Goal: Task Accomplishment & Management: Manage account settings

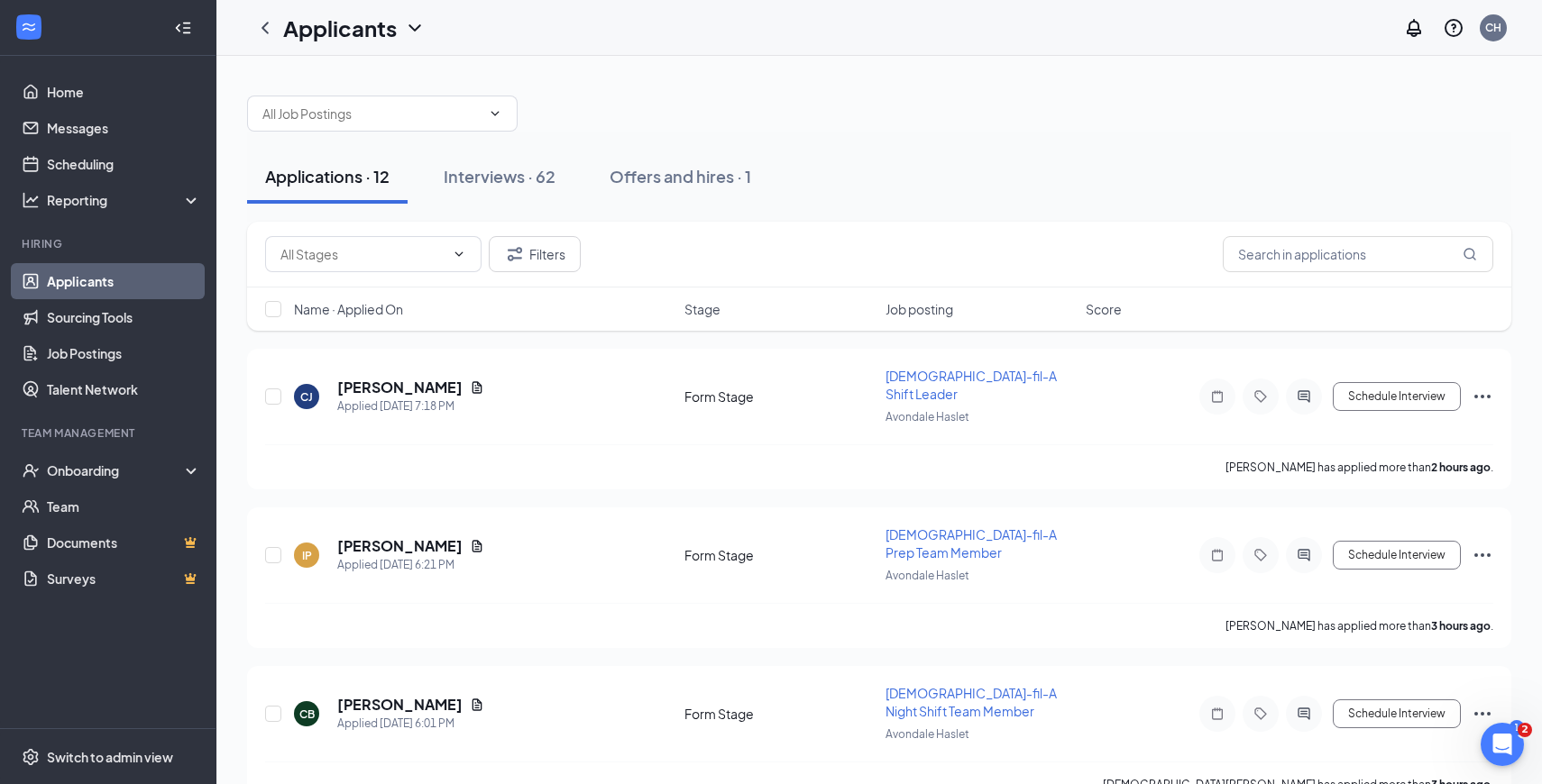
scroll to position [1508, 0]
click at [136, 148] on link "Scheduling" at bounding box center [124, 164] width 155 height 36
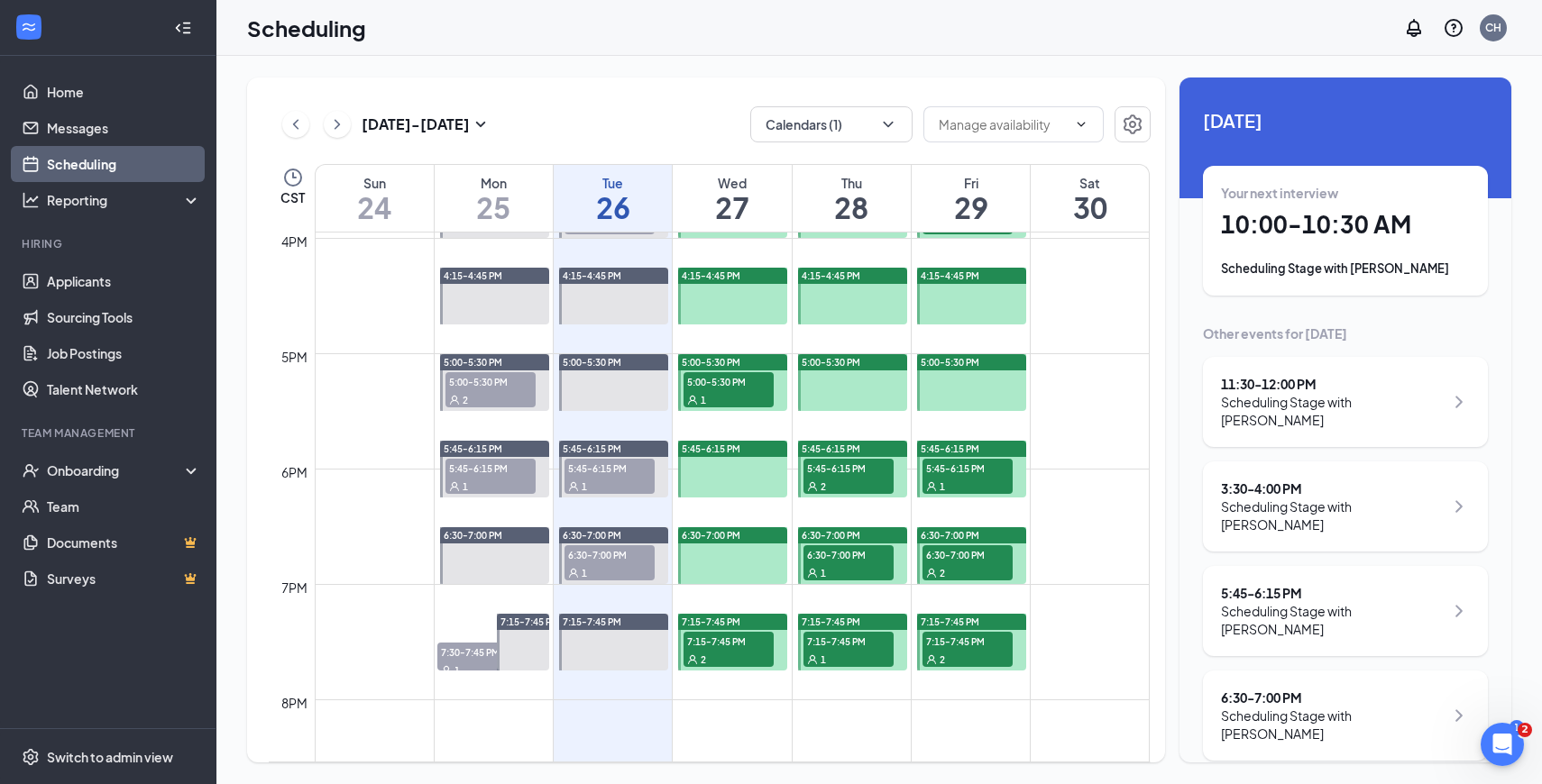
scroll to position [1835, 0]
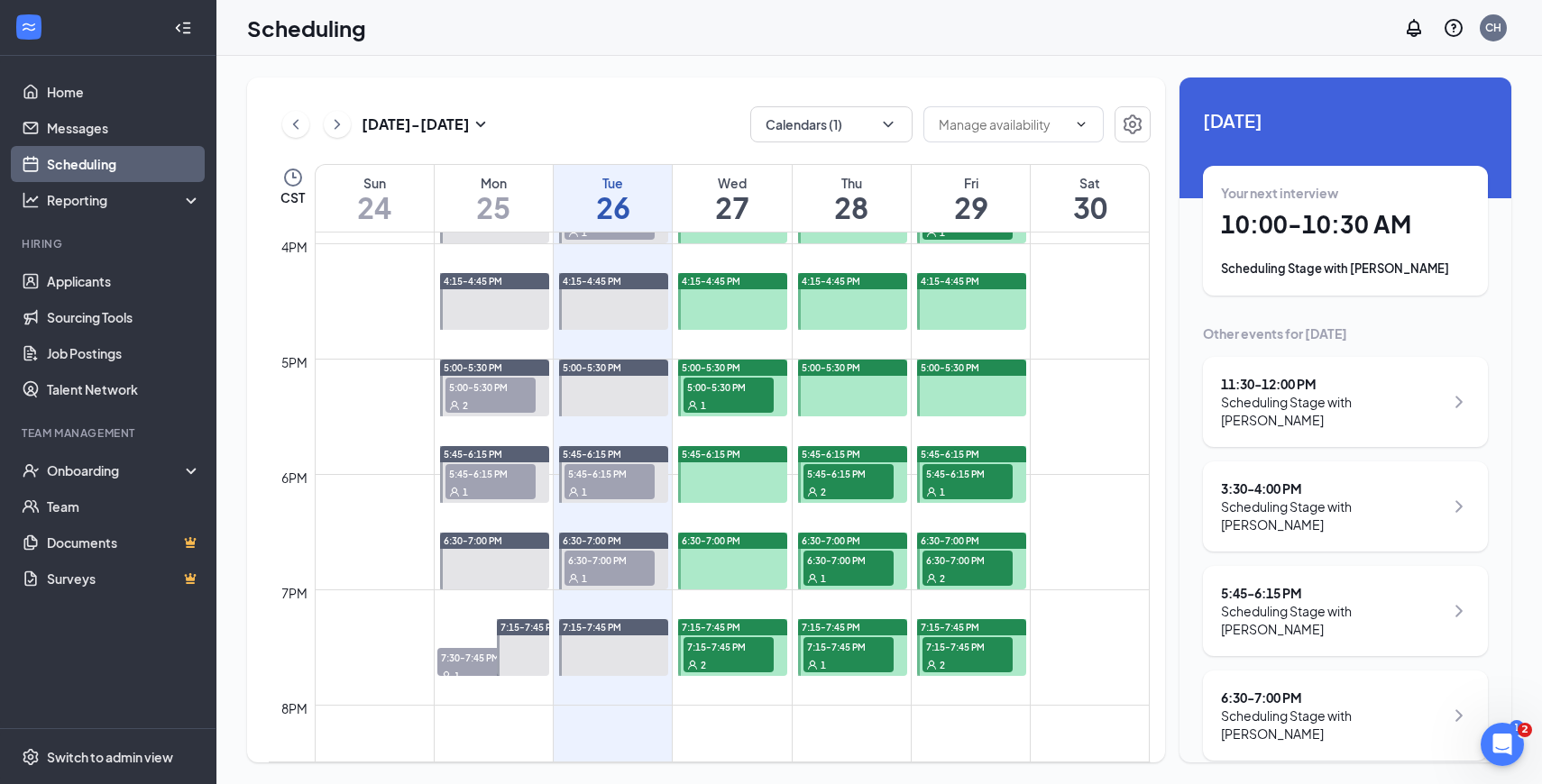
click at [719, 406] on div "1" at bounding box center [729, 405] width 90 height 18
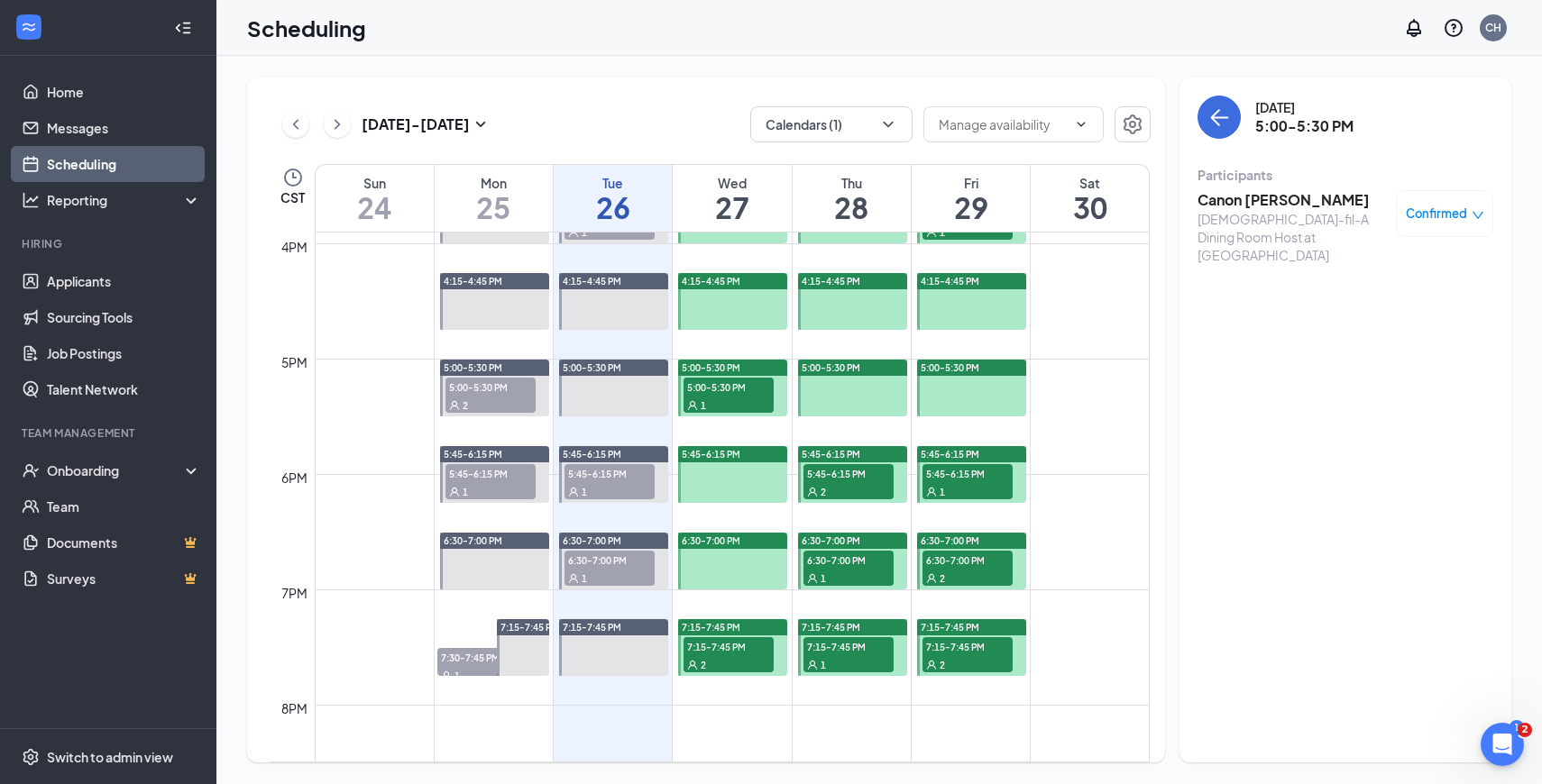
click at [741, 655] on div "2" at bounding box center [729, 664] width 90 height 18
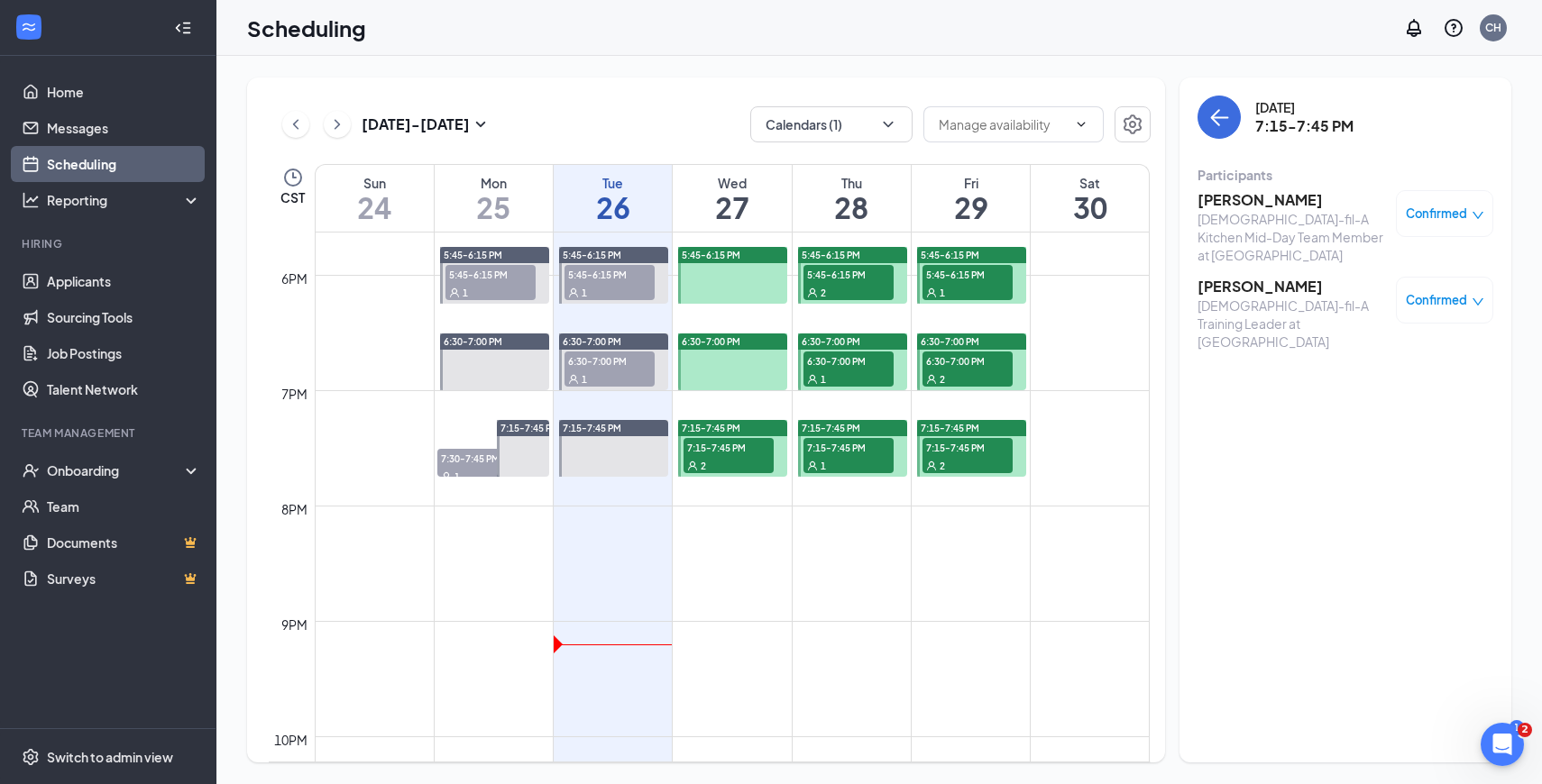
scroll to position [2033, 0]
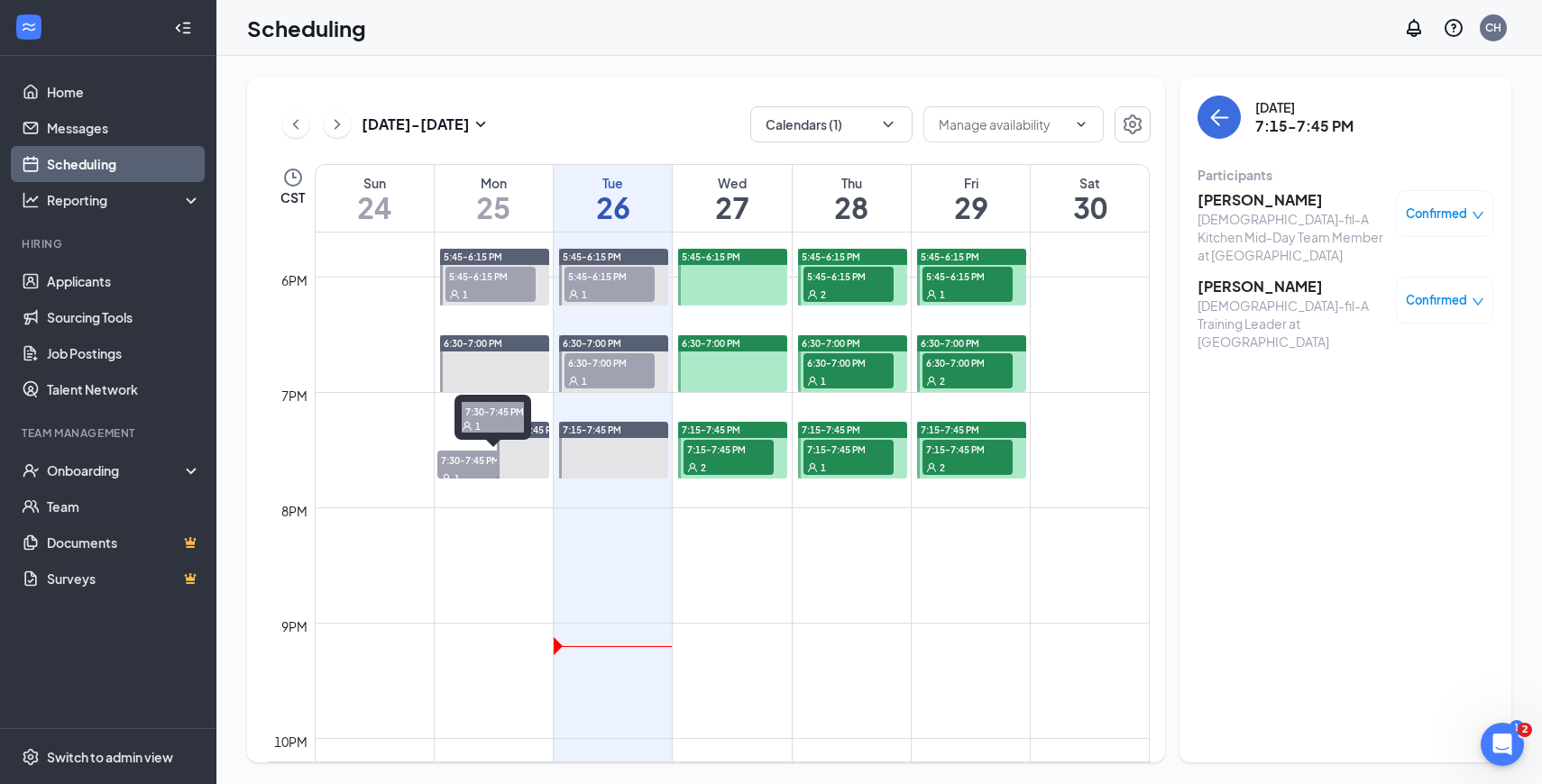
click at [489, 471] on div "1" at bounding box center [482, 478] width 90 height 18
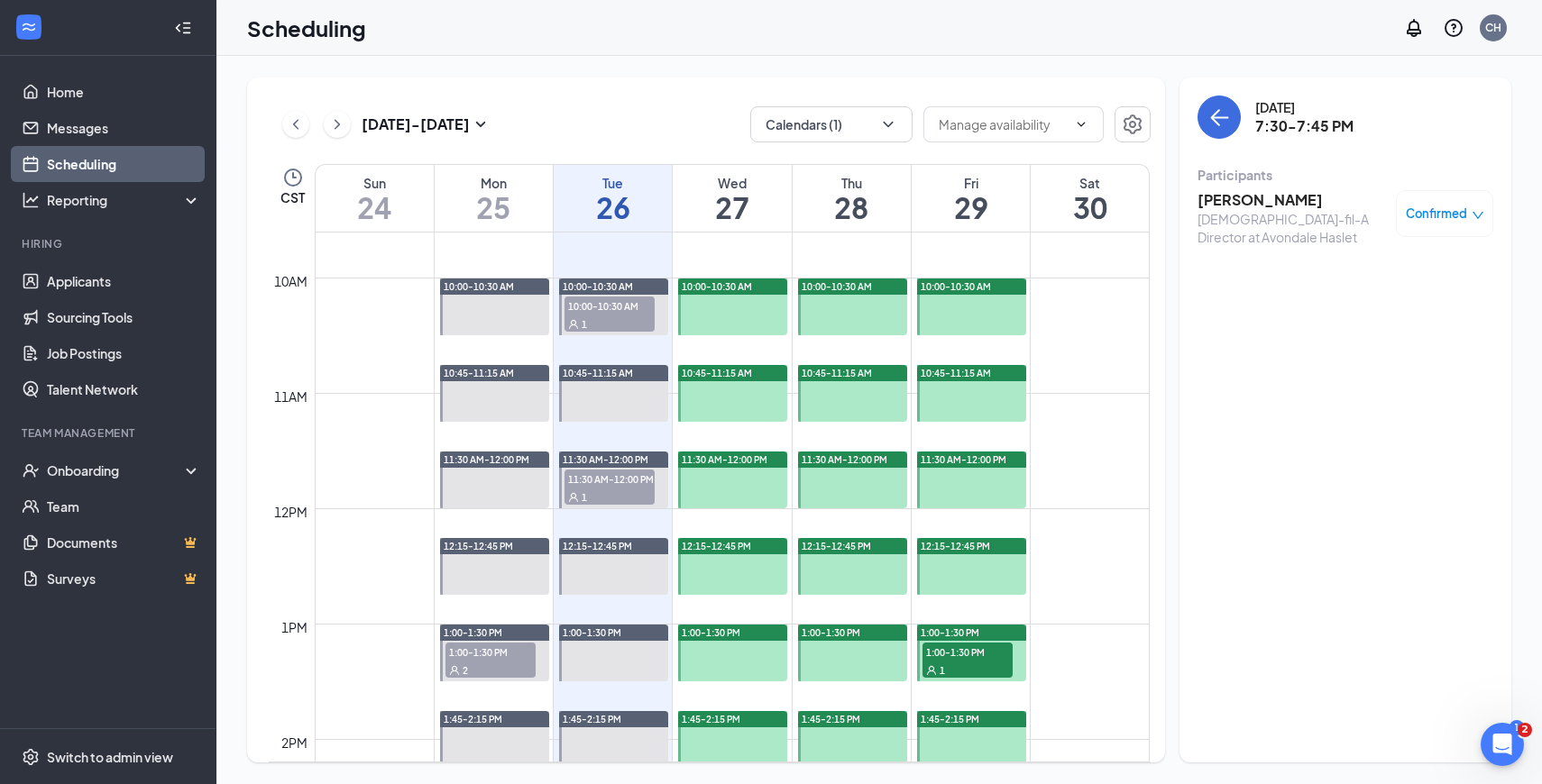
scroll to position [1104, 0]
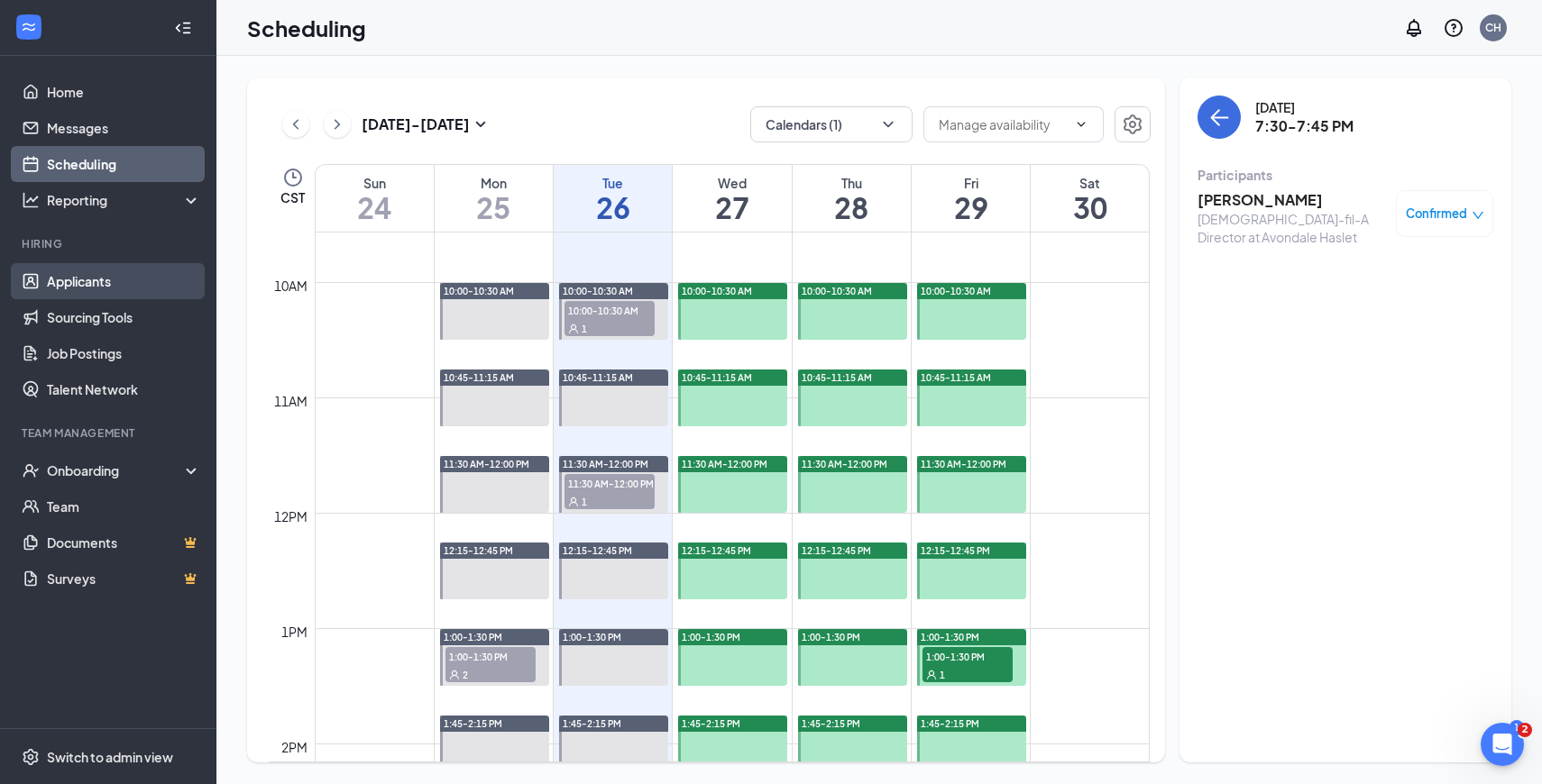
click at [117, 276] on link "Applicants" at bounding box center [124, 281] width 155 height 36
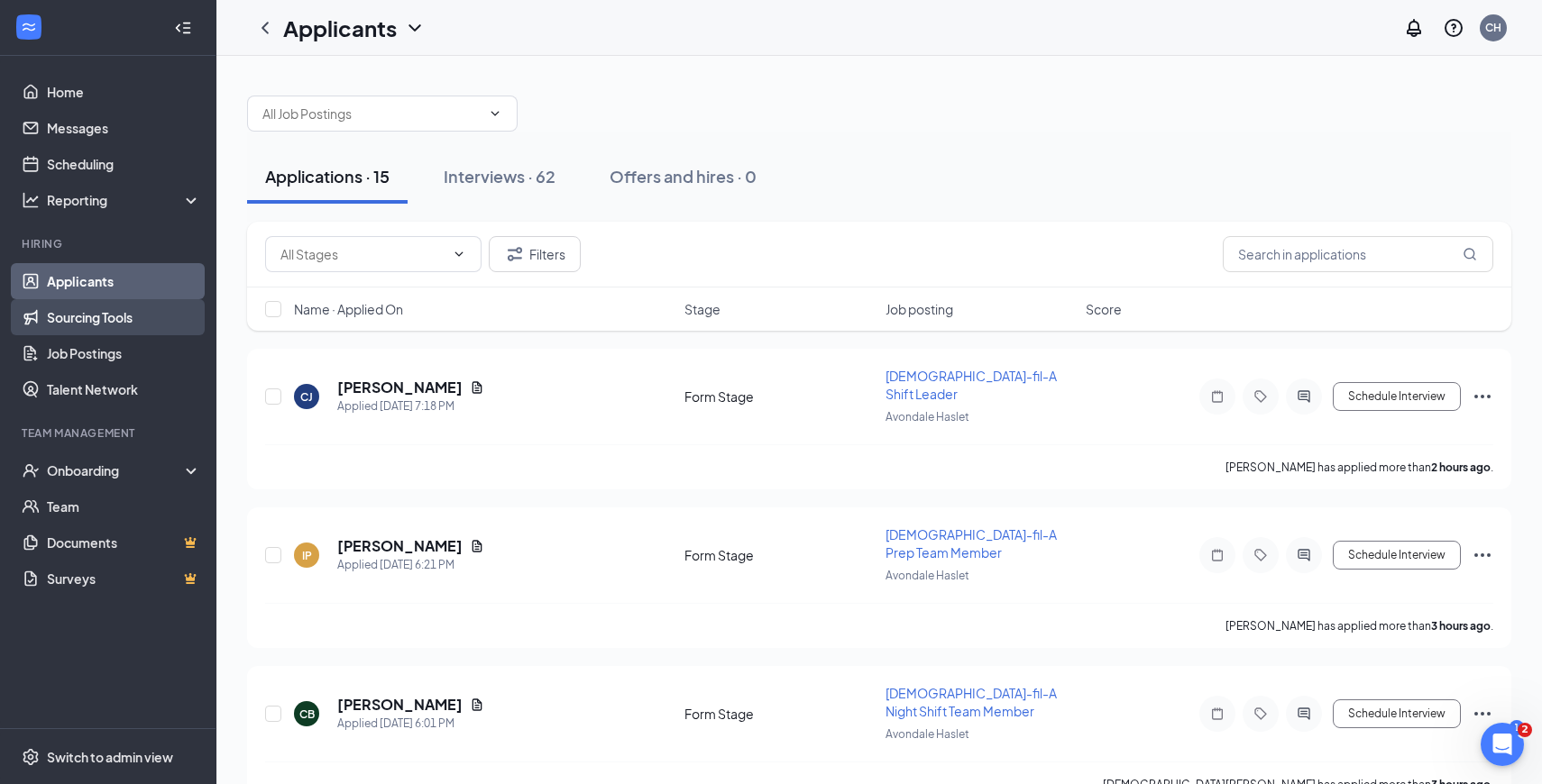
click at [117, 315] on link "Sourcing Tools" at bounding box center [124, 317] width 155 height 36
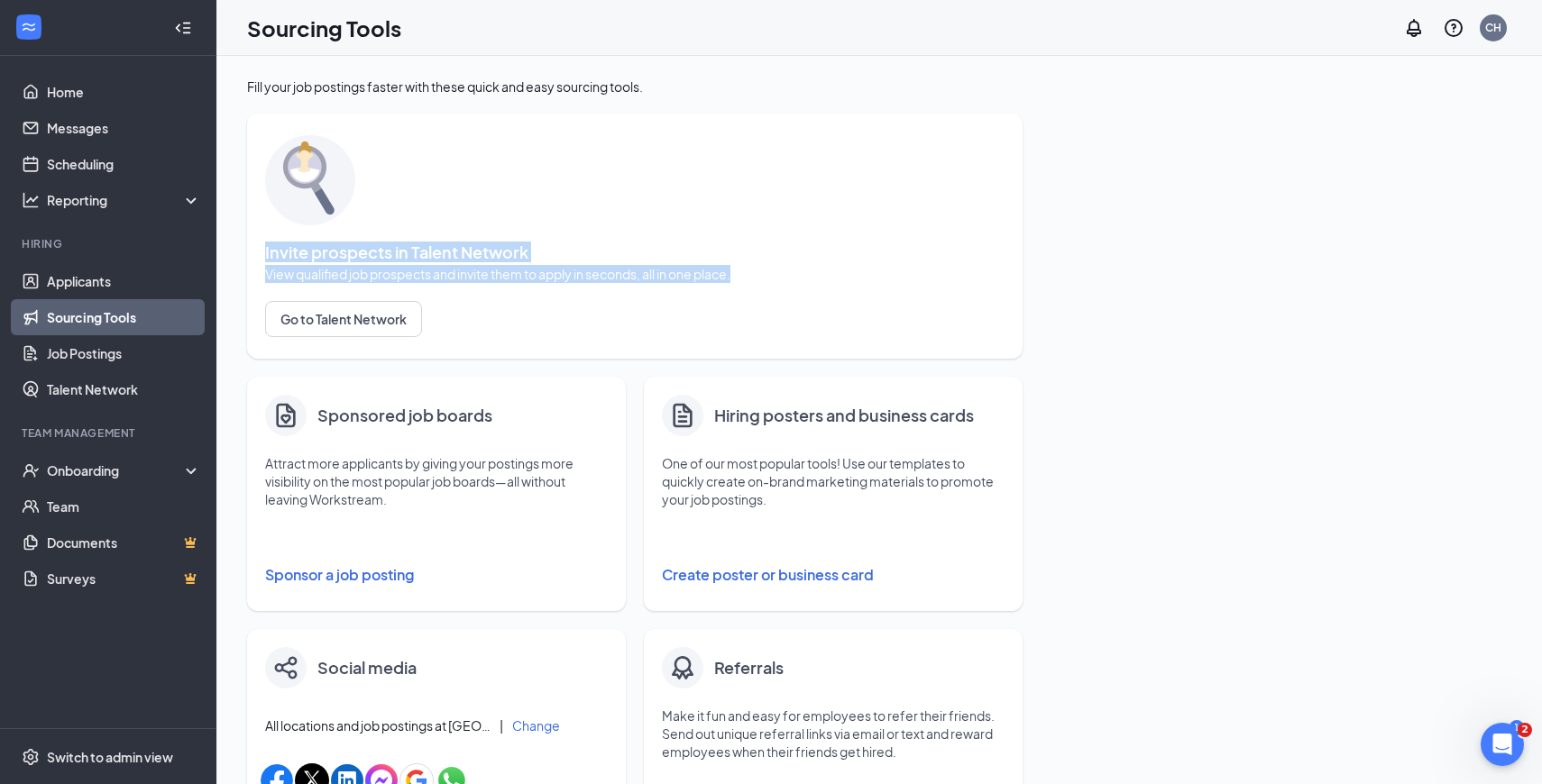
drag, startPoint x: 452, startPoint y: 238, endPoint x: 779, endPoint y: 274, distance: 329.0
click at [779, 274] on div "Invite prospects in Talent Network View qualified job prospects and invite them…" at bounding box center [635, 236] width 740 height 209
drag, startPoint x: 747, startPoint y: 270, endPoint x: 661, endPoint y: 222, distance: 98.5
click at [661, 222] on div "Invite prospects in Talent Network View qualified job prospects and invite them…" at bounding box center [635, 236] width 740 height 209
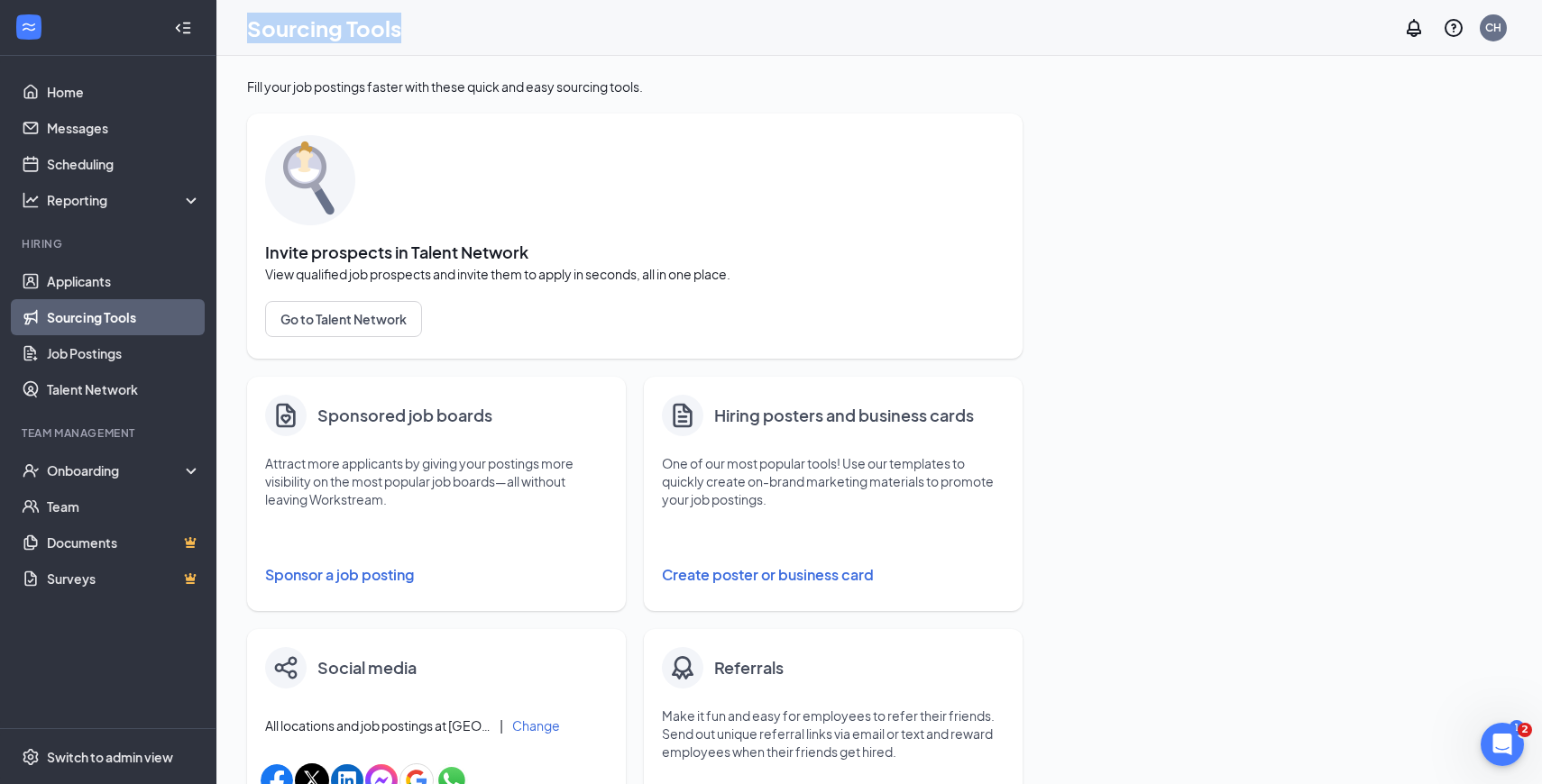
drag, startPoint x: 435, startPoint y: 24, endPoint x: 244, endPoint y: 25, distance: 191.0
click at [244, 26] on div "Sourcing Tools CH" at bounding box center [879, 28] width 1325 height 56
click at [89, 352] on link "Job Postings" at bounding box center [124, 353] width 155 height 36
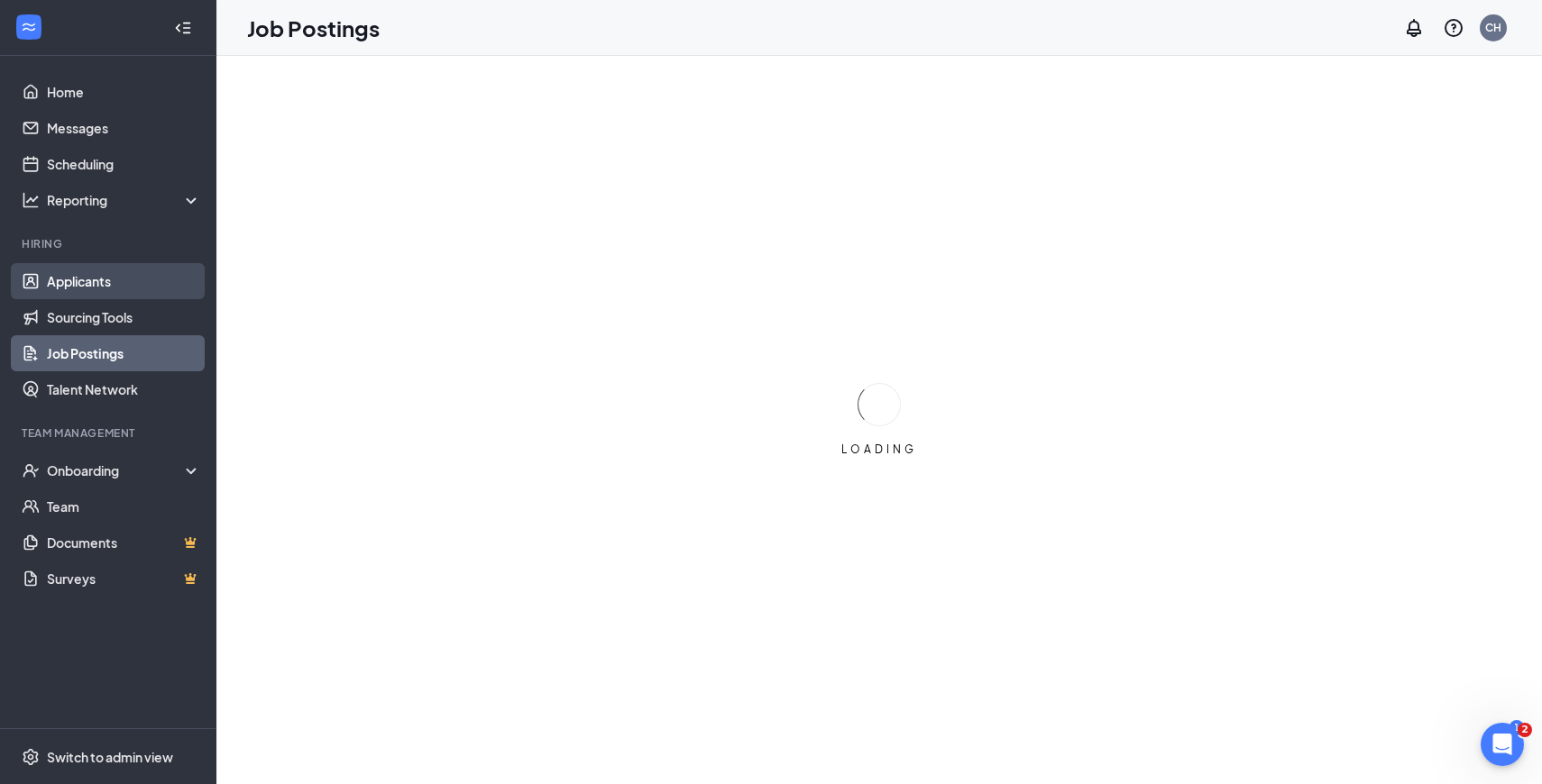
click at [98, 273] on link "Applicants" at bounding box center [124, 281] width 155 height 36
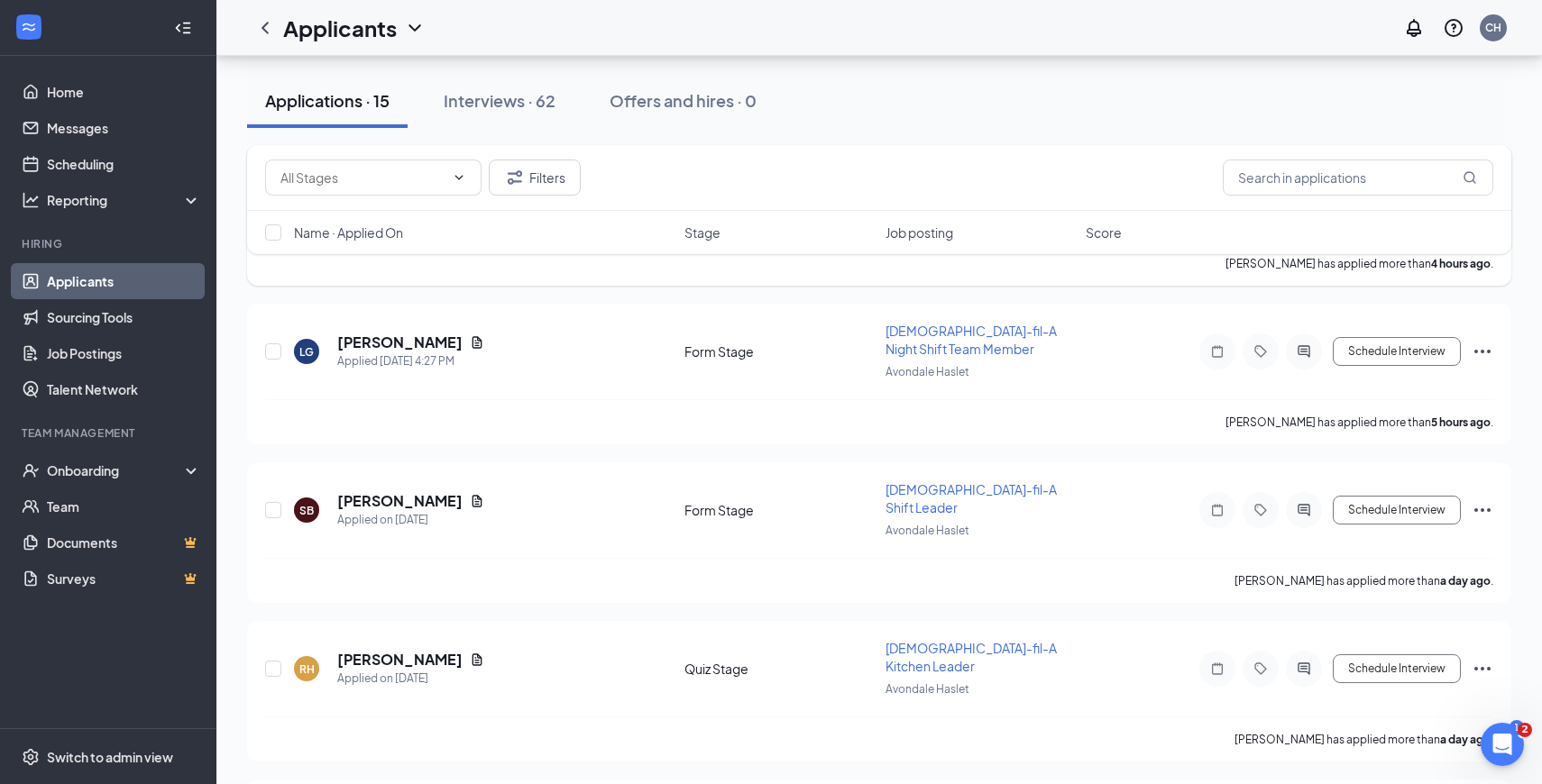
scroll to position [1344, 0]
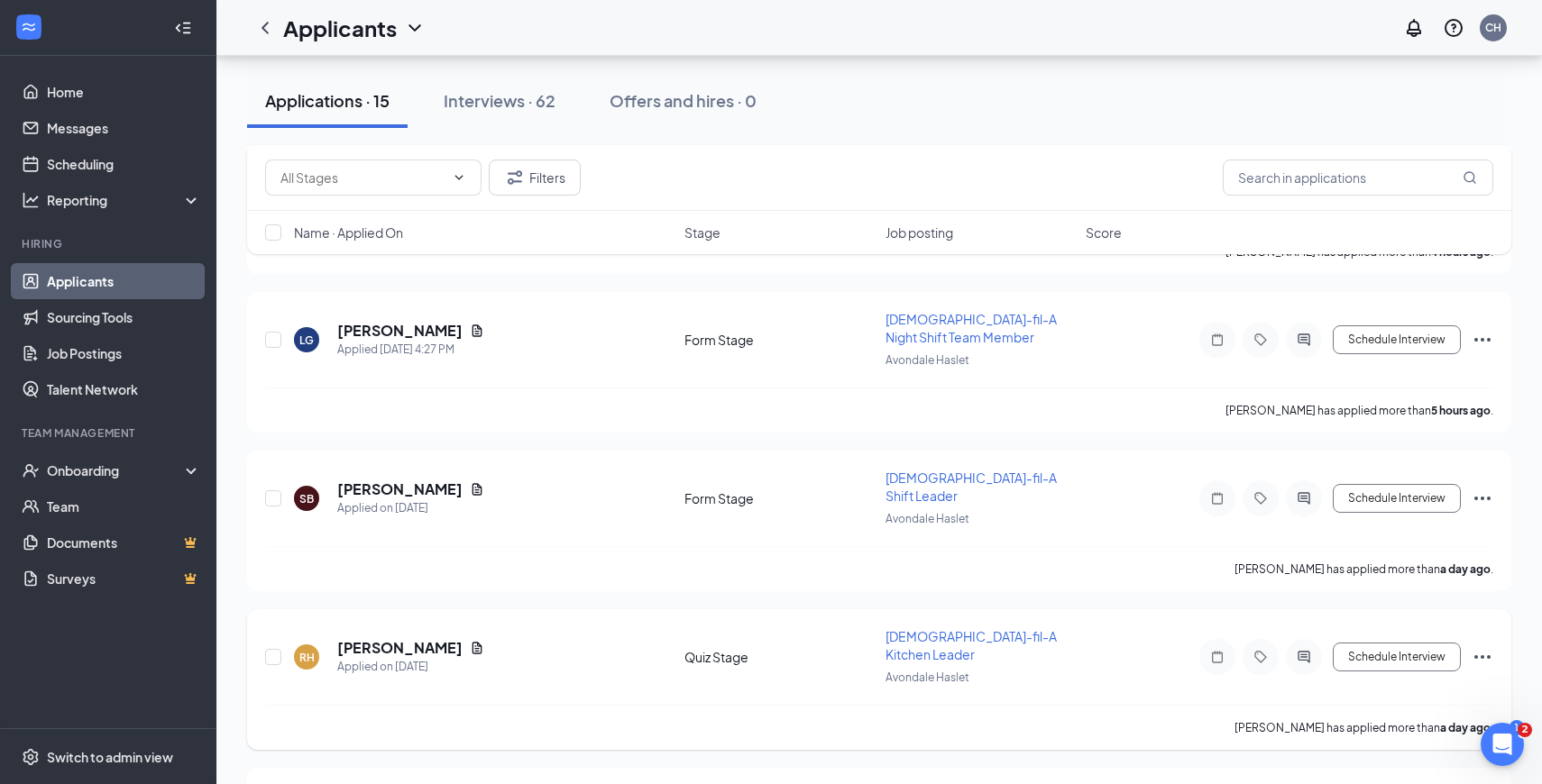
click at [382, 638] on h5 "rico heinzel" at bounding box center [400, 648] width 126 height 20
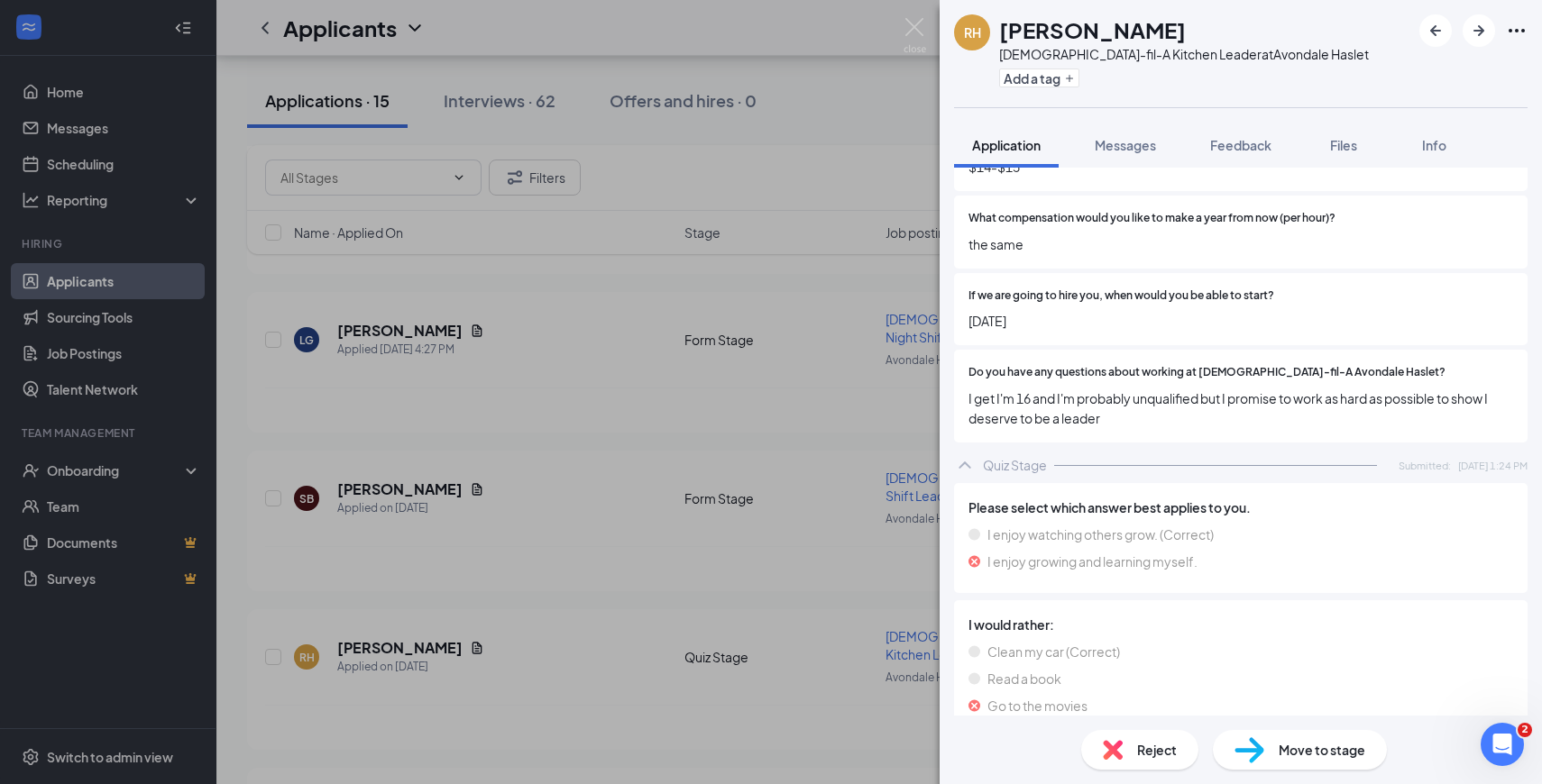
scroll to position [4163, 0]
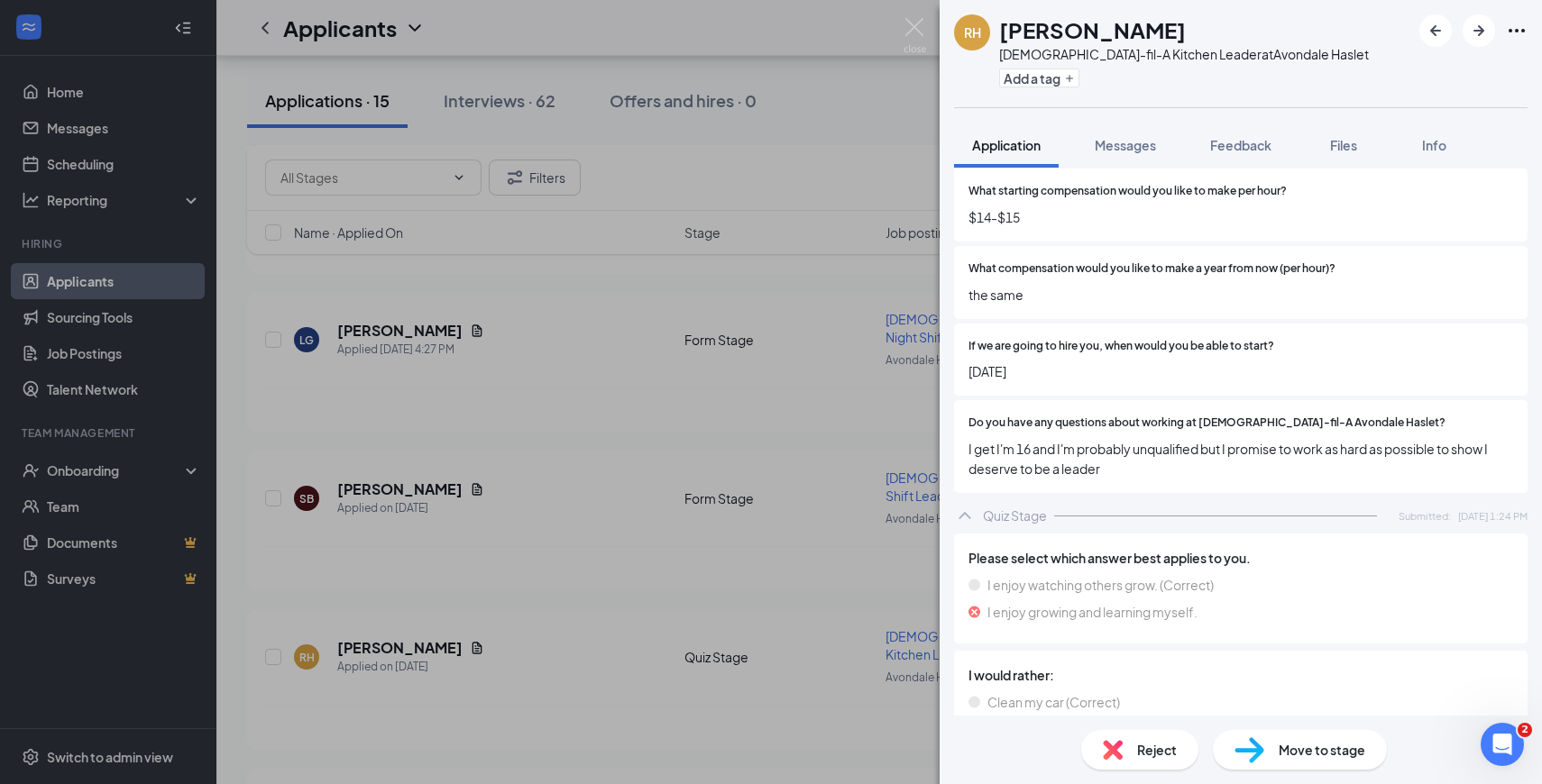
click at [668, 387] on div "RH rico heinzel Chick-fil-A Kitchen Leader at Avondale Haslet Add a tag Applica…" at bounding box center [771, 392] width 1542 height 784
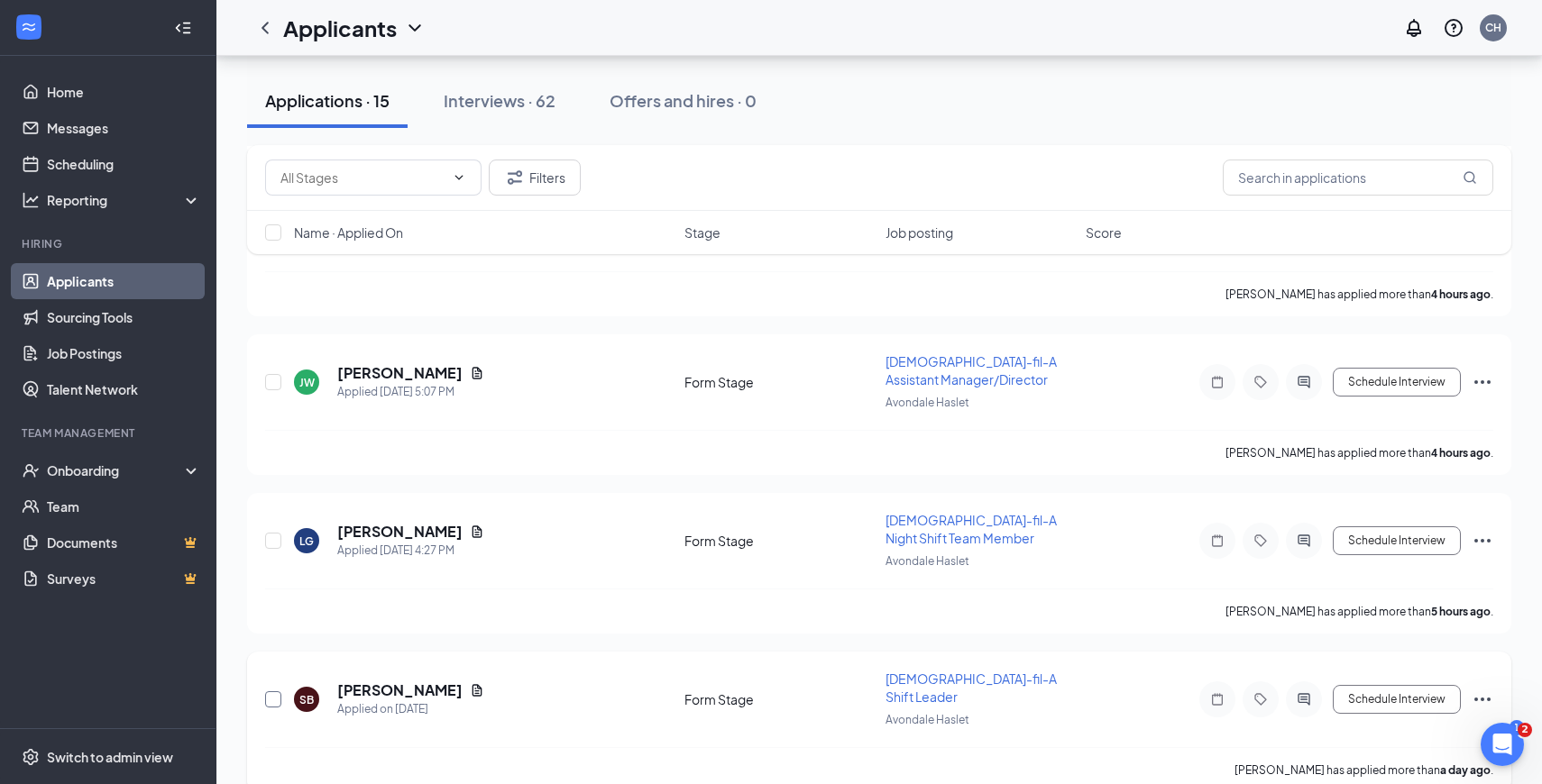
scroll to position [1099, 0]
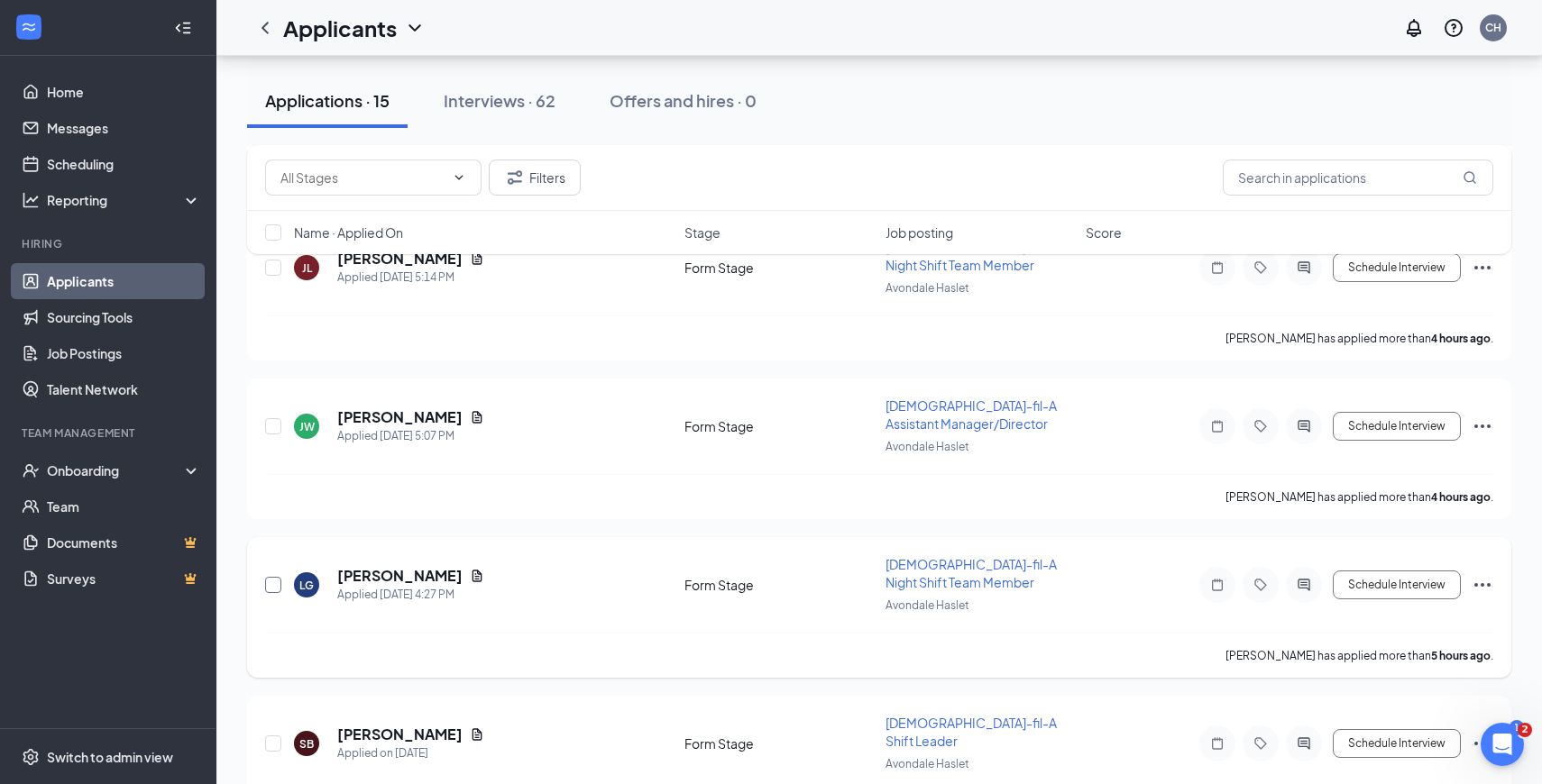
click at [275, 577] on input "checkbox" at bounding box center [273, 585] width 16 height 16
checkbox input "true"
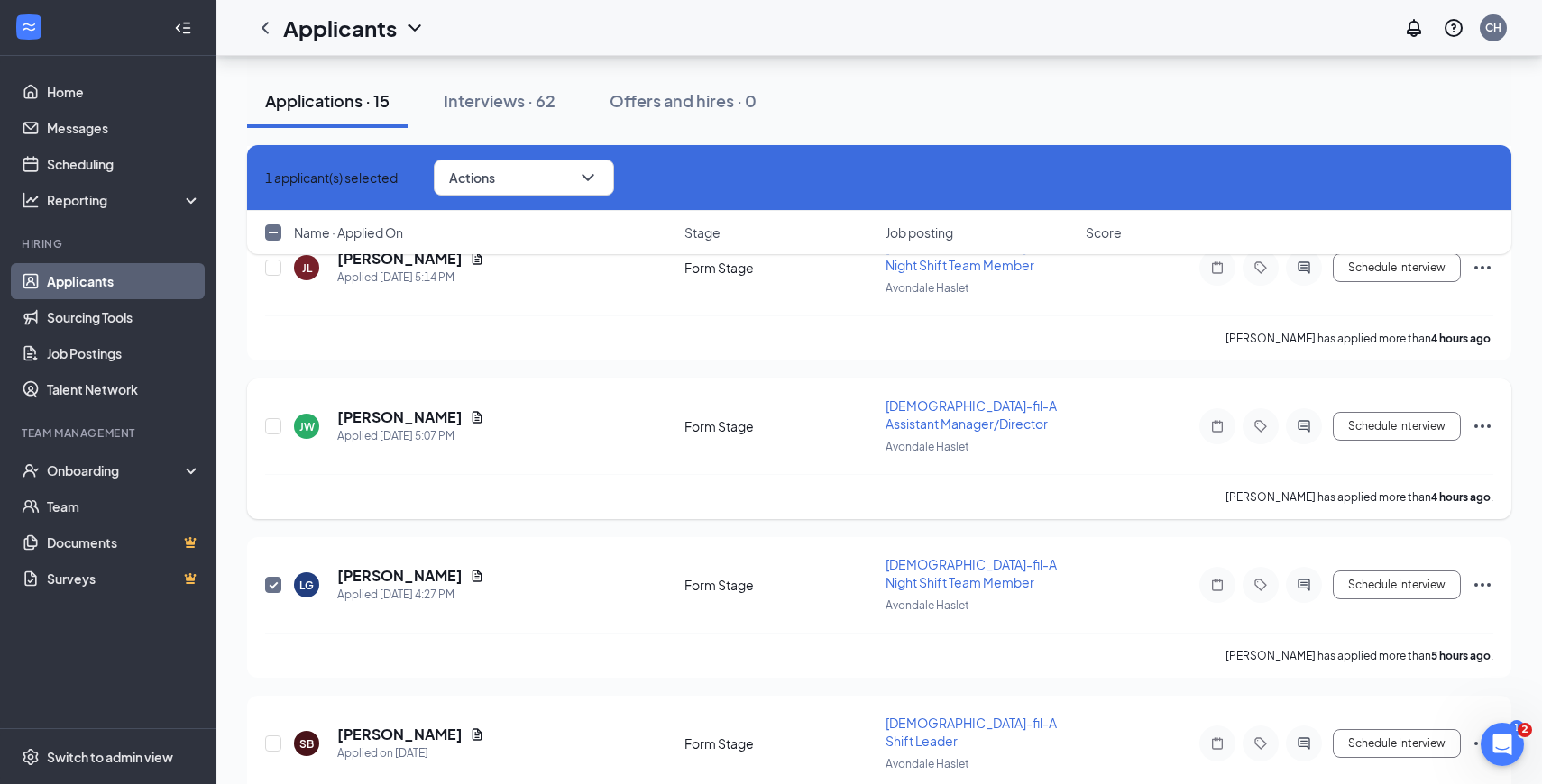
click at [270, 397] on div at bounding box center [274, 427] width 18 height 60
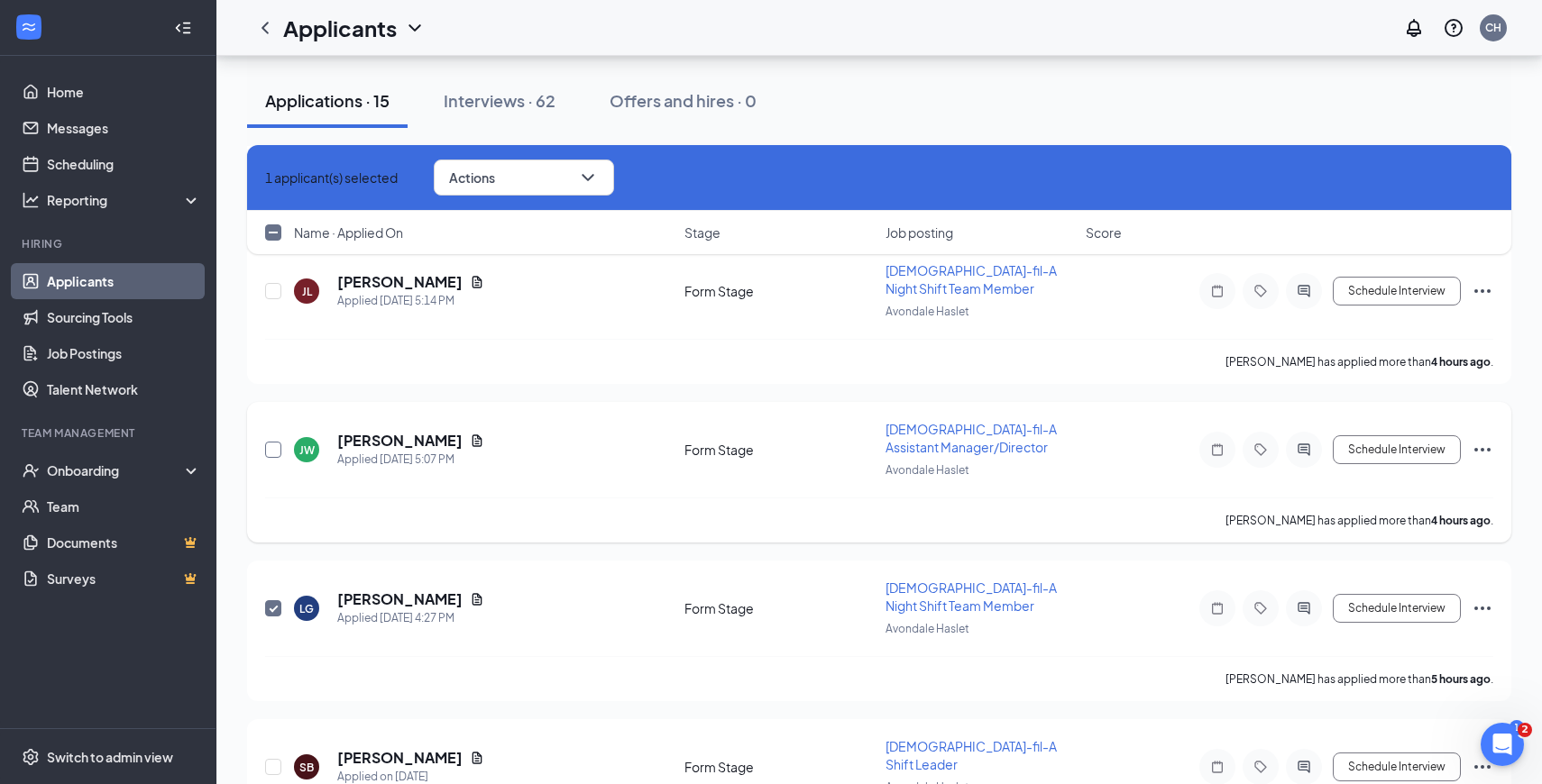
click at [270, 442] on input "checkbox" at bounding box center [273, 450] width 16 height 16
checkbox input "true"
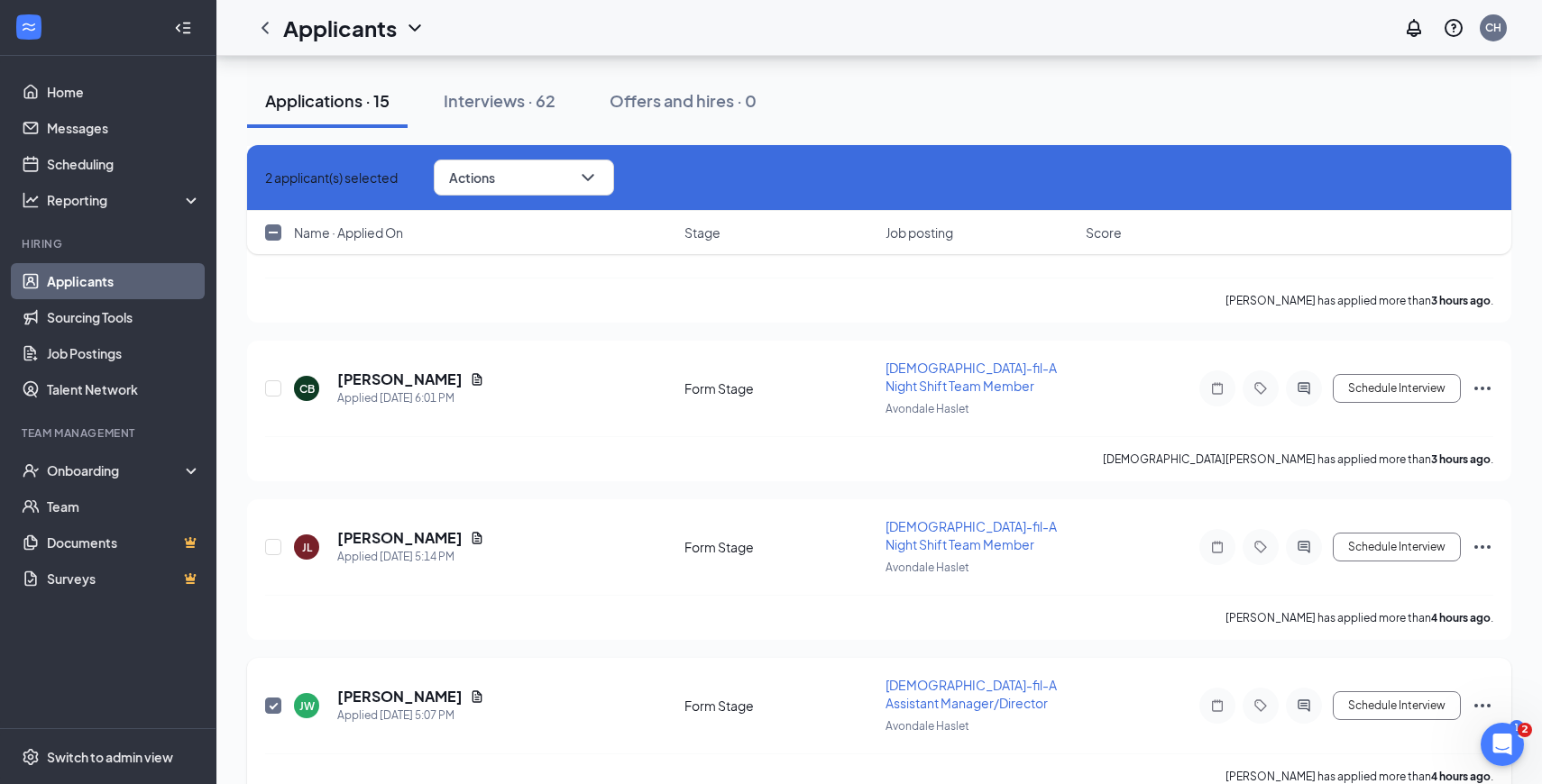
scroll to position [792, 0]
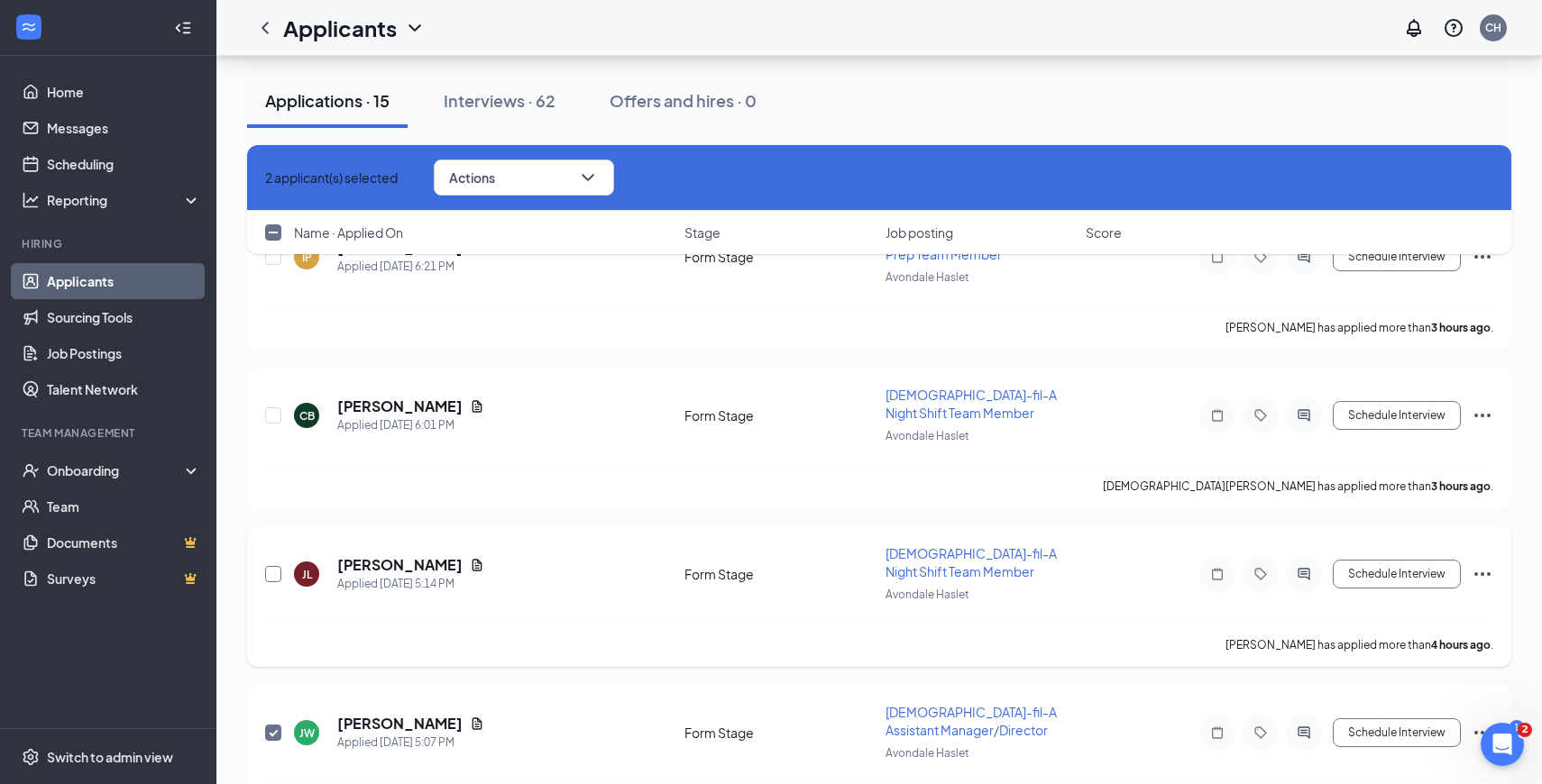
click at [268, 566] on input "checkbox" at bounding box center [273, 574] width 16 height 16
checkbox input "true"
click at [268, 407] on input "checkbox" at bounding box center [273, 415] width 16 height 16
checkbox input "true"
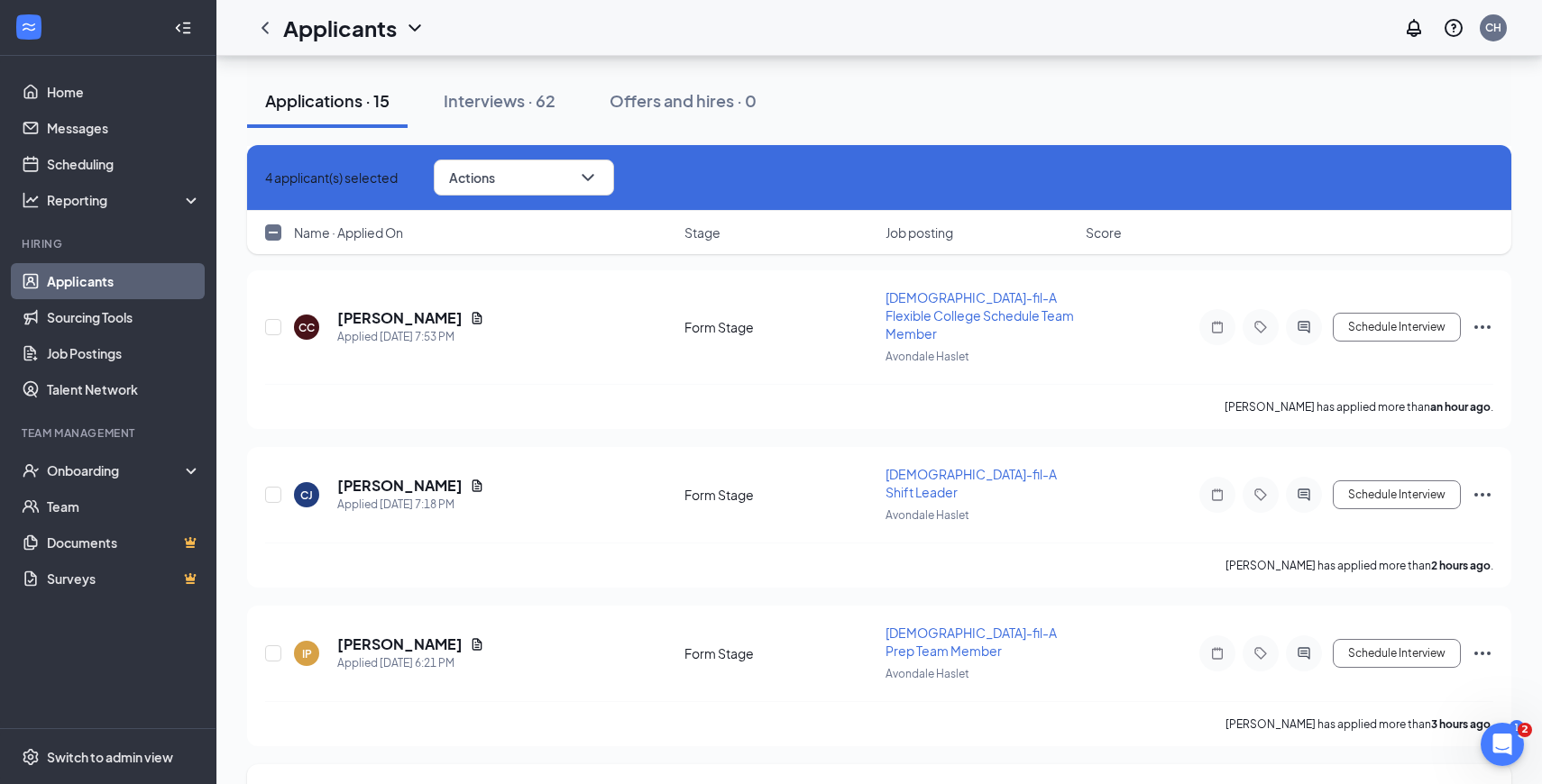
scroll to position [379, 0]
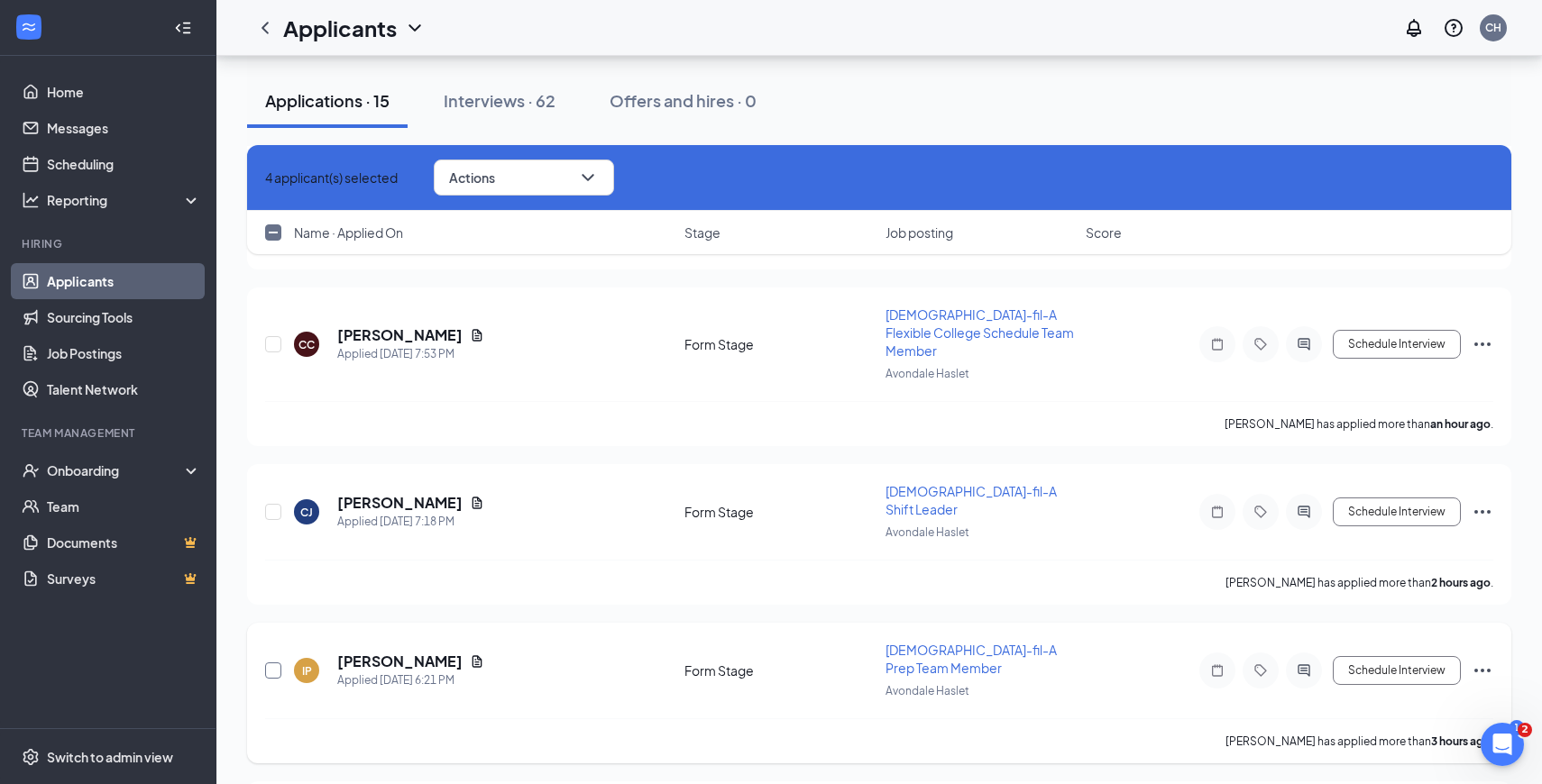
click at [274, 662] on input "checkbox" at bounding box center [273, 670] width 16 height 16
checkbox input "true"
click at [267, 488] on div at bounding box center [274, 512] width 18 height 60
click at [269, 504] on input "checkbox" at bounding box center [273, 512] width 16 height 16
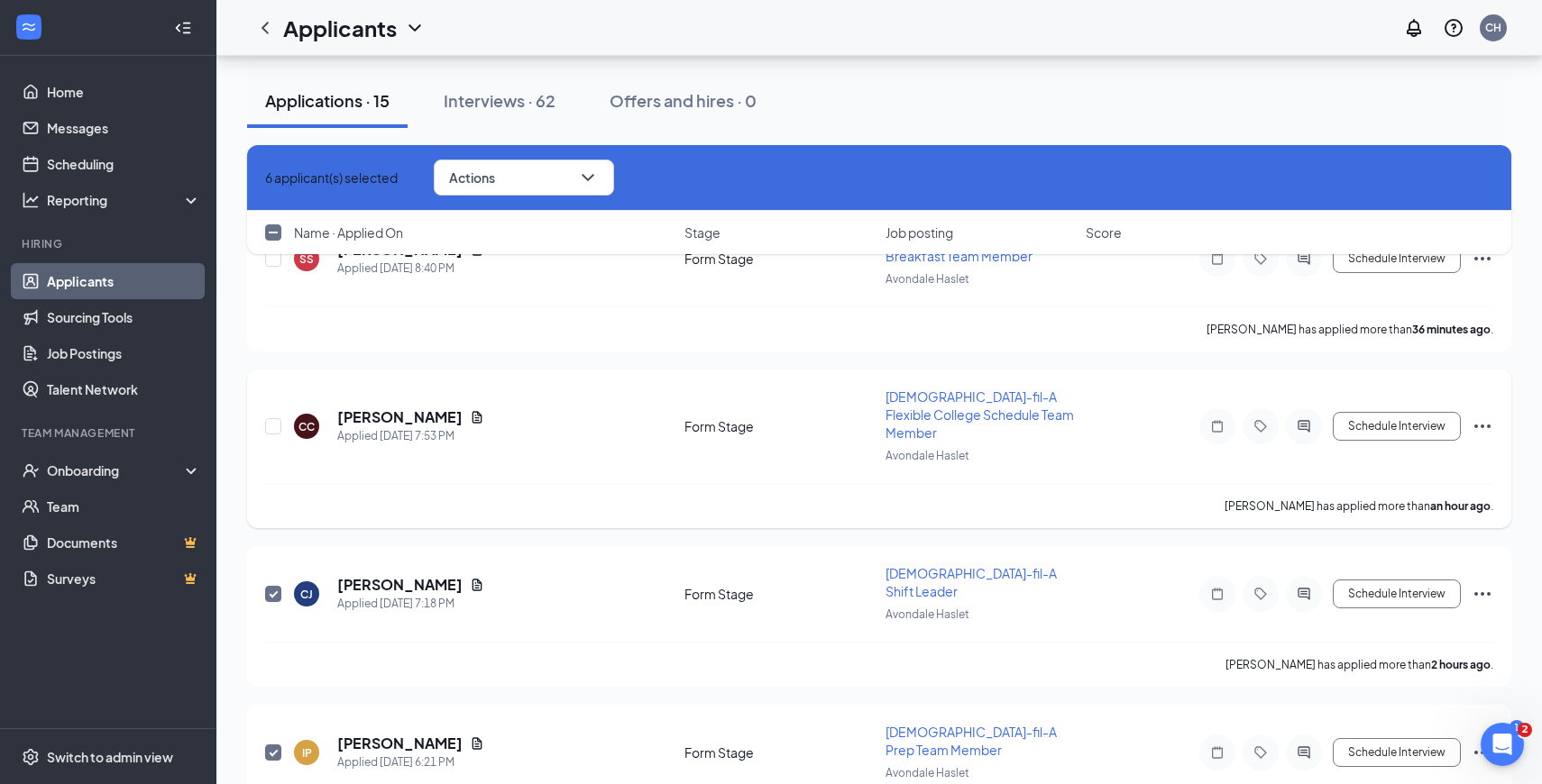
scroll to position [304, 0]
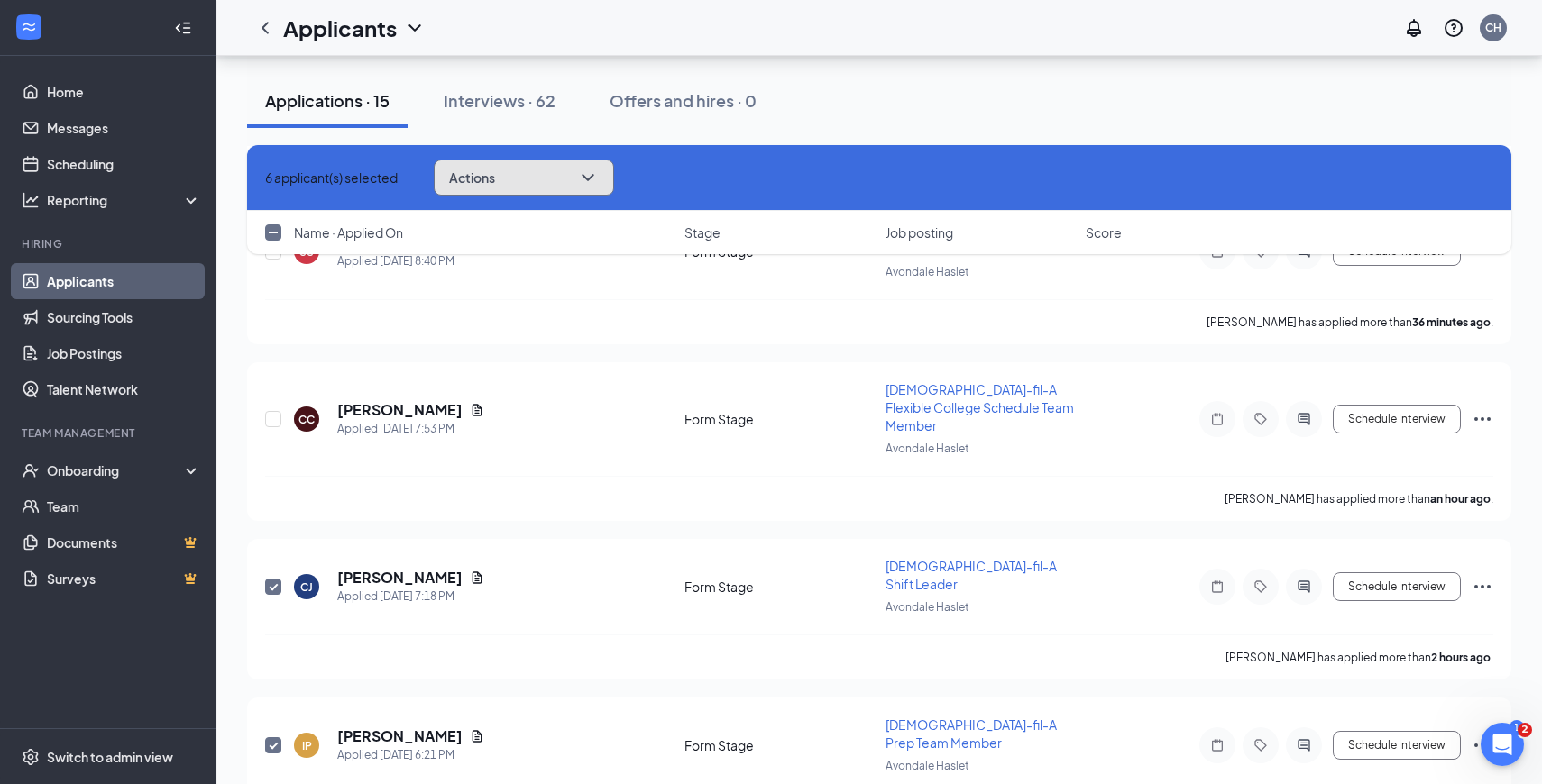
click at [541, 173] on button "Actions" at bounding box center [524, 178] width 181 height 36
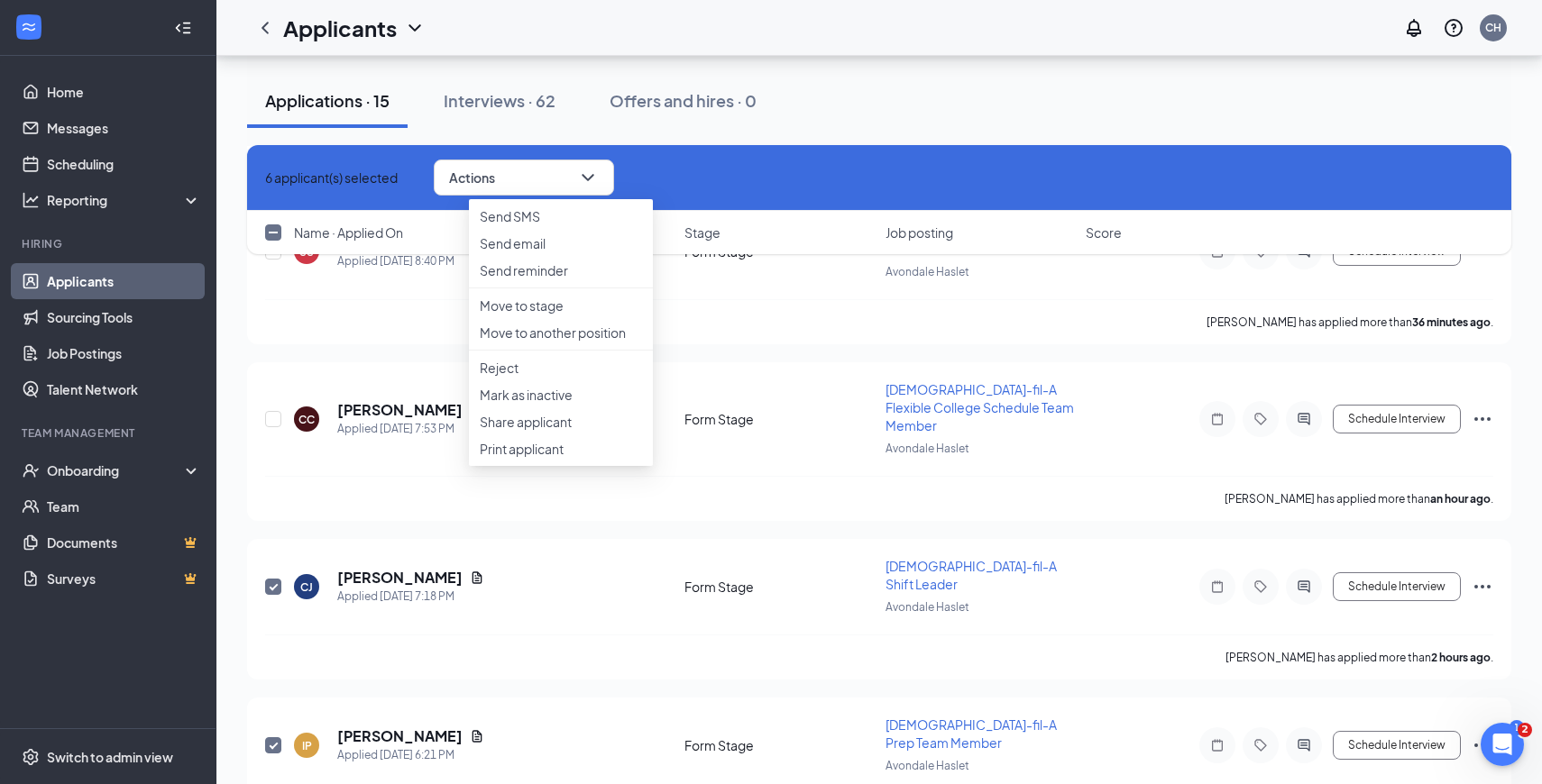
click at [265, 178] on icon "Cross" at bounding box center [265, 178] width 0 height 0
checkbox input "false"
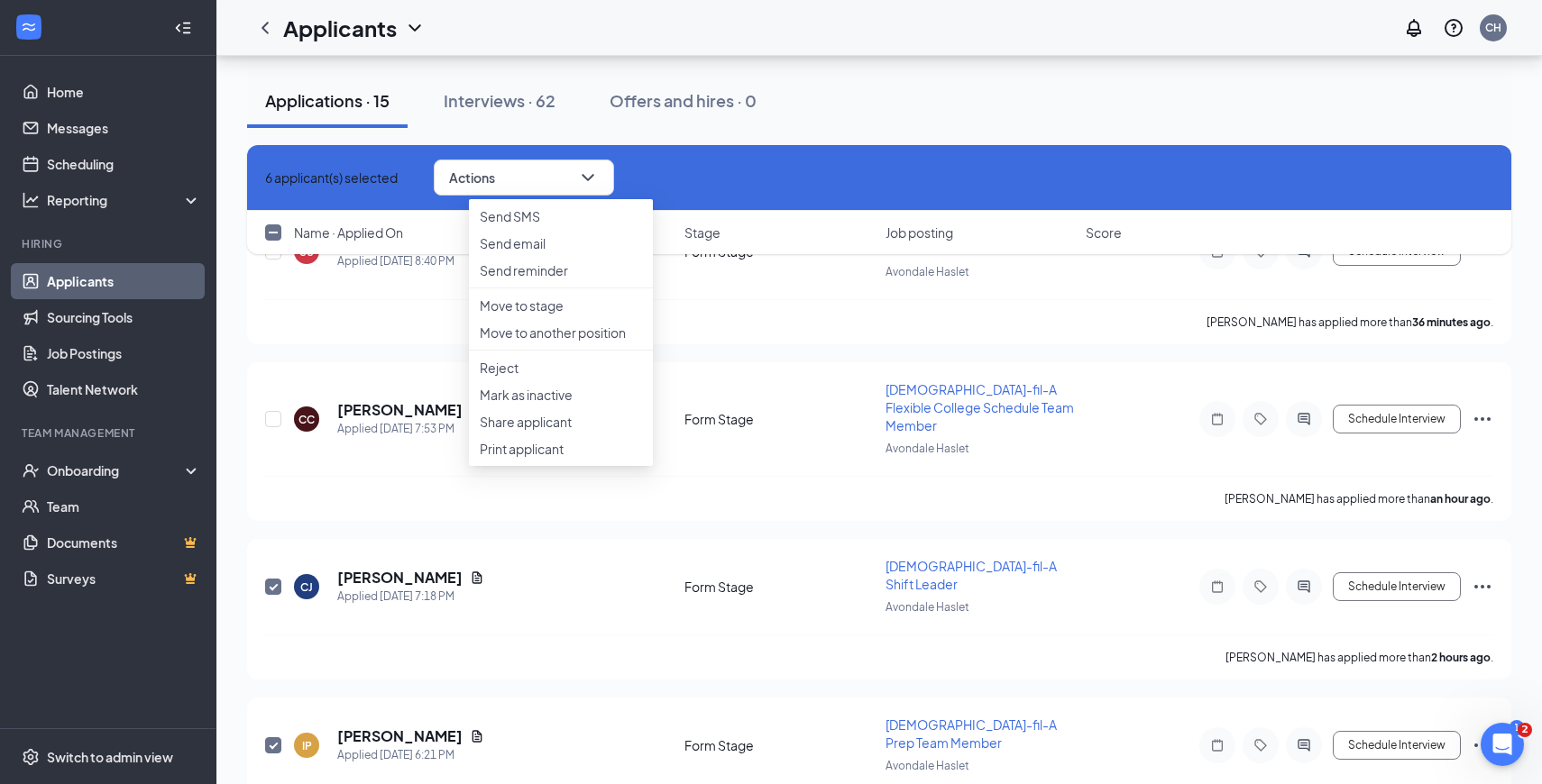
checkbox input "false"
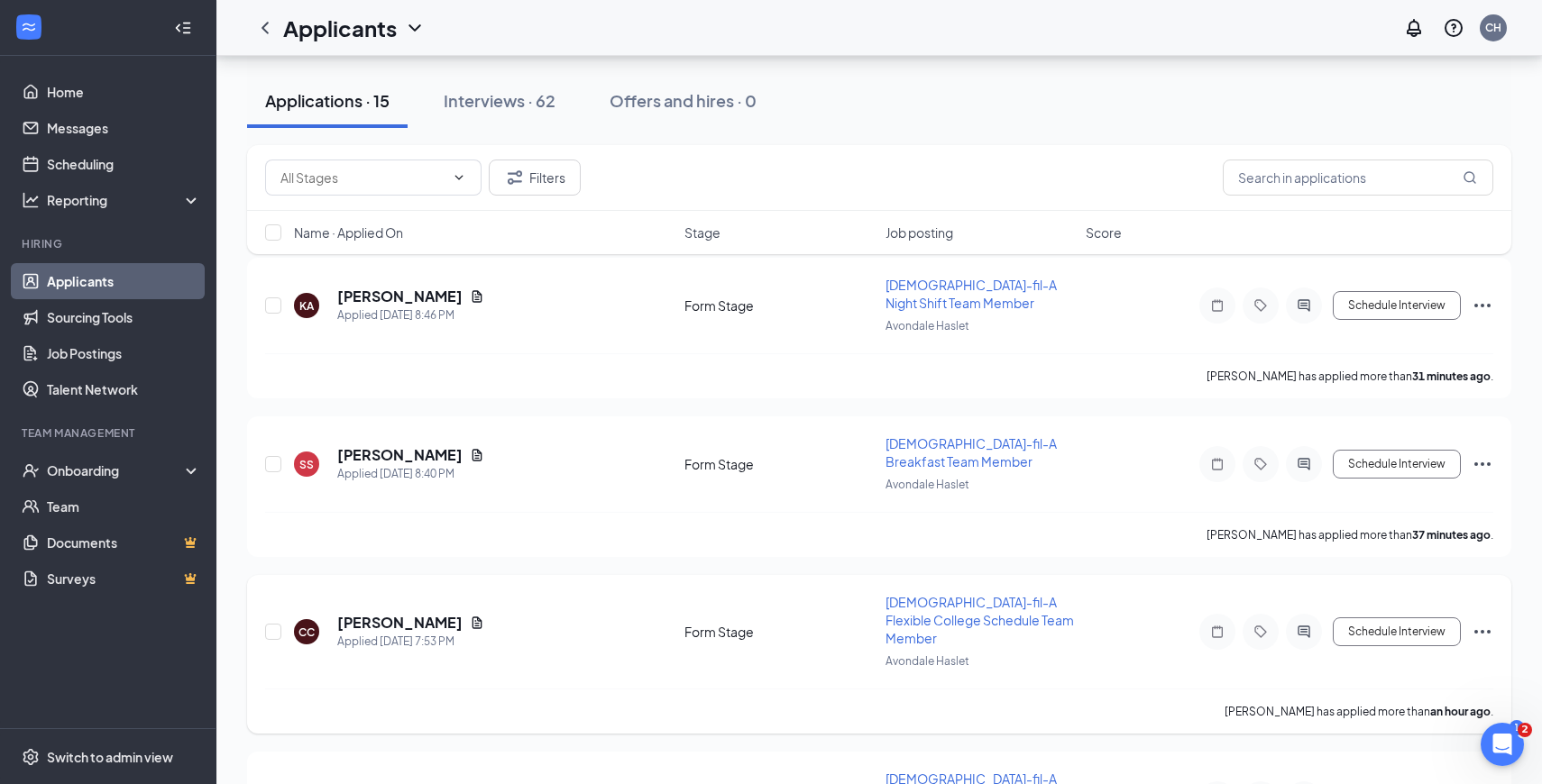
scroll to position [0, 0]
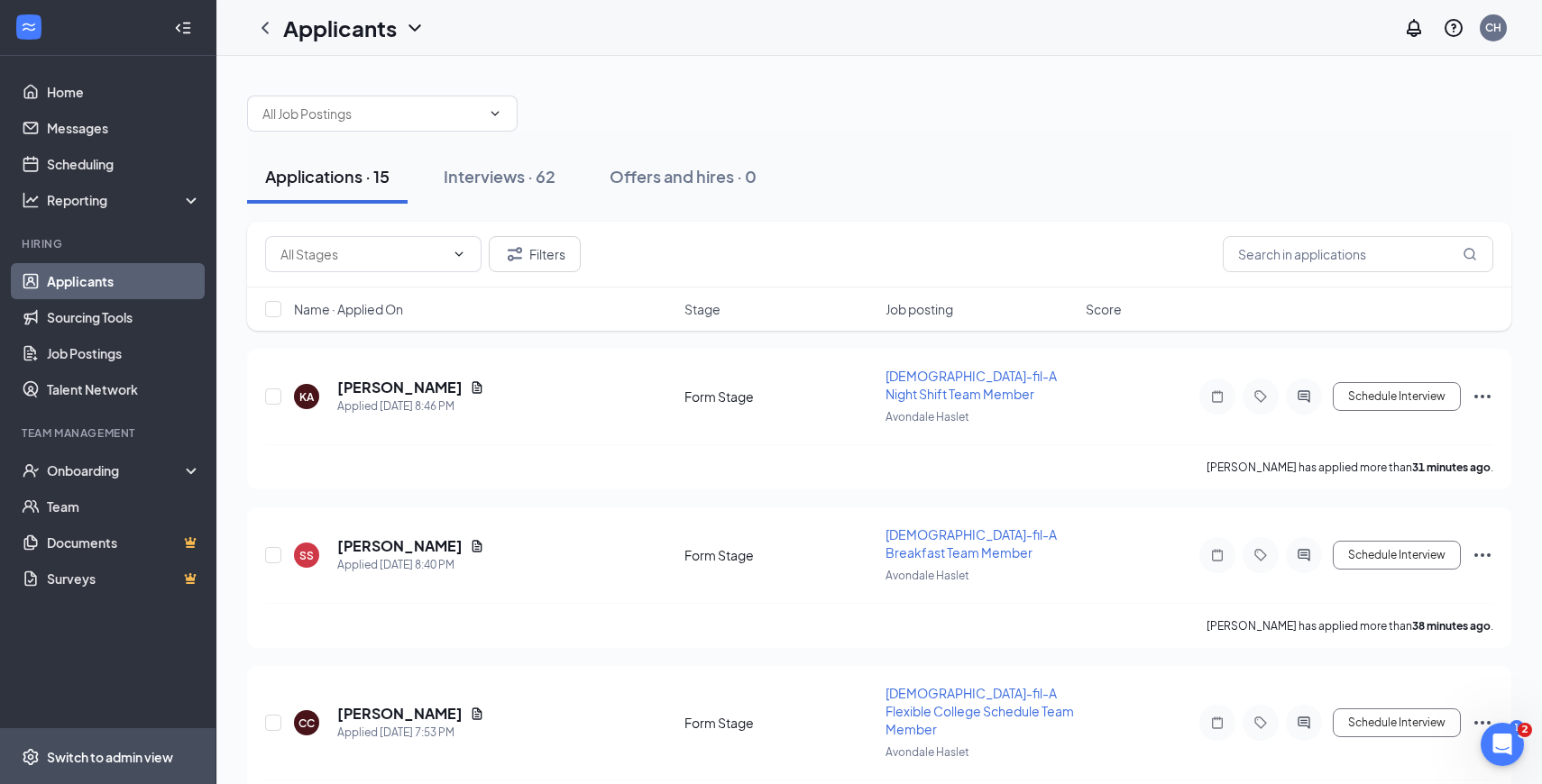
click at [143, 744] on span "Switch to admin view" at bounding box center [124, 756] width 155 height 55
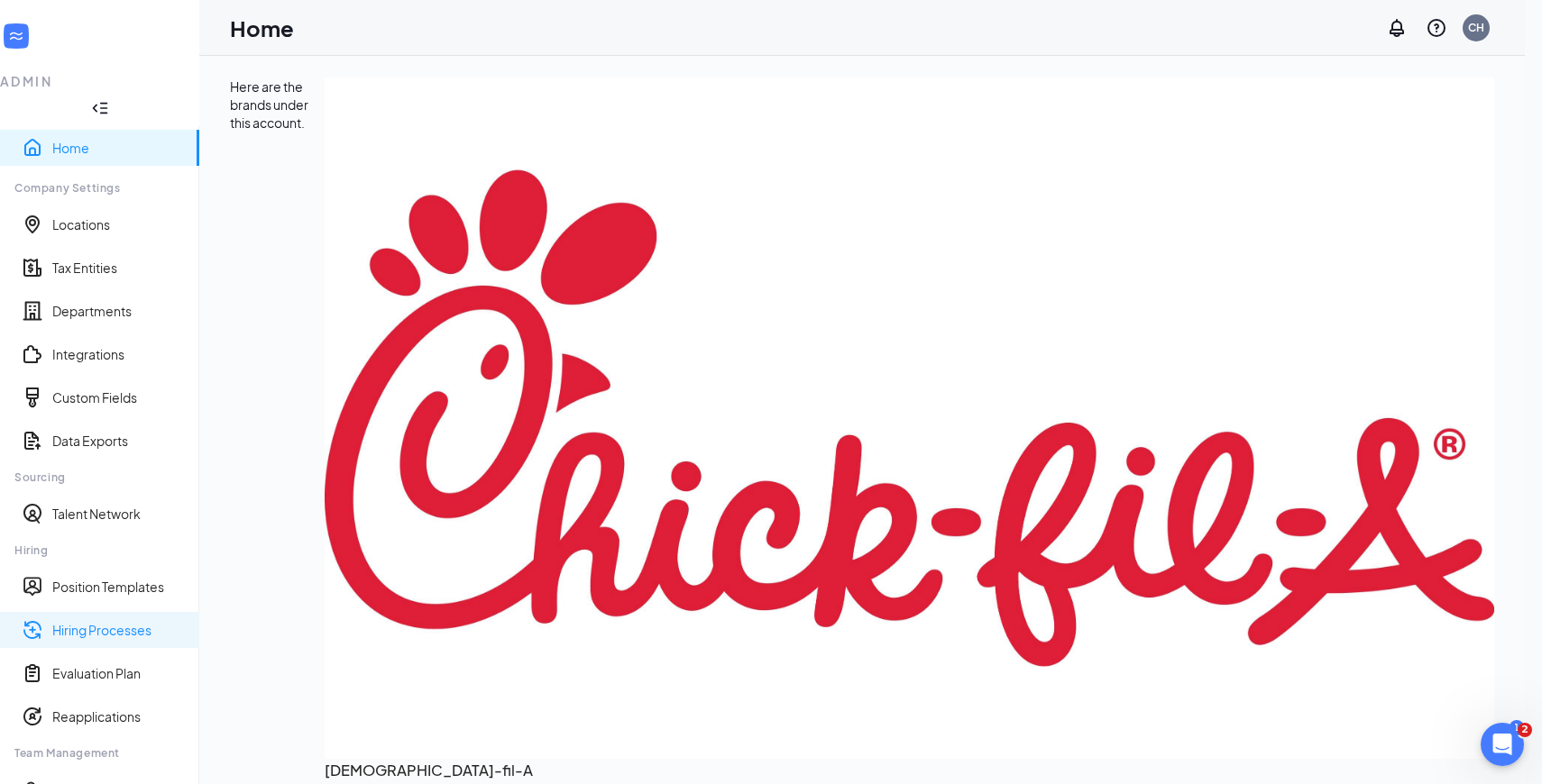
click at [117, 621] on link "Hiring Processes" at bounding box center [118, 630] width 133 height 18
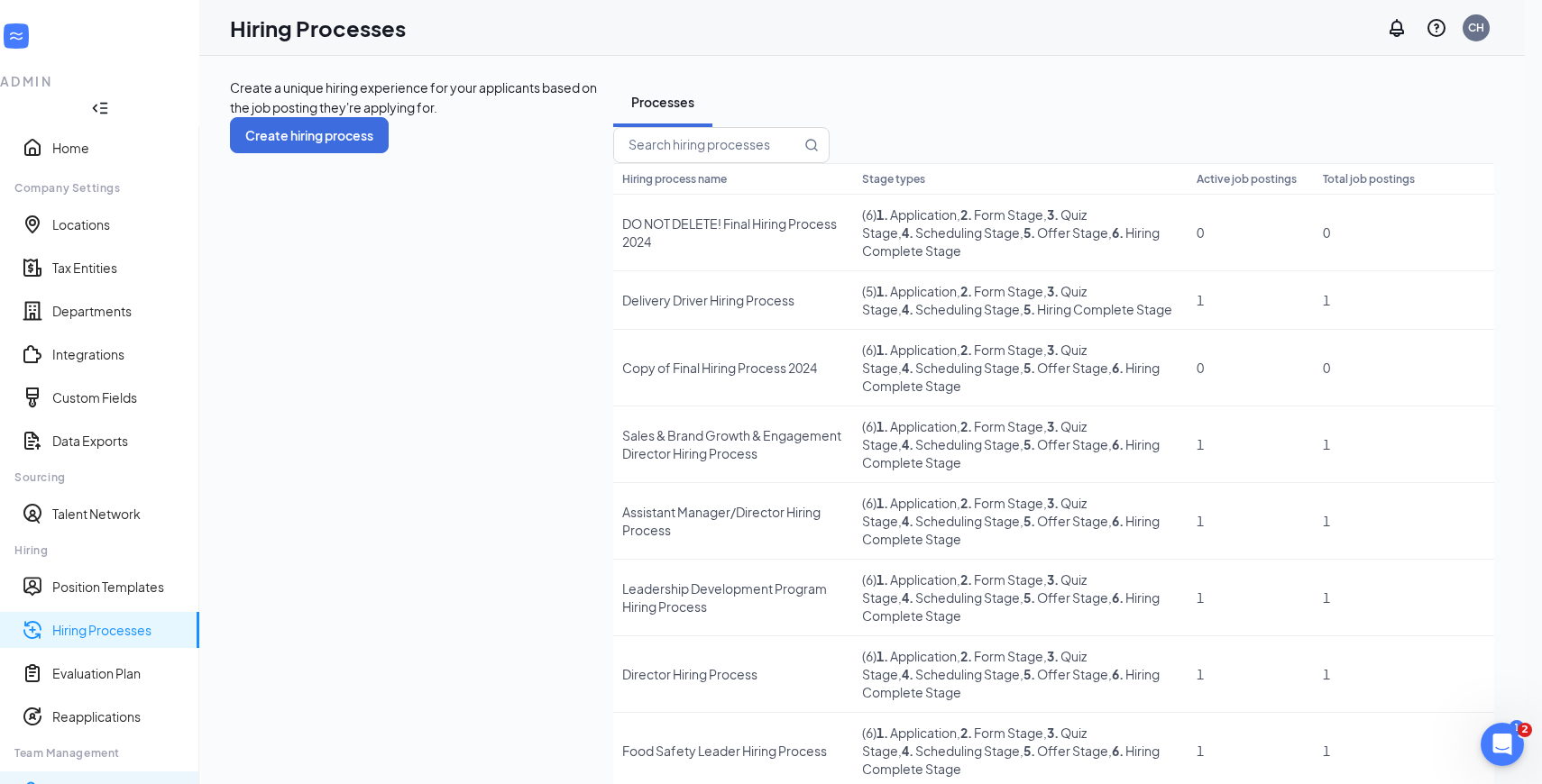
click at [109, 771] on div "Onboarding" at bounding box center [100, 789] width 200 height 36
click at [169, 781] on div "Onboarding" at bounding box center [110, 790] width 117 height 18
click at [136, 781] on div "Onboarding" at bounding box center [110, 790] width 117 height 18
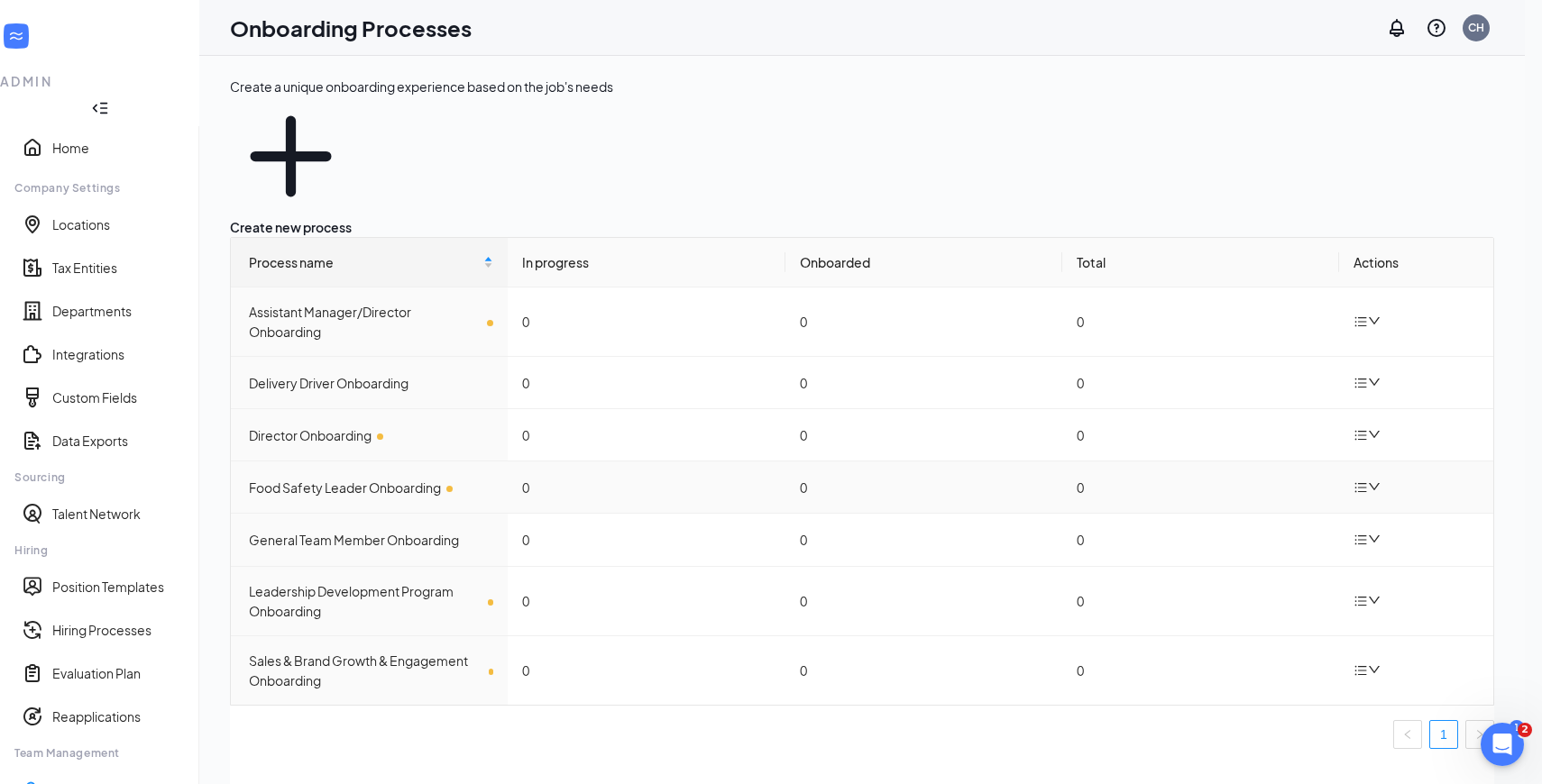
click at [1378, 481] on icon "down" at bounding box center [1374, 487] width 13 height 13
click at [1282, 477] on div "Delete process" at bounding box center [1254, 466] width 136 height 22
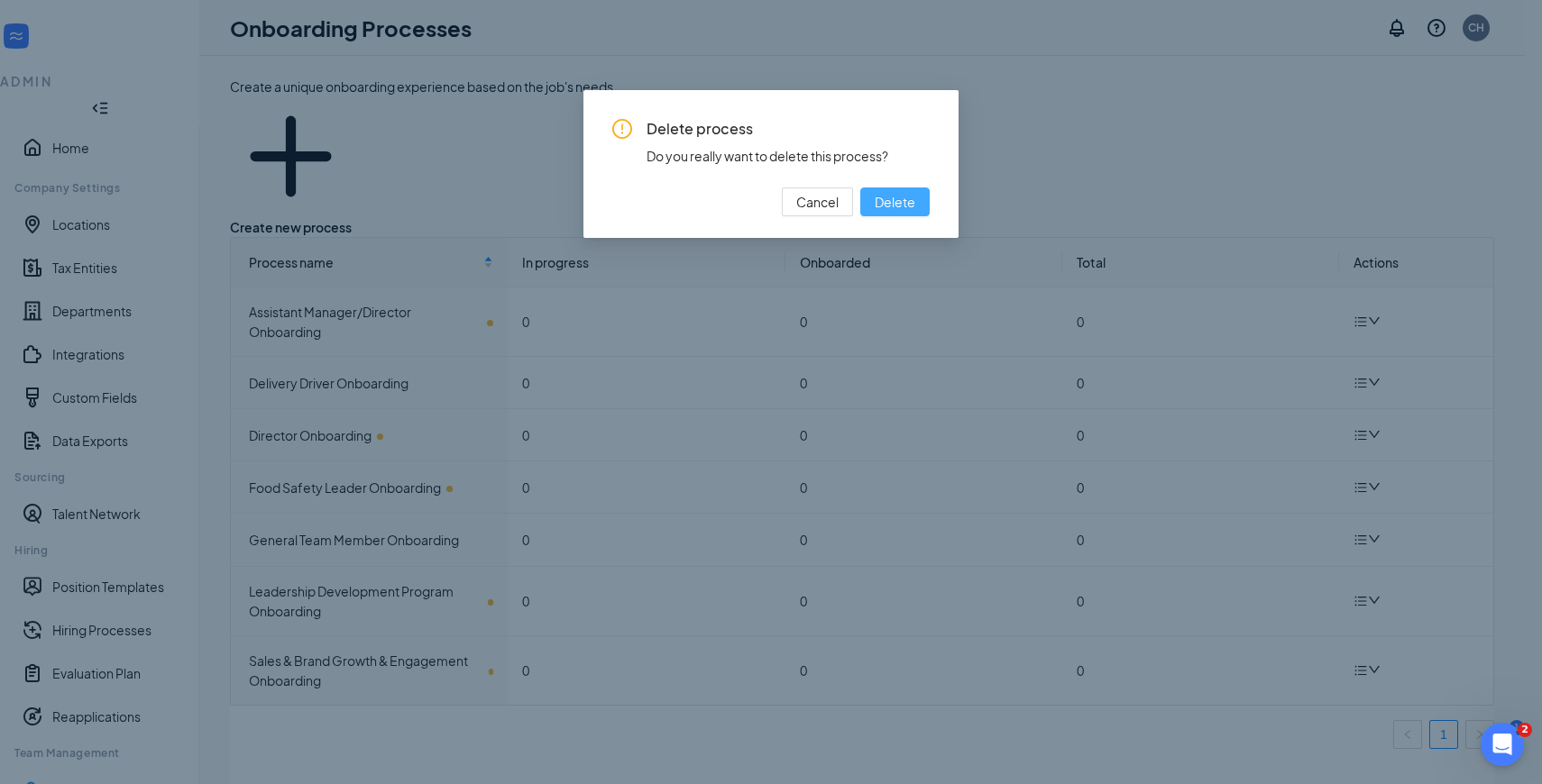
click at [911, 198] on span "Delete" at bounding box center [895, 201] width 41 height 20
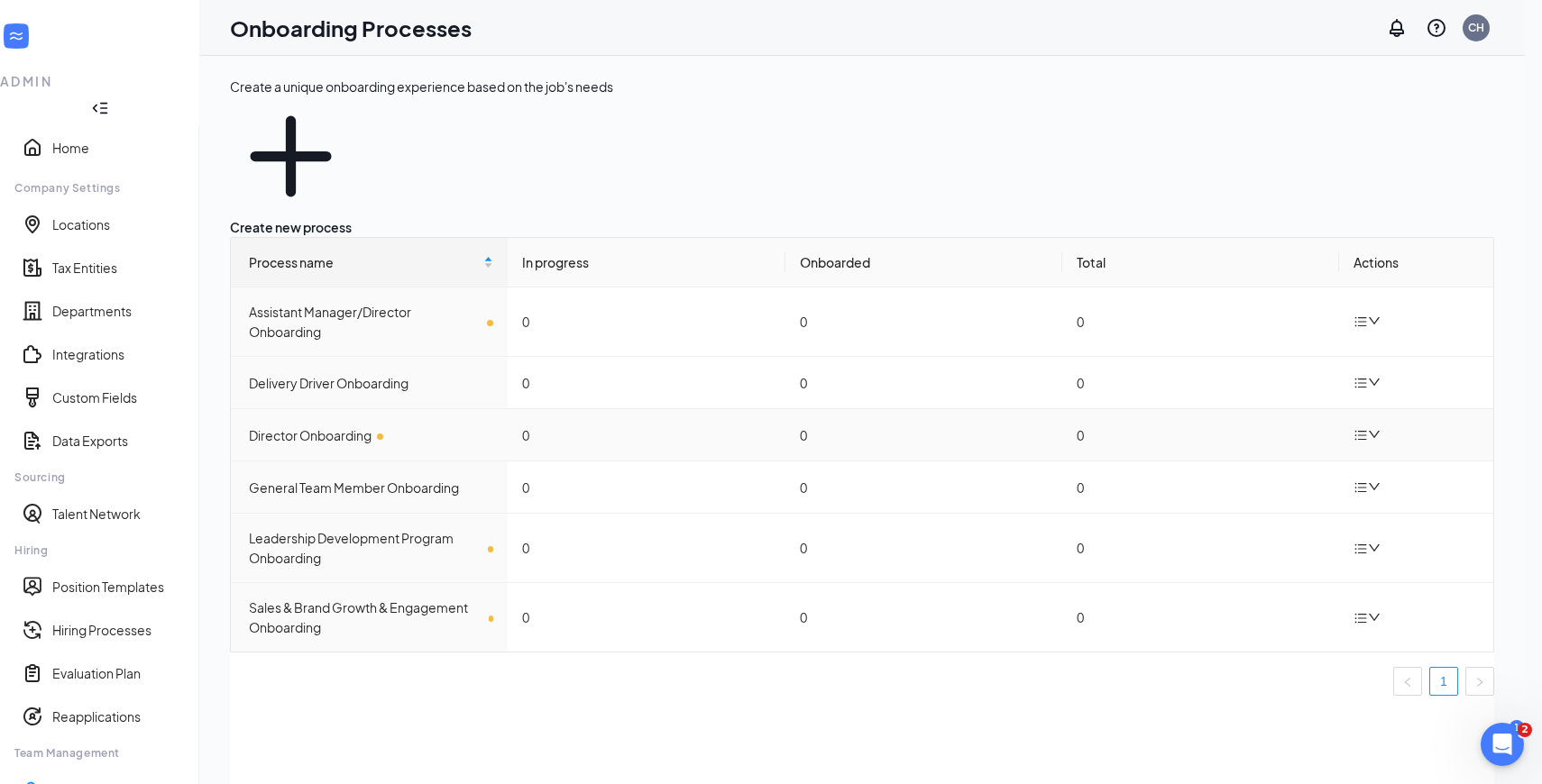
click at [1374, 428] on icon "down" at bounding box center [1374, 434] width 13 height 13
click at [1253, 425] on div "Delete process" at bounding box center [1254, 414] width 136 height 22
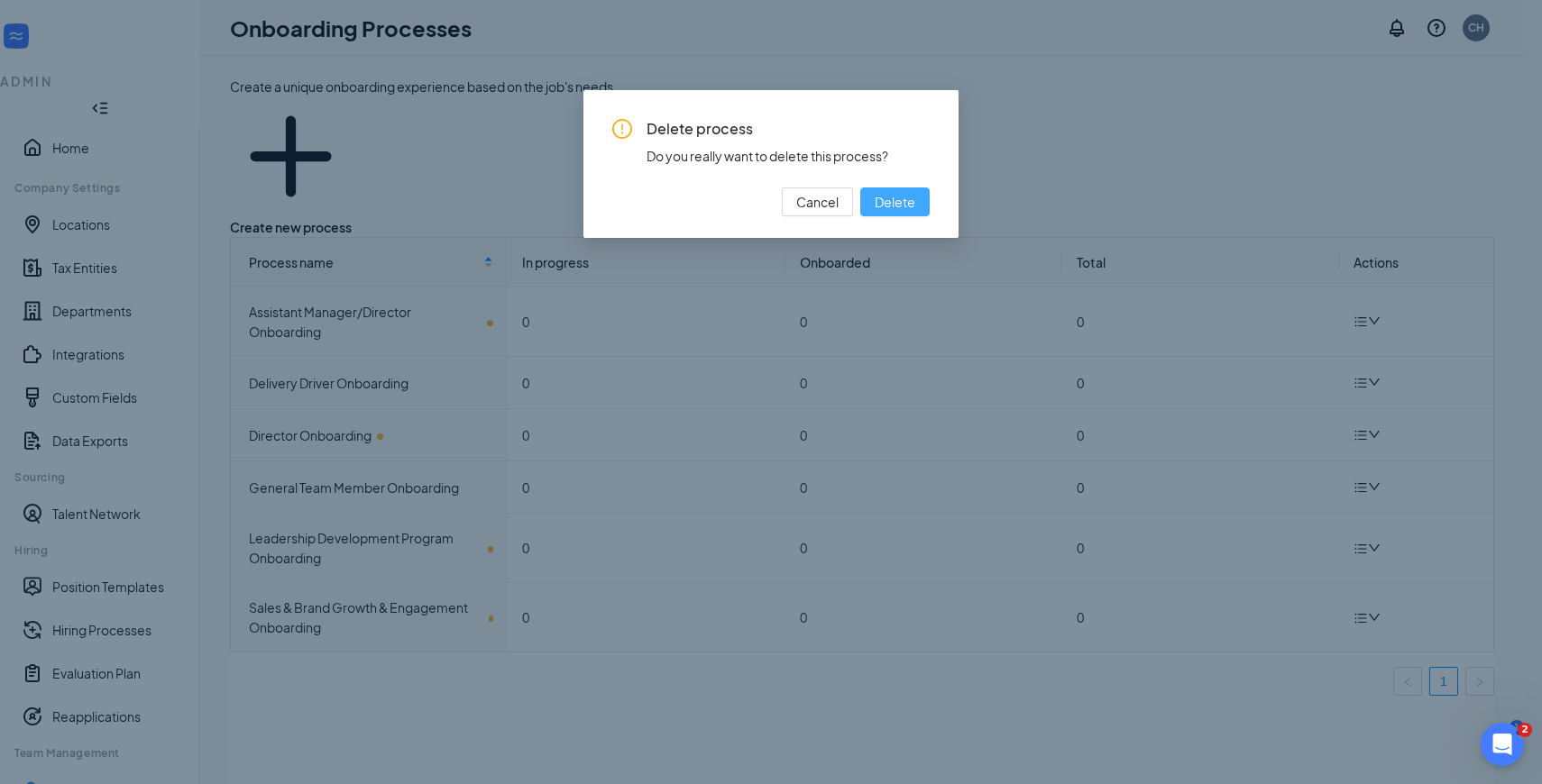
click at [899, 201] on span "Delete" at bounding box center [895, 201] width 41 height 20
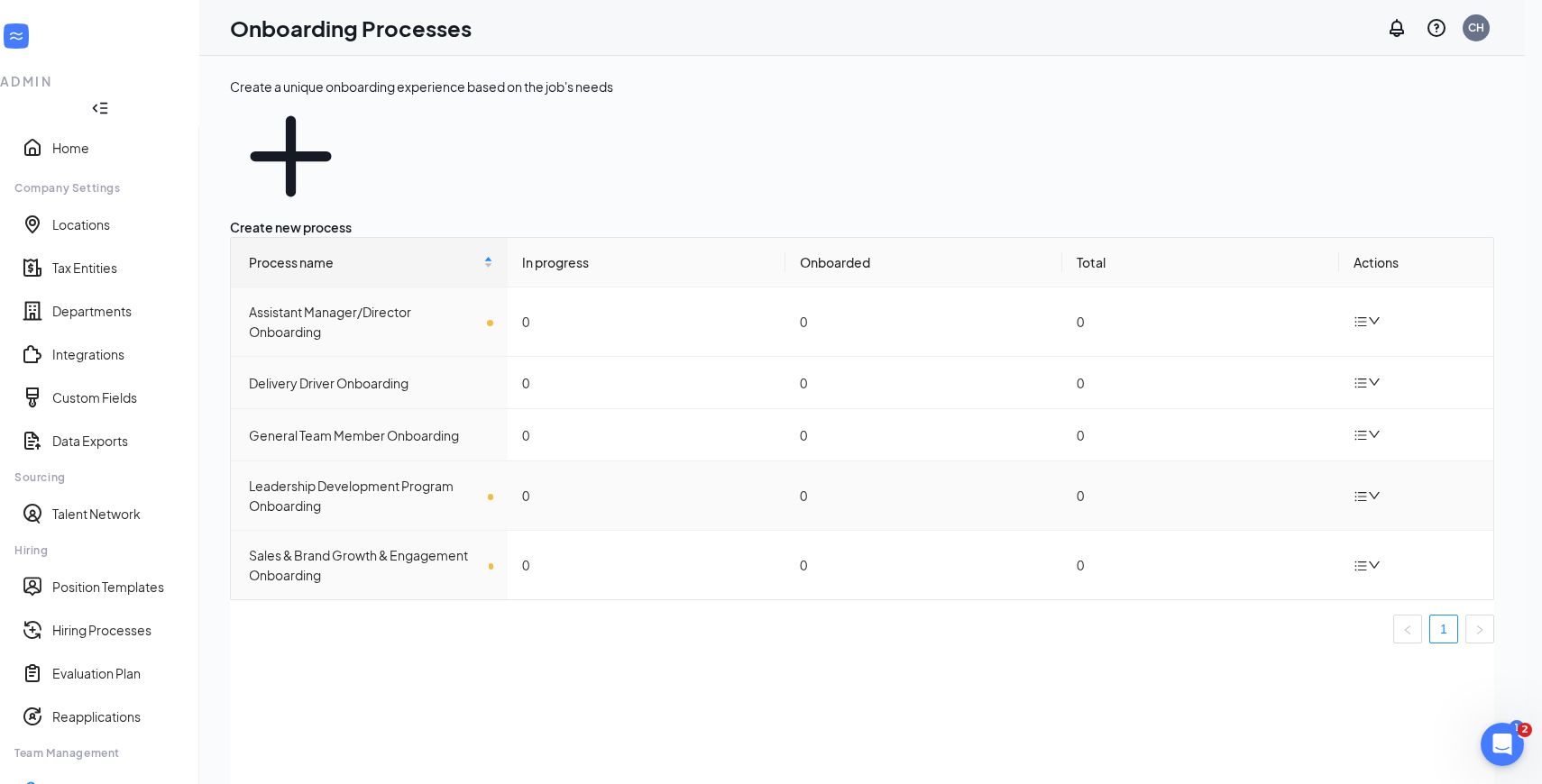
click at [1366, 490] on icon "bars" at bounding box center [1360, 497] width 14 height 14
click at [1259, 485] on div "Delete process" at bounding box center [1254, 474] width 136 height 22
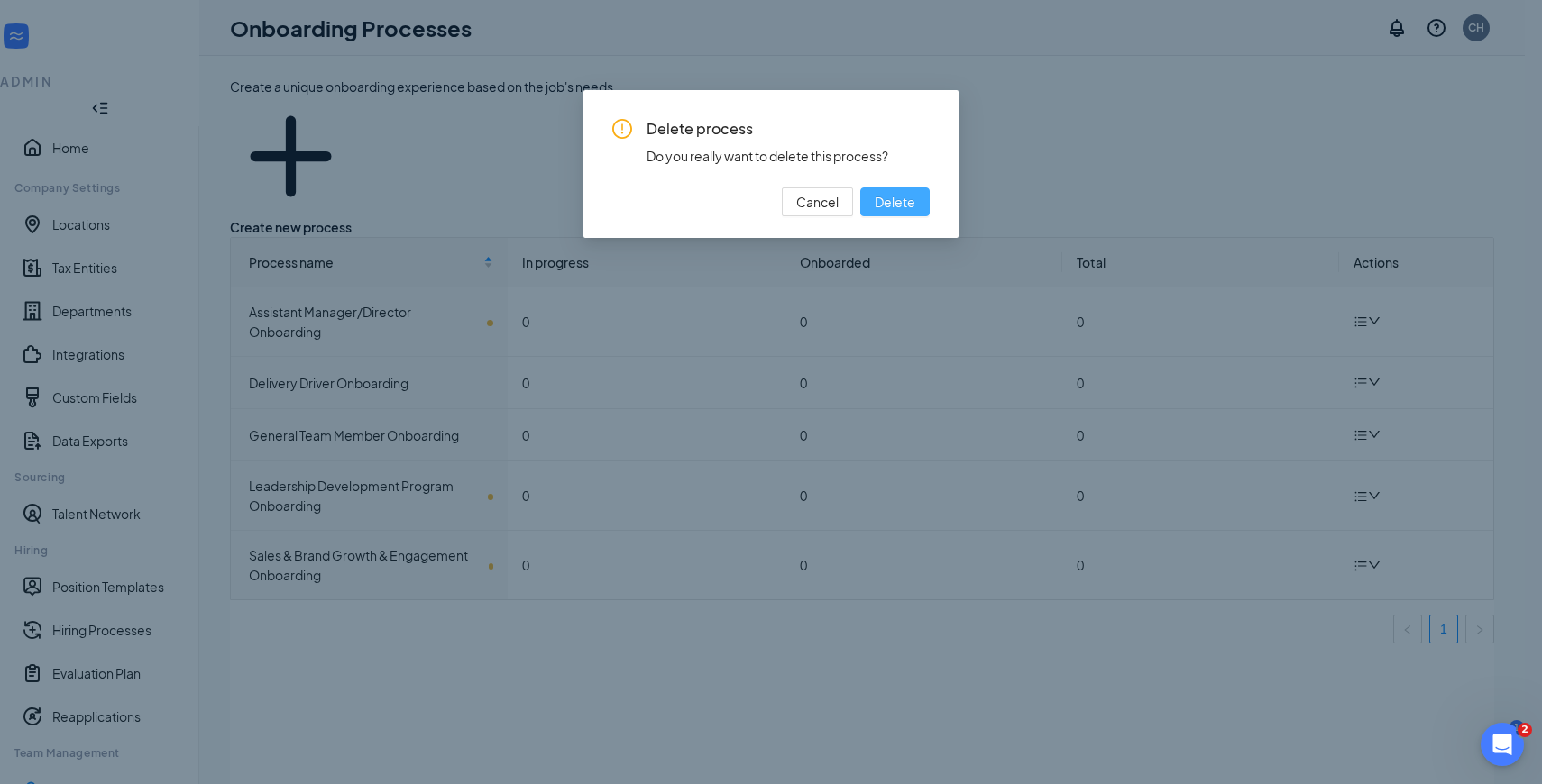
click at [898, 196] on span "Delete" at bounding box center [895, 201] width 41 height 20
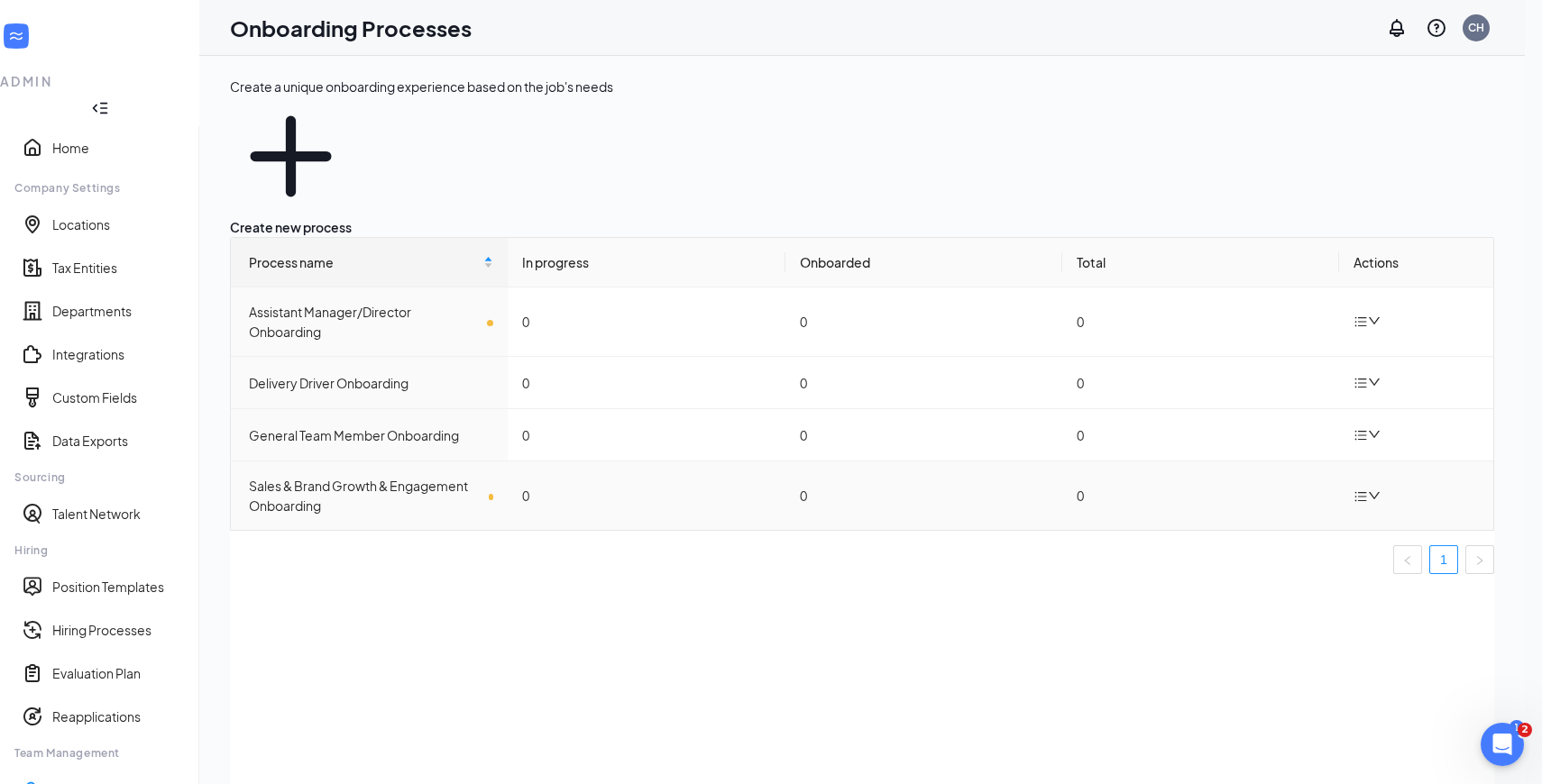
click at [1374, 490] on icon "down" at bounding box center [1374, 496] width 13 height 13
click at [1278, 484] on div "Delete process" at bounding box center [1254, 474] width 136 height 22
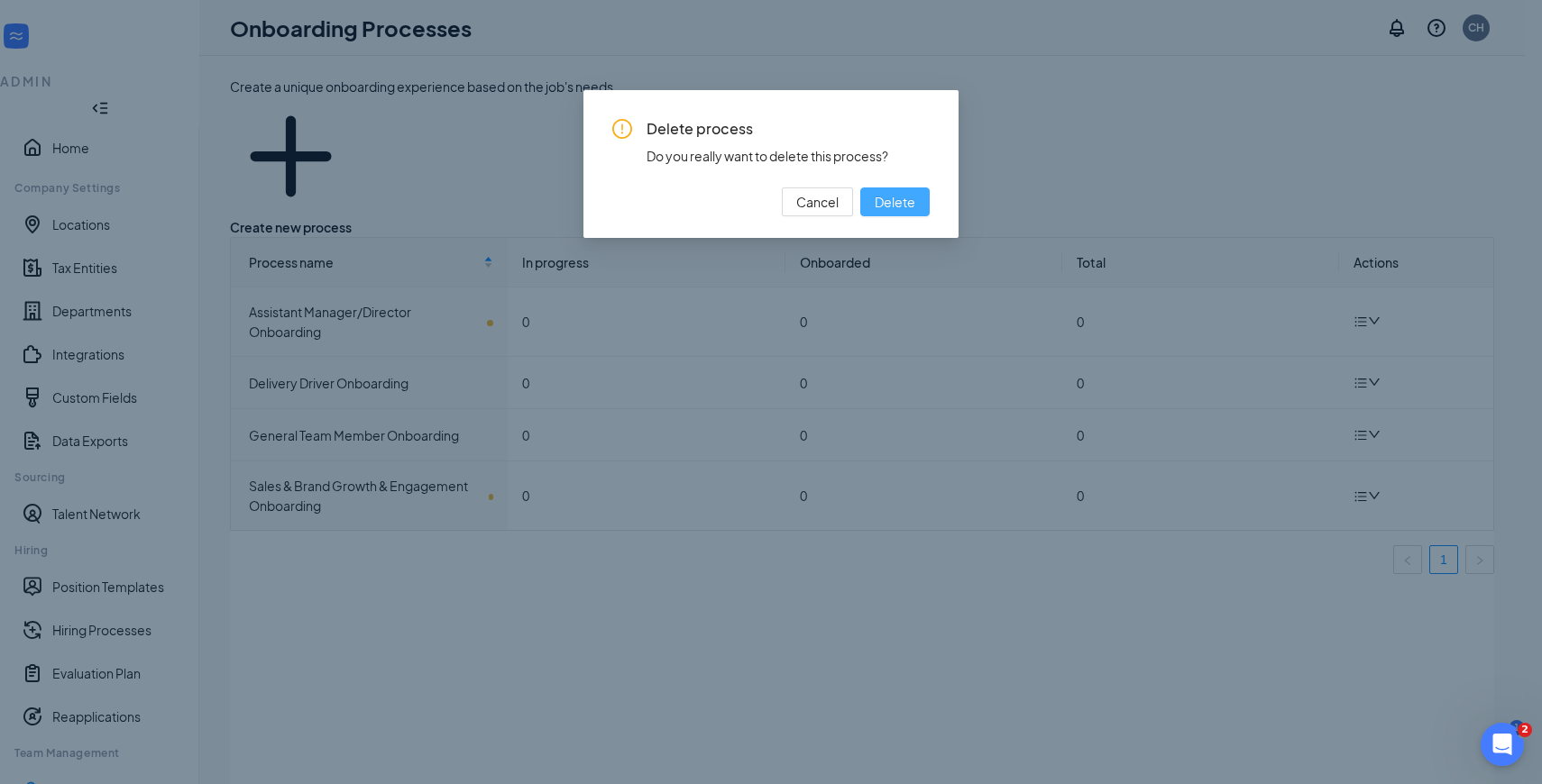
click at [901, 199] on span "Delete" at bounding box center [895, 201] width 41 height 20
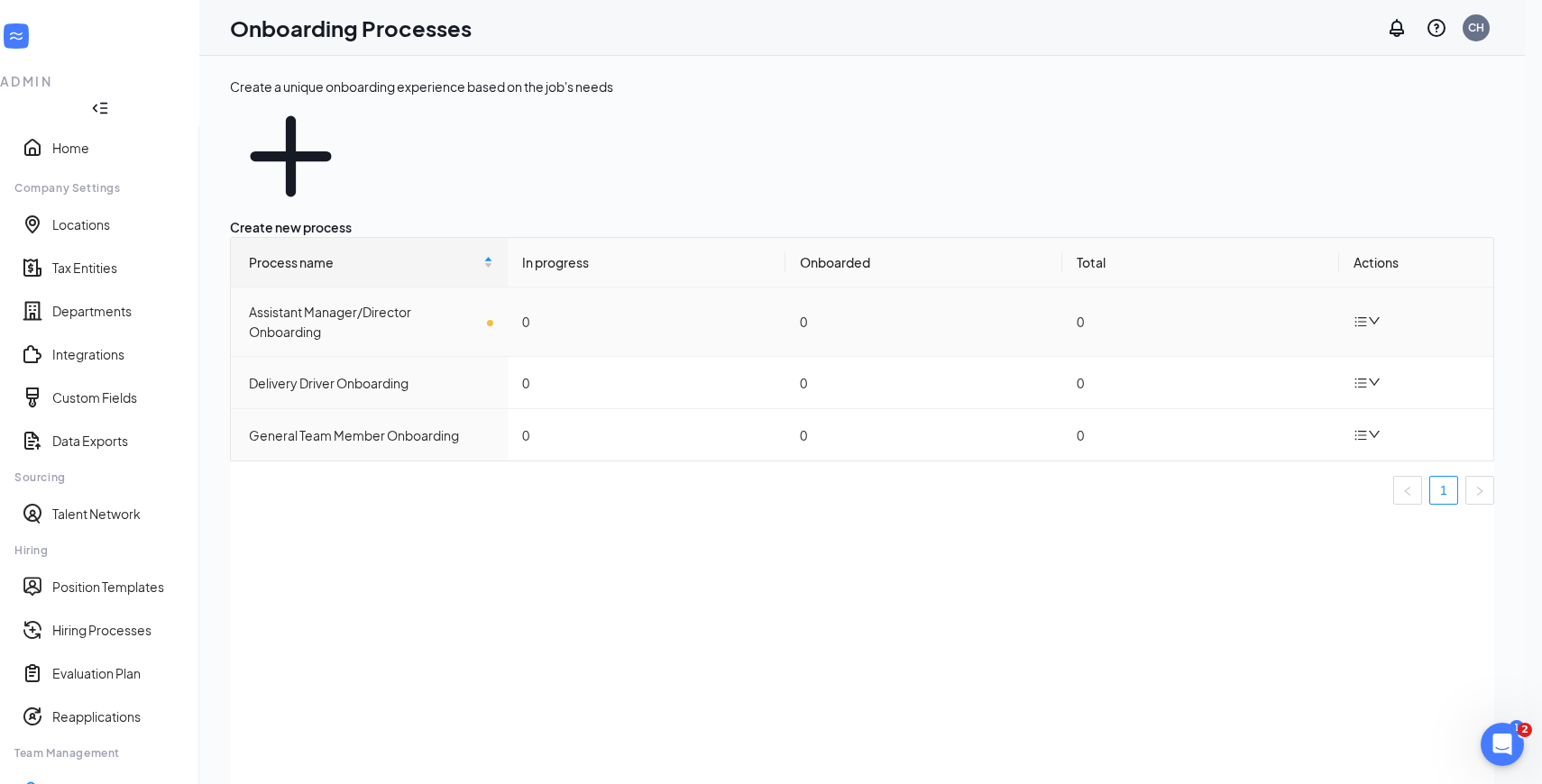
click at [1379, 310] on div at bounding box center [1369, 321] width 32 height 23
click at [1226, 311] on div "Delete process" at bounding box center [1254, 300] width 136 height 22
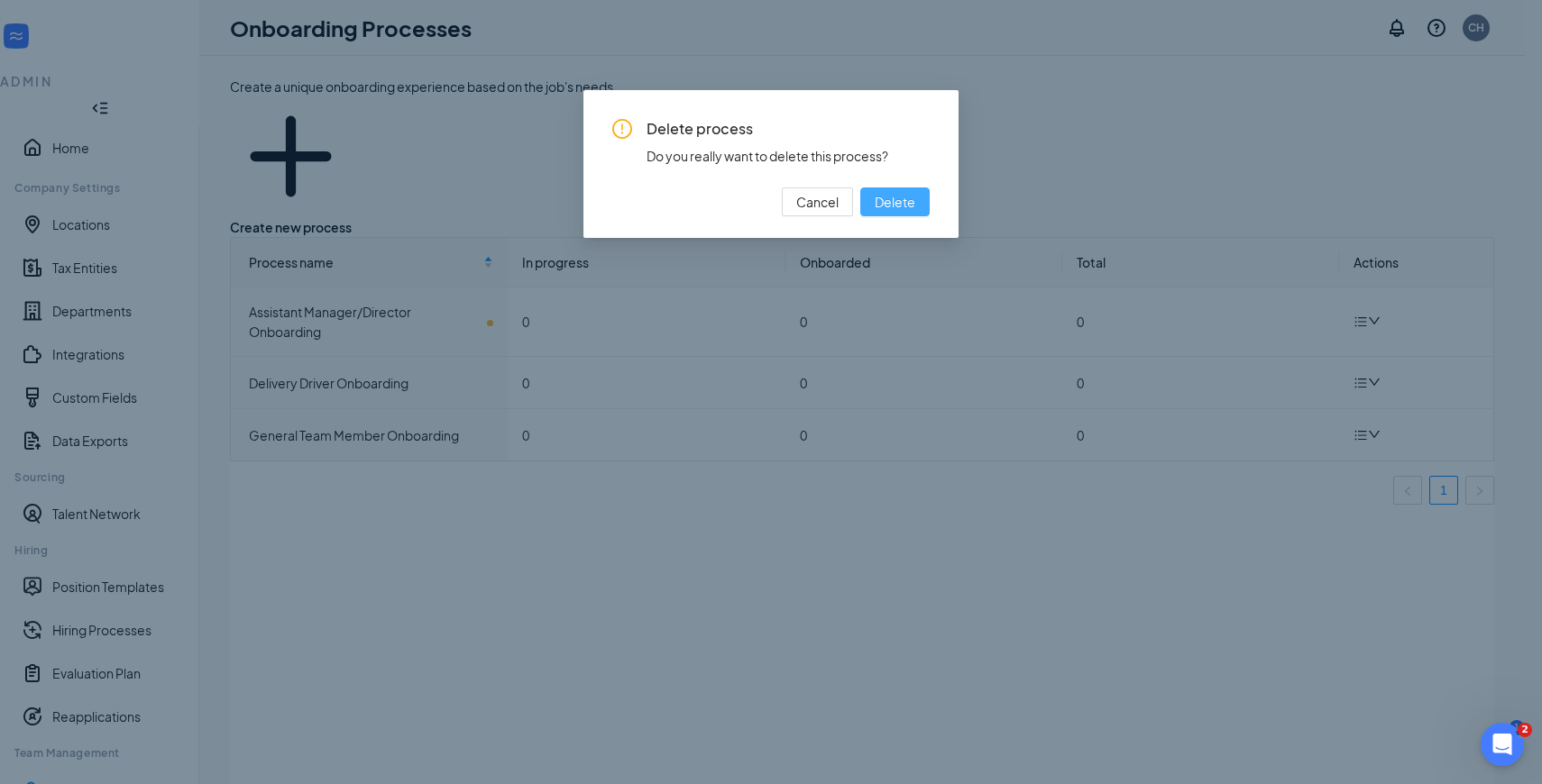
click at [901, 200] on span "Delete" at bounding box center [895, 201] width 41 height 20
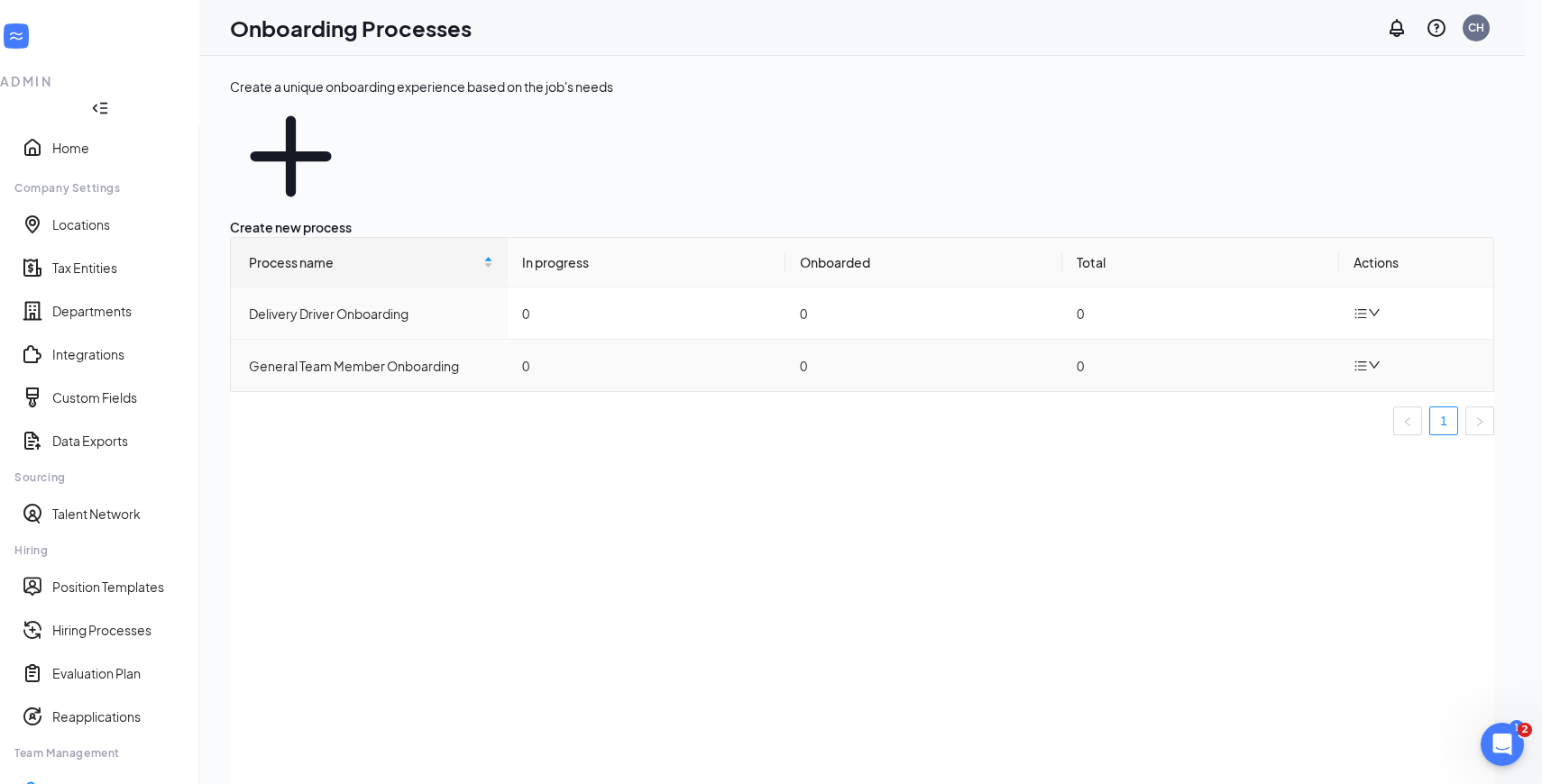
click at [1368, 359] on icon "bars" at bounding box center [1360, 366] width 14 height 14
click at [1282, 386] on div "Duplicate process" at bounding box center [1254, 375] width 136 height 22
click at [1352, 392] on td at bounding box center [1416, 426] width 155 height 69
click at [1364, 420] on icon "bars" at bounding box center [1360, 427] width 14 height 14
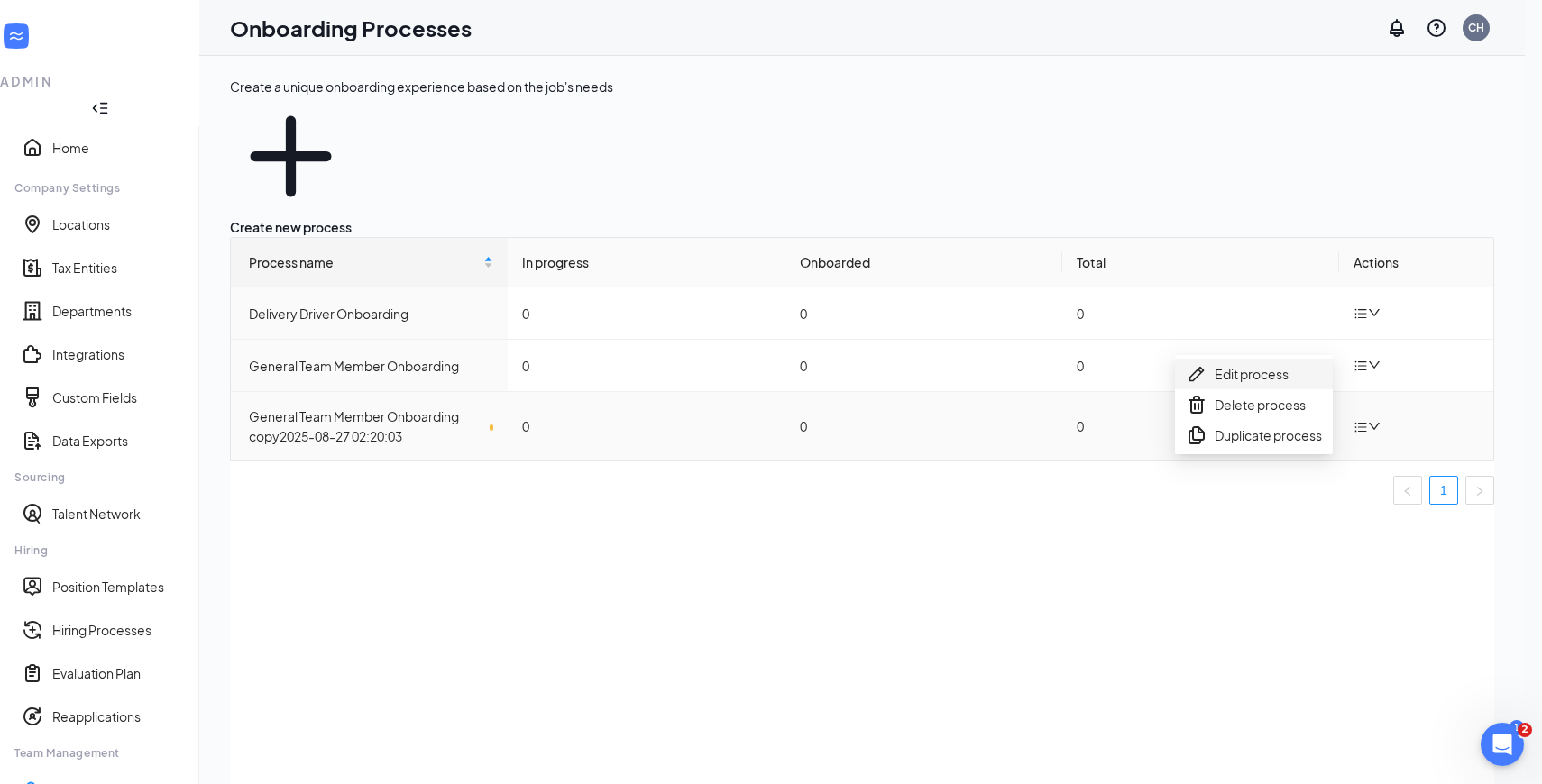
click at [1296, 376] on div "Edit process" at bounding box center [1254, 374] width 136 height 22
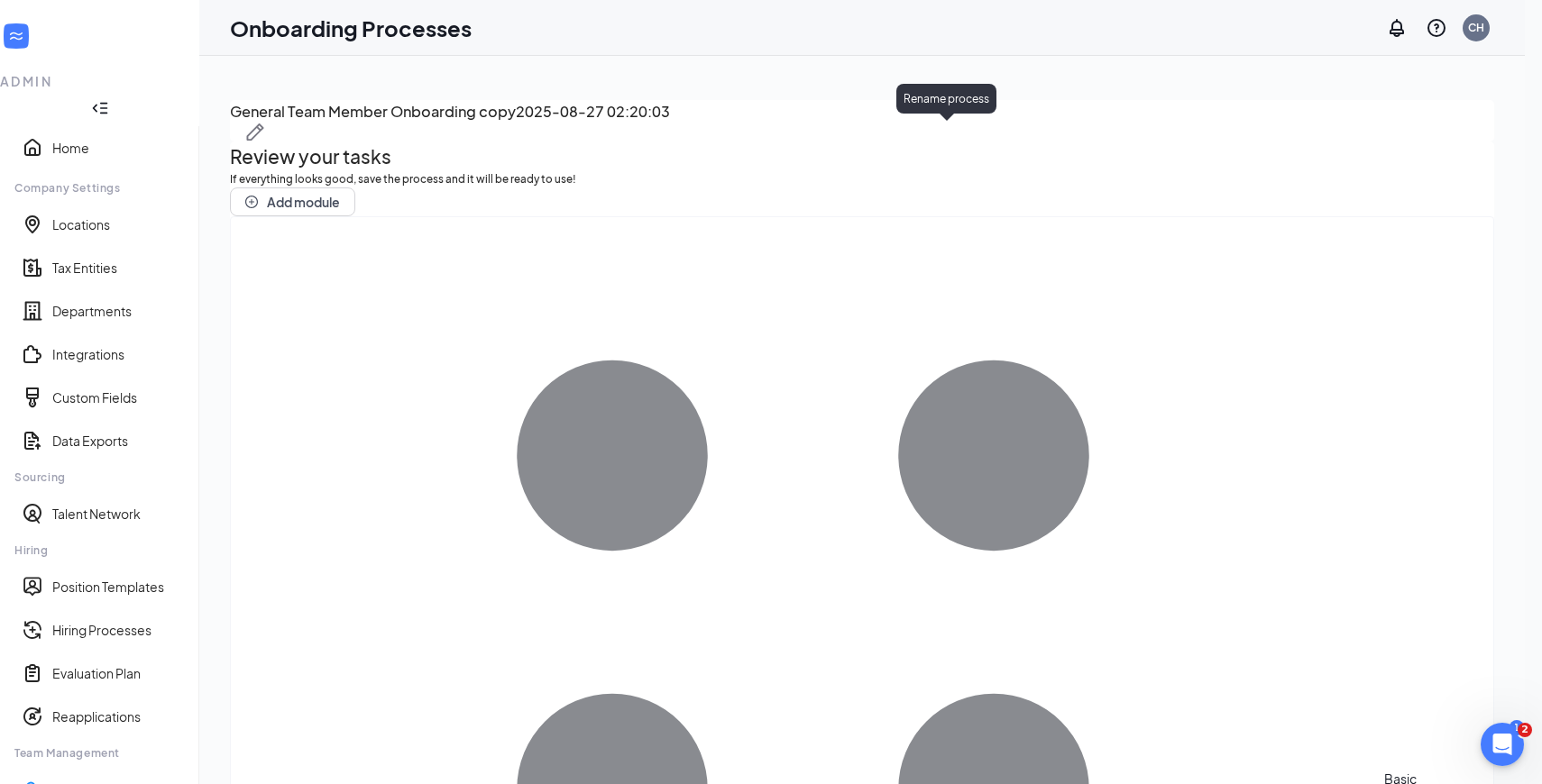
click at [957, 123] on div "General Team Member Onboarding copy2025-08-27 02:20:03" at bounding box center [861, 121] width 1265 height 42
click at [264, 127] on img at bounding box center [256, 133] width 18 height 18
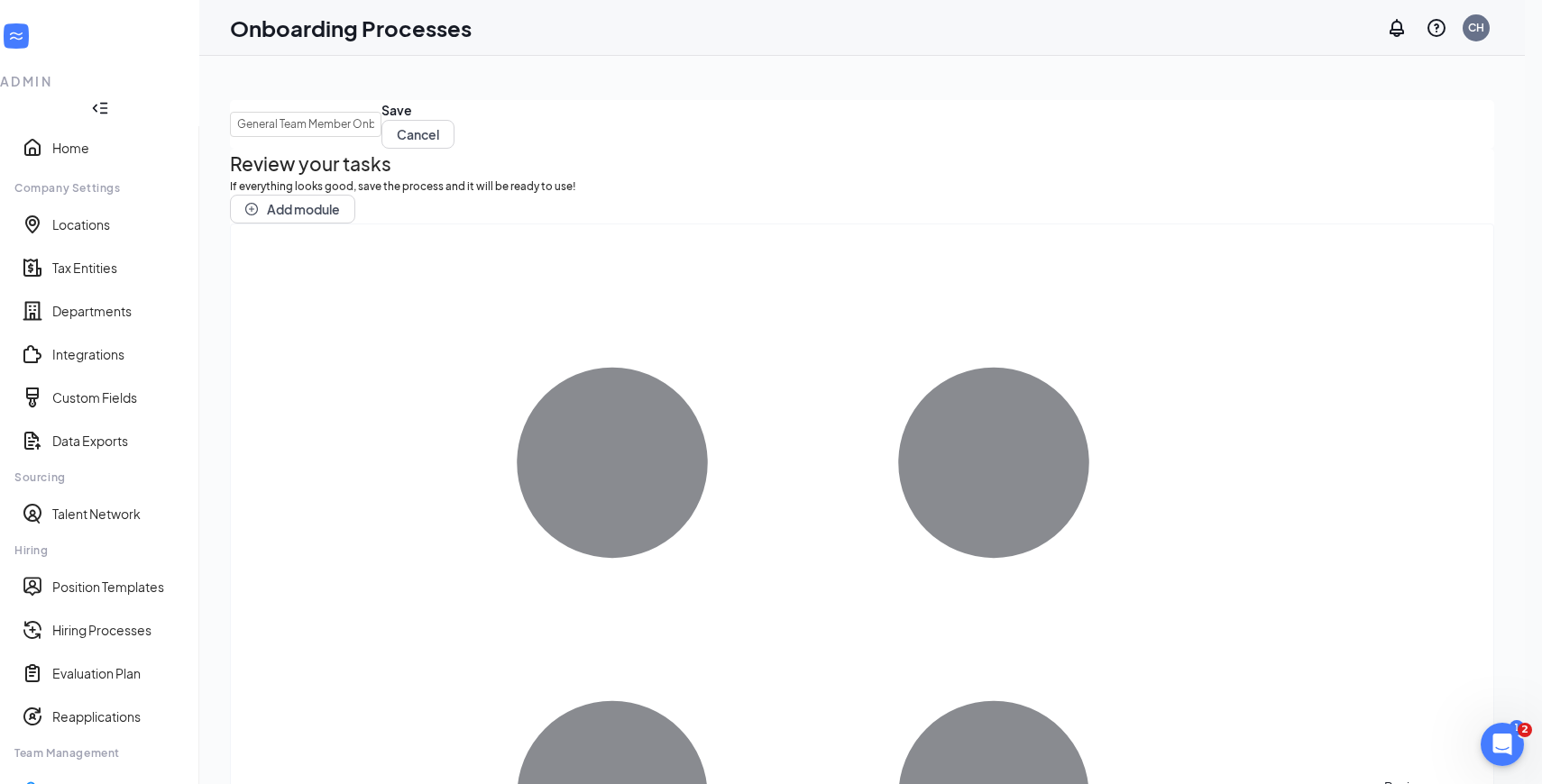
drag, startPoint x: 540, startPoint y: 136, endPoint x: 228, endPoint y: 123, distance: 312.3
click at [228, 123] on div "General Team Member Onboarding copy2025-08-27 02:20:03 Save Cancel Review your …" at bounding box center [862, 460] width 1325 height 809
click at [381, 137] on input "General Team Member Onboarding copy2025-08-27 02:20:03" at bounding box center [305, 124] width 152 height 25
drag, startPoint x: 521, startPoint y: 140, endPoint x: 744, endPoint y: 148, distance: 223.1
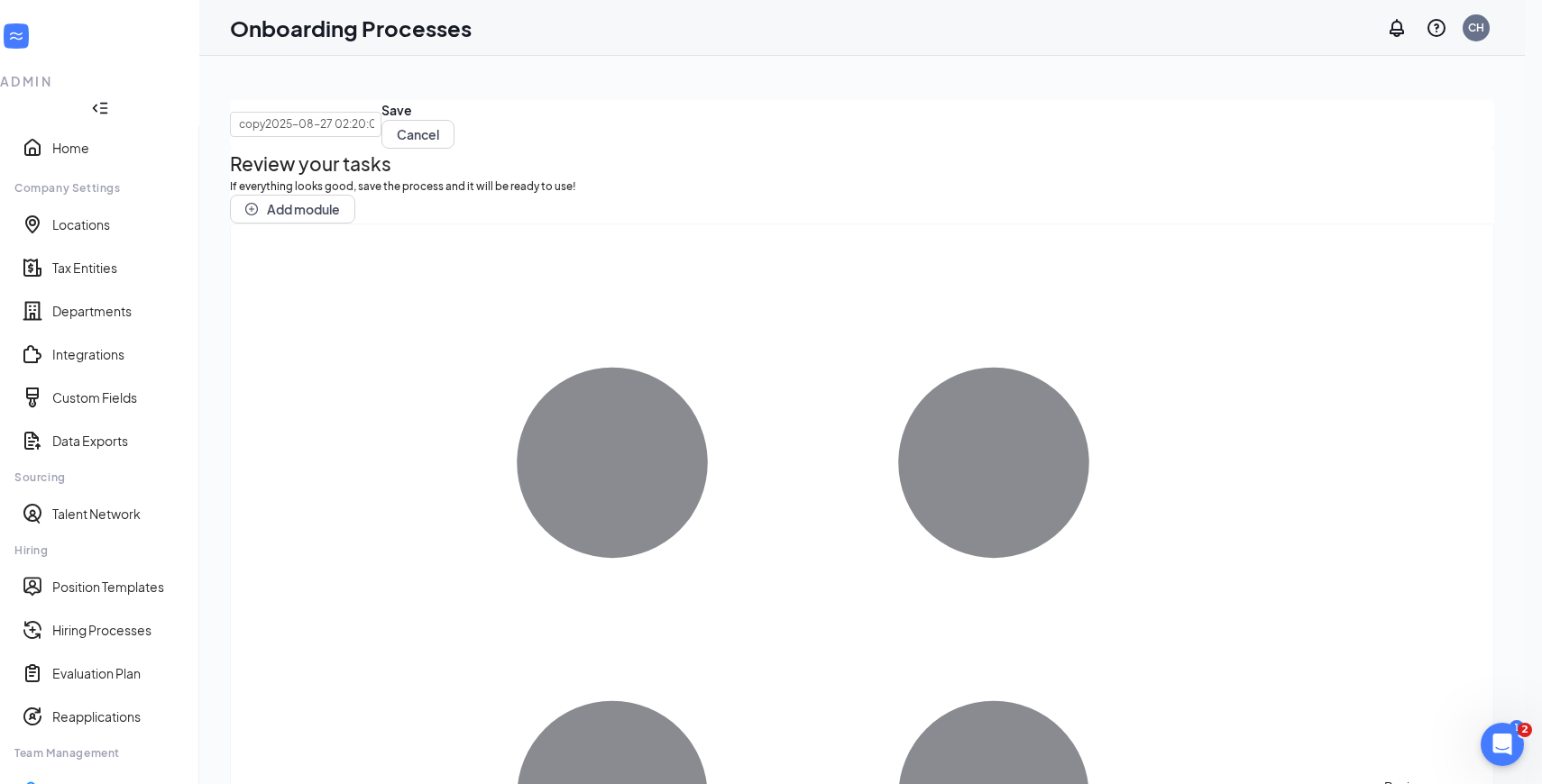
click at [744, 148] on div "General Team Member Onboarding copy2025-08-27 02:20:03 Save Cancel" at bounding box center [861, 124] width 1265 height 49
drag, startPoint x: 425, startPoint y: 132, endPoint x: 262, endPoint y: 126, distance: 163.1
click at [262, 126] on div "General Team Member Onboarding Save Cancel" at bounding box center [861, 124] width 1265 height 49
click at [281, 132] on input "General Team Member Onboarding" at bounding box center [305, 124] width 152 height 25
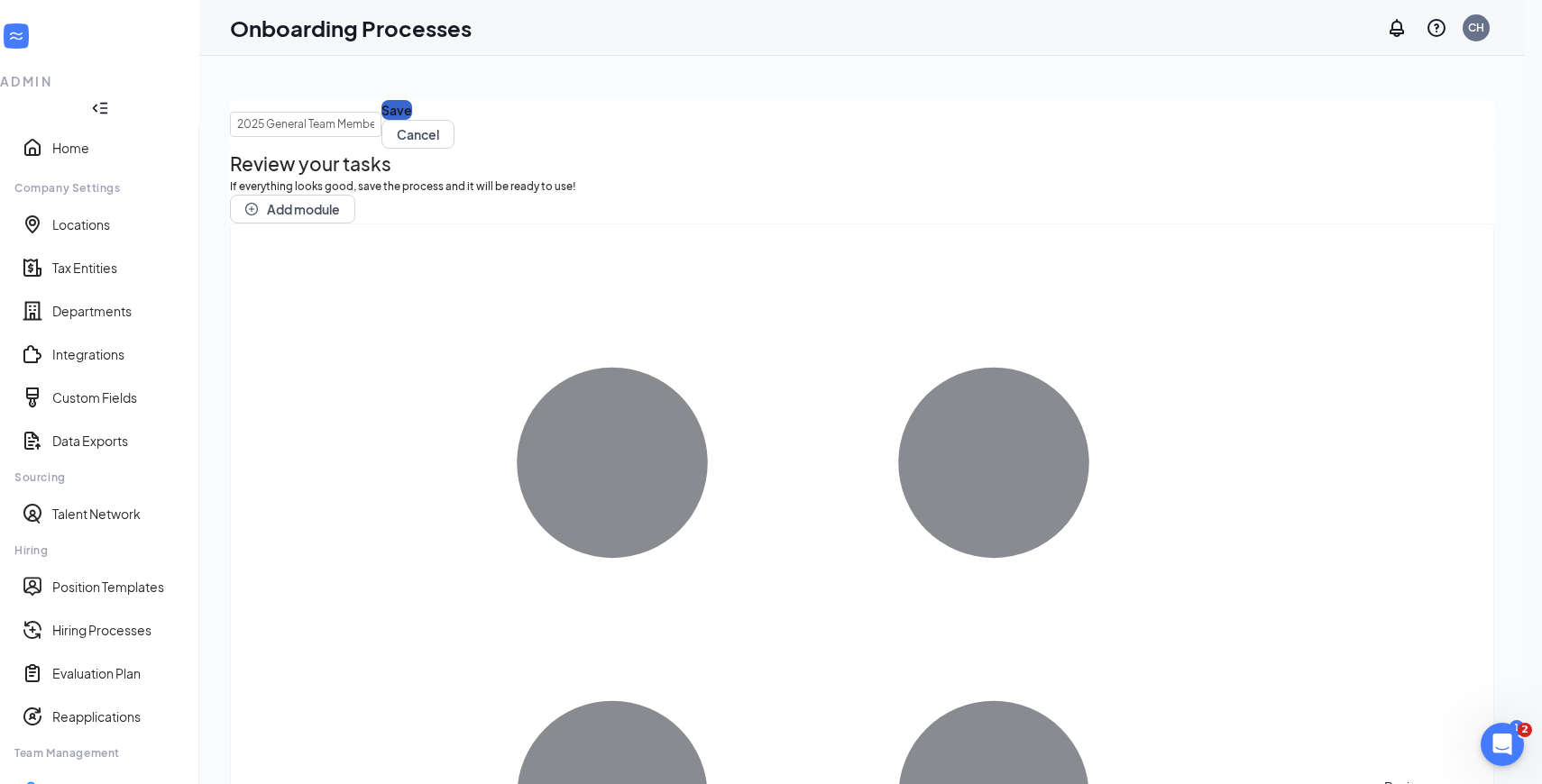
type input "2025 General Team Member Onboarding"
click at [412, 120] on button "Save" at bounding box center [396, 110] width 31 height 20
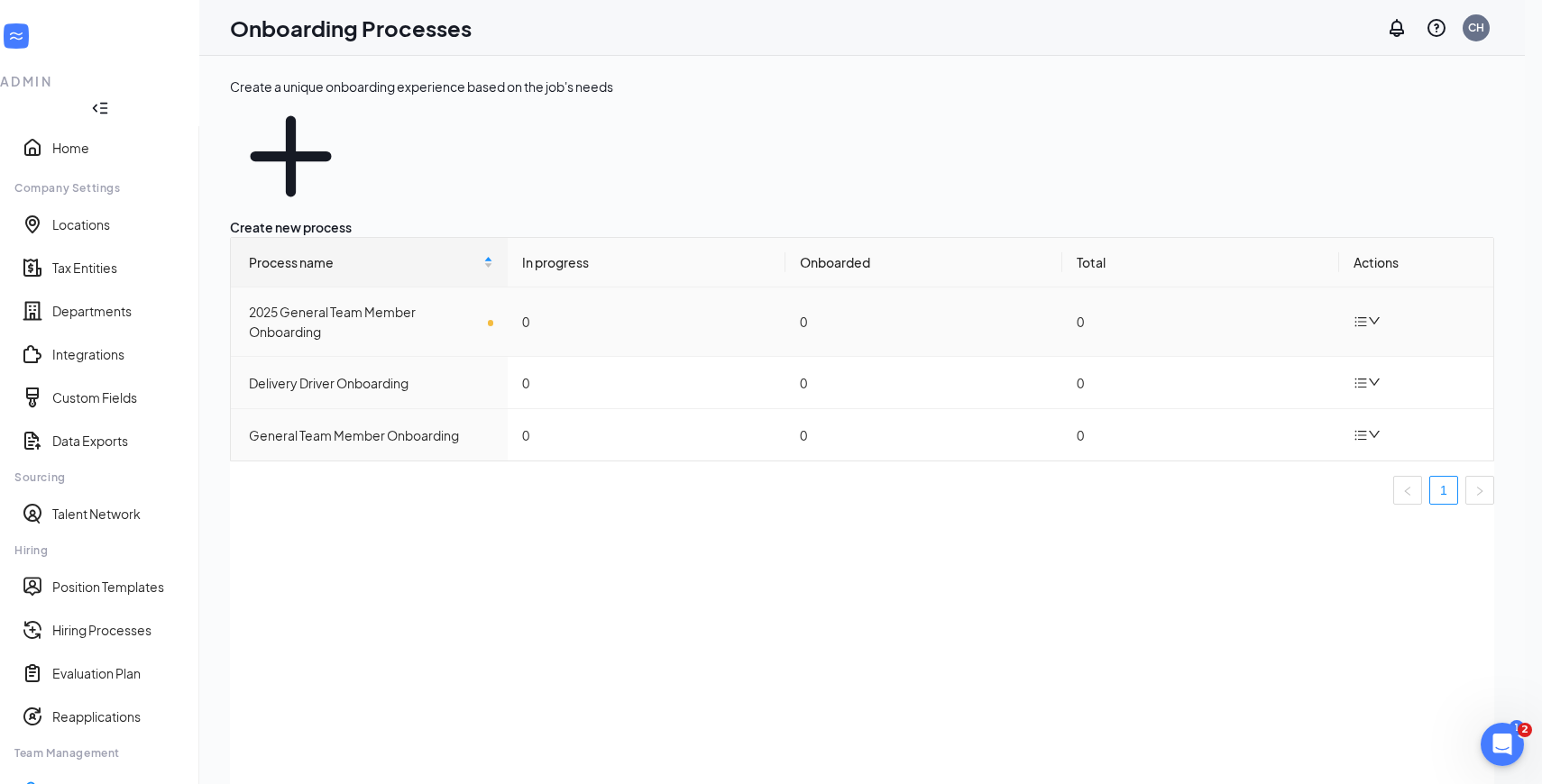
click at [380, 302] on div "2025 General Team Member Onboarding" at bounding box center [370, 322] width 245 height 40
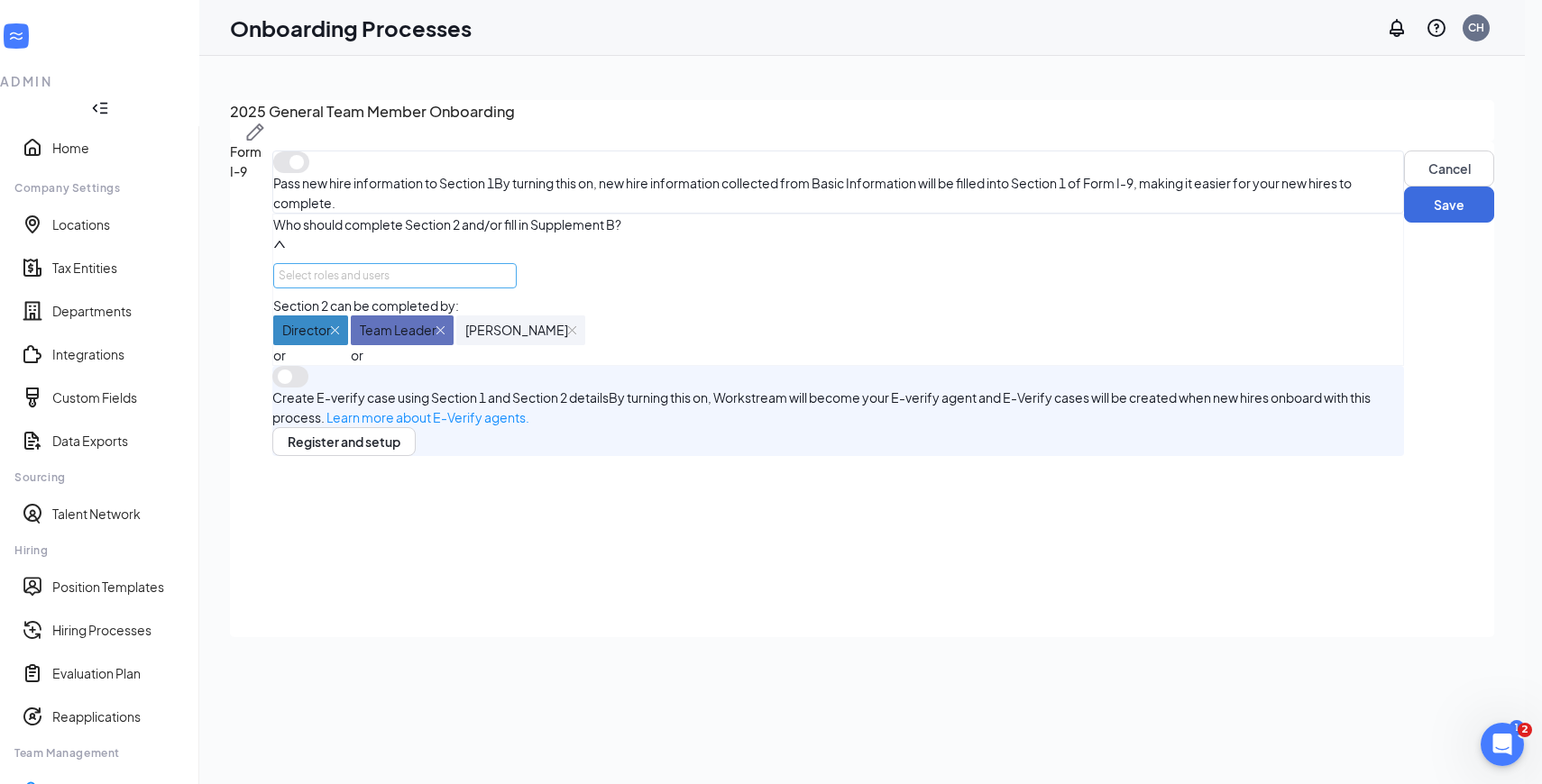
click at [441, 285] on div "Select roles and users" at bounding box center [389, 275] width 223 height 18
click at [350, 638] on input "checkbox" at bounding box center [351, 637] width 13 height 13
checkbox input "true"
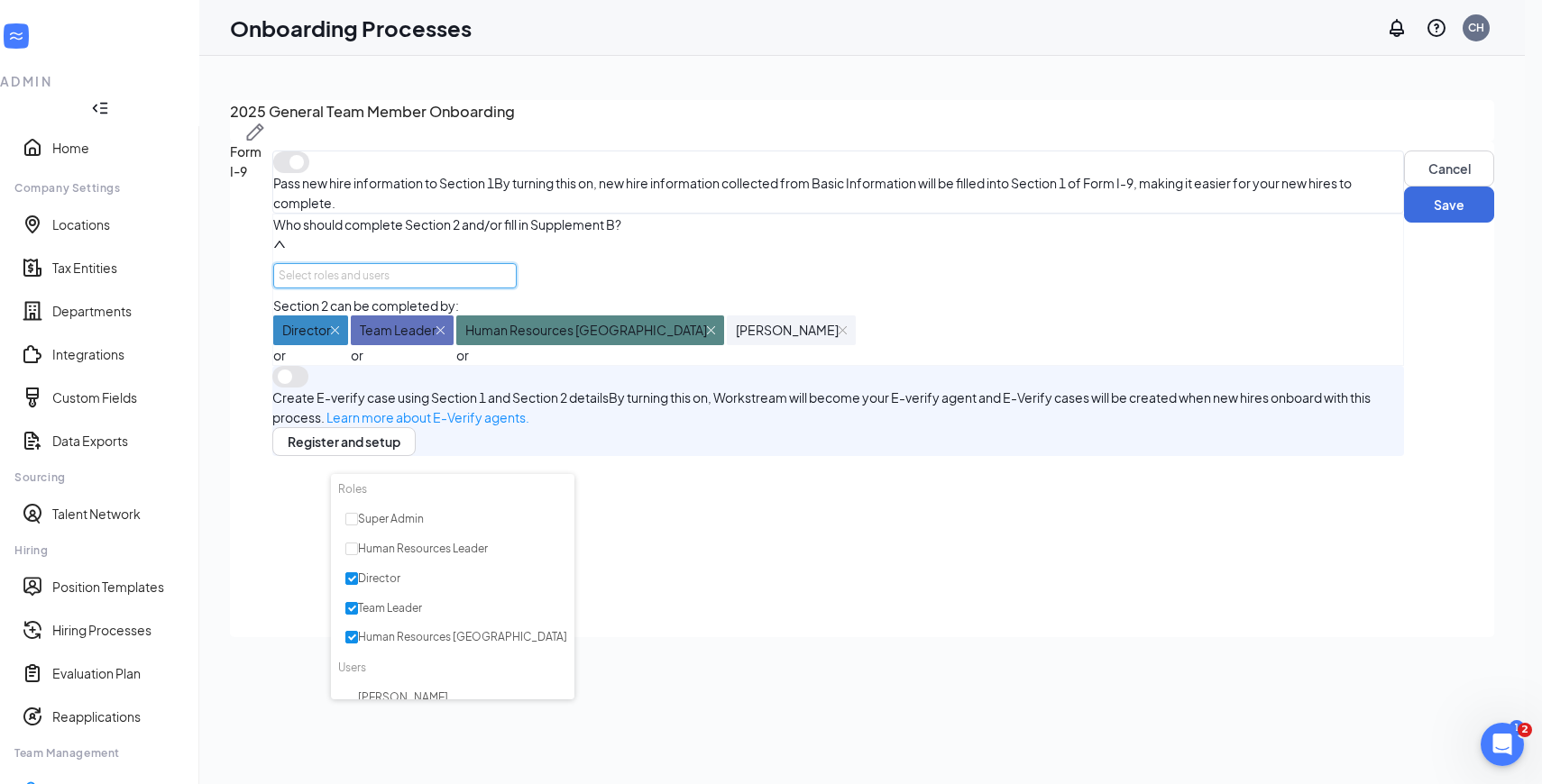
click at [769, 365] on div "Section 2 can be completed by: Director or Team Leader or Human Resources Avond…" at bounding box center [838, 330] width 1130 height 70
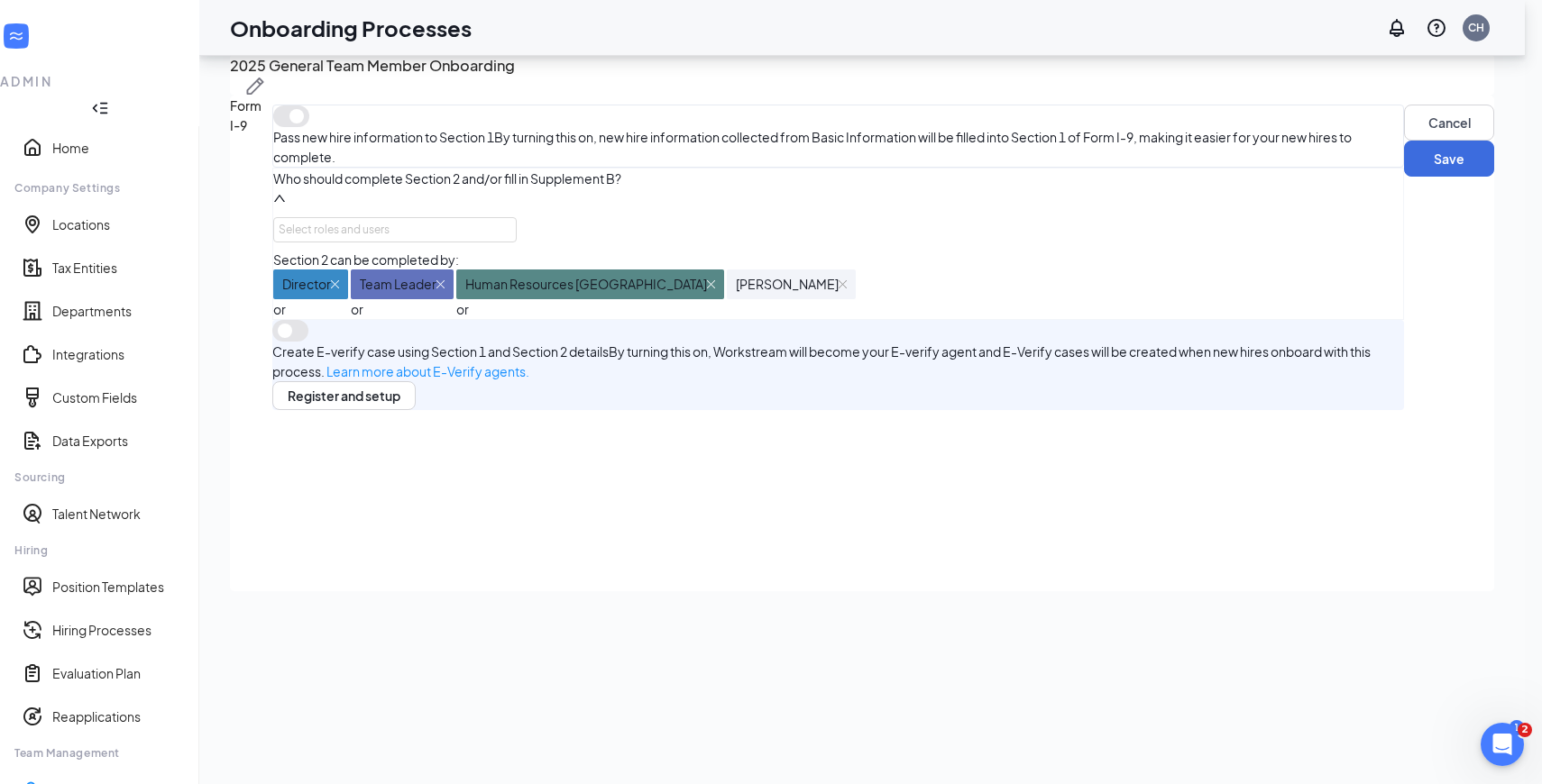
scroll to position [81, 0]
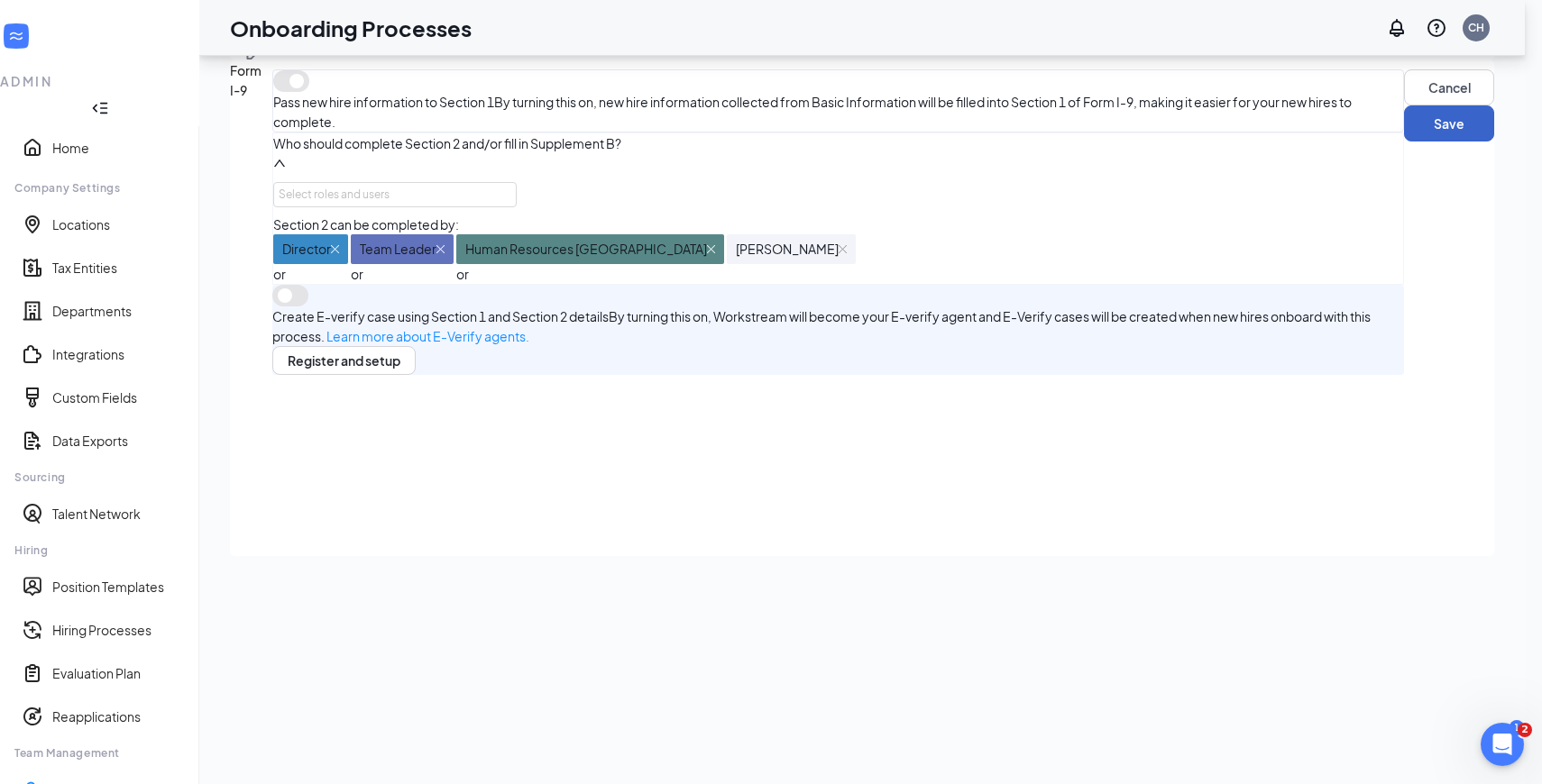
click at [1404, 142] on button "Save" at bounding box center [1449, 124] width 90 height 36
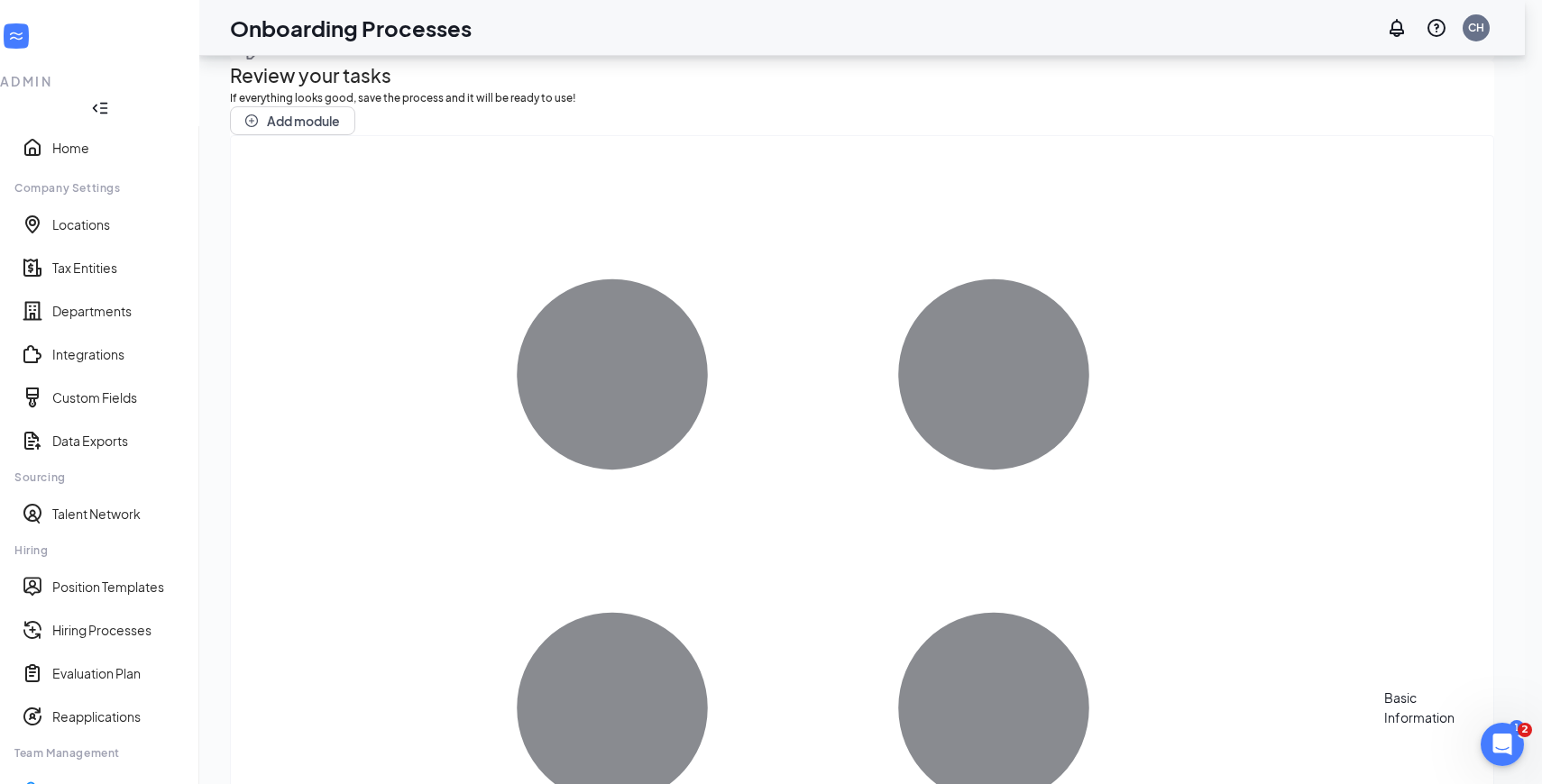
scroll to position [0, 0]
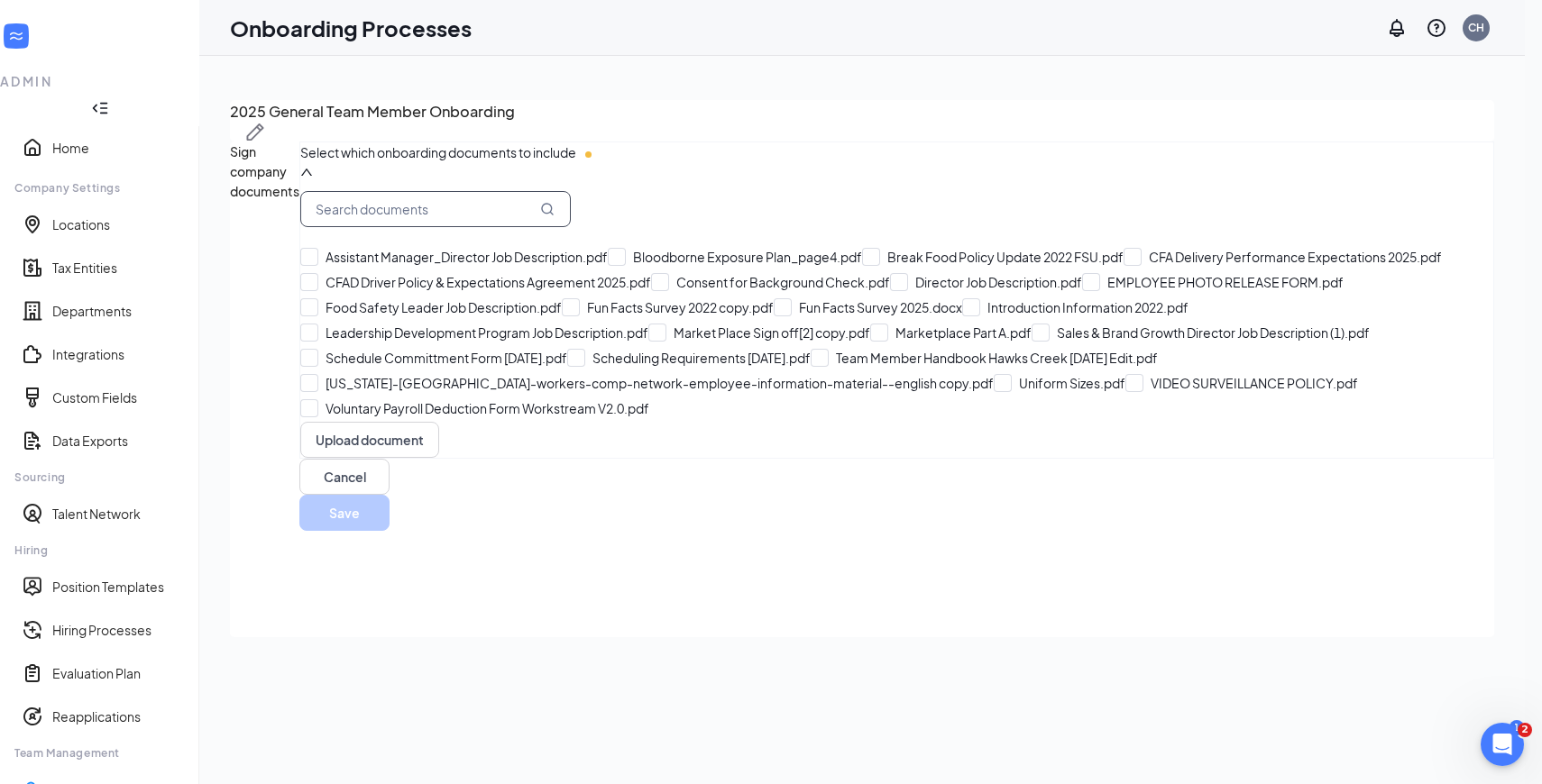
checkbox input "true"
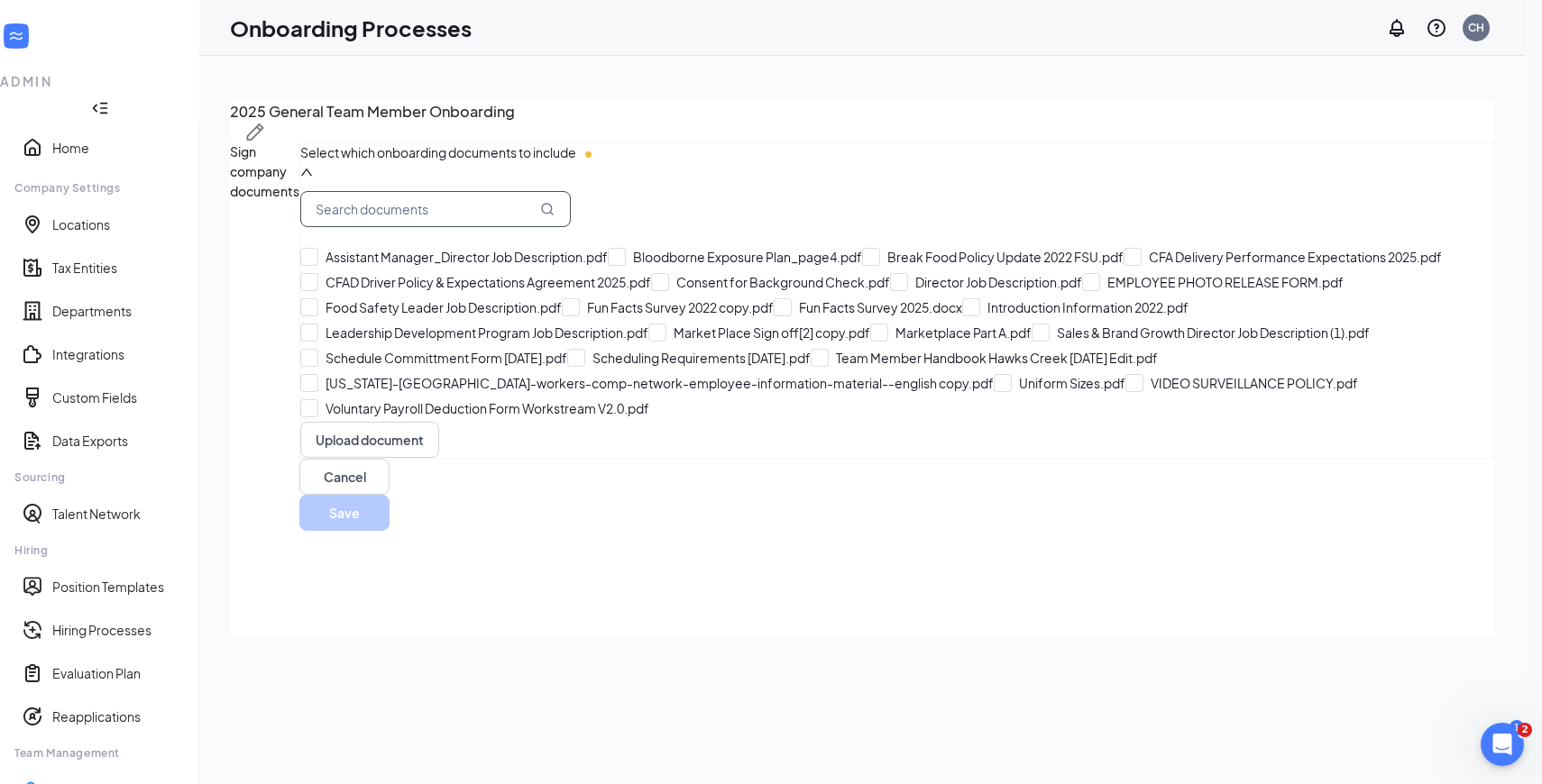
checkbox input "true"
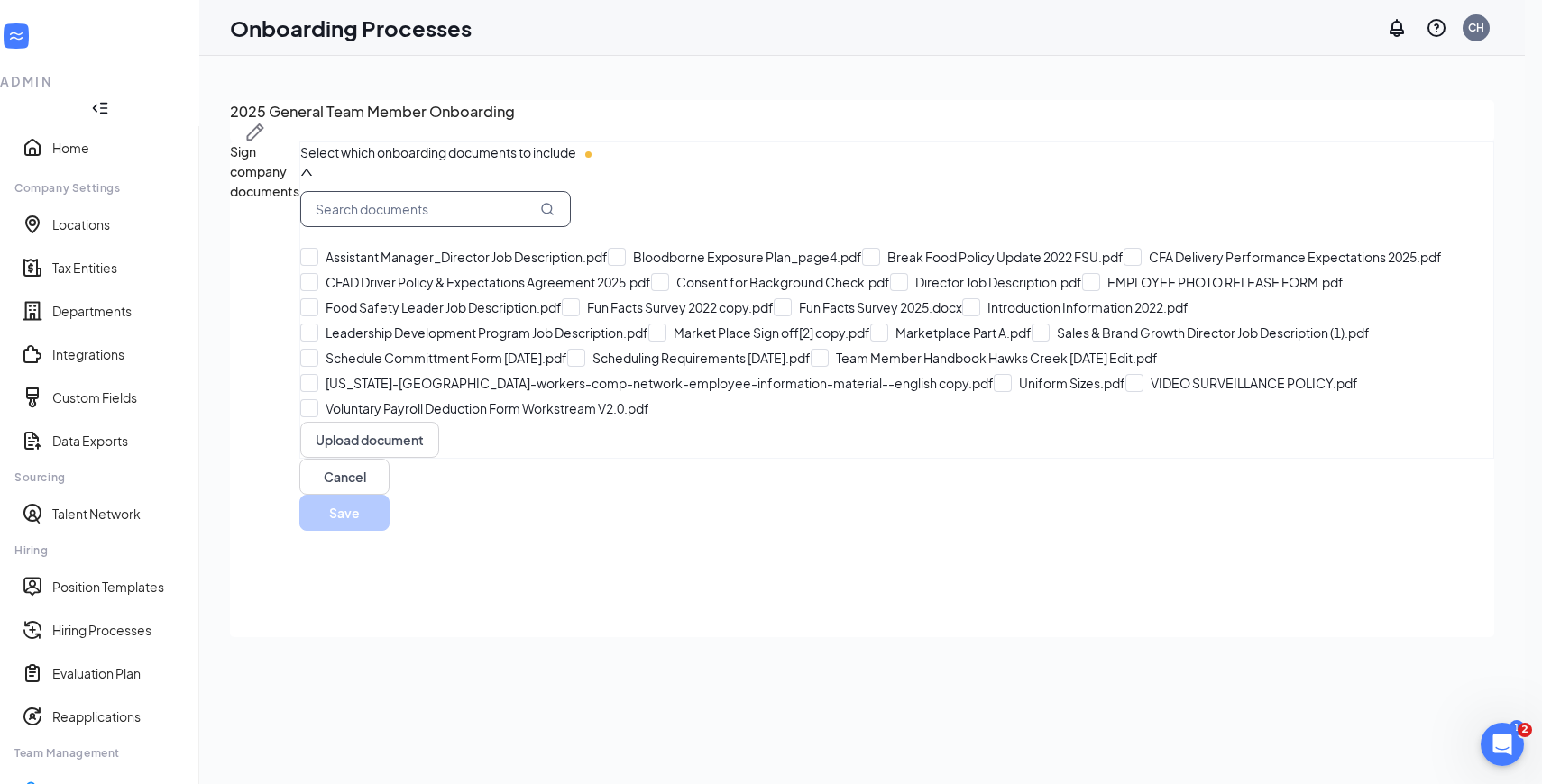
checkbox input "true"
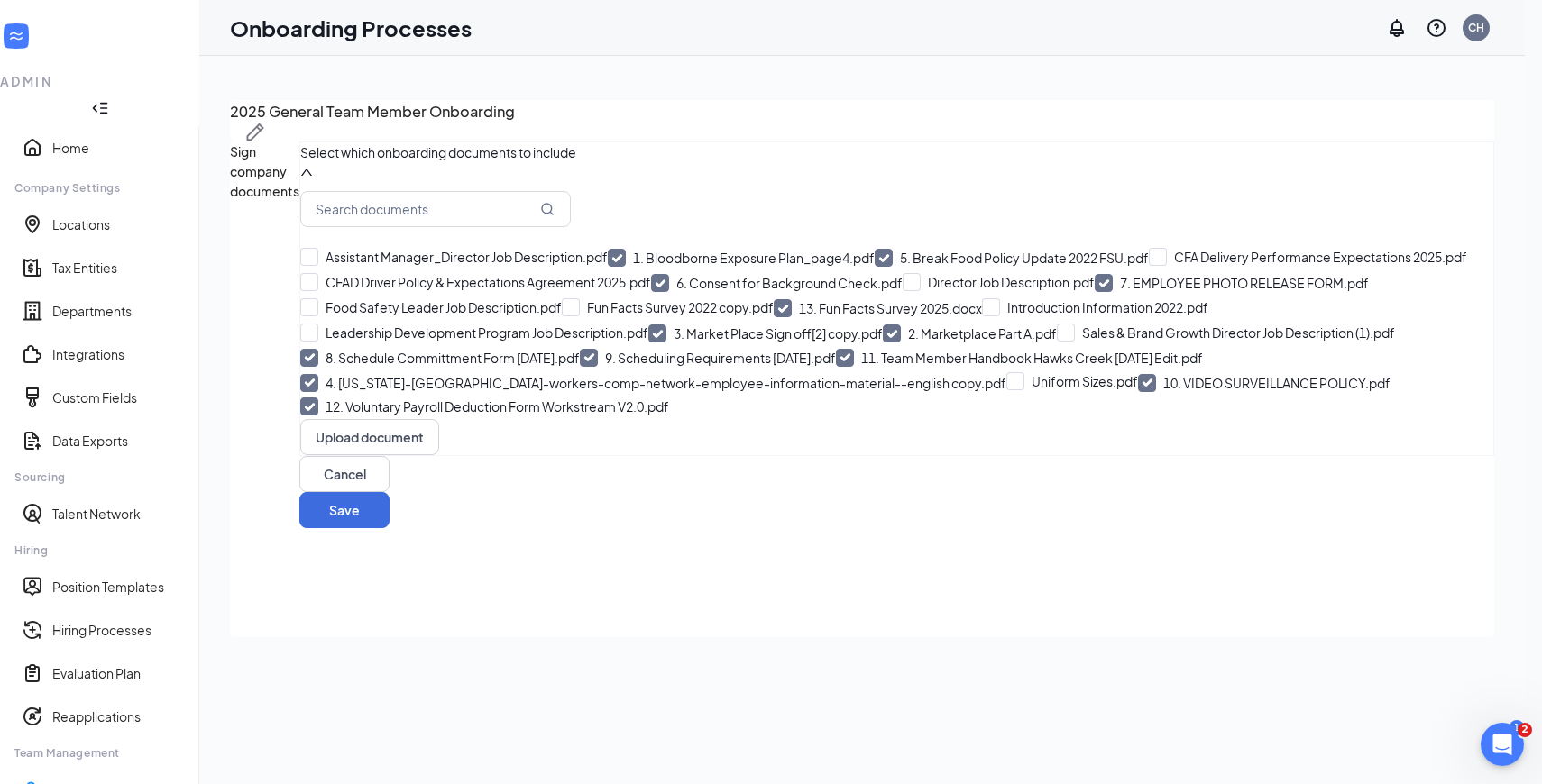
scroll to position [270, 0]
click at [461, 192] on input "text" at bounding box center [435, 209] width 270 height 36
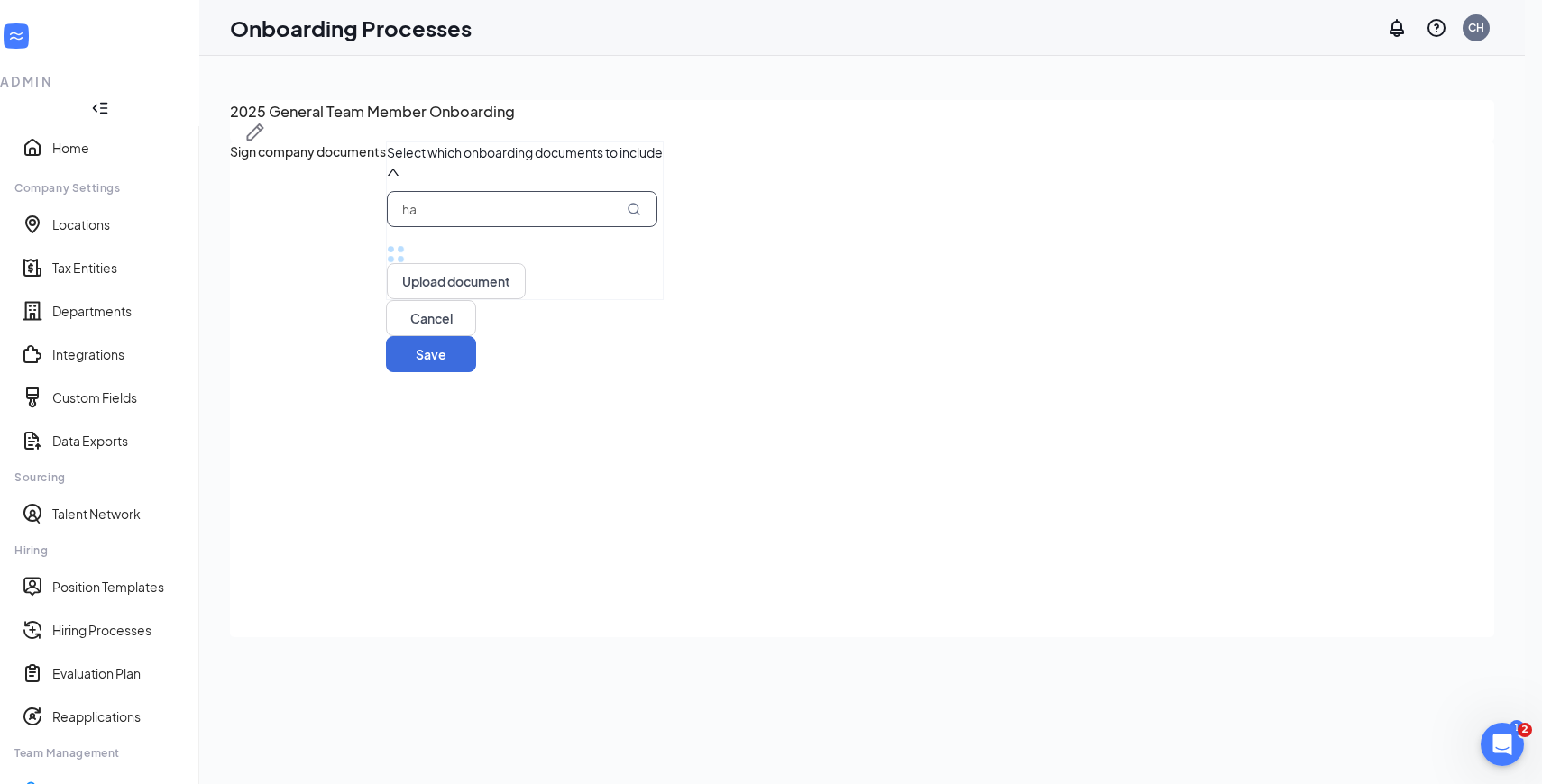
type input "h"
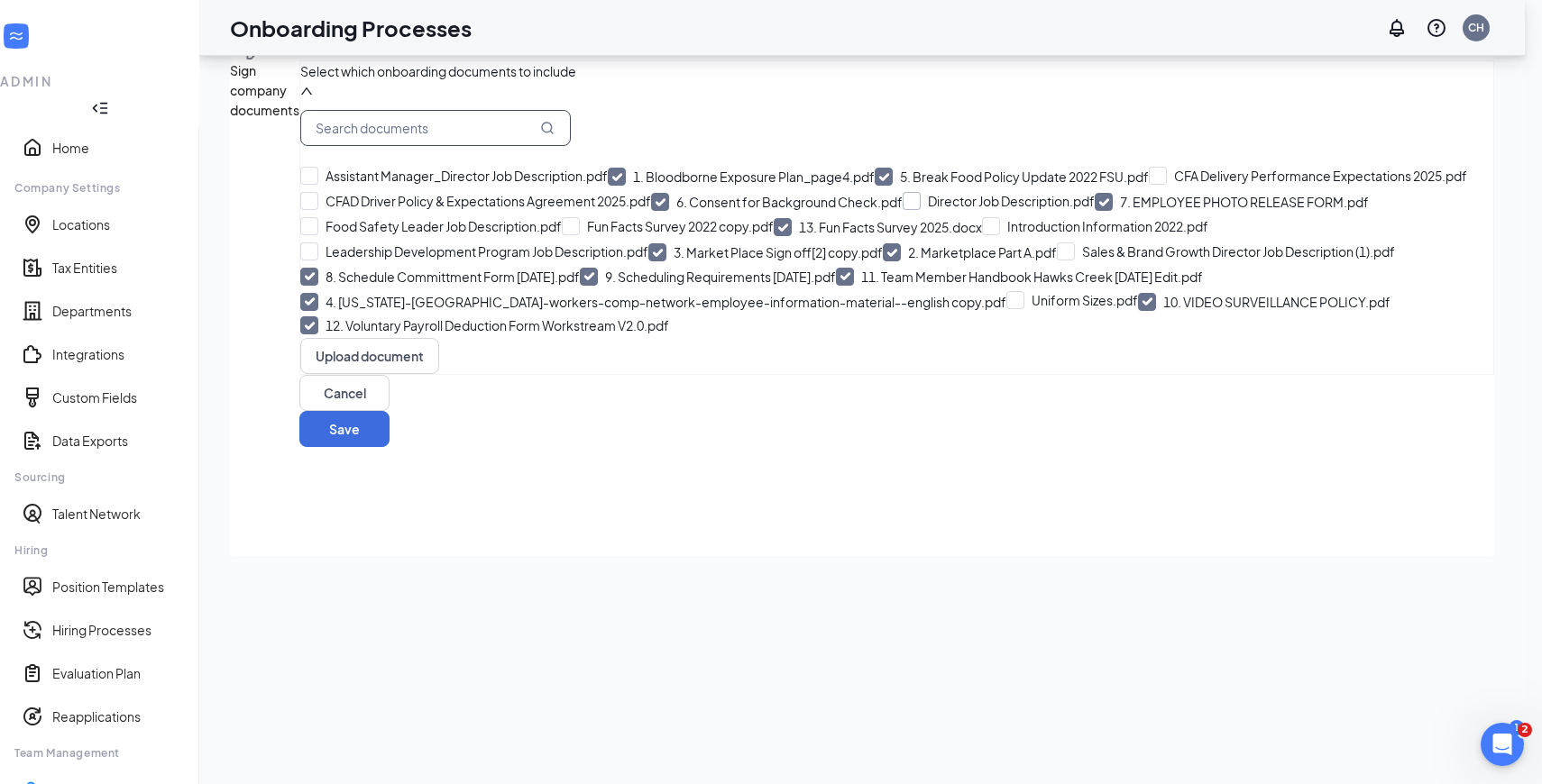
scroll to position [188, 0]
click at [338, 334] on input "12. Voluntary Payroll Deduction Form Workstream V2.0.pdf" at bounding box center [485, 325] width 369 height 18
checkbox input "false"
click at [1138, 311] on input "10. VIDEO SURVEILLANCE POLICY.pdf" at bounding box center [1264, 302] width 253 height 18
checkbox input "false"
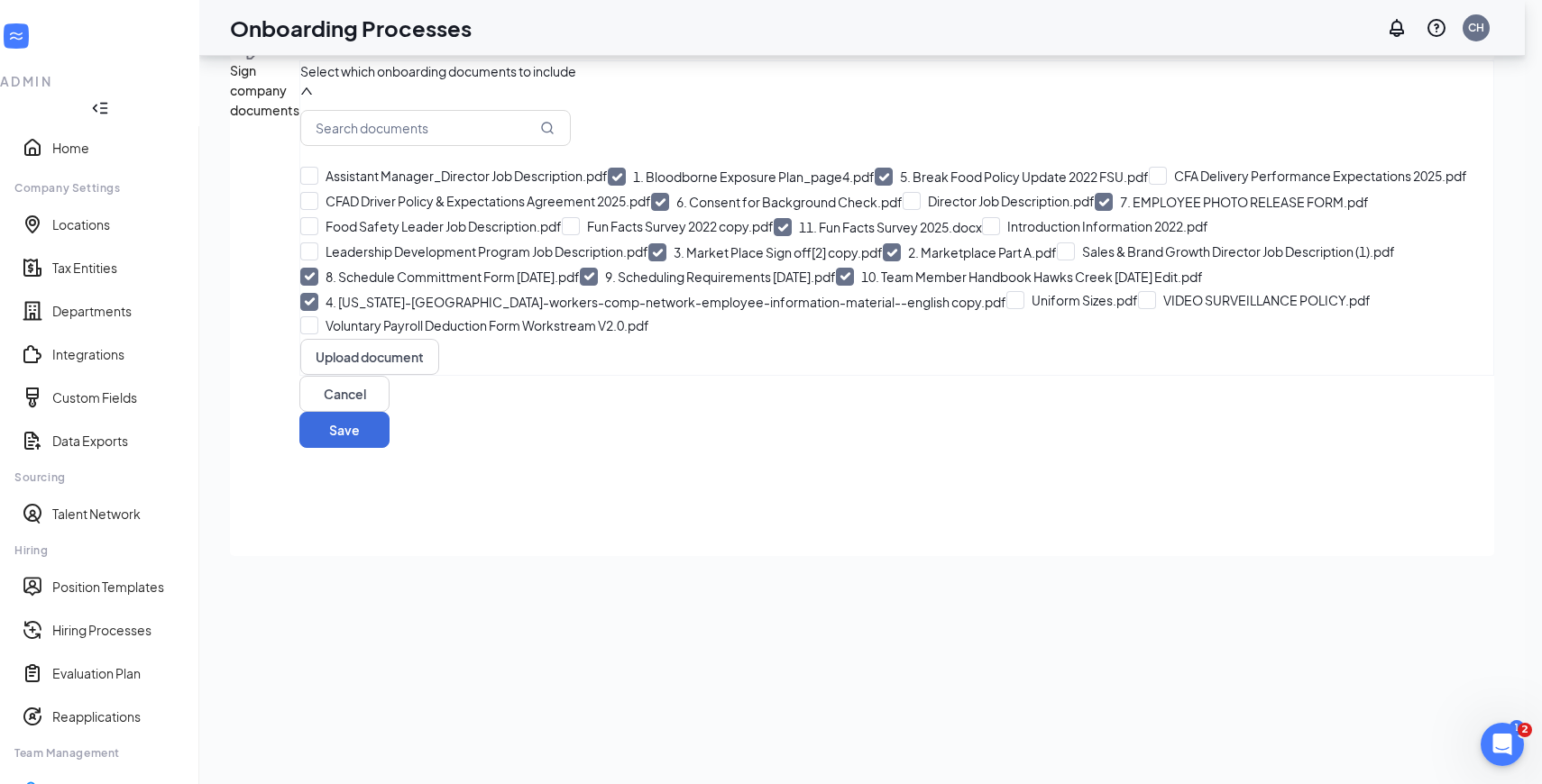
click at [338, 311] on input "4. texas-coventry-workers-comp-network-employee-information-material--english c…" at bounding box center [654, 302] width 707 height 18
checkbox input "false"
click at [836, 285] on input "9. Team Member Handbook Hawks Creek Nov 2022 Edit.pdf" at bounding box center [1016, 276] width 360 height 18
checkbox input "false"
click at [580, 286] on input "8. Scheduling Requirements Nov 2022.pdf" at bounding box center [708, 277] width 257 height 18
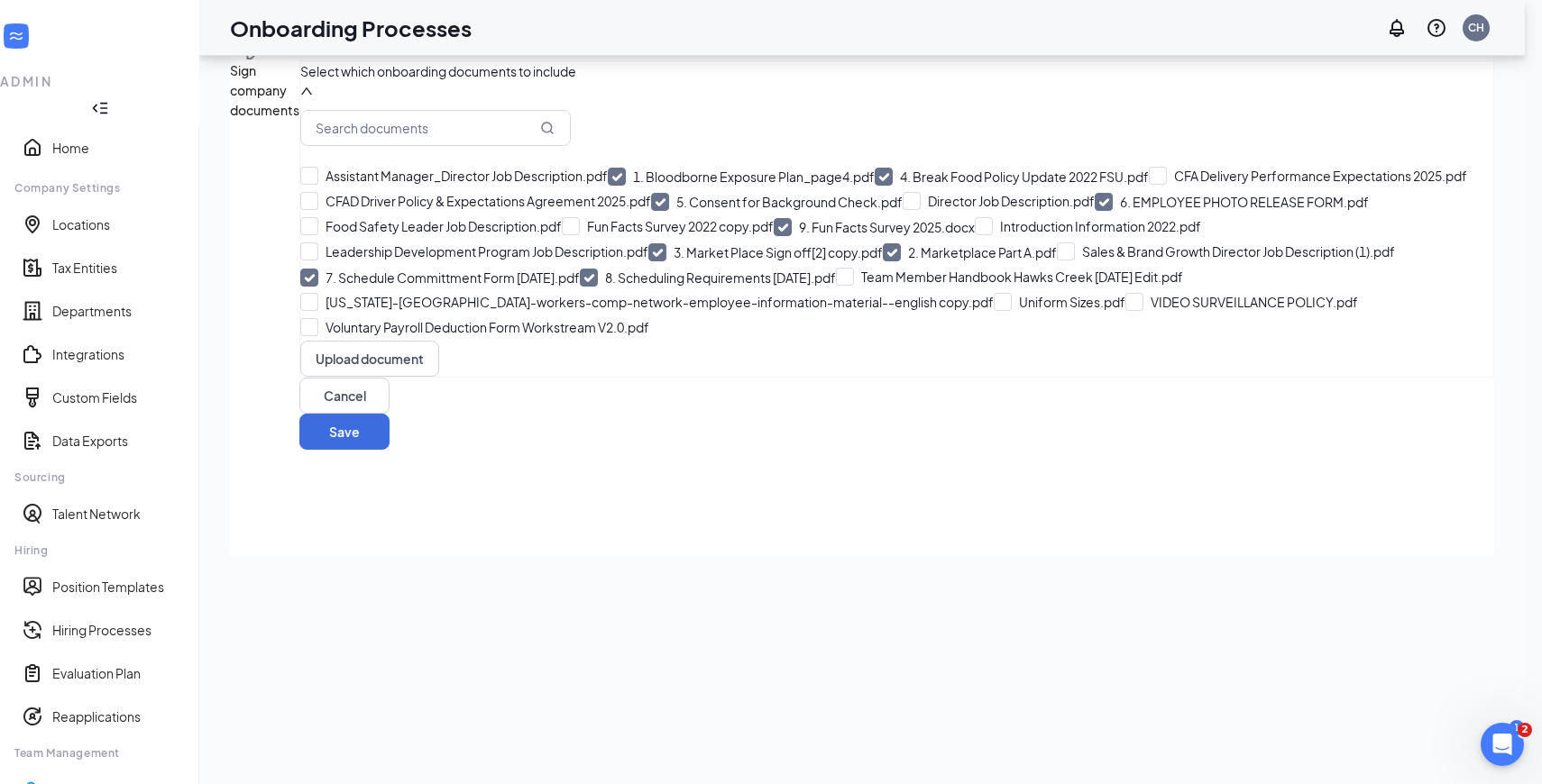
checkbox input "false"
click at [338, 286] on input "7. Schedule Committment Form Nov 2022.pdf" at bounding box center [440, 277] width 279 height 18
checkbox input "false"
click at [883, 261] on input "2. Marketplace Part A.pdf" at bounding box center [970, 252] width 174 height 18
checkbox input "false"
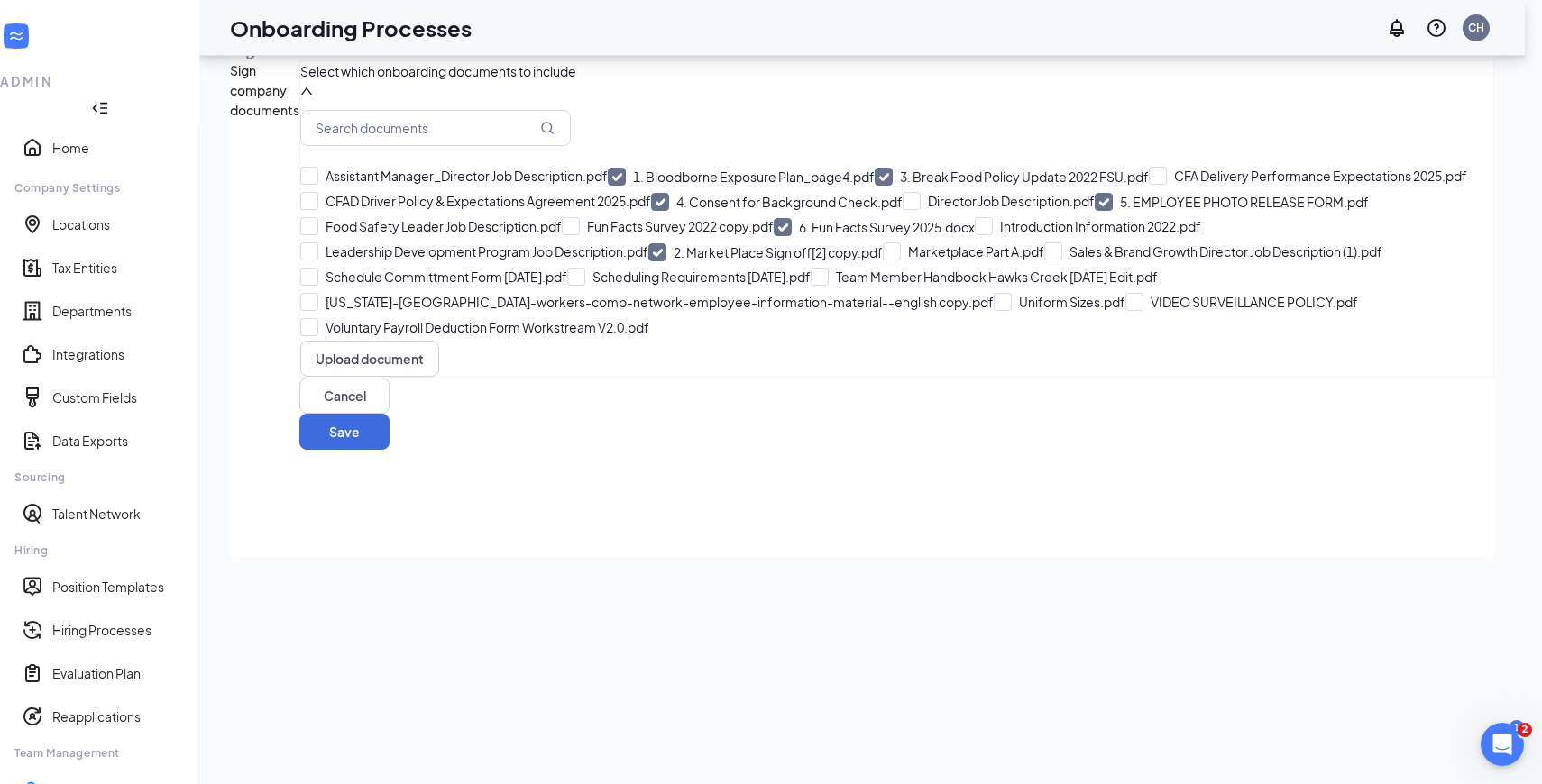
click at [649, 261] on input "2. Market Place Sign off[2] copy.pdf" at bounding box center [766, 252] width 235 height 18
checkbox input "false"
click at [773, 236] on input "5. Fun Facts Survey 2025.docx" at bounding box center [874, 227] width 202 height 18
checkbox input "false"
click at [1095, 210] on input "4. EMPLOYEE PHOTO RELEASE FORM.pdf" at bounding box center [1232, 201] width 274 height 18
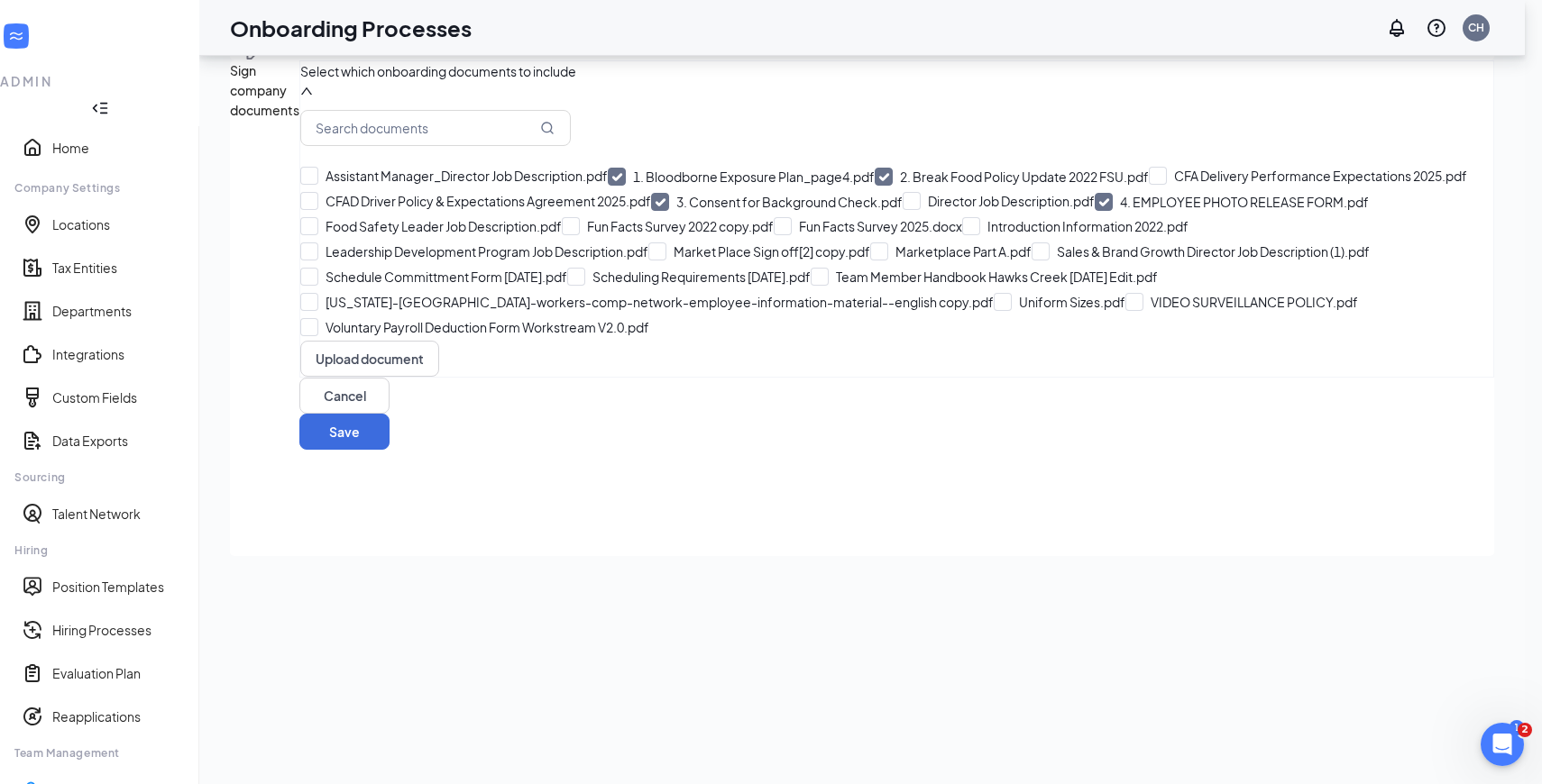
checkbox input "false"
click at [651, 210] on input "3. Consent for Background Check.pdf" at bounding box center [776, 201] width 252 height 18
checkbox input "false"
click at [342, 229] on div "Assistant Manager_Director Job Description.pdf 1. Bloodborne Exposure Plan_page…" at bounding box center [896, 251] width 1193 height 177
click at [875, 186] on input "2. Break Food Policy Update 2022 FSU.pdf" at bounding box center [1012, 177] width 274 height 18
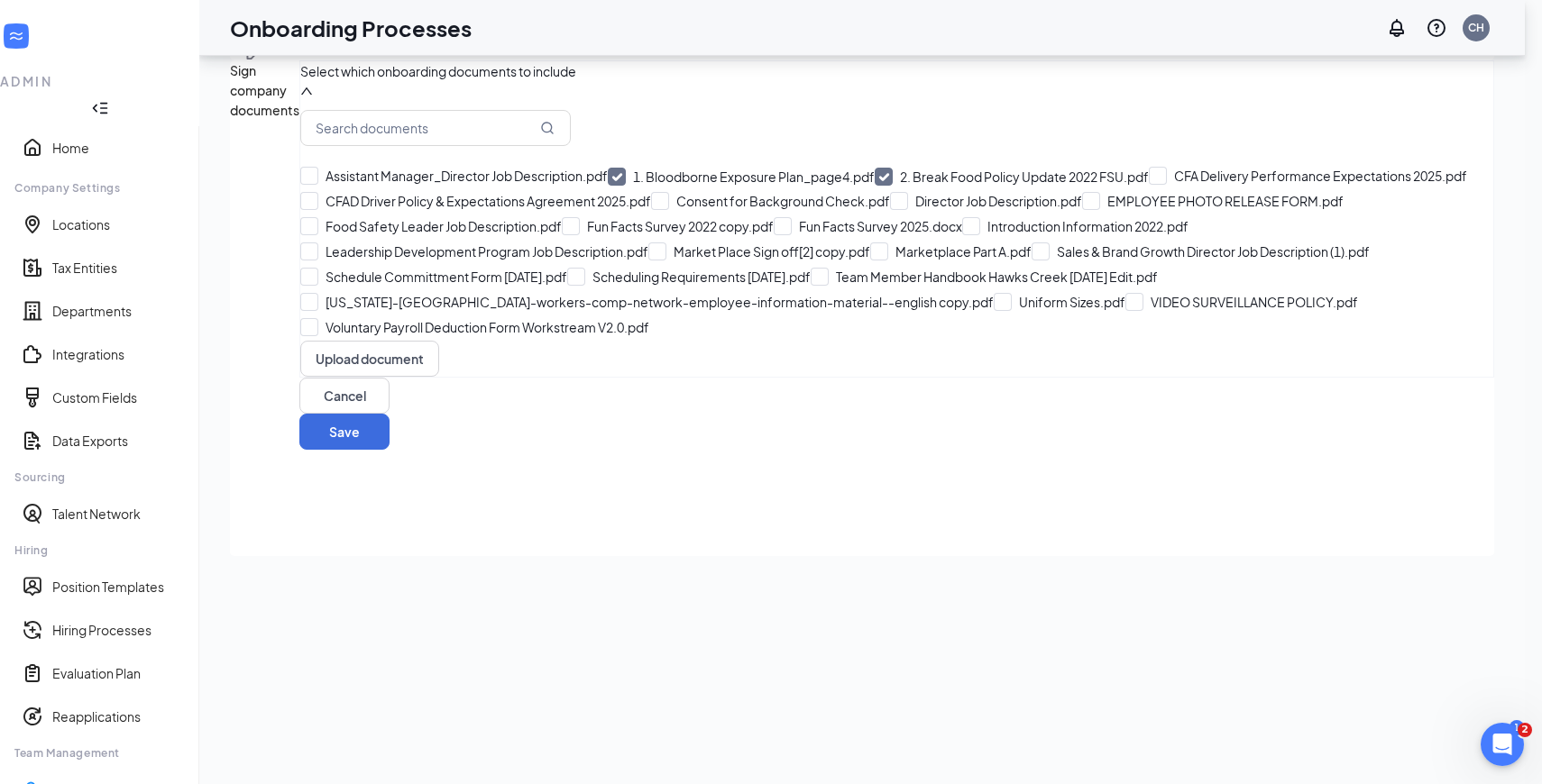
checkbox input "false"
click at [608, 171] on input "1. Bloodborne Exposure Plan_page4.pdf" at bounding box center [741, 177] width 266 height 18
checkbox input "false"
click at [773, 235] on input "Fun Facts Survey 2025.docx" at bounding box center [867, 226] width 189 height 18
click at [773, 236] on input "1. Fun Facts Survey 2025.docx" at bounding box center [874, 227] width 202 height 18
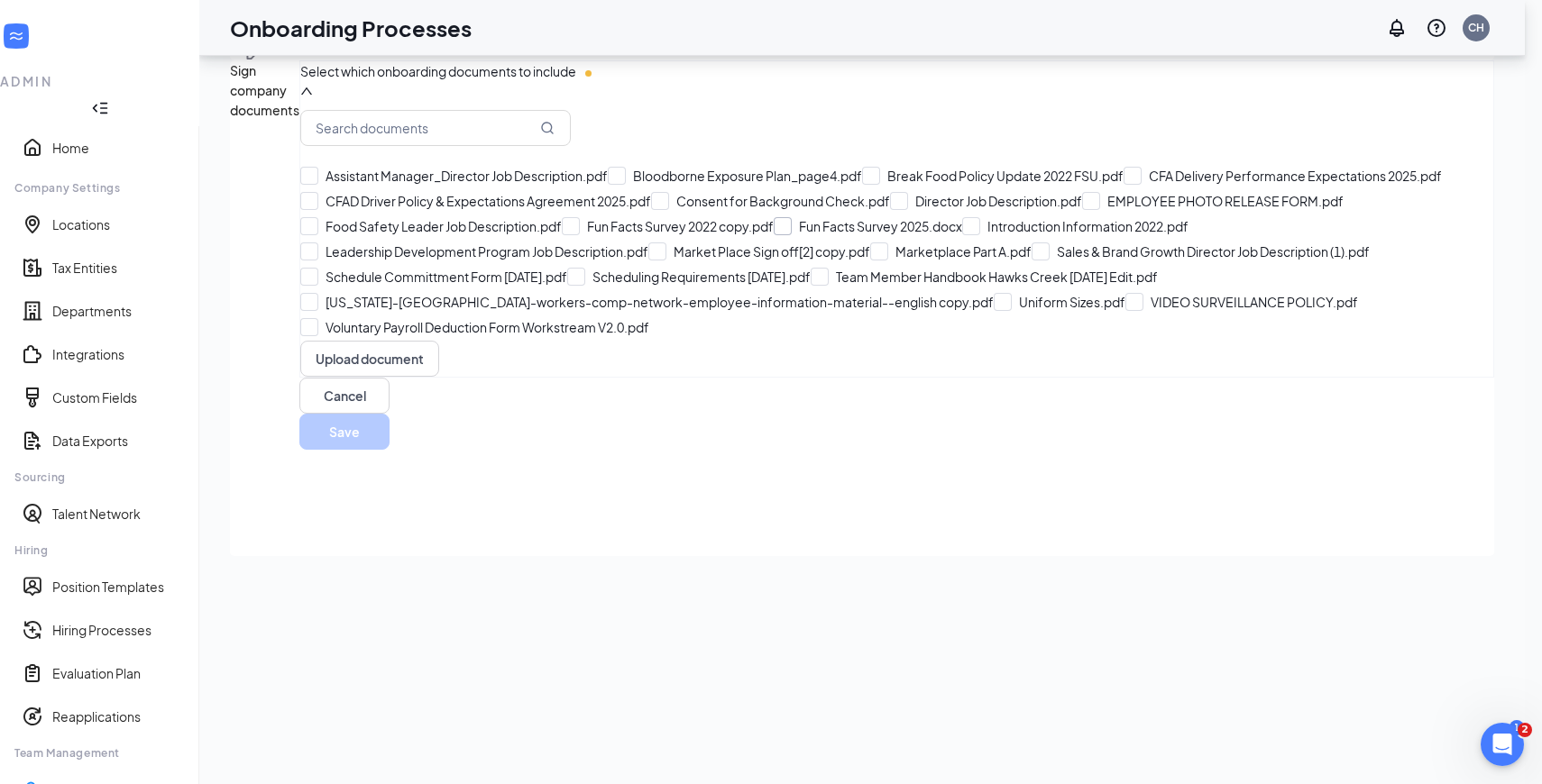
scroll to position [0, 0]
click at [773, 235] on input "Fun Facts Survey 2025.docx" at bounding box center [867, 226] width 189 height 18
checkbox input "true"
click at [398, 146] on input "text" at bounding box center [435, 128] width 270 height 36
type input "2025"
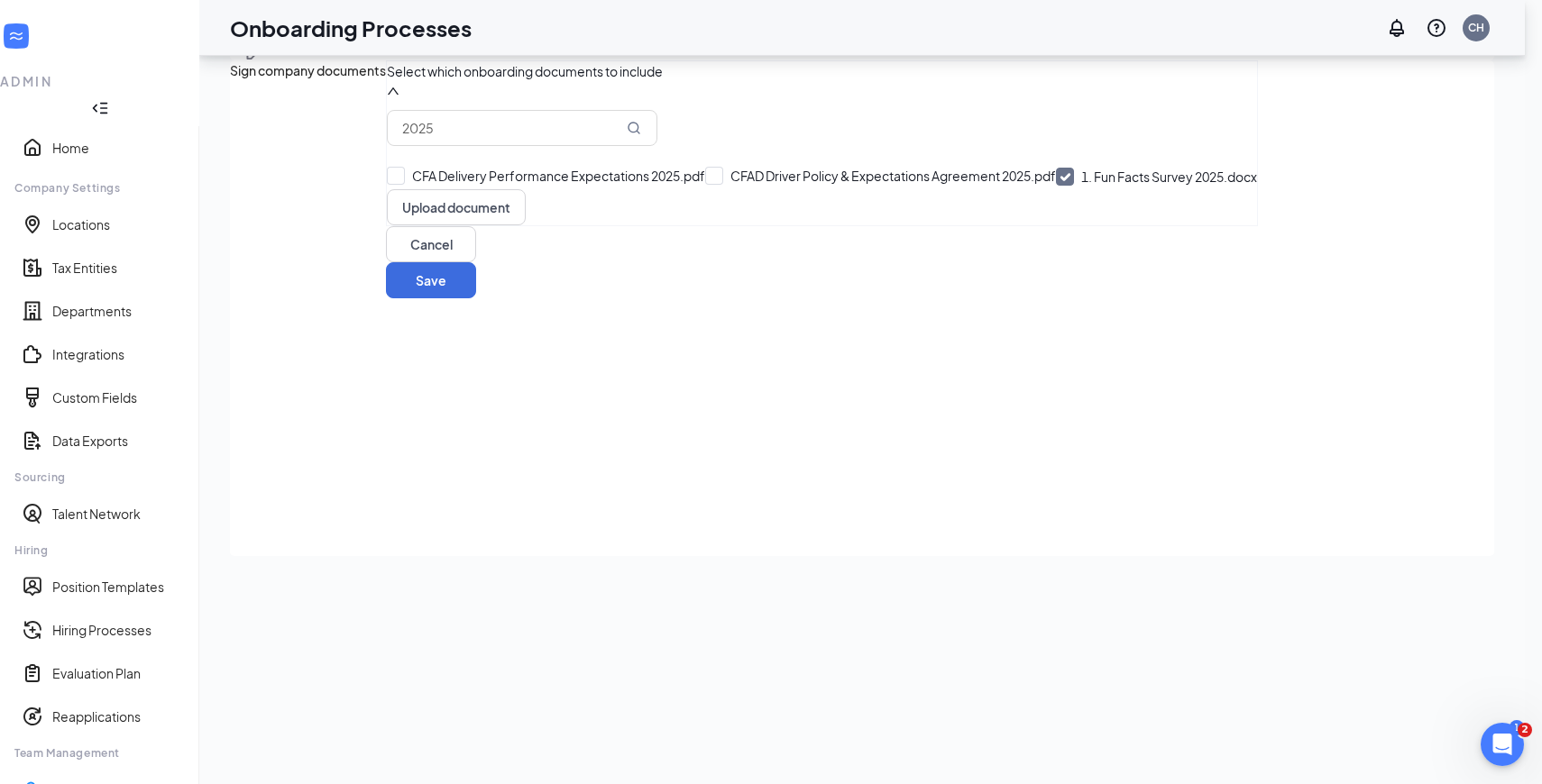
click at [1056, 186] on input "1. Fun Facts Survey 2025.docx" at bounding box center [1157, 177] width 202 height 18
checkbox input "false"
drag, startPoint x: 515, startPoint y: 292, endPoint x: 301, endPoint y: 279, distance: 214.4
click at [387, 225] on div "2025 CFA Delivery Performance Expectations 2025.pdf CFAD Driver Policy & Expect…" at bounding box center [815, 168] width 857 height 116
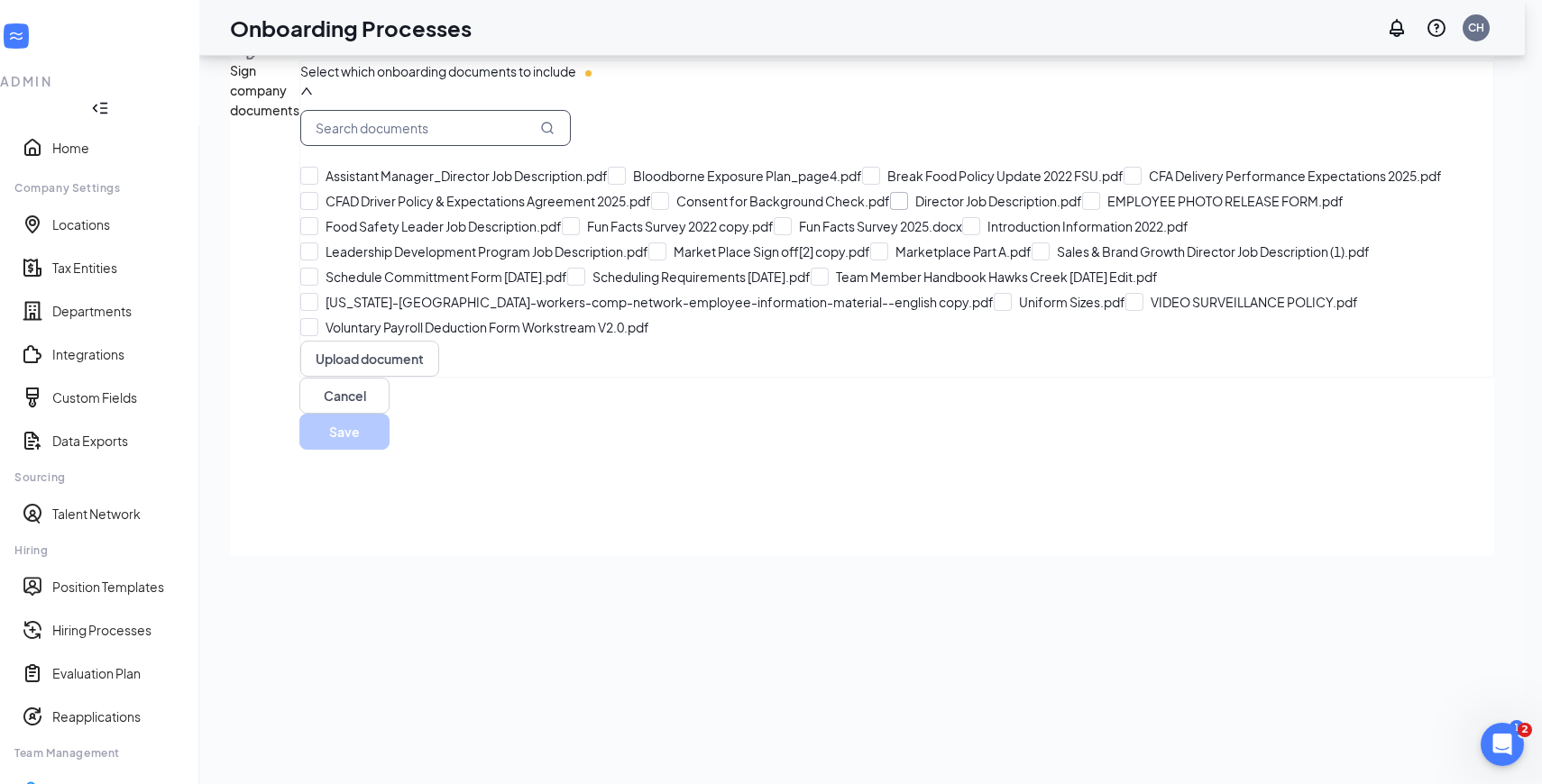
scroll to position [63, 0]
click at [773, 235] on input "Fun Facts Survey 2025.docx" at bounding box center [867, 226] width 189 height 18
click at [773, 236] on input "1. Fun Facts Survey 2025.docx" at bounding box center [874, 227] width 202 height 18
checkbox input "false"
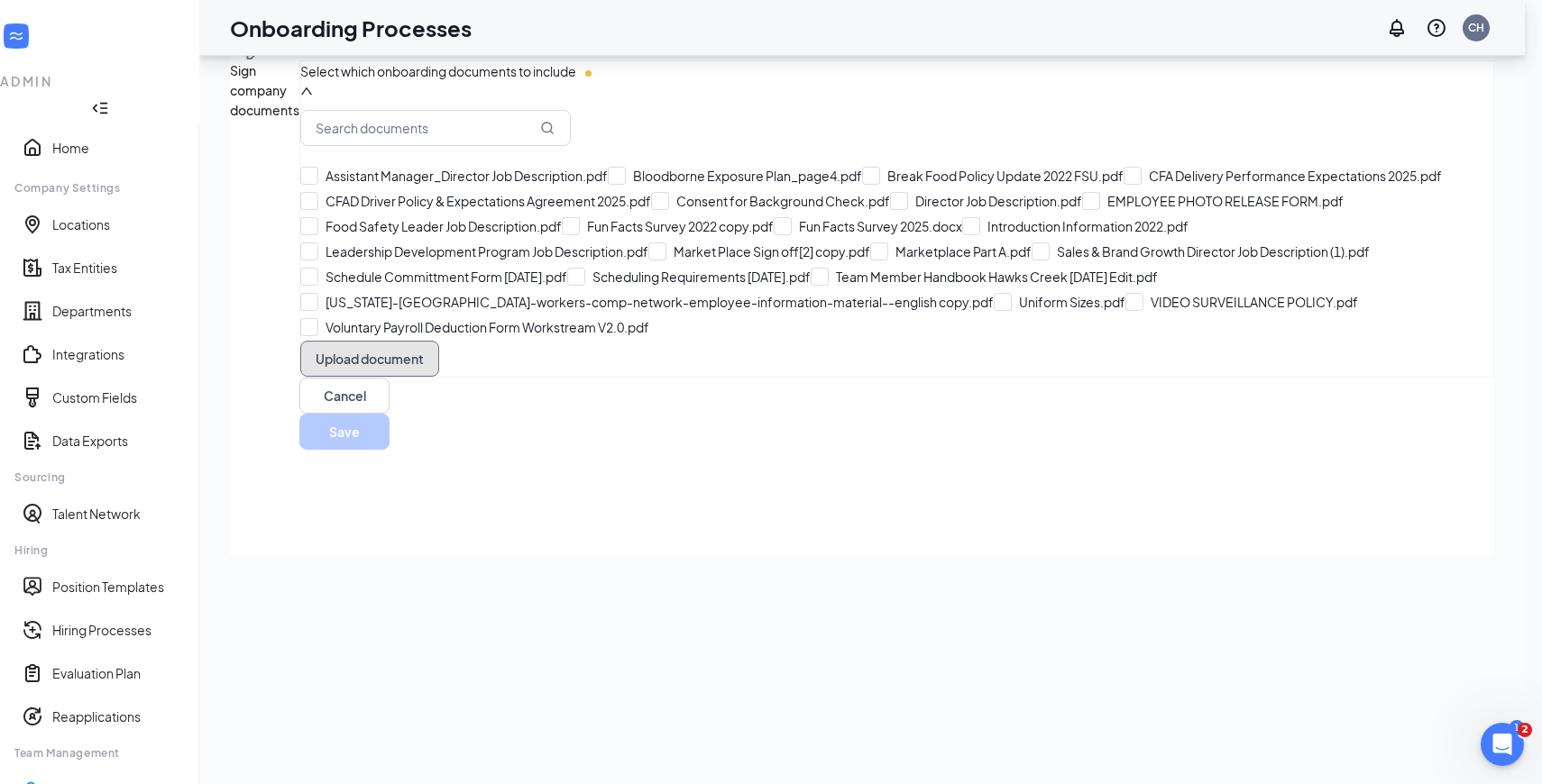
click at [416, 377] on button "Upload document" at bounding box center [369, 359] width 139 height 36
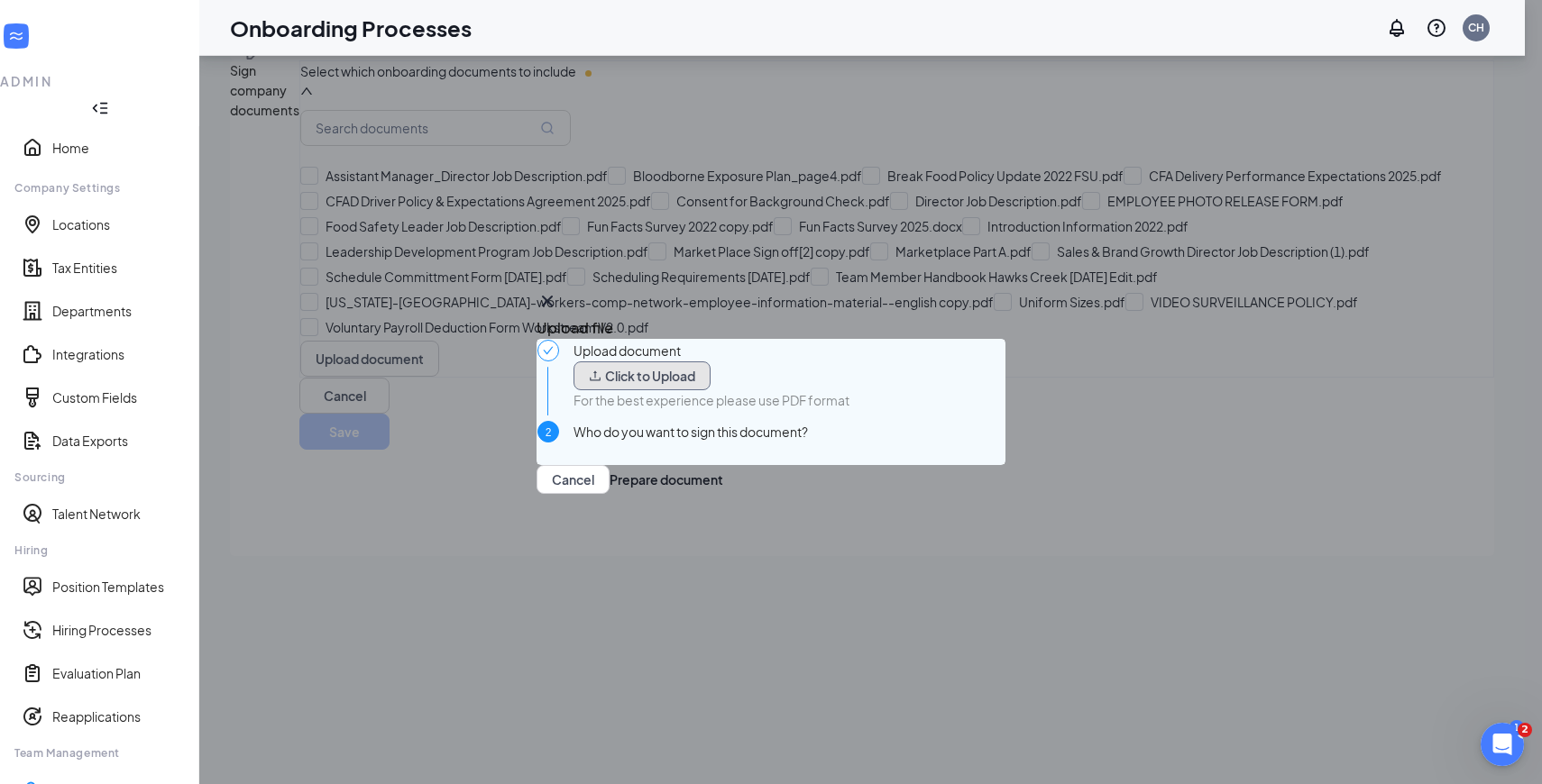
click at [705, 367] on button "Click to Upload" at bounding box center [642, 375] width 137 height 29
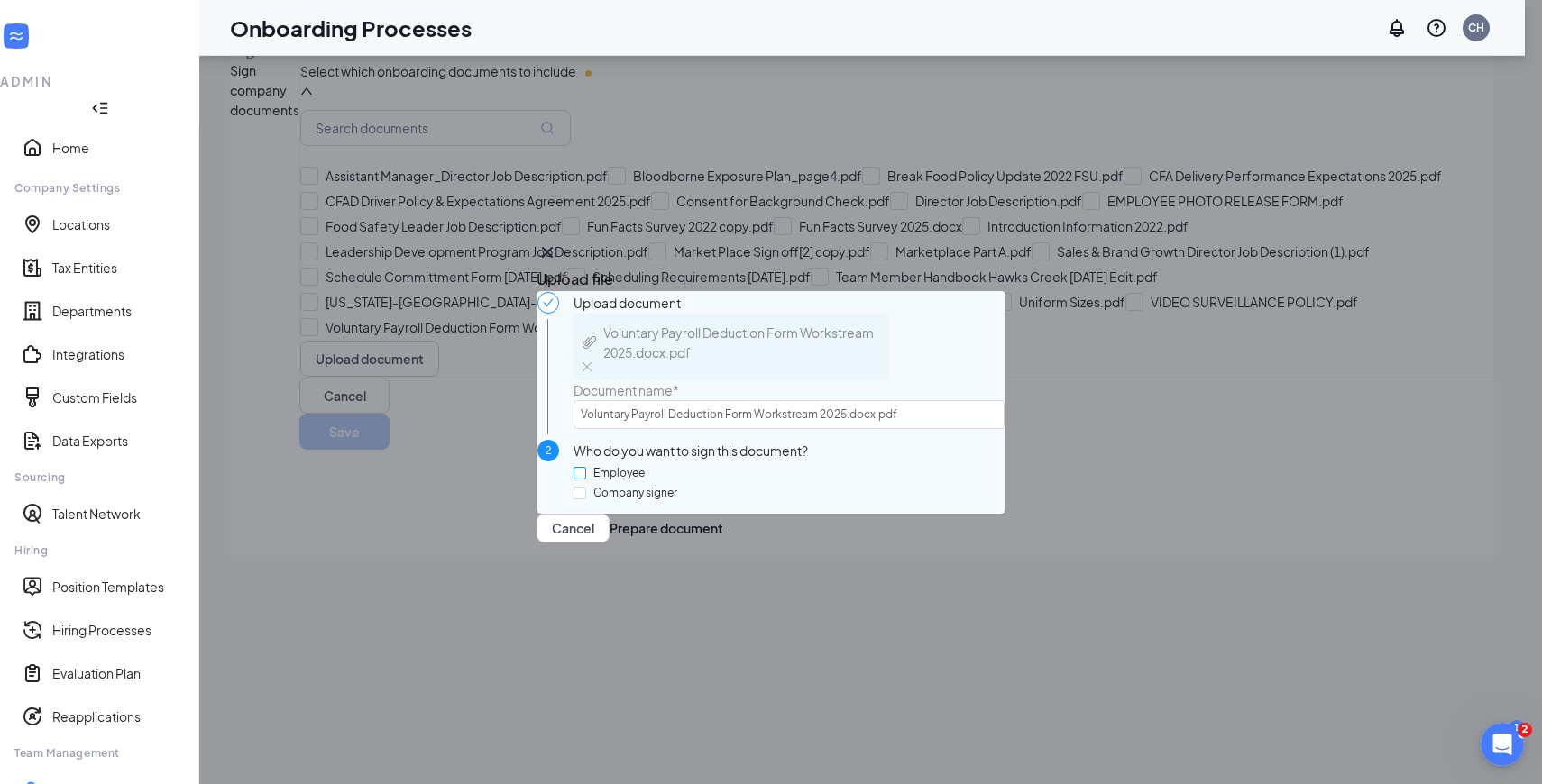
click at [586, 470] on input "Employee" at bounding box center [580, 473] width 13 height 13
checkbox input "true"
click at [724, 543] on button "Prepare document" at bounding box center [667, 528] width 114 height 29
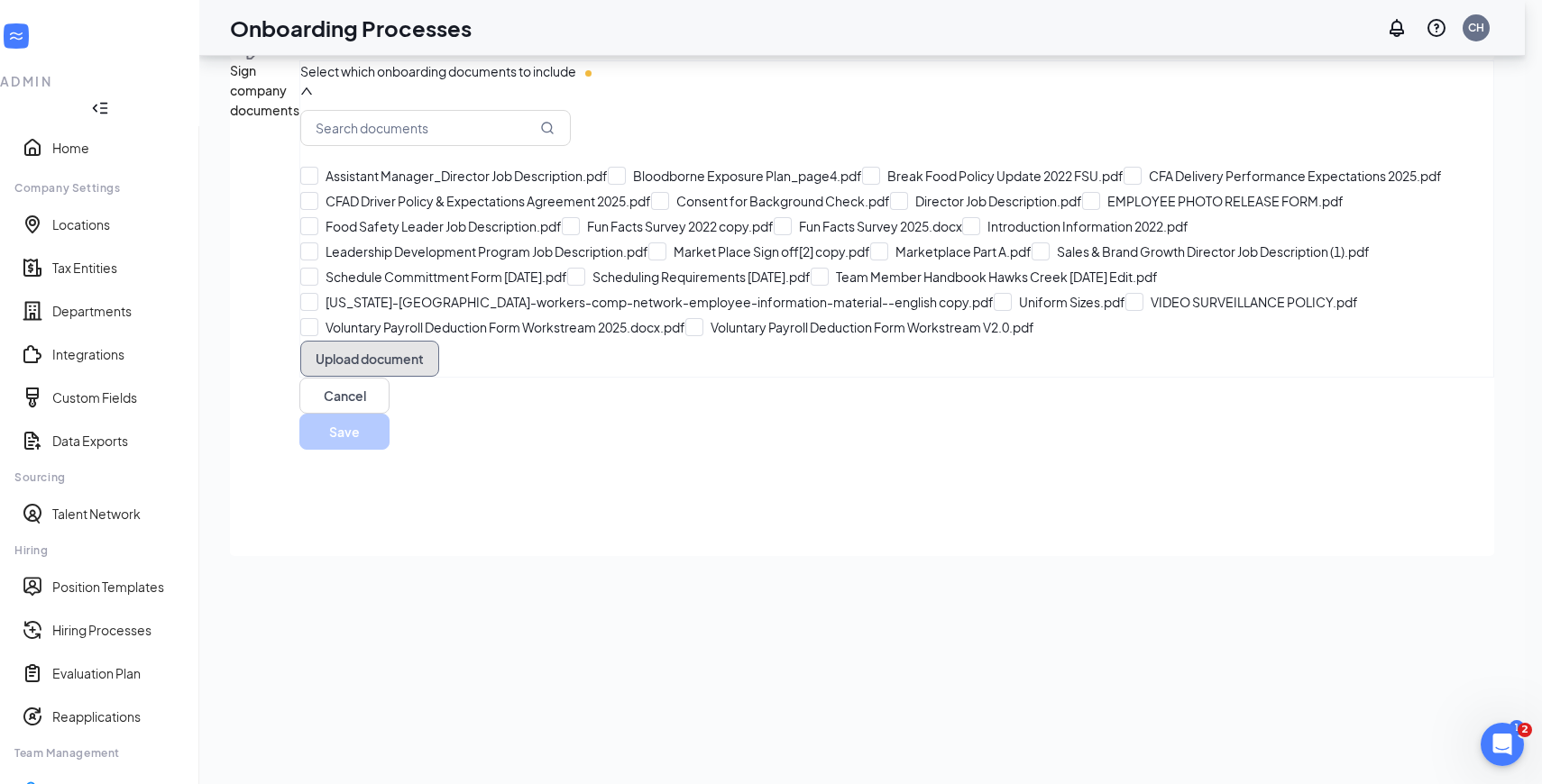
scroll to position [335, 0]
click at [433, 377] on button "Upload document" at bounding box center [369, 359] width 139 height 36
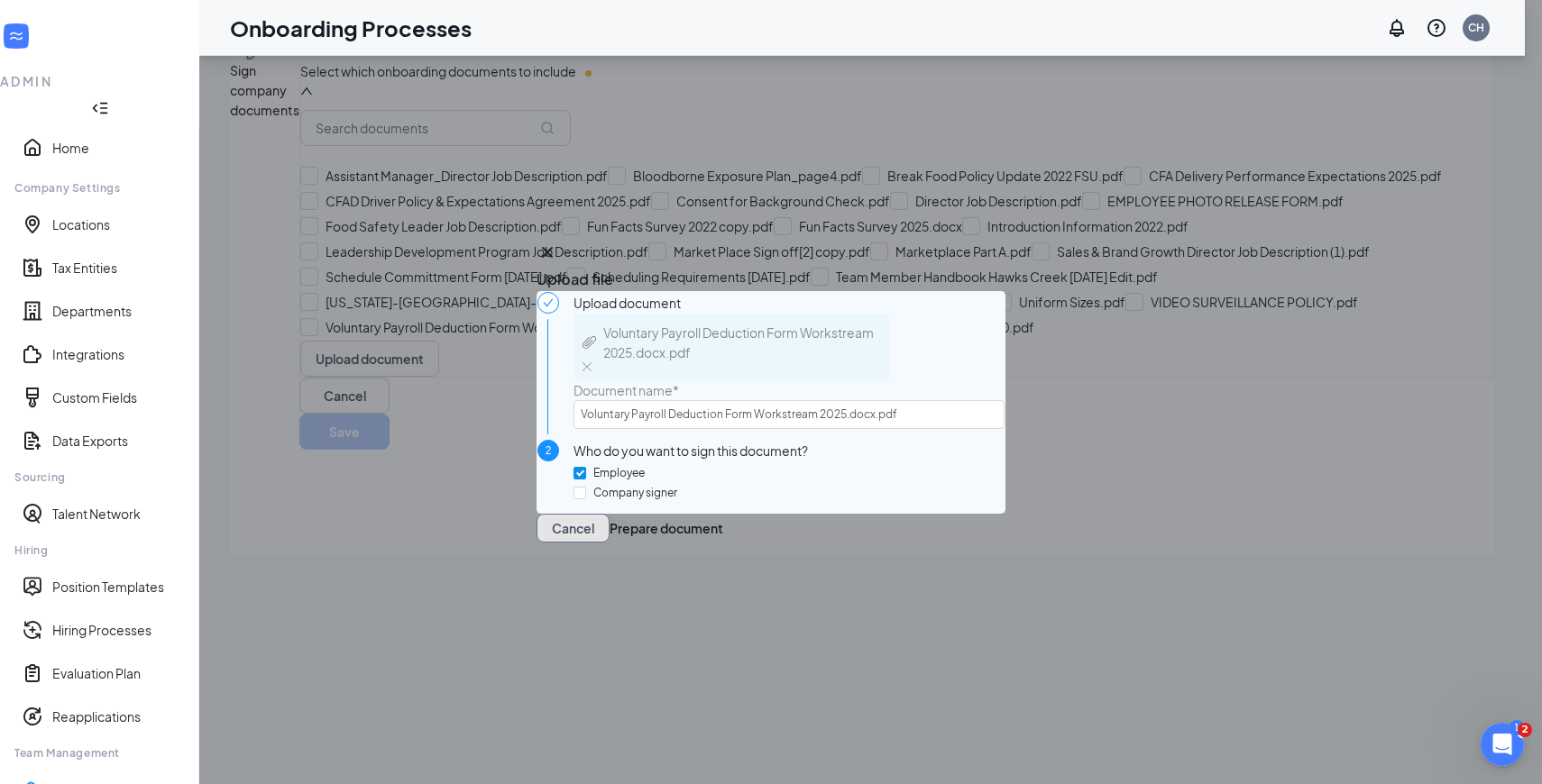
click at [610, 543] on button "Cancel" at bounding box center [573, 528] width 73 height 29
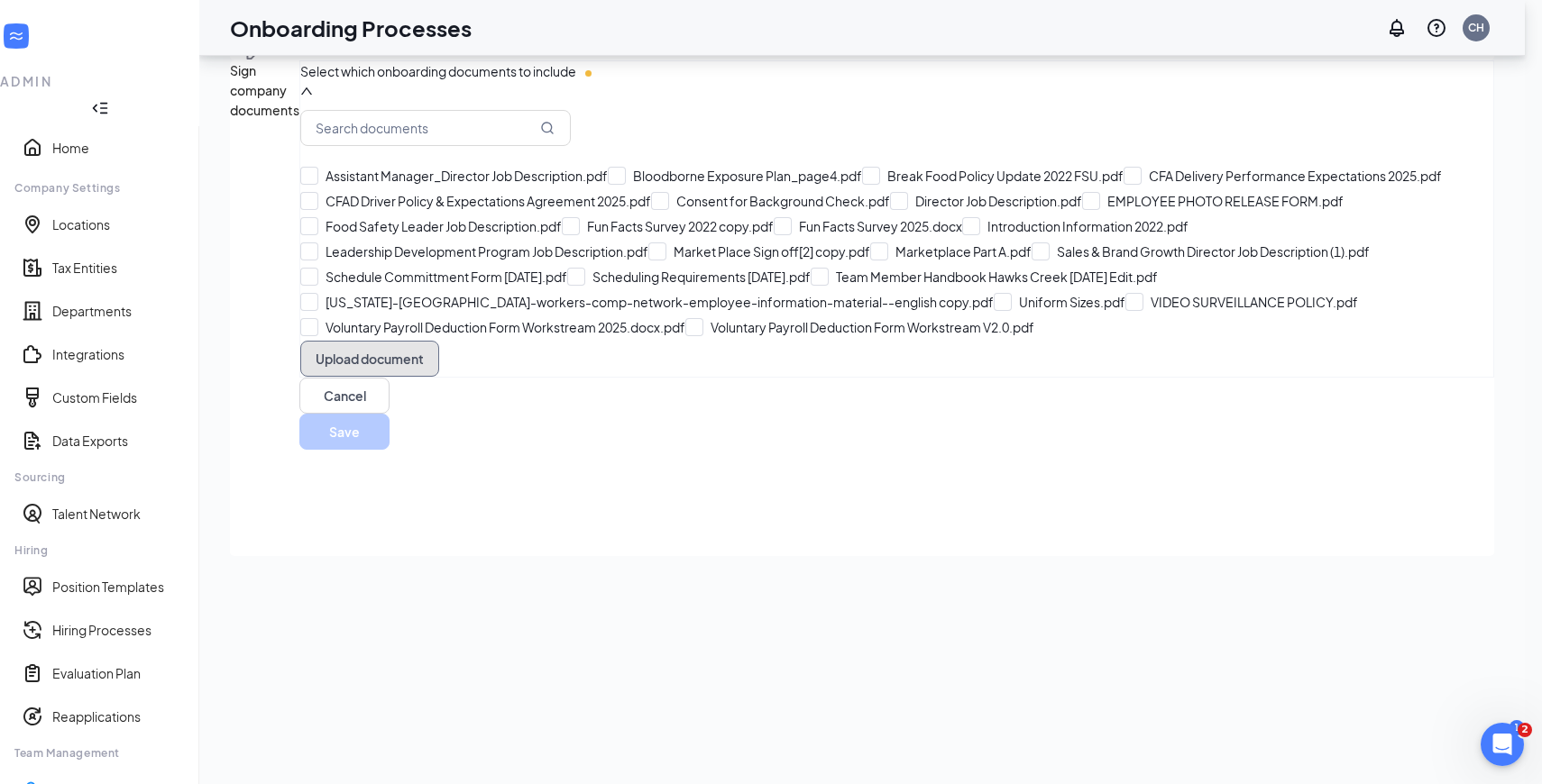
click at [380, 377] on button "Upload document" at bounding box center [369, 359] width 139 height 36
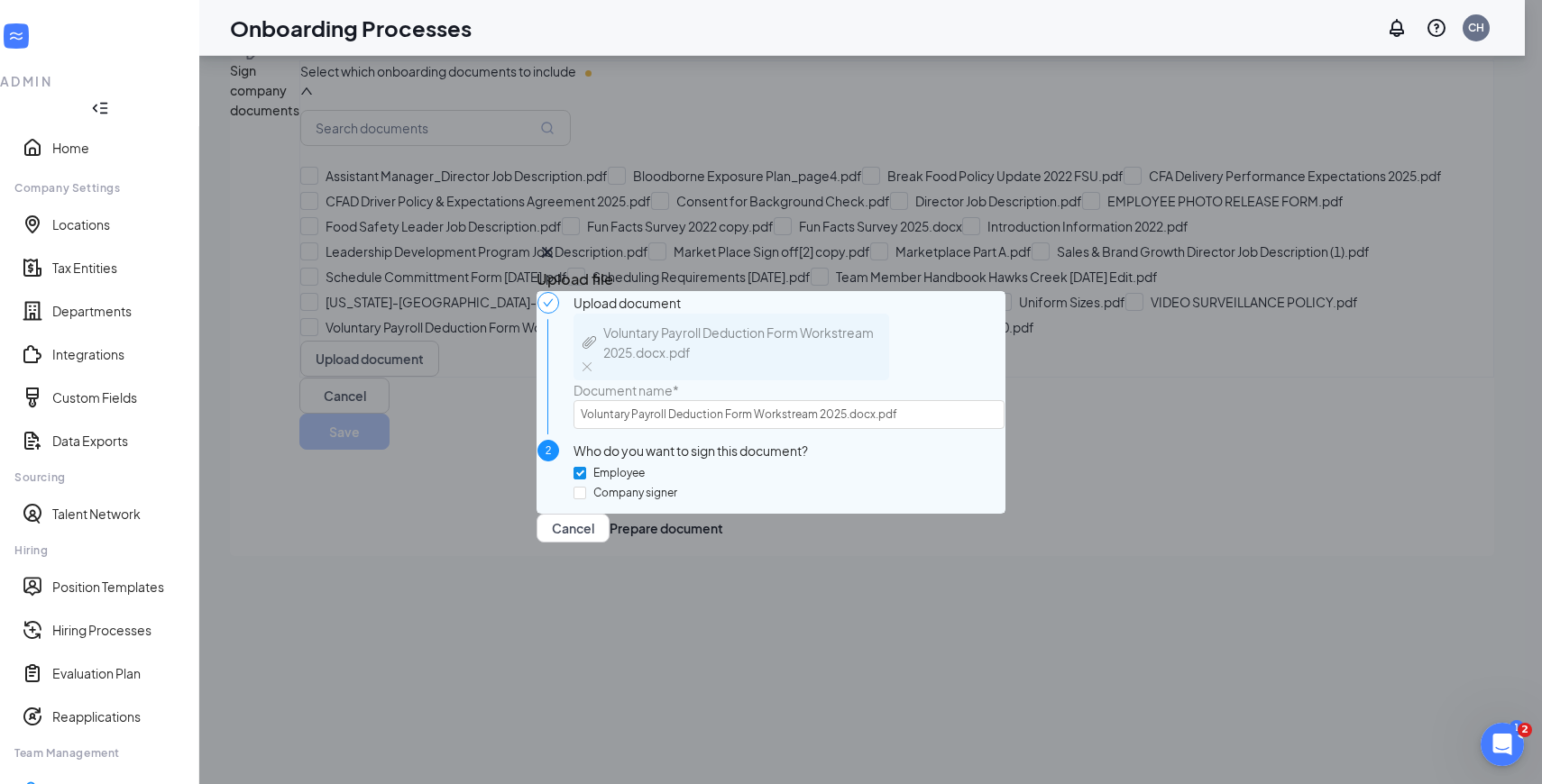
click at [804, 322] on div "Voluntary Payroll Deduction Form Workstream 2025.docx.pdf" at bounding box center [742, 342] width 276 height 40
click at [592, 362] on img at bounding box center [587, 366] width 9 height 9
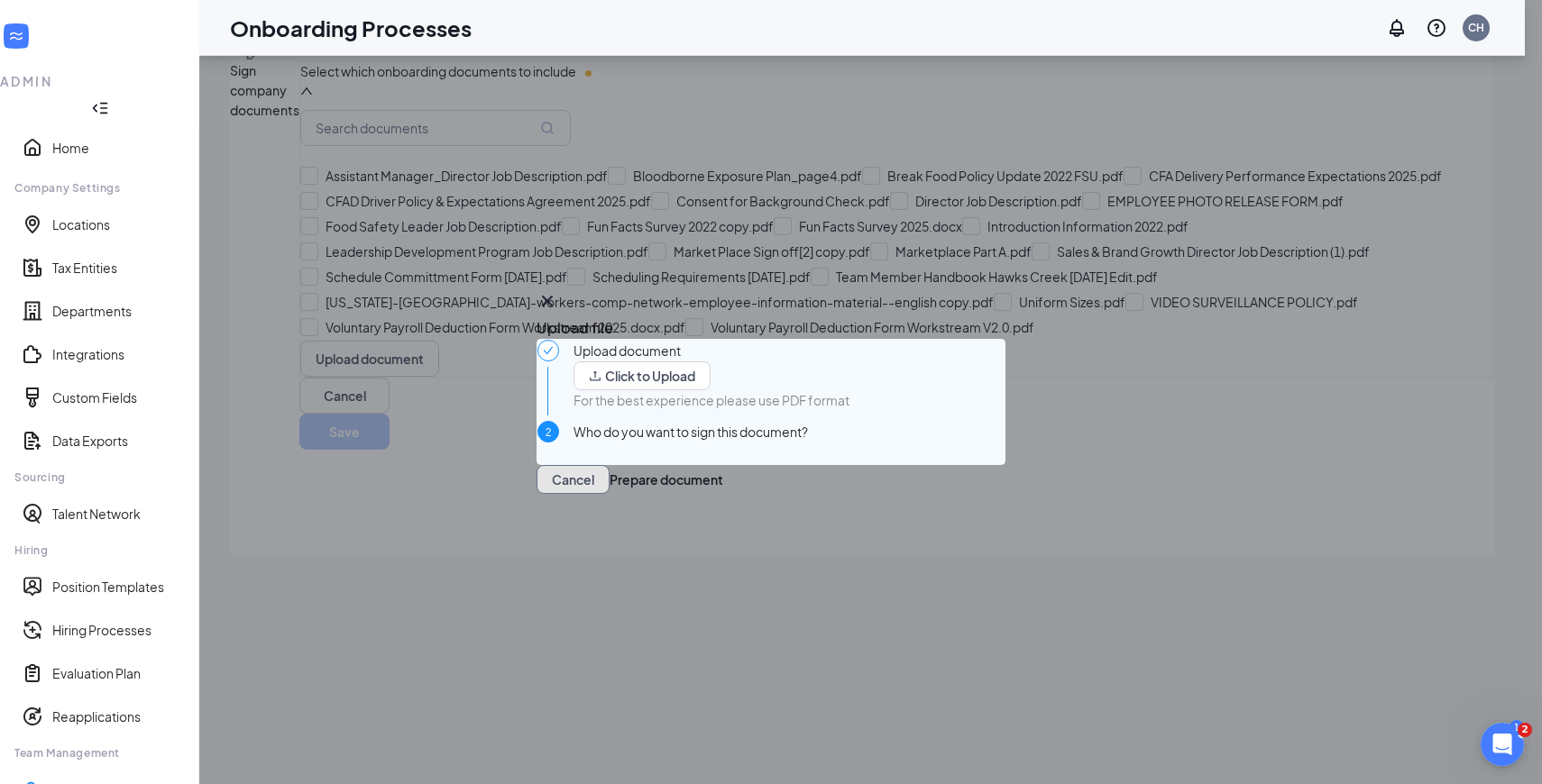
click at [610, 494] on button "Cancel" at bounding box center [573, 479] width 73 height 29
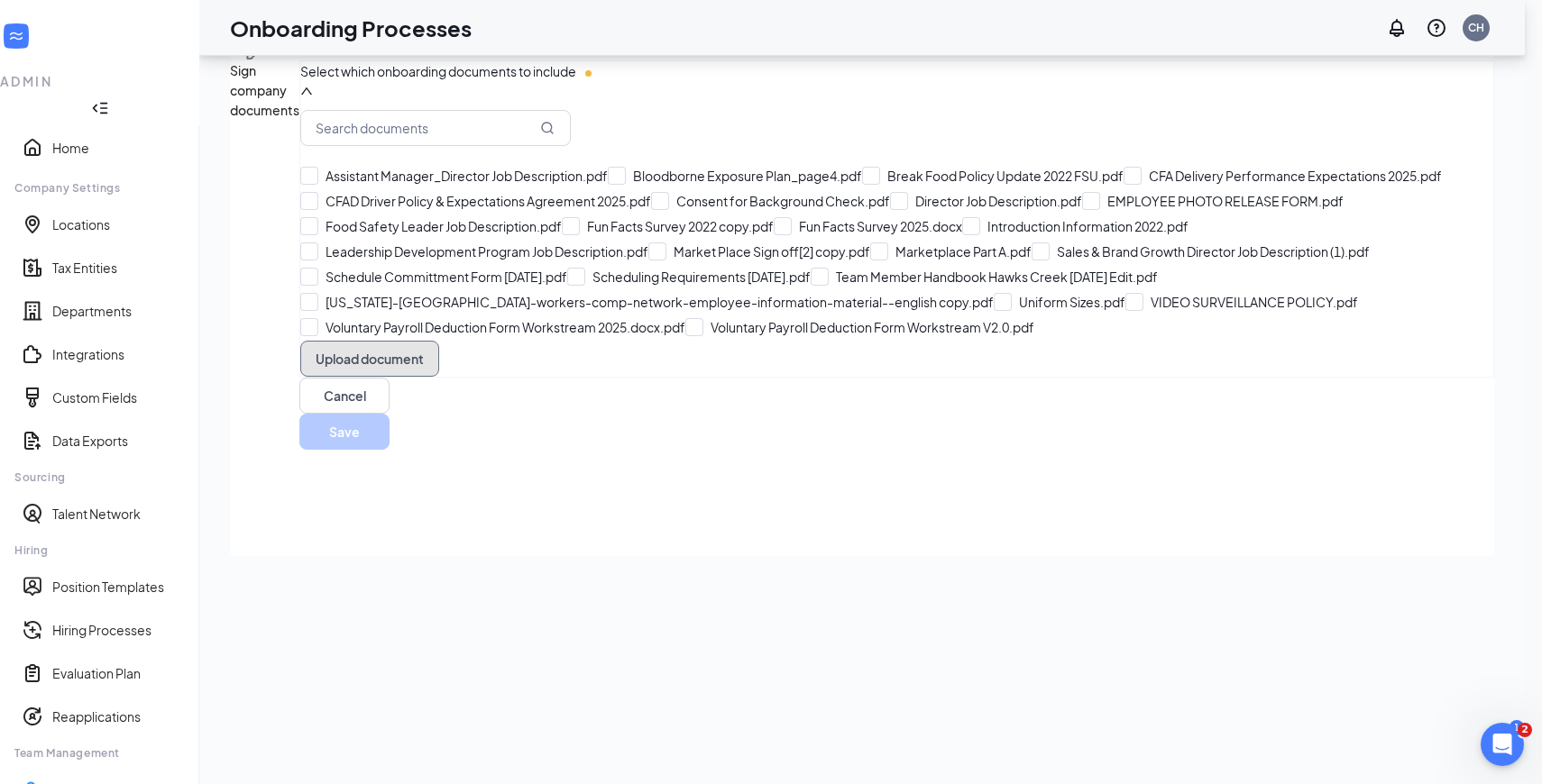
click at [364, 377] on button "Upload document" at bounding box center [369, 359] width 139 height 36
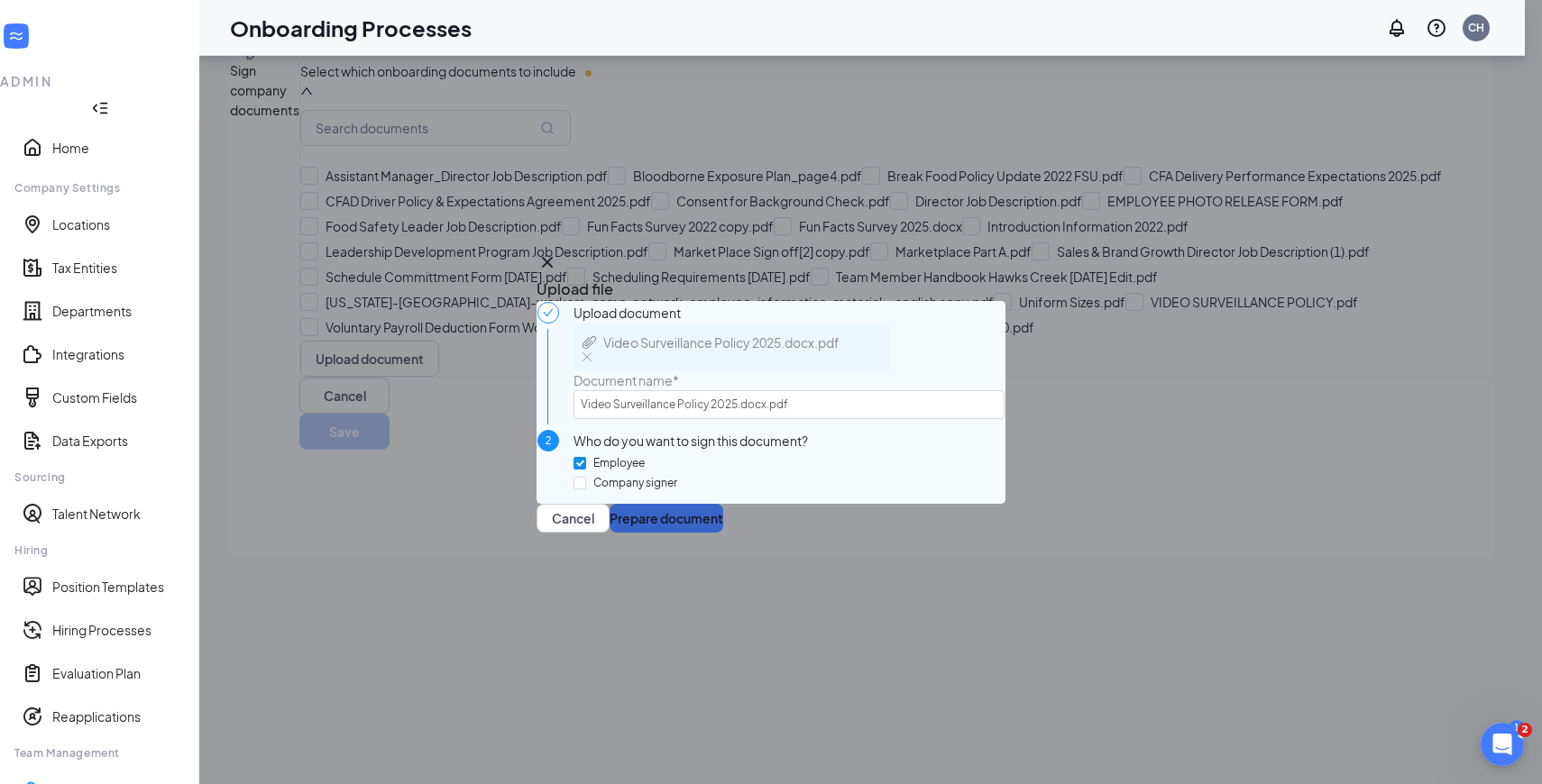
click at [724, 533] on button "Prepare document" at bounding box center [667, 518] width 114 height 29
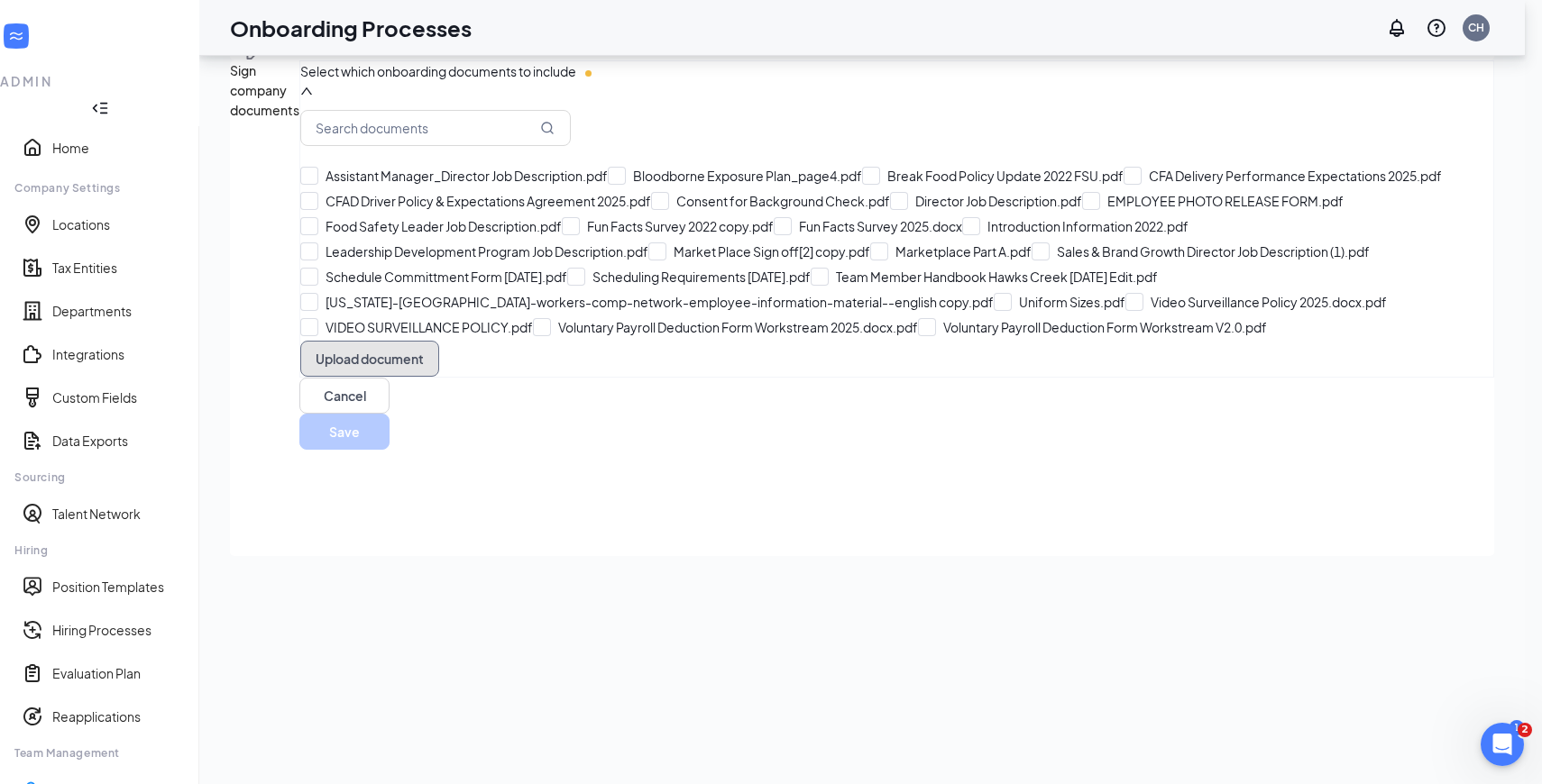
scroll to position [359, 0]
click at [379, 377] on button "Upload document" at bounding box center [369, 359] width 139 height 36
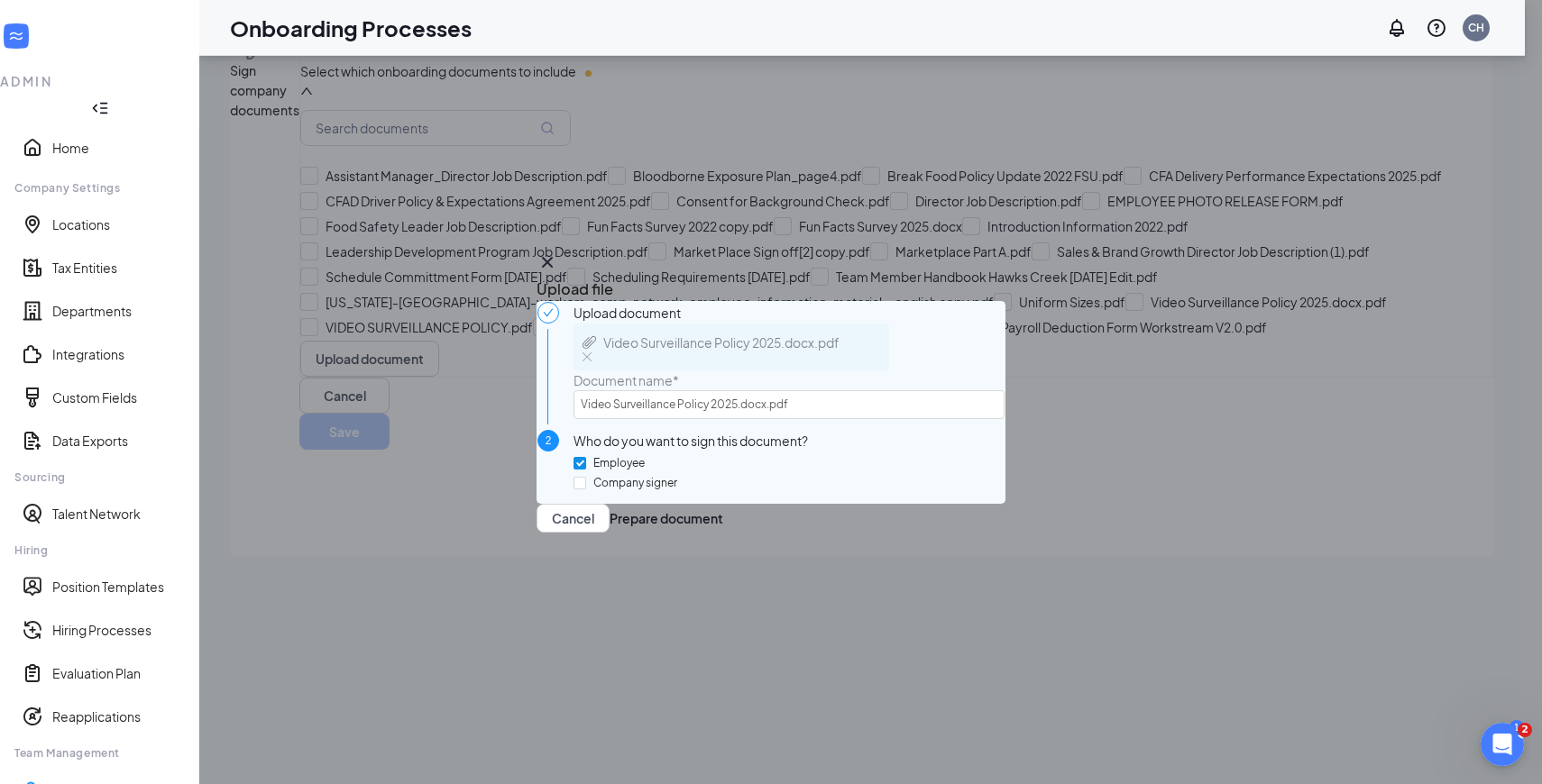
click at [592, 352] on img at bounding box center [587, 356] width 9 height 9
click at [724, 533] on button "Prepare document" at bounding box center [667, 518] width 114 height 29
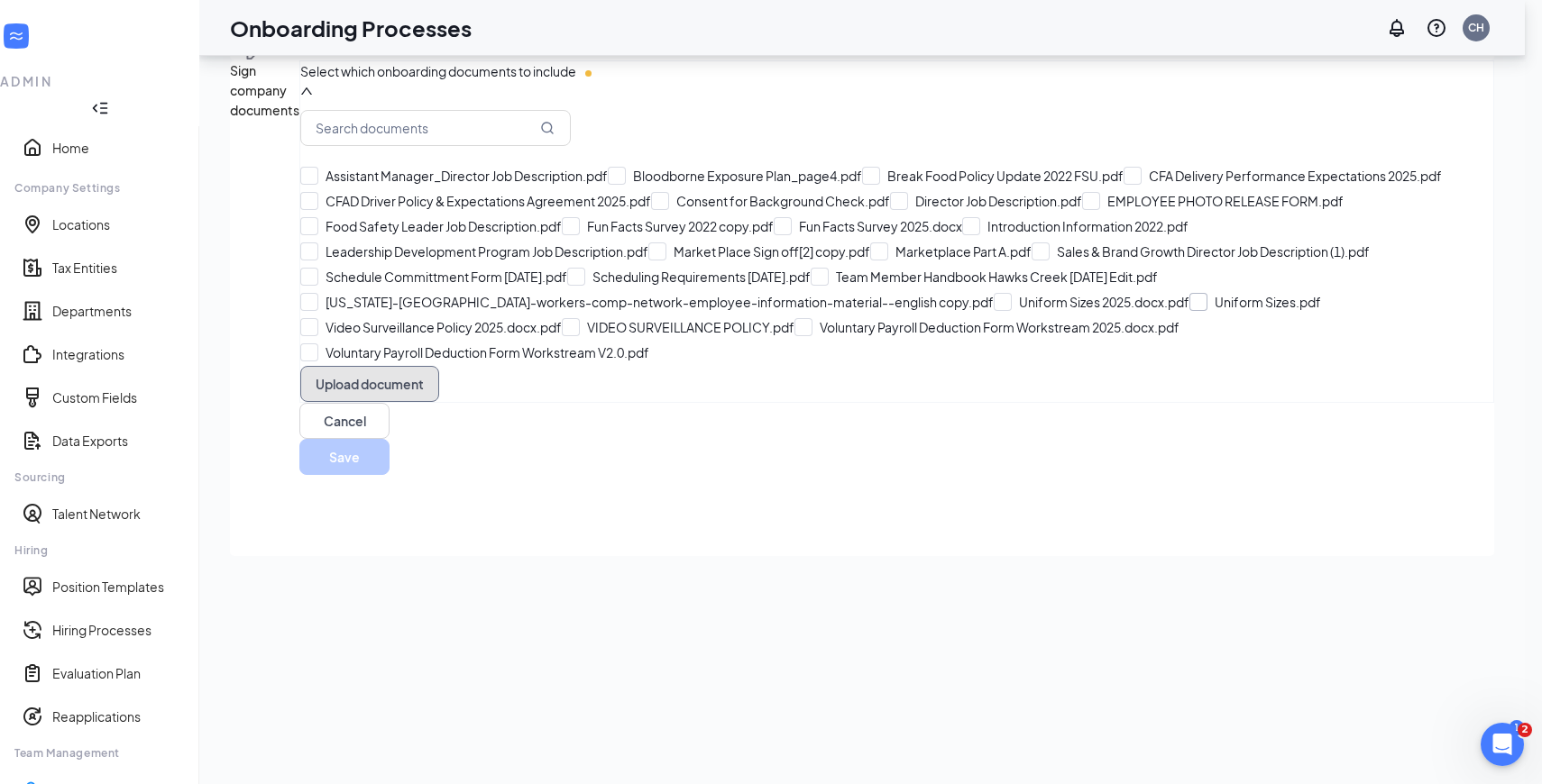
scroll to position [337, 0]
click at [414, 402] on button "Upload document" at bounding box center [369, 384] width 139 height 36
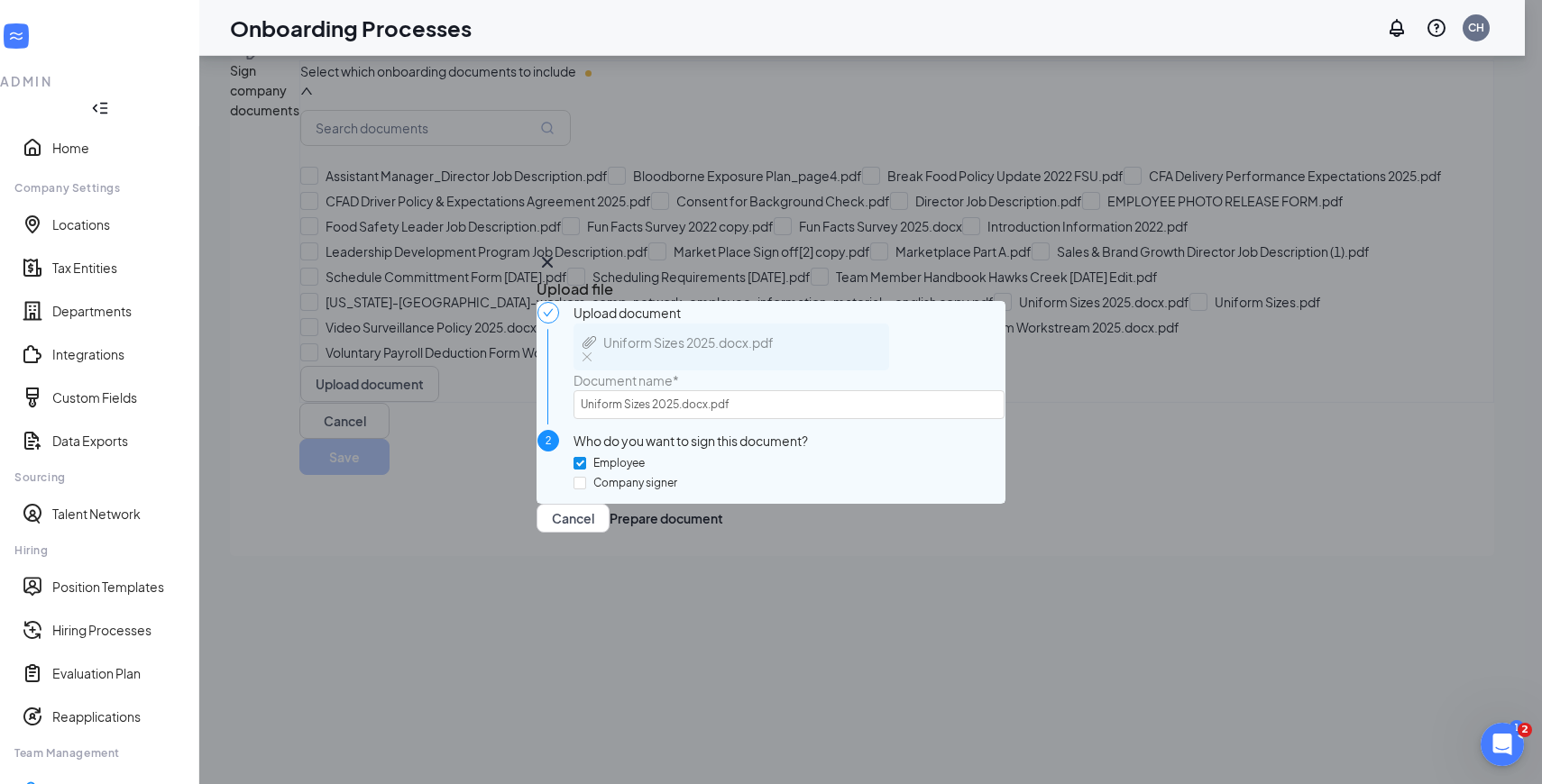
click at [592, 352] on img at bounding box center [587, 356] width 9 height 9
click at [724, 533] on button "Prepare document" at bounding box center [667, 518] width 114 height 29
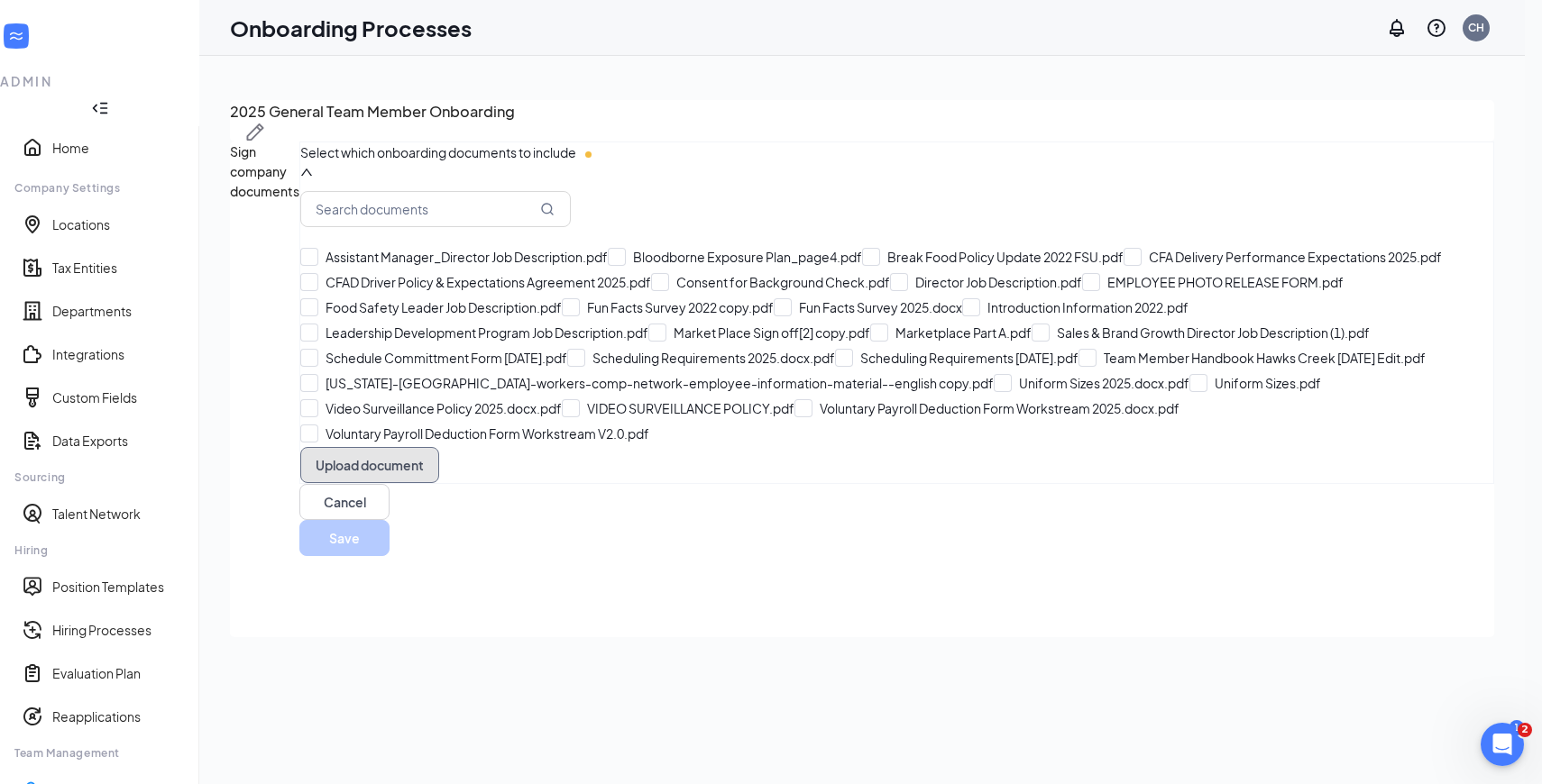
scroll to position [406, 0]
click at [439, 483] on button "Upload document" at bounding box center [369, 465] width 139 height 36
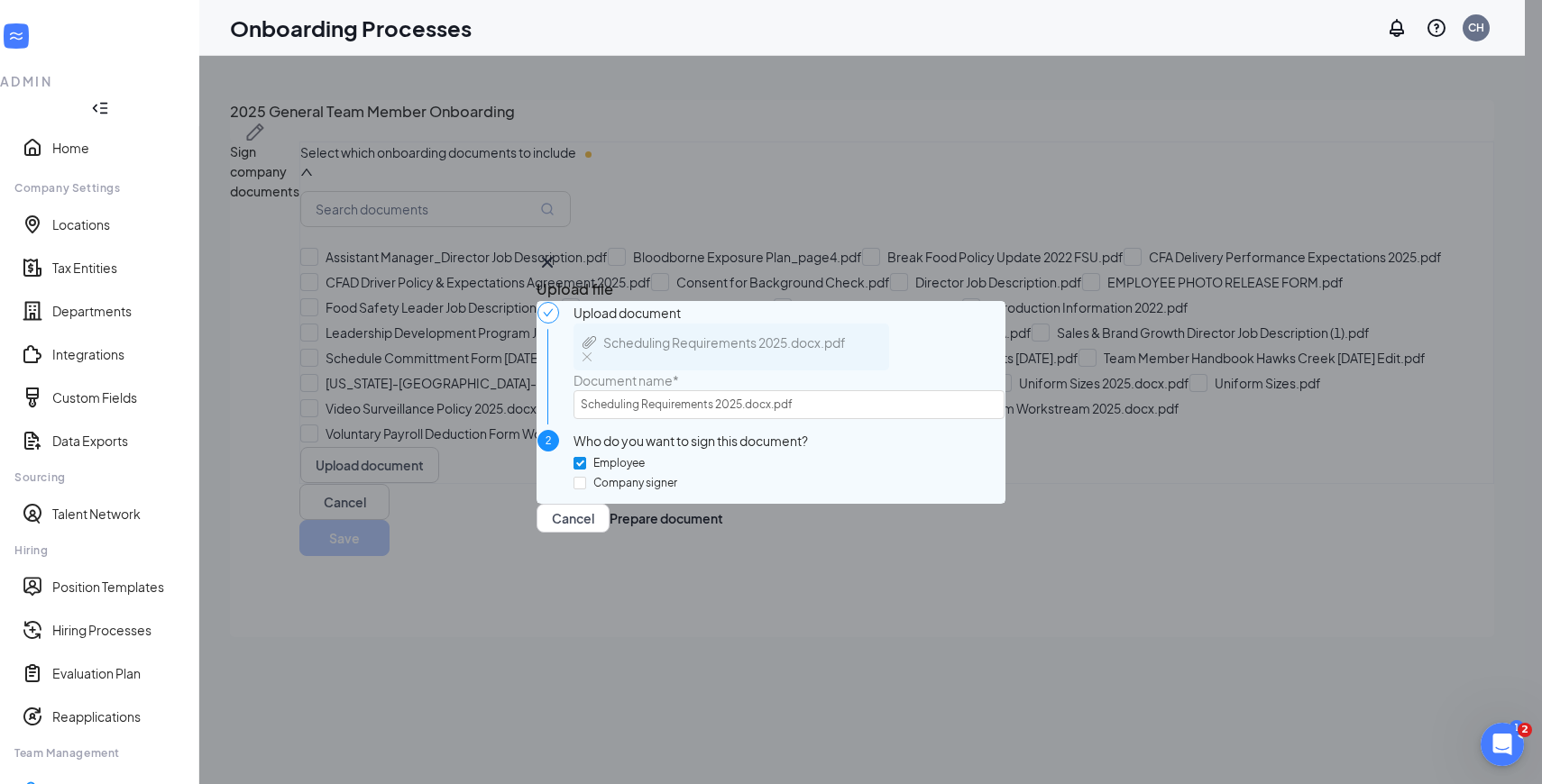
click at [592, 352] on img at bounding box center [587, 356] width 9 height 9
click at [724, 533] on button "Prepare document" at bounding box center [667, 518] width 114 height 29
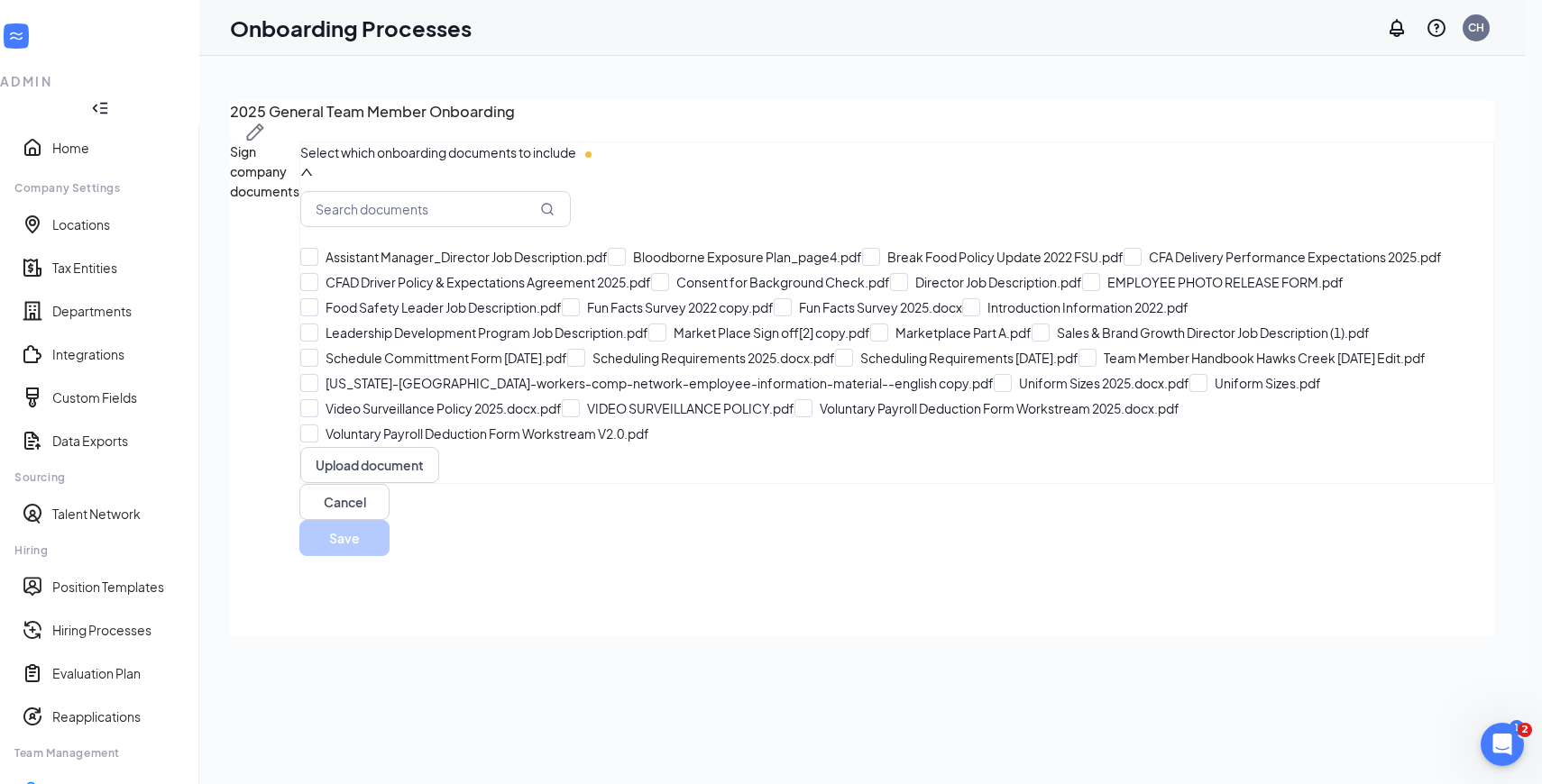
click at [928, 620] on div "Upload file Upload document Schedule Committment Form 2025.docx.pdf Document na…" at bounding box center [771, 392] width 1542 height 784
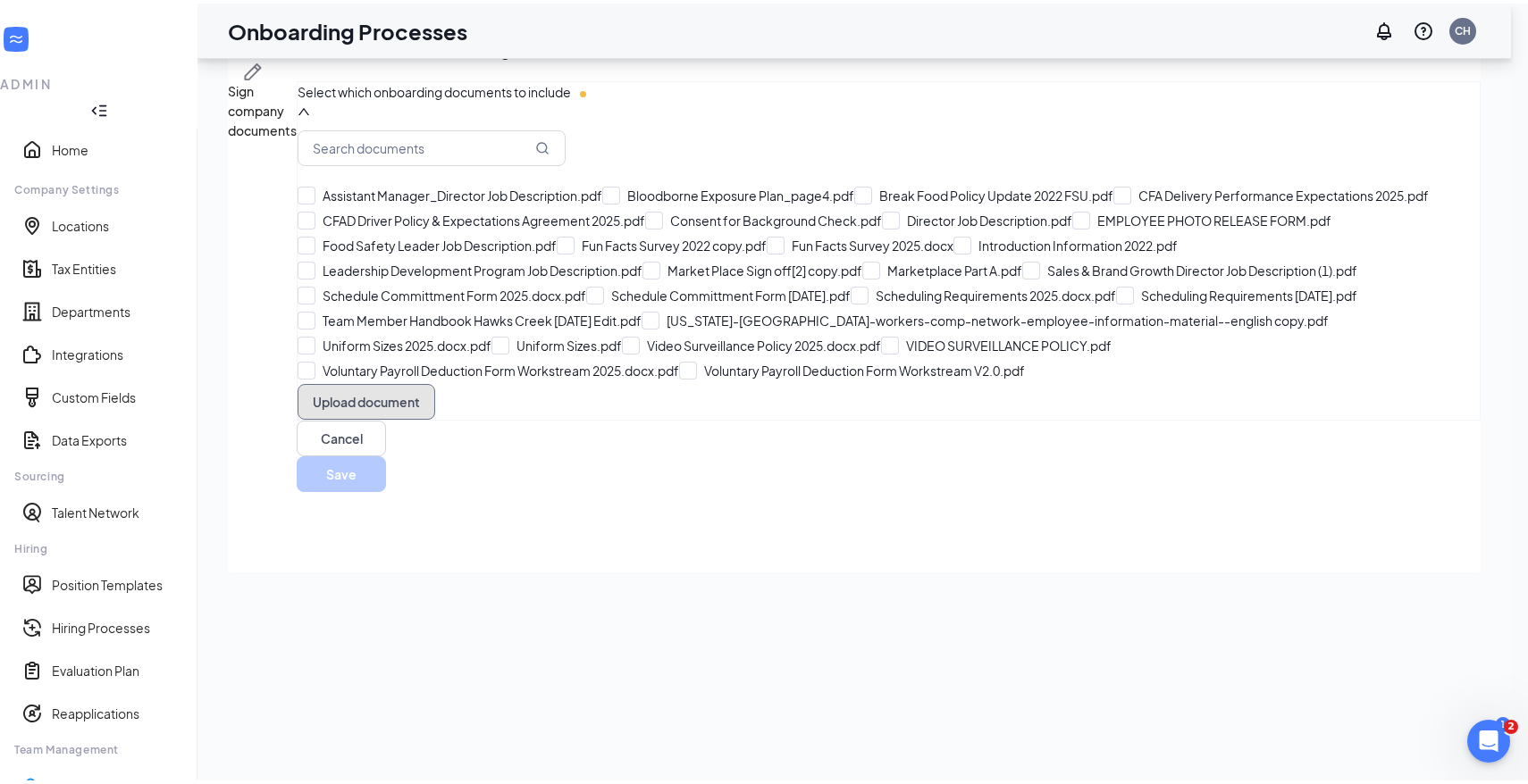
scroll to position [80, 0]
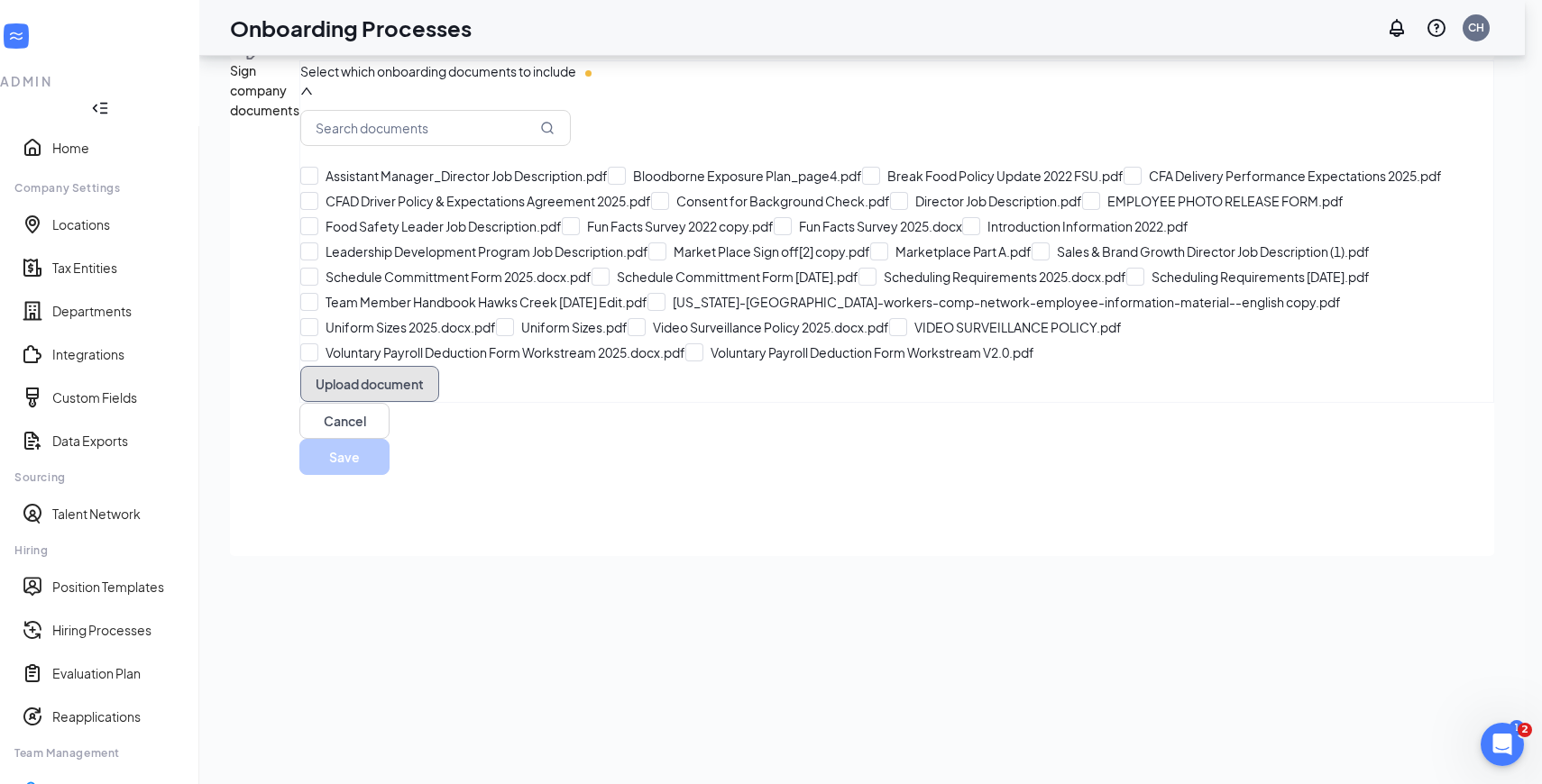
click at [439, 402] on button "Upload document" at bounding box center [369, 384] width 139 height 36
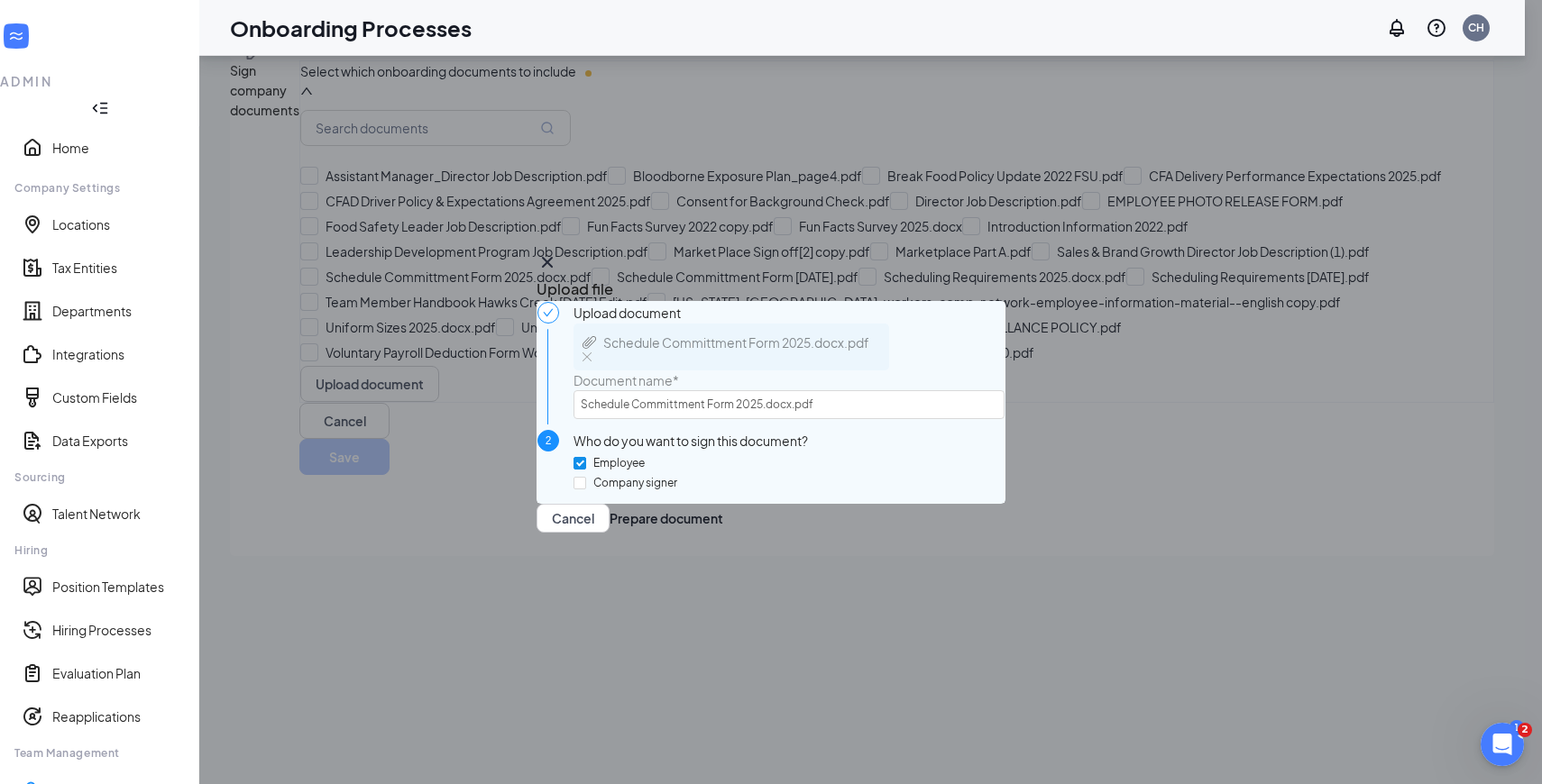
click at [592, 352] on img at bounding box center [587, 356] width 9 height 9
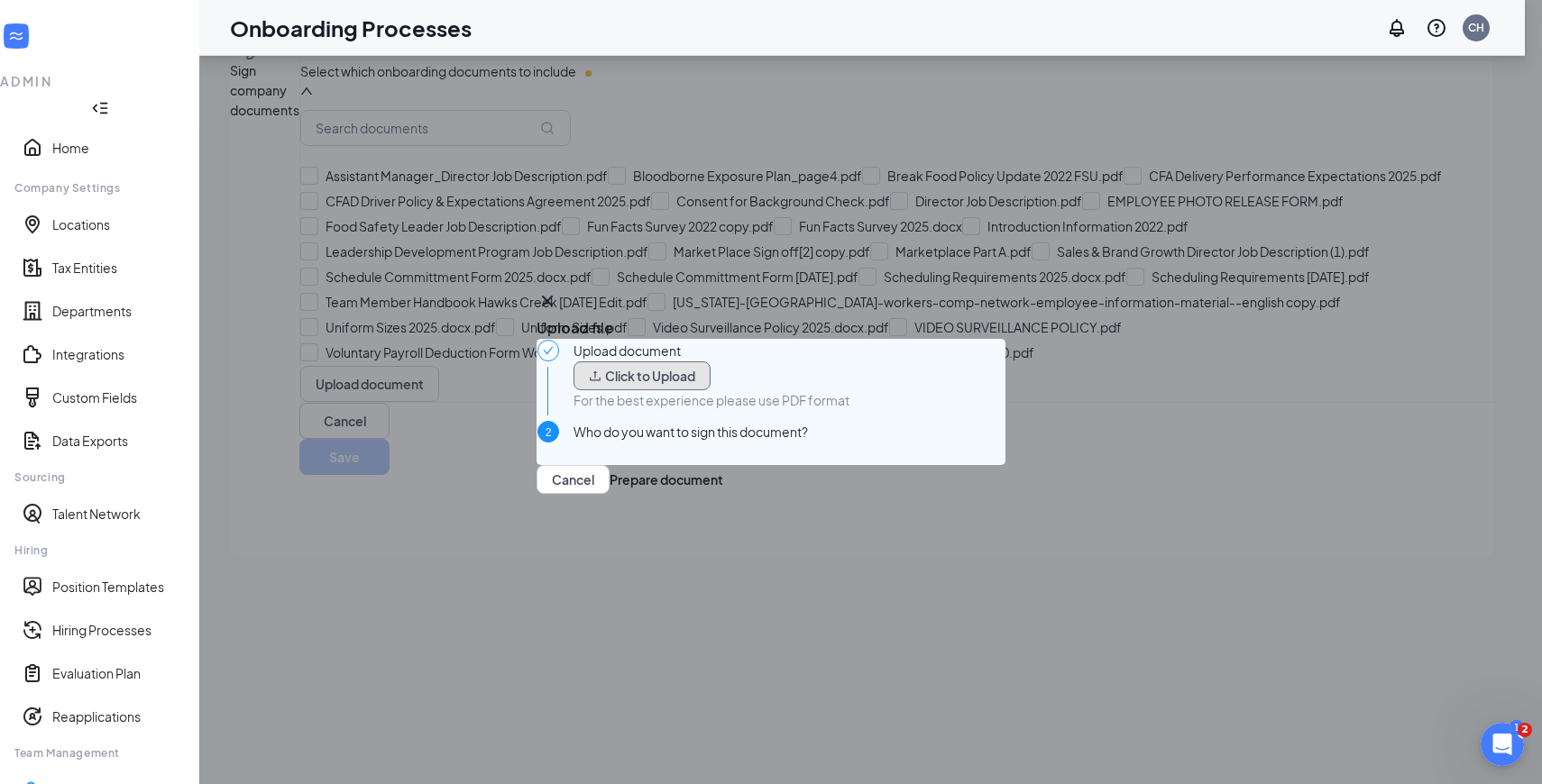
click at [711, 369] on button "Click to Upload" at bounding box center [642, 375] width 137 height 29
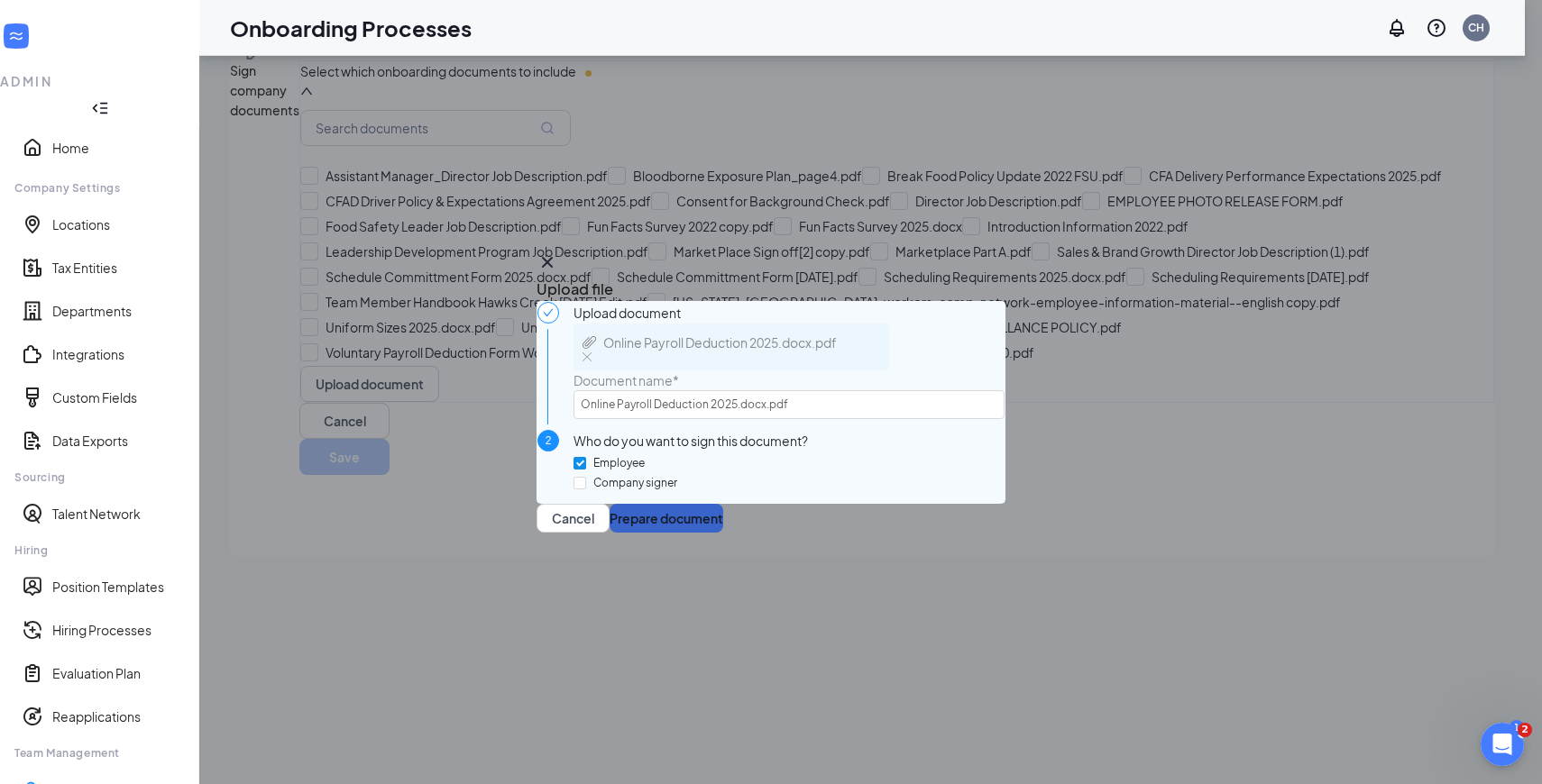
click at [724, 533] on button "Prepare document" at bounding box center [667, 518] width 114 height 29
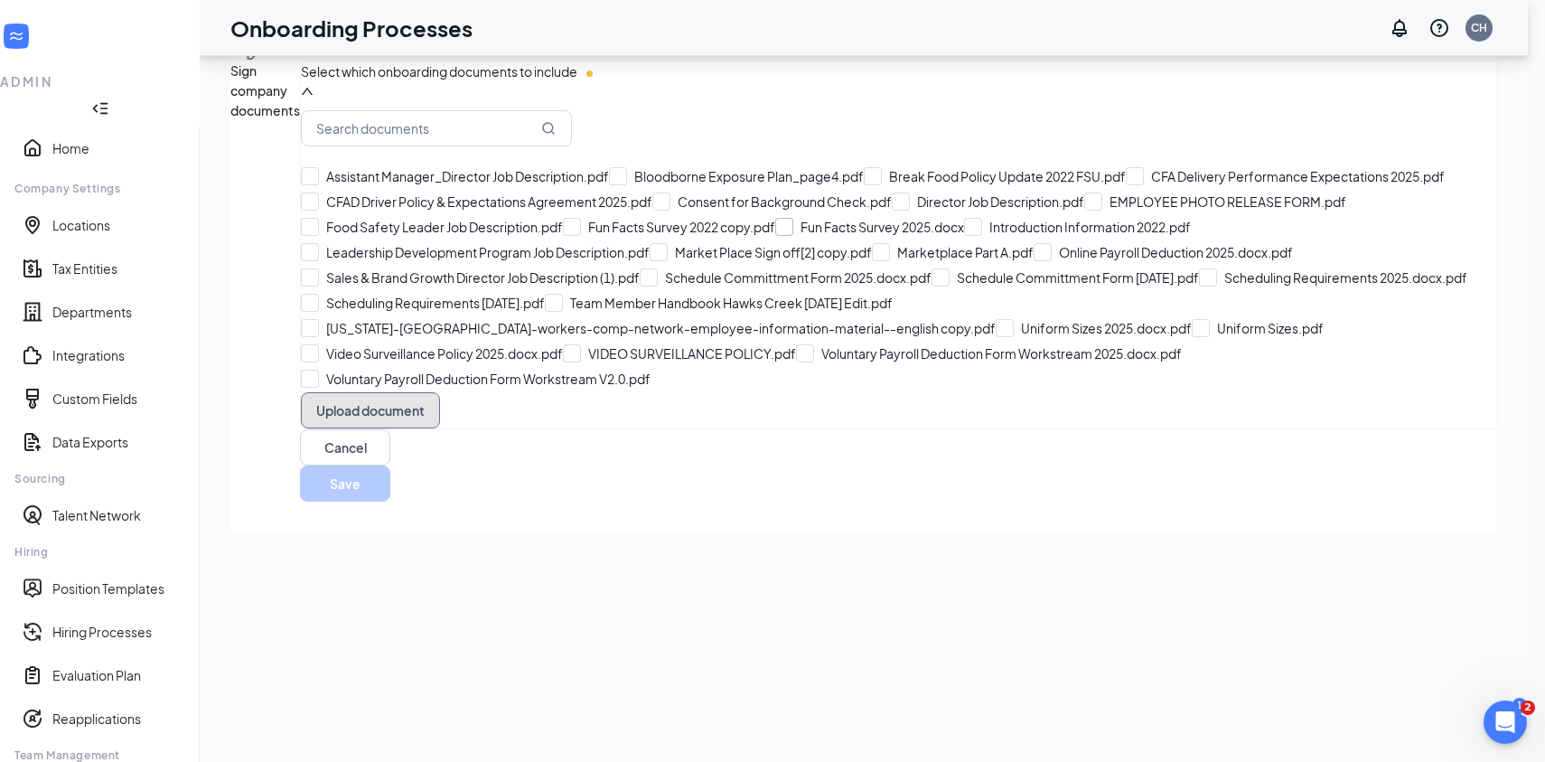
scroll to position [478, 0]
click at [440, 428] on button "Upload document" at bounding box center [370, 410] width 139 height 36
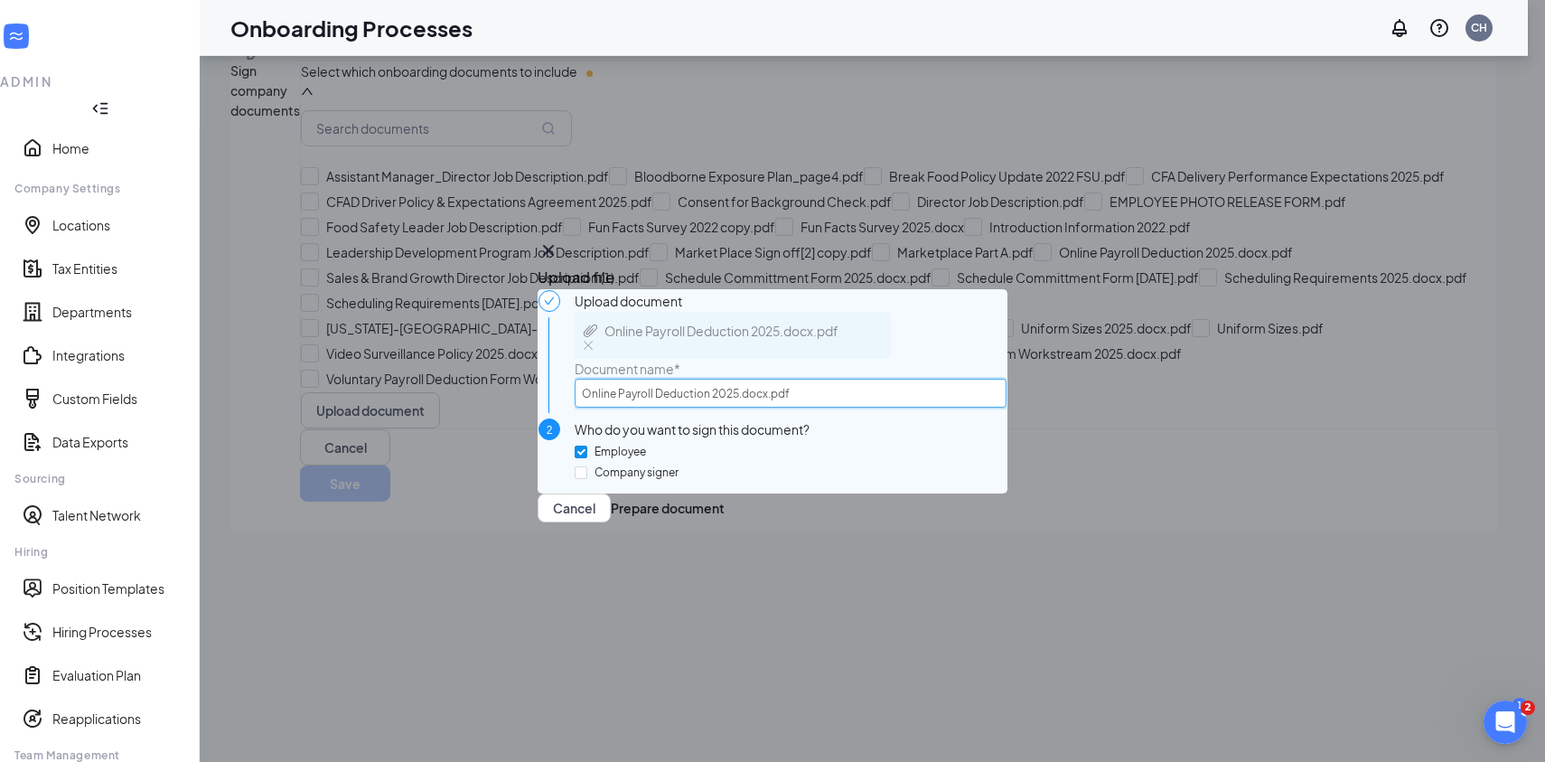
click at [818, 379] on input "Online Payroll Deduction 2025.docx.pdf" at bounding box center [791, 393] width 432 height 29
click at [817, 312] on div "Online Payroll Deduction 2025.docx.pdf" at bounding box center [733, 335] width 316 height 47
click at [593, 341] on img at bounding box center [588, 345] width 9 height 9
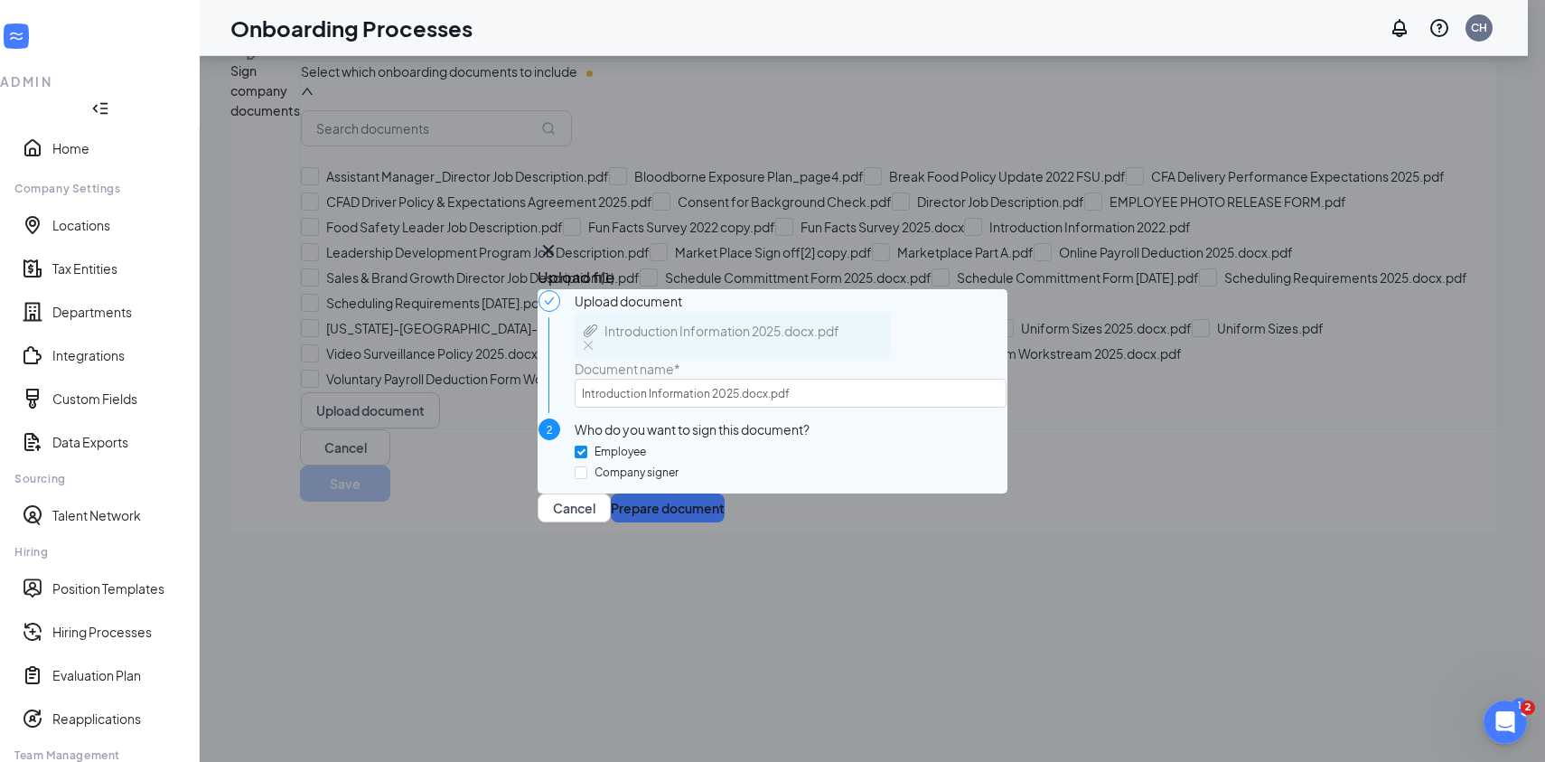
click at [725, 522] on button "Prepare document" at bounding box center [668, 507] width 114 height 29
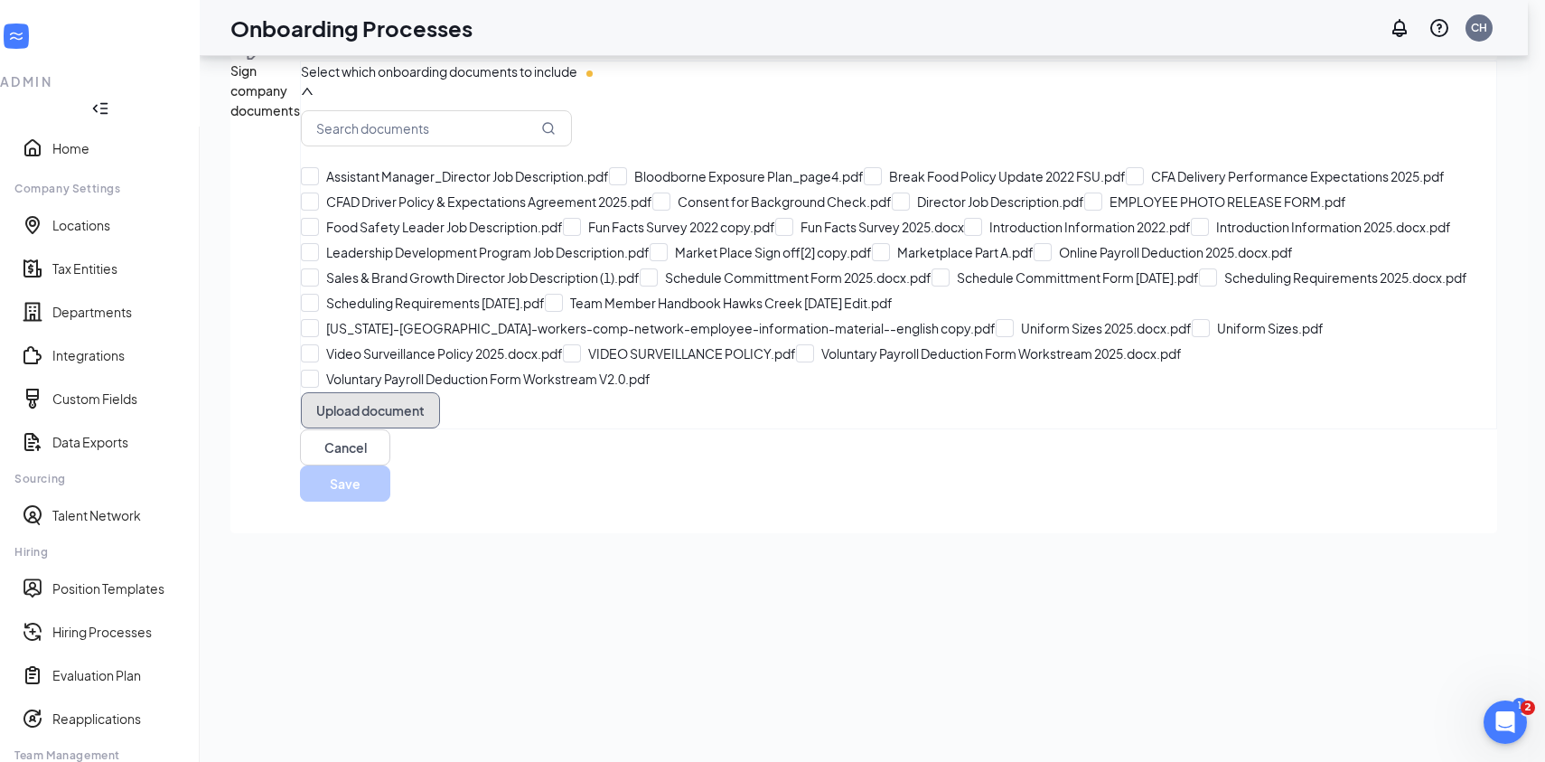
scroll to position [502, 0]
click at [386, 428] on button "Upload document" at bounding box center [370, 410] width 139 height 36
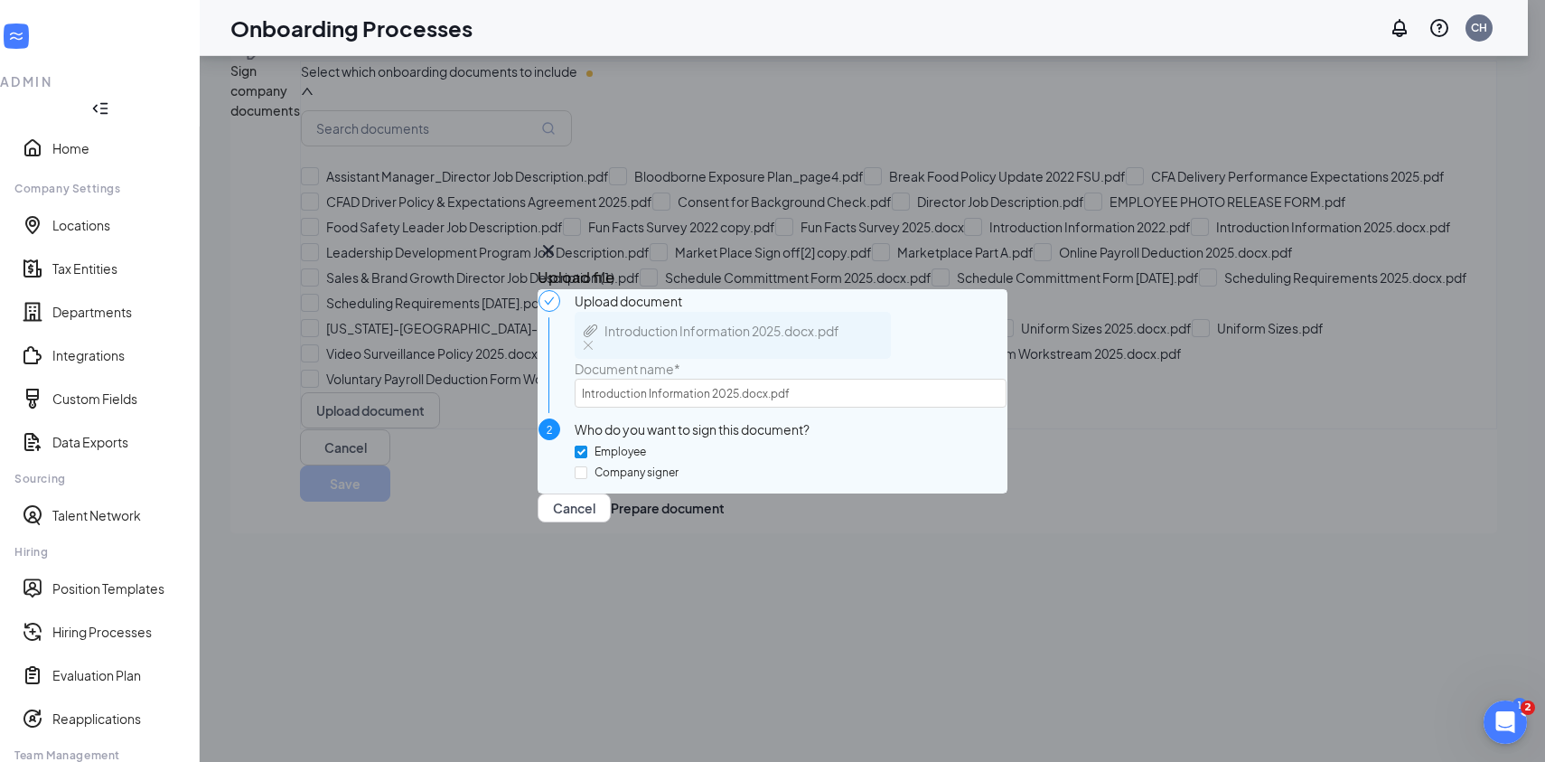
click at [593, 341] on img at bounding box center [588, 345] width 9 height 9
click at [725, 522] on button "Prepare document" at bounding box center [668, 507] width 114 height 29
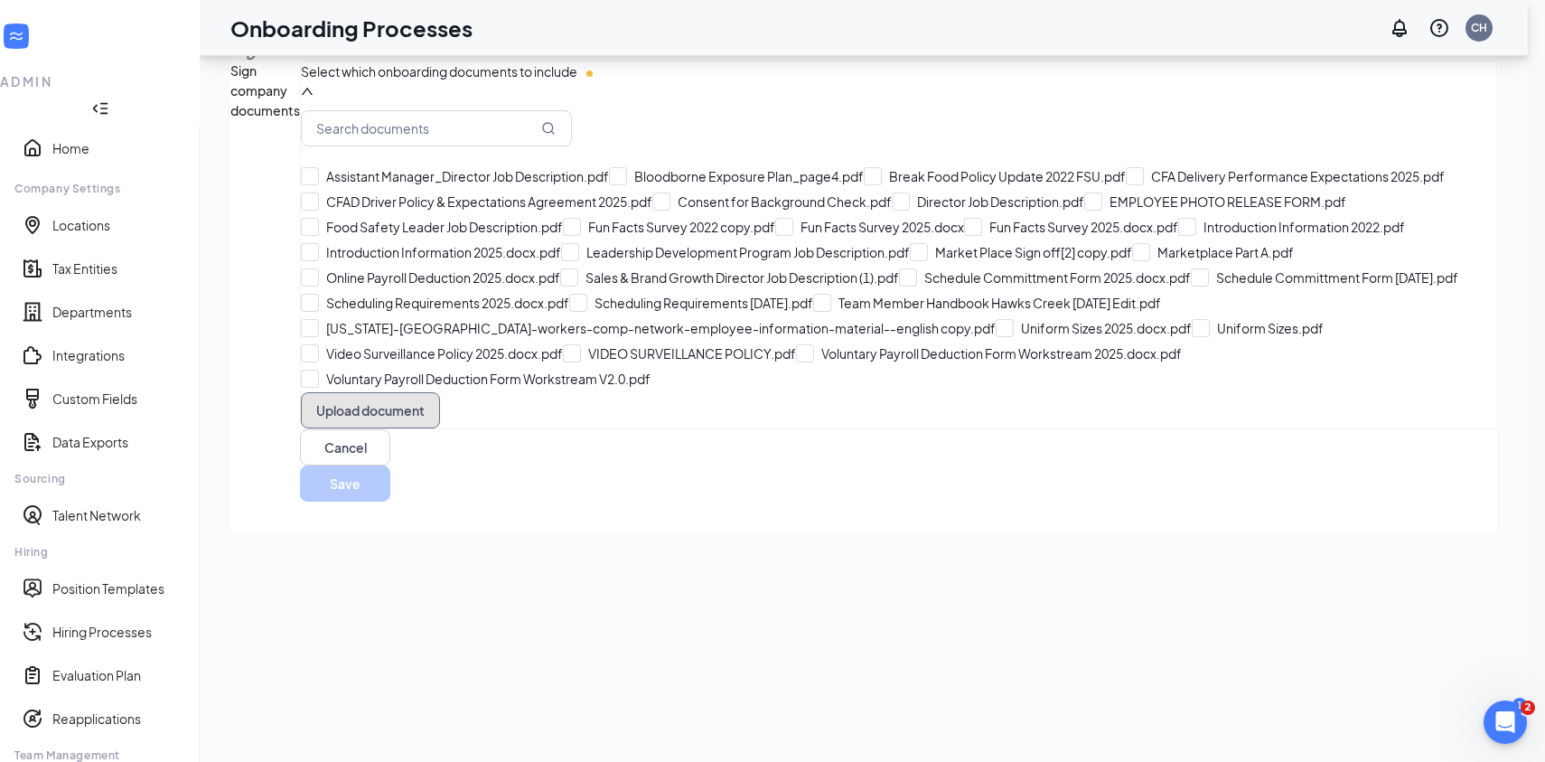
scroll to position [525, 0]
click at [389, 428] on button "Upload document" at bounding box center [370, 410] width 139 height 36
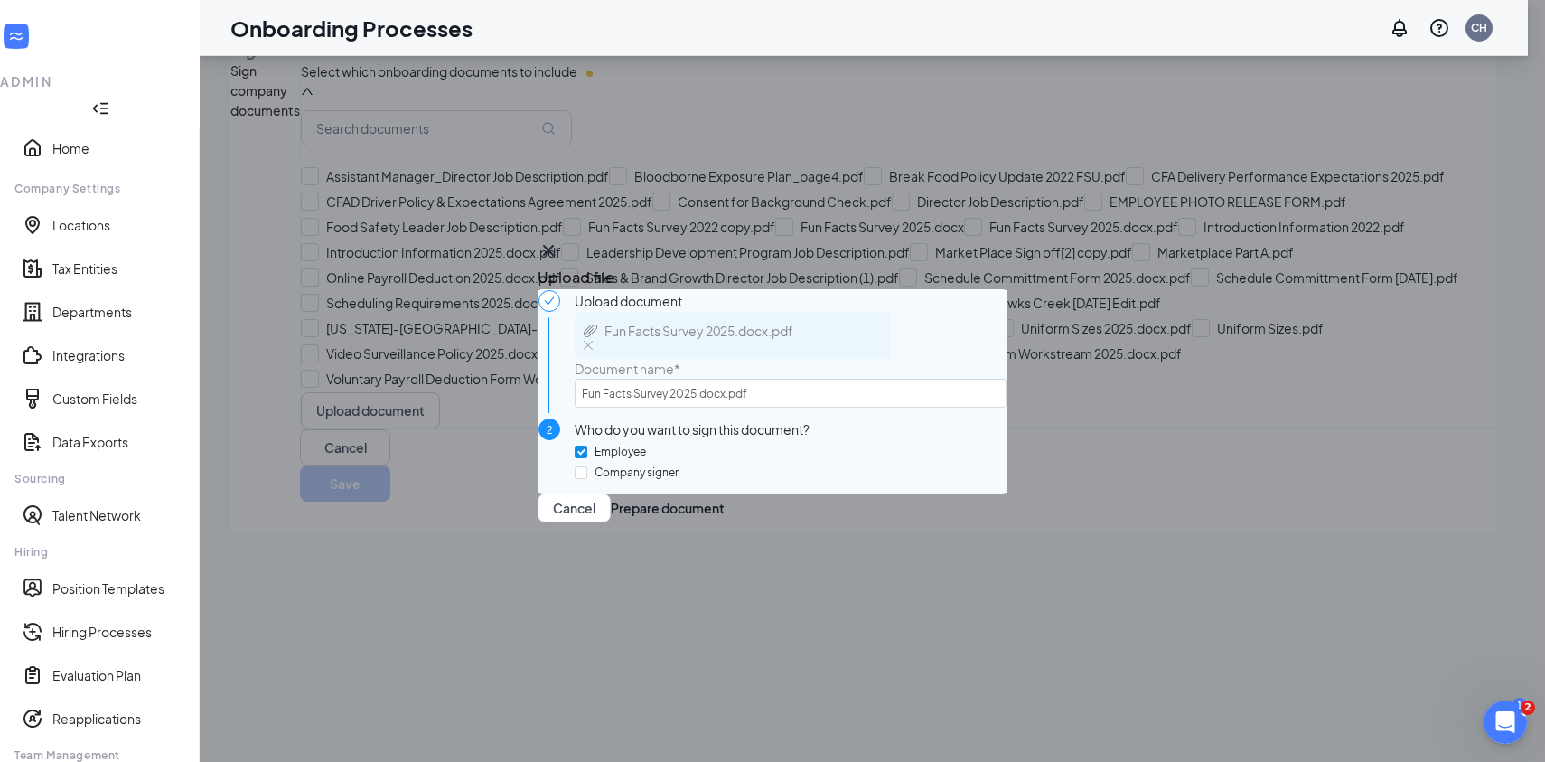
click at [593, 341] on img at bounding box center [588, 345] width 9 height 9
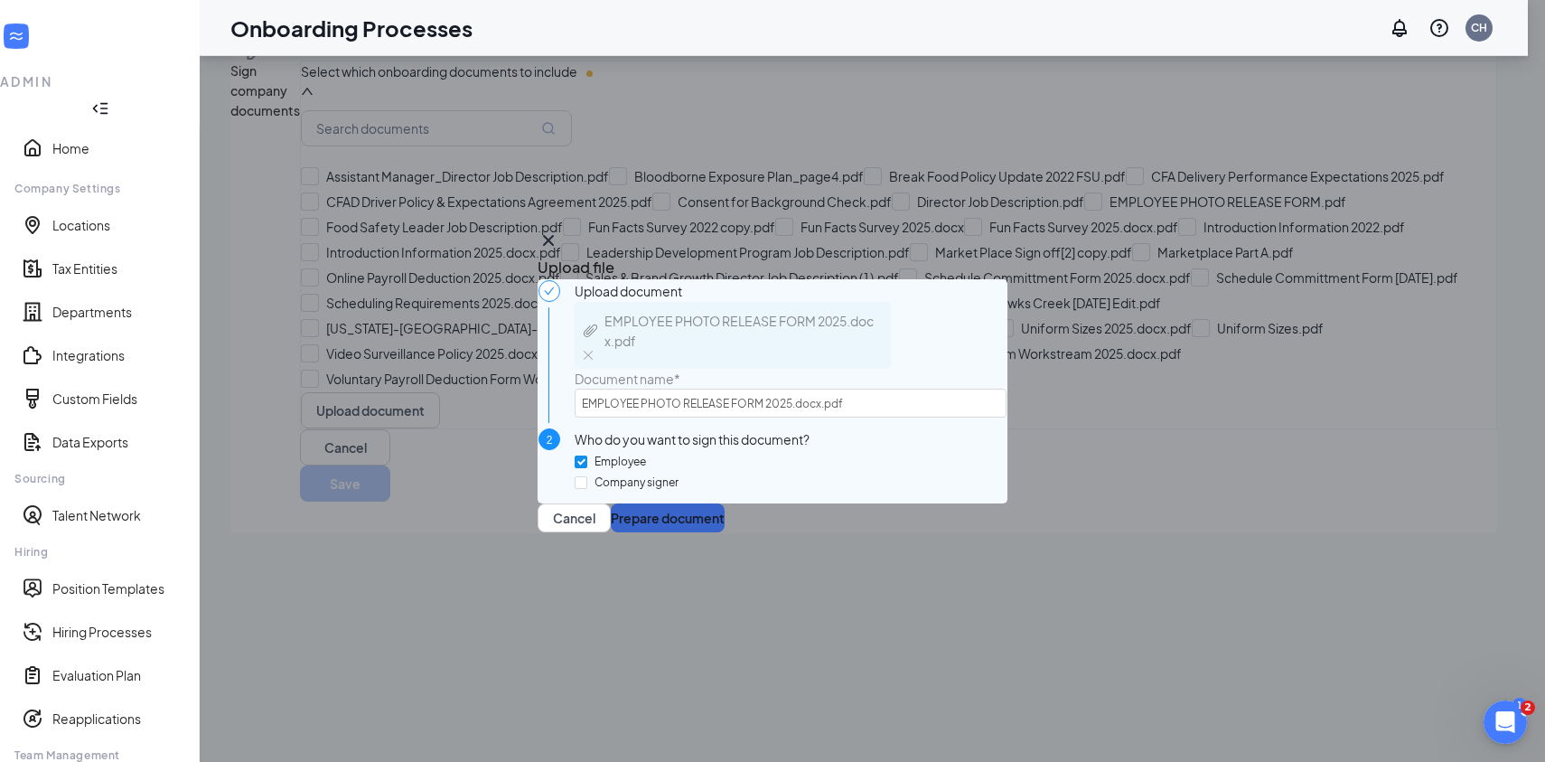
click at [725, 532] on button "Prepare document" at bounding box center [668, 517] width 114 height 29
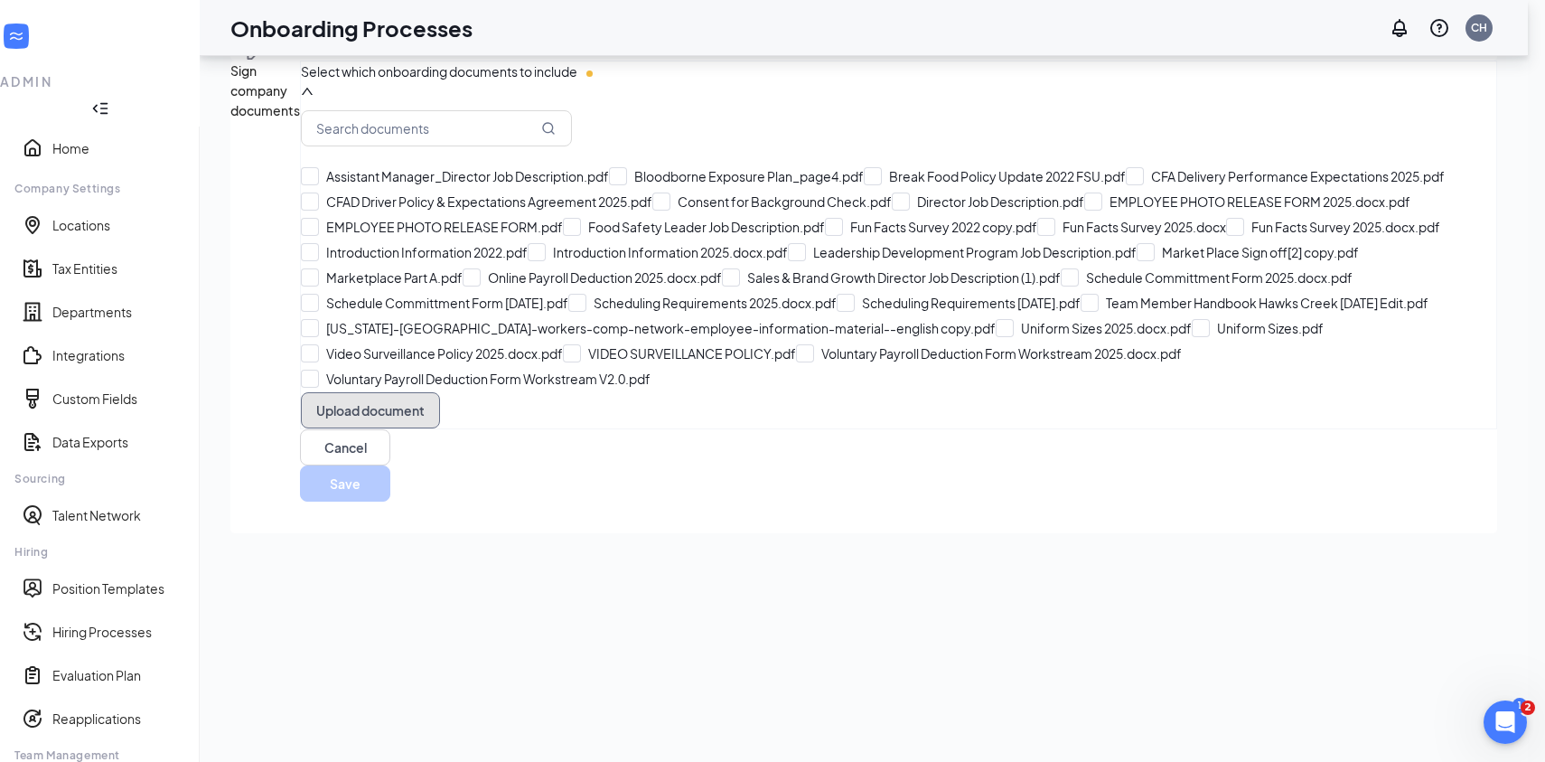
scroll to position [548, 0]
click at [412, 428] on button "Upload document" at bounding box center [370, 410] width 139 height 36
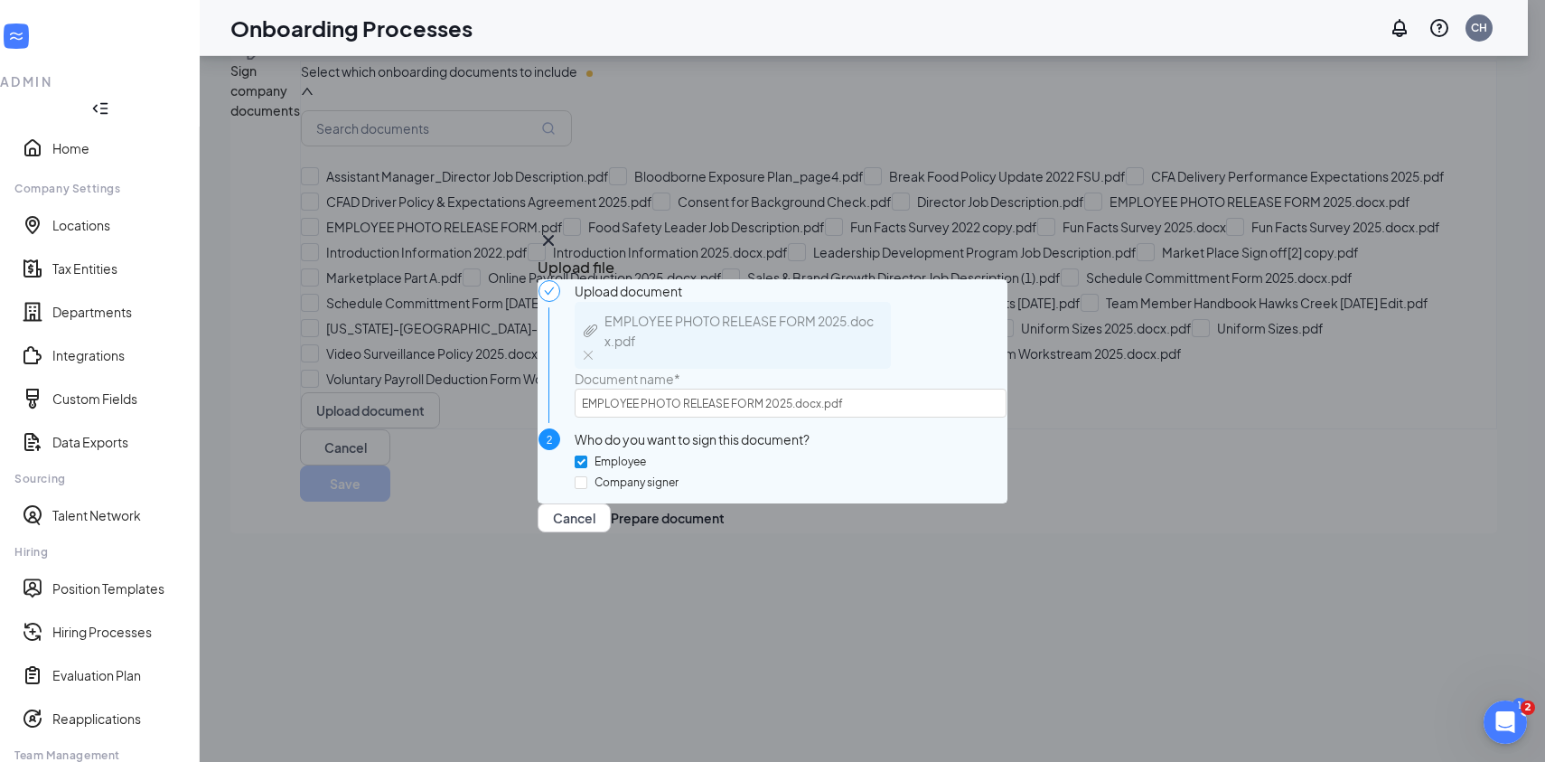
click at [819, 302] on div "EMPLOYEE PHOTO RELEASE FORM 2025.docx.pdf" at bounding box center [733, 335] width 316 height 67
click at [593, 351] on img at bounding box center [588, 355] width 9 height 9
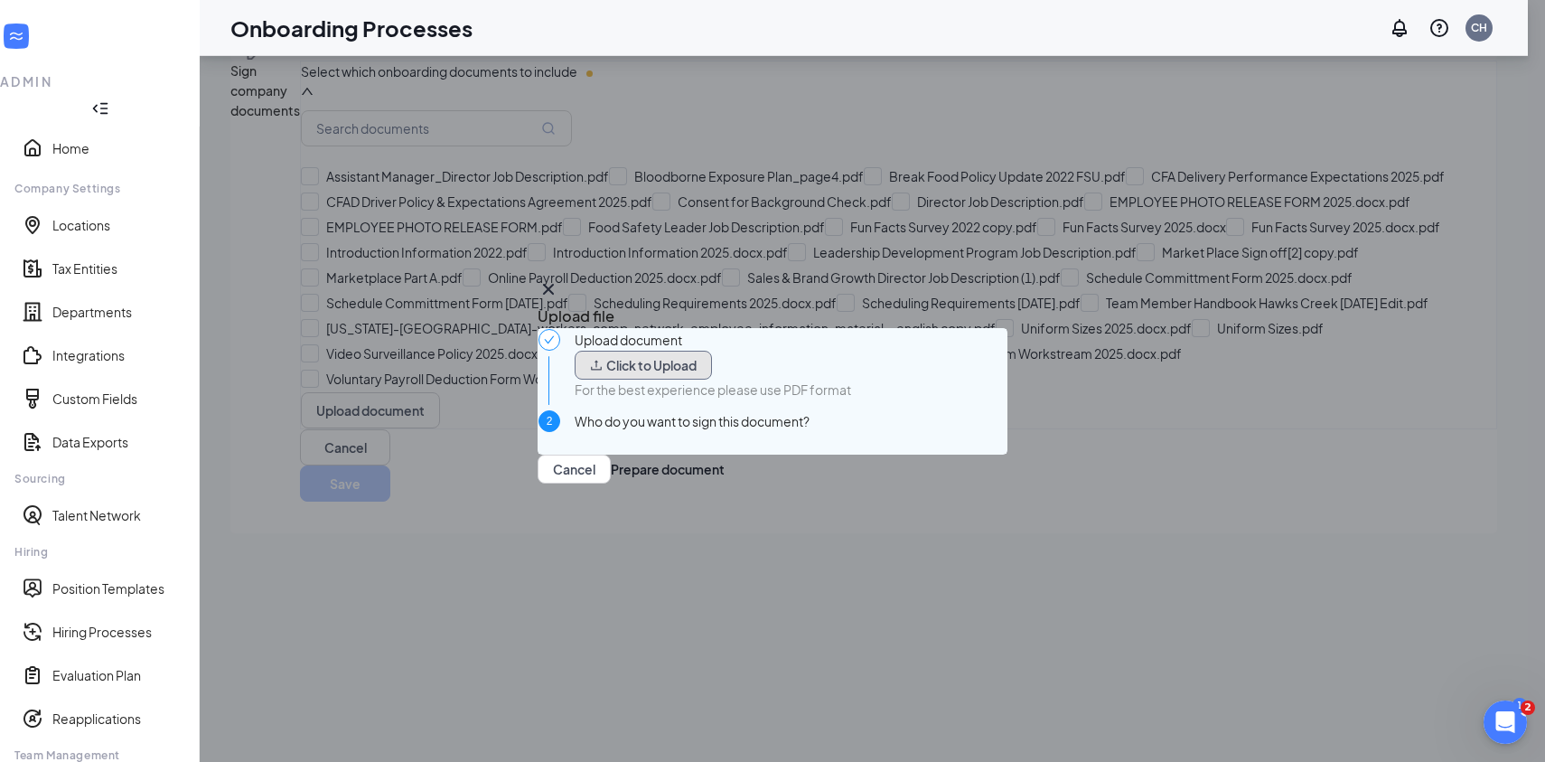
click at [710, 362] on button "Click to Upload" at bounding box center [643, 365] width 137 height 29
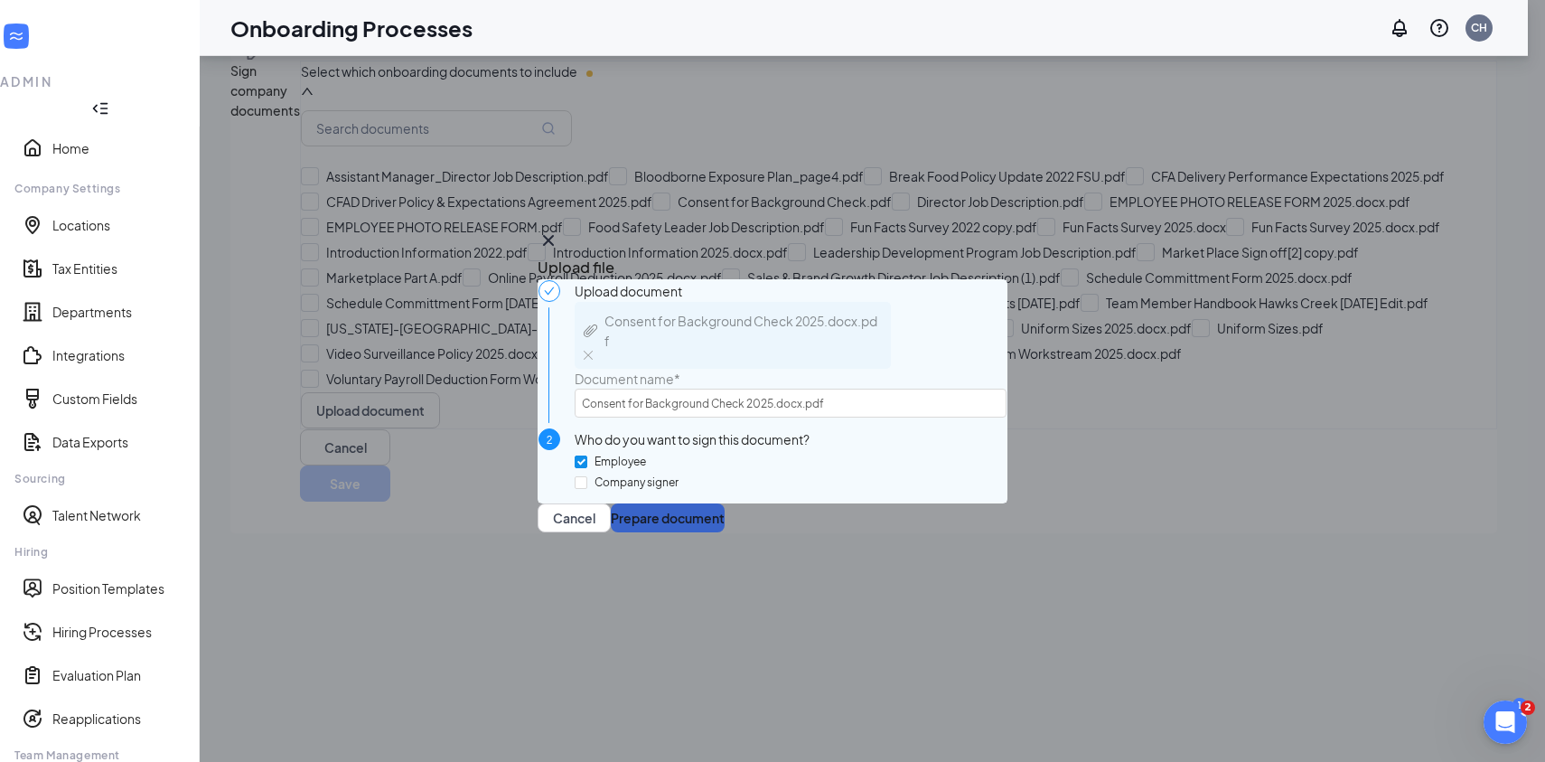
click at [725, 532] on button "Prepare document" at bounding box center [668, 517] width 114 height 29
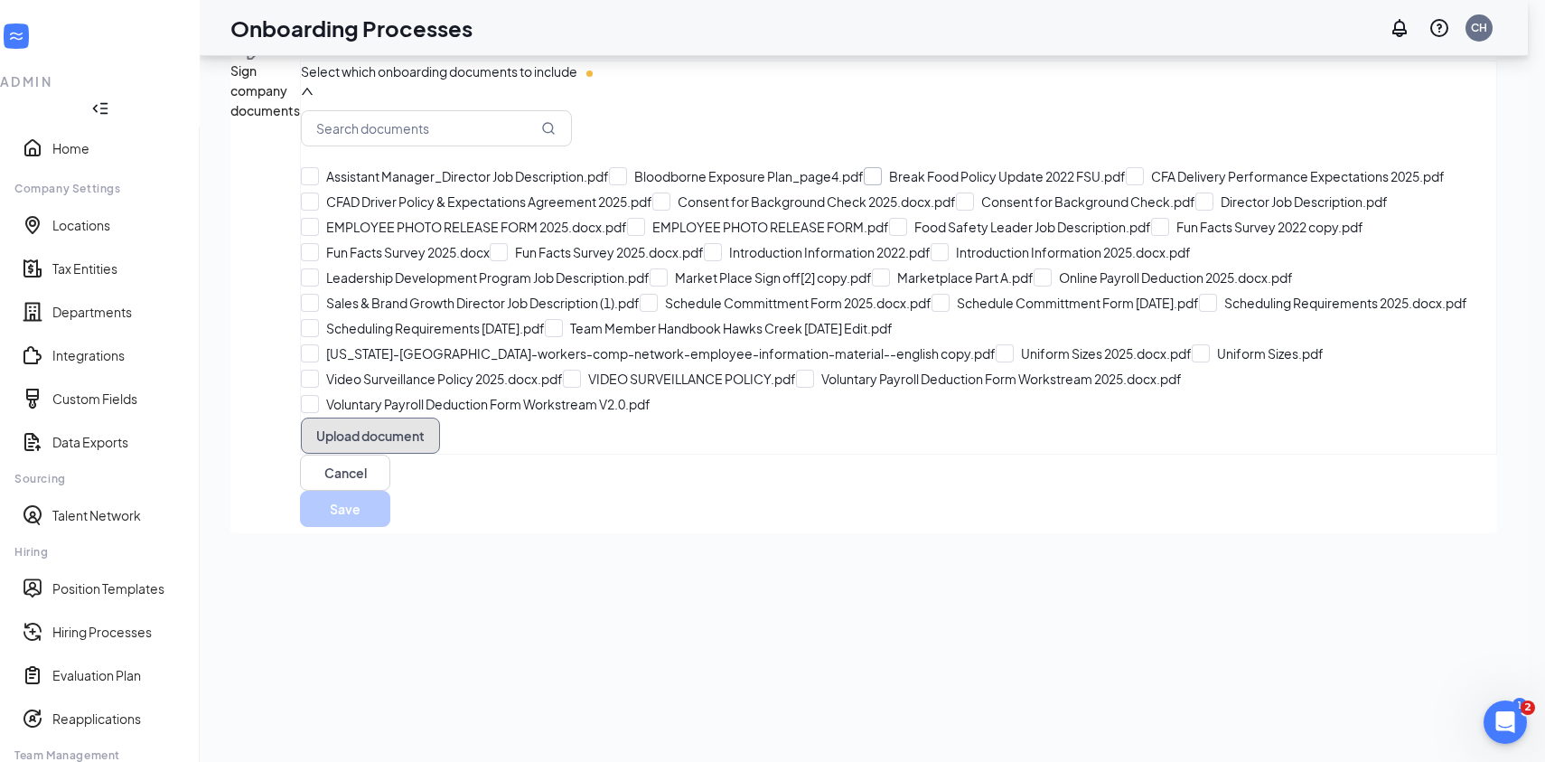
scroll to position [572, 0]
click at [393, 454] on button "Upload document" at bounding box center [370, 435] width 139 height 36
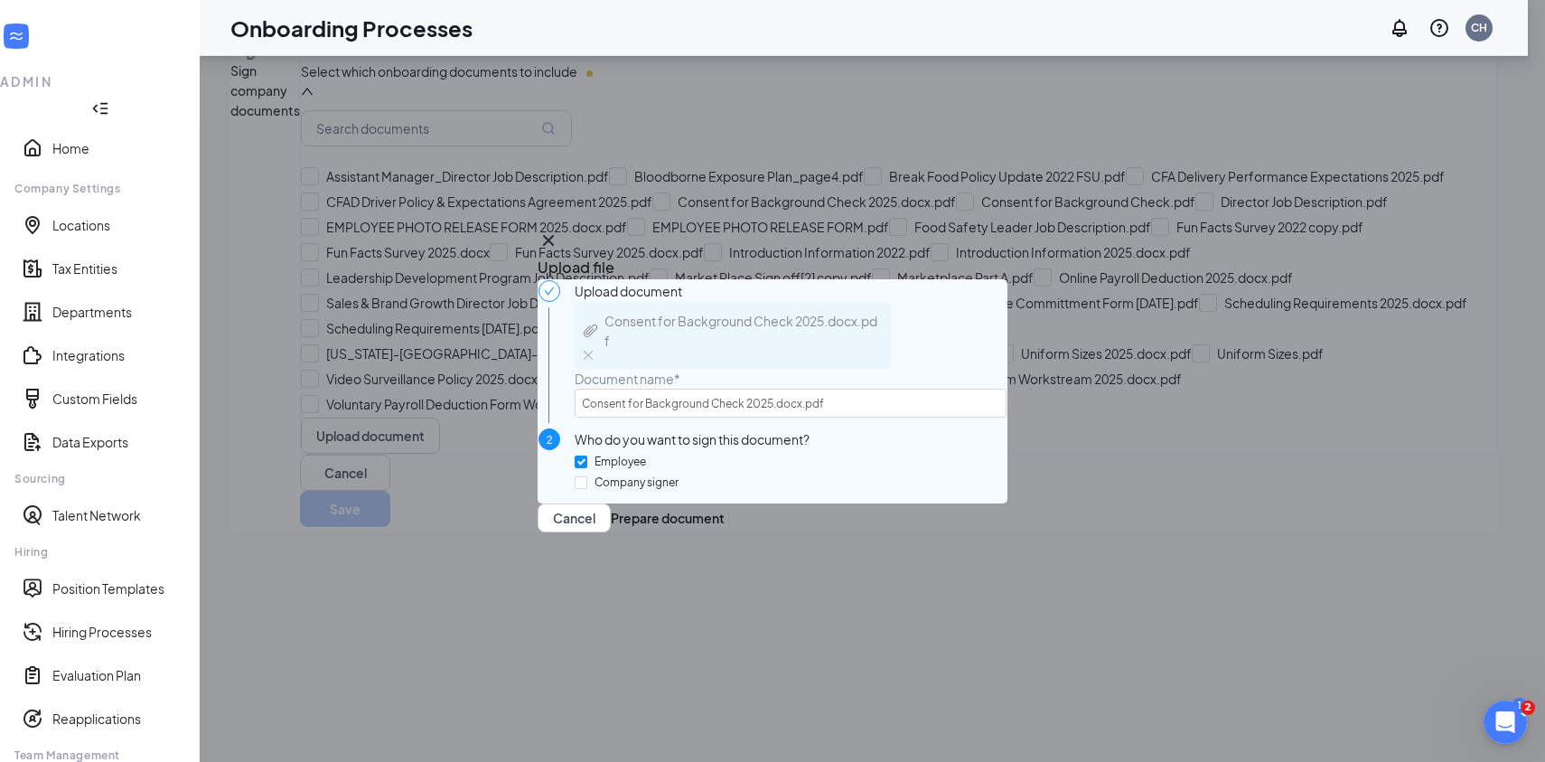
click at [593, 351] on img at bounding box center [588, 355] width 9 height 9
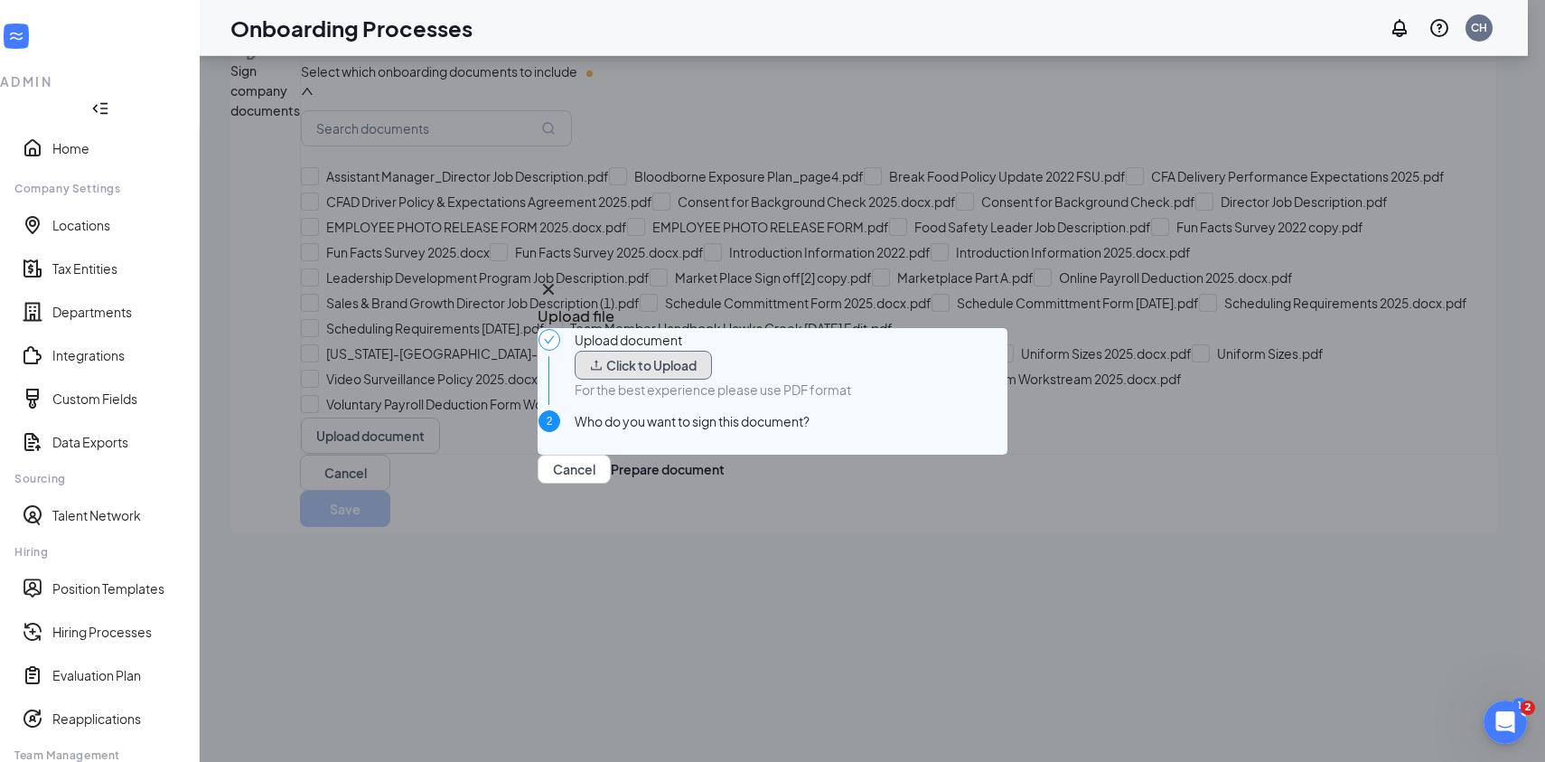
click at [712, 361] on button "Click to Upload" at bounding box center [643, 365] width 137 height 29
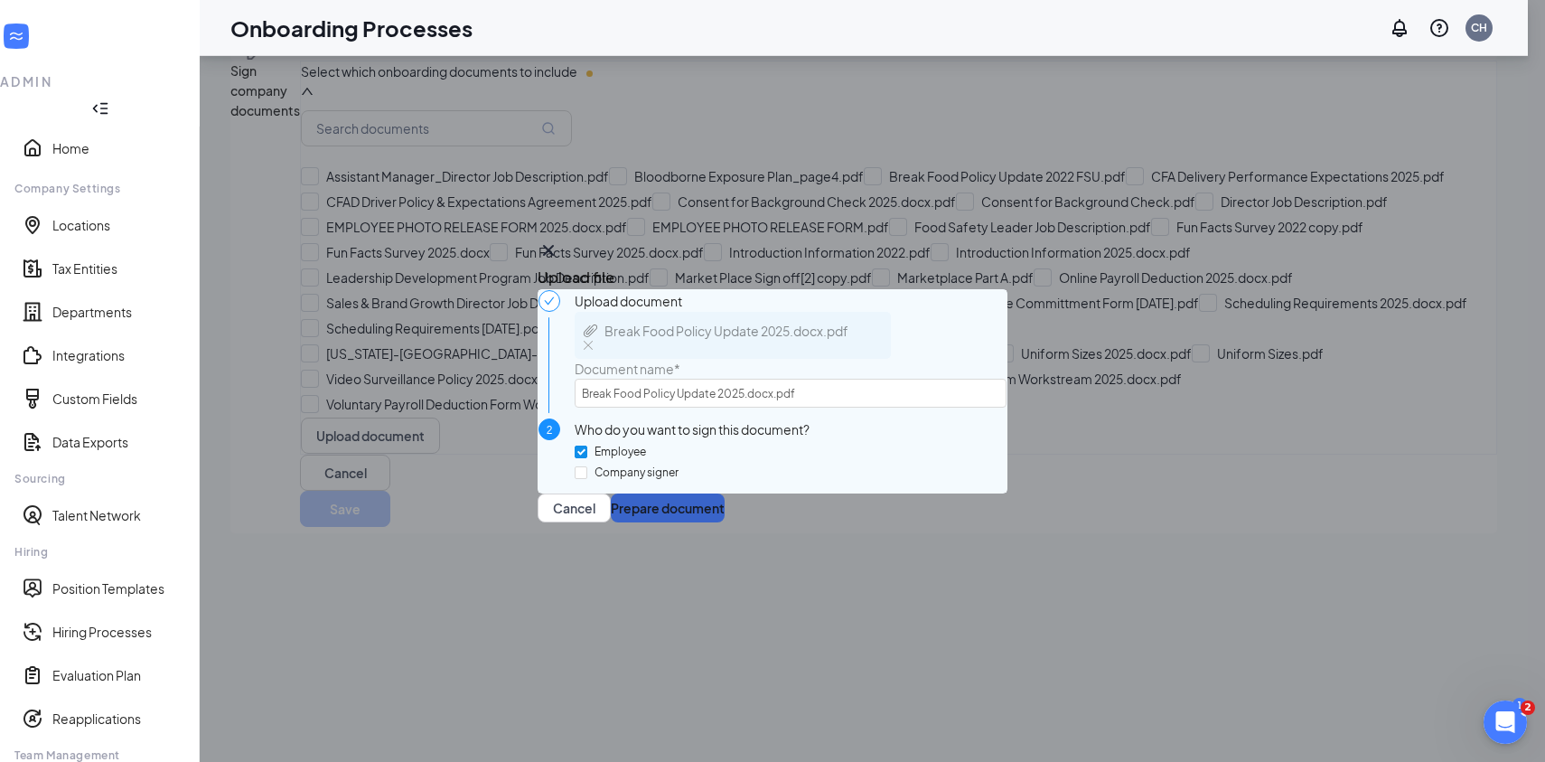
click at [725, 522] on button "Prepare document" at bounding box center [668, 507] width 114 height 29
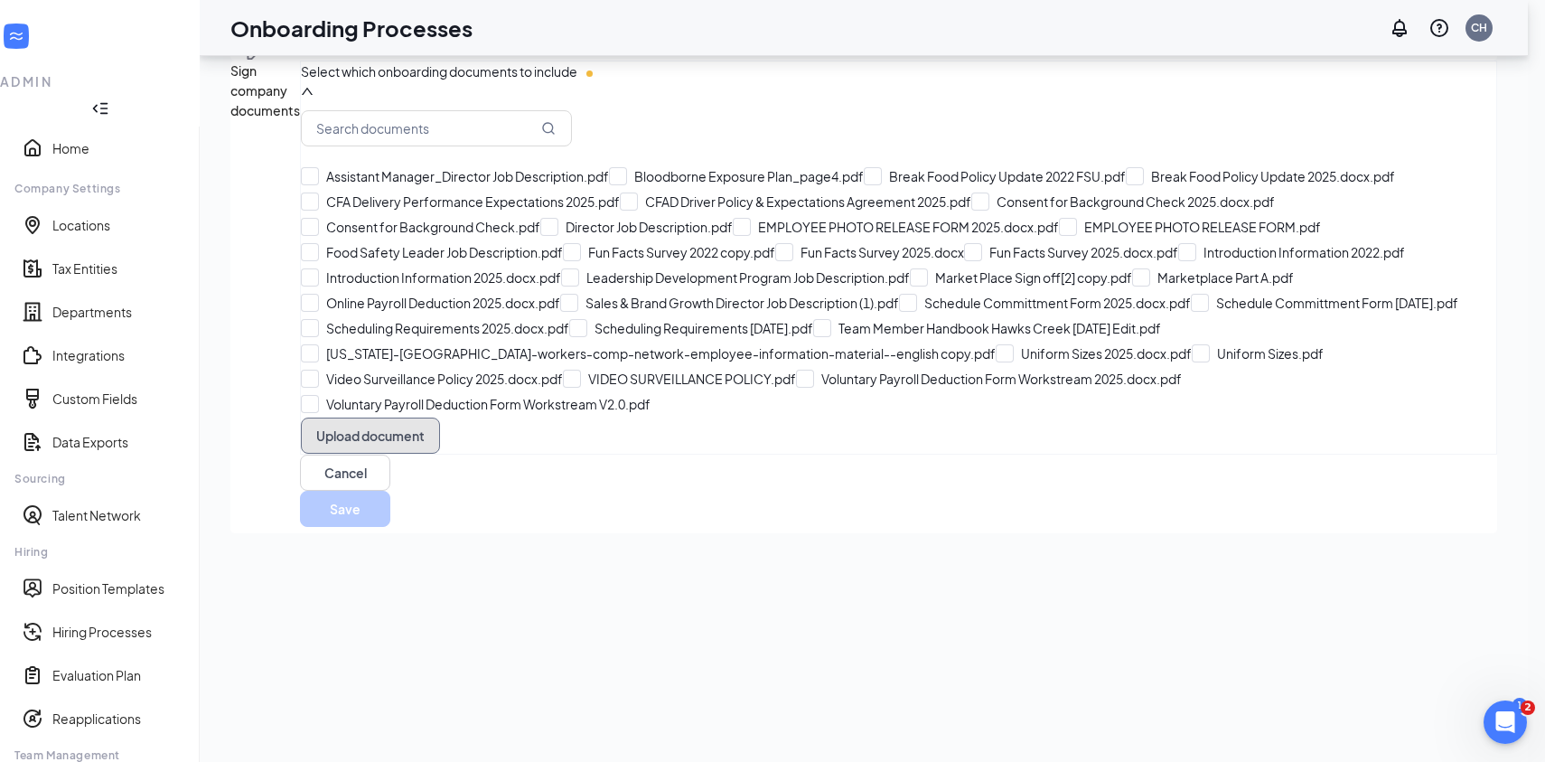
scroll to position [0, 0]
click at [478, 146] on input "text" at bounding box center [436, 128] width 271 height 36
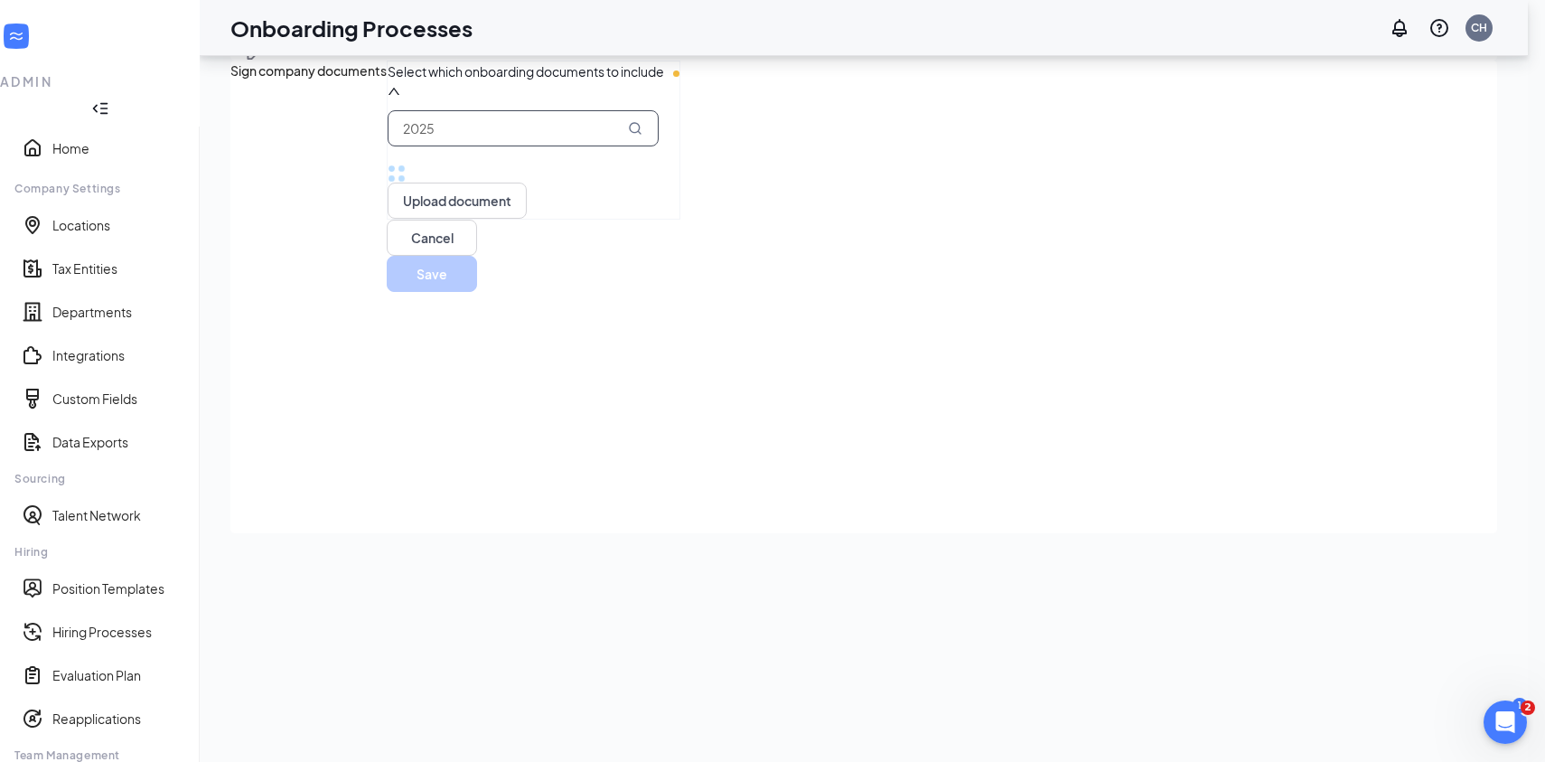
type input "2025"
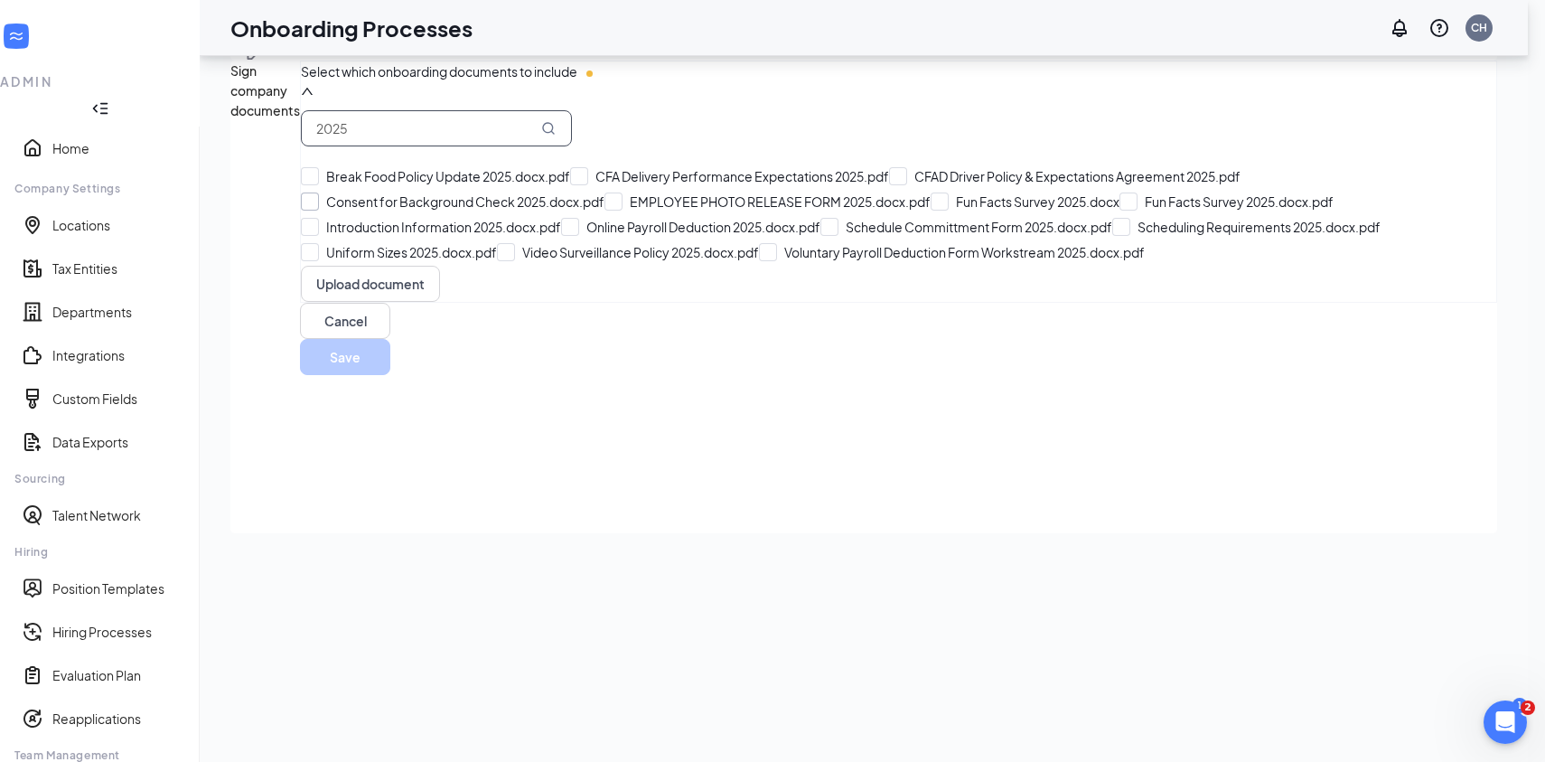
scroll to position [126, 0]
click at [344, 236] on input "Introduction Information 2025.docx.pdf" at bounding box center [431, 227] width 260 height 18
checkbox input "true"
click at [1120, 211] on input "Fun Facts Survey 2025.docx.pdf" at bounding box center [1227, 201] width 214 height 18
checkbox input "true"
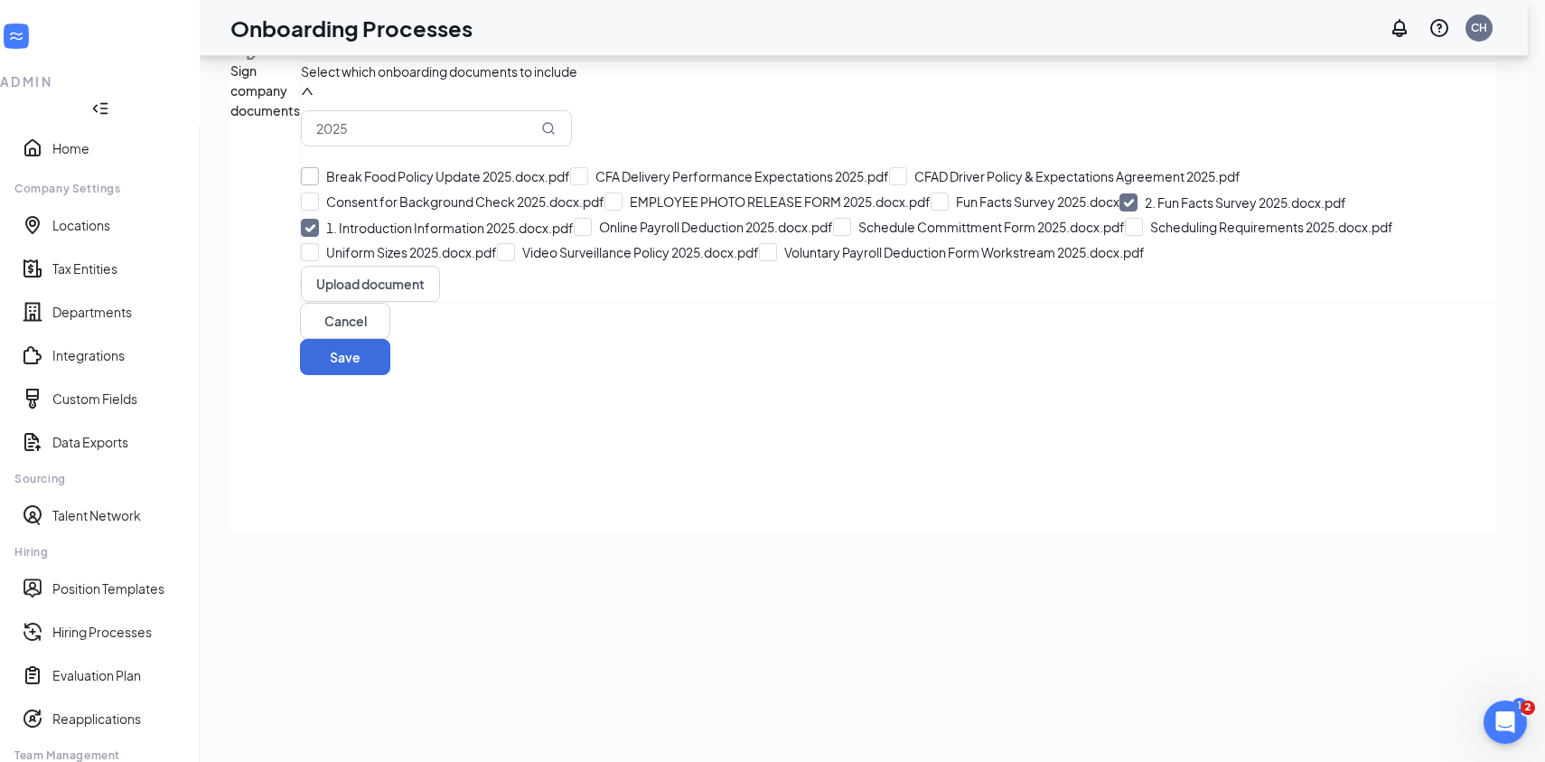
click at [343, 185] on input "Break Food Policy Update 2025.docx.pdf" at bounding box center [435, 176] width 269 height 18
checkbox input "true"
click at [342, 211] on input "Consent for Background Check 2025.docx.pdf" at bounding box center [453, 201] width 304 height 18
checkbox input "true"
click at [617, 211] on input "EMPLOYEE PHOTO RELEASE FORM 2025.docx.pdf" at bounding box center [780, 201] width 326 height 18
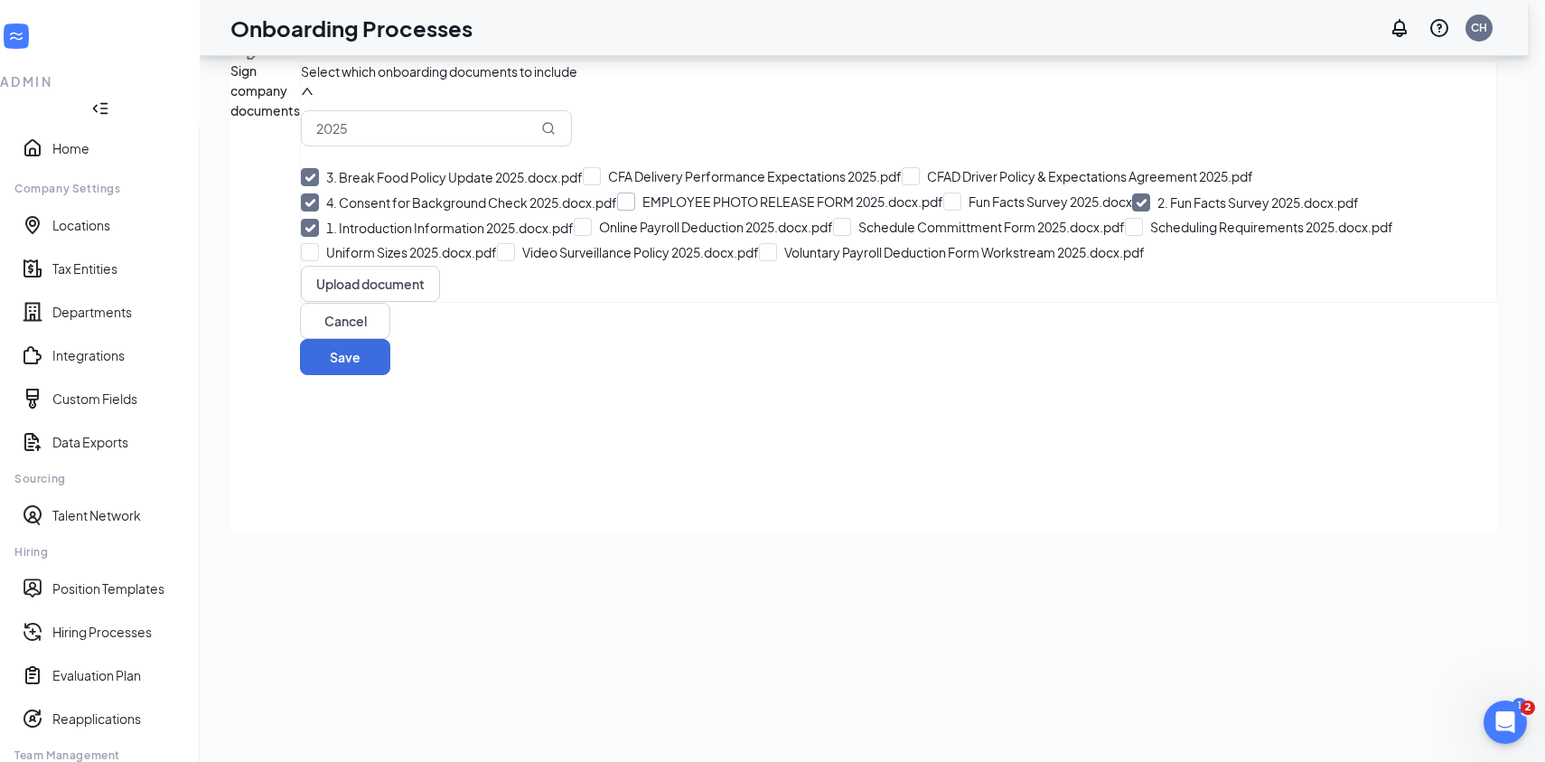
checkbox input "true"
click at [343, 261] on input "Uniform Sizes 2025.docx.pdf" at bounding box center [399, 252] width 196 height 18
checkbox input "true"
click at [617, 211] on input "5. EMPLOYEE PHOTO RELEASE FORM 2025.docx.pdf" at bounding box center [786, 202] width 339 height 18
checkbox input "false"
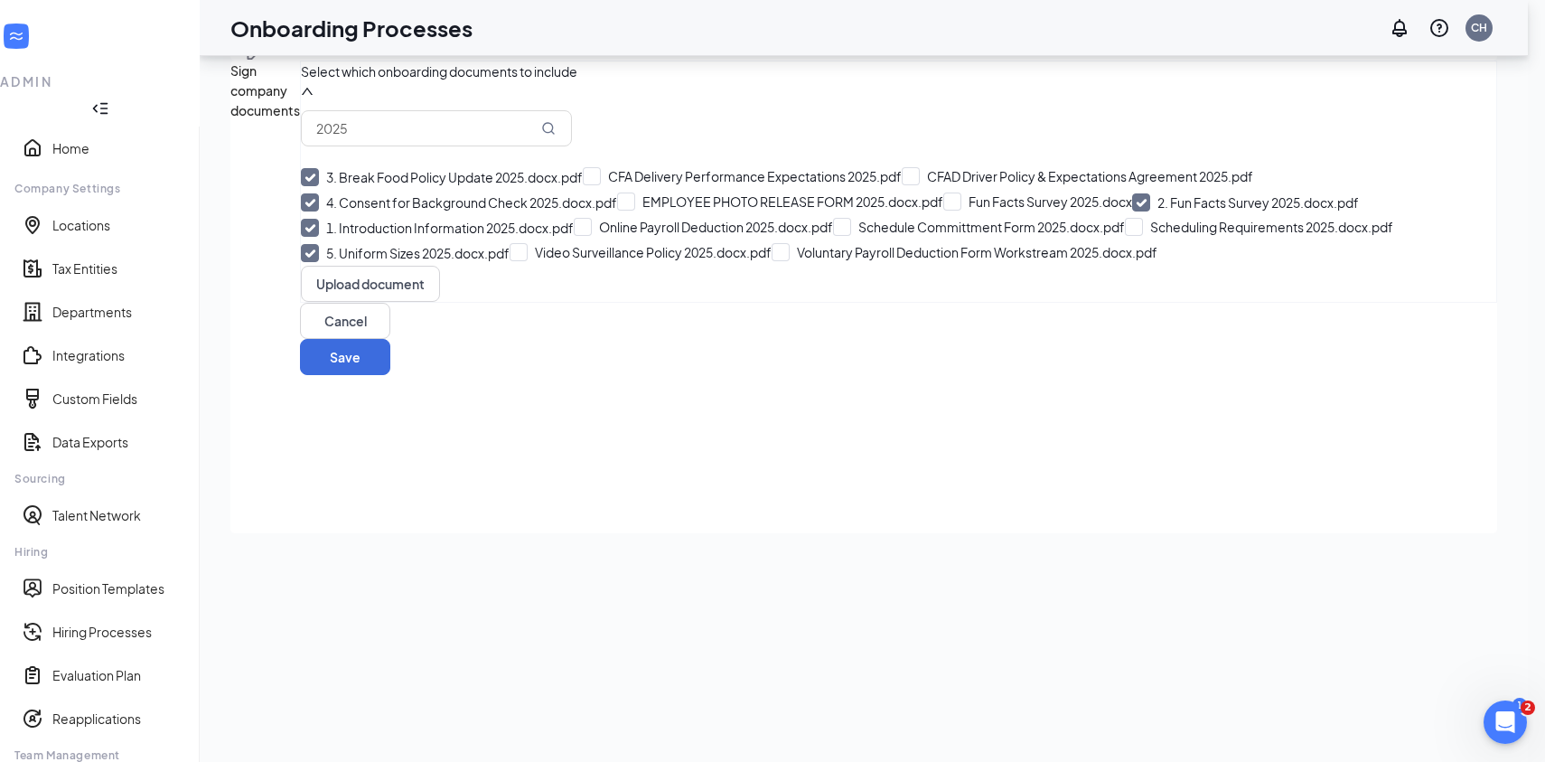
click at [342, 211] on input "4. Consent for Background Check 2025.docx.pdf" at bounding box center [459, 202] width 316 height 18
click at [341, 211] on input "Consent for Background Check 2025.docx.pdf" at bounding box center [453, 201] width 304 height 18
checkbox input "true"
click at [617, 211] on input "EMPLOYEE PHOTO RELEASE FORM 2025.docx.pdf" at bounding box center [780, 201] width 326 height 18
click at [617, 211] on input "6. EMPLOYEE PHOTO RELEASE FORM 2025.docx.pdf" at bounding box center [786, 202] width 339 height 18
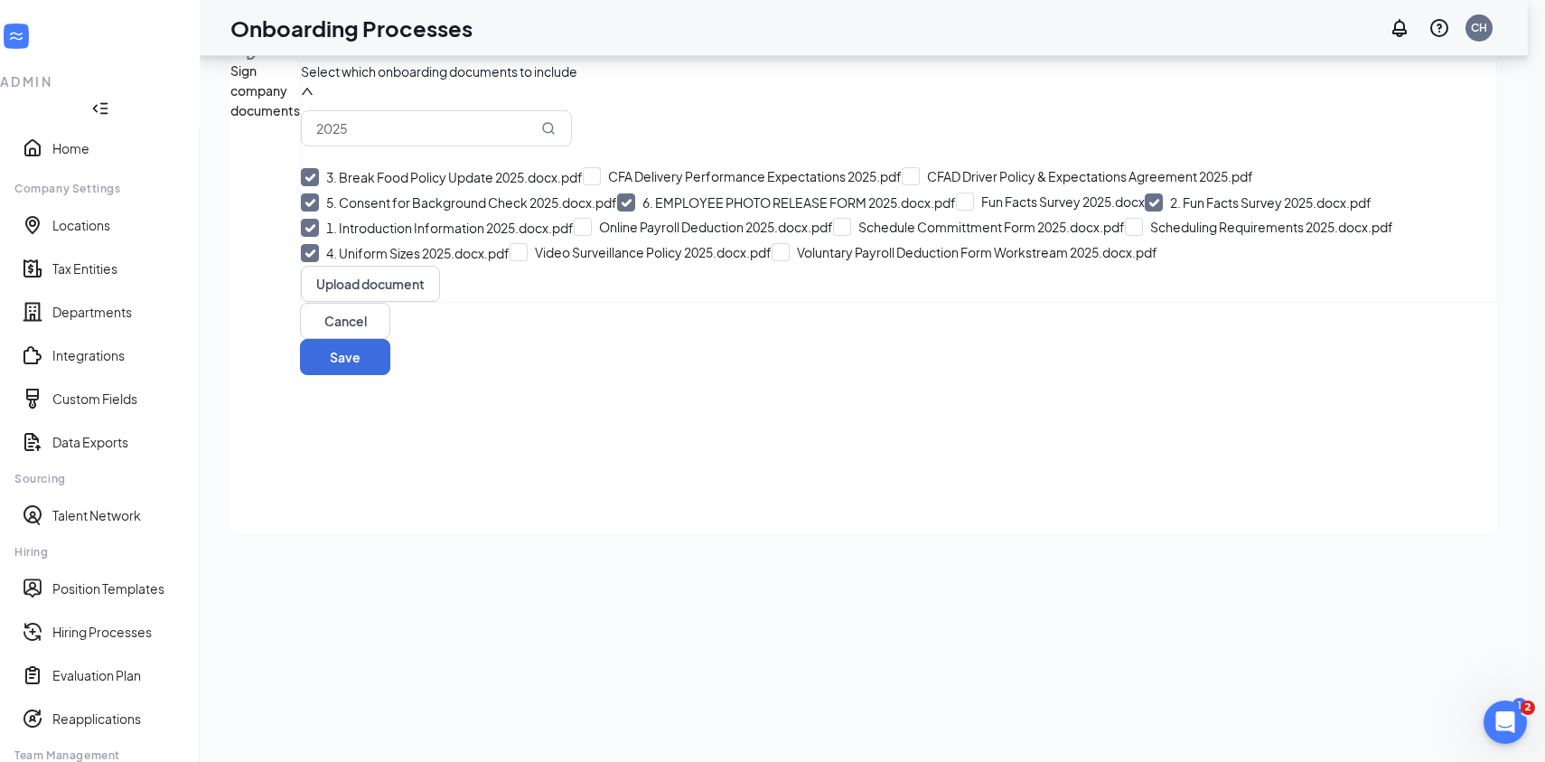
checkbox input "false"
click at [346, 211] on input "5. Consent for Background Check 2025.docx.pdf" at bounding box center [459, 202] width 316 height 18
checkbox input "false"
click at [833, 236] on input "Schedule Committment Form 2025.docx.pdf" at bounding box center [979, 227] width 292 height 18
click at [833, 237] on input "5. Schedule Committment Form 2025.docx.pdf" at bounding box center [985, 228] width 305 height 18
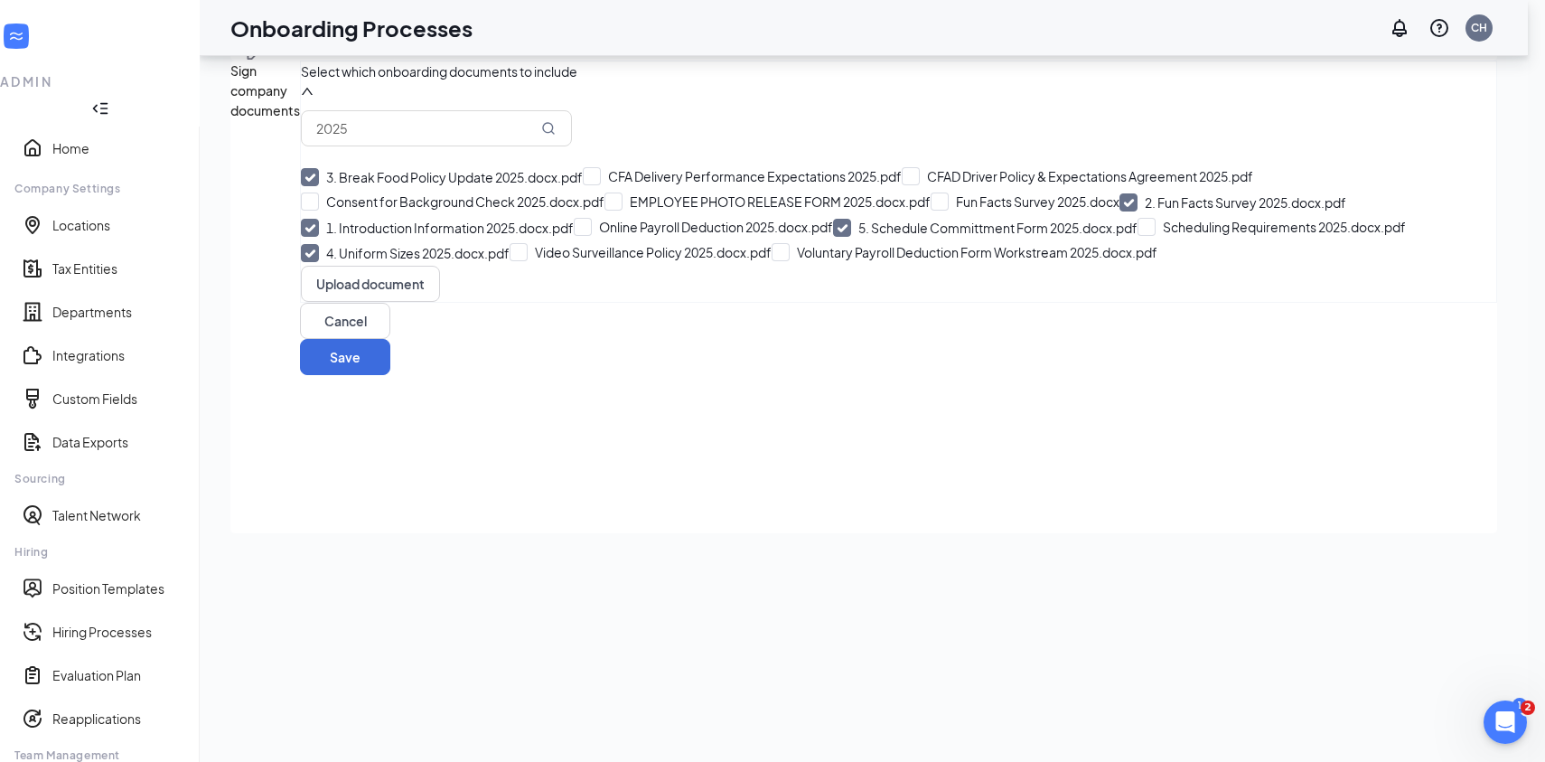
checkbox input "false"
click at [1125, 236] on input "Scheduling Requirements 2025.docx.pdf" at bounding box center [1259, 227] width 268 height 18
checkbox input "true"
click at [833, 236] on input "Schedule Committment Form 2025.docx.pdf" at bounding box center [979, 227] width 292 height 18
checkbox input "true"
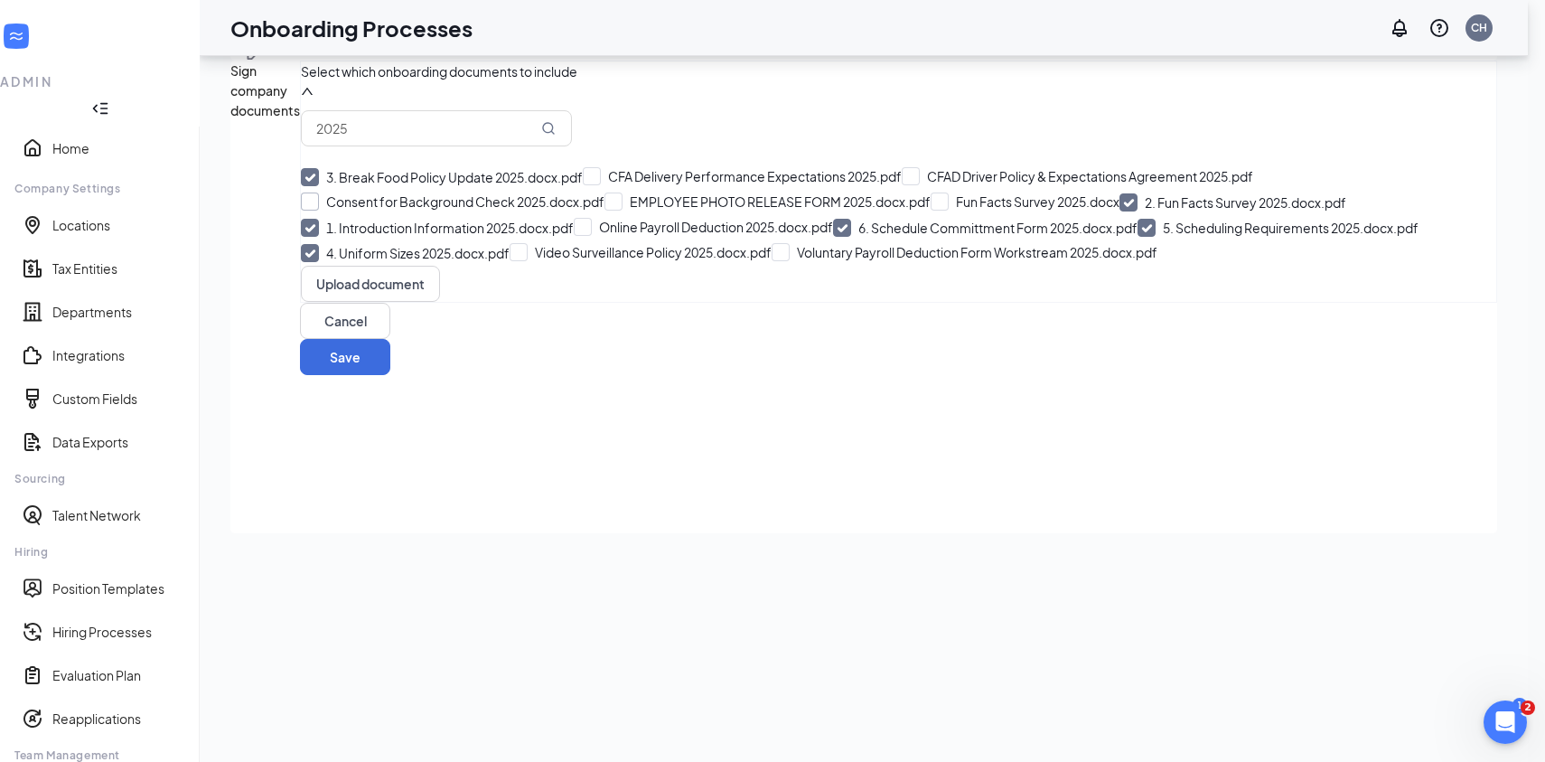
click at [343, 211] on input "Consent for Background Check 2025.docx.pdf" at bounding box center [453, 201] width 304 height 18
checkbox input "true"
click at [617, 211] on input "EMPLOYEE PHOTO RELEASE FORM 2025.docx.pdf" at bounding box center [780, 201] width 326 height 18
checkbox input "true"
click at [574, 236] on input "Online Payroll Deduction 2025.docx.pdf" at bounding box center [703, 227] width 259 height 18
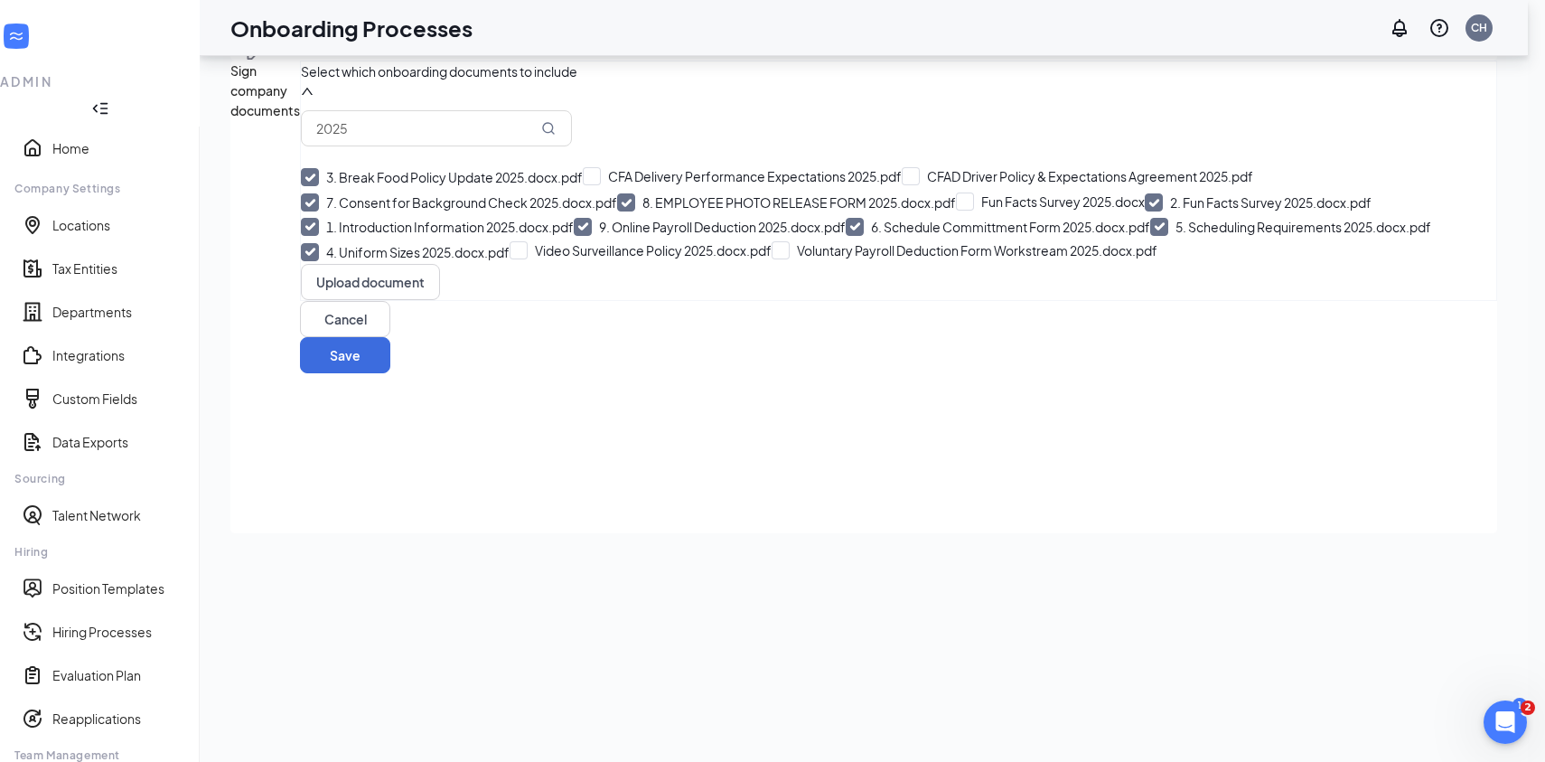
click at [574, 236] on input "9. Online Payroll Deduction 2025.docx.pdf" at bounding box center [710, 227] width 272 height 18
checkbox input "false"
click at [339, 211] on input "7. Consent for Background Check 2025.docx.pdf" at bounding box center [459, 202] width 316 height 18
checkbox input "false"
click at [605, 211] on input "7. EMPLOYEE PHOTO RELEASE FORM 2025.docx.pdf" at bounding box center [774, 202] width 339 height 18
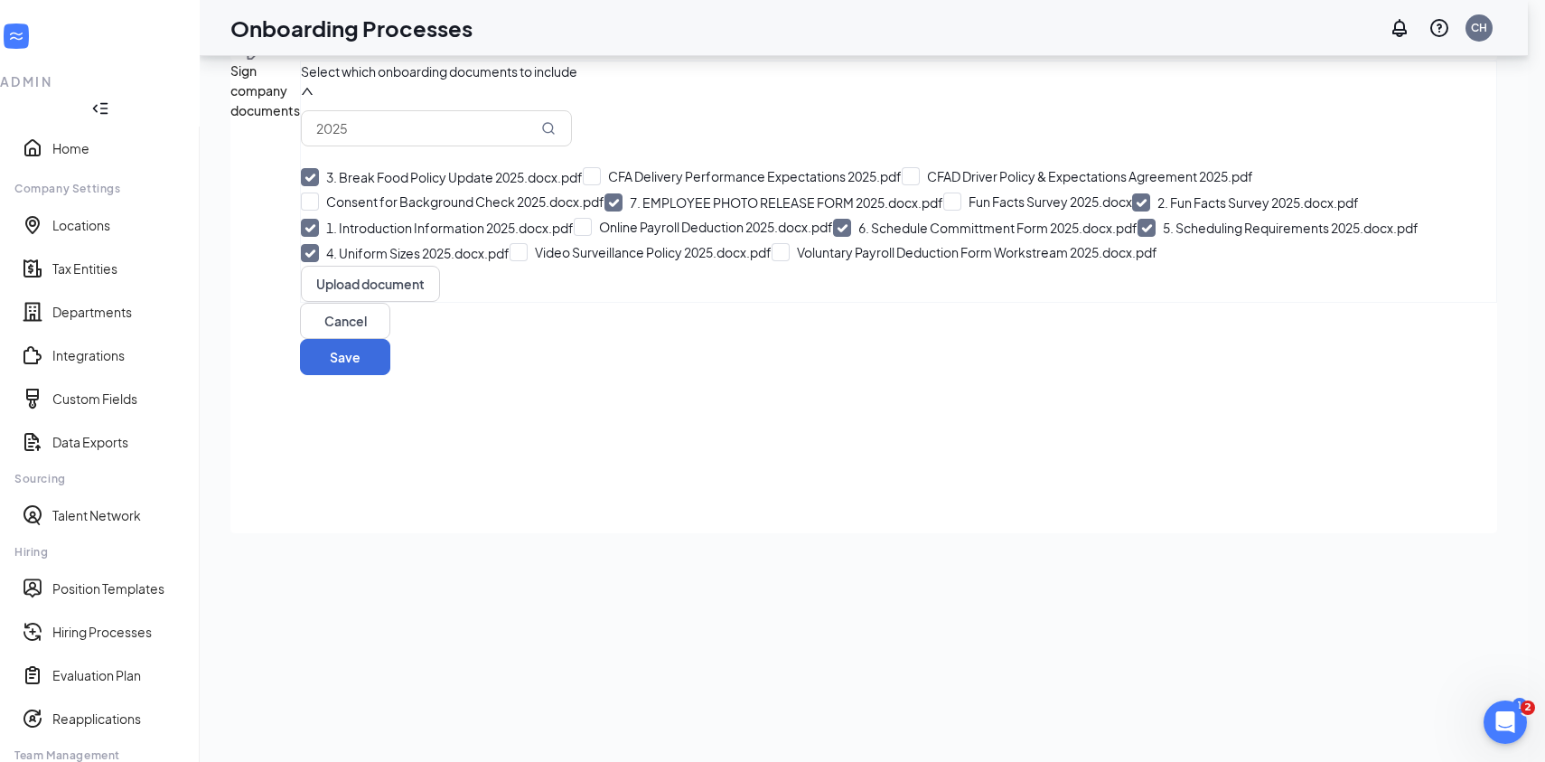
checkbox input "false"
click at [833, 237] on input "6. Schedule Committment Form 2025.docx.pdf" at bounding box center [985, 228] width 305 height 18
checkbox input "false"
click at [1125, 237] on input "5. Scheduling Requirements 2025.docx.pdf" at bounding box center [1265, 228] width 281 height 18
checkbox input "false"
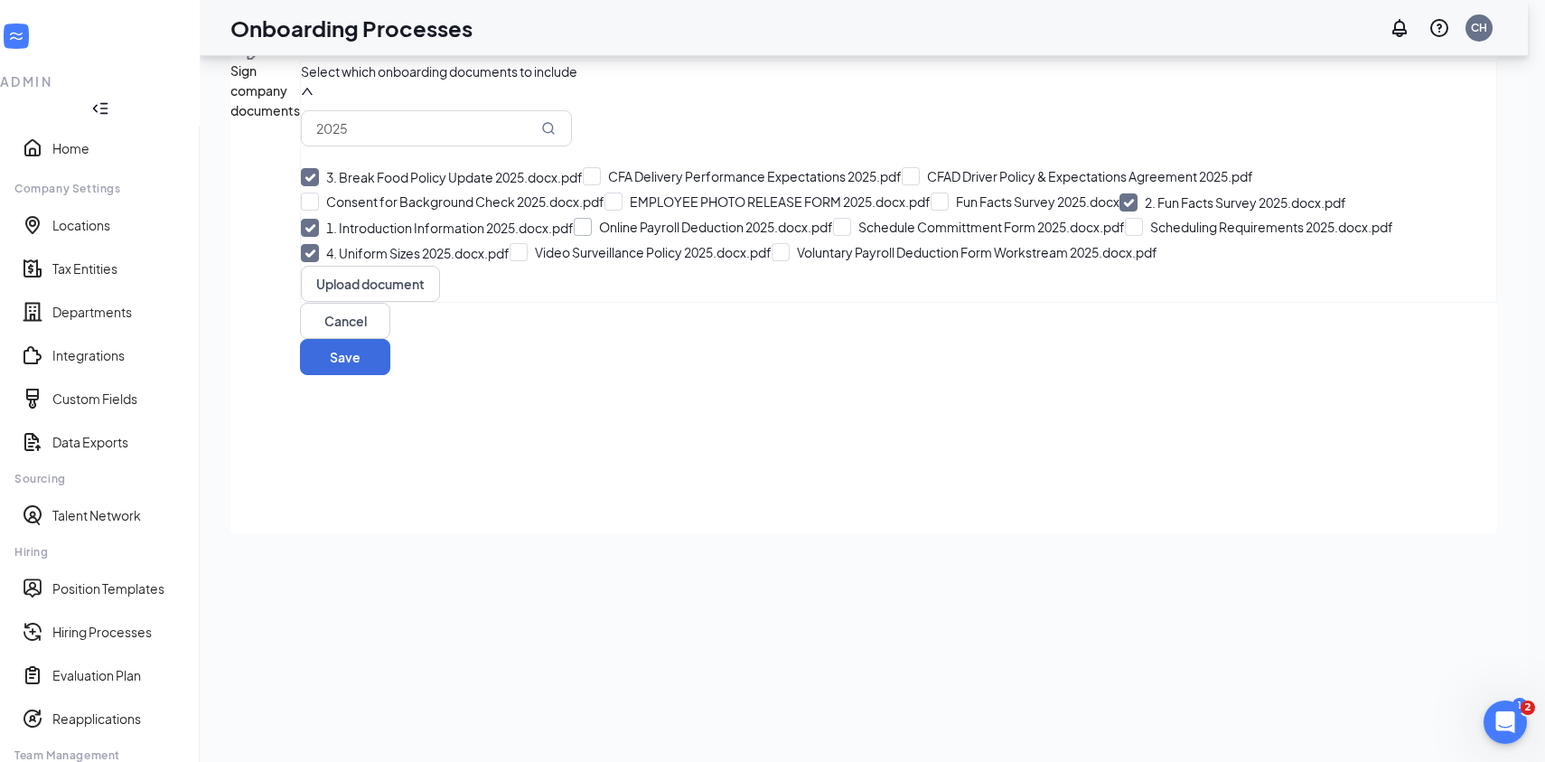
click at [574, 236] on input "Online Payroll Deduction 2025.docx.pdf" at bounding box center [703, 227] width 259 height 18
checkbox input "true"
click at [846, 236] on input "Schedule Committment Form 2025.docx.pdf" at bounding box center [992, 227] width 292 height 18
checkbox input "true"
click at [1150, 236] on input "Scheduling Requirements 2025.docx.pdf" at bounding box center [1284, 227] width 268 height 18
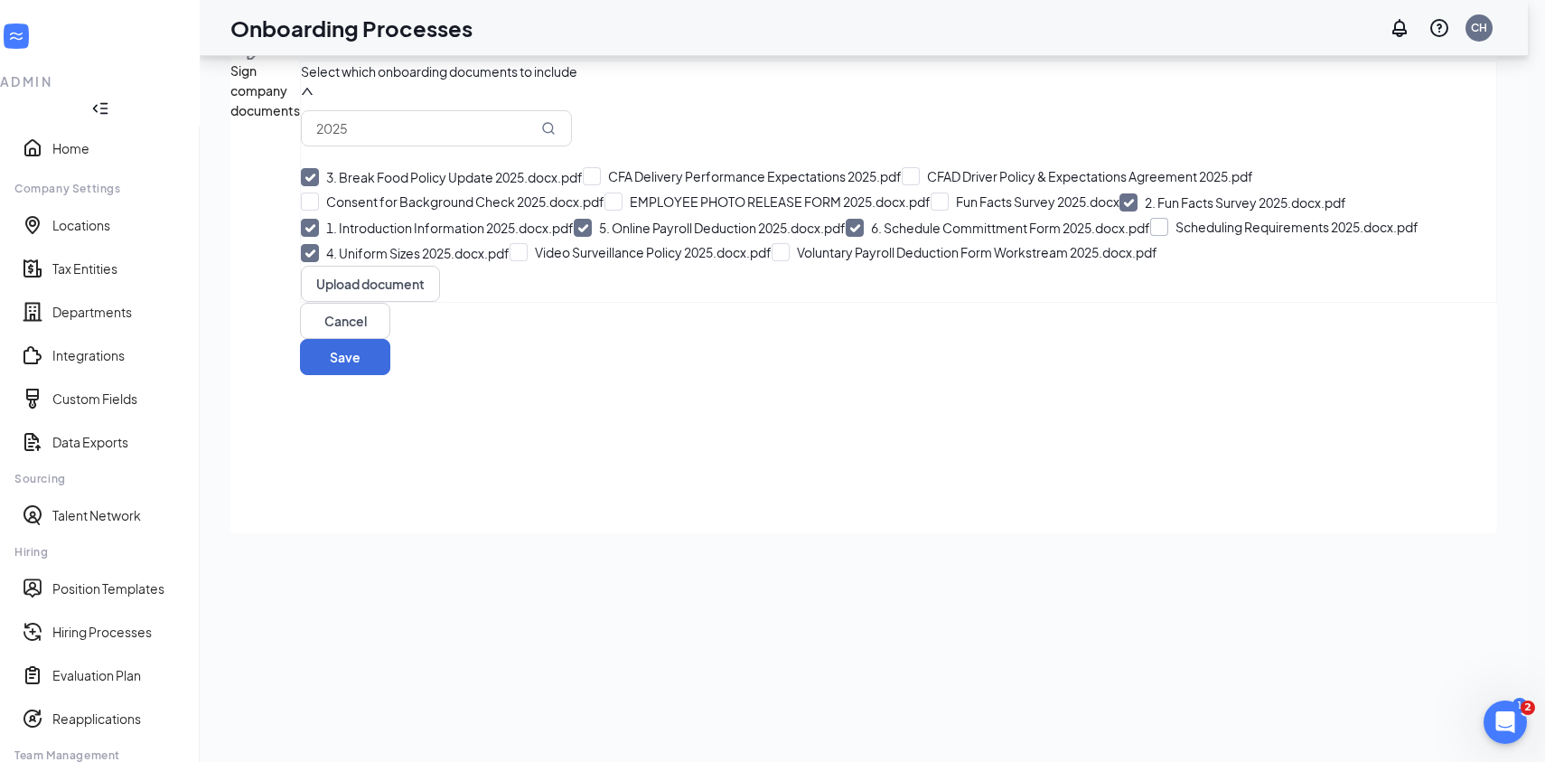
checkbox input "true"
click at [338, 211] on input "Consent for Background Check 2025.docx.pdf" at bounding box center [453, 201] width 304 height 18
checkbox input "true"
click at [617, 211] on input "EMPLOYEE PHOTO RELEASE FORM 2025.docx.pdf" at bounding box center [780, 201] width 326 height 18
checkbox input "true"
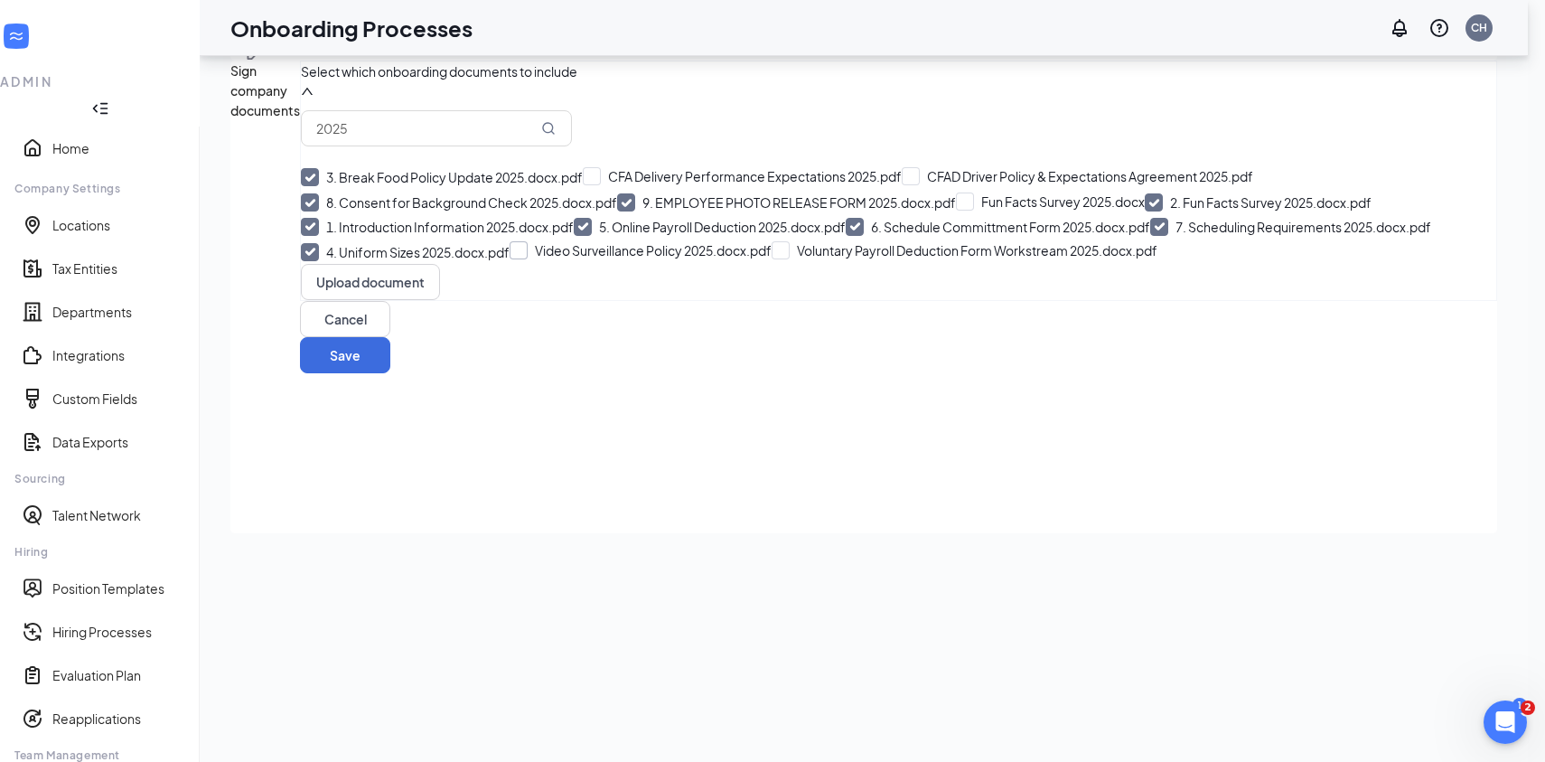
click at [510, 259] on input "Video Surveillance Policy 2025.docx.pdf" at bounding box center [641, 250] width 262 height 18
click at [510, 261] on input "10. Video Surveillance Policy 2025.docx.pdf" at bounding box center [651, 252] width 282 height 18
checkbox input "false"
click at [617, 211] on input "9. EMPLOYEE PHOTO RELEASE FORM 2025.docx.pdf" at bounding box center [786, 202] width 339 height 18
checkbox input "false"
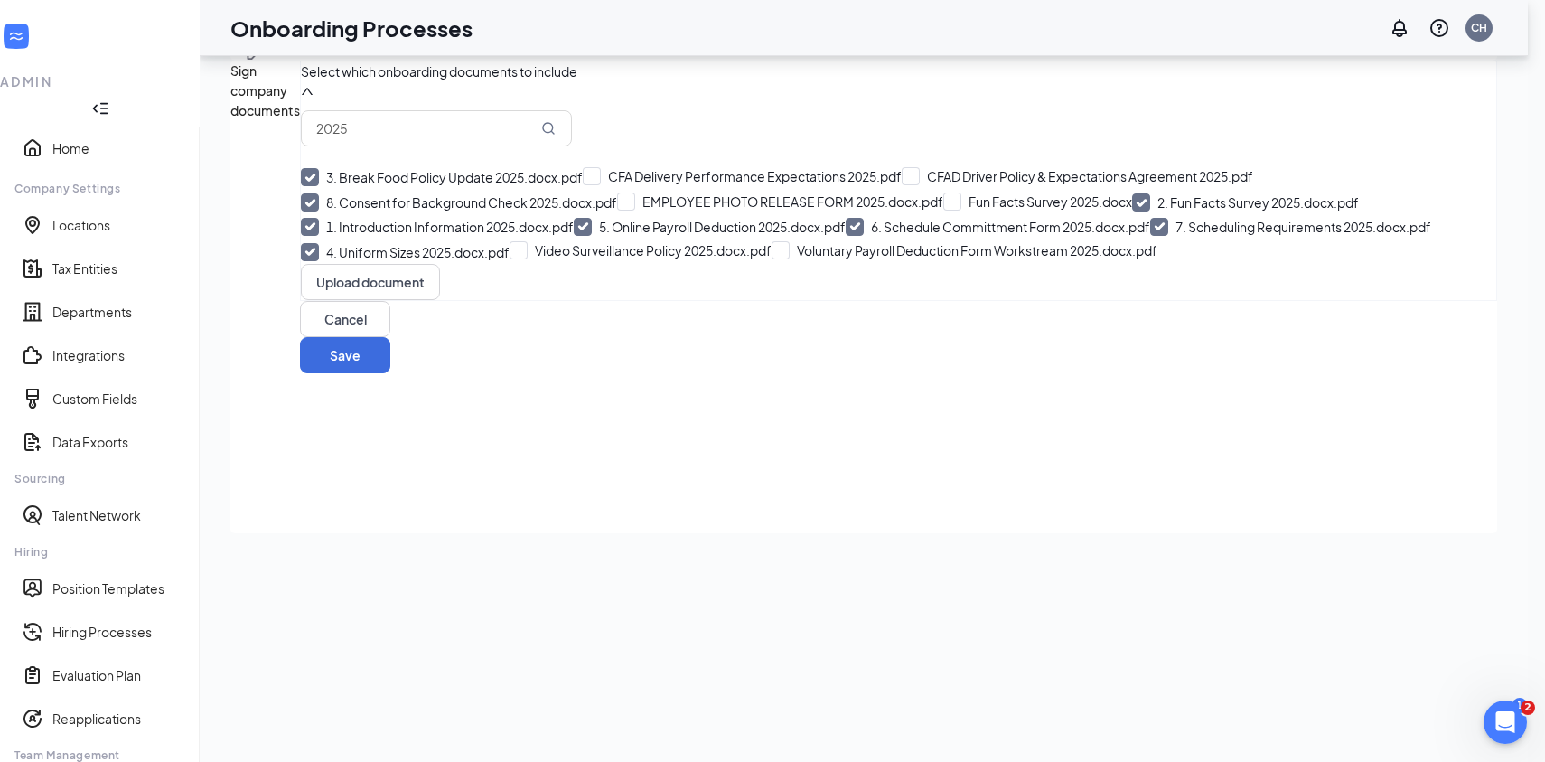
click at [339, 211] on input "8. Consent for Background Check 2025.docx.pdf" at bounding box center [459, 202] width 316 height 18
checkbox input "false"
click at [1150, 236] on input "7. Scheduling Requirements 2025.docx.pdf" at bounding box center [1290, 227] width 281 height 18
checkbox input "false"
click at [846, 237] on input "6. Schedule Committment Form 2025.docx.pdf" at bounding box center [998, 228] width 305 height 18
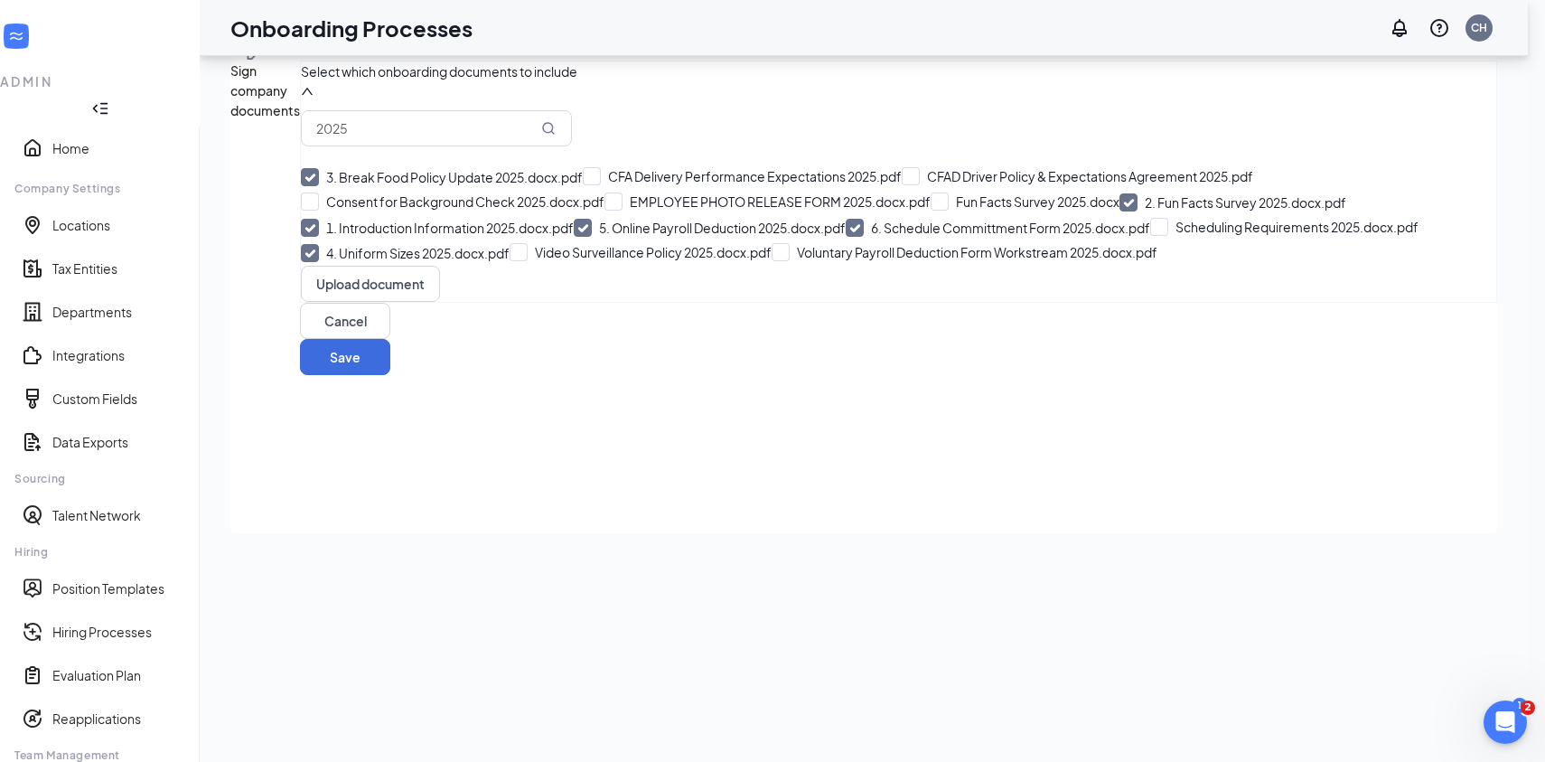
checkbox input "false"
click at [772, 261] on input "Voluntary Payroll Deduction Form Workstream 2025.docx.pdf" at bounding box center [965, 252] width 386 height 18
checkbox input "true"
click at [338, 211] on input "Consent for Background Check 2025.docx.pdf" at bounding box center [453, 201] width 304 height 18
checkbox input "true"
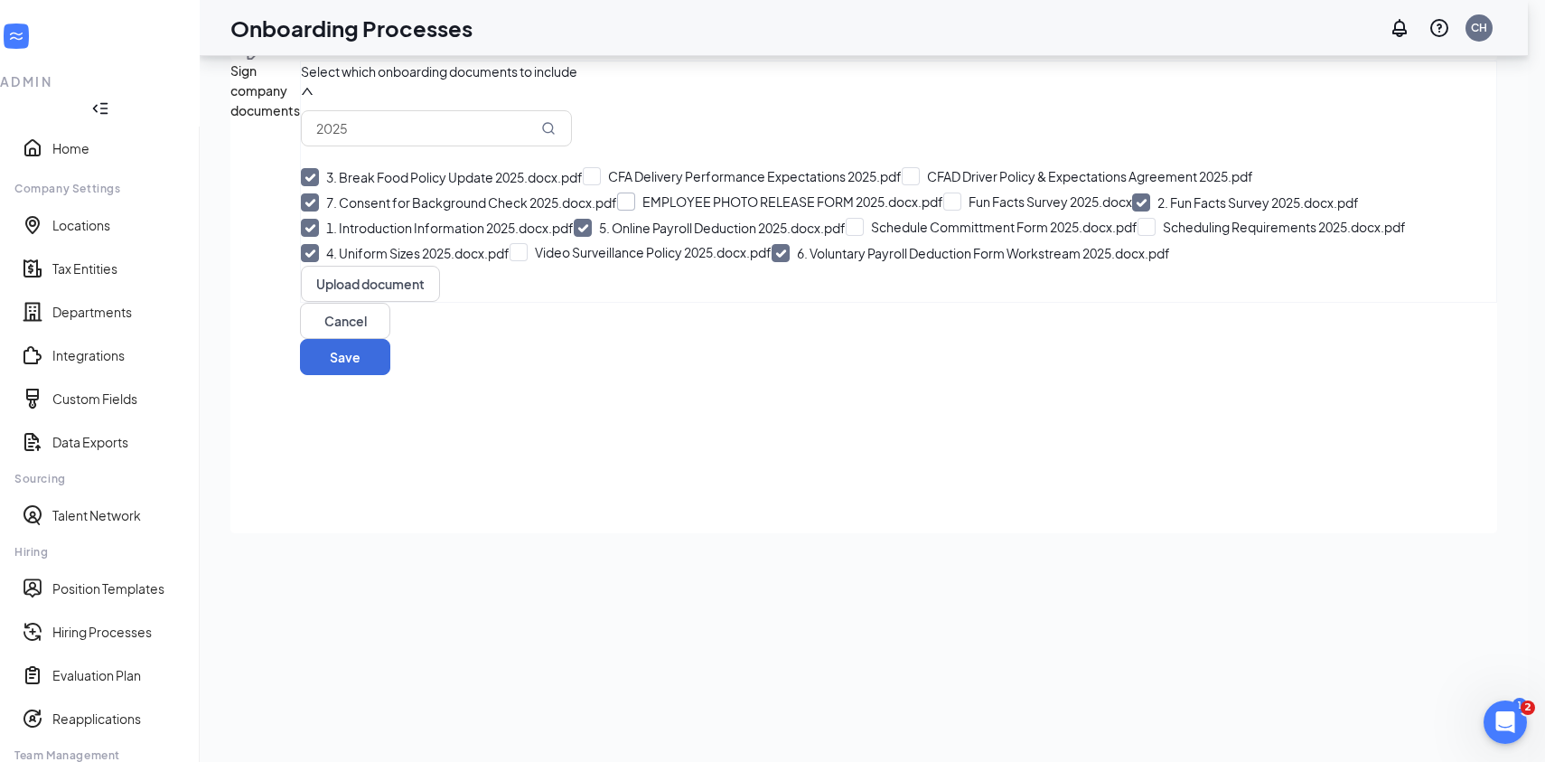
click at [617, 211] on input "EMPLOYEE PHOTO RELEASE FORM 2025.docx.pdf" at bounding box center [780, 201] width 326 height 18
checkbox input "true"
click at [846, 236] on input "Schedule Committment Form 2025.docx.pdf" at bounding box center [992, 227] width 292 height 18
checkbox input "true"
click at [1150, 236] on input "Scheduling Requirements 2025.docx.pdf" at bounding box center [1284, 227] width 268 height 18
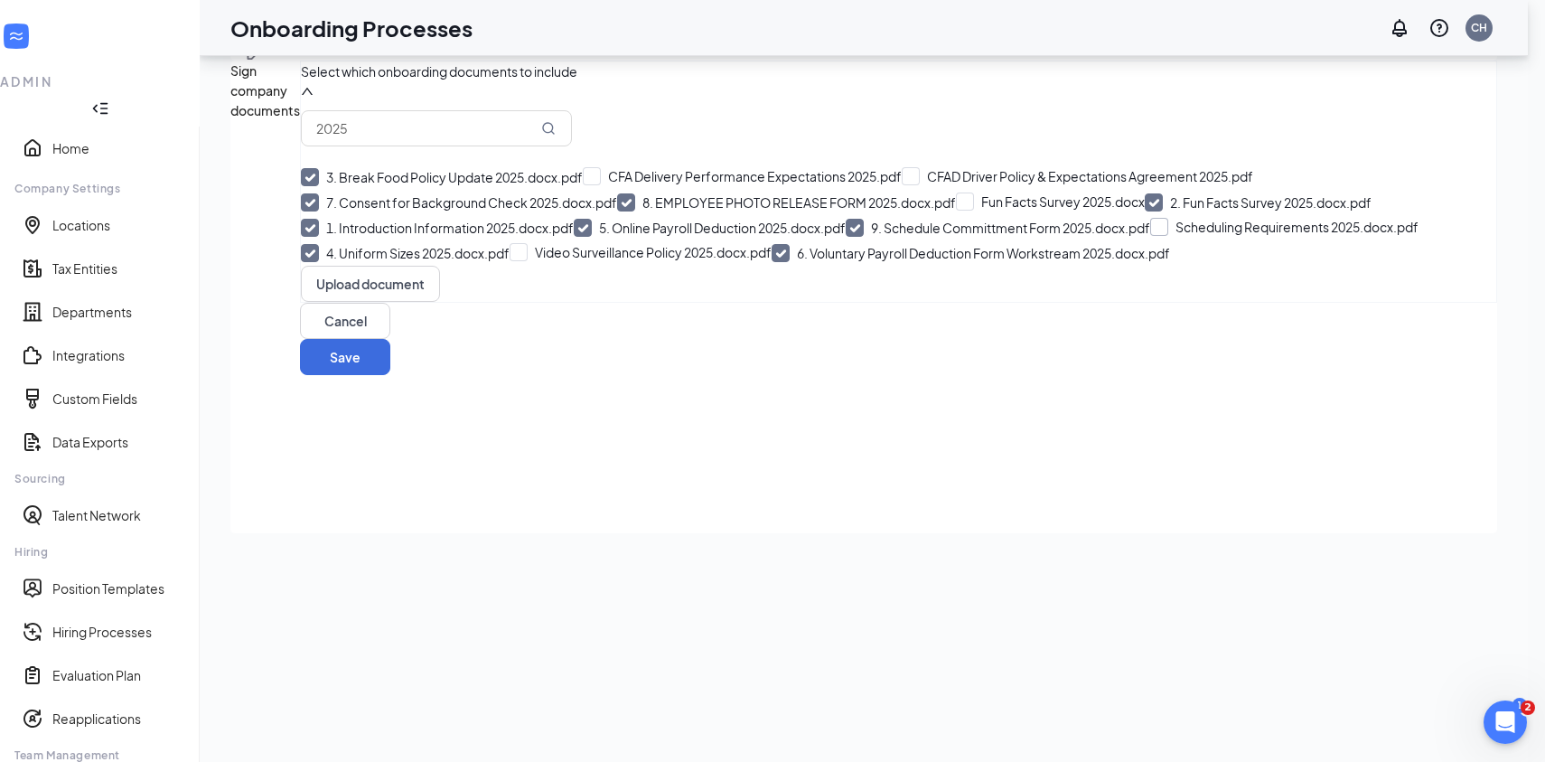
checkbox input "true"
click at [510, 259] on input "Video Surveillance Policy 2025.docx.pdf" at bounding box center [641, 250] width 262 height 18
checkbox input "true"
click at [1150, 236] on input "10. Scheduling Requirements 2025.docx.pdf" at bounding box center [1294, 227] width 288 height 18
checkbox input "false"
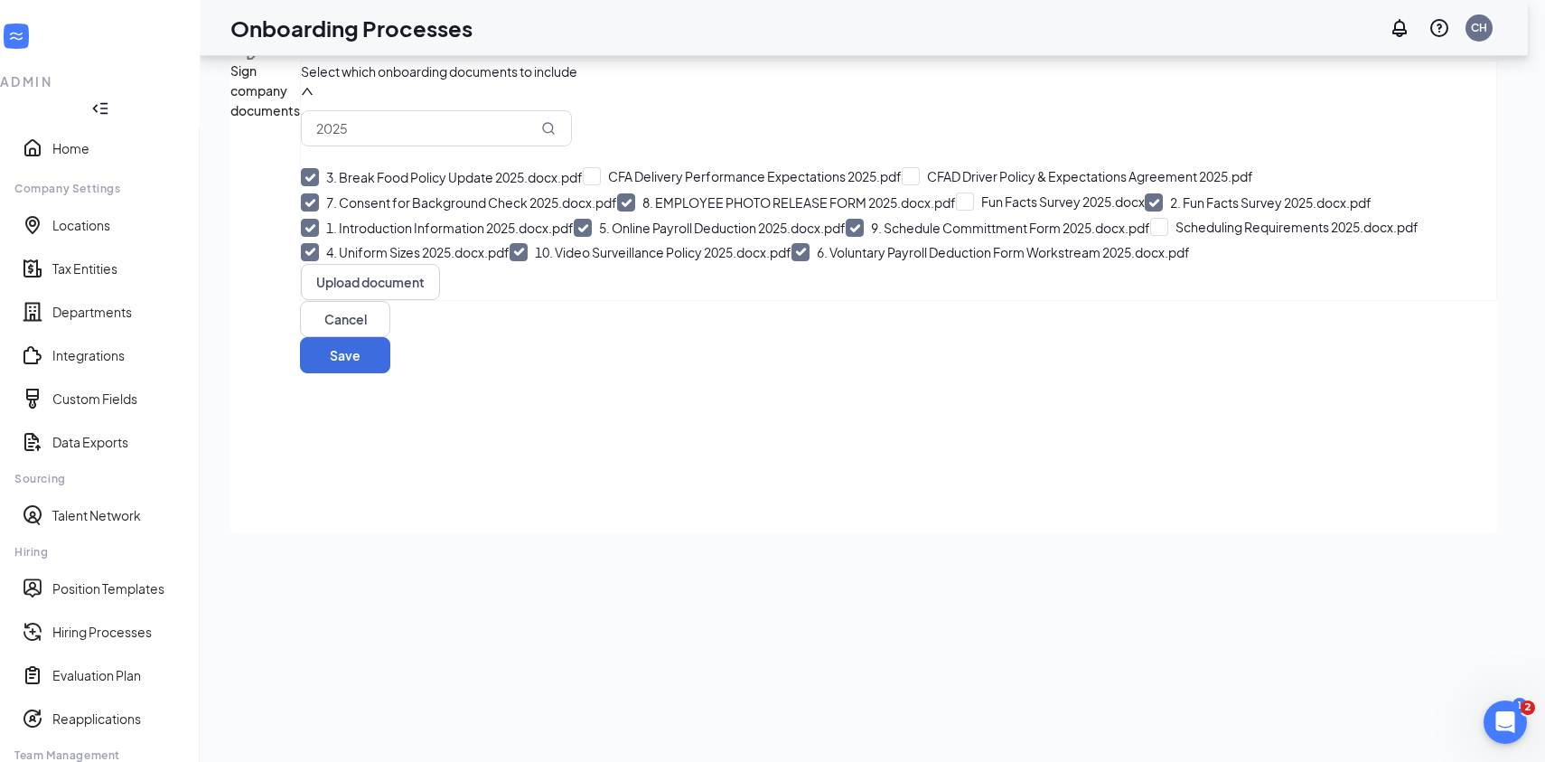
click at [846, 237] on input "9. Schedule Committment Form 2025.docx.pdf" at bounding box center [998, 228] width 305 height 18
click at [846, 236] on input "Schedule Committment Form 2025.docx.pdf" at bounding box center [992, 227] width 292 height 18
checkbox input "true"
click at [1158, 236] on input "Scheduling Requirements 2025.docx.pdf" at bounding box center [1292, 227] width 268 height 18
checkbox input "true"
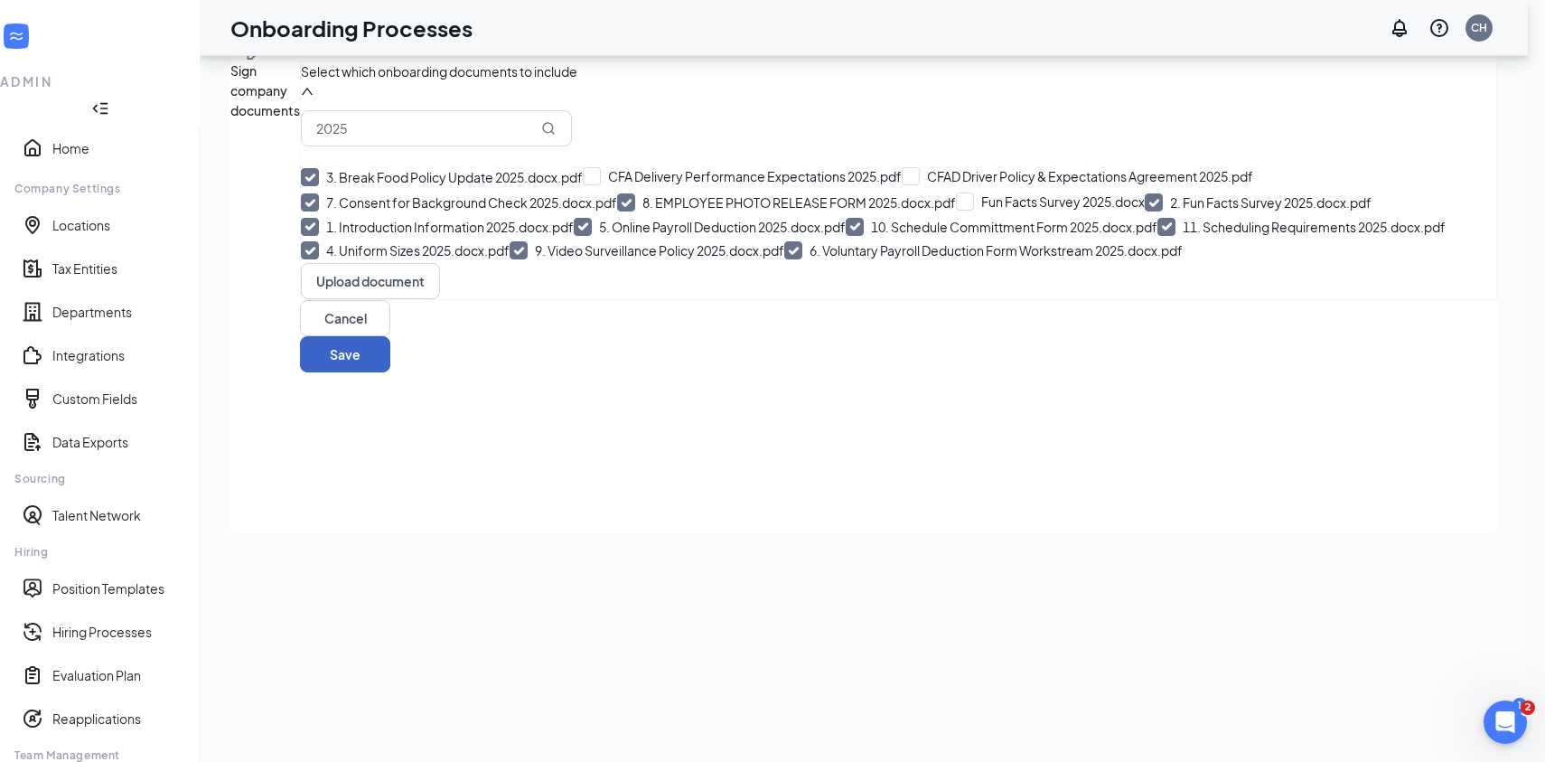
click at [390, 372] on button "Save" at bounding box center [345, 354] width 90 height 36
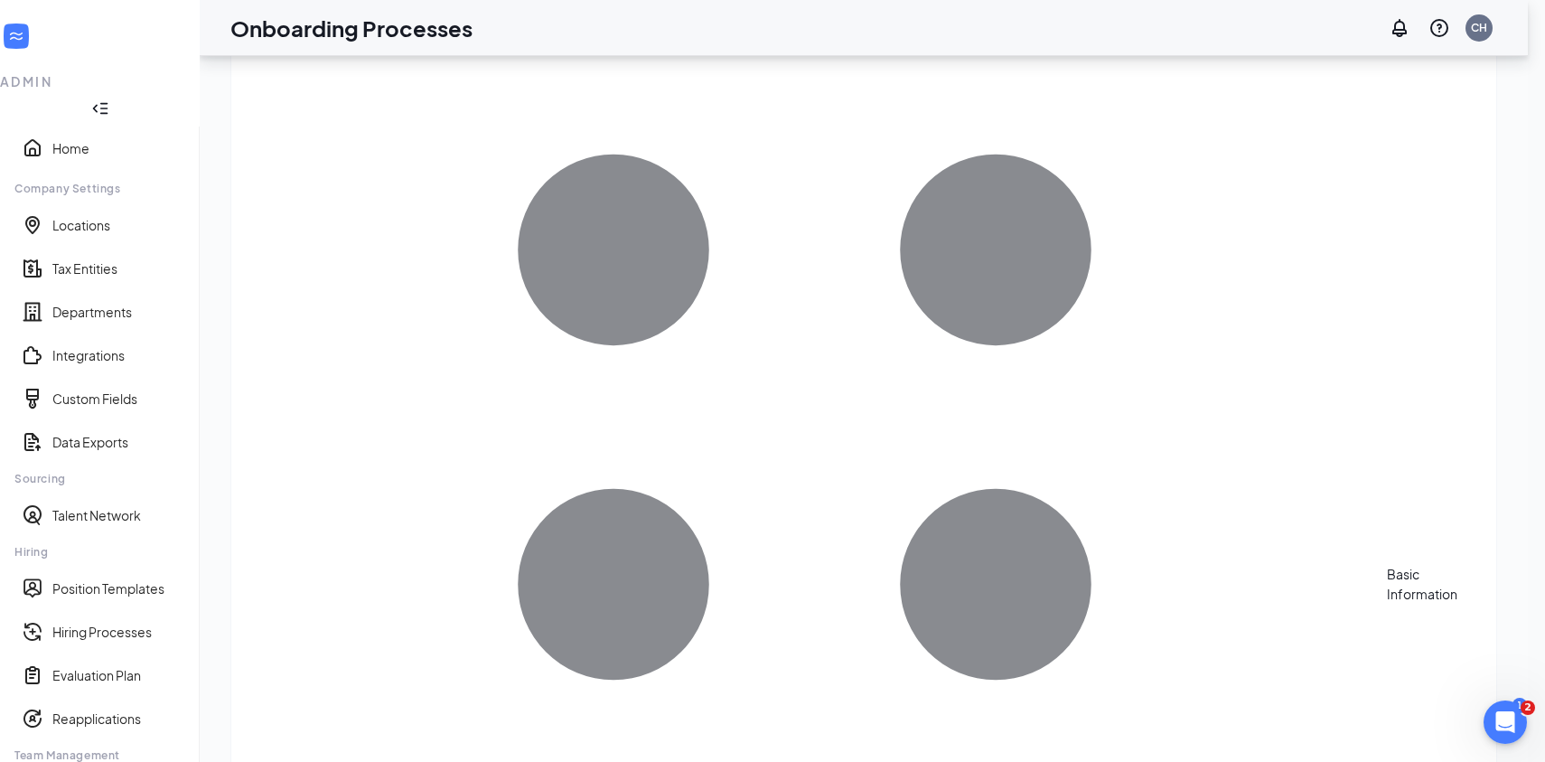
scroll to position [0, 0]
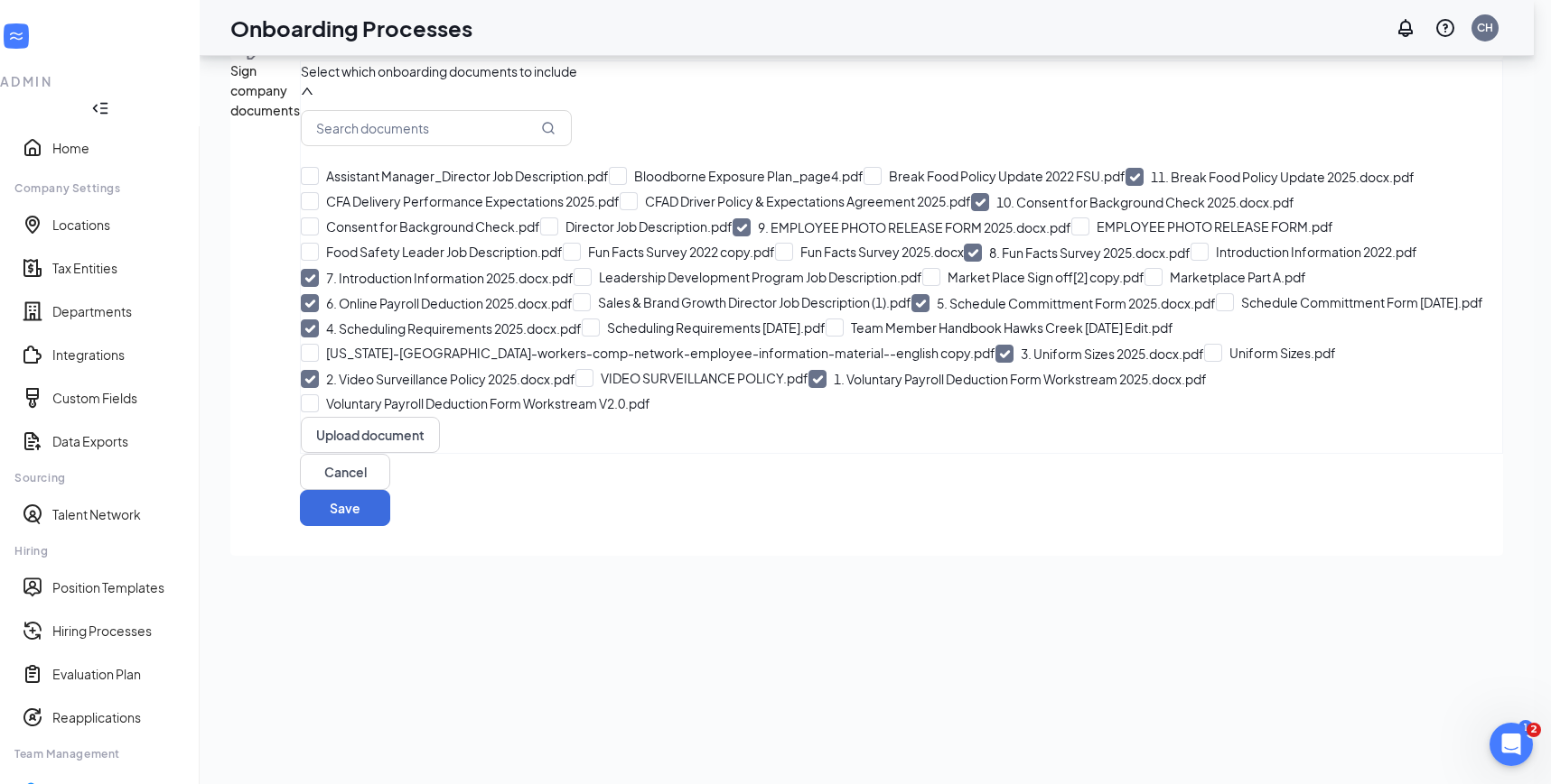
scroll to position [571, 0]
click at [390, 526] on button "Save" at bounding box center [345, 508] width 90 height 36
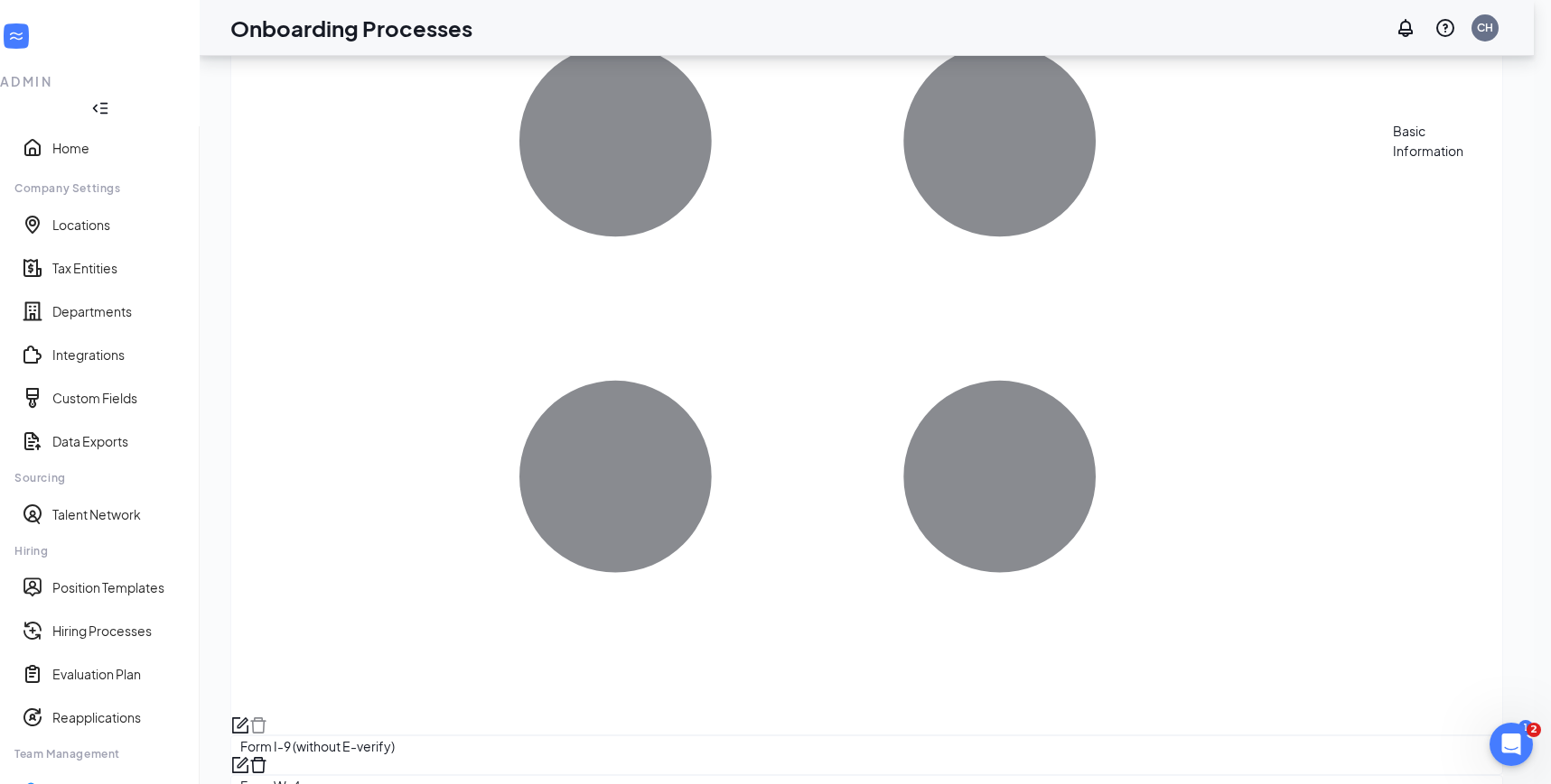
scroll to position [0, 0]
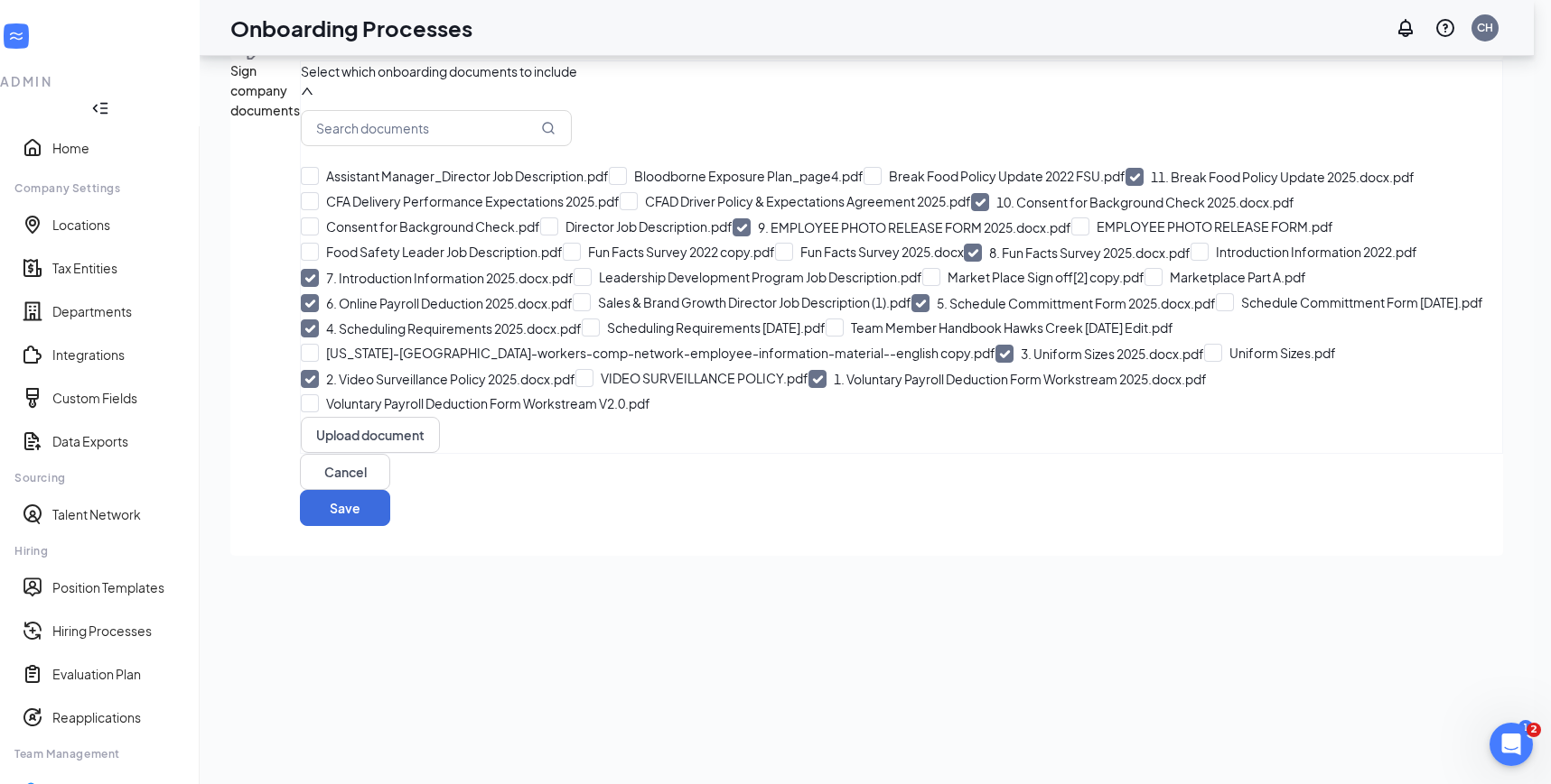
scroll to position [291, 0]
click at [344, 287] on input "7. Introduction Information 2025.docx.pdf" at bounding box center [437, 278] width 273 height 18
checkbox input "false"
click at [808, 389] on input "1. Voluntary Payroll Deduction Form Workstream 2025.docx.pdf" at bounding box center [1007, 379] width 398 height 18
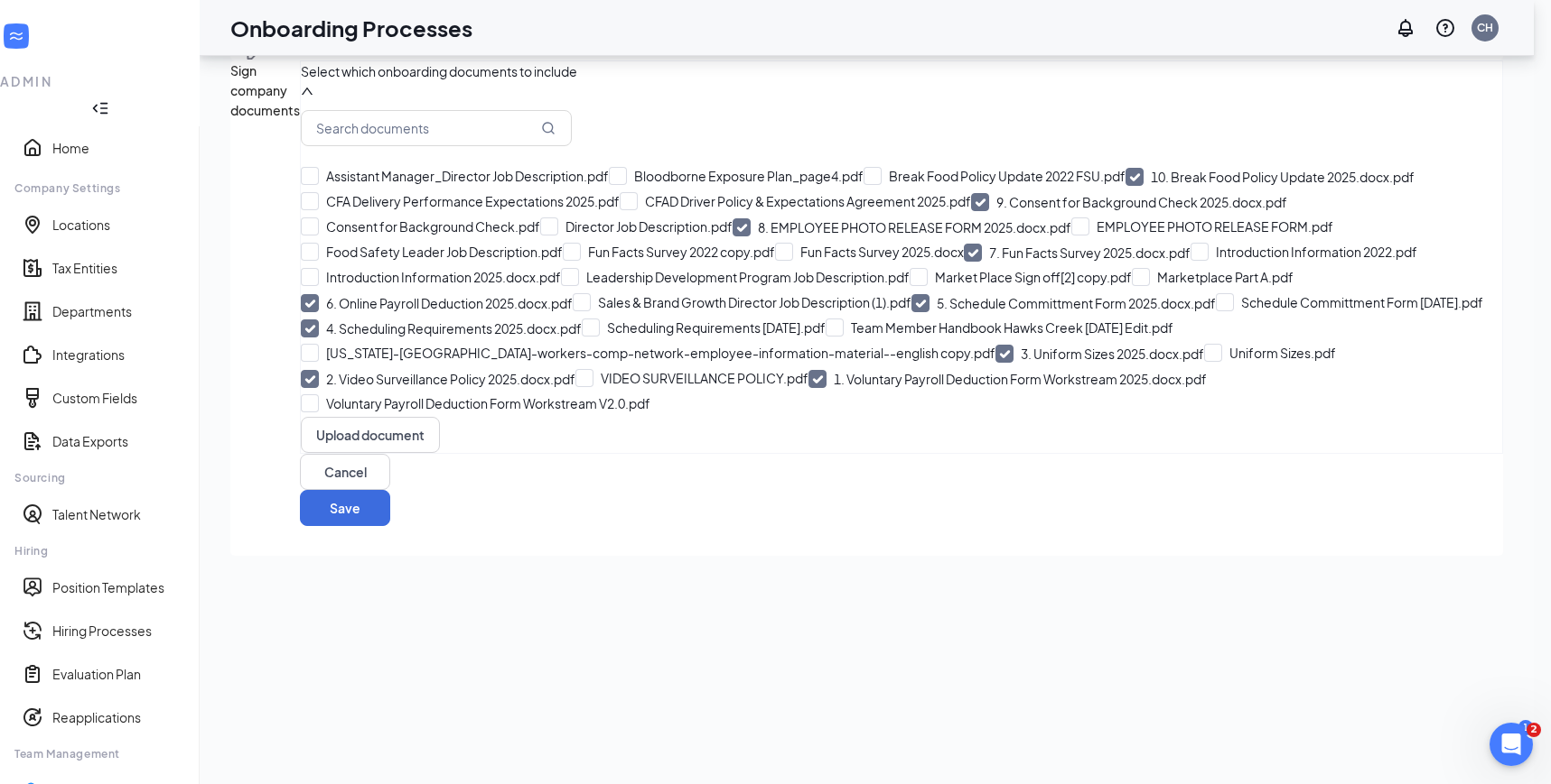
checkbox input "false"
click at [337, 416] on div "Assistant Manager_Director Job Description.pdf Bloodborne Exposure Plan_page4.p…" at bounding box center [901, 290] width 1201 height 253
click at [339, 389] on input "1. Video Surveillance Policy 2025.docx.pdf" at bounding box center [438, 379] width 275 height 18
checkbox input "false"
click at [995, 363] on input "1. Uniform Sizes 2025.docx.pdf" at bounding box center [1099, 354] width 209 height 18
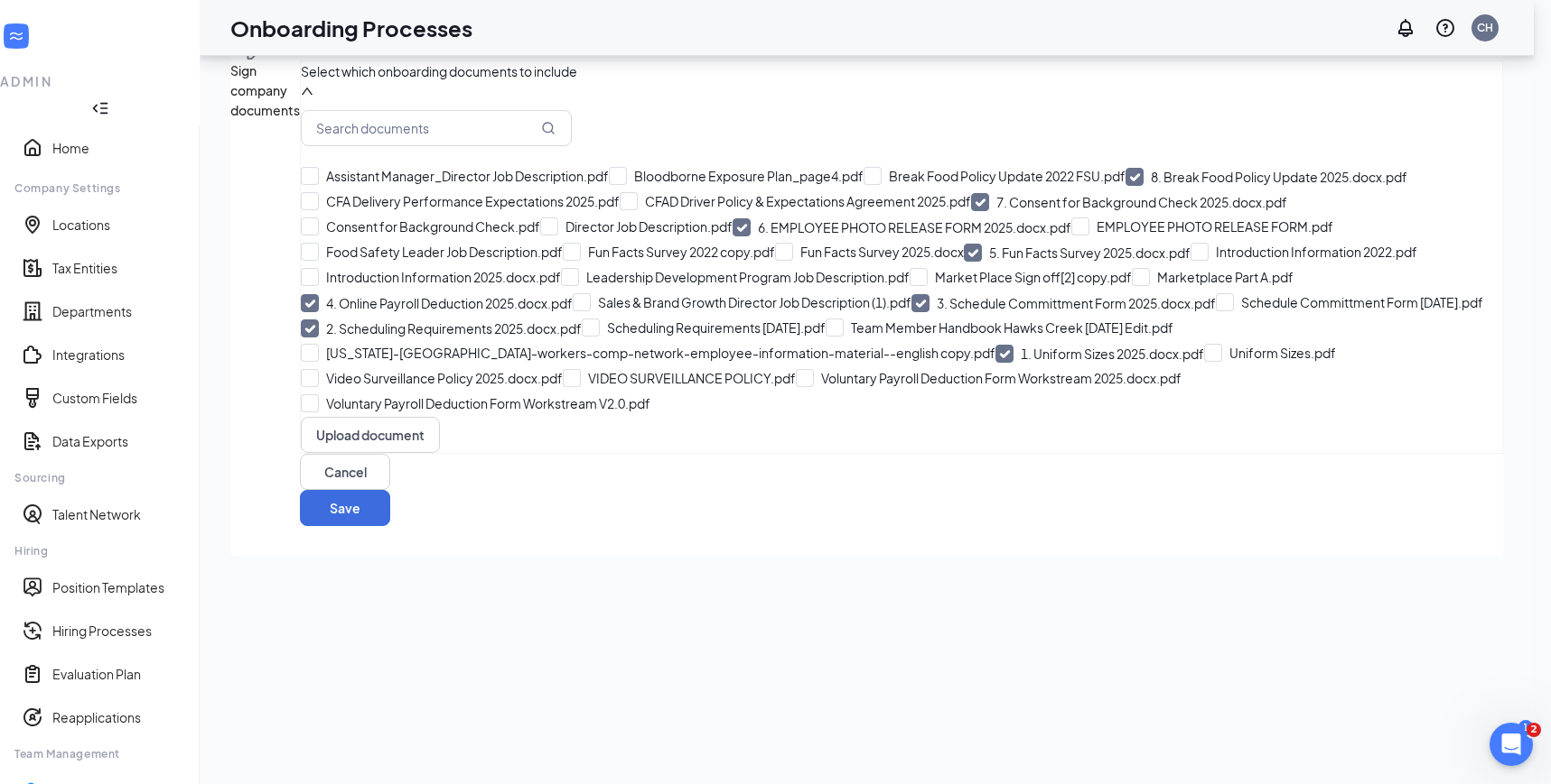
checkbox input "false"
click at [340, 338] on input "1. Scheduling Requirements 2025.docx.pdf" at bounding box center [441, 329] width 281 height 18
checkbox input "false"
click at [911, 309] on input "1. Schedule Committment Form 2025.docx.pdf" at bounding box center [1063, 304] width 305 height 18
checkbox input "false"
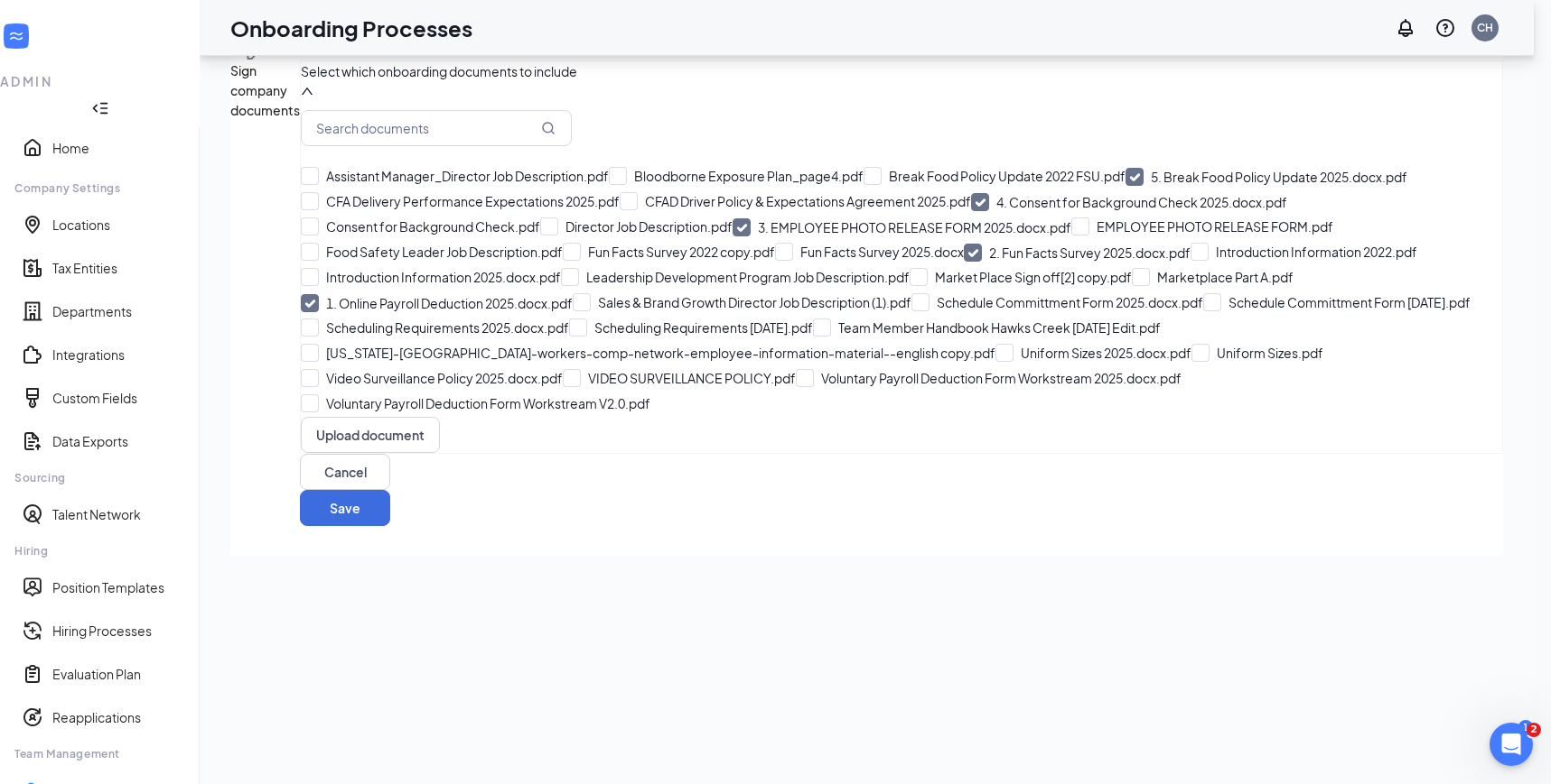
click at [339, 295] on input "1. Online Payroll Deduction 2025.docx.pdf" at bounding box center [437, 304] width 272 height 18
checkbox input "false"
click at [963, 244] on input "1. Fun Facts Survey 2025.docx.pdf" at bounding box center [1076, 253] width 227 height 18
checkbox input "false"
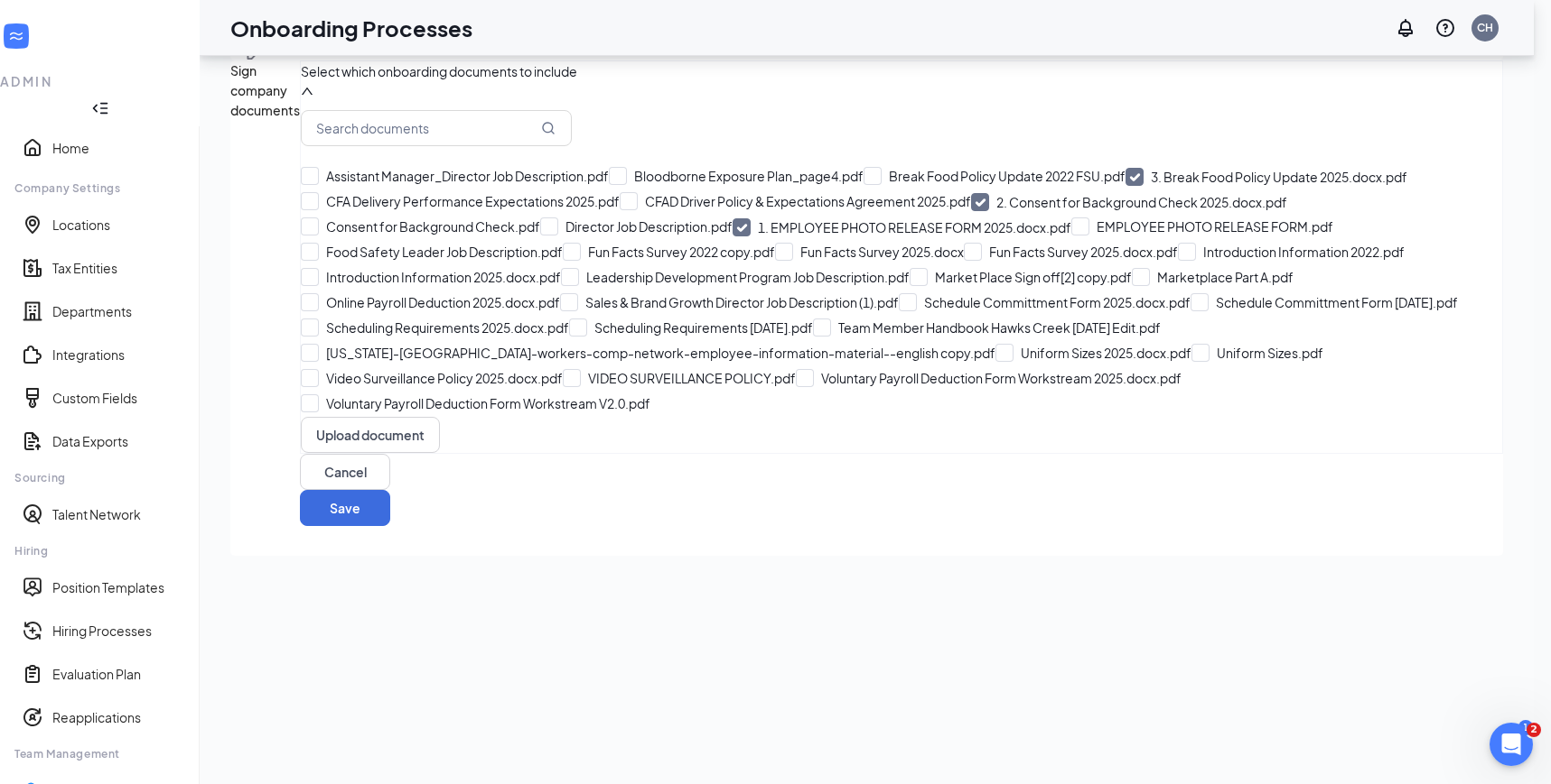
click at [733, 219] on input "1. EMPLOYEE PHOTO RELEASE FORM 2025.docx.pdf" at bounding box center [901, 228] width 339 height 18
checkbox input "false"
click at [970, 195] on input "1. Consent for Background Check 2025.docx.pdf" at bounding box center [1128, 202] width 316 height 18
checkbox input "false"
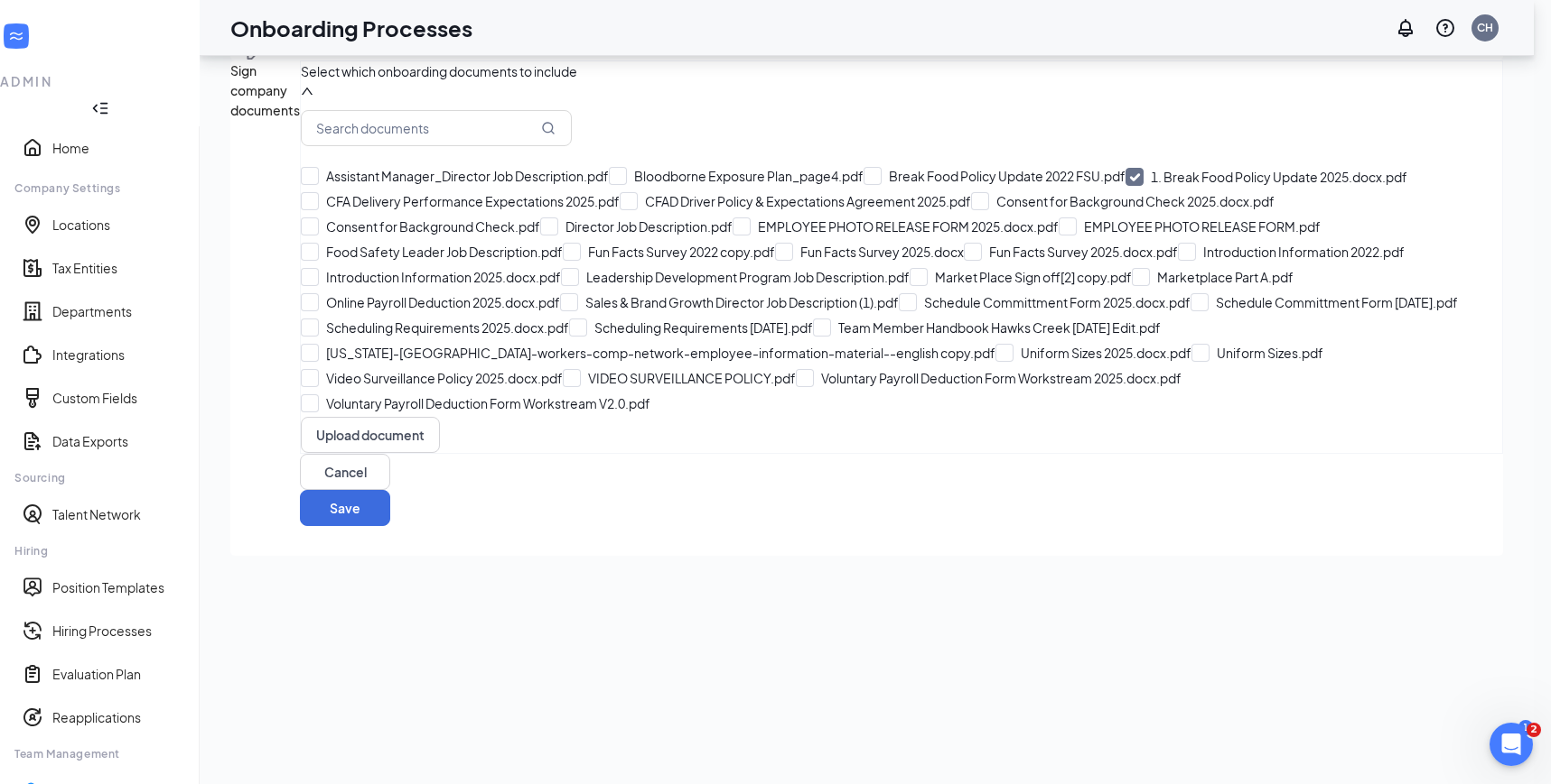
click at [1125, 168] on input "1. Break Food Policy Update 2025.docx.pdf" at bounding box center [1266, 177] width 282 height 18
checkbox input "false"
click at [340, 286] on input "Introduction Information 2025.docx.pdf" at bounding box center [431, 277] width 260 height 18
click at [342, 287] on input "1. Introduction Information 2025.docx.pdf" at bounding box center [437, 278] width 273 height 18
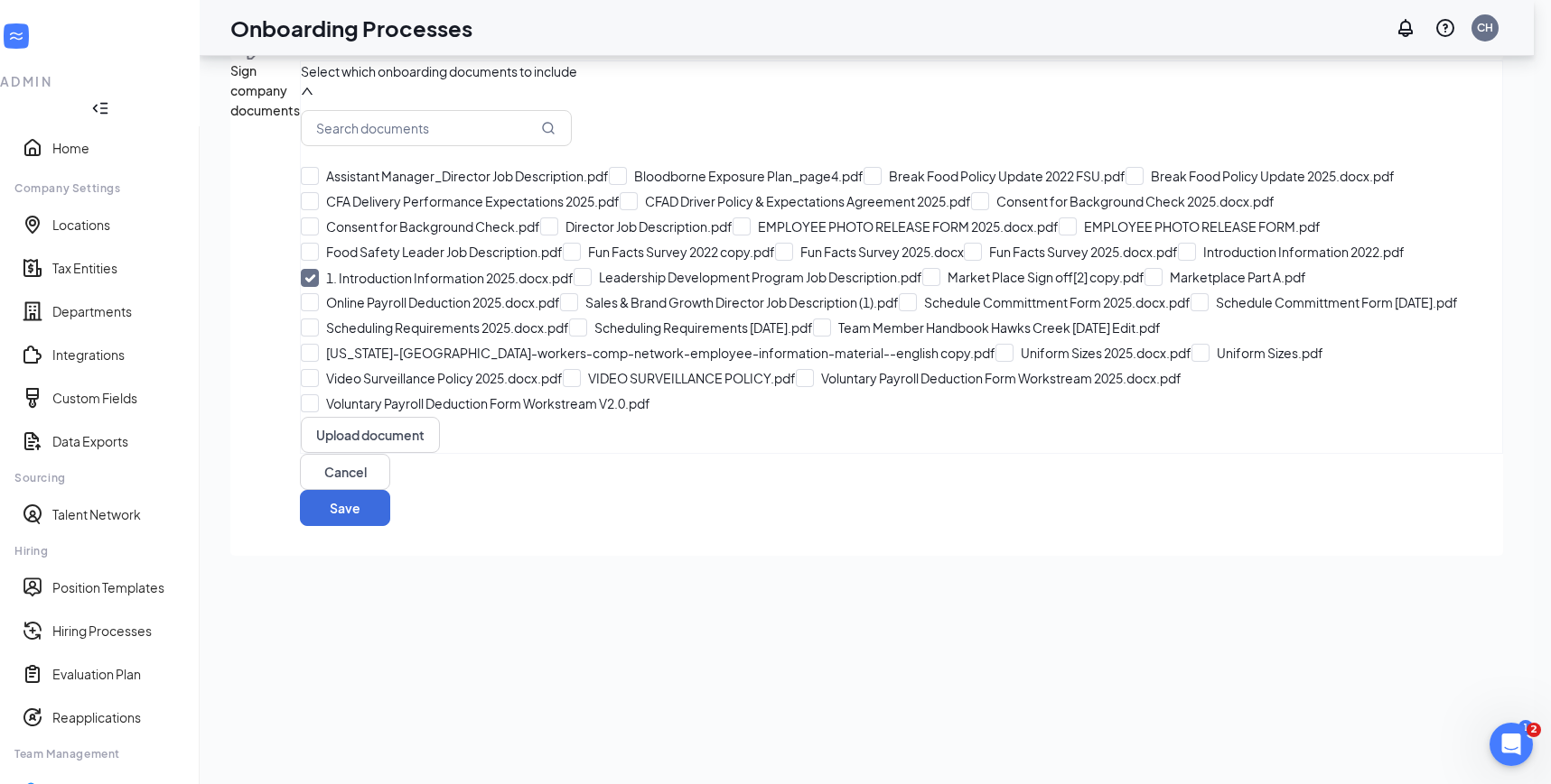
checkbox input "false"
click at [405, 453] on button "Upload document" at bounding box center [370, 434] width 139 height 36
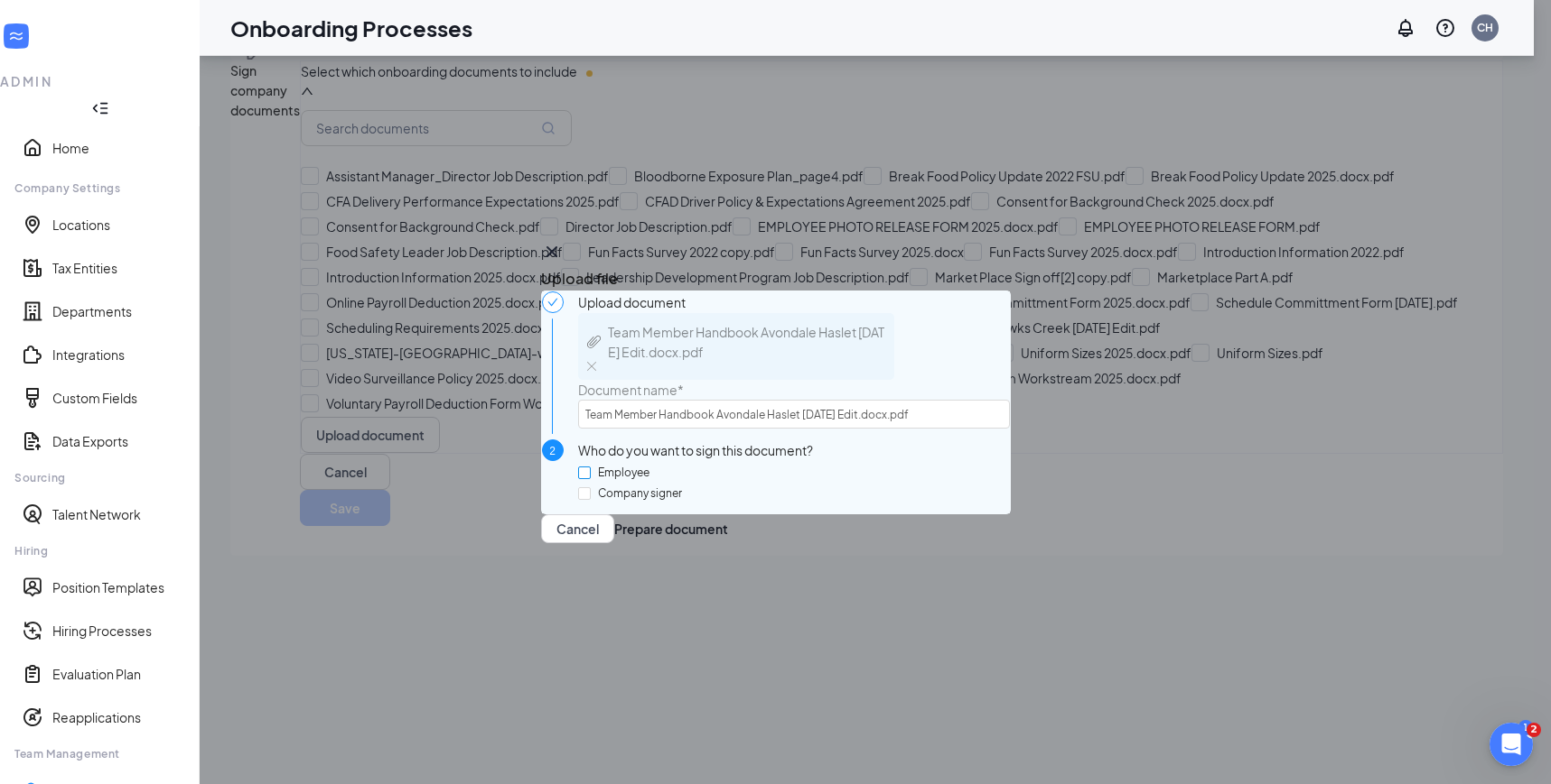
click at [591, 466] on input "Employee" at bounding box center [584, 472] width 13 height 13
checkbox input "true"
click at [728, 543] on button "Prepare document" at bounding box center [671, 528] width 114 height 29
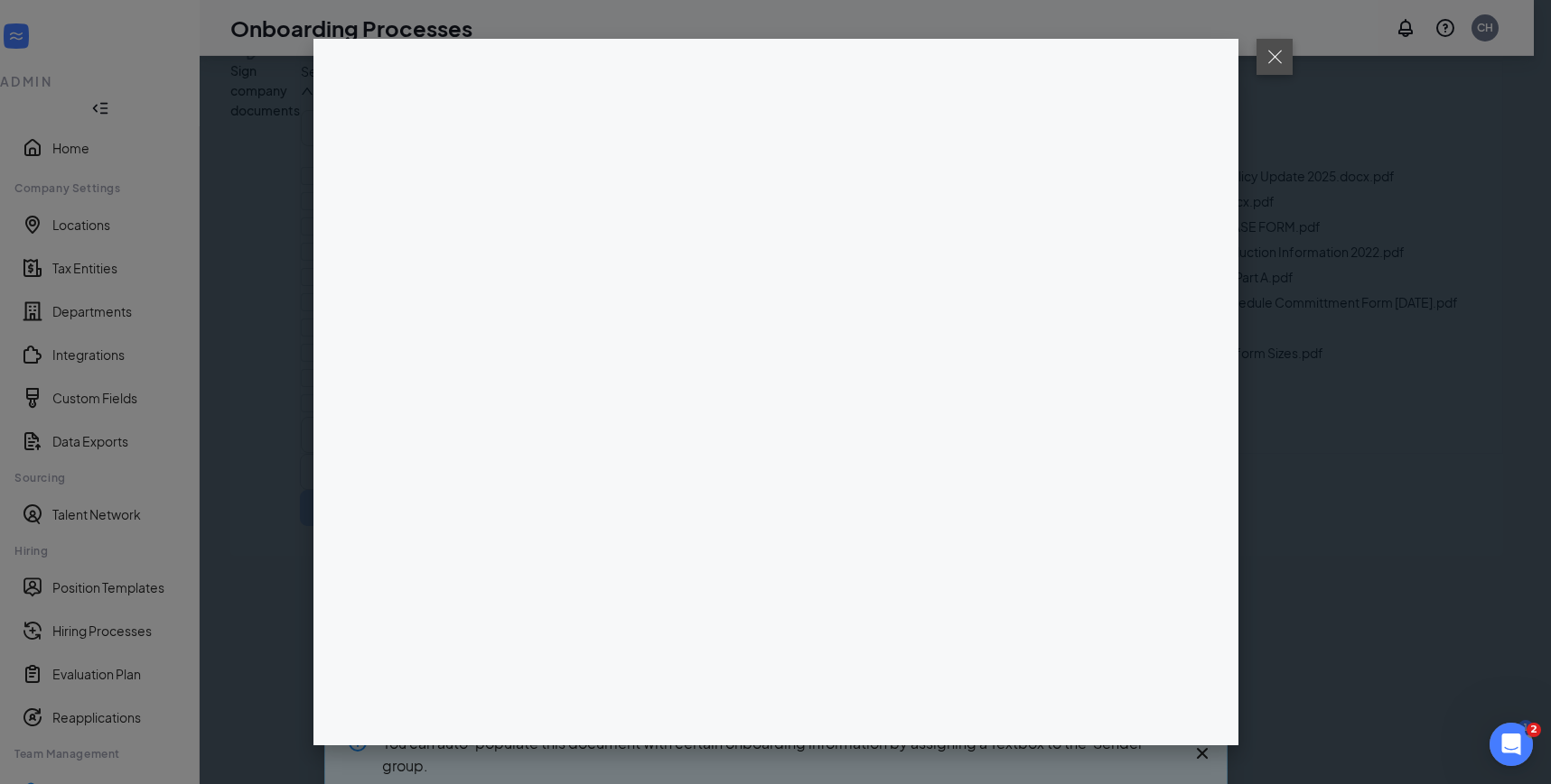
click at [1286, 52] on button at bounding box center [1274, 57] width 36 height 36
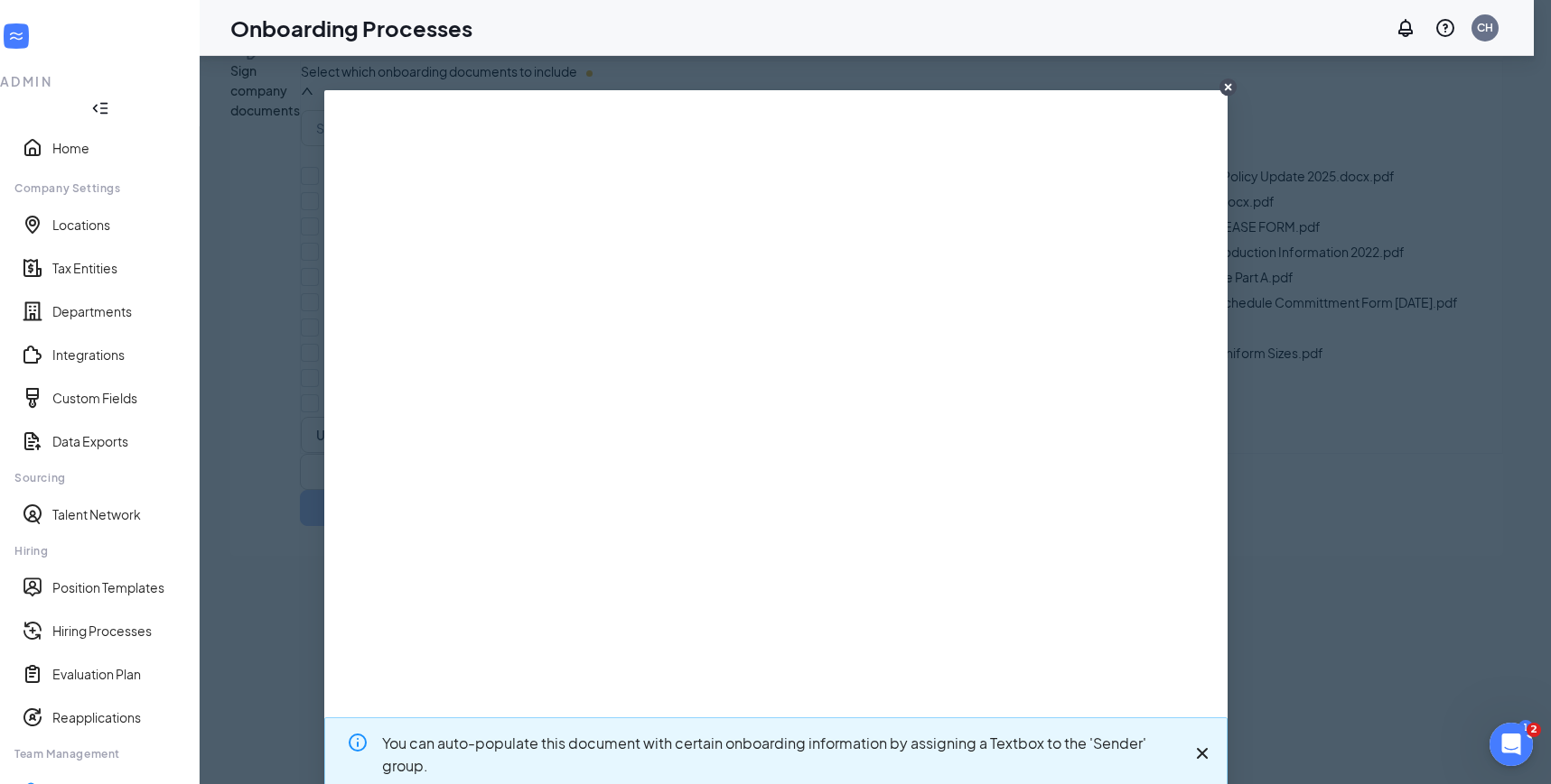
click at [1231, 86] on circle "CloseIconInverted" at bounding box center [1227, 87] width 17 height 17
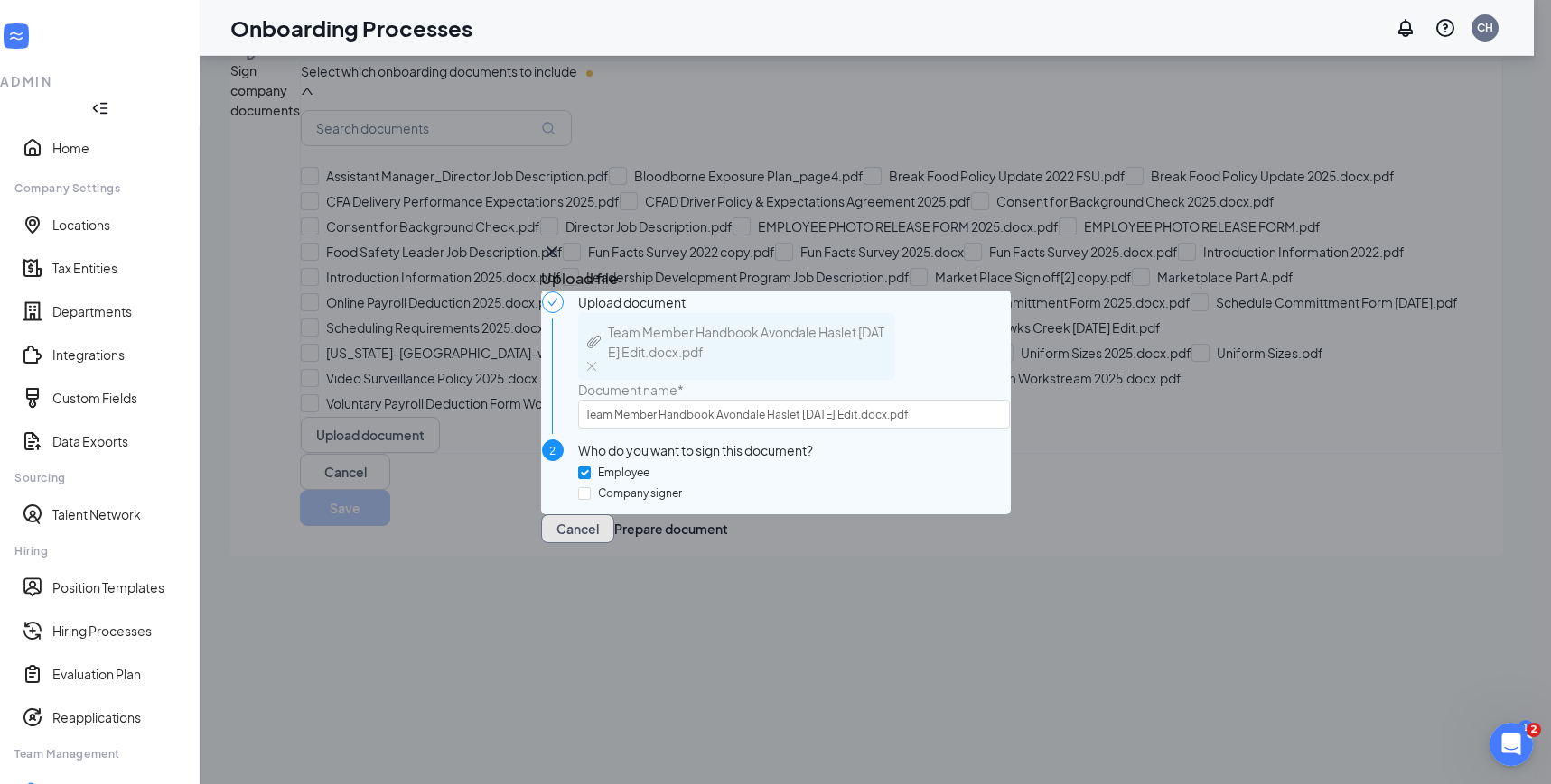
click at [614, 543] on button "Cancel" at bounding box center [577, 528] width 73 height 29
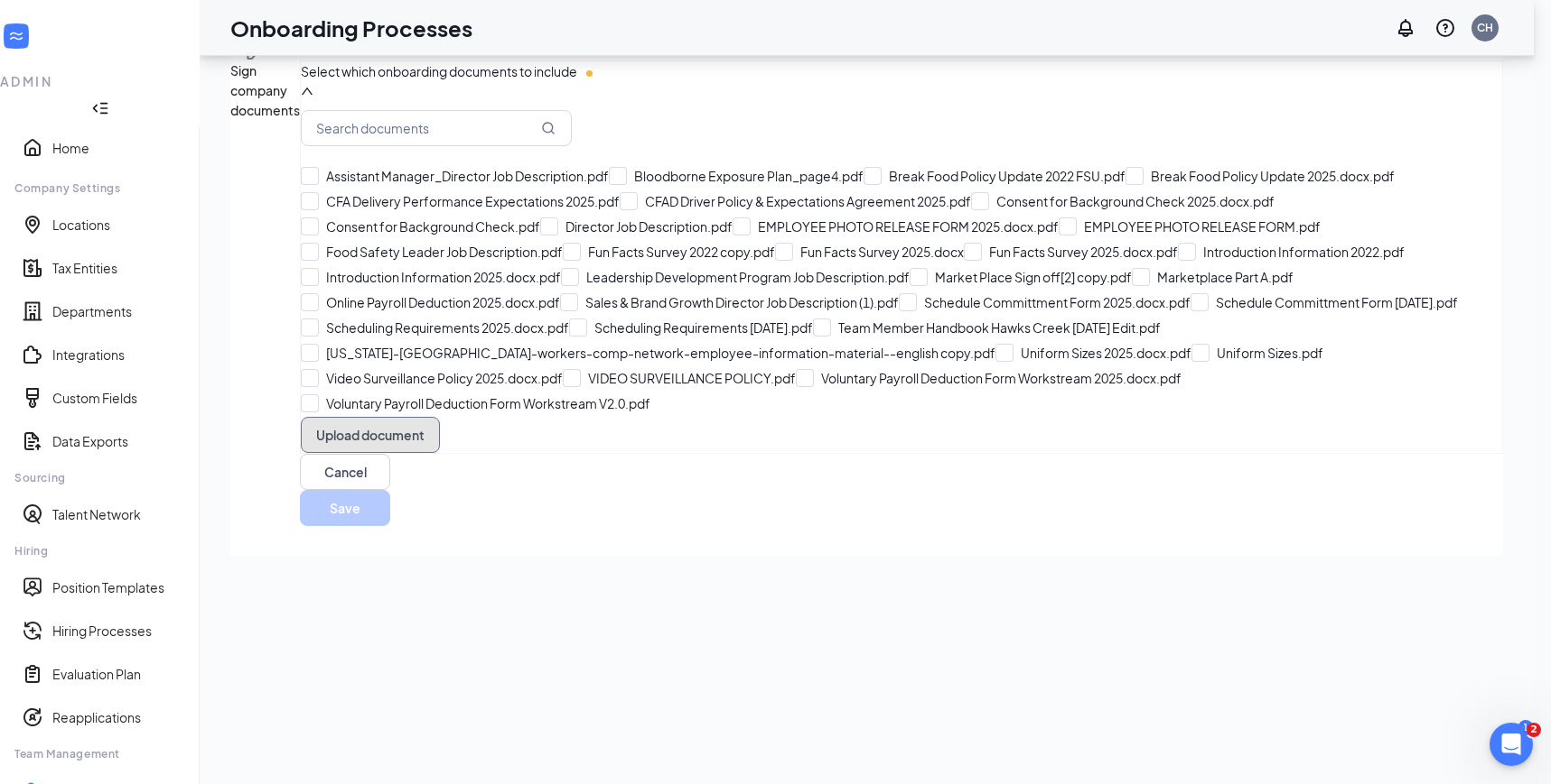
scroll to position [350, 0]
click at [344, 286] on input "Introduction Information 2025.docx.pdf" at bounding box center [431, 277] width 260 height 18
checkbox input "true"
click at [963, 261] on input "Fun Facts Survey 2025.docx.pdf" at bounding box center [1070, 252] width 214 height 18
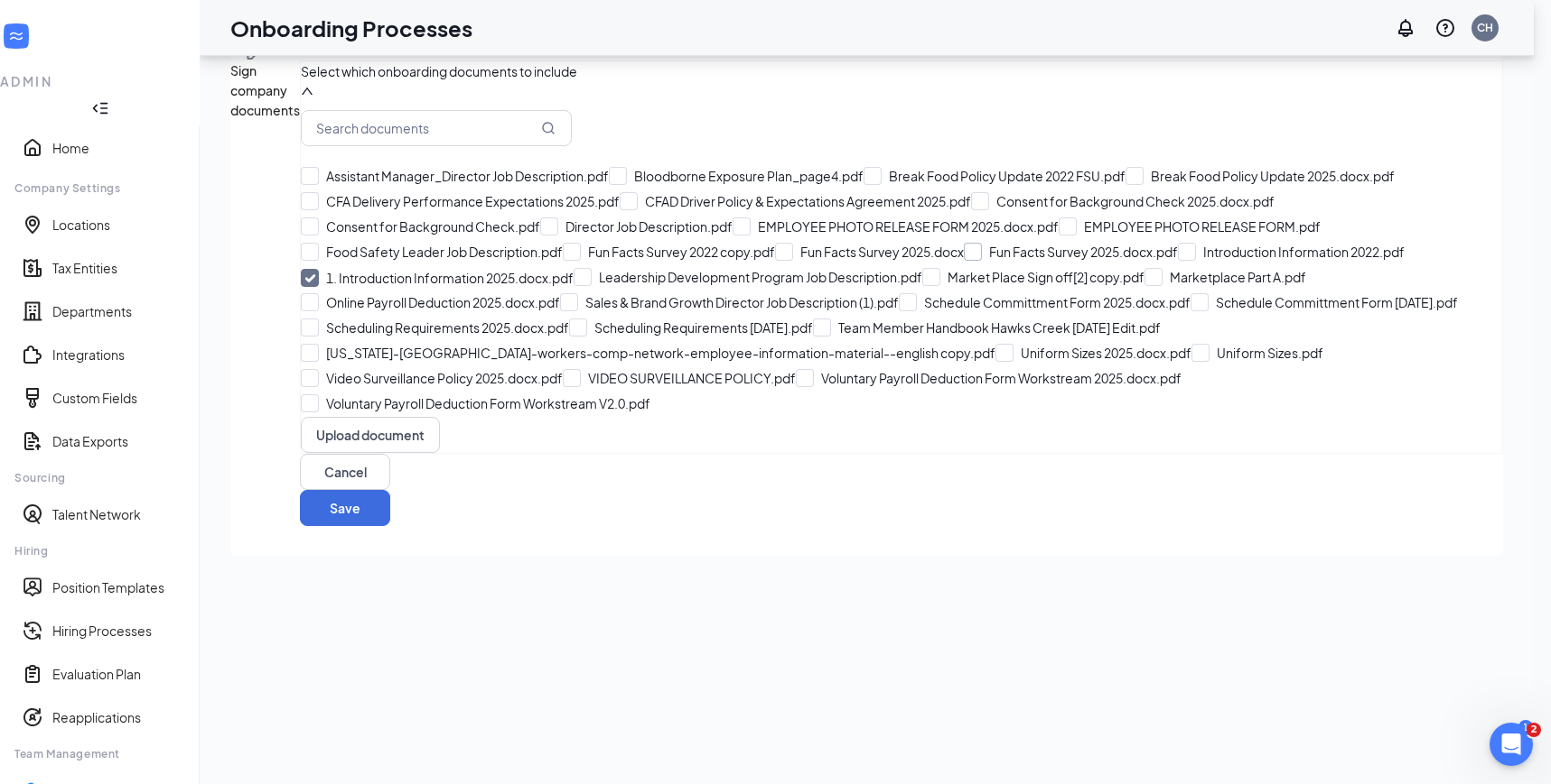
checkbox input "true"
click at [1125, 185] on input "Break Food Policy Update 2025.docx.pdf" at bounding box center [1259, 176] width 269 height 18
checkbox input "true"
click at [620, 211] on input "CFA Delivery Performance Expectations 2025.pdf" at bounding box center [460, 201] width 319 height 18
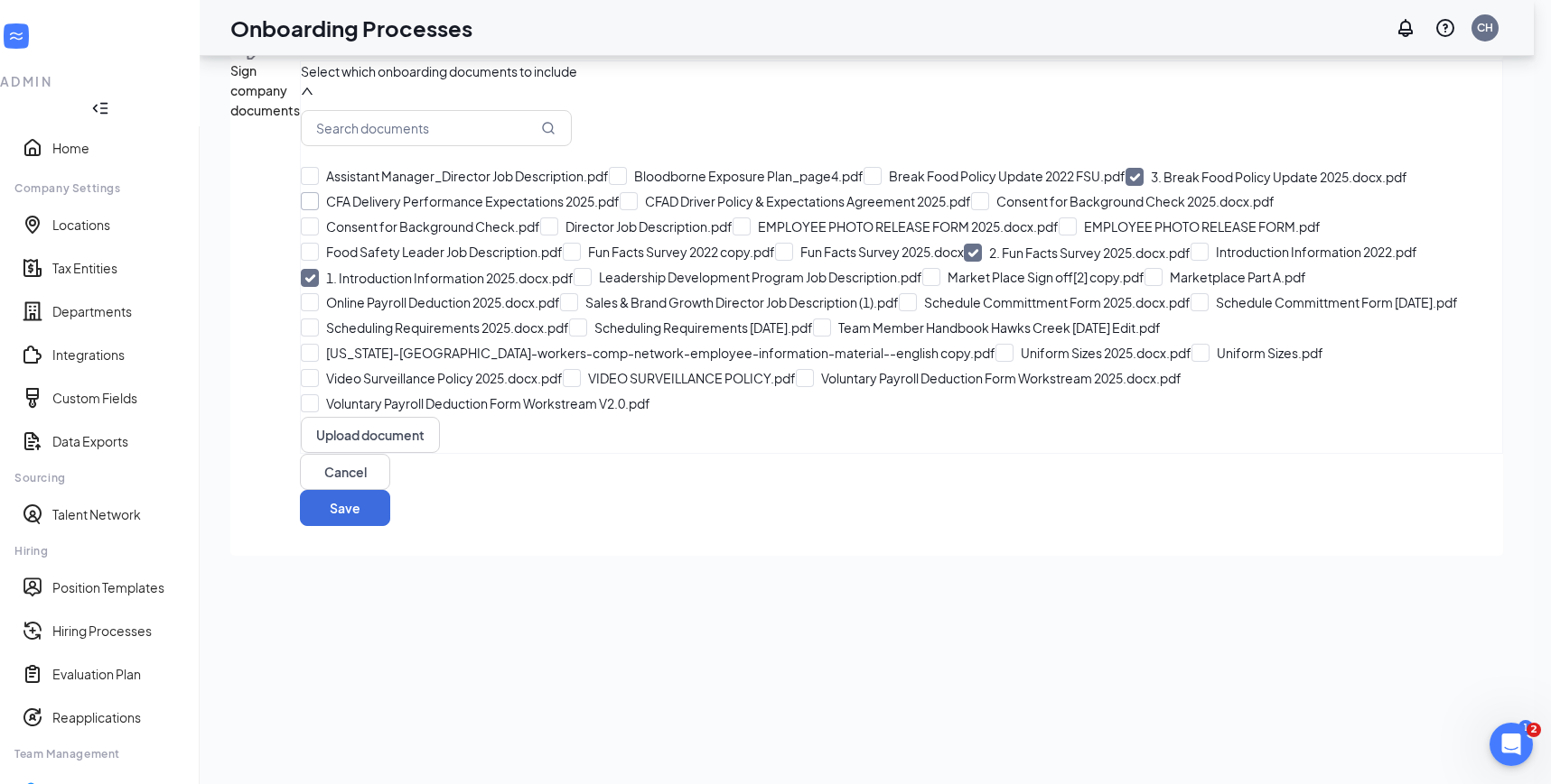
checkbox input "true"
click at [434, 126] on input "text" at bounding box center [436, 128] width 271 height 36
type input "2025"
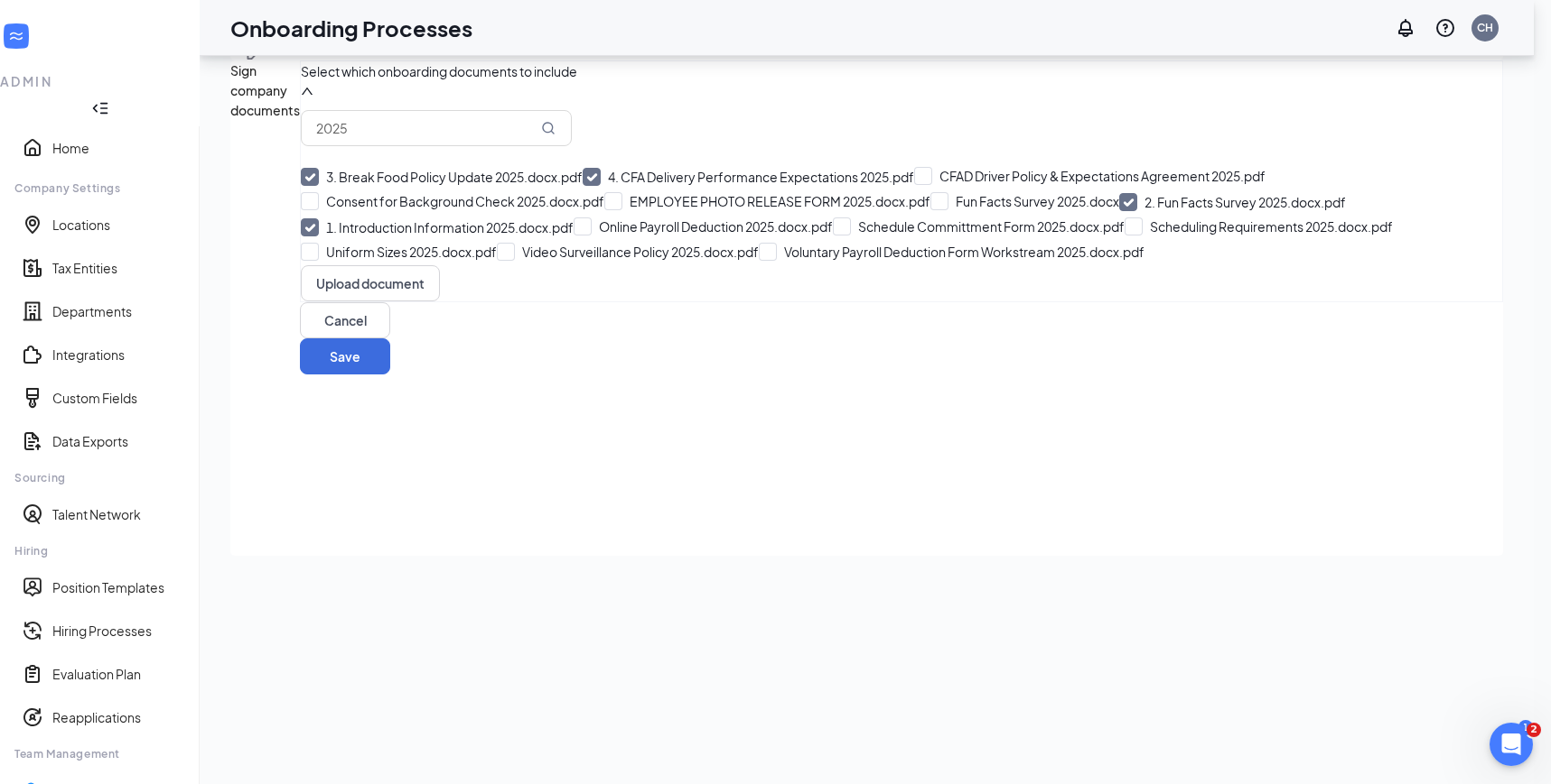
click at [583, 186] on input "4. CFA Delivery Performance Expectations 2025.pdf" at bounding box center [749, 177] width 332 height 18
checkbox input "false"
click at [342, 261] on input "Uniform Sizes 2025.docx.pdf" at bounding box center [399, 252] width 196 height 18
checkbox input "true"
click at [832, 236] on input "Schedule Committment Form 2025.docx.pdf" at bounding box center [978, 227] width 292 height 18
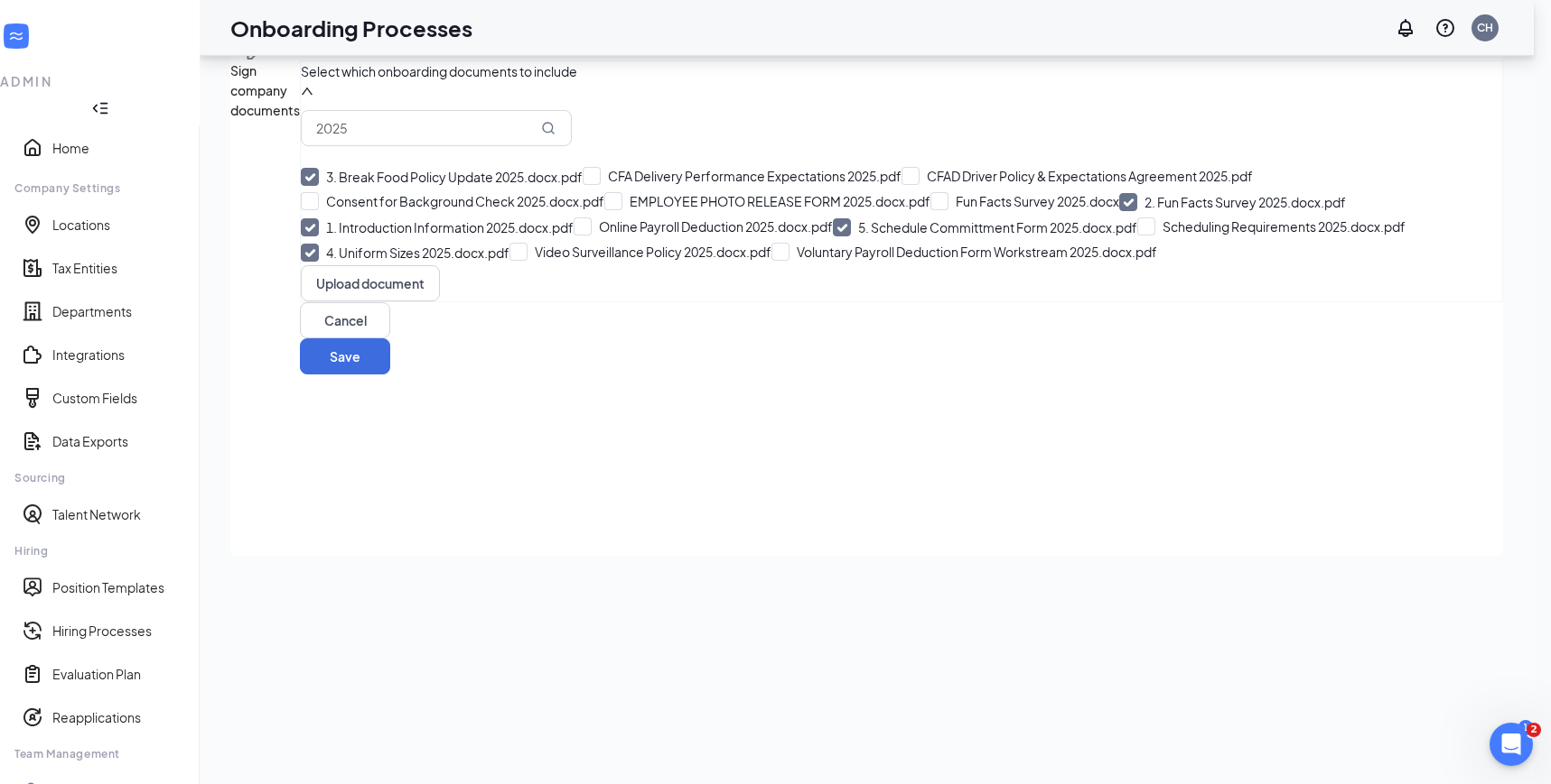
click at [832, 237] on input "5. Schedule Committment Form 2025.docx.pdf" at bounding box center [984, 228] width 305 height 18
checkbox input "false"
click at [1124, 236] on input "Scheduling Requirements 2025.docx.pdf" at bounding box center [1258, 227] width 268 height 18
click at [1124, 237] on input "5. Scheduling Requirements 2025.docx.pdf" at bounding box center [1264, 228] width 281 height 18
checkbox input "false"
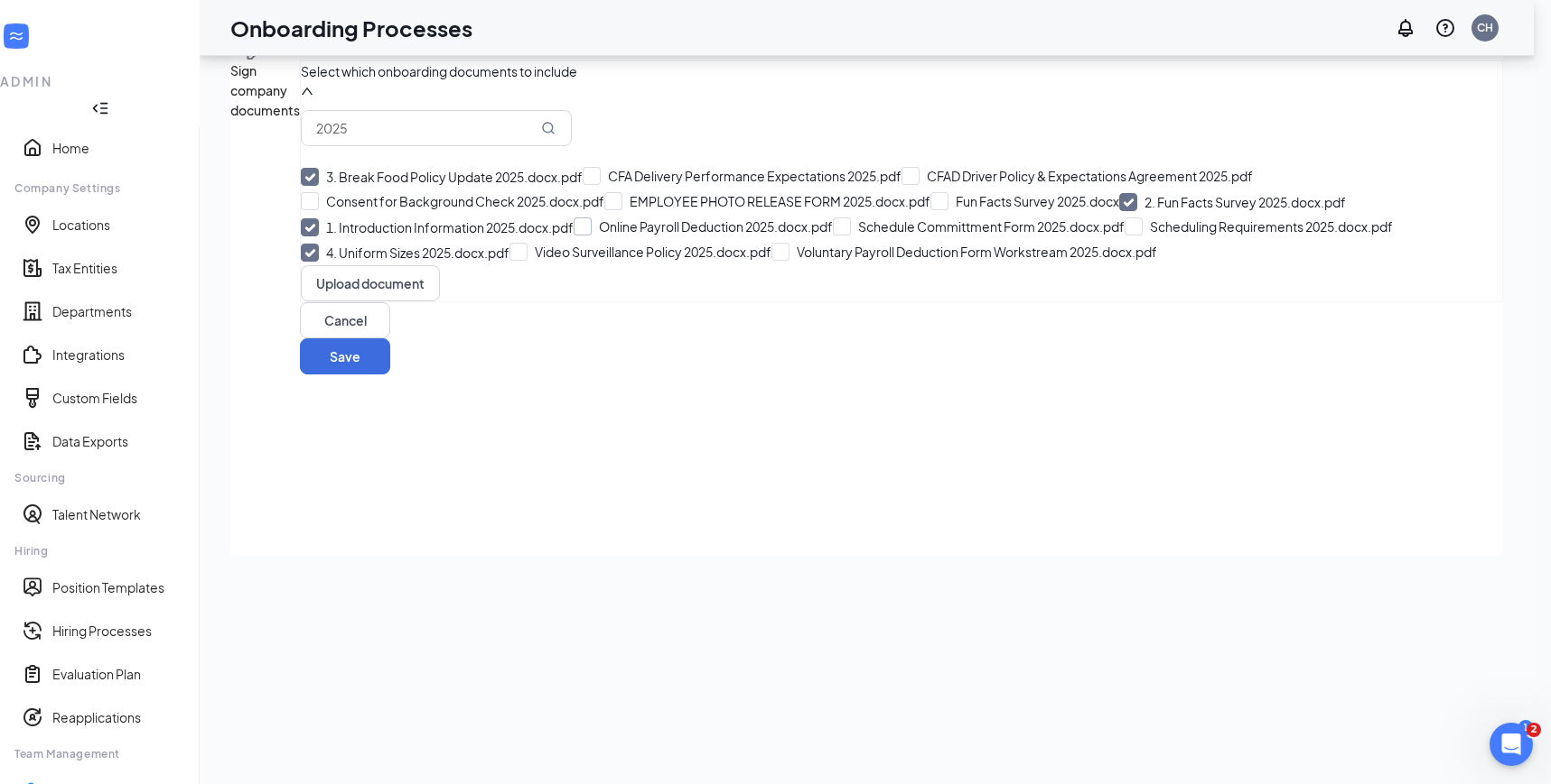
click at [574, 236] on input "Online Payroll Deduction 2025.docx.pdf" at bounding box center [703, 227] width 259 height 18
checkbox input "true"
click at [772, 261] on input "Voluntary Payroll Deduction Form Workstream 2025.docx.pdf" at bounding box center [964, 252] width 386 height 18
checkbox input "true"
click at [1137, 236] on input "Scheduling Requirements 2025.docx.pdf" at bounding box center [1271, 227] width 268 height 18
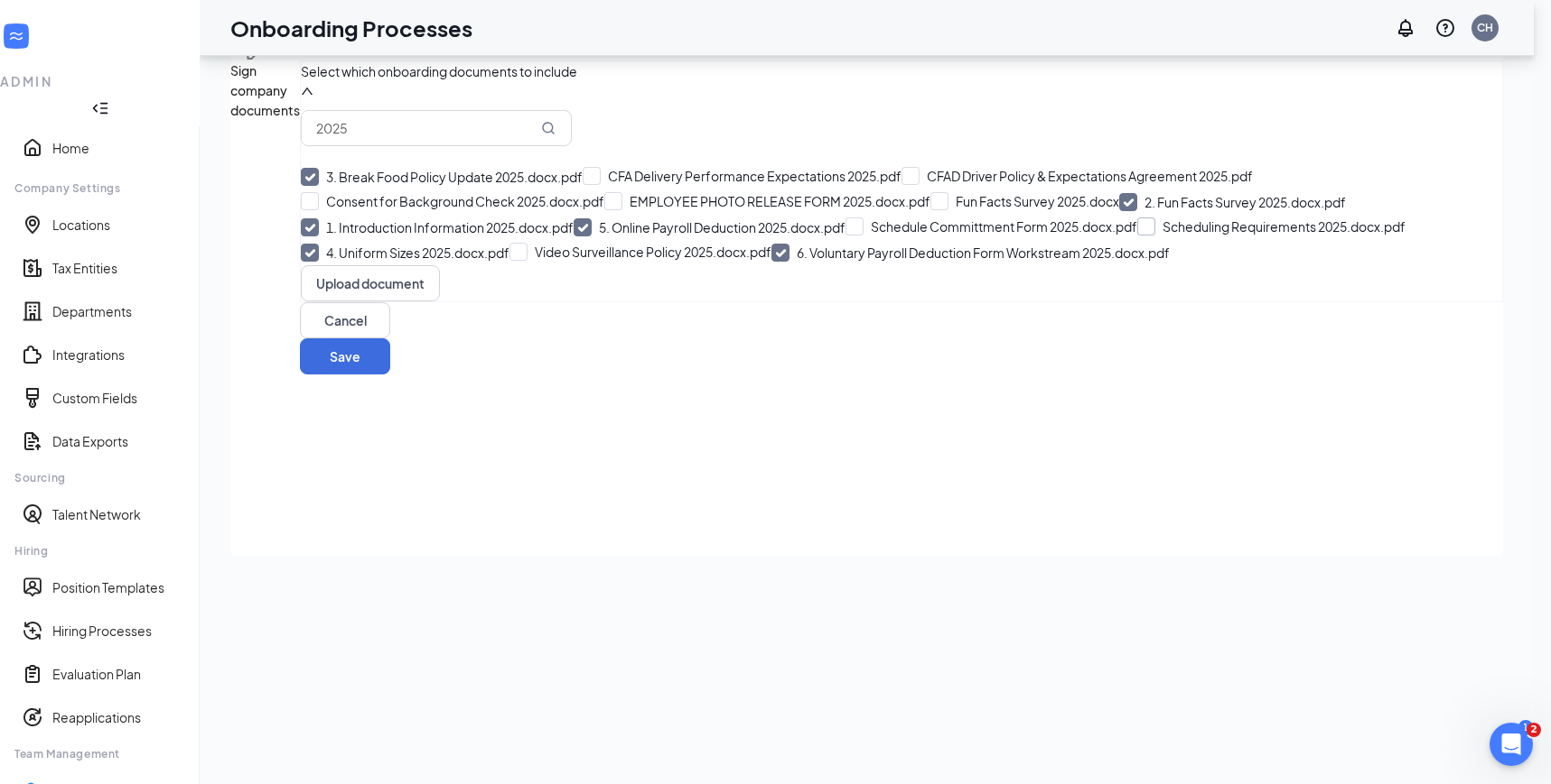
checkbox input "true"
click at [845, 236] on input "Schedule Committment Form 2025.docx.pdf" at bounding box center [991, 227] width 292 height 18
checkbox input "true"
click at [341, 211] on input "Consent for Background Check 2025.docx.pdf" at bounding box center [453, 201] width 304 height 18
checkbox input "true"
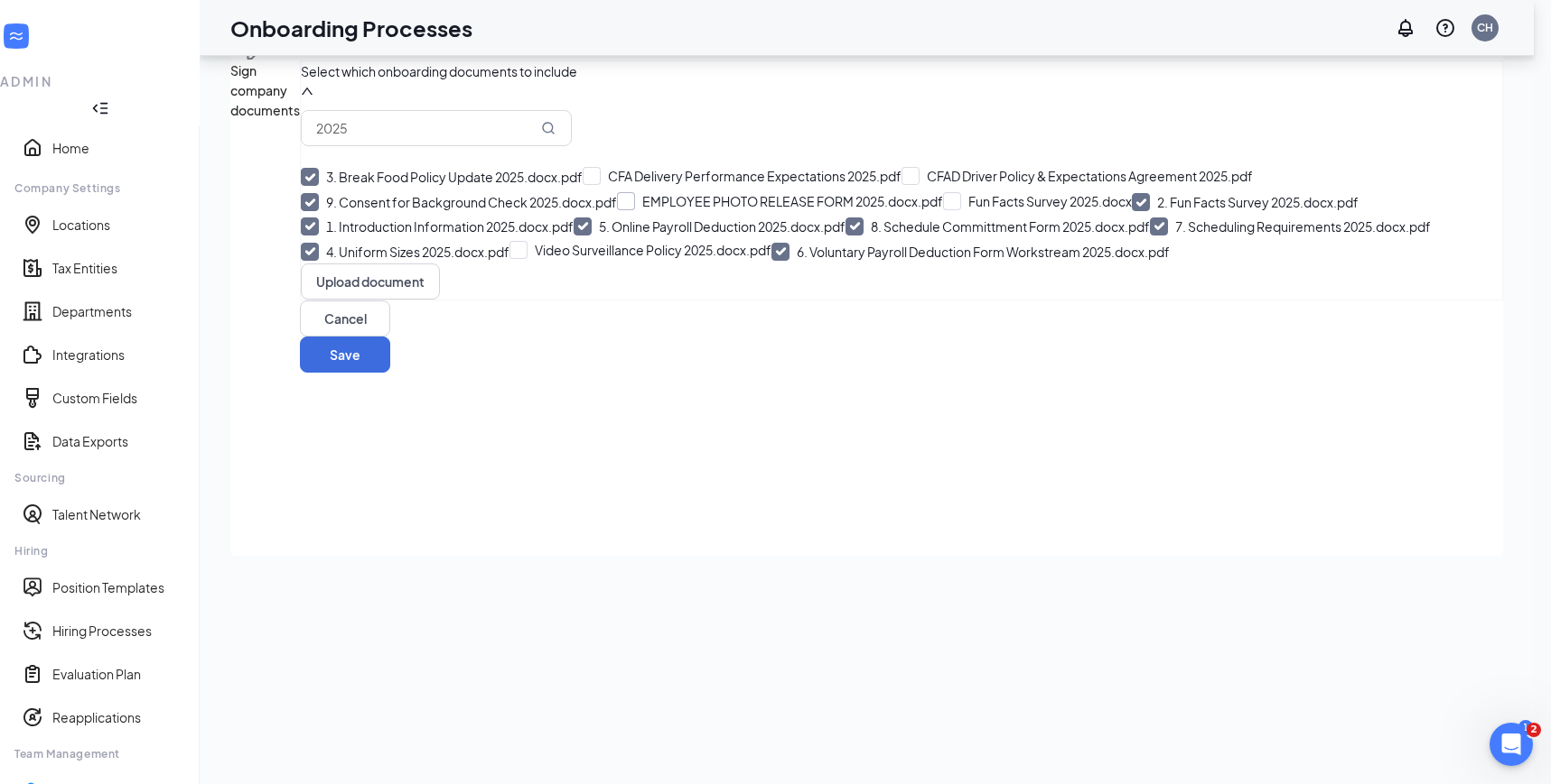
click at [617, 211] on input "EMPLOYEE PHOTO RELEASE FORM 2025.docx.pdf" at bounding box center [779, 201] width 326 height 18
checkbox input "true"
click at [510, 259] on input "Video Surveillance Policy 2025.docx.pdf" at bounding box center [641, 250] width 262 height 18
checkbox input "true"
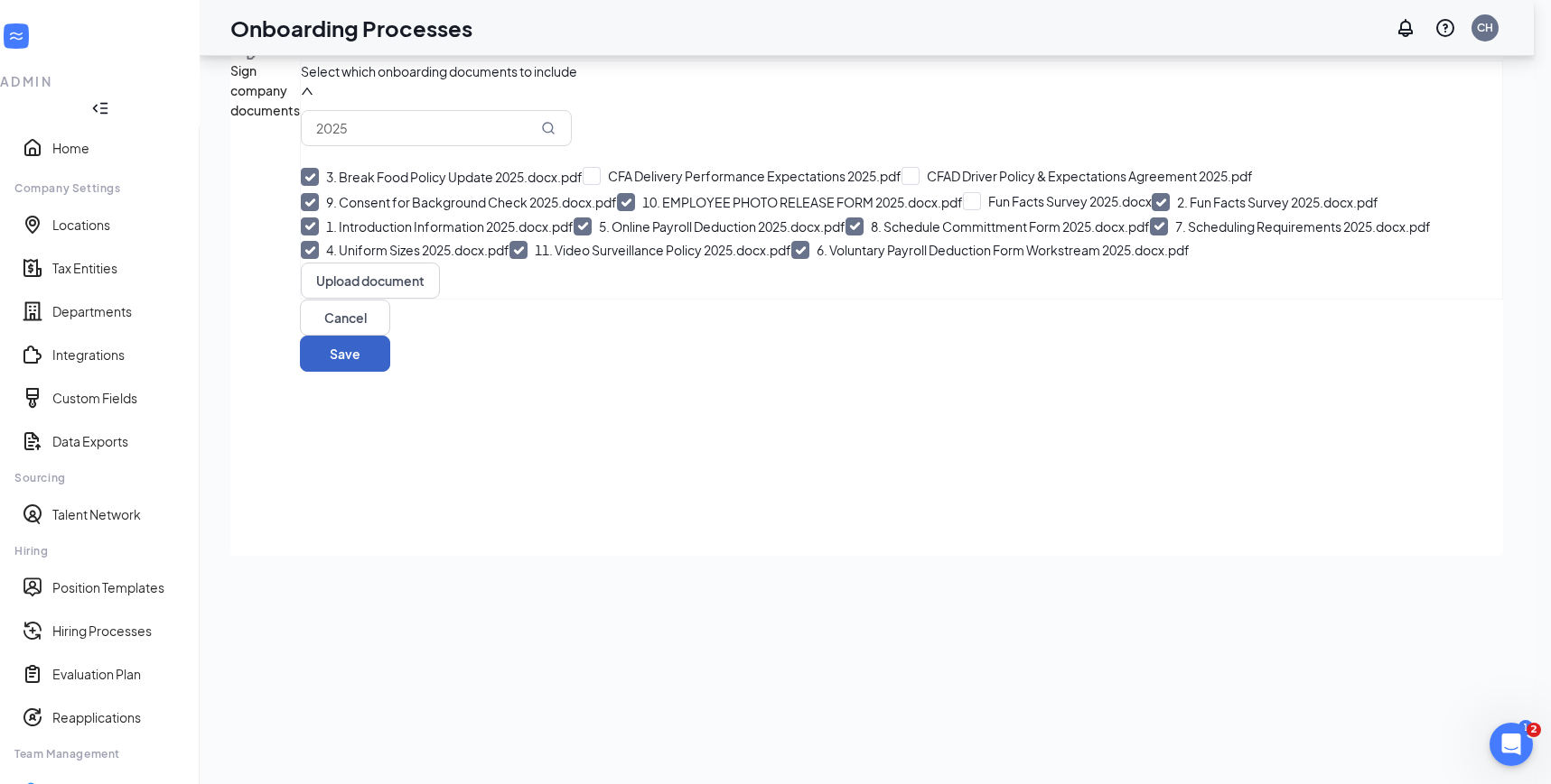
click at [390, 372] on button "Save" at bounding box center [345, 354] width 90 height 36
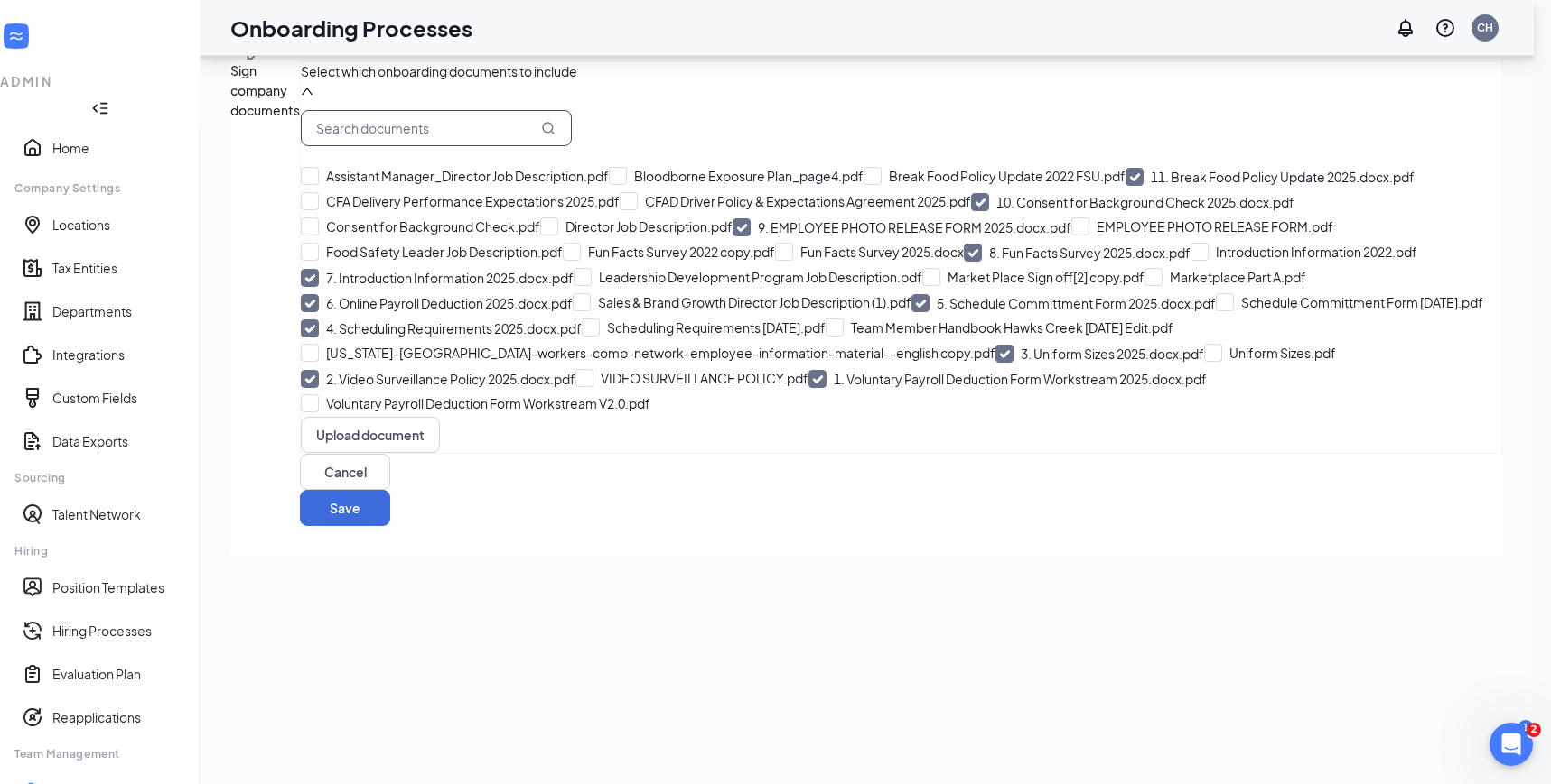
click at [437, 146] on input "text" at bounding box center [436, 128] width 271 height 36
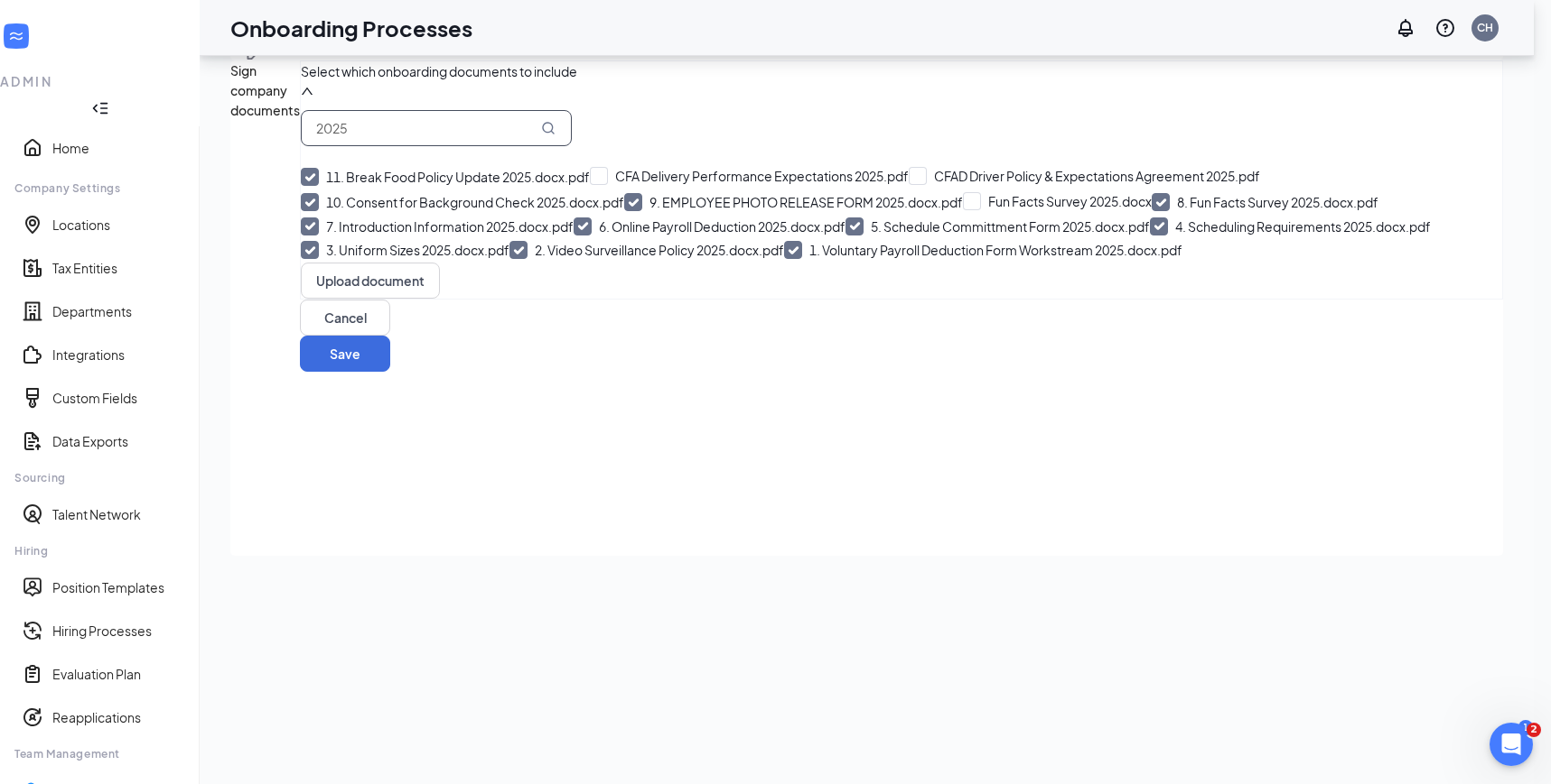
type input "2025"
click at [783, 259] on input "1. Voluntary Payroll Deduction Form Workstream 2025.docx.pdf" at bounding box center [982, 250] width 398 height 18
checkbox input "false"
click at [510, 261] on input "1. Video Surveillance Policy 2025.docx.pdf" at bounding box center [647, 252] width 275 height 18
checkbox input "false"
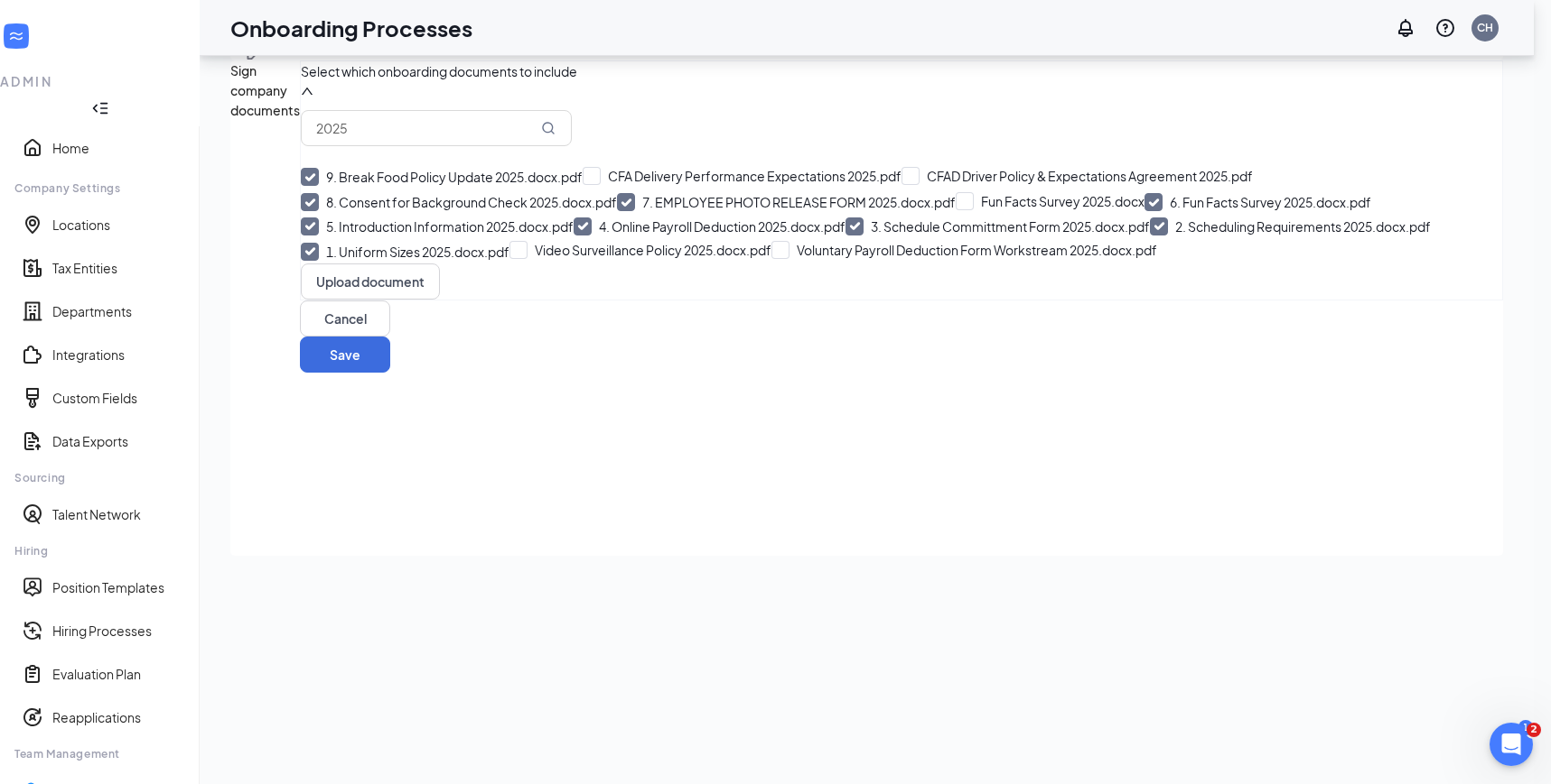
click at [341, 261] on input "1. Uniform Sizes 2025.docx.pdf" at bounding box center [405, 252] width 209 height 18
checkbox input "false"
click at [341, 265] on div "8. Break Food Policy Update 2025.docx.pdf CFA Delivery Performance Expectations…" at bounding box center [901, 214] width 1201 height 100
click at [845, 236] on input "2. Schedule Committment Form 2025.docx.pdf" at bounding box center [997, 227] width 305 height 18
checkbox input "false"
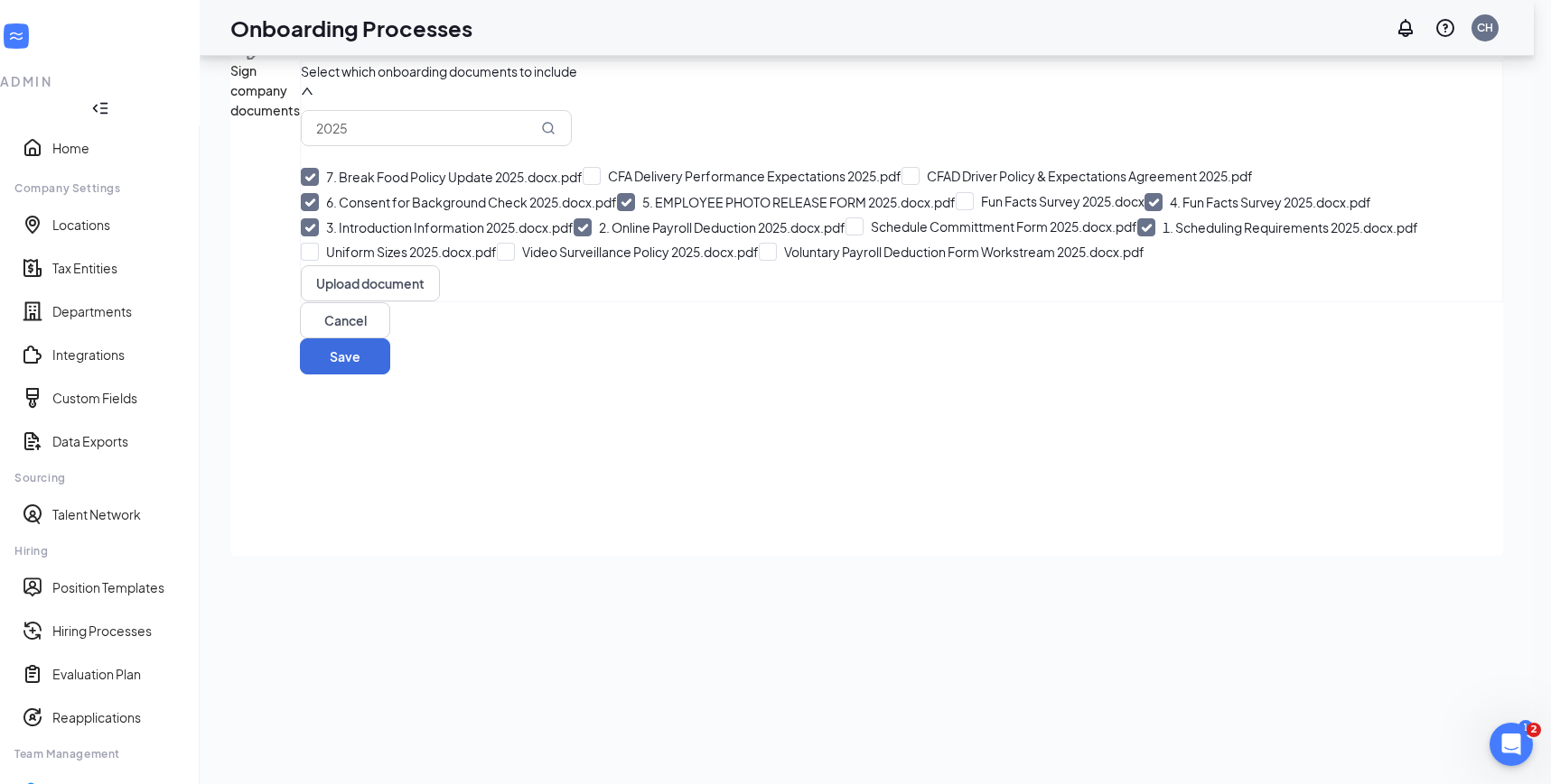
click at [1137, 237] on input "1. Scheduling Requirements 2025.docx.pdf" at bounding box center [1277, 228] width 281 height 18
checkbox input "false"
click at [574, 237] on input "1. Online Payroll Deduction 2025.docx.pdf" at bounding box center [710, 228] width 272 height 18
checkbox input "false"
click at [341, 237] on input "1. Introduction Information 2025.docx.pdf" at bounding box center [437, 228] width 273 height 18
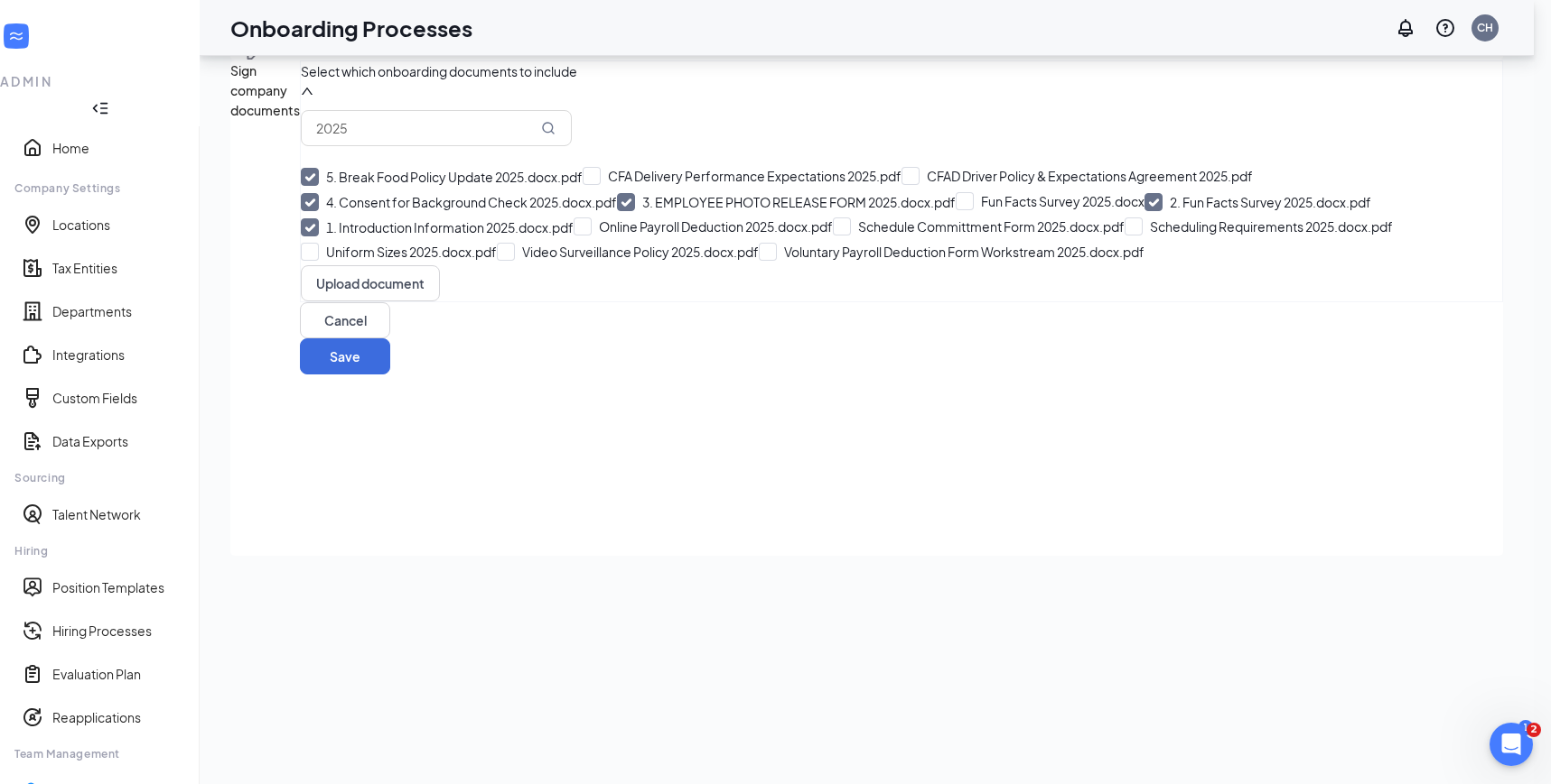
checkbox input "false"
click at [1144, 211] on input "1. Fun Facts Survey 2025.docx.pdf" at bounding box center [1257, 202] width 227 height 18
checkbox input "false"
click at [617, 211] on input "1. EMPLOYEE PHOTO RELEASE FORM 2025.docx.pdf" at bounding box center [785, 202] width 339 height 18
checkbox input "false"
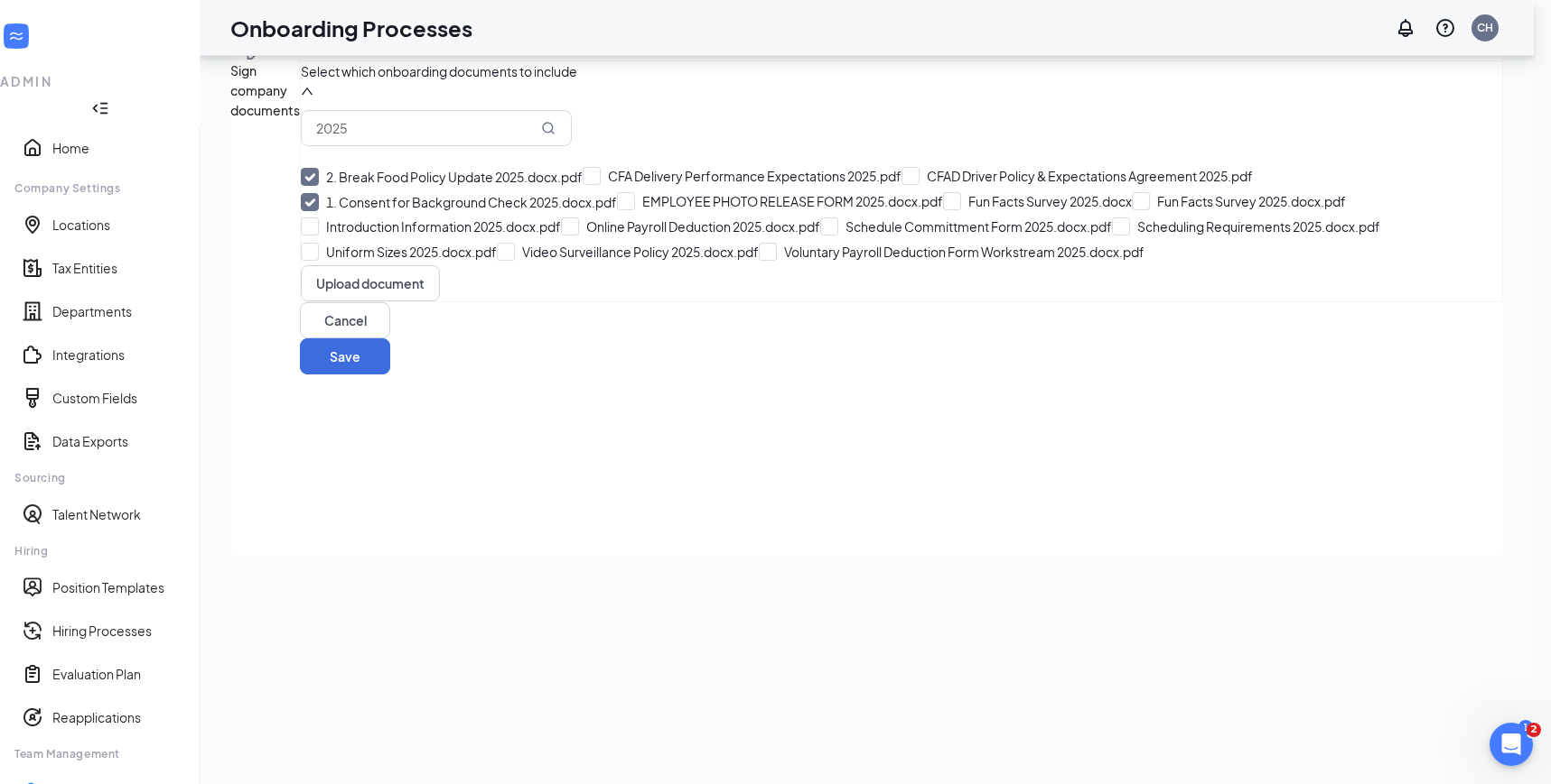
click at [339, 211] on input "1. Consent for Background Check 2025.docx.pdf" at bounding box center [459, 202] width 316 height 18
checkbox input "false"
click at [338, 186] on input "1. Break Food Policy Update 2025.docx.pdf" at bounding box center [442, 177] width 282 height 18
checkbox input "false"
click at [342, 236] on input "Introduction Information 2025.docx.pdf" at bounding box center [431, 227] width 260 height 18
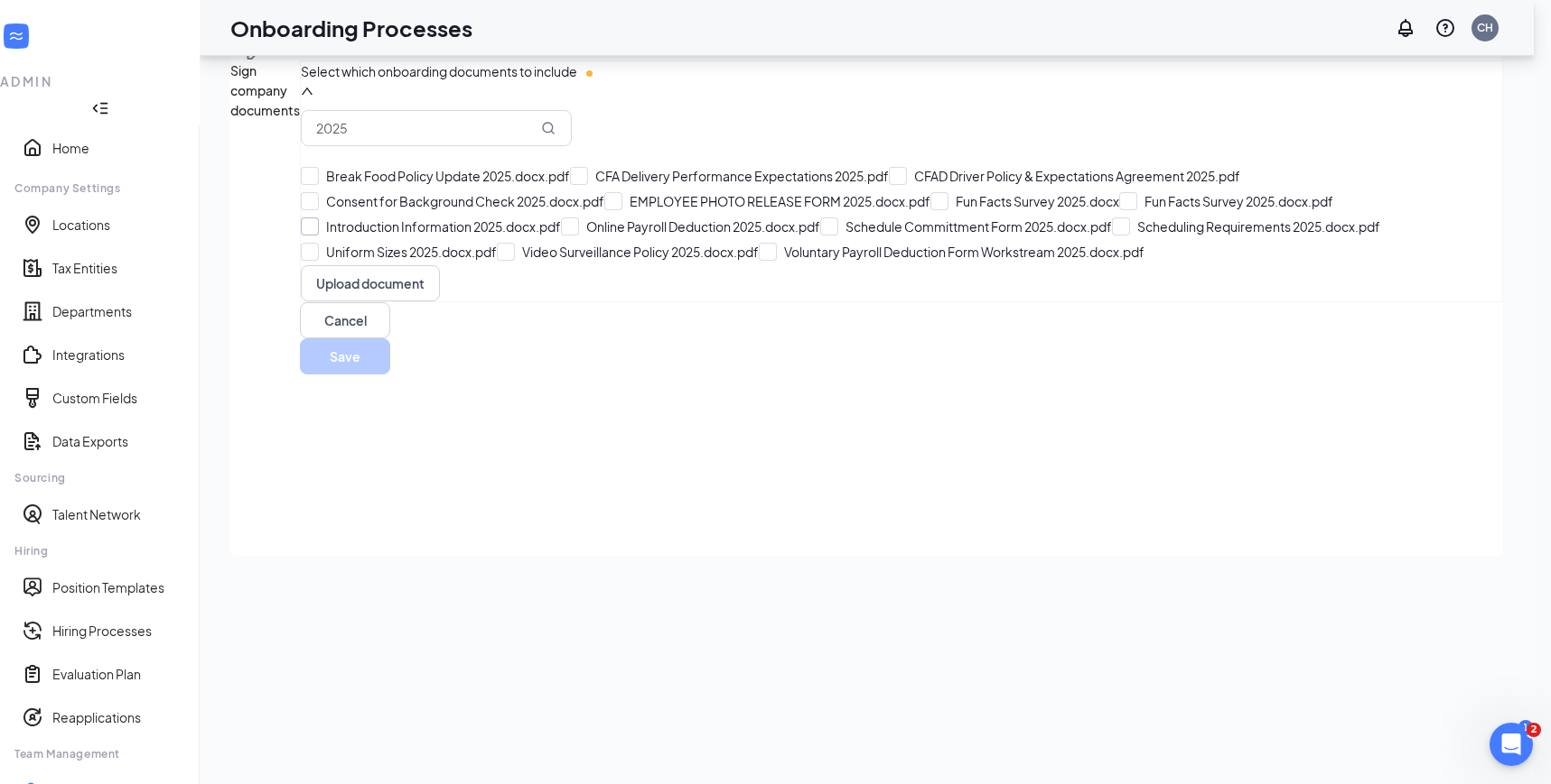
checkbox input "true"
click at [1119, 211] on input "Fun Facts Survey 2025.docx.pdf" at bounding box center [1226, 201] width 214 height 18
checkbox input "true"
click at [345, 185] on input "Break Food Policy Update 2025.docx.pdf" at bounding box center [435, 176] width 269 height 18
checkbox input "true"
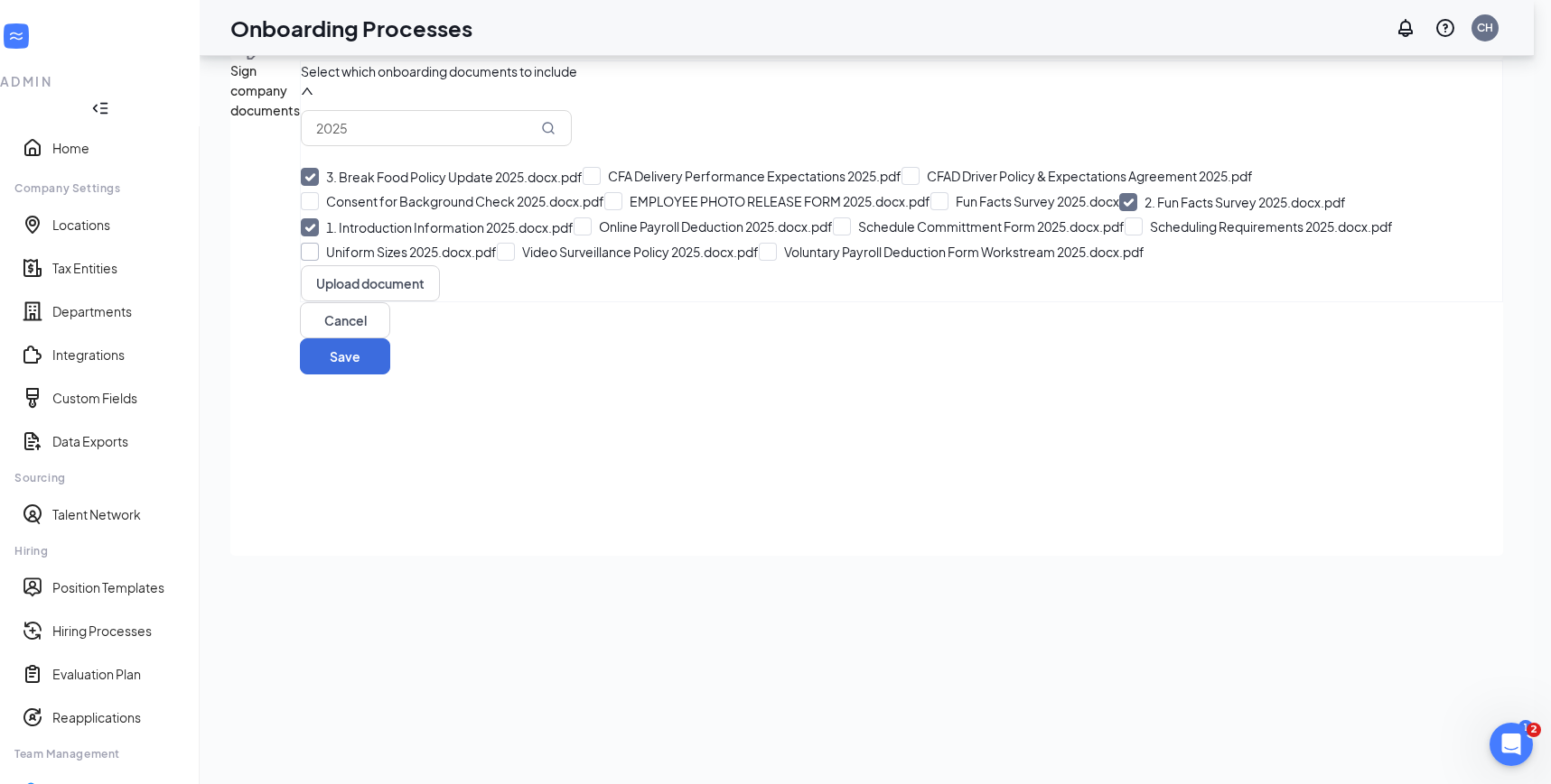
click at [347, 261] on input "Uniform Sizes 2025.docx.pdf" at bounding box center [399, 252] width 196 height 18
checkbox input "true"
click at [574, 236] on input "Online Payroll Deduction 2025.docx.pdf" at bounding box center [703, 227] width 259 height 18
checkbox input "true"
click at [772, 261] on input "Voluntary Payroll Deduction Form Workstream 2025.docx.pdf" at bounding box center [964, 252] width 386 height 18
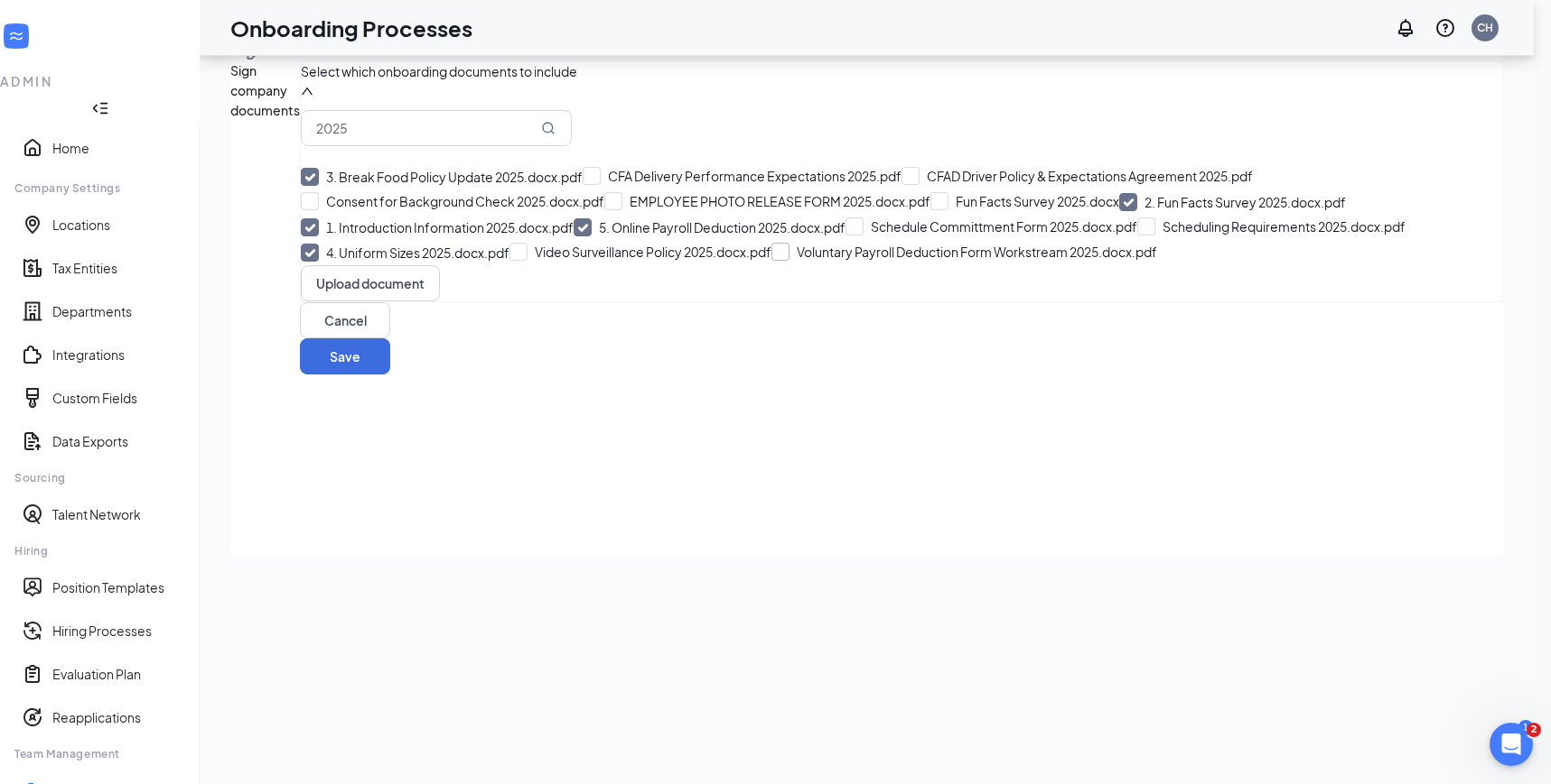
checkbox input "true"
click at [338, 266] on div "3. Break Food Policy Update 2025.docx.pdf CFA Delivery Performance Expectations…" at bounding box center [901, 214] width 1201 height 101
click at [845, 236] on input "Schedule Committment Form 2025.docx.pdf" at bounding box center [991, 227] width 292 height 18
checkbox input "true"
click at [1149, 236] on input "Scheduling Requirements 2025.docx.pdf" at bounding box center [1283, 227] width 268 height 18
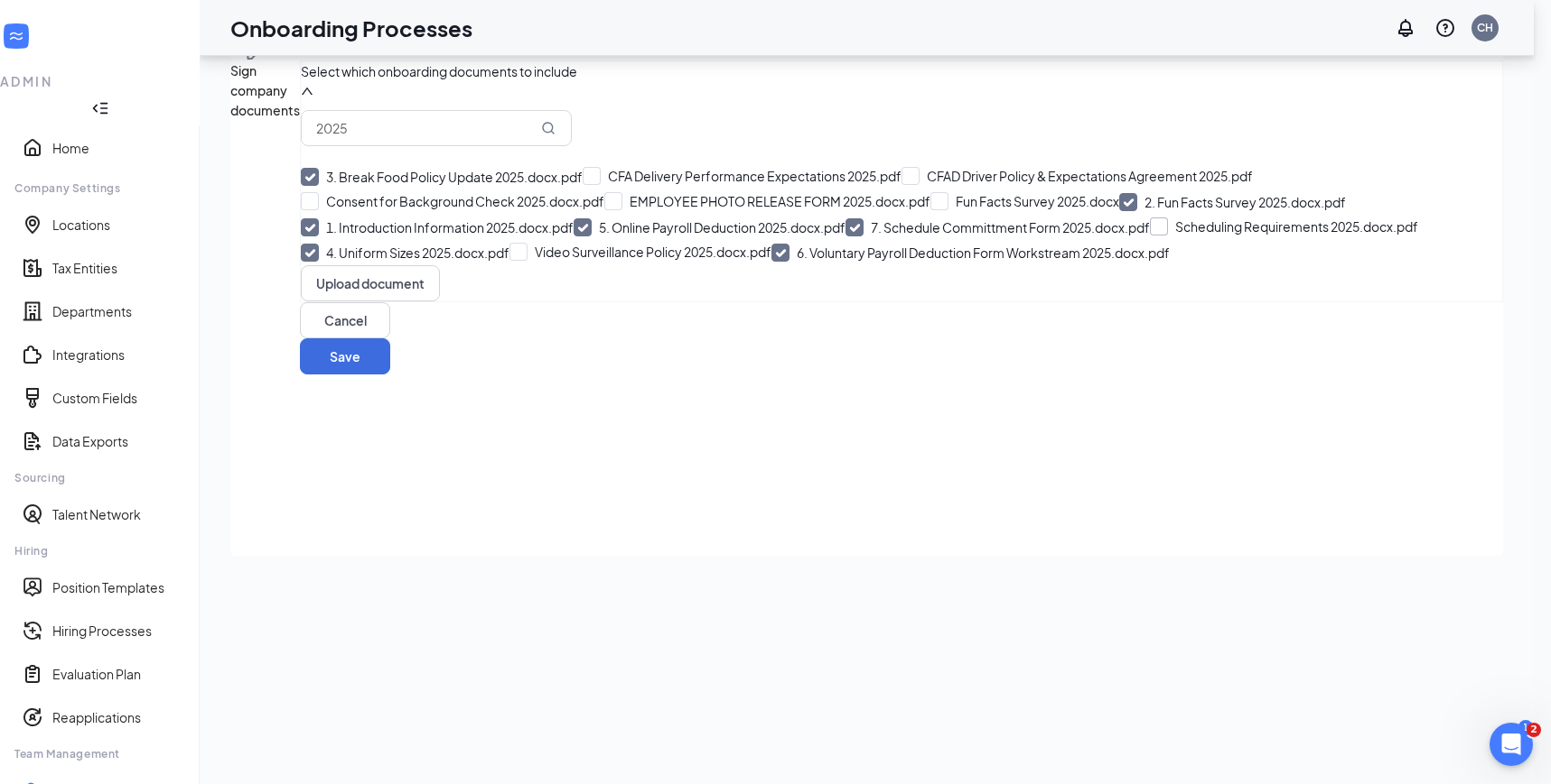
checkbox input "true"
click at [339, 211] on input "Consent for Background Check 2025.docx.pdf" at bounding box center [453, 201] width 304 height 18
checkbox input "true"
click at [617, 211] on input "EMPLOYEE PHOTO RELEASE FORM 2025.docx.pdf" at bounding box center [779, 201] width 326 height 18
checkbox input "true"
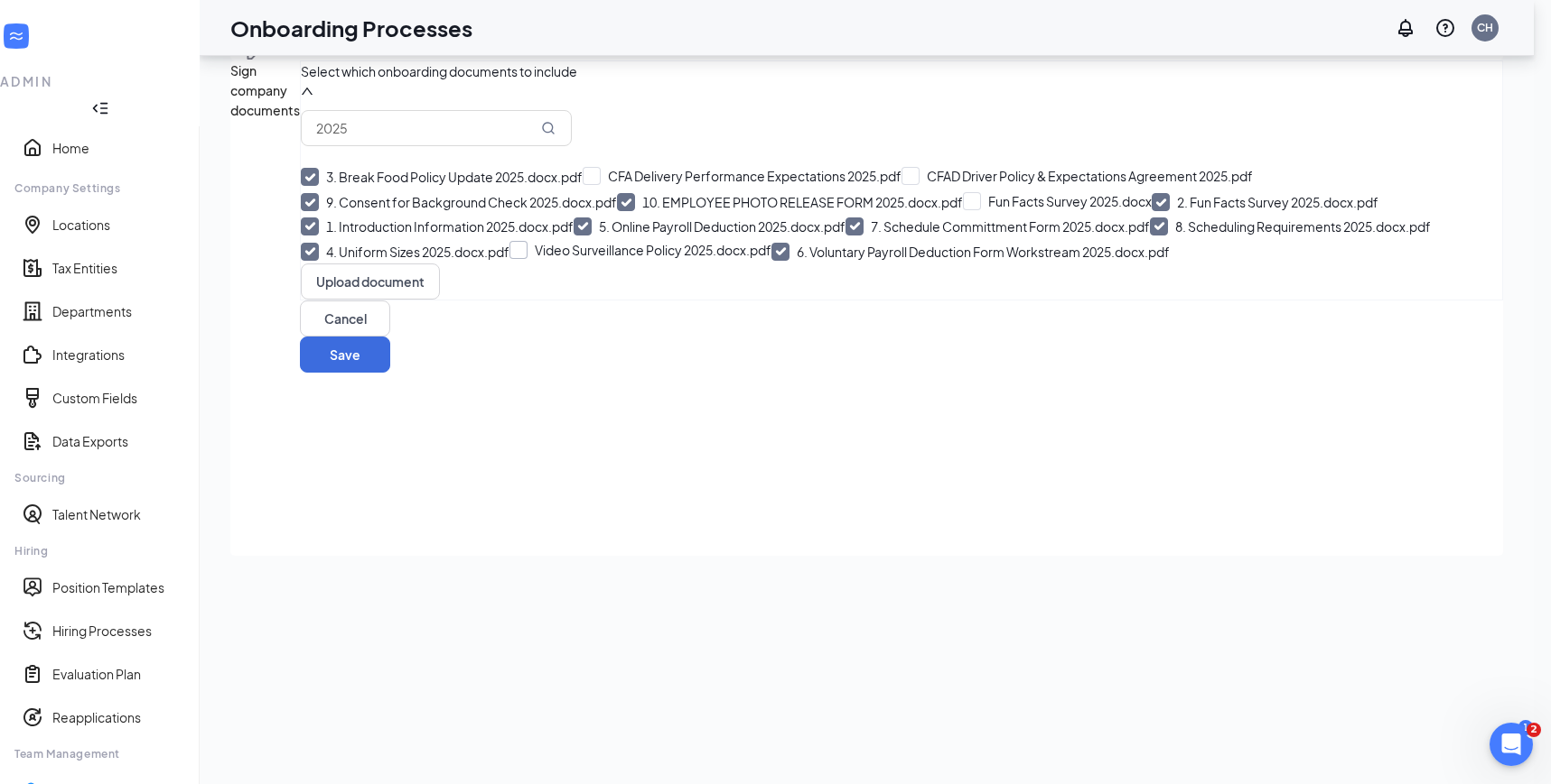
click at [510, 259] on input "Video Surveillance Policy 2025.docx.pdf" at bounding box center [641, 250] width 262 height 18
checkbox input "true"
click at [390, 372] on button "Save" at bounding box center [345, 354] width 90 height 36
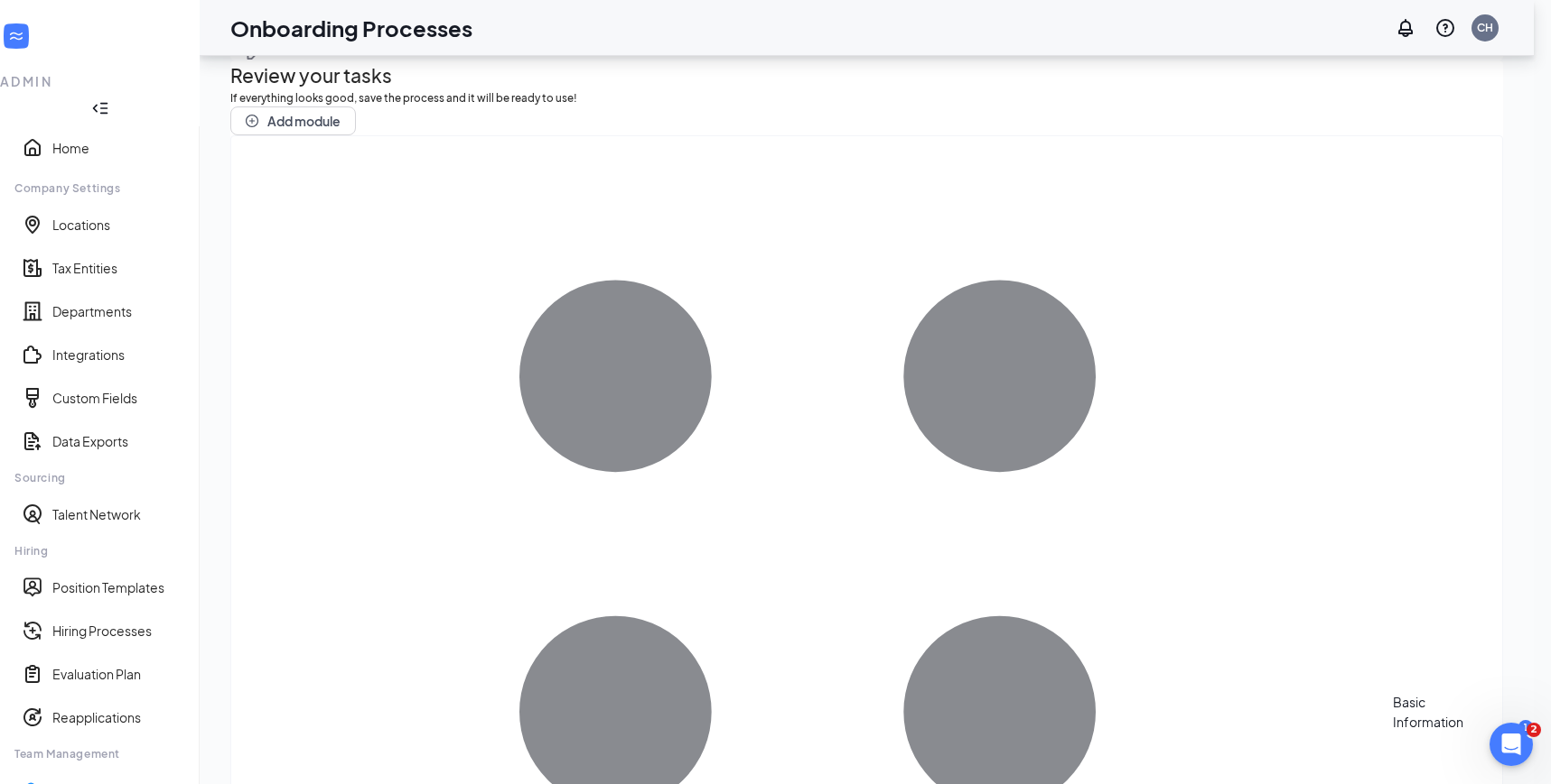
scroll to position [0, 0]
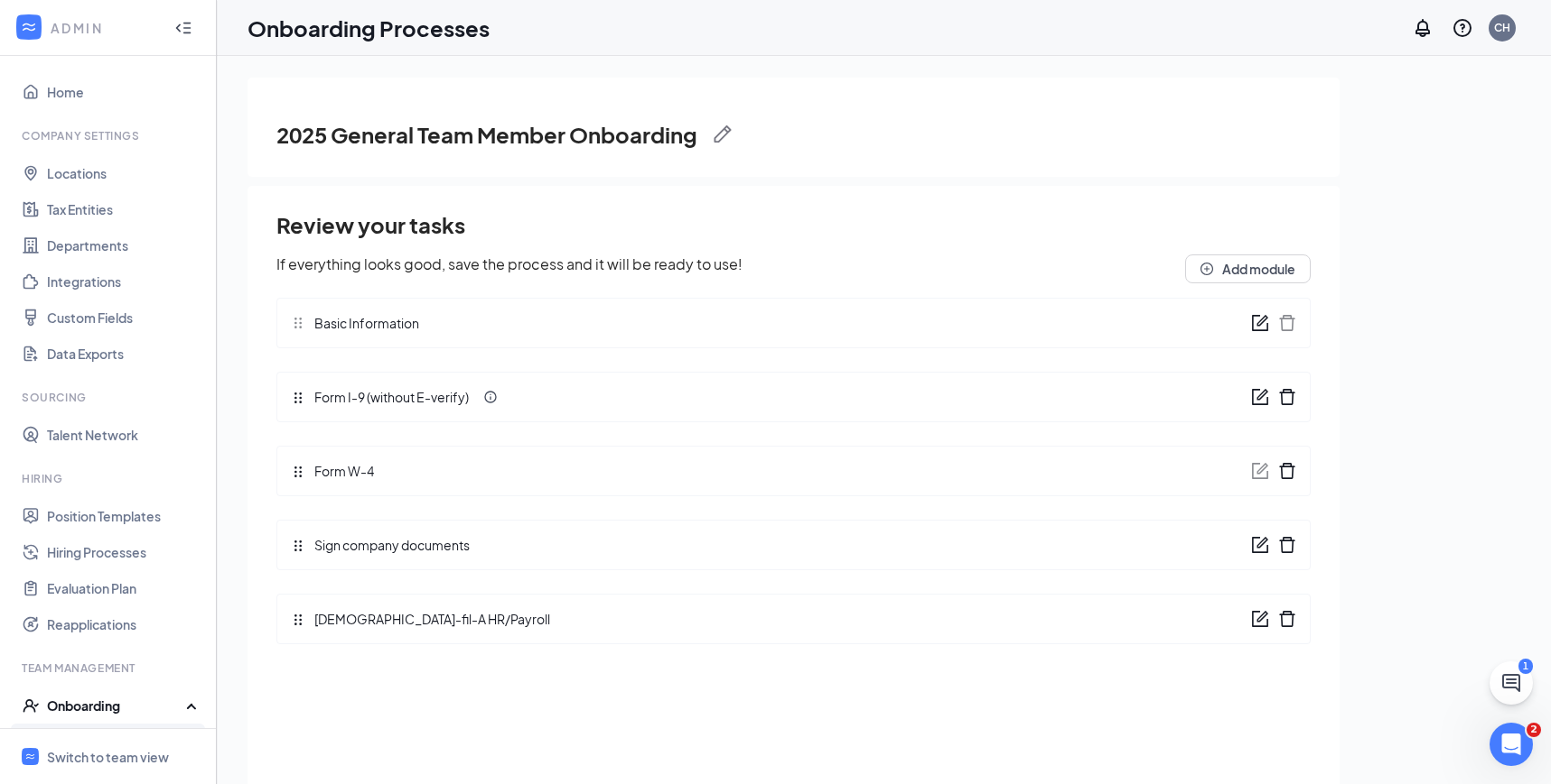
click at [1260, 547] on icon "form" at bounding box center [1260, 545] width 18 height 18
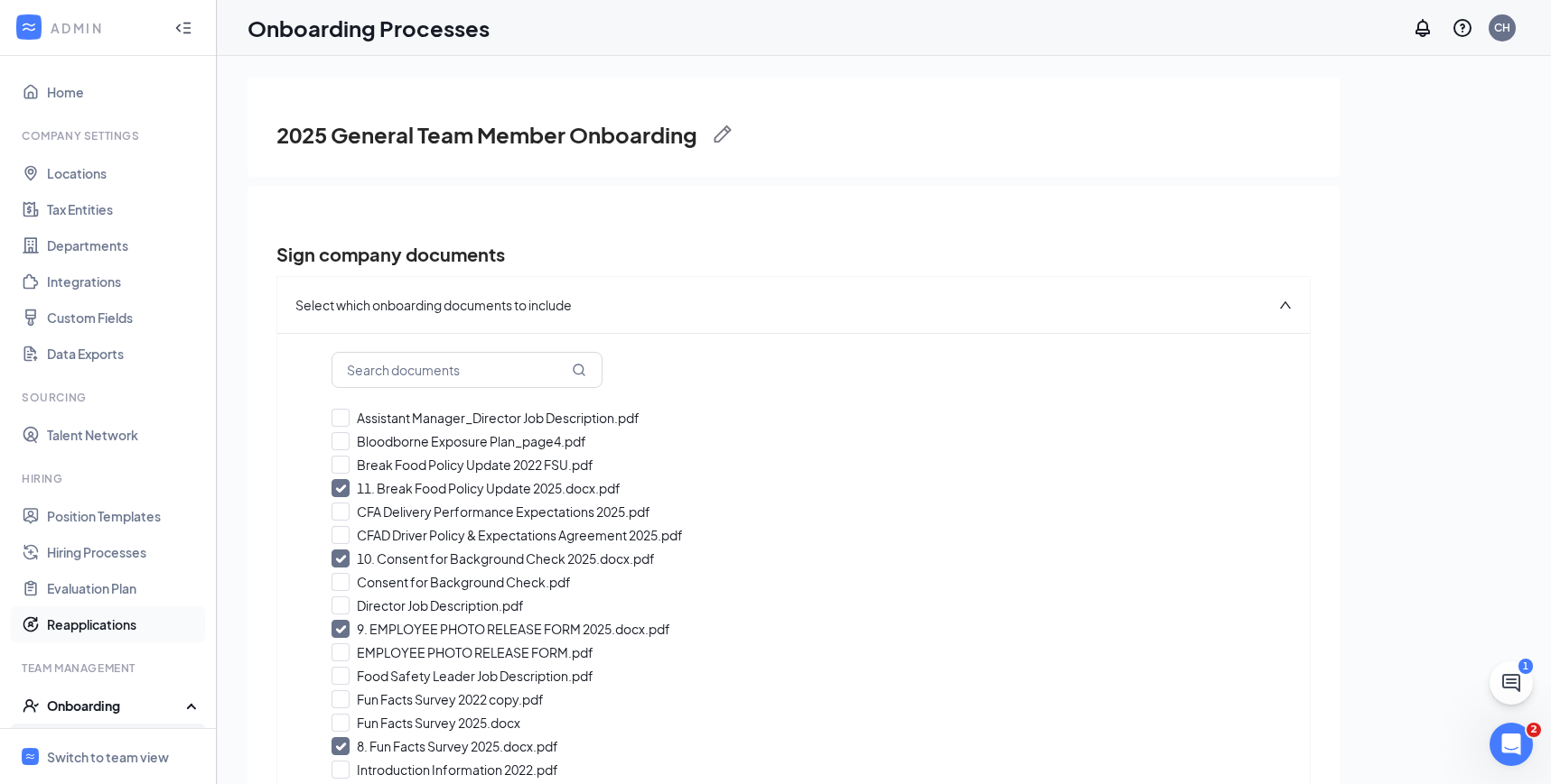
scroll to position [156, 0]
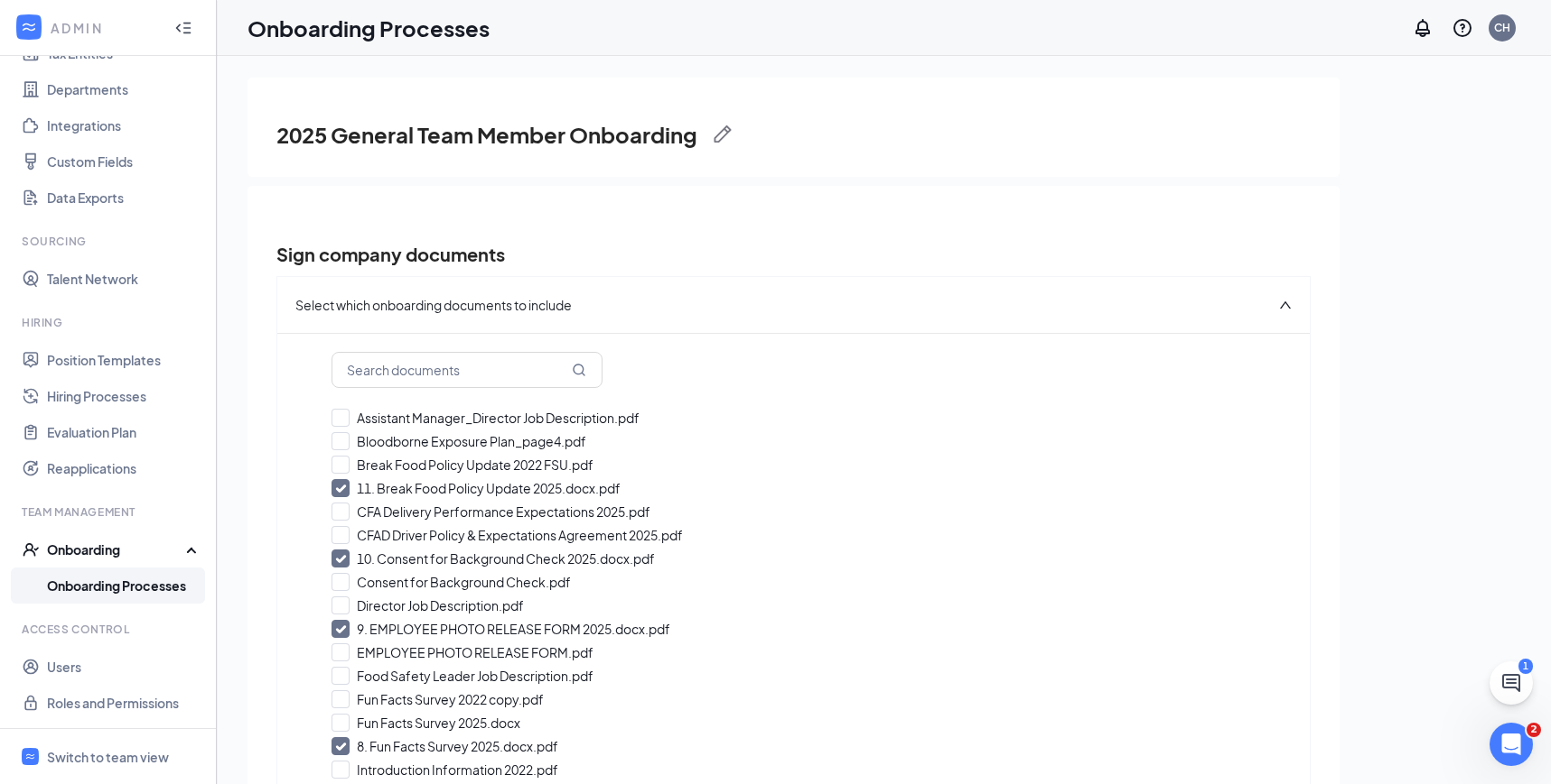
click at [119, 583] on link "Onboarding Processes" at bounding box center [124, 585] width 155 height 36
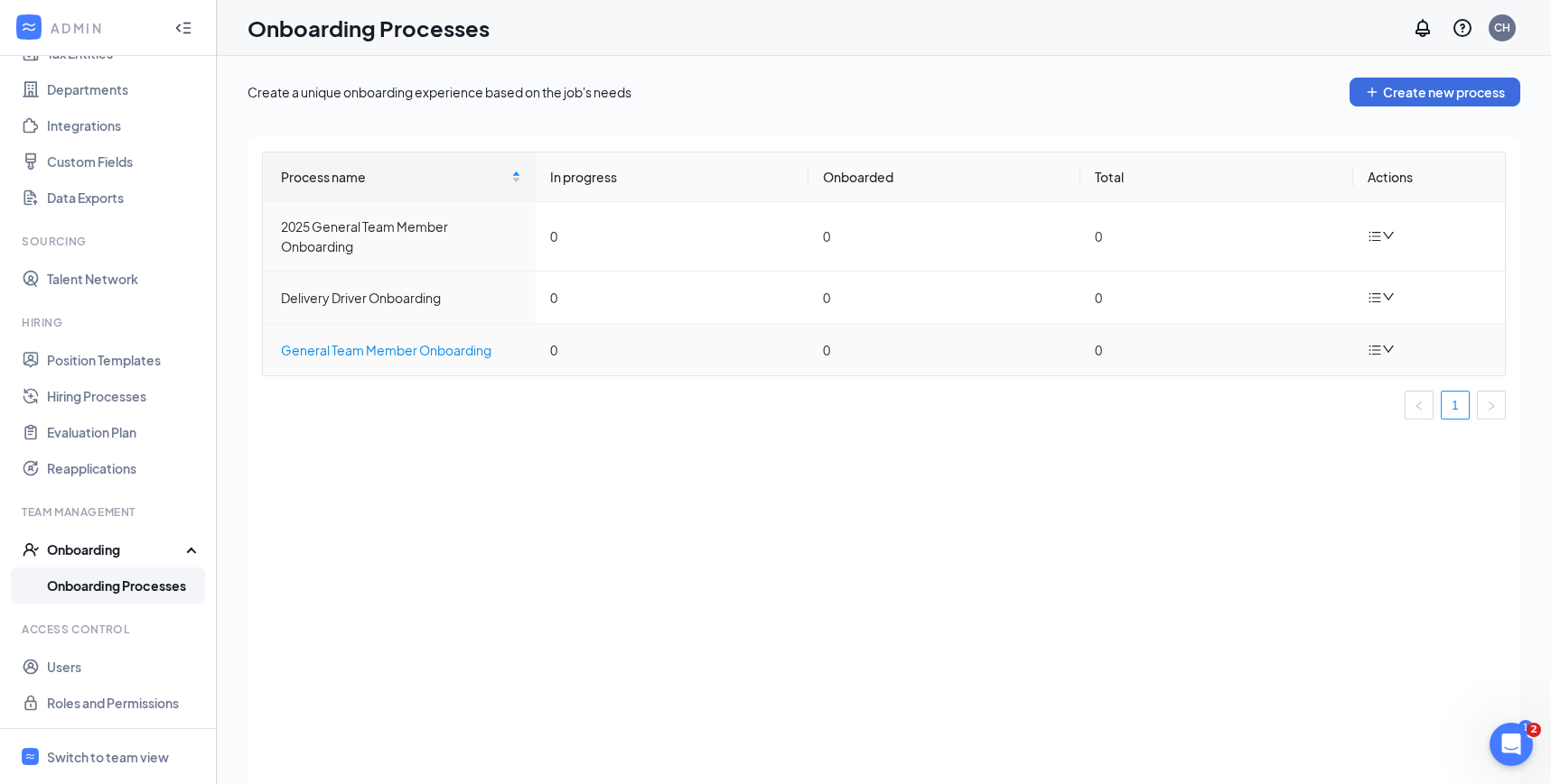
click at [476, 347] on div "General Team Member Onboarding" at bounding box center [401, 351] width 240 height 20
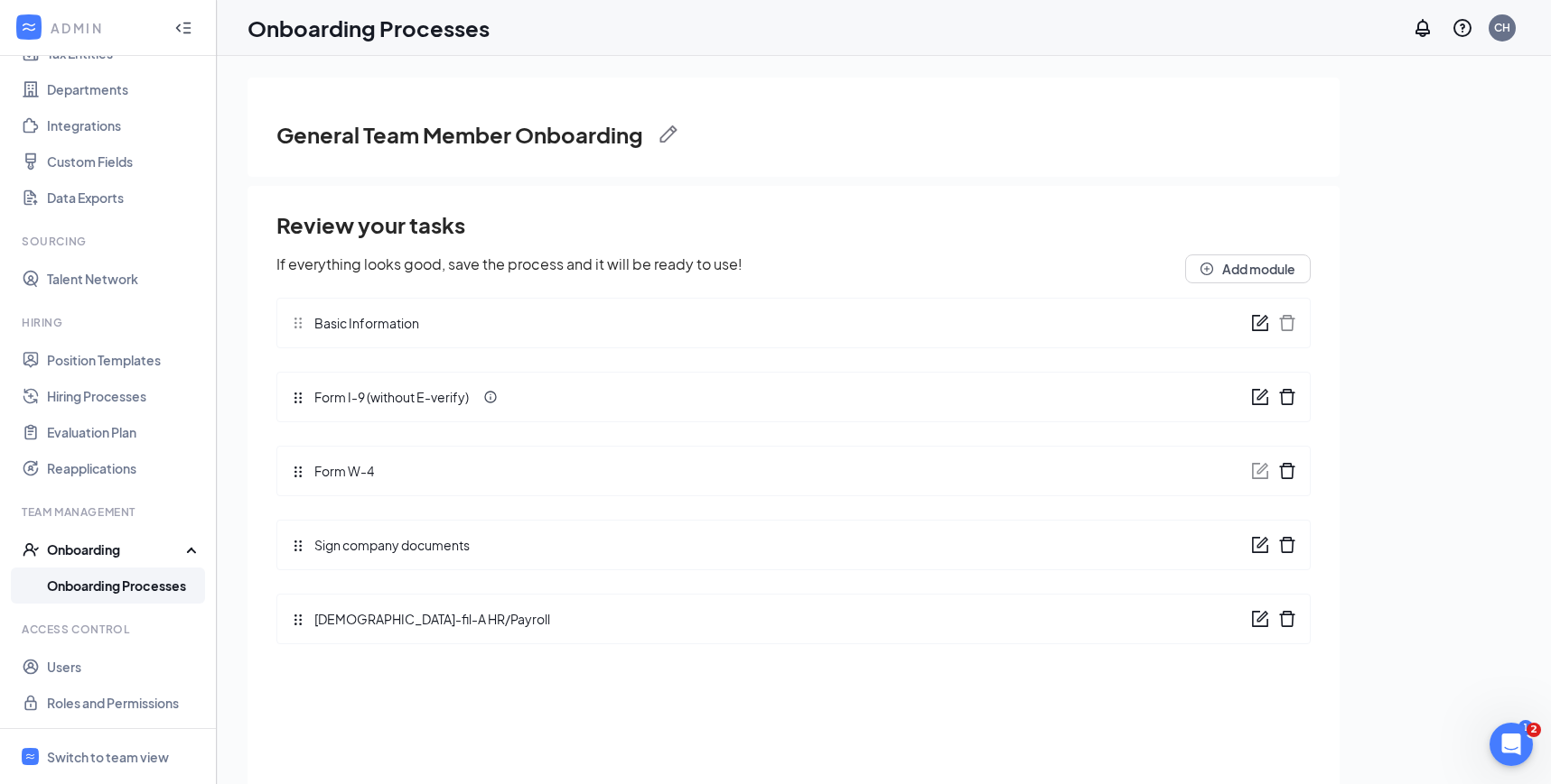
click at [1255, 544] on icon "form" at bounding box center [1260, 545] width 18 height 18
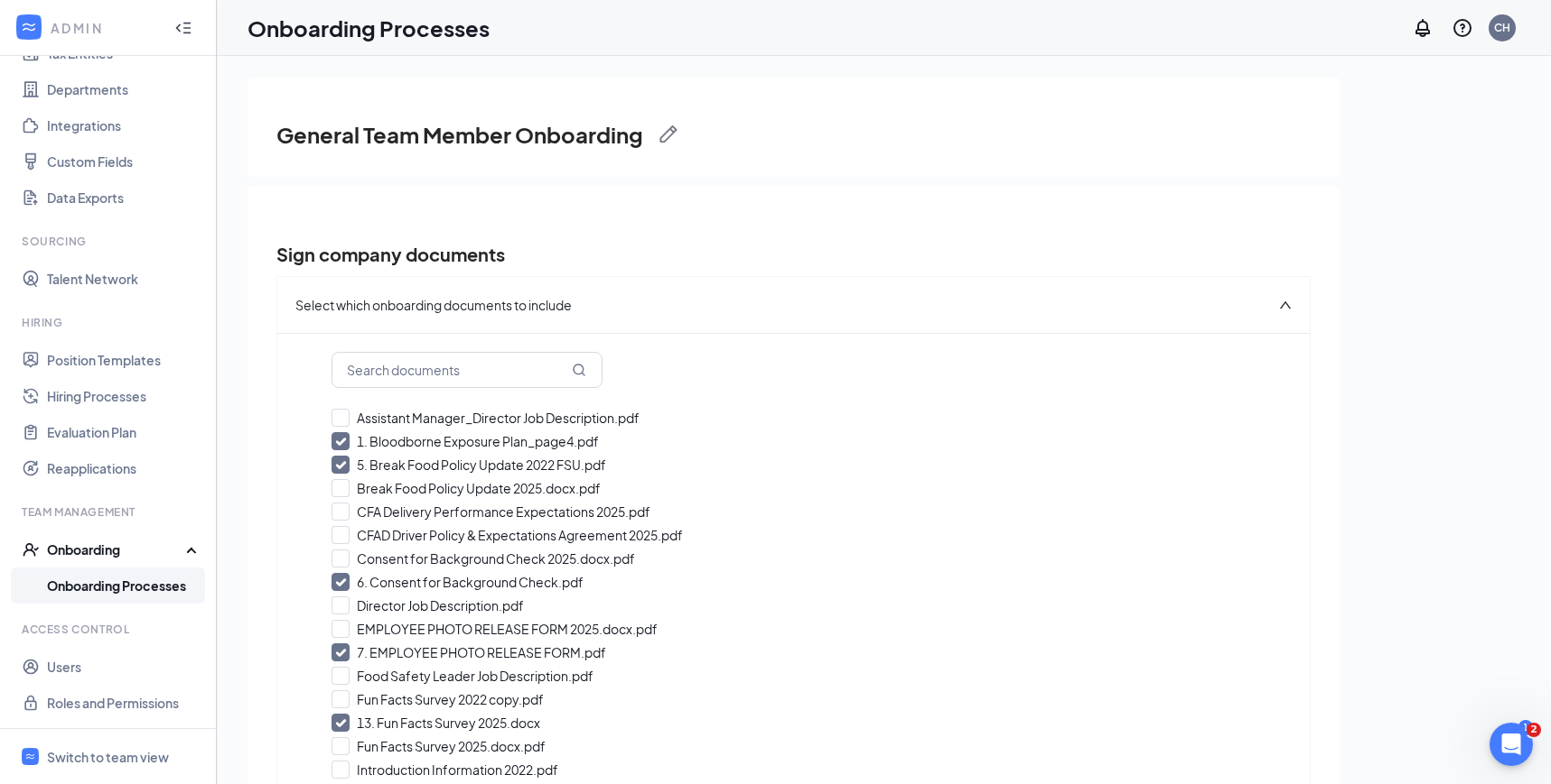
click at [112, 587] on link "Onboarding Processes" at bounding box center [124, 585] width 155 height 36
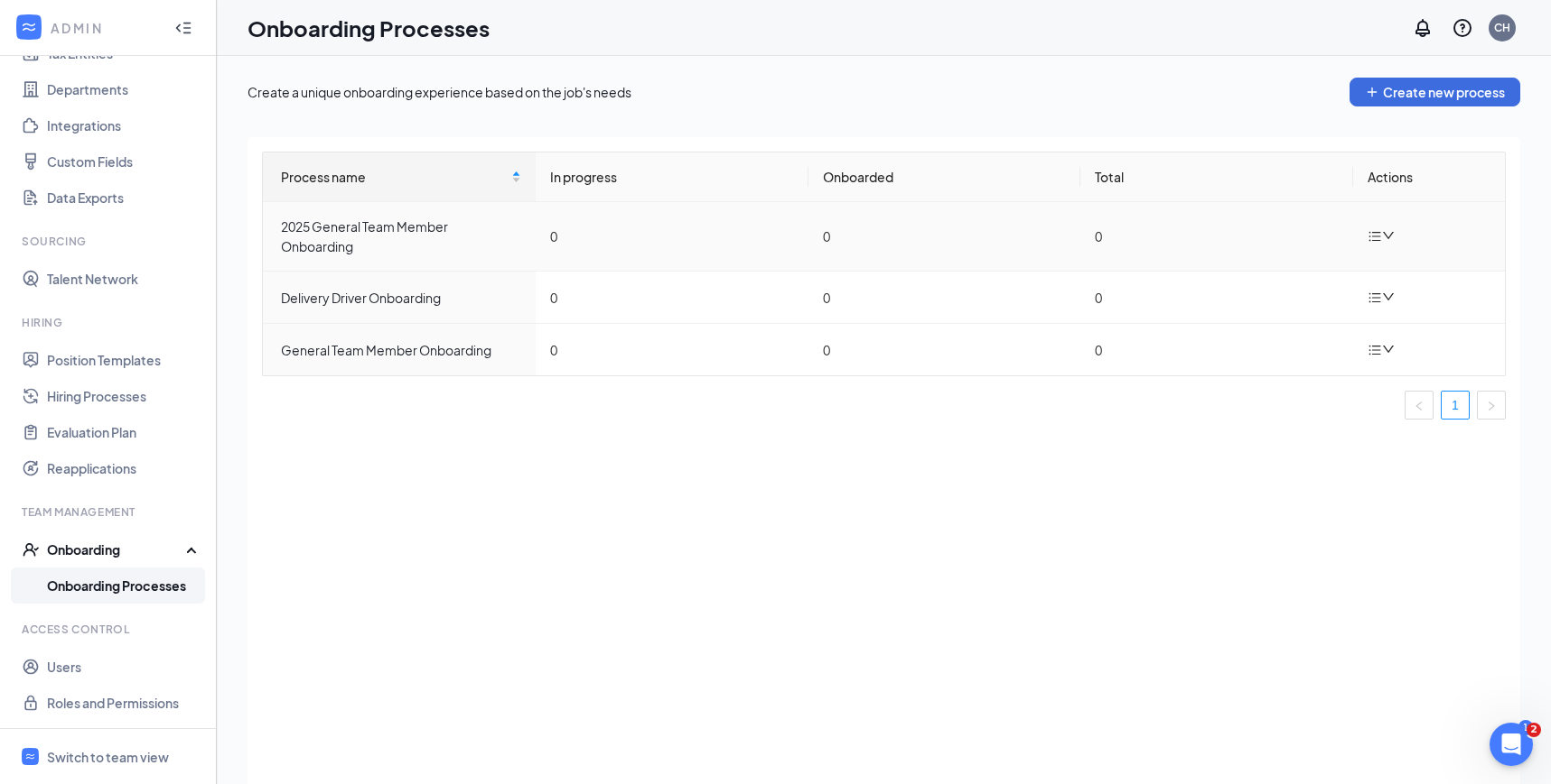
click at [1376, 235] on icon "bars" at bounding box center [1374, 237] width 14 height 14
click at [1269, 287] on div "Edit process" at bounding box center [1290, 278] width 195 height 22
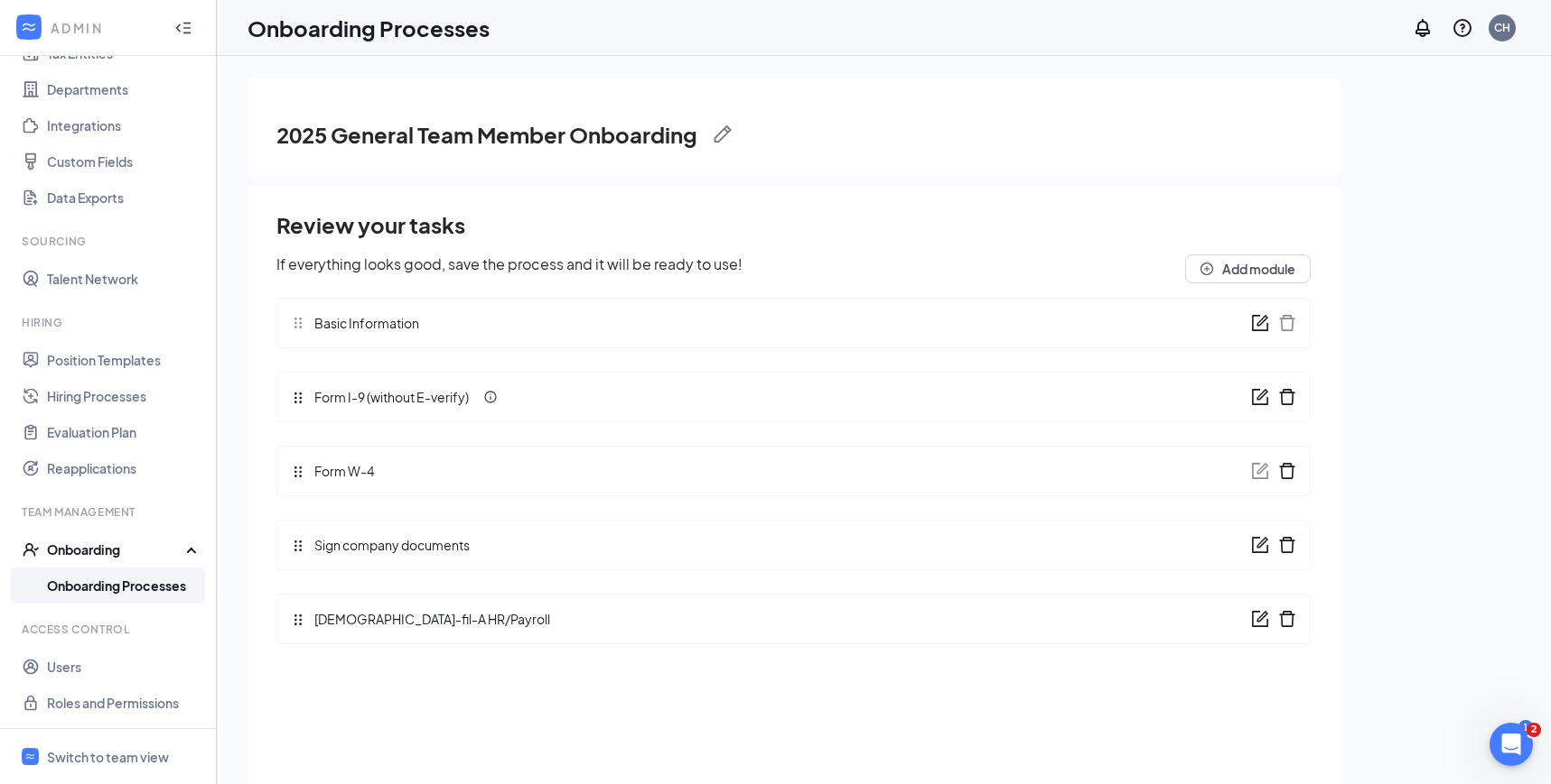
click at [1257, 548] on icon "form" at bounding box center [1260, 545] width 18 height 18
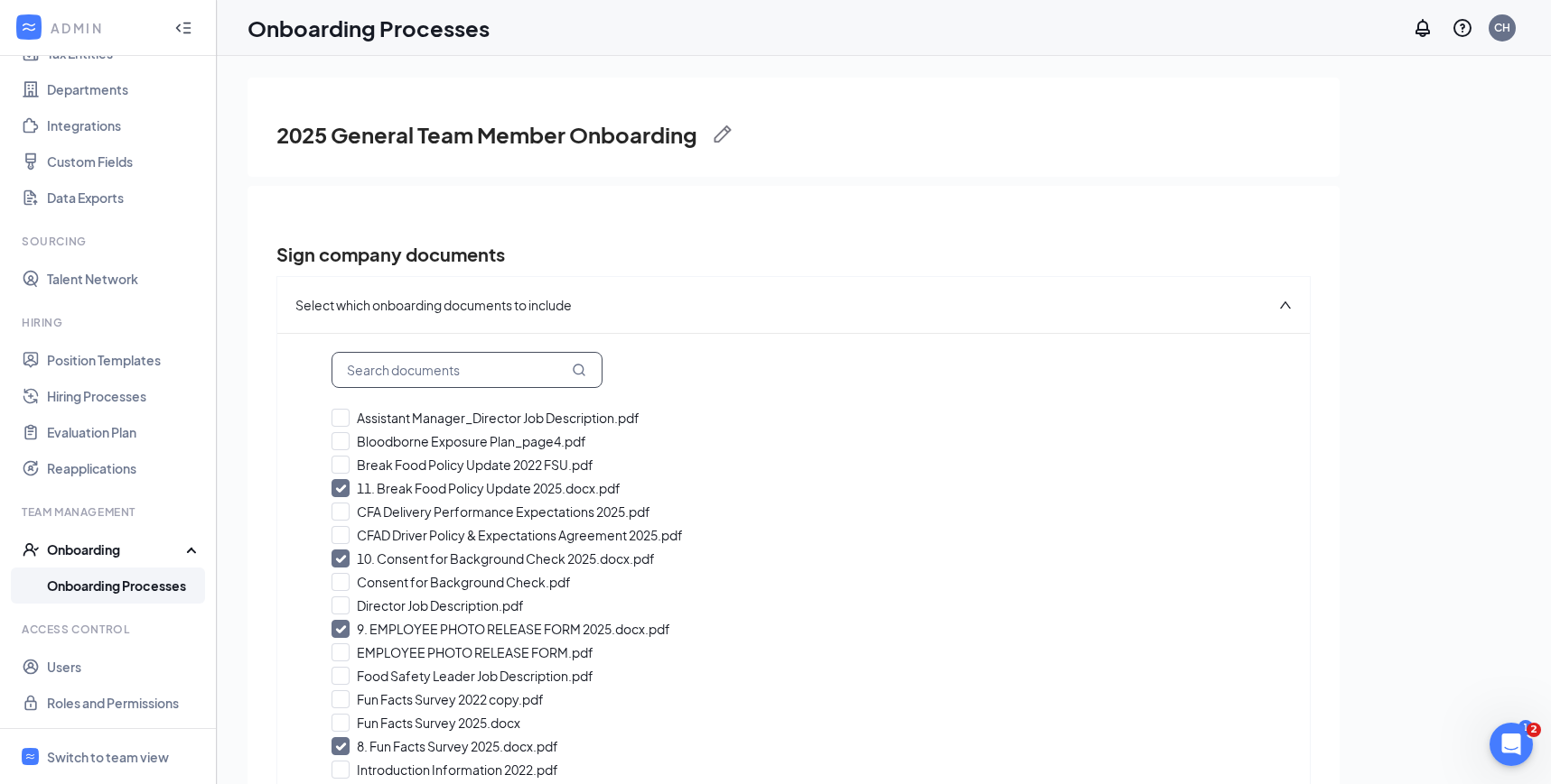
click at [476, 370] on input "text" at bounding box center [467, 370] width 271 height 36
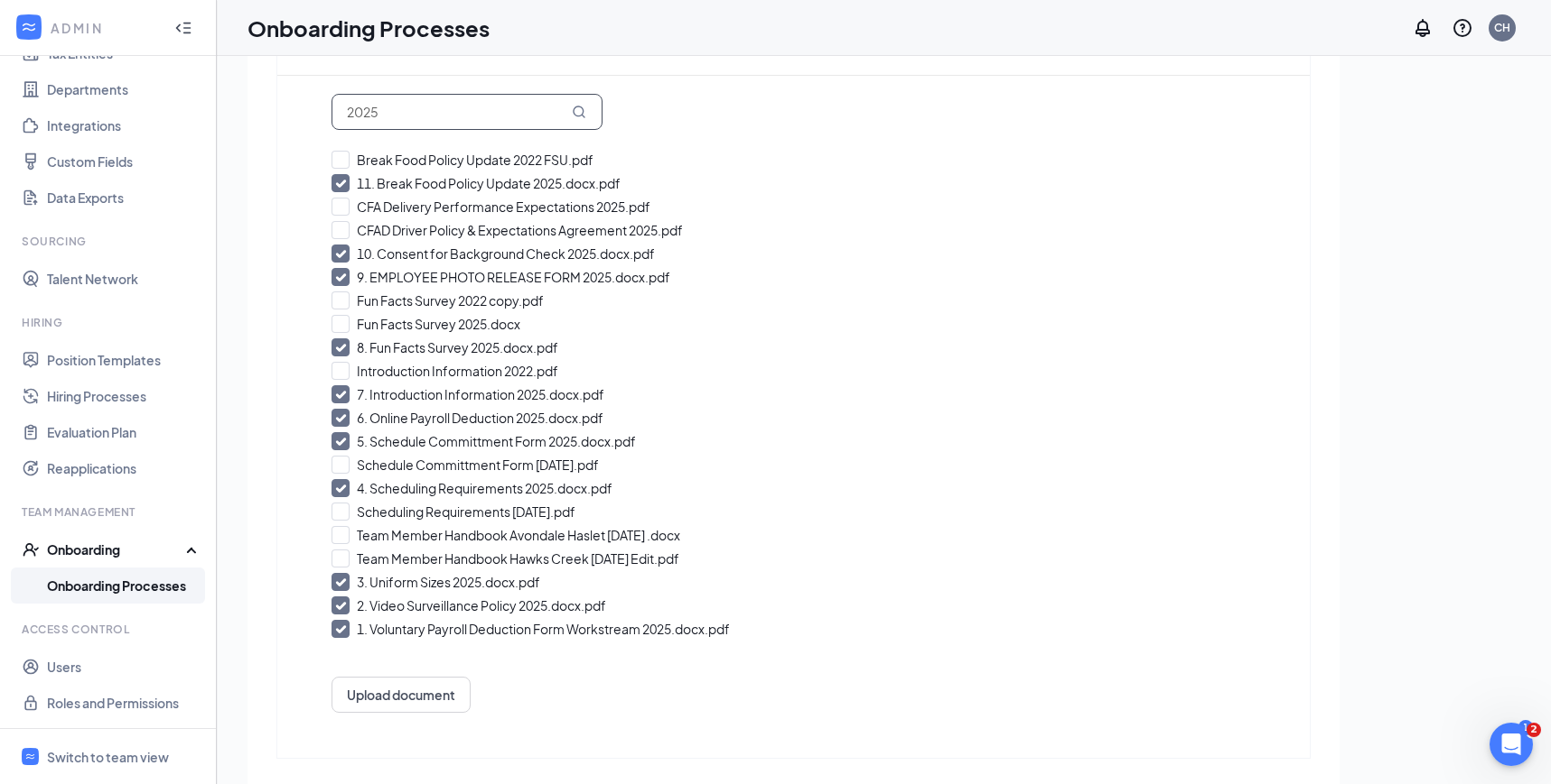
scroll to position [267, 0]
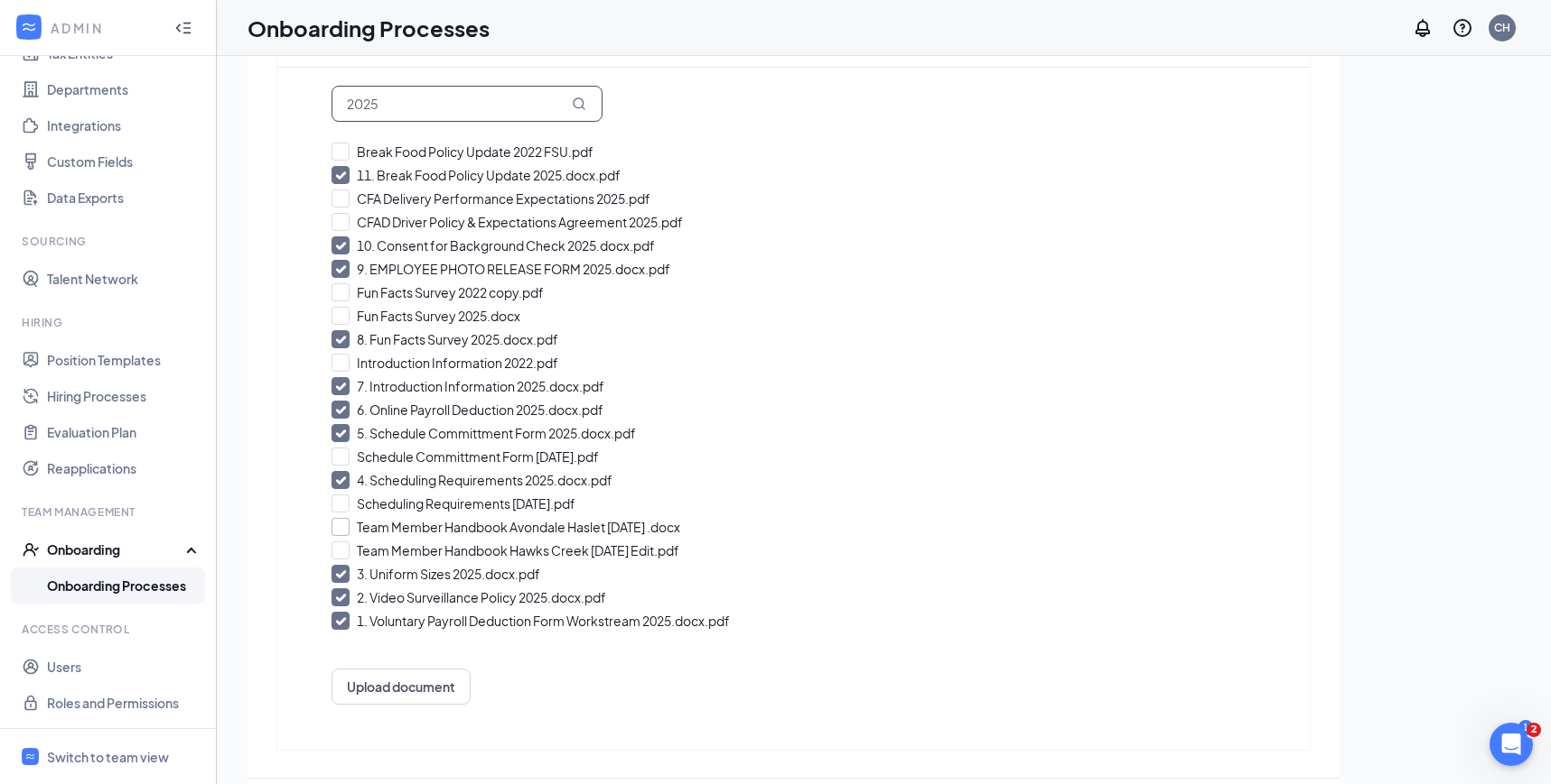
type input "2025"
click at [338, 525] on input "Team Member Handbook Avondale Haslet August 2025 .docx" at bounding box center [793, 527] width 923 height 18
checkbox input "true"
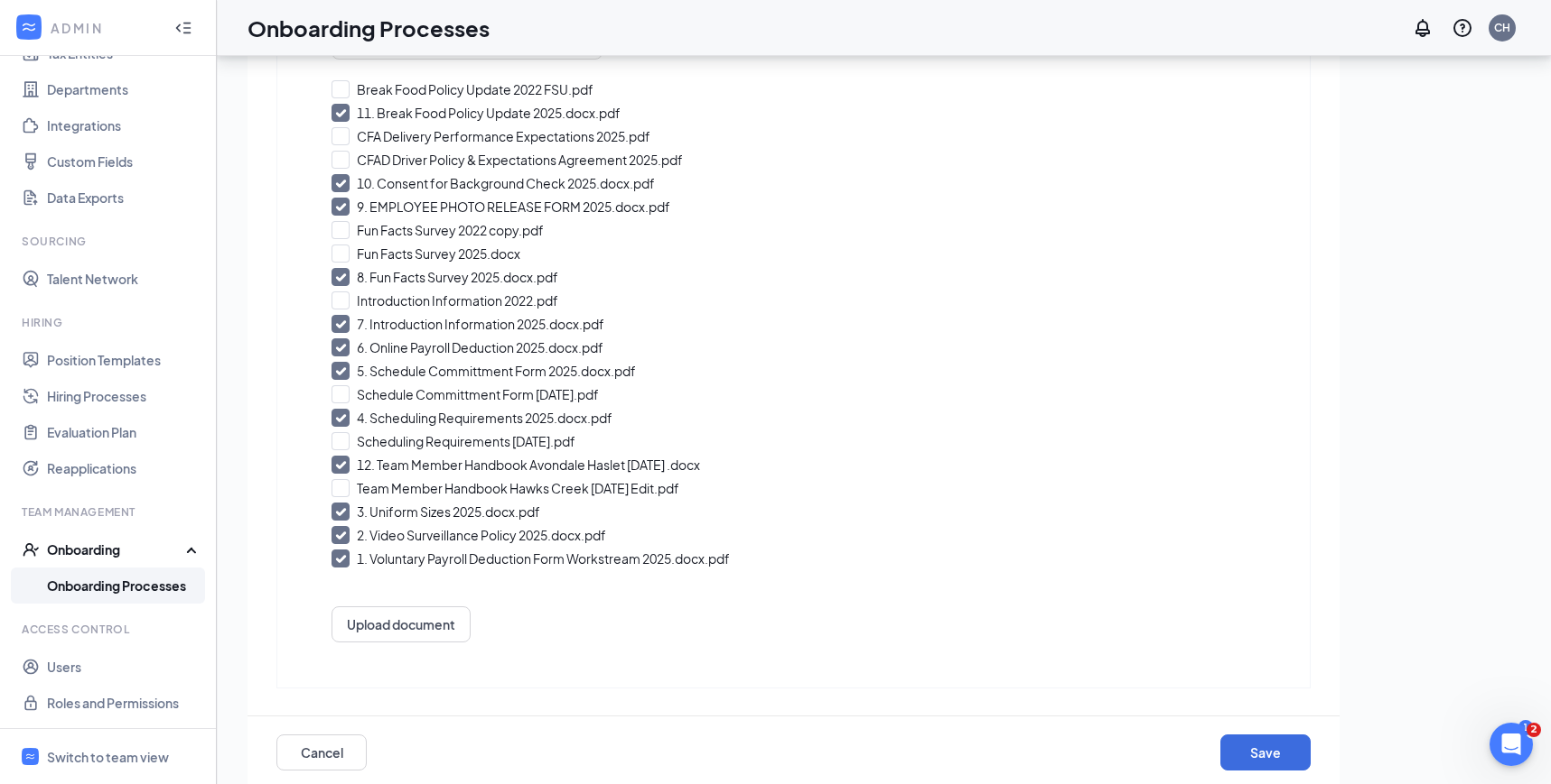
scroll to position [81, 0]
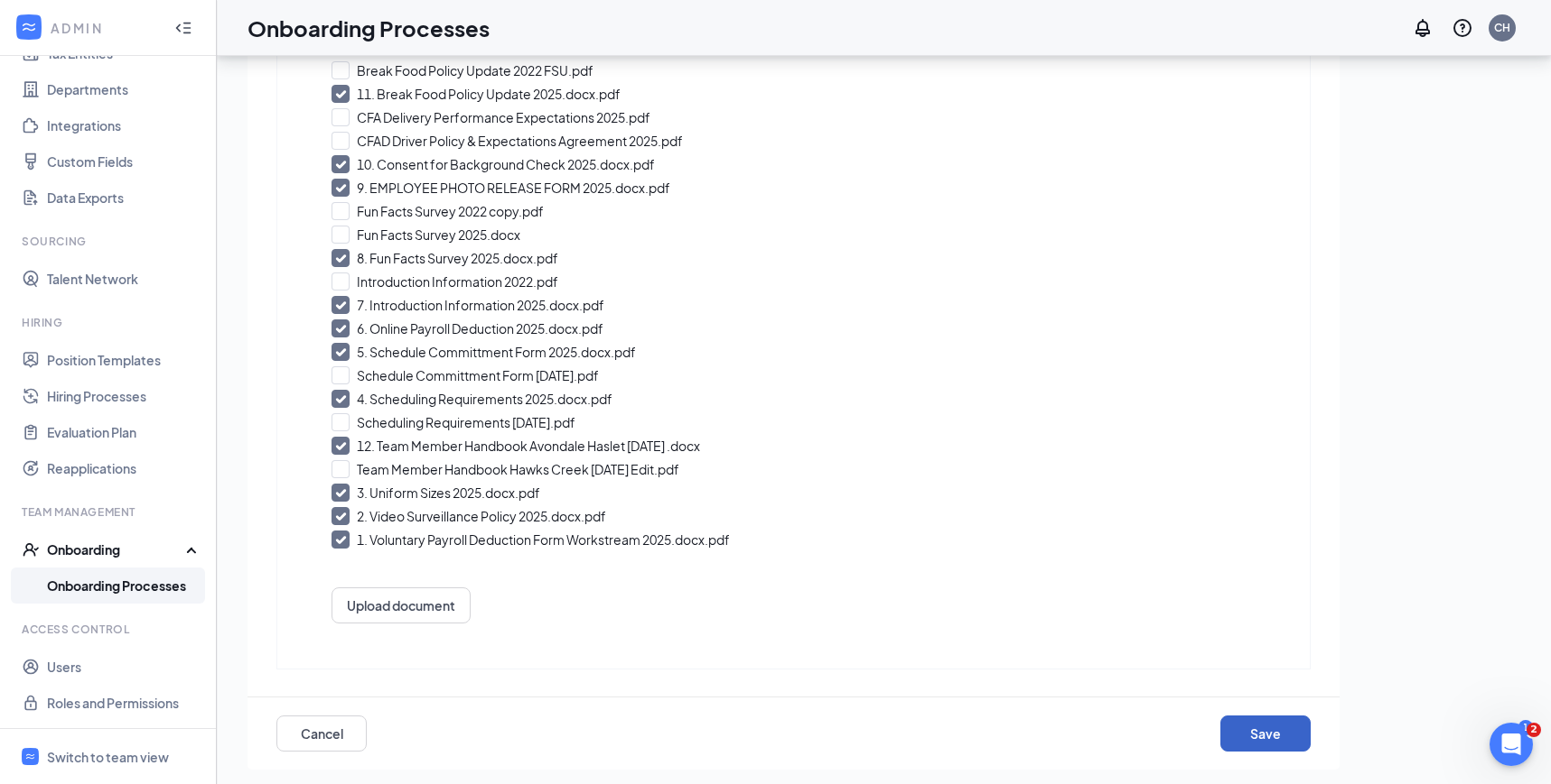
click at [1262, 732] on button "Save" at bounding box center [1265, 734] width 90 height 36
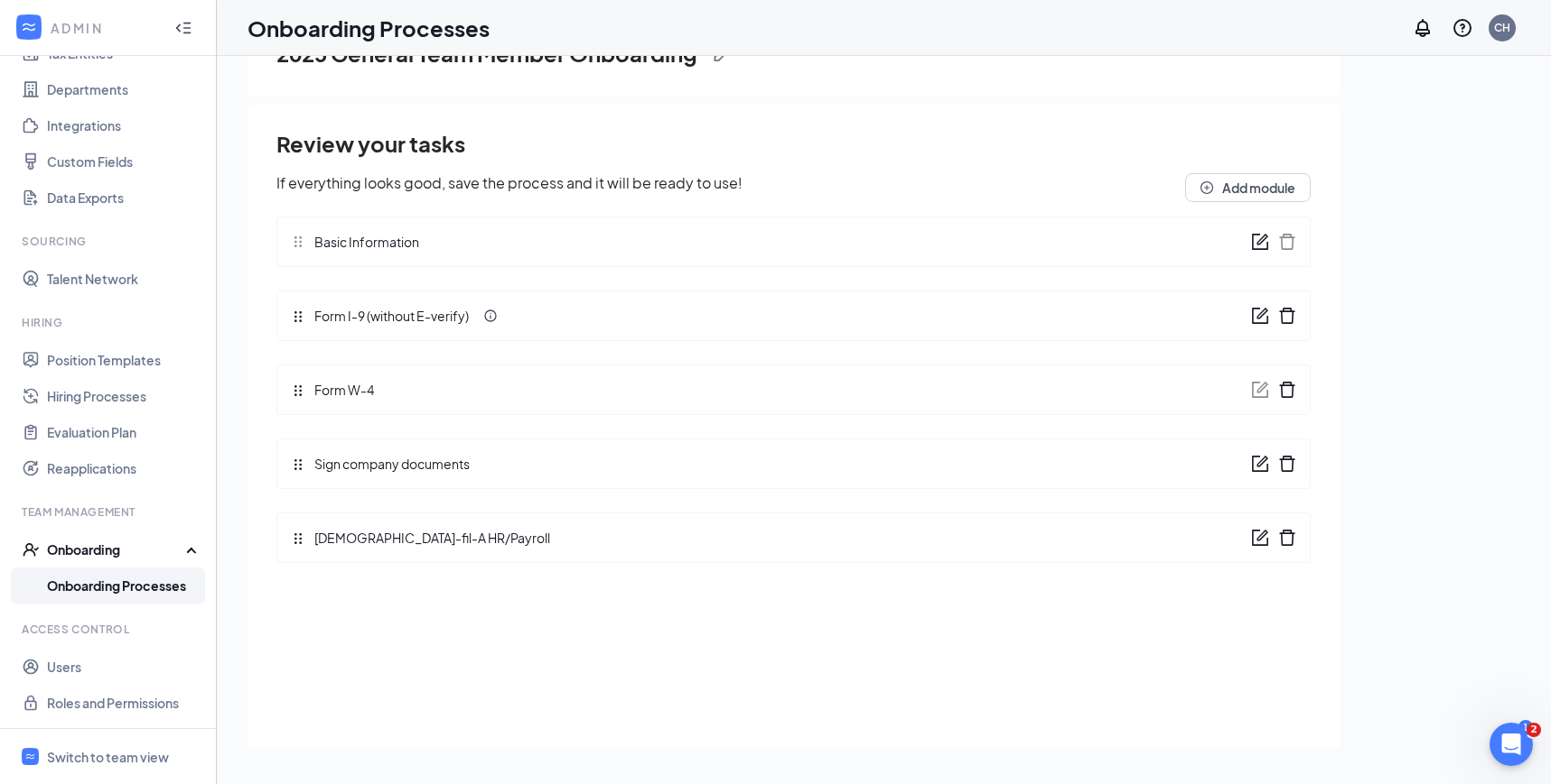
scroll to position [0, 0]
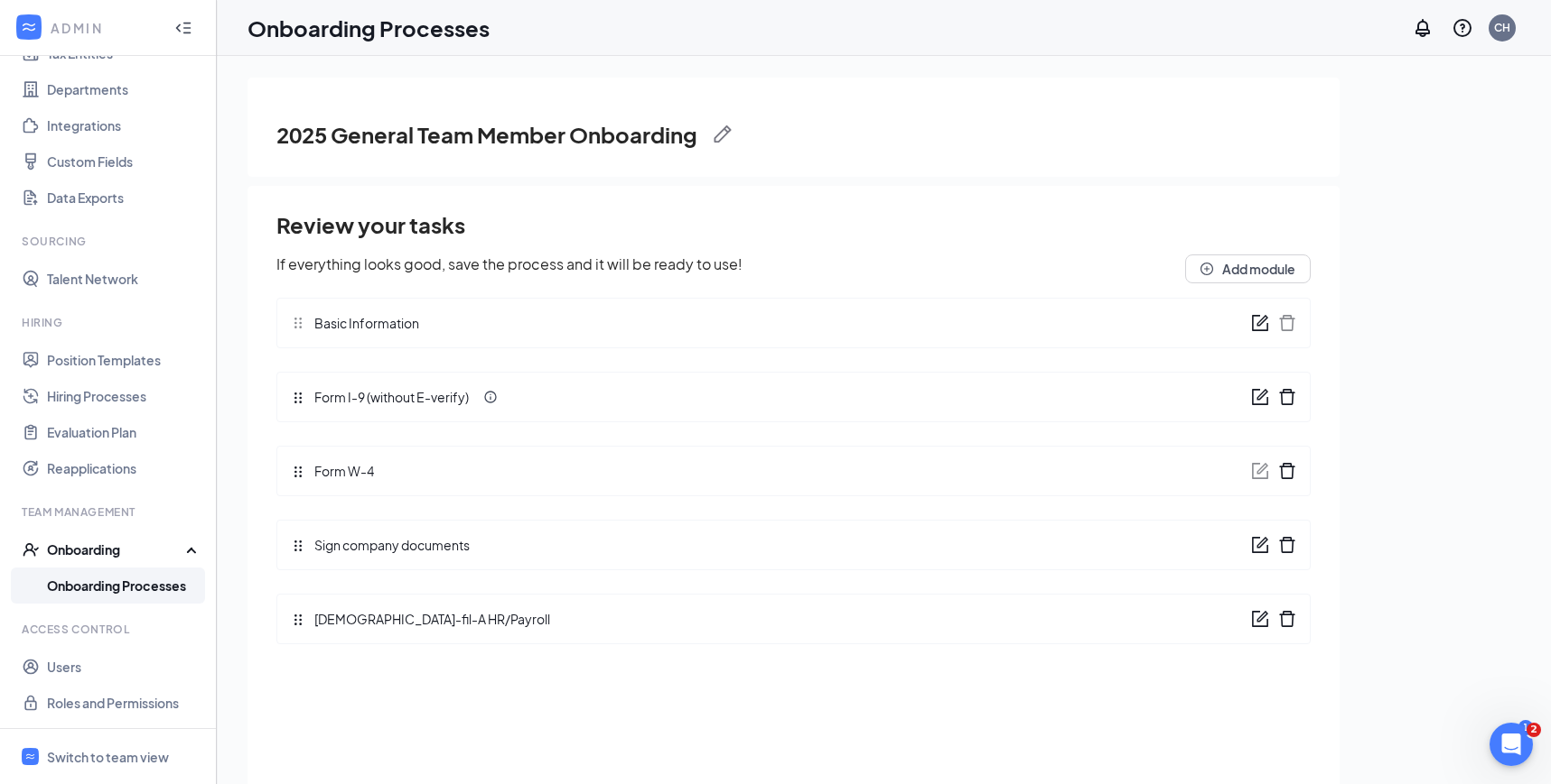
click at [136, 569] on link "Onboarding Processes" at bounding box center [124, 585] width 155 height 36
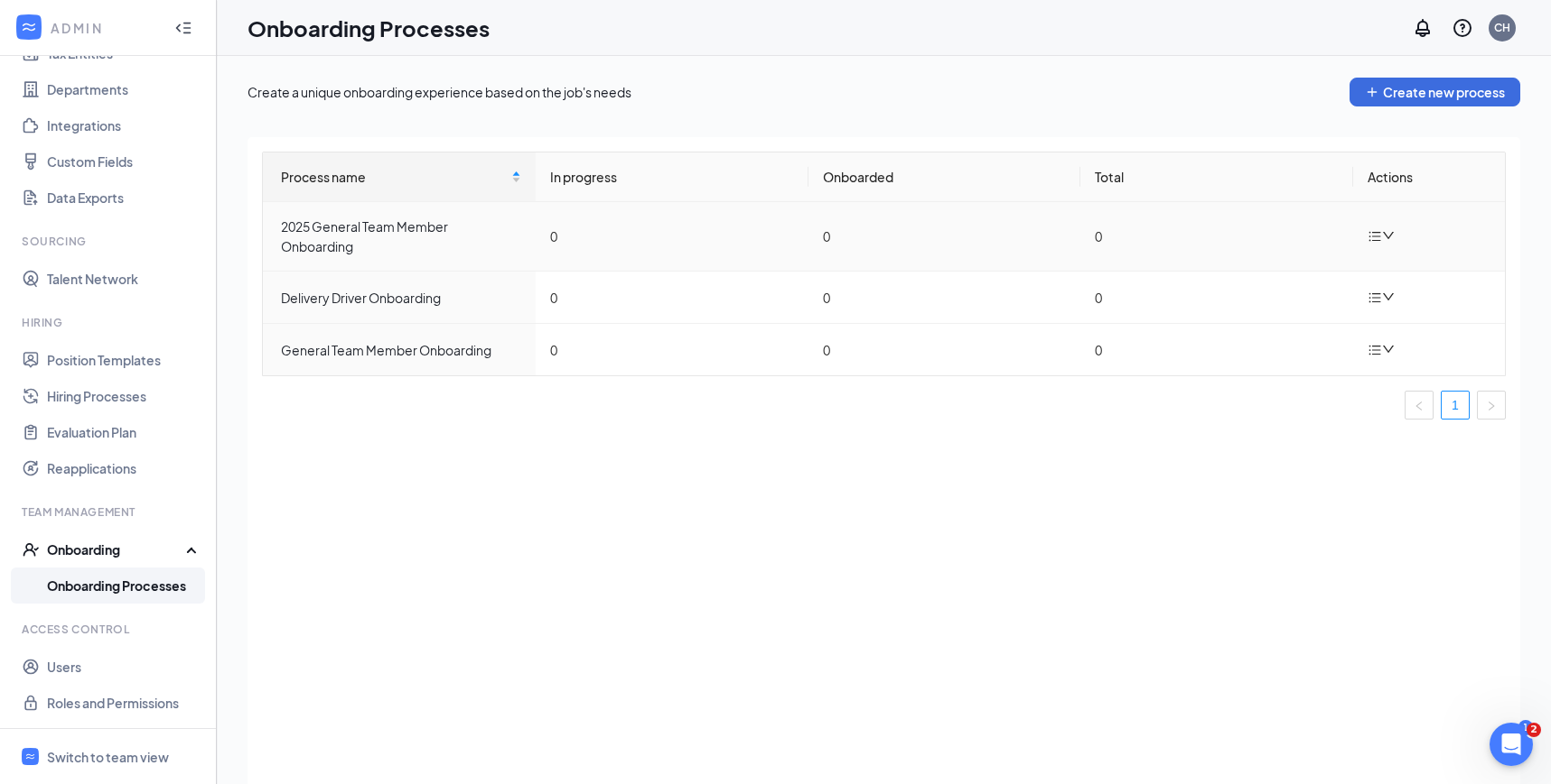
click at [1382, 239] on icon "down" at bounding box center [1388, 236] width 13 height 13
click at [78, 752] on div "Switch to team view" at bounding box center [108, 757] width 122 height 18
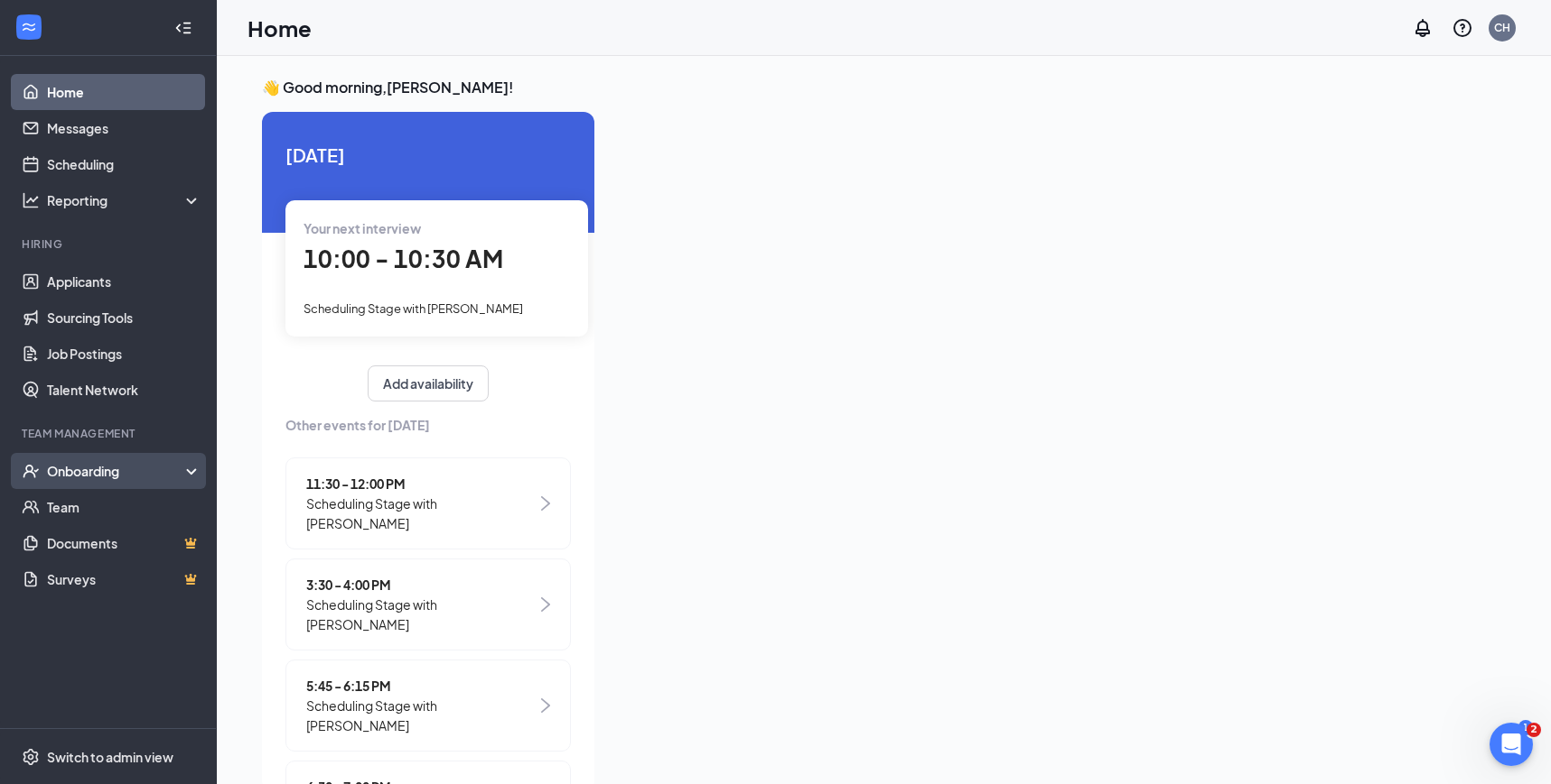
click at [108, 472] on div "Onboarding" at bounding box center [116, 471] width 139 height 18
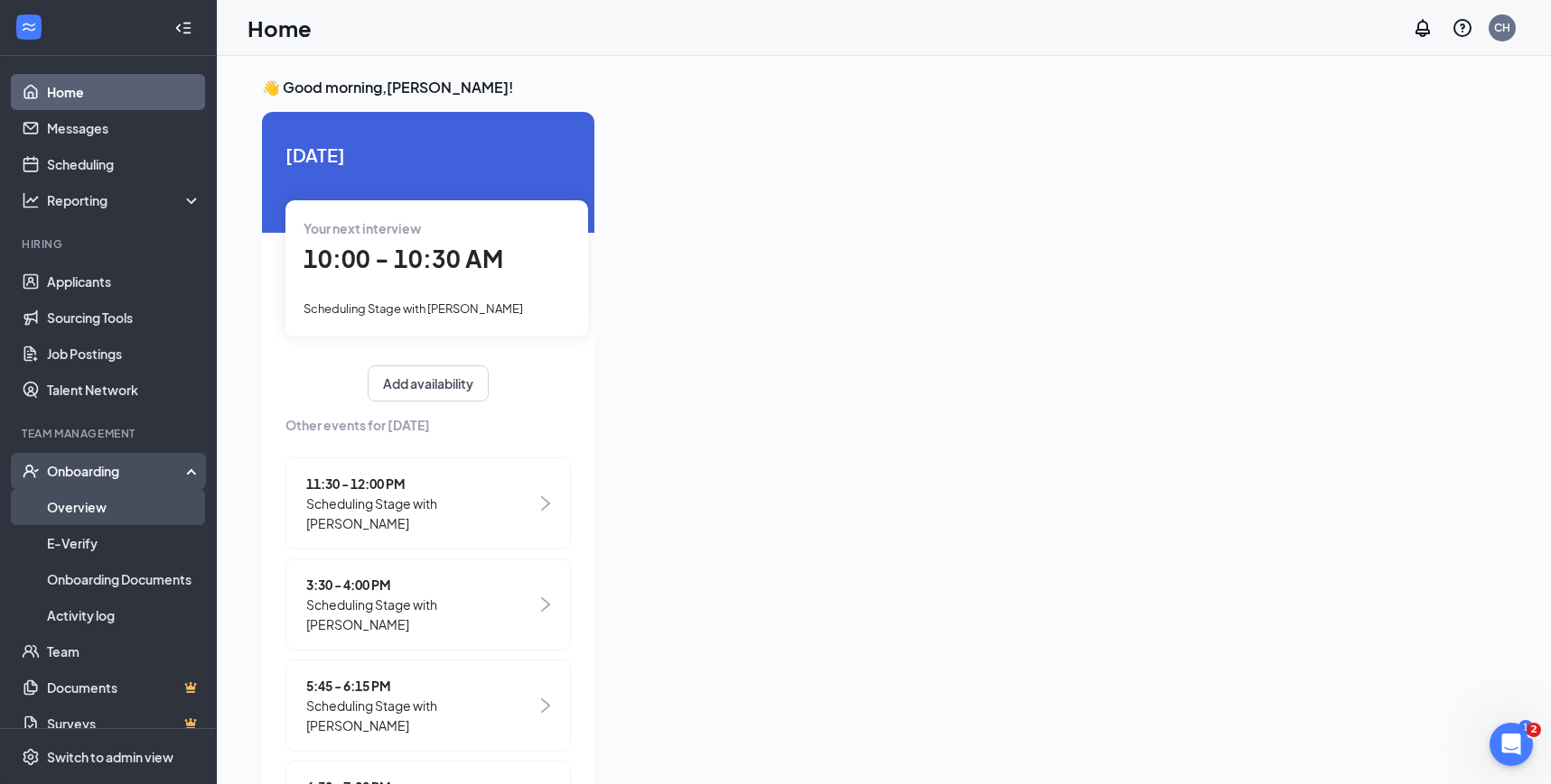
click at [108, 505] on link "Overview" at bounding box center [124, 507] width 155 height 36
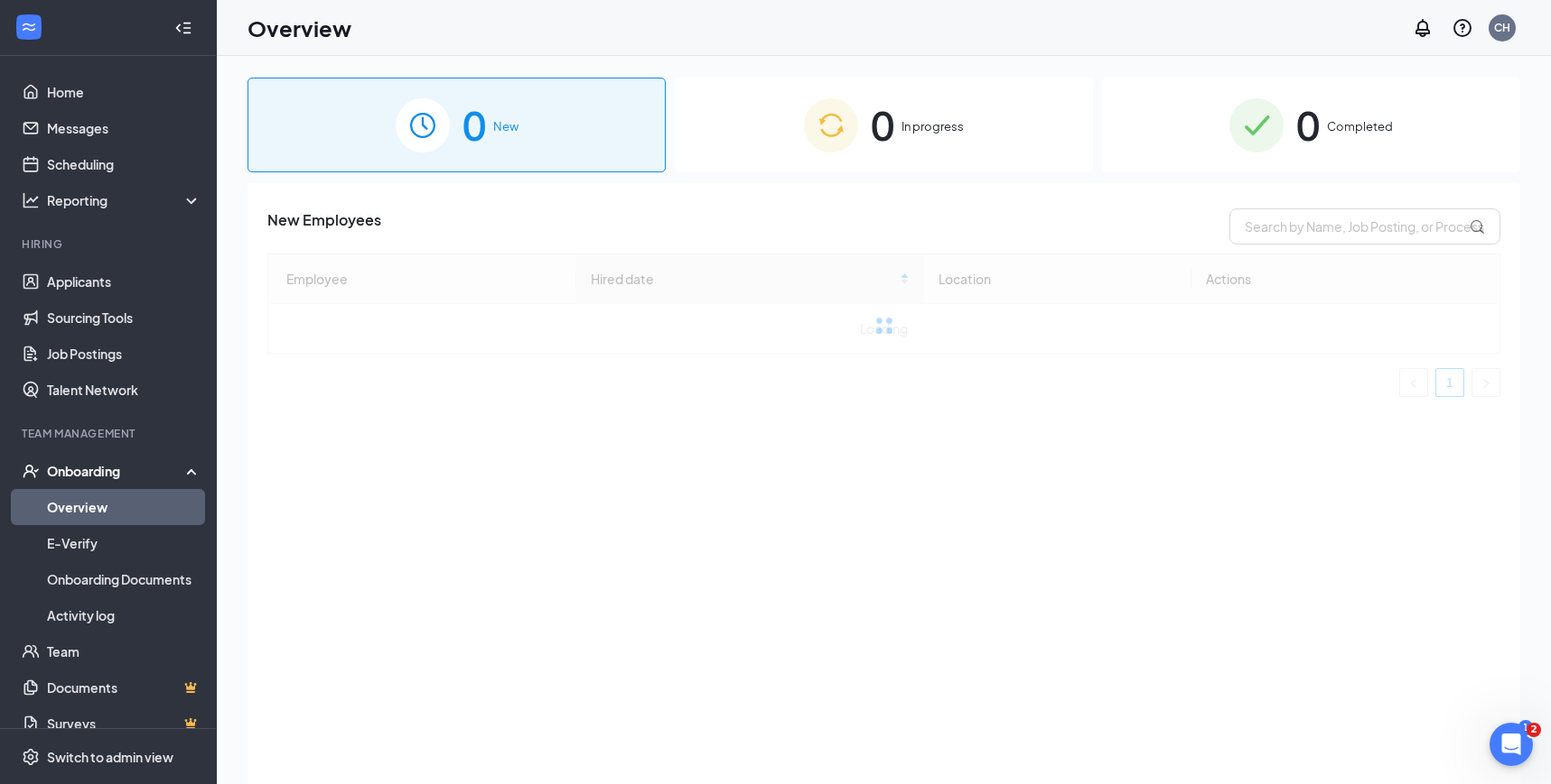
click at [1008, 125] on div "0 In progress" at bounding box center [883, 125] width 418 height 95
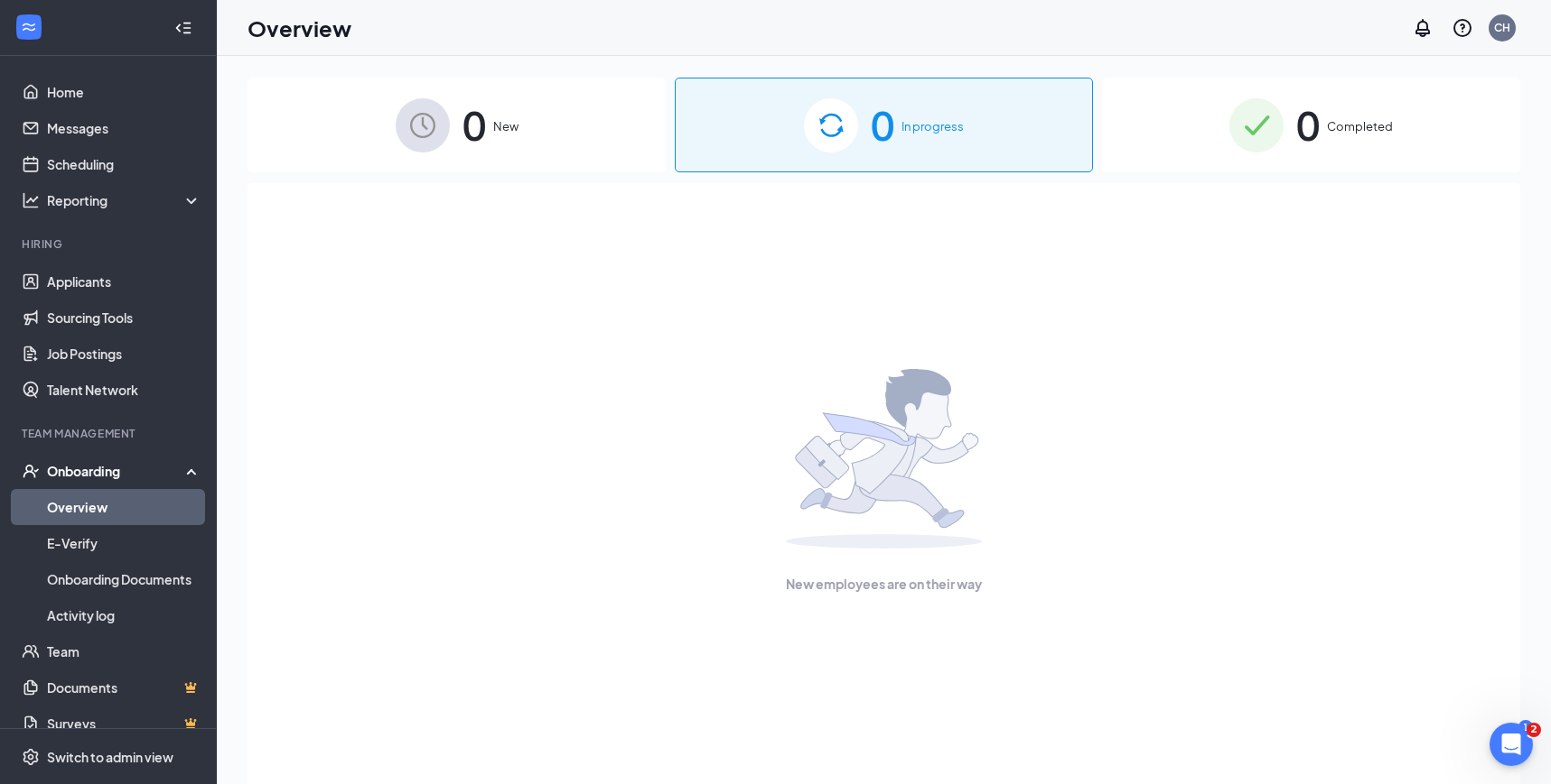
click at [644, 170] on div "0 New" at bounding box center [457, 125] width 418 height 95
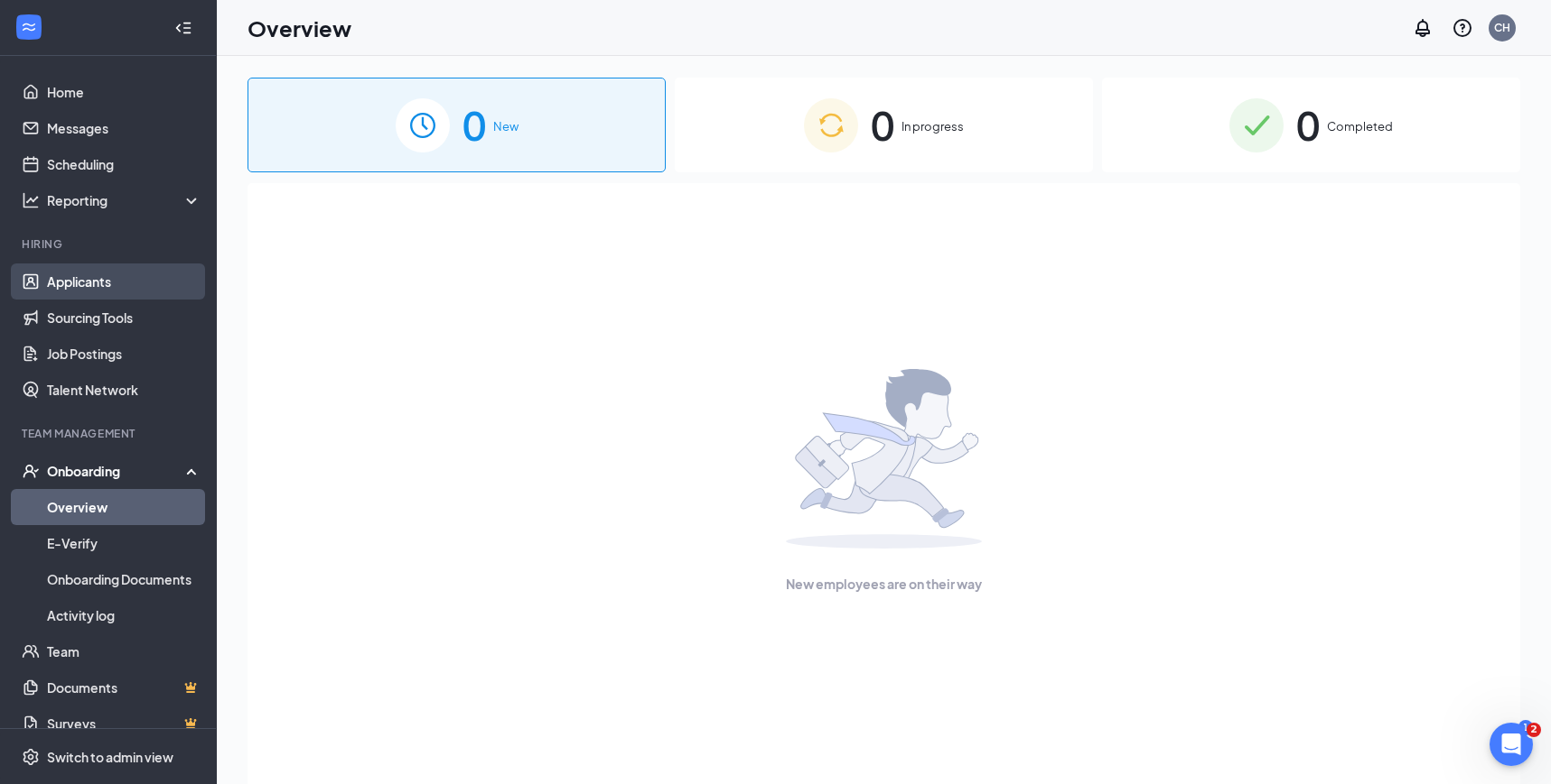
click at [70, 286] on link "Applicants" at bounding box center [124, 282] width 155 height 36
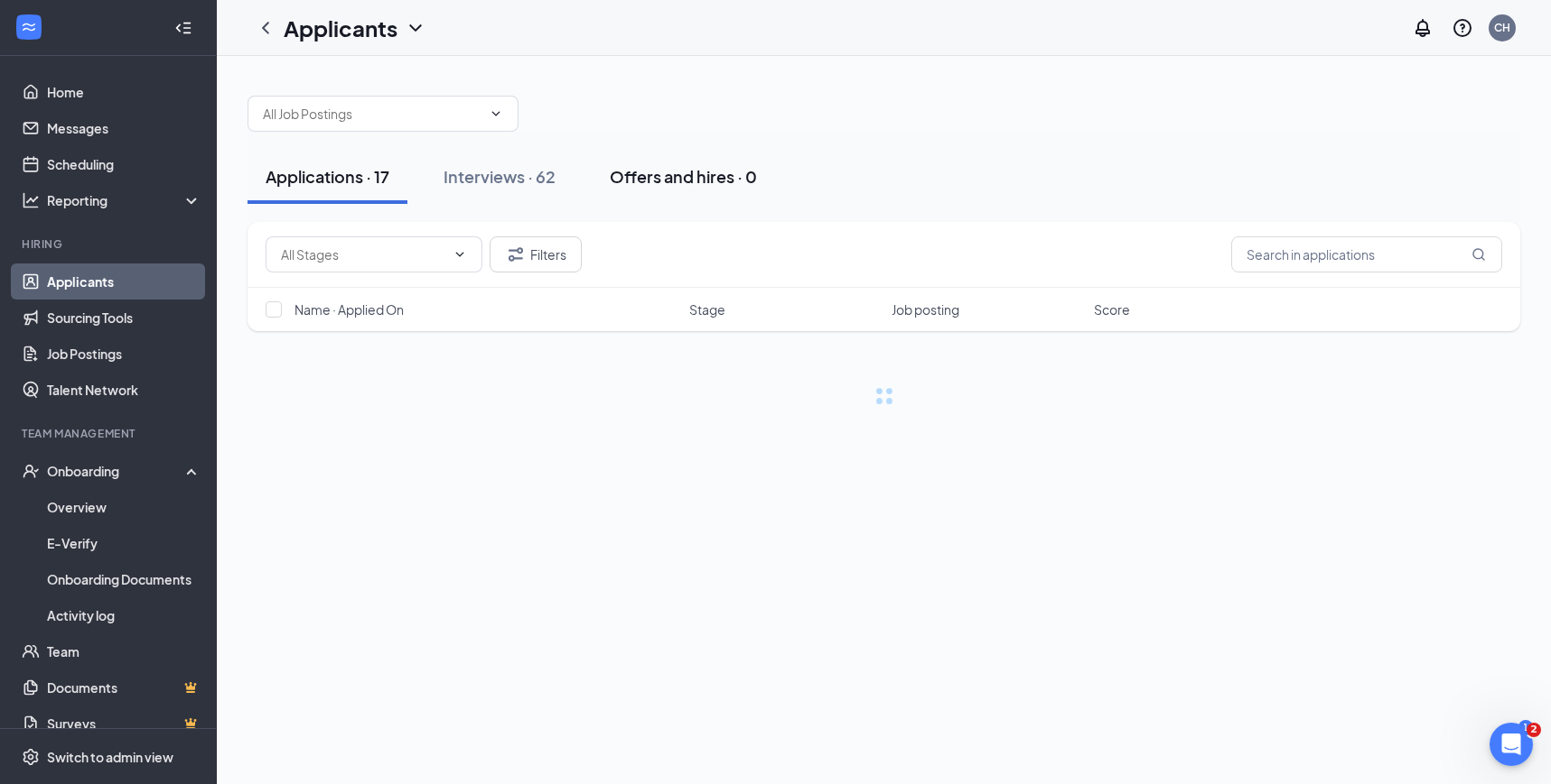
click at [717, 173] on div "Offers and hires · 0" at bounding box center [683, 176] width 147 height 23
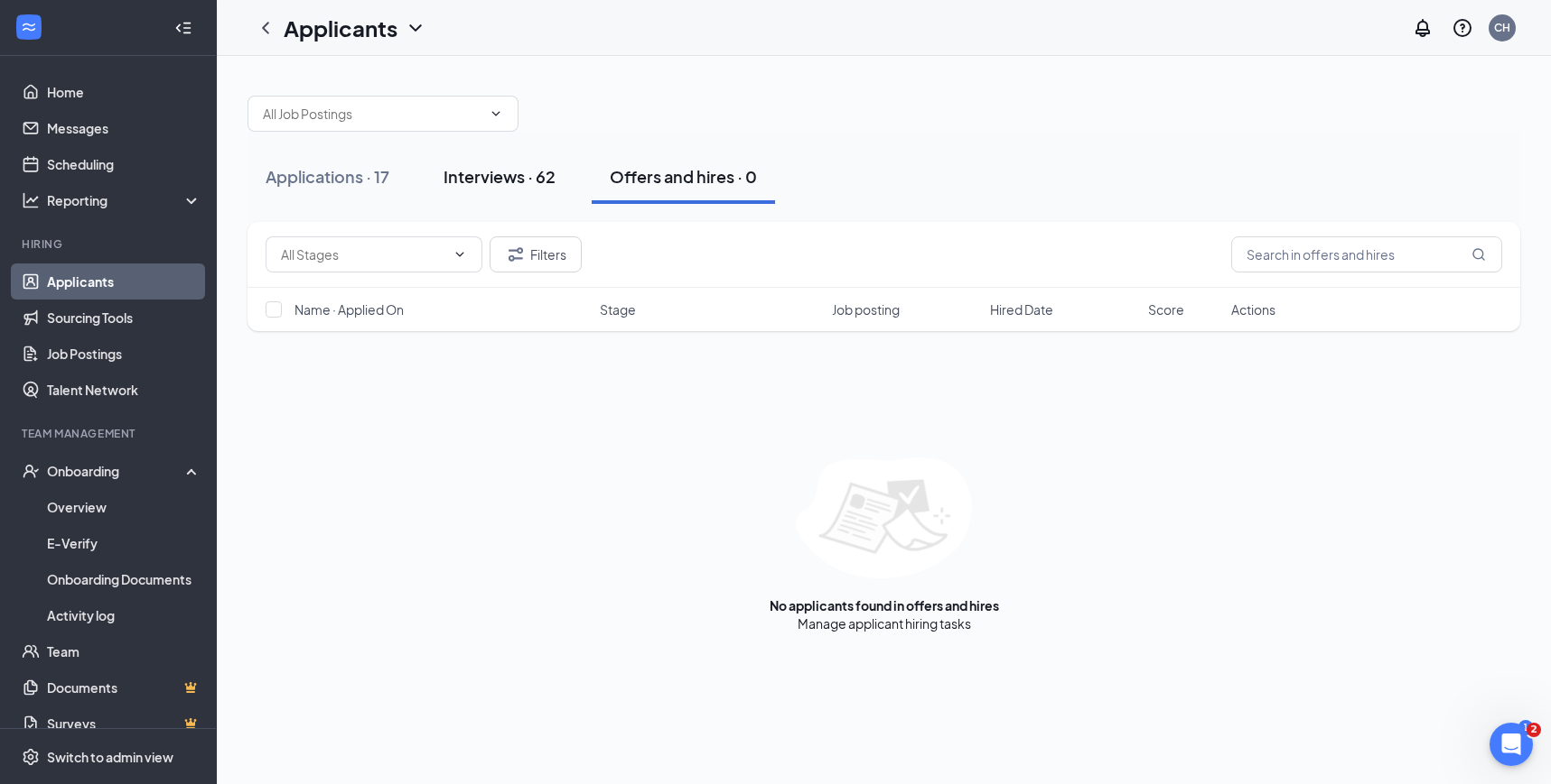
click at [539, 187] on div "Interviews · 62" at bounding box center [500, 176] width 112 height 23
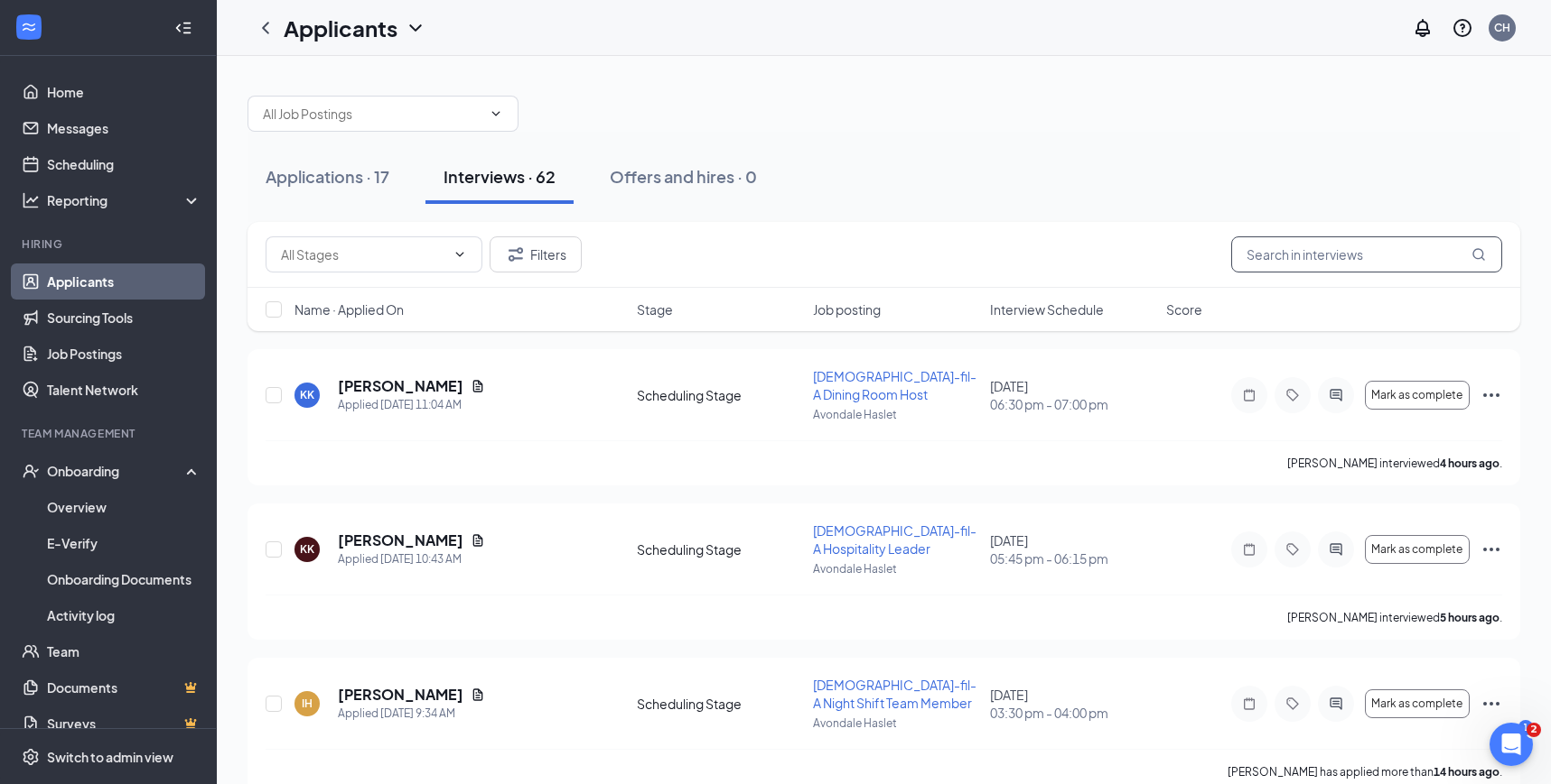
click at [1321, 262] on input "text" at bounding box center [1366, 255] width 271 height 36
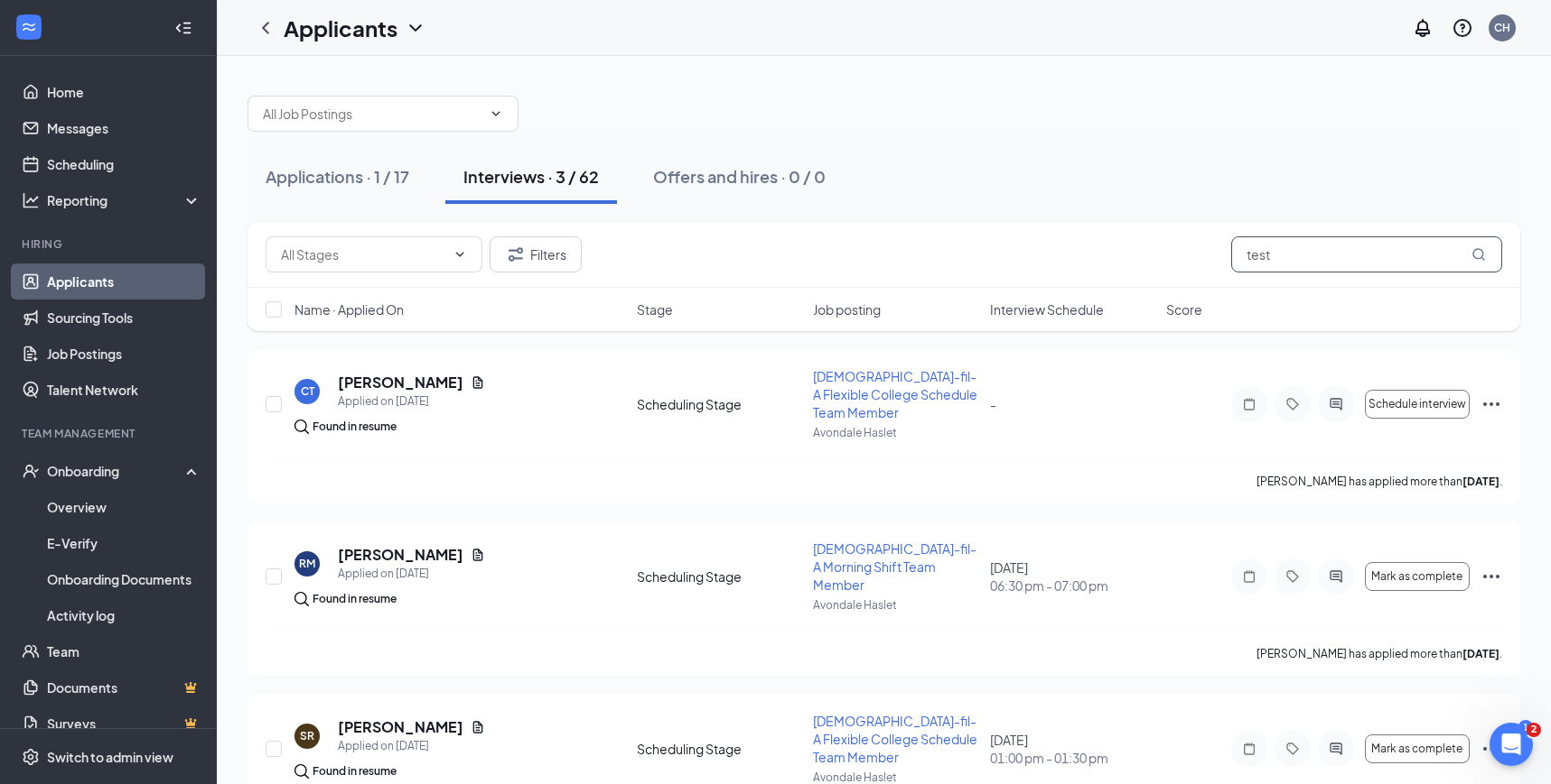
scroll to position [56, 0]
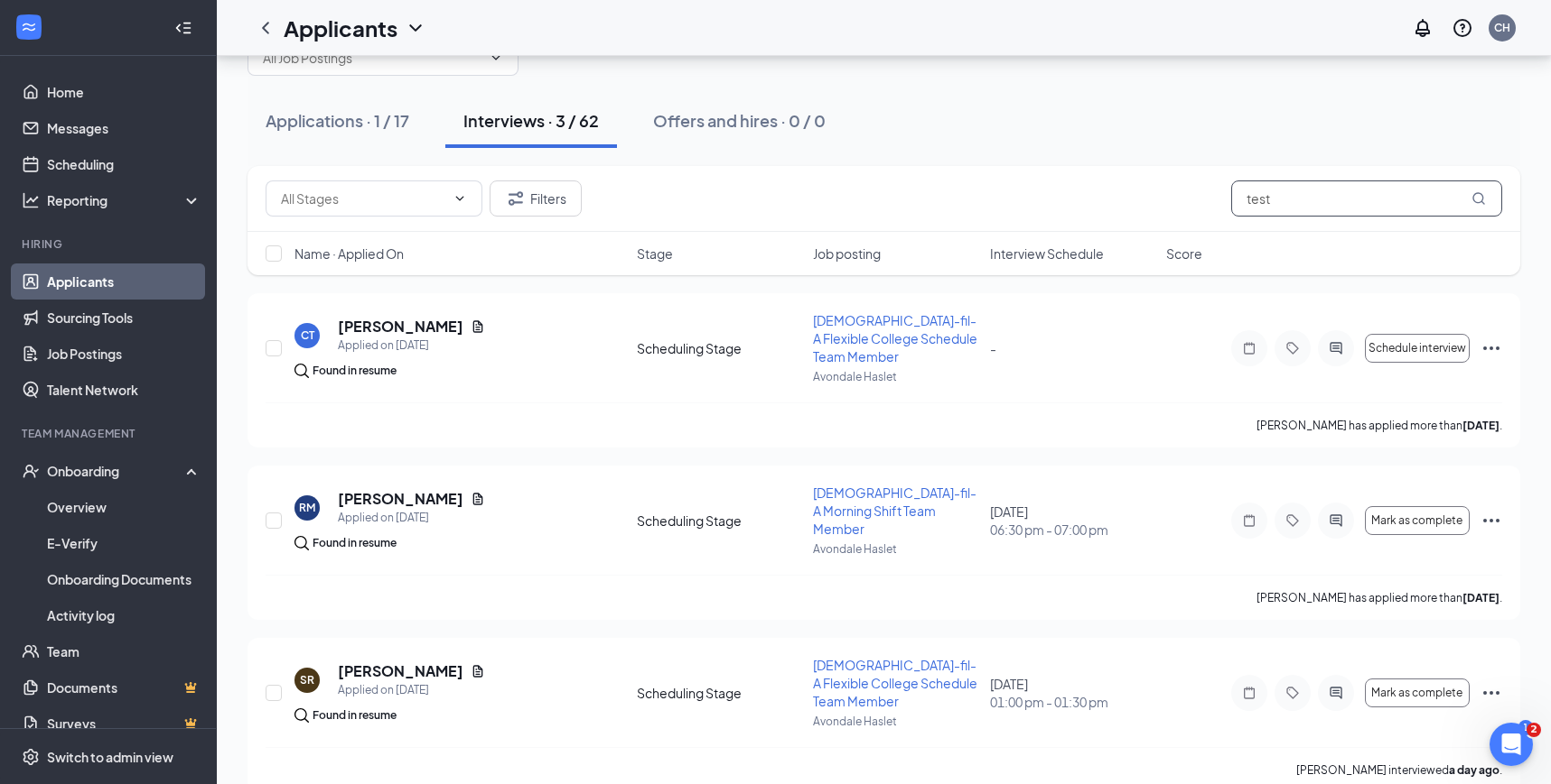
drag, startPoint x: 1297, startPoint y: 203, endPoint x: 979, endPoint y: 165, distance: 320.3
click at [979, 166] on div "Filters test" at bounding box center [883, 199] width 1272 height 66
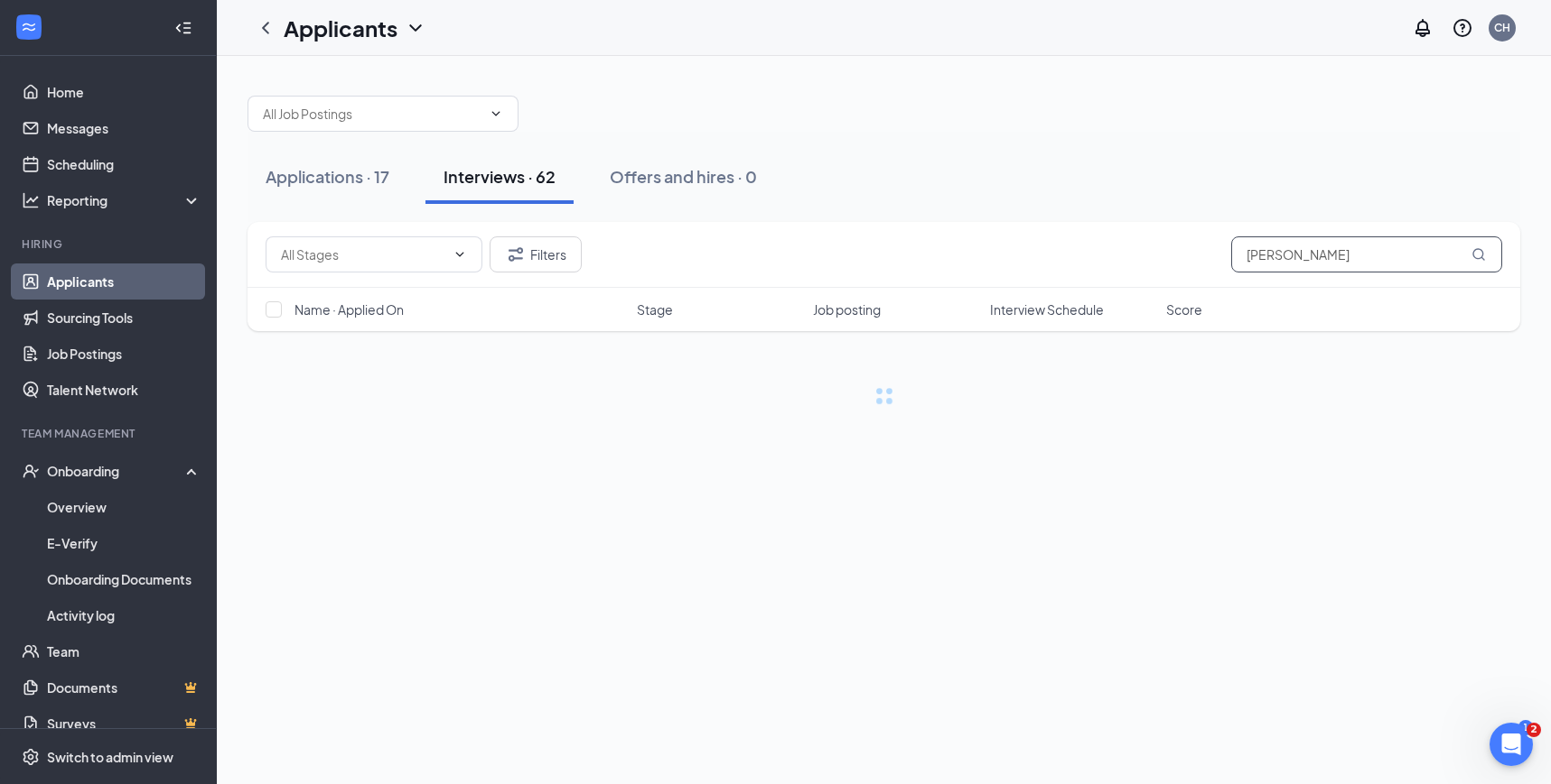
type input "carl"
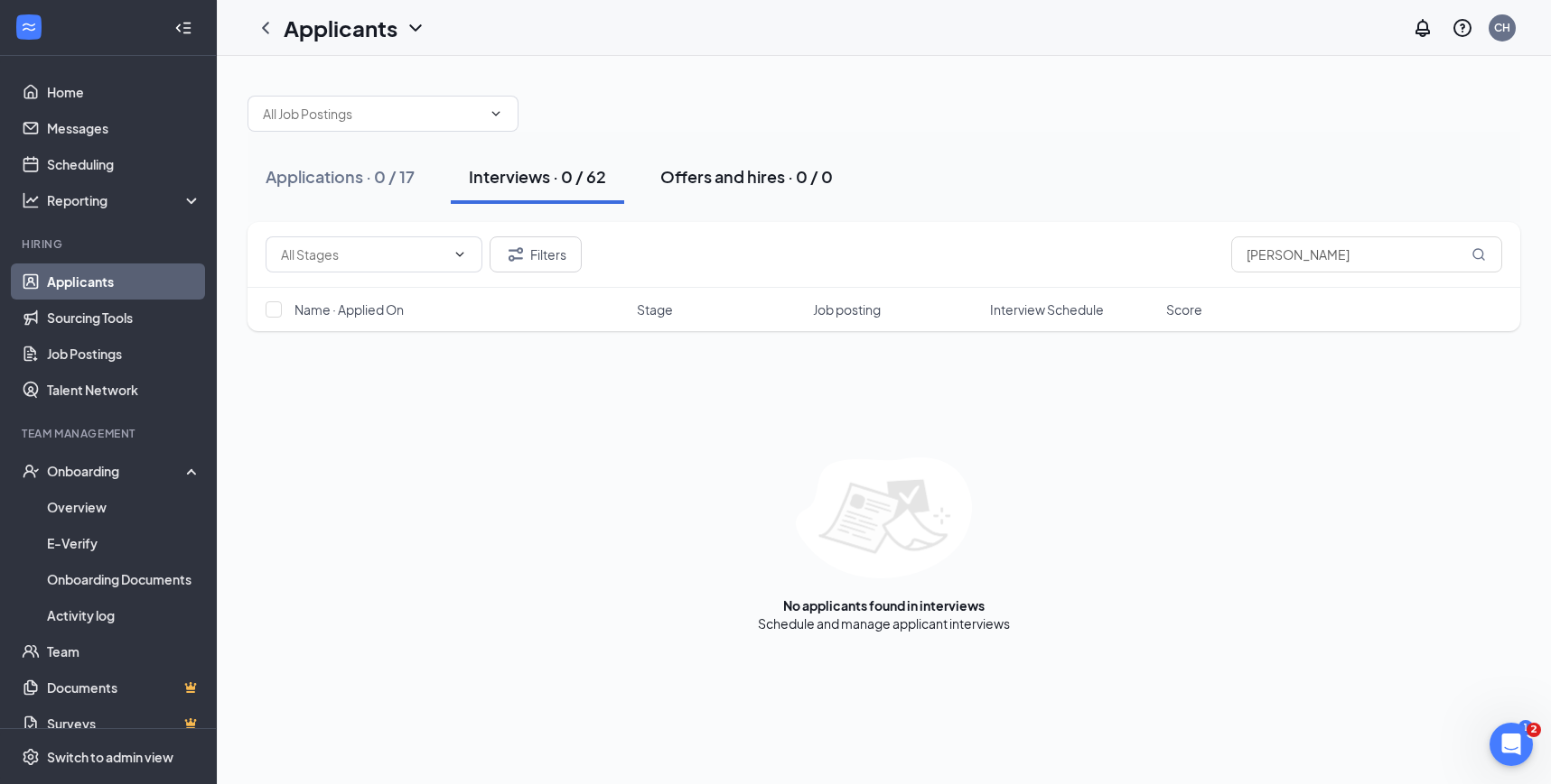
click at [712, 164] on button "Offers and hires · 0 / 0" at bounding box center [746, 177] width 209 height 54
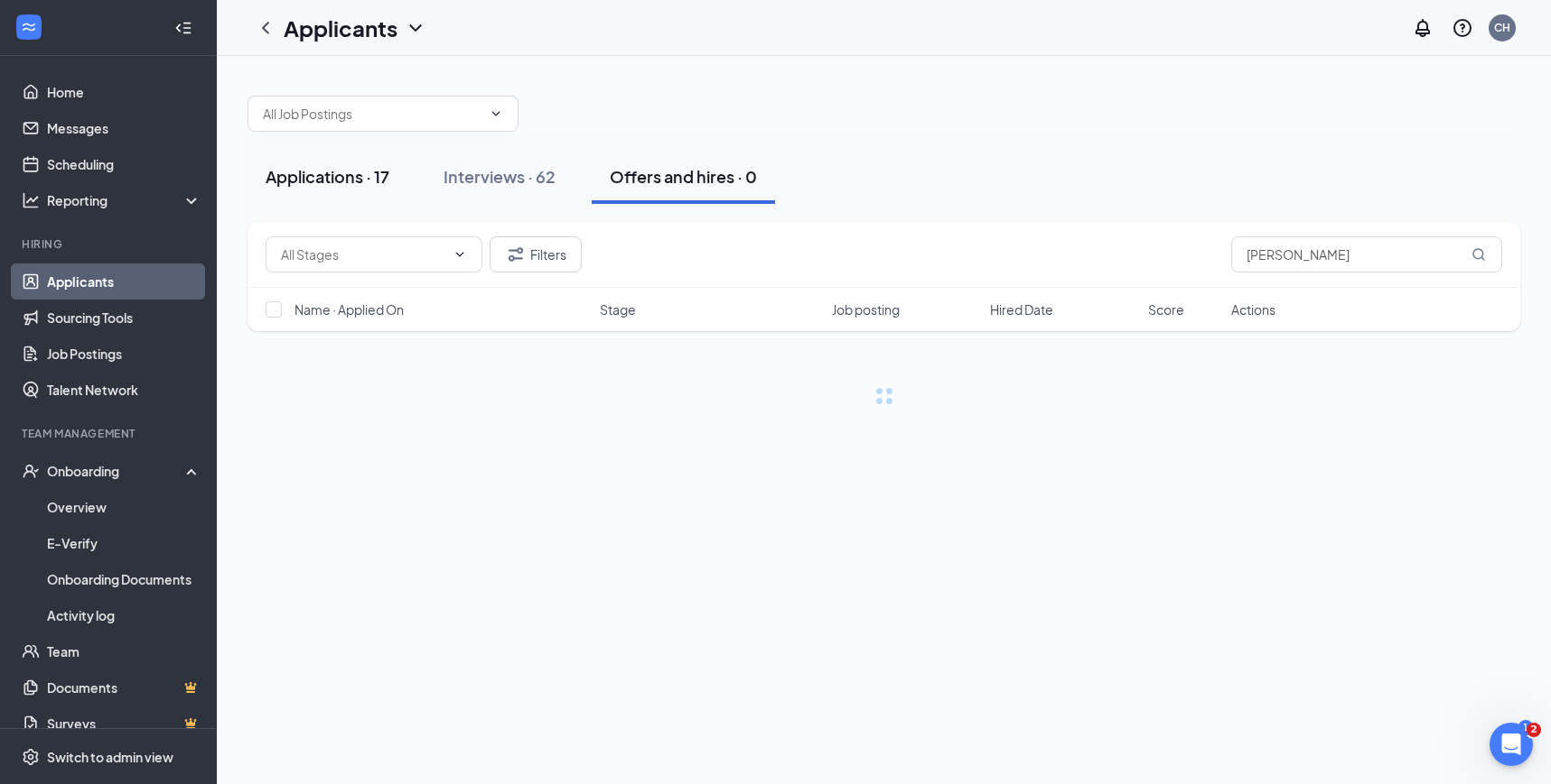
click at [395, 174] on button "Applications · 17" at bounding box center [328, 177] width 160 height 54
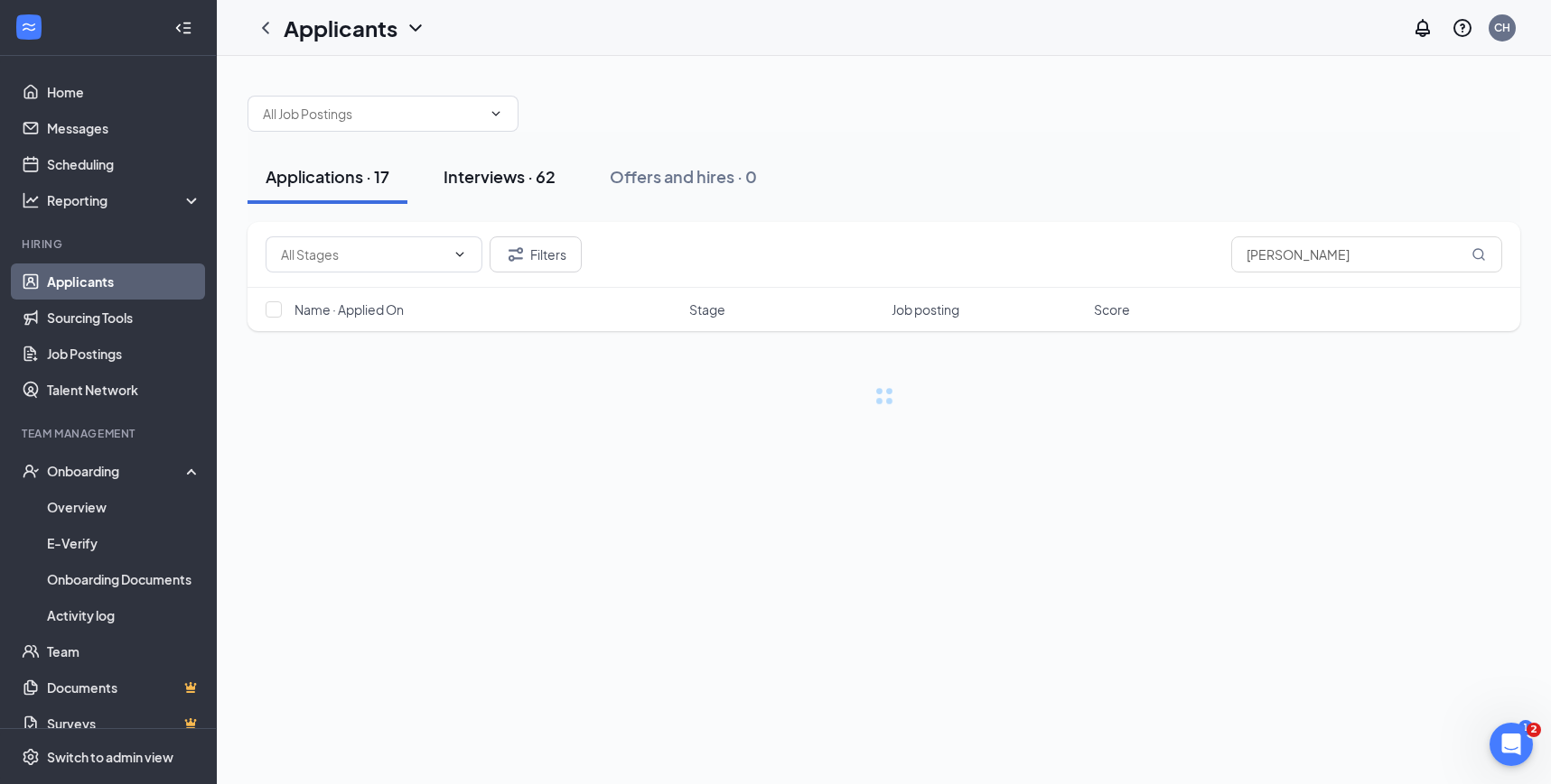
click at [473, 178] on div "Interviews · 62" at bounding box center [500, 176] width 112 height 23
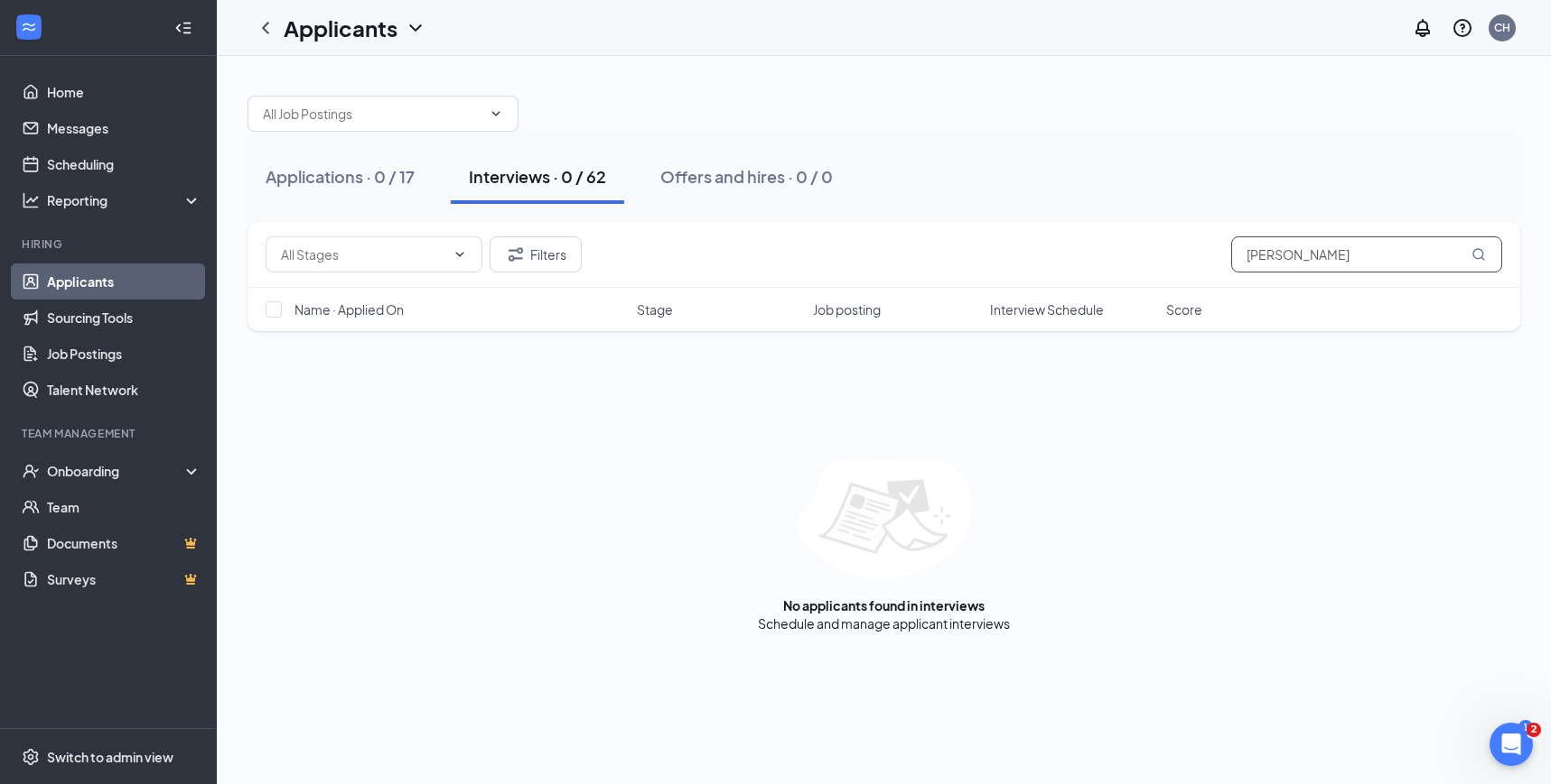
drag, startPoint x: 1345, startPoint y: 258, endPoint x: 1068, endPoint y: 226, distance: 278.8
click at [1068, 226] on div "Filters carl" at bounding box center [883, 255] width 1272 height 66
click at [529, 178] on div "Interviews · 0 / 62" at bounding box center [537, 176] width 137 height 23
click at [673, 194] on button "Offers and hires · 0 / 0" at bounding box center [746, 177] width 209 height 54
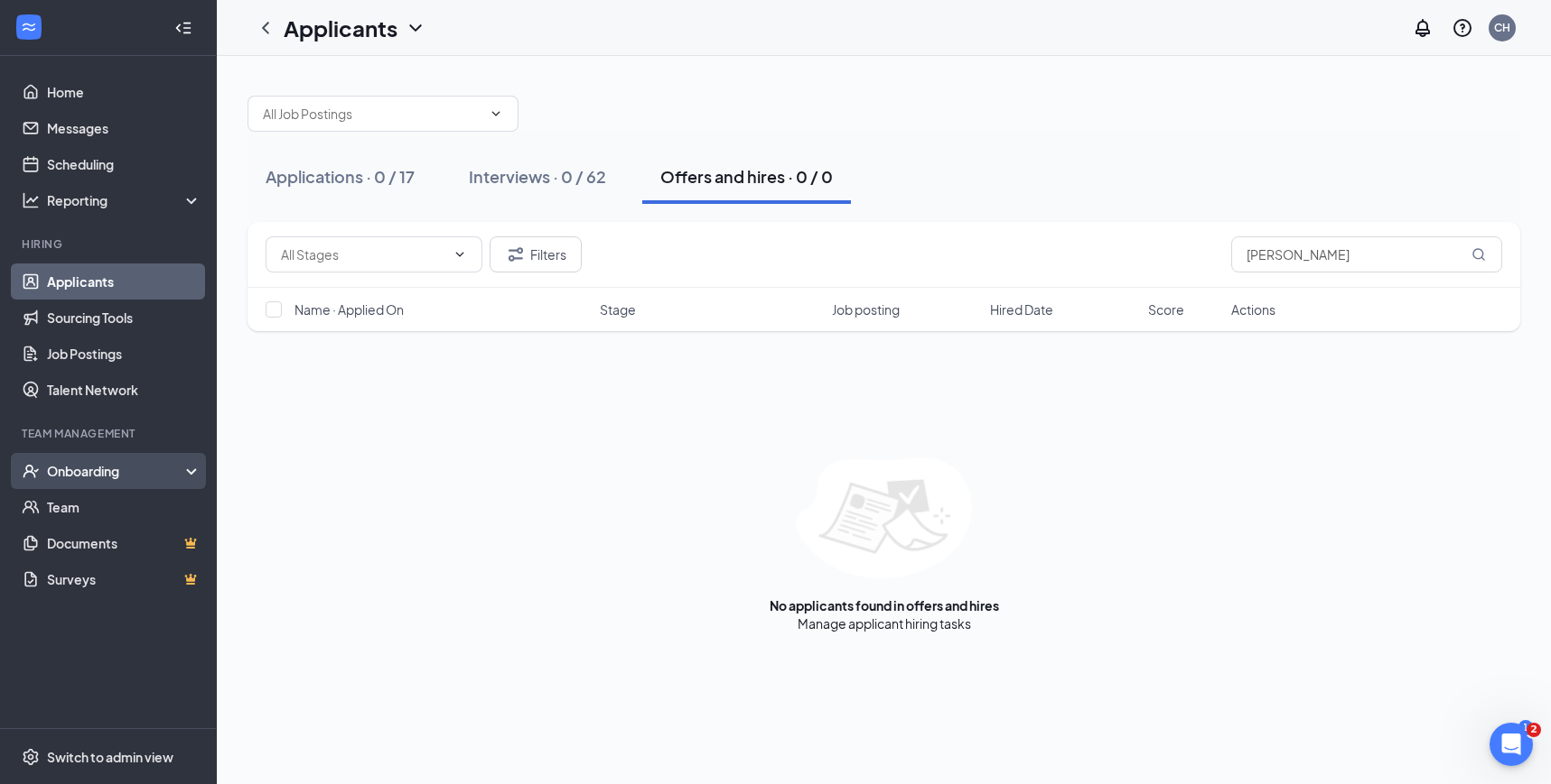
click at [132, 471] on div "Onboarding" at bounding box center [116, 471] width 139 height 18
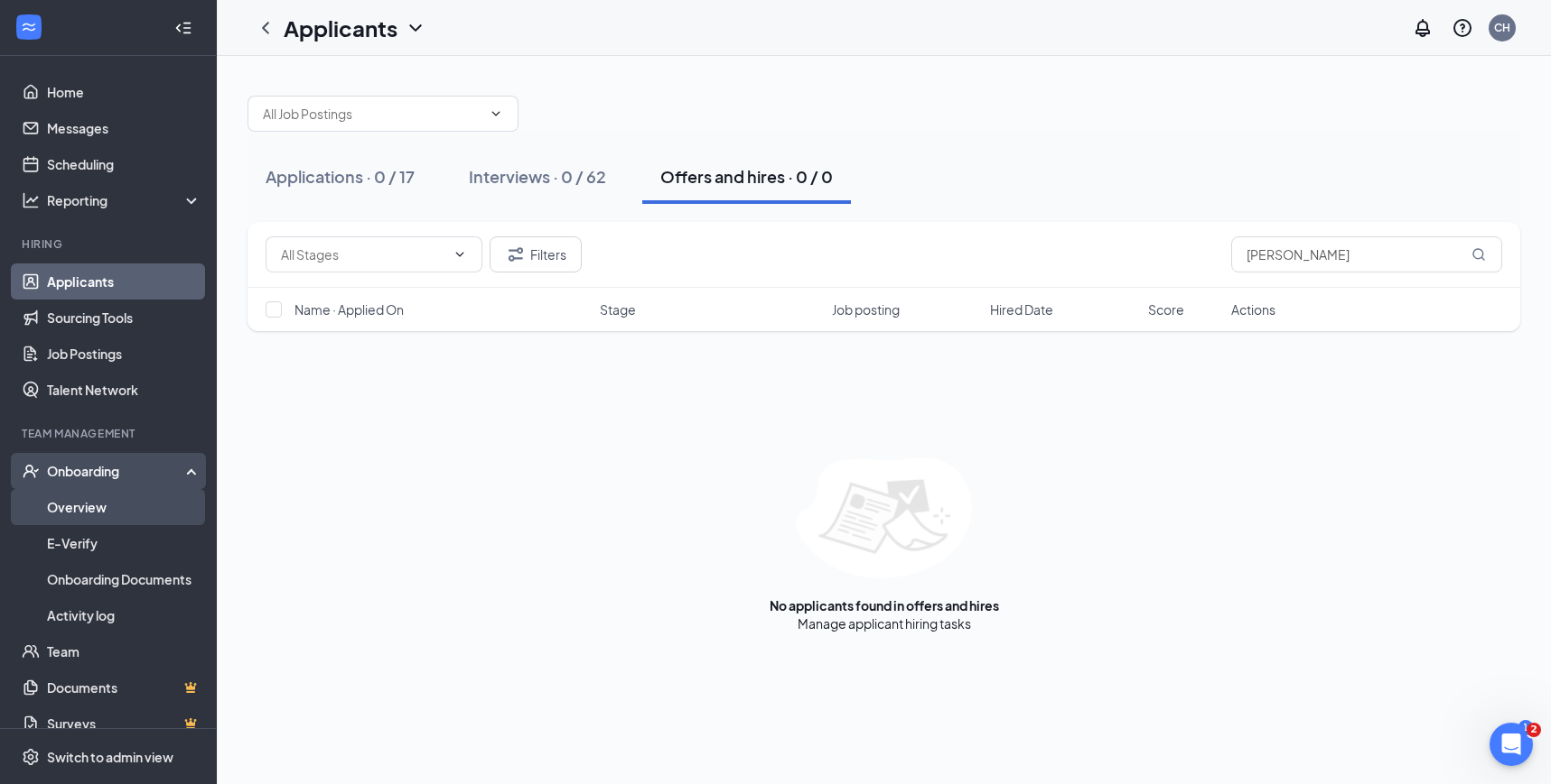
click at [79, 514] on link "Overview" at bounding box center [124, 507] width 155 height 36
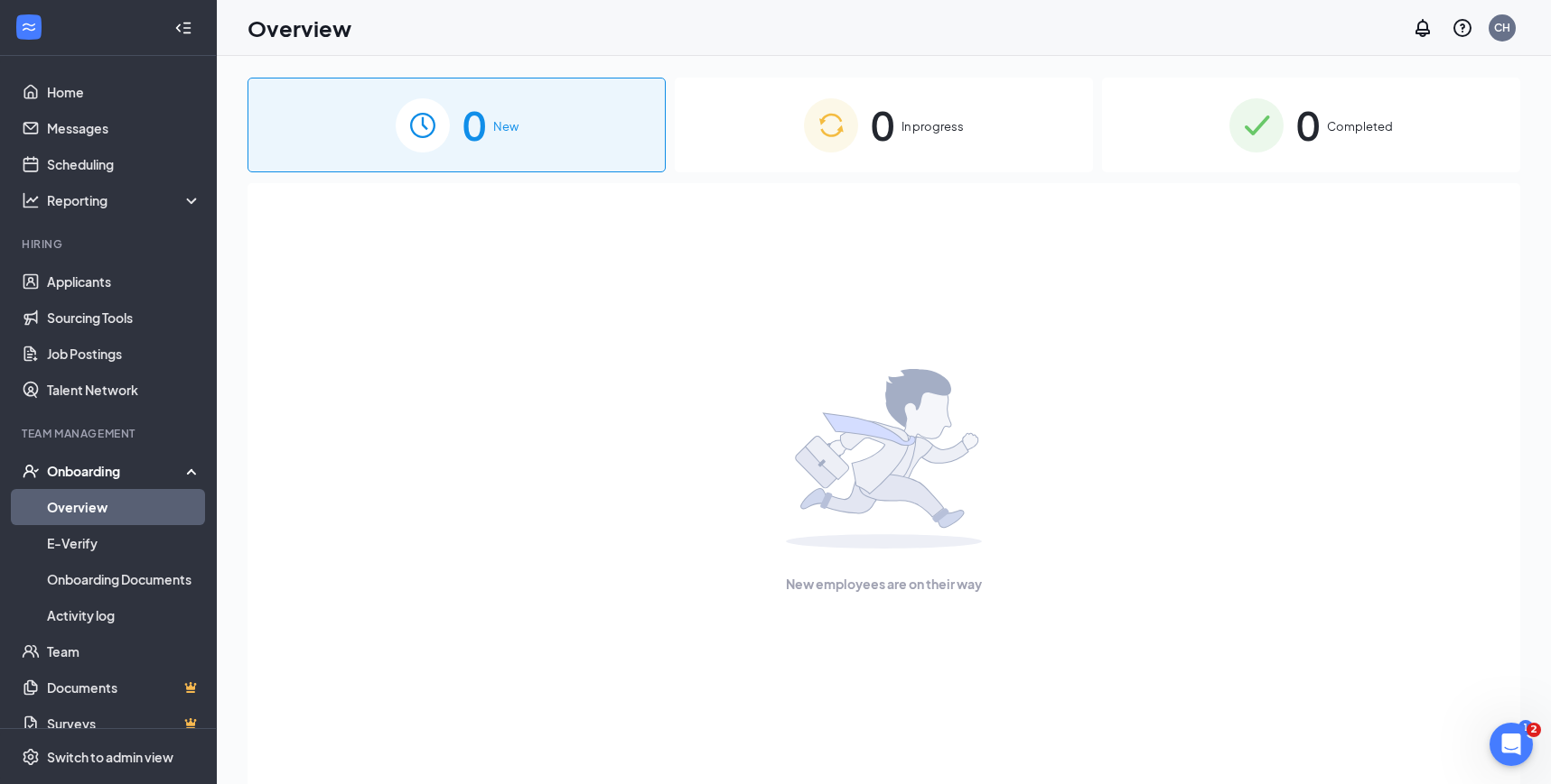
click at [875, 173] on div "0 New 0 In progress 0 Completed New employees are on their way" at bounding box center [883, 460] width 1272 height 766
click at [815, 145] on img at bounding box center [830, 125] width 54 height 54
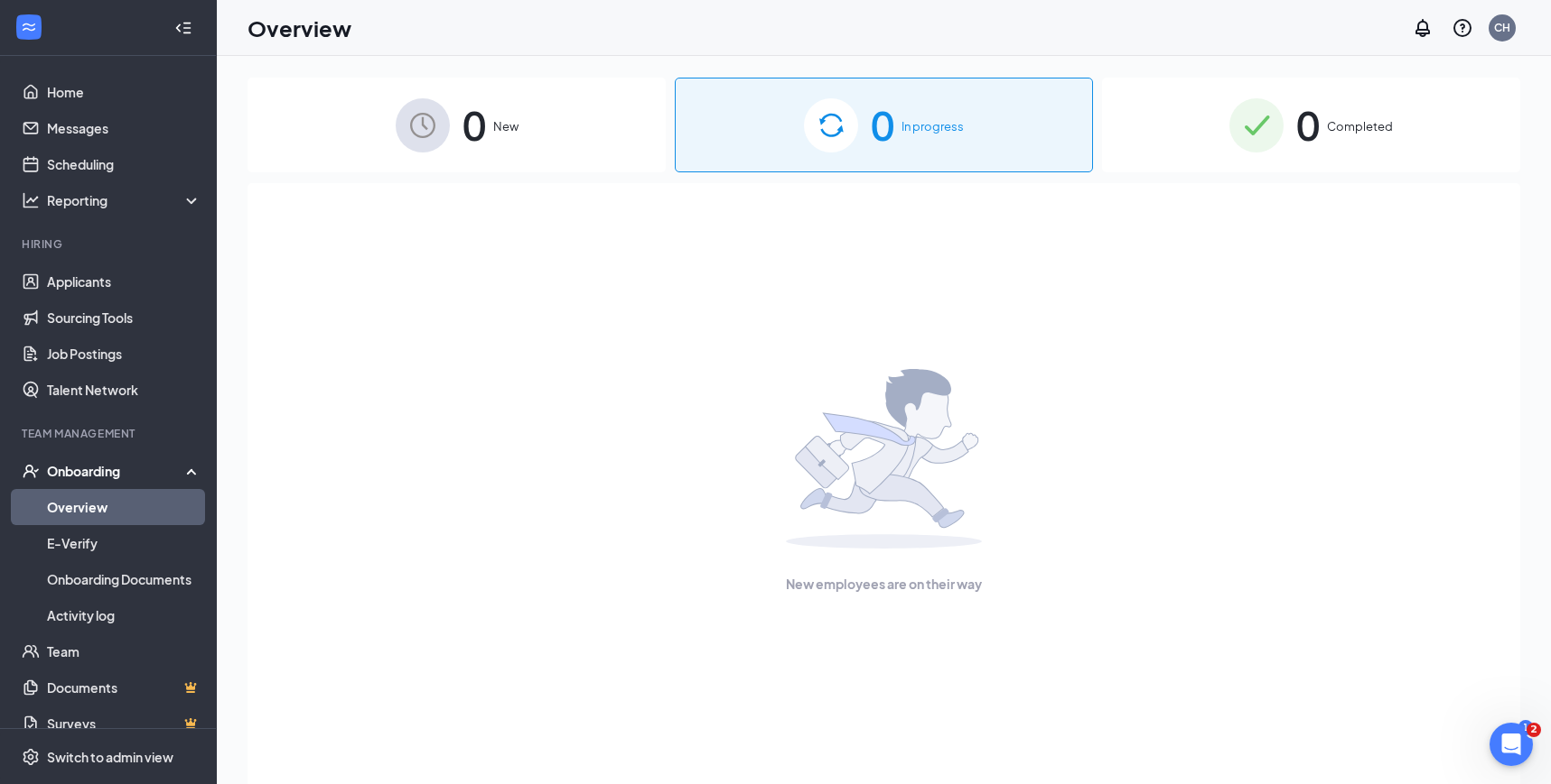
click at [564, 131] on div "0 New" at bounding box center [457, 125] width 418 height 95
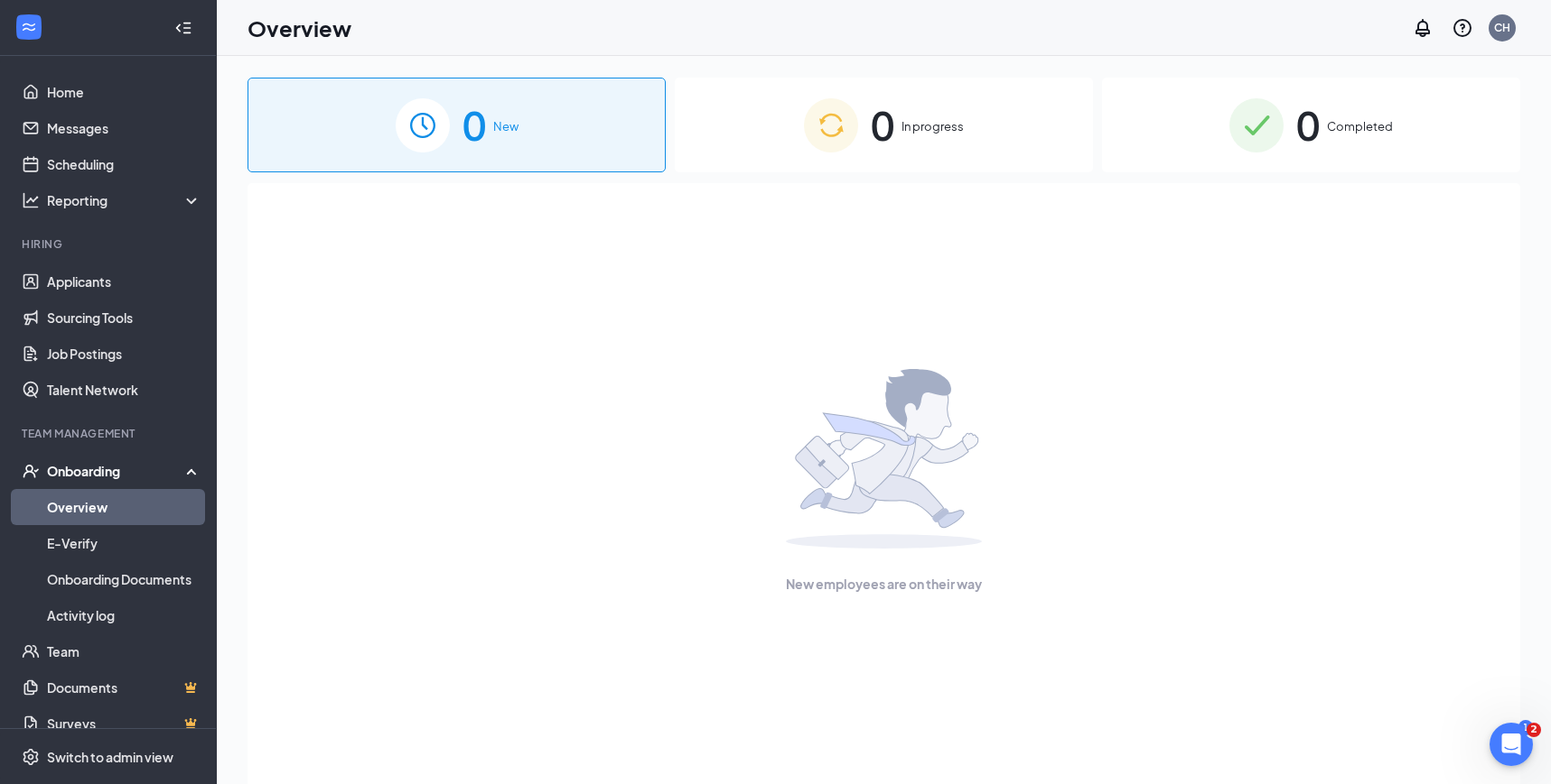
click at [523, 161] on div "0 New" at bounding box center [457, 125] width 418 height 95
click at [1326, 147] on div "0 Completed" at bounding box center [1310, 125] width 418 height 95
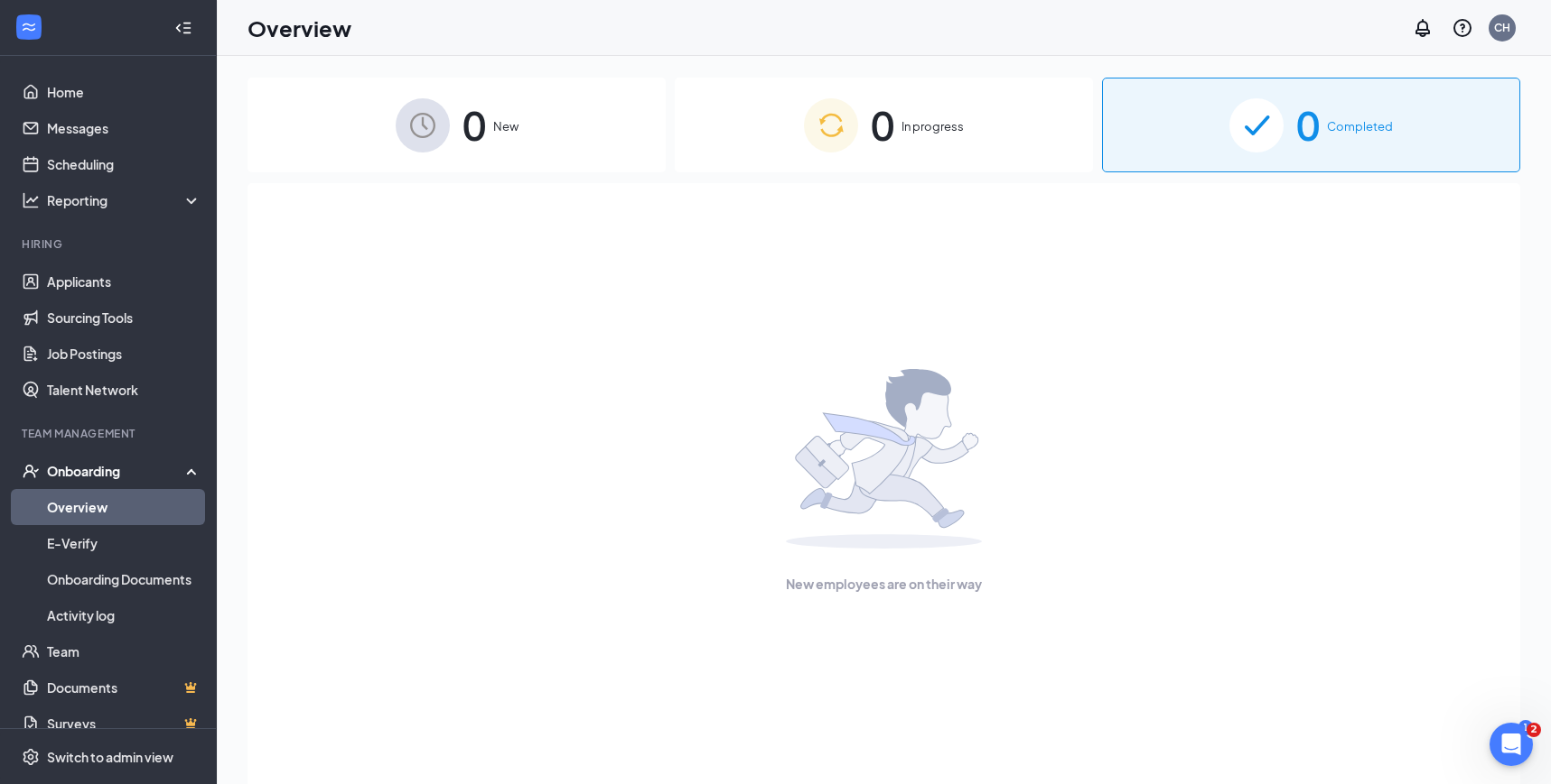
click at [1298, 221] on div "New employees are on their way" at bounding box center [882, 480] width 1232 height 596
click at [80, 280] on link "Applicants" at bounding box center [124, 282] width 155 height 36
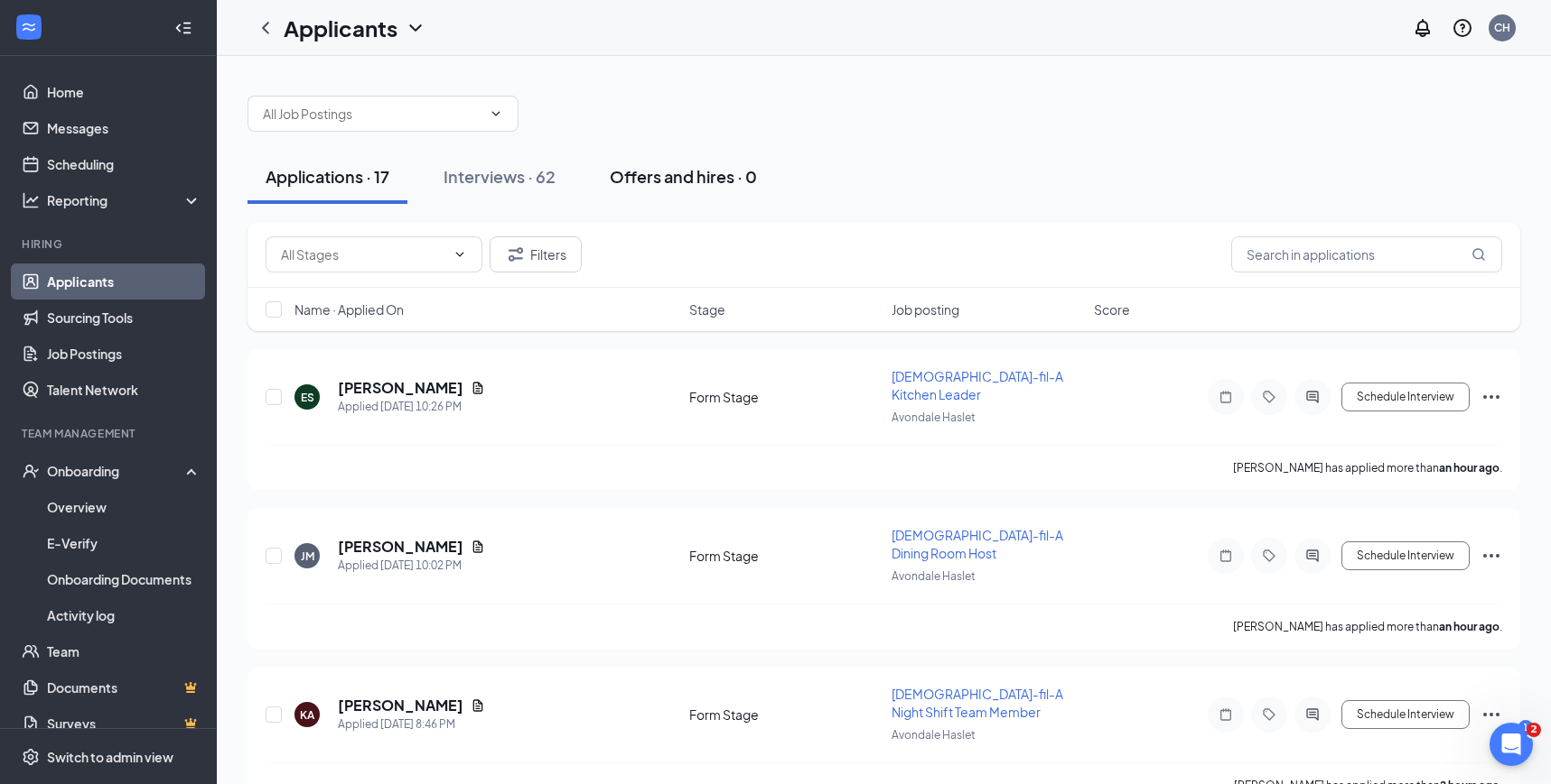
click at [679, 159] on button "Offers and hires · 0" at bounding box center [683, 177] width 183 height 54
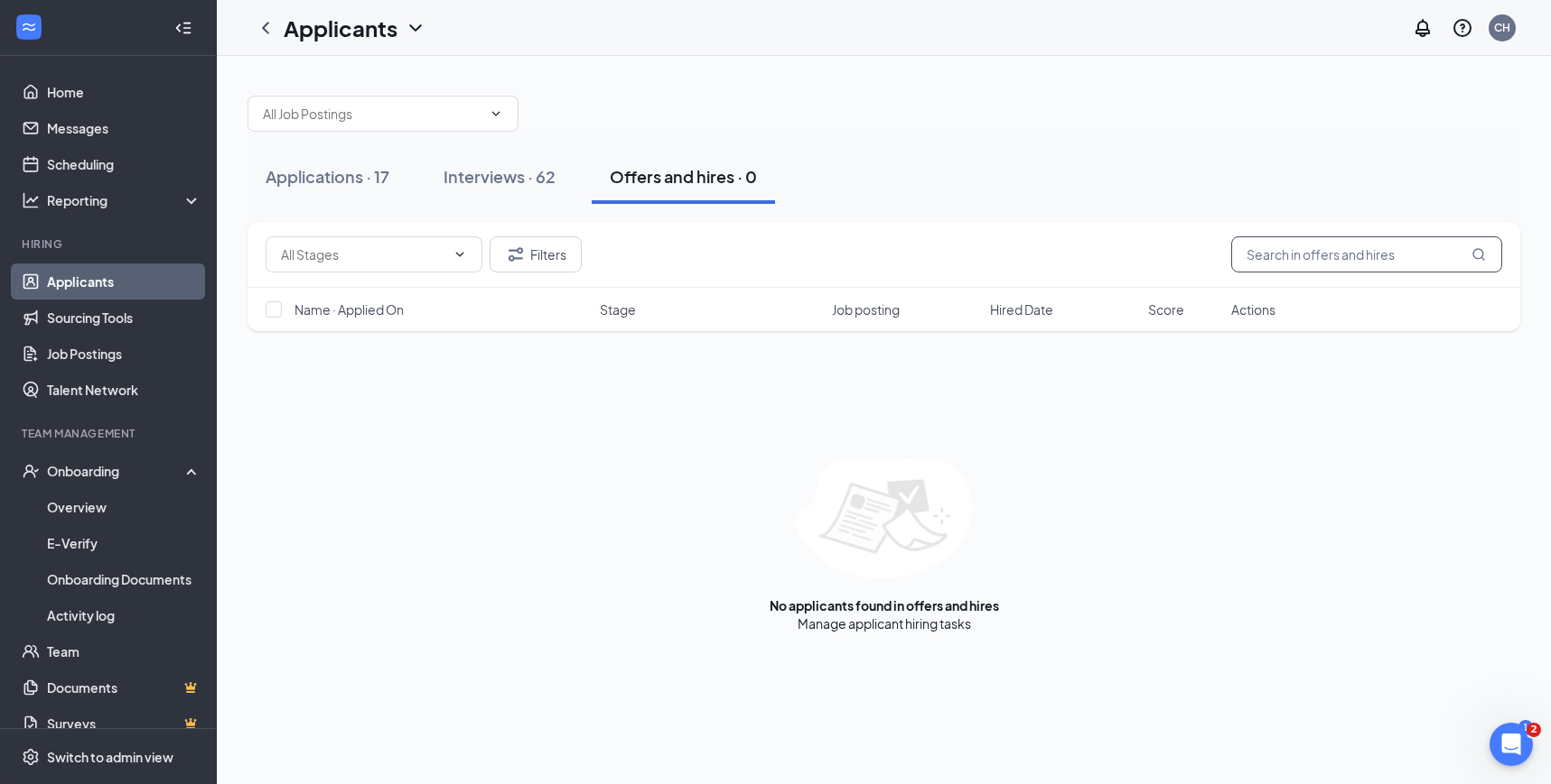
click at [1296, 252] on input "text" at bounding box center [1366, 255] width 271 height 36
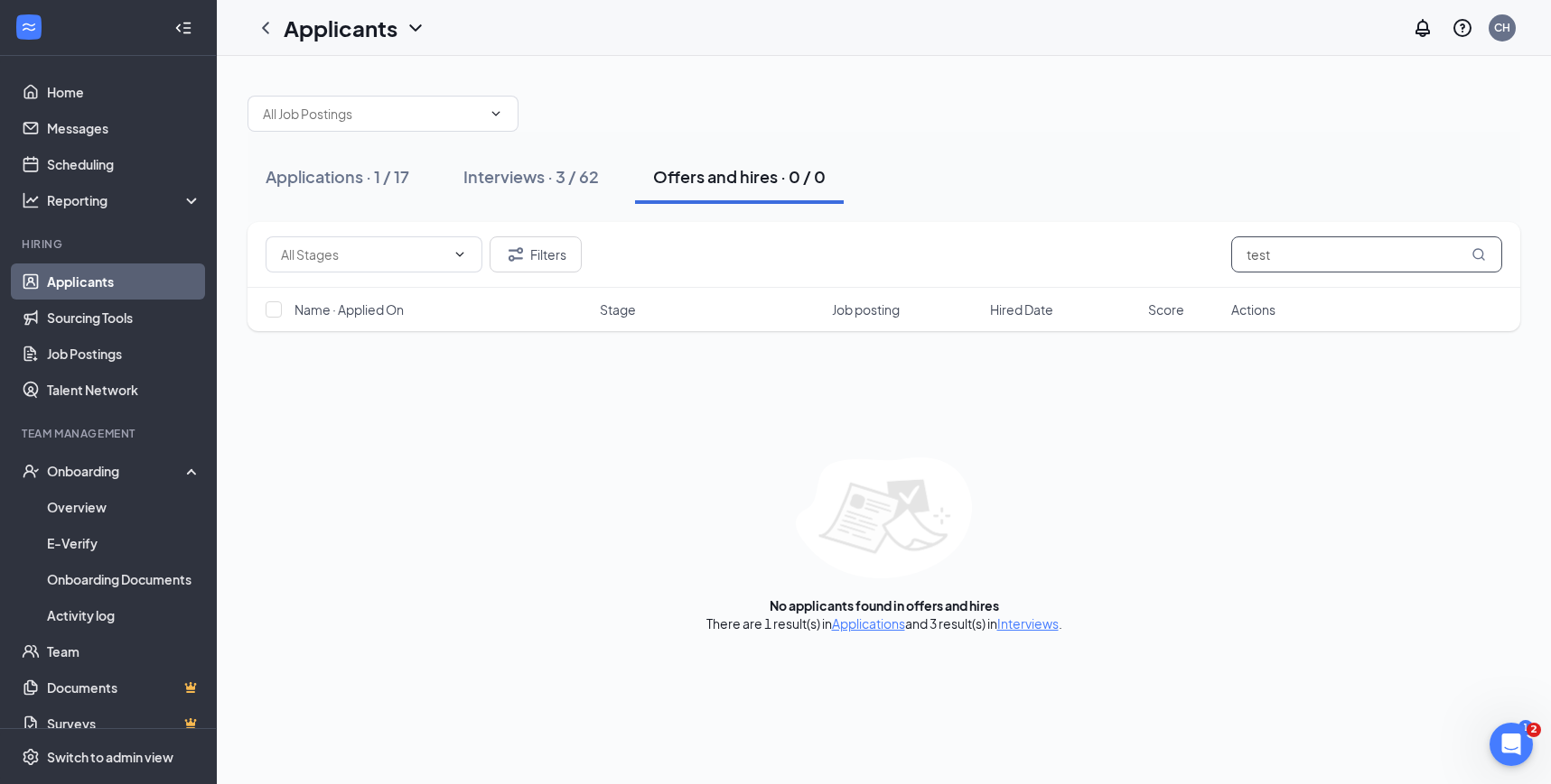
type input "test"
click at [885, 623] on link "Applications" at bounding box center [867, 623] width 73 height 16
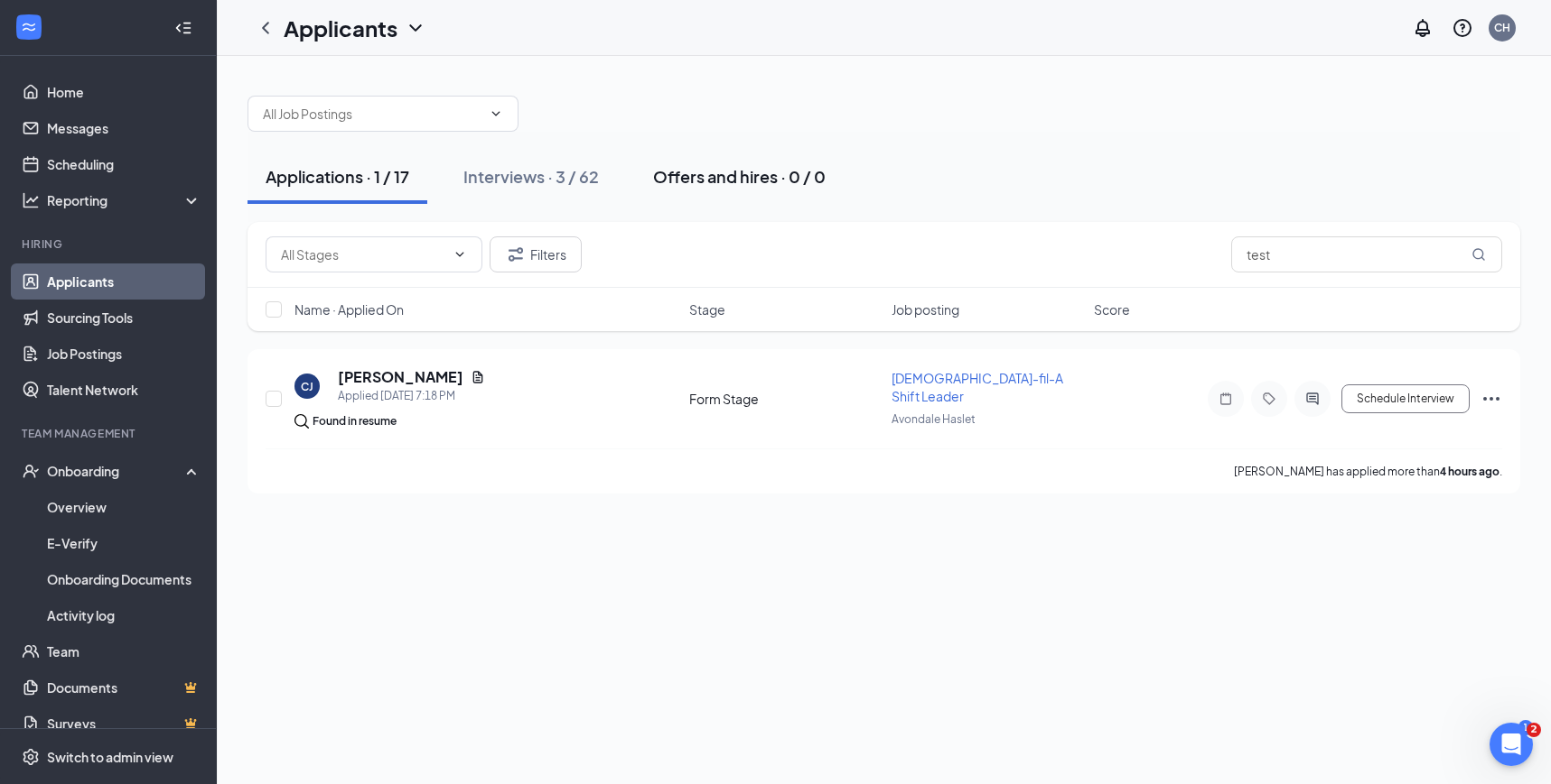
click at [767, 179] on div "Offers and hires · 0 / 0" at bounding box center [739, 176] width 173 height 23
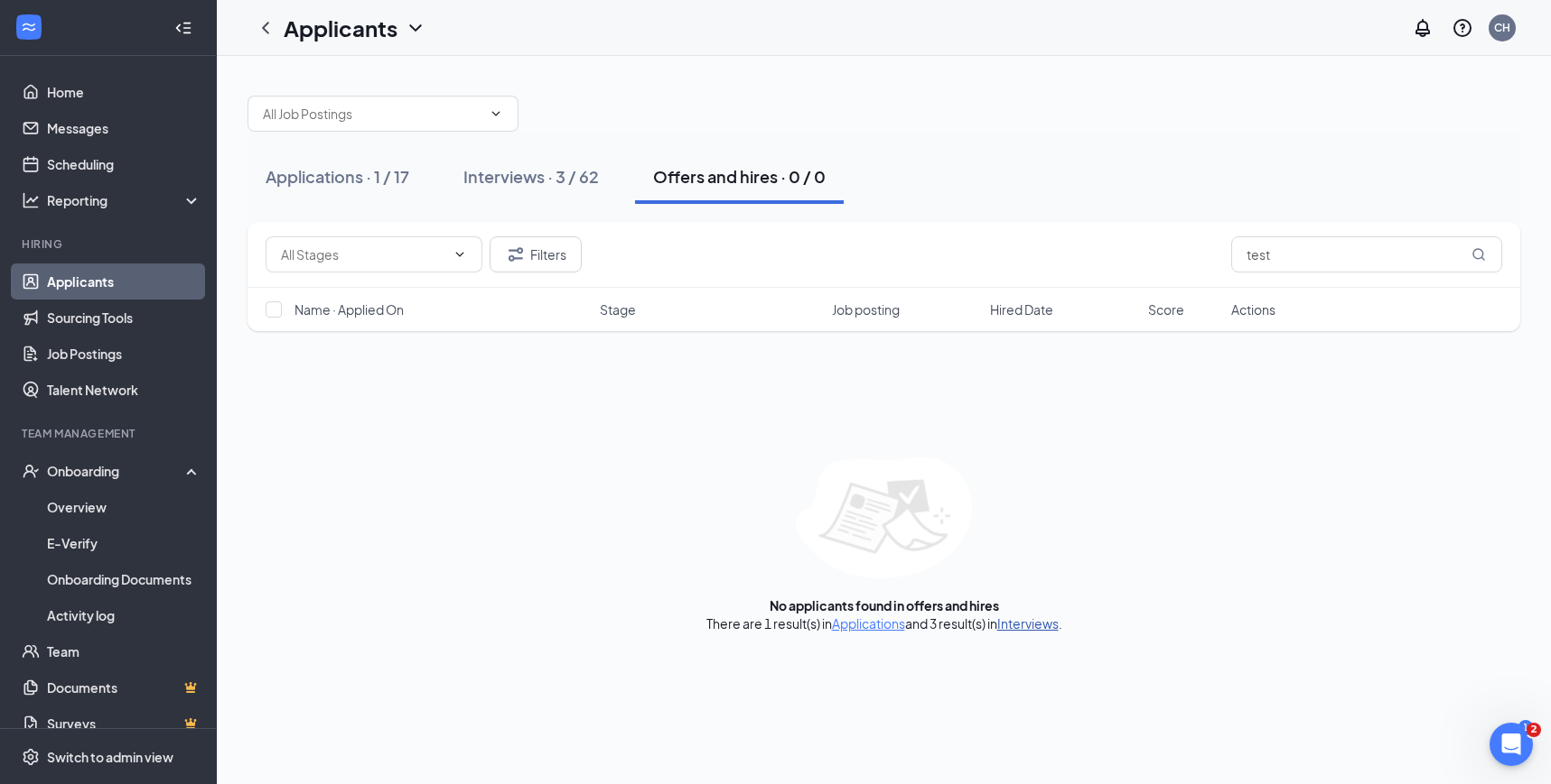
click at [1043, 622] on link "Interviews" at bounding box center [1027, 623] width 61 height 16
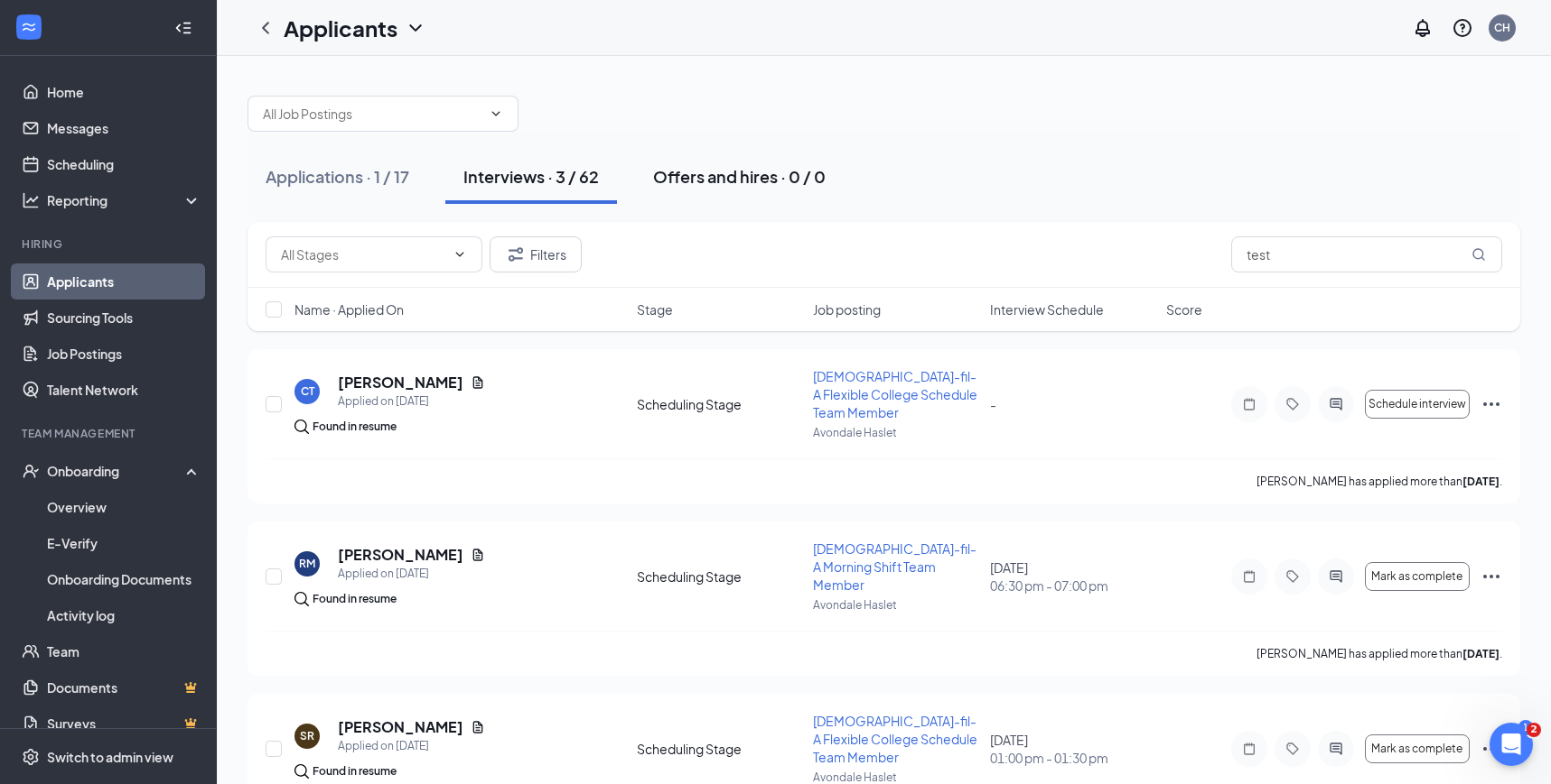
click at [782, 167] on div "Offers and hires · 0 / 0" at bounding box center [739, 176] width 173 height 23
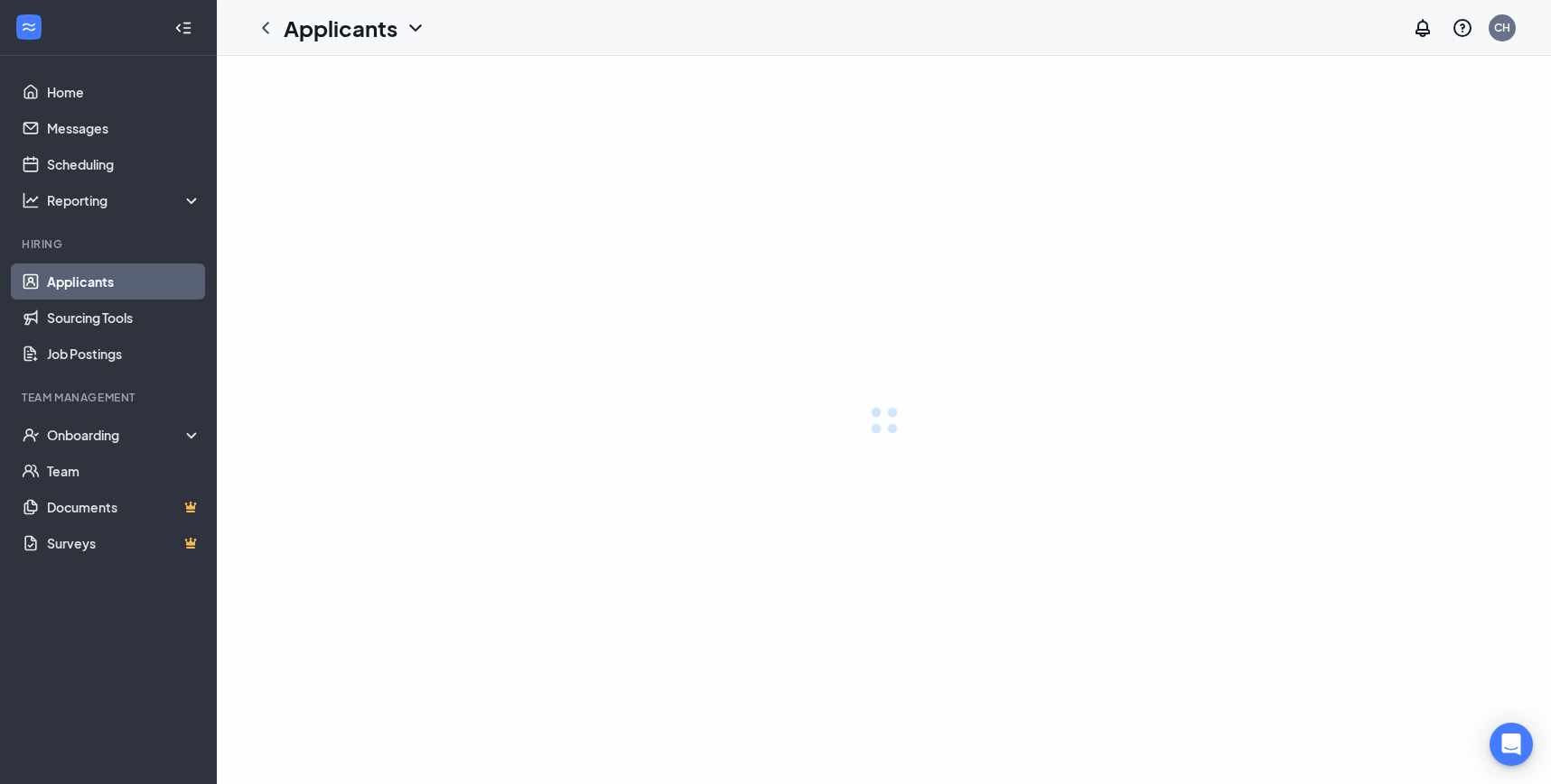
click at [557, 176] on div at bounding box center [883, 419] width 1334 height 728
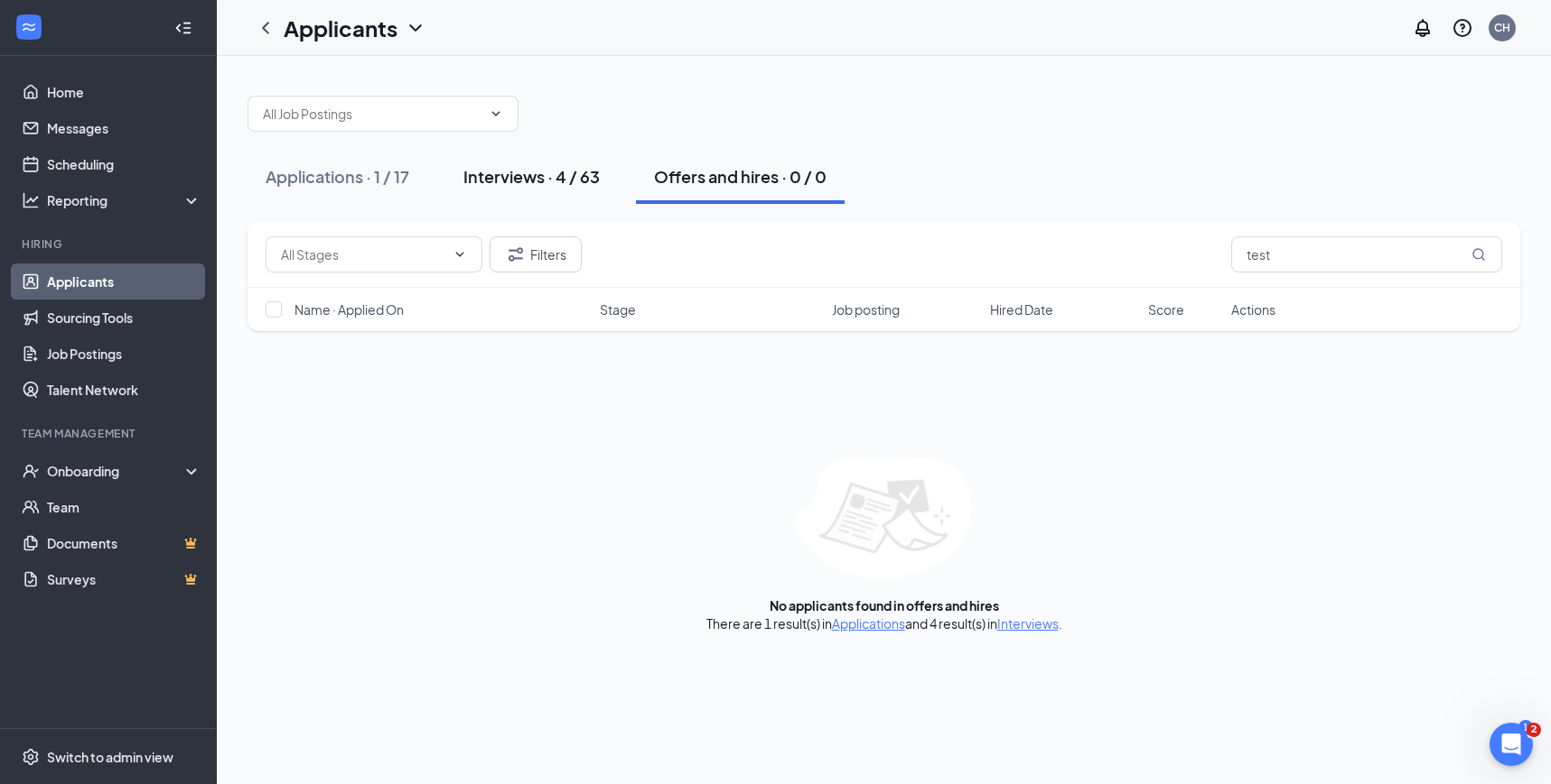
click at [533, 179] on div "Interviews · 4 / 63" at bounding box center [532, 176] width 136 height 23
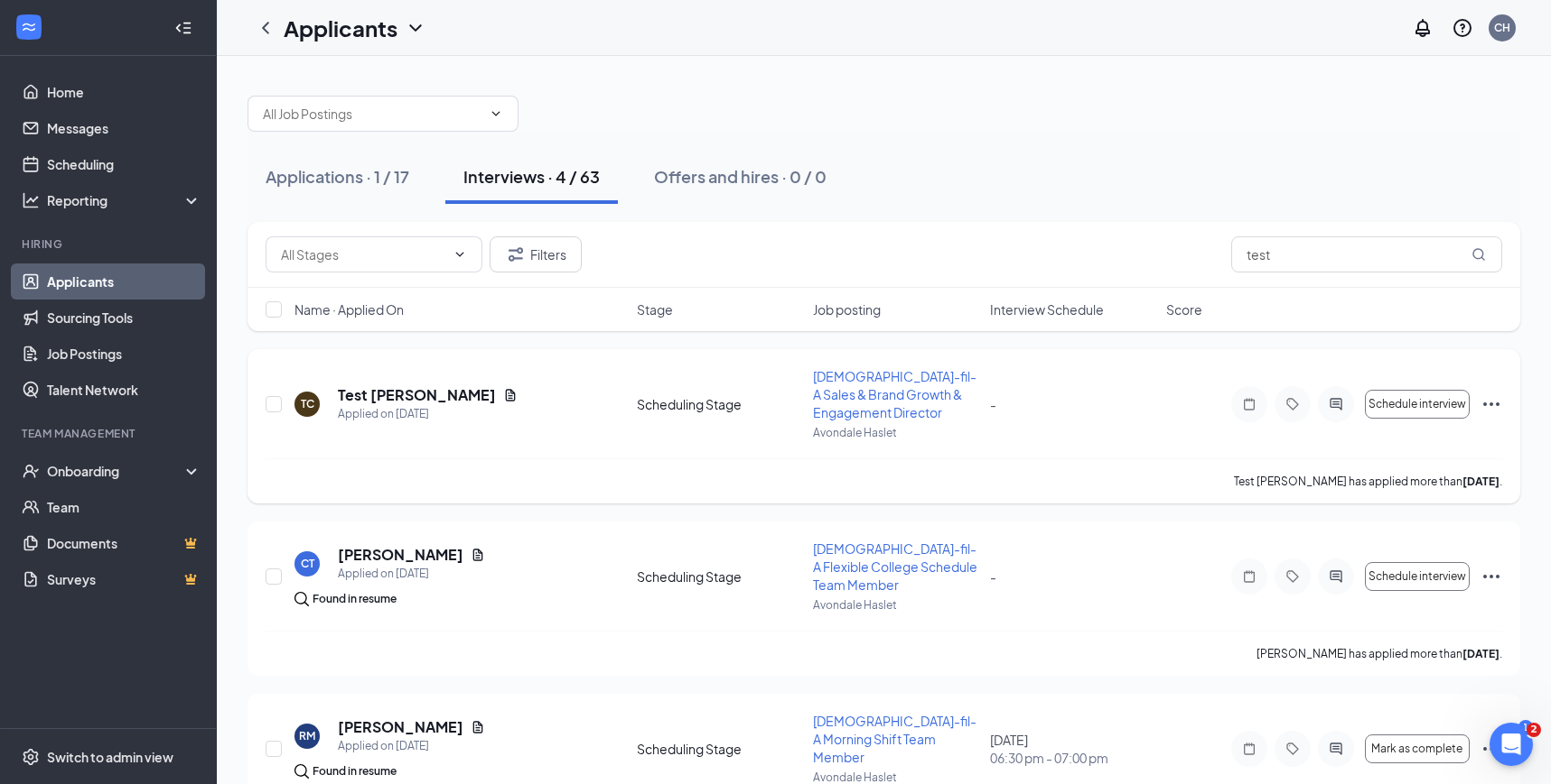
click at [1500, 405] on icon "Ellipses" at bounding box center [1491, 404] width 22 height 22
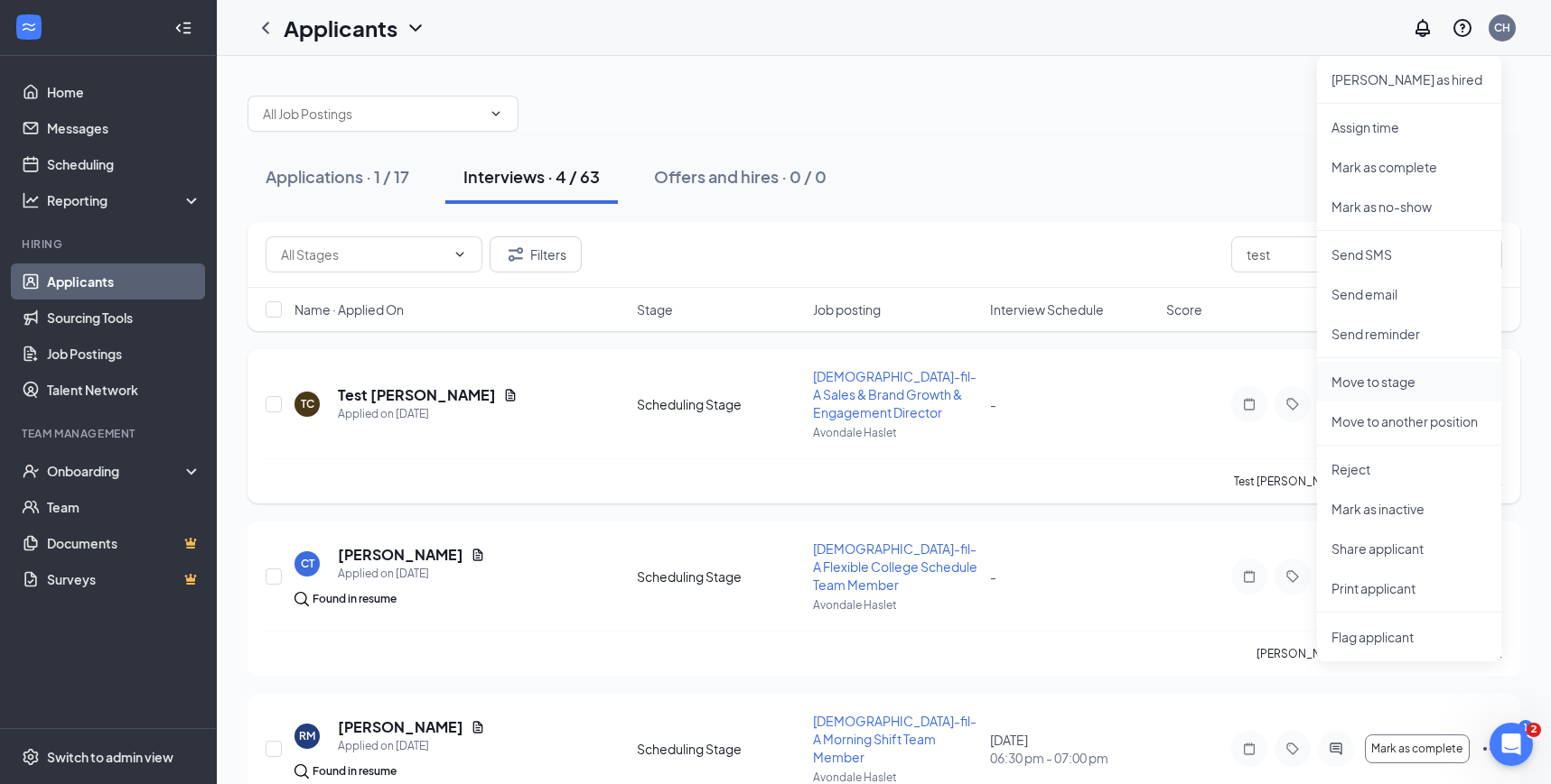
click at [1378, 381] on p "Move to stage" at bounding box center [1408, 382] width 155 height 18
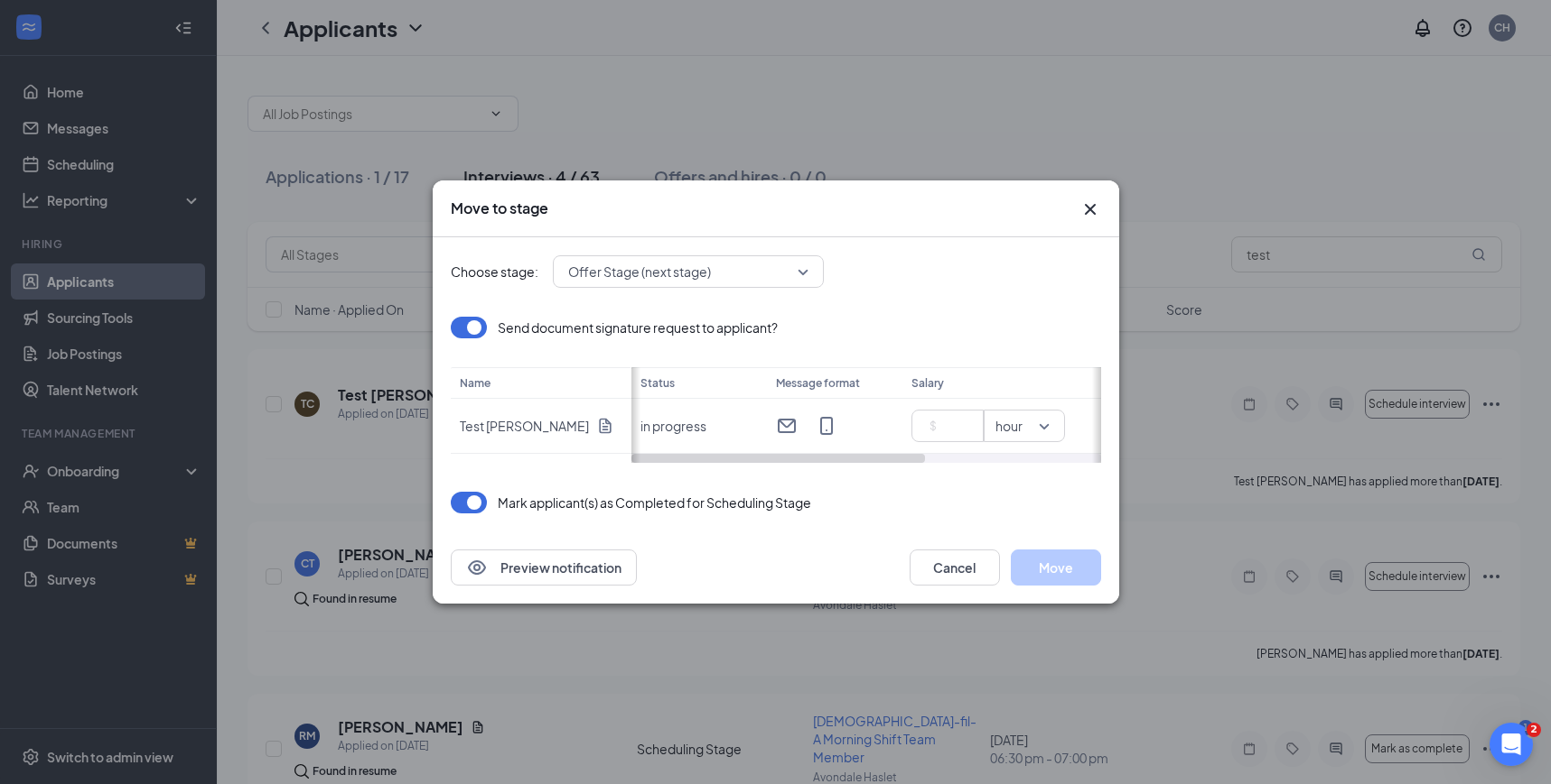
click at [768, 259] on span "Offer Stage (next stage)" at bounding box center [680, 271] width 224 height 27
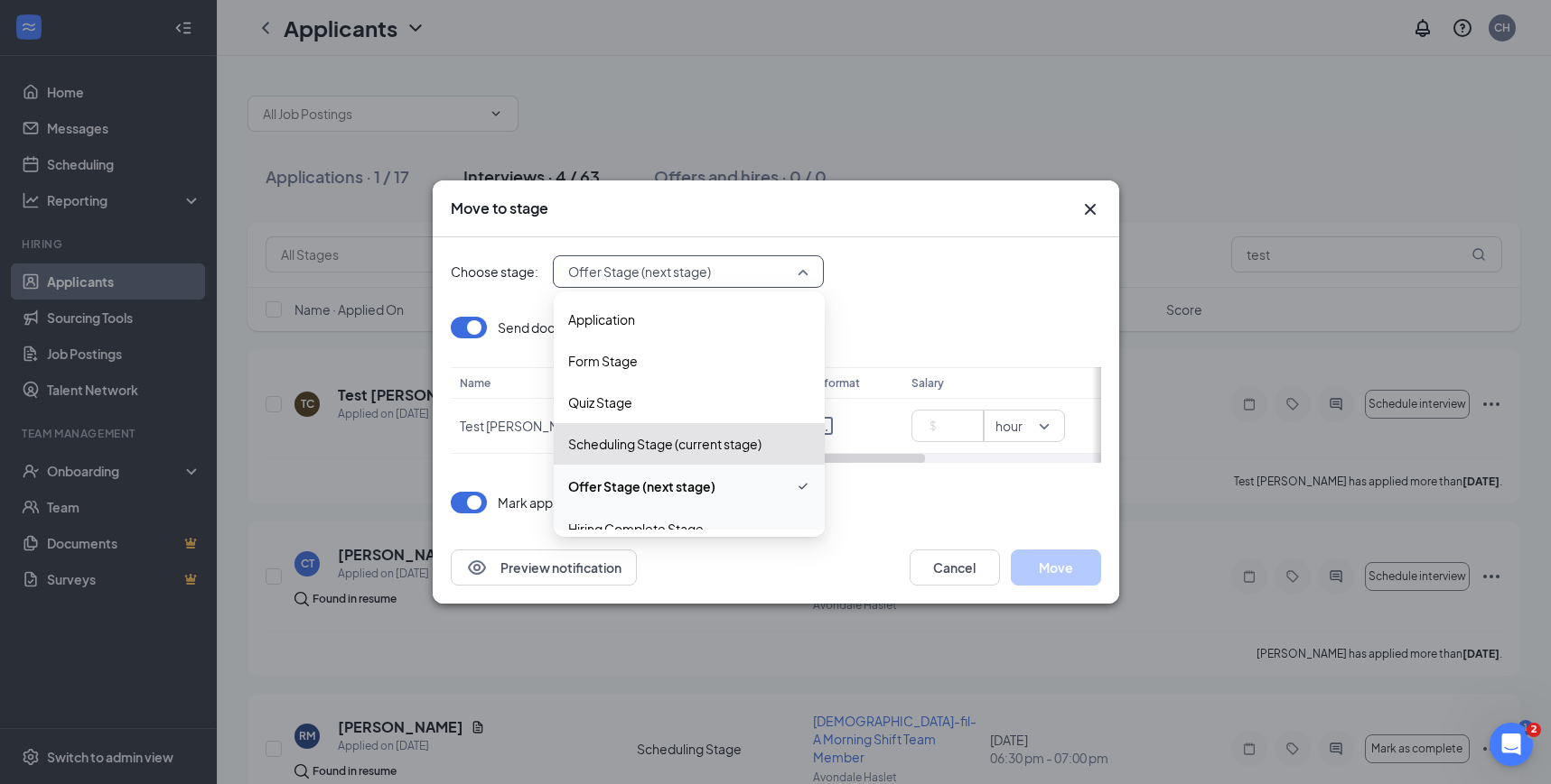
click at [650, 518] on div "Hiring Complete Stage" at bounding box center [689, 529] width 271 height 42
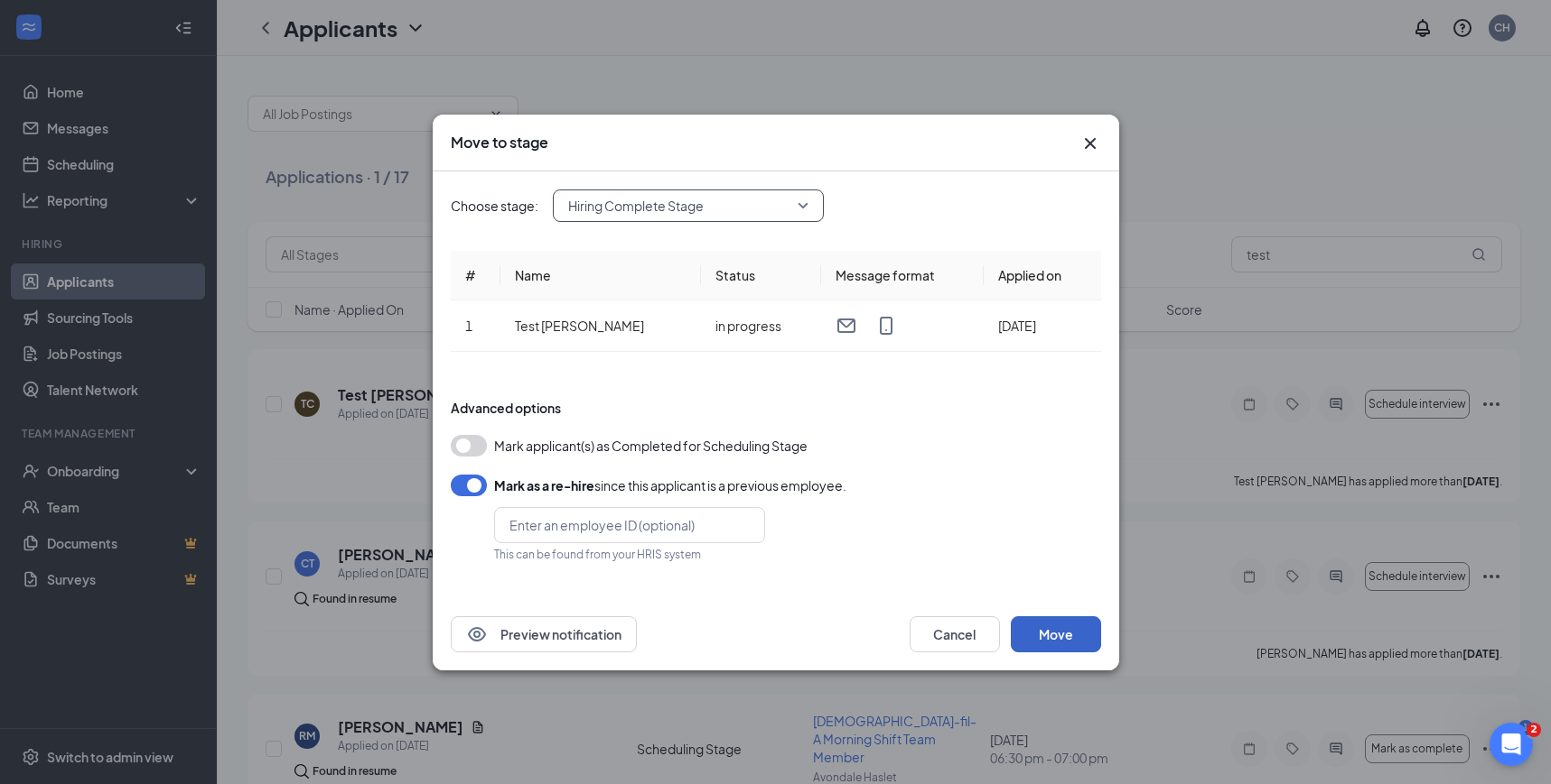
click at [1053, 626] on button "Move" at bounding box center [1055, 634] width 90 height 36
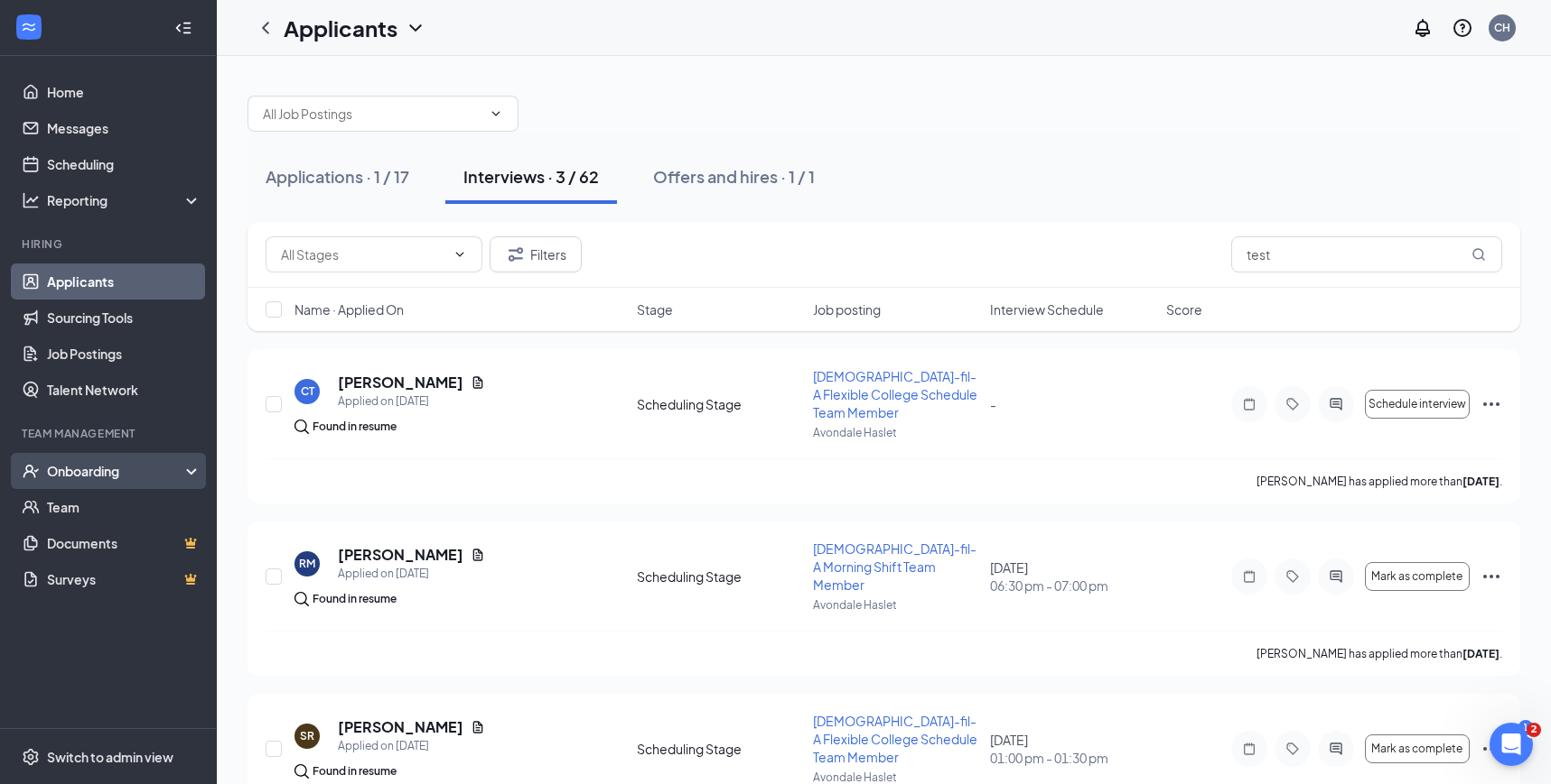
click at [115, 469] on div "Onboarding" at bounding box center [116, 471] width 139 height 18
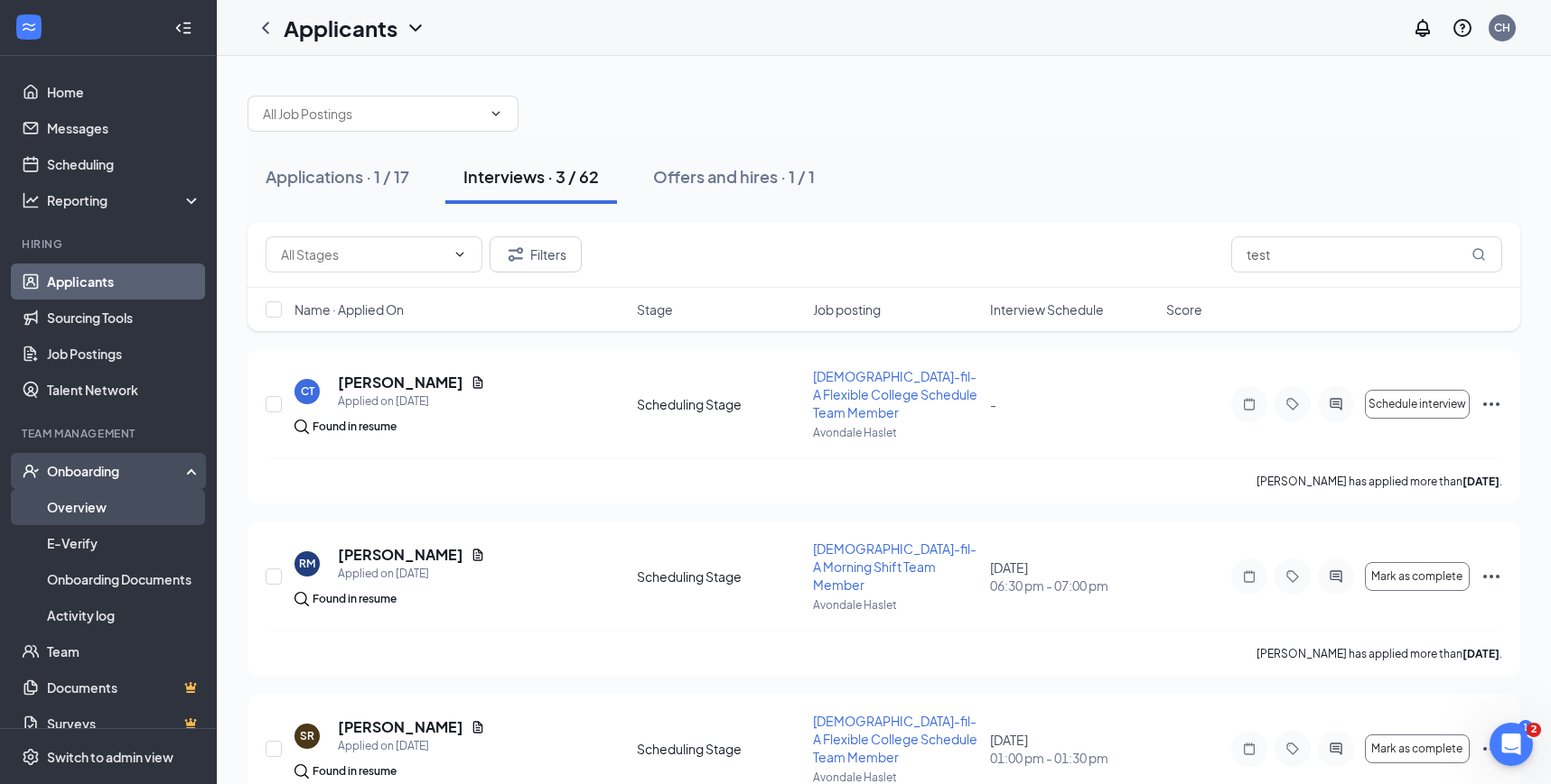
click at [102, 500] on link "Overview" at bounding box center [124, 507] width 155 height 36
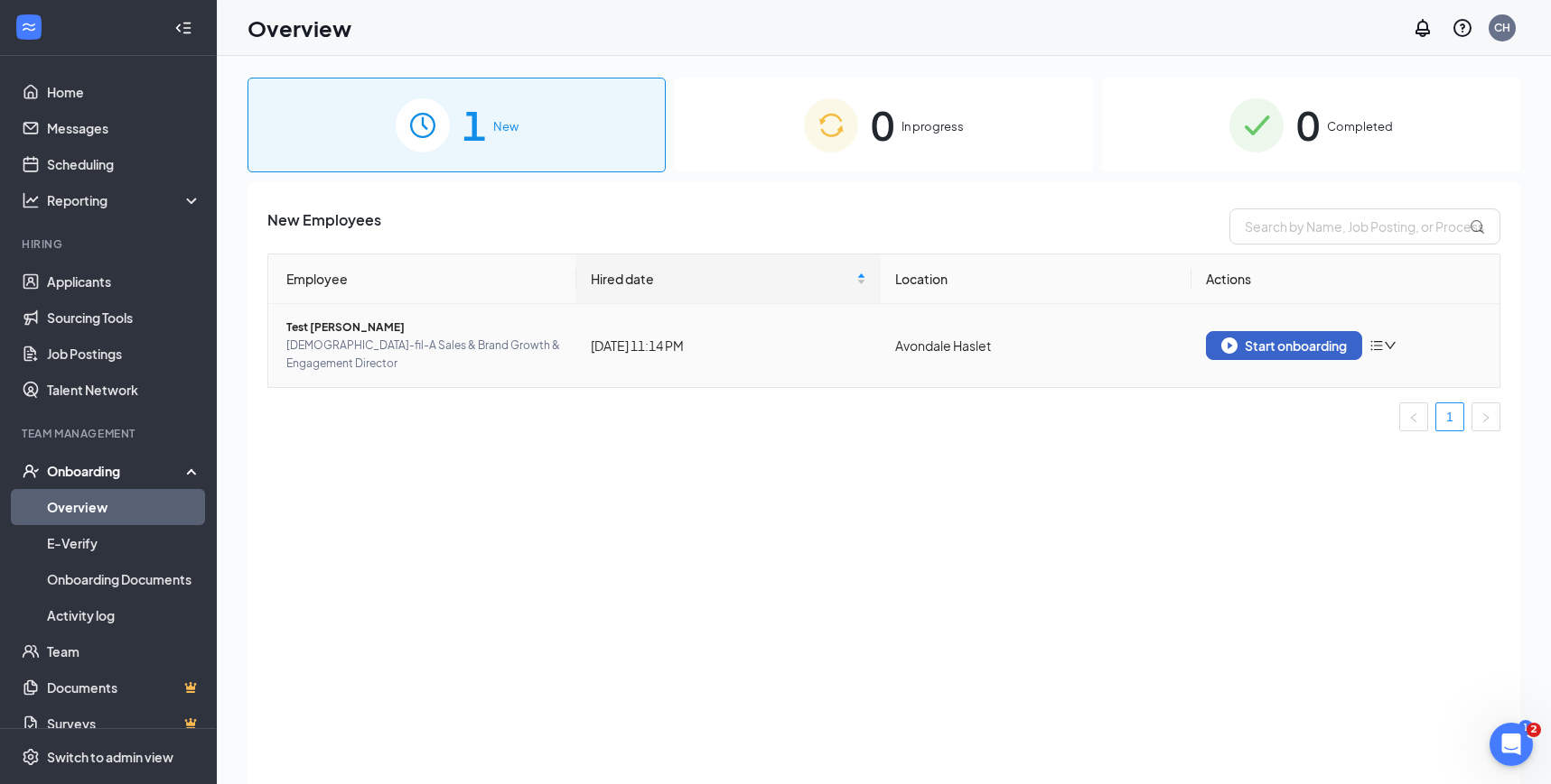
click at [1329, 350] on div "Start onboarding" at bounding box center [1284, 346] width 126 height 16
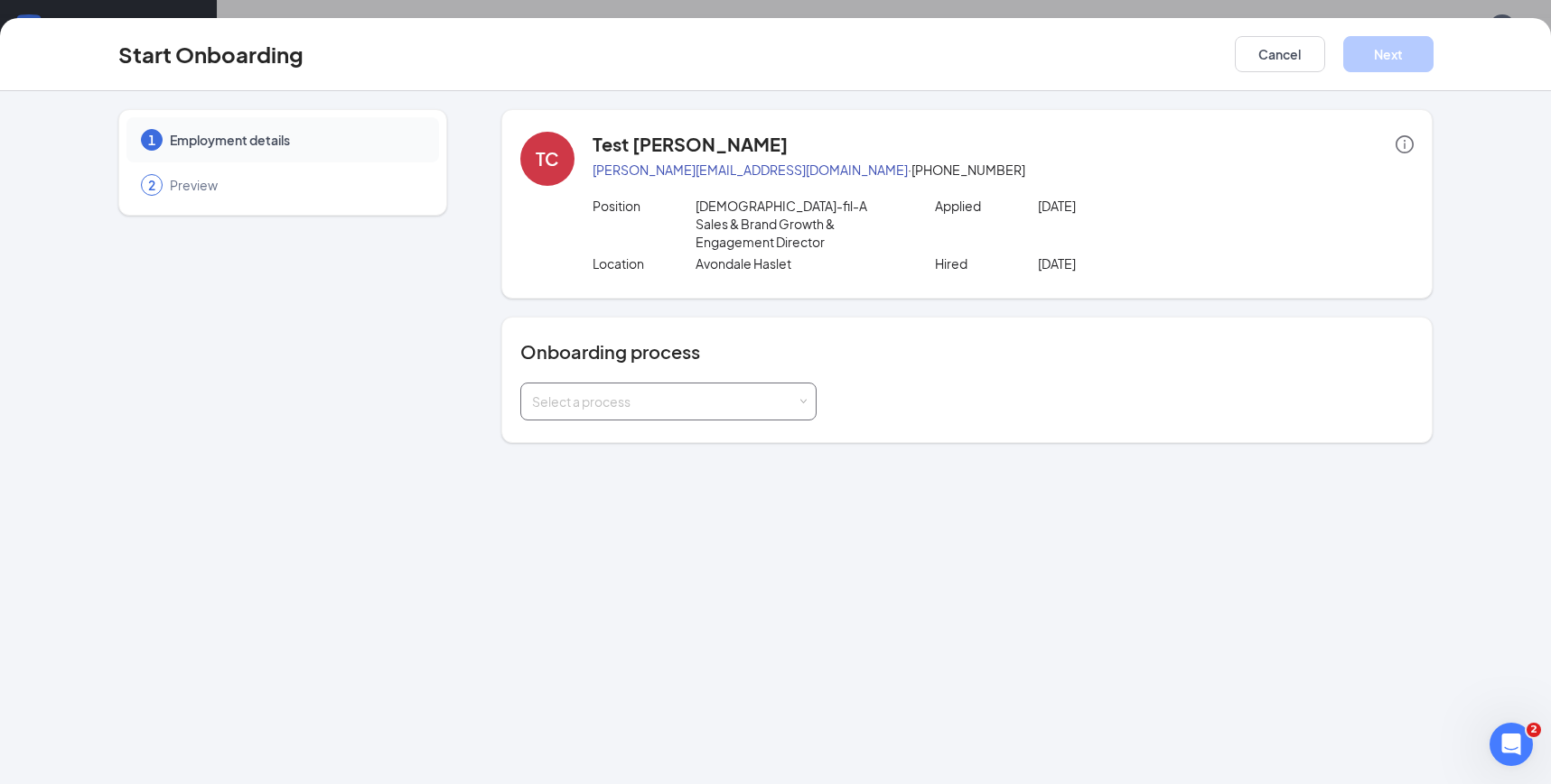
click at [710, 392] on div "Select a process" at bounding box center [668, 401] width 273 height 36
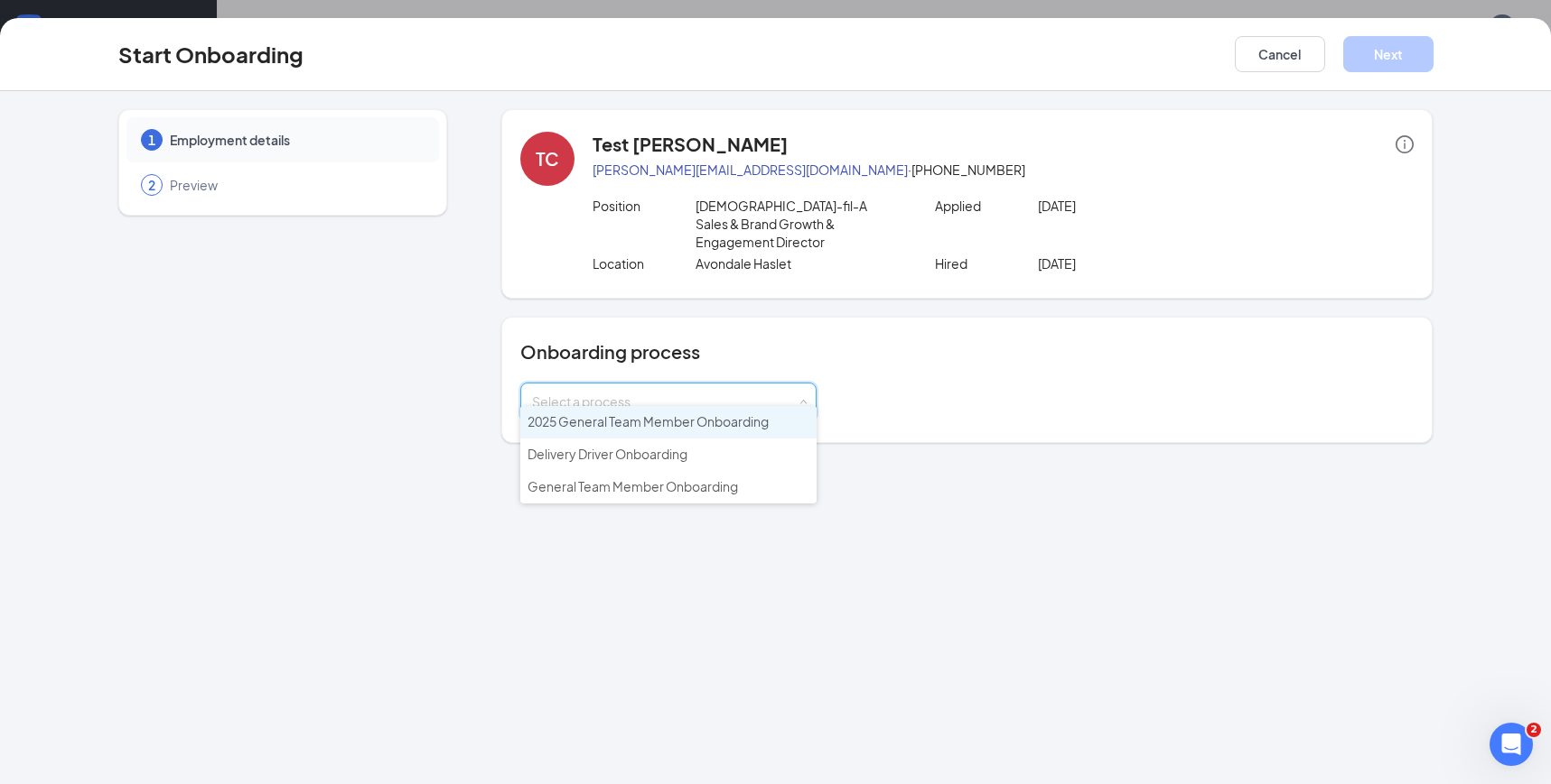
click at [732, 419] on span "2025 General Team Member Onboarding" at bounding box center [648, 421] width 241 height 16
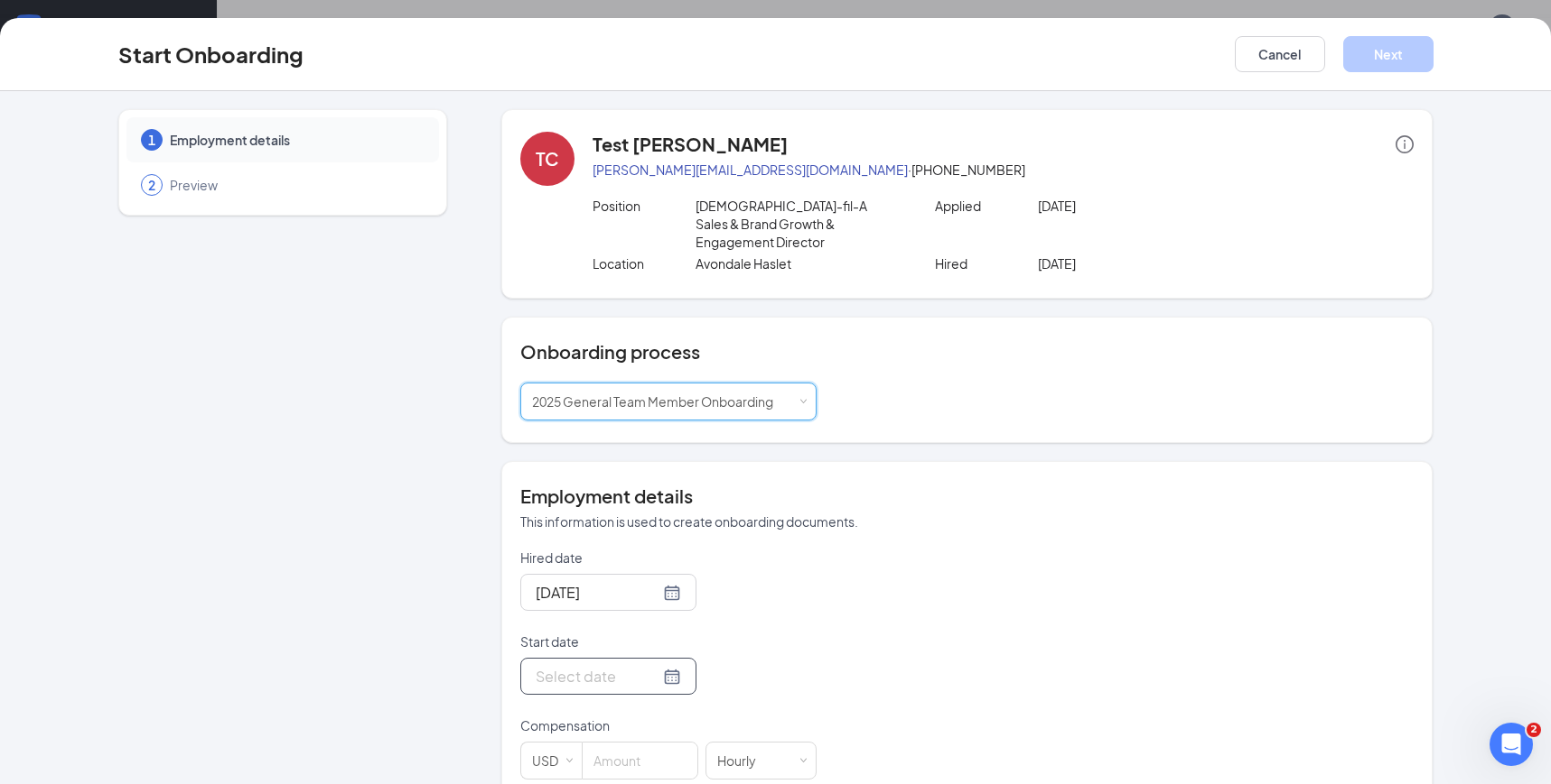
click at [645, 665] on div at bounding box center [608, 676] width 145 height 23
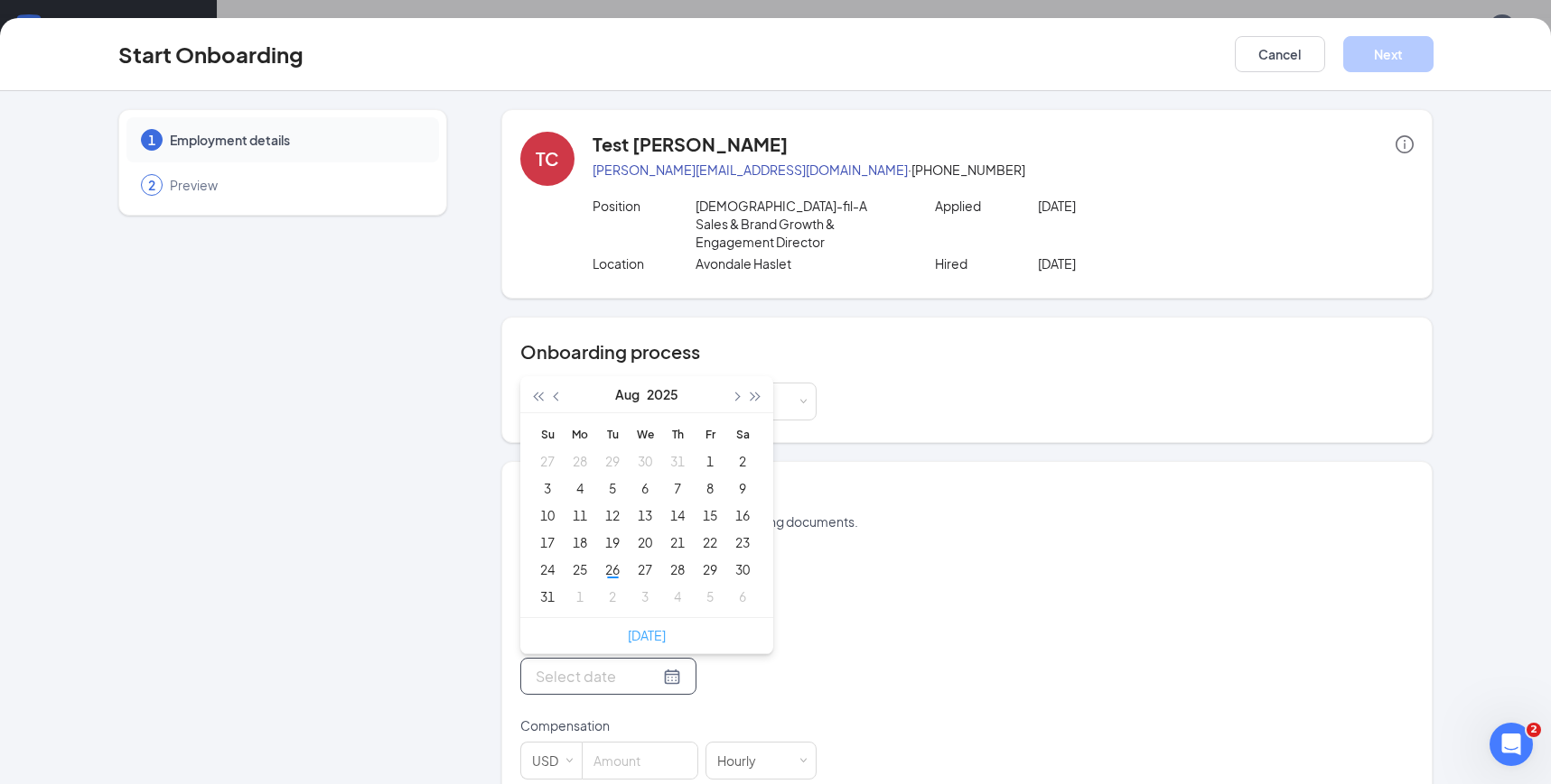
scroll to position [22, 0]
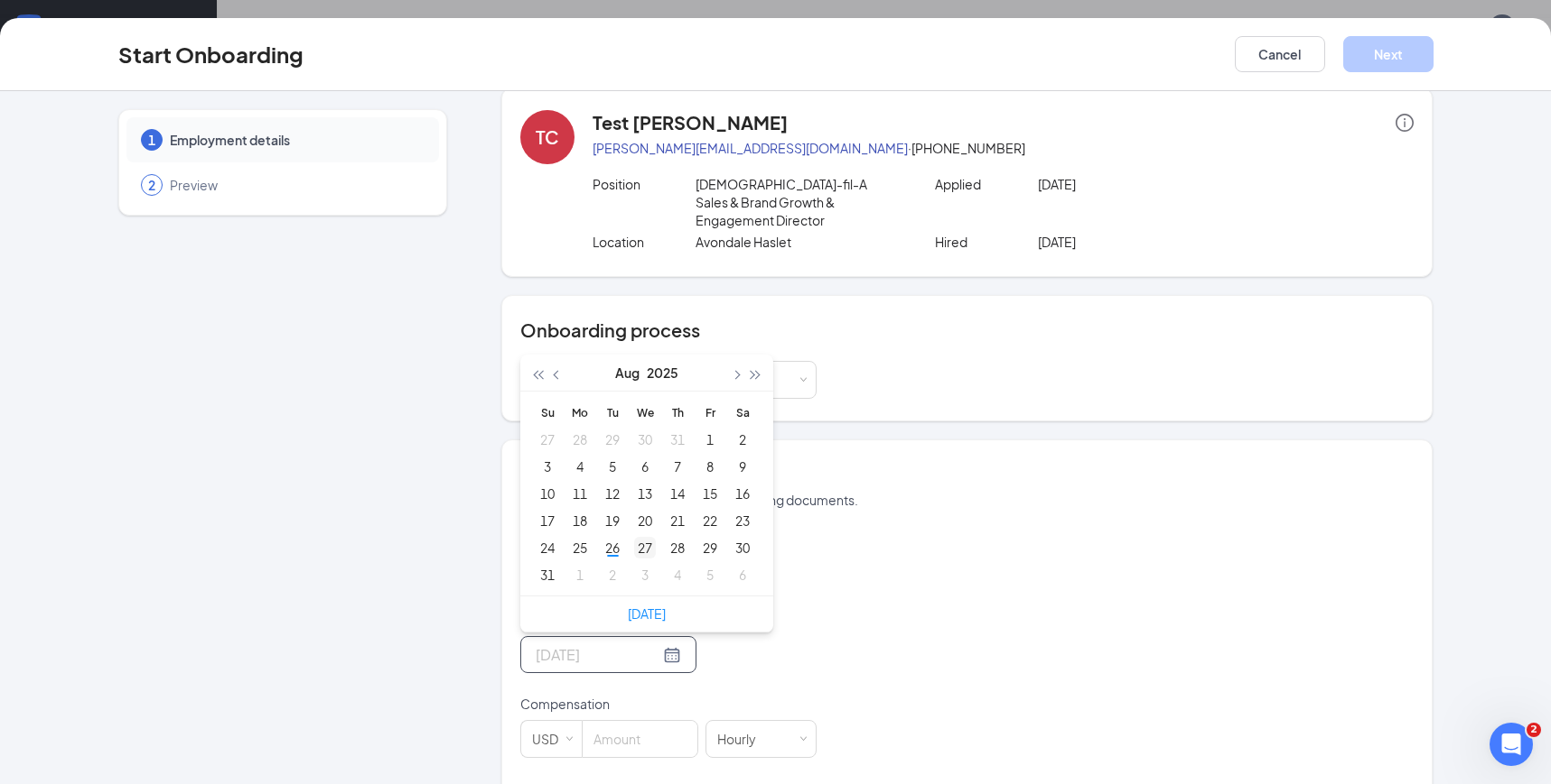
type input "Aug 27, 2025"
click at [632, 534] on td "27" at bounding box center [645, 547] width 33 height 27
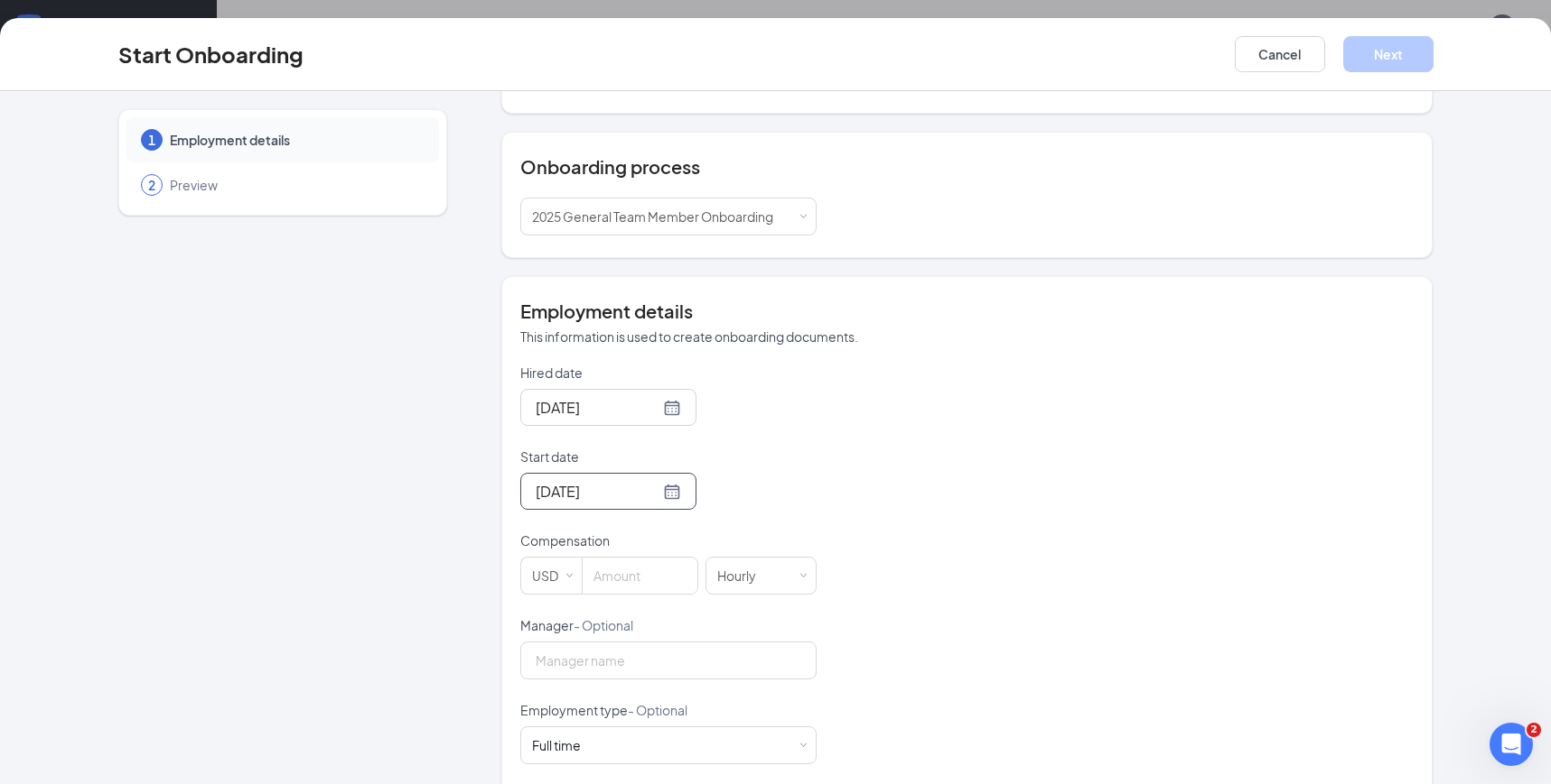
scroll to position [303, 0]
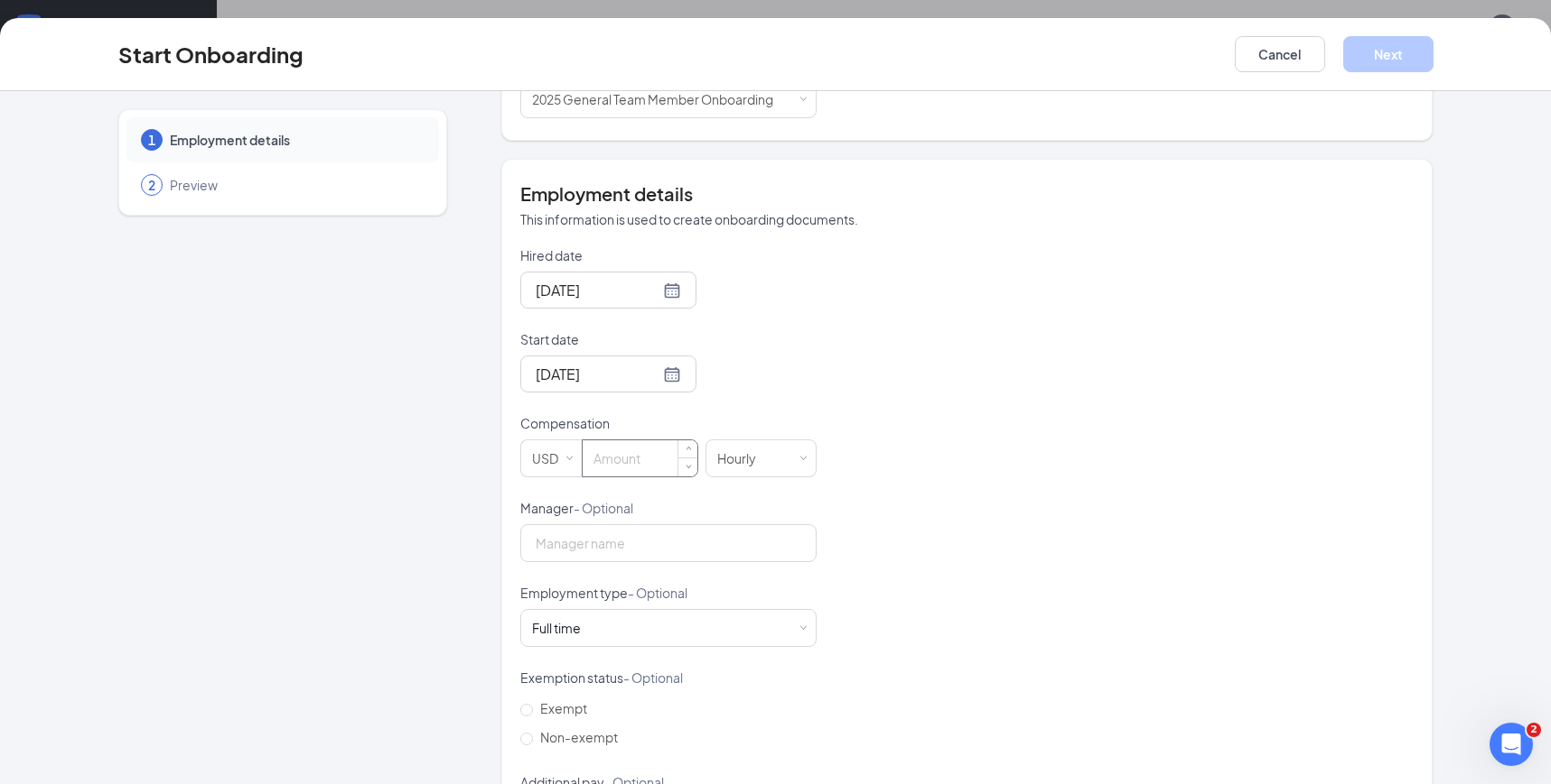
click at [641, 440] on input at bounding box center [640, 458] width 115 height 36
type input "12"
click at [633, 531] on input "Manager - Optional" at bounding box center [668, 543] width 296 height 38
type input "Carl Hilerbrand"
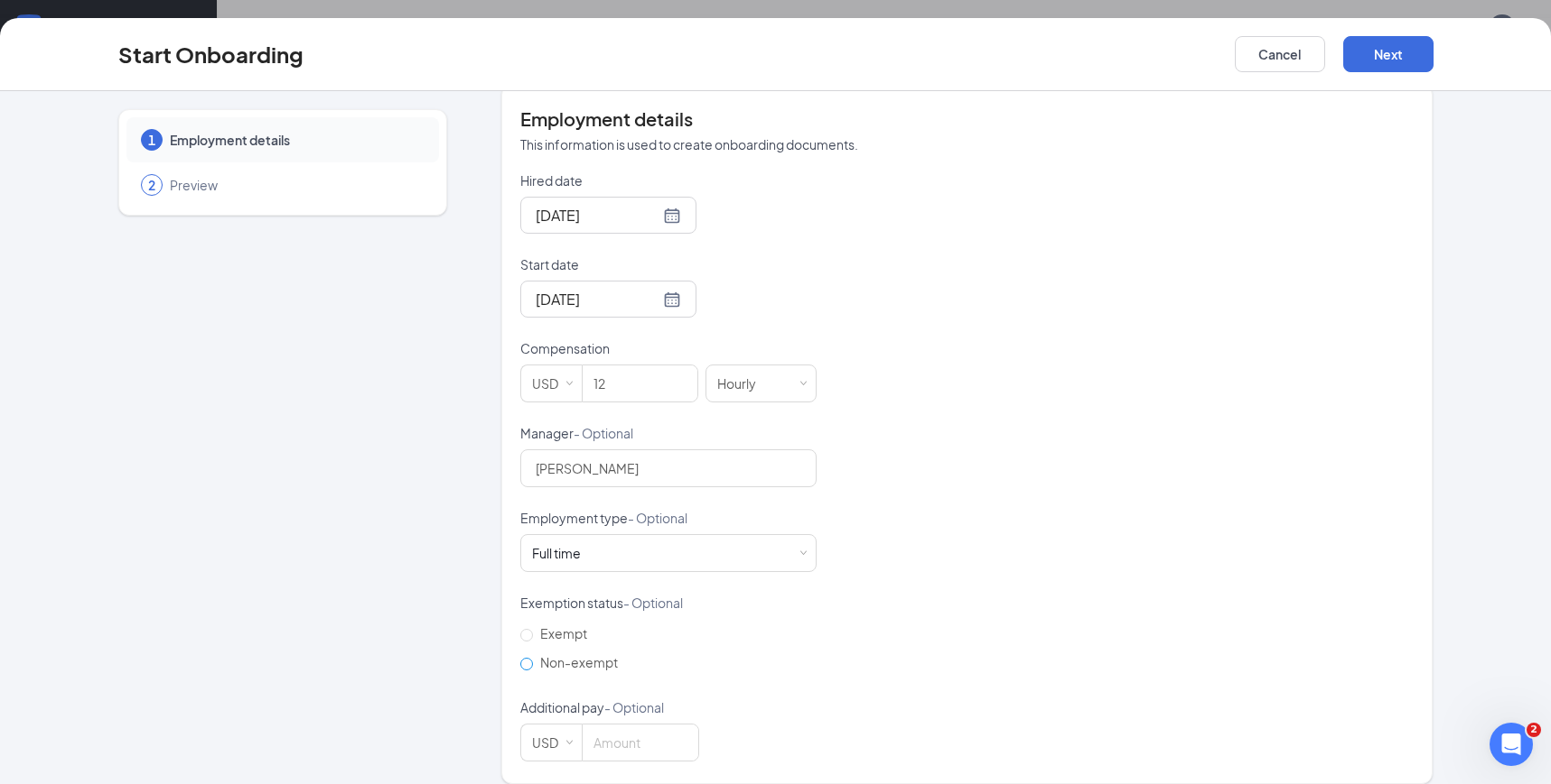
click at [528, 658] on input "Non-exempt" at bounding box center [526, 664] width 13 height 13
radio input "true"
click at [606, 725] on input at bounding box center [641, 743] width 116 height 36
type input "1"
click at [1373, 50] on button "Next" at bounding box center [1388, 54] width 90 height 36
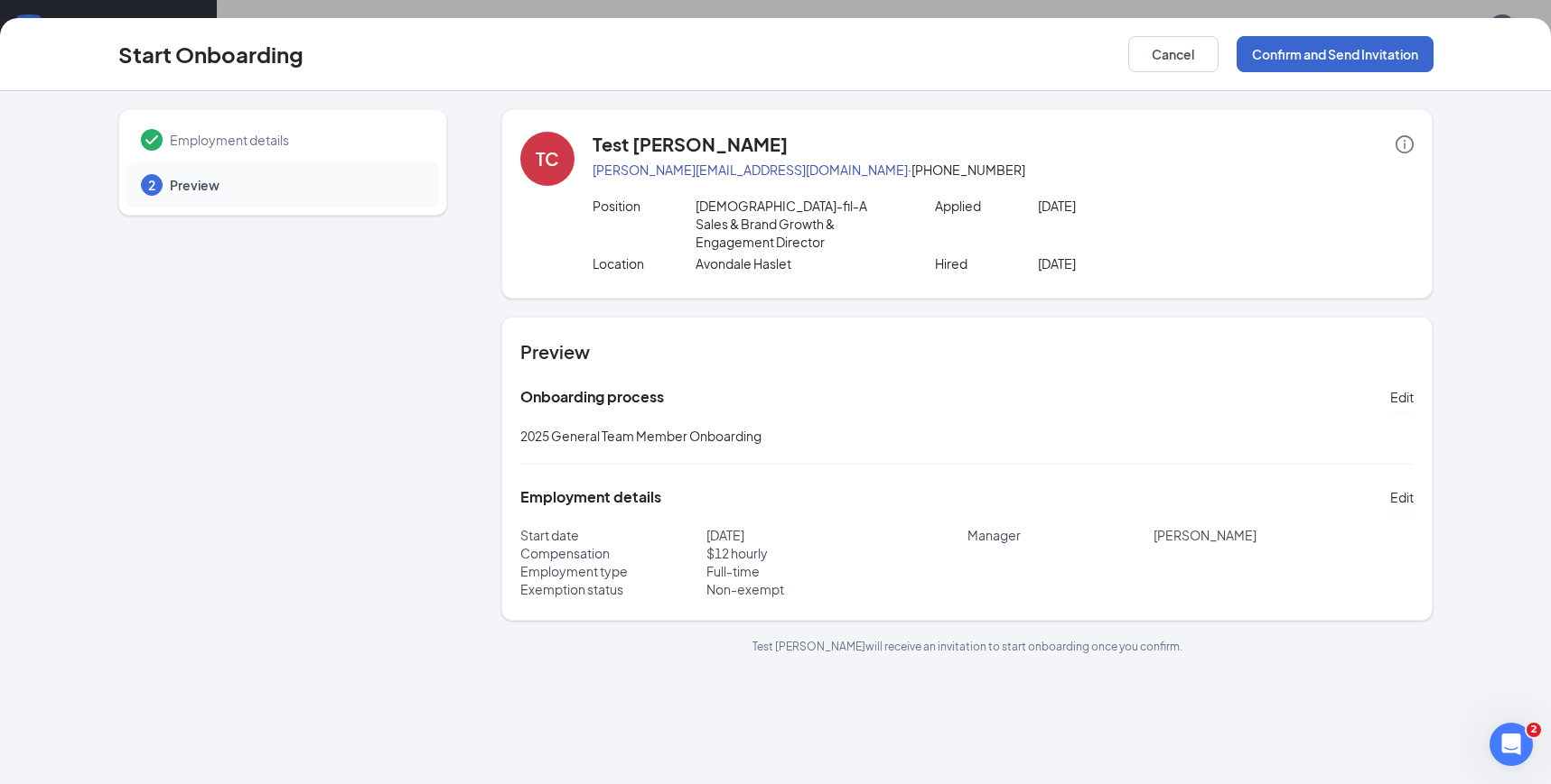
scroll to position [0, 0]
click at [1373, 50] on button "Confirm and Send Invitation" at bounding box center [1334, 54] width 197 height 36
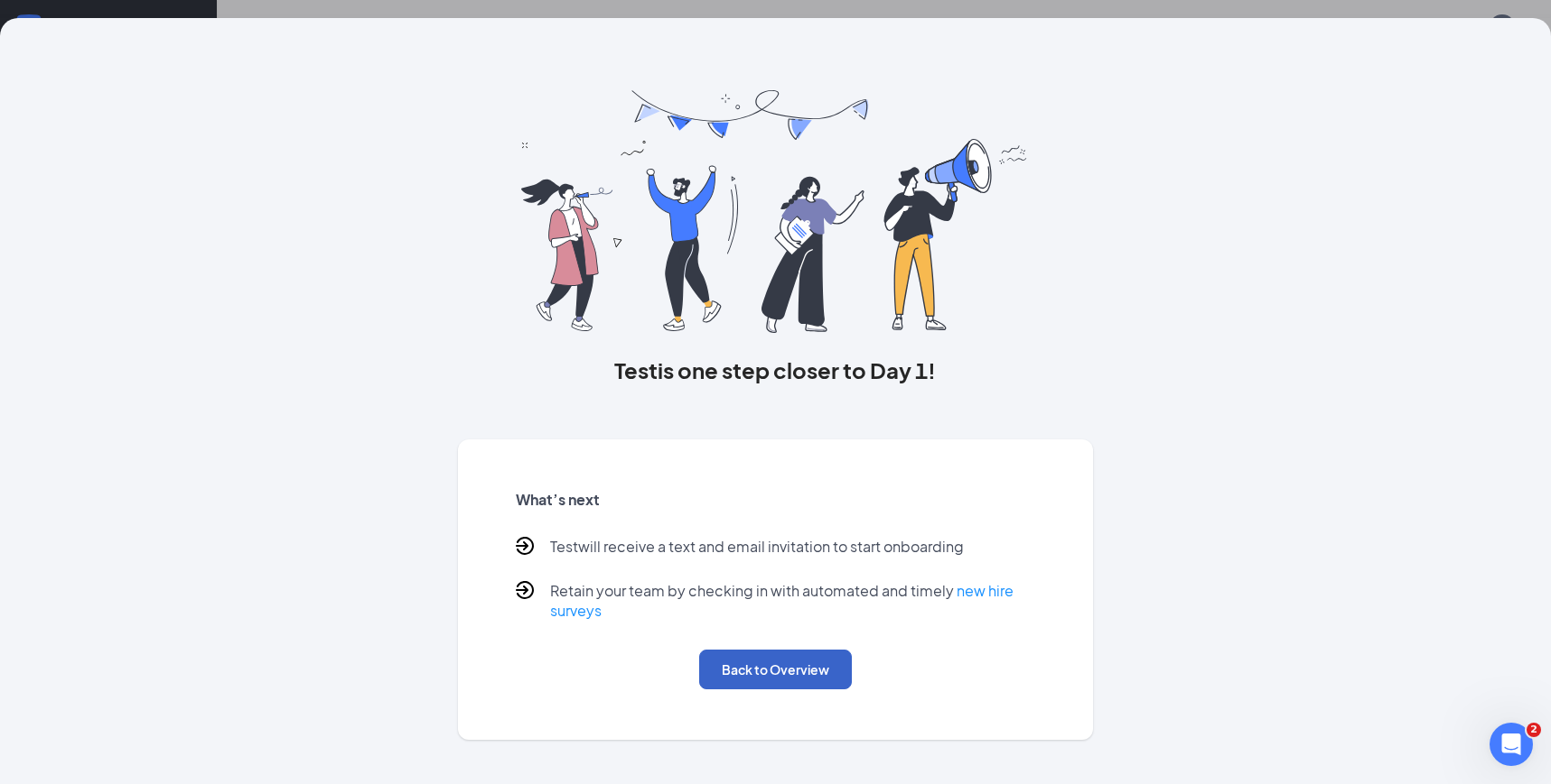
click at [752, 674] on button "Back to Overview" at bounding box center [775, 670] width 153 height 40
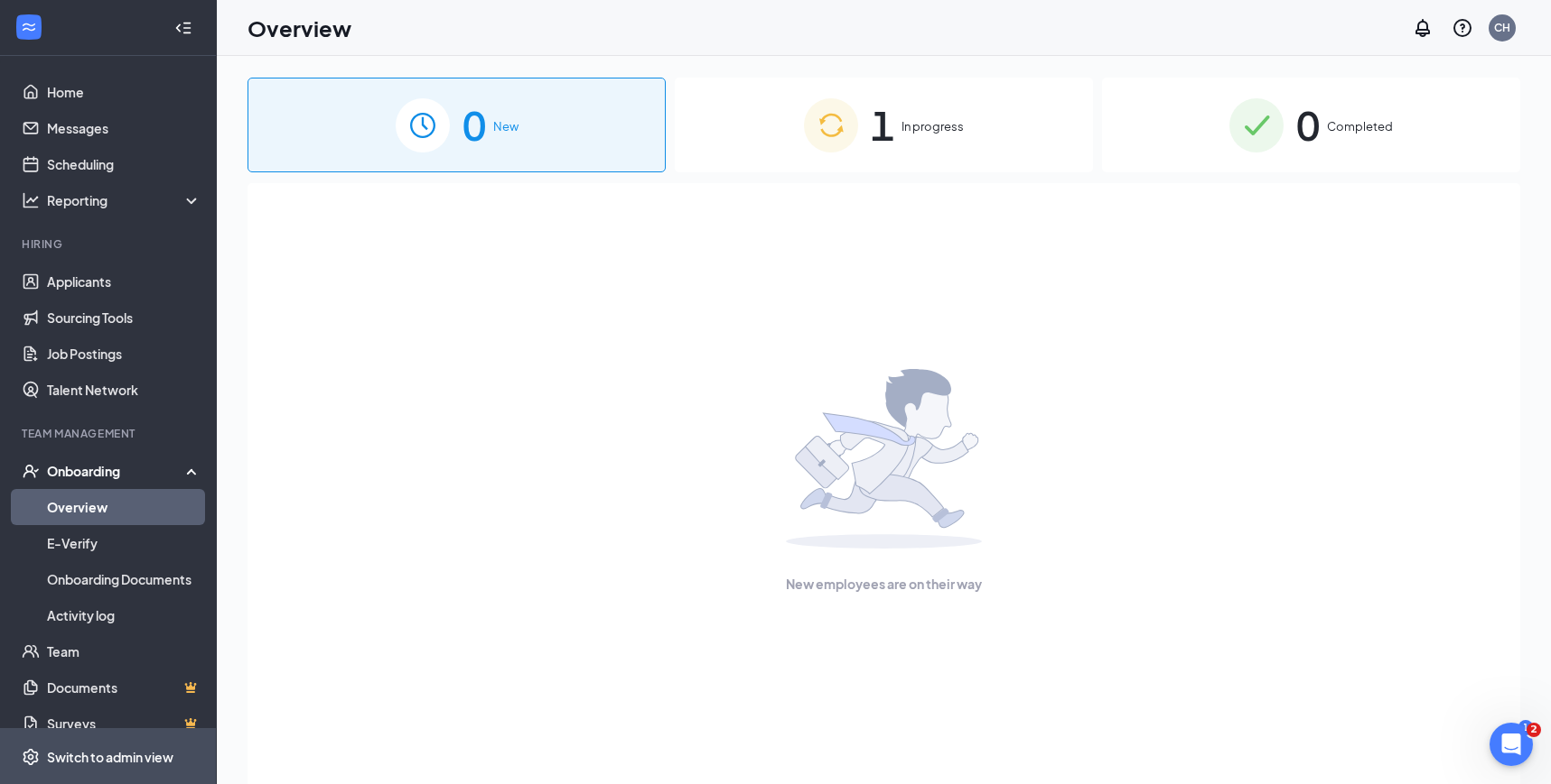
click at [127, 744] on span "Switch to admin view" at bounding box center [124, 756] width 155 height 55
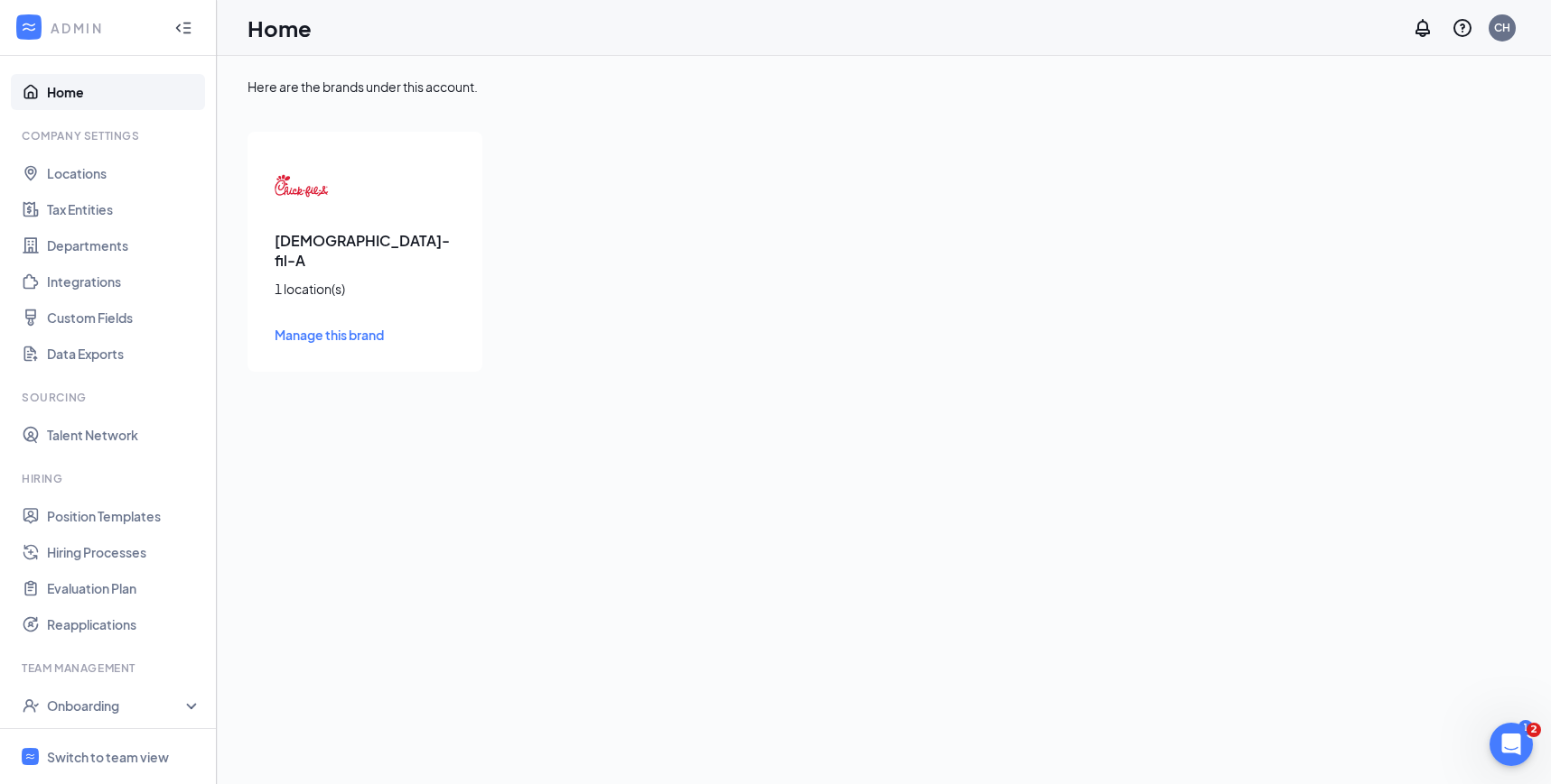
scroll to position [81, 0]
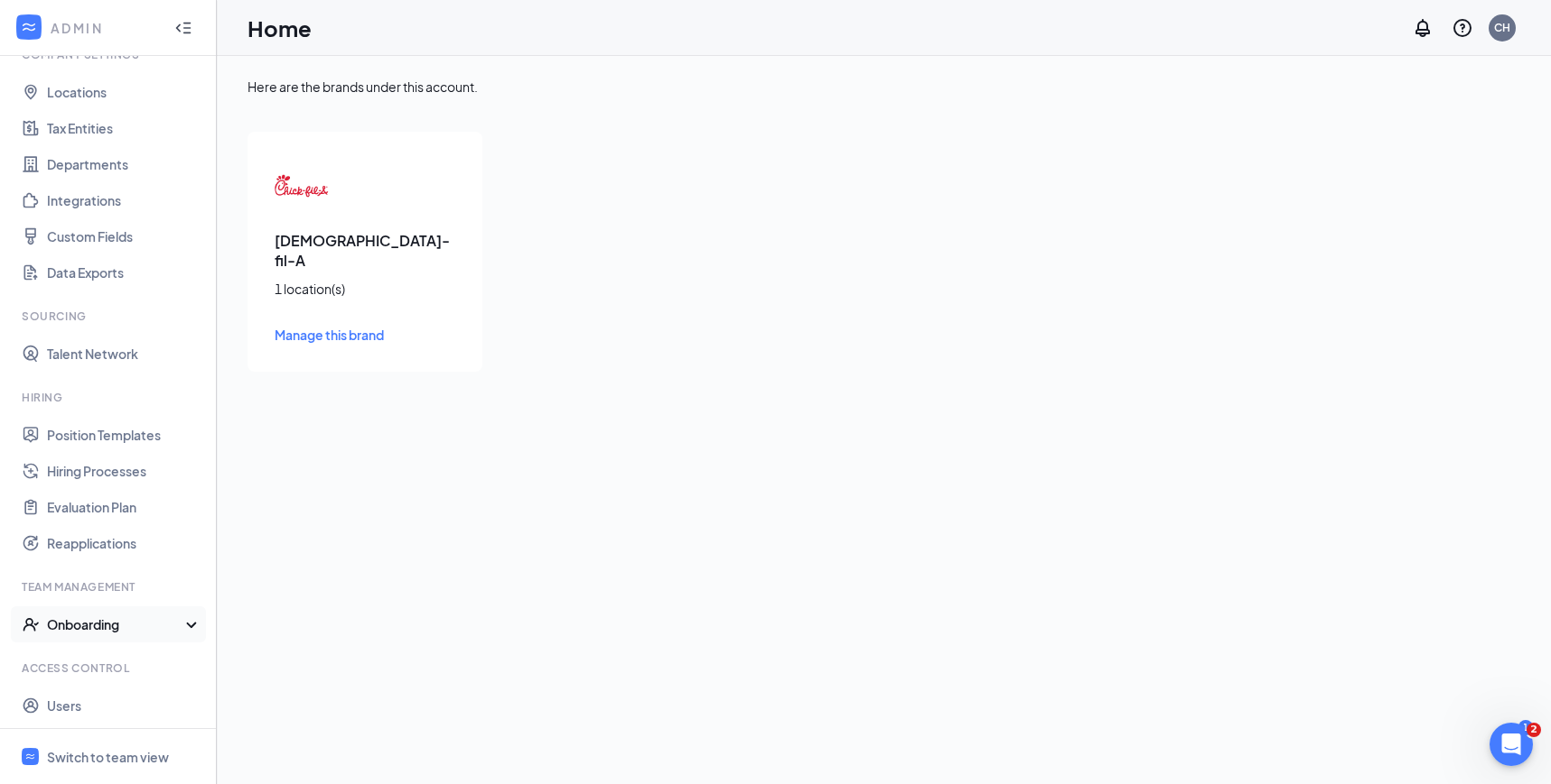
click at [113, 623] on div "Onboarding" at bounding box center [116, 624] width 139 height 18
click at [118, 660] on link "Onboarding Processes" at bounding box center [124, 660] width 155 height 36
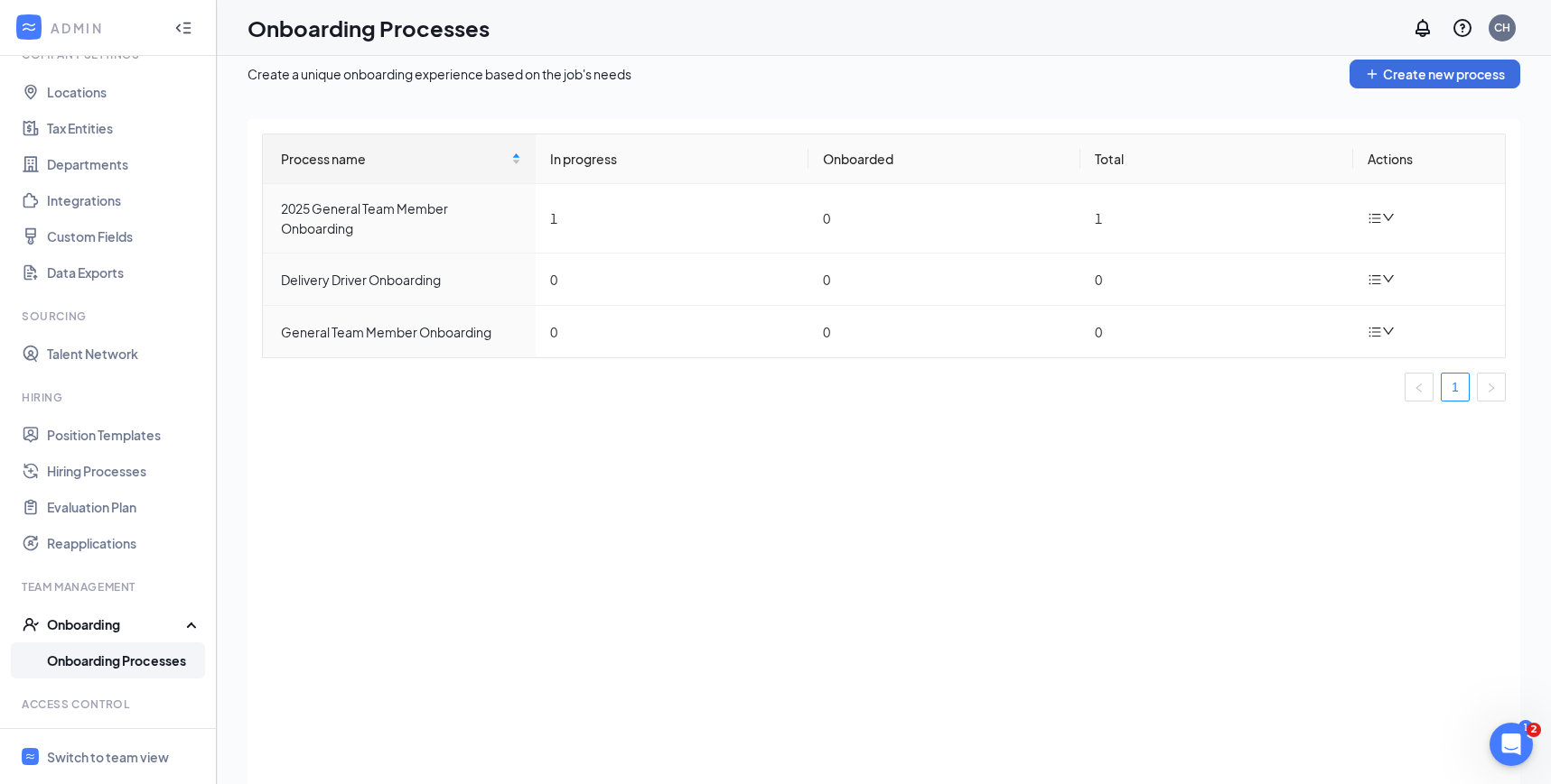
scroll to position [34, 0]
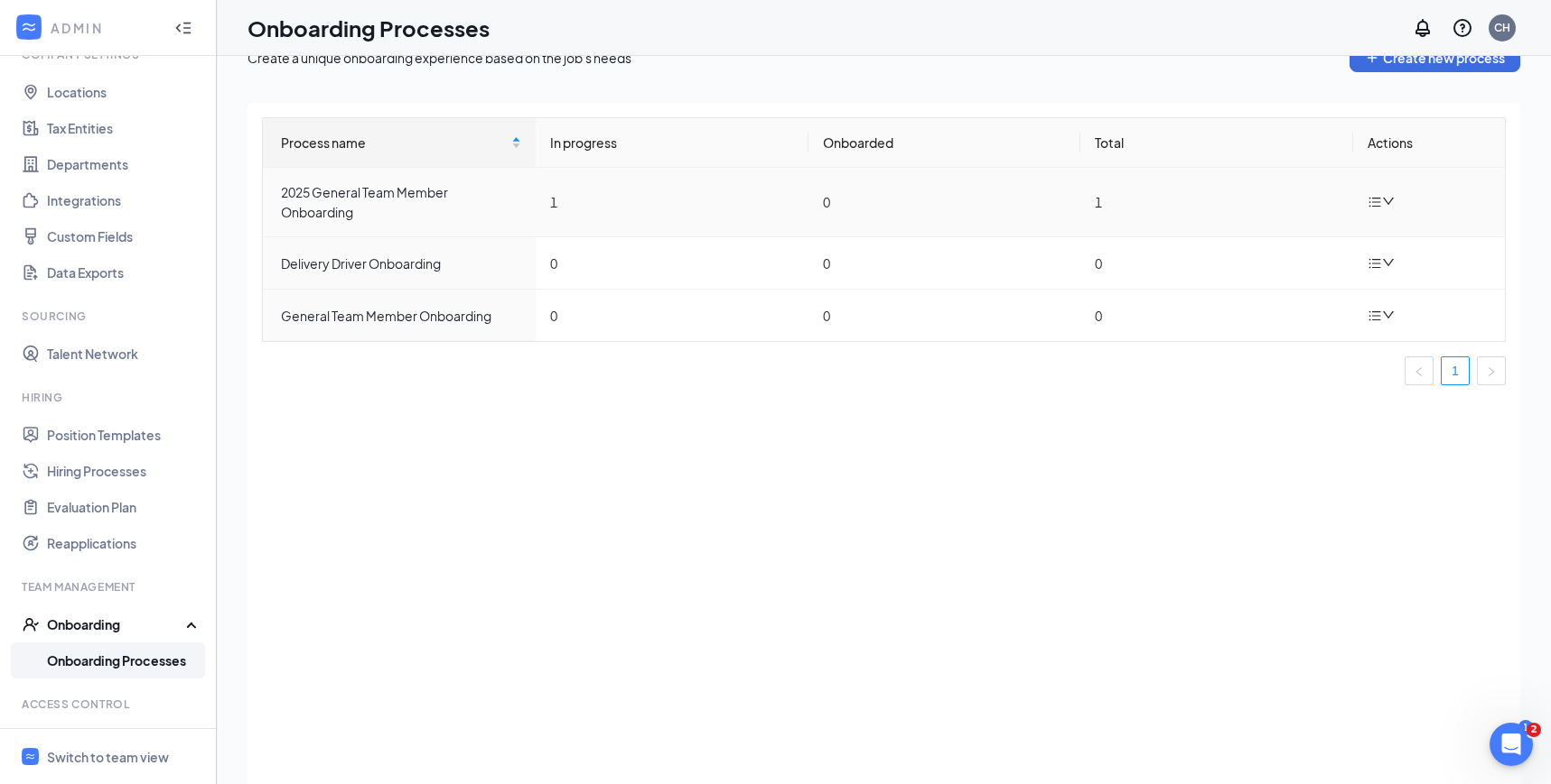
click at [1377, 206] on icon "bars" at bounding box center [1375, 203] width 12 height 10
click at [1291, 243] on div "Edit process" at bounding box center [1290, 244] width 195 height 22
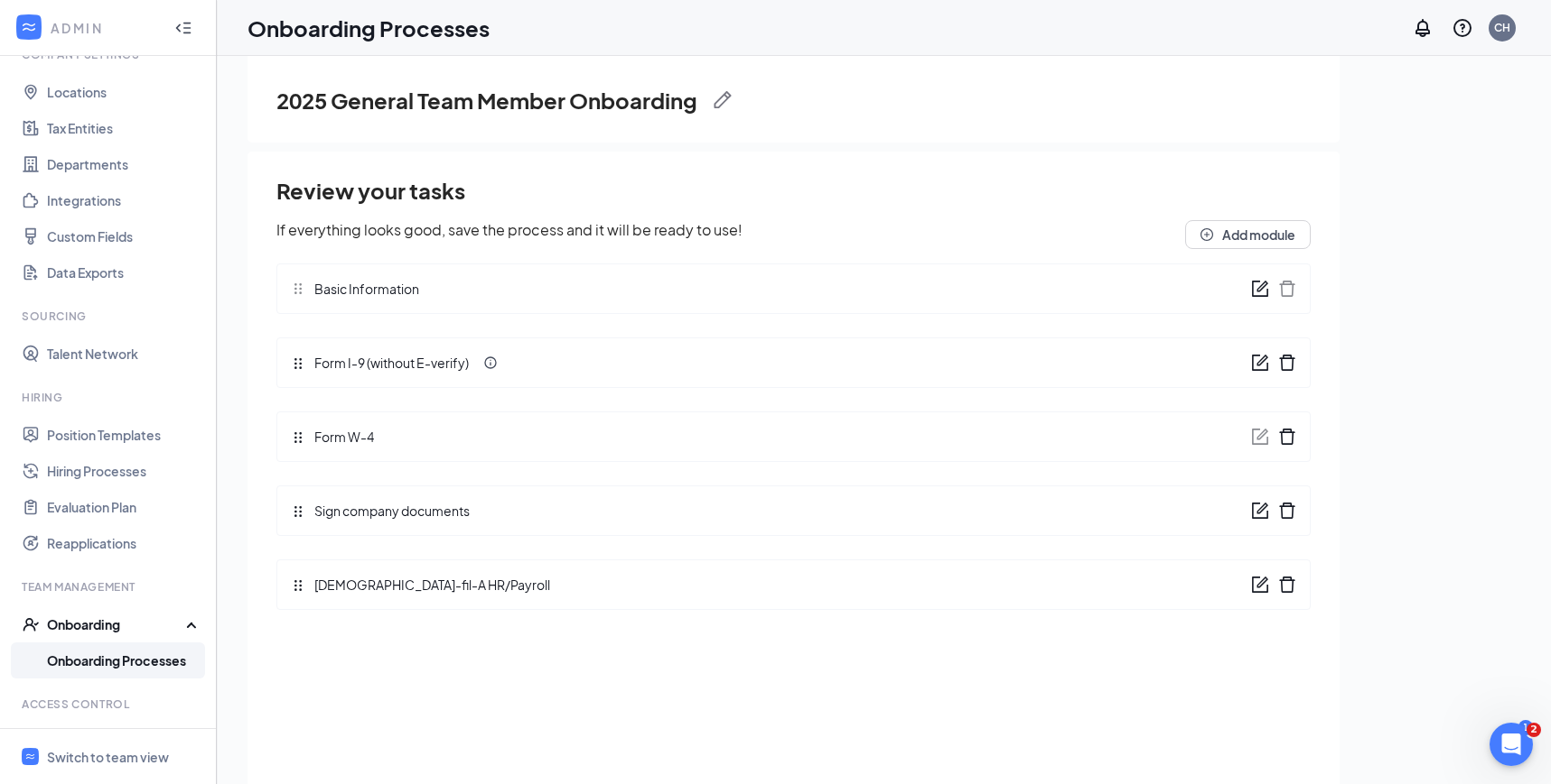
click at [1259, 506] on icon "form" at bounding box center [1260, 510] width 18 height 18
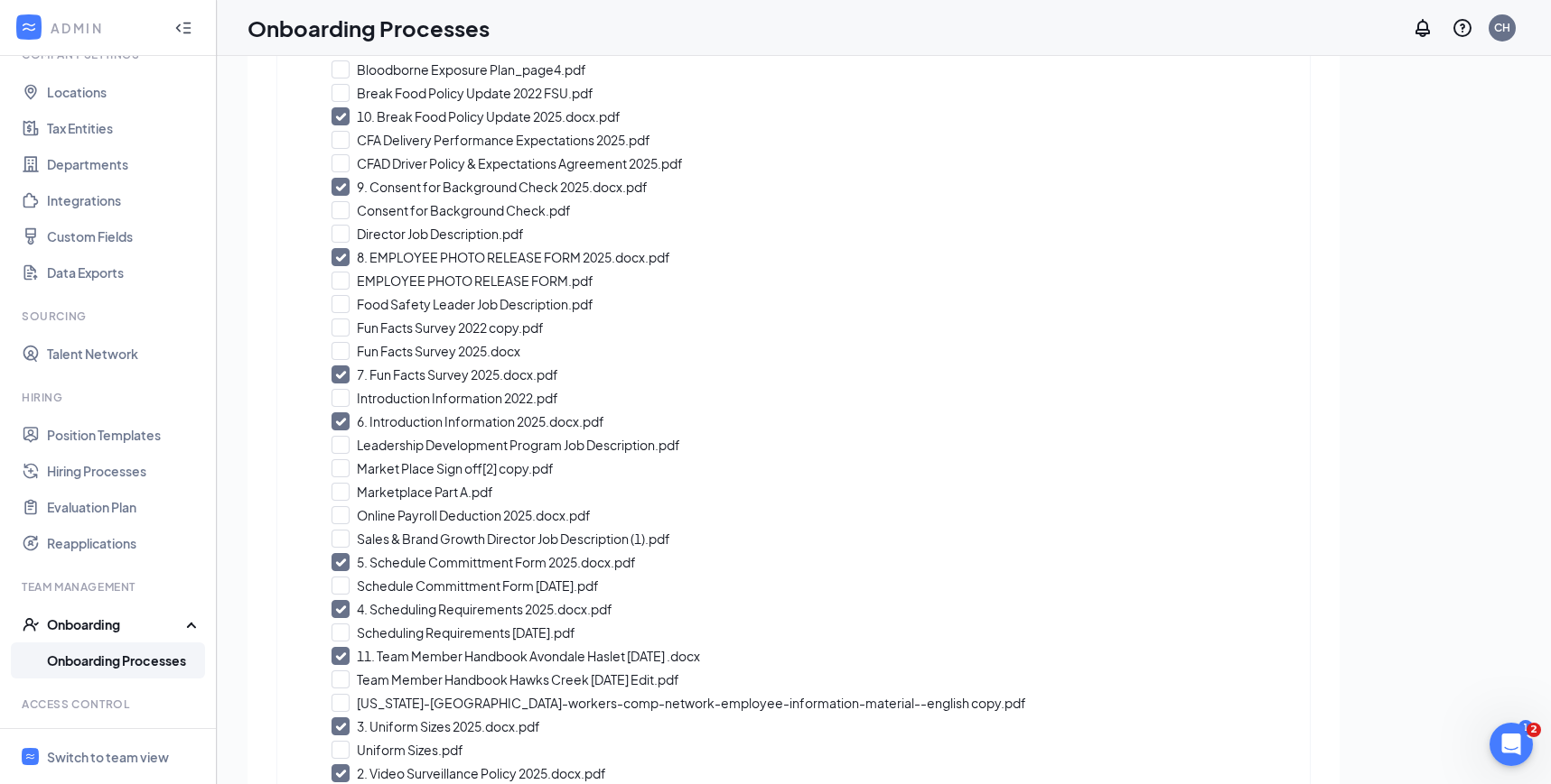
scroll to position [594, 0]
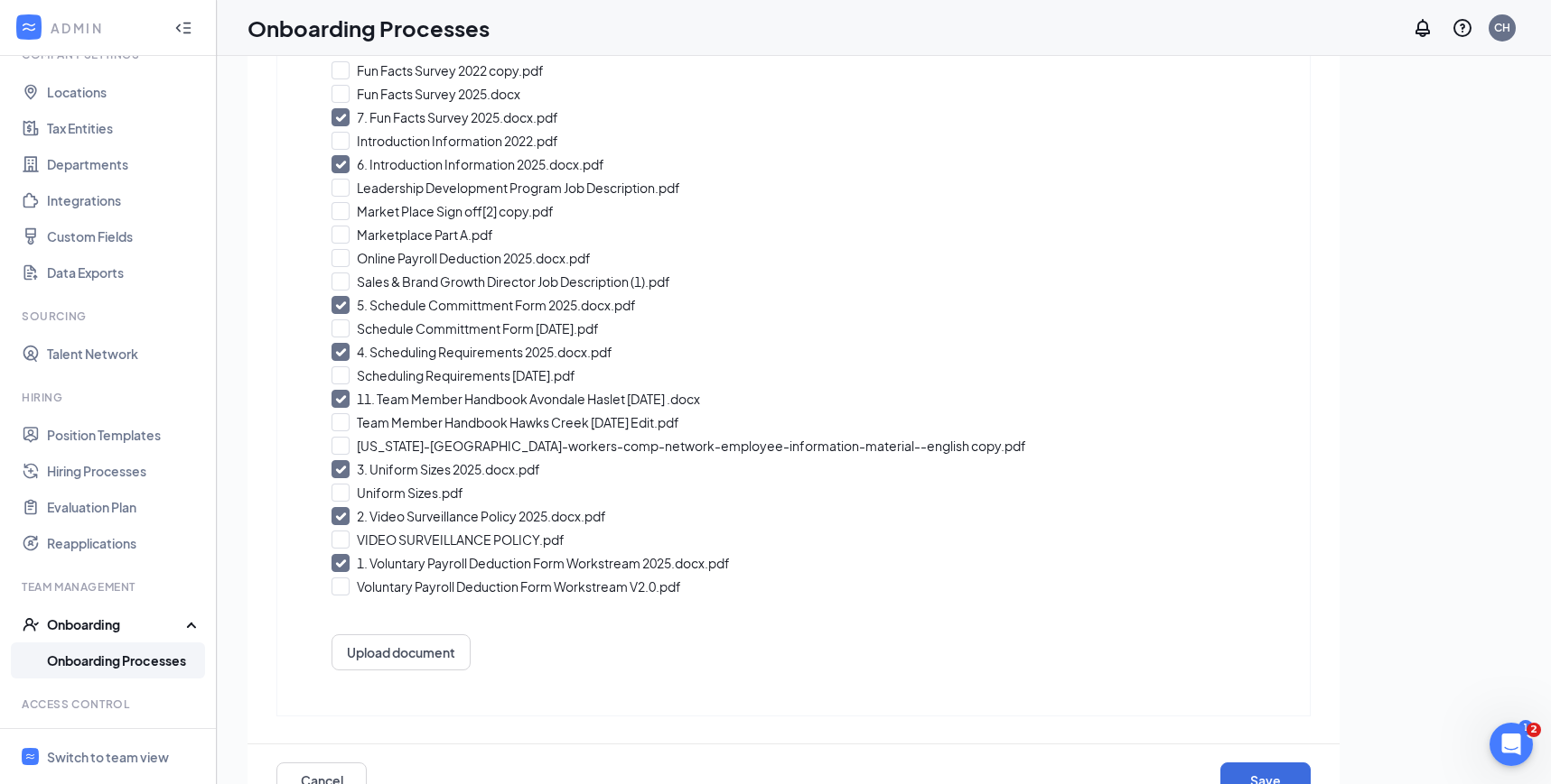
click at [346, 564] on input "1. Voluntary Payroll Deduction Form Workstream 2025.docx.pdf" at bounding box center [793, 563] width 923 height 18
checkbox input "false"
click at [426, 642] on button "Upload document" at bounding box center [401, 652] width 139 height 36
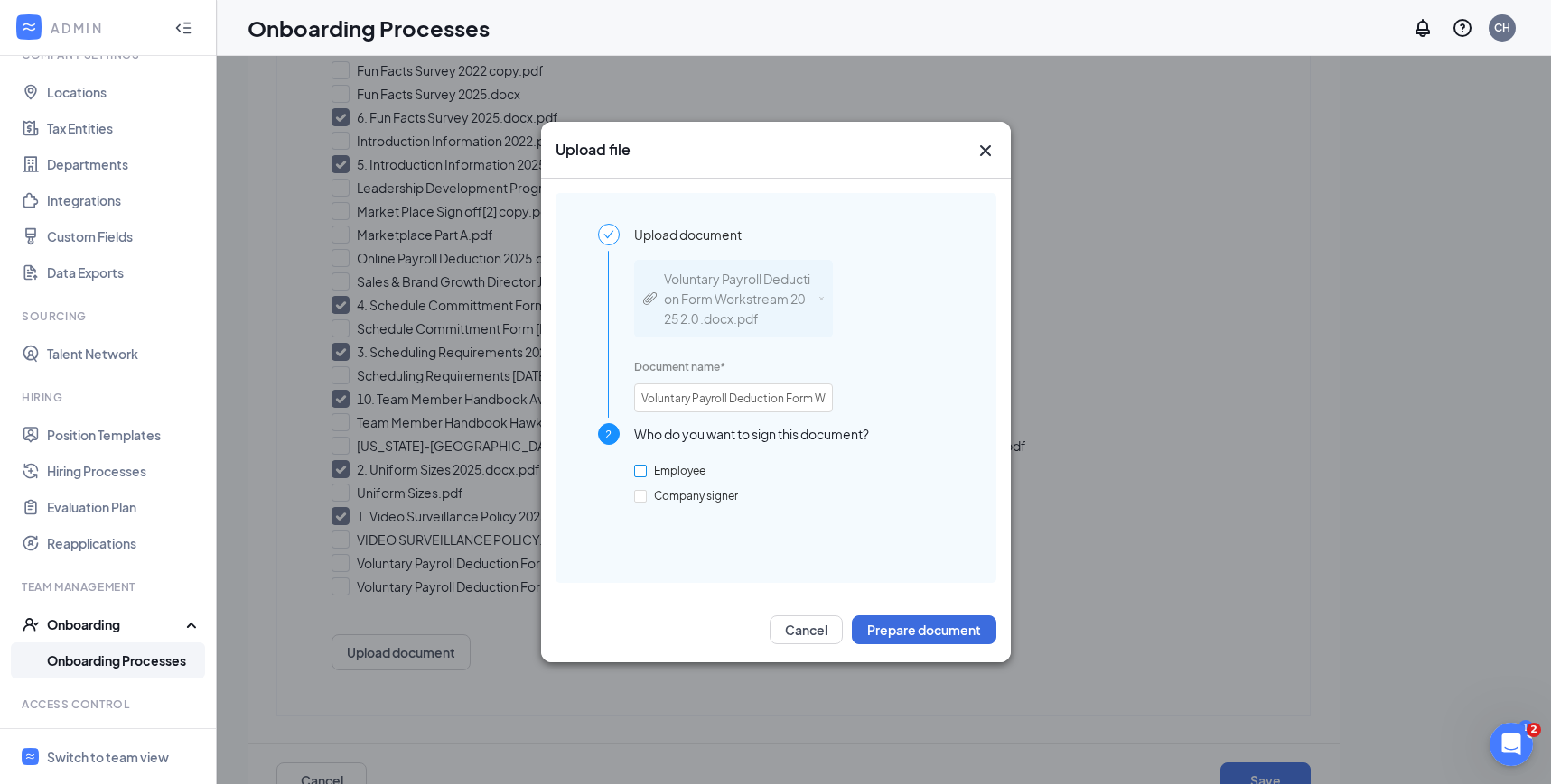
click at [648, 468] on span "Employee" at bounding box center [680, 470] width 66 height 14
click at [647, 468] on input "Employee" at bounding box center [640, 470] width 13 height 13
checkbox input "true"
click at [918, 619] on button "Prepare document" at bounding box center [923, 629] width 145 height 29
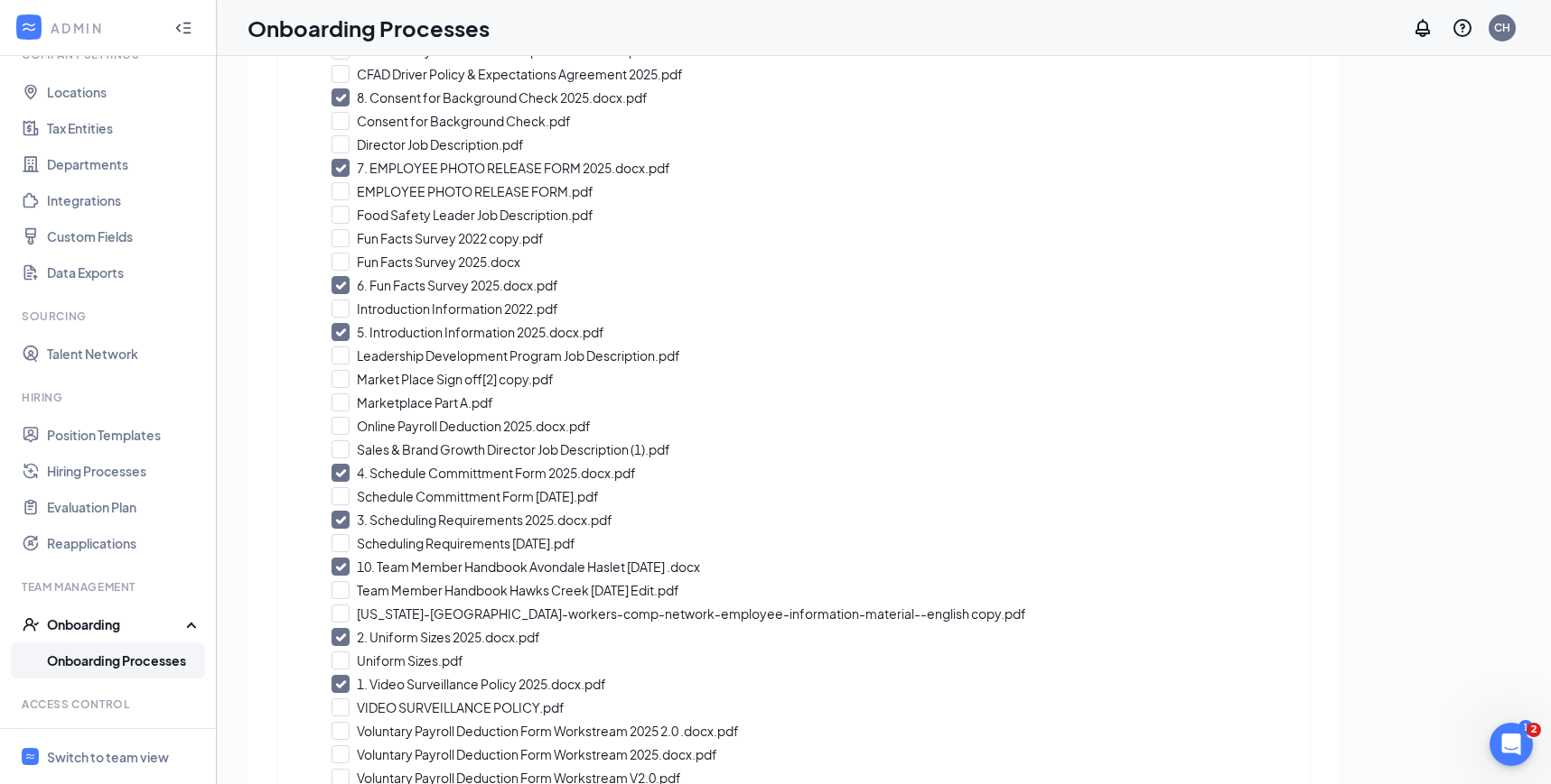
scroll to position [618, 0]
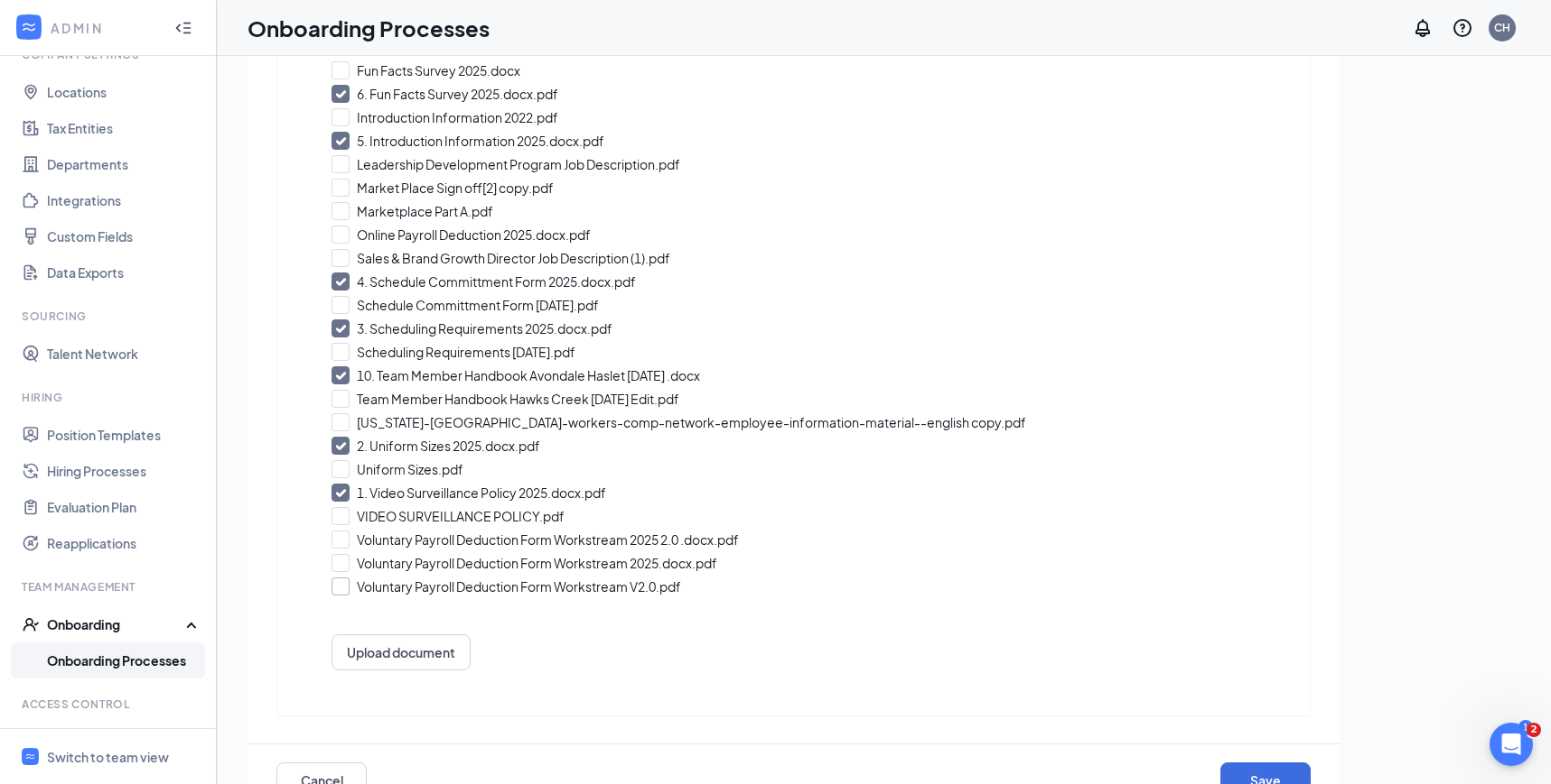
click at [341, 585] on input "Voluntary Payroll Deduction Form Workstream V2.0.pdf" at bounding box center [793, 586] width 923 height 18
checkbox input "true"
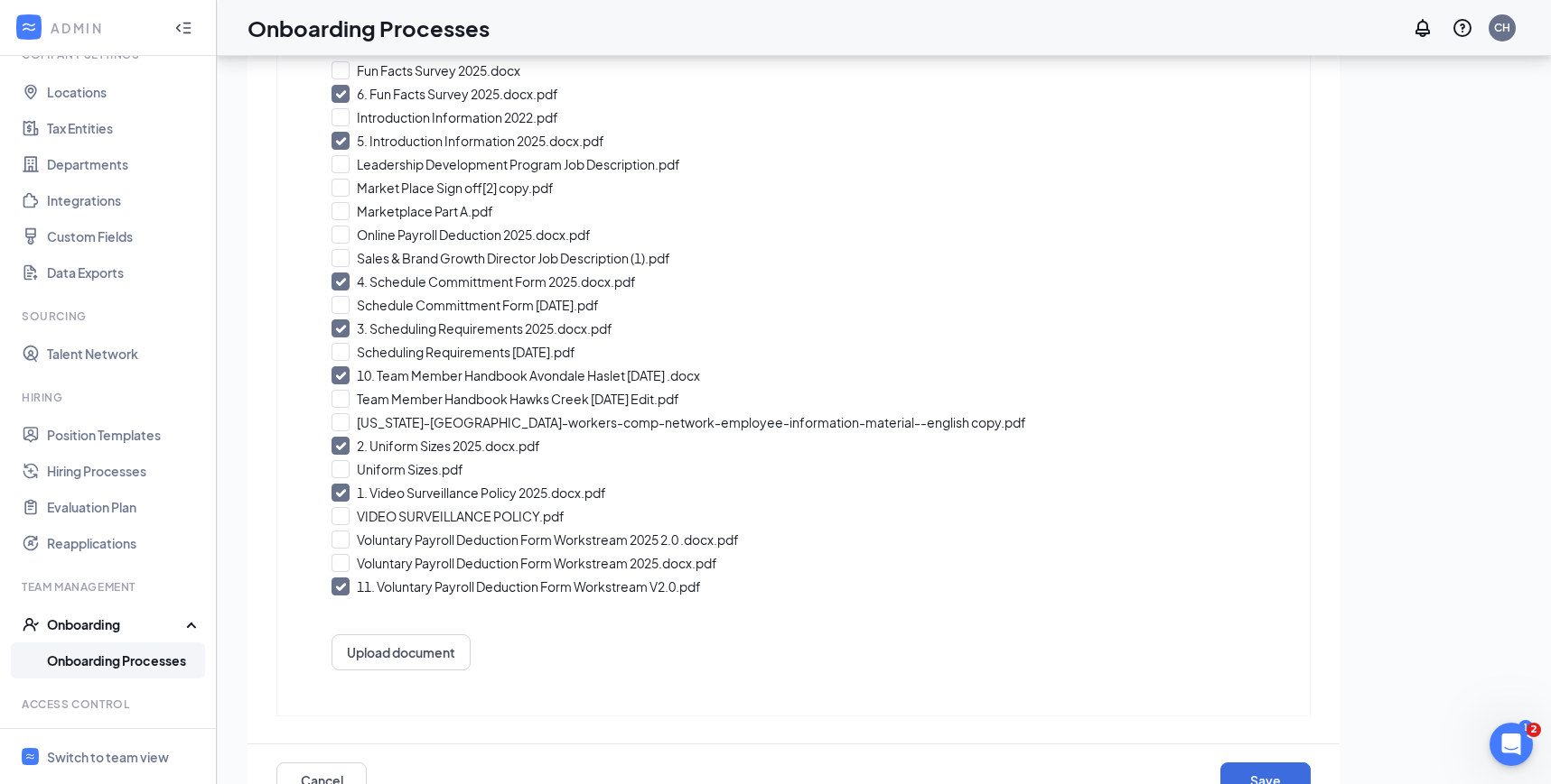
scroll to position [81, 0]
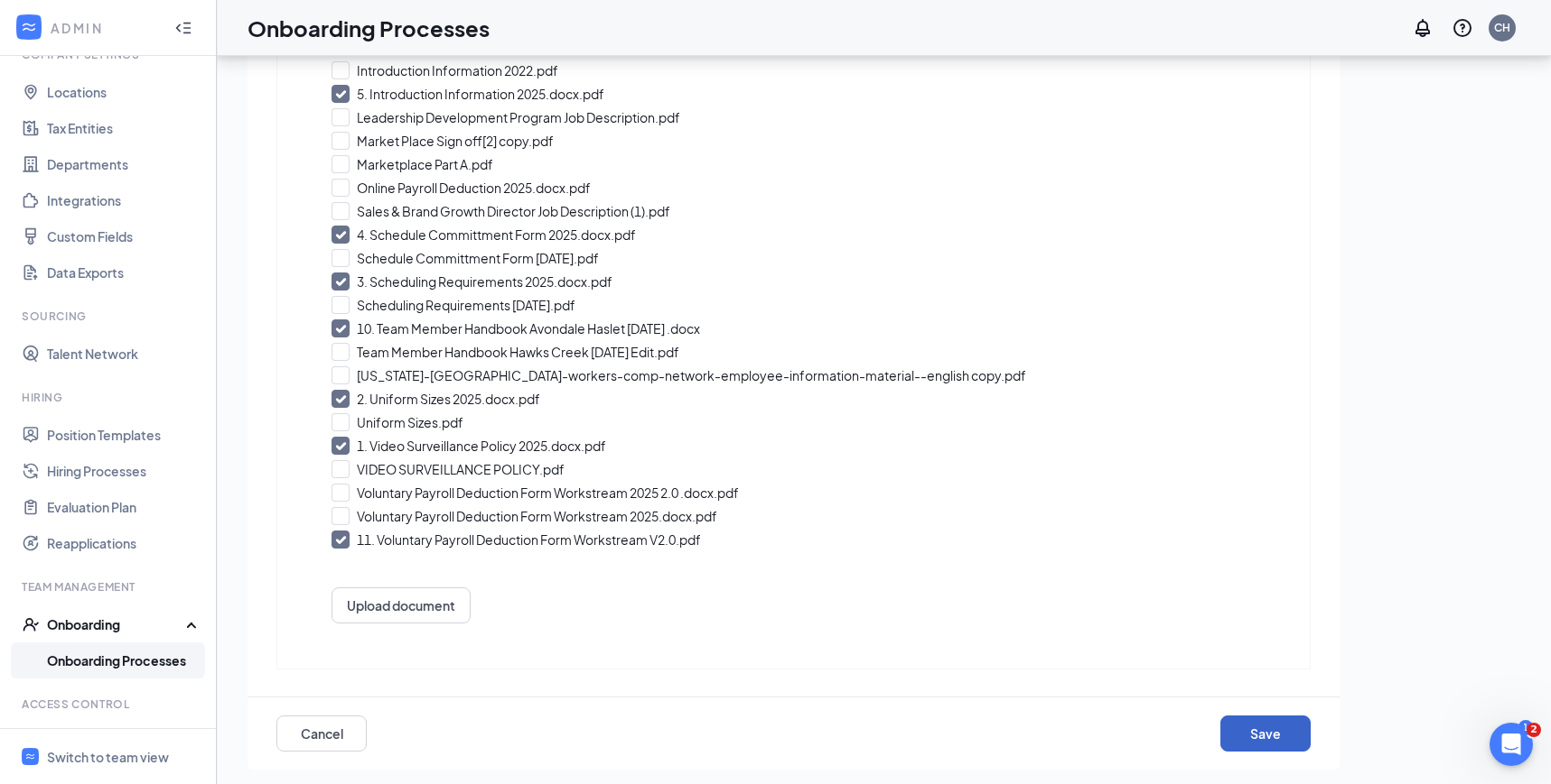
click at [1287, 729] on button "Save" at bounding box center [1265, 734] width 90 height 36
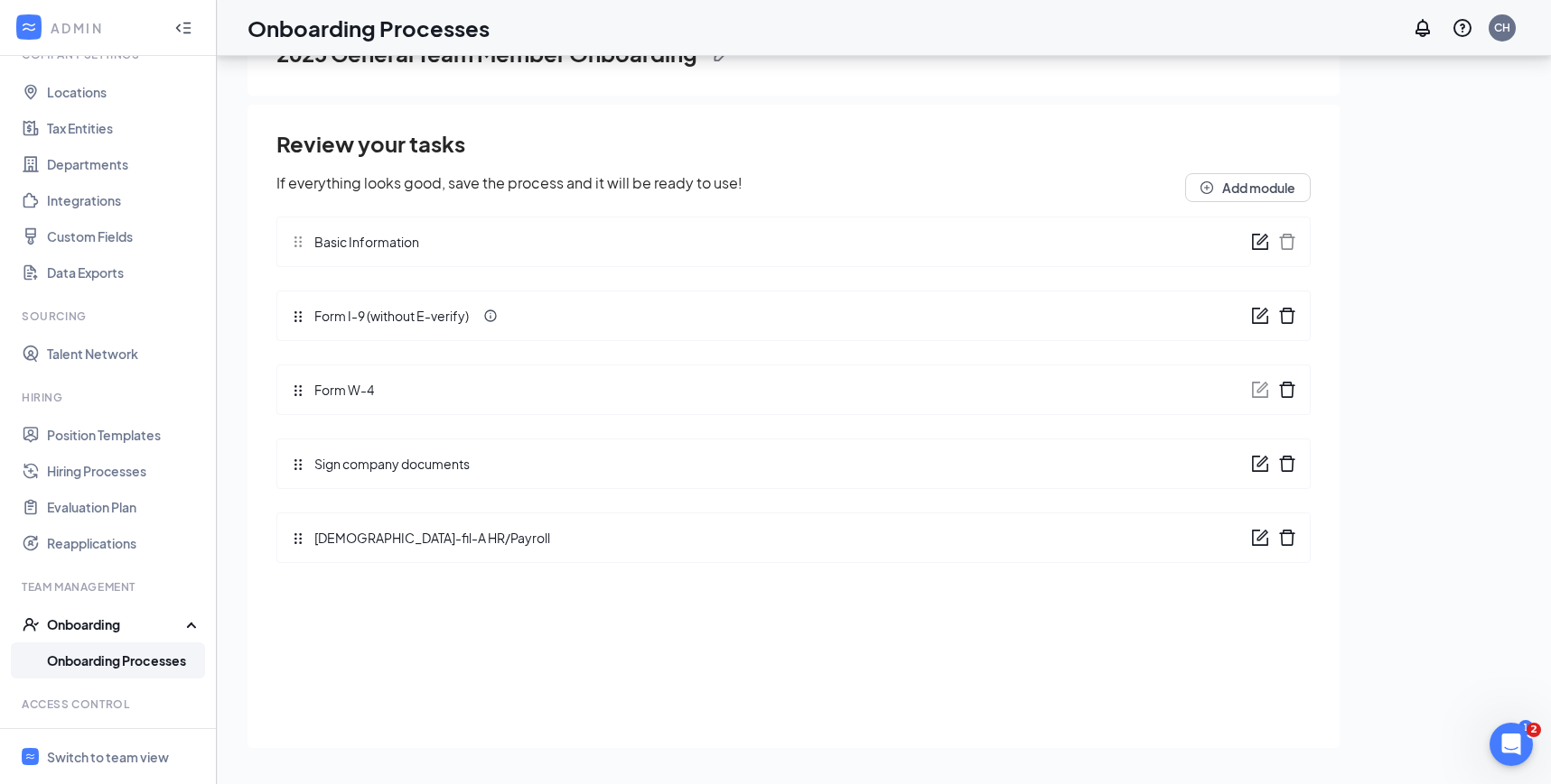
click at [1251, 464] on icon "form" at bounding box center [1260, 463] width 18 height 18
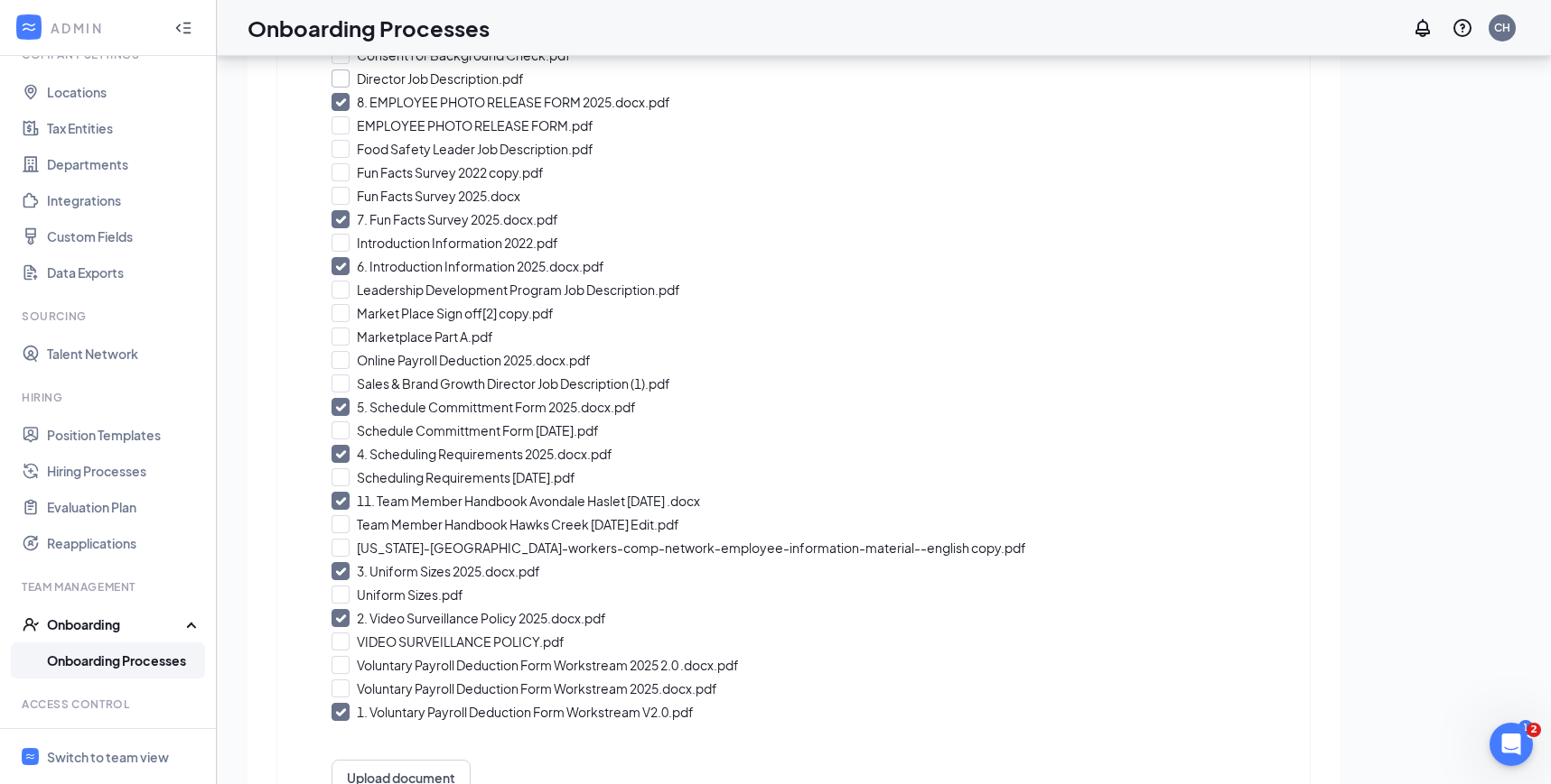
scroll to position [618, 0]
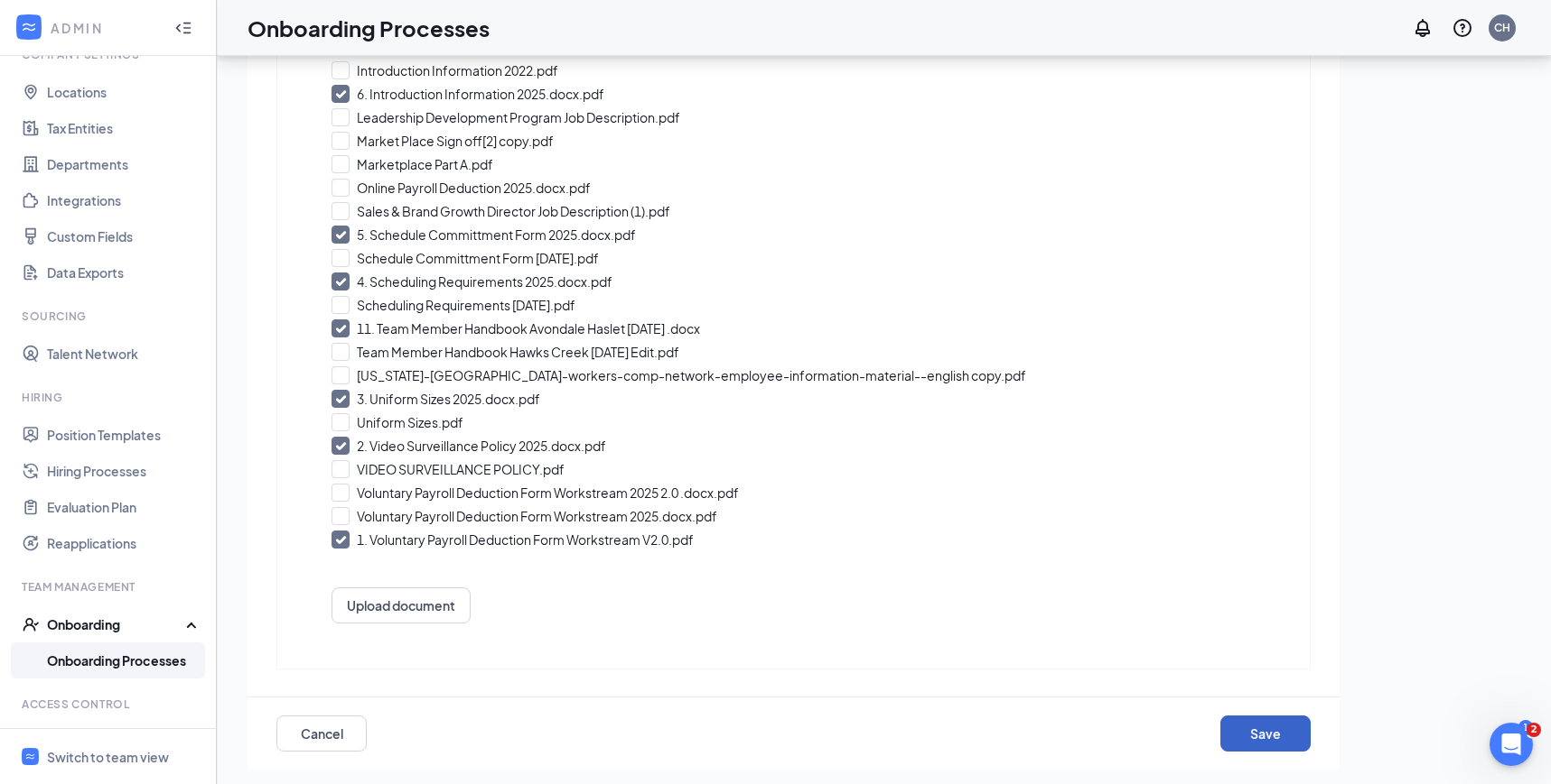
click at [1247, 726] on button "Save" at bounding box center [1265, 734] width 90 height 36
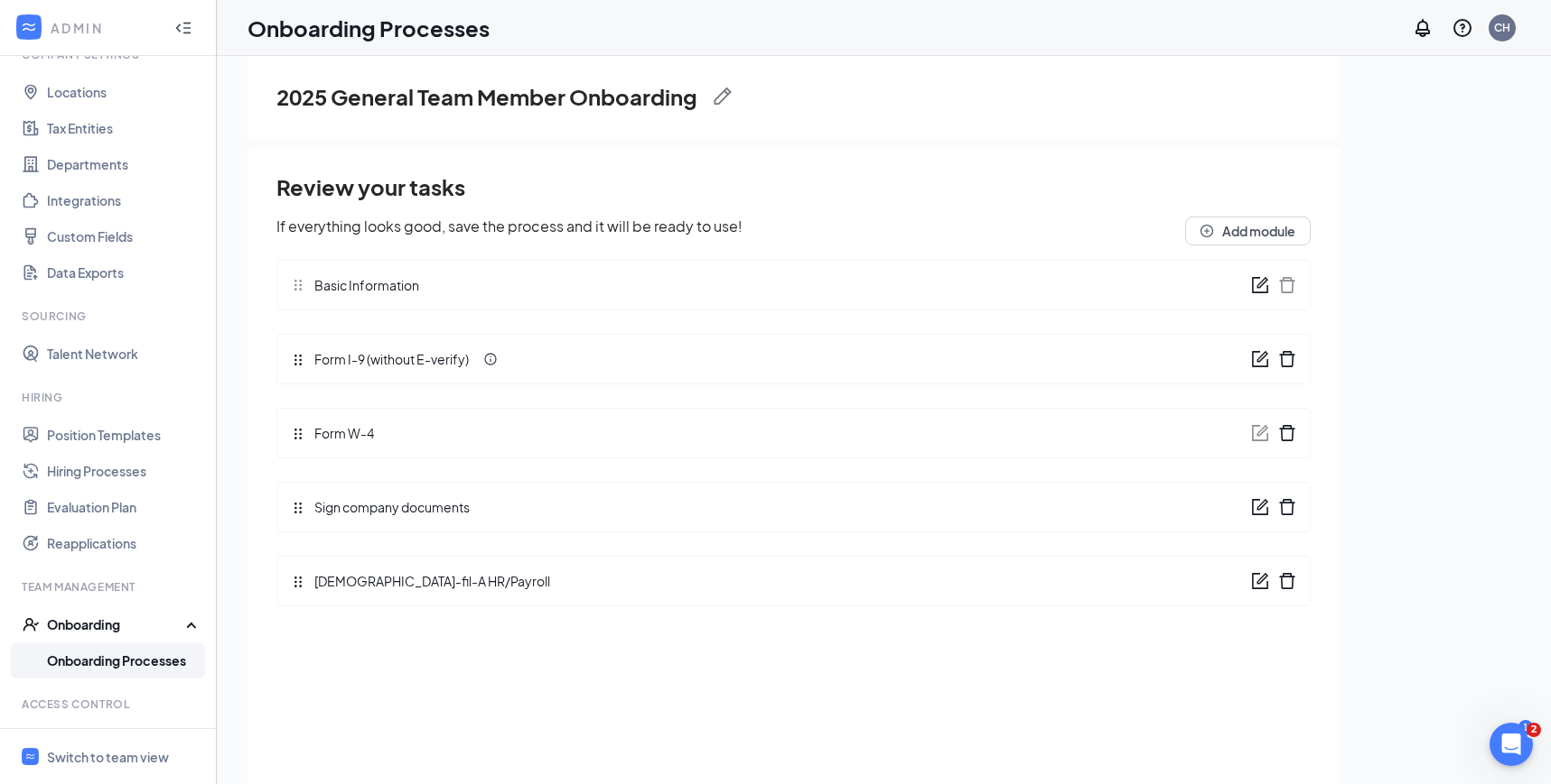
scroll to position [0, 0]
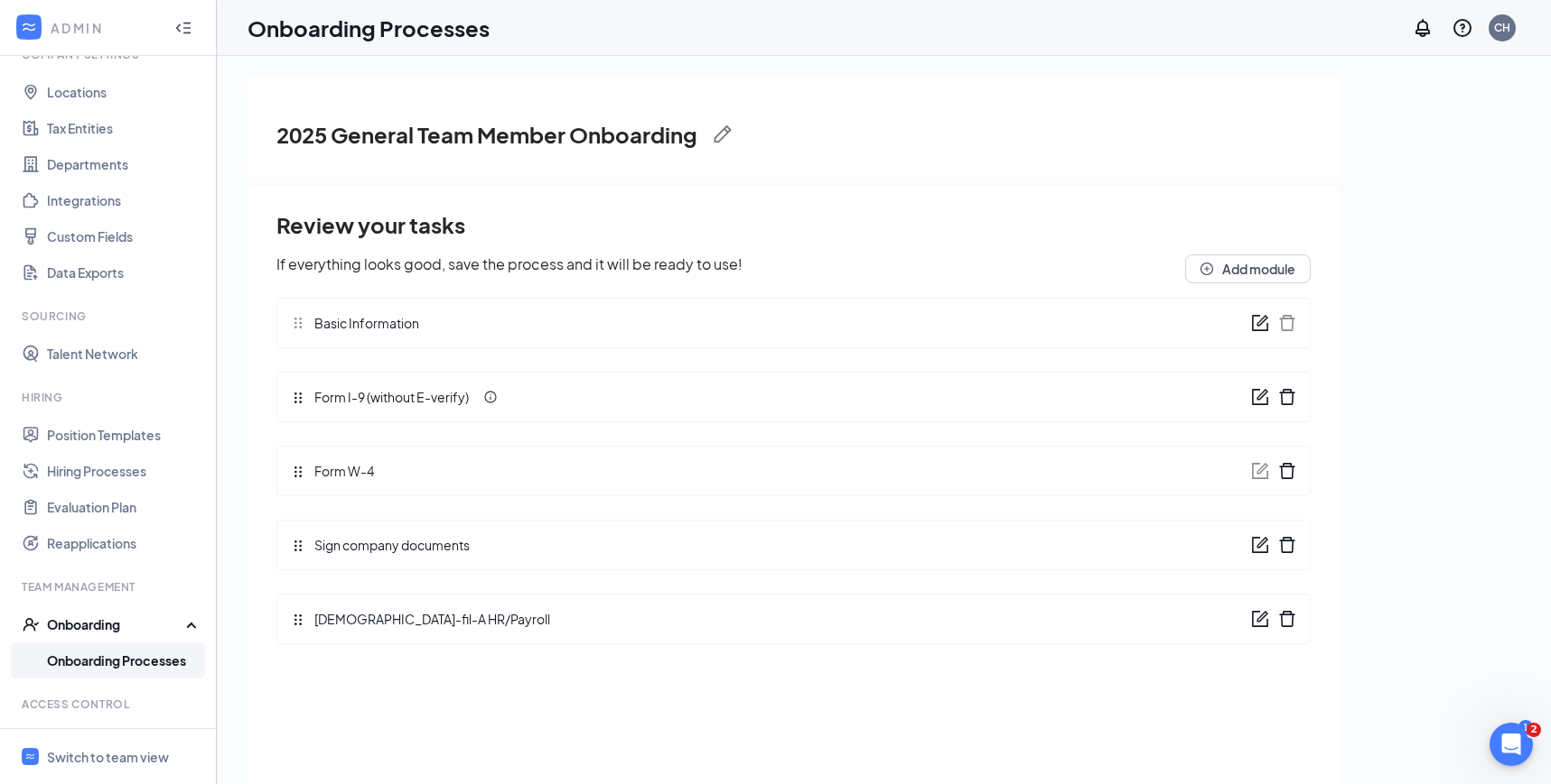
click at [139, 652] on link "Onboarding Processes" at bounding box center [124, 660] width 155 height 36
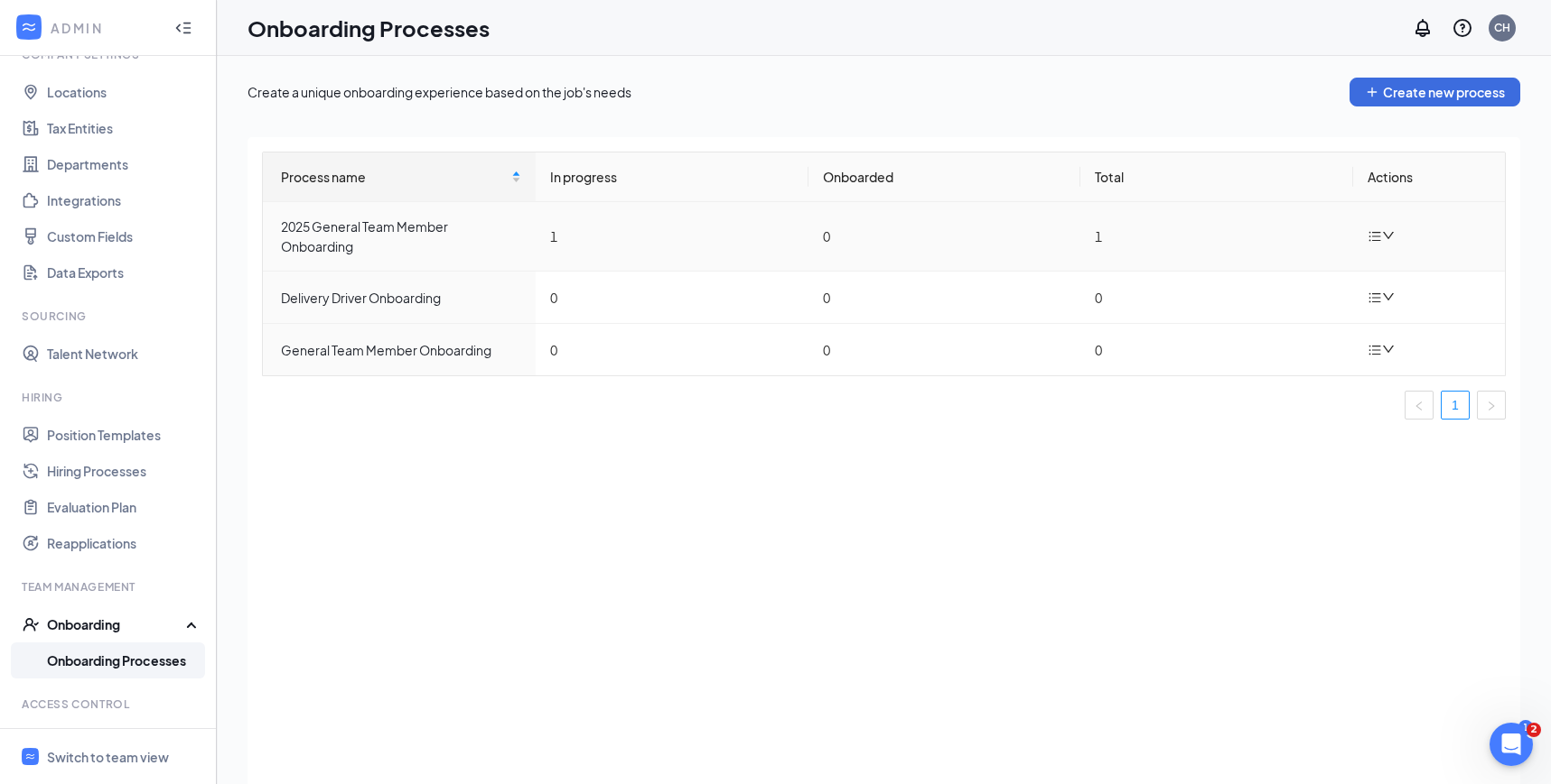
click at [1377, 232] on icon "bars" at bounding box center [1374, 237] width 14 height 14
click at [1255, 356] on div "Duplicate process" at bounding box center [1290, 358] width 195 height 22
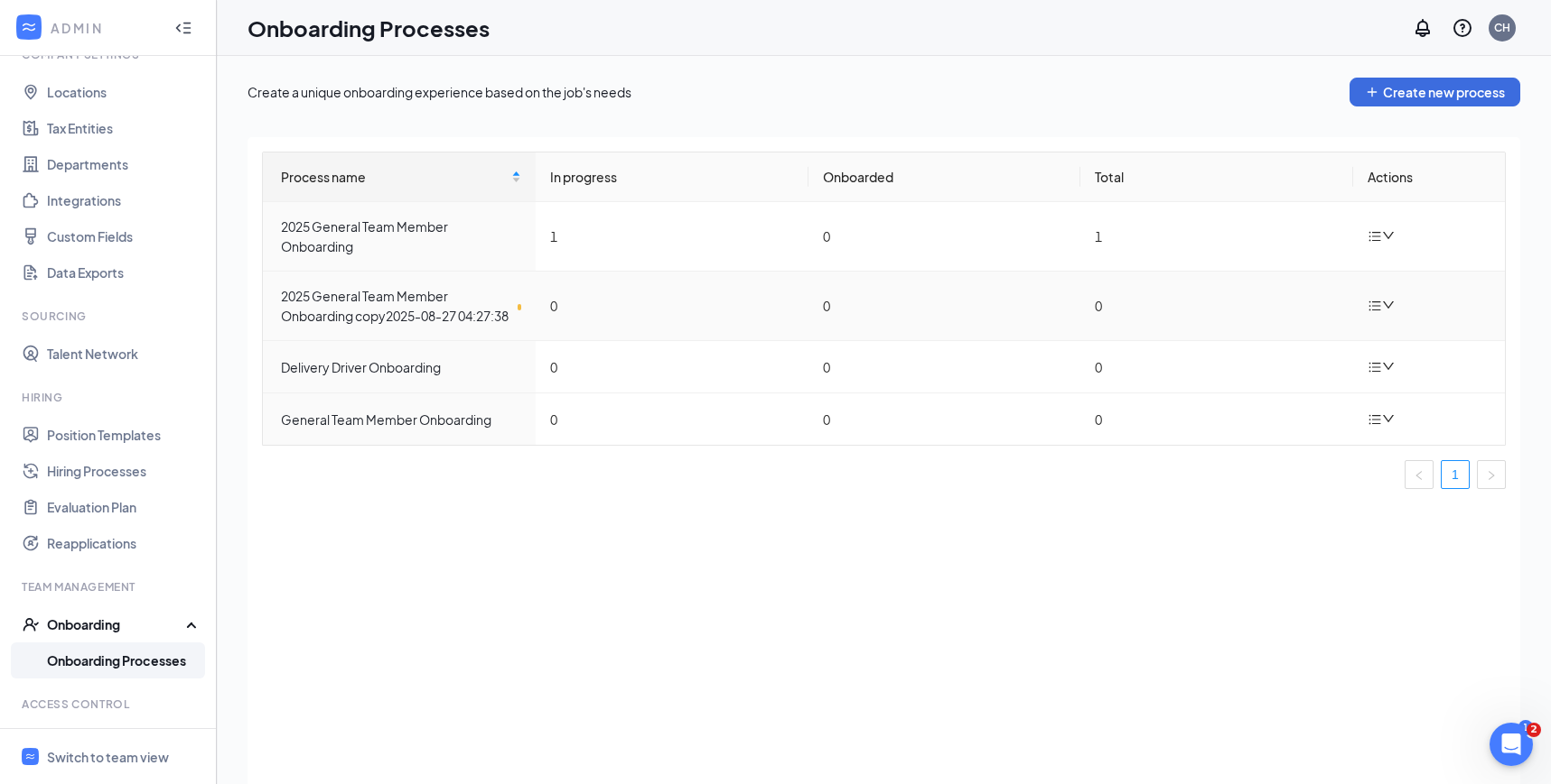
click at [1379, 314] on icon "bars" at bounding box center [1374, 306] width 14 height 14
click at [1280, 358] on div "Edit process" at bounding box center [1290, 358] width 195 height 22
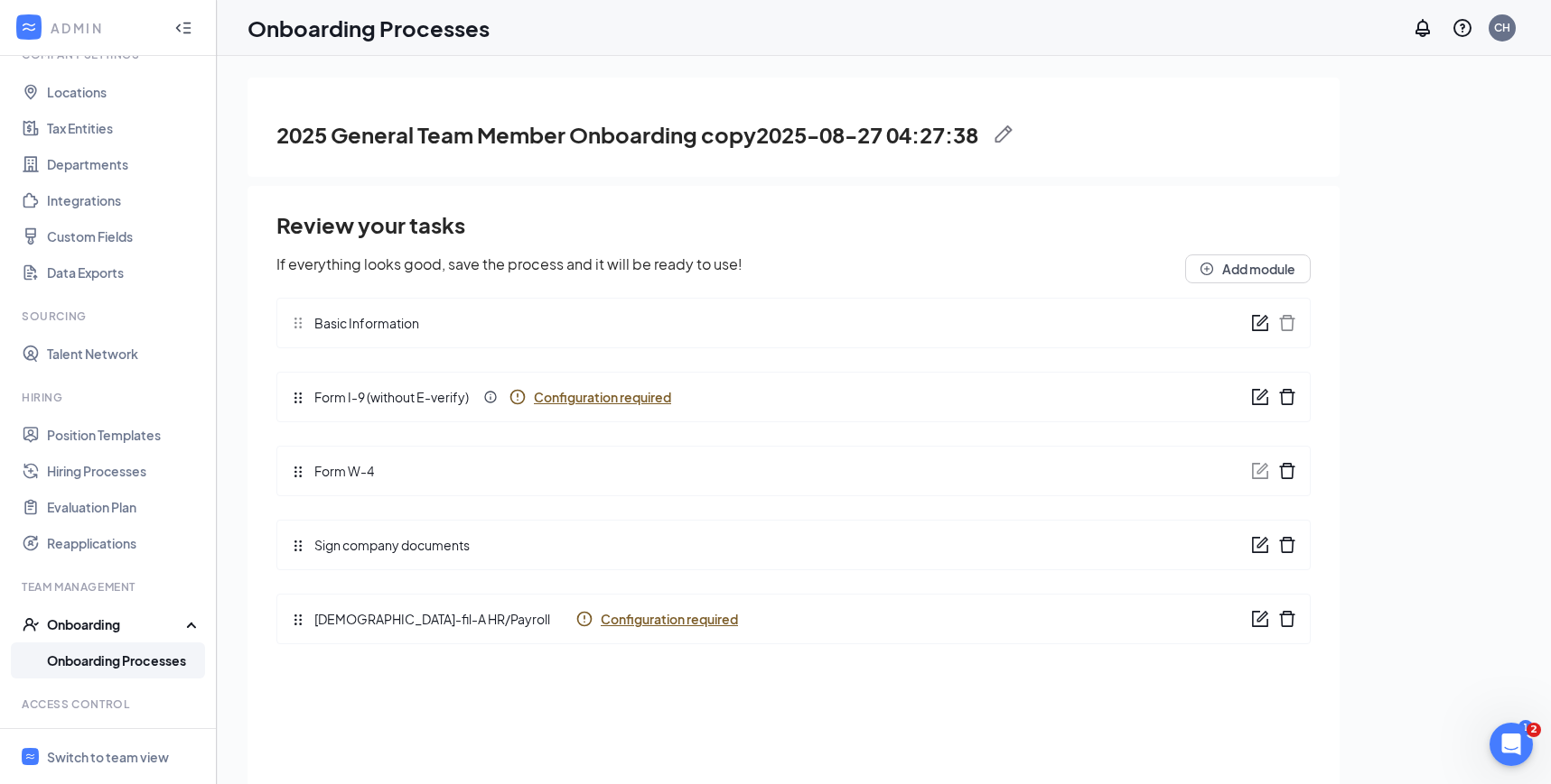
click at [1012, 136] on img at bounding box center [1003, 135] width 18 height 18
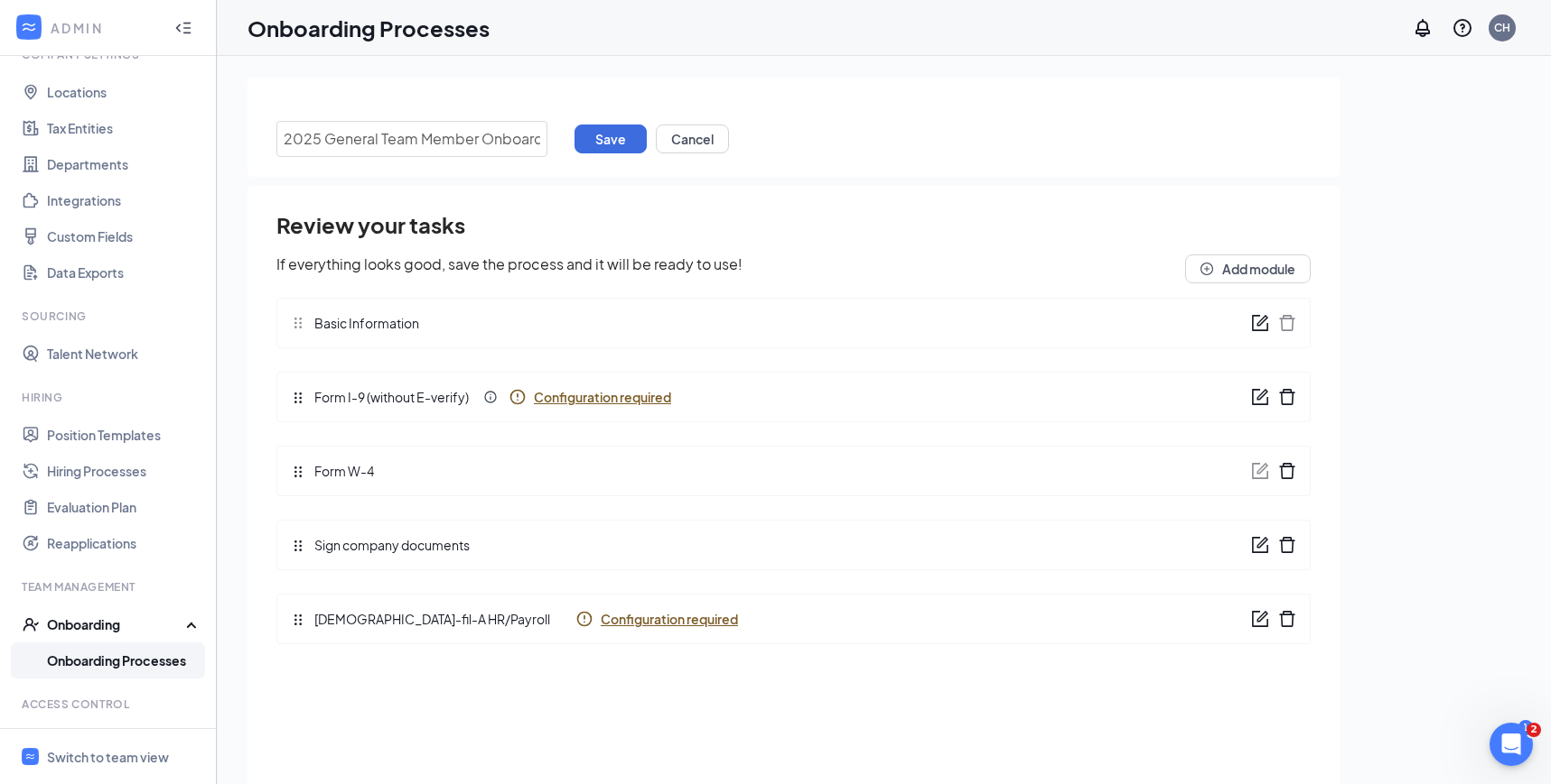
drag, startPoint x: 539, startPoint y: 139, endPoint x: 212, endPoint y: 100, distance: 329.3
click at [212, 100] on div "ADMIN Home Company Settings Locations Tax Entities Departments Integrations Cus…" at bounding box center [776, 432] width 1551 height 866
type input "2025 Delivery Driver Onboarding"
click at [568, 211] on h2 "Review your tasks" at bounding box center [793, 225] width 1034 height 31
click at [629, 130] on button "Save" at bounding box center [611, 139] width 72 height 29
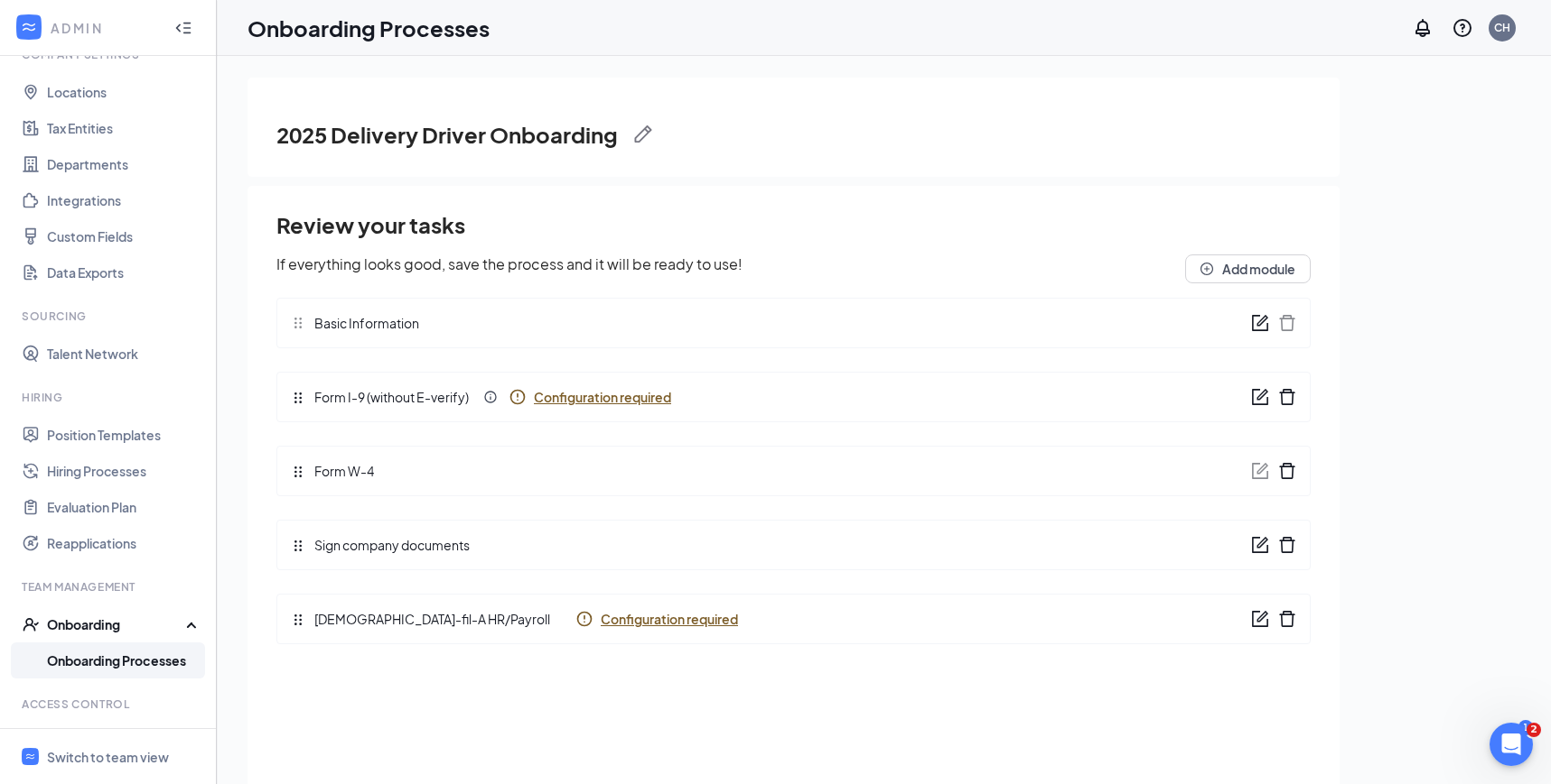
click at [144, 661] on link "Onboarding Processes" at bounding box center [124, 660] width 155 height 36
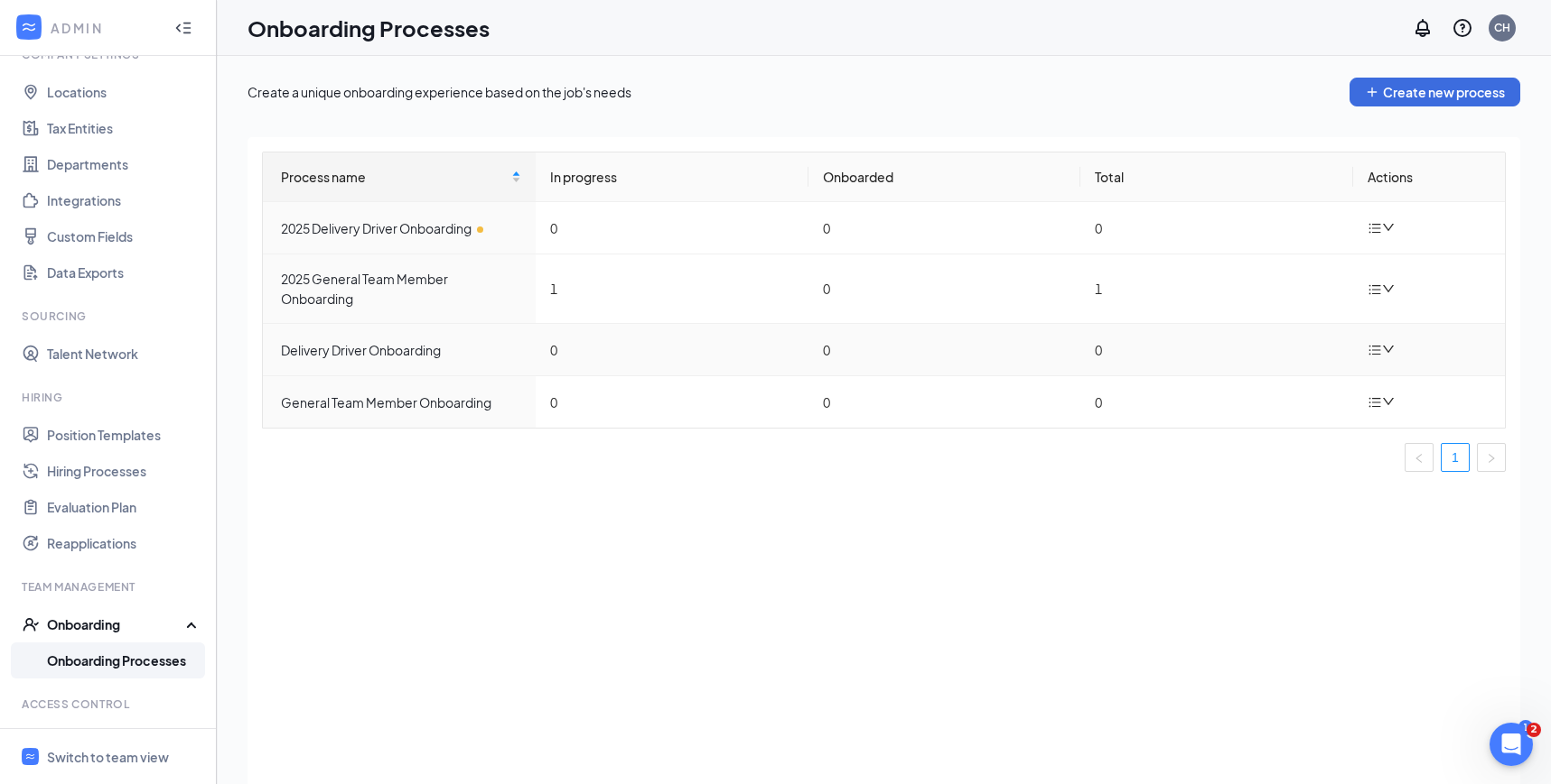
click at [1377, 347] on icon "bars" at bounding box center [1374, 350] width 14 height 14
click at [1266, 437] on div "Delete process" at bounding box center [1290, 431] width 195 height 22
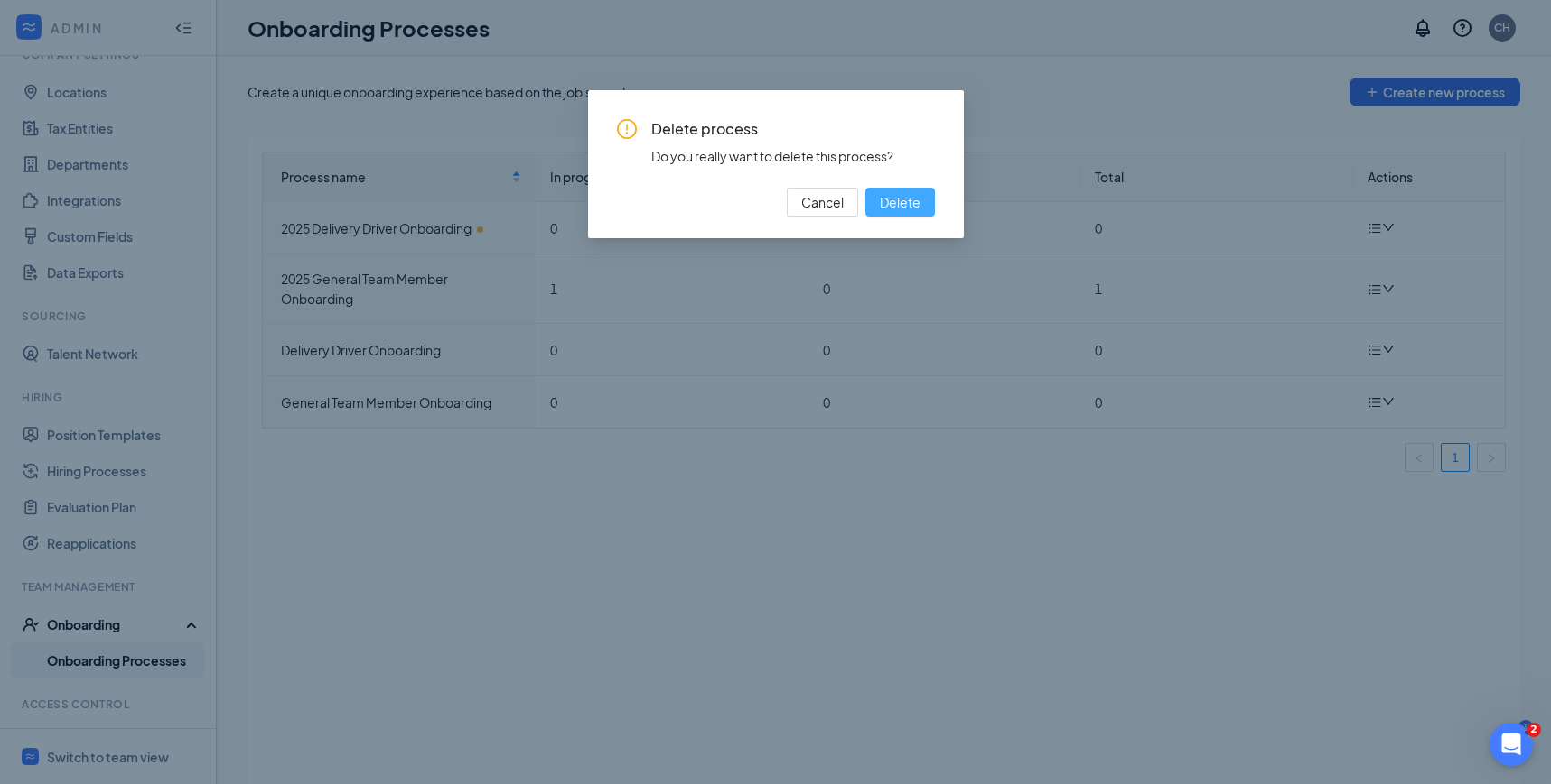
click at [915, 197] on span "Delete" at bounding box center [899, 202] width 41 height 20
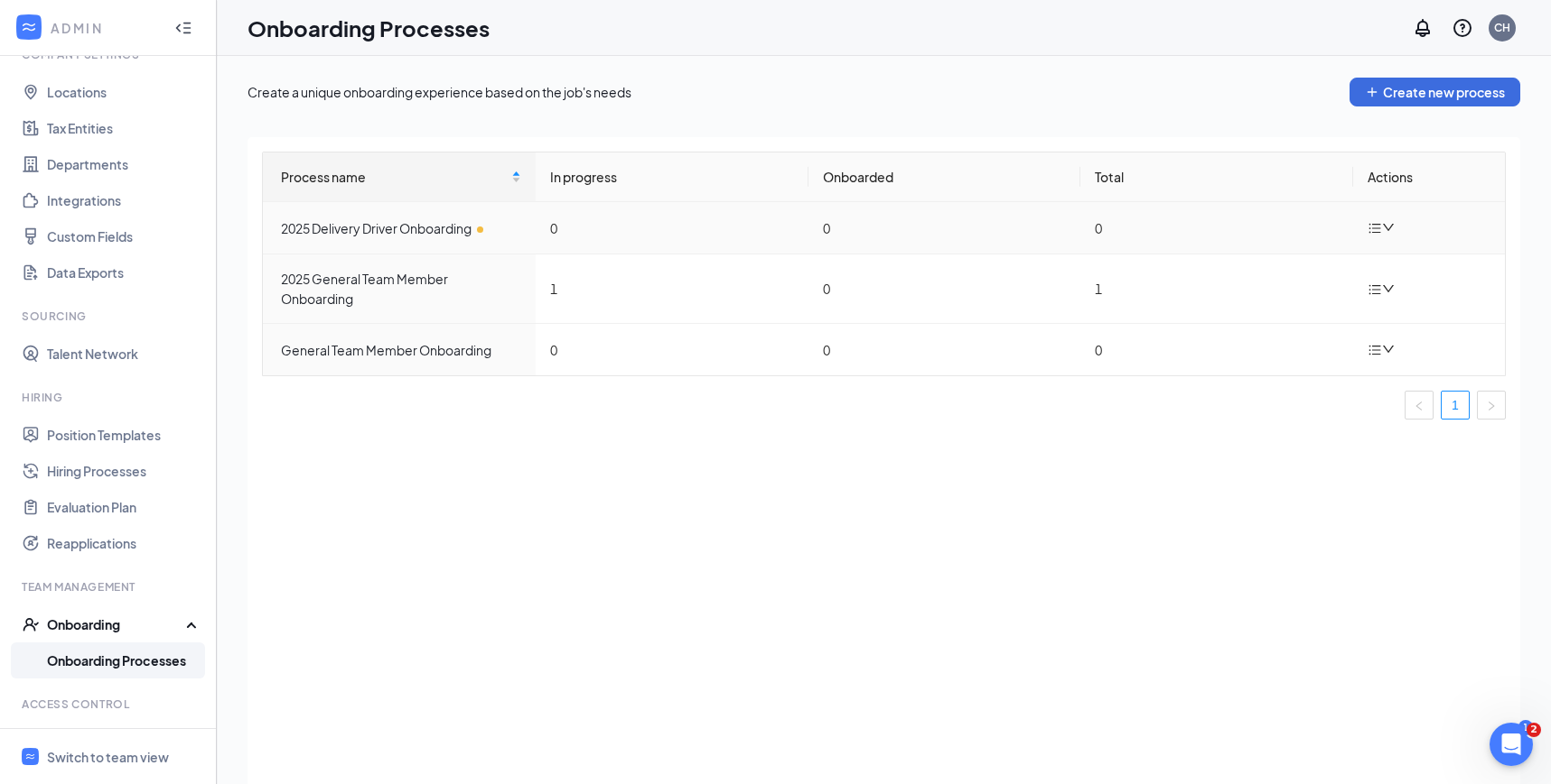
click at [1380, 233] on icon "bars" at bounding box center [1374, 228] width 14 height 14
click at [1284, 277] on div "Edit process" at bounding box center [1290, 270] width 195 height 22
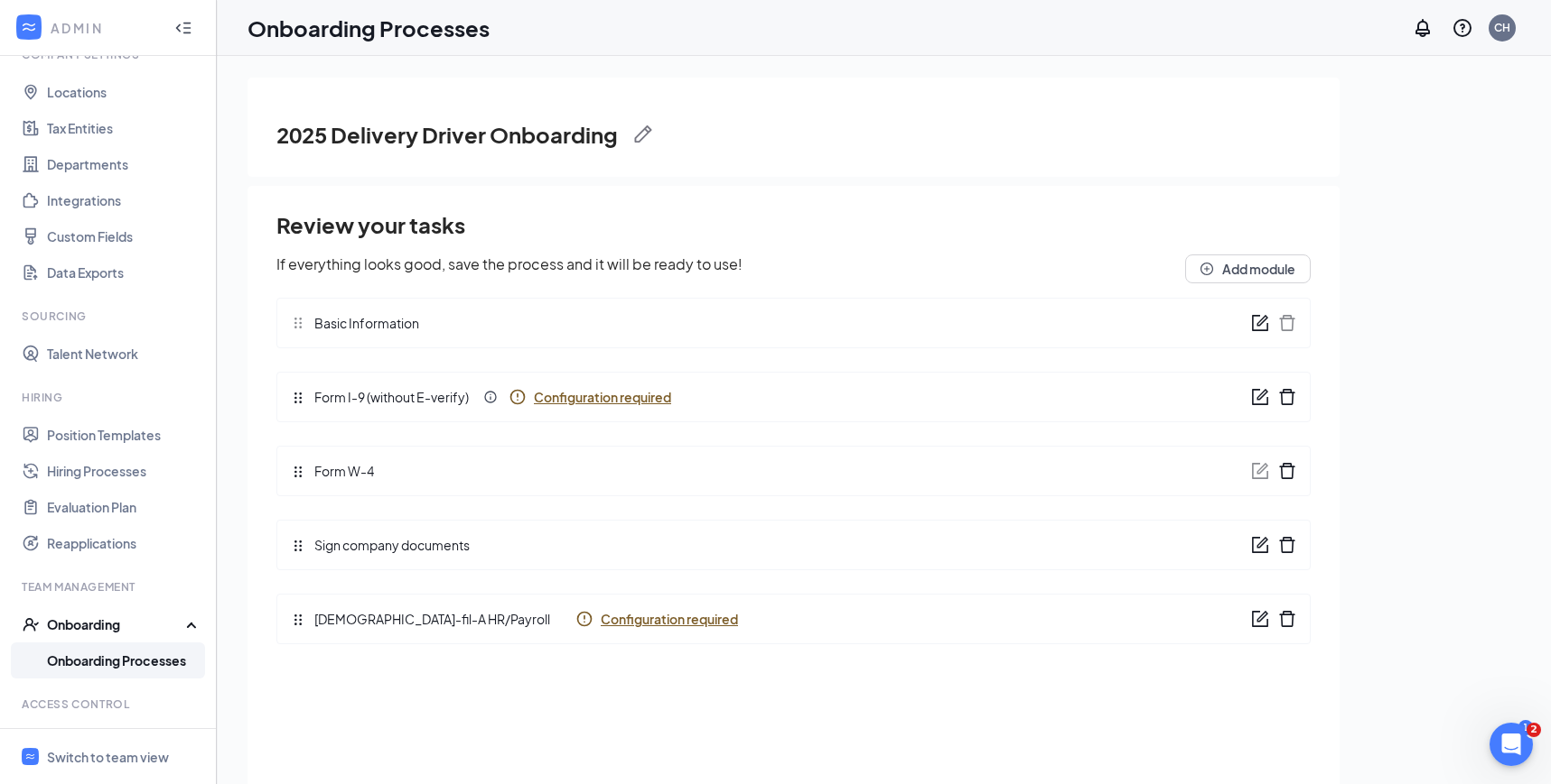
click at [167, 660] on link "Onboarding Processes" at bounding box center [124, 660] width 155 height 36
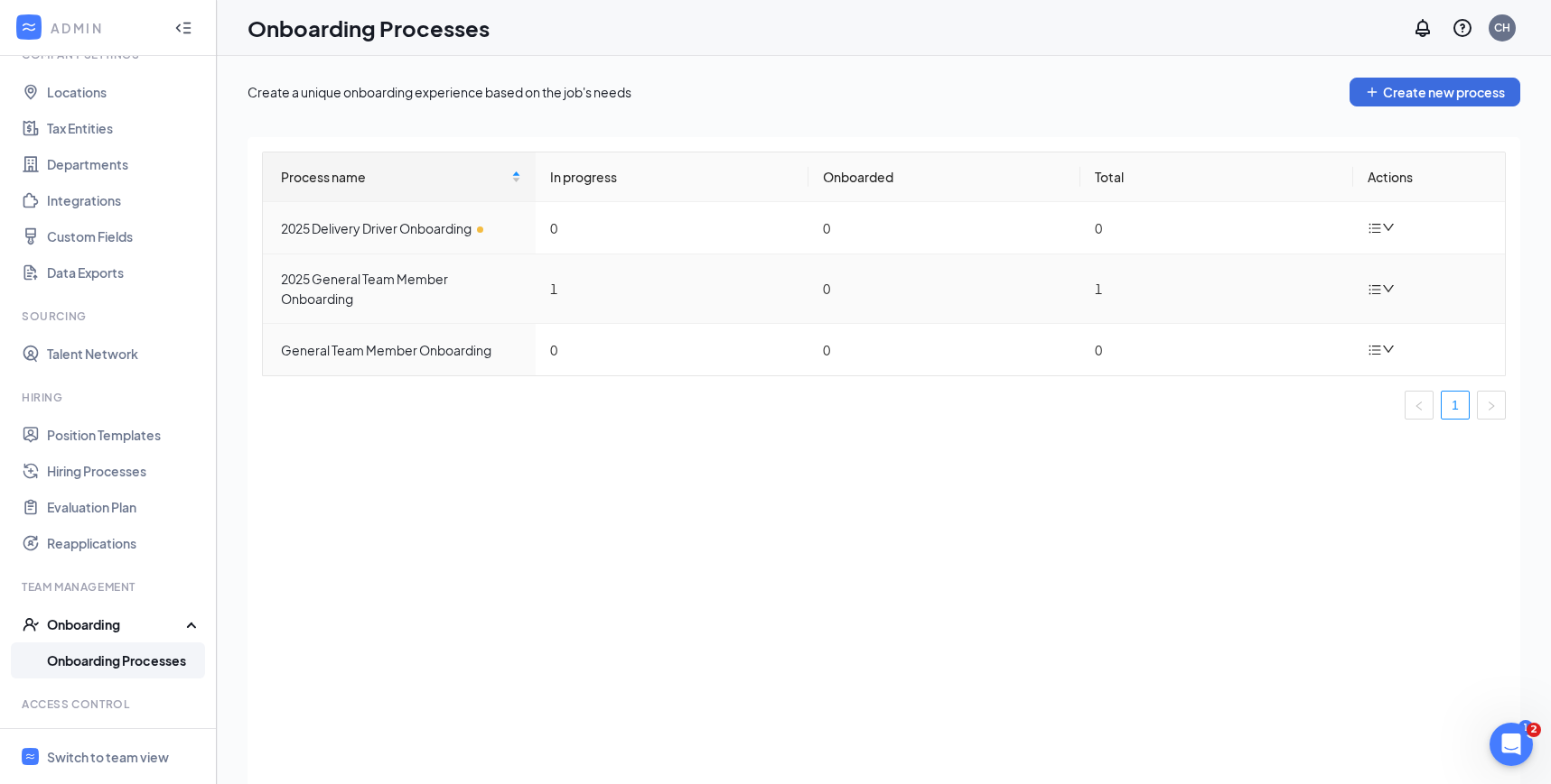
click at [1388, 283] on icon "down" at bounding box center [1388, 289] width 13 height 13
click at [1258, 407] on div "Duplicate process" at bounding box center [1290, 409] width 195 height 22
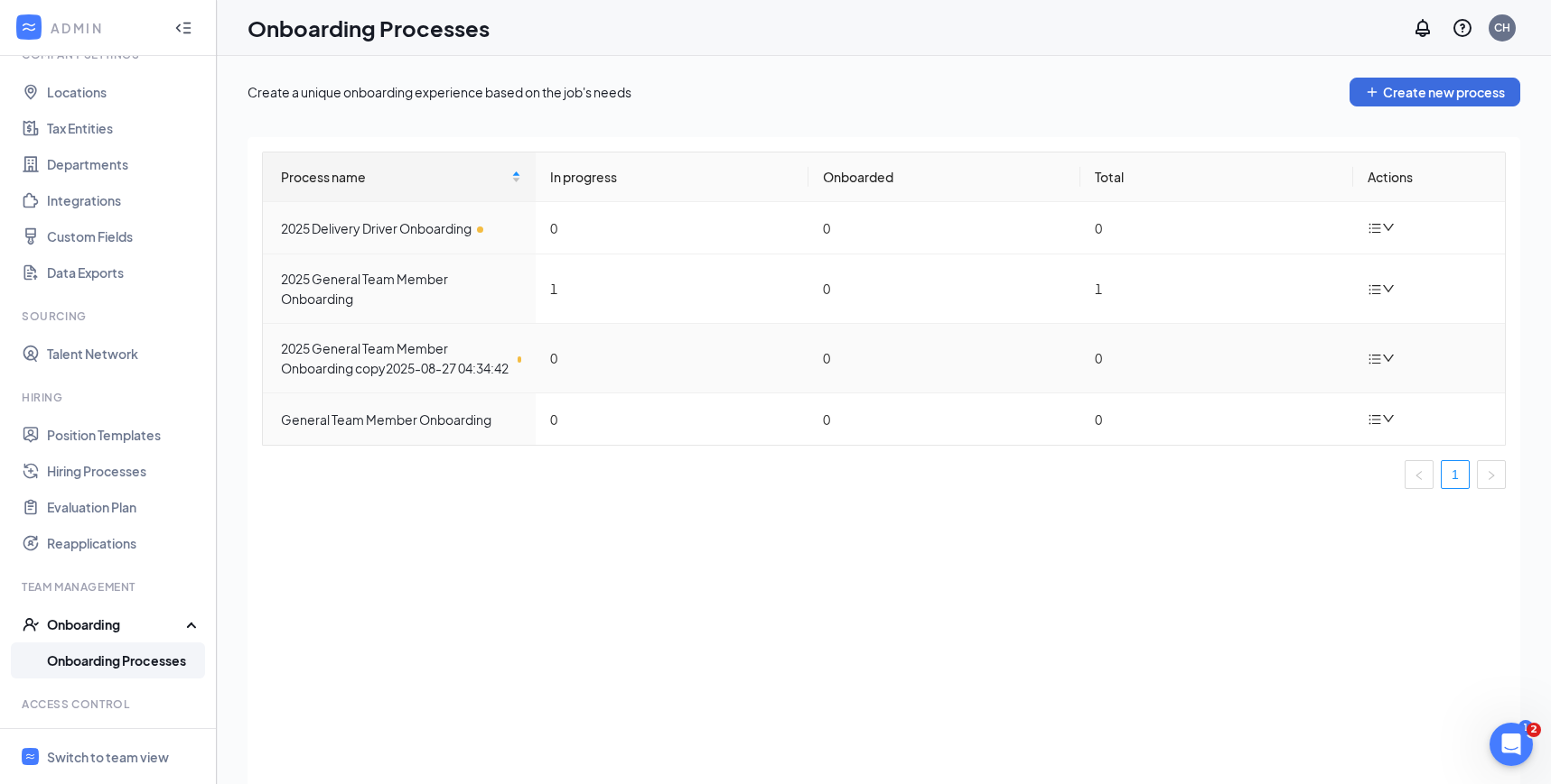
click at [1382, 365] on icon "down" at bounding box center [1388, 358] width 13 height 13
click at [1268, 407] on div "Edit process" at bounding box center [1290, 409] width 195 height 22
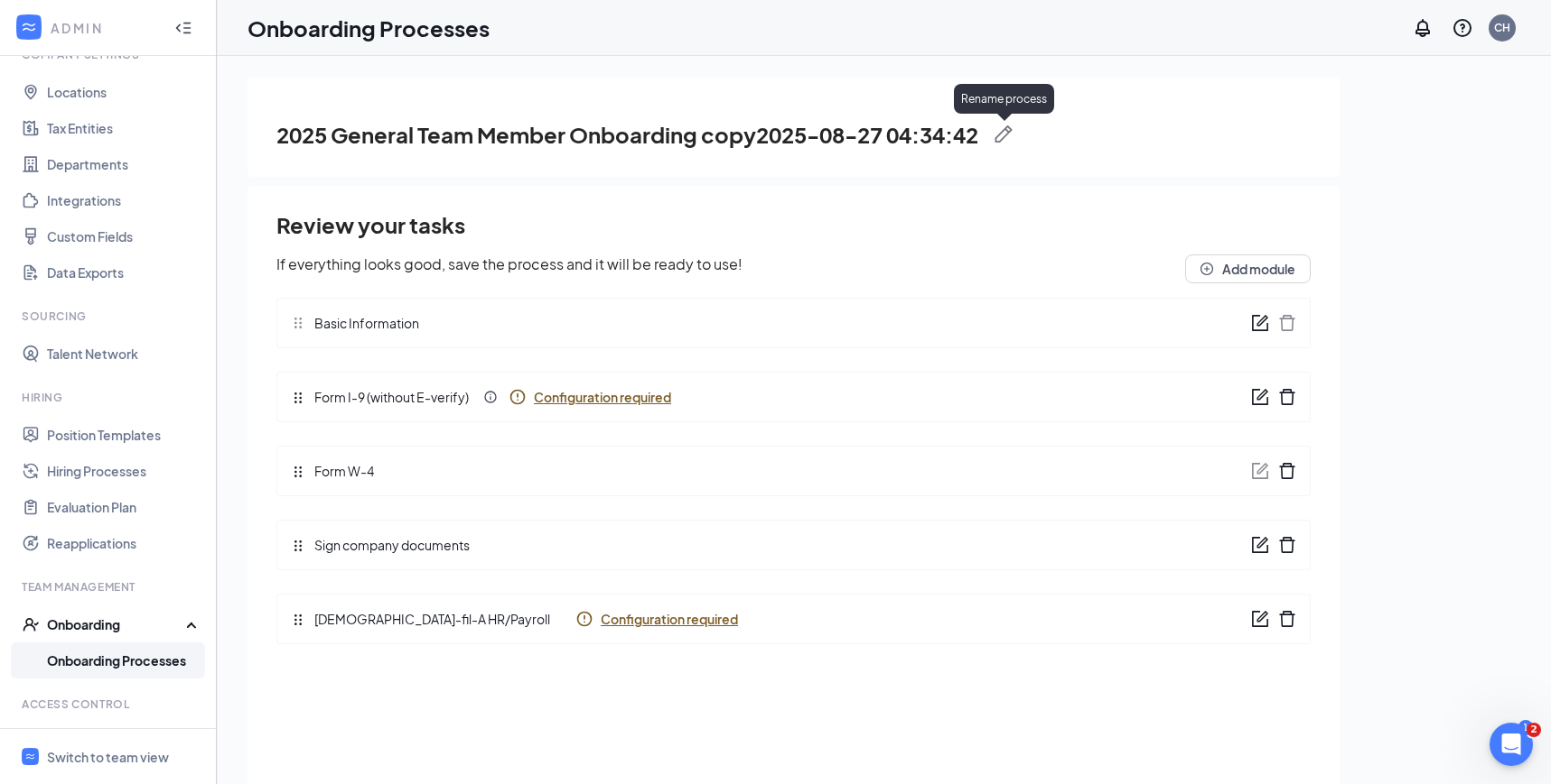
click at [1009, 130] on img at bounding box center [1003, 135] width 18 height 18
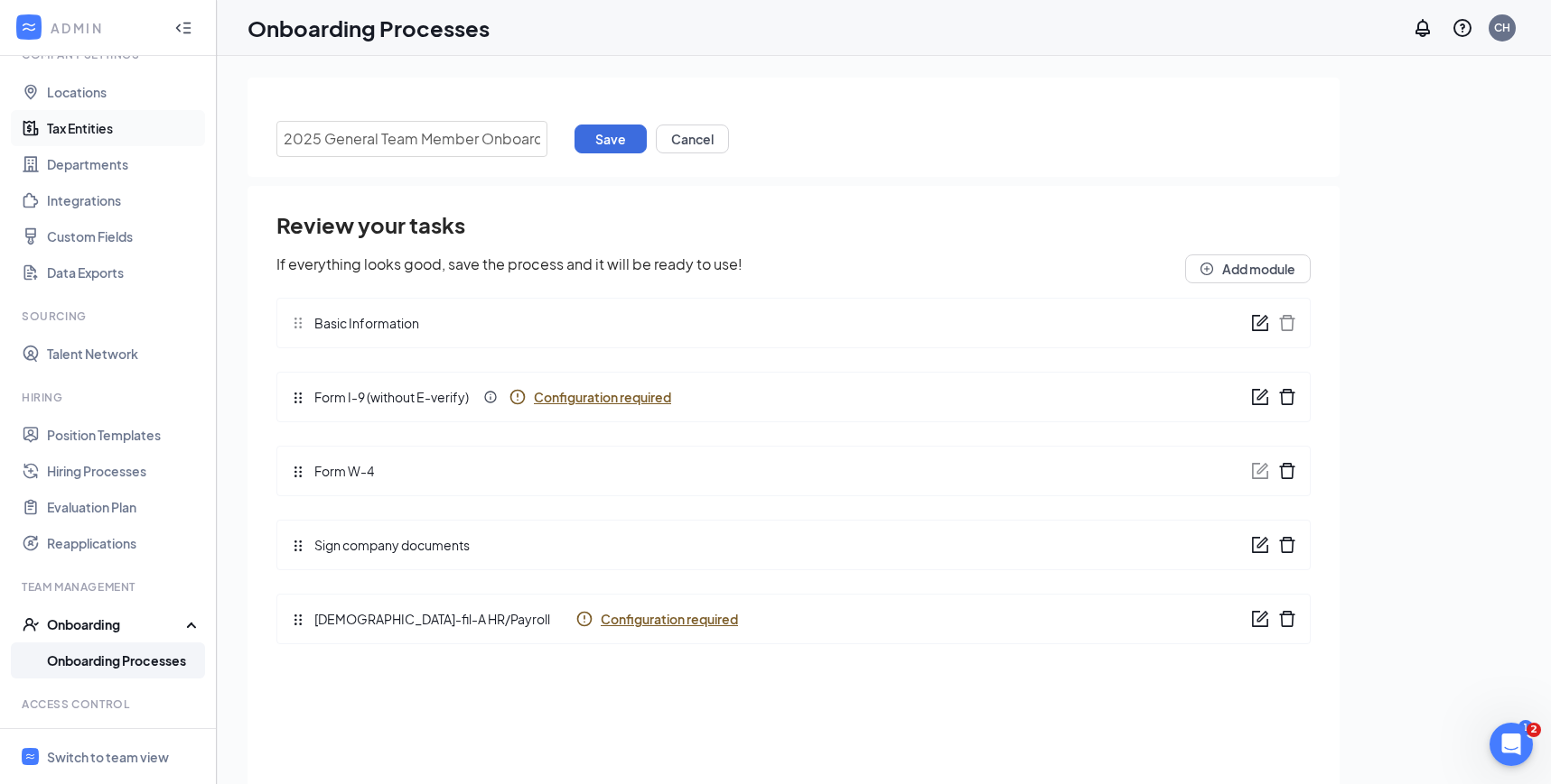
drag, startPoint x: 540, startPoint y: 139, endPoint x: 133, endPoint y: 143, distance: 407.0
click at [133, 143] on div "ADMIN Home Company Settings Locations Tax Entities Departments Integrations Cus…" at bounding box center [776, 432] width 1551 height 866
click at [595, 144] on button "Save" at bounding box center [611, 139] width 72 height 29
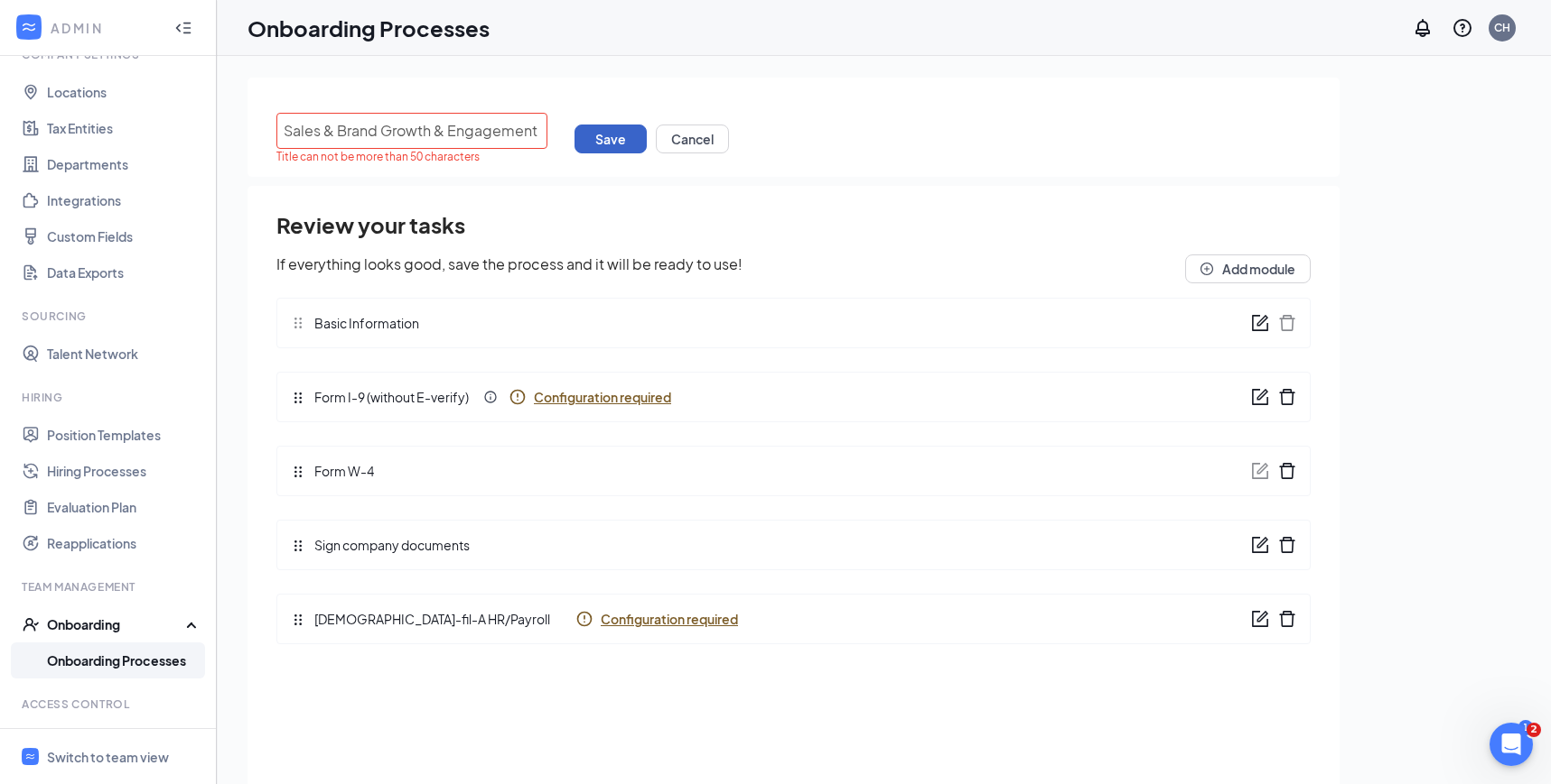
click at [595, 132] on button "Save" at bounding box center [611, 139] width 72 height 29
click at [455, 129] on input "Sales & Brand Growth & Engagement Director Onboarding" at bounding box center [412, 131] width 271 height 36
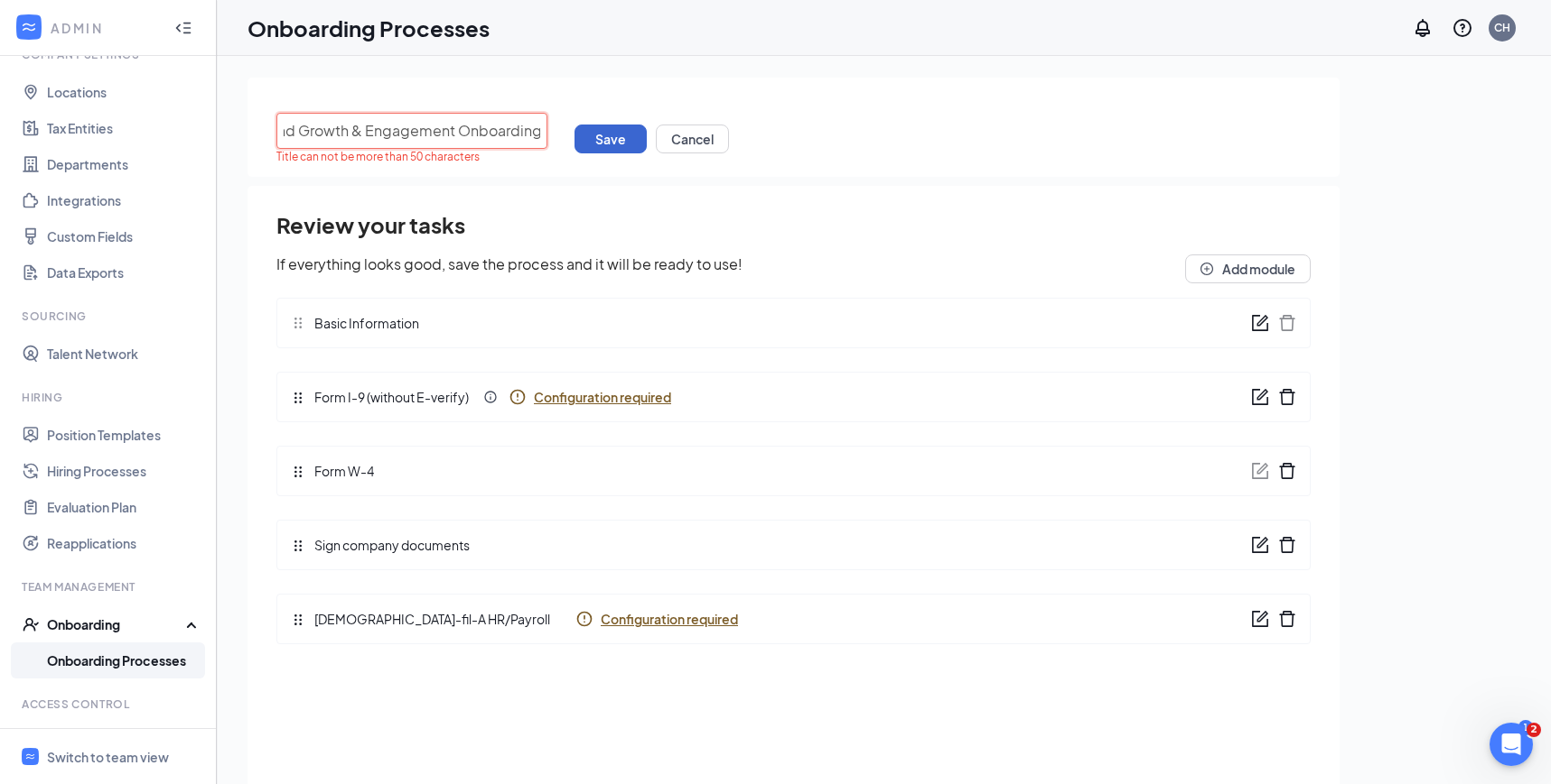
type input "Sales & Brand Growth & Engagement Onboarding"
click at [602, 145] on button "Save" at bounding box center [611, 139] width 72 height 29
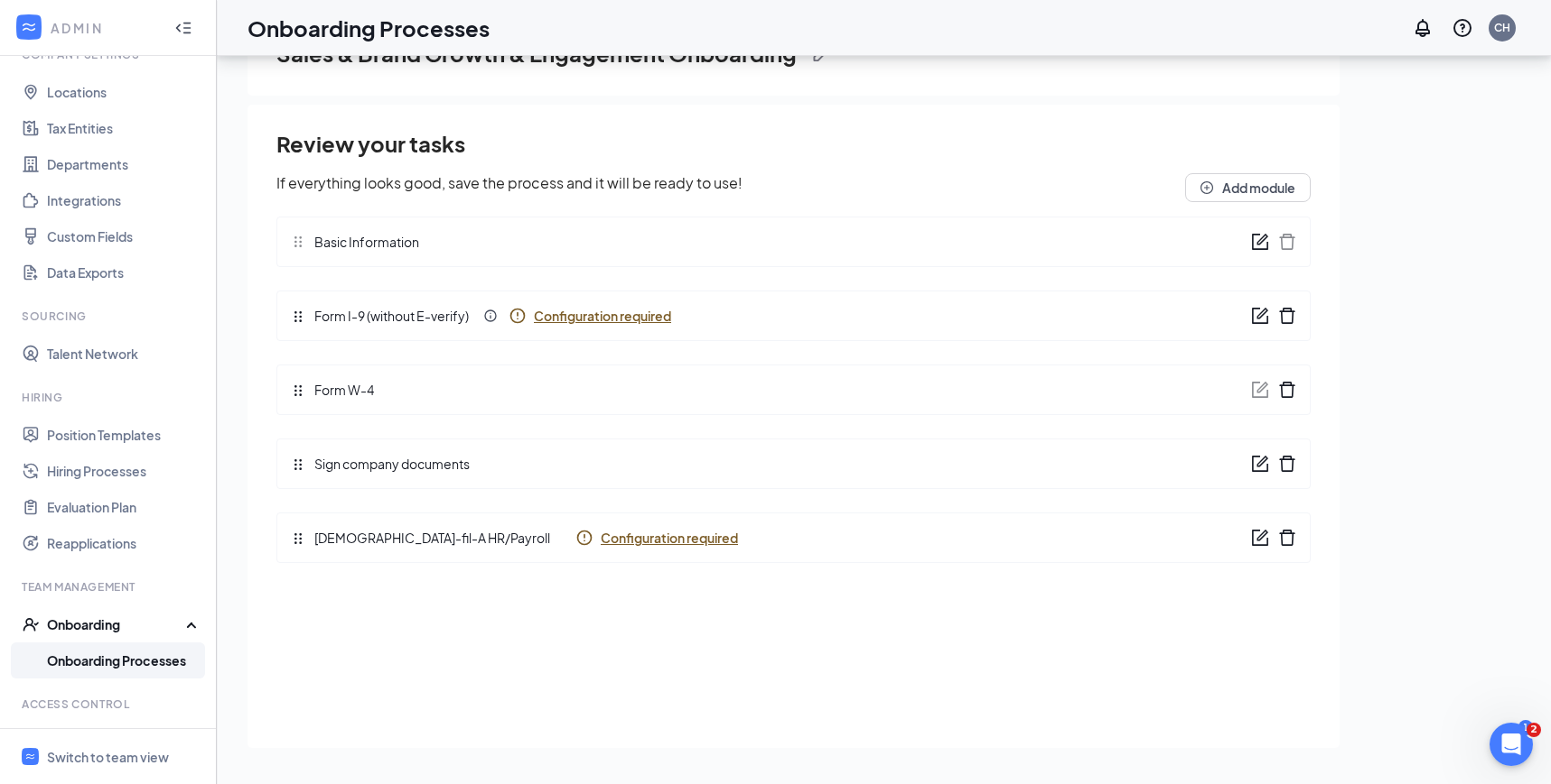
scroll to position [0, 0]
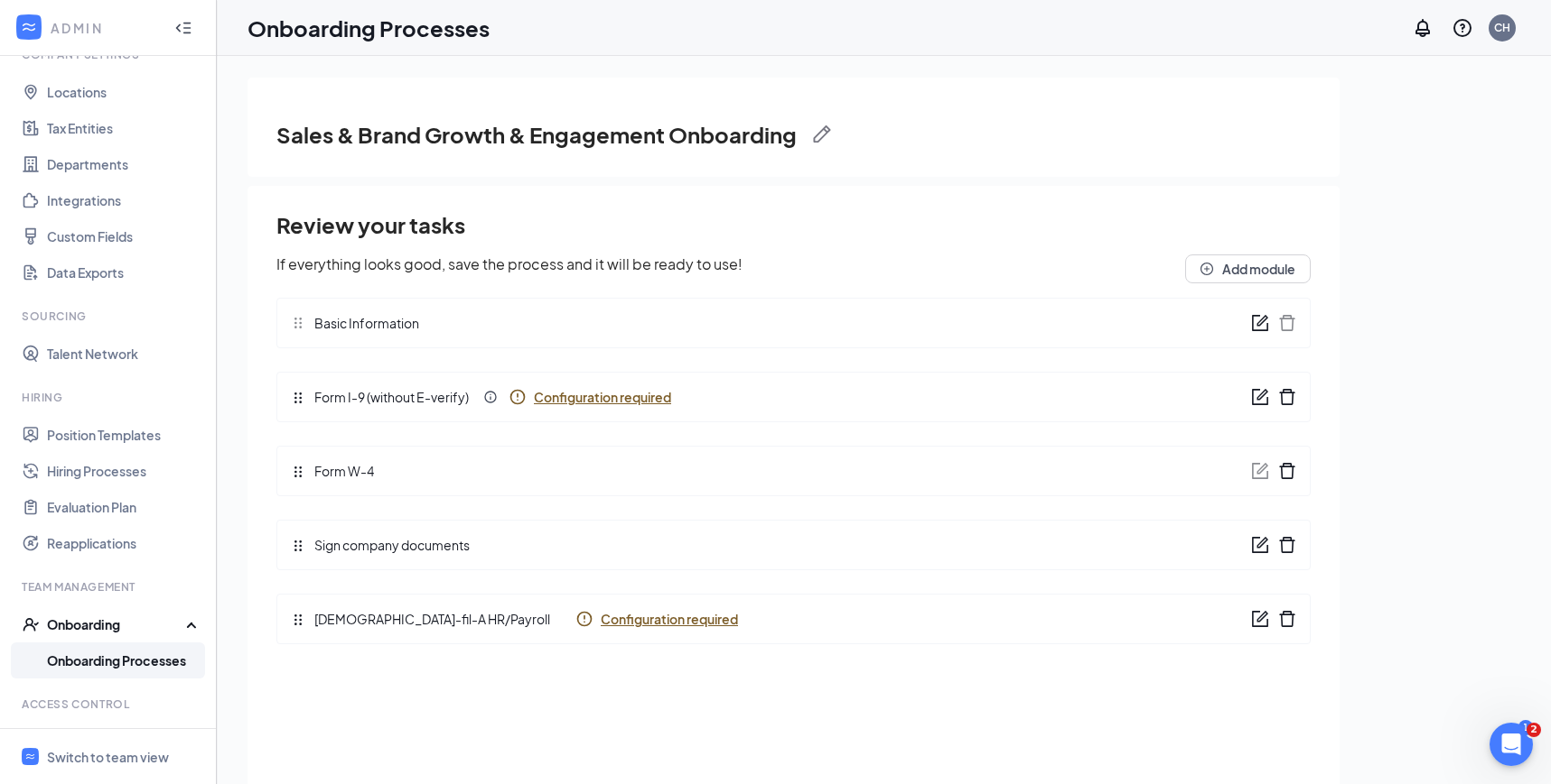
click at [133, 656] on link "Onboarding Processes" at bounding box center [124, 660] width 155 height 36
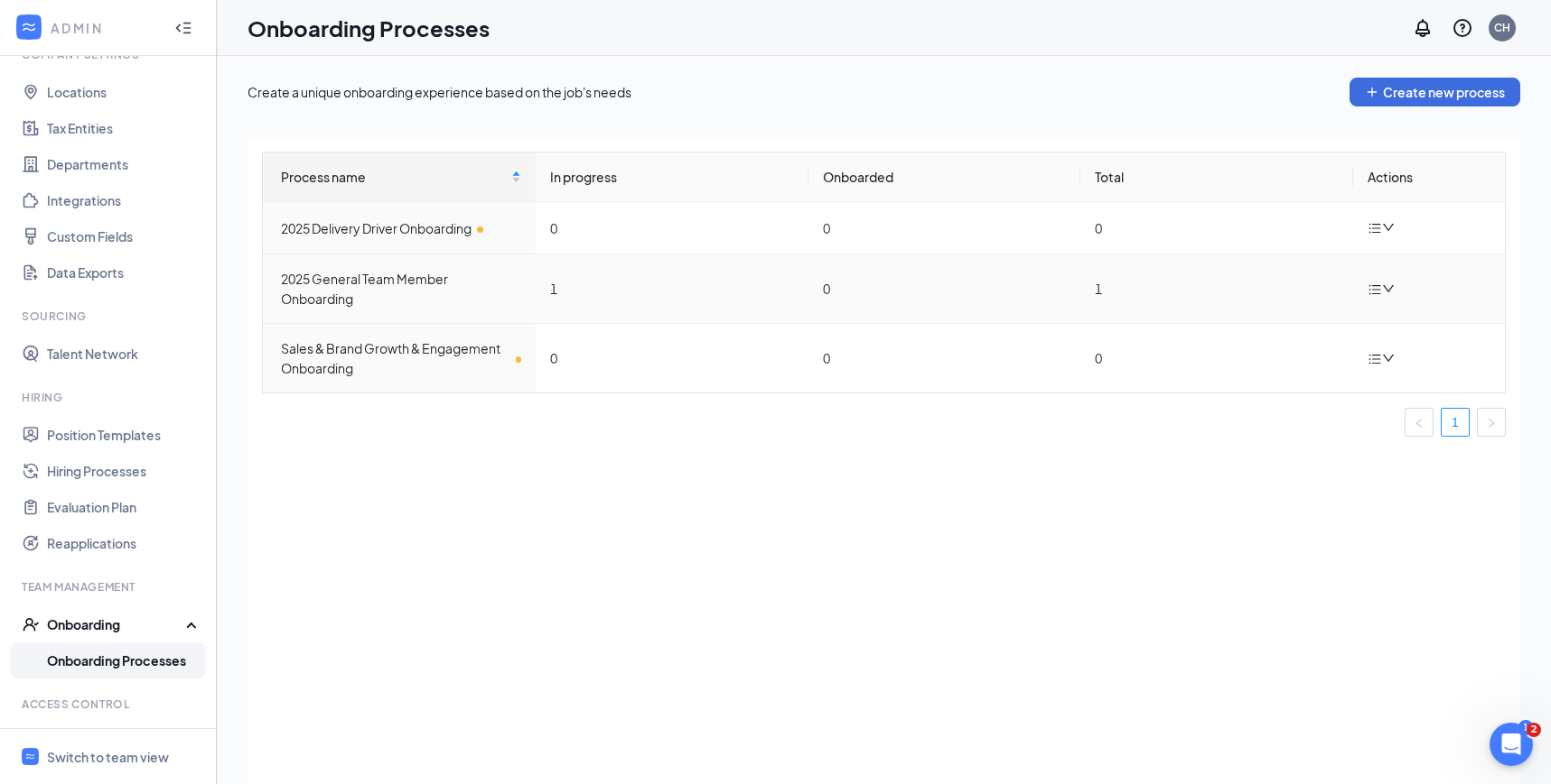
click at [865, 306] on td "0" at bounding box center [944, 290] width 273 height 70
click at [446, 362] on div "Sales & Brand Growth & Engagement Onboarding" at bounding box center [401, 359] width 240 height 40
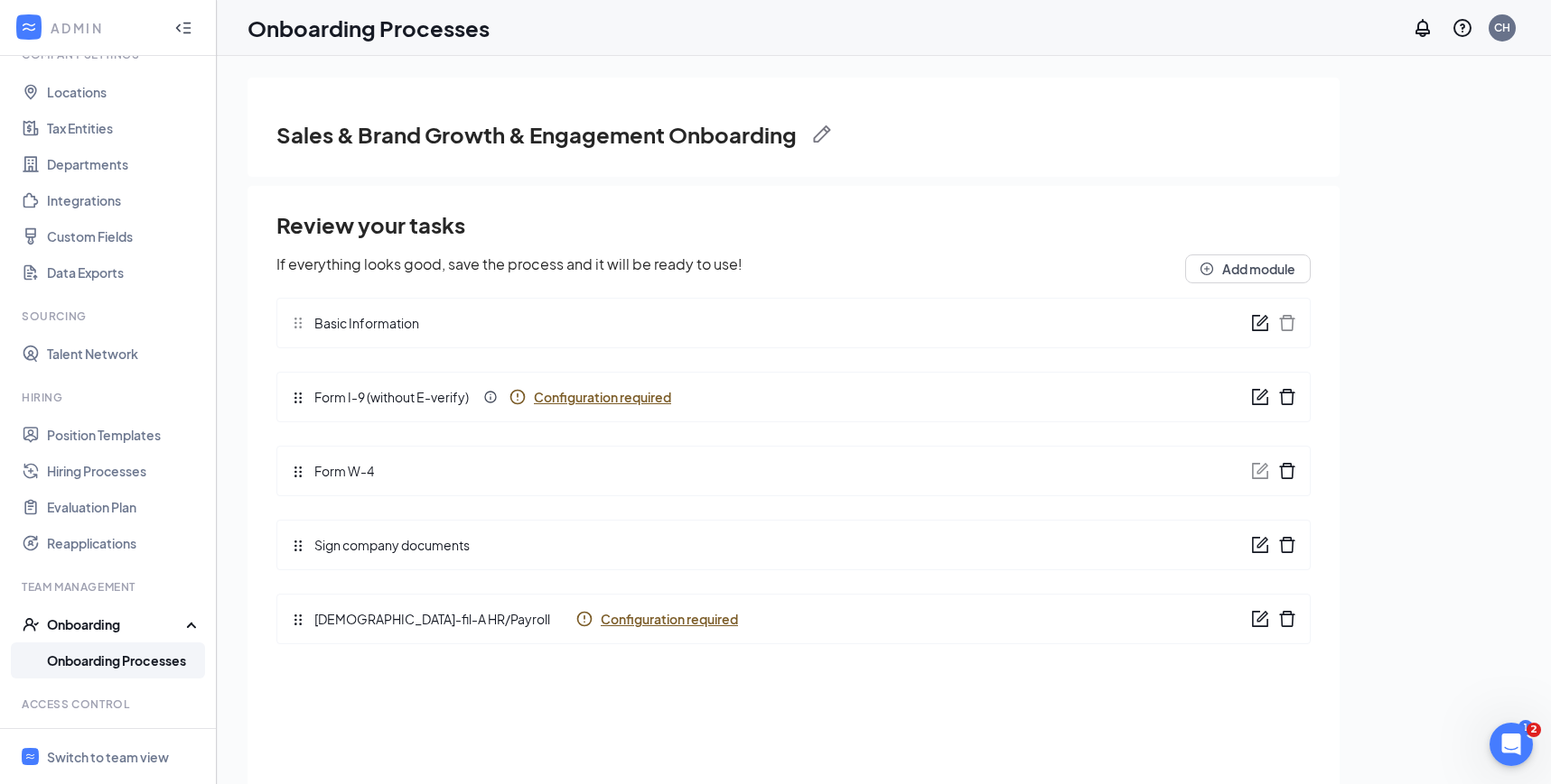
click at [556, 400] on span "Configuration required" at bounding box center [602, 397] width 137 height 18
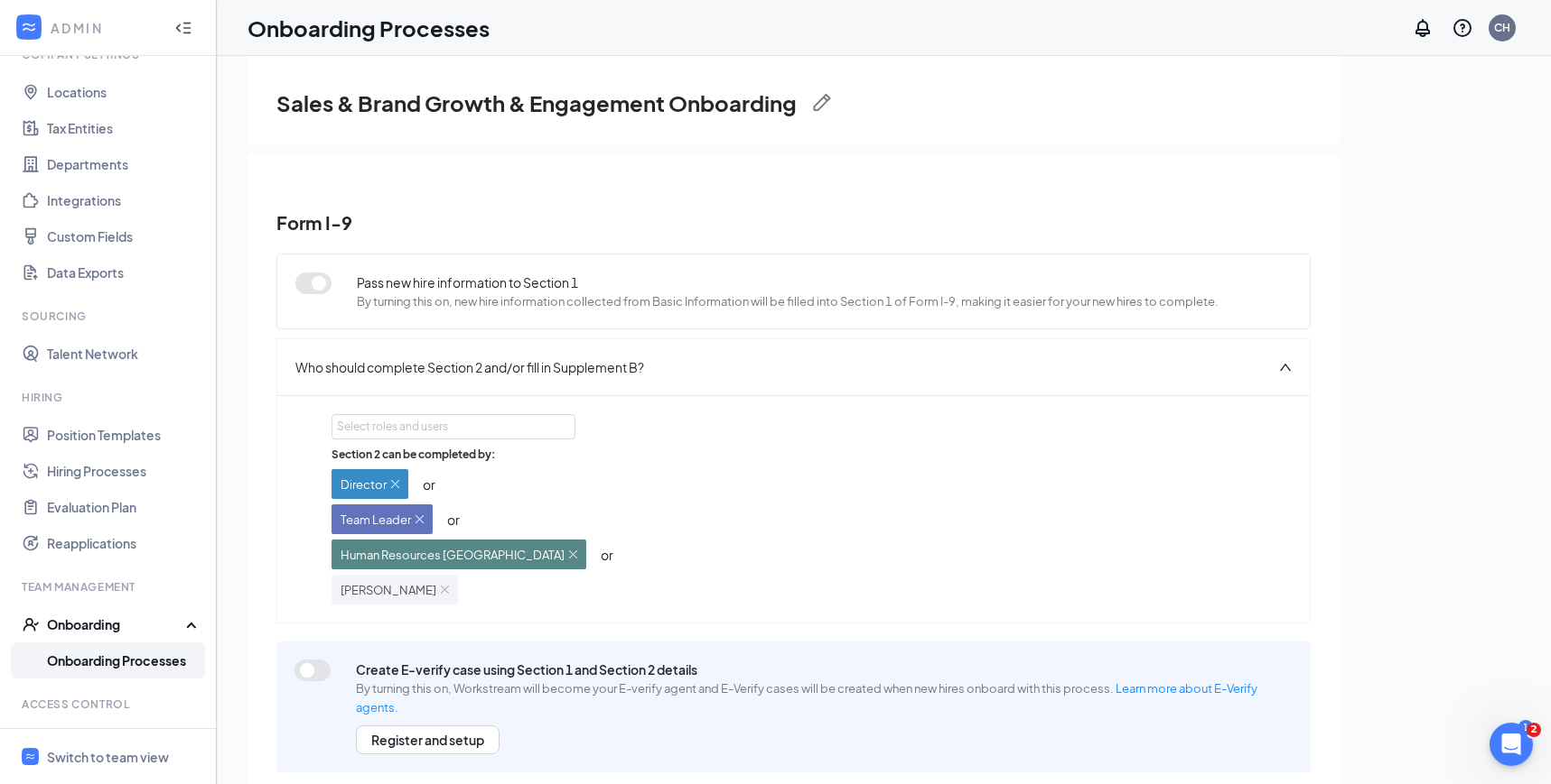
scroll to position [62, 0]
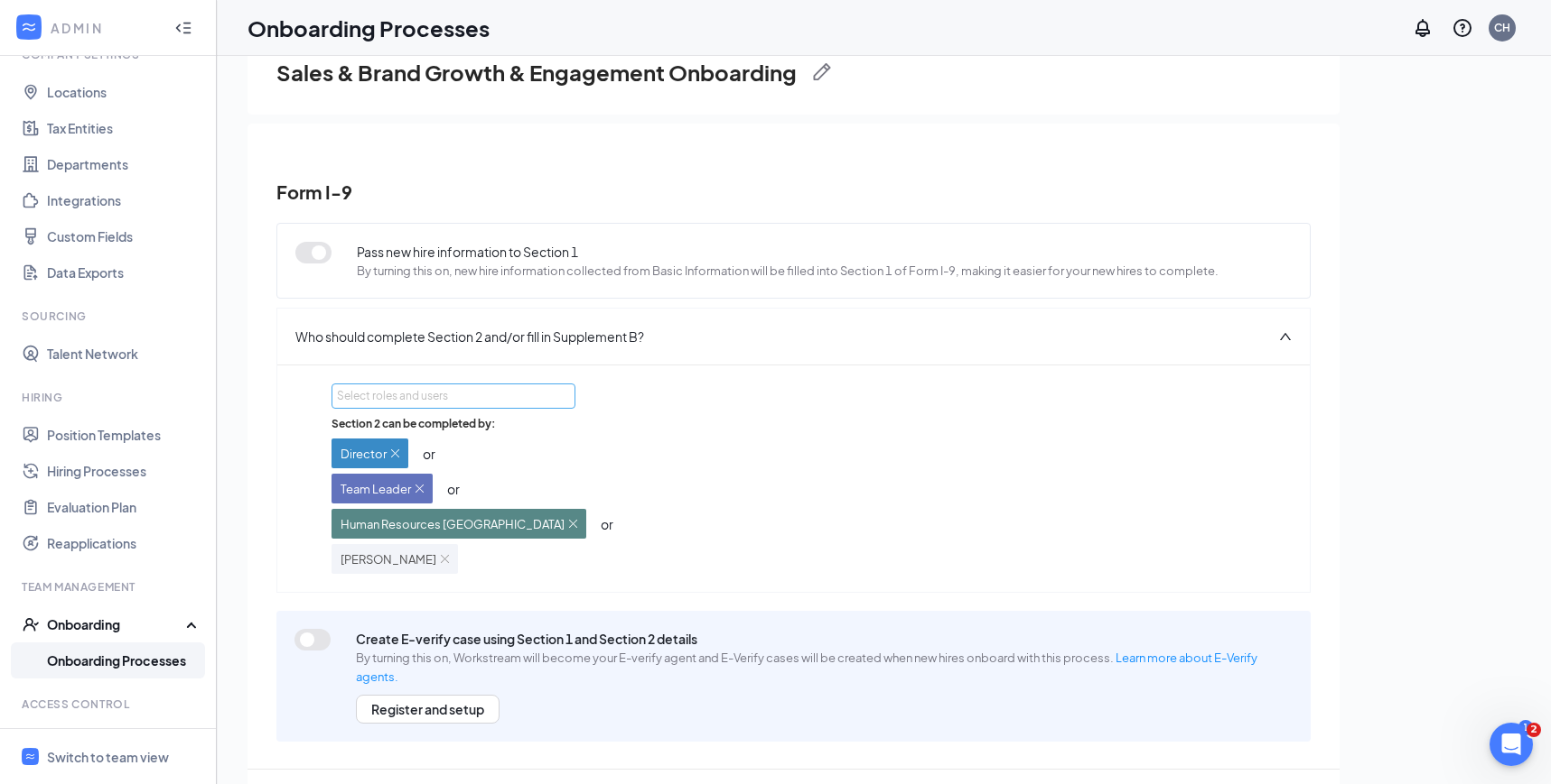
click at [409, 403] on div "Select roles and users" at bounding box center [448, 396] width 223 height 18
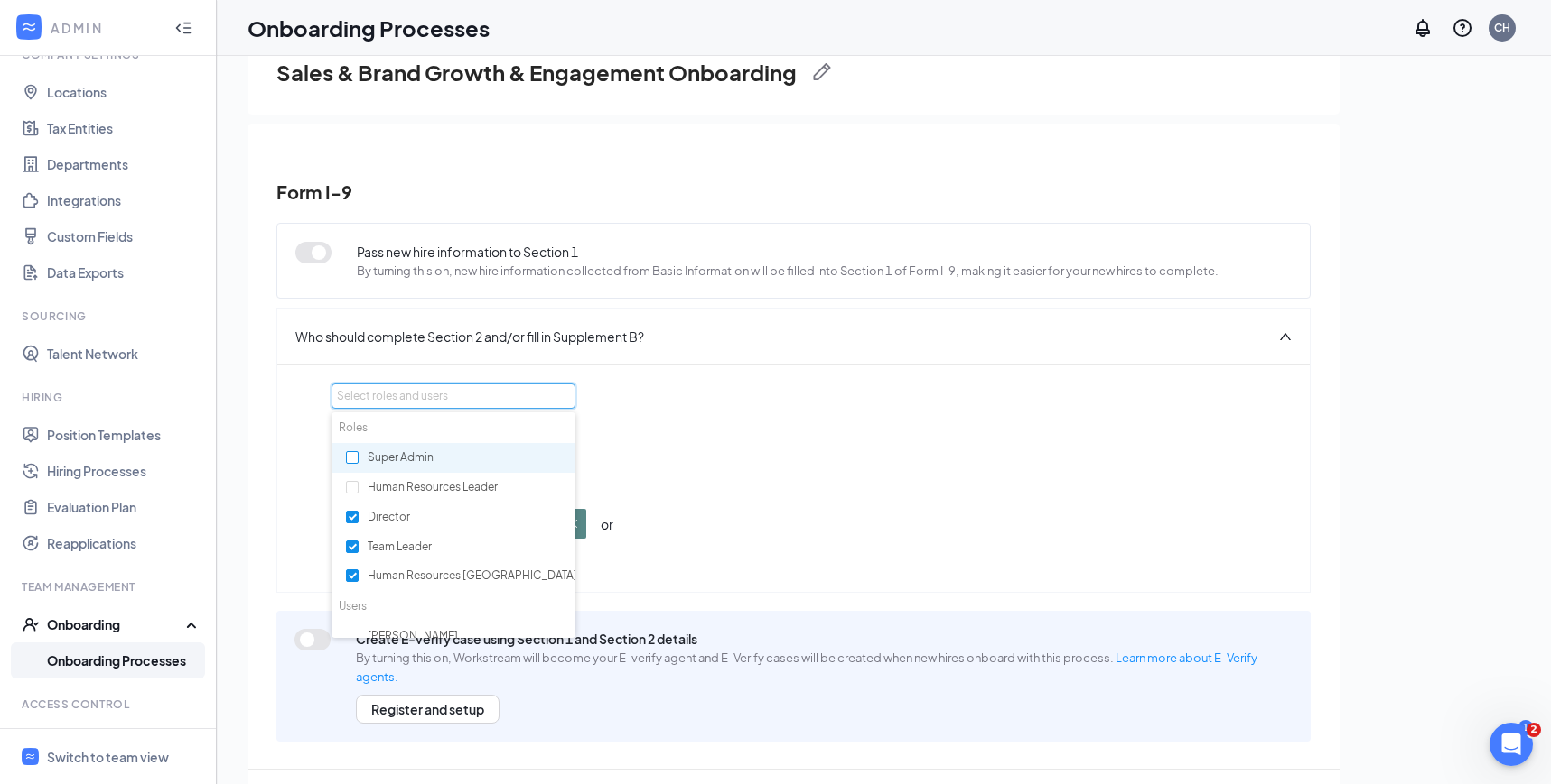
click at [354, 455] on input "checkbox" at bounding box center [352, 457] width 13 height 13
checkbox input "true"
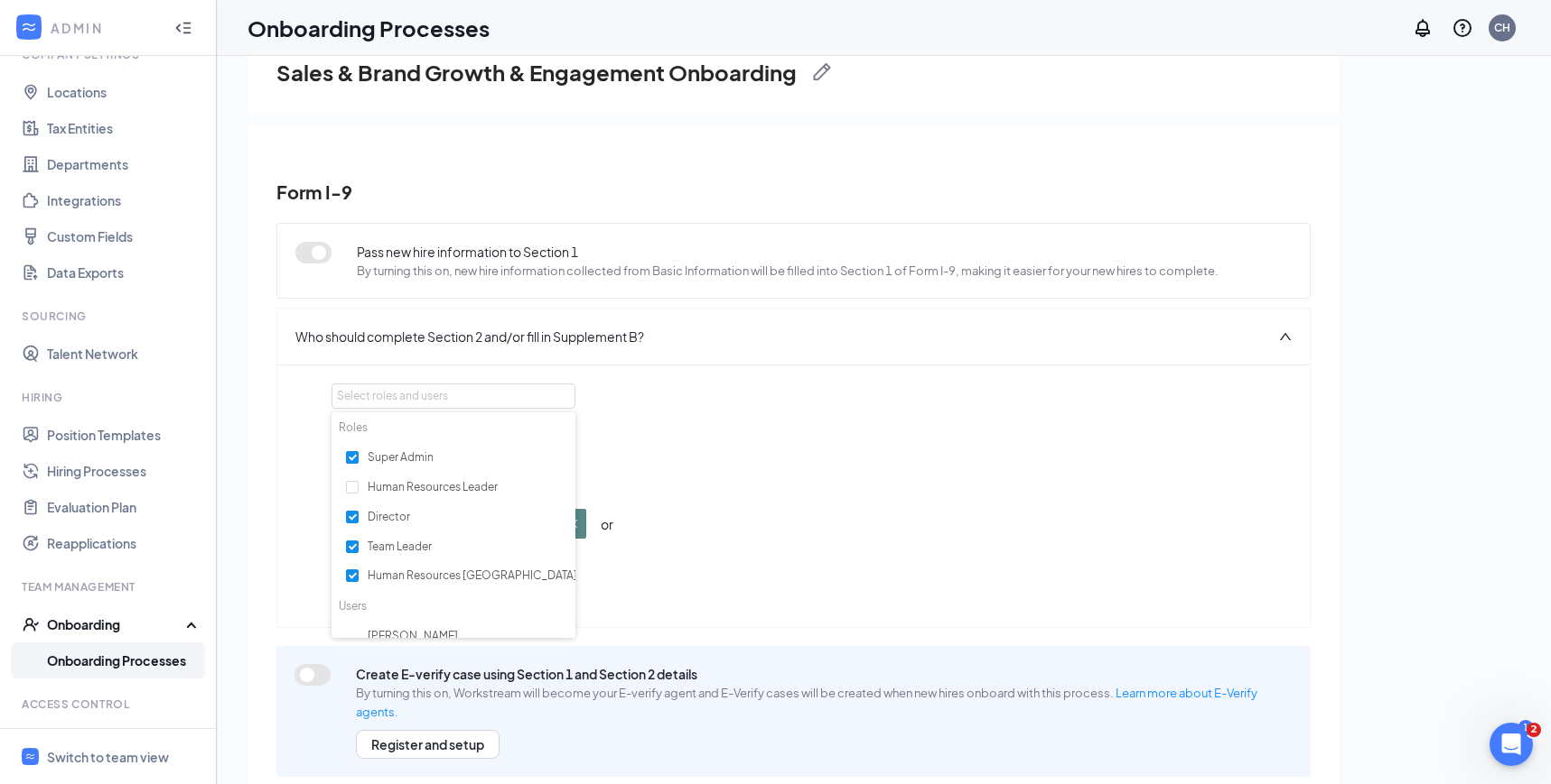
click at [692, 481] on div "Section 2 can be completed by: Director or Team Leader or Human Resources Avond…" at bounding box center [793, 512] width 923 height 193
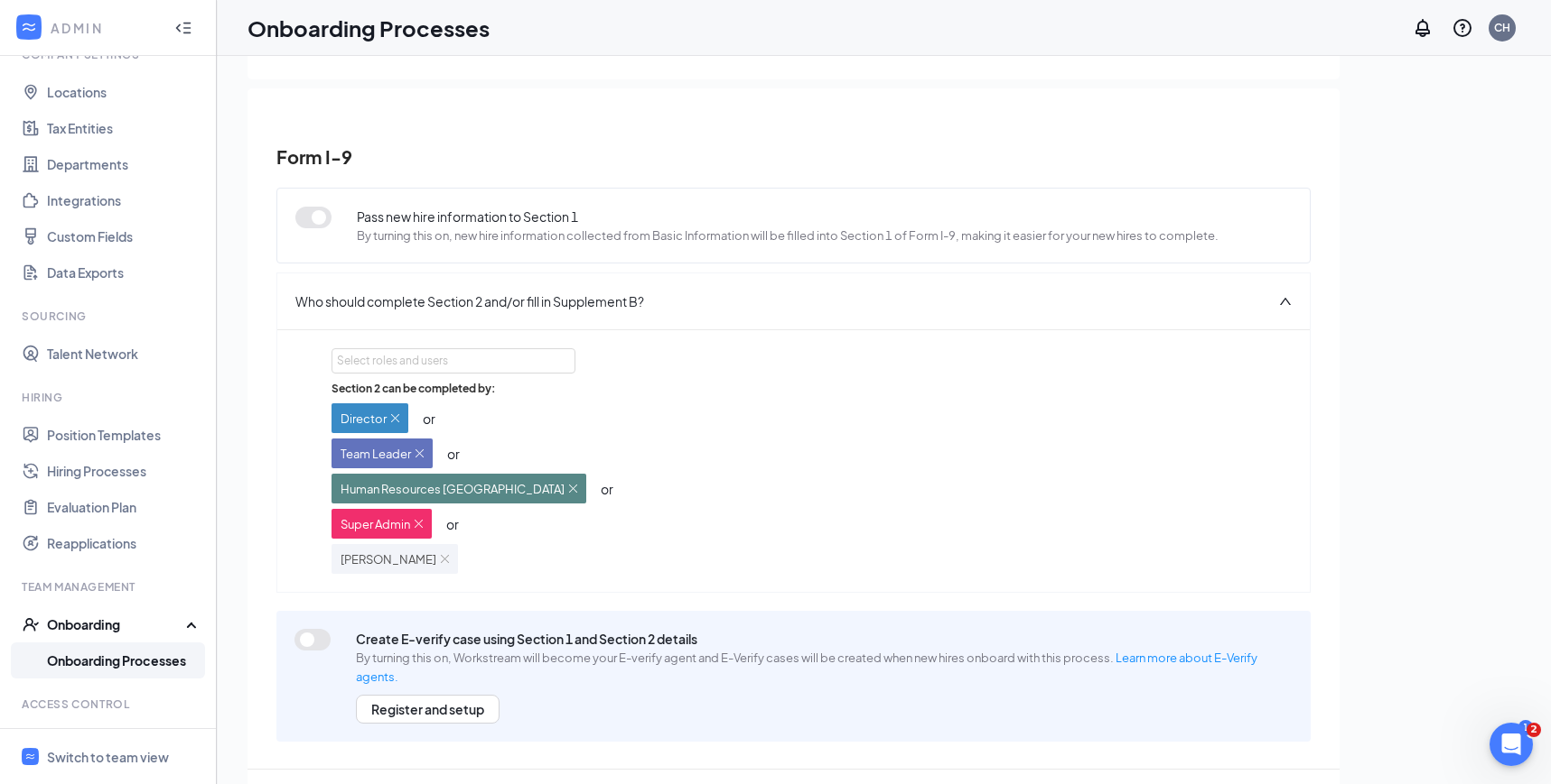
scroll to position [81, 0]
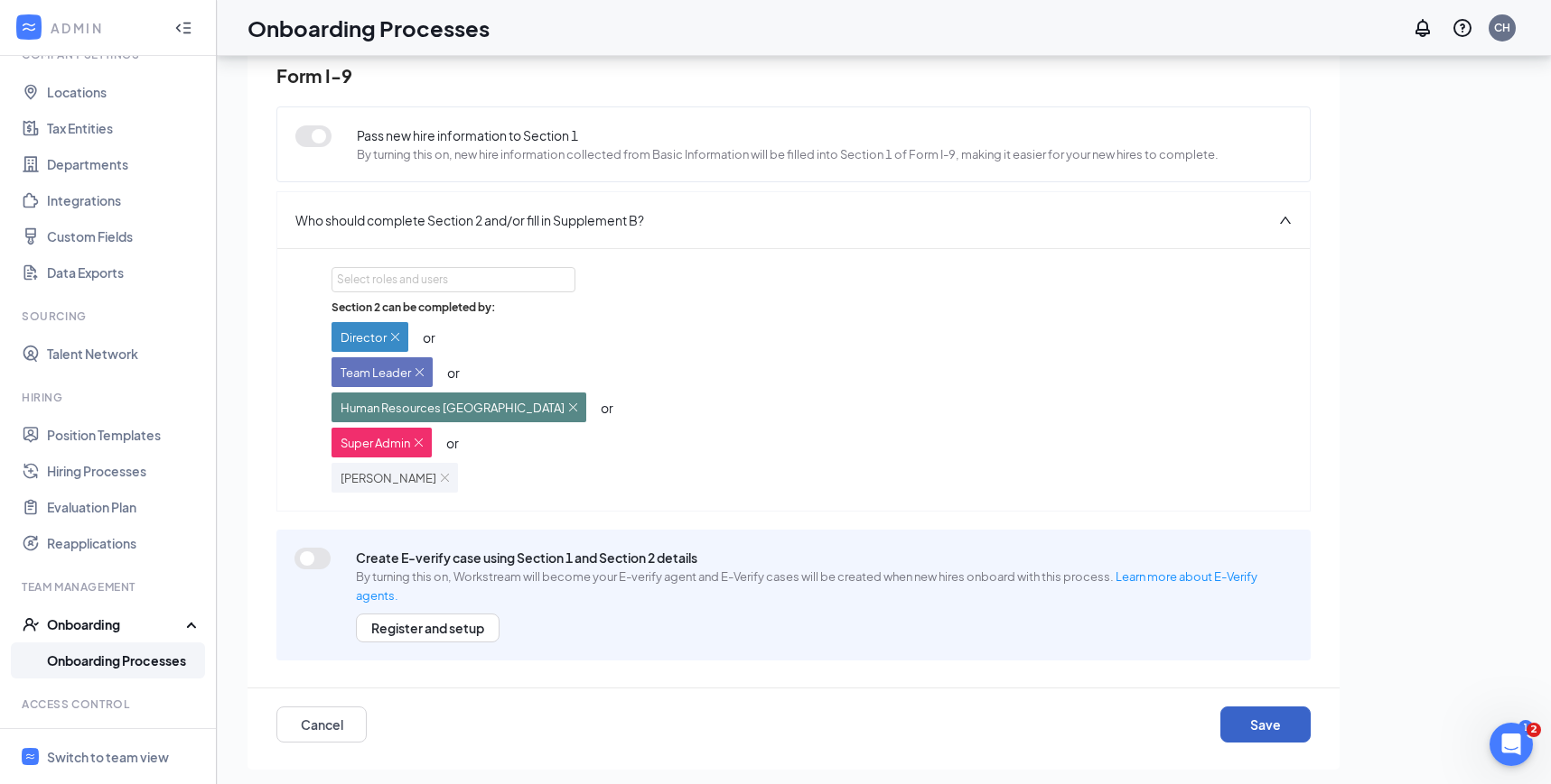
click at [1291, 735] on button "Save" at bounding box center [1265, 725] width 90 height 36
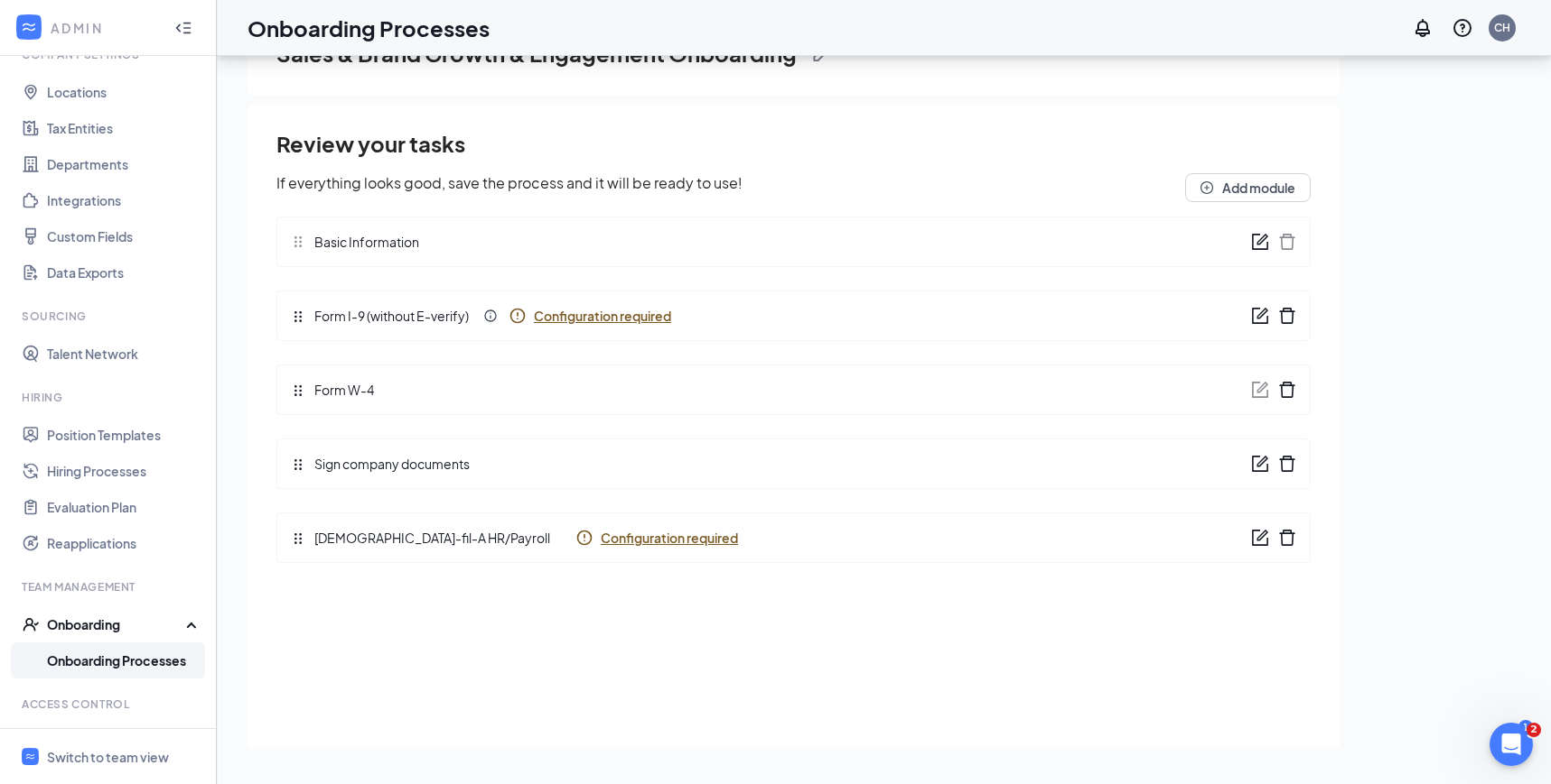
scroll to position [0, 0]
click at [626, 536] on span "Configuration required" at bounding box center [669, 538] width 137 height 18
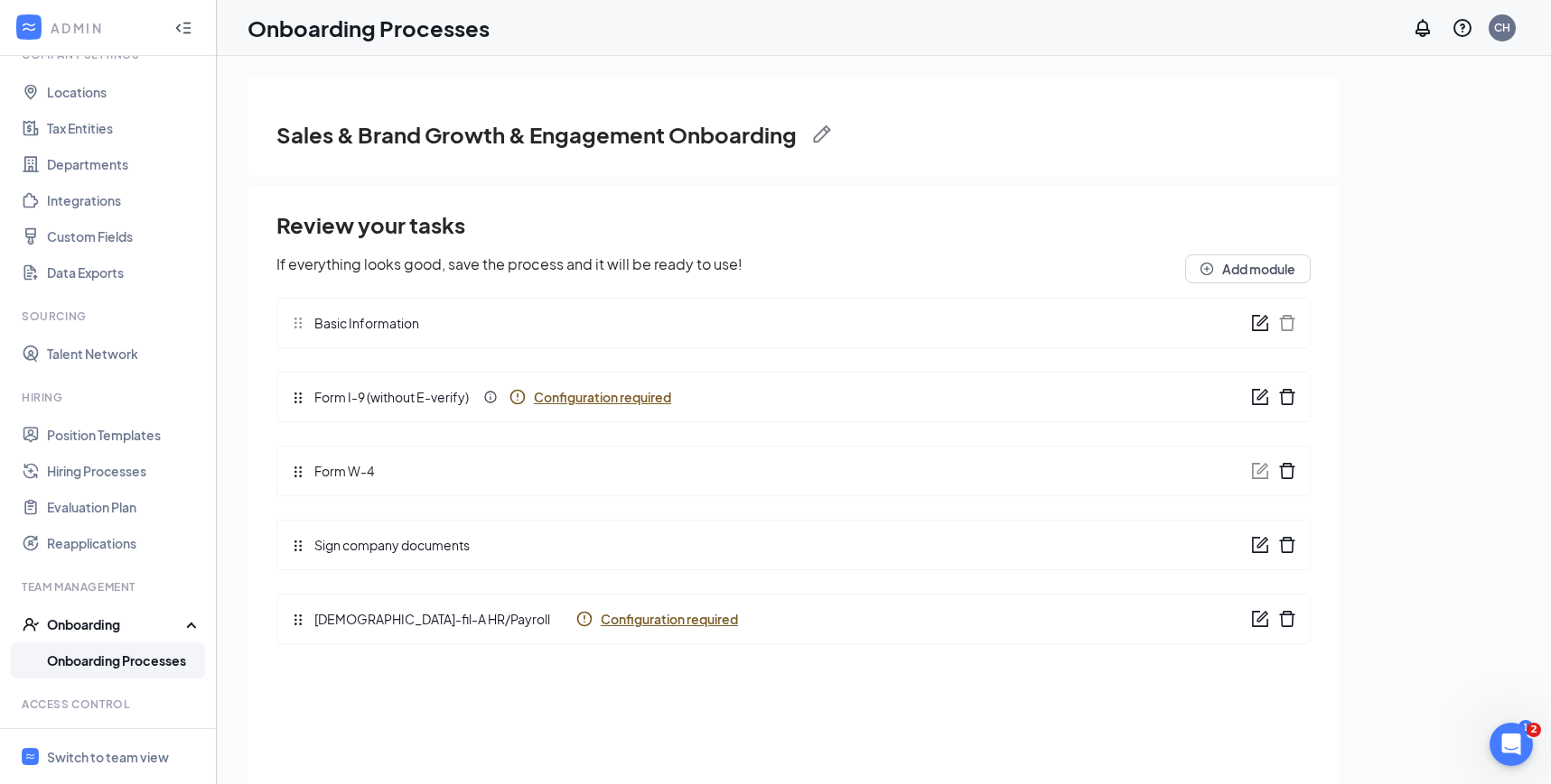
click at [130, 662] on link "Onboarding Processes" at bounding box center [124, 660] width 155 height 36
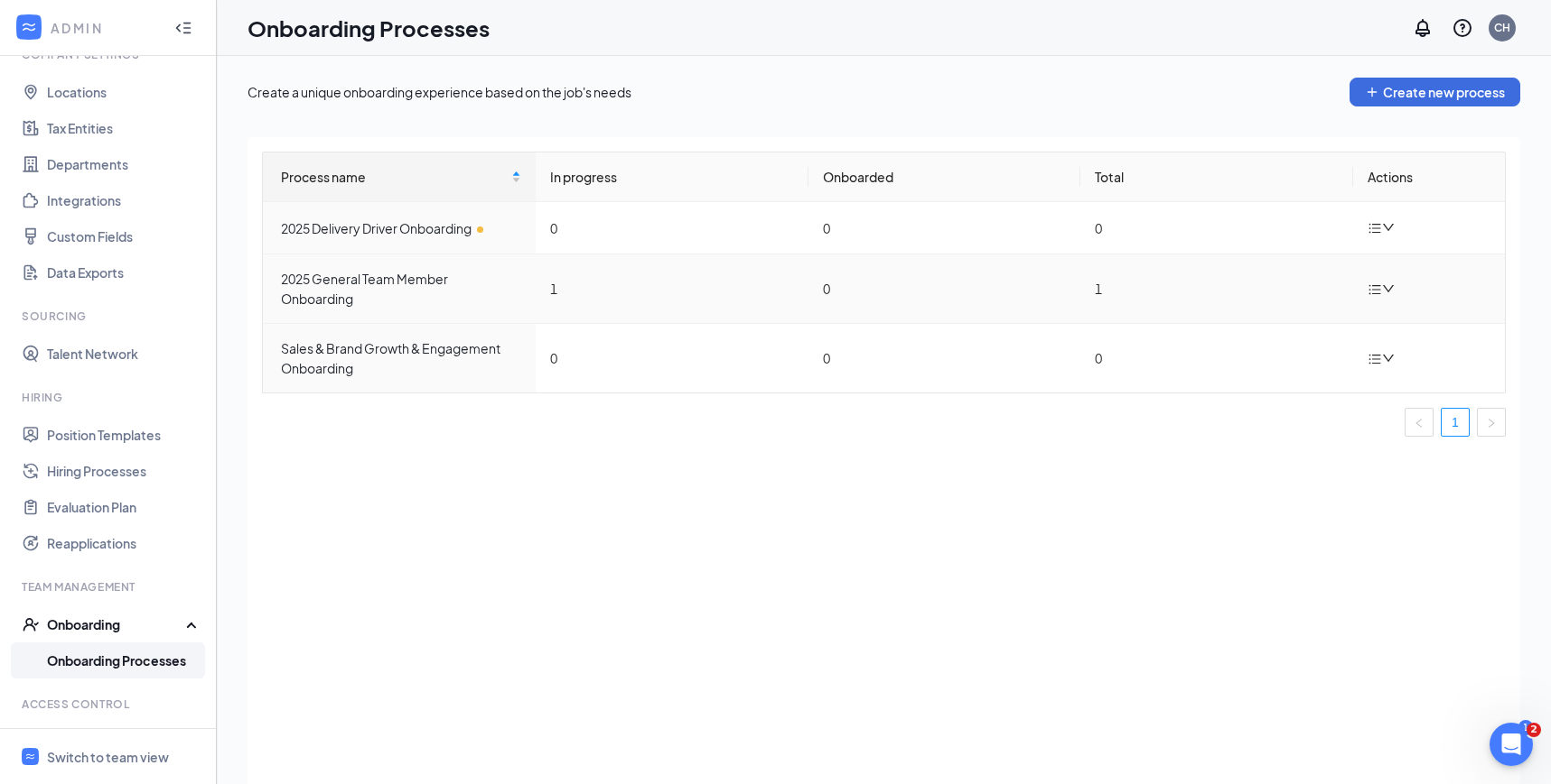
click at [1370, 286] on icon "bars" at bounding box center [1374, 290] width 14 height 14
click at [1267, 403] on div "Duplicate process" at bounding box center [1290, 409] width 195 height 22
click at [1382, 370] on div at bounding box center [1383, 359] width 32 height 23
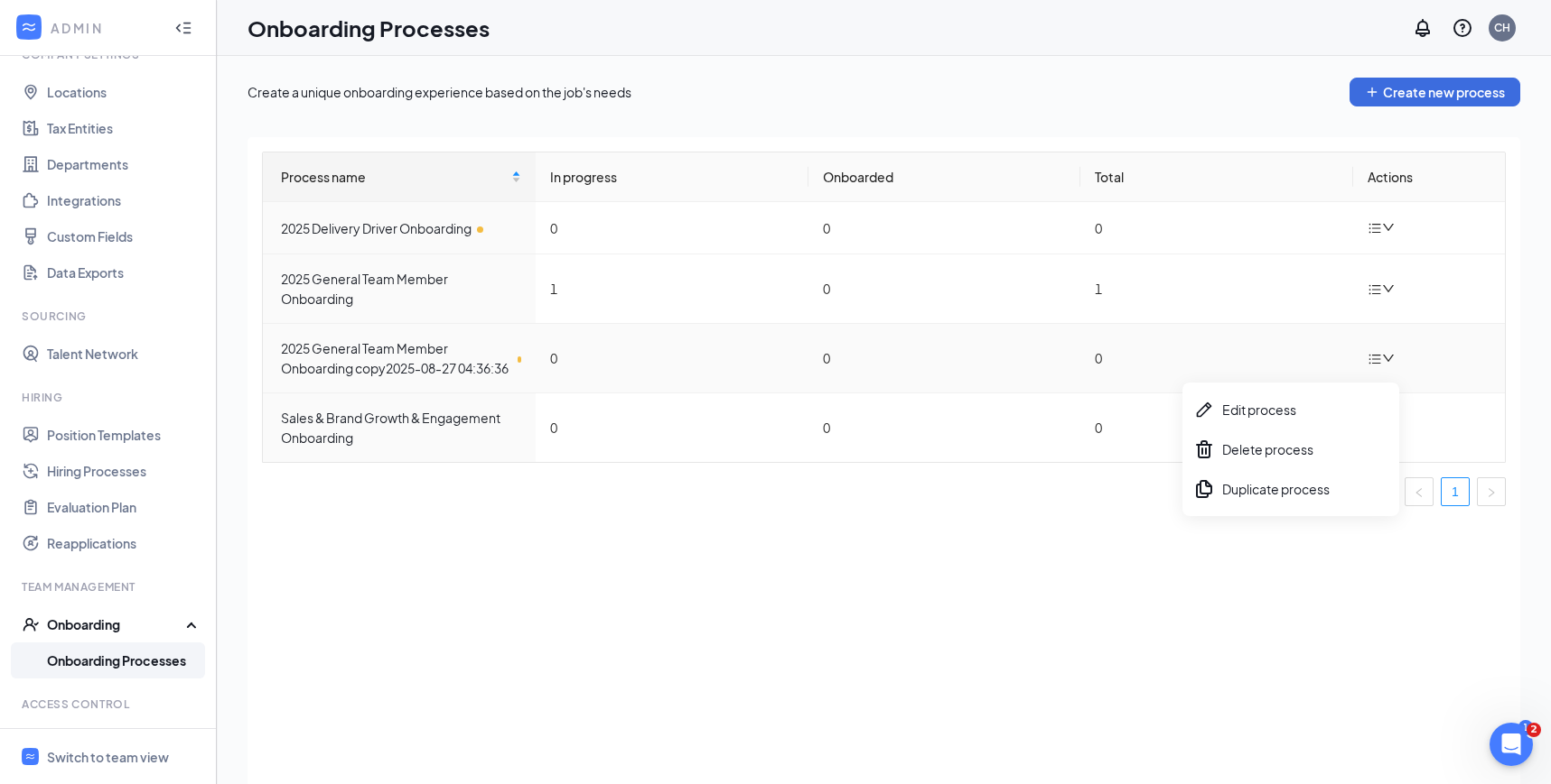
click at [1380, 367] on icon "bars" at bounding box center [1374, 359] width 14 height 14
click at [1354, 373] on td at bounding box center [1429, 359] width 152 height 70
click at [1376, 364] on icon "bars" at bounding box center [1375, 359] width 12 height 10
click at [1280, 401] on div "Edit process" at bounding box center [1290, 409] width 195 height 22
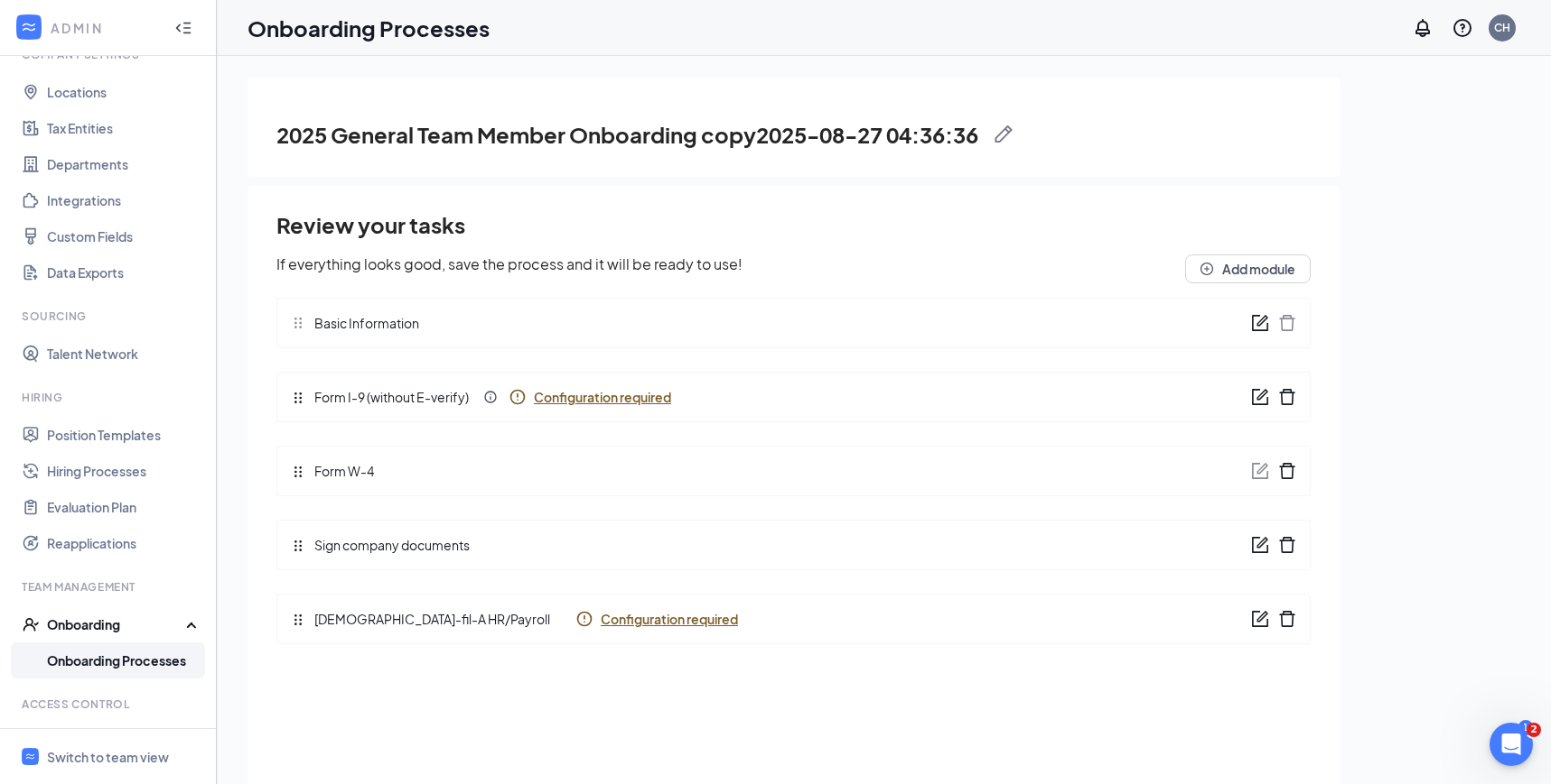
click at [1008, 131] on img at bounding box center [1003, 135] width 18 height 18
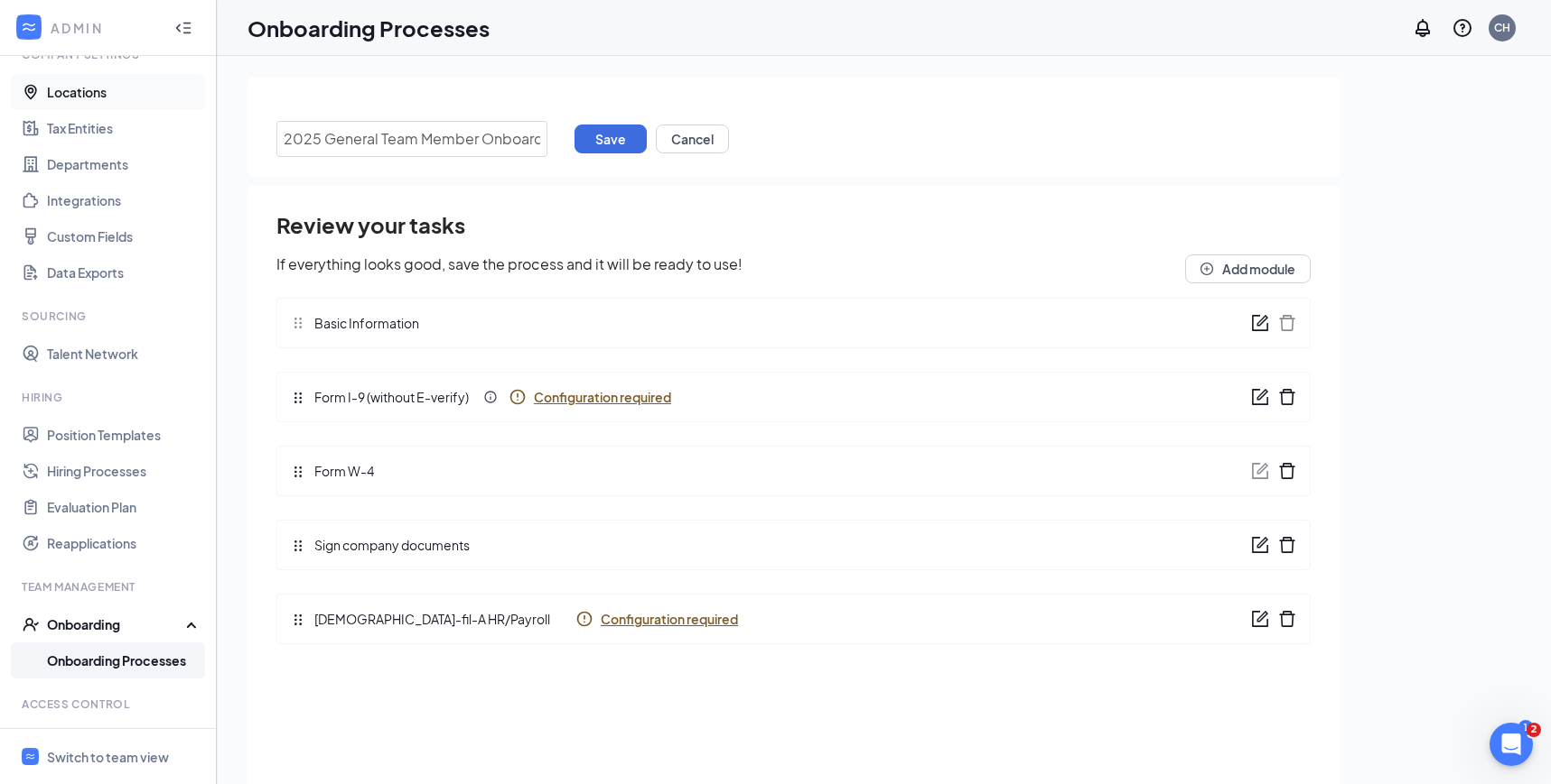
drag, startPoint x: 539, startPoint y: 141, endPoint x: 137, endPoint y: 98, distance: 404.3
click at [136, 99] on div "ADMIN Home Company Settings Locations Tax Entities Departments Integrations Cus…" at bounding box center [776, 432] width 1551 height 866
click at [297, 141] on input "Asstant Manager/Director" at bounding box center [412, 139] width 271 height 36
click at [483, 132] on input "Assistant Manager/Director" at bounding box center [412, 139] width 271 height 36
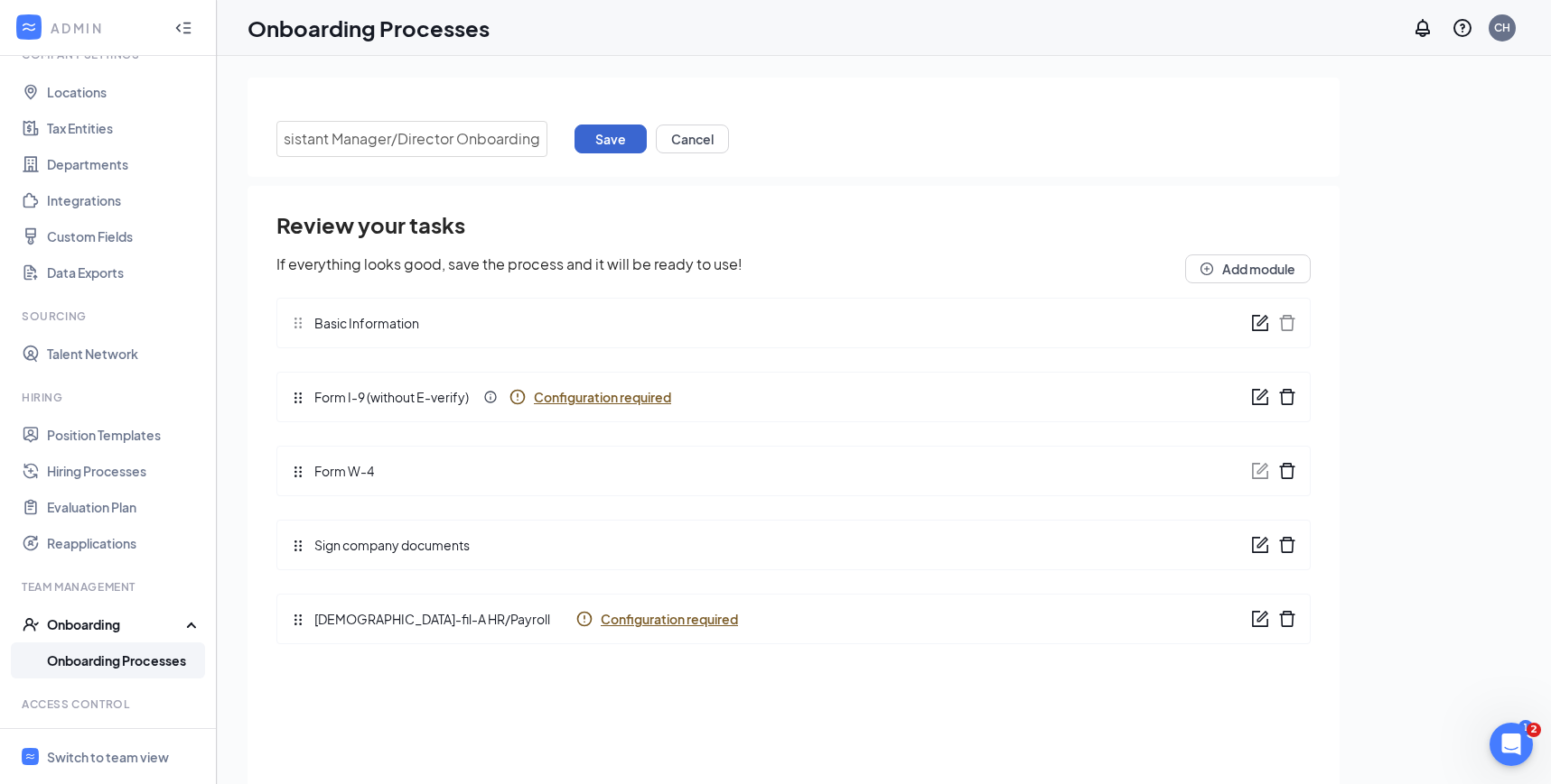
type input "Assistant Manager/Director Onboarding"
click at [605, 144] on button "Save" at bounding box center [611, 139] width 72 height 29
click at [116, 649] on link "Onboarding Processes" at bounding box center [124, 660] width 155 height 36
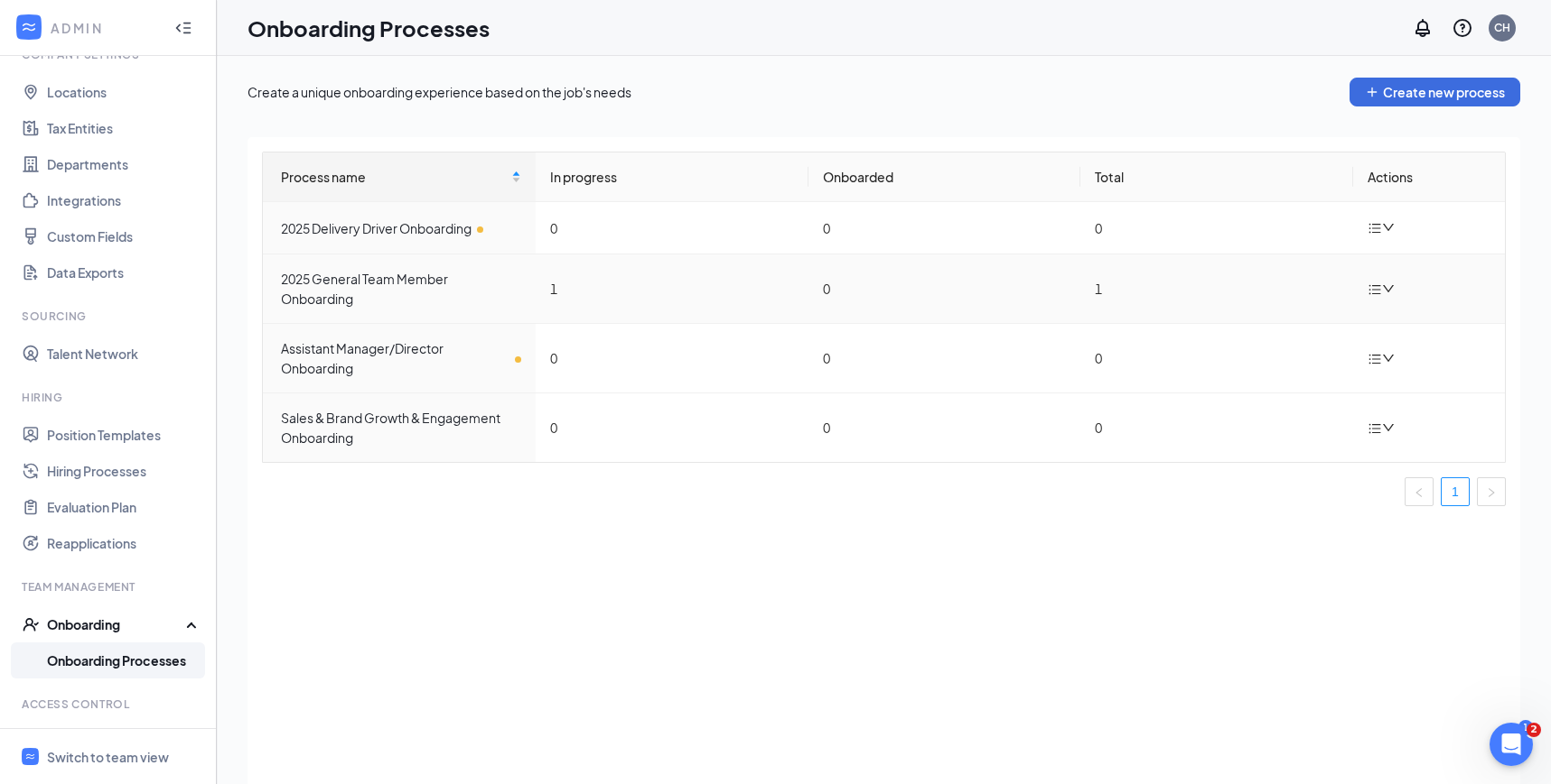
click at [1386, 285] on icon "down" at bounding box center [1388, 289] width 13 height 13
click at [1241, 401] on div "Duplicate process" at bounding box center [1290, 409] width 195 height 22
click at [1373, 361] on icon "bars" at bounding box center [1374, 359] width 14 height 14
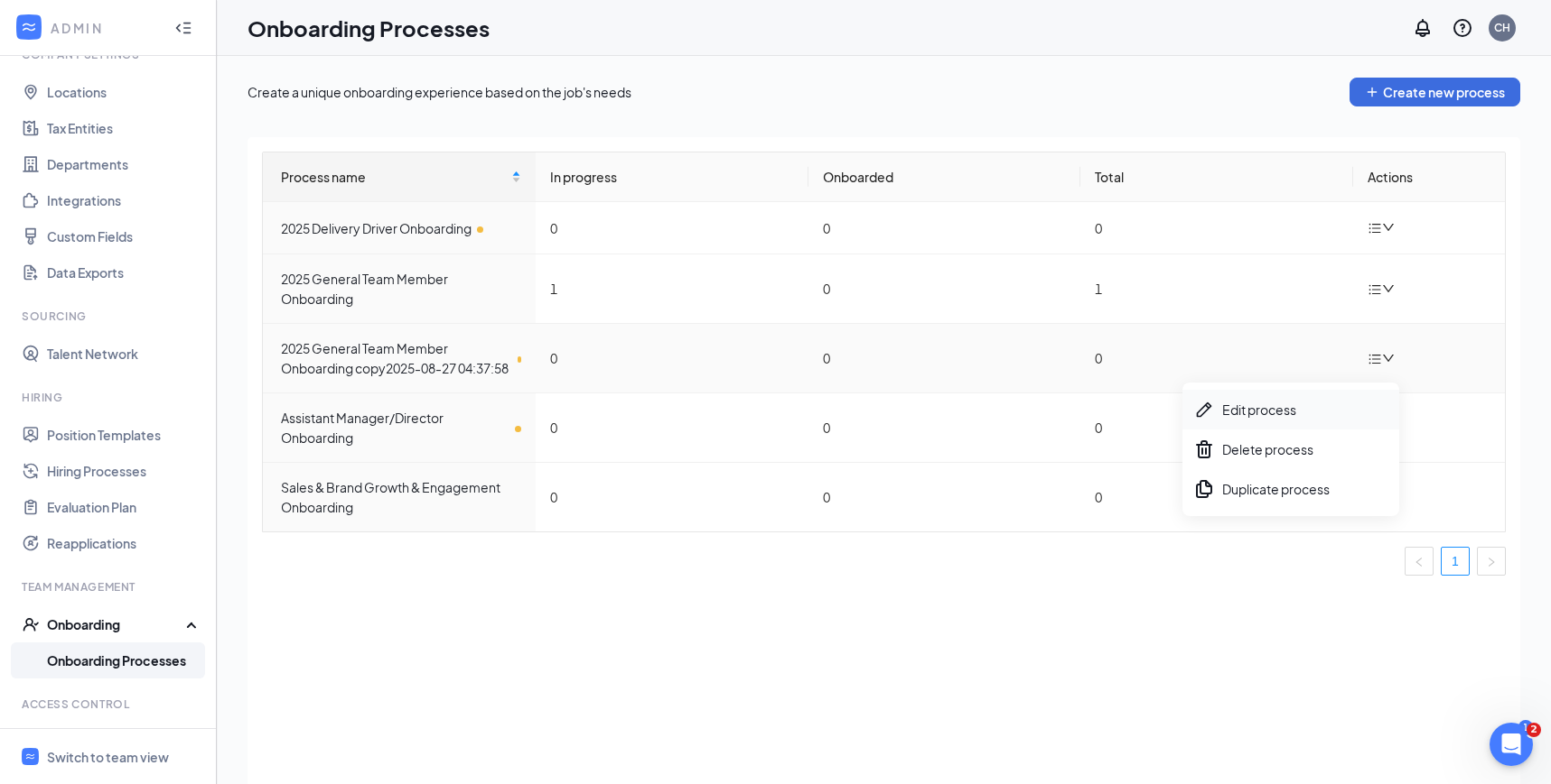
click at [1274, 405] on div "Edit process" at bounding box center [1290, 409] width 195 height 22
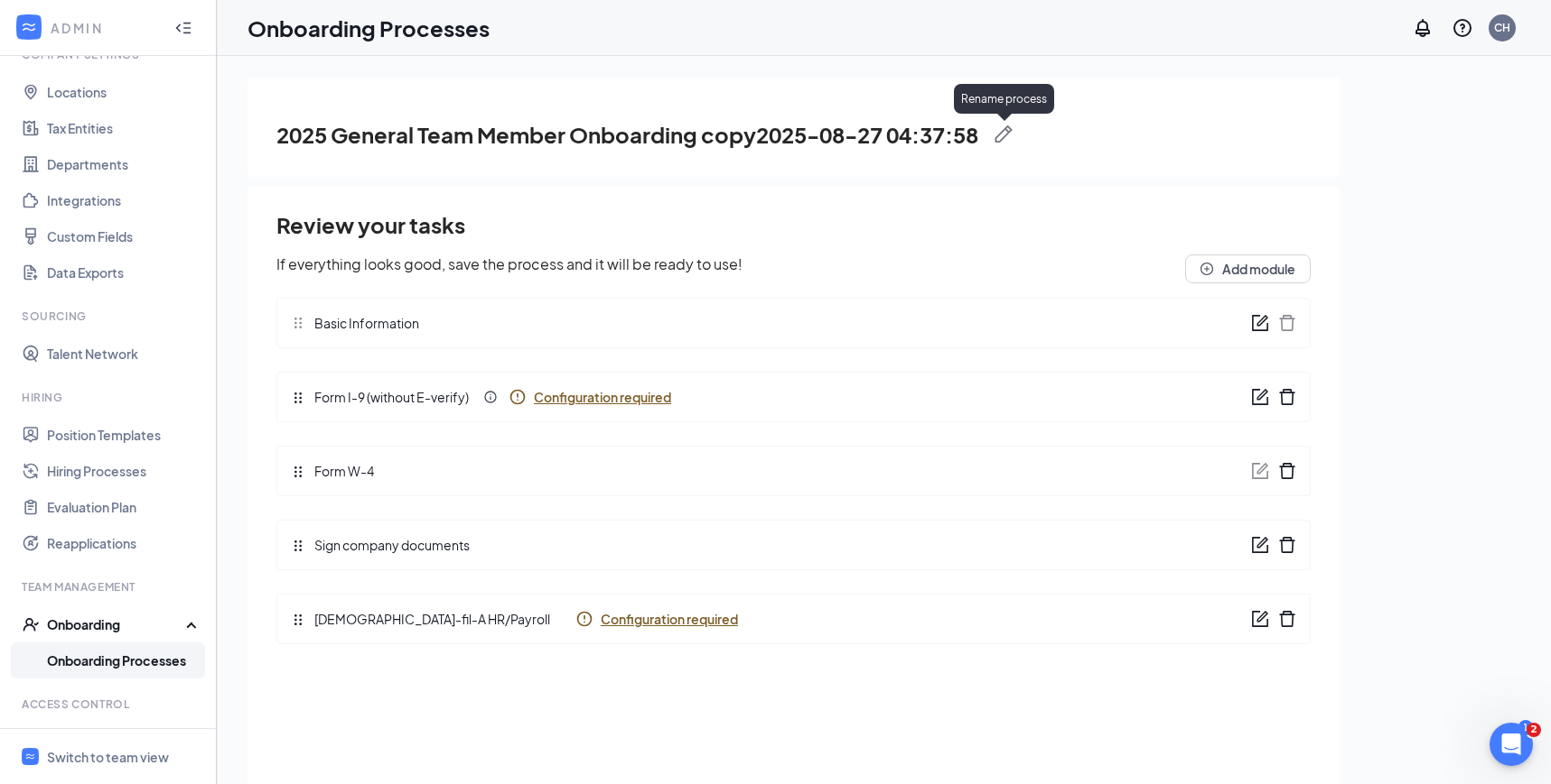
click at [1007, 127] on img at bounding box center [1003, 135] width 18 height 18
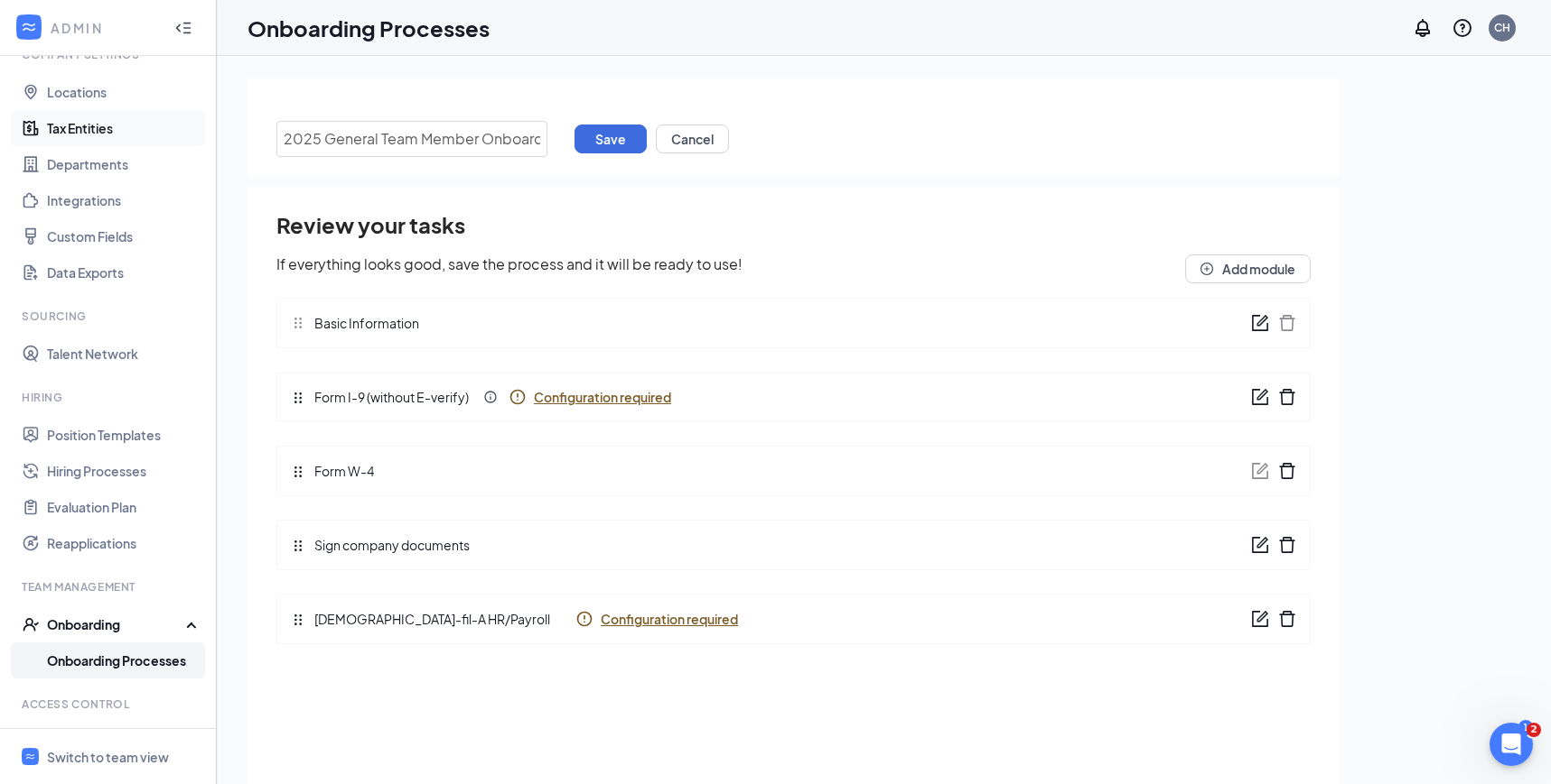
drag, startPoint x: 545, startPoint y: 136, endPoint x: 132, endPoint y: 115, distance: 413.5
click at [132, 115] on div "ADMIN Home Company Settings Locations Tax Entities Departments Integrations Cus…" at bounding box center [776, 432] width 1551 height 866
paste input "Leadership Development Program"
type input "Leadership Development Program Onboarding"
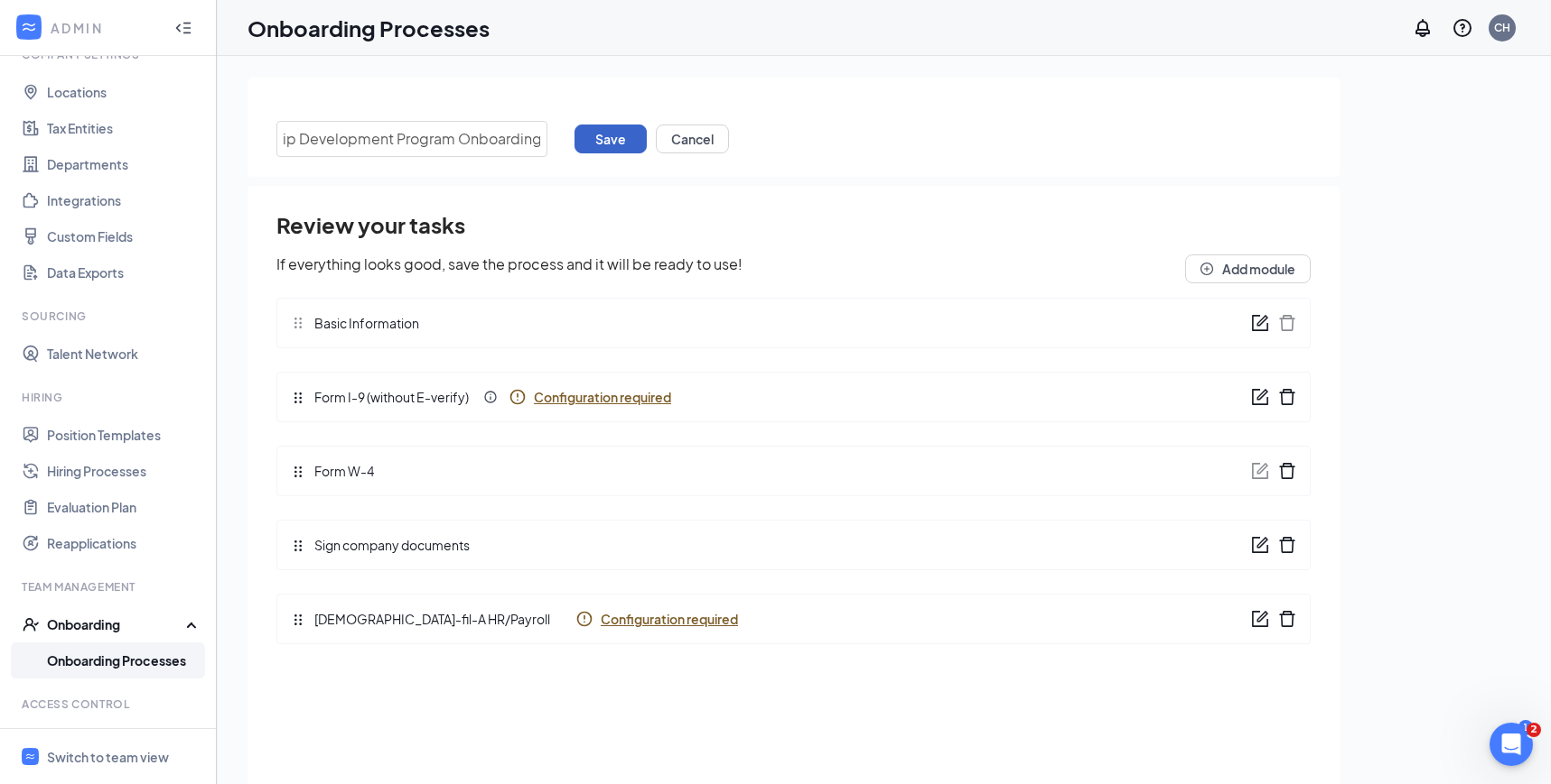
click at [626, 136] on button "Save" at bounding box center [611, 139] width 72 height 29
click at [155, 660] on link "Onboarding Processes" at bounding box center [124, 660] width 155 height 36
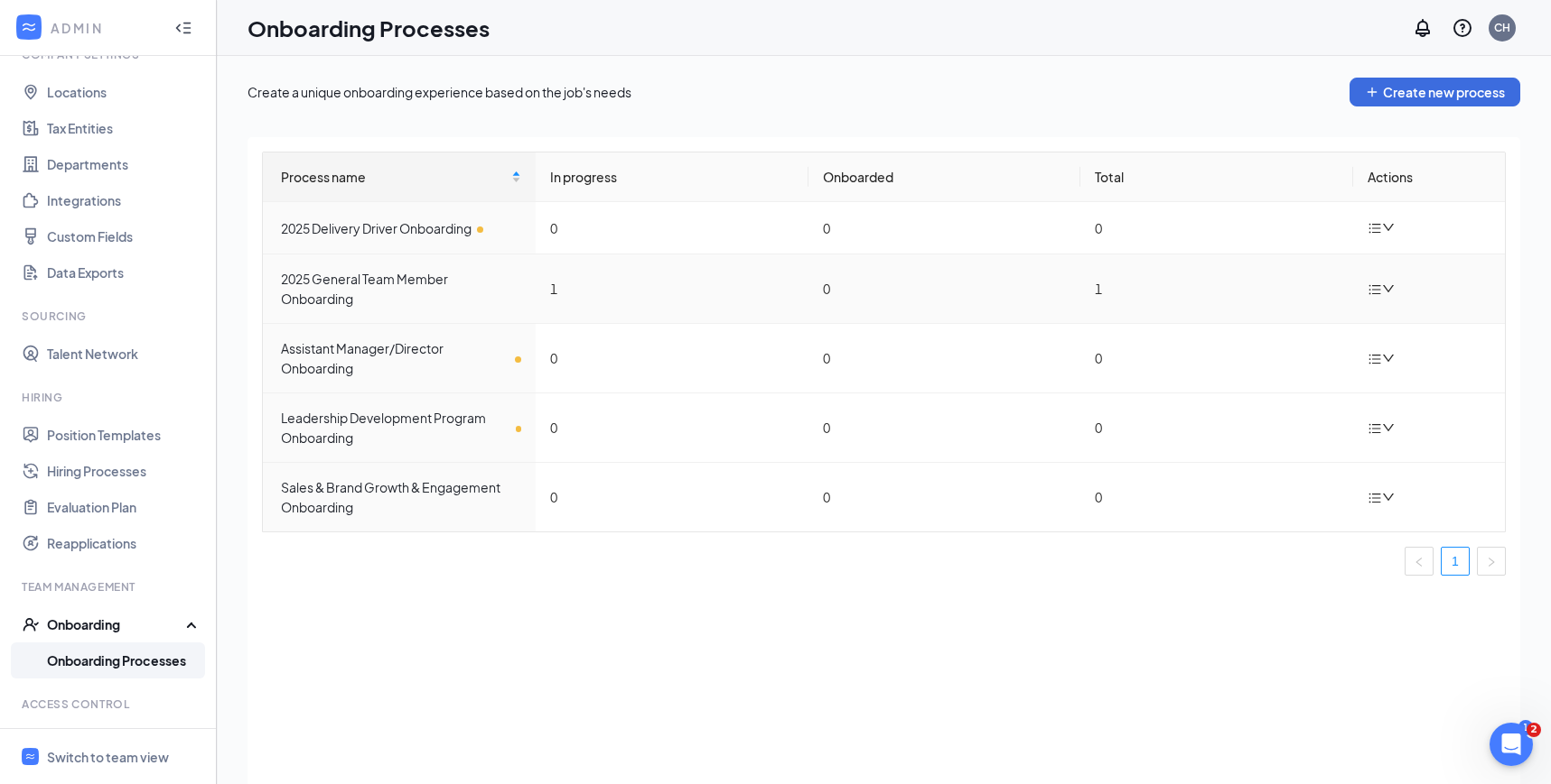
click at [1380, 277] on td at bounding box center [1429, 290] width 152 height 70
click at [1387, 284] on icon "down" at bounding box center [1388, 289] width 13 height 13
click at [1249, 408] on div "Duplicate process" at bounding box center [1290, 409] width 195 height 22
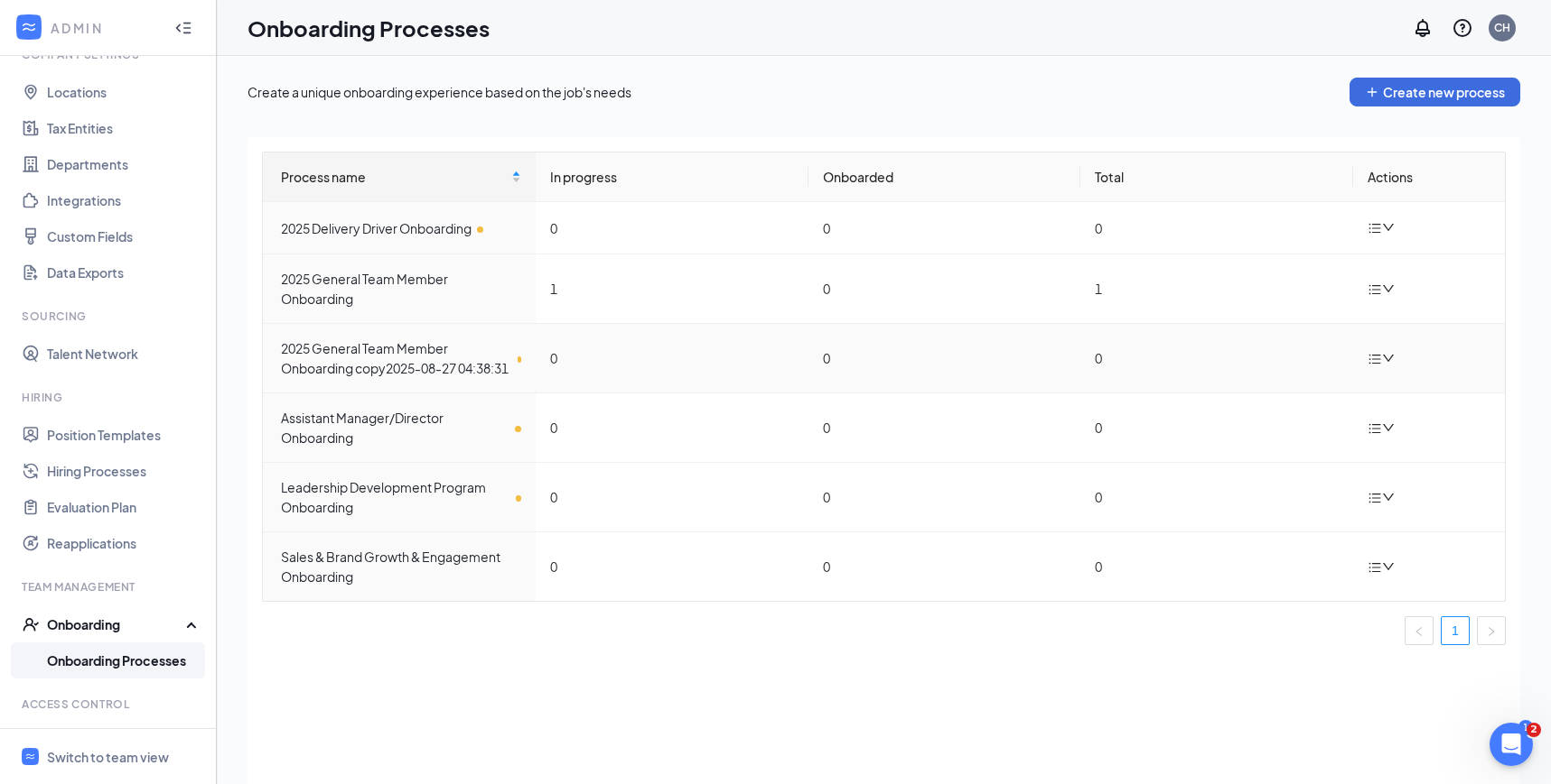
click at [1392, 365] on icon "down" at bounding box center [1388, 358] width 13 height 13
click at [1302, 402] on div "Edit process" at bounding box center [1290, 409] width 195 height 22
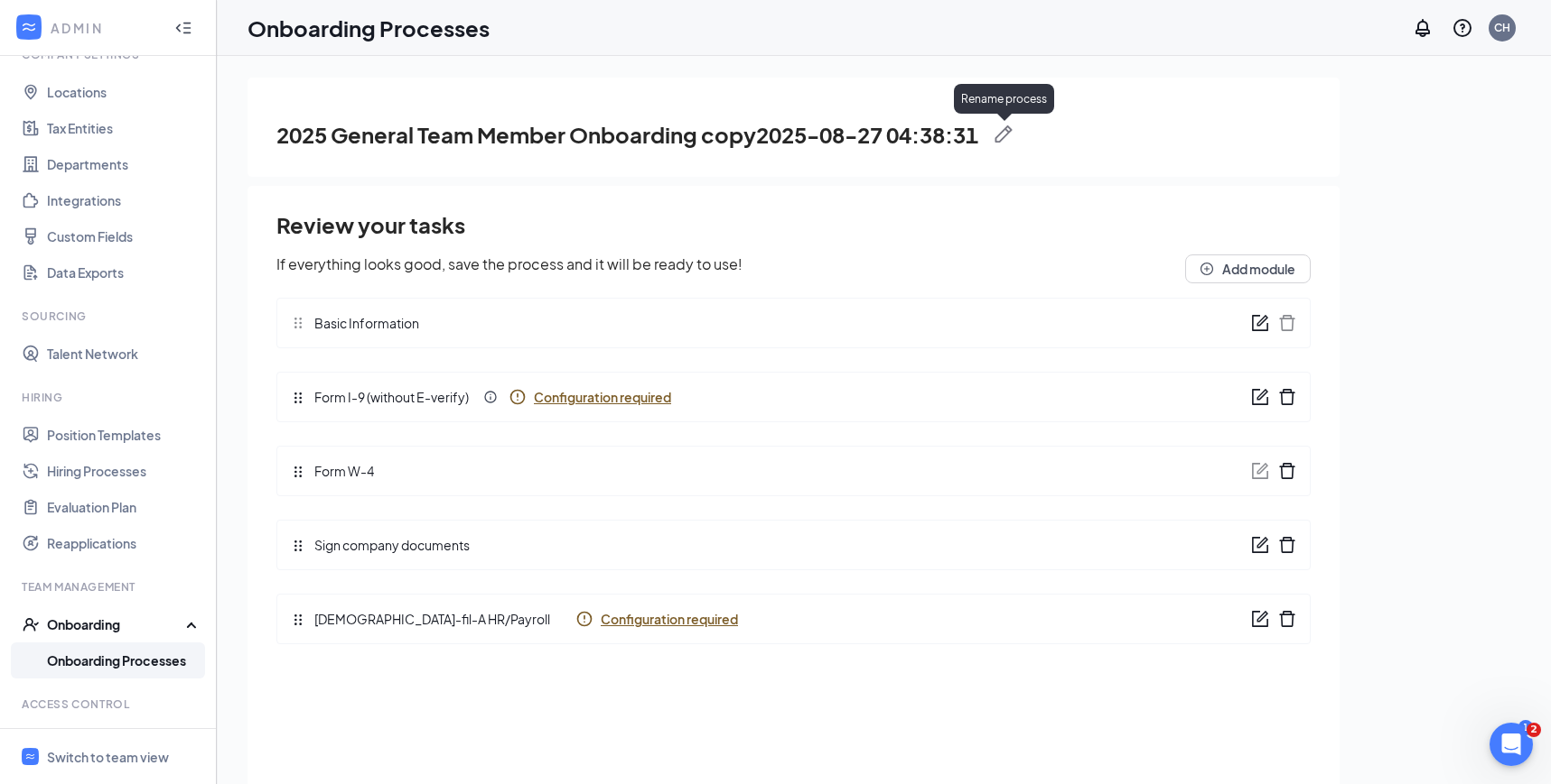
click at [1012, 133] on img at bounding box center [1003, 135] width 18 height 18
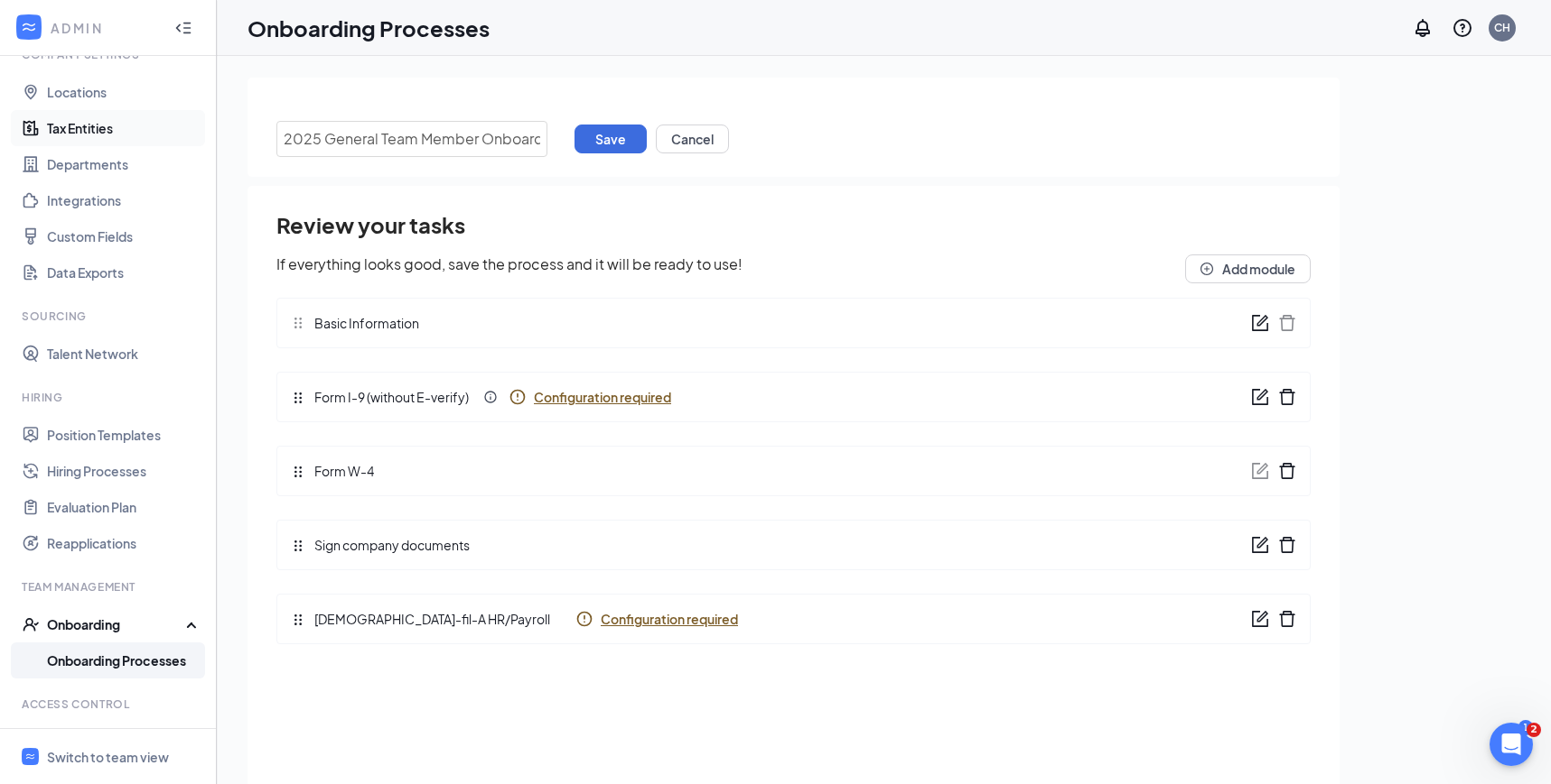
drag, startPoint x: 543, startPoint y: 142, endPoint x: 143, endPoint y: 136, distance: 400.0
click at [143, 136] on div "ADMIN Home Company Settings Locations Tax Entities Departments Integrations Cus…" at bounding box center [776, 432] width 1551 height 866
paste input "Chick-fil-A Director"
drag, startPoint x: 362, startPoint y: 143, endPoint x: 244, endPoint y: 127, distance: 119.1
click at [242, 129] on div "Chick-fil-A Director Save Cancel Review your tasks If everything looks good, sa…" at bounding box center [883, 460] width 1334 height 810
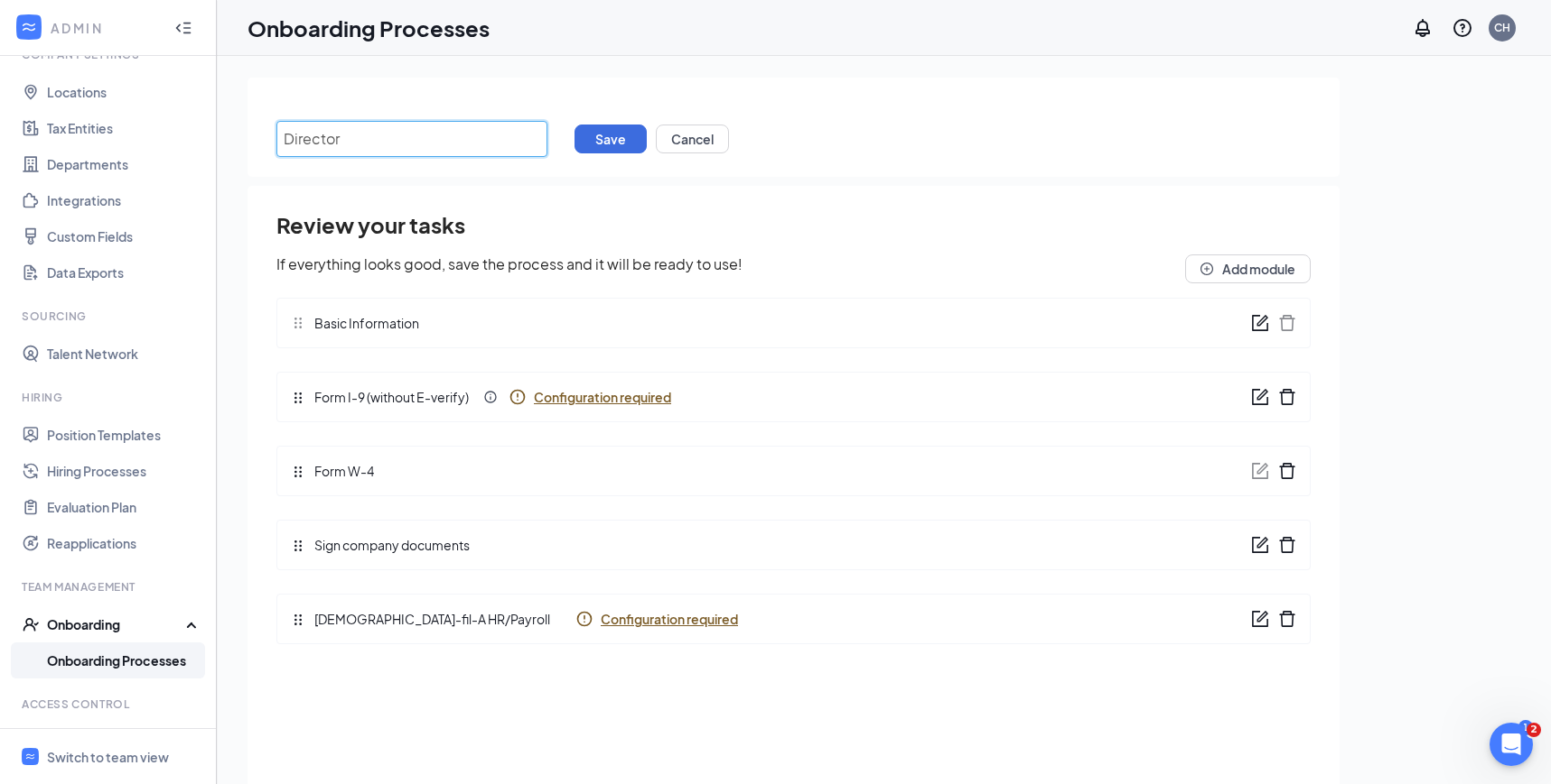
click at [361, 139] on input "Director" at bounding box center [412, 139] width 271 height 36
type input "Director Onboarding"
click at [607, 140] on button "Save" at bounding box center [611, 139] width 72 height 29
click at [152, 651] on link "Onboarding Processes" at bounding box center [124, 660] width 155 height 36
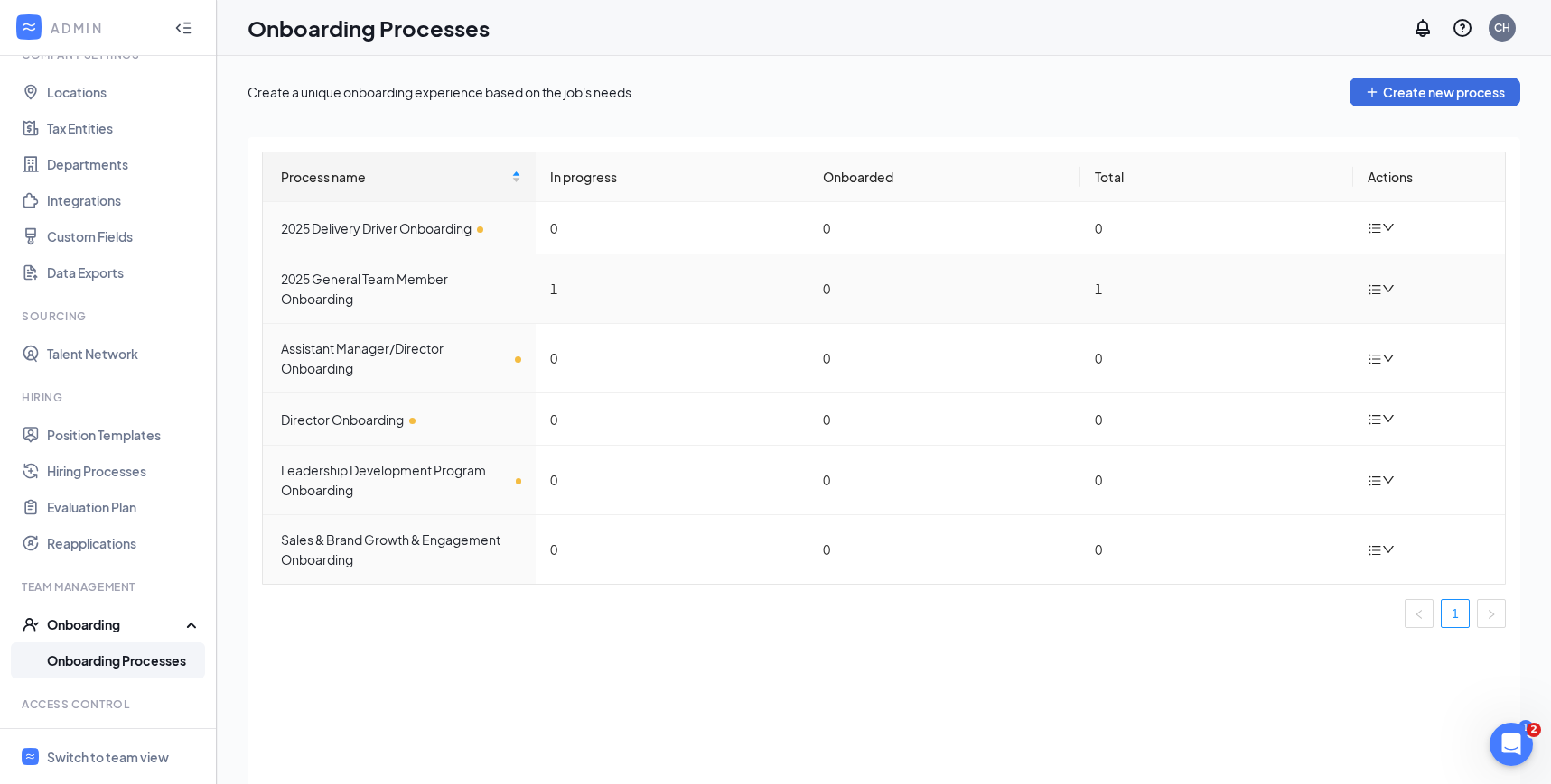
click at [1380, 284] on icon "bars" at bounding box center [1374, 290] width 14 height 14
click at [1307, 397] on li "Duplicate process" at bounding box center [1290, 409] width 217 height 40
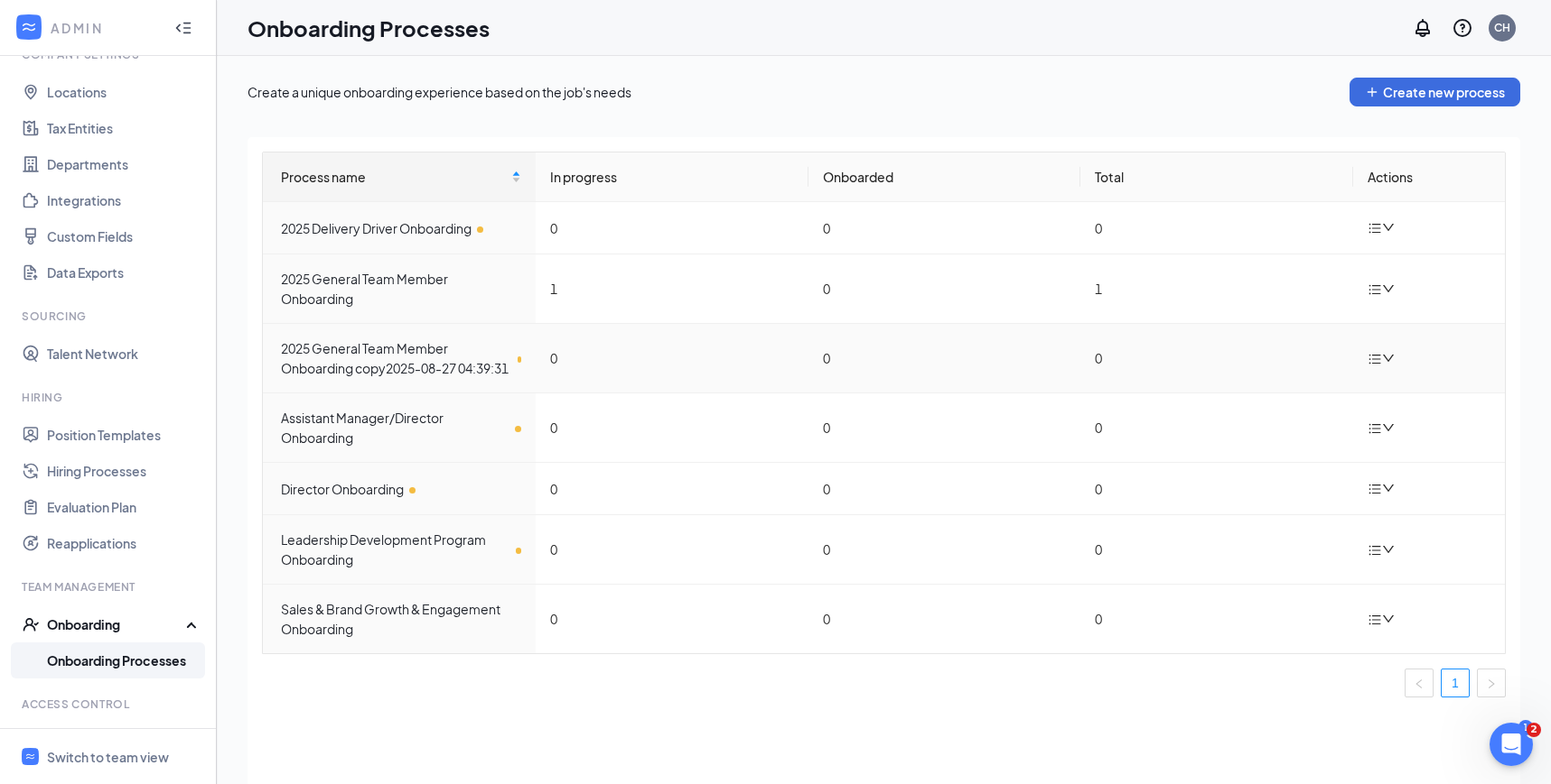
drag, startPoint x: 1307, startPoint y: 397, endPoint x: 1204, endPoint y: 355, distance: 111.2
click at [1204, 355] on td "0" at bounding box center [1216, 359] width 273 height 70
click at [724, 89] on div "Create a unique onboarding experience based on the job's needs Create new proce…" at bounding box center [883, 92] width 1272 height 29
click at [1389, 362] on icon "down" at bounding box center [1387, 358] width 11 height 7
click at [1282, 411] on div "Edit process" at bounding box center [1290, 409] width 195 height 22
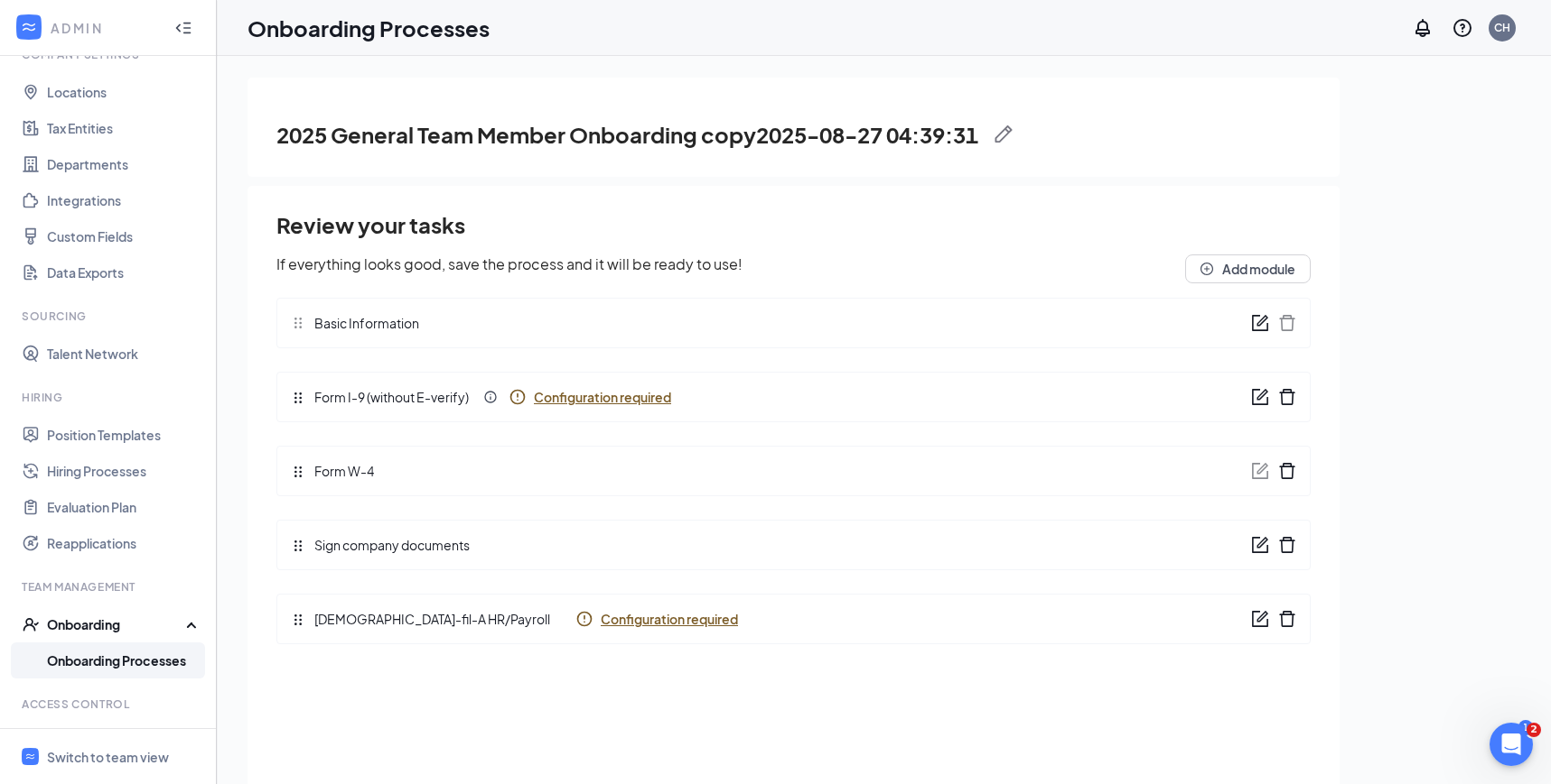
click at [1011, 129] on img at bounding box center [1003, 135] width 18 height 18
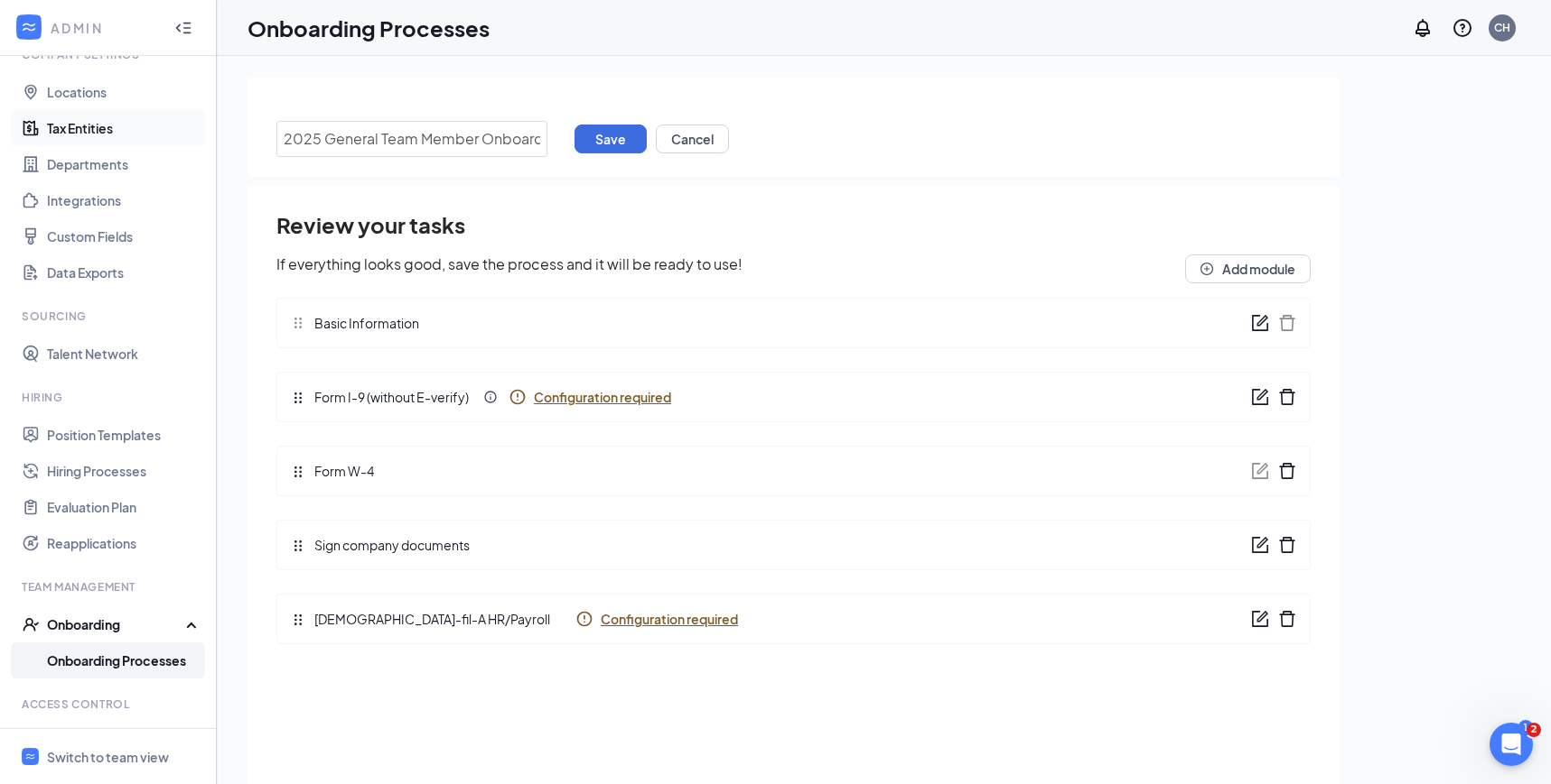
drag, startPoint x: 543, startPoint y: 142, endPoint x: 157, endPoint y: 114, distance: 387.0
click at [157, 114] on div "ADMIN Home Company Settings Locations Tax Entities Departments Integrations Cus…" at bounding box center [776, 432] width 1551 height 866
paste input "Food Safety Leader"
type input "Food Safety Leader Onboarding"
click at [587, 149] on button "Save" at bounding box center [611, 139] width 72 height 29
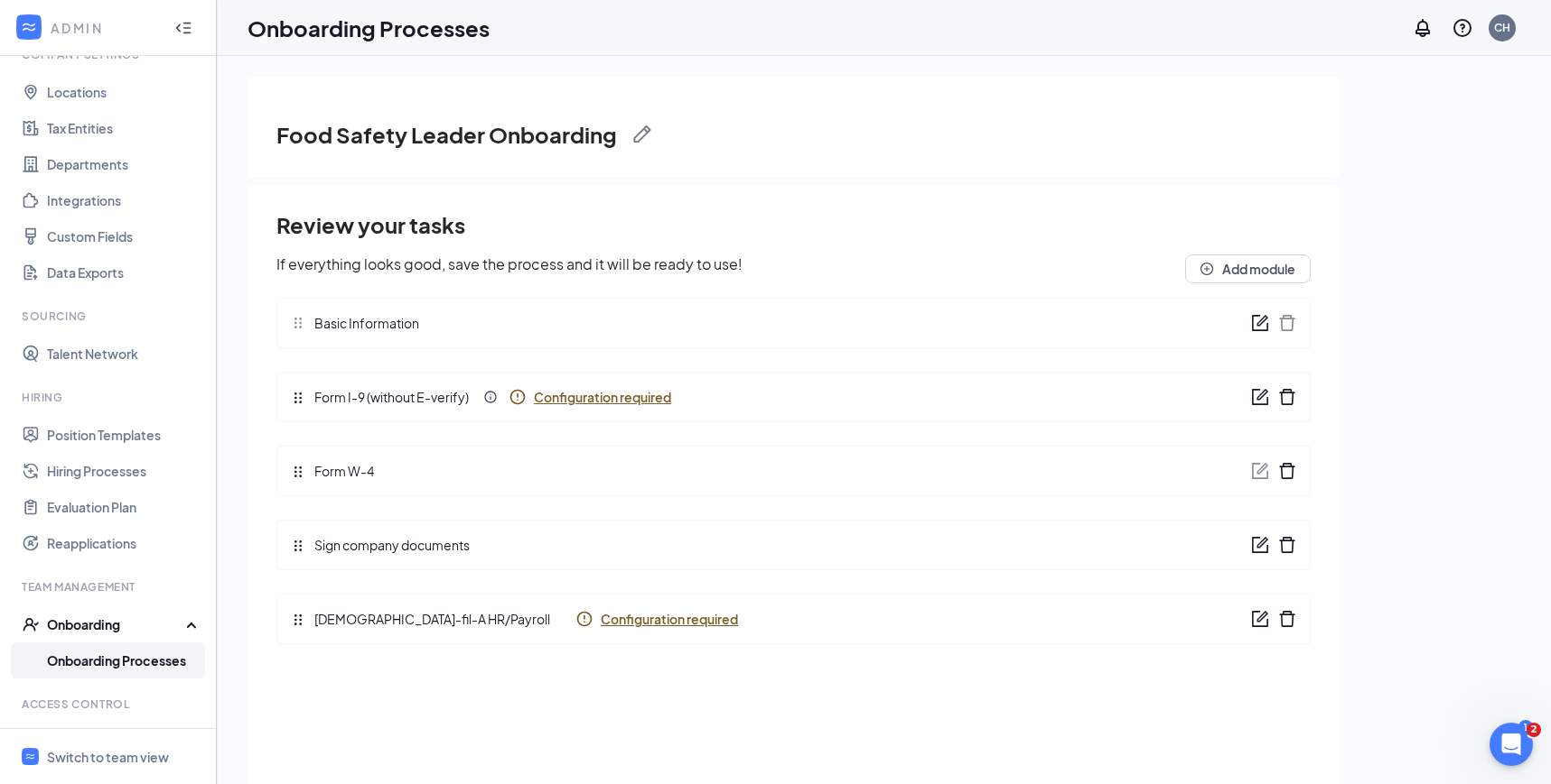
click at [139, 649] on link "Onboarding Processes" at bounding box center [124, 660] width 155 height 36
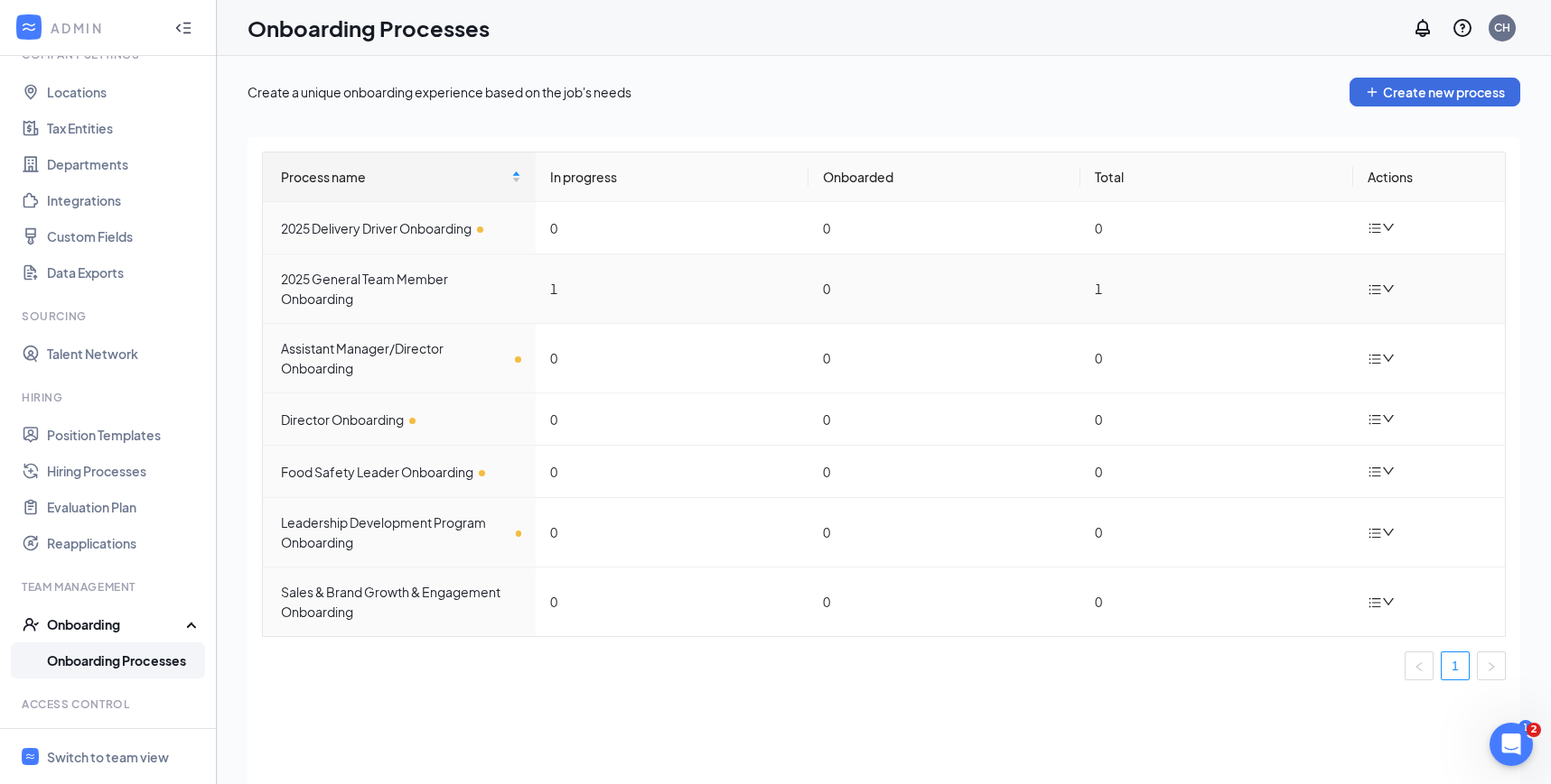
click at [1380, 284] on icon "bars" at bounding box center [1374, 290] width 14 height 14
click at [1260, 410] on div "Duplicate process" at bounding box center [1290, 409] width 195 height 22
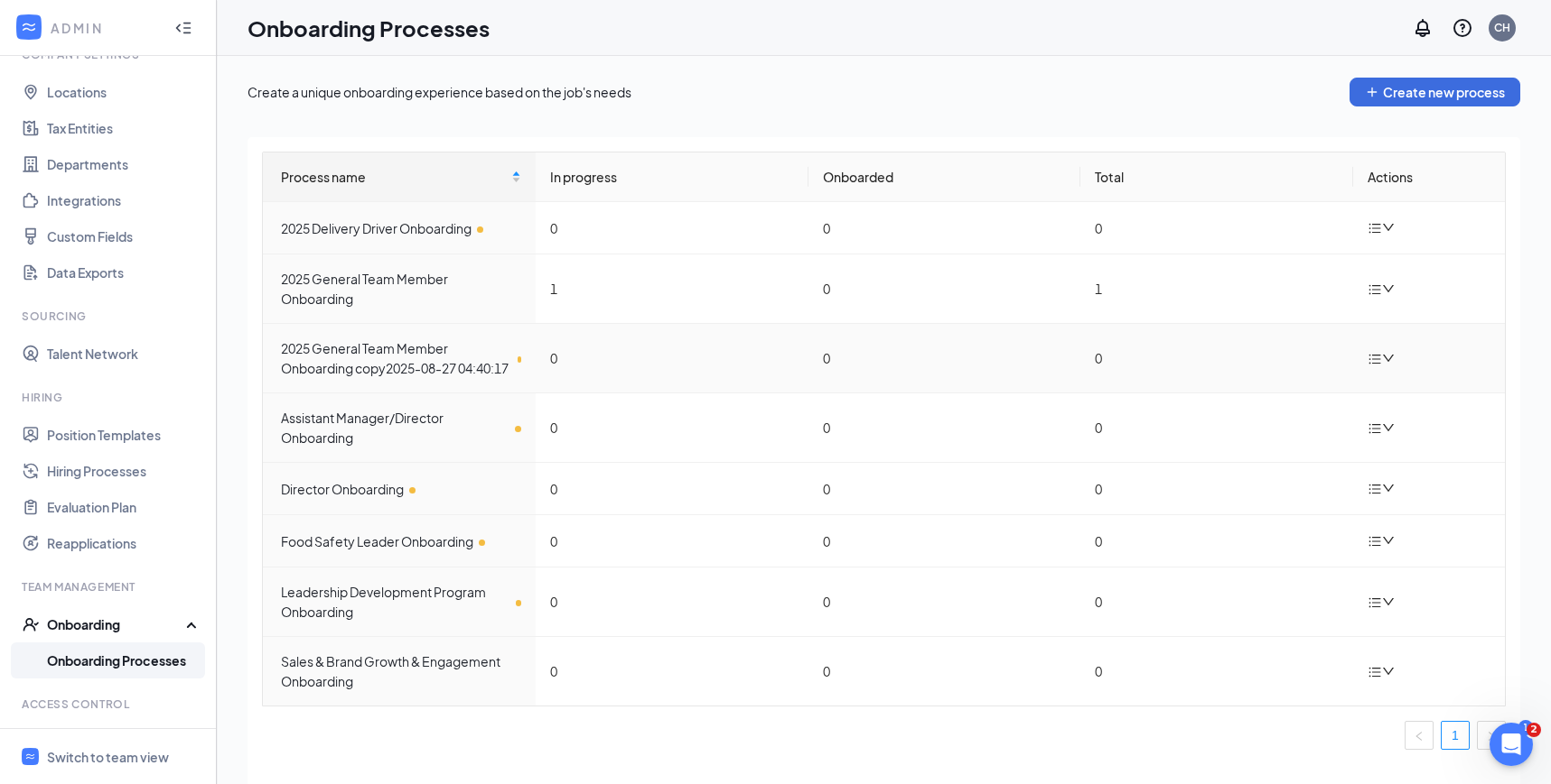
click at [1382, 365] on icon "down" at bounding box center [1388, 358] width 13 height 13
click at [1276, 406] on div "Edit process" at bounding box center [1290, 409] width 195 height 22
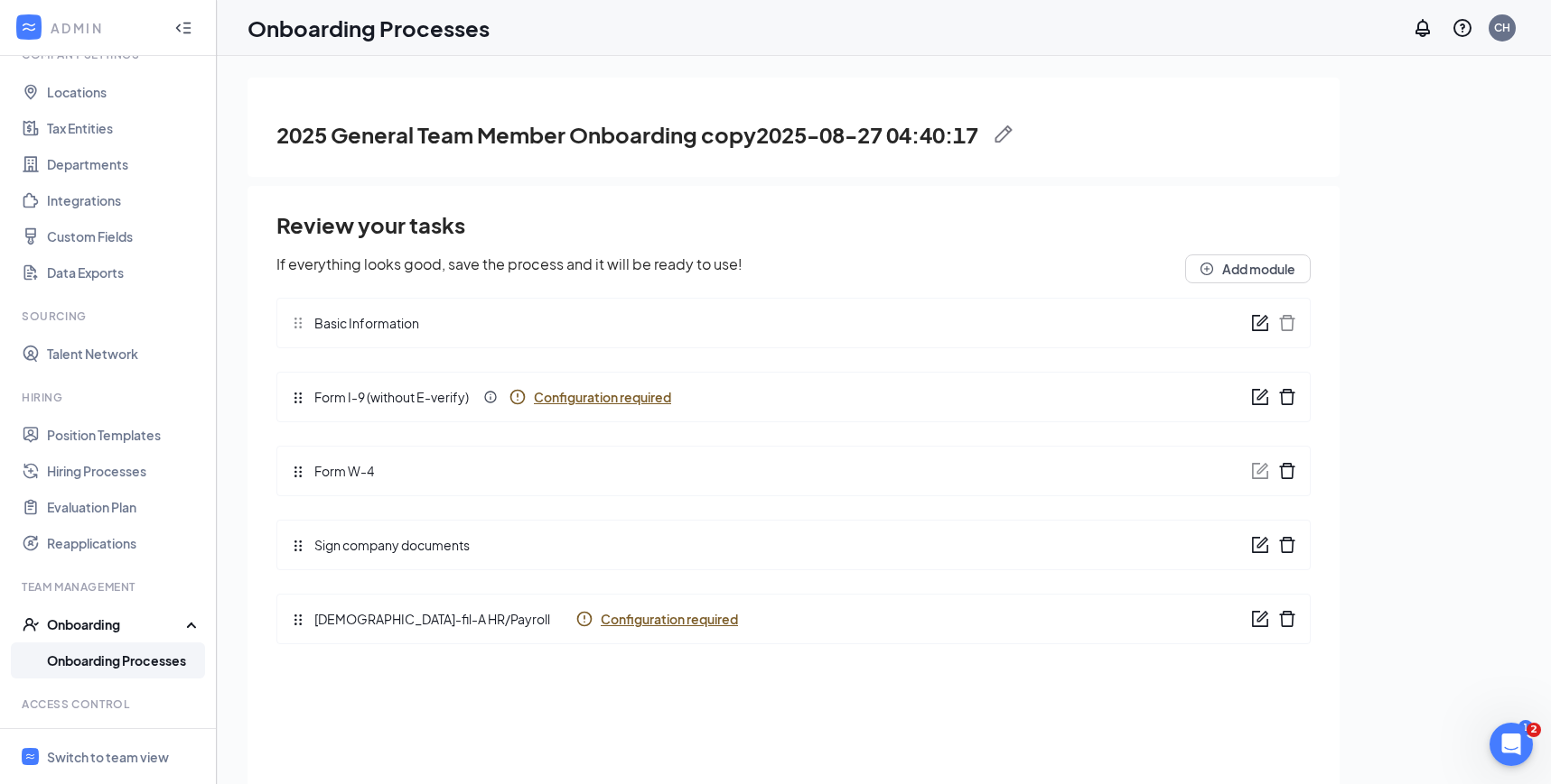
click at [1007, 136] on img at bounding box center [1003, 135] width 18 height 18
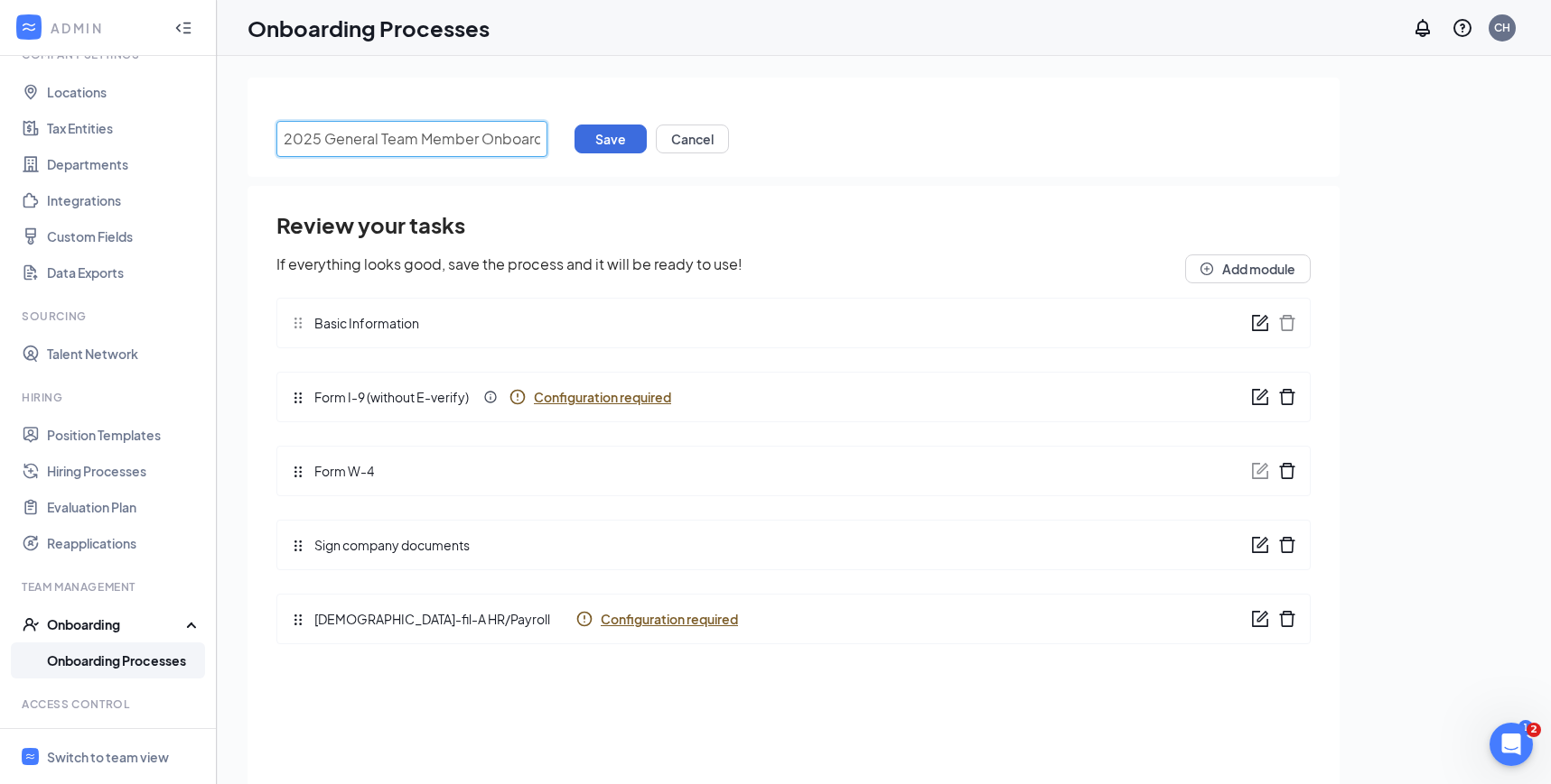
drag, startPoint x: 547, startPoint y: 133, endPoint x: 277, endPoint y: 127, distance: 270.1
click at [277, 127] on input "2025 General Team Member Onboarding copy2025-08-27 04:40:17" at bounding box center [412, 139] width 271 height 36
drag, startPoint x: 278, startPoint y: 132, endPoint x: 730, endPoint y: 139, distance: 452.1
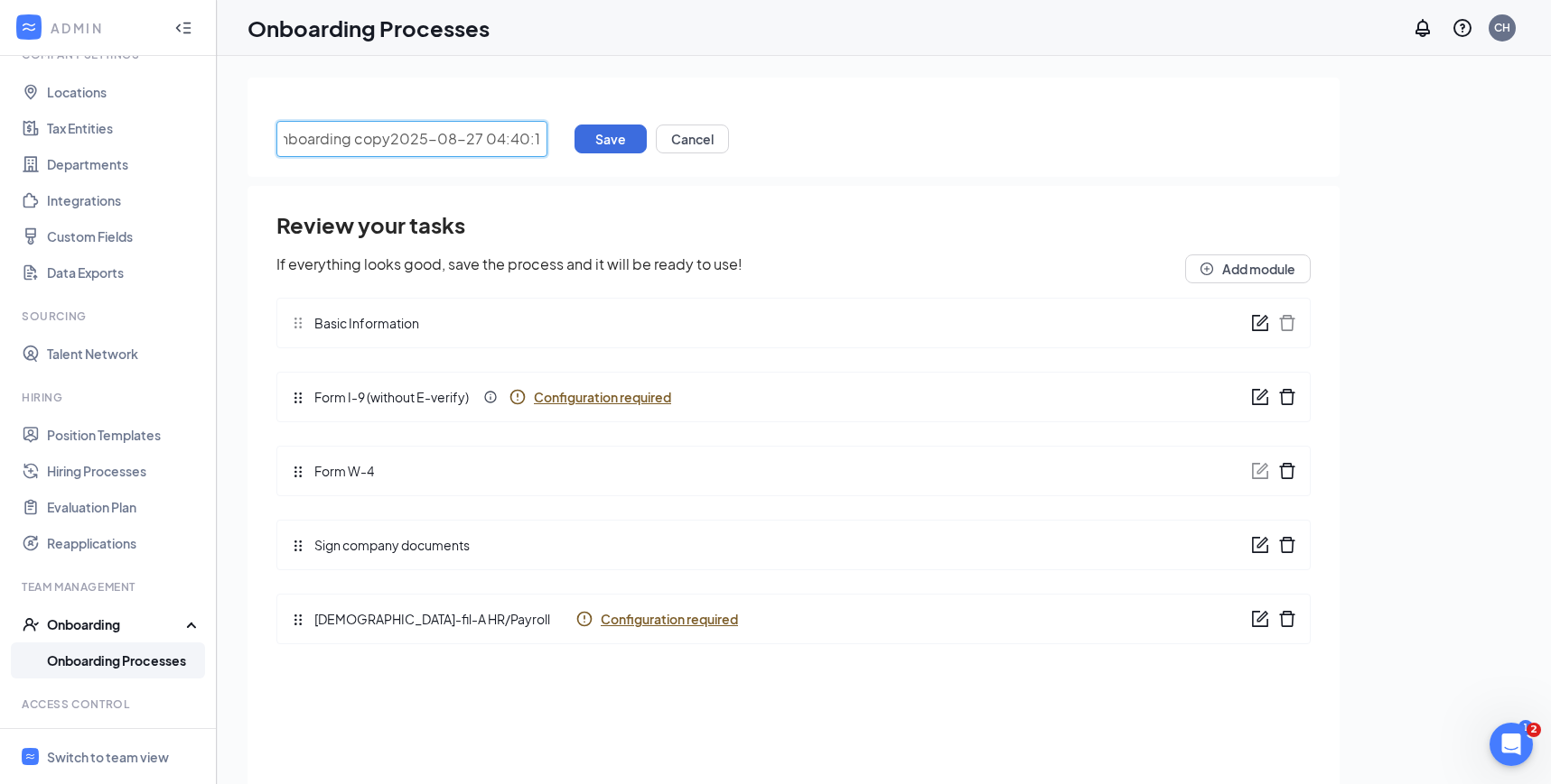
click at [730, 139] on div "2025 General Team Member Onboarding copy2025-08-27 04:40:17 Save Cancel" at bounding box center [793, 139] width 1034 height 36
paste input "Training Leader"
type input "Training Leader Onboarding"
click at [607, 136] on button "Save" at bounding box center [611, 139] width 72 height 29
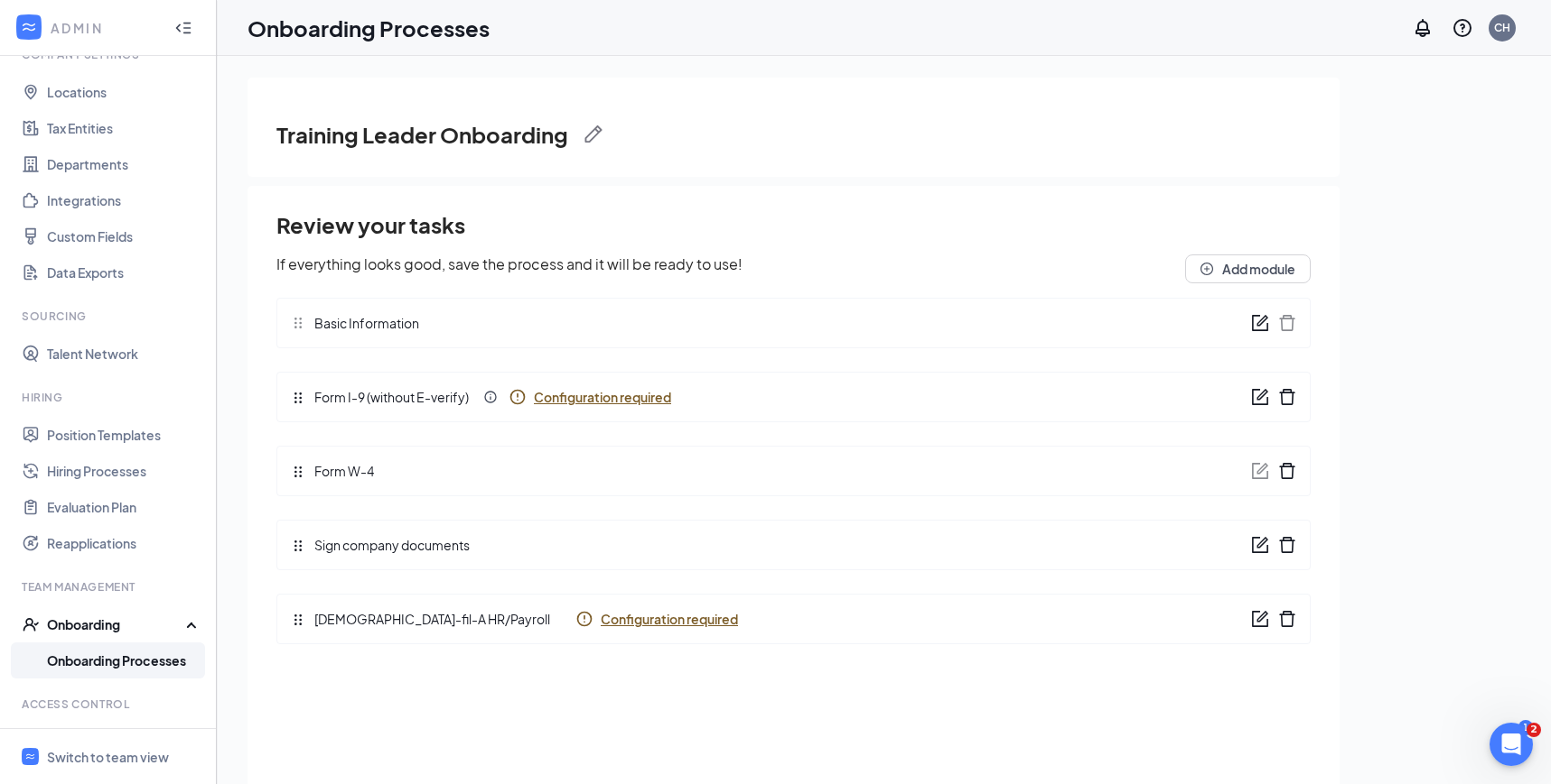
click at [161, 657] on link "Onboarding Processes" at bounding box center [124, 660] width 155 height 36
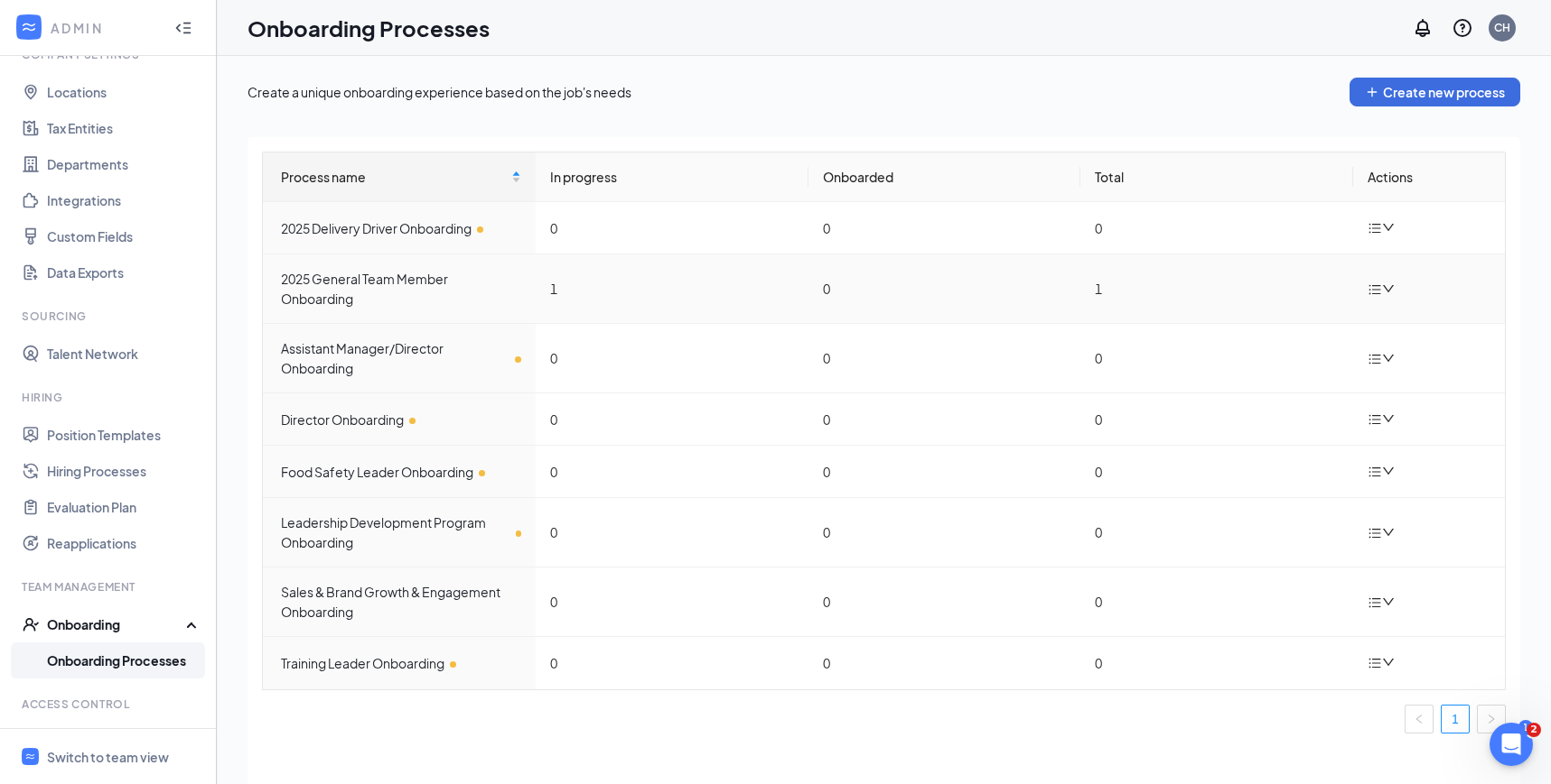
click at [1382, 282] on div at bounding box center [1383, 289] width 32 height 23
click at [1298, 414] on div "Duplicate process" at bounding box center [1290, 409] width 195 height 22
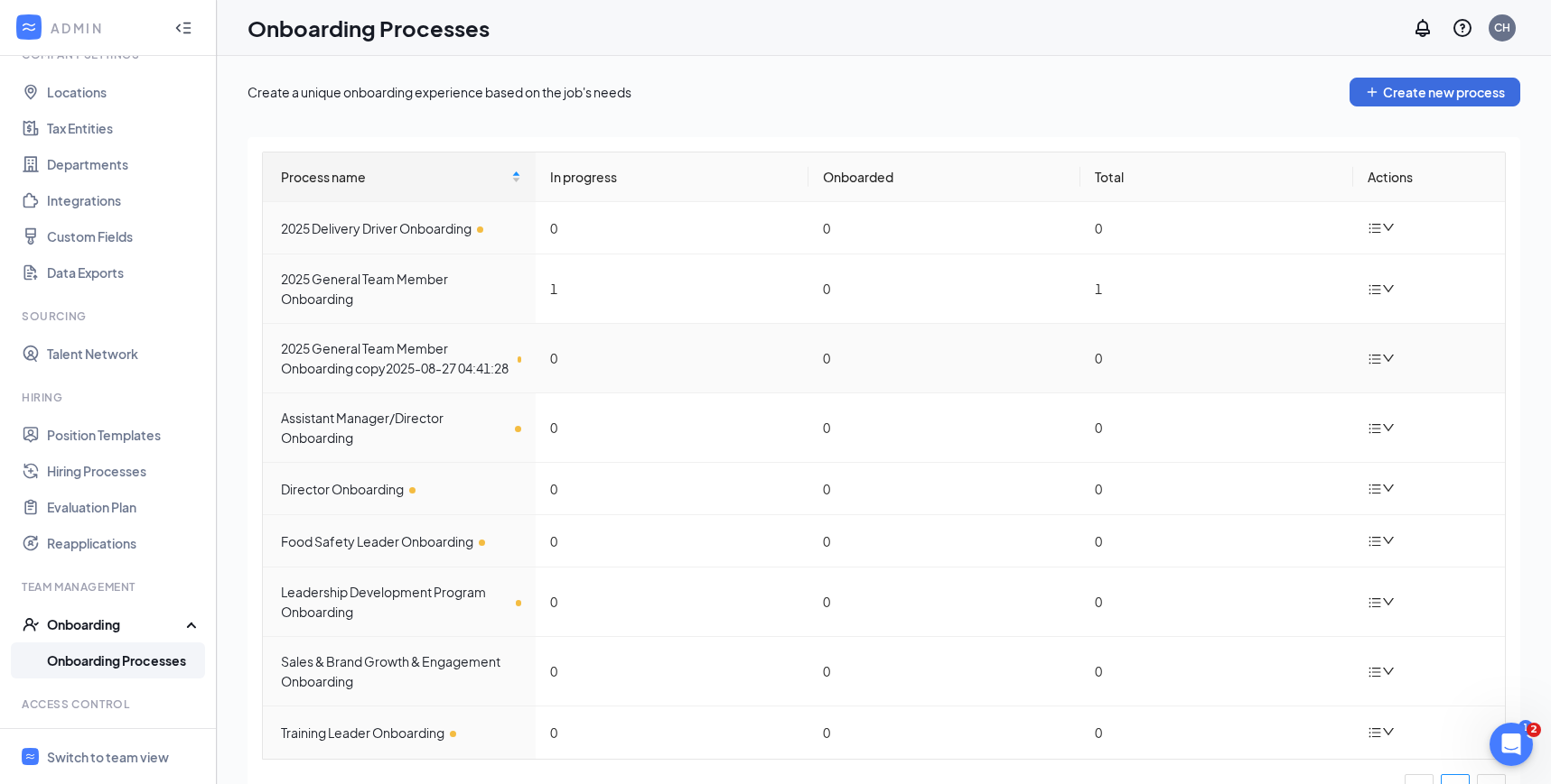
click at [1394, 370] on div at bounding box center [1383, 359] width 32 height 23
click at [1271, 406] on div "Edit process" at bounding box center [1290, 409] width 195 height 22
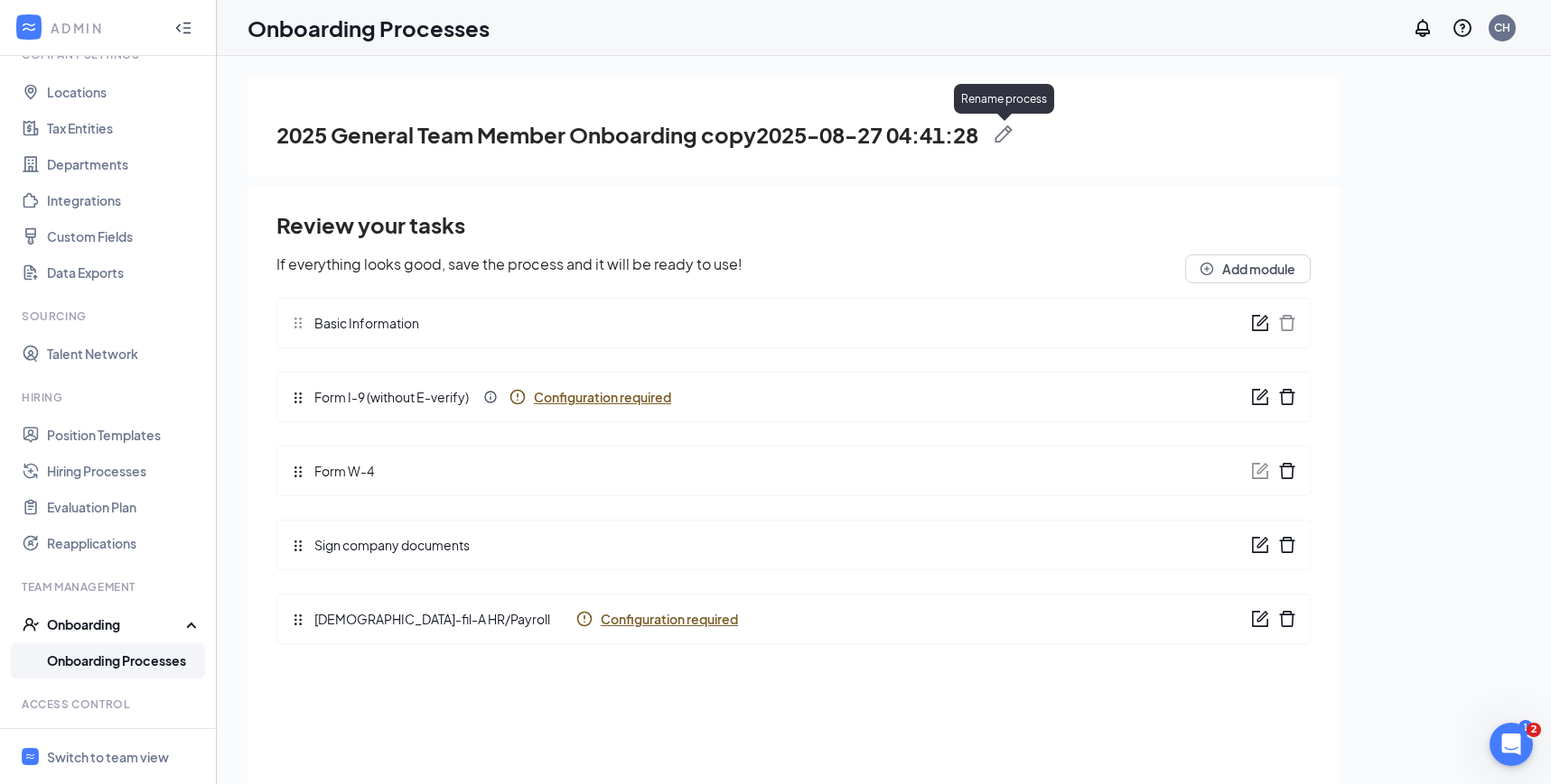
click at [1001, 138] on span at bounding box center [995, 135] width 34 height 18
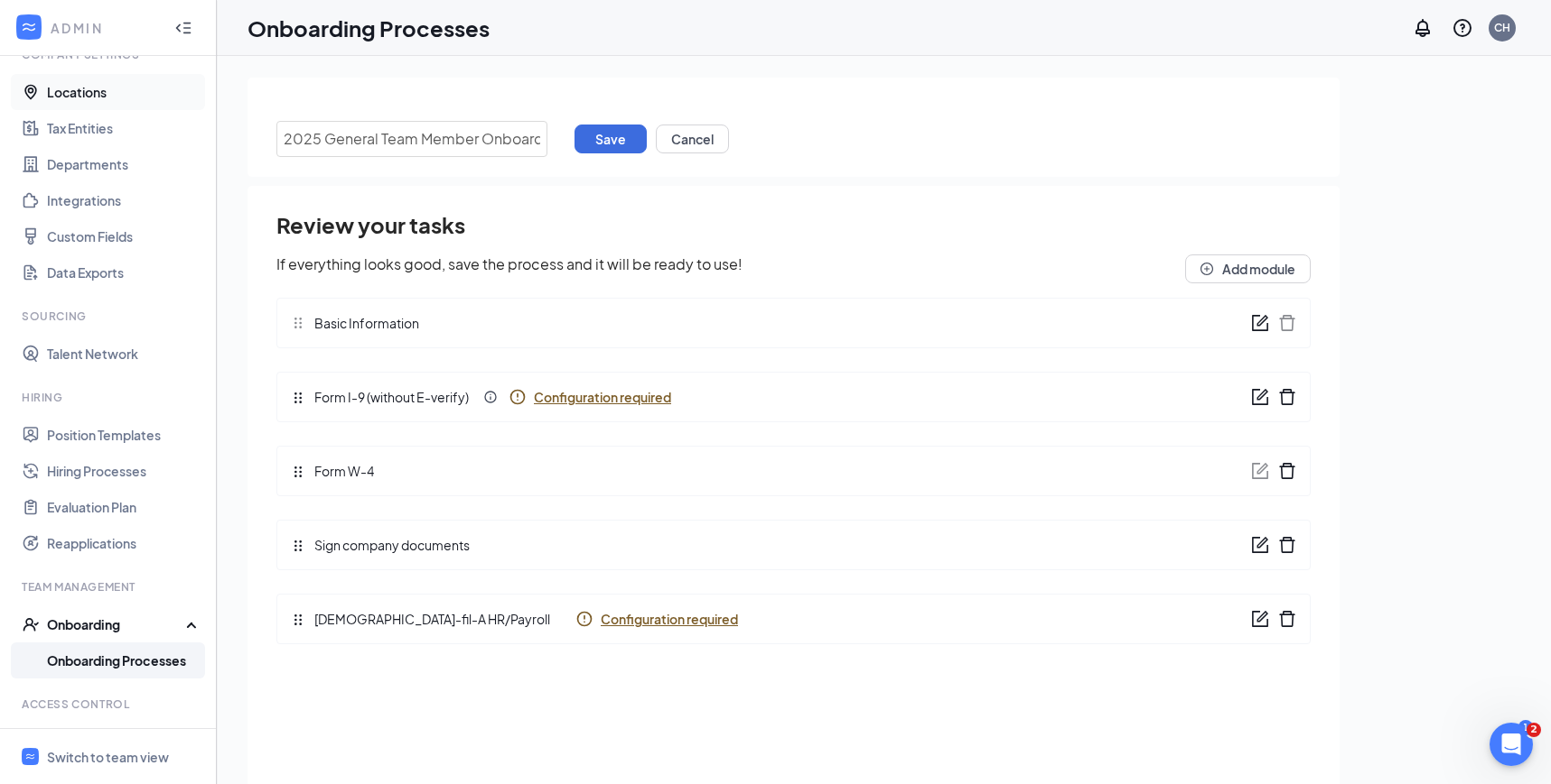
drag, startPoint x: 539, startPoint y: 140, endPoint x: 202, endPoint y: 102, distance: 339.1
click at [202, 102] on div "ADMIN Home Company Settings Locations Tax Entities Departments Integrations Cus…" at bounding box center [776, 432] width 1551 height 866
type input "l"
type input "Leader Onboarding"
click at [600, 144] on button "Save" at bounding box center [611, 139] width 72 height 29
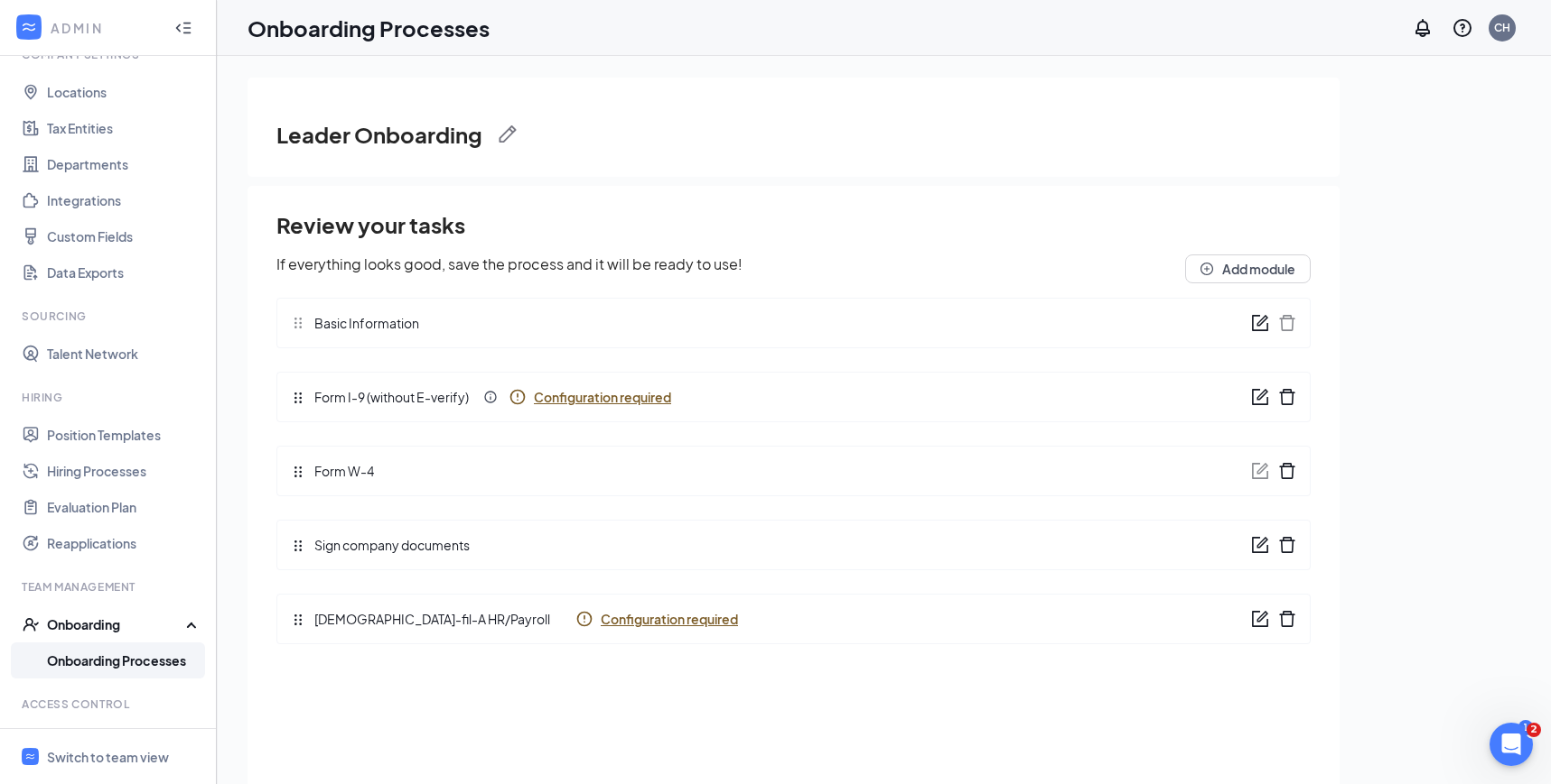
click at [136, 664] on link "Onboarding Processes" at bounding box center [124, 660] width 155 height 36
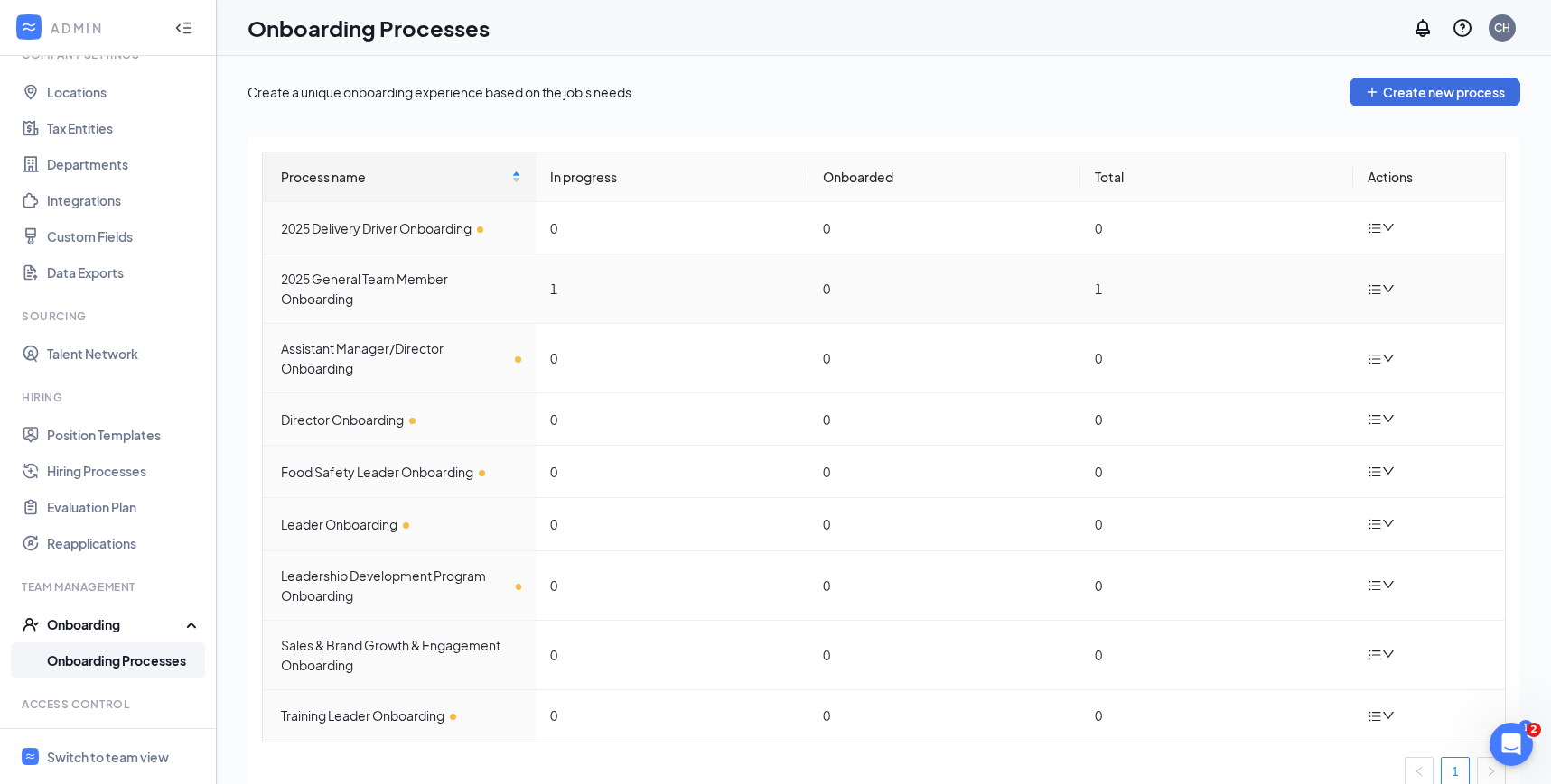
click at [1384, 285] on icon "down" at bounding box center [1388, 289] width 13 height 13
click at [1266, 335] on div "Edit process" at bounding box center [1290, 331] width 195 height 22
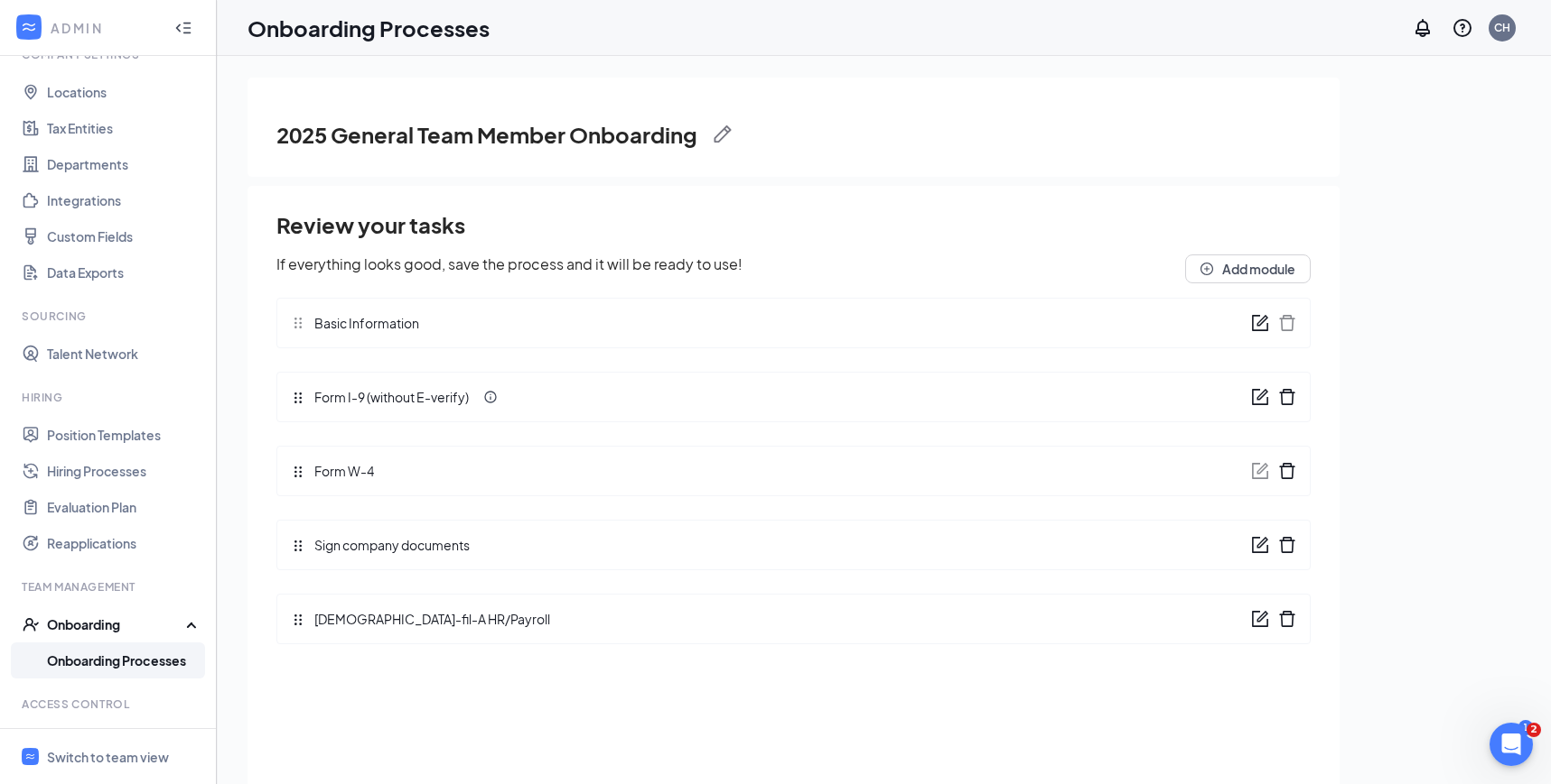
scroll to position [9, 0]
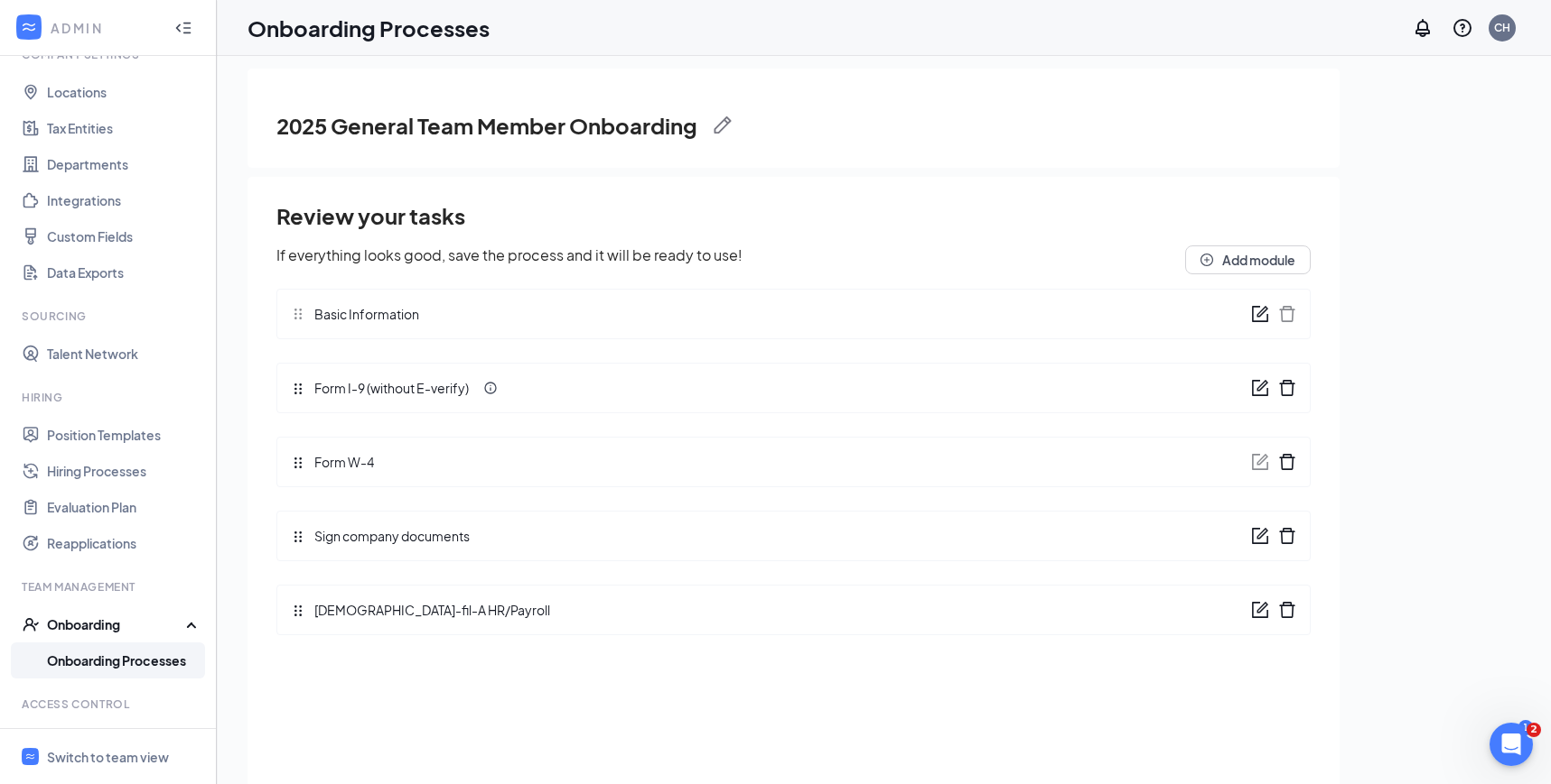
click at [138, 660] on link "Onboarding Processes" at bounding box center [124, 660] width 155 height 36
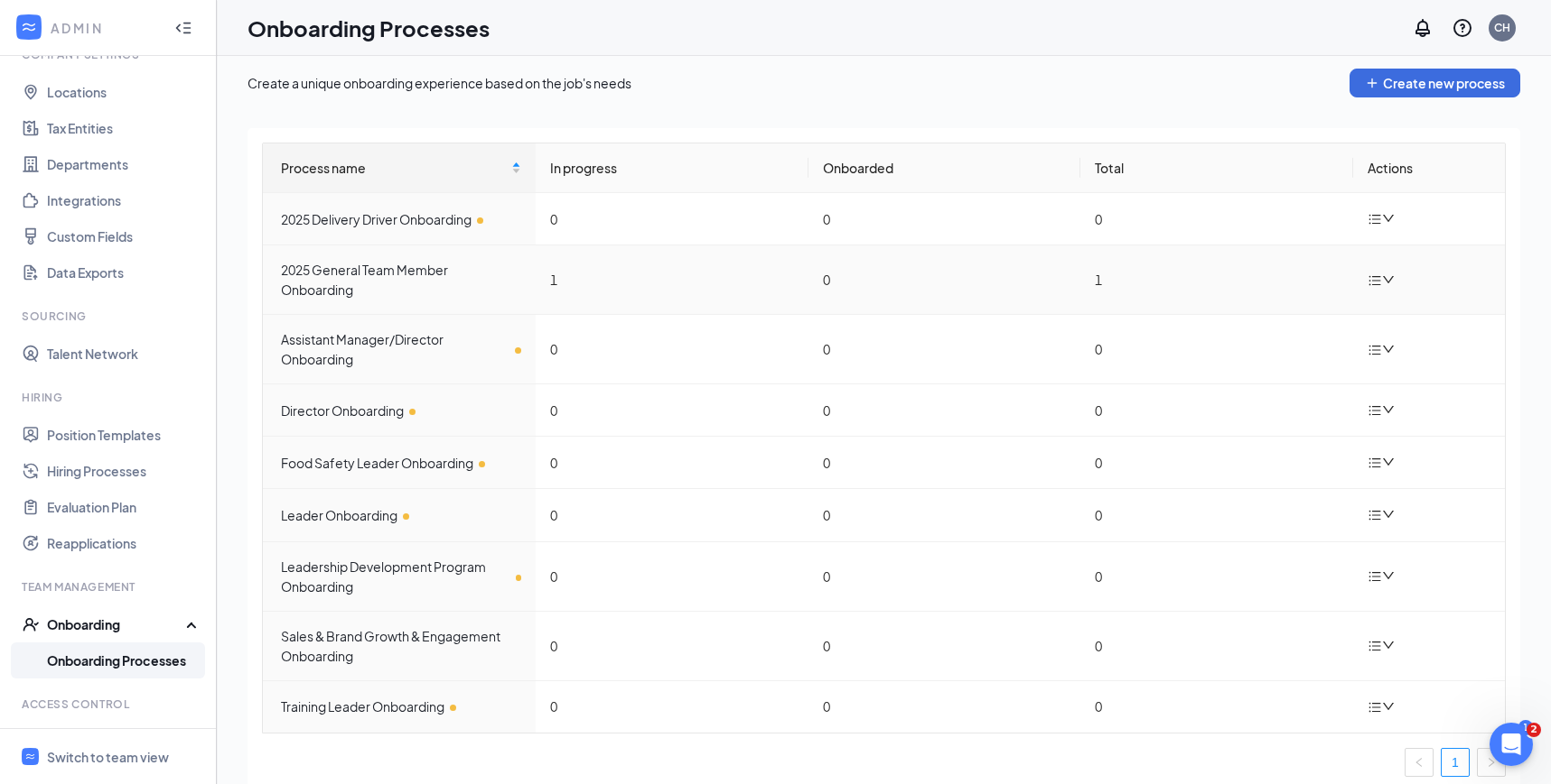
click at [1373, 269] on div at bounding box center [1383, 280] width 32 height 23
click at [1291, 397] on div "Duplicate process" at bounding box center [1290, 400] width 195 height 22
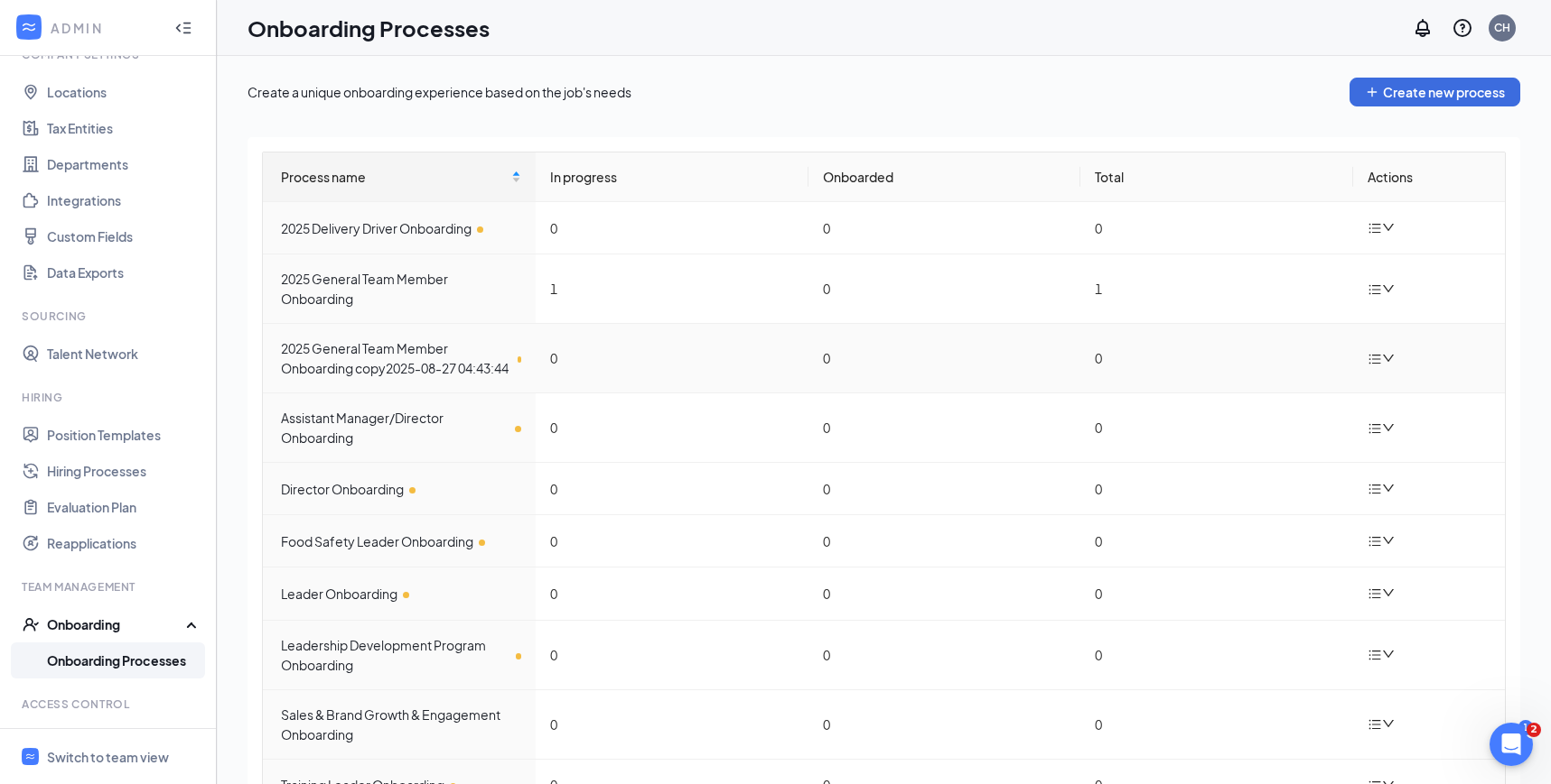
click at [1384, 361] on div at bounding box center [1383, 359] width 32 height 23
click at [1269, 404] on div "Edit process" at bounding box center [1290, 409] width 195 height 22
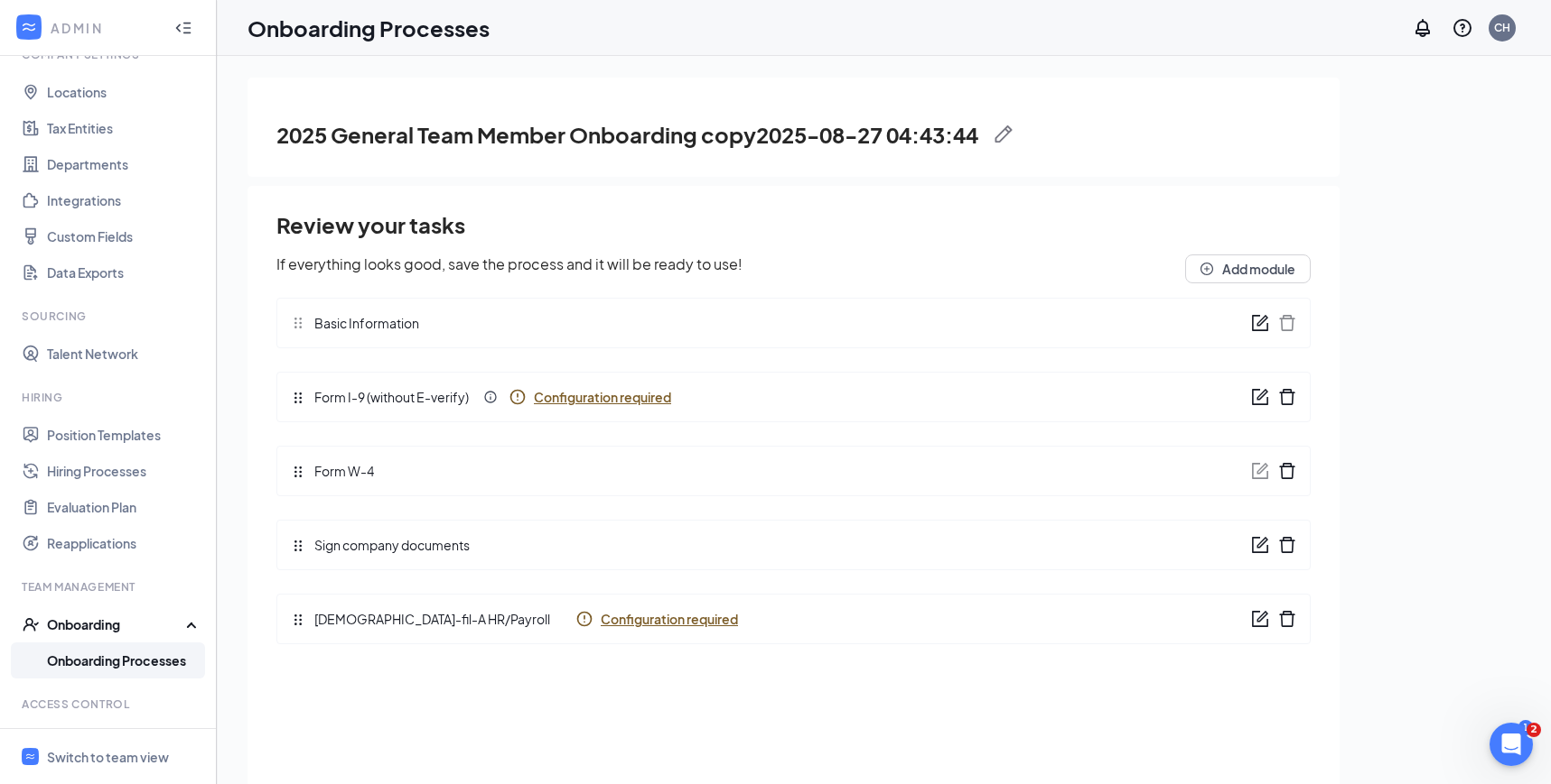
click at [1011, 126] on img at bounding box center [1003, 135] width 18 height 18
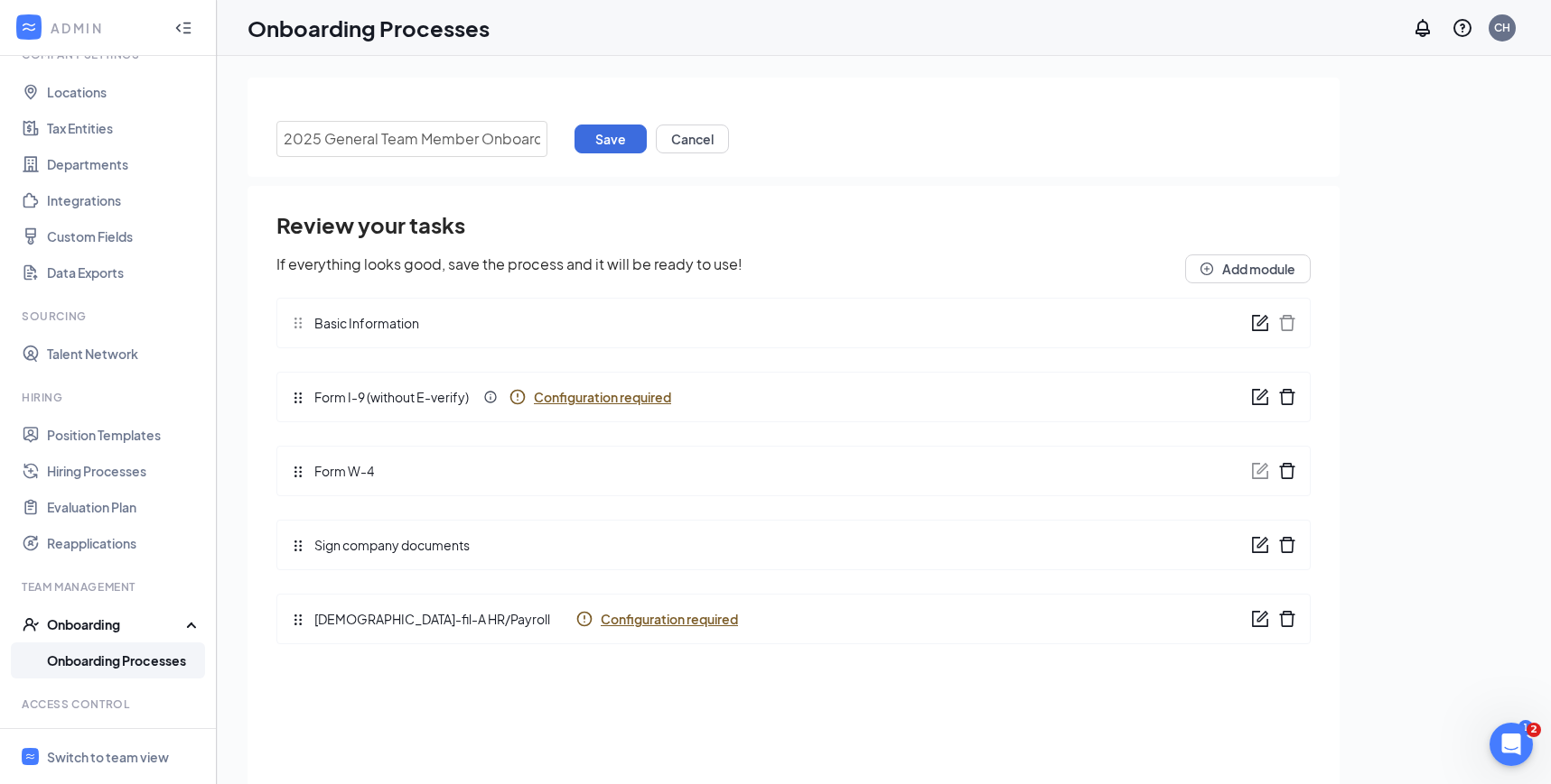
scroll to position [0, 217]
click at [531, 136] on input "2025 General Team Member Onboarding copy2025-08-27 04:43:44" at bounding box center [412, 139] width 271 height 36
drag, startPoint x: 542, startPoint y: 137, endPoint x: 171, endPoint y: 128, distance: 371.1
click at [171, 129] on div "ADMIN Home Company Settings Locations Tax Entities Departments Integrations Cus…" at bounding box center [776, 432] width 1551 height 866
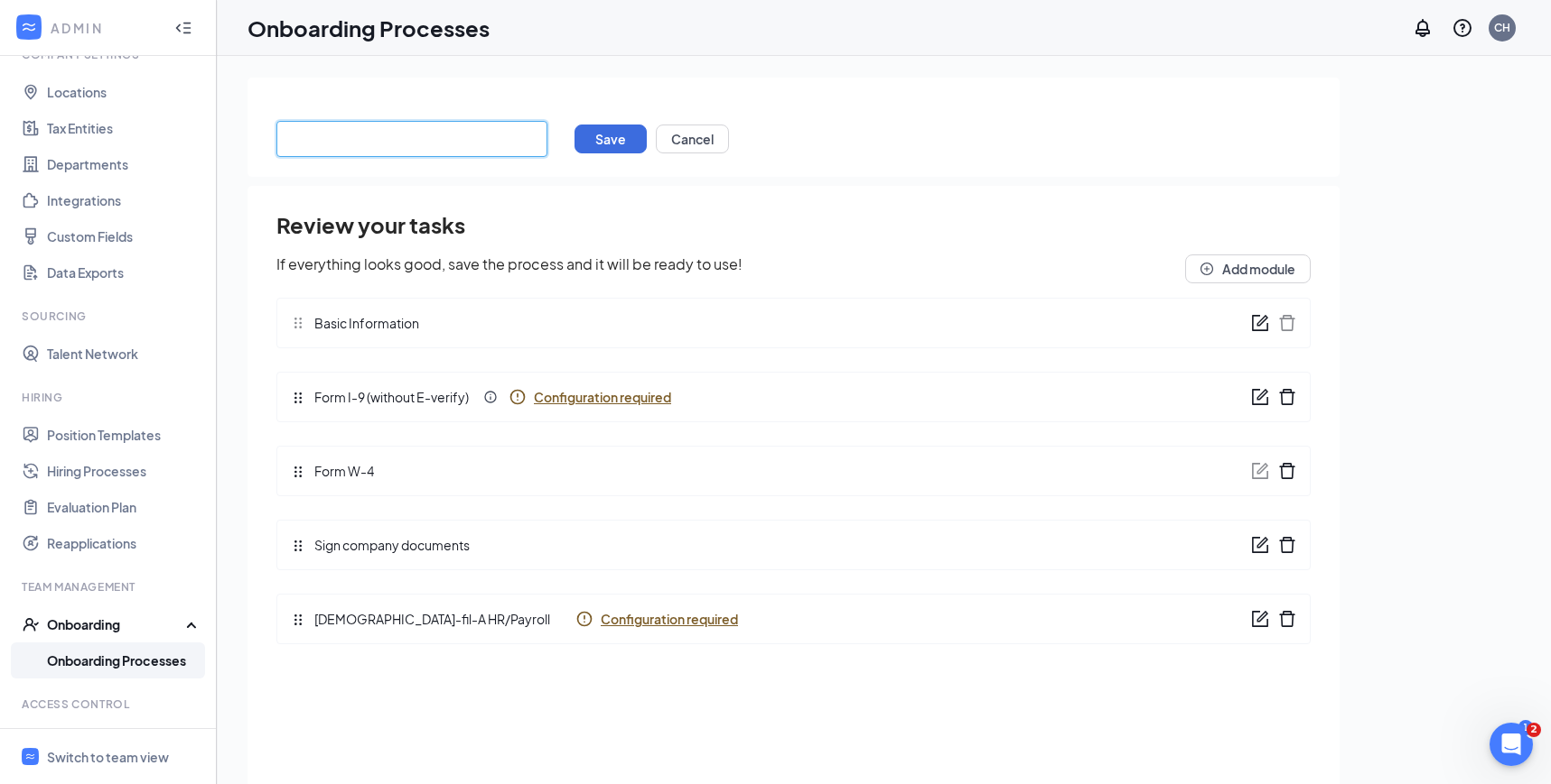
paste input "Shift Leader"
type input "Shift Leader Onboarding"
click at [611, 138] on button "Save" at bounding box center [611, 139] width 72 height 29
click at [149, 652] on link "Onboarding Processes" at bounding box center [124, 660] width 155 height 36
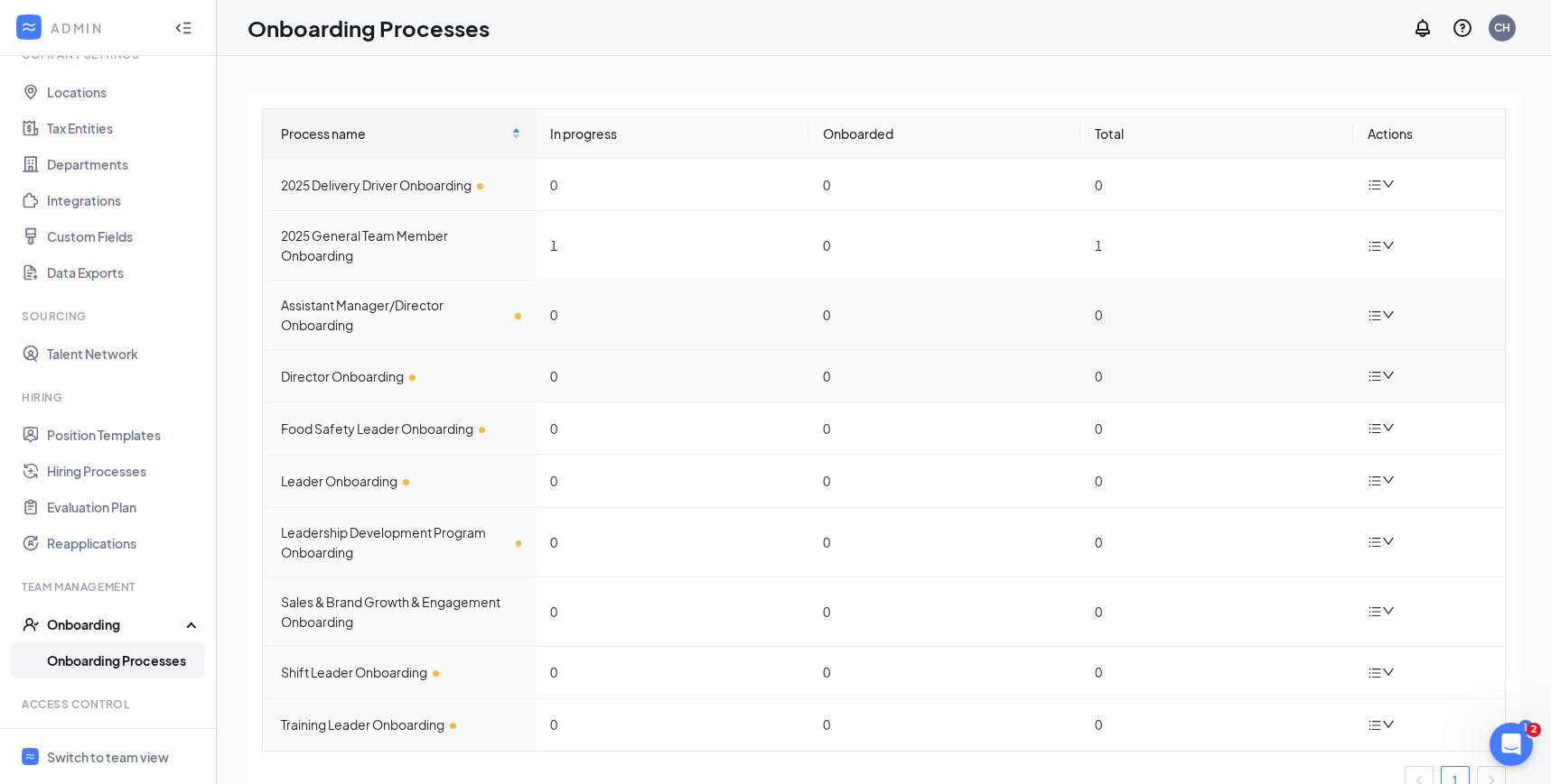
scroll to position [38, 0]
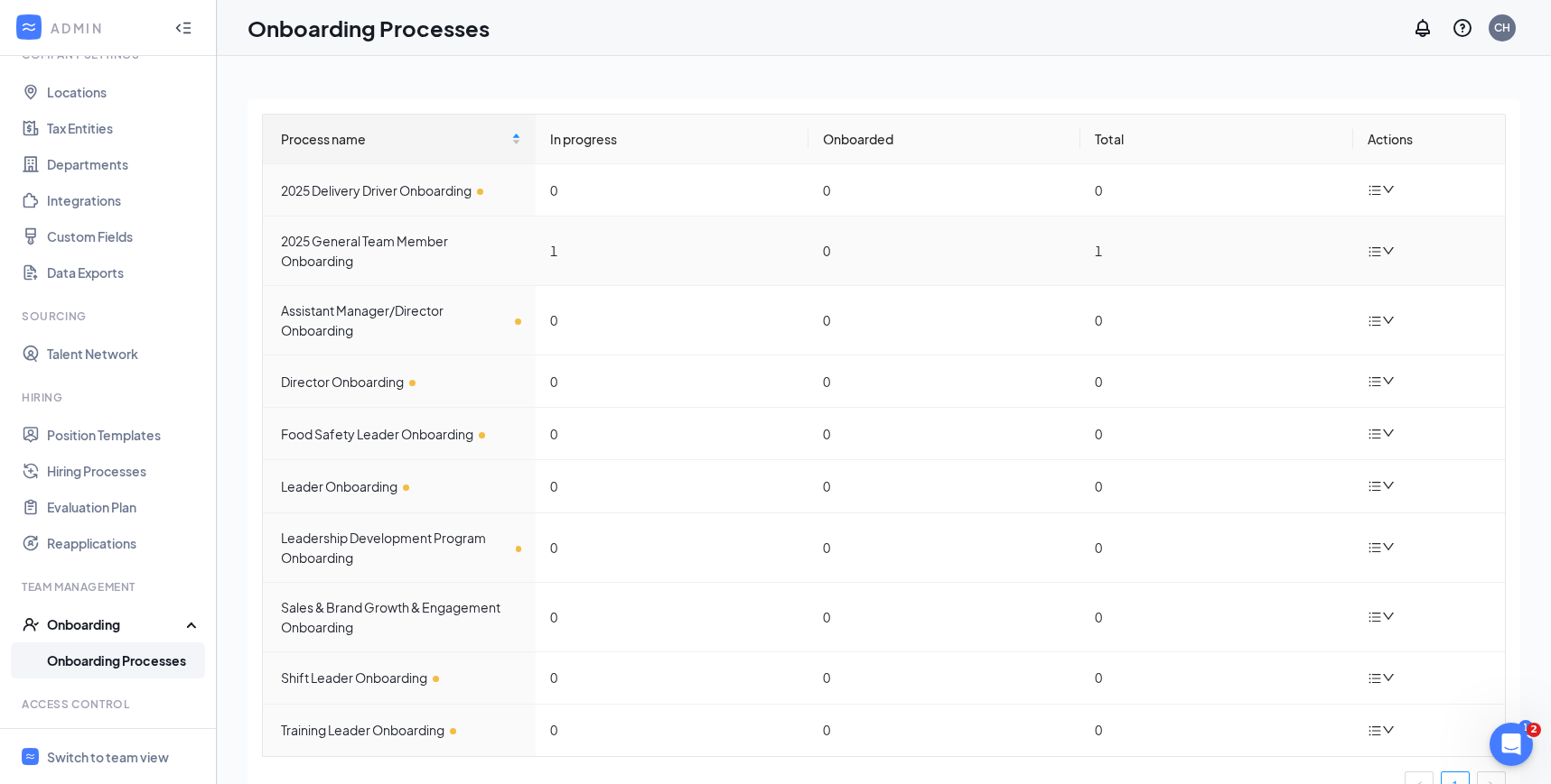
click at [1382, 246] on icon "down" at bounding box center [1388, 251] width 13 height 13
click at [1305, 368] on div "Duplicate process" at bounding box center [1290, 372] width 195 height 22
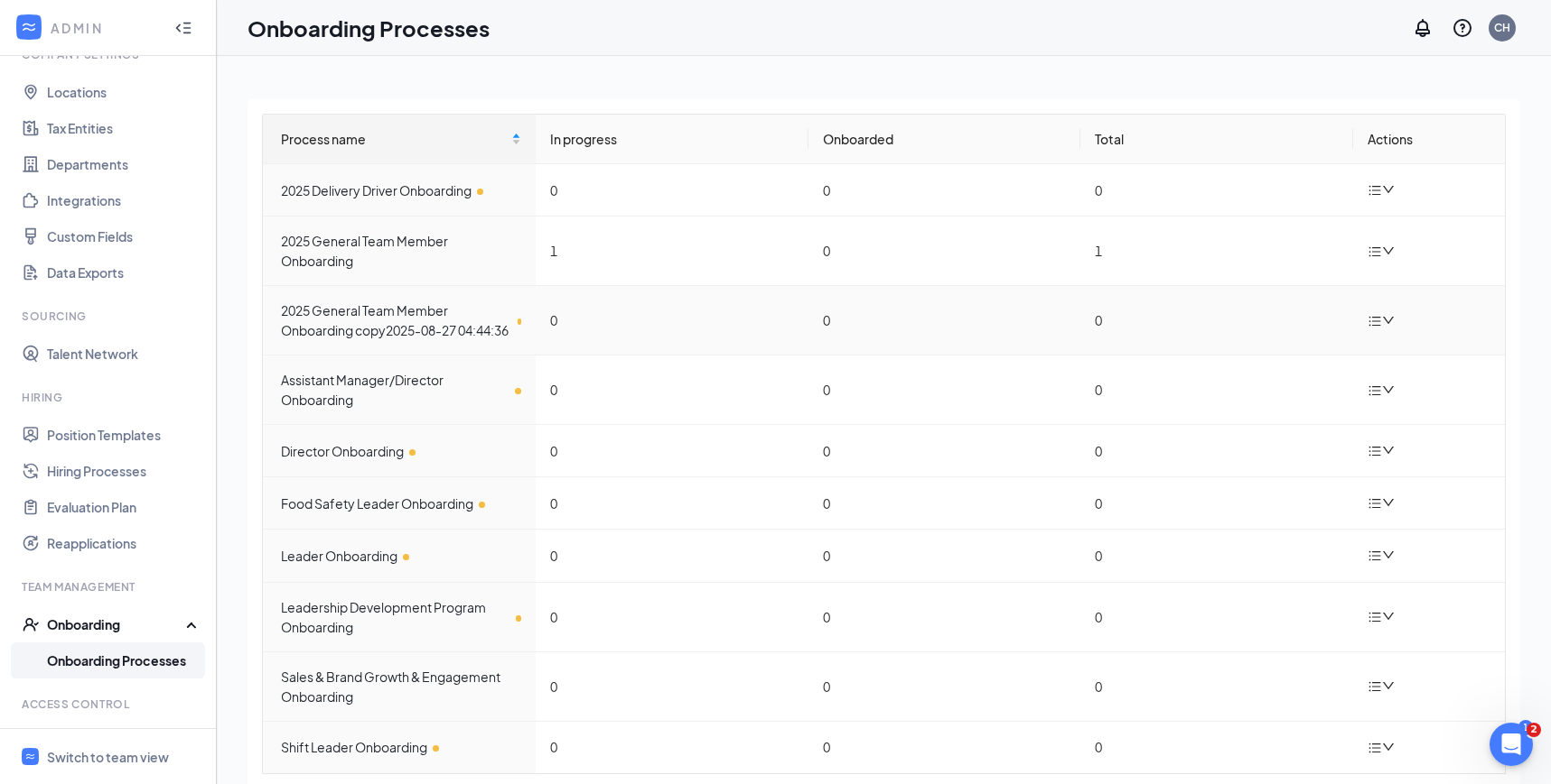
click at [1368, 333] on div at bounding box center [1383, 321] width 32 height 23
click at [1290, 368] on div "Edit process" at bounding box center [1290, 372] width 195 height 22
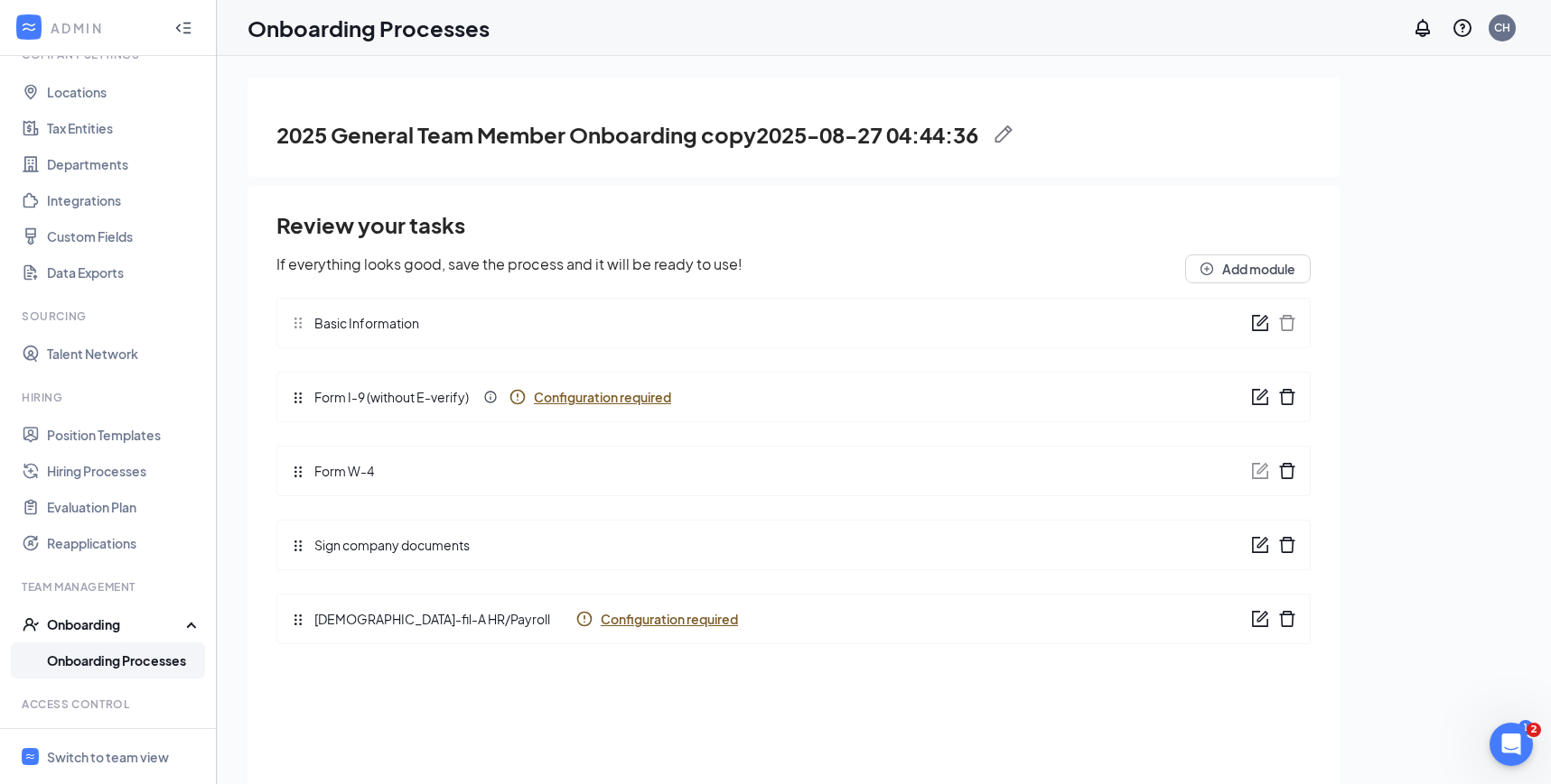
click at [1012, 140] on img at bounding box center [1003, 135] width 18 height 18
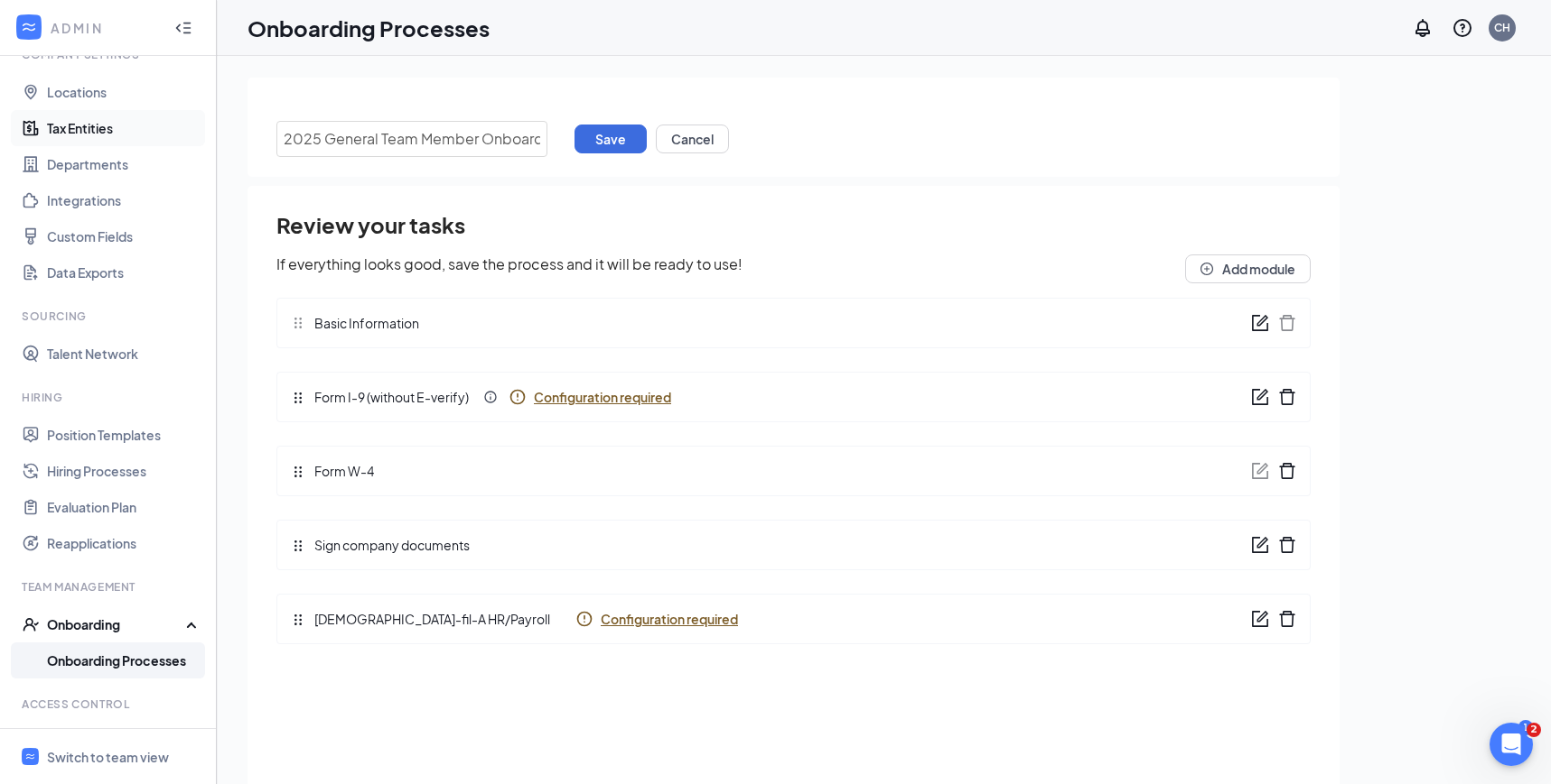
drag, startPoint x: 539, startPoint y: 136, endPoint x: 119, endPoint y: 124, distance: 420.2
click at [119, 126] on div "ADMIN Home Company Settings Locations Tax Entities Departments Integrations Cus…" at bounding box center [776, 432] width 1551 height 866
paste input "Kitchen Leader"
type input "Kitchen Leader Onboarding"
click at [605, 132] on button "Save" at bounding box center [611, 139] width 72 height 29
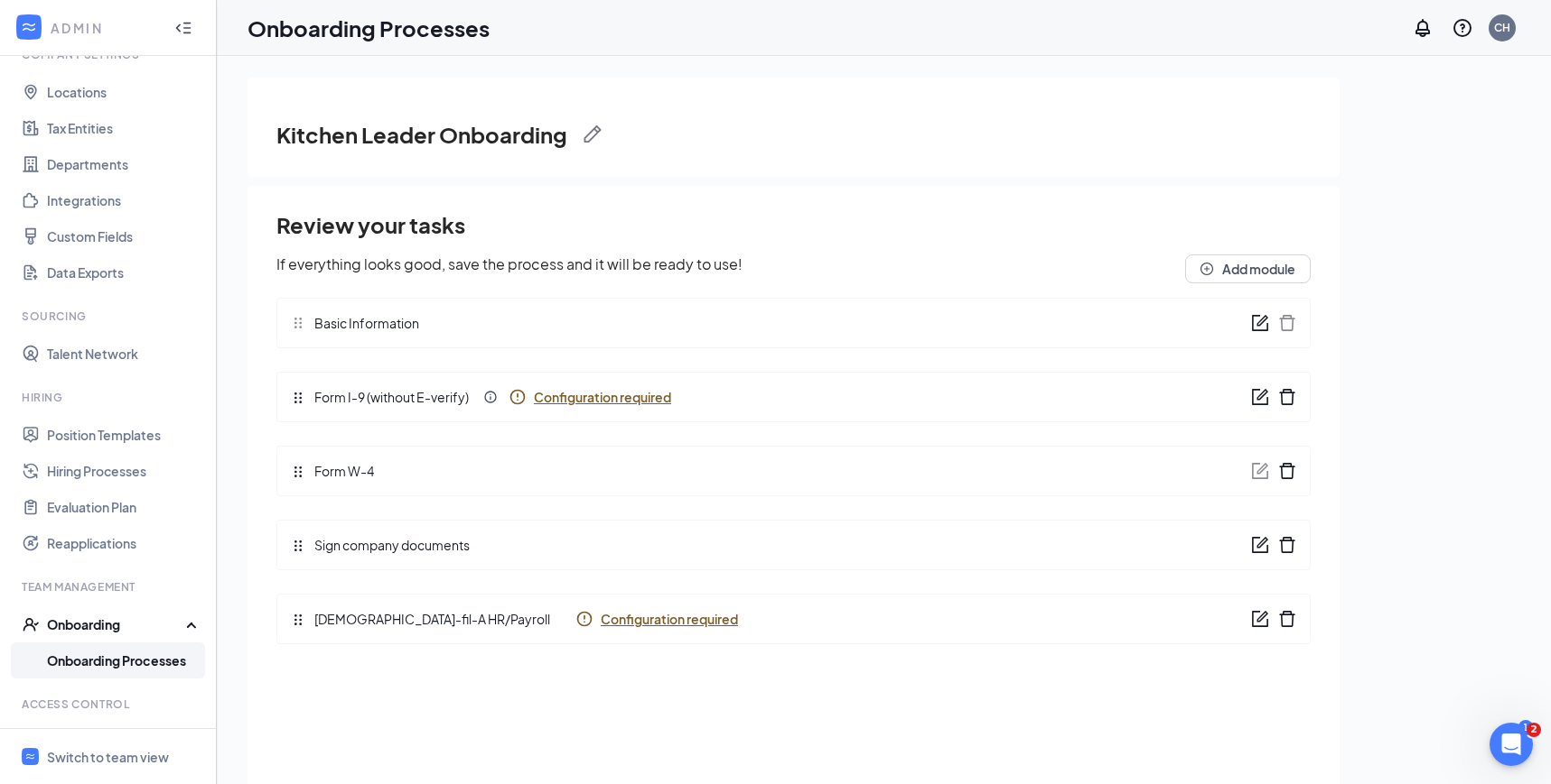
click at [151, 660] on link "Onboarding Processes" at bounding box center [124, 660] width 155 height 36
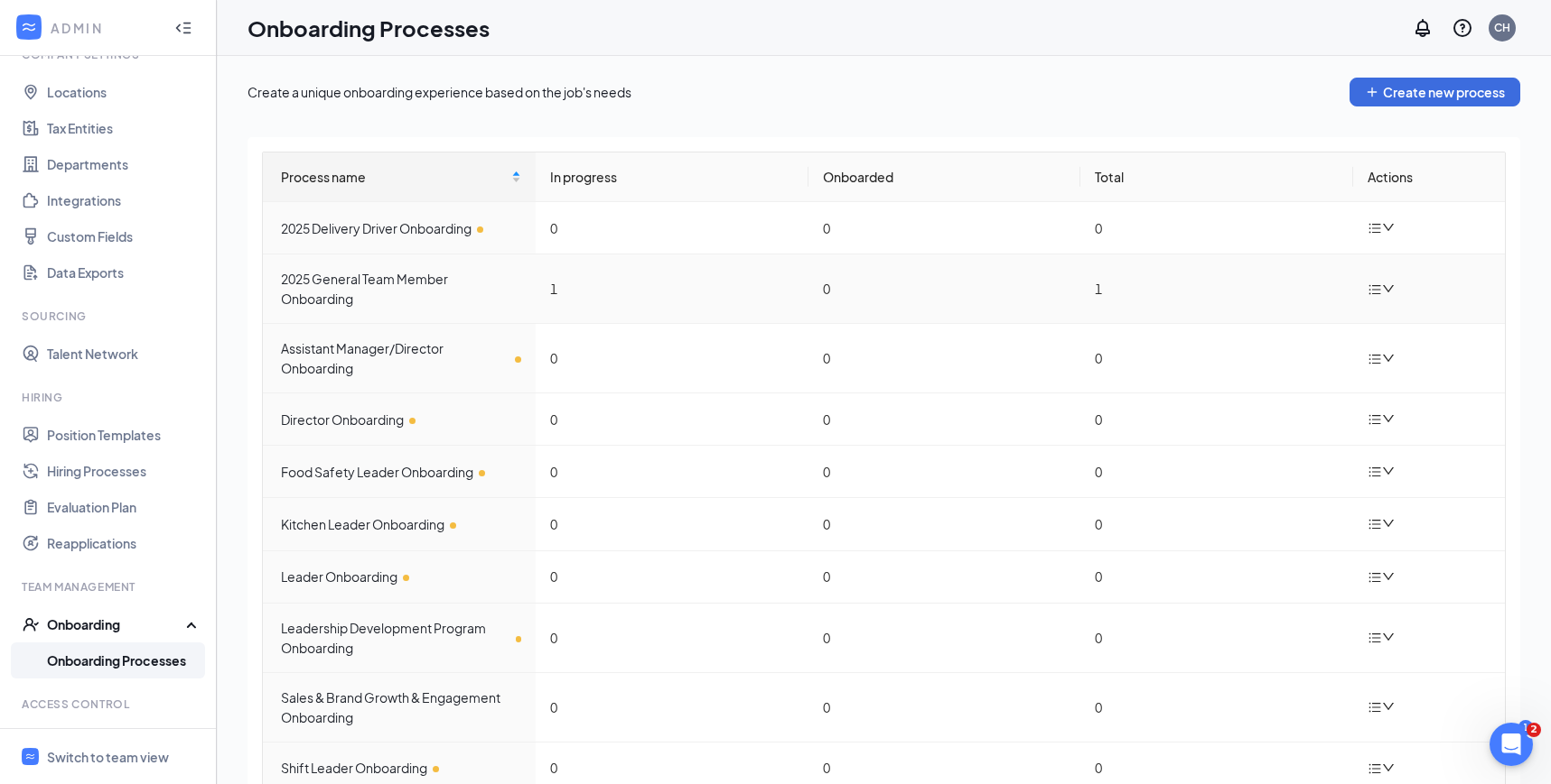
click at [1381, 278] on div at bounding box center [1383, 289] width 32 height 23
click at [1282, 333] on div "Edit process" at bounding box center [1290, 331] width 195 height 22
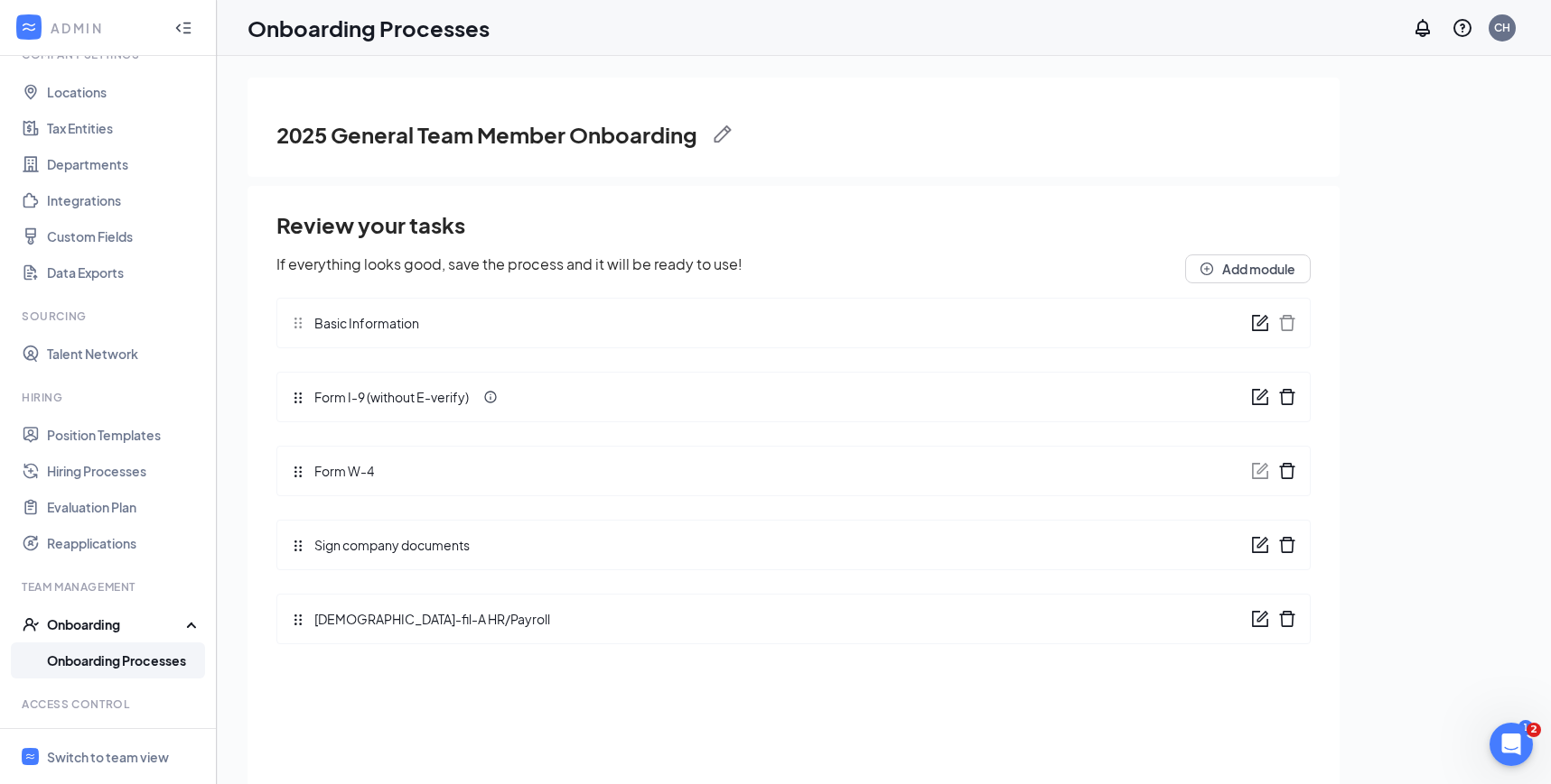
click at [149, 660] on link "Onboarding Processes" at bounding box center [124, 660] width 155 height 36
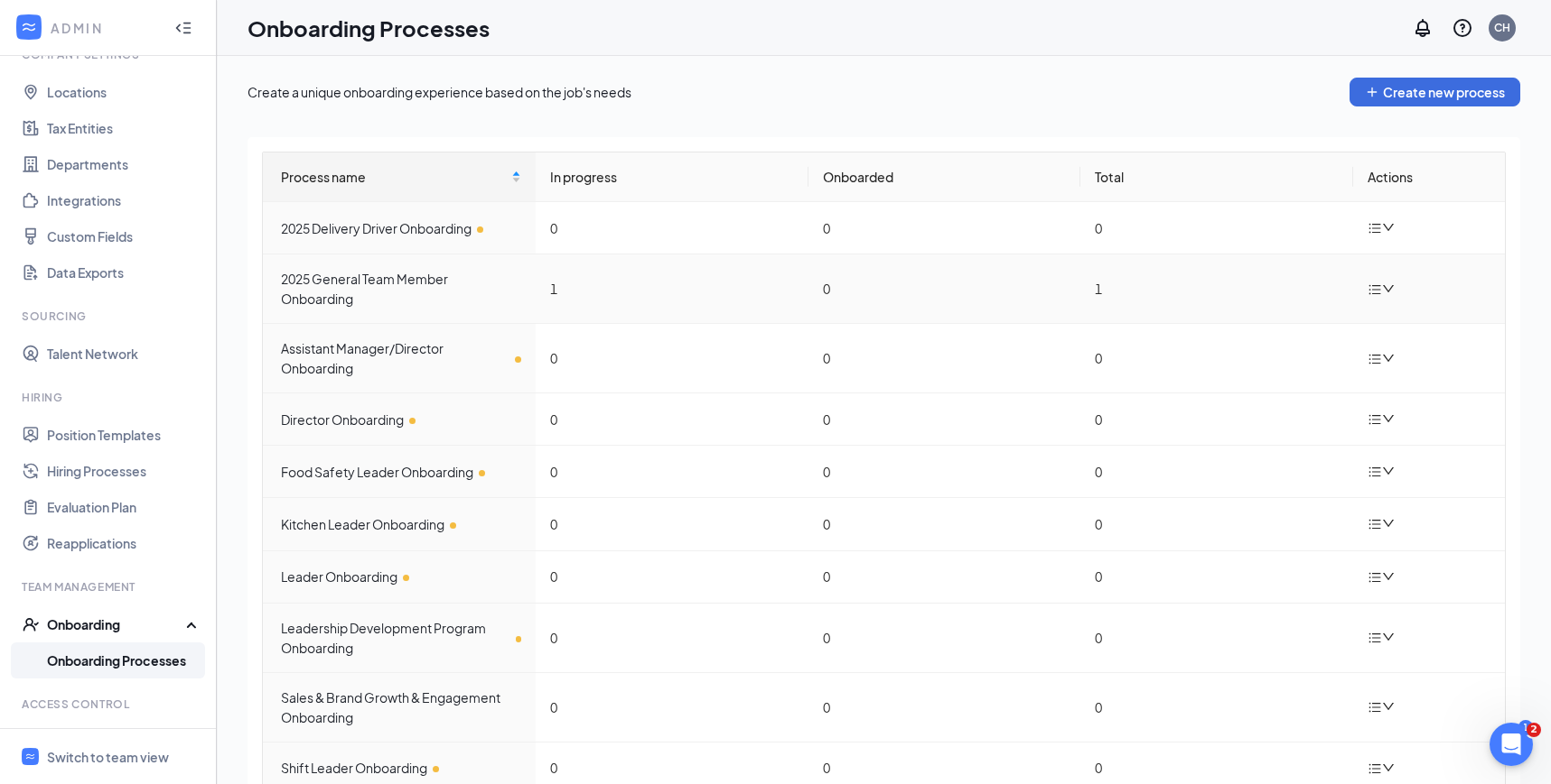
click at [1380, 281] on div at bounding box center [1383, 289] width 32 height 23
click at [1238, 409] on div "Duplicate process" at bounding box center [1290, 409] width 195 height 22
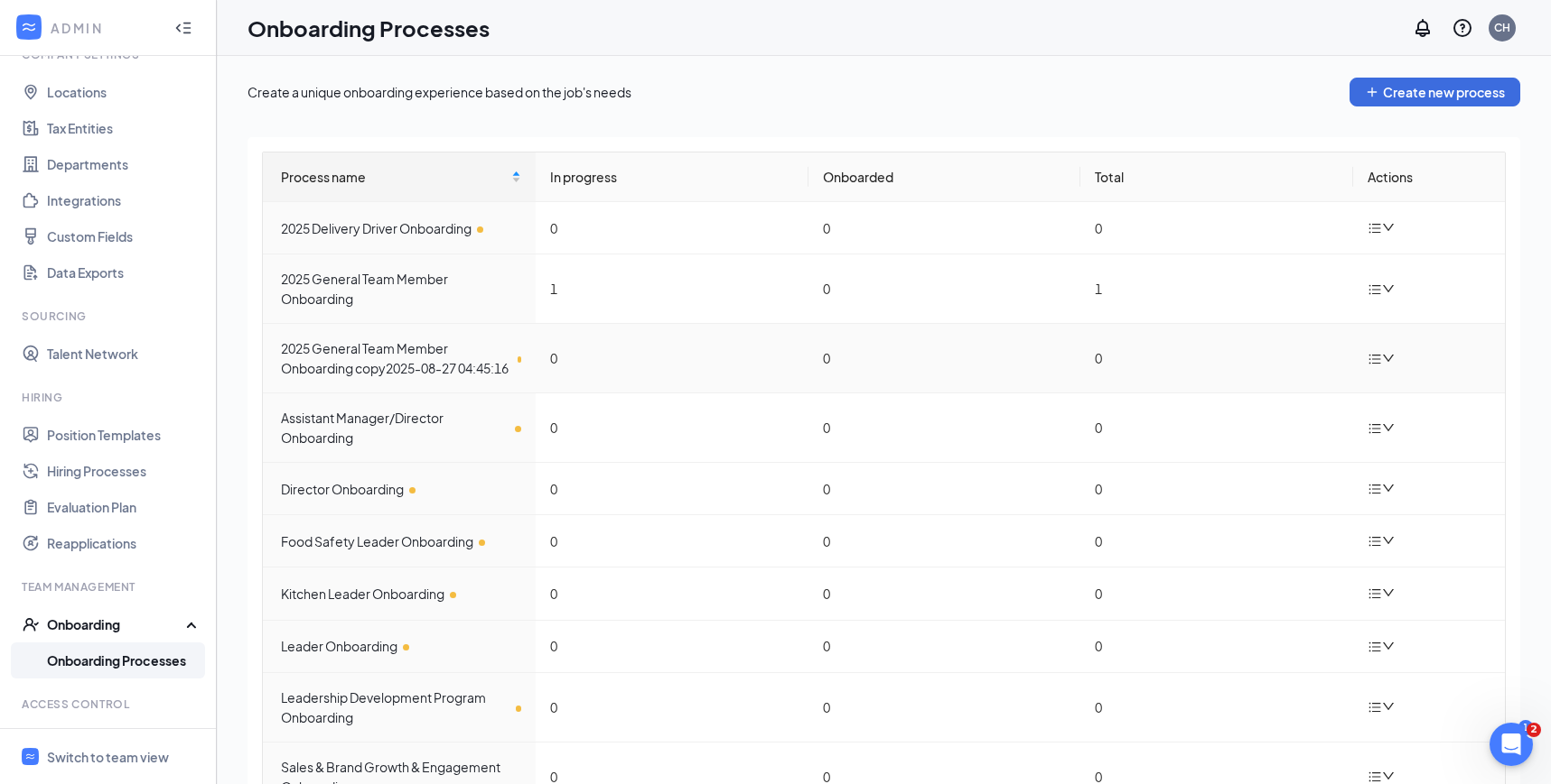
click at [1387, 365] on icon "down" at bounding box center [1388, 358] width 13 height 13
click at [1303, 408] on div "Edit process" at bounding box center [1290, 409] width 195 height 22
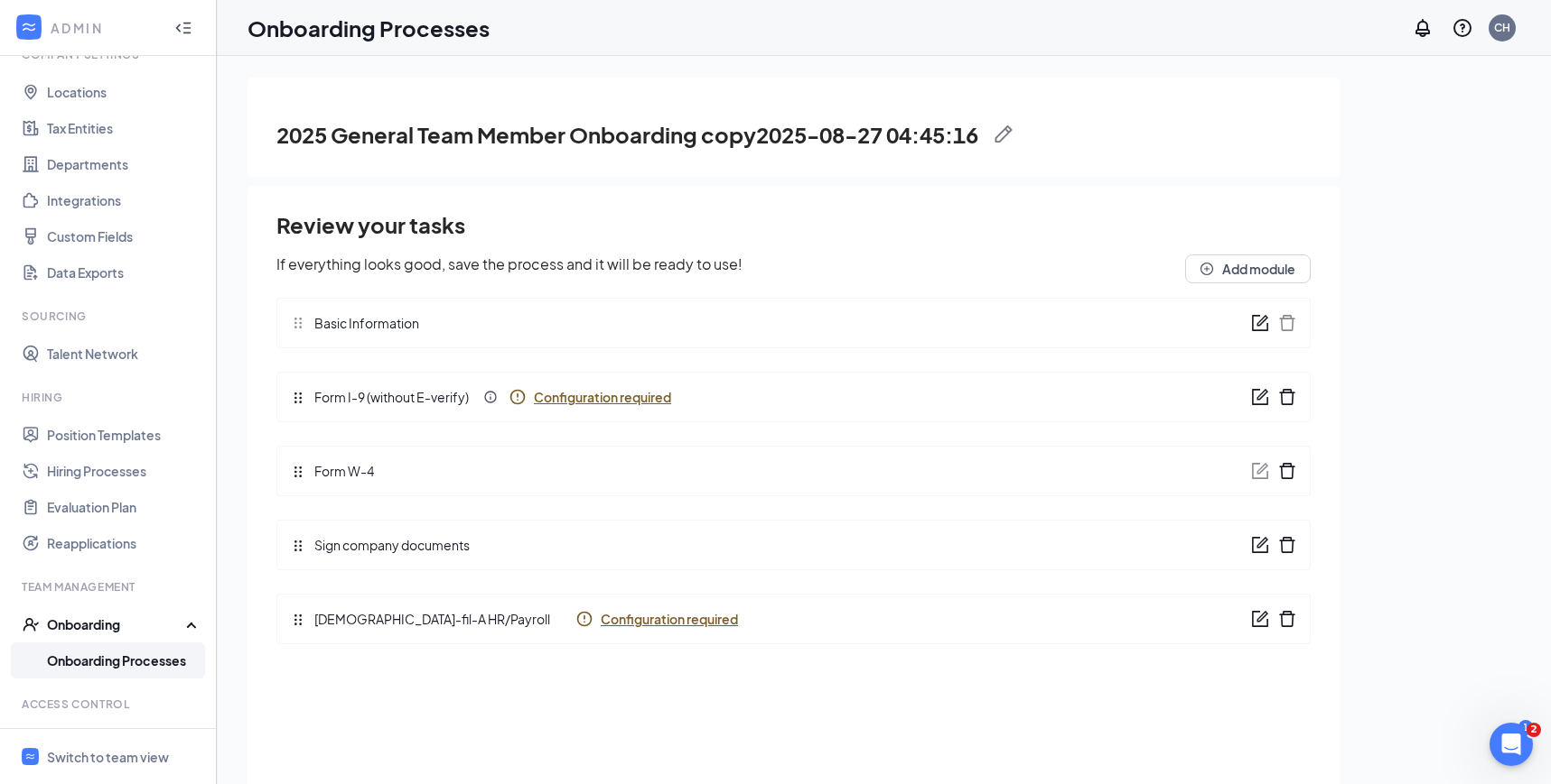
click at [1008, 135] on img at bounding box center [1003, 135] width 18 height 18
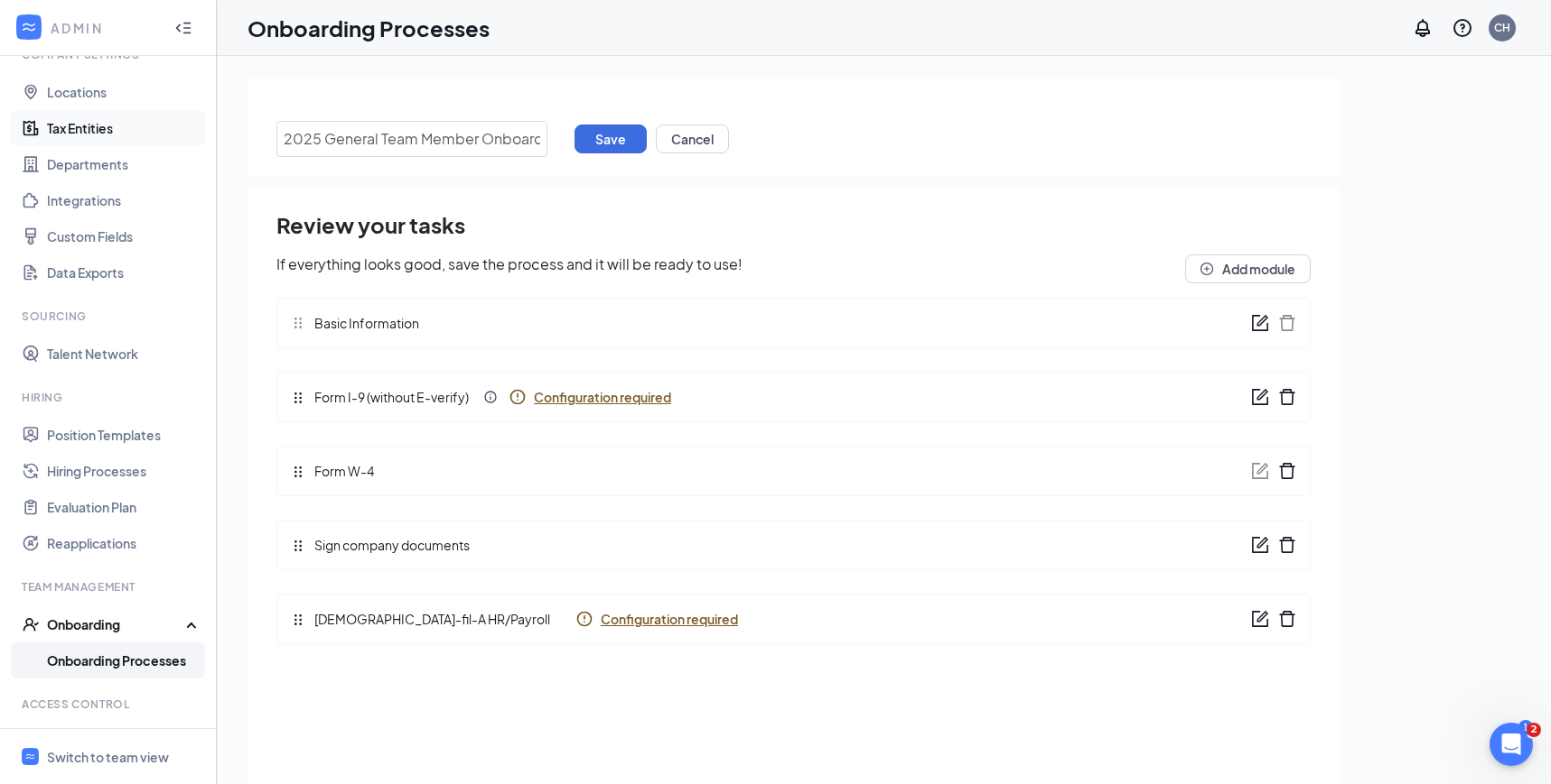
drag, startPoint x: 539, startPoint y: 143, endPoint x: 164, endPoint y: 111, distance: 376.4
click at [164, 111] on div "ADMIN Home Company Settings Locations Tax Entities Departments Integrations Cus…" at bounding box center [776, 432] width 1551 height 866
type input "Hospitality Leader Onboarding"
click at [605, 133] on button "Save" at bounding box center [611, 139] width 72 height 29
click at [112, 660] on link "Onboarding Processes" at bounding box center [124, 660] width 155 height 36
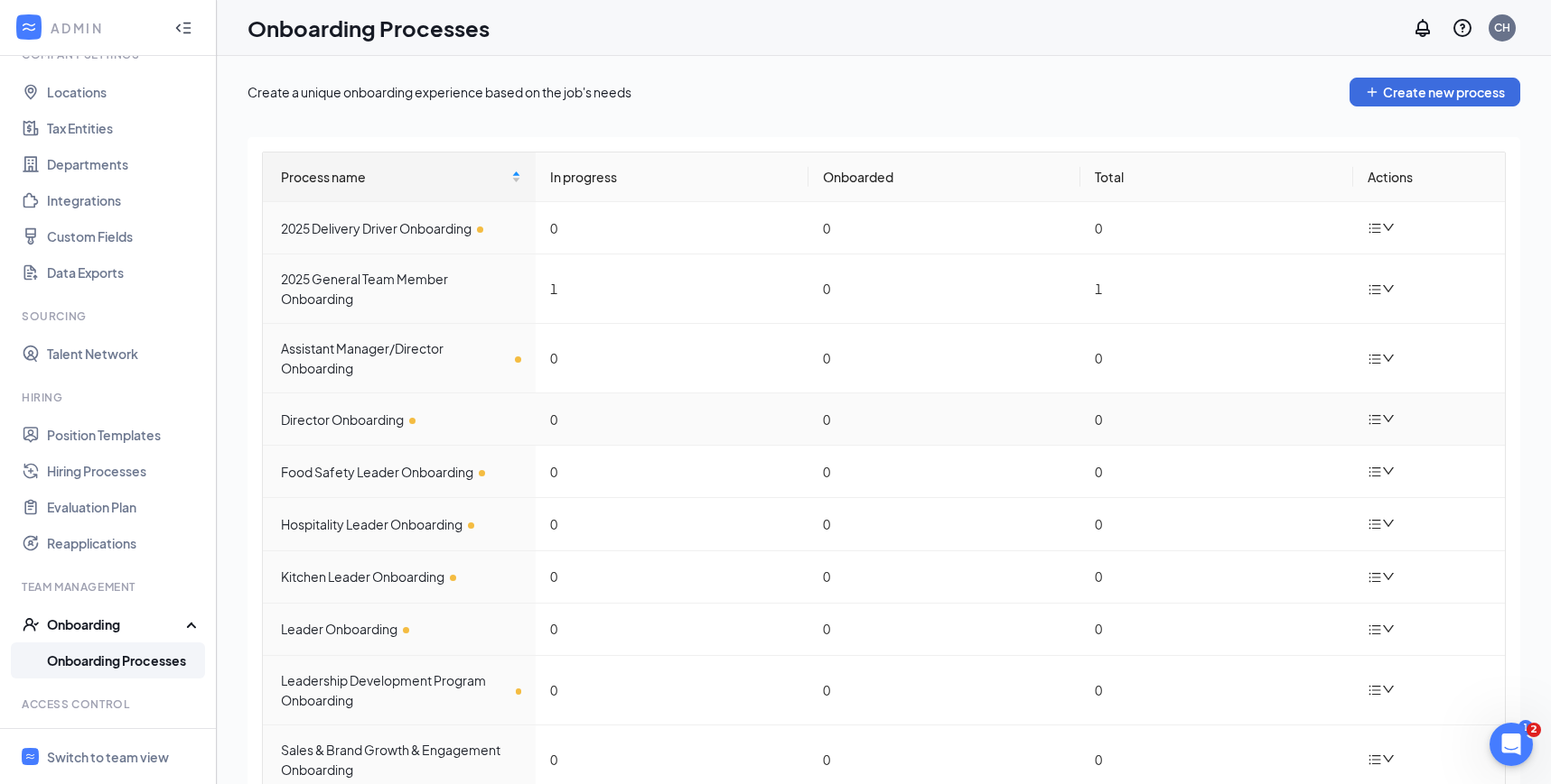
scroll to position [73, 0]
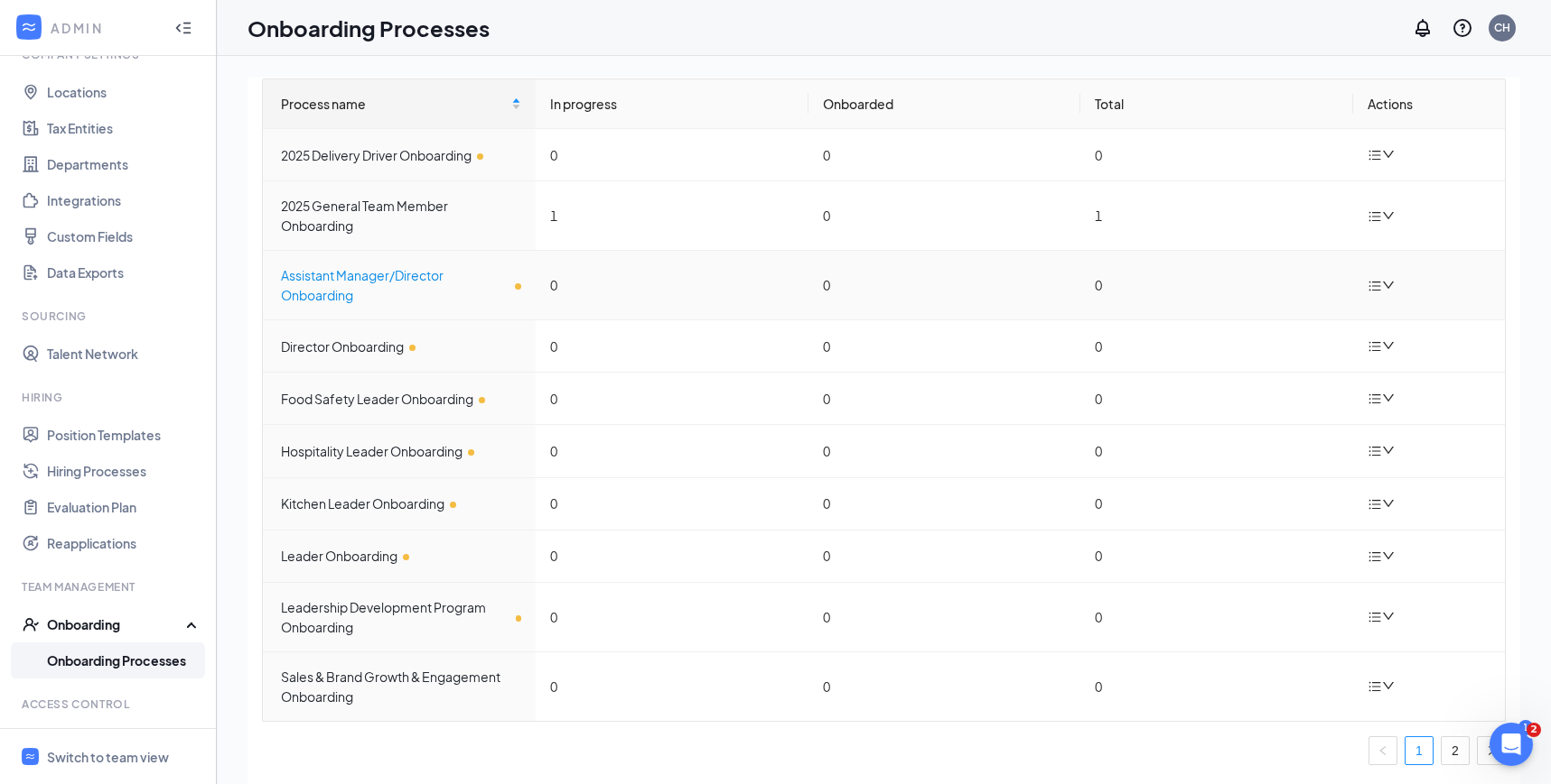
click at [380, 288] on div "Assistant Manager/Director Onboarding" at bounding box center [401, 286] width 240 height 40
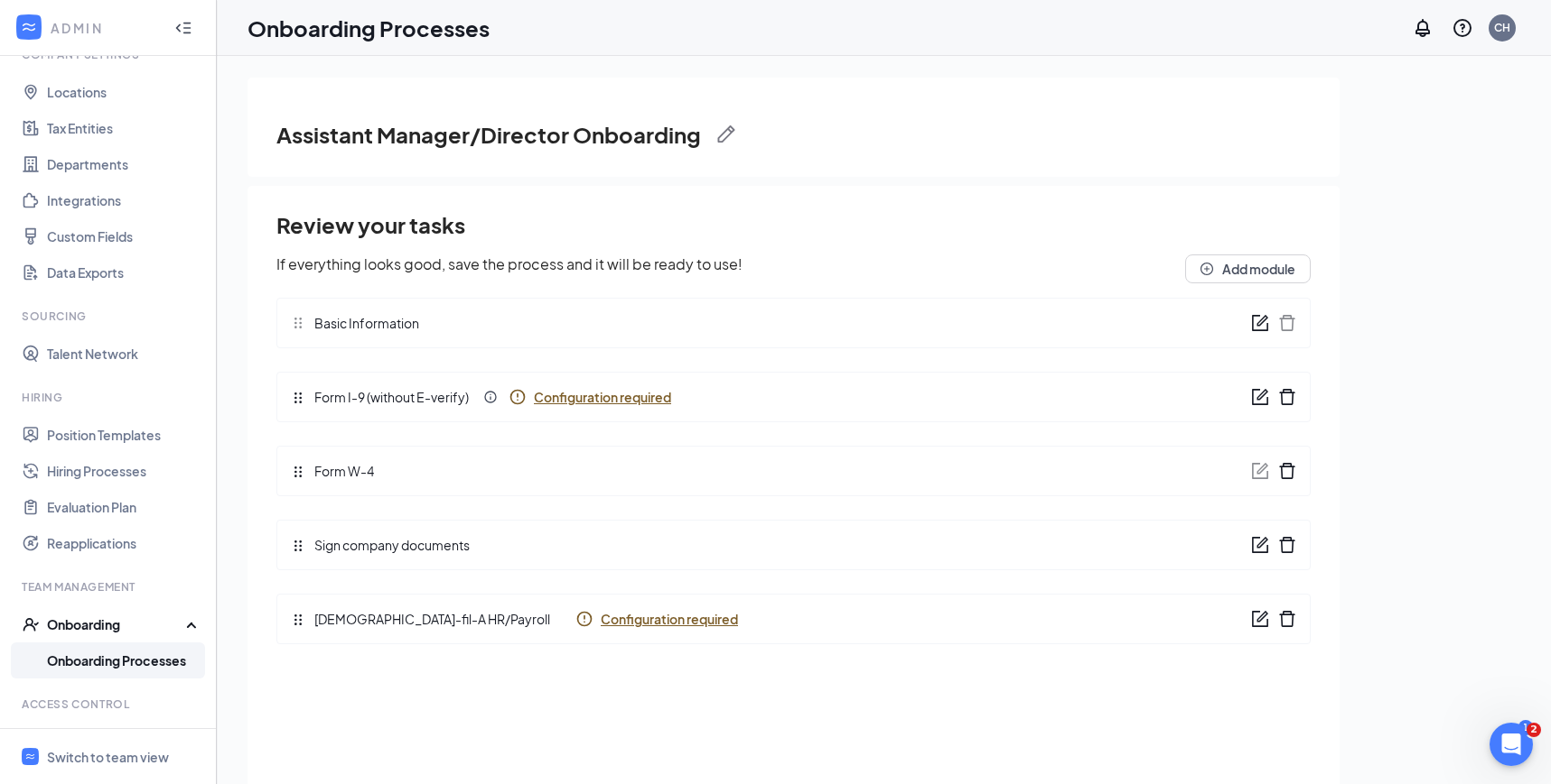
click at [617, 399] on span "Configuration required" at bounding box center [602, 397] width 137 height 18
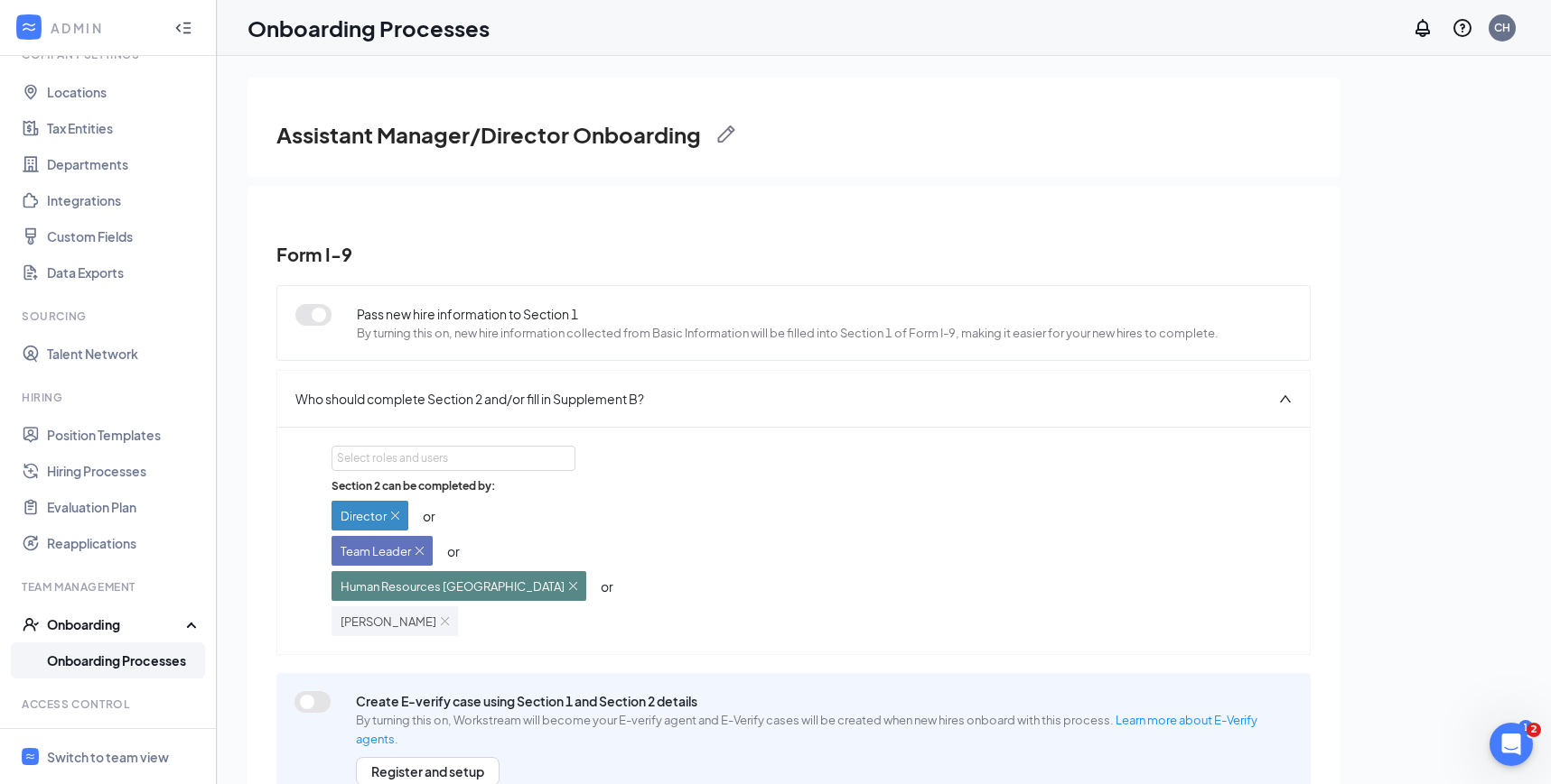
scroll to position [62, 0]
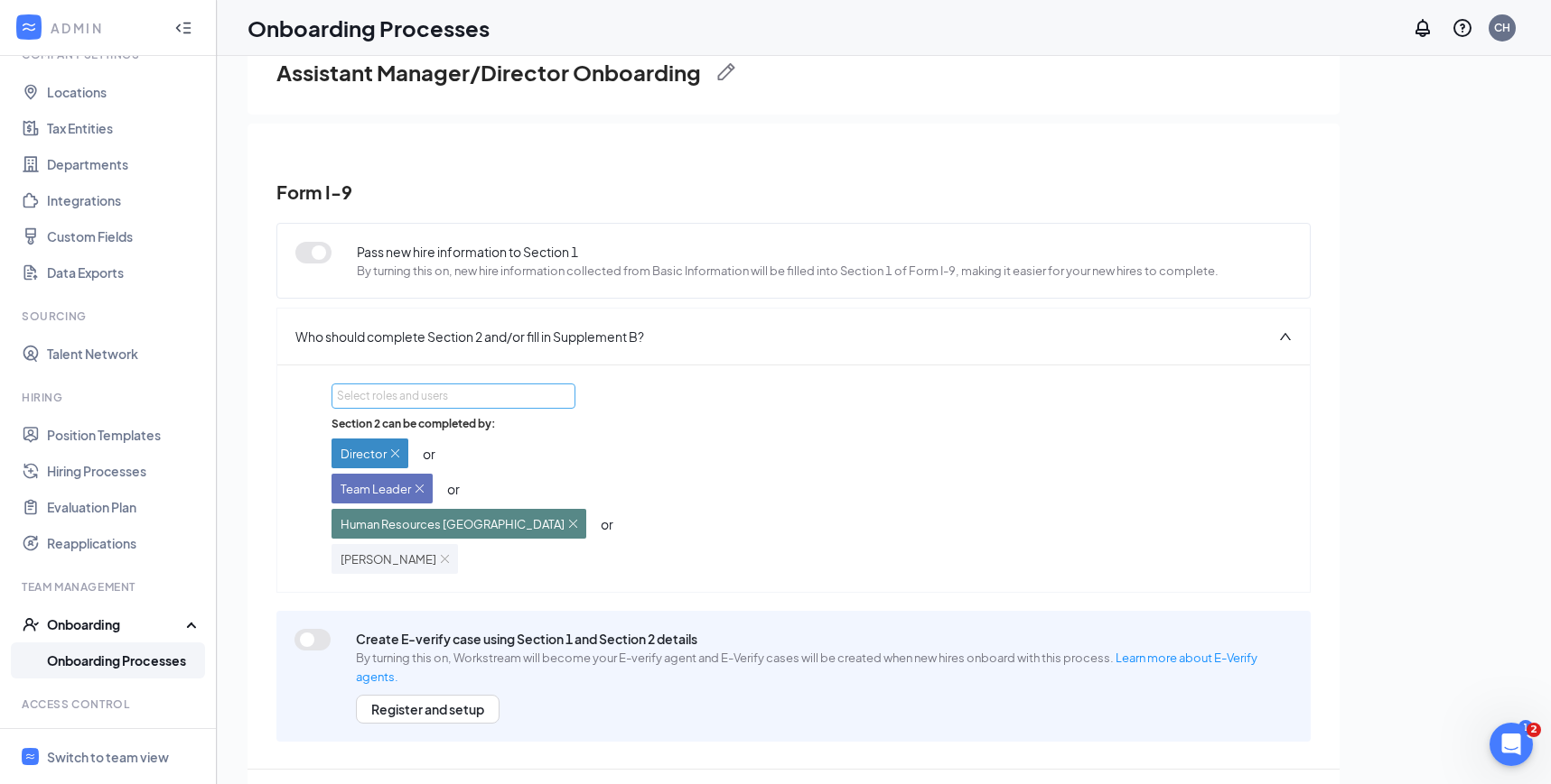
click at [485, 396] on div "Select roles and users" at bounding box center [448, 396] width 223 height 18
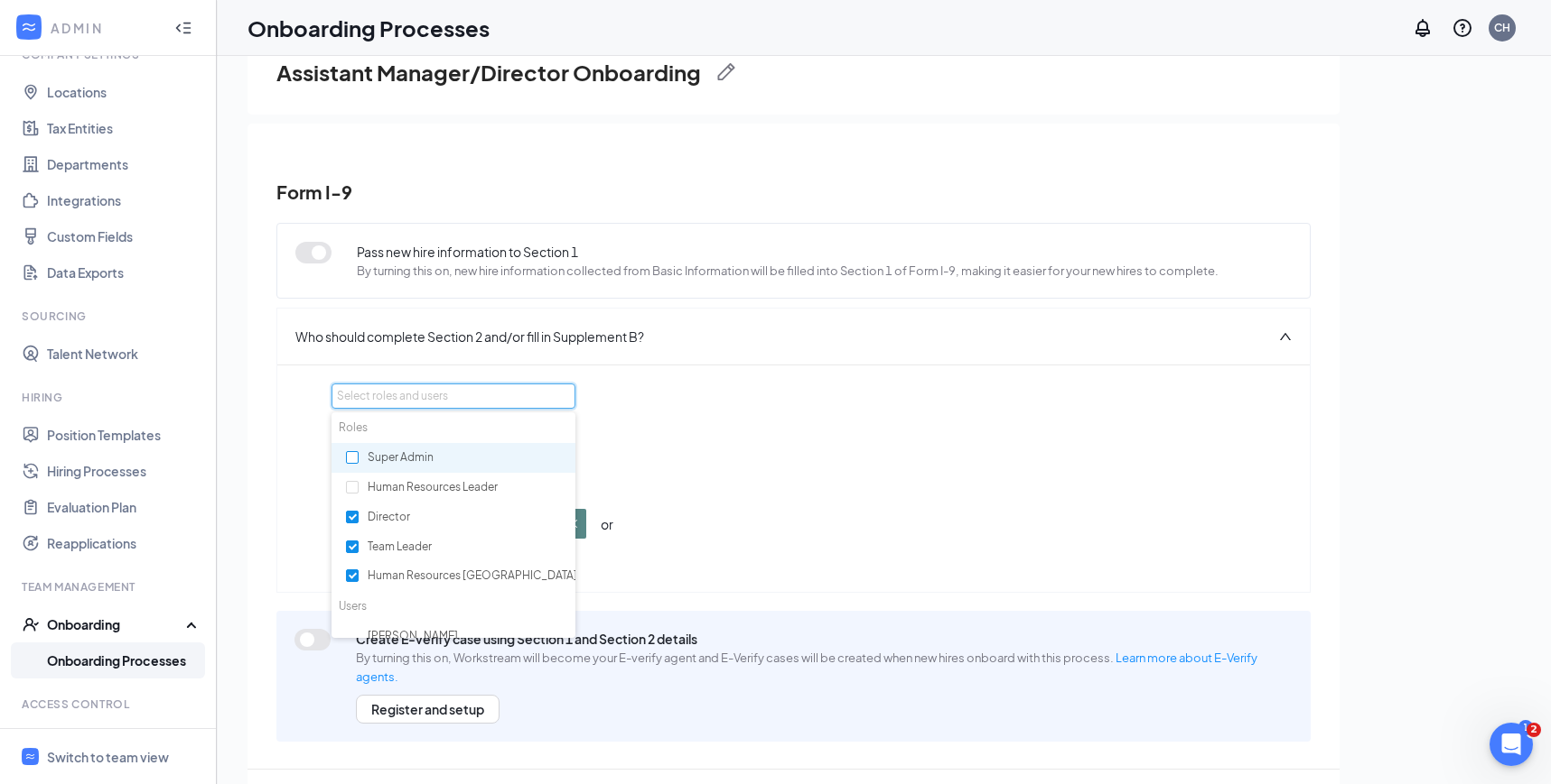
click at [351, 457] on input "checkbox" at bounding box center [352, 457] width 13 height 13
checkbox input "true"
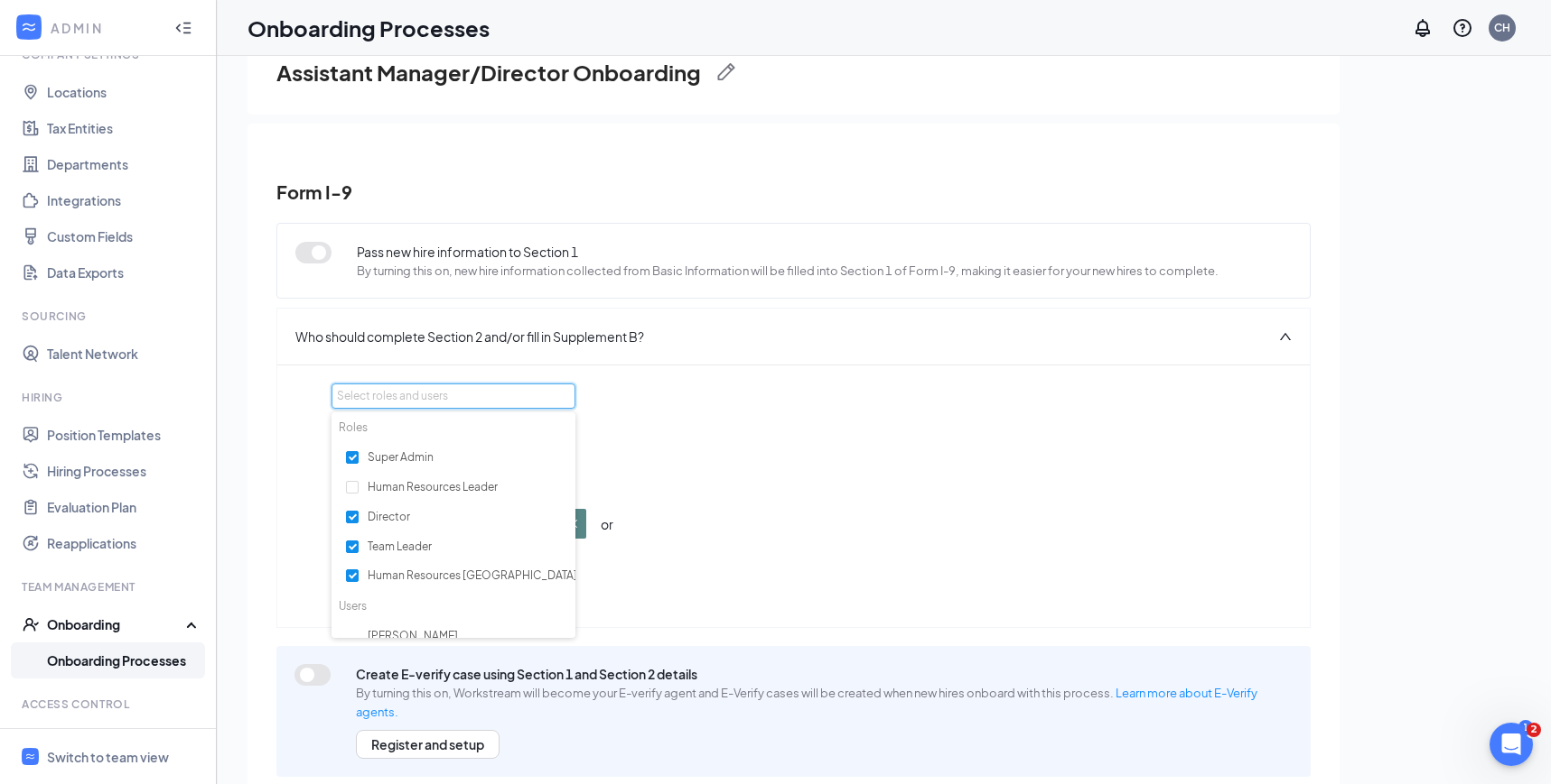
scroll to position [98, 0]
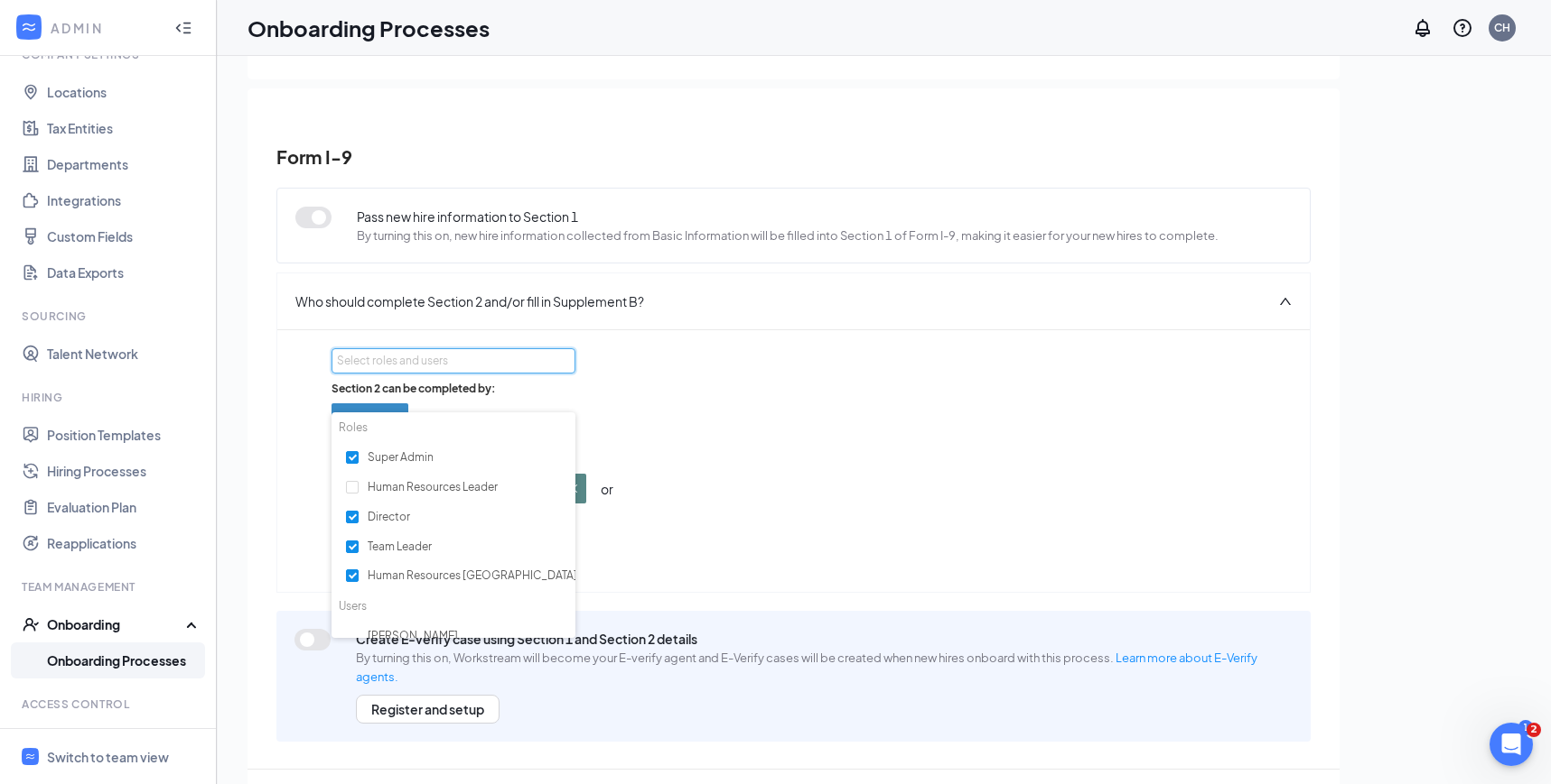
click at [1073, 516] on div "Section 2 can be completed by: Director or Team Leader or Human Resources Avond…" at bounding box center [793, 476] width 923 height 193
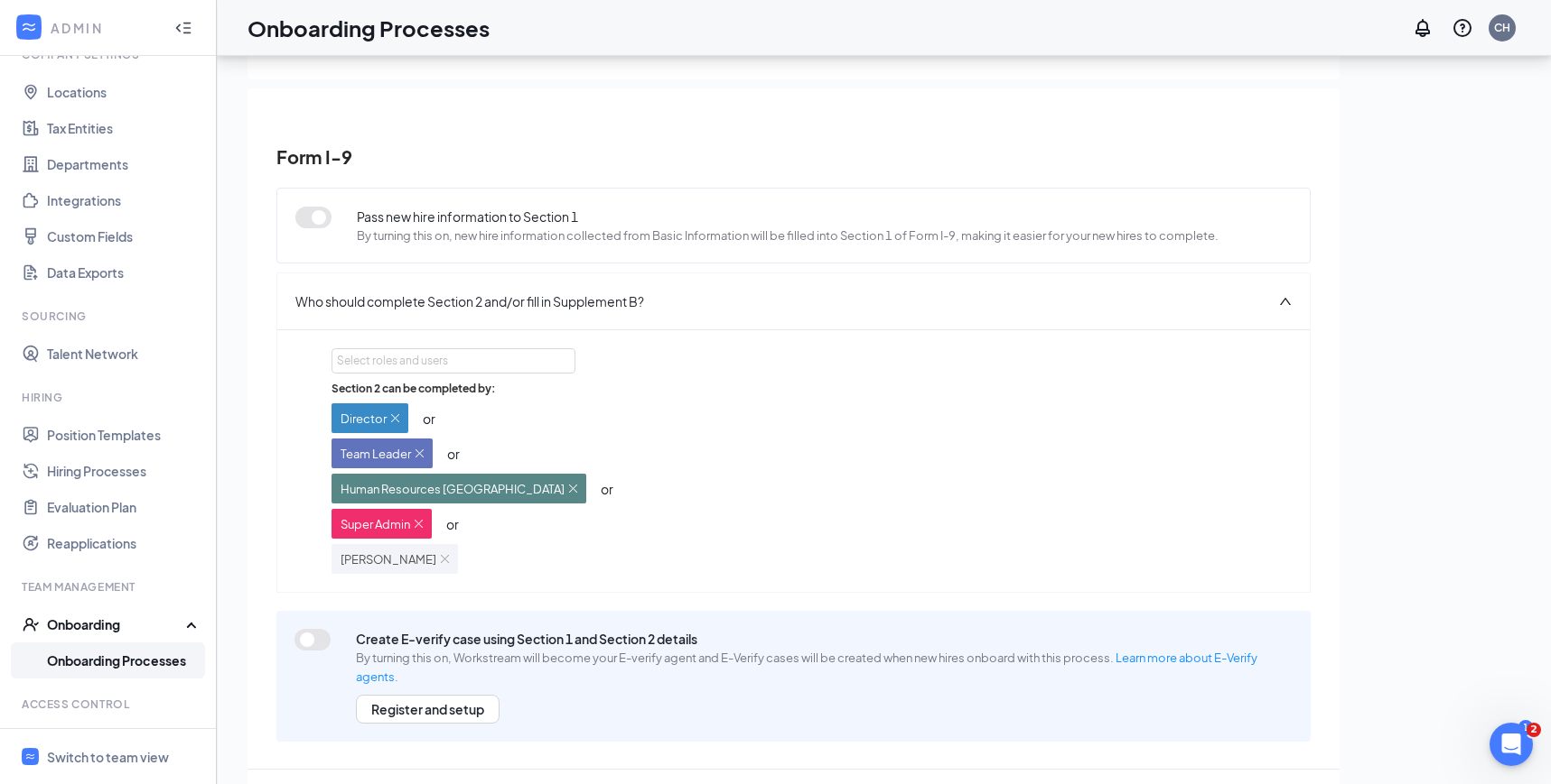
scroll to position [81, 0]
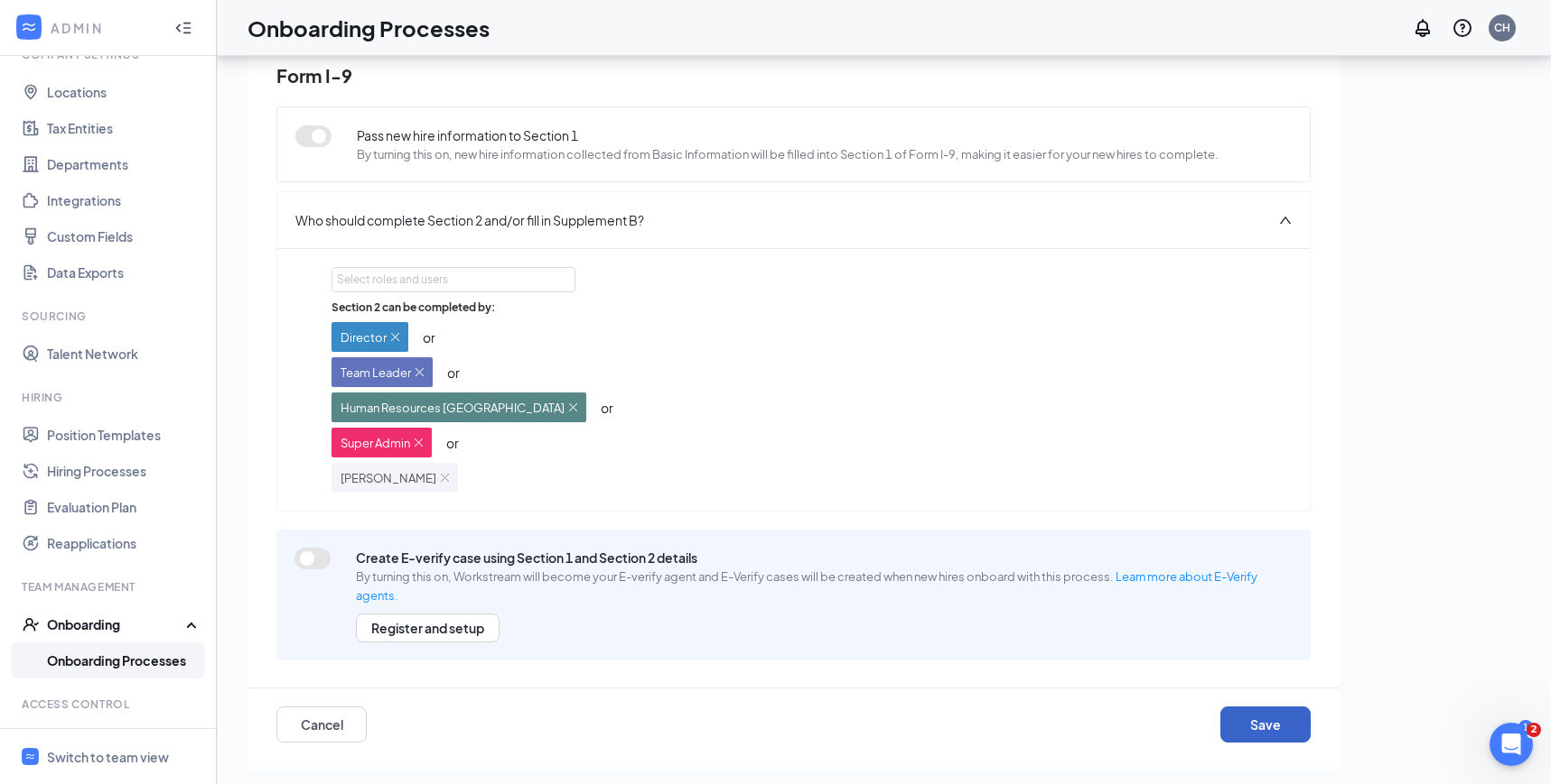
click at [1246, 709] on button "Save" at bounding box center [1265, 725] width 90 height 36
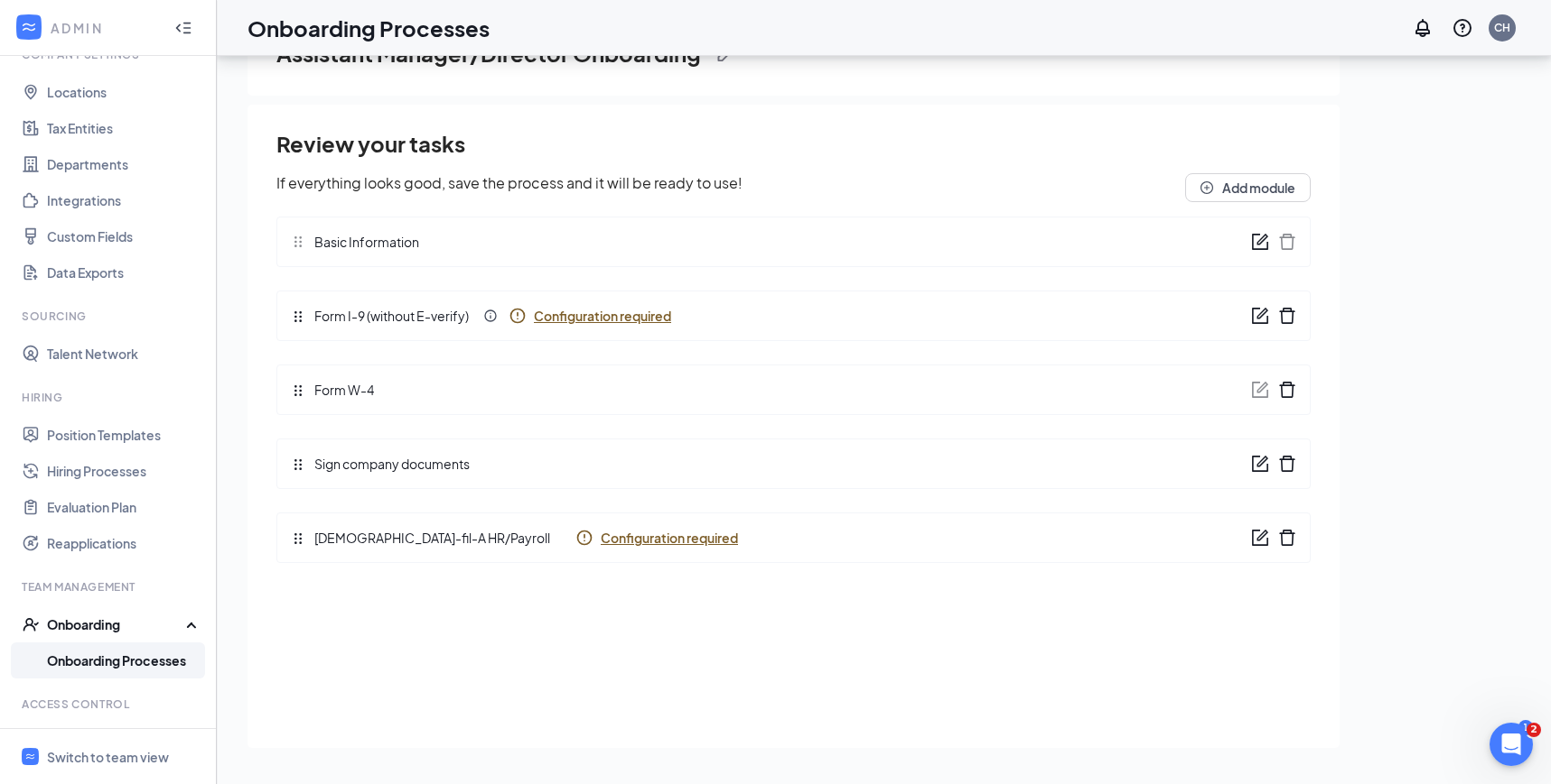
scroll to position [0, 0]
click at [601, 540] on span "Configuration required" at bounding box center [669, 538] width 137 height 18
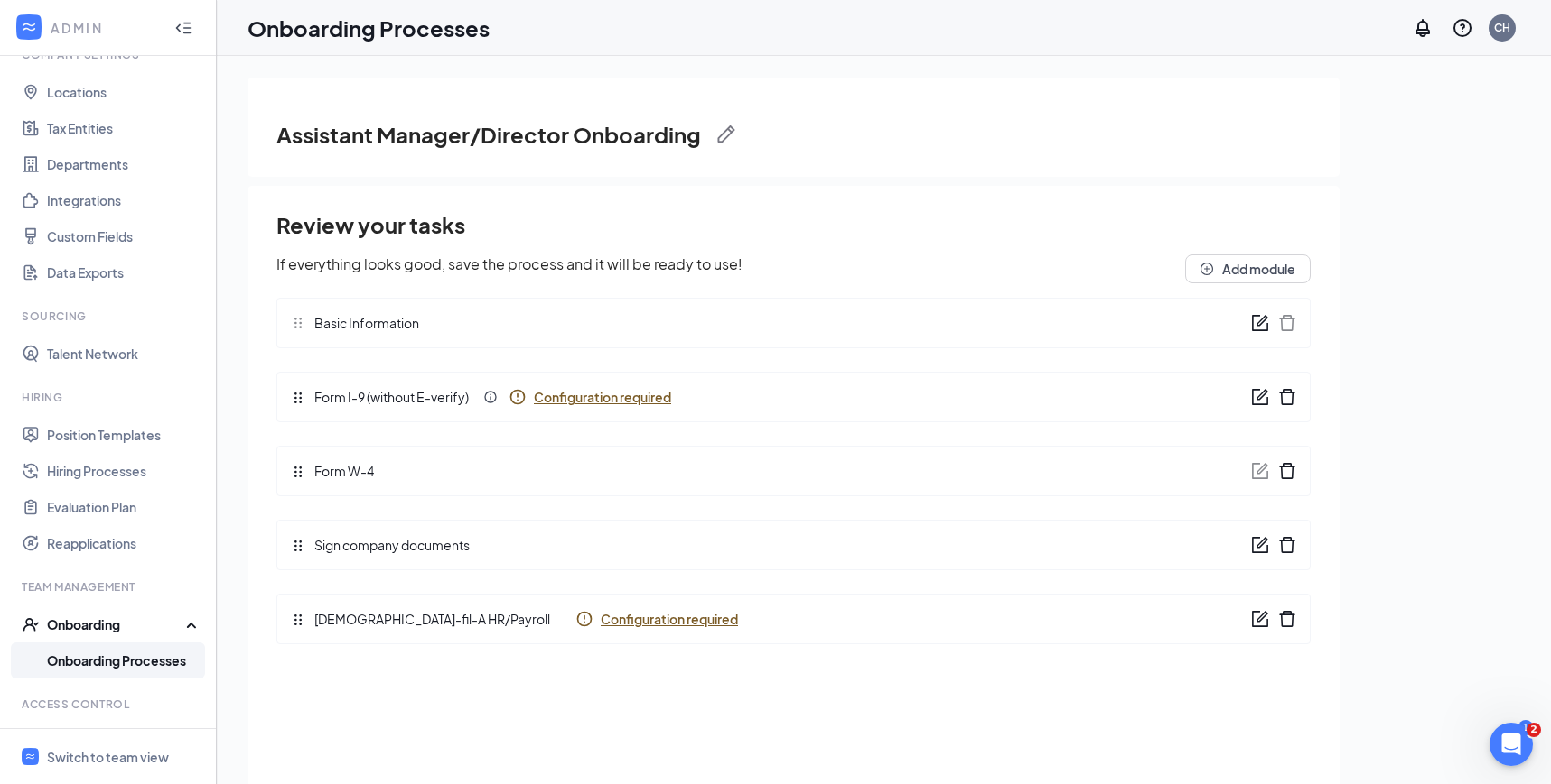
click at [171, 657] on link "Onboarding Processes" at bounding box center [124, 660] width 155 height 36
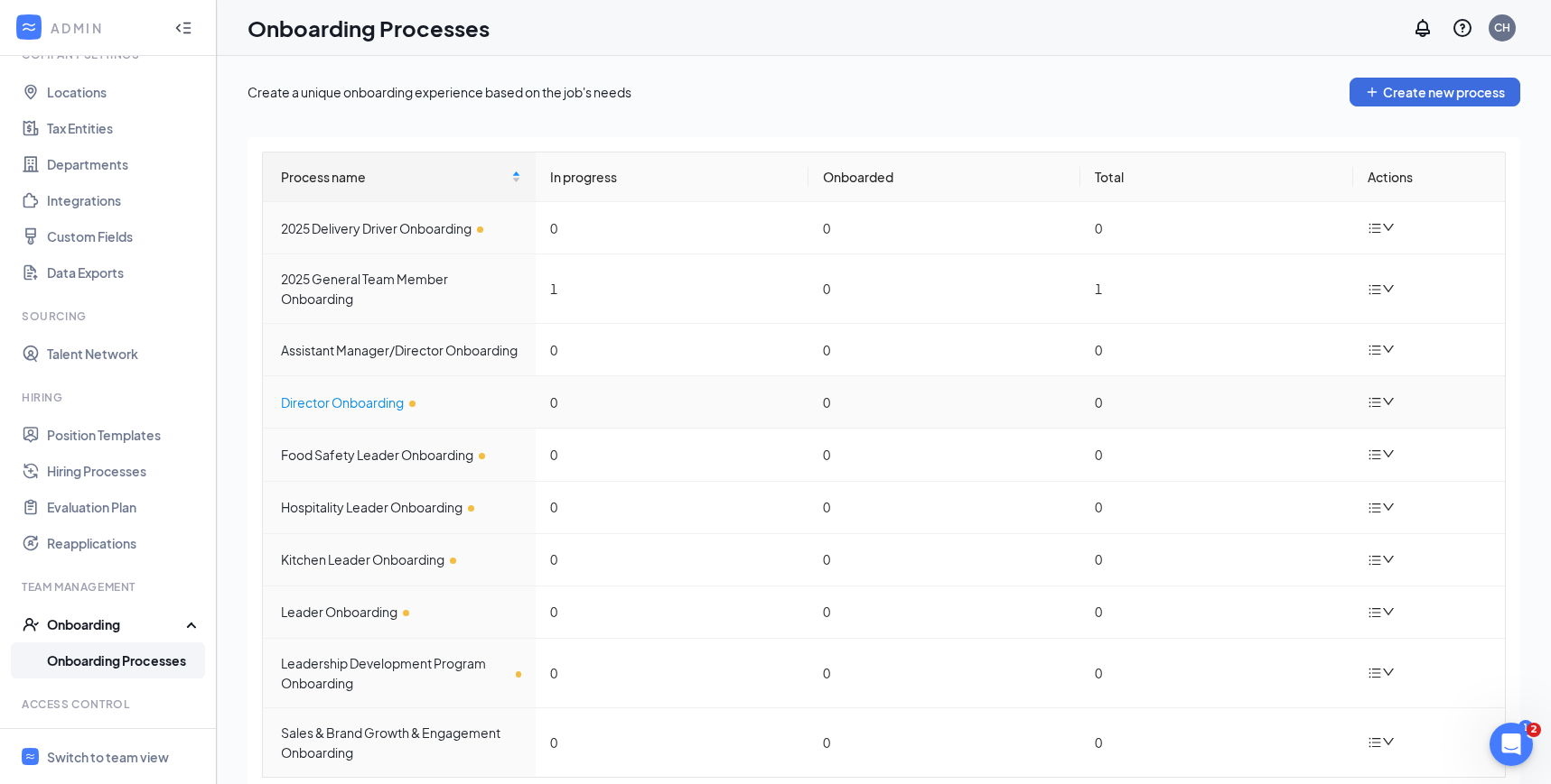
click at [391, 410] on div "Director Onboarding" at bounding box center [401, 402] width 240 height 20
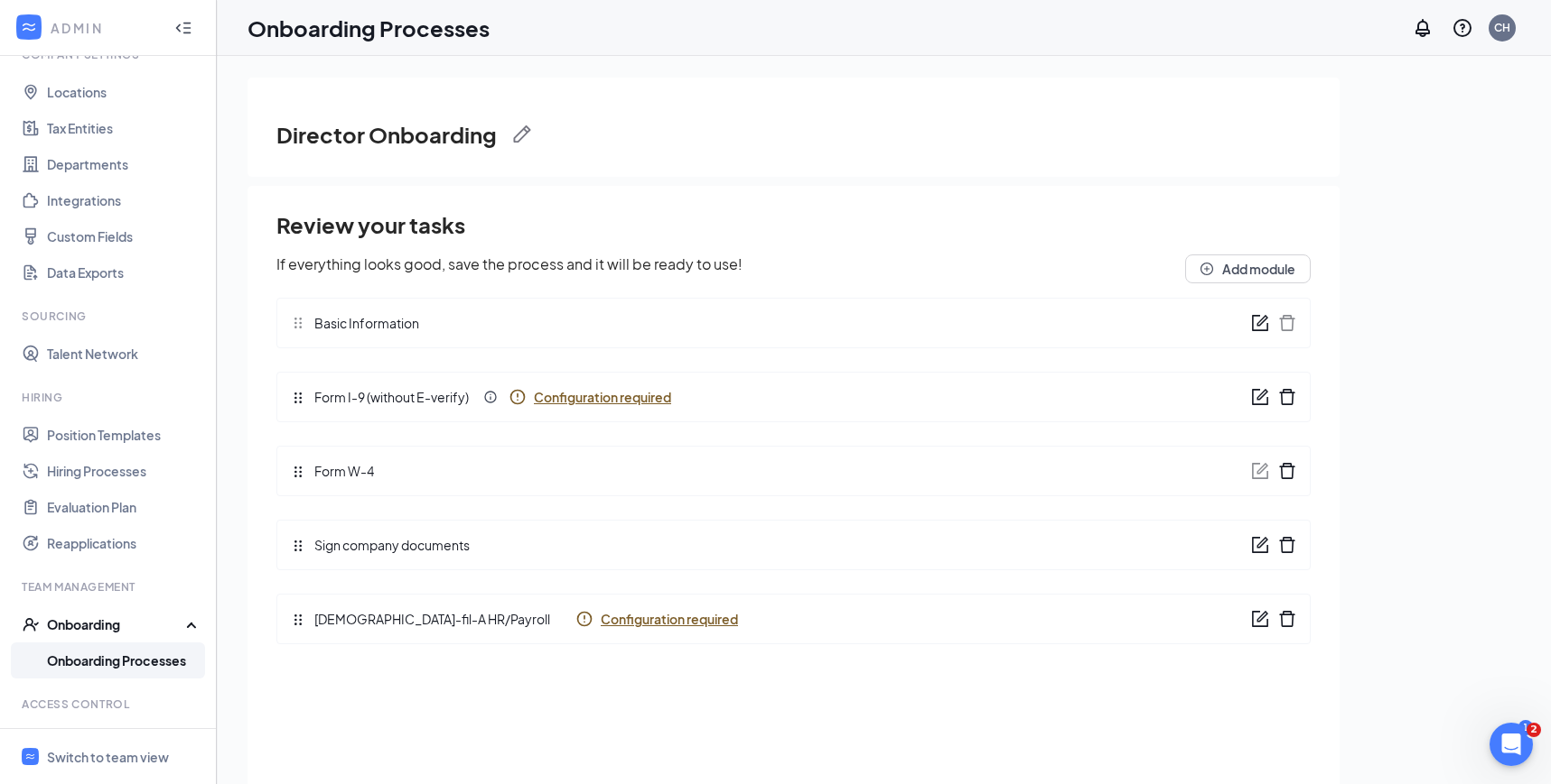
click at [579, 395] on span "Configuration required" at bounding box center [602, 397] width 137 height 18
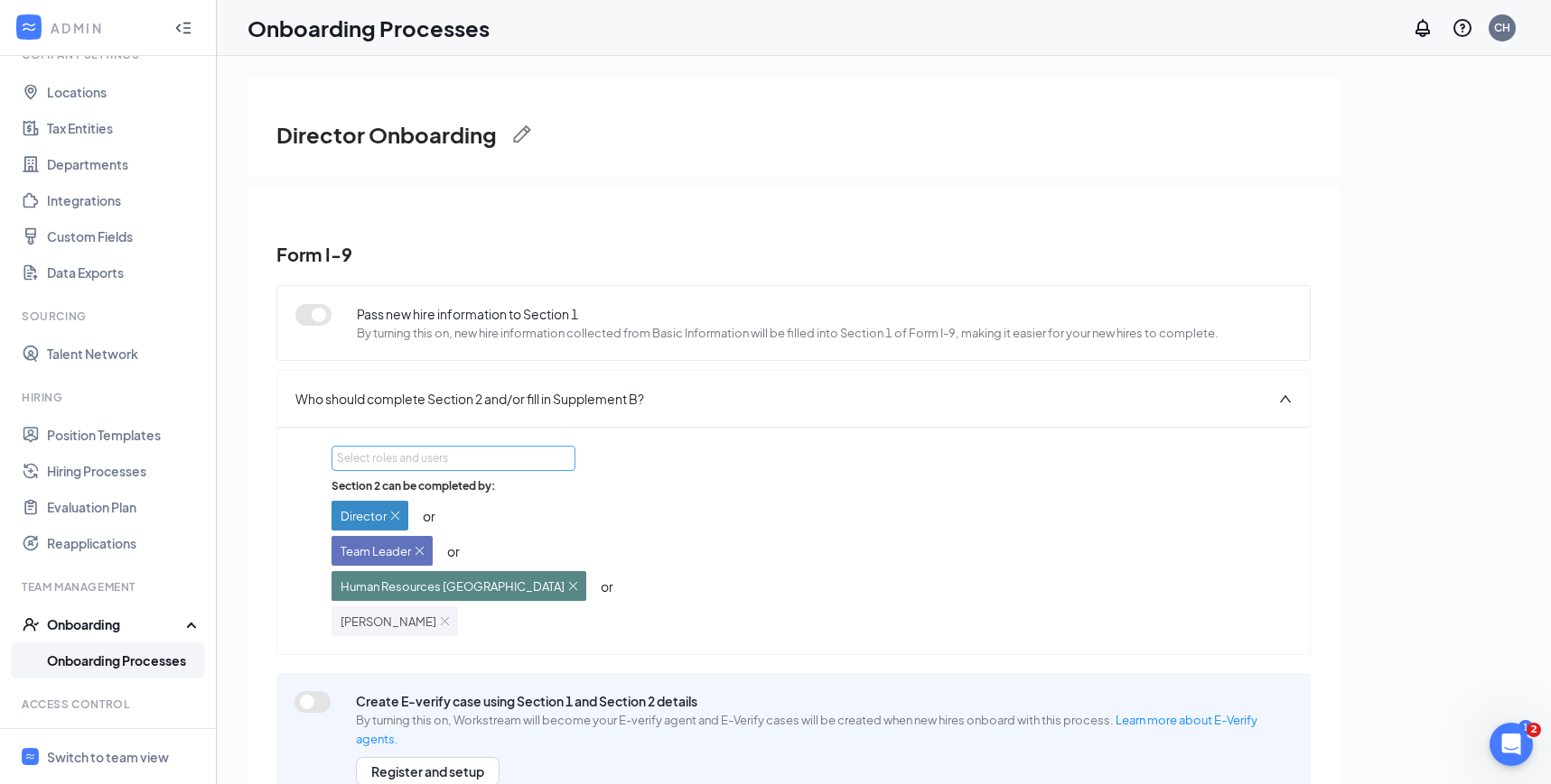
click at [433, 456] on div "Select roles and users" at bounding box center [448, 458] width 223 height 18
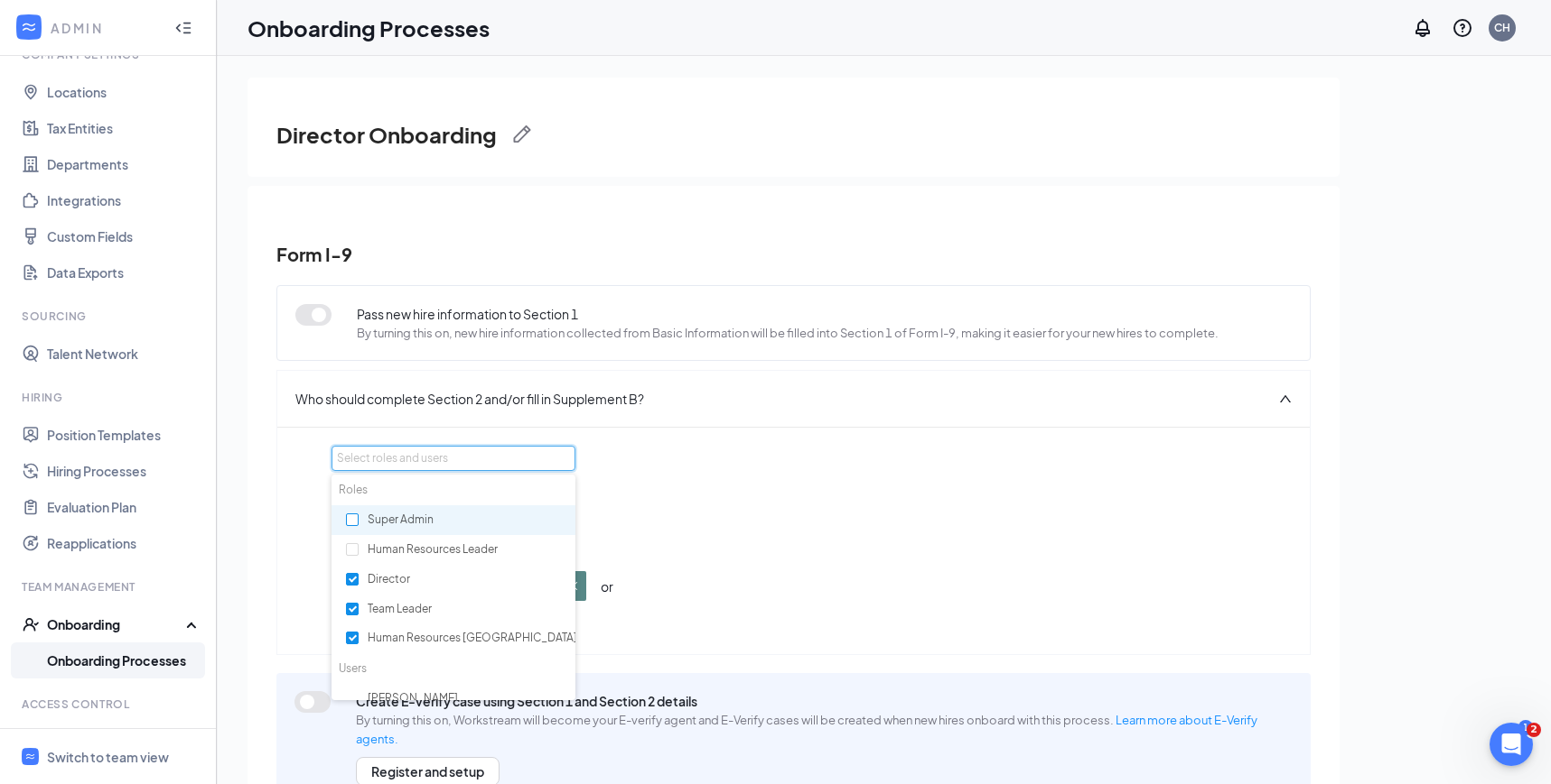
click at [349, 522] on input "checkbox" at bounding box center [352, 519] width 13 height 13
checkbox input "true"
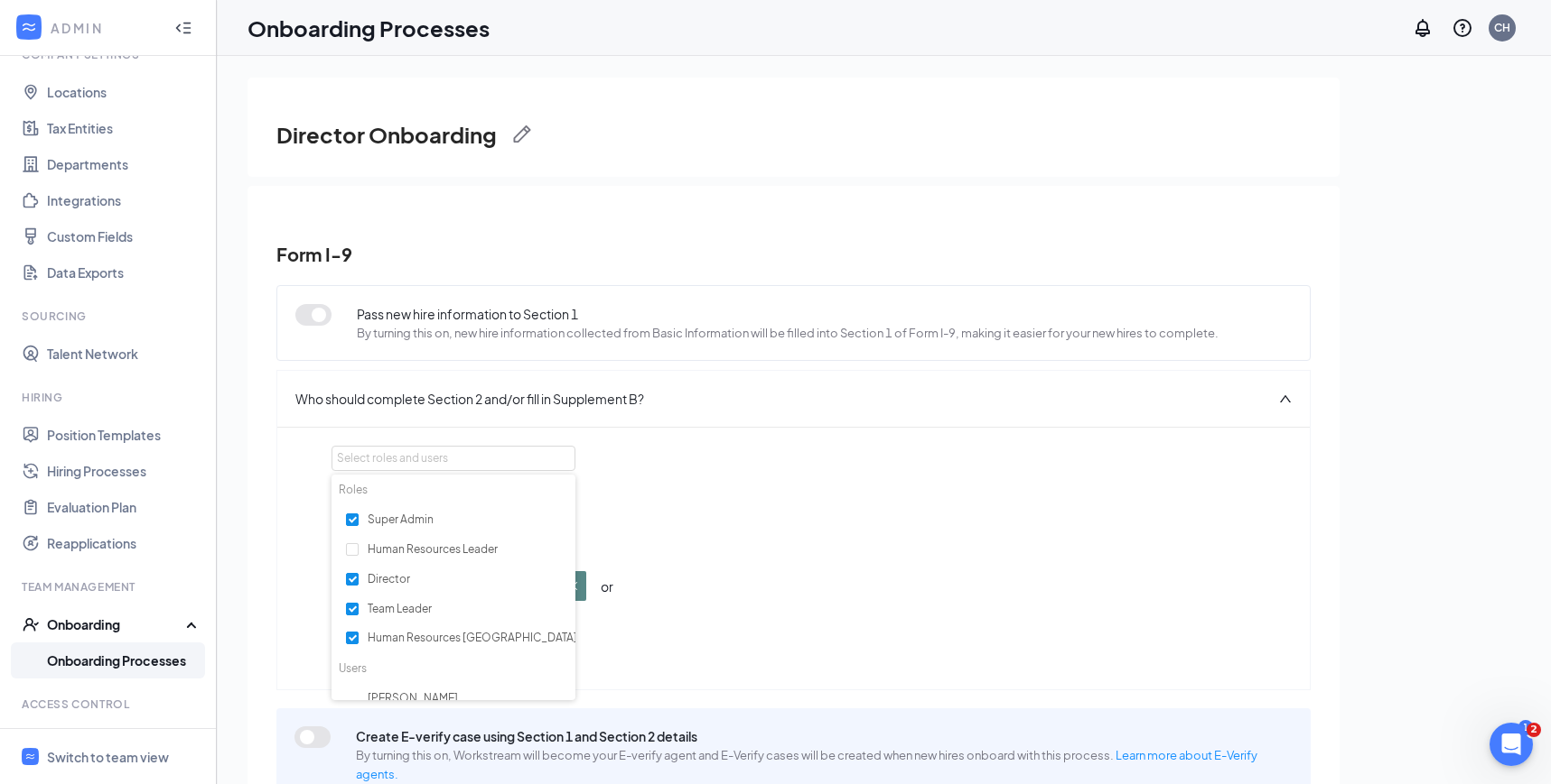
click at [960, 469] on div "Select roles and users Section 2 can be completed by: Director or Team Leader o…" at bounding box center [793, 558] width 923 height 226
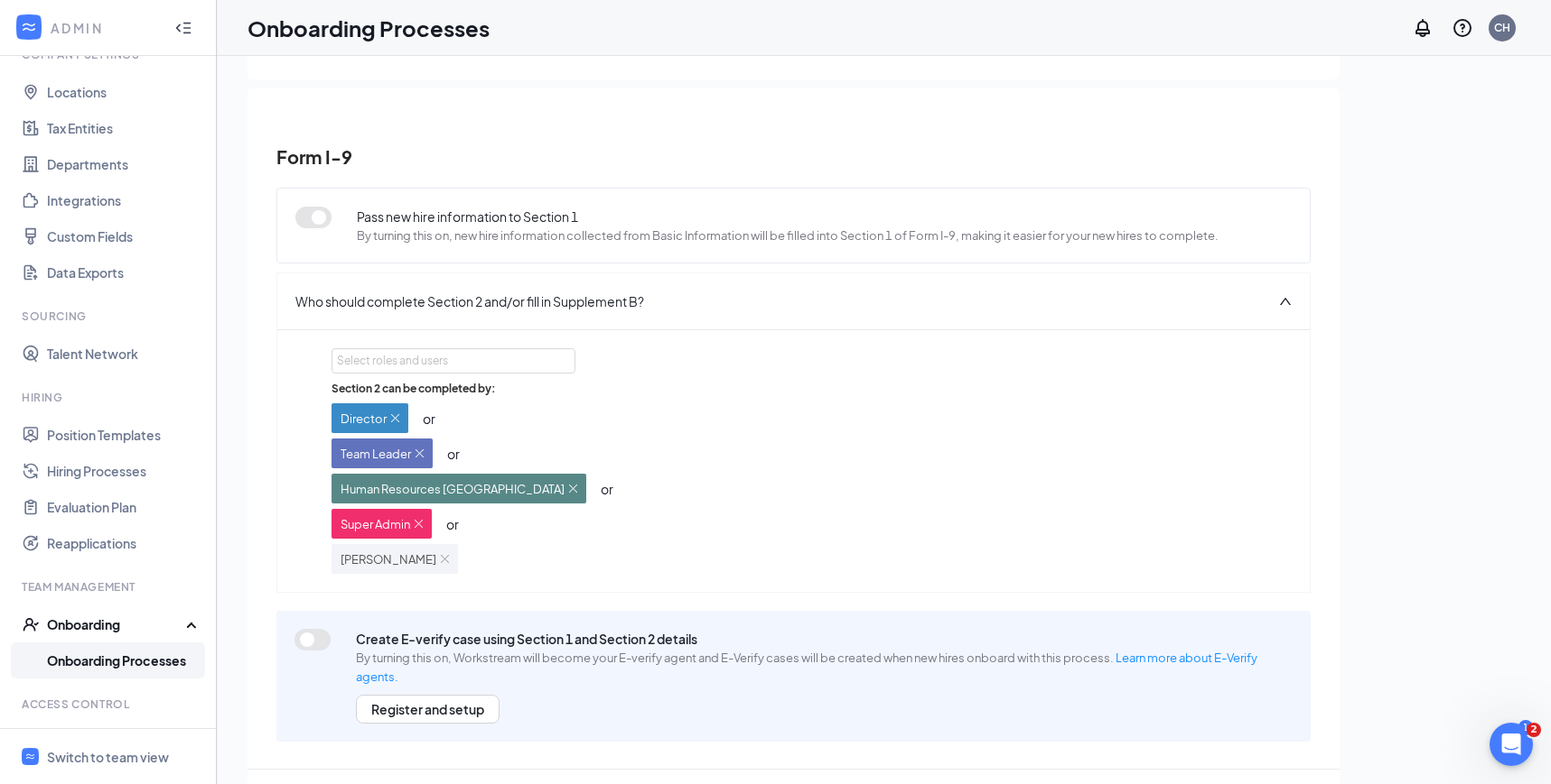
scroll to position [81, 0]
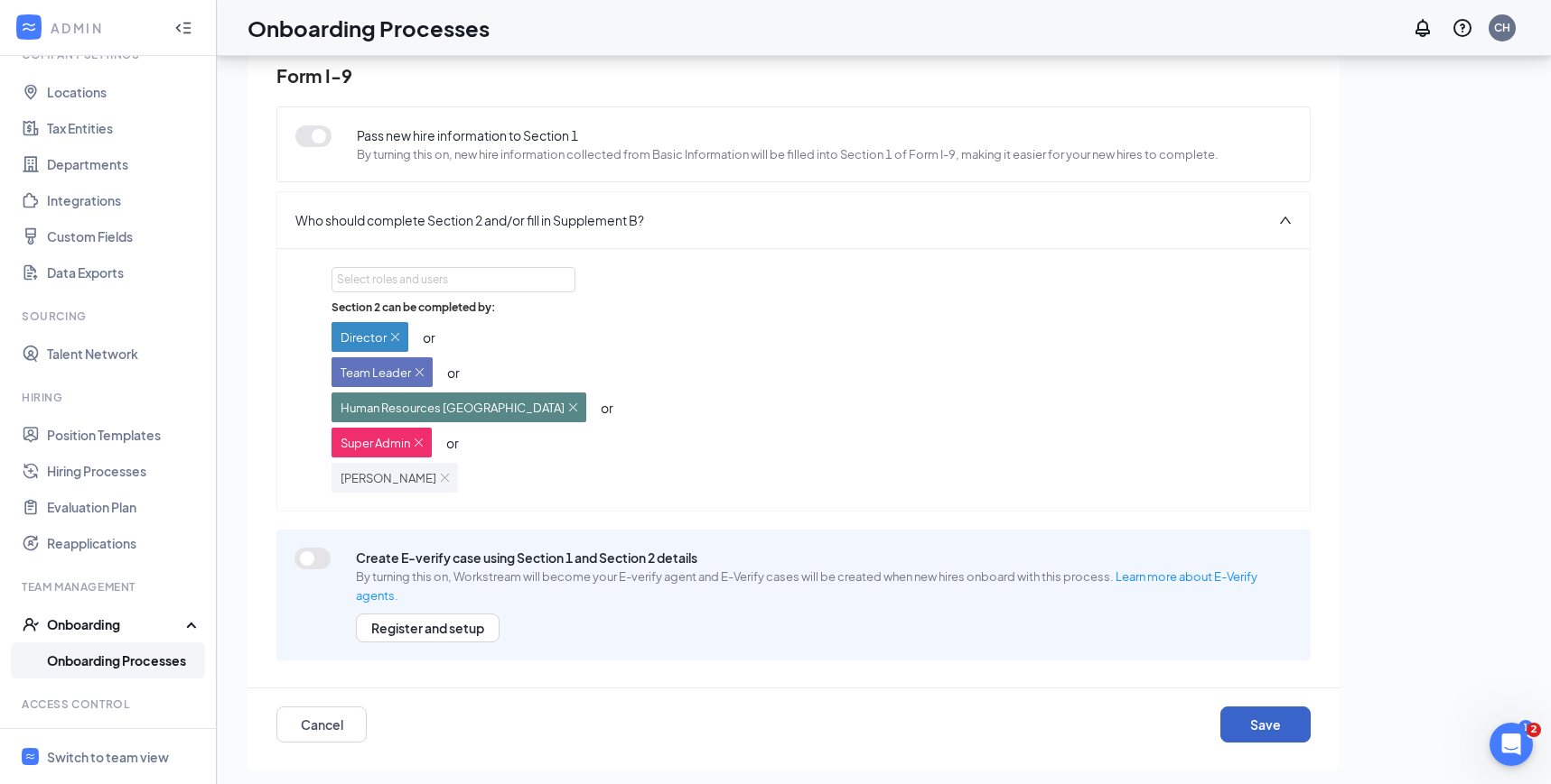
click at [1253, 715] on button "Save" at bounding box center [1265, 725] width 90 height 36
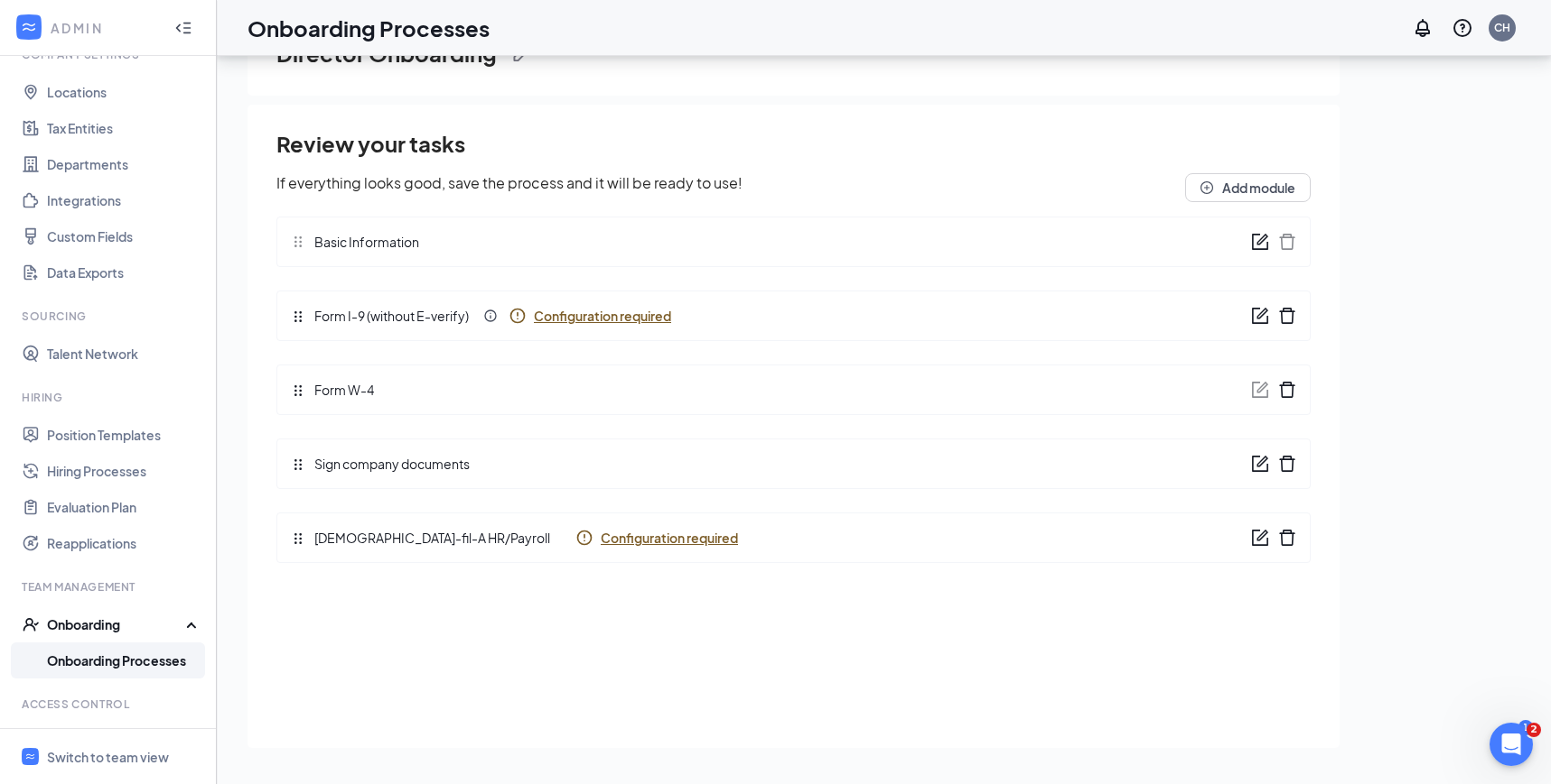
scroll to position [0, 0]
click at [620, 316] on span "Configuration required" at bounding box center [602, 316] width 137 height 18
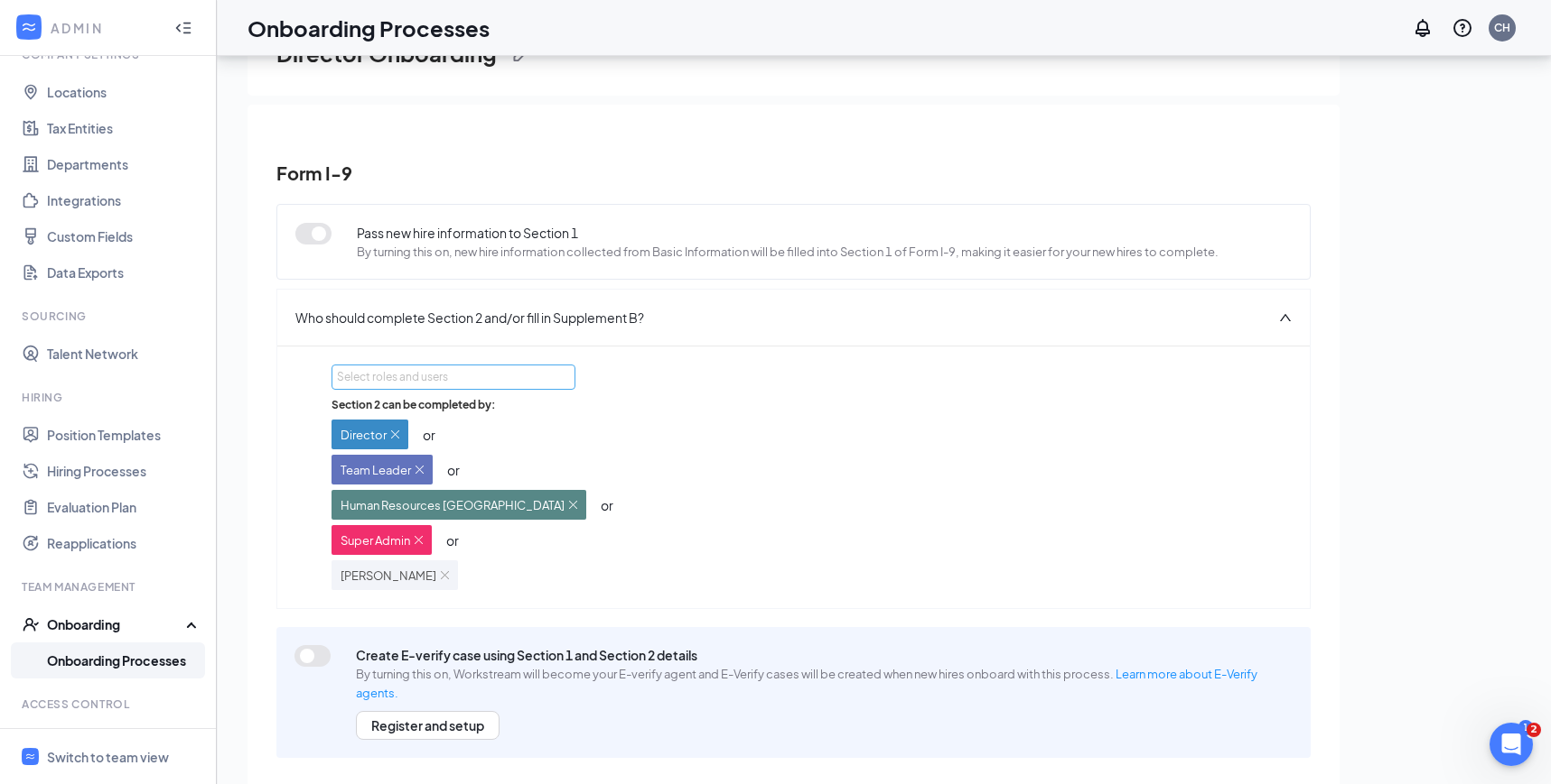
click at [459, 382] on div "Select roles and users" at bounding box center [448, 378] width 223 height 18
click at [755, 373] on div "Select roles and users Section 2 can be completed by: Director or Team Leader o…" at bounding box center [793, 477] width 923 height 226
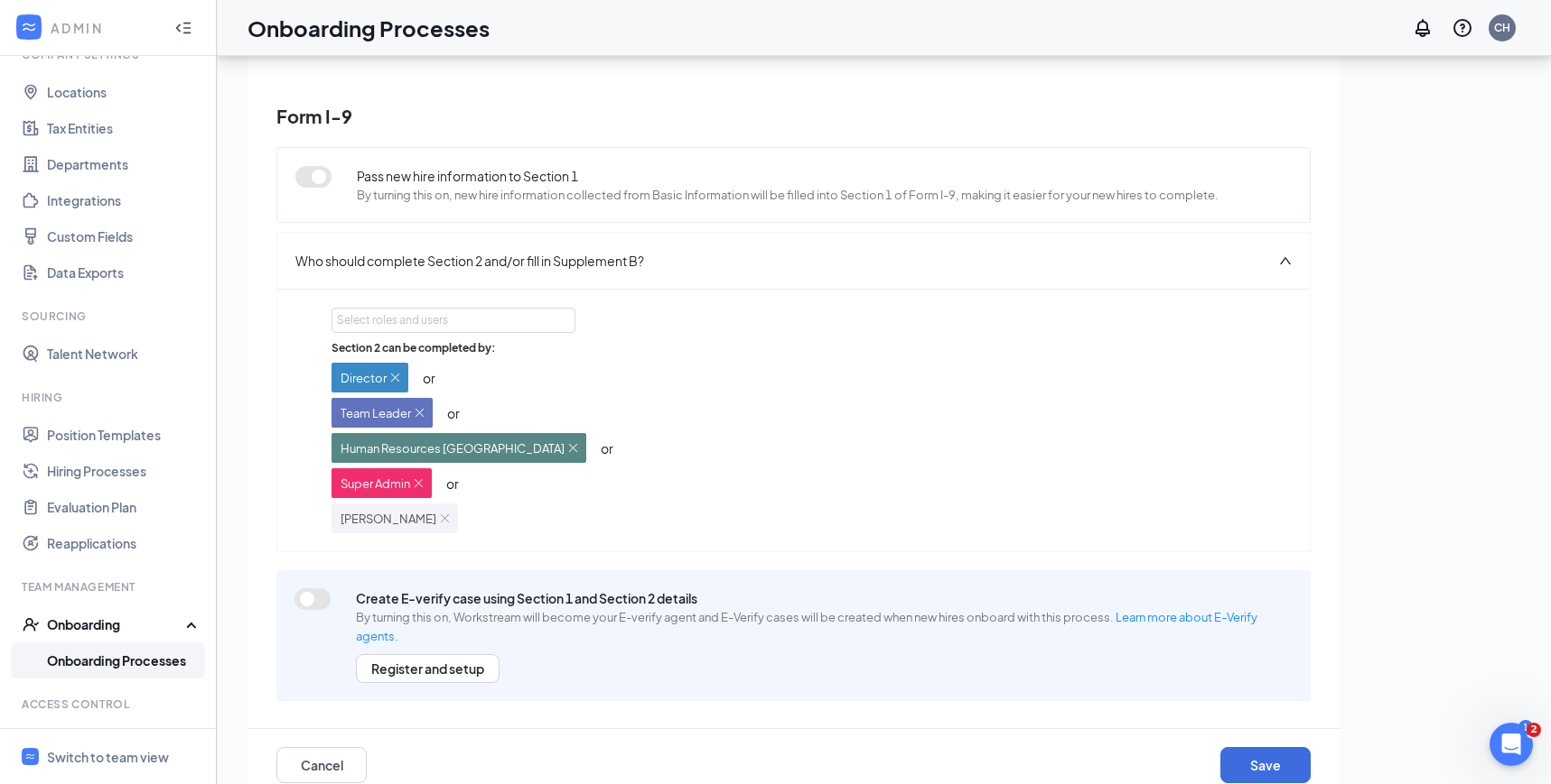
scroll to position [98, 0]
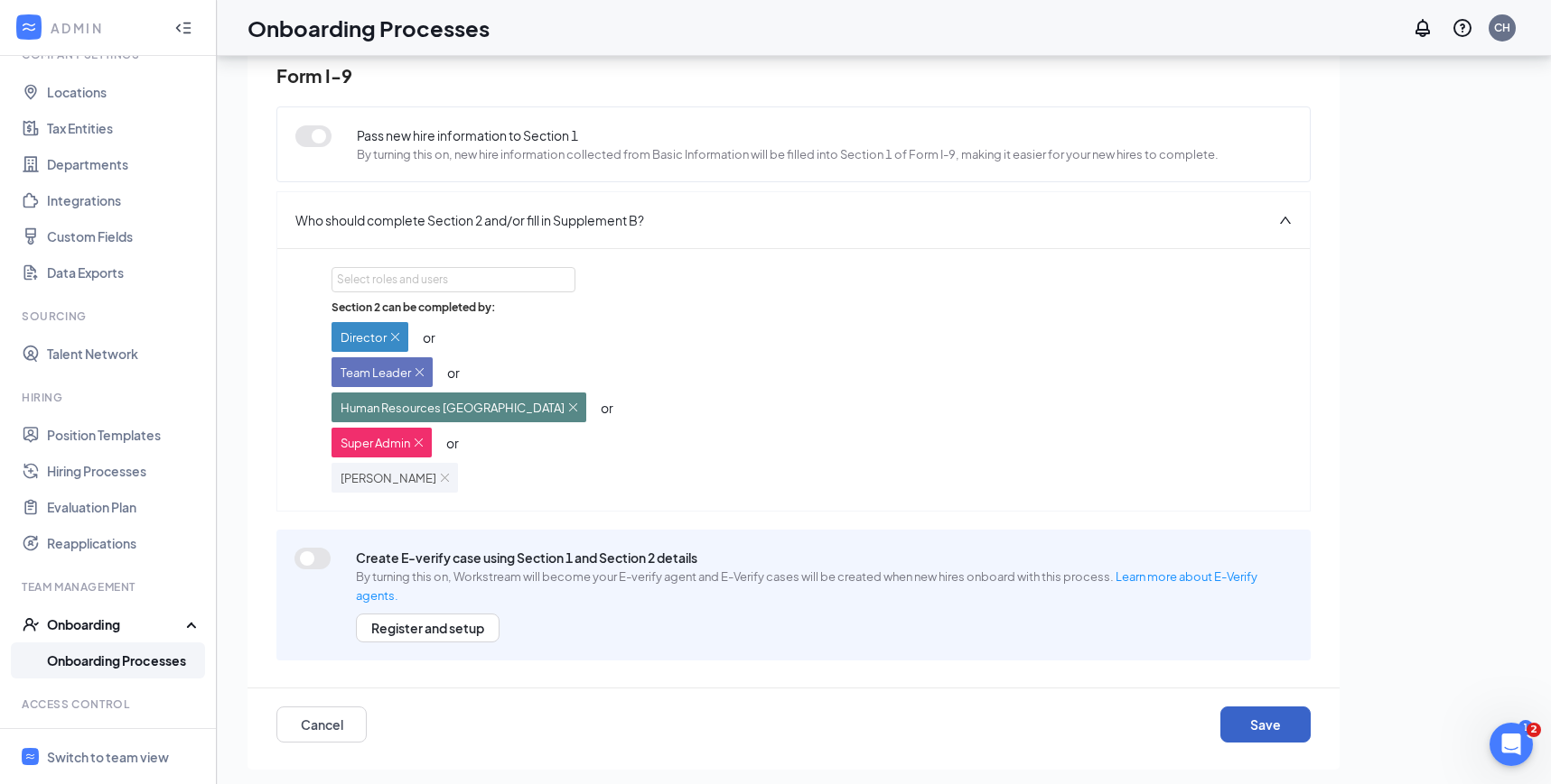
click at [1270, 718] on button "Save" at bounding box center [1265, 725] width 90 height 36
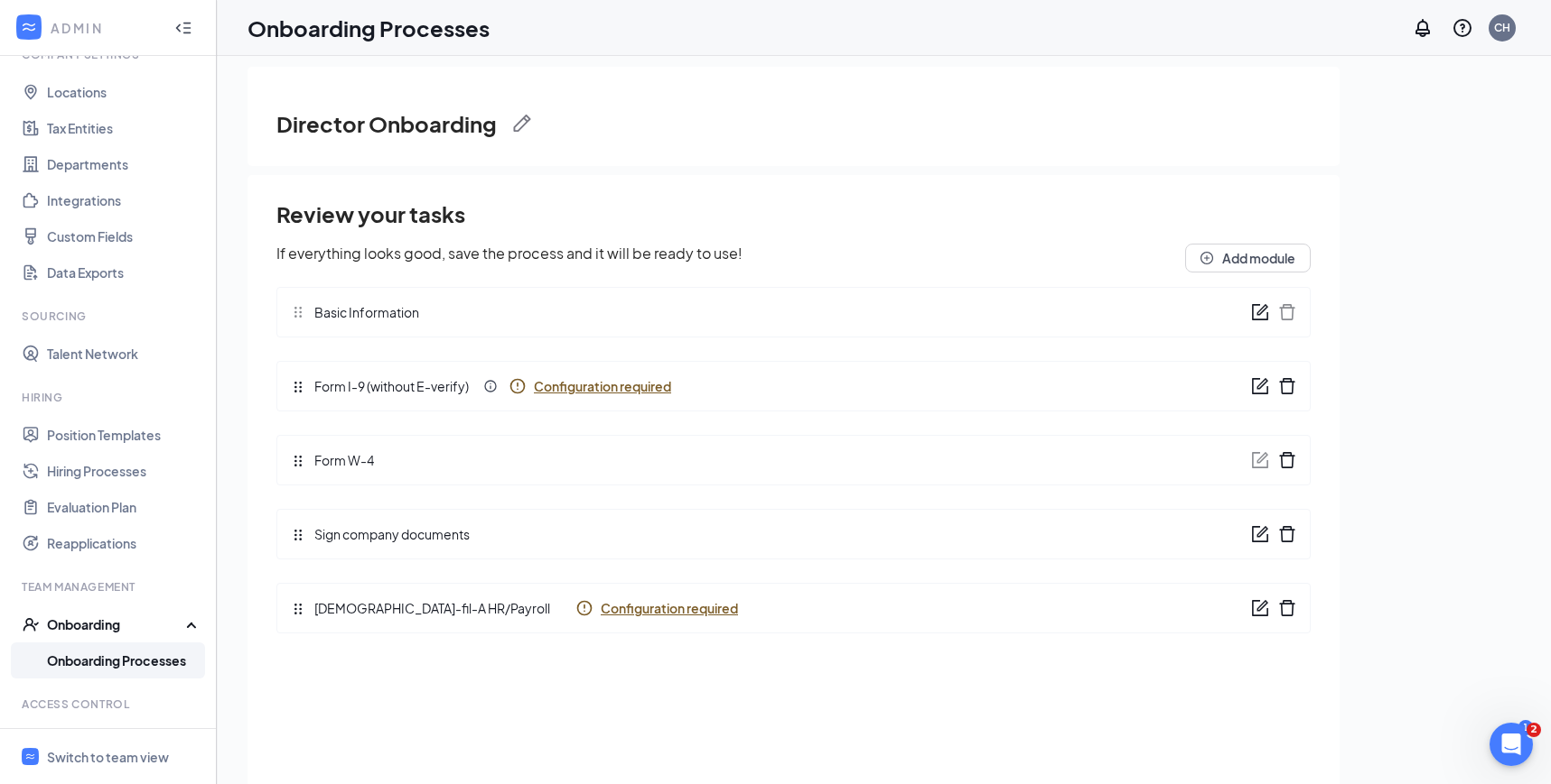
scroll to position [7, 0]
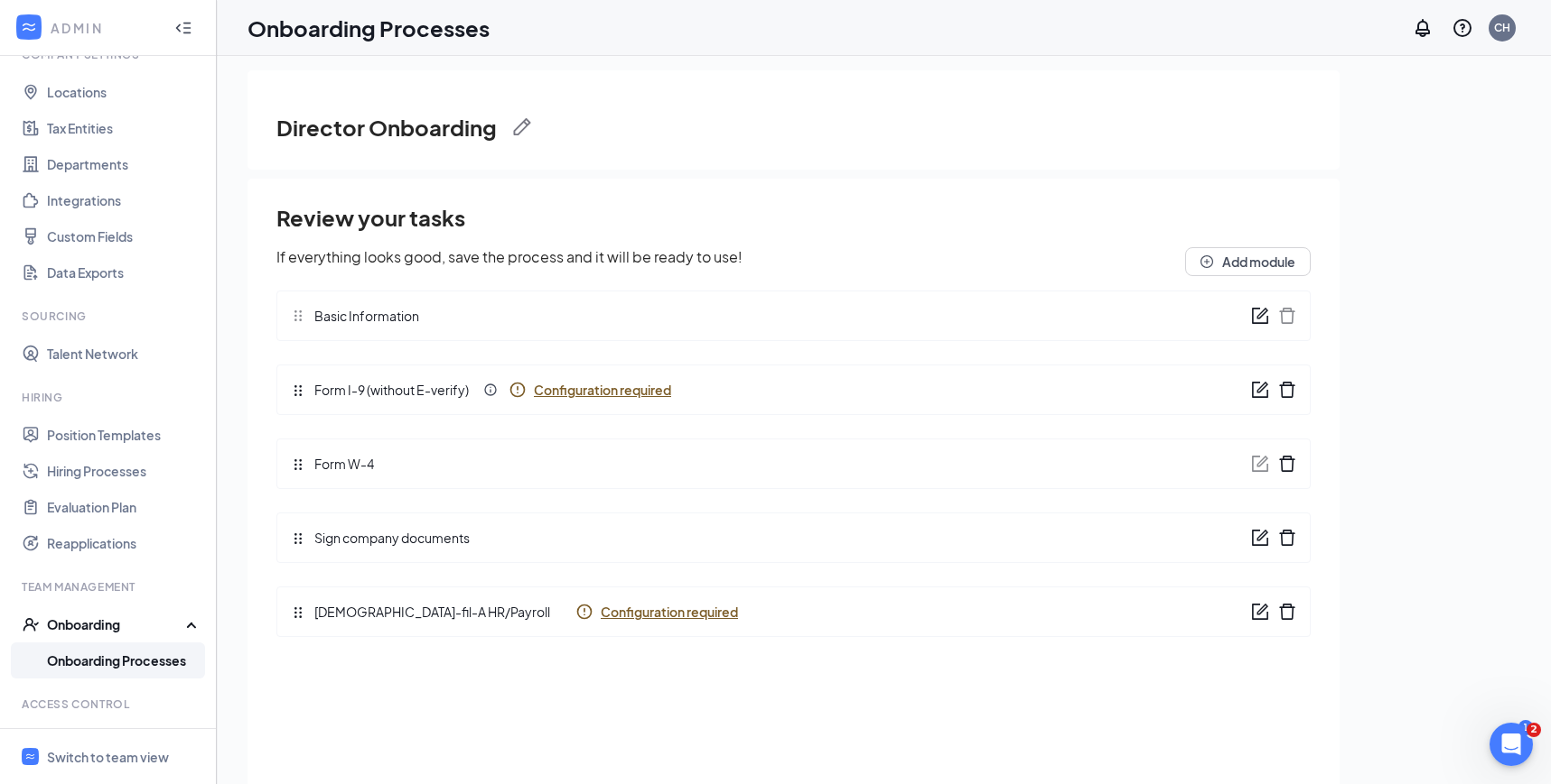
click at [601, 612] on span "Configuration required" at bounding box center [669, 612] width 137 height 18
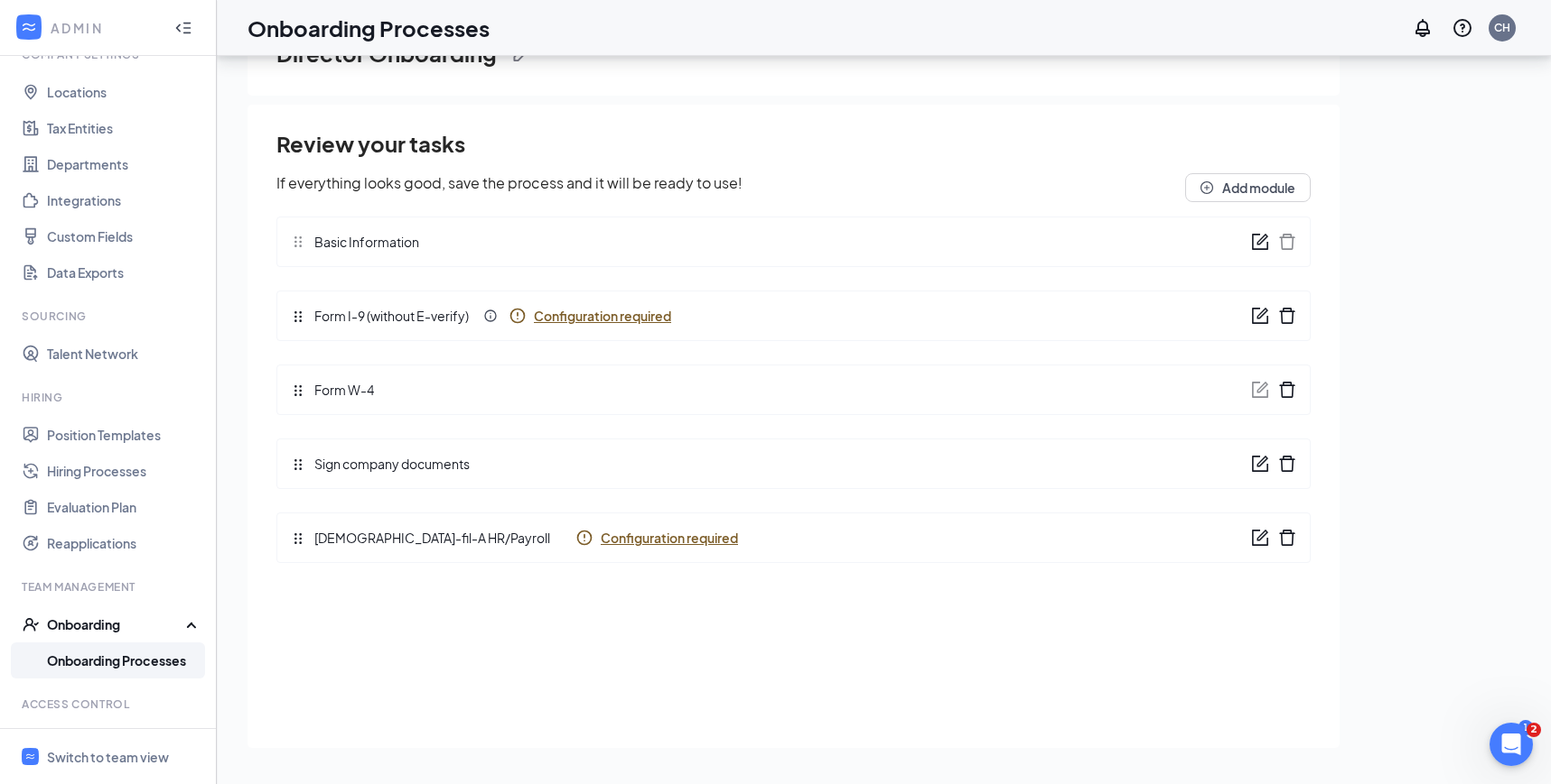
scroll to position [0, 0]
click at [620, 537] on span "Configuration required" at bounding box center [669, 538] width 137 height 18
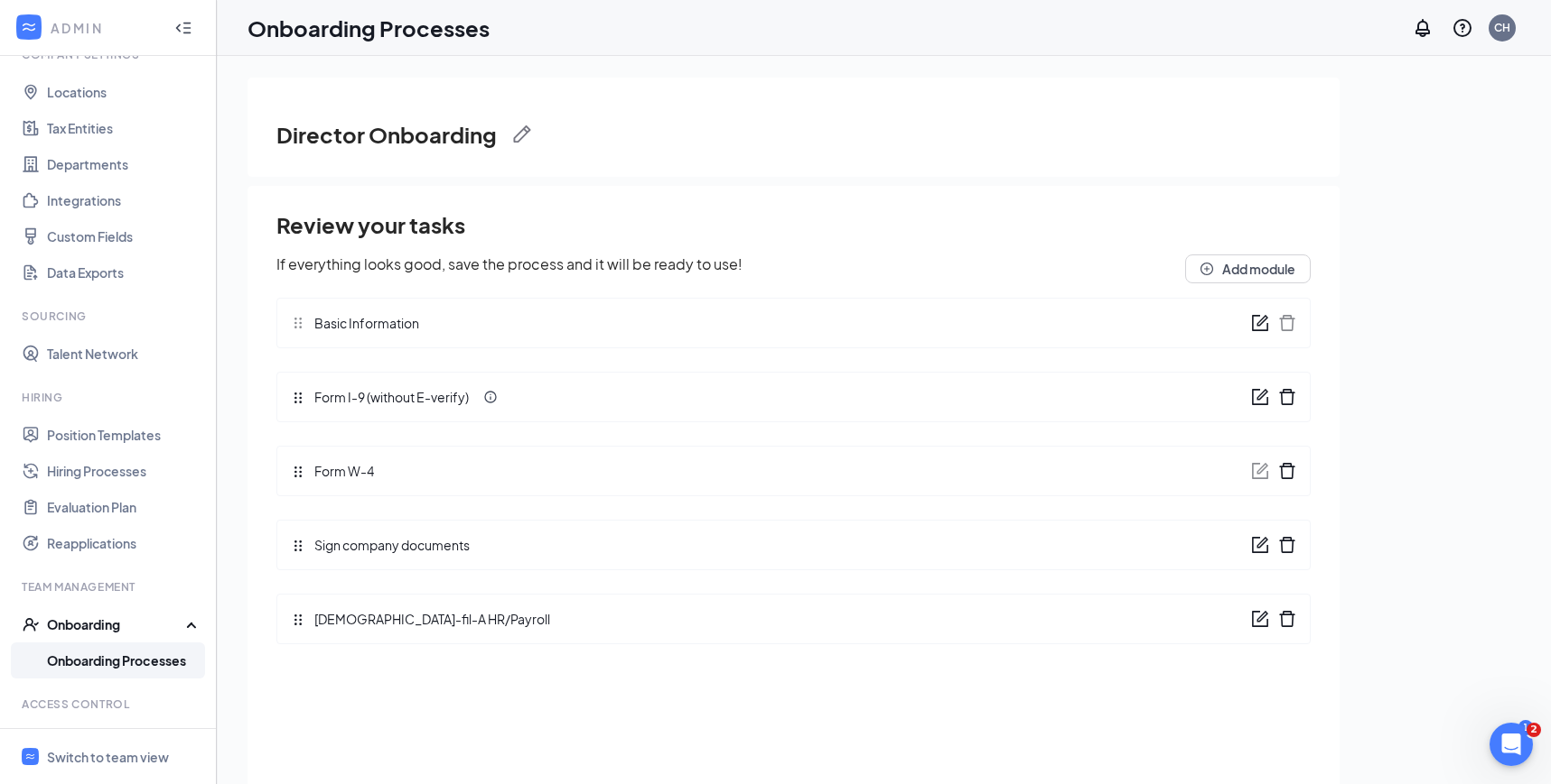
click at [153, 660] on link "Onboarding Processes" at bounding box center [124, 660] width 155 height 36
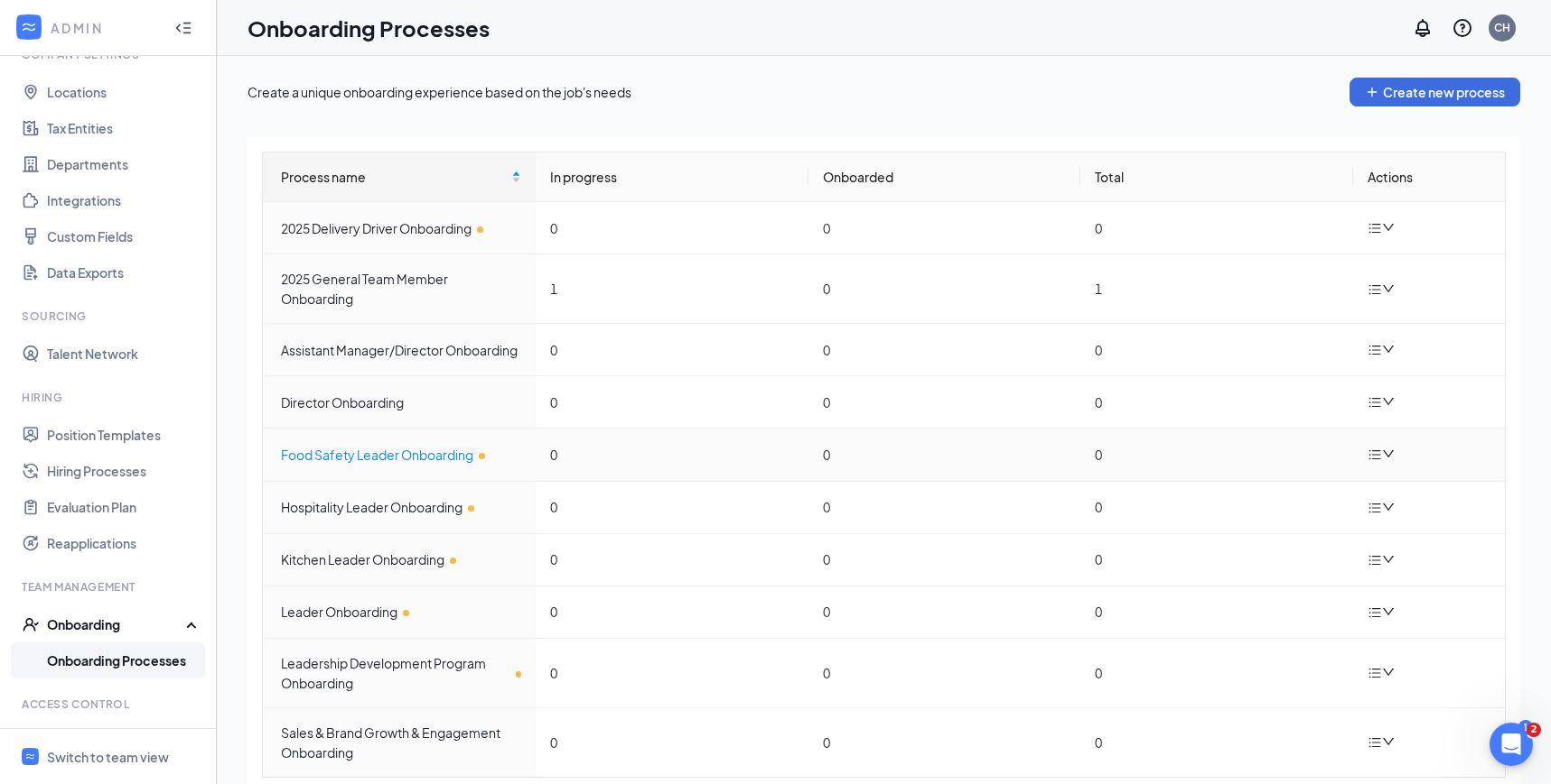
click at [360, 461] on div "Food Safety Leader Onboarding" at bounding box center [401, 454] width 240 height 20
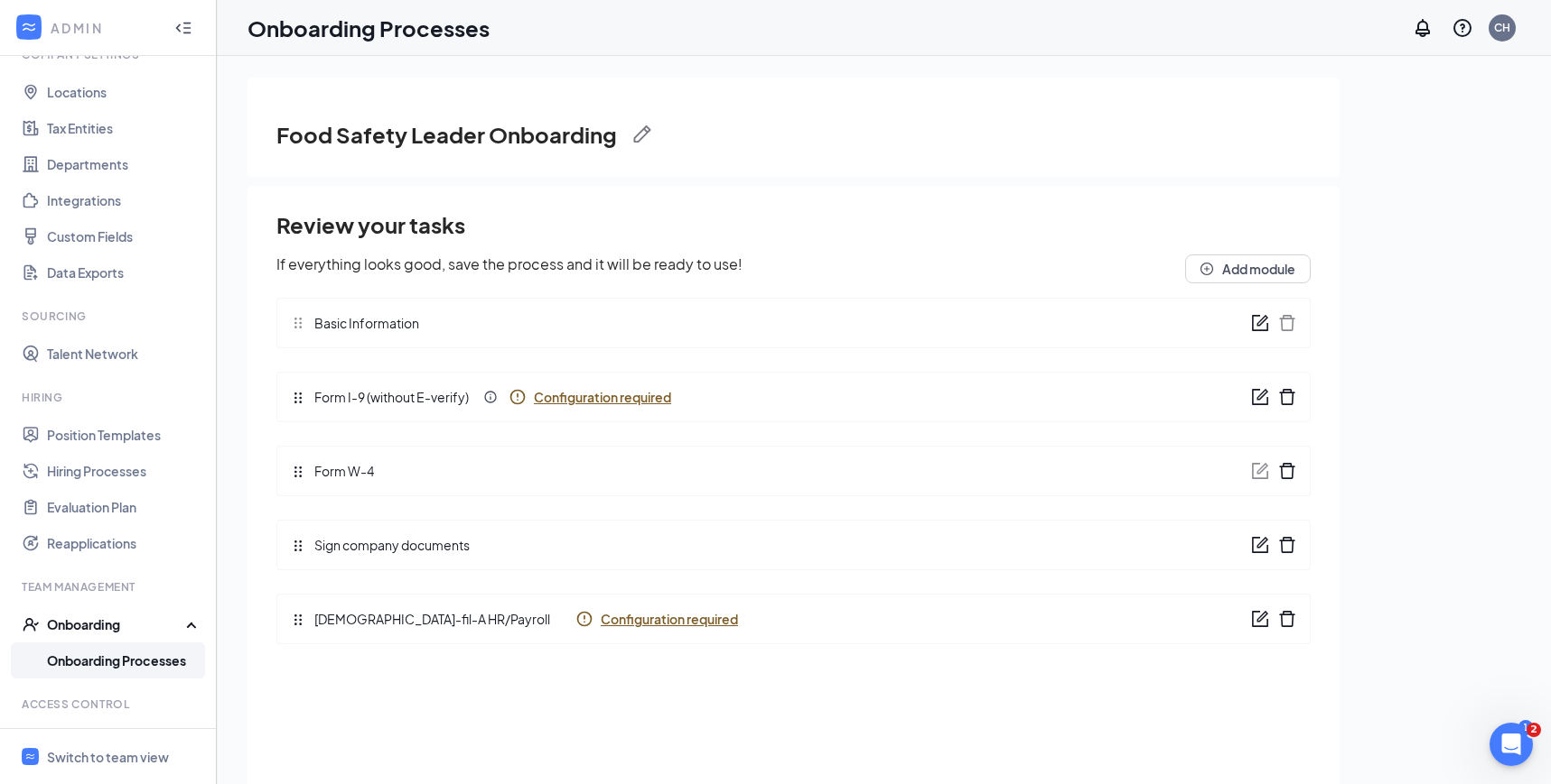
click at [638, 396] on span "Configuration required" at bounding box center [602, 397] width 137 height 18
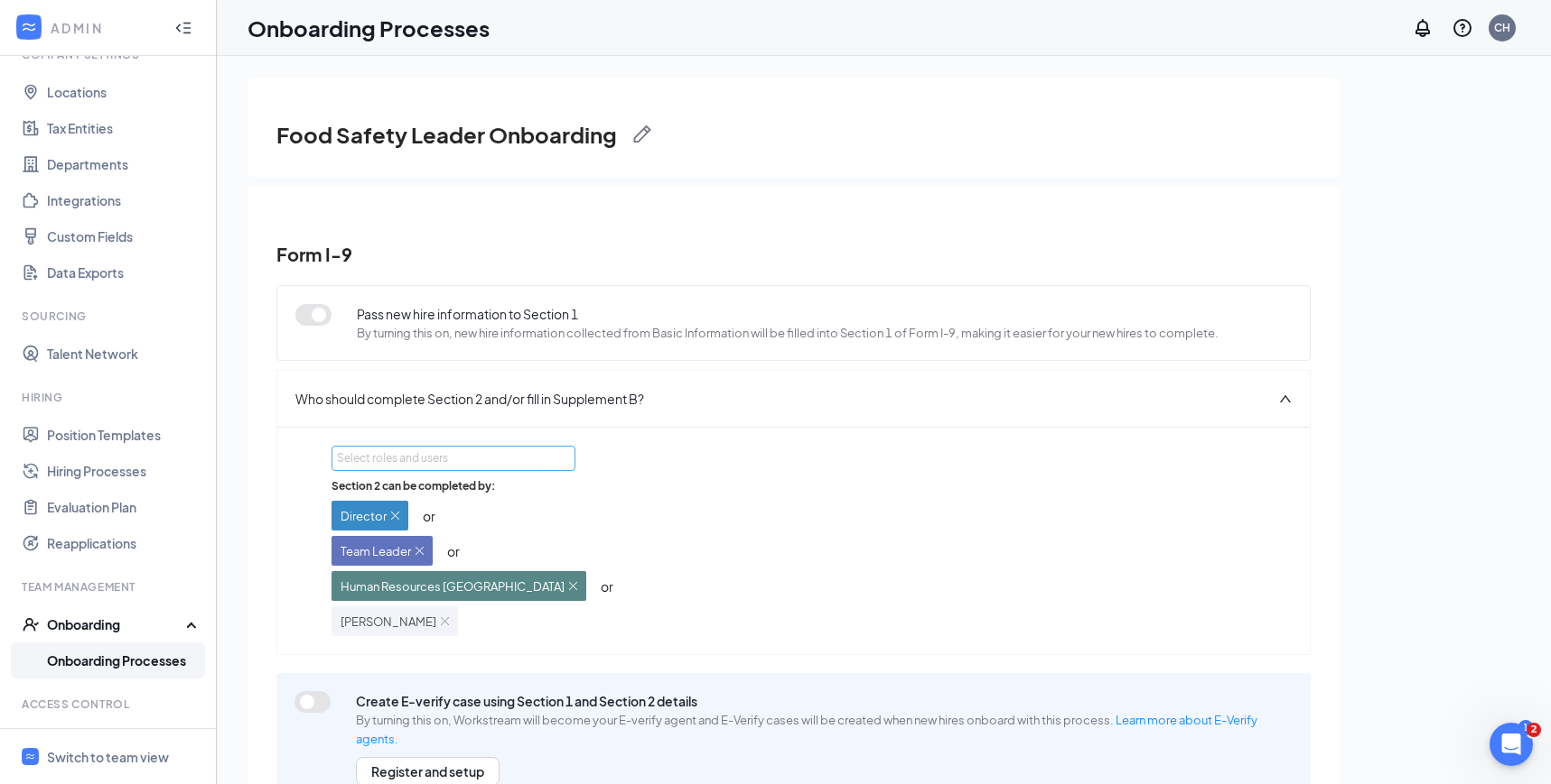
click at [455, 465] on div "Select roles and users" at bounding box center [448, 458] width 223 height 18
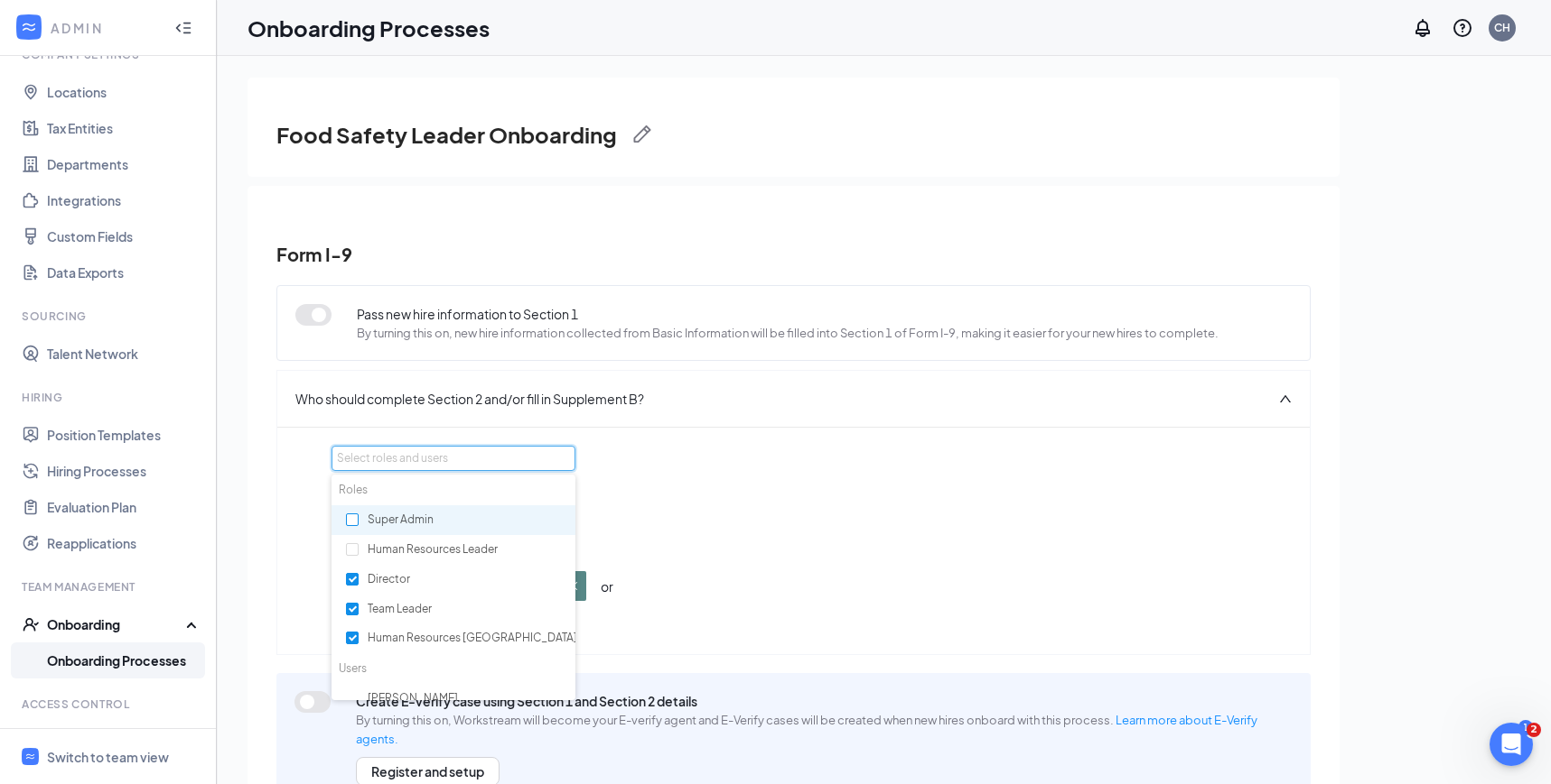
click at [352, 511] on label at bounding box center [352, 519] width 13 height 17
click at [352, 513] on input "checkbox" at bounding box center [352, 519] width 13 height 13
click at [869, 454] on div "Select roles and users Section 2 can be completed by: Director or Team Leader o…" at bounding box center [793, 540] width 923 height 191
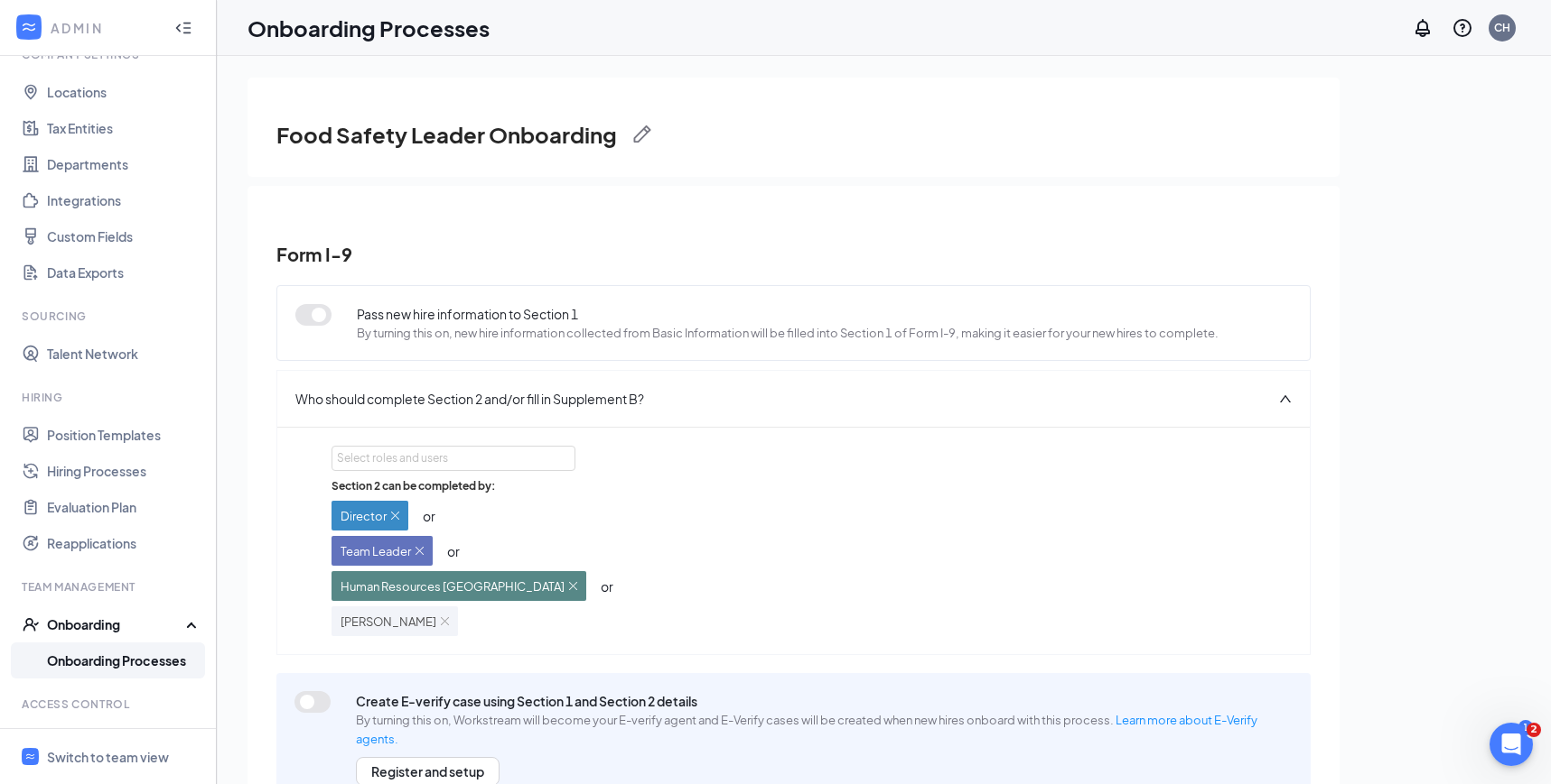
scroll to position [5, 0]
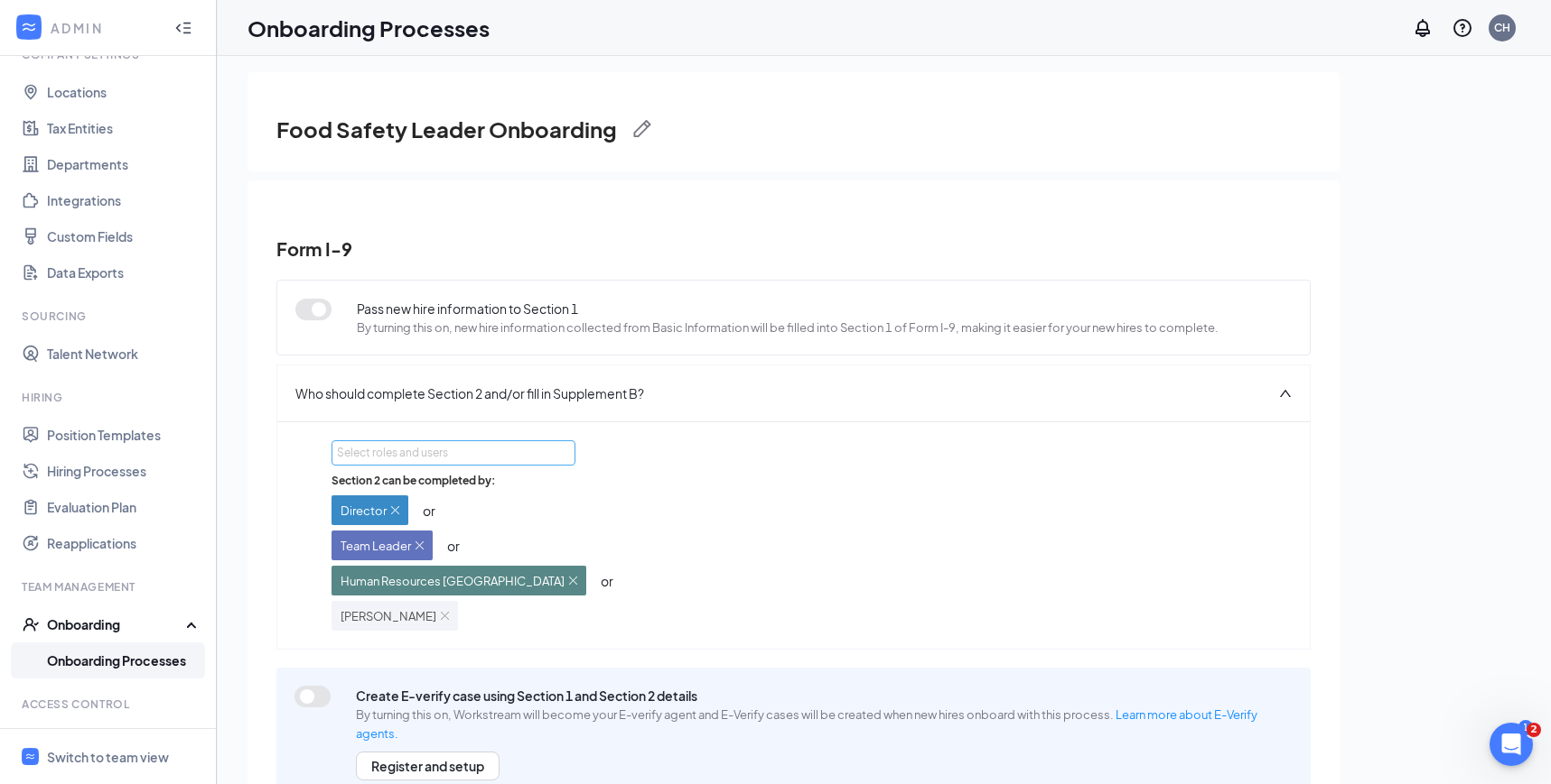
click at [449, 456] on div "Select roles and users" at bounding box center [448, 453] width 223 height 18
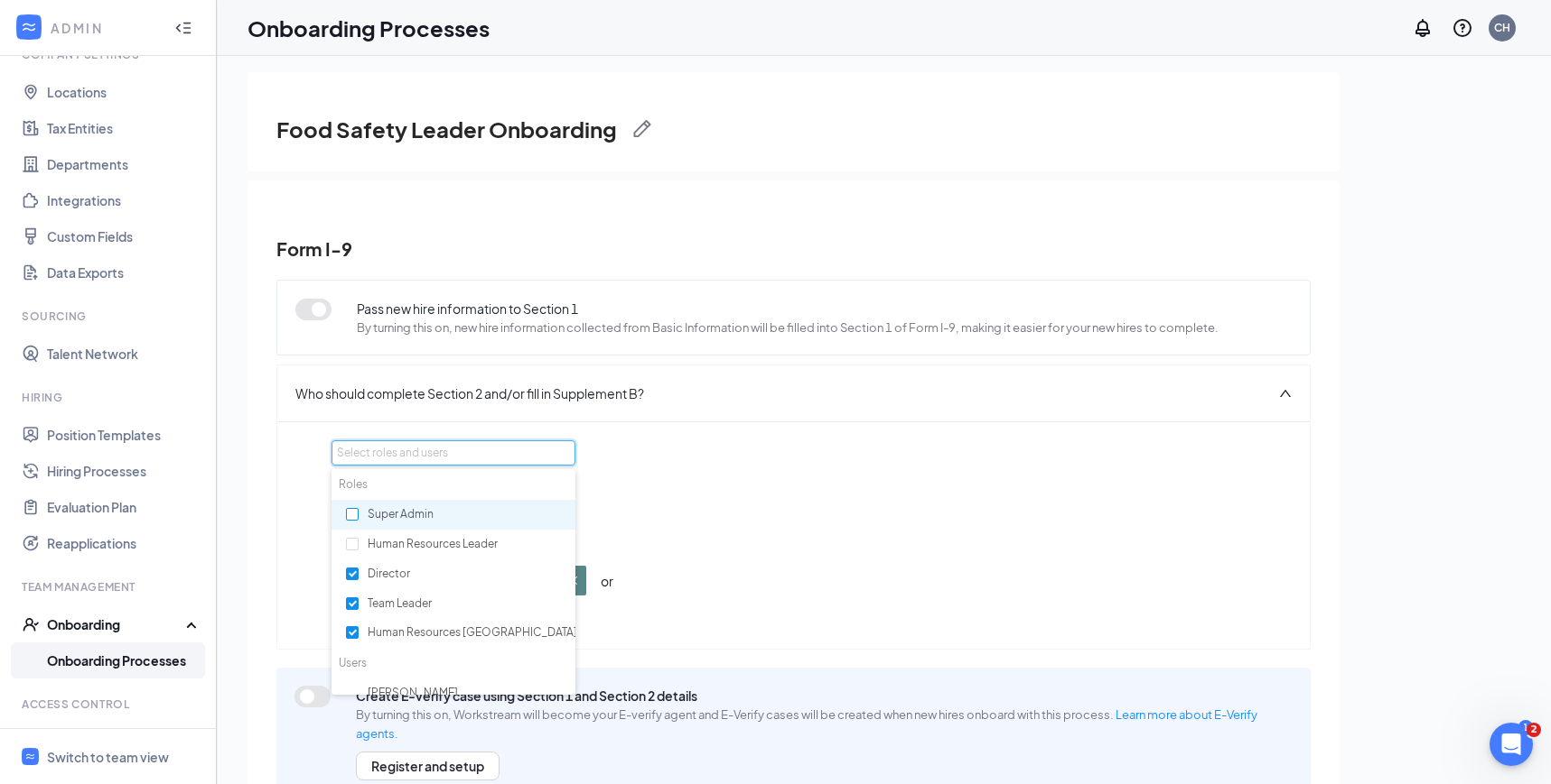
click at [351, 512] on input "checkbox" at bounding box center [352, 514] width 13 height 13
checkbox input "true"
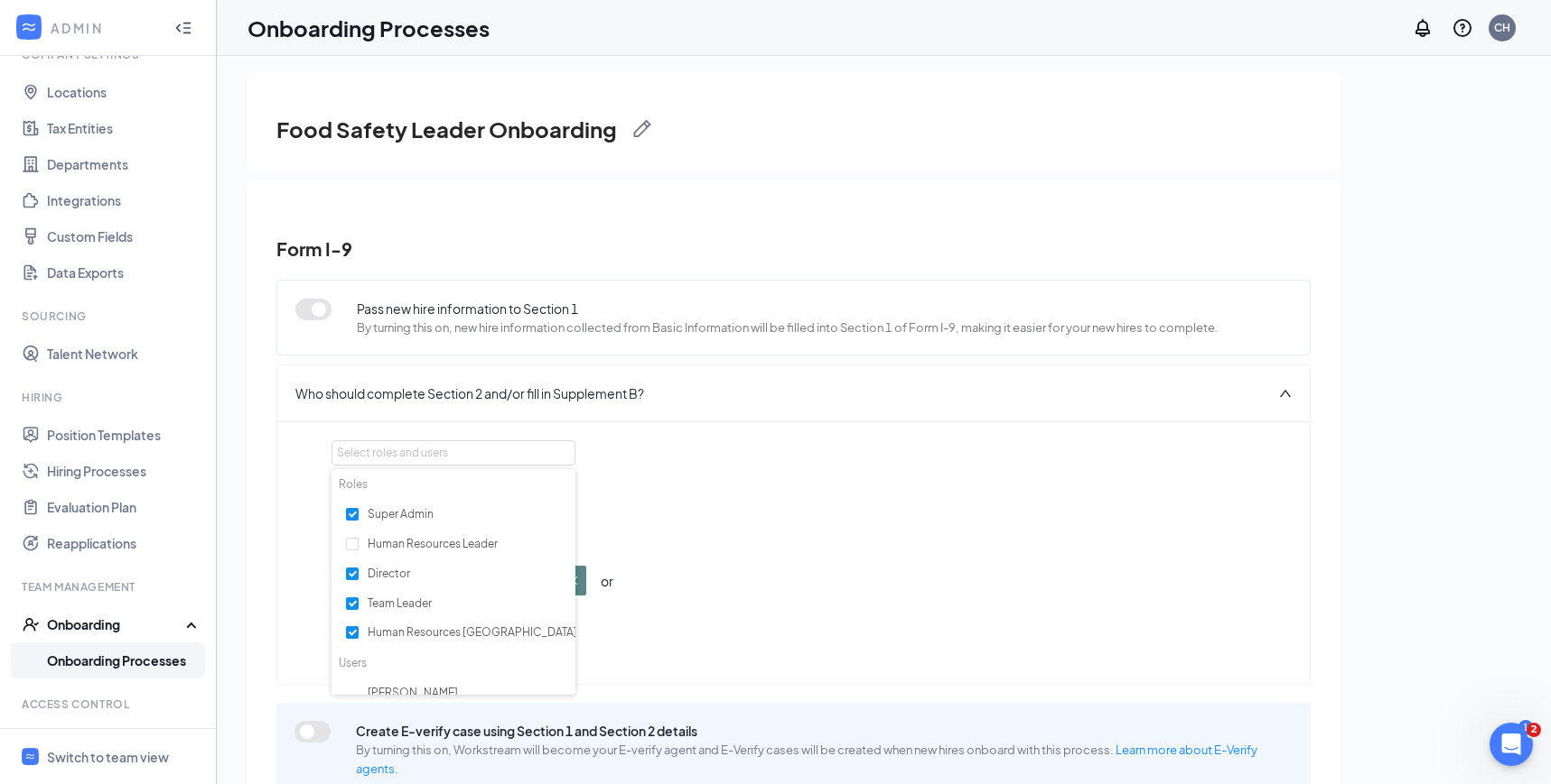
click at [783, 456] on div "Select roles and users Section 2 can be completed by: Director or Team Leader o…" at bounding box center [793, 553] width 923 height 226
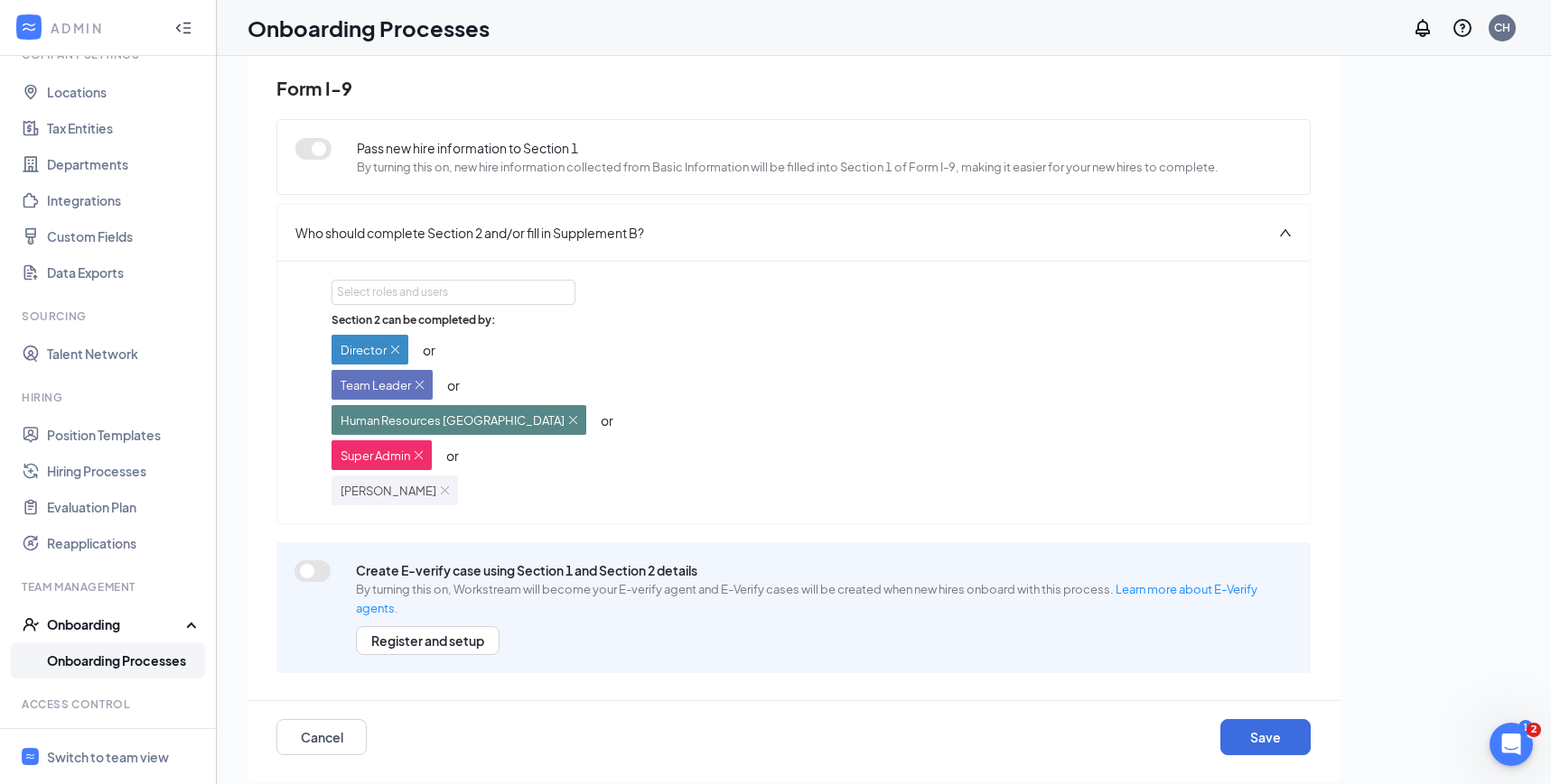
scroll to position [81, 0]
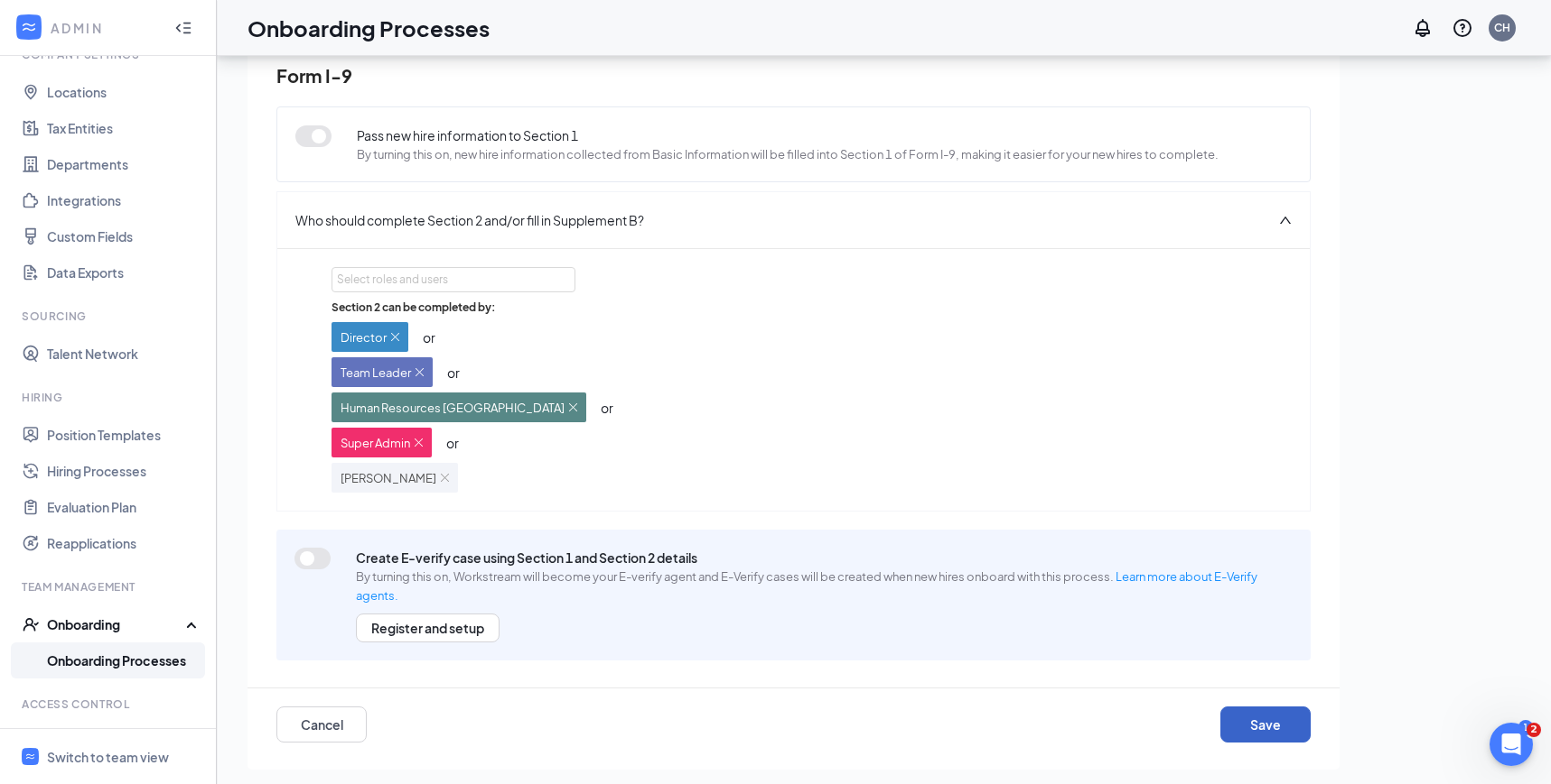
click at [1266, 720] on button "Save" at bounding box center [1265, 725] width 90 height 36
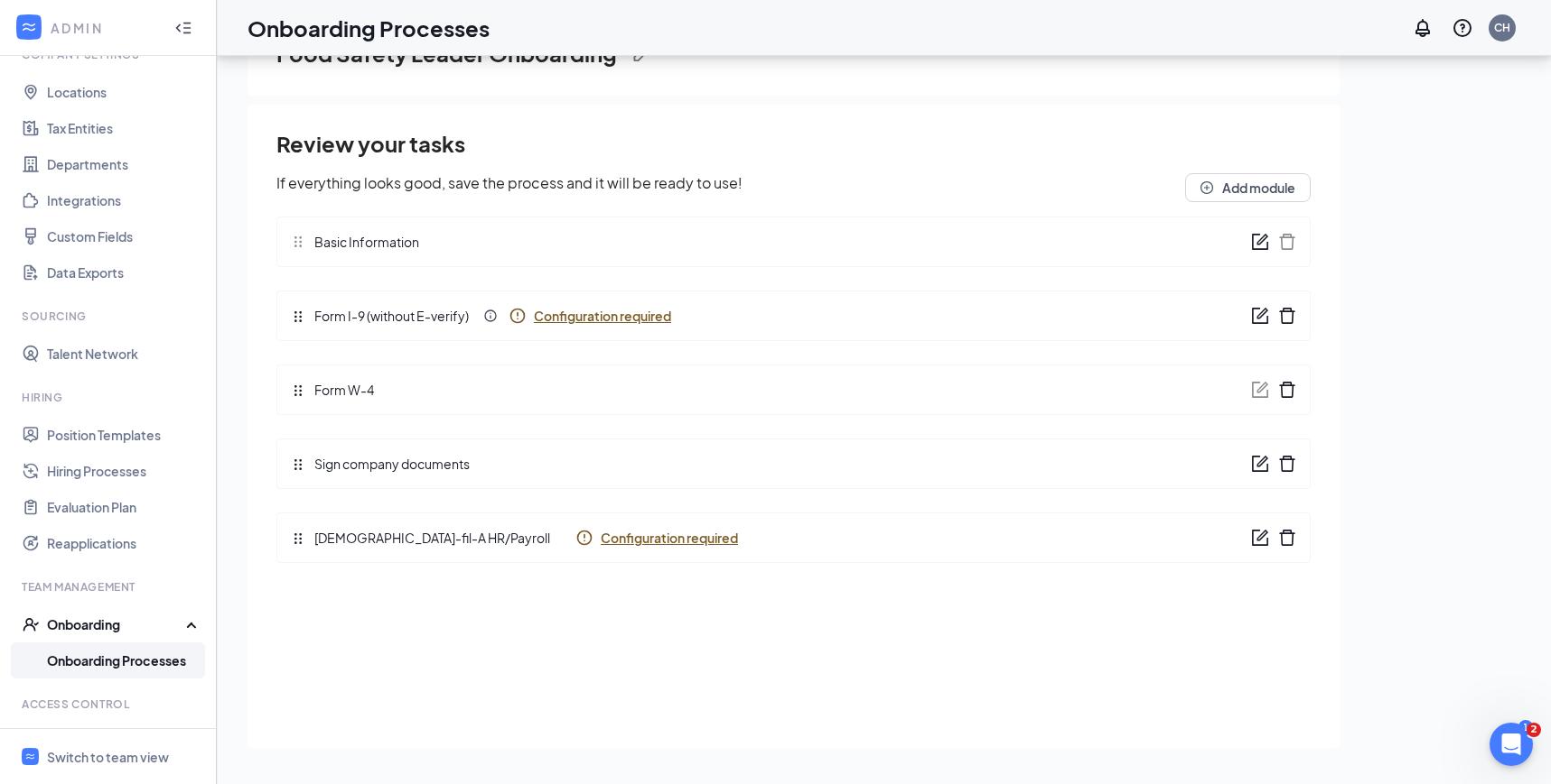
scroll to position [0, 0]
click at [601, 542] on span "Configuration required" at bounding box center [669, 538] width 137 height 18
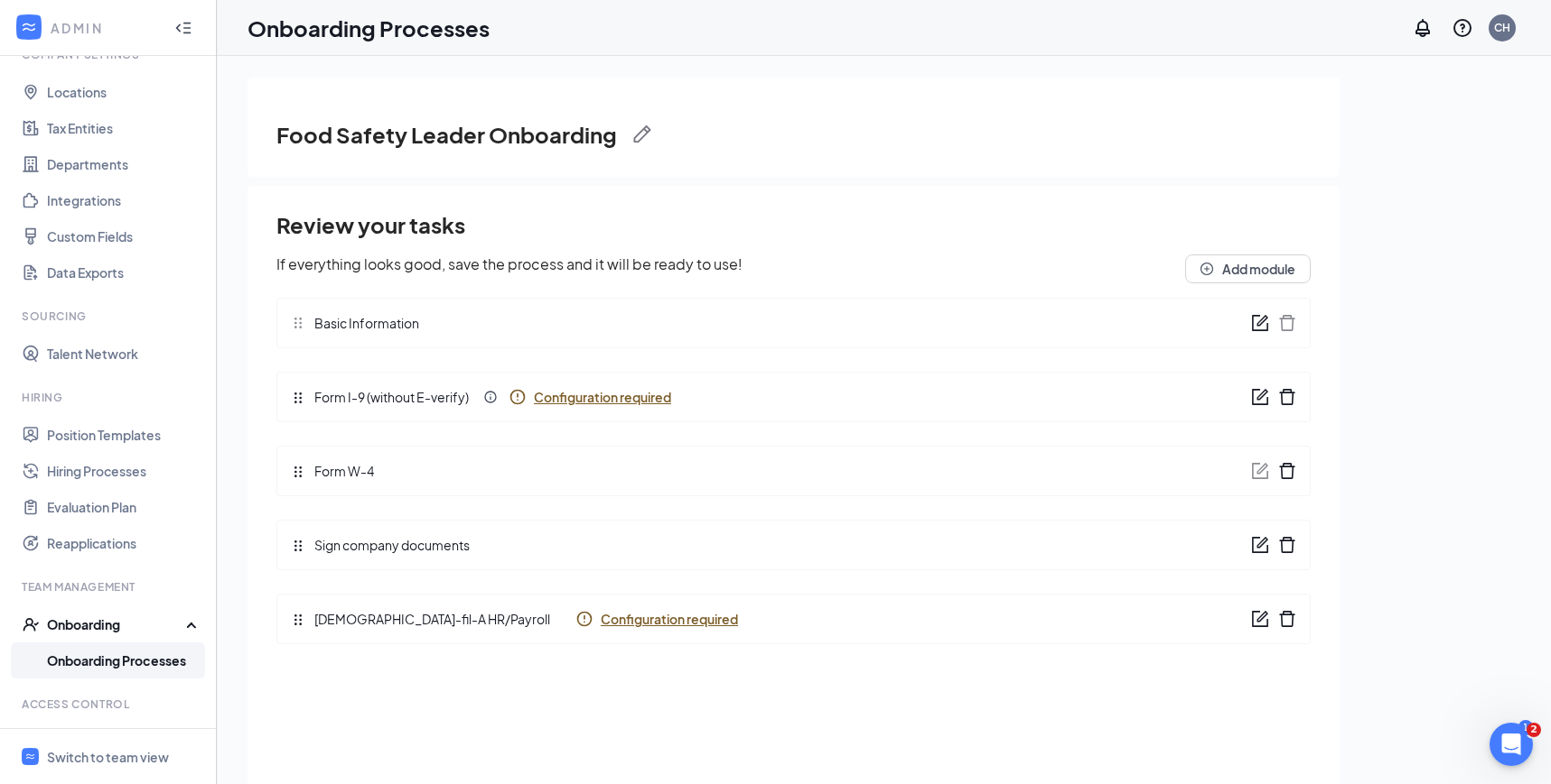
click at [167, 657] on link "Onboarding Processes" at bounding box center [124, 660] width 155 height 36
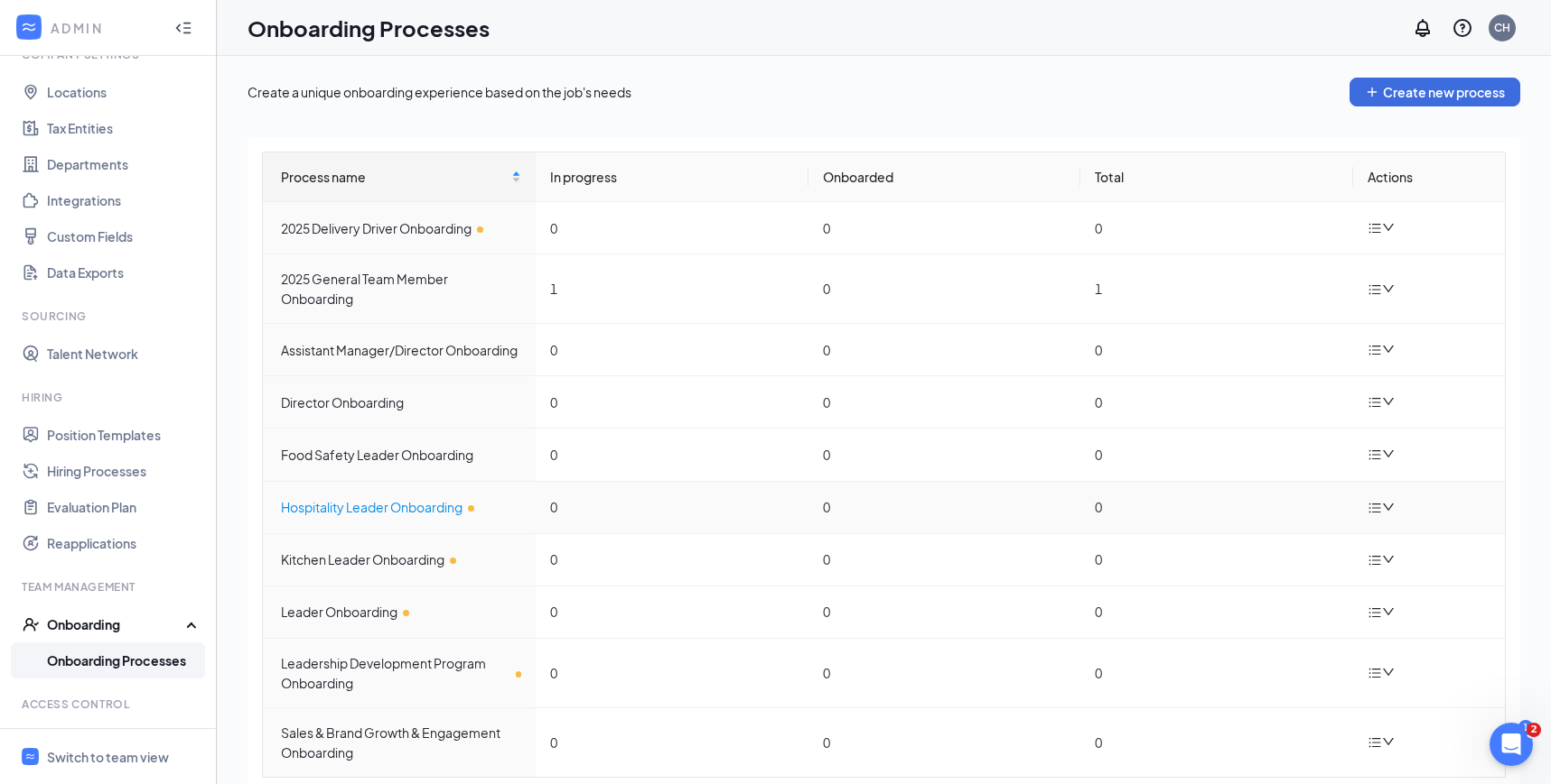
click at [421, 503] on div "Hospitality Leader Onboarding" at bounding box center [401, 507] width 240 height 20
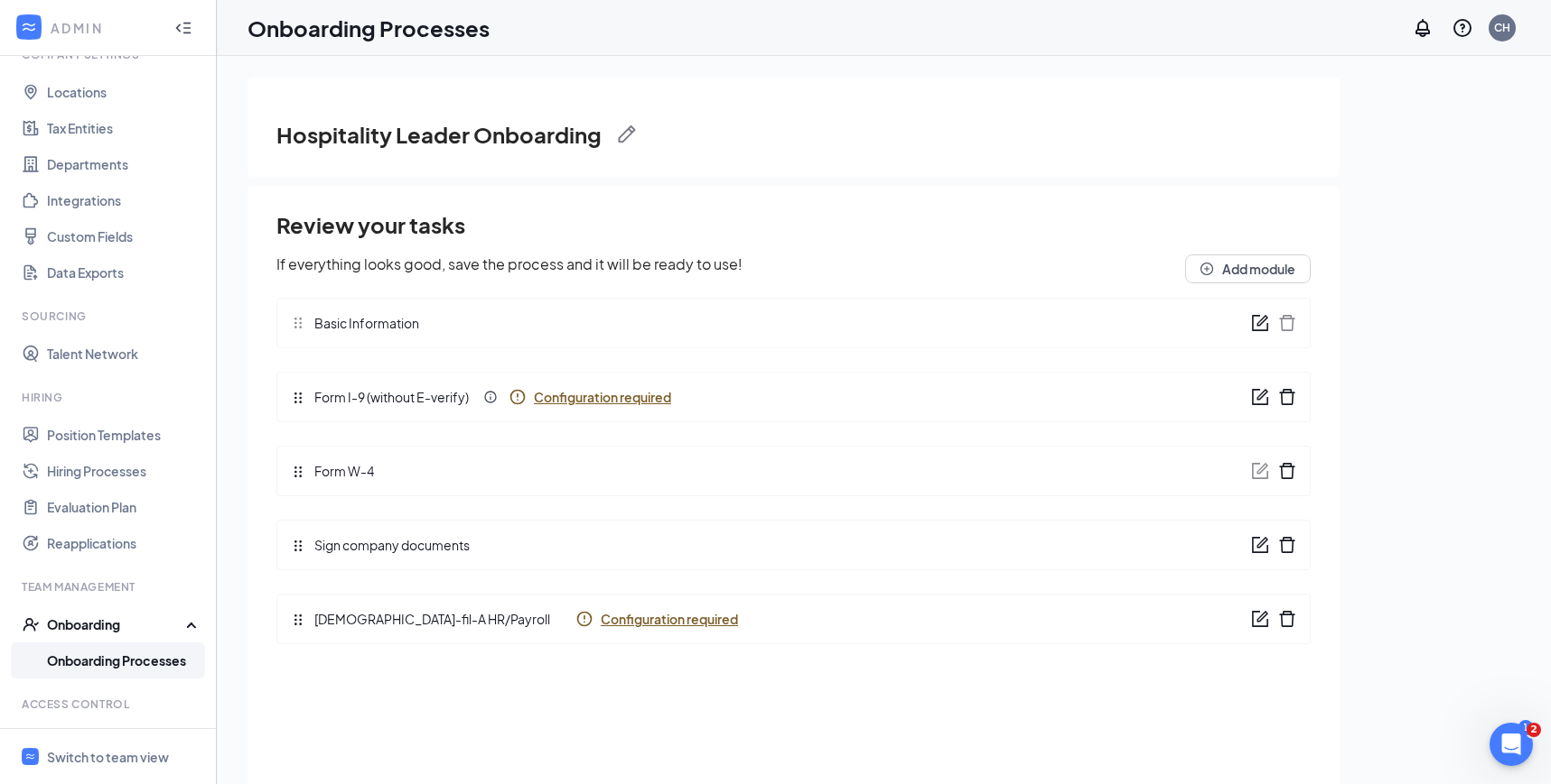
click at [620, 398] on span "Configuration required" at bounding box center [602, 397] width 137 height 18
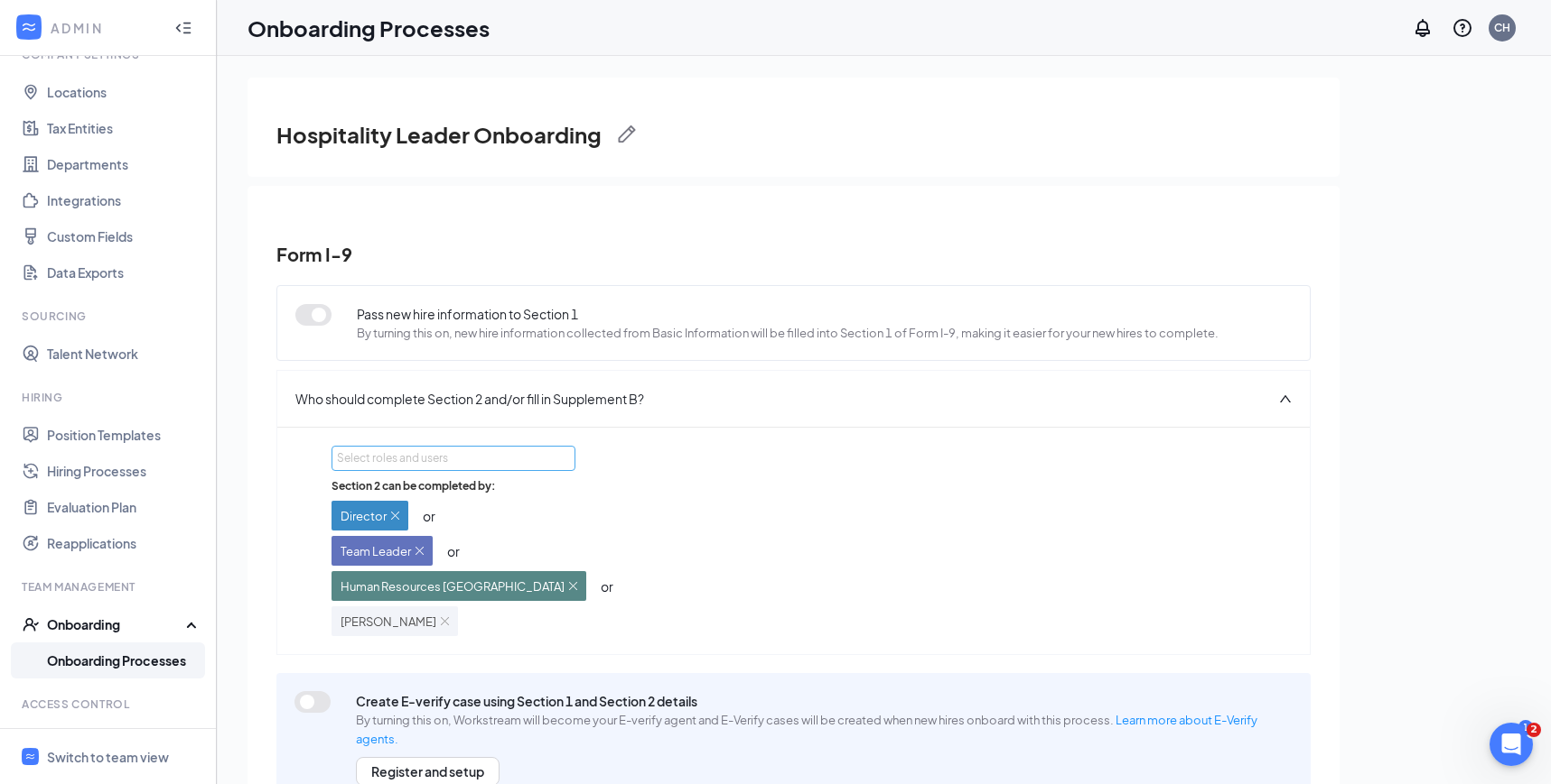
click at [498, 462] on div "Select roles and users" at bounding box center [448, 458] width 223 height 18
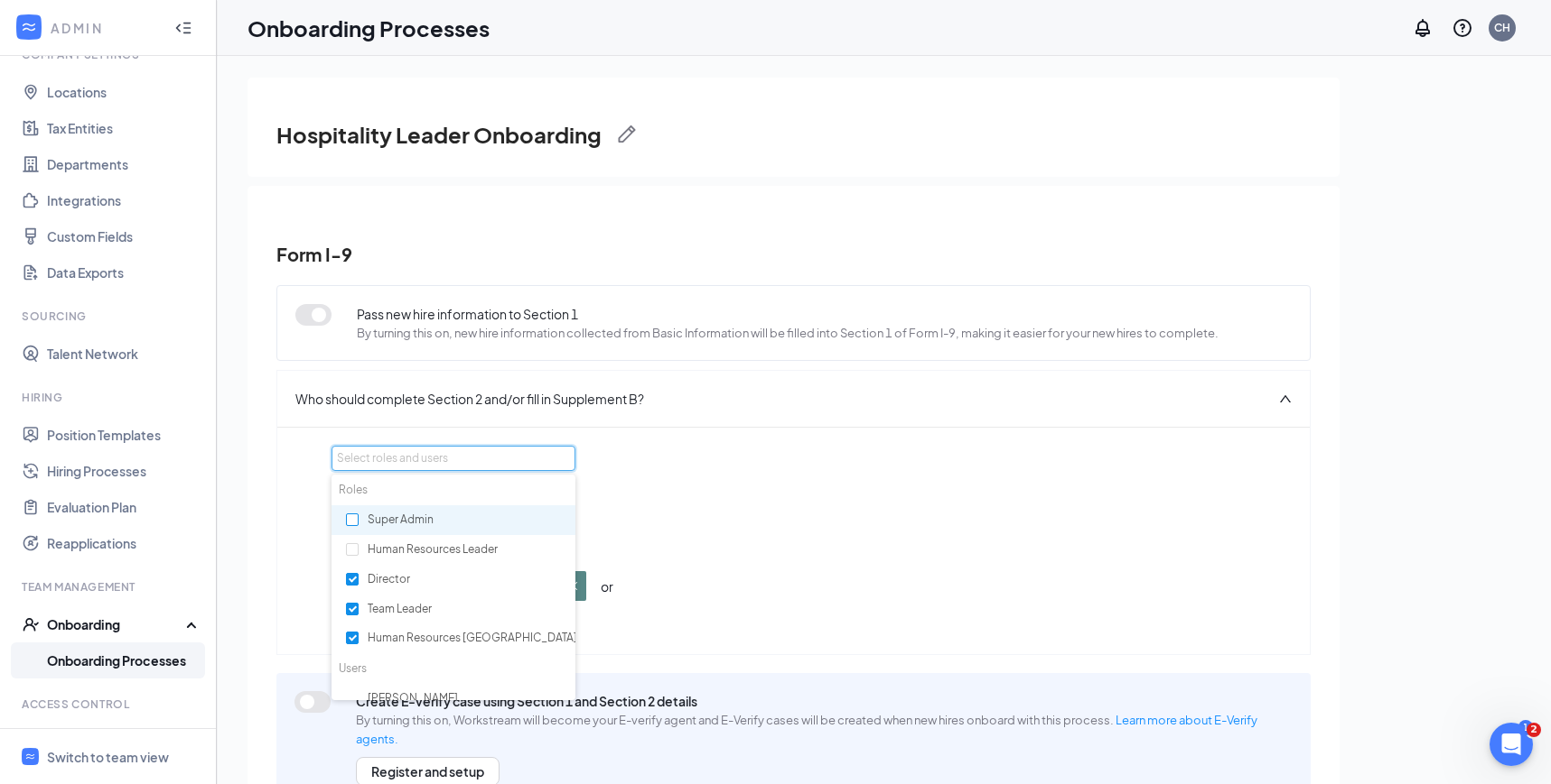
click at [353, 524] on input "checkbox" at bounding box center [352, 519] width 13 height 13
checkbox input "true"
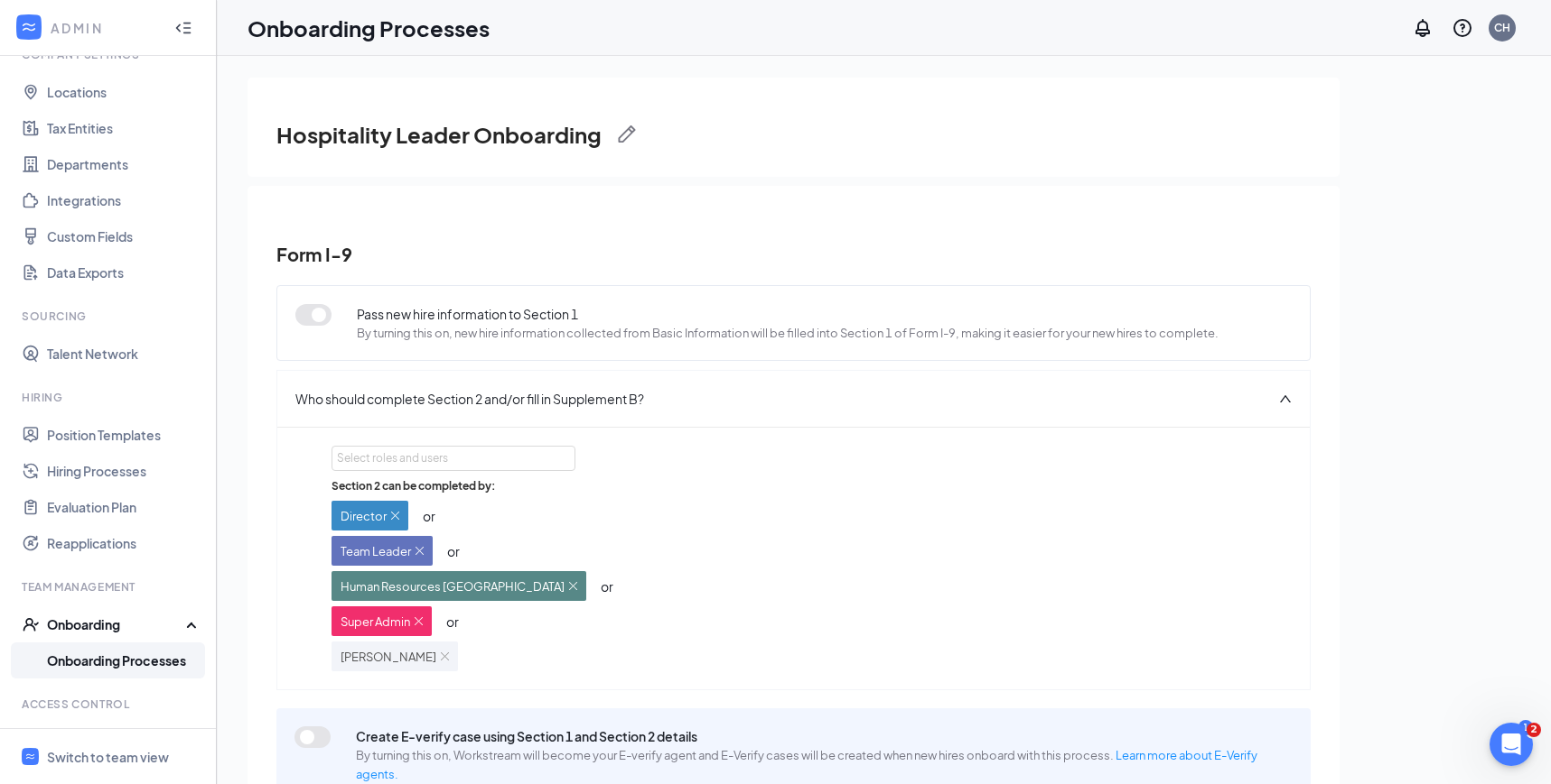
click at [1014, 482] on div "Section 2 can be completed by: Director or Team Leader or Human Resources Avond…" at bounding box center [793, 574] width 923 height 193
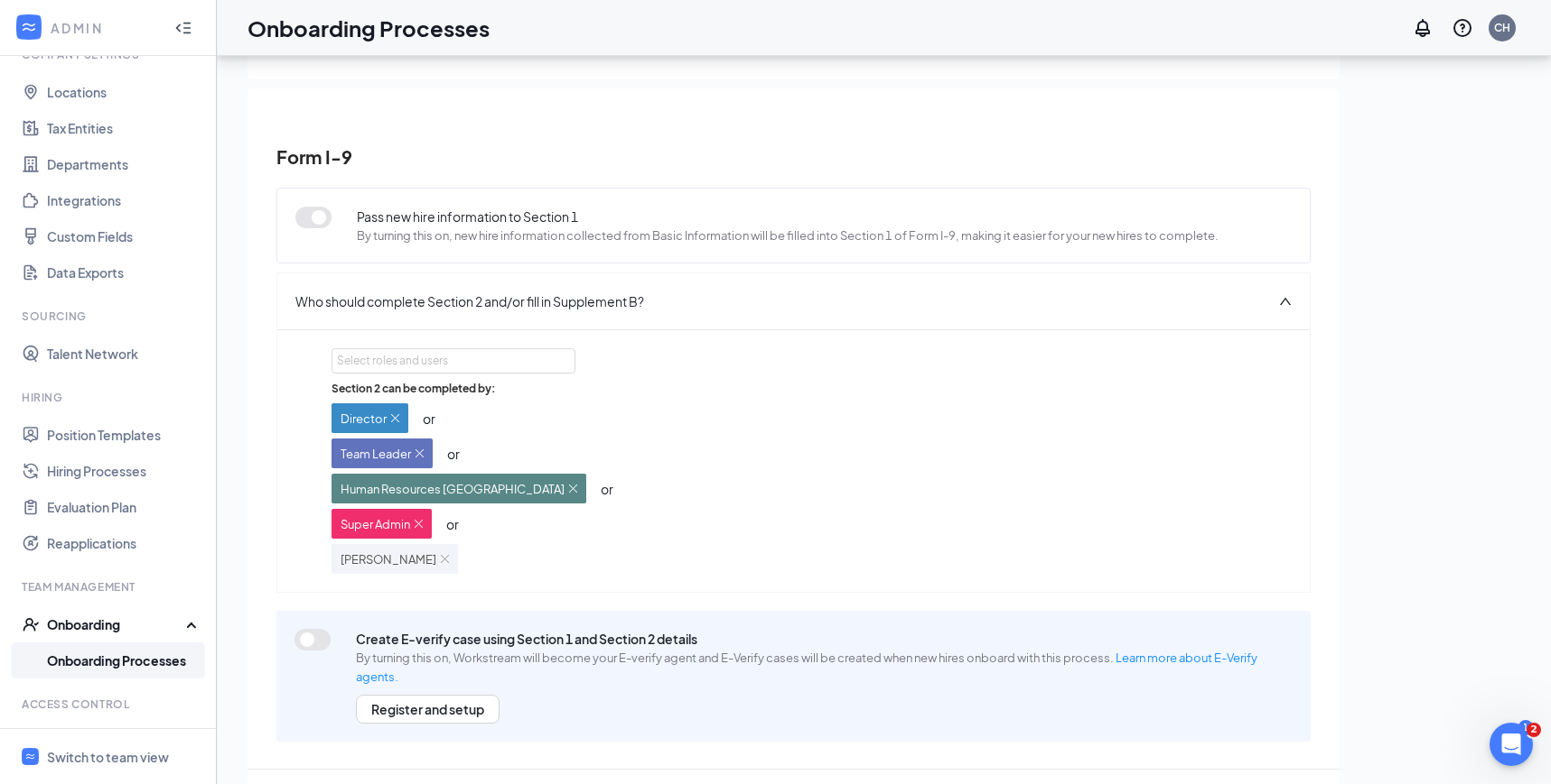
scroll to position [81, 0]
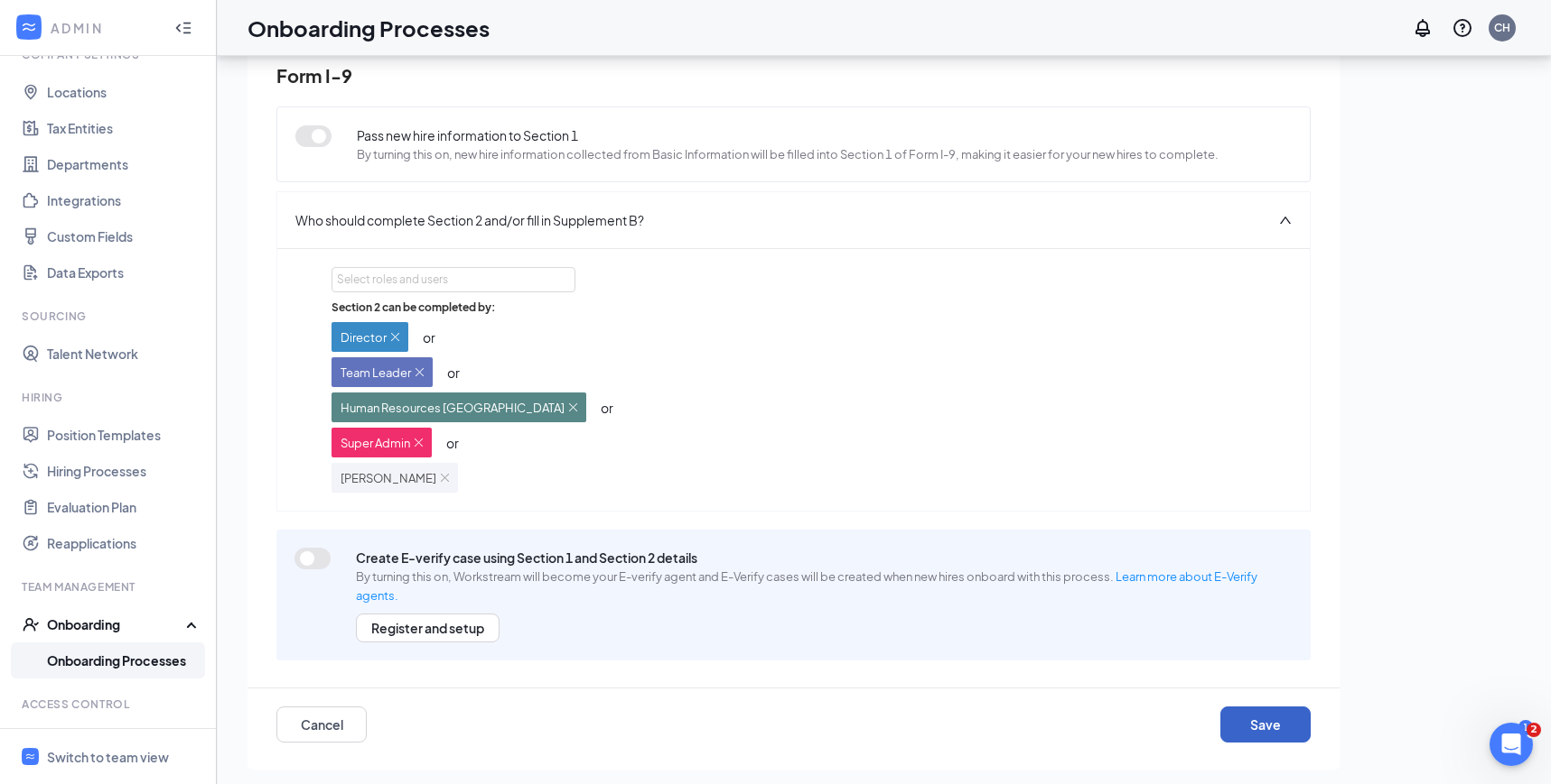
click at [1251, 723] on button "Save" at bounding box center [1265, 725] width 90 height 36
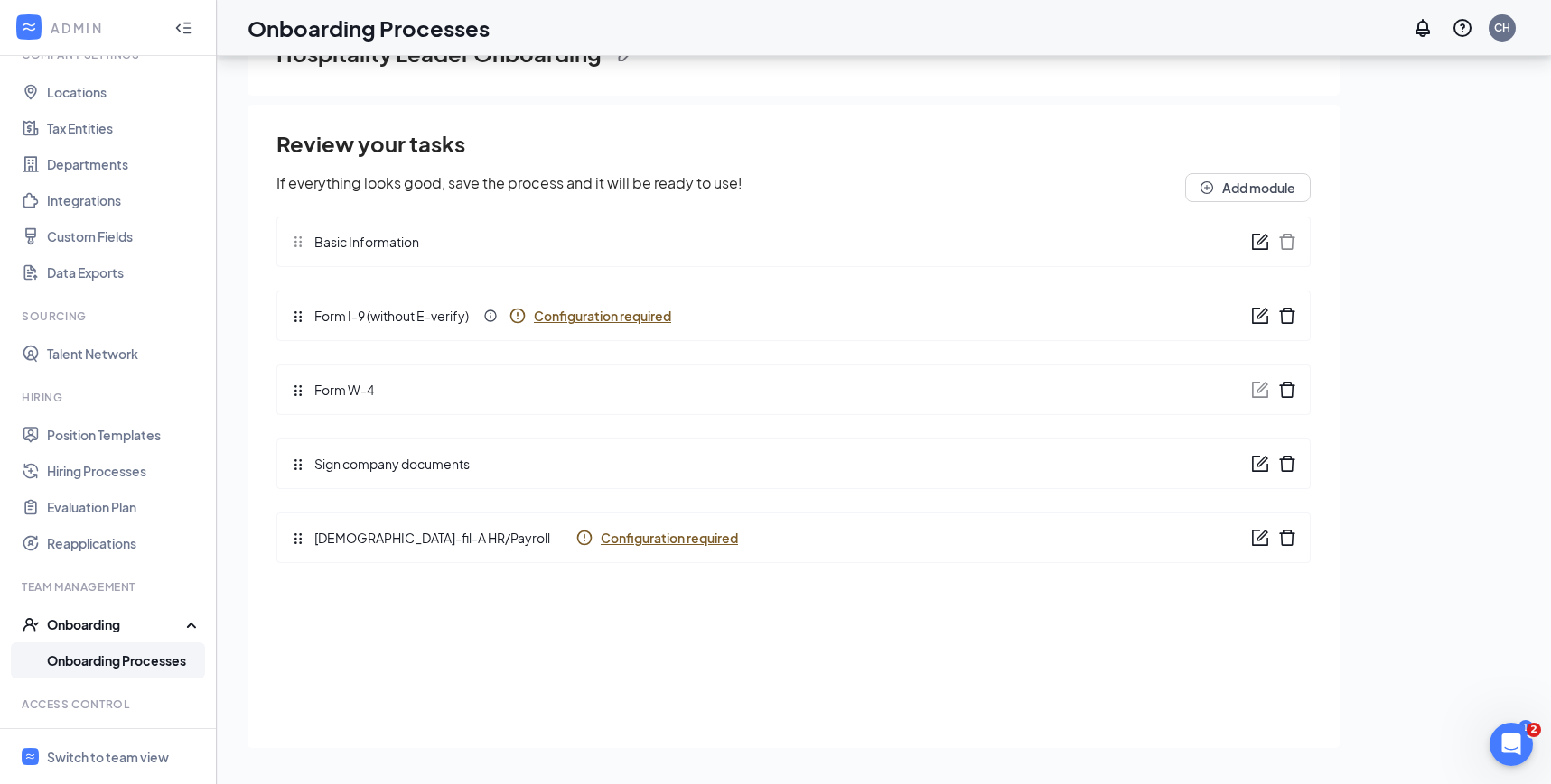
scroll to position [0, 0]
click at [577, 314] on span "Configuration required" at bounding box center [602, 316] width 137 height 18
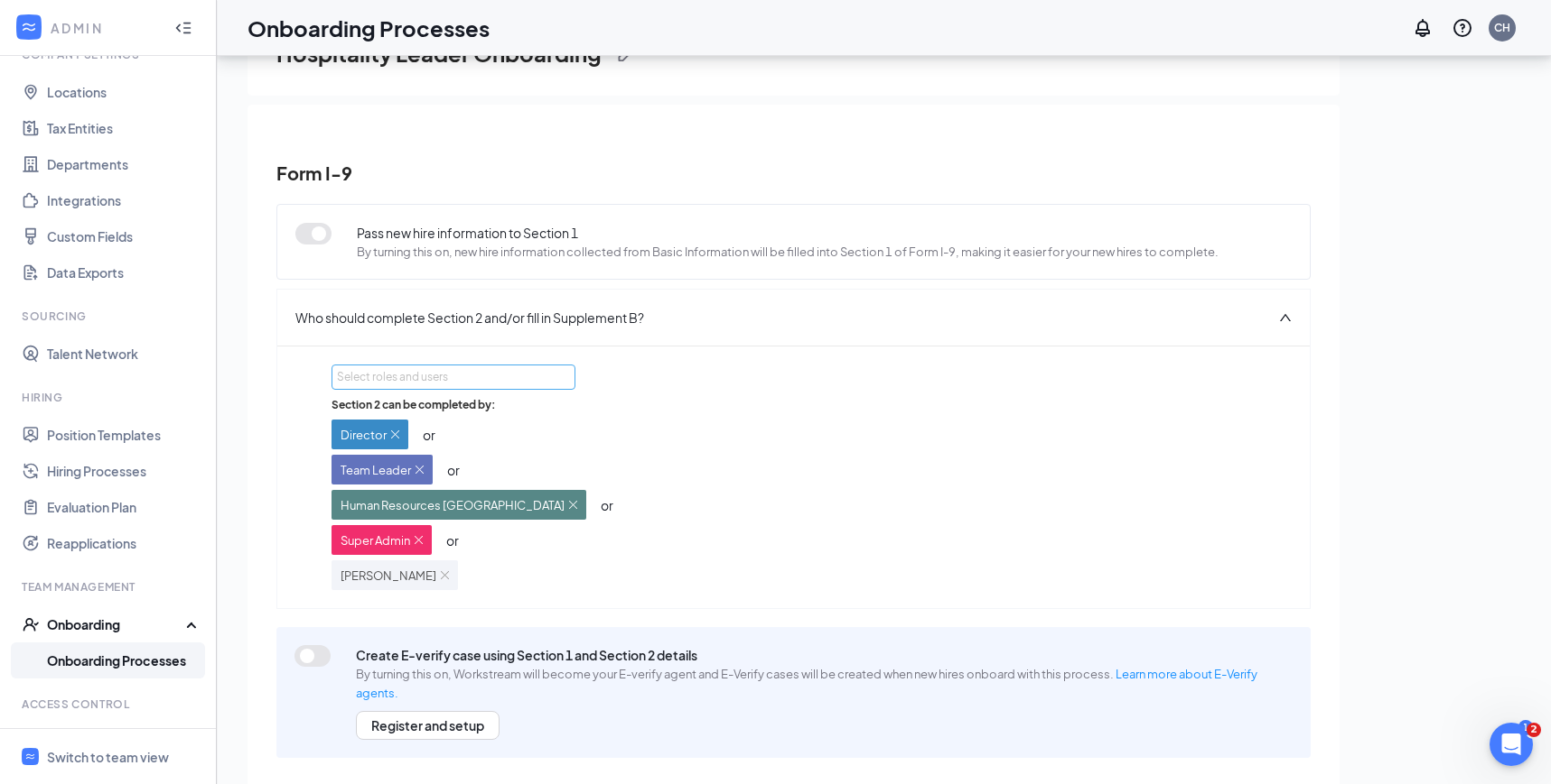
scroll to position [98, 0]
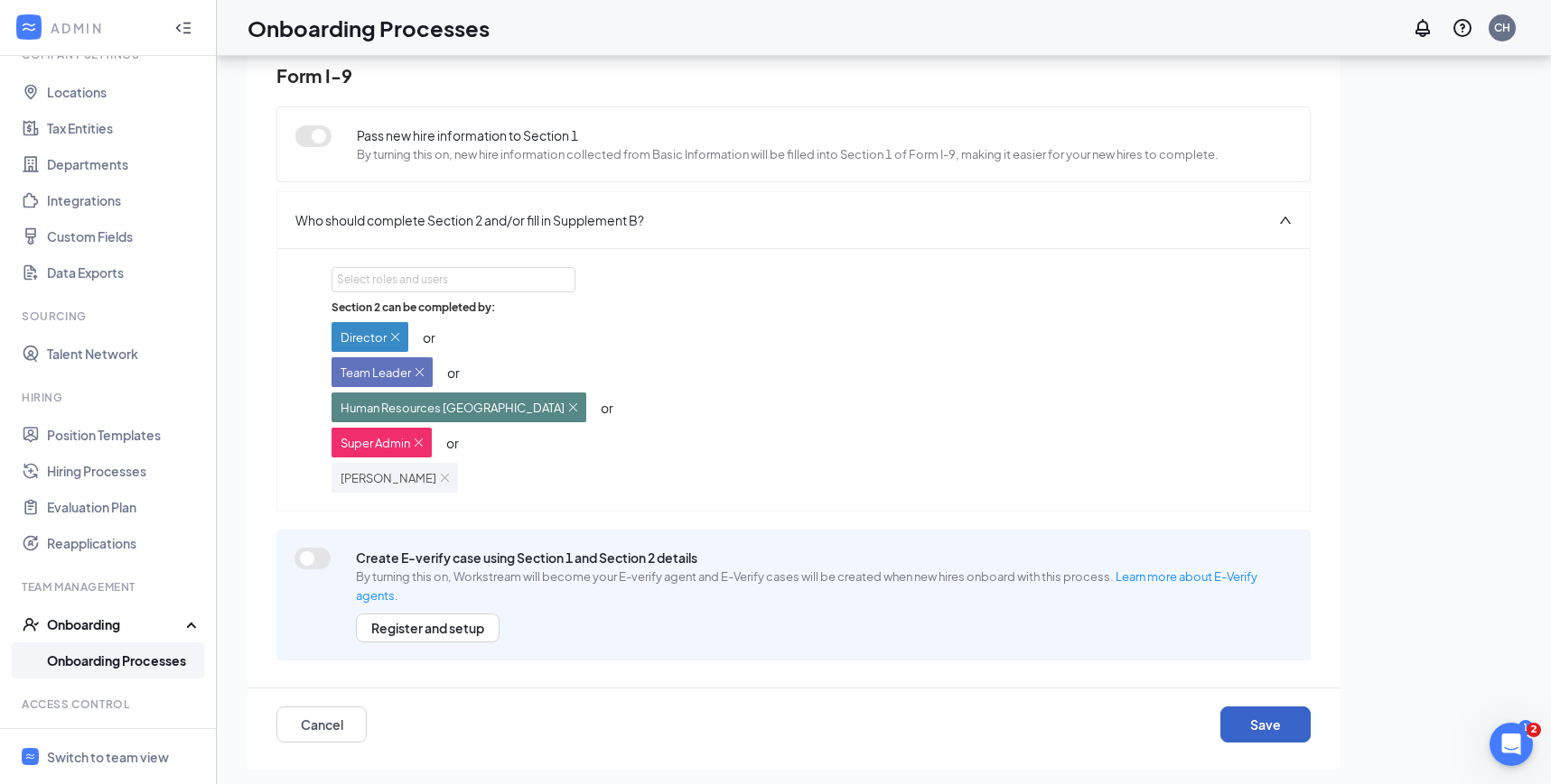
click at [1239, 739] on button "Save" at bounding box center [1265, 725] width 90 height 36
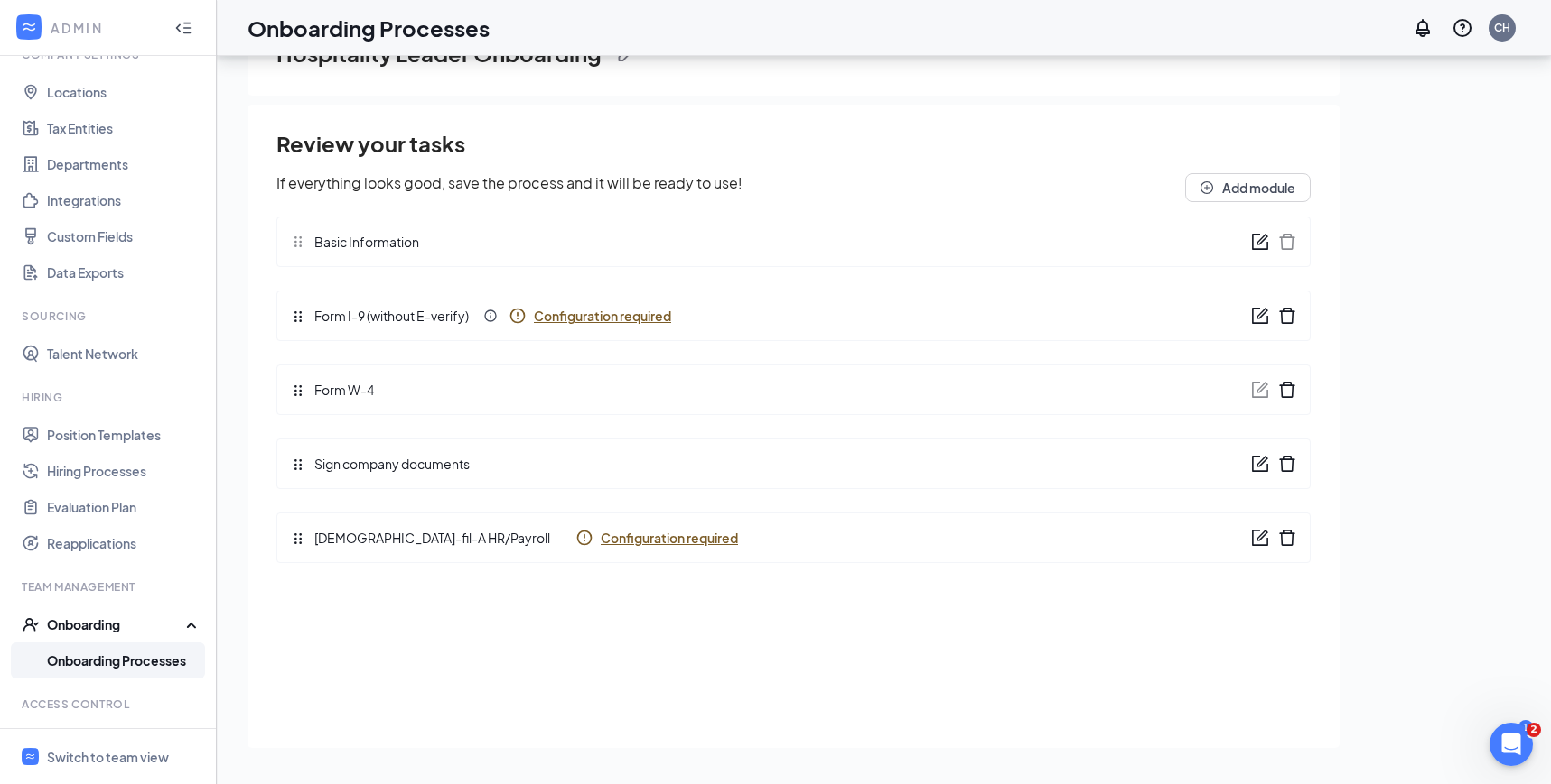
scroll to position [0, 0]
click at [601, 537] on span "Configuration required" at bounding box center [669, 538] width 137 height 18
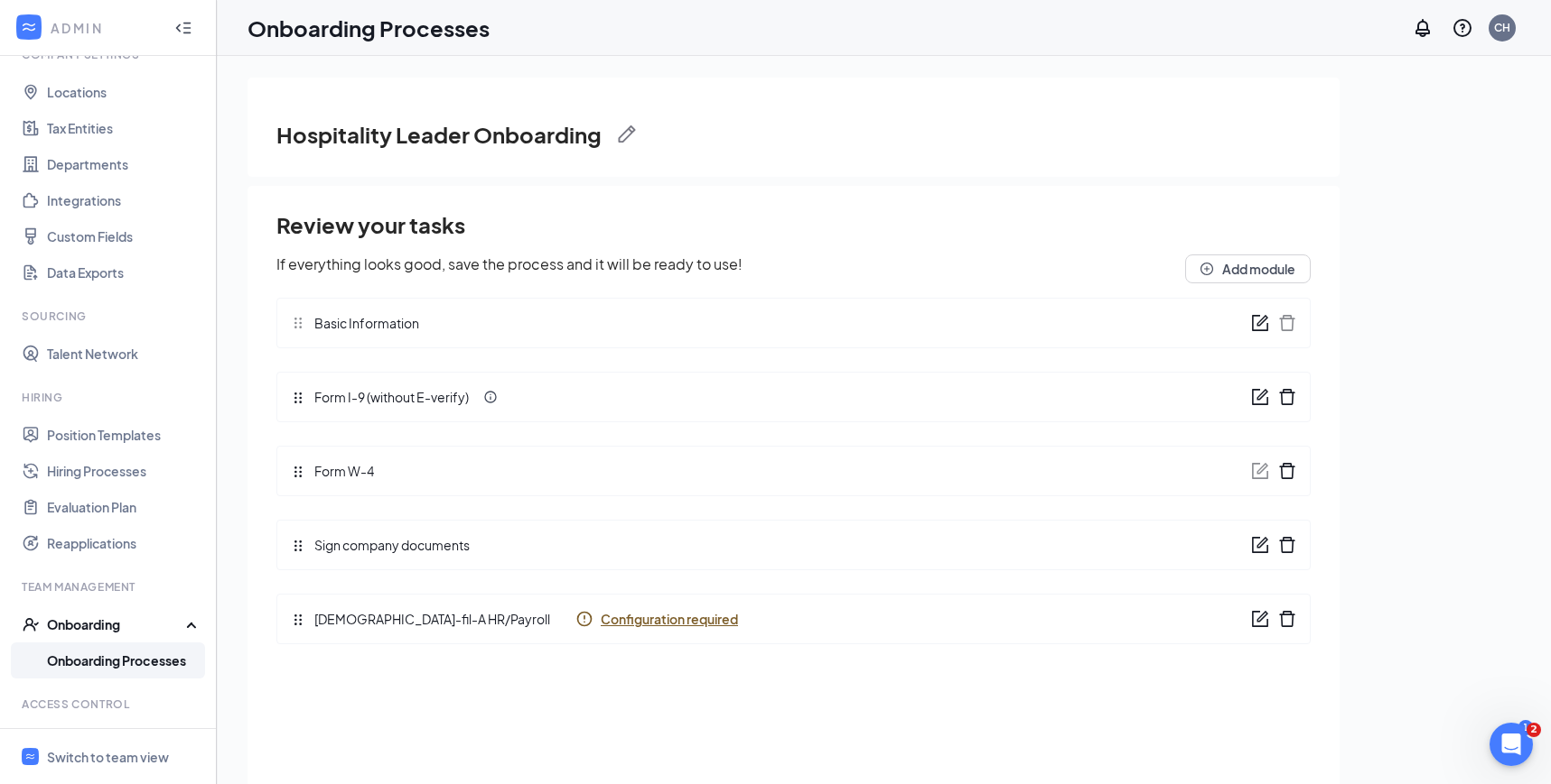
click at [108, 668] on link "Onboarding Processes" at bounding box center [124, 660] width 155 height 36
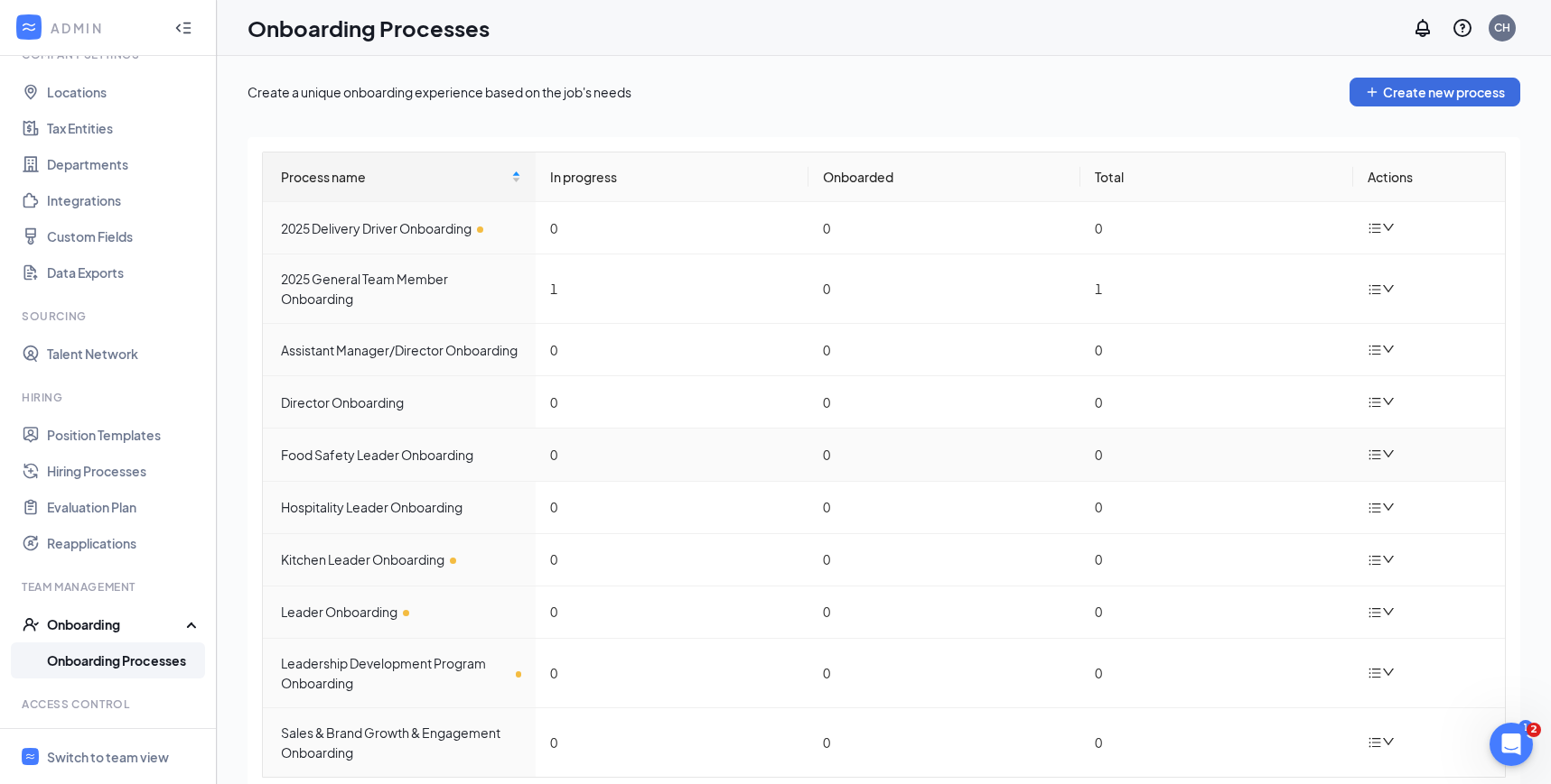
scroll to position [56, 0]
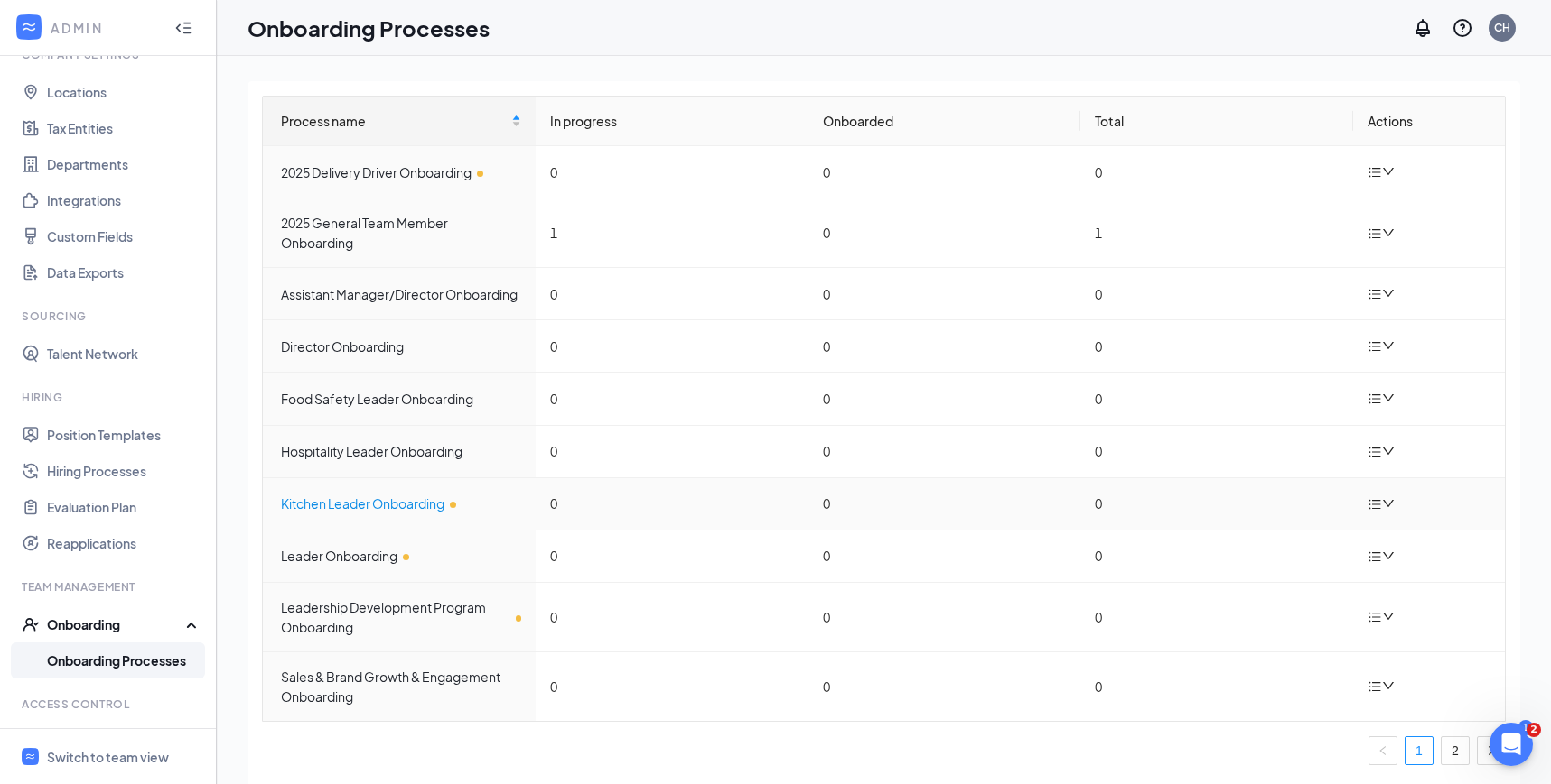
click at [381, 510] on div "Kitchen Leader Onboarding" at bounding box center [401, 503] width 240 height 20
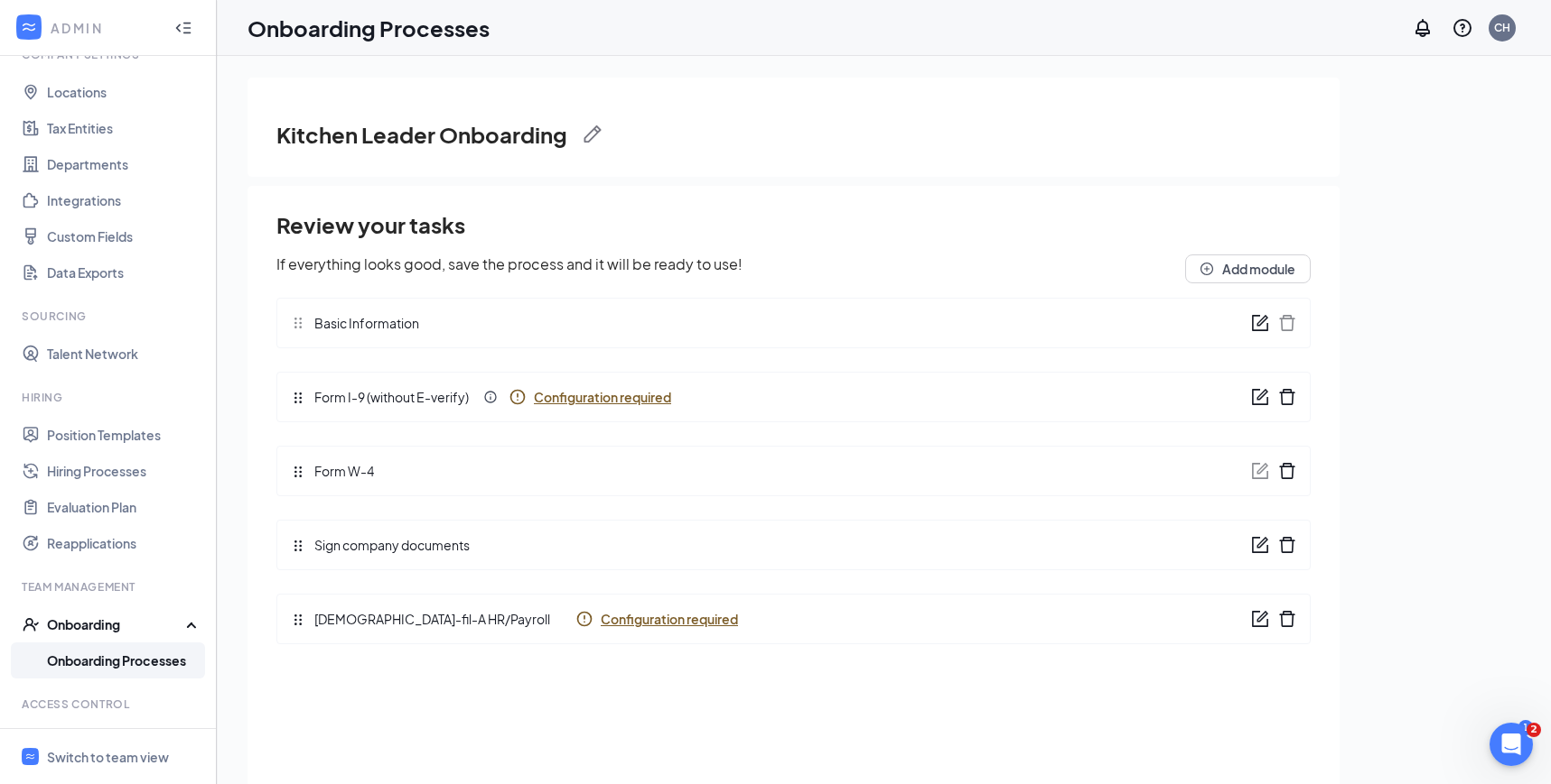
click at [583, 385] on div "Form I-9 (without E-verify) Configuration required" at bounding box center [793, 396] width 1034 height 51
click at [586, 401] on span "Configuration required" at bounding box center [602, 397] width 137 height 18
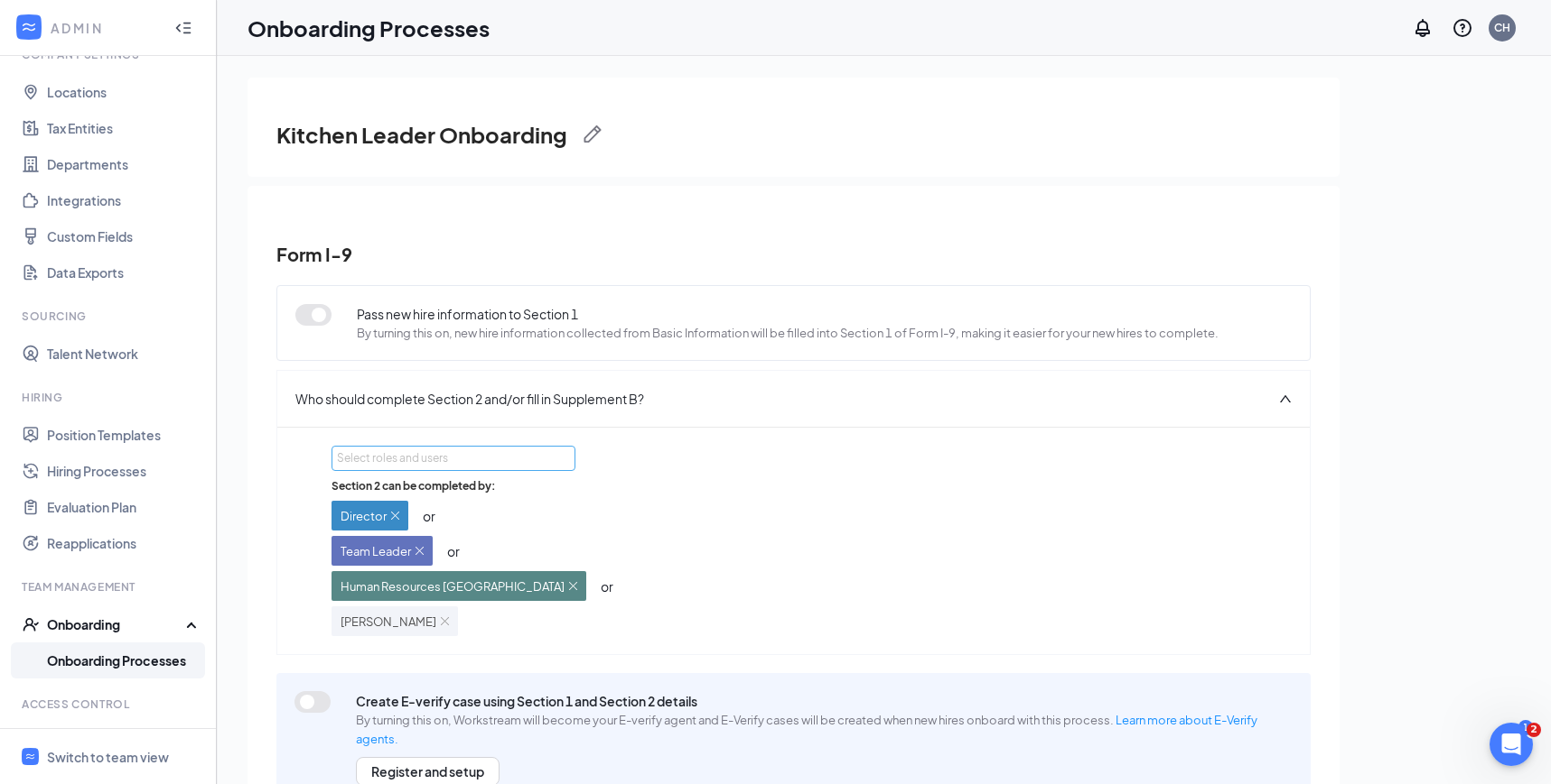
click at [446, 467] on div "Select roles and users" at bounding box center [448, 458] width 223 height 18
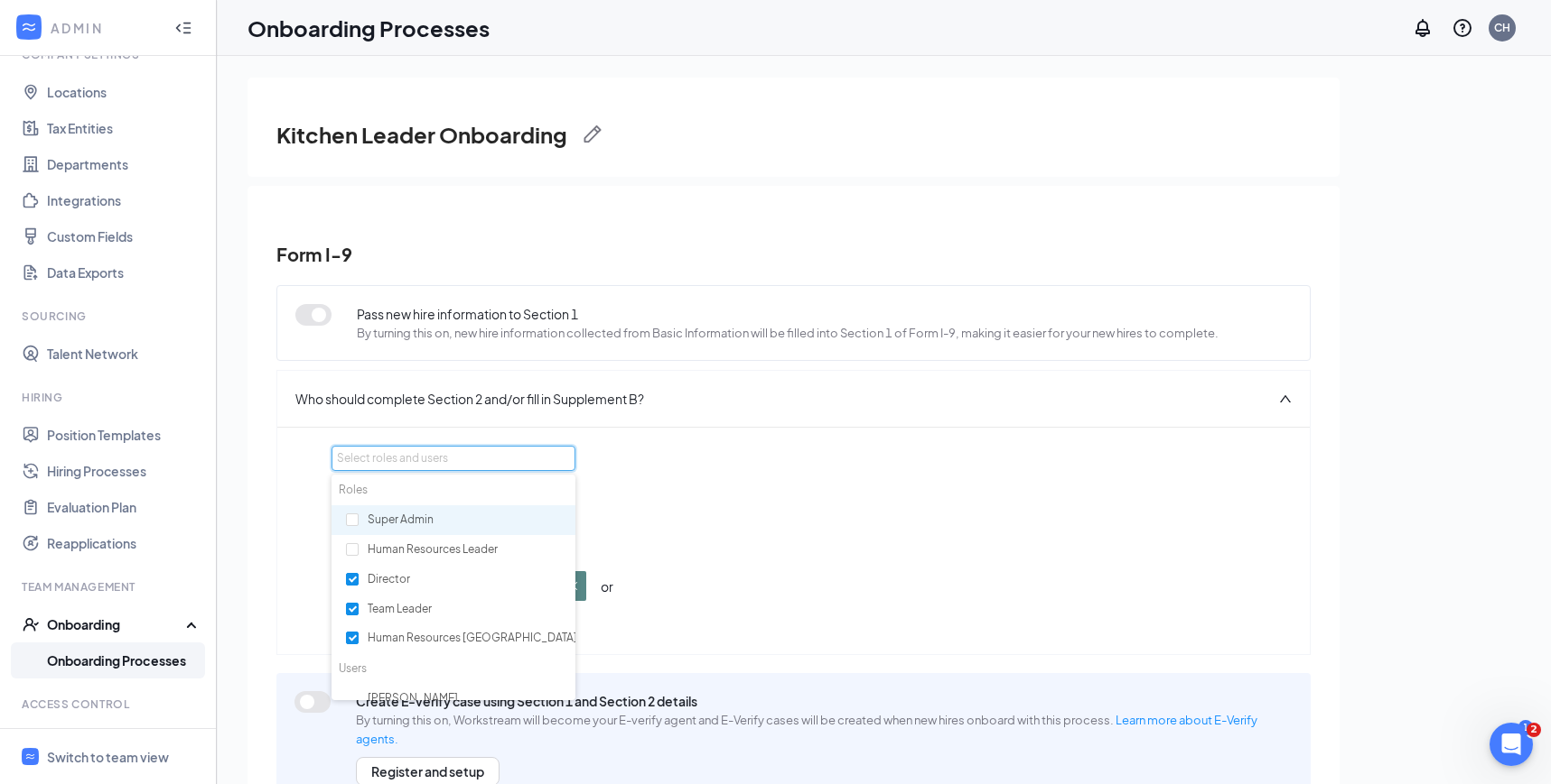
click at [341, 521] on div "Super Admin" at bounding box center [454, 520] width 244 height 31
checkbox input "true"
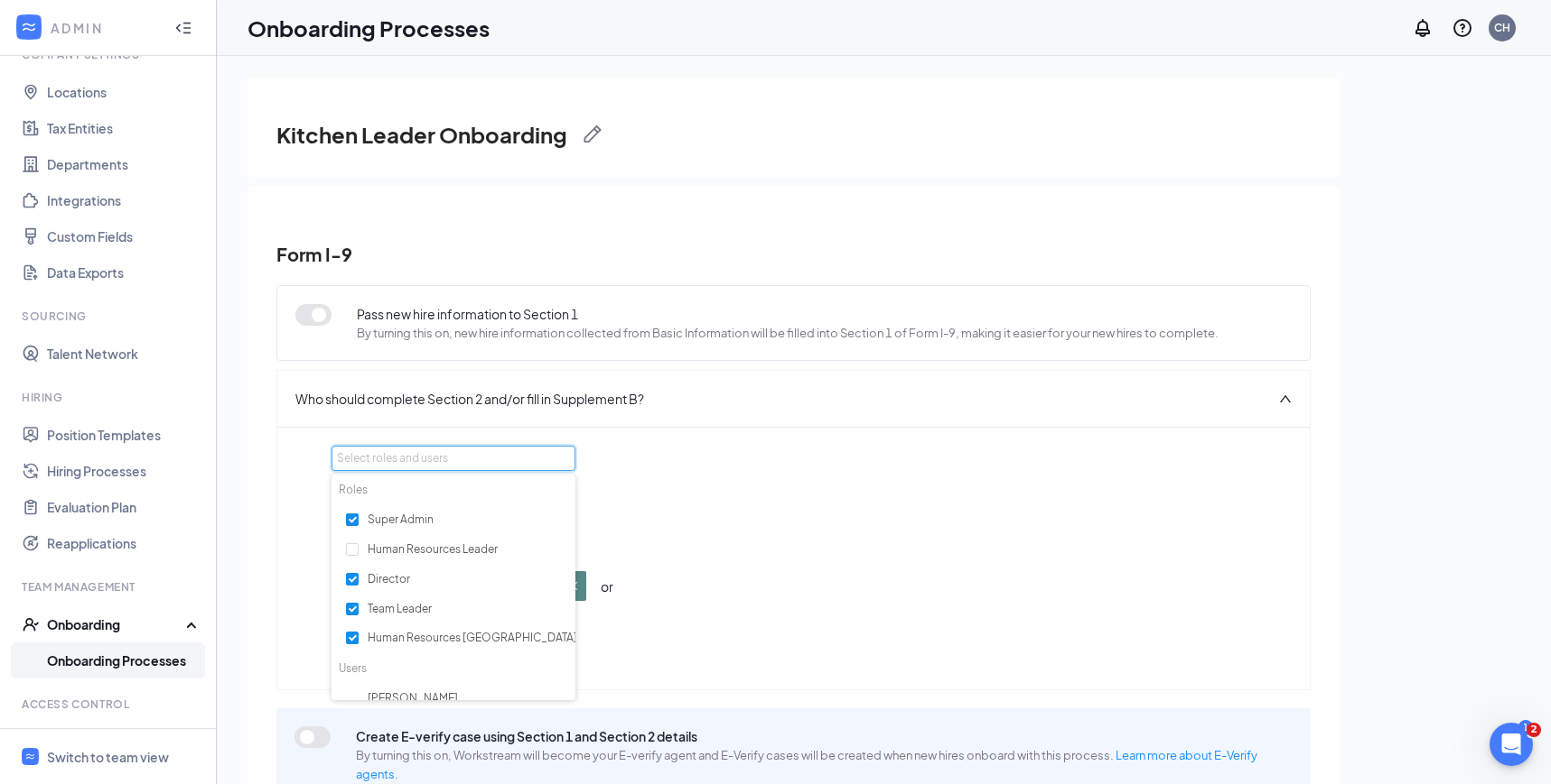
click at [855, 501] on div "Section 2 can be completed by: Director or Team Leader or Human Resources Avond…" at bounding box center [793, 574] width 923 height 193
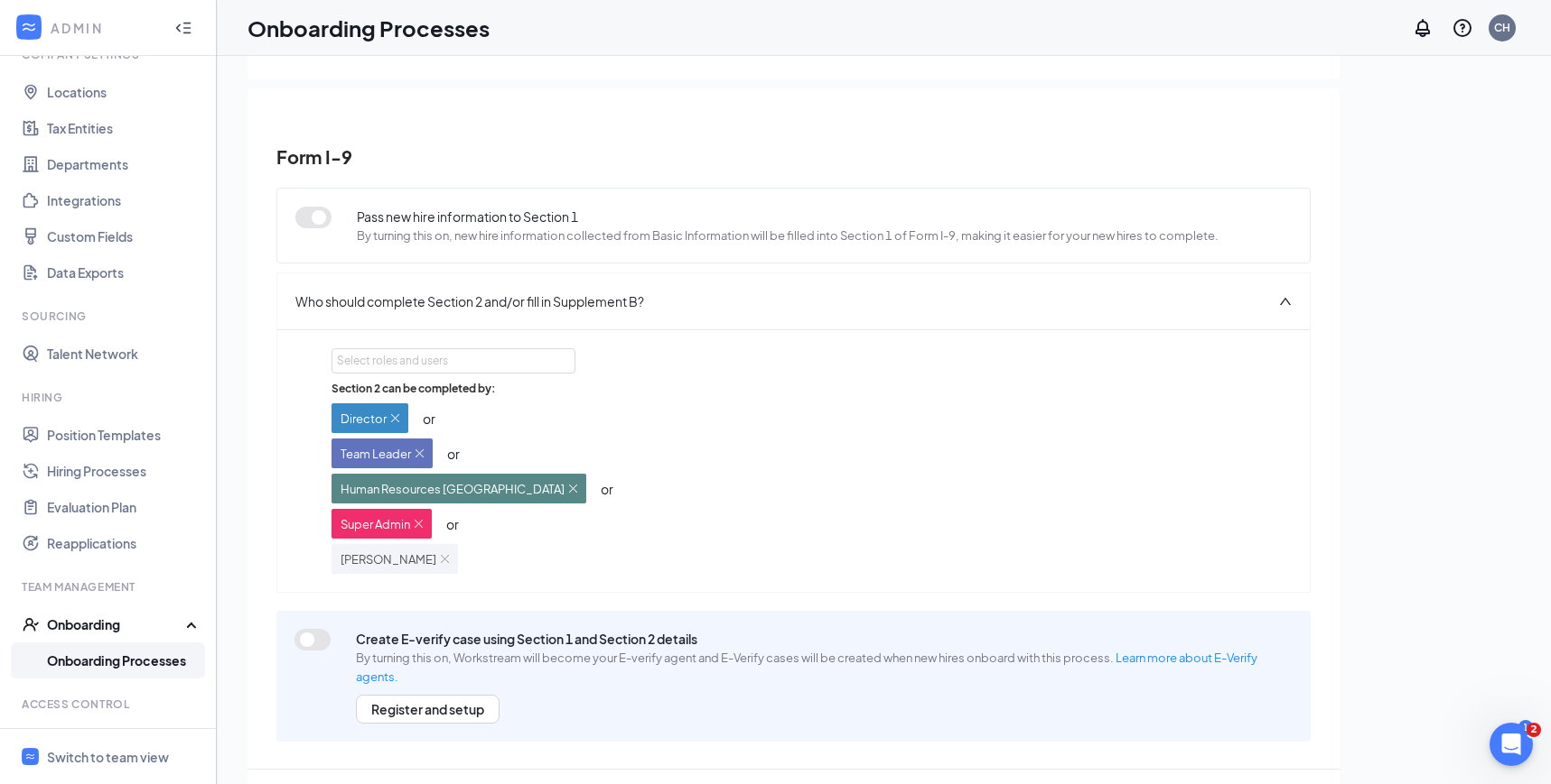
scroll to position [81, 0]
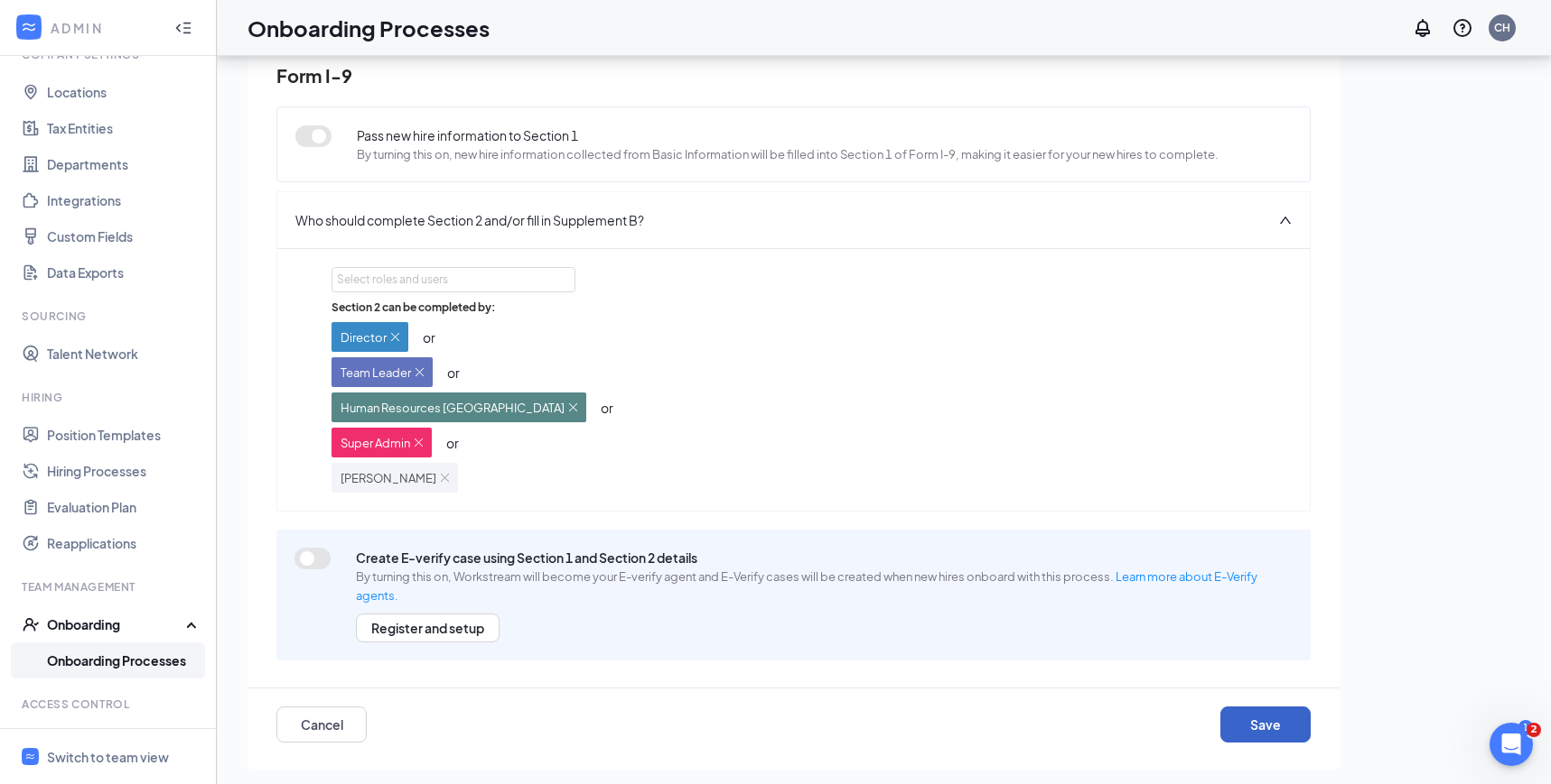
click at [1266, 712] on button "Save" at bounding box center [1265, 725] width 90 height 36
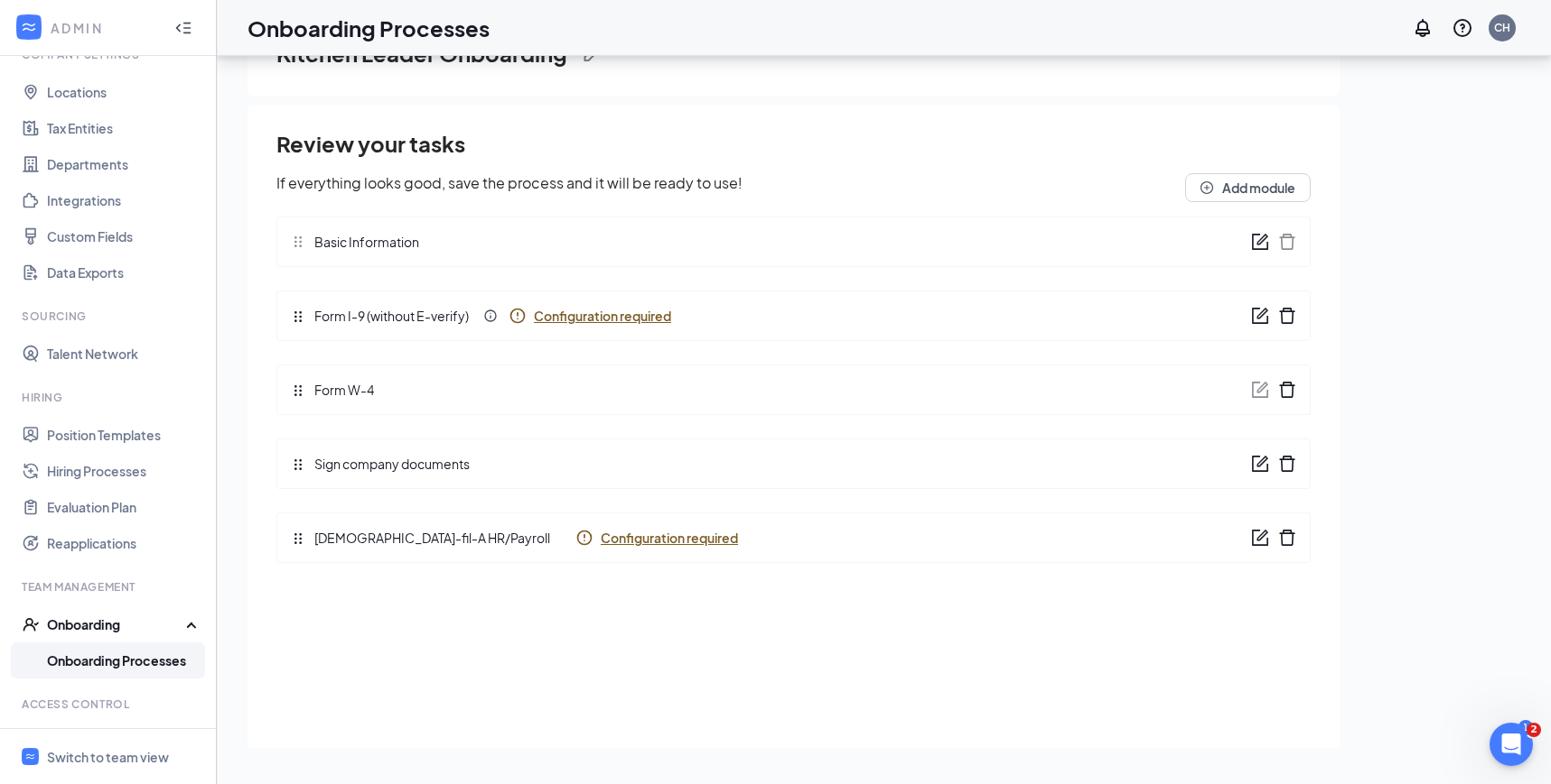
scroll to position [0, 0]
click at [605, 542] on span "Configuration required" at bounding box center [669, 538] width 137 height 18
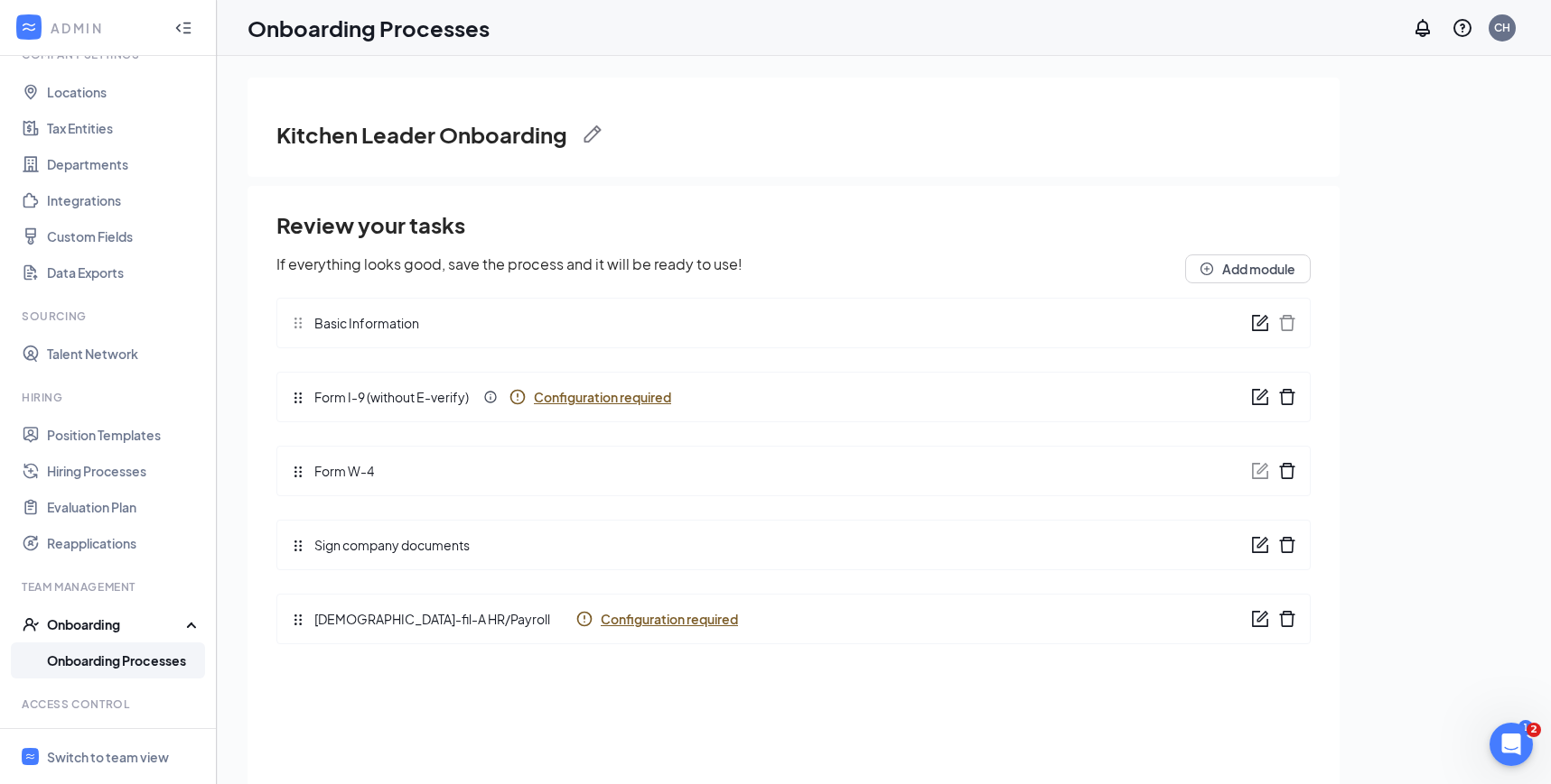
click at [184, 660] on link "Onboarding Processes" at bounding box center [124, 660] width 155 height 36
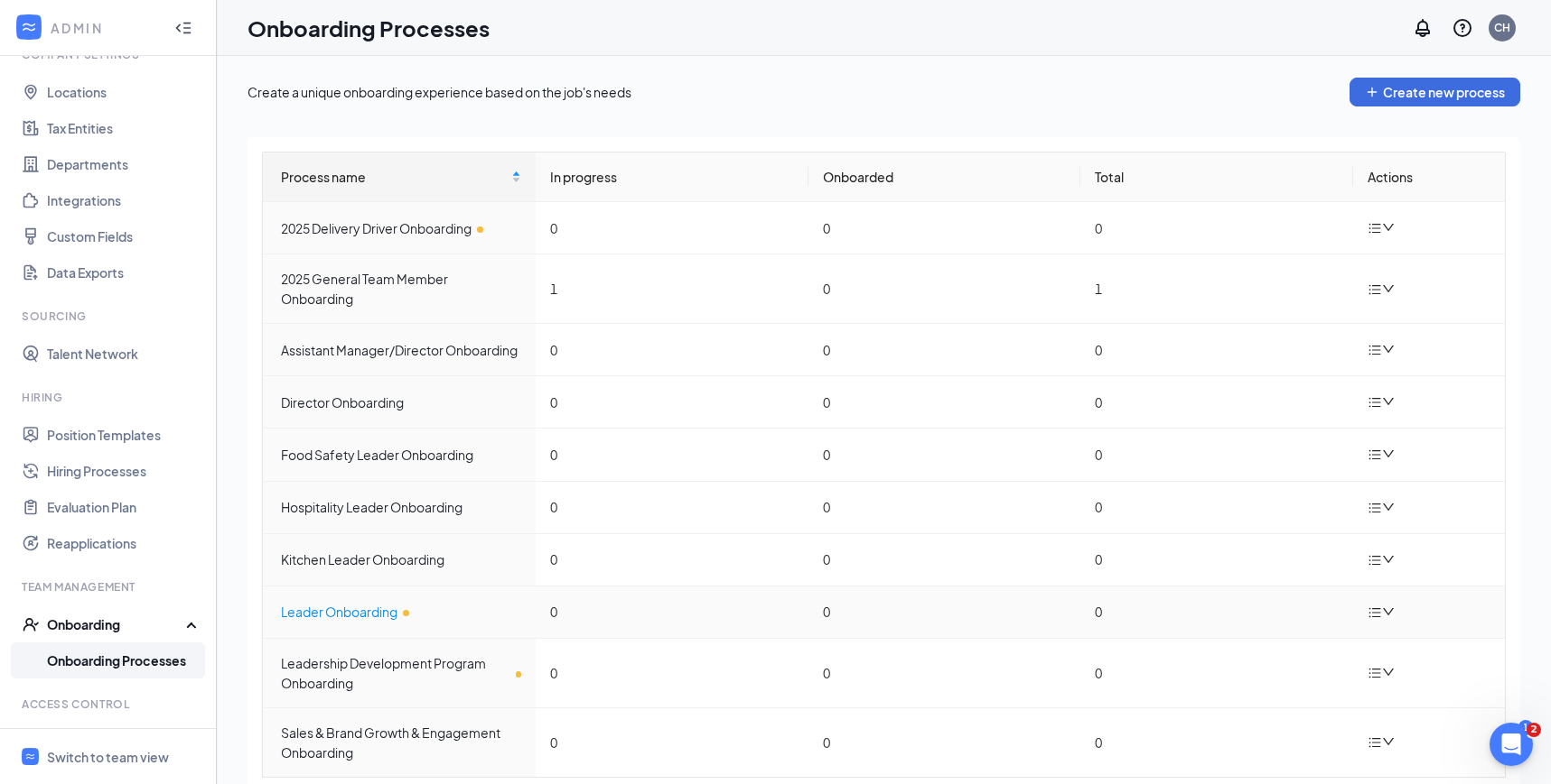
scroll to position [56, 0]
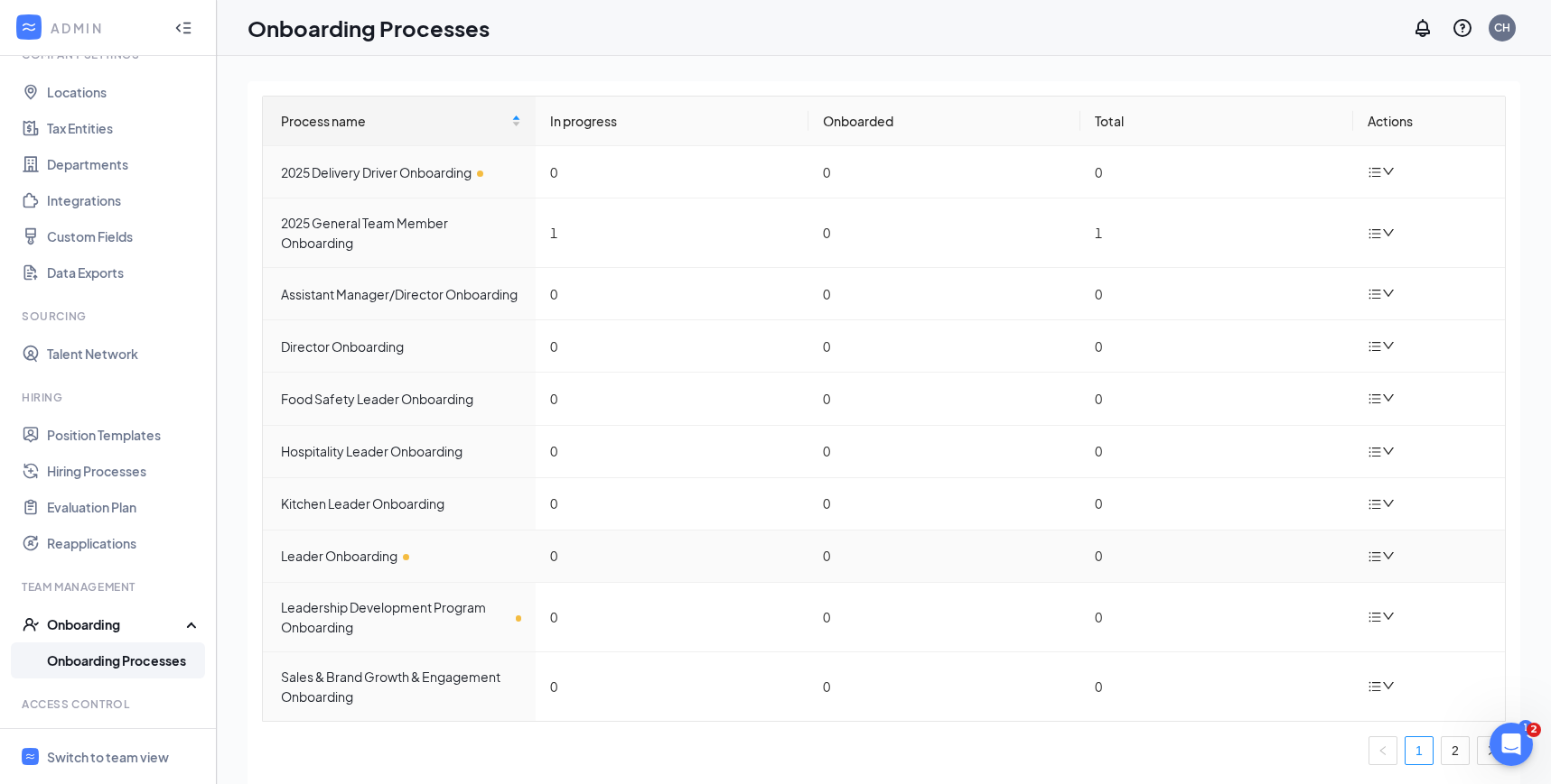
click at [401, 569] on td "Leader Onboarding" at bounding box center [399, 556] width 273 height 52
click at [349, 551] on div "Leader Onboarding" at bounding box center [401, 556] width 240 height 20
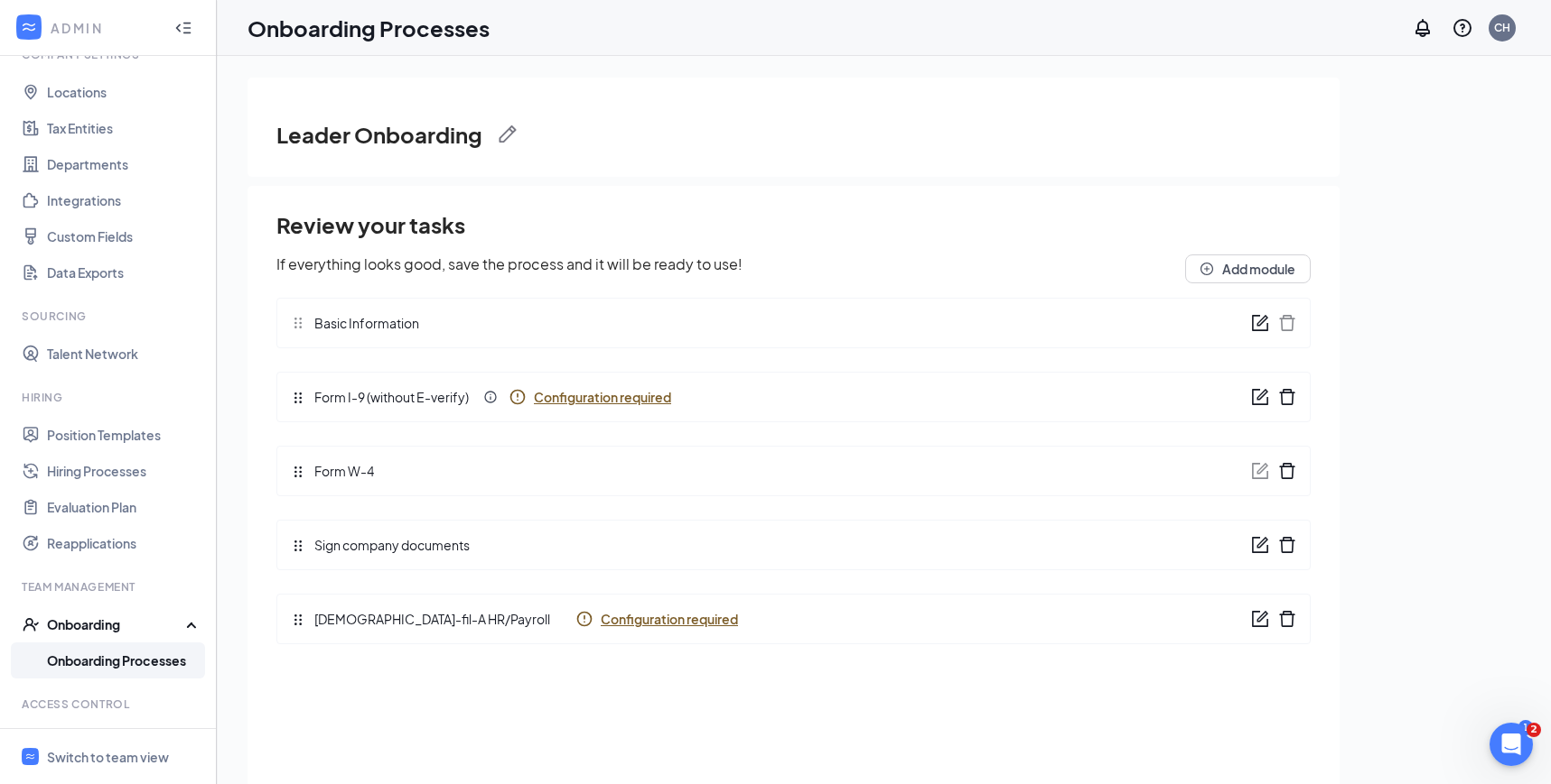
click at [1253, 393] on icon "form" at bounding box center [1260, 397] width 18 height 18
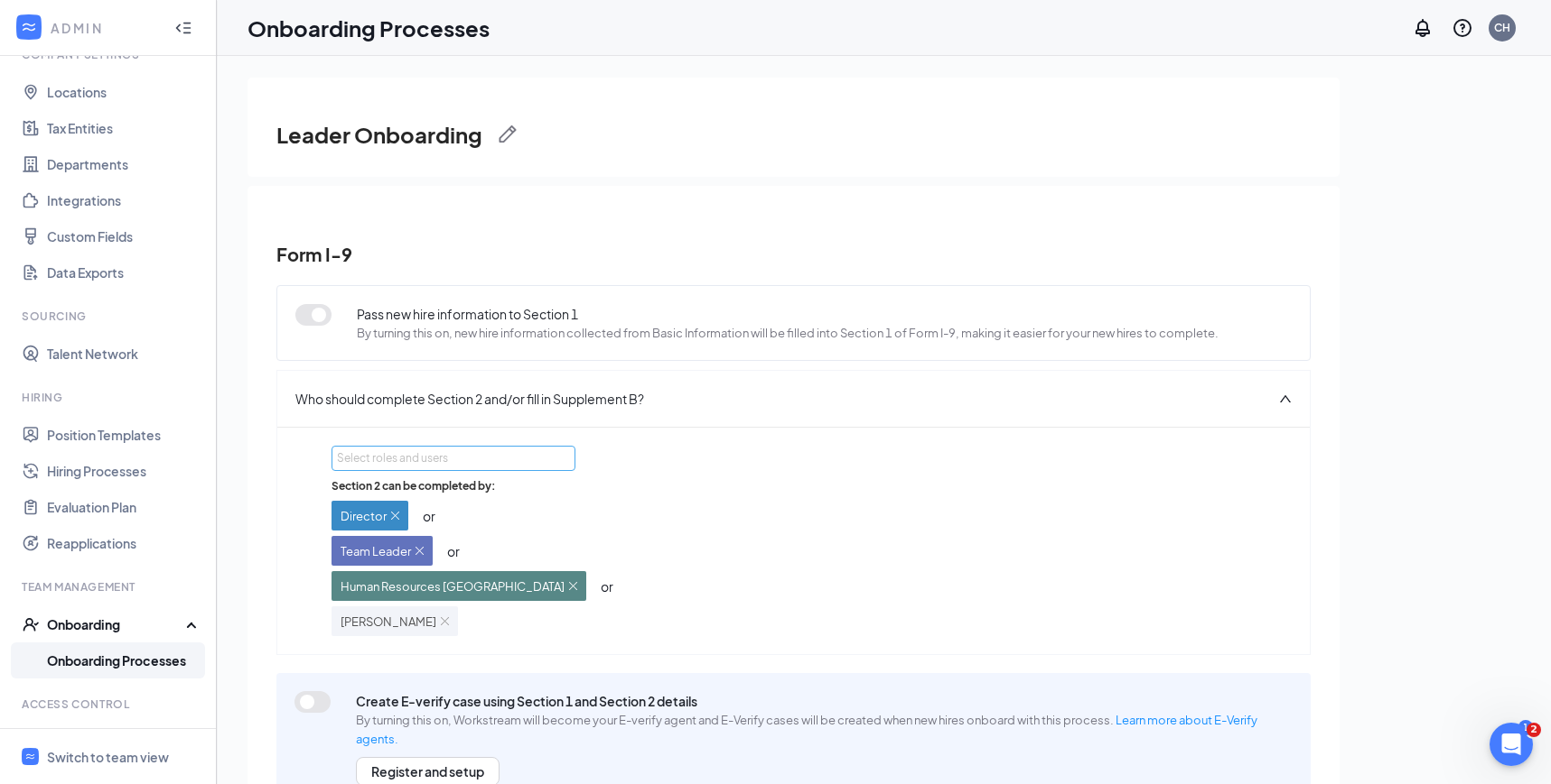
click at [445, 469] on div "Select roles and users" at bounding box center [452, 457] width 231 height 23
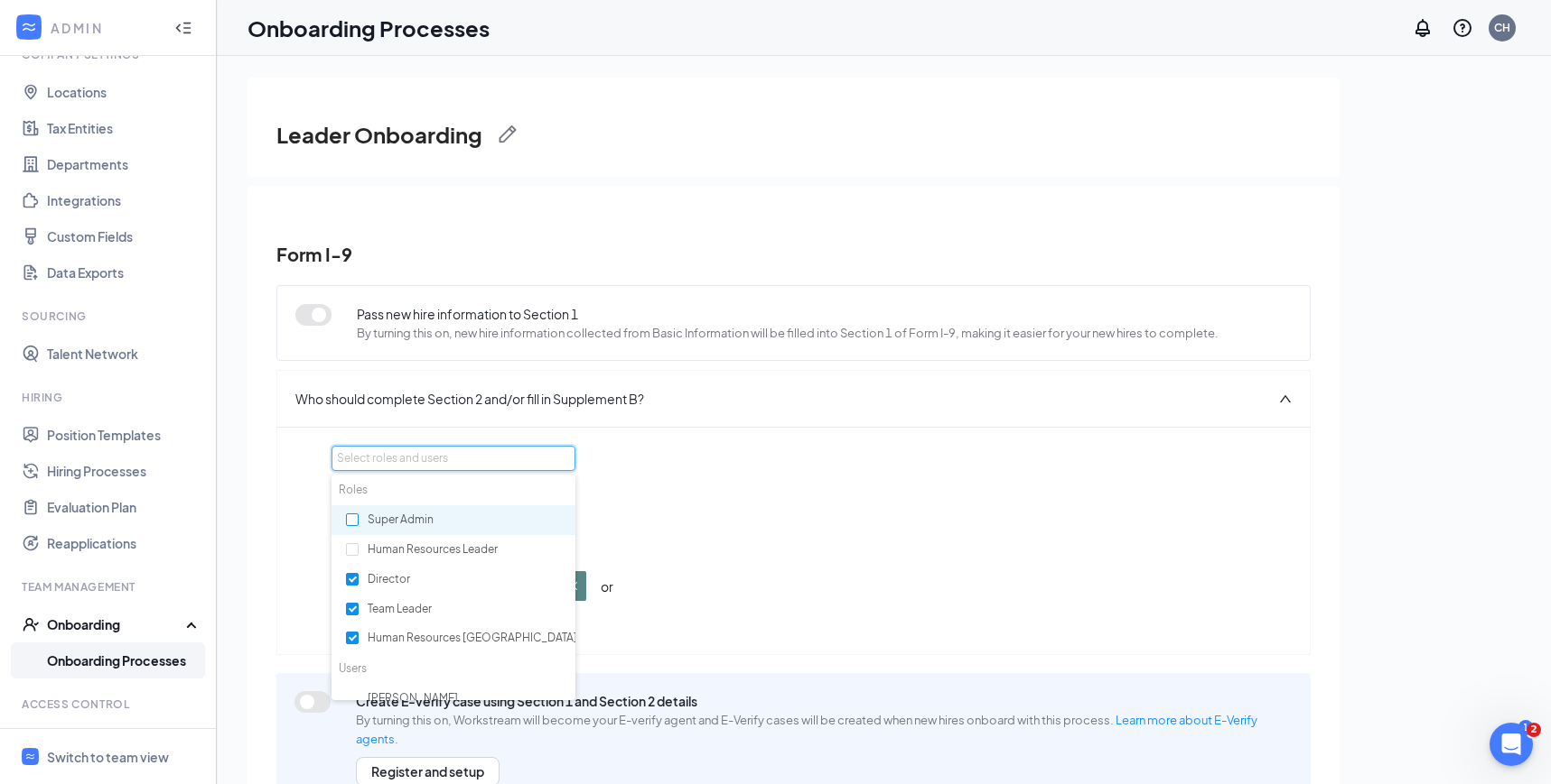
click at [352, 527] on label at bounding box center [352, 519] width 13 height 17
click at [352, 526] on input "checkbox" at bounding box center [352, 519] width 13 height 13
click at [992, 473] on div "Select roles and users Section 2 can be completed by: Director or Team Leader o…" at bounding box center [793, 540] width 923 height 191
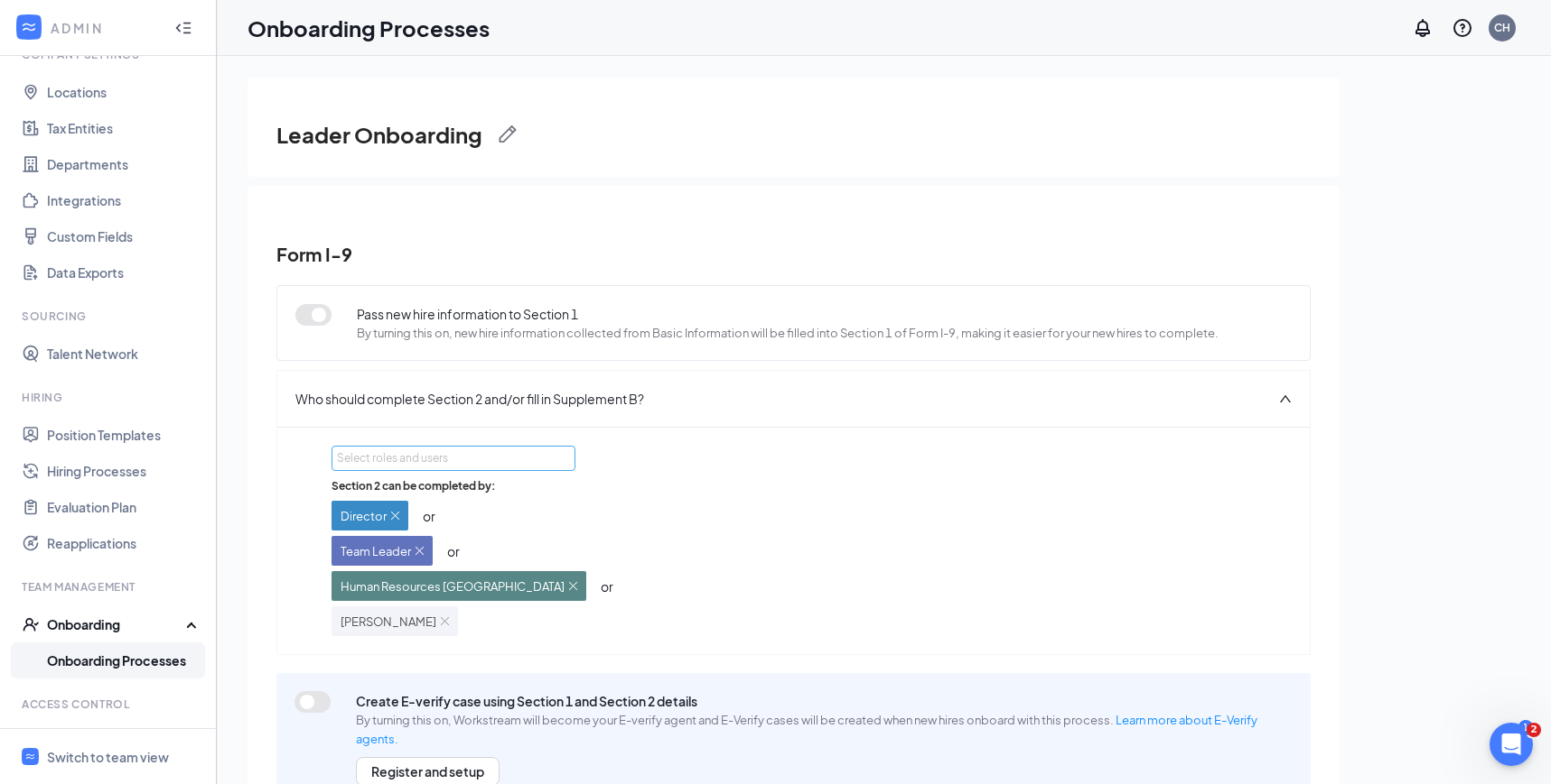
click at [467, 458] on div "Select roles and users" at bounding box center [448, 458] width 223 height 18
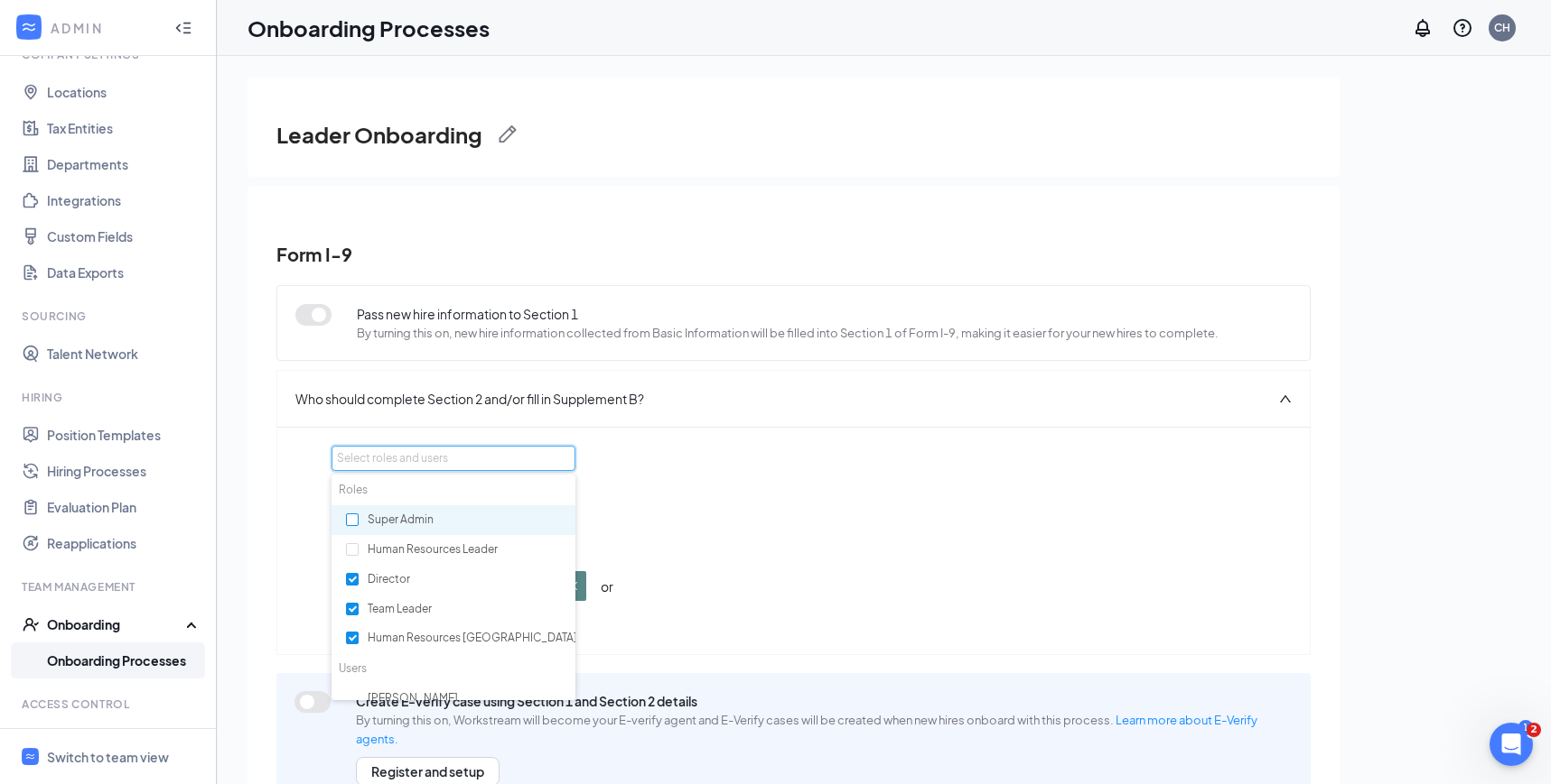
click at [347, 519] on input "checkbox" at bounding box center [352, 519] width 13 height 13
checkbox input "true"
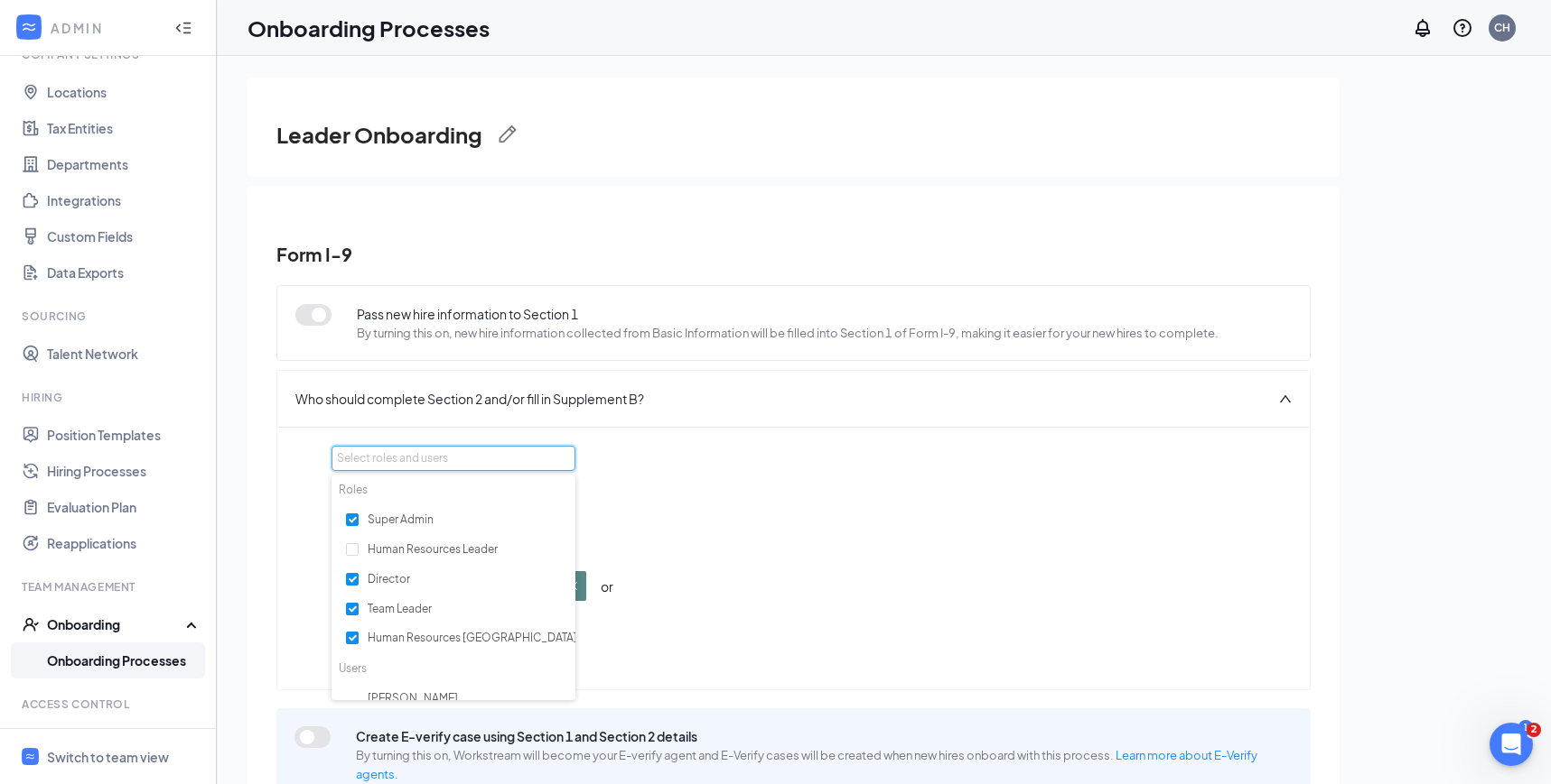
click at [865, 442] on div "Select roles and users Section 2 can be completed by: Director or Team Leader o…" at bounding box center [792, 557] width 1032 height 263
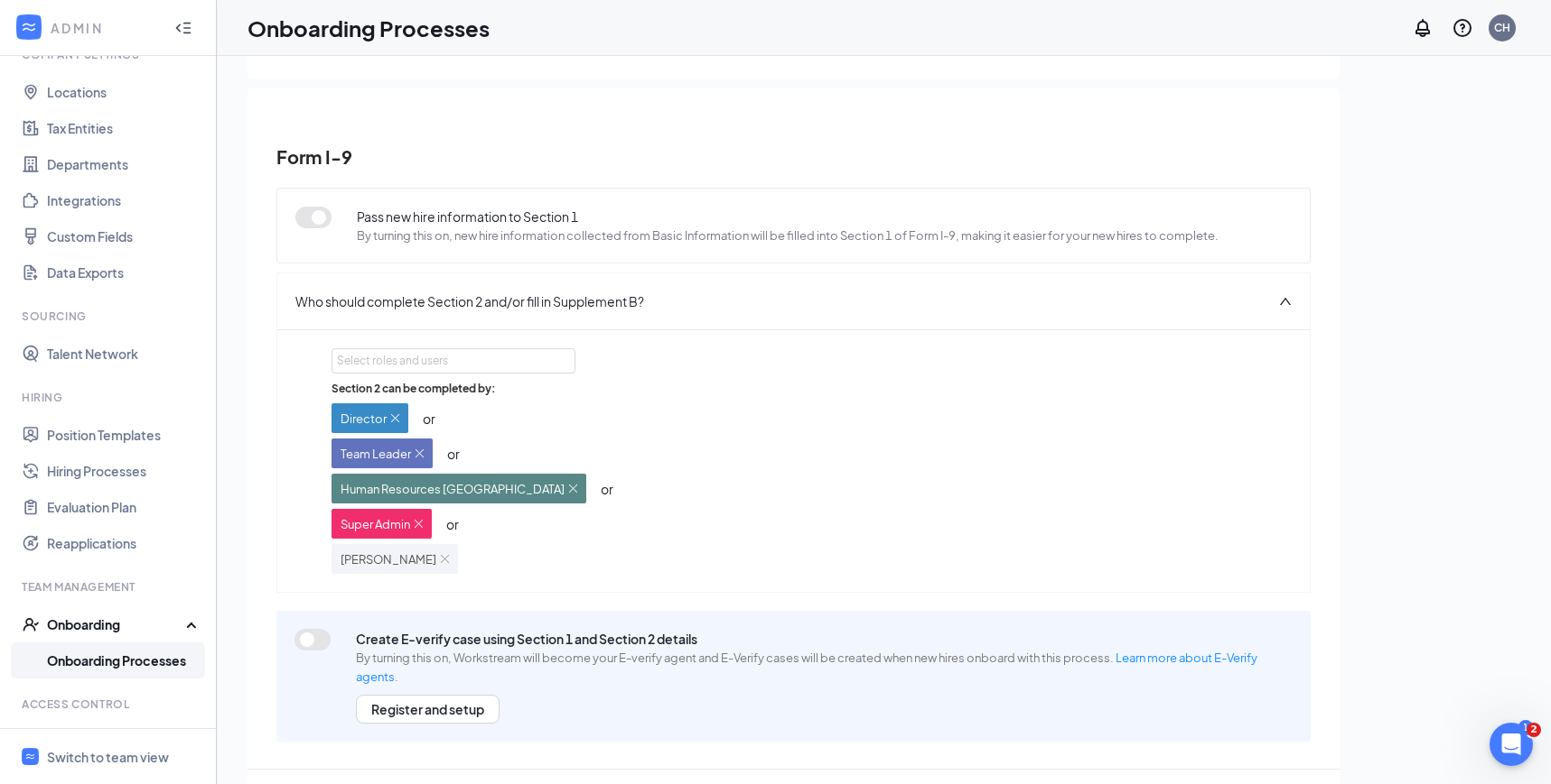
scroll to position [81, 0]
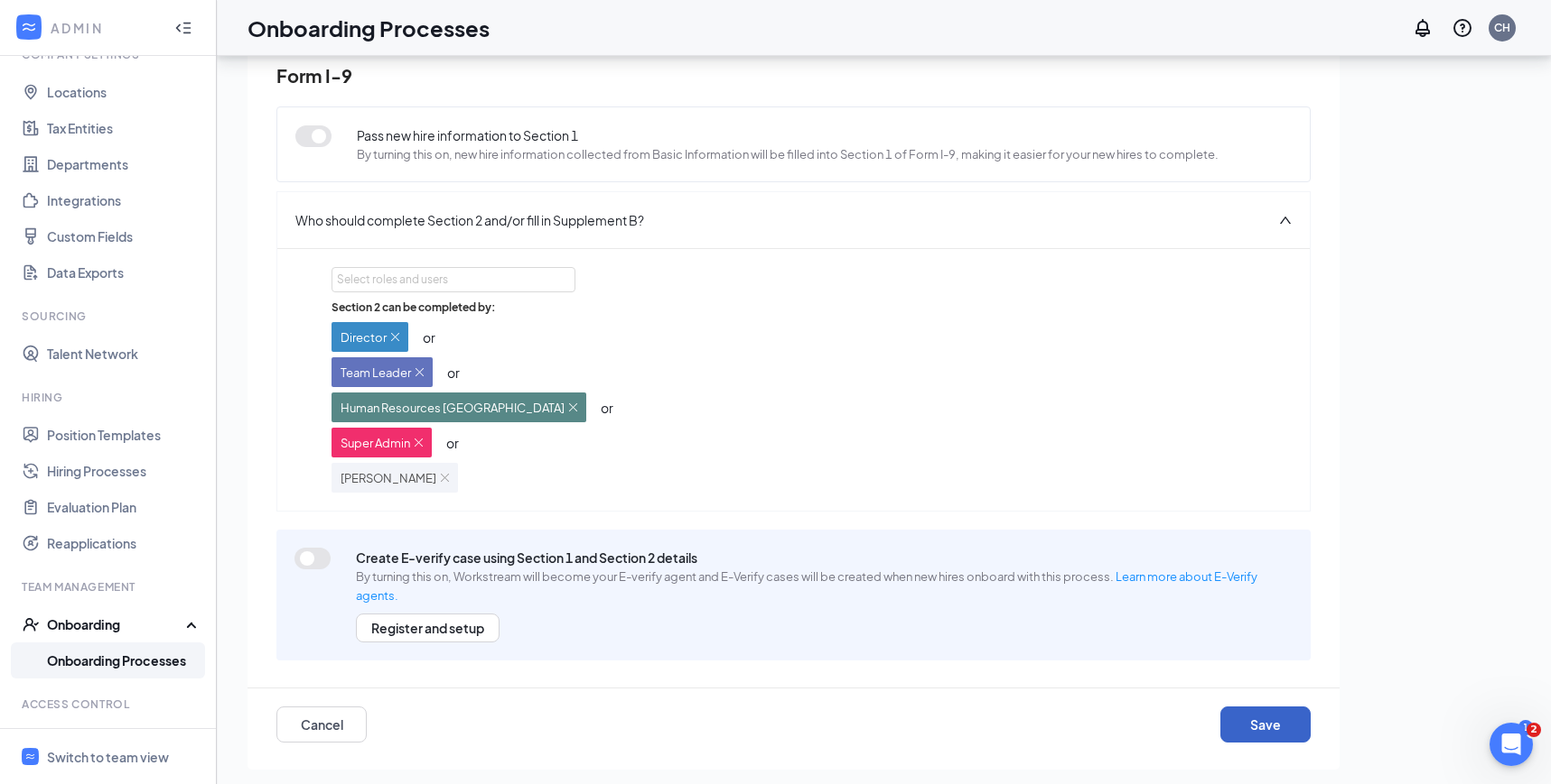
click at [1263, 728] on button "Save" at bounding box center [1265, 725] width 90 height 36
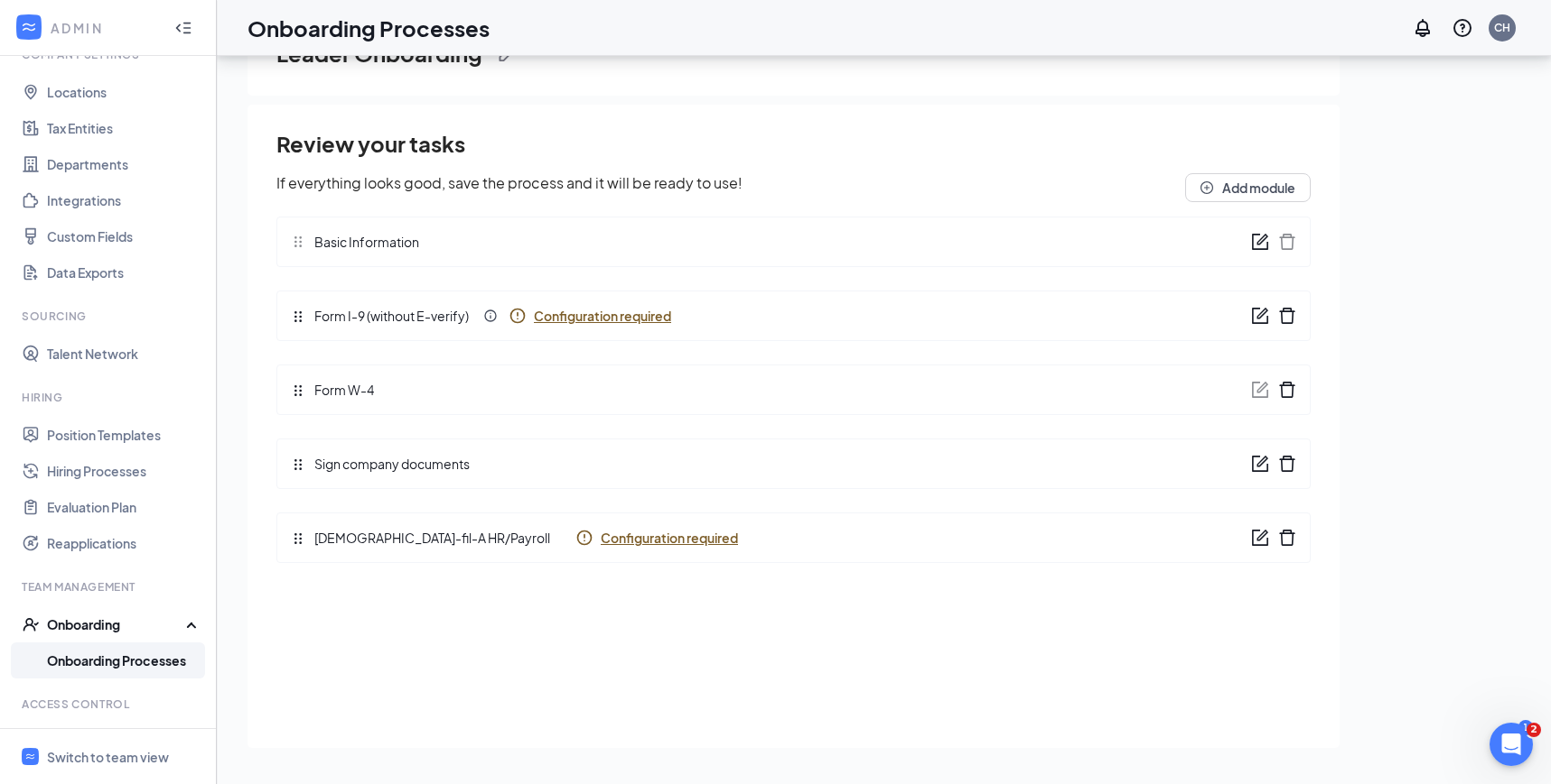
scroll to position [0, 0]
click at [1256, 538] on icon "form" at bounding box center [1261, 534] width 11 height 11
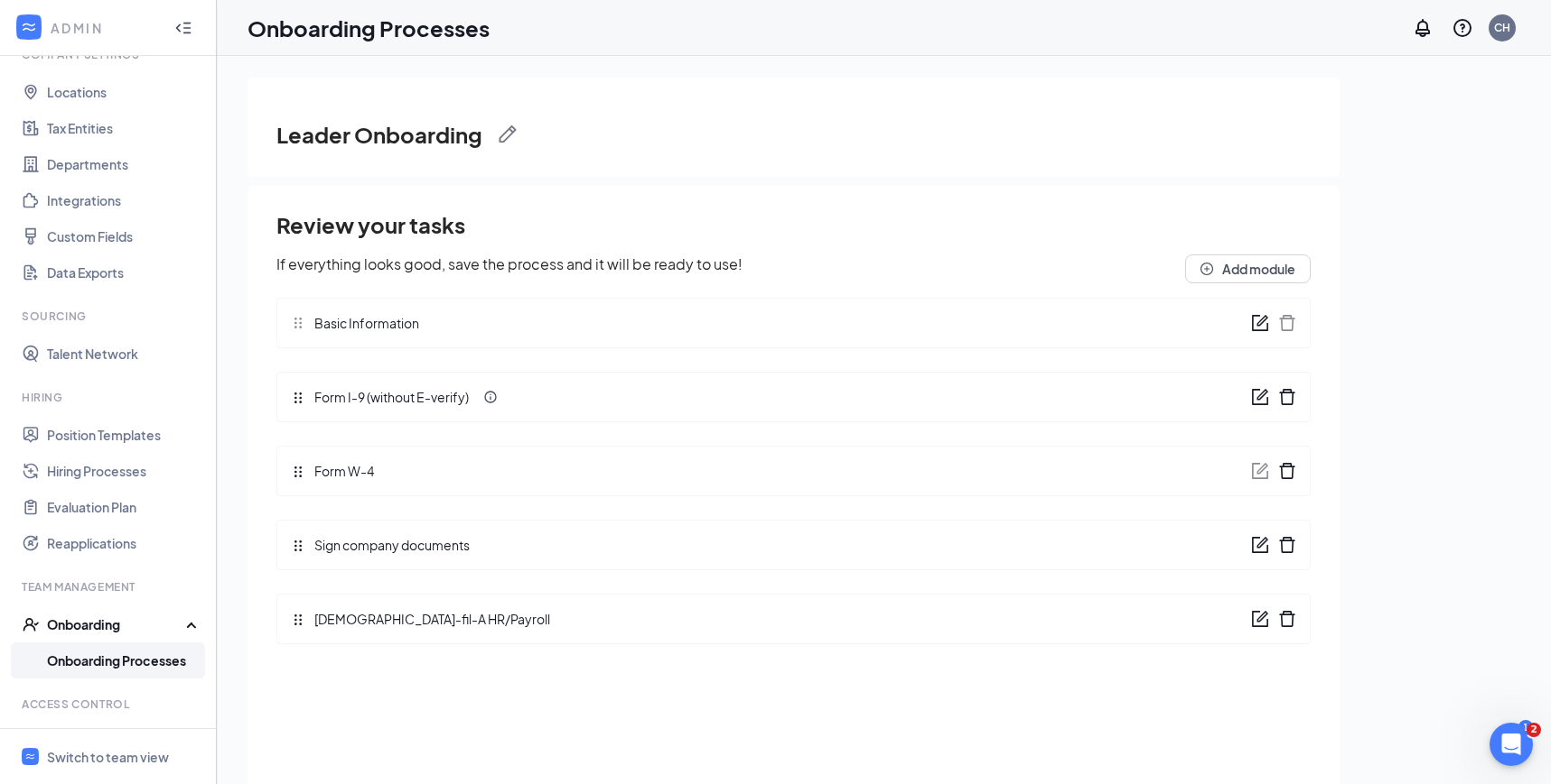
click at [145, 651] on link "Onboarding Processes" at bounding box center [124, 660] width 155 height 36
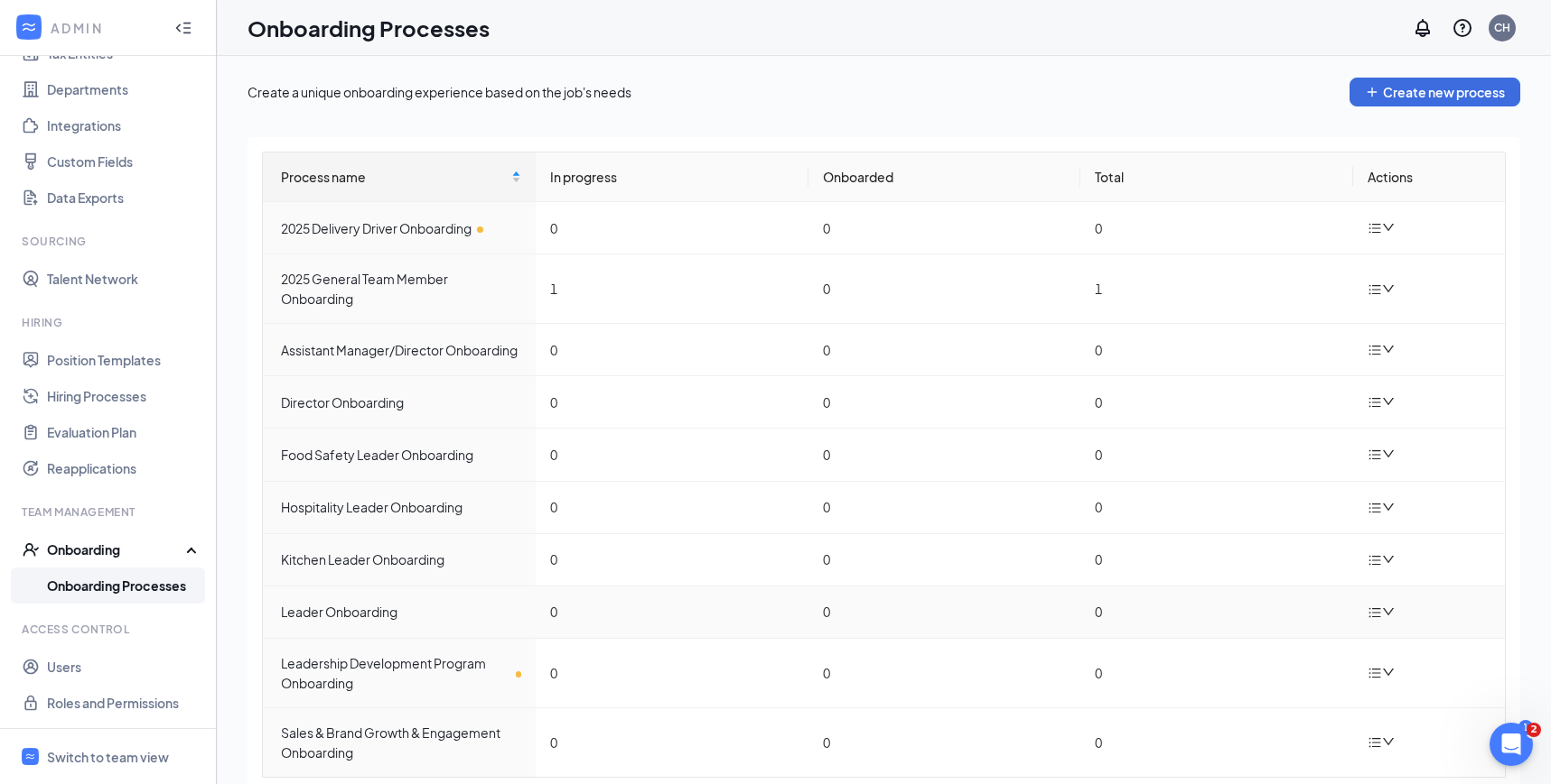
scroll to position [56, 0]
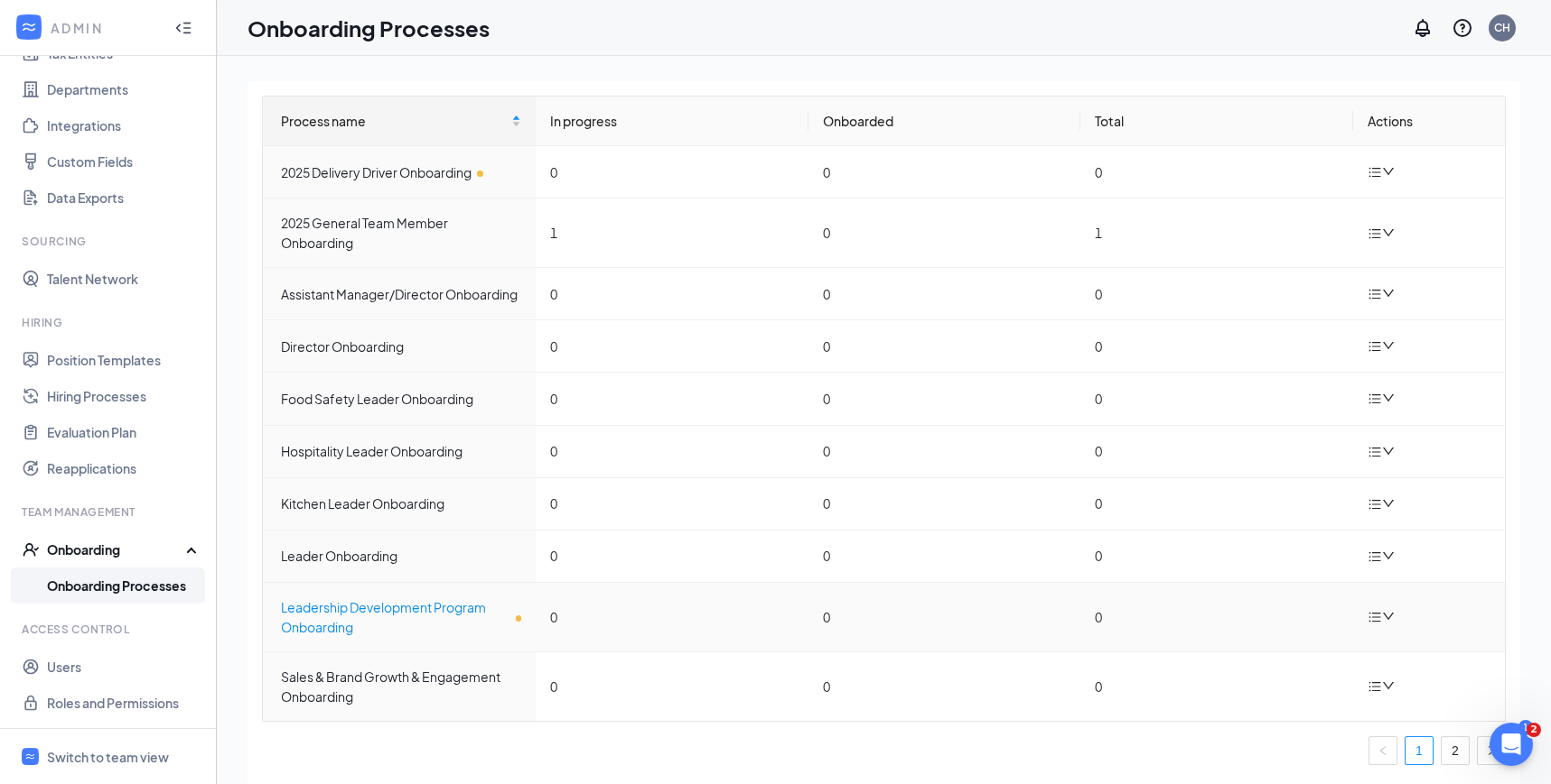
click at [420, 609] on div "Leadership Development Program Onboarding" at bounding box center [401, 617] width 240 height 40
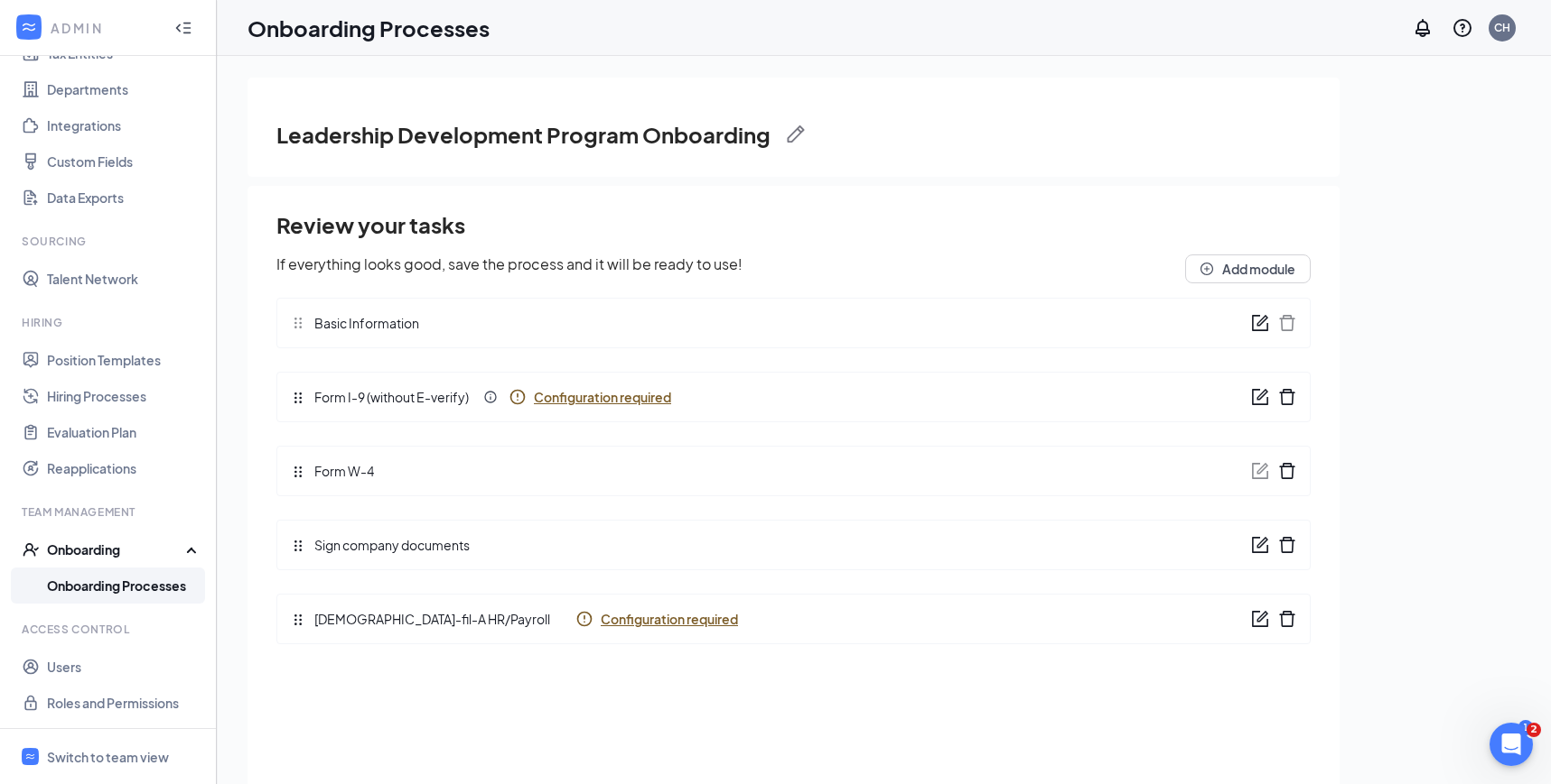
click at [588, 402] on span "Configuration required" at bounding box center [602, 397] width 137 height 18
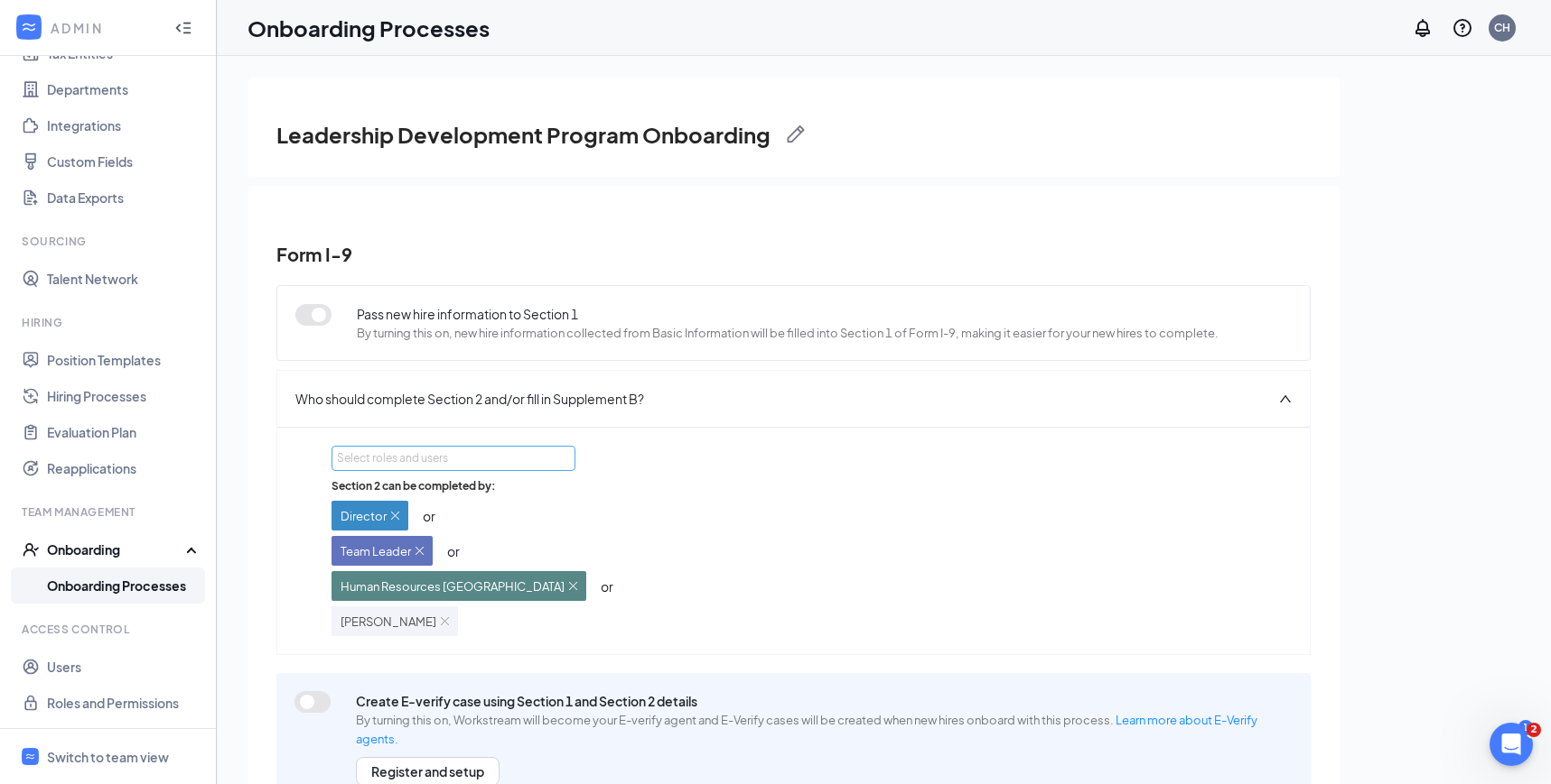
click at [393, 461] on div "Select roles and users" at bounding box center [448, 458] width 223 height 18
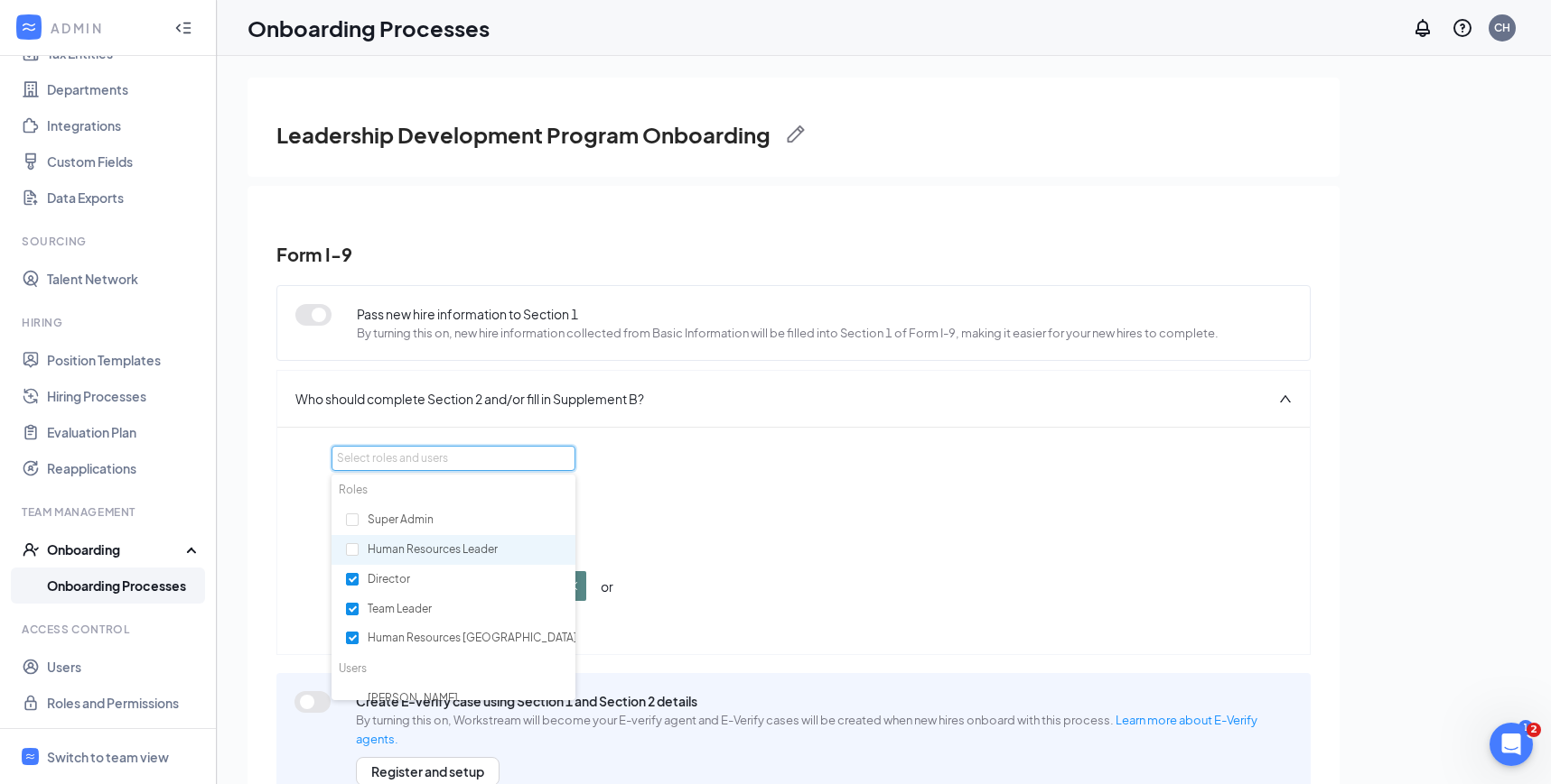
click at [337, 537] on div "Human Resources Leader" at bounding box center [454, 550] width 244 height 31
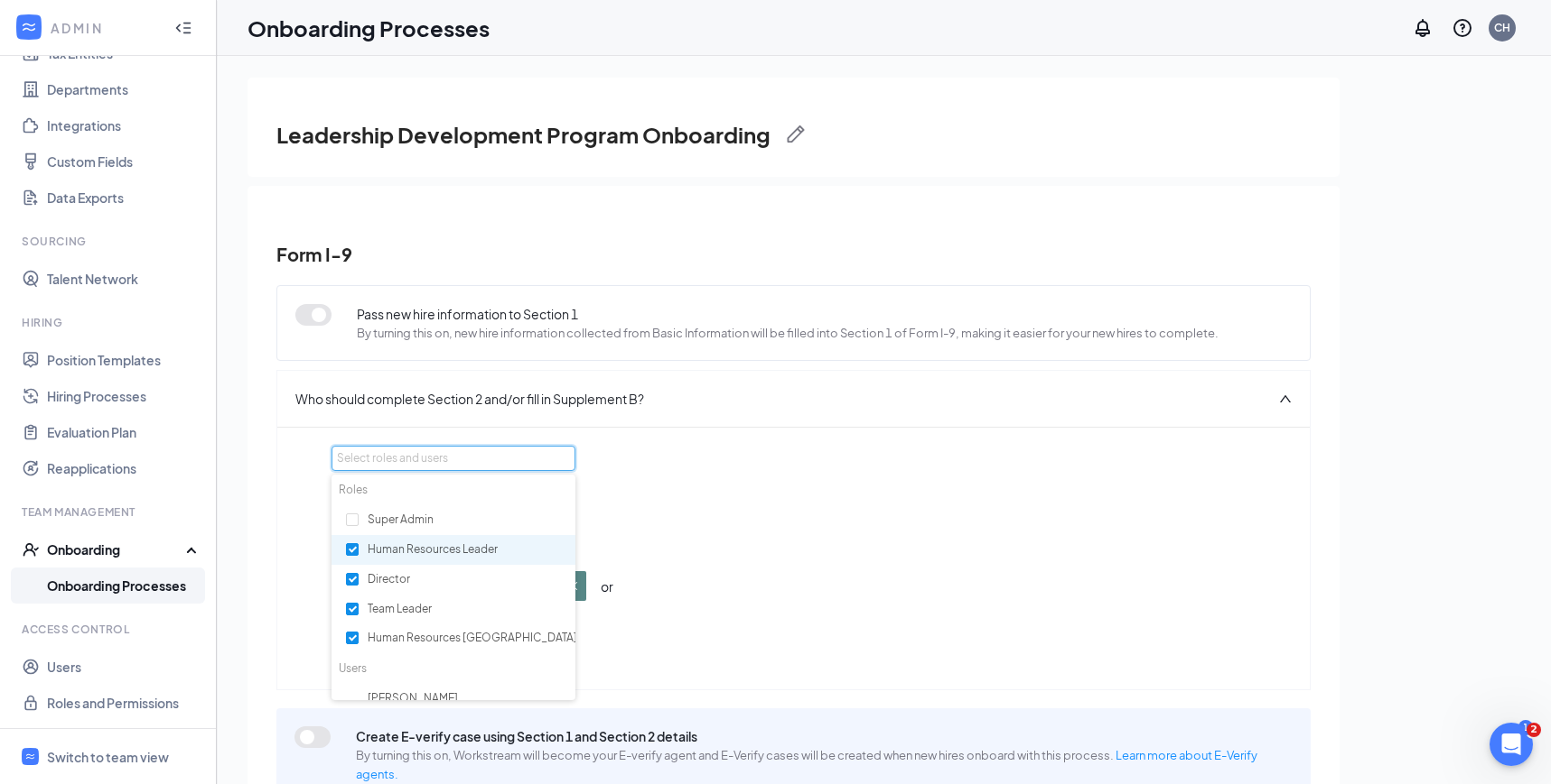
click at [352, 546] on input "checkbox" at bounding box center [352, 549] width 13 height 13
checkbox input "false"
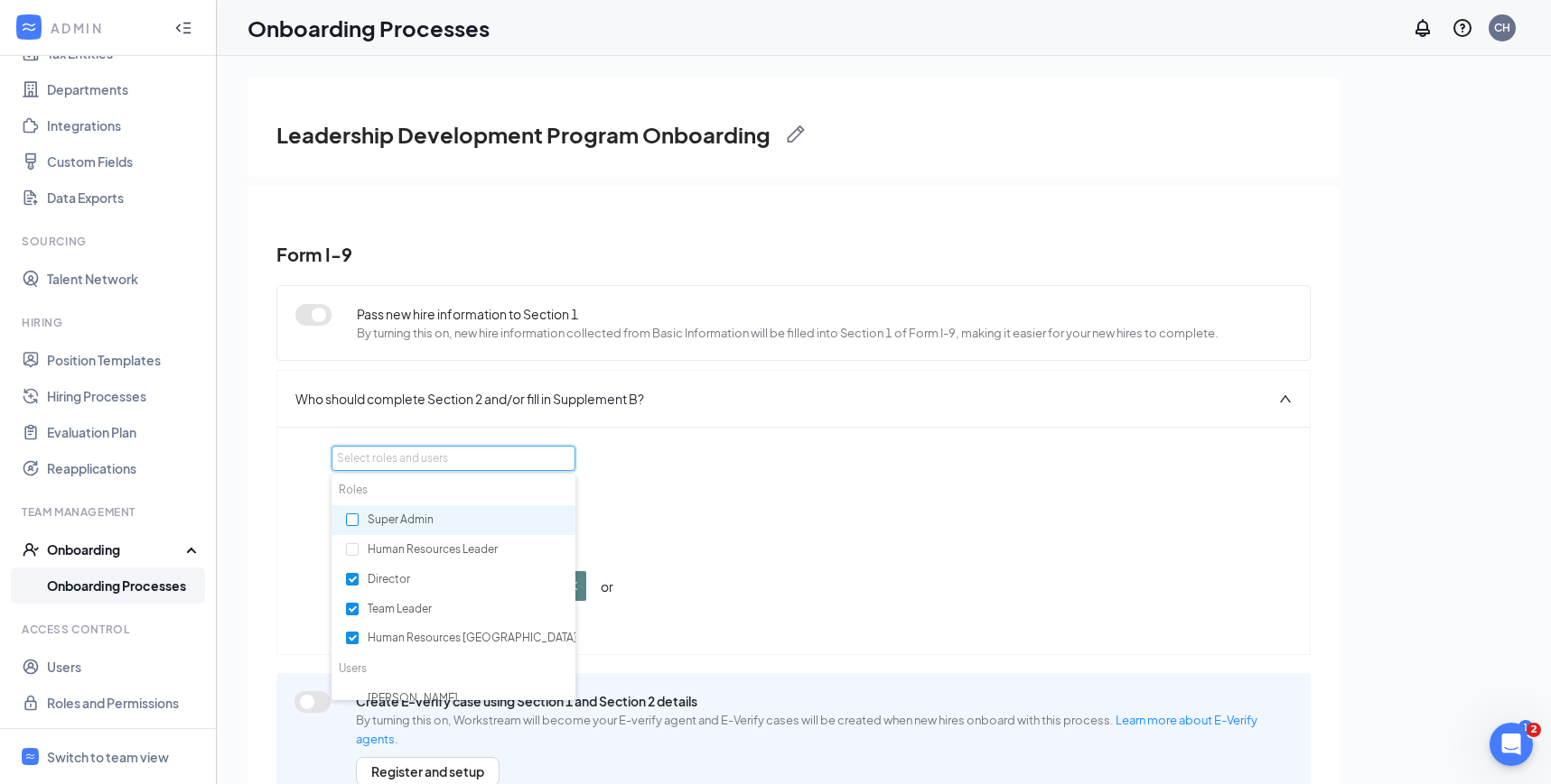
click at [352, 519] on input "checkbox" at bounding box center [352, 519] width 13 height 13
checkbox input "true"
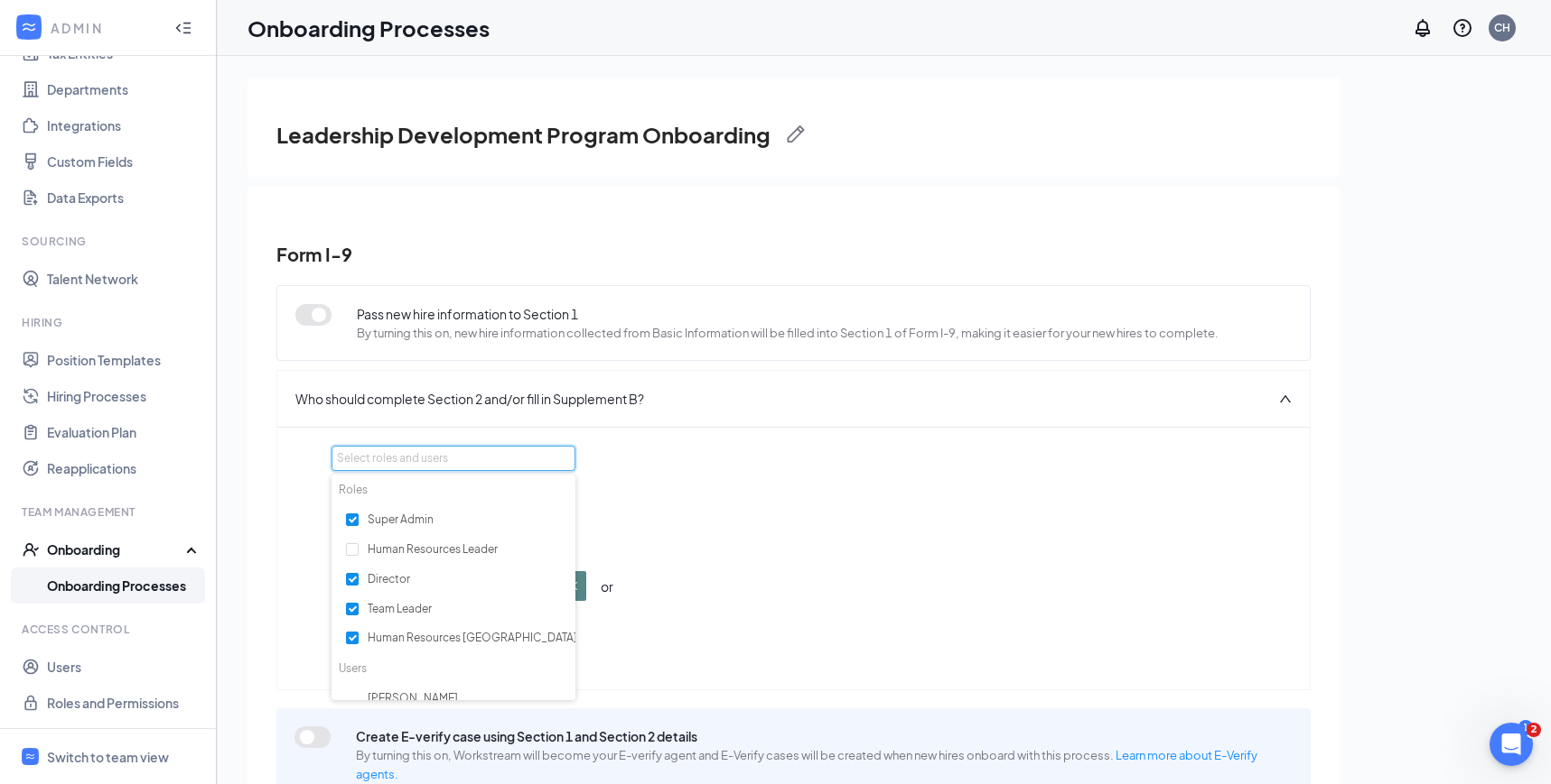
click at [770, 478] on div "Section 2 can be completed by: Director or Team Leader or Human Resources Avond…" at bounding box center [793, 574] width 923 height 193
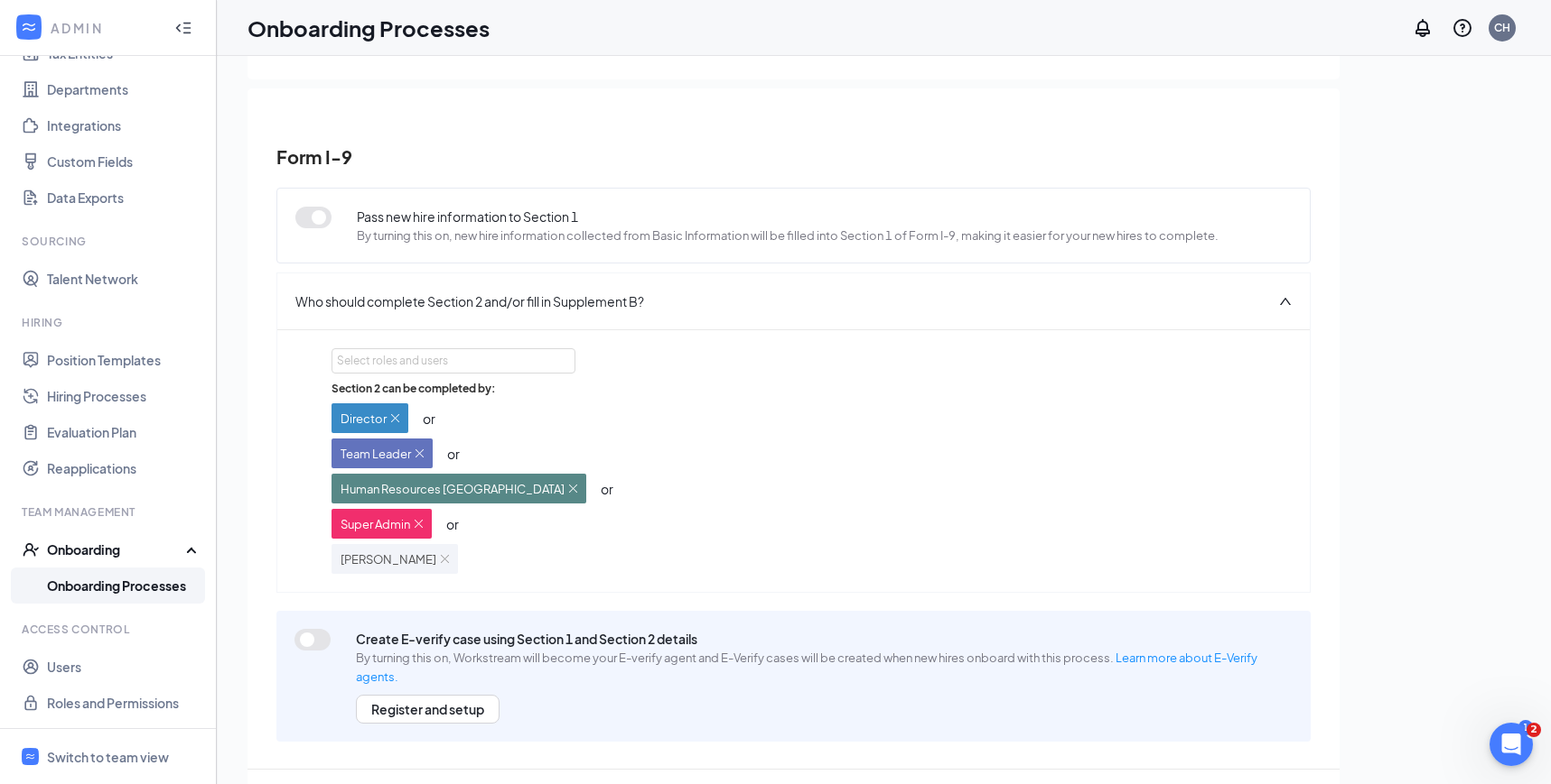
scroll to position [81, 0]
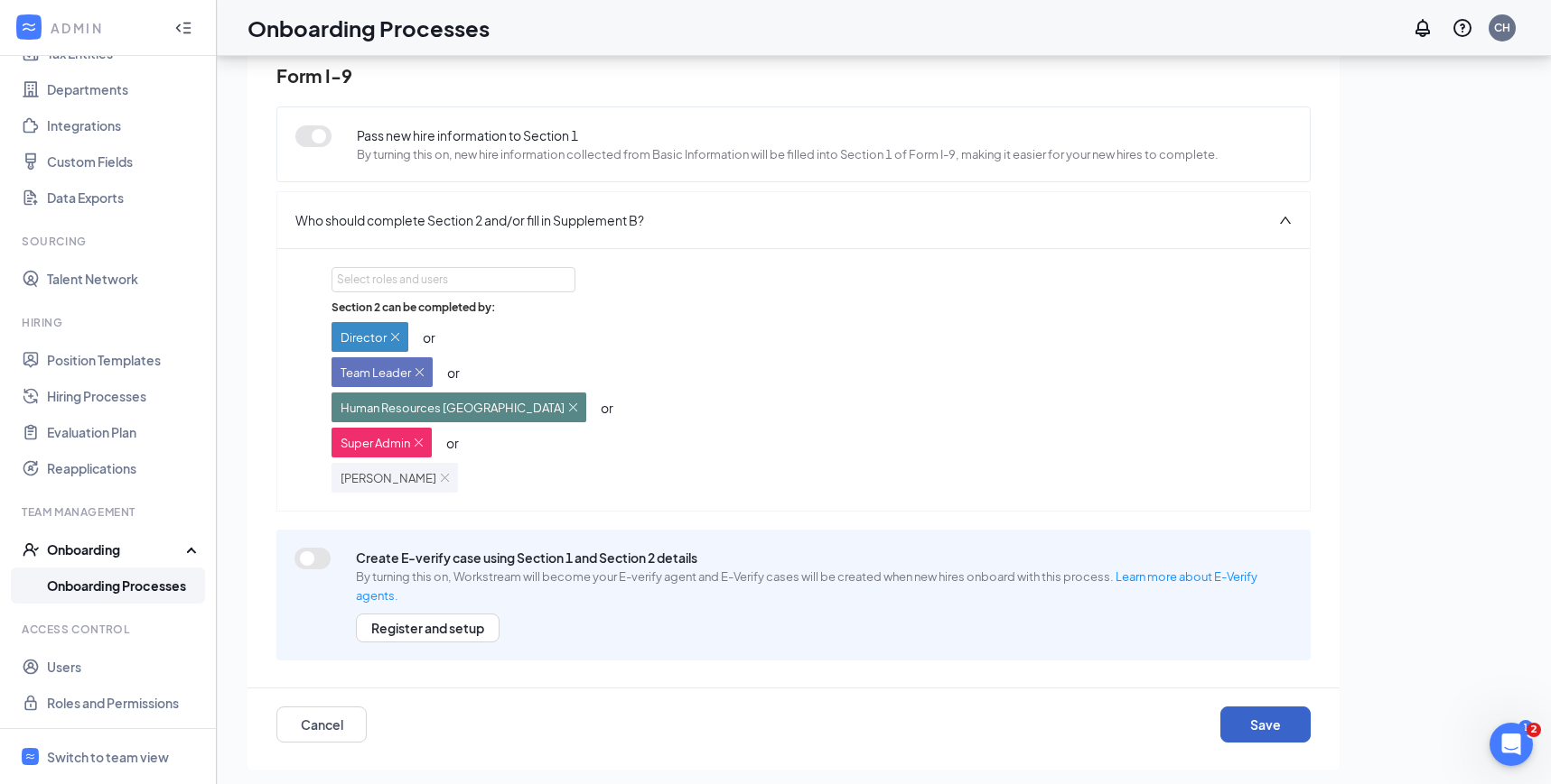
click at [1256, 719] on button "Save" at bounding box center [1265, 725] width 90 height 36
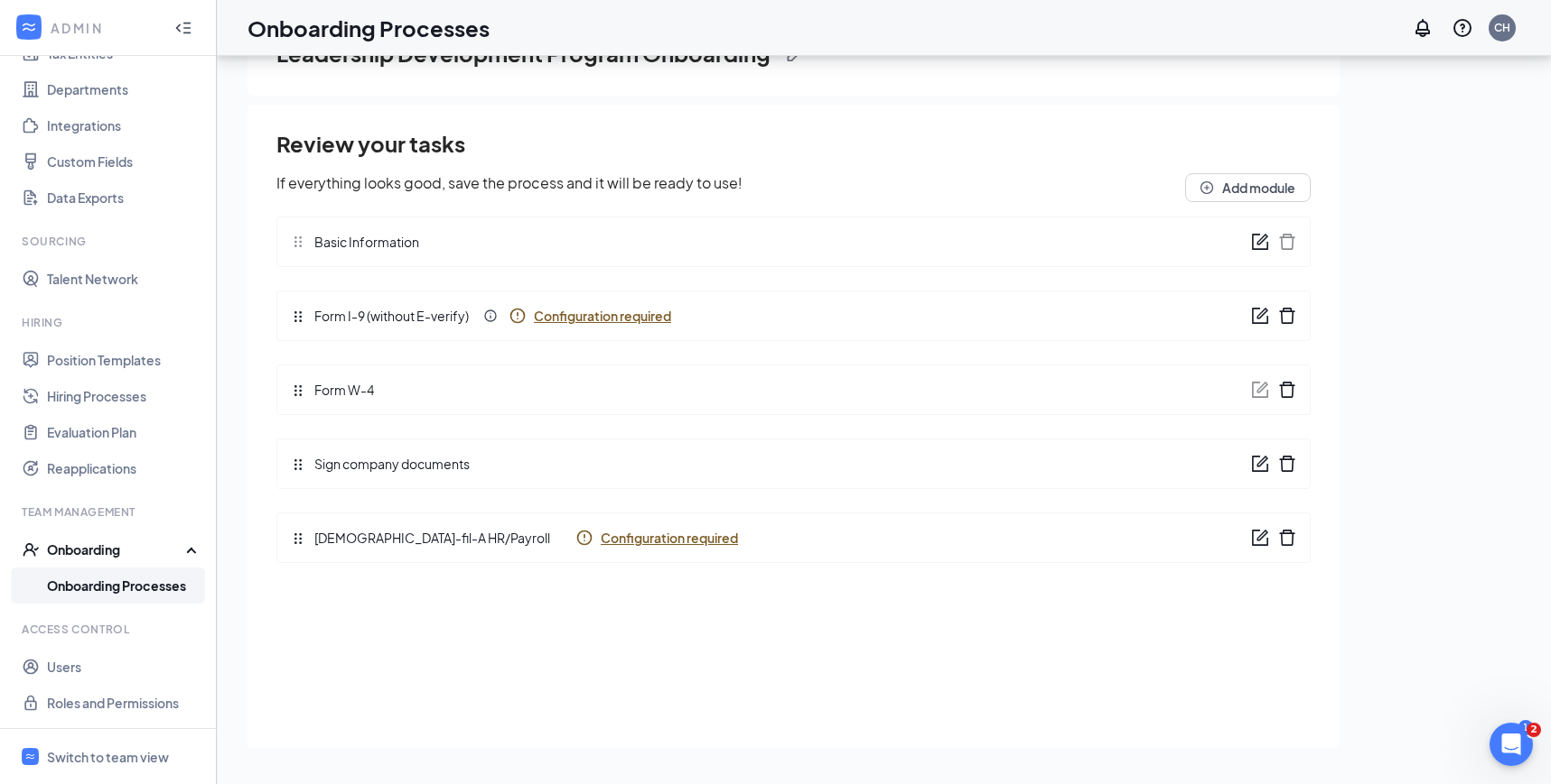
scroll to position [0, 0]
click at [601, 538] on span "Configuration required" at bounding box center [669, 538] width 137 height 18
click at [629, 316] on span "Configuration required" at bounding box center [602, 316] width 137 height 18
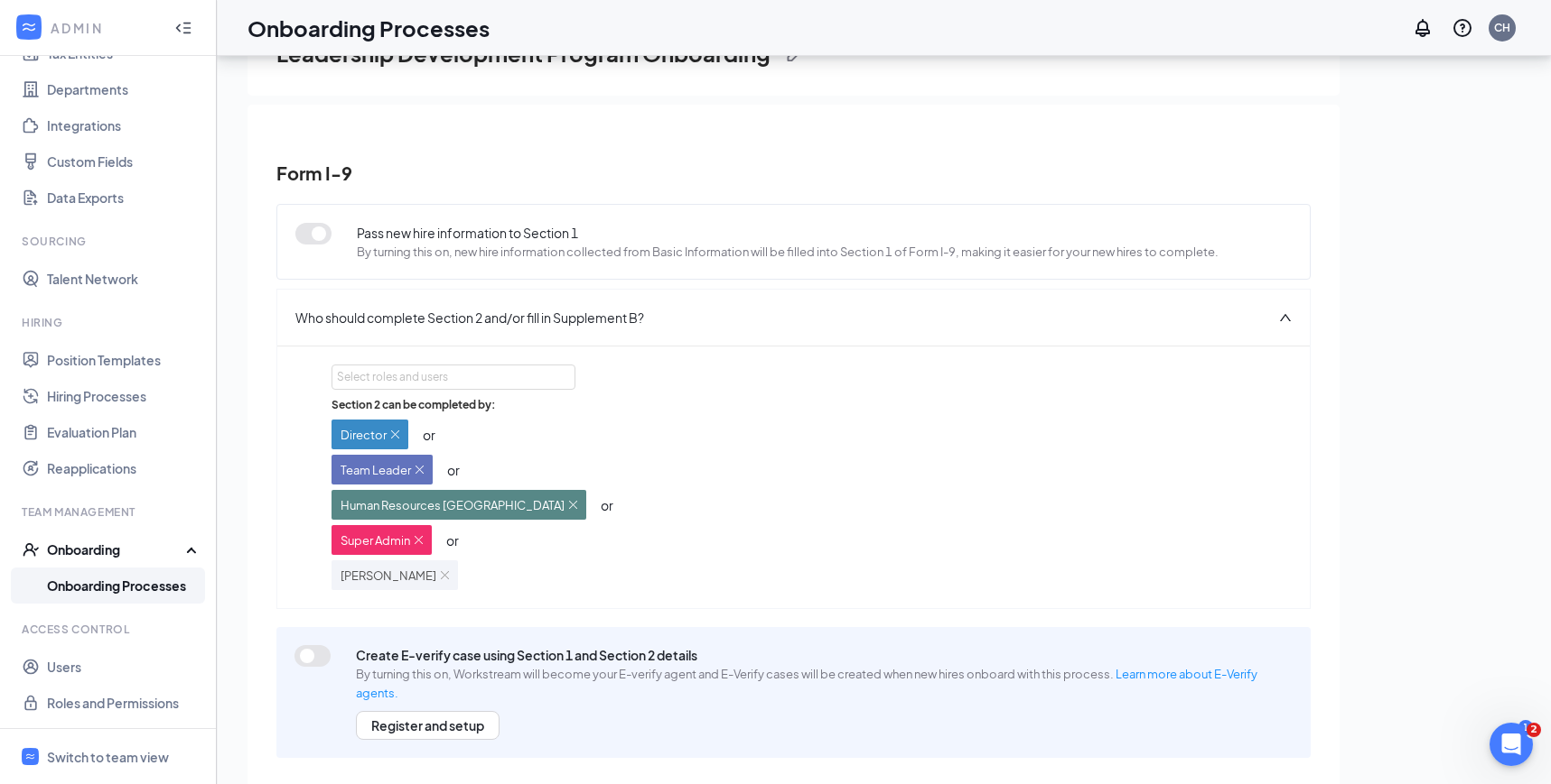
click at [158, 591] on link "Onboarding Processes" at bounding box center [124, 585] width 155 height 36
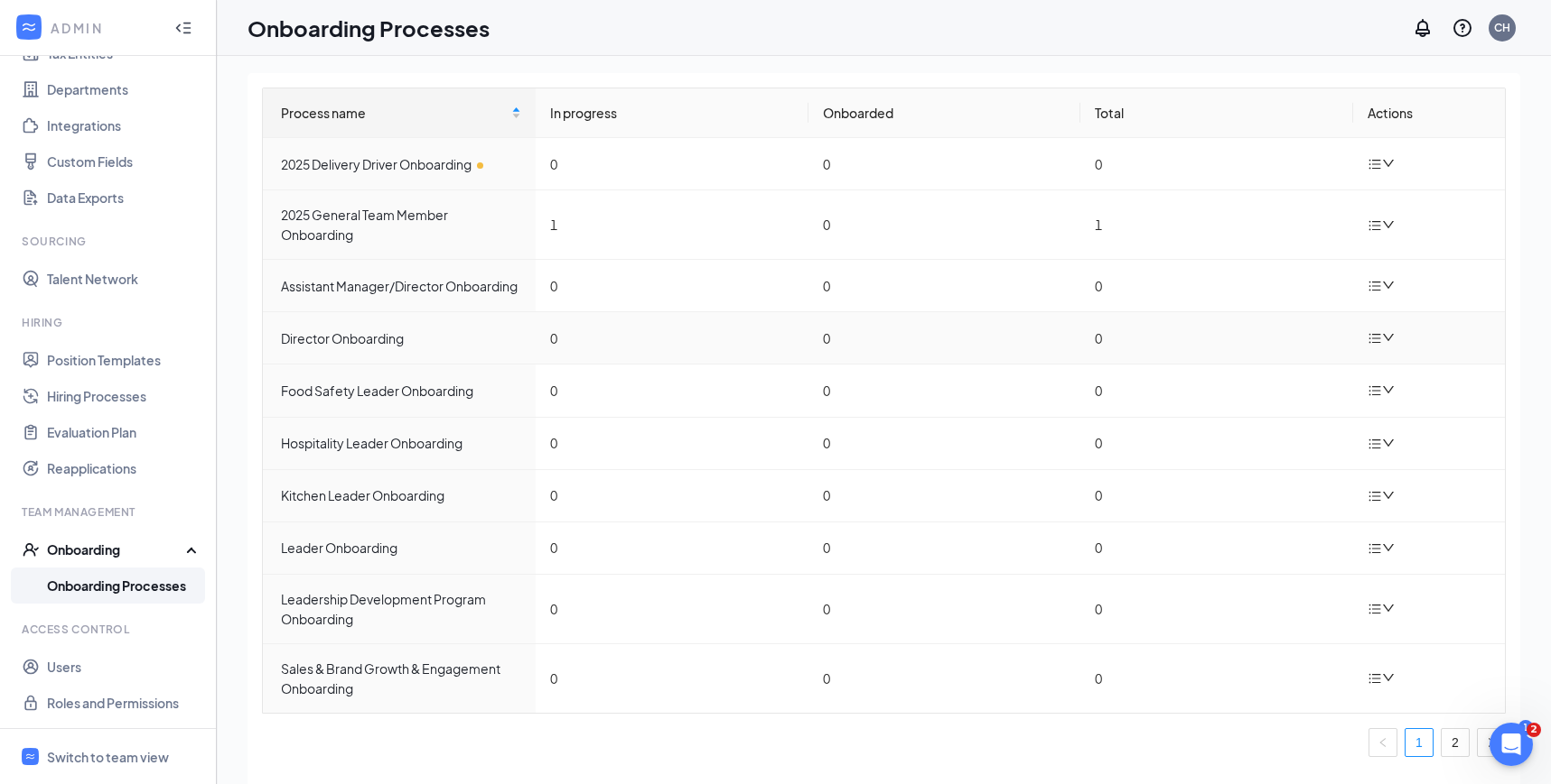
scroll to position [2, 0]
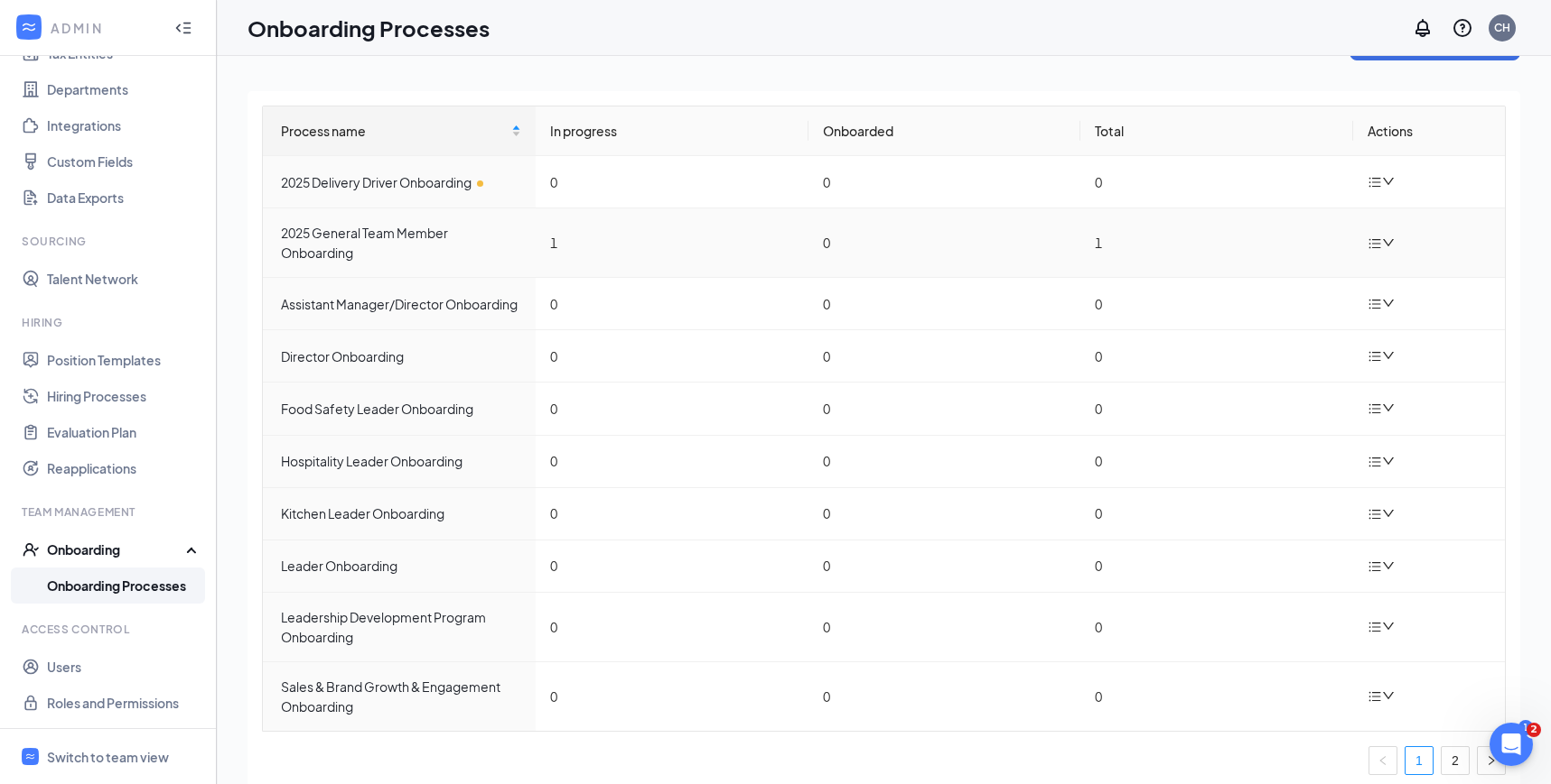
click at [1391, 246] on icon "down" at bounding box center [1388, 243] width 13 height 13
click at [1250, 364] on div "Duplicate process" at bounding box center [1290, 364] width 195 height 22
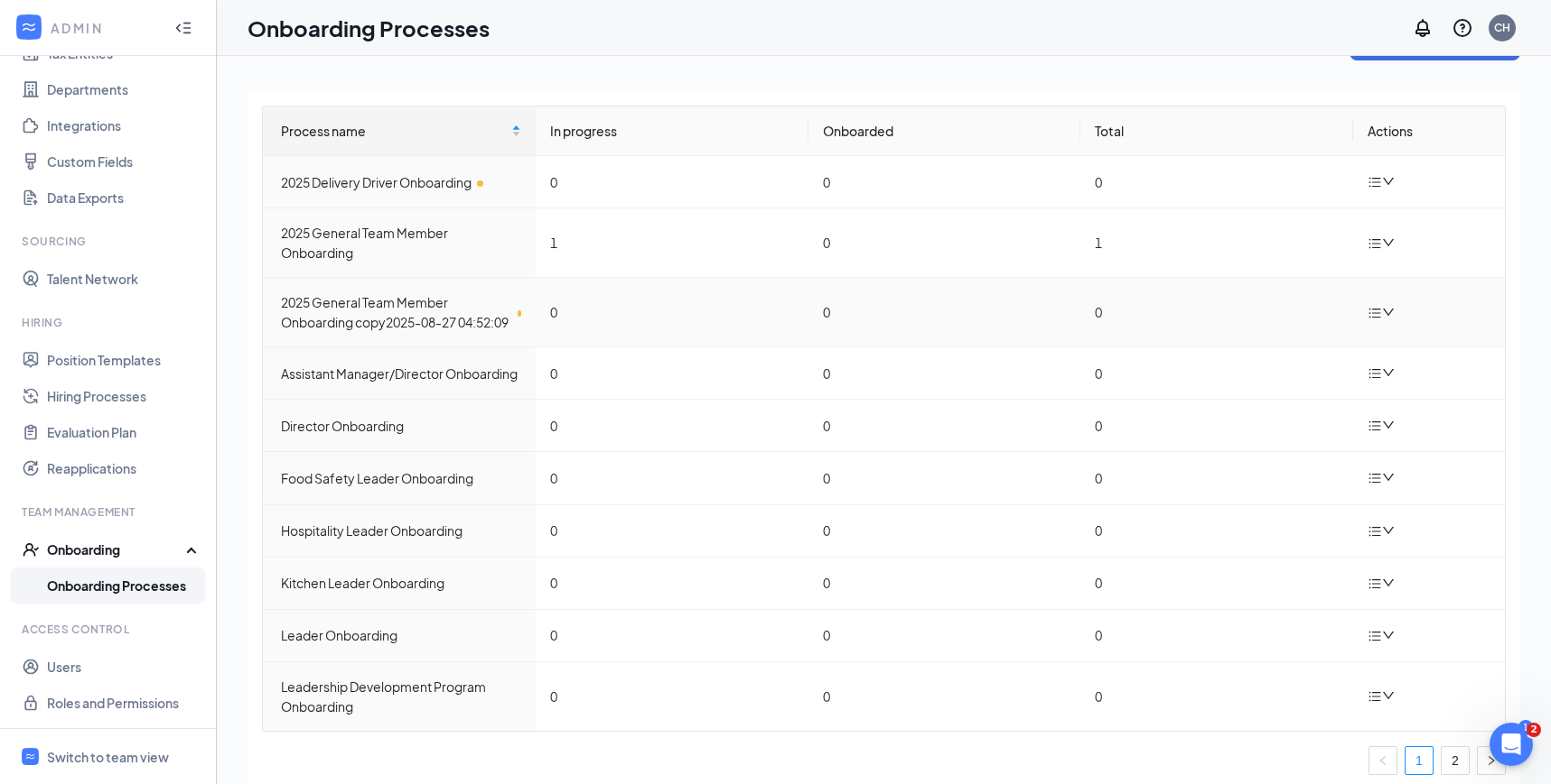
click at [1374, 321] on icon "bars" at bounding box center [1374, 313] width 14 height 14
click at [1292, 361] on div "Edit process" at bounding box center [1290, 364] width 195 height 22
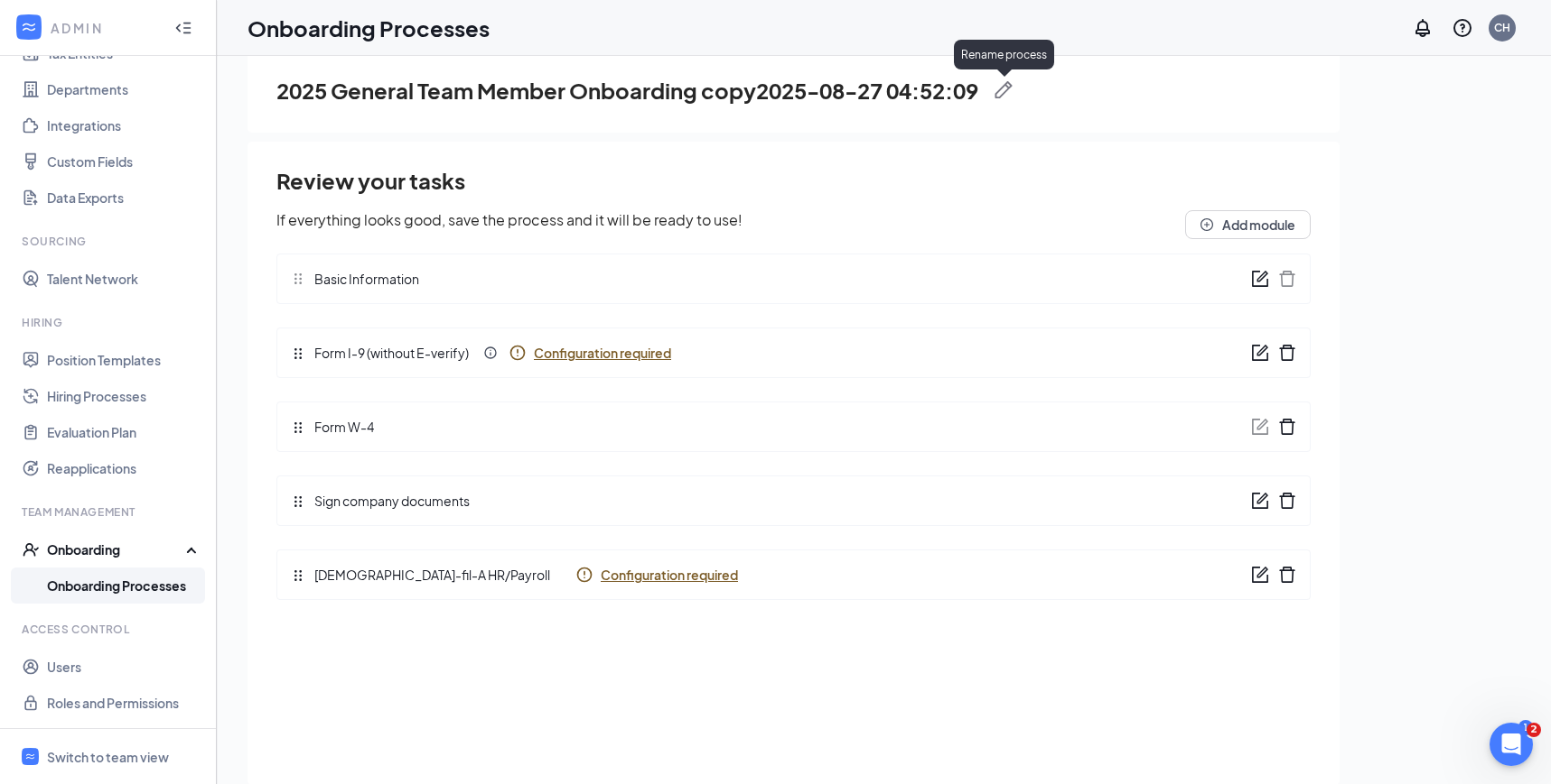
click at [1008, 88] on img at bounding box center [1003, 90] width 18 height 18
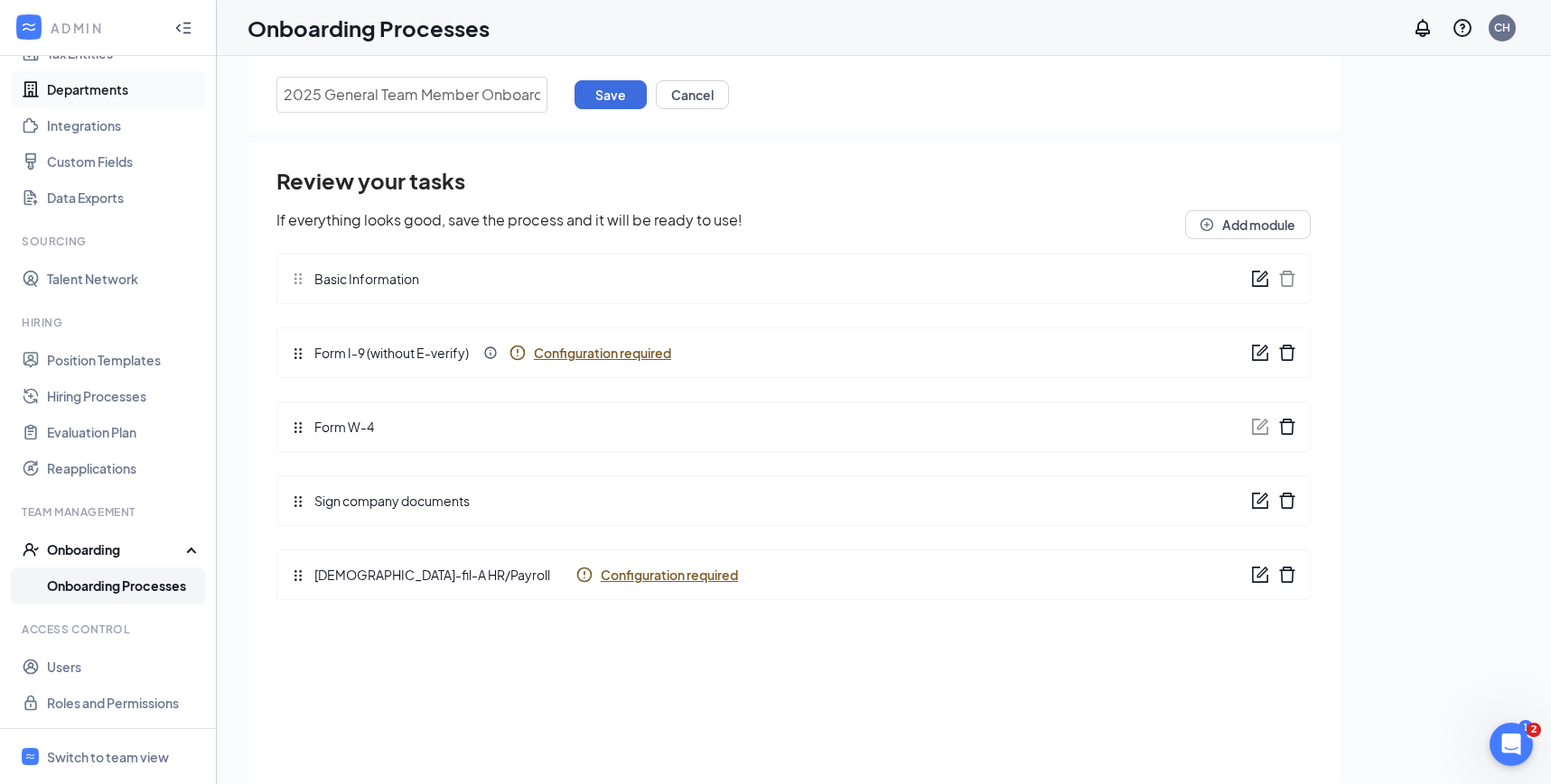
drag, startPoint x: 539, startPoint y: 98, endPoint x: 79, endPoint y: 91, distance: 460.1
click at [80, 91] on div "ADMIN Home Company Settings Locations Tax Entities Departments Integrations Cus…" at bounding box center [776, 389] width 1551 height 866
type input "Morning Shift Team Member Onboarding"
click at [604, 97] on button "Save" at bounding box center [611, 94] width 72 height 29
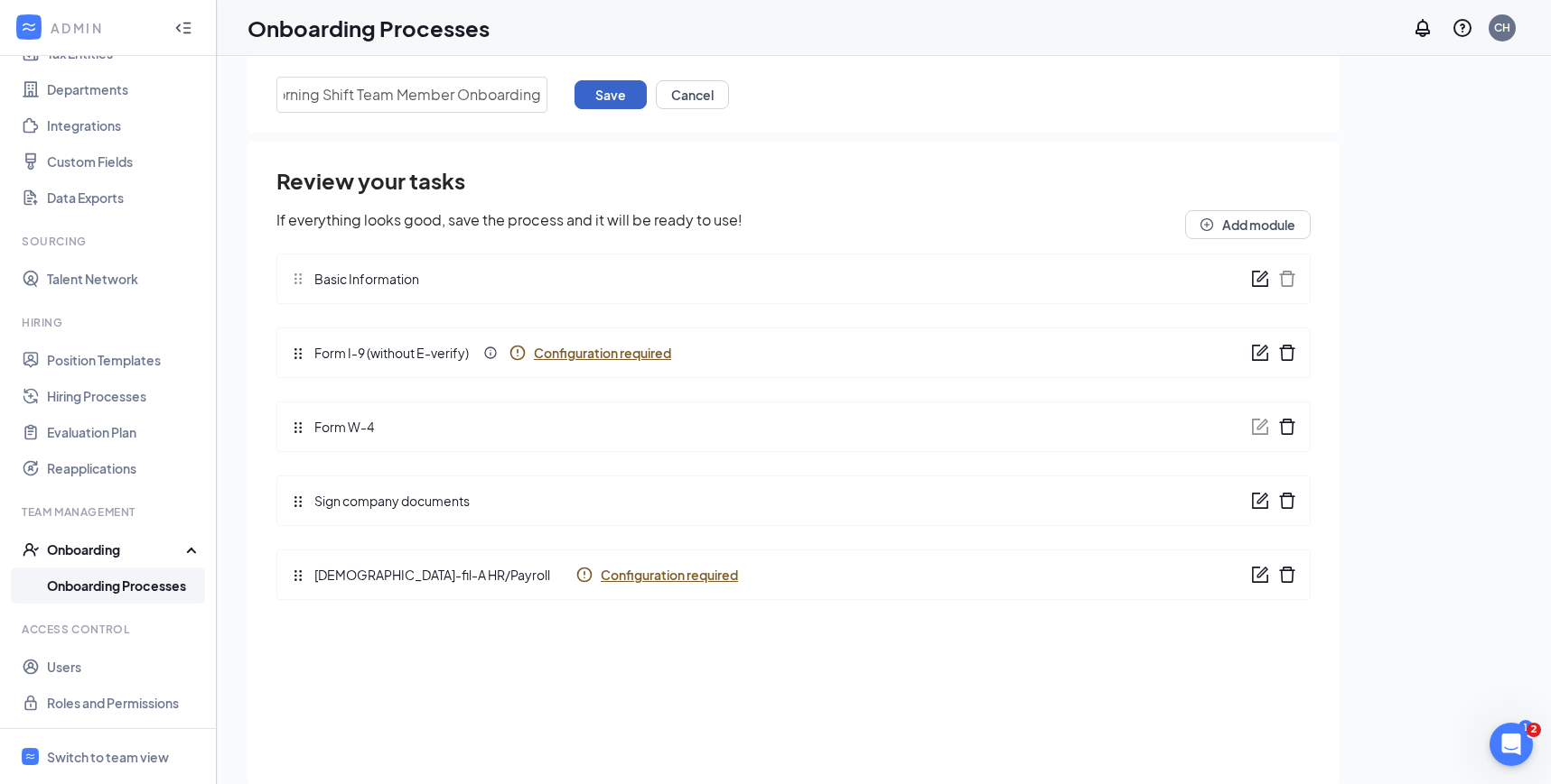
scroll to position [0, 0]
click at [168, 577] on link "Onboarding Processes" at bounding box center [124, 585] width 155 height 36
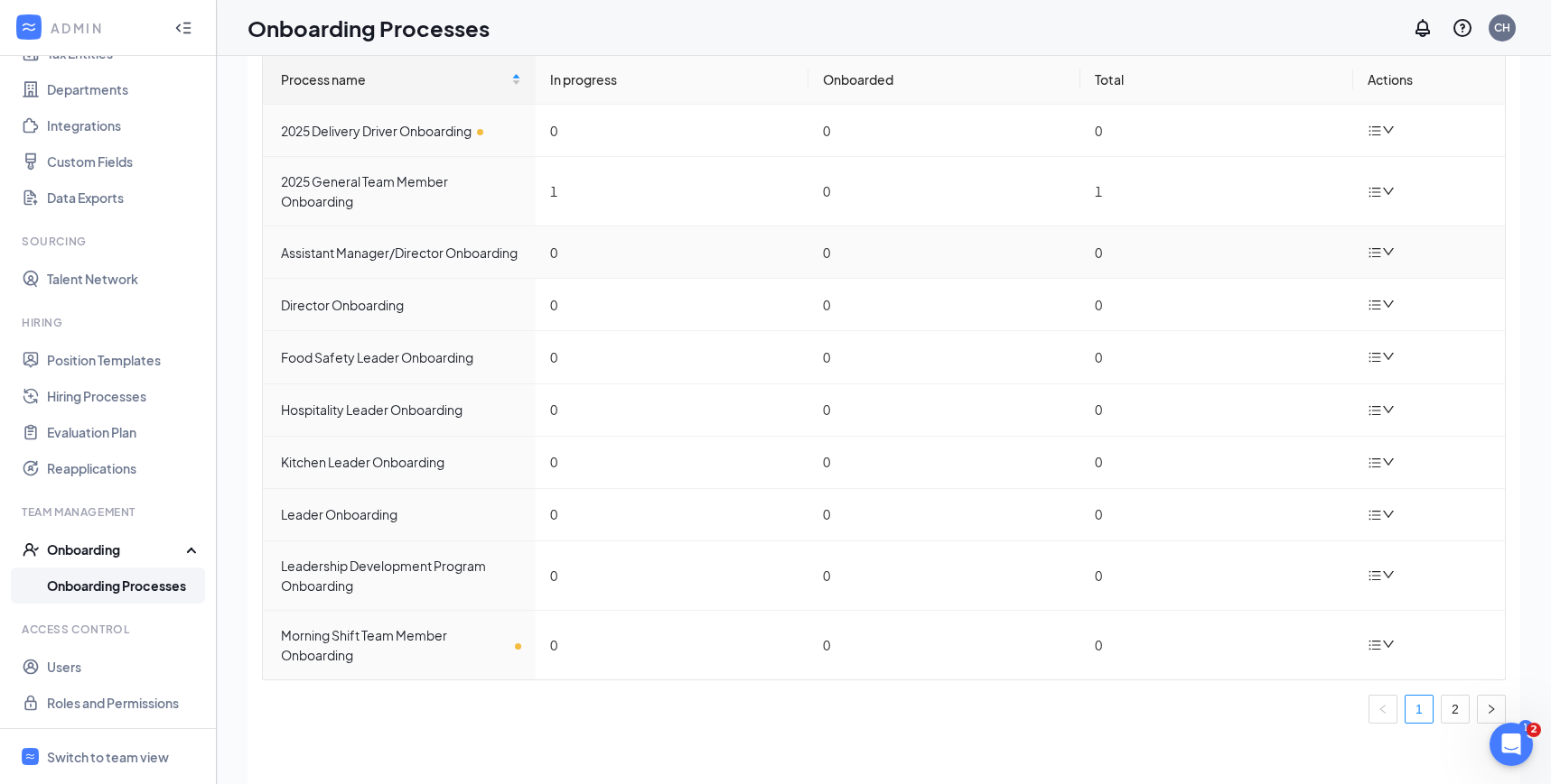
scroll to position [56, 0]
click at [1375, 183] on icon "bars" at bounding box center [1374, 190] width 14 height 14
click at [1213, 314] on icon "Copy" at bounding box center [1204, 310] width 22 height 22
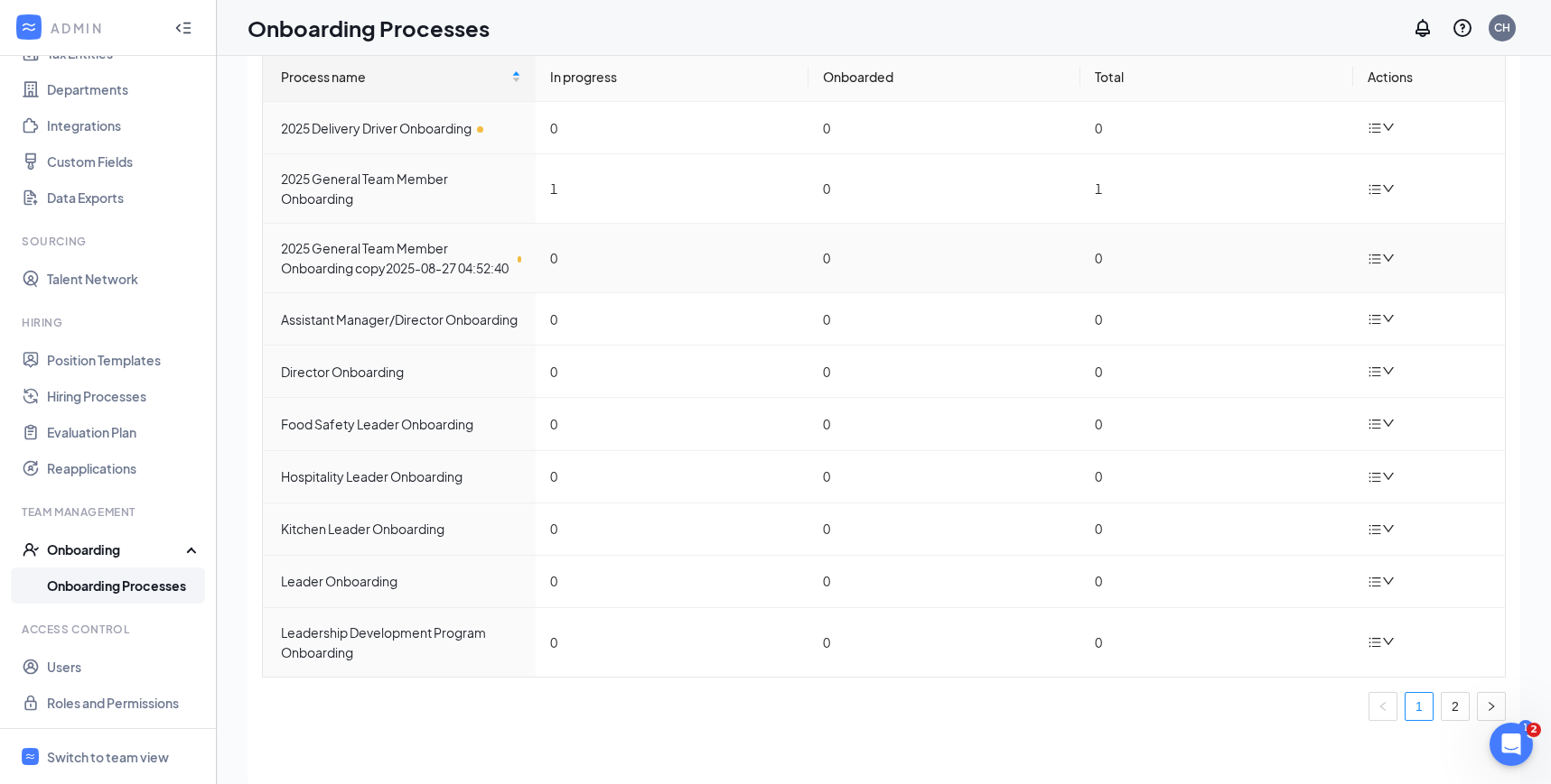
click at [1380, 260] on div at bounding box center [1383, 259] width 32 height 23
click at [1259, 304] on div "Edit process" at bounding box center [1290, 310] width 195 height 22
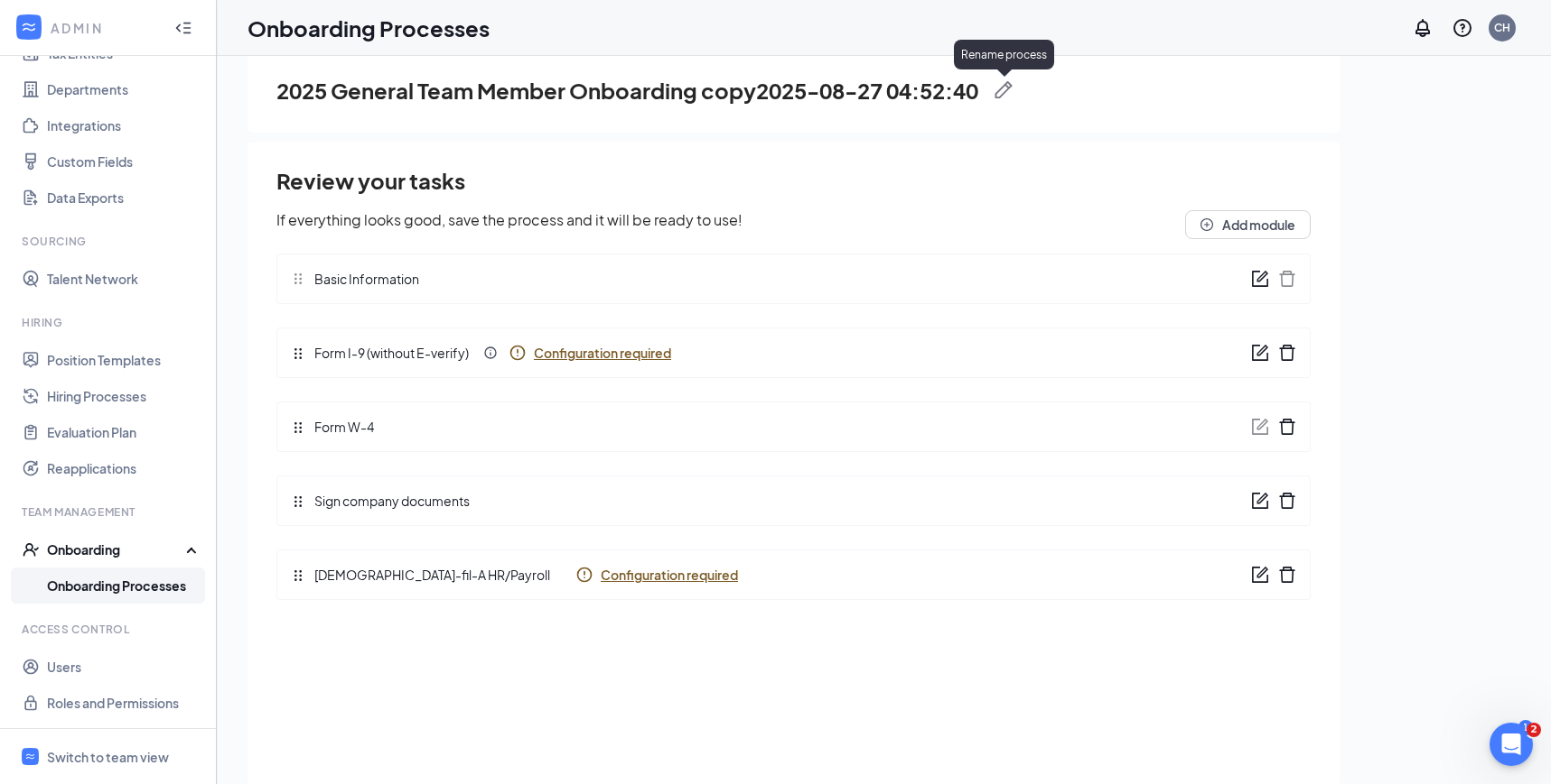
click at [1004, 89] on img at bounding box center [1003, 90] width 18 height 18
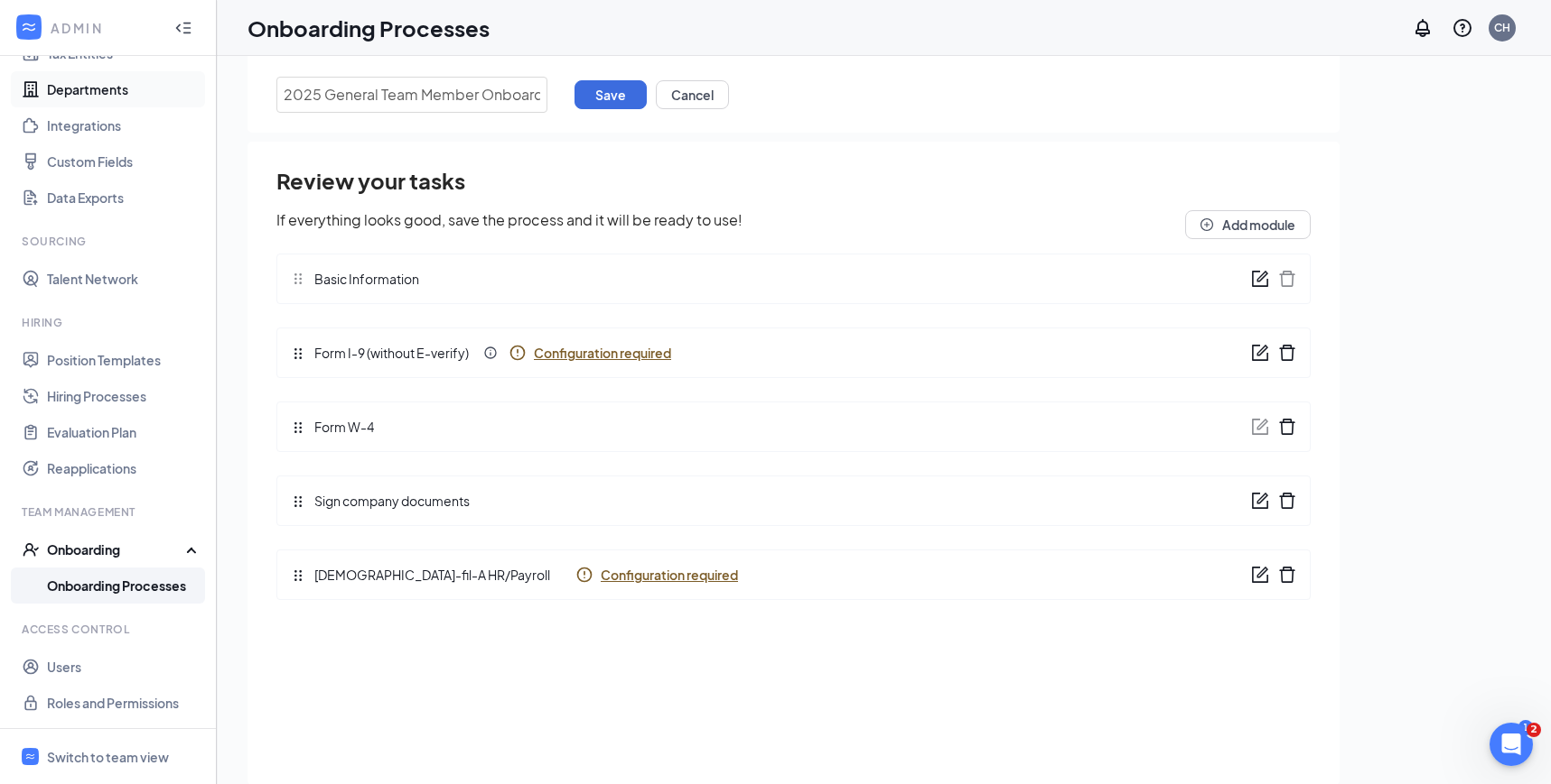
drag, startPoint x: 543, startPoint y: 96, endPoint x: 72, endPoint y: 78, distance: 471.3
click at [72, 78] on div "ADMIN Home Company Settings Locations Tax Entities Departments Integrations Cus…" at bounding box center [776, 389] width 1551 height 866
click at [412, 155] on div "Review your tasks If everything looks good, save the process and it will be rea…" at bounding box center [793, 463] width 1091 height 643
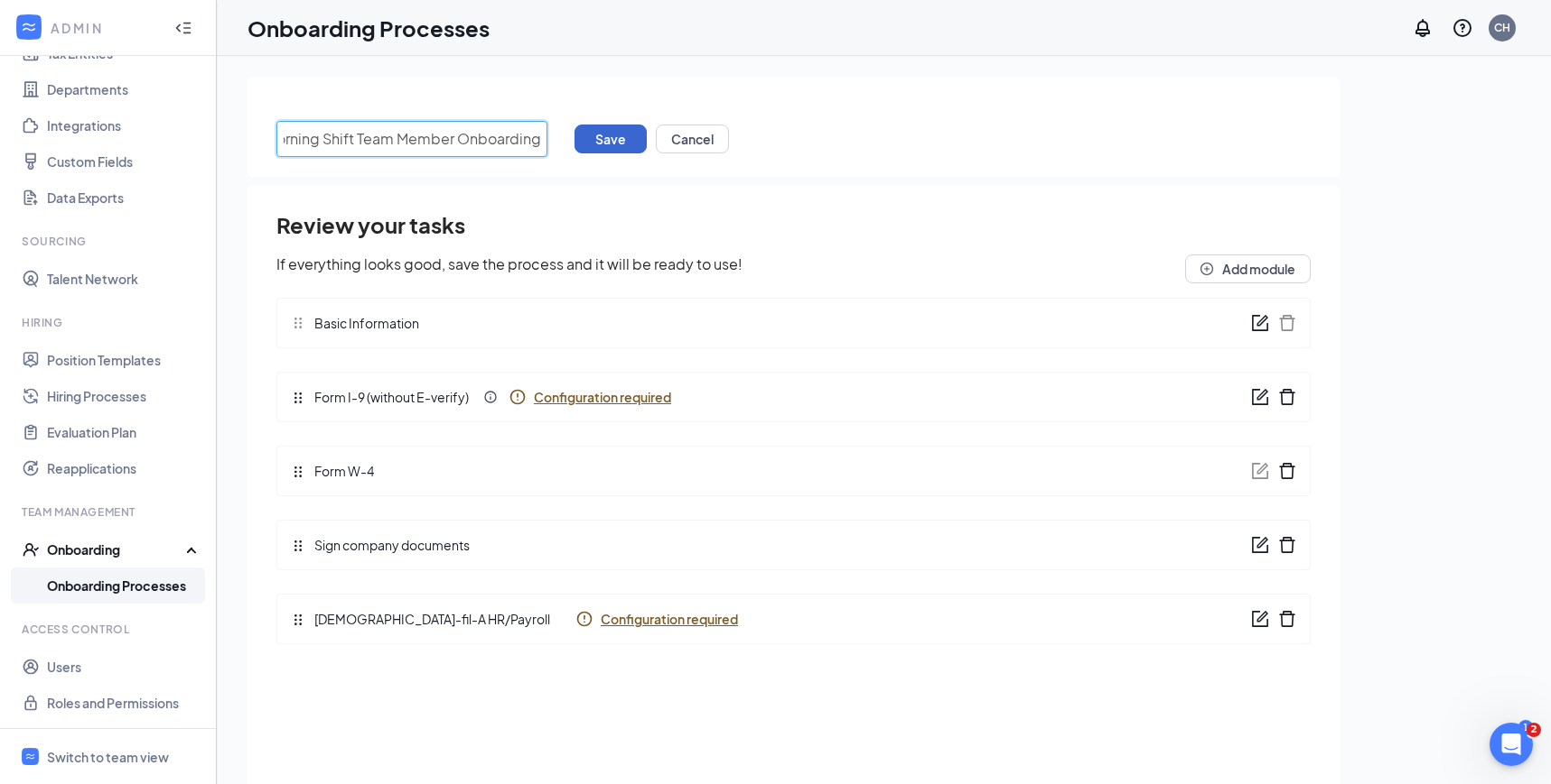
drag, startPoint x: 517, startPoint y: 136, endPoint x: 605, endPoint y: 138, distance: 88.0
click at [607, 138] on div "Morning Shift Team Member Onboarding Save Cancel" at bounding box center [793, 139] width 1034 height 36
click at [464, 195] on div "Review your tasks If everything looks good, save the process and it will be rea…" at bounding box center [793, 507] width 1091 height 643
click at [587, 139] on button "Save" at bounding box center [611, 139] width 72 height 29
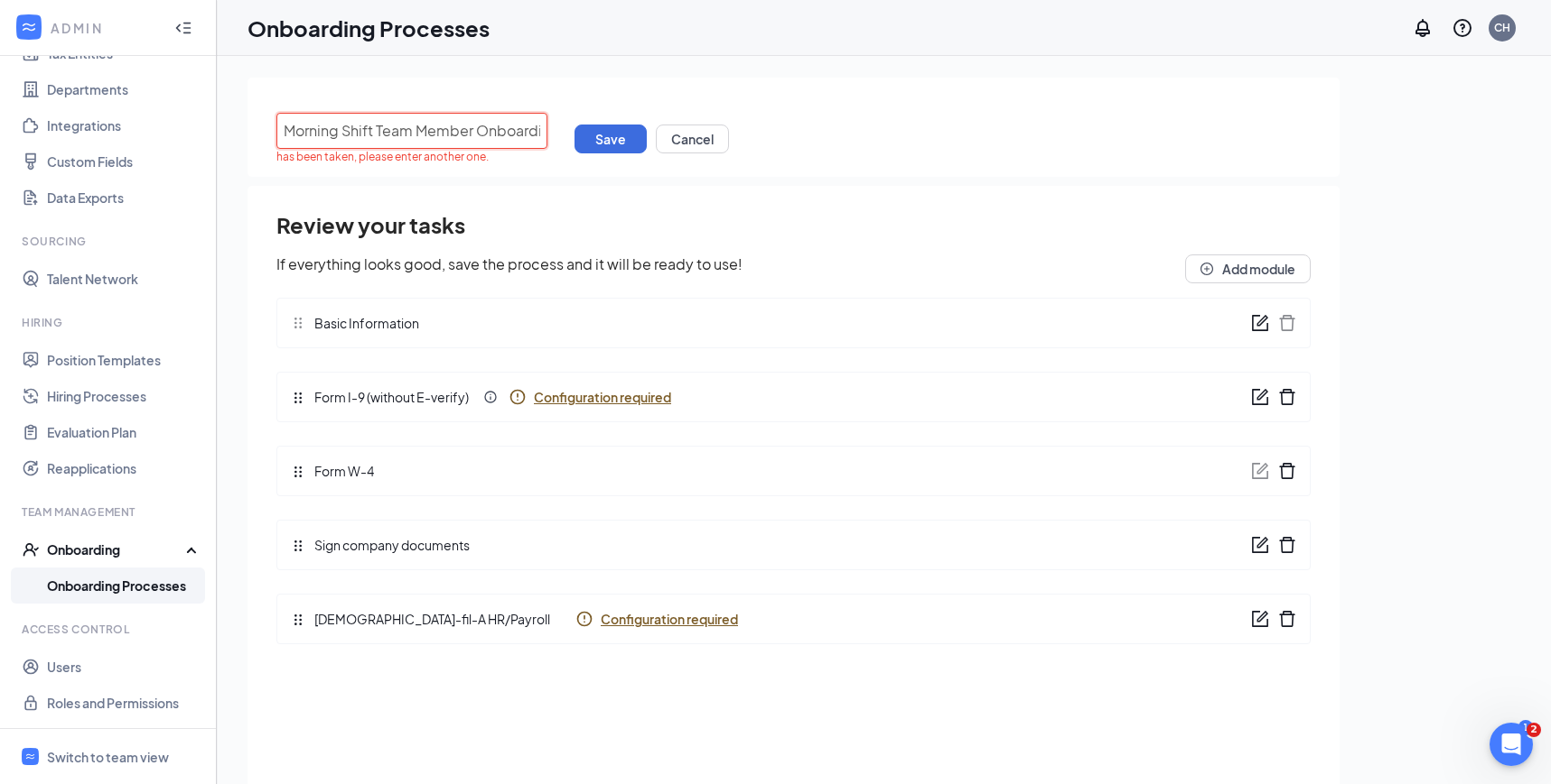
click at [436, 127] on input "Morning Shift Team Member Onboarding" at bounding box center [412, 131] width 271 height 36
drag, startPoint x: 287, startPoint y: 129, endPoint x: 763, endPoint y: 132, distance: 476.0
click at [763, 132] on div "Morning Shift Team Member Onboarding has been taken, please enter another one. …" at bounding box center [793, 139] width 1034 height 52
paste input "Cleaning Crew"
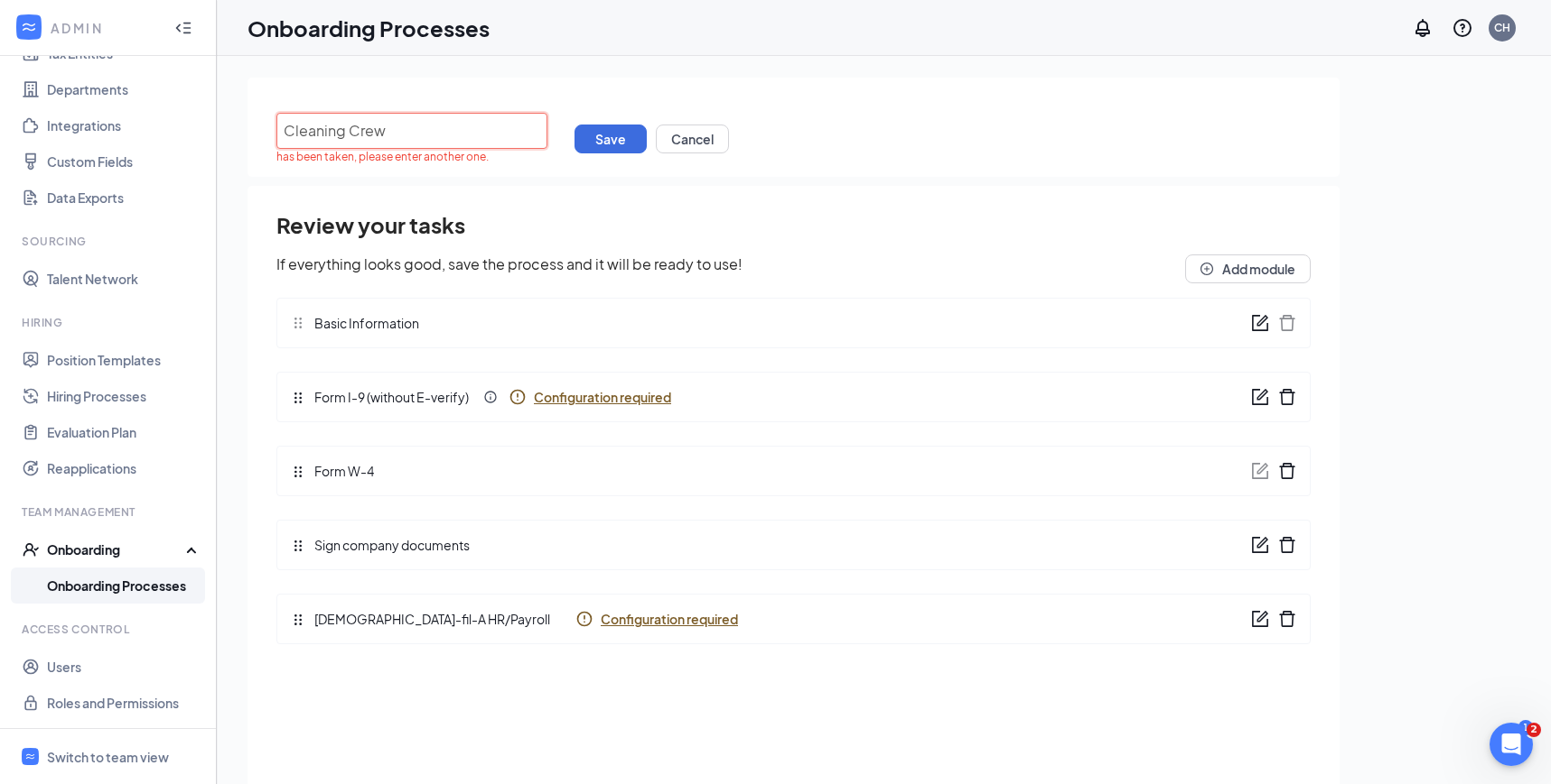
scroll to position [0, 0]
type input "Cleaning Crew Onboarding"
click at [507, 249] on div "Review your tasks If everything looks good, save the process and it will be rea…" at bounding box center [793, 433] width 1034 height 447
click at [628, 143] on button "Save" at bounding box center [611, 139] width 72 height 29
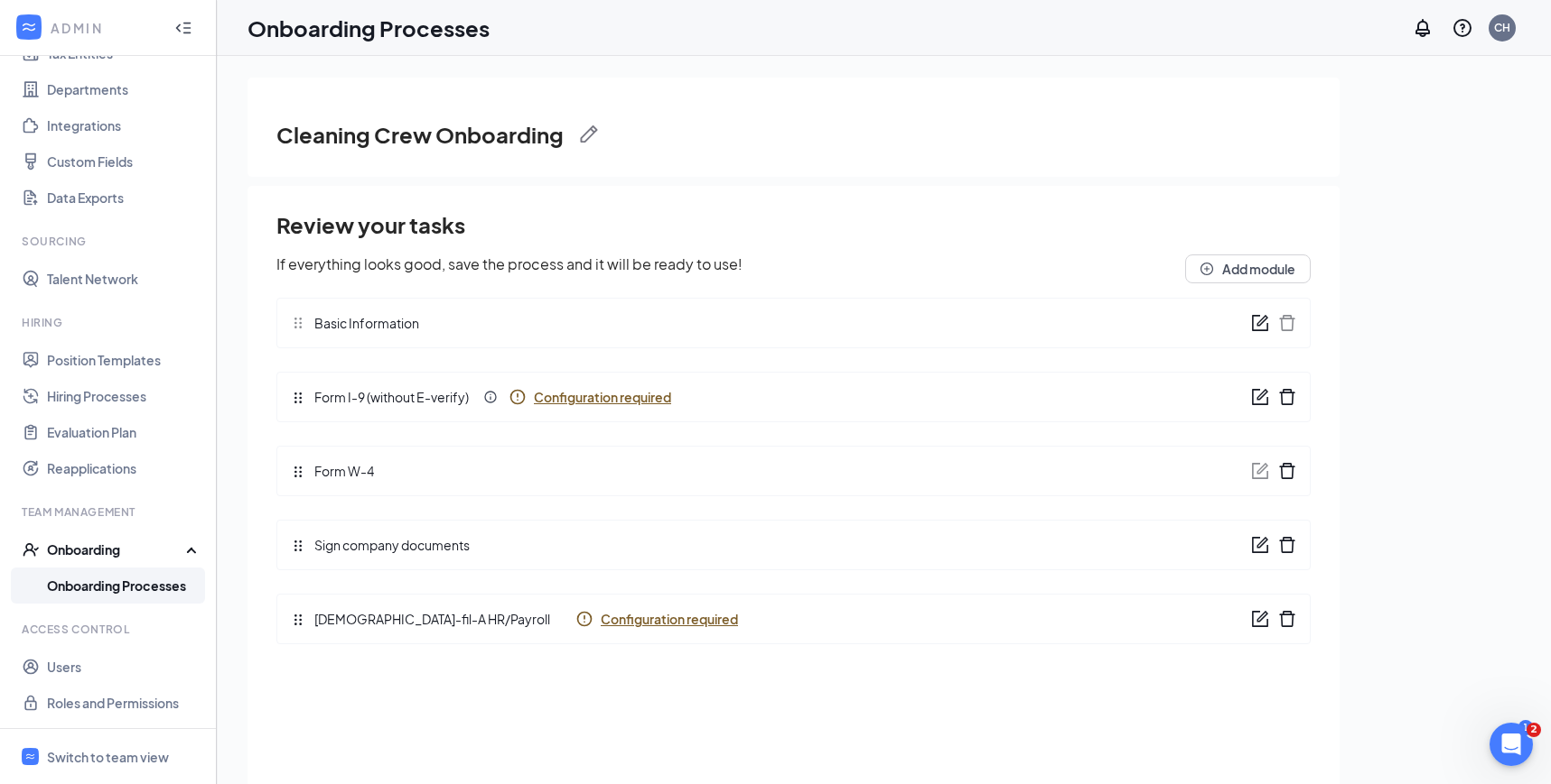
click at [177, 582] on link "Onboarding Processes" at bounding box center [124, 585] width 155 height 36
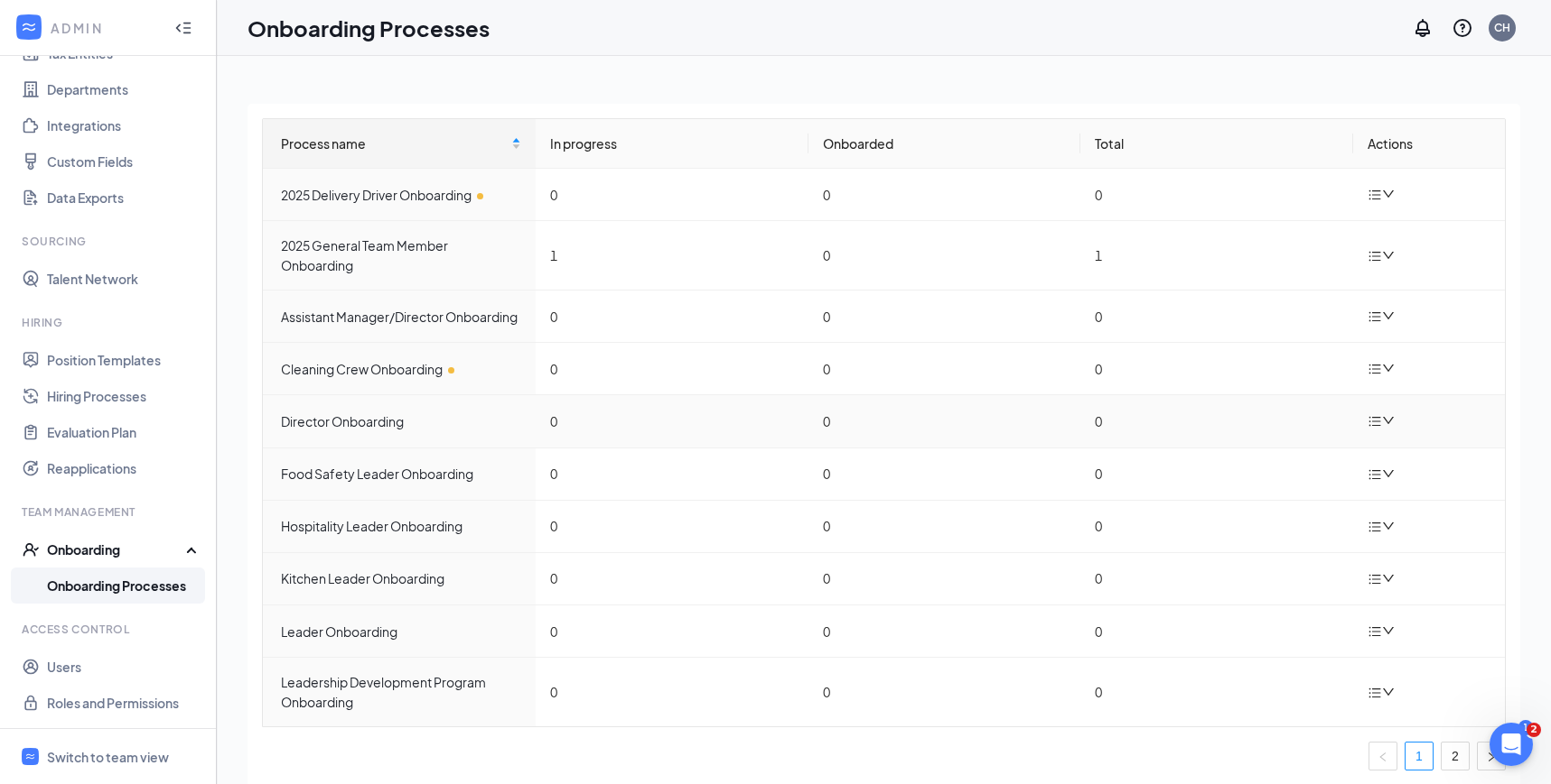
scroll to position [39, 0]
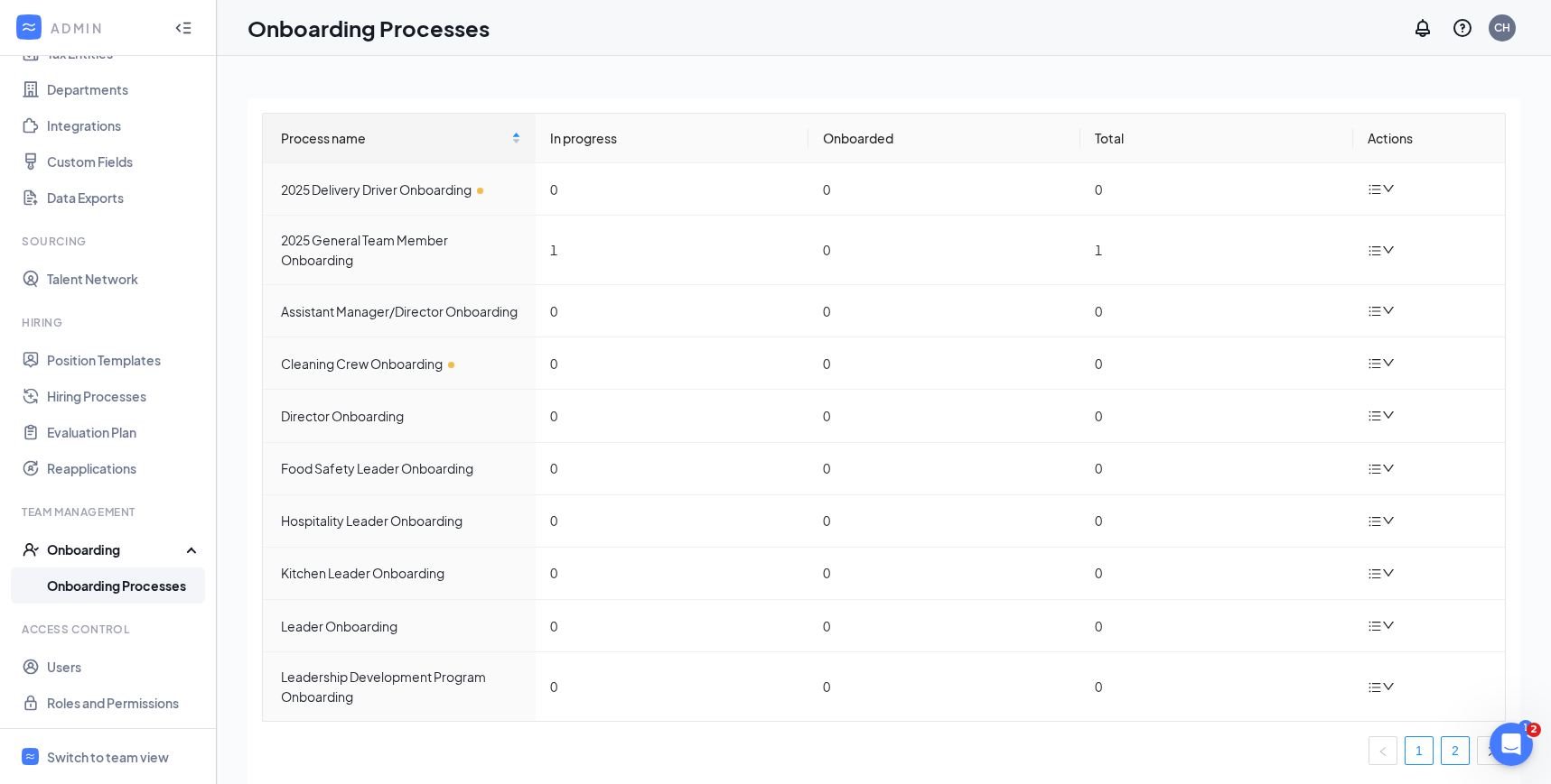
click at [1449, 755] on link "2" at bounding box center [1454, 750] width 27 height 27
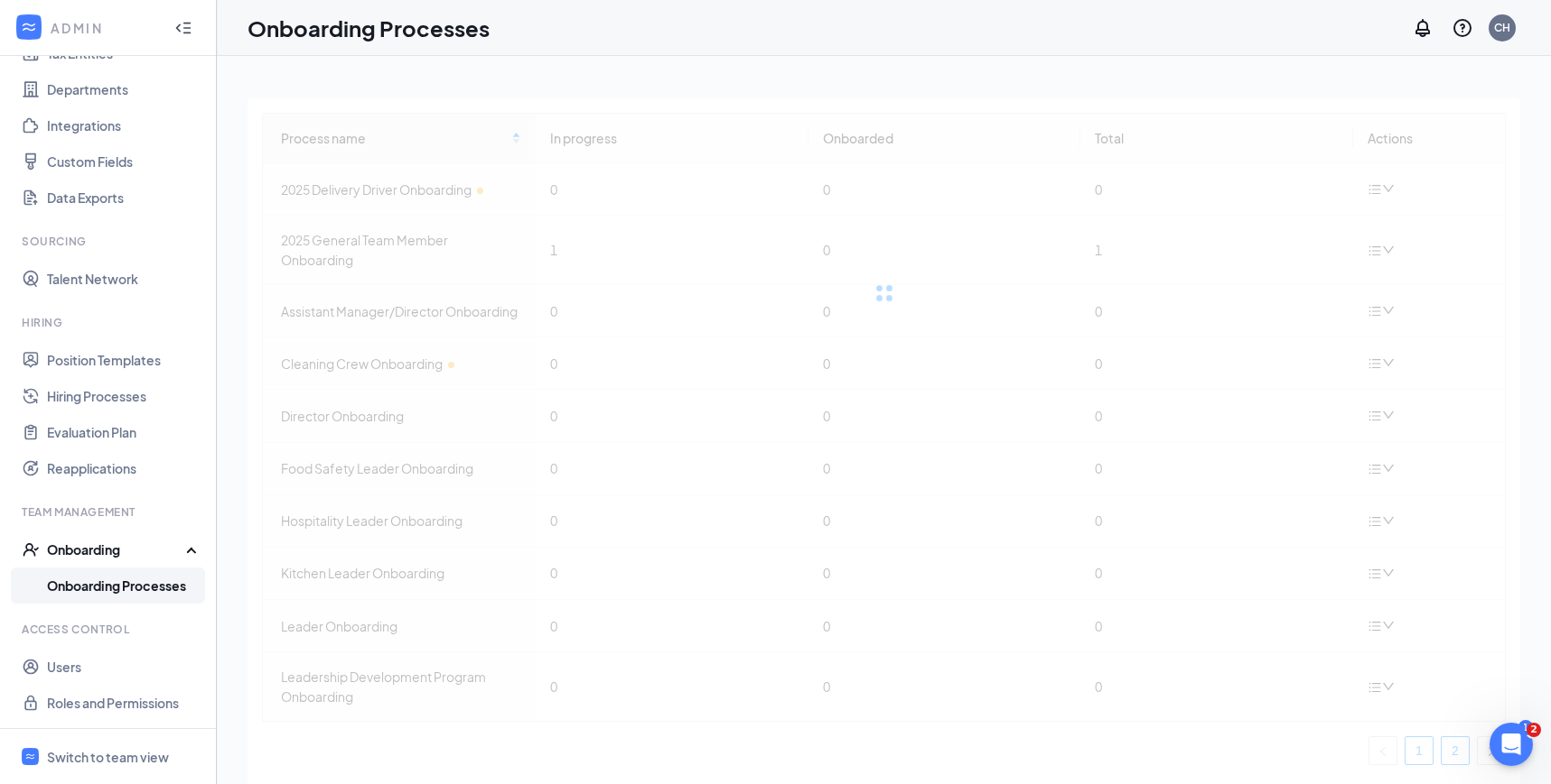
scroll to position [0, 0]
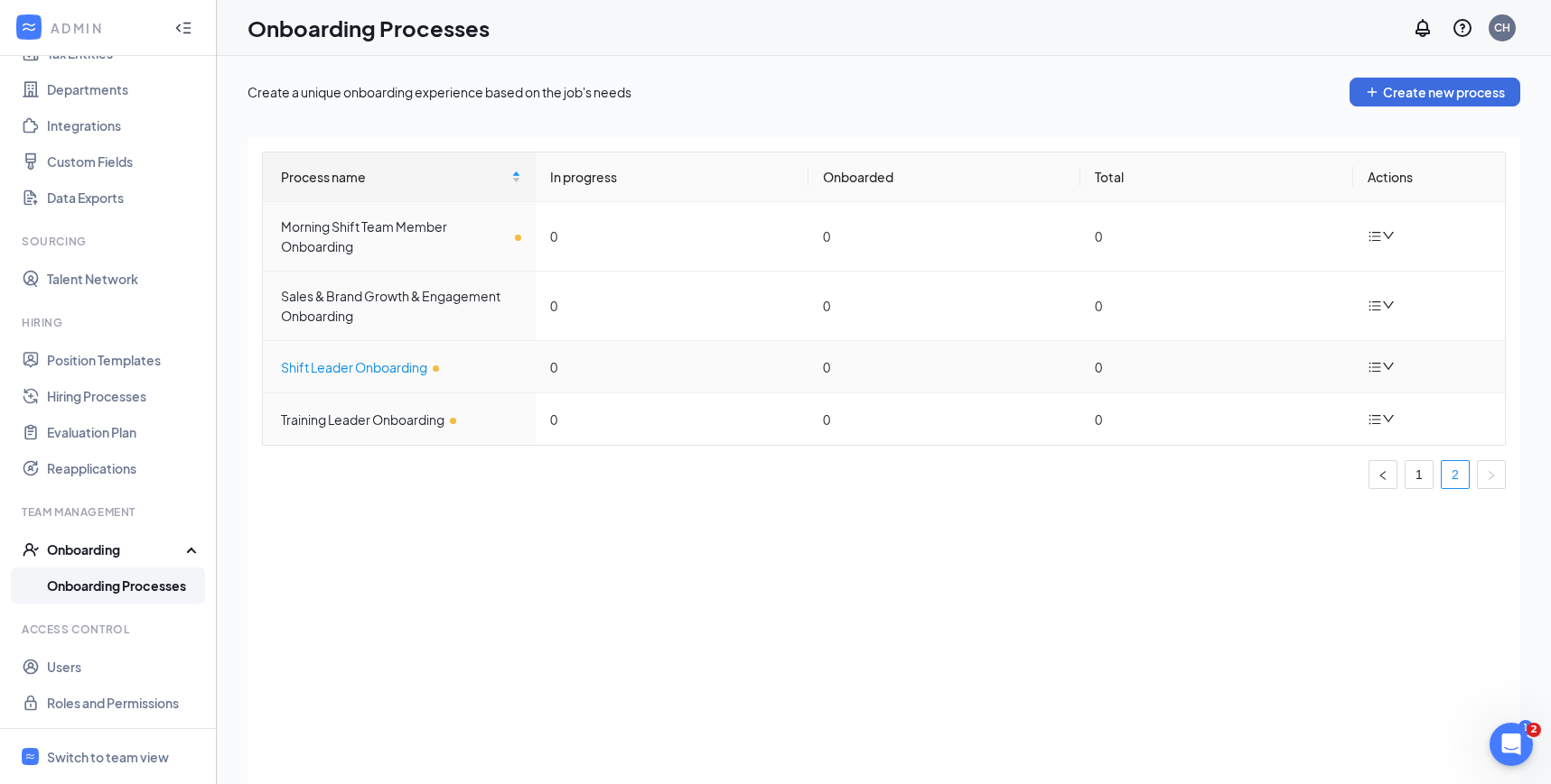
click at [378, 369] on div "Shift Leader Onboarding" at bounding box center [401, 368] width 240 height 20
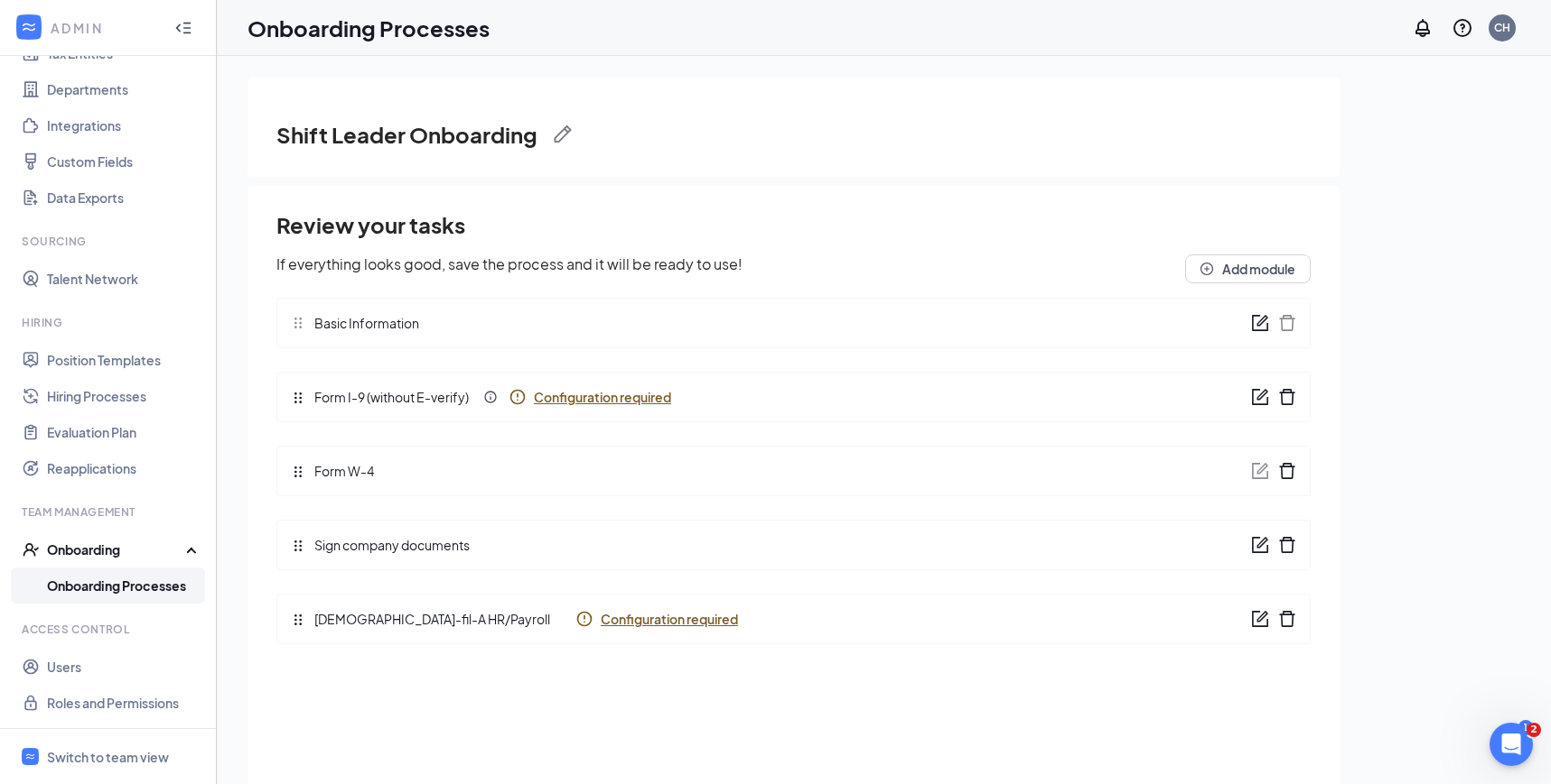
click at [651, 397] on span "Configuration required" at bounding box center [602, 397] width 137 height 18
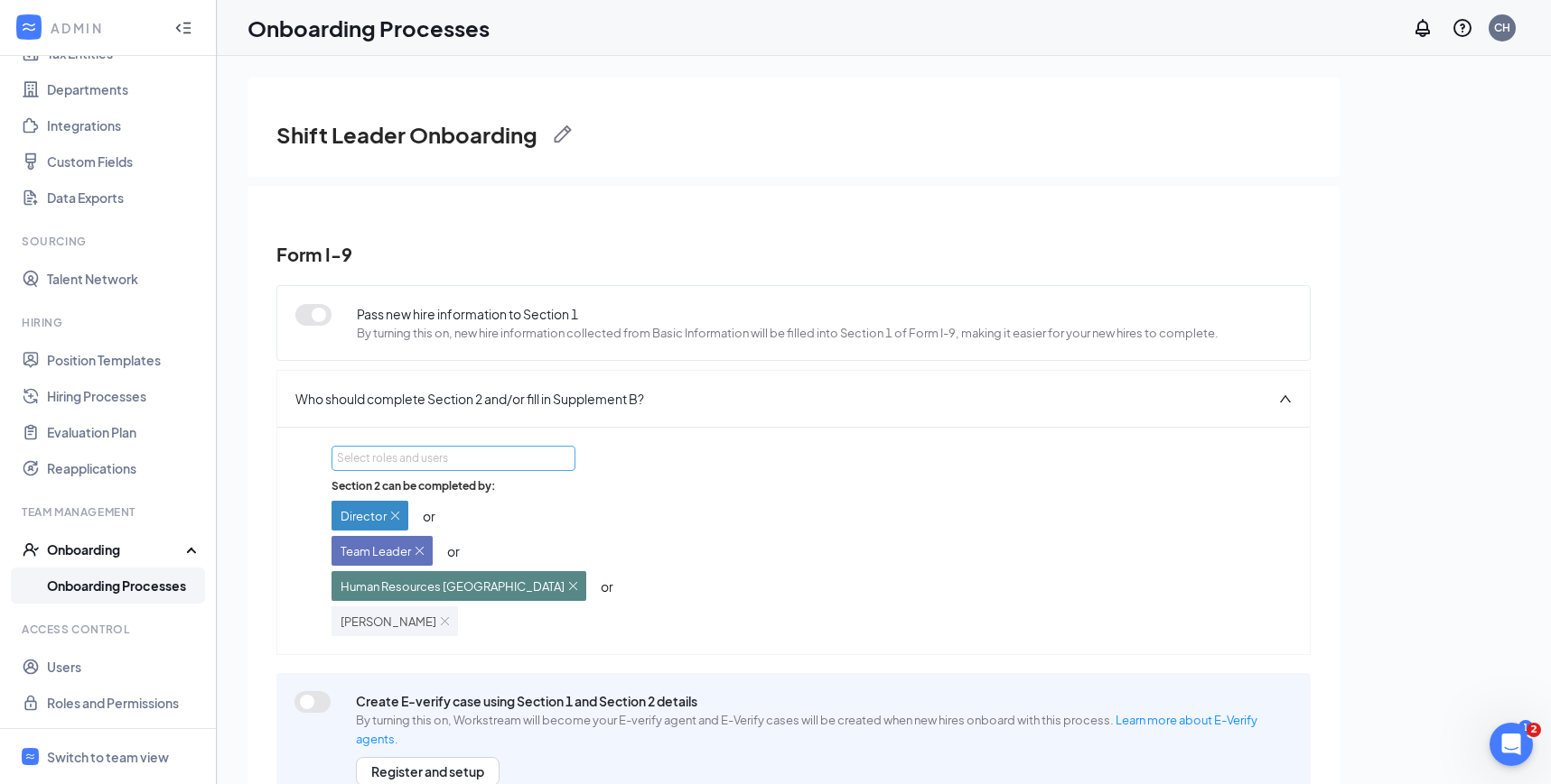
click at [426, 457] on div "Select roles and users" at bounding box center [448, 458] width 223 height 18
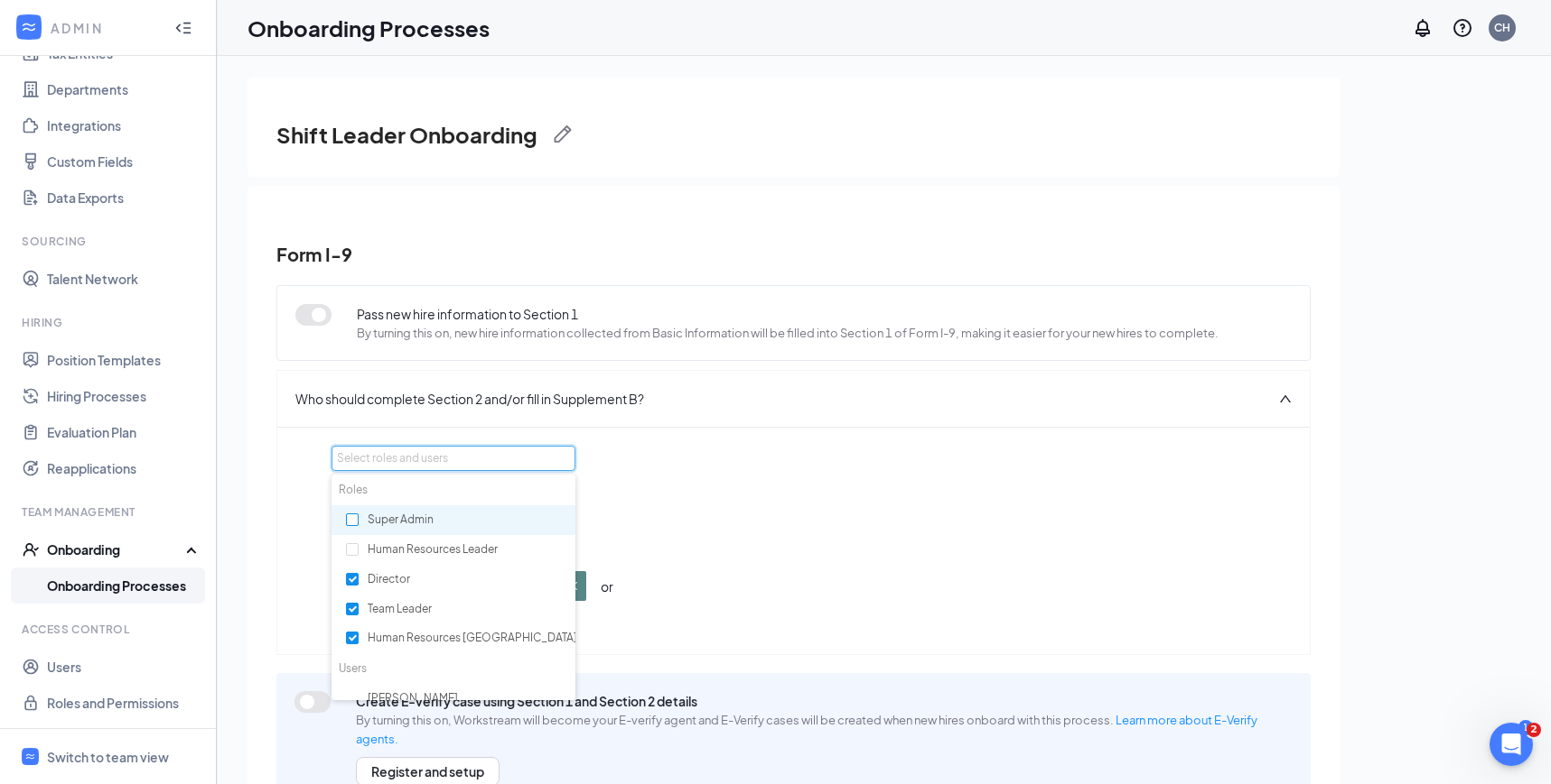
click at [355, 519] on input "checkbox" at bounding box center [352, 519] width 13 height 13
checkbox input "true"
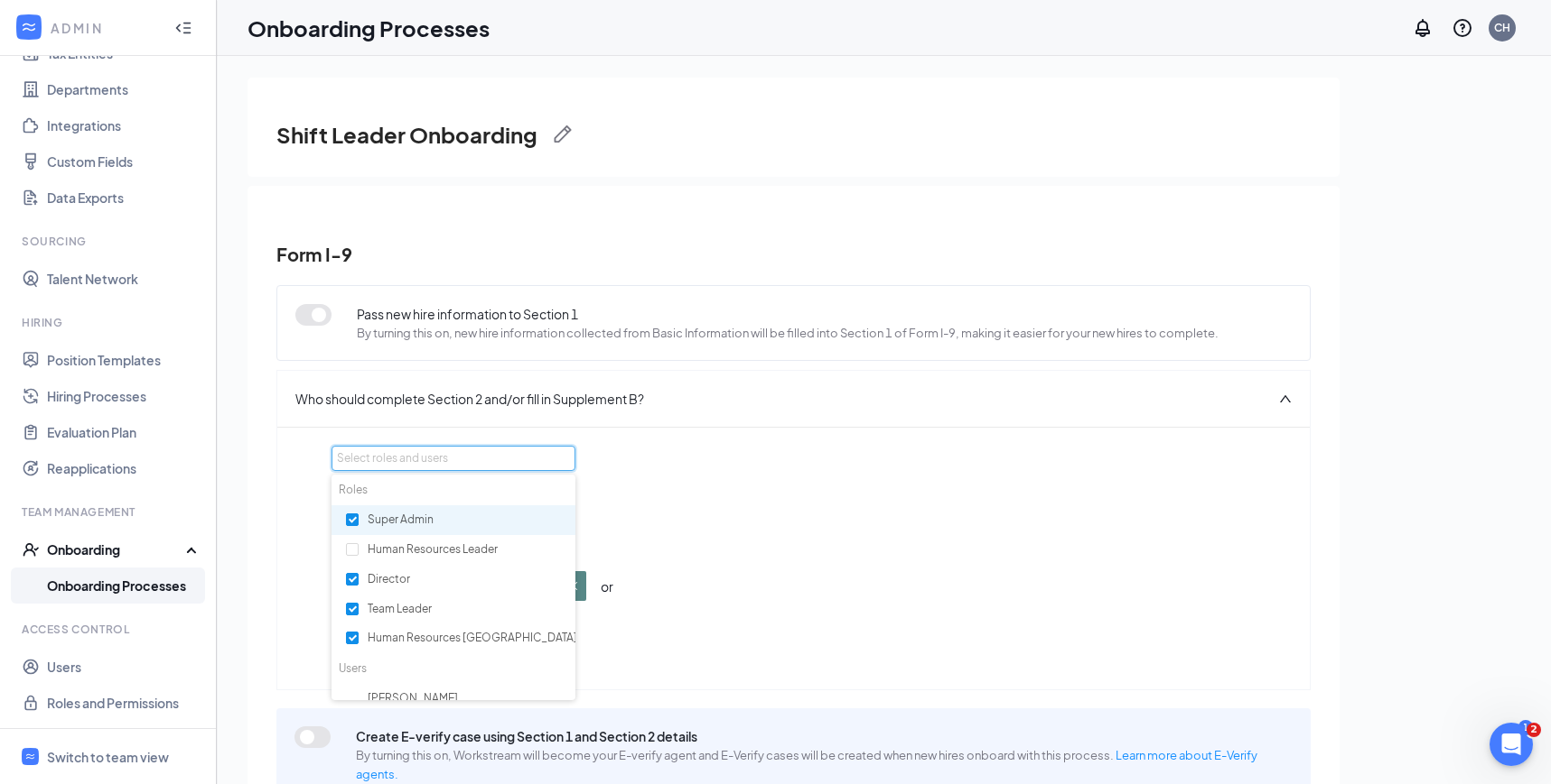
click at [893, 487] on div "Section 2 can be completed by: Director or Team Leader or Human Resources Avond…" at bounding box center [793, 574] width 923 height 193
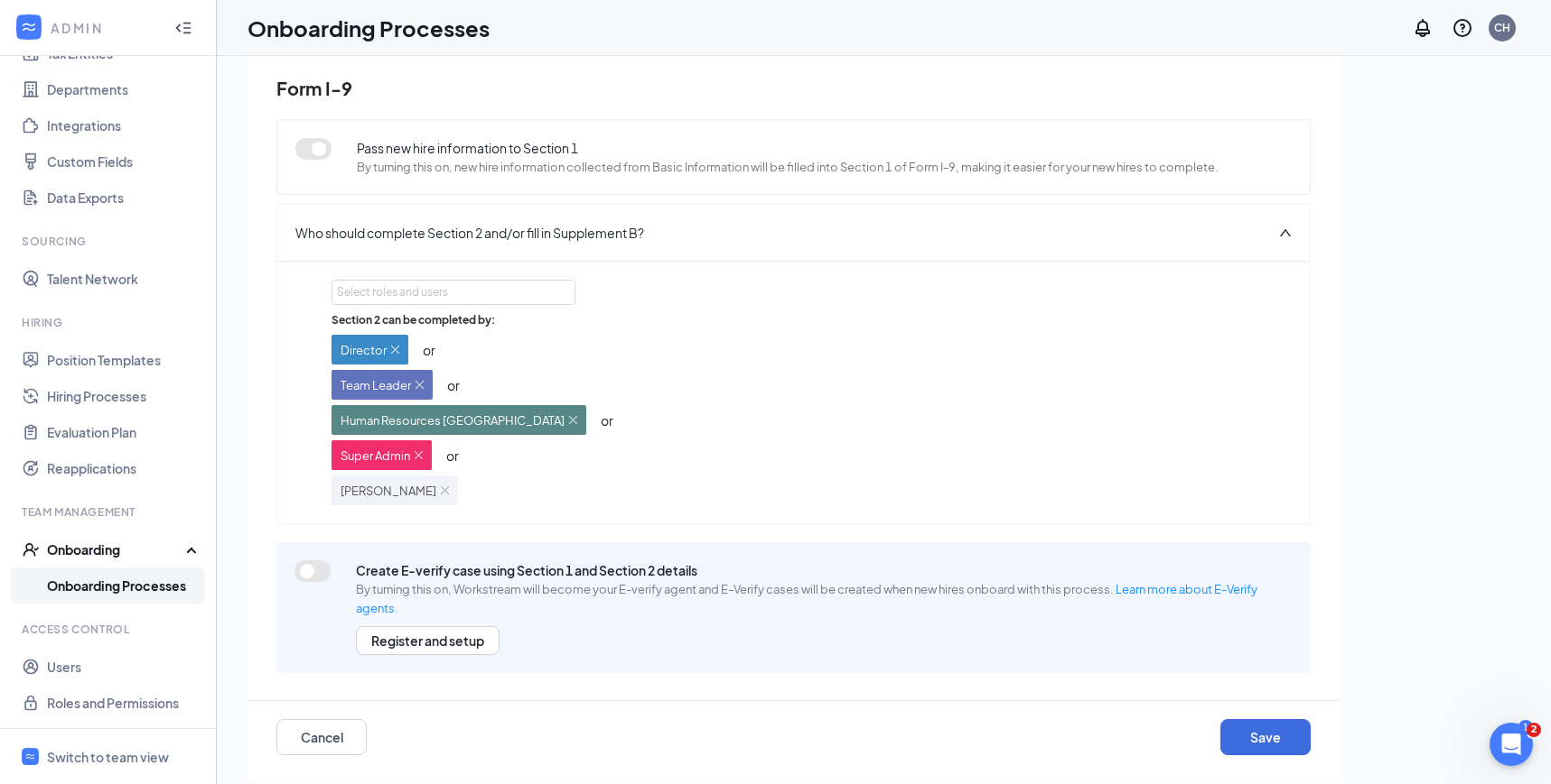
scroll to position [81, 0]
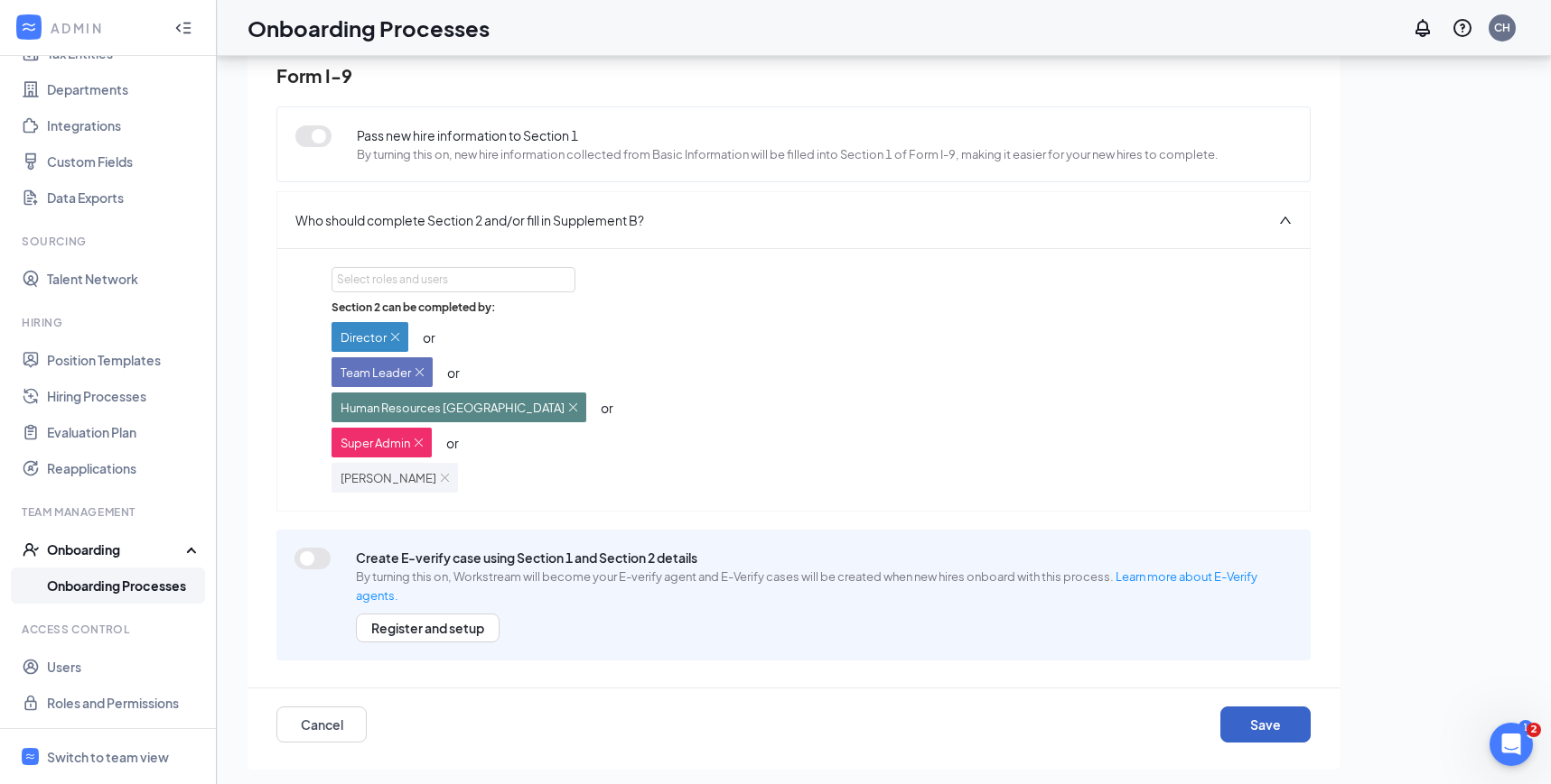
click at [1247, 726] on button "Save" at bounding box center [1265, 725] width 90 height 36
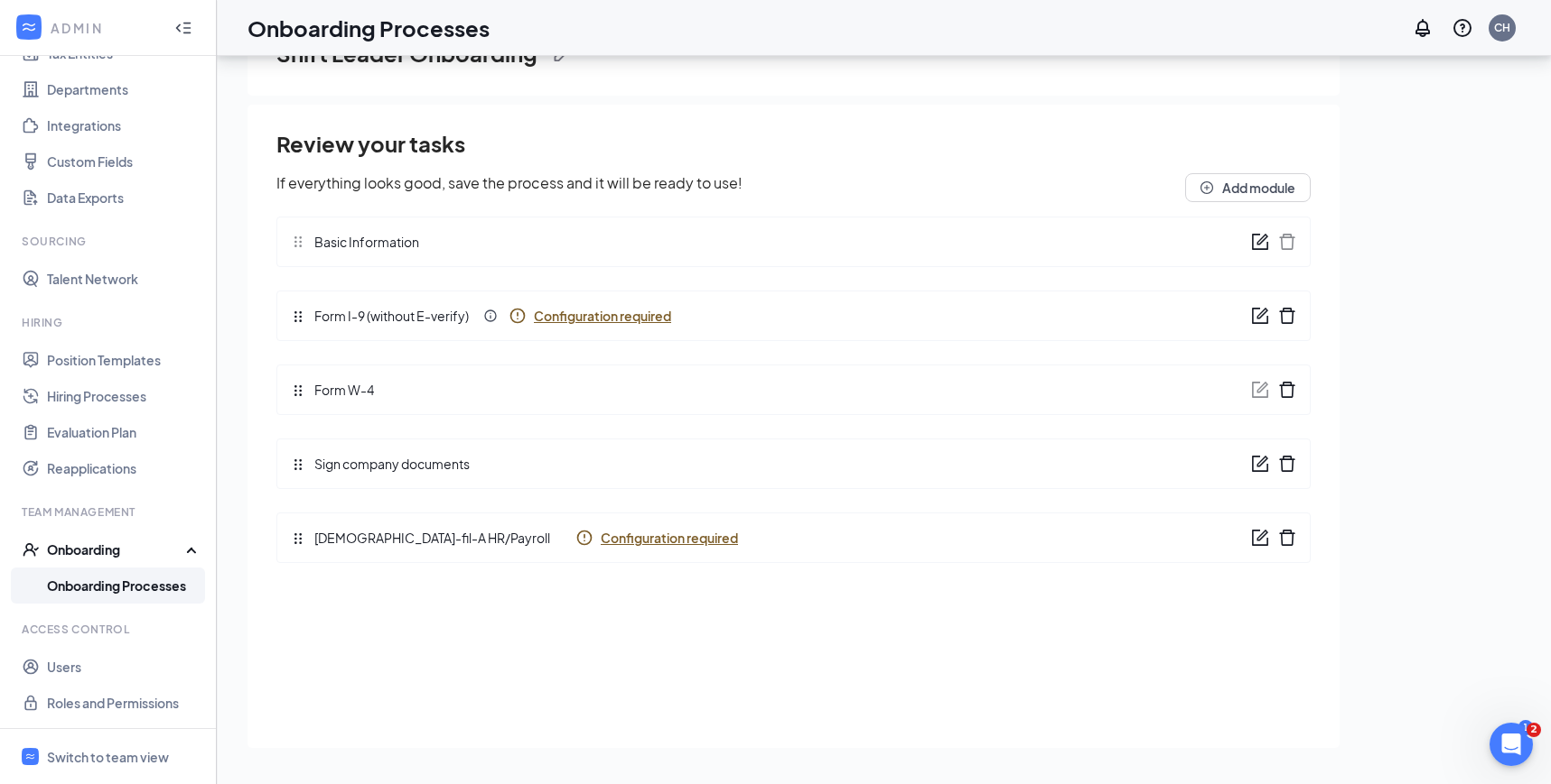
scroll to position [0, 0]
click at [588, 556] on div "Chick-fil-A HR/Payroll Configuration required" at bounding box center [793, 537] width 1034 height 51
click at [601, 544] on span "Configuration required" at bounding box center [669, 538] width 137 height 18
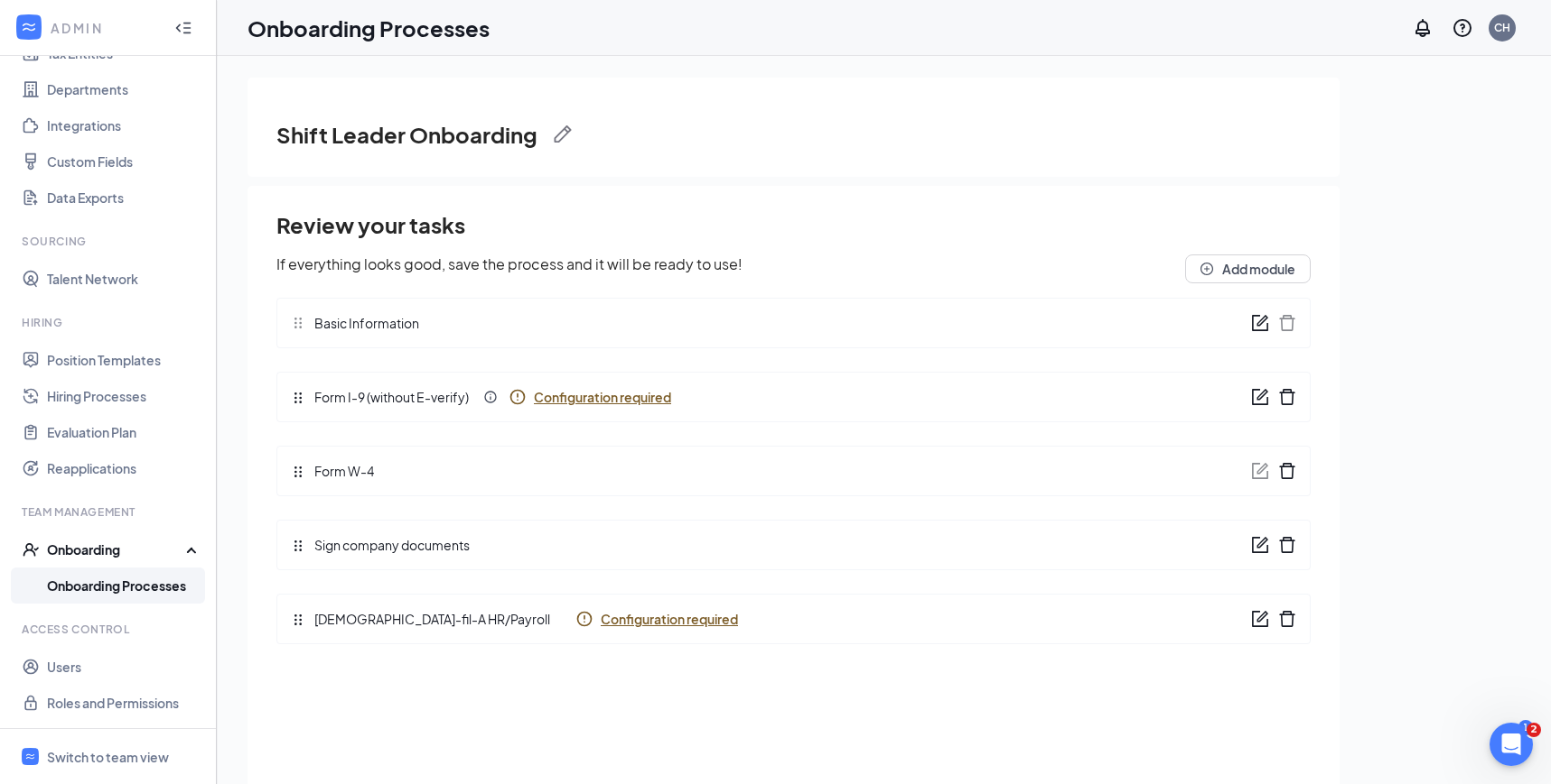
click at [143, 581] on link "Onboarding Processes" at bounding box center [124, 585] width 155 height 36
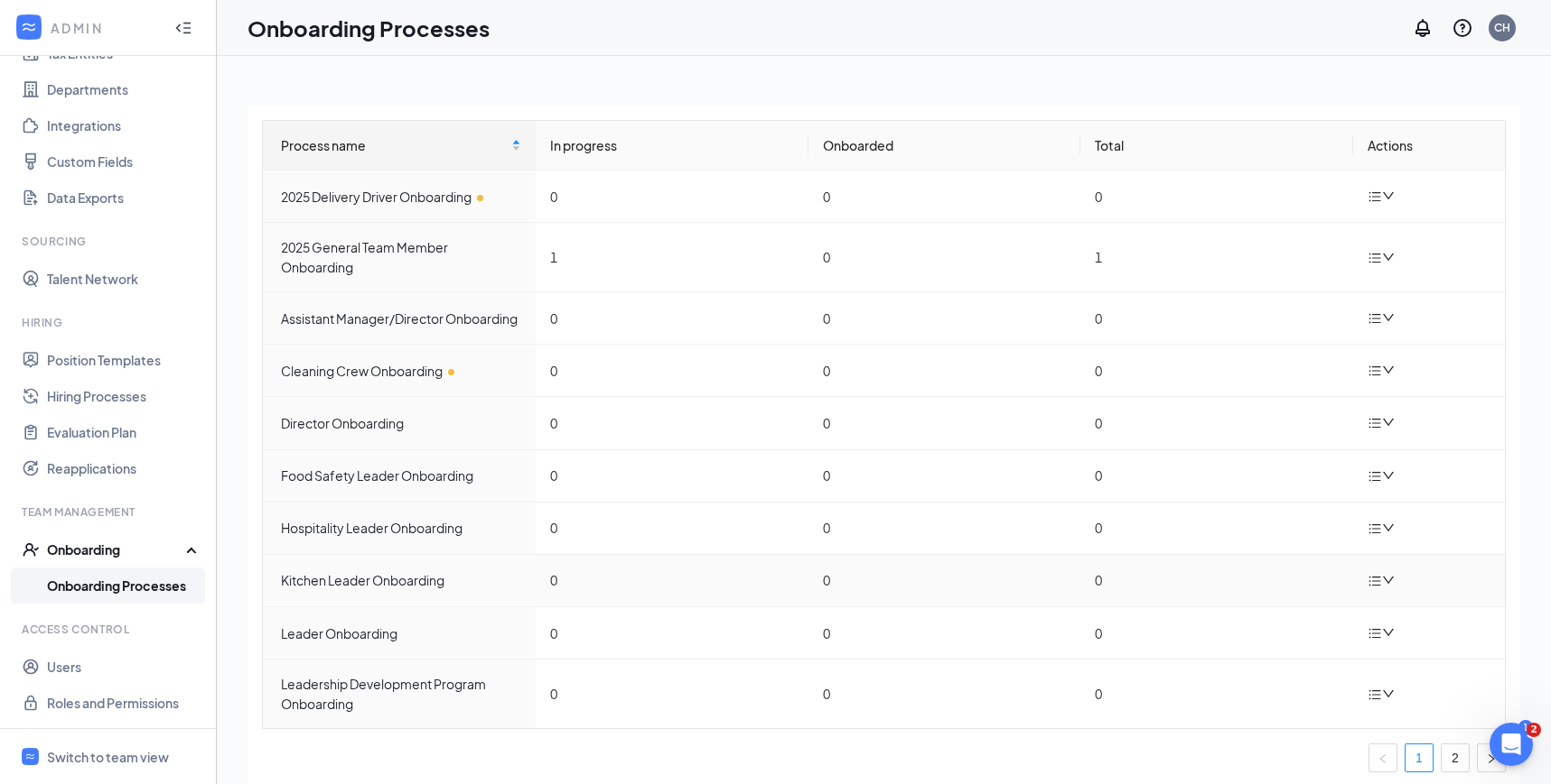
scroll to position [39, 0]
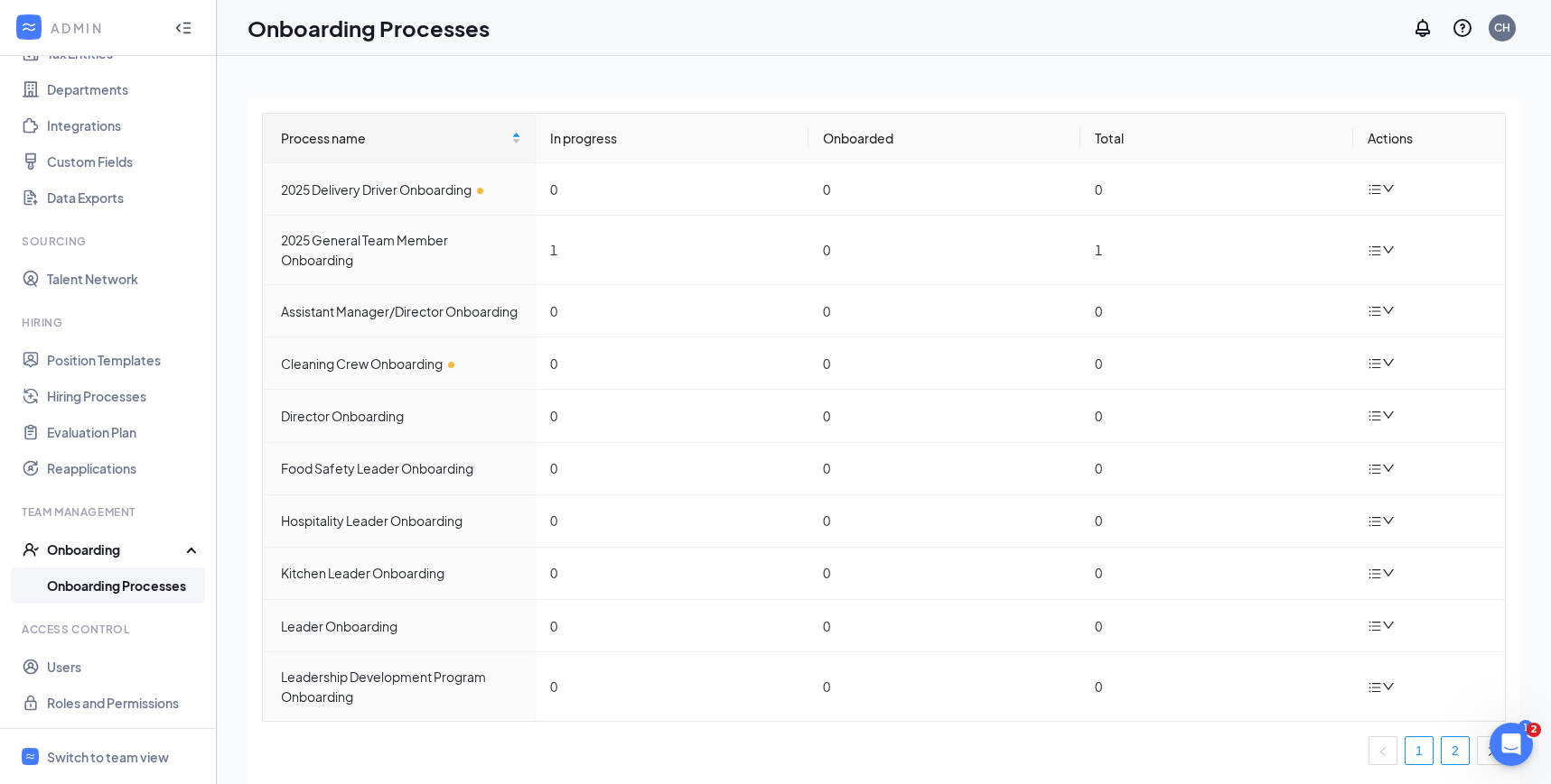
click at [1457, 744] on link "2" at bounding box center [1454, 750] width 27 height 27
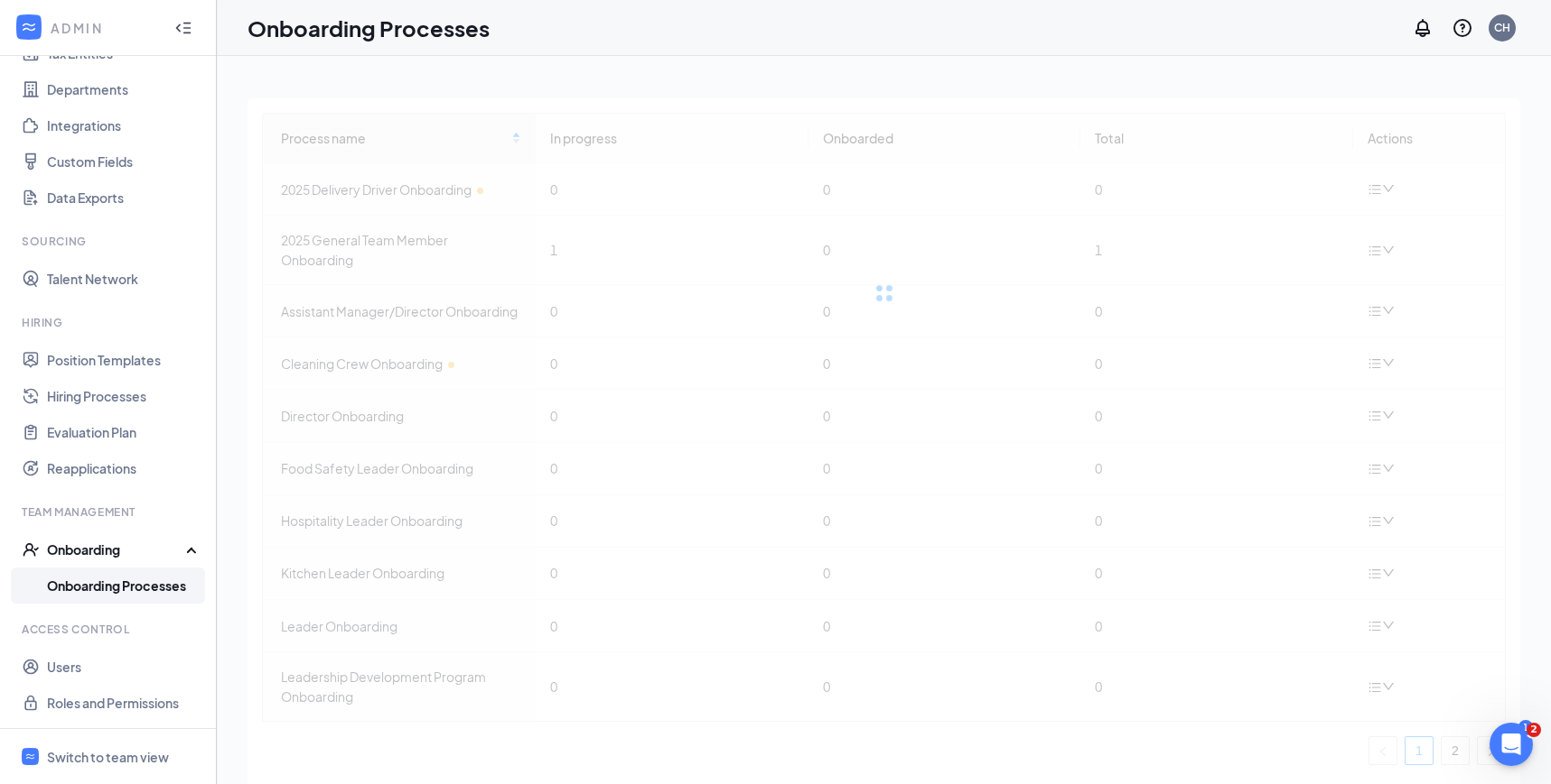
scroll to position [0, 0]
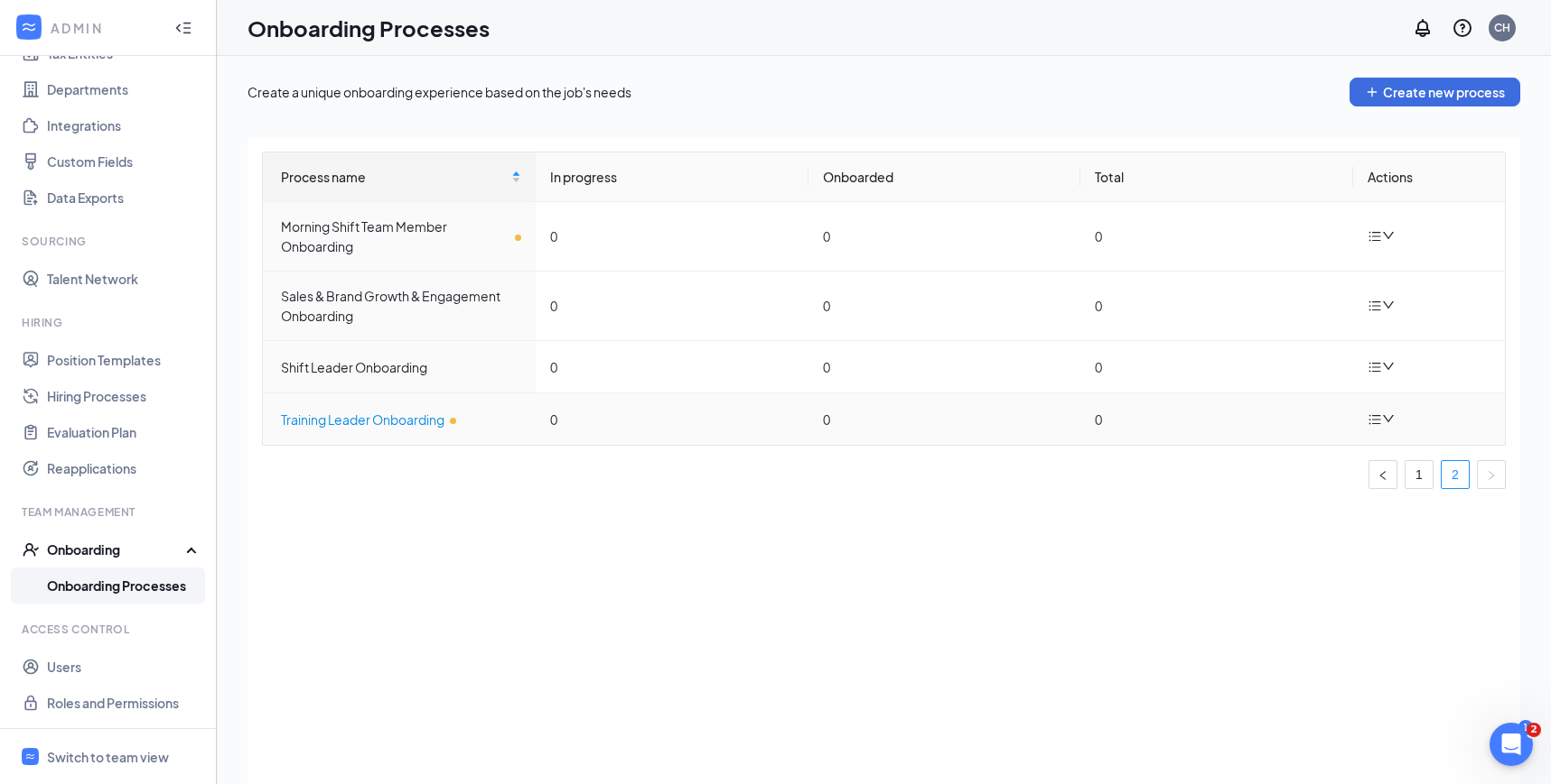
click at [398, 421] on div "Training Leader Onboarding" at bounding box center [401, 419] width 240 height 20
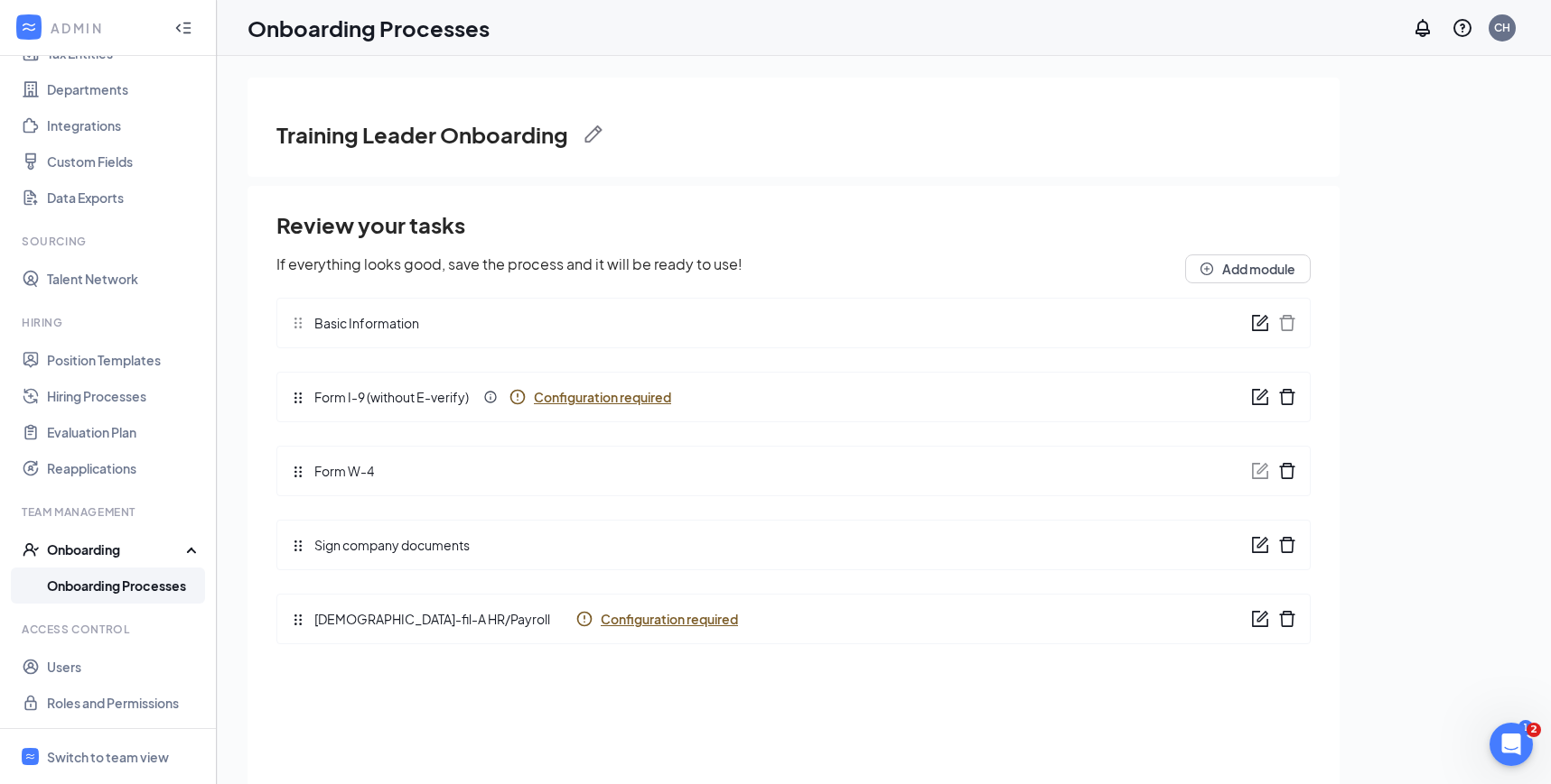
click at [595, 399] on span "Configuration required" at bounding box center [602, 397] width 137 height 18
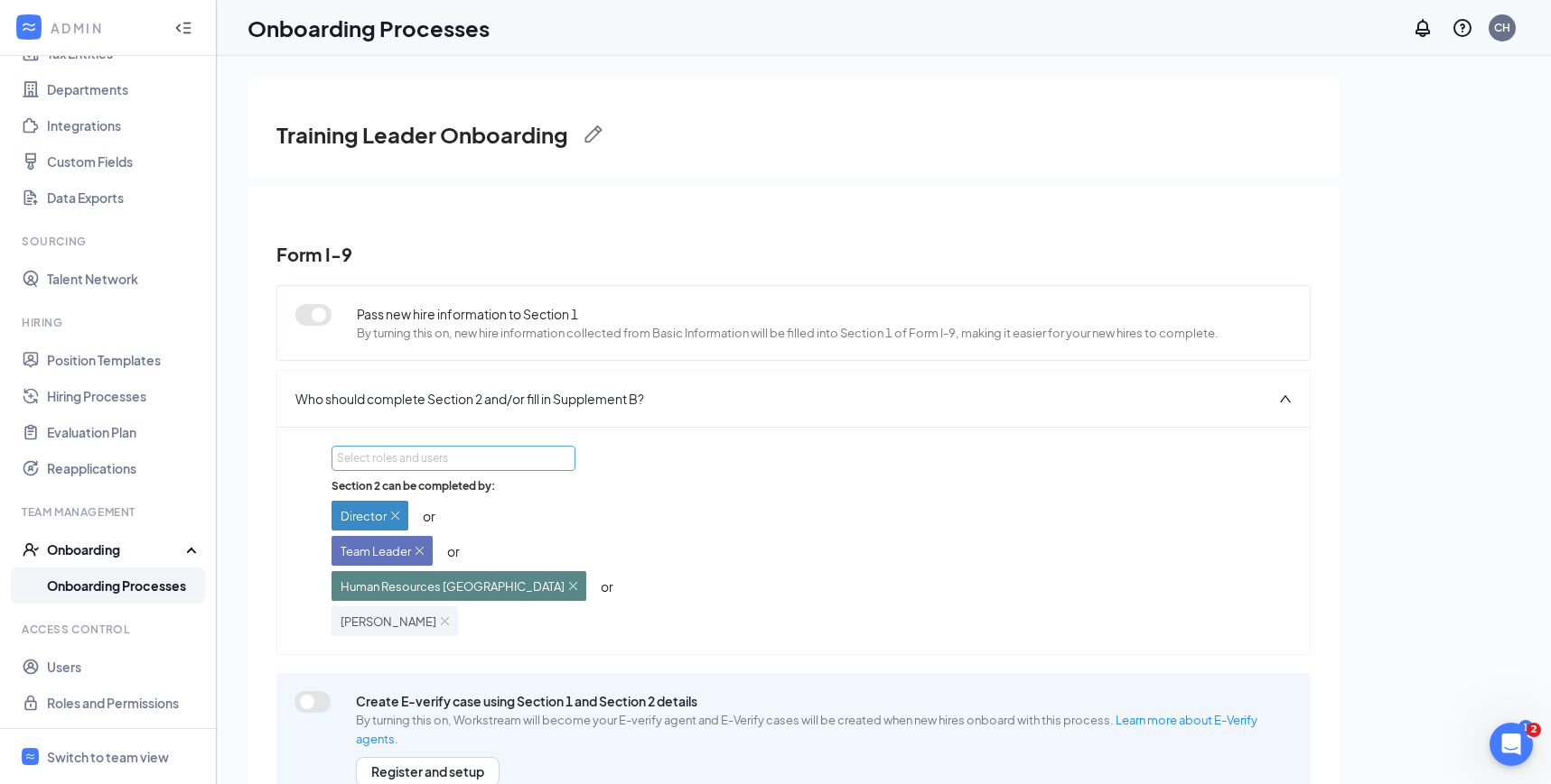
click at [429, 462] on div "Select roles and users" at bounding box center [448, 458] width 223 height 18
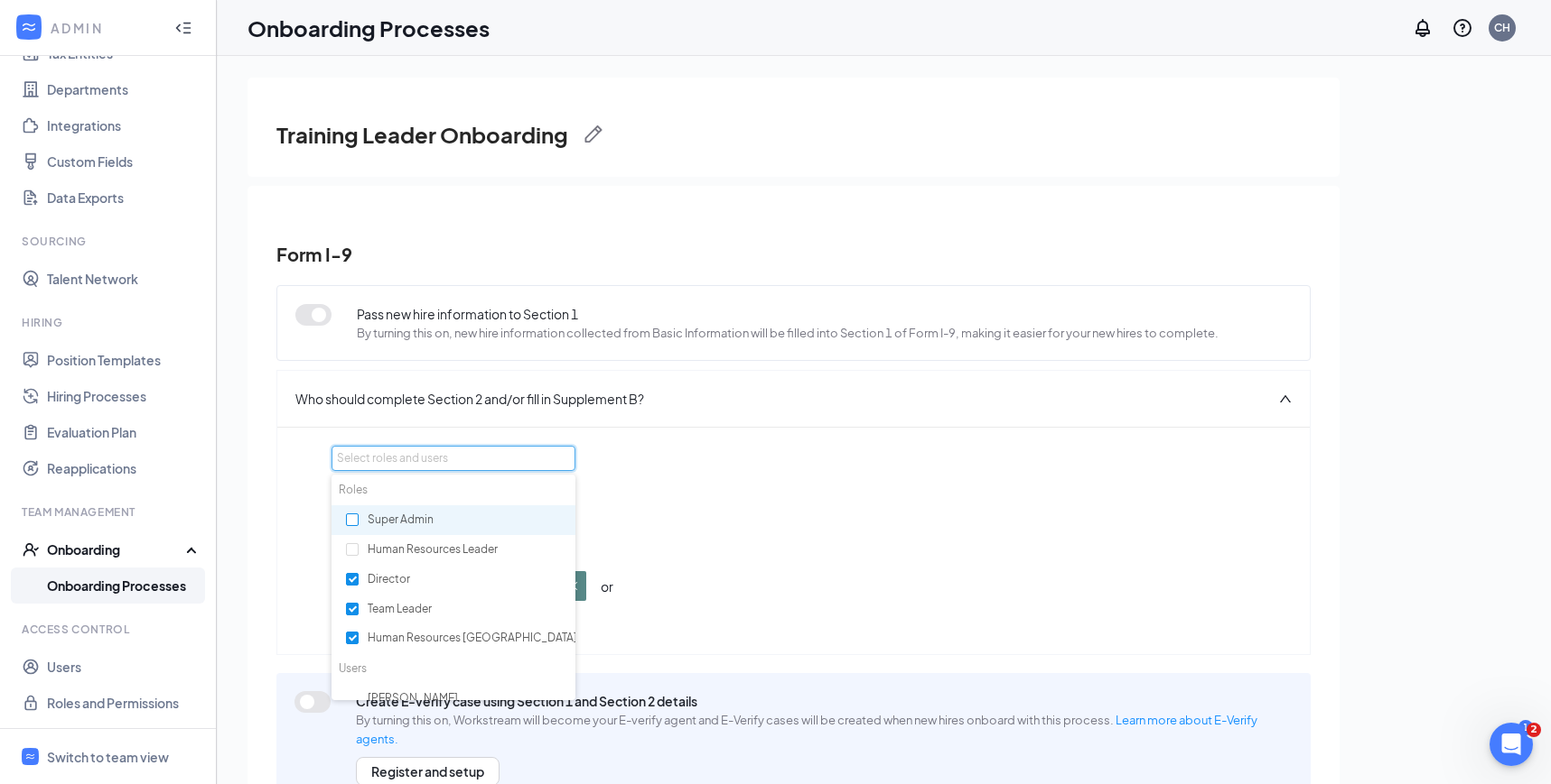
click at [350, 519] on input "checkbox" at bounding box center [352, 519] width 13 height 13
checkbox input "true"
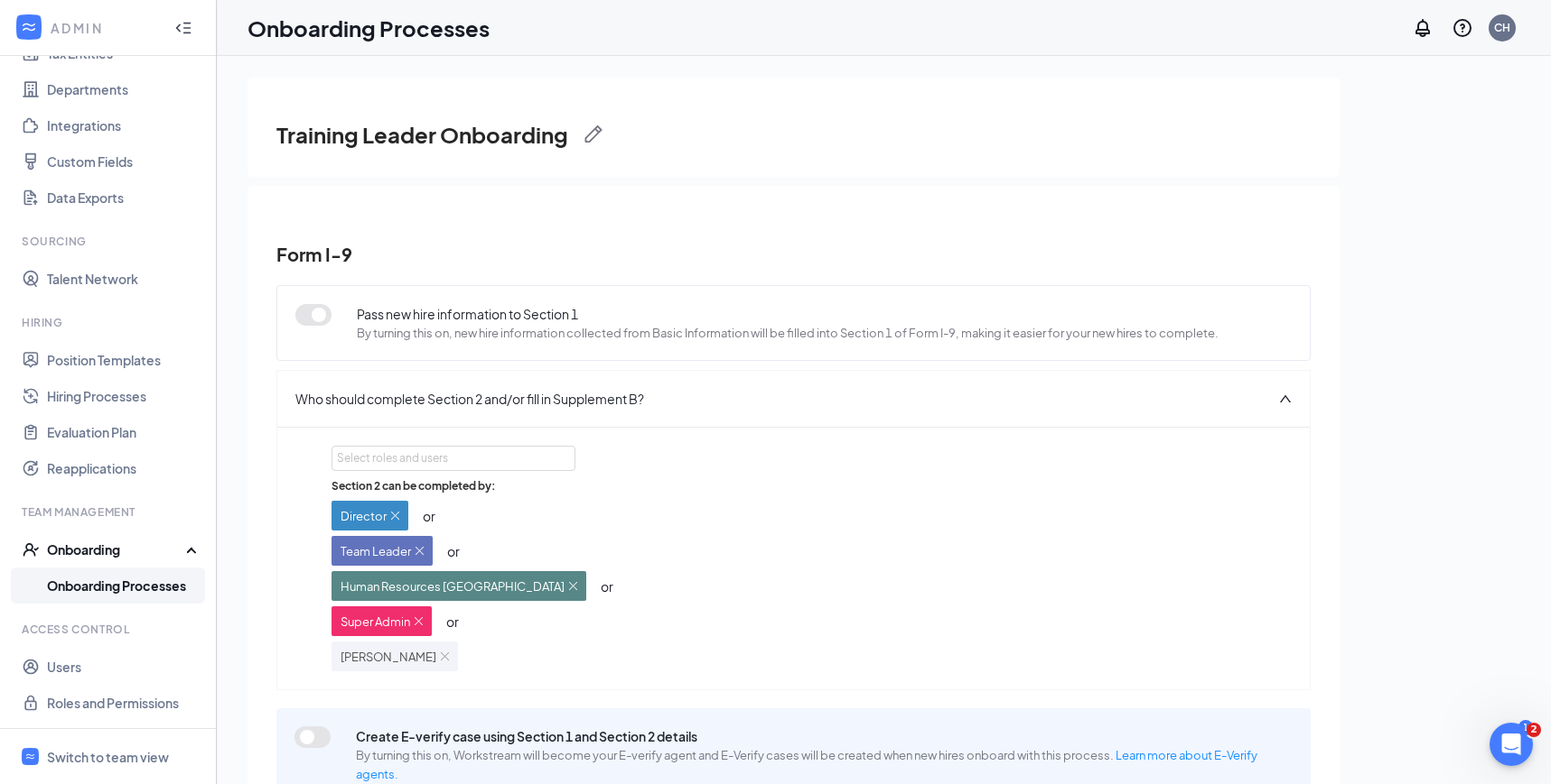
click at [1097, 446] on div "Select roles and users Section 2 can be completed by: Director or Team Leader o…" at bounding box center [793, 558] width 923 height 226
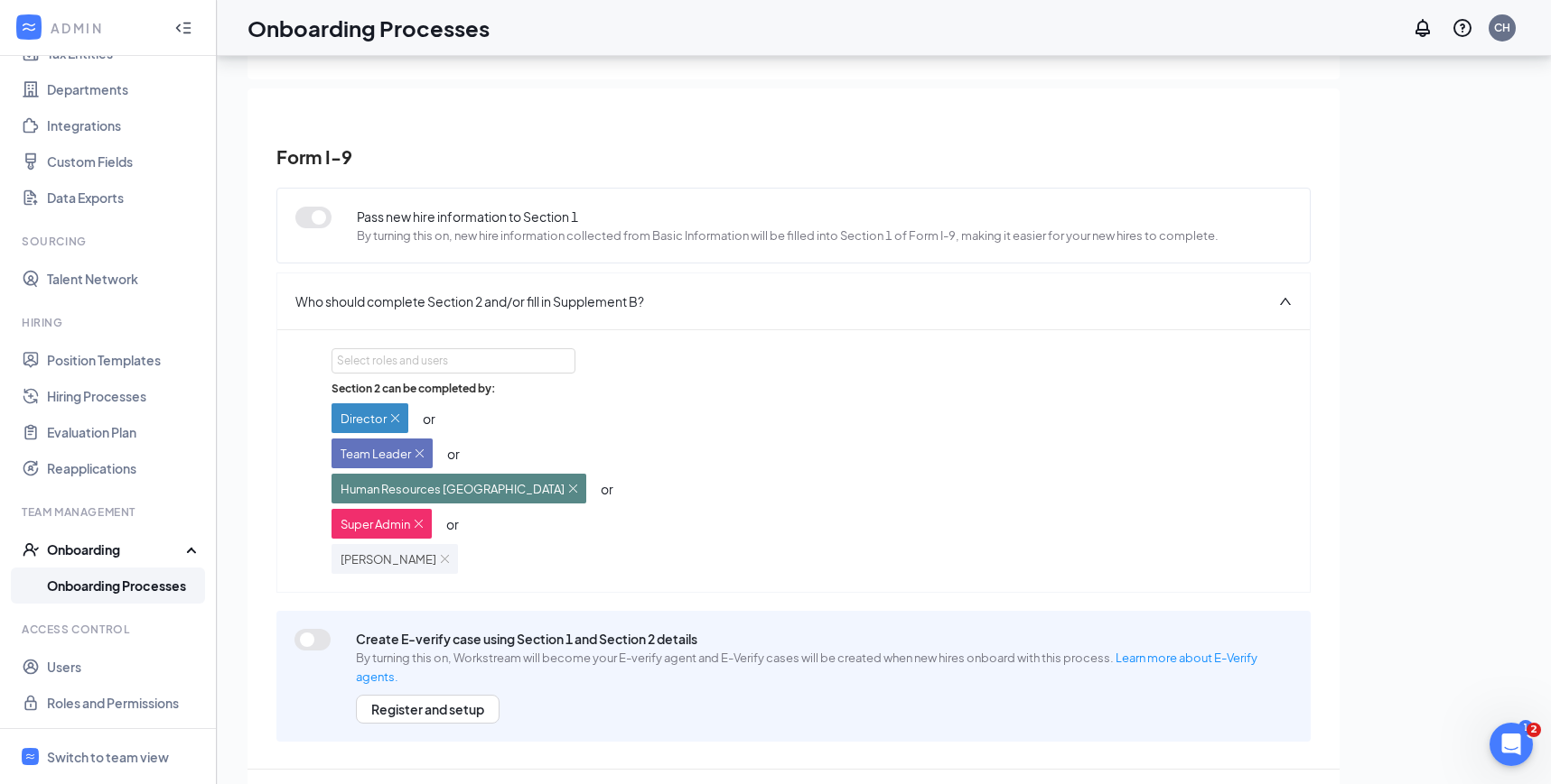
scroll to position [81, 0]
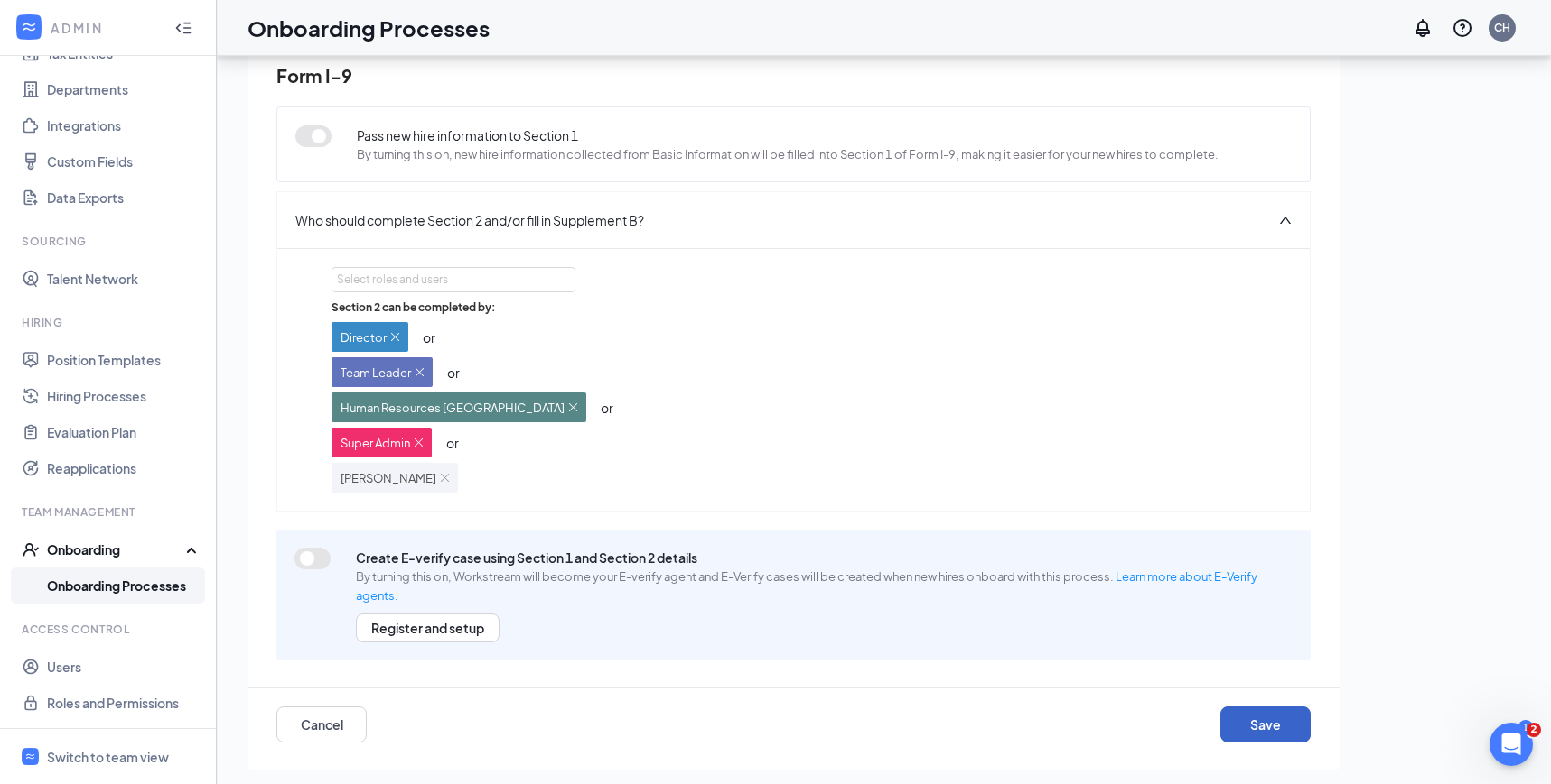
click at [1247, 718] on button "Save" at bounding box center [1265, 725] width 90 height 36
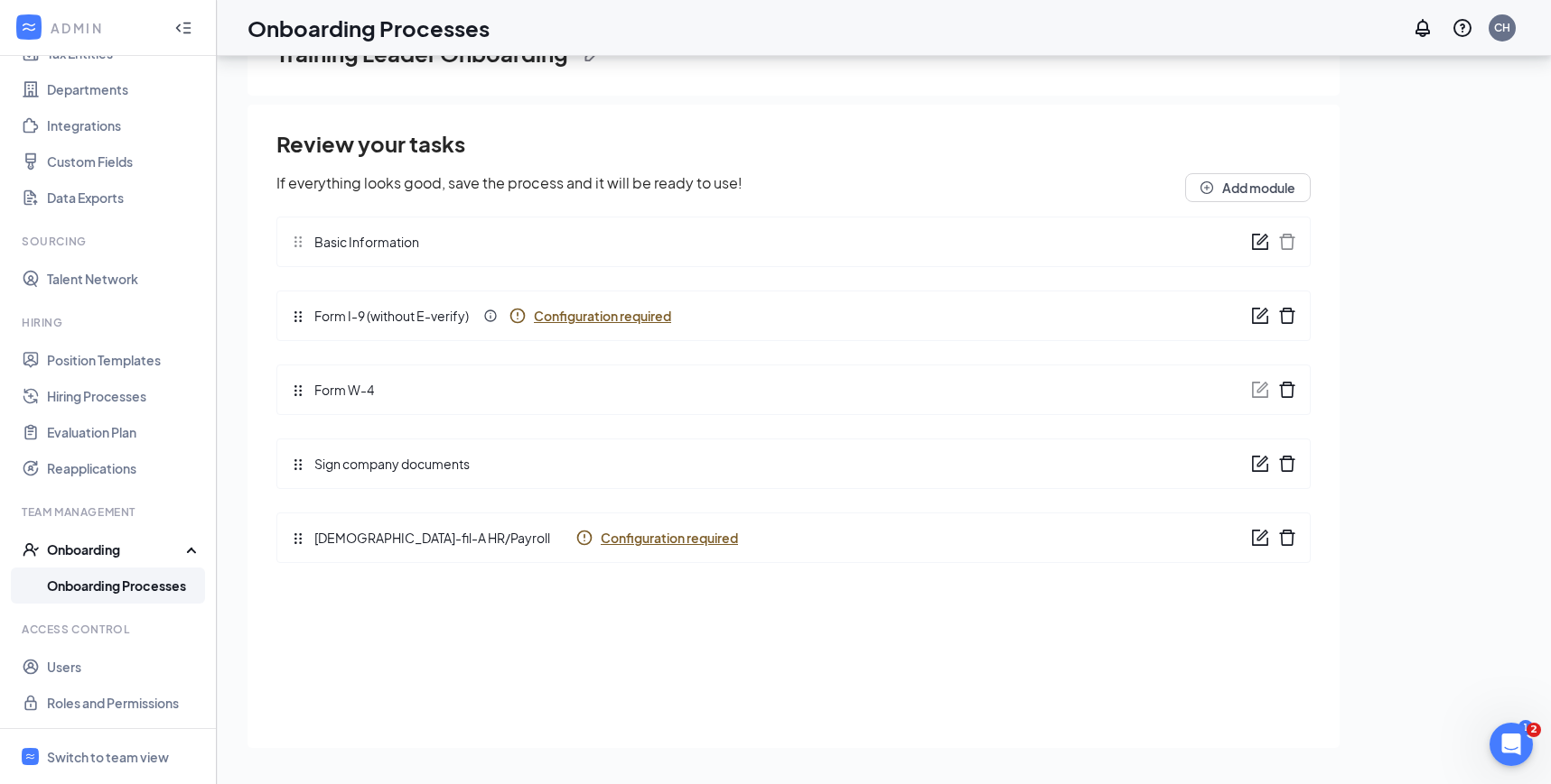
scroll to position [0, 0]
click at [601, 541] on span "Configuration required" at bounding box center [669, 538] width 137 height 18
click at [90, 584] on link "Onboarding Processes" at bounding box center [124, 585] width 155 height 36
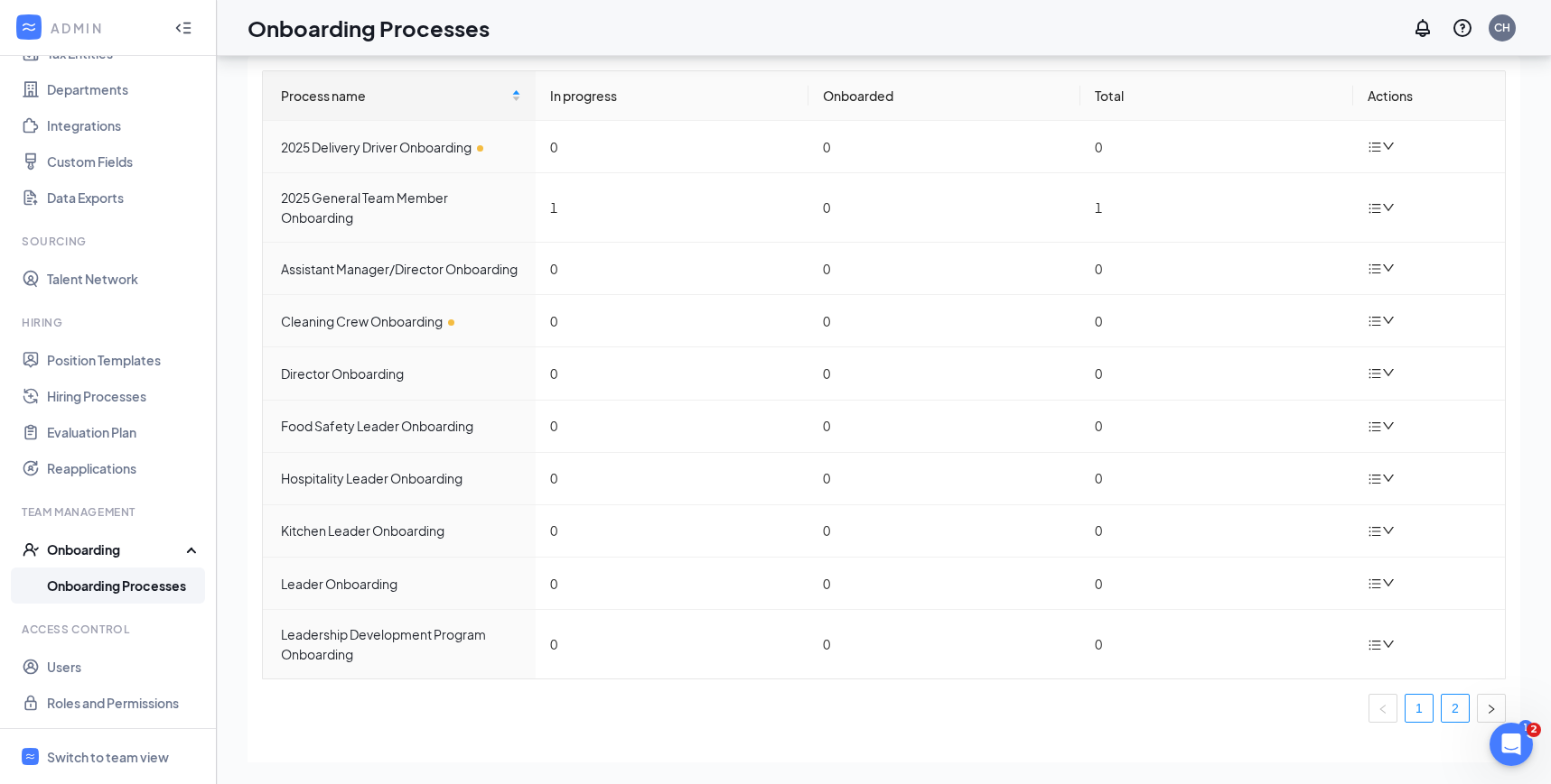
click at [1463, 696] on link "2" at bounding box center [1454, 708] width 27 height 27
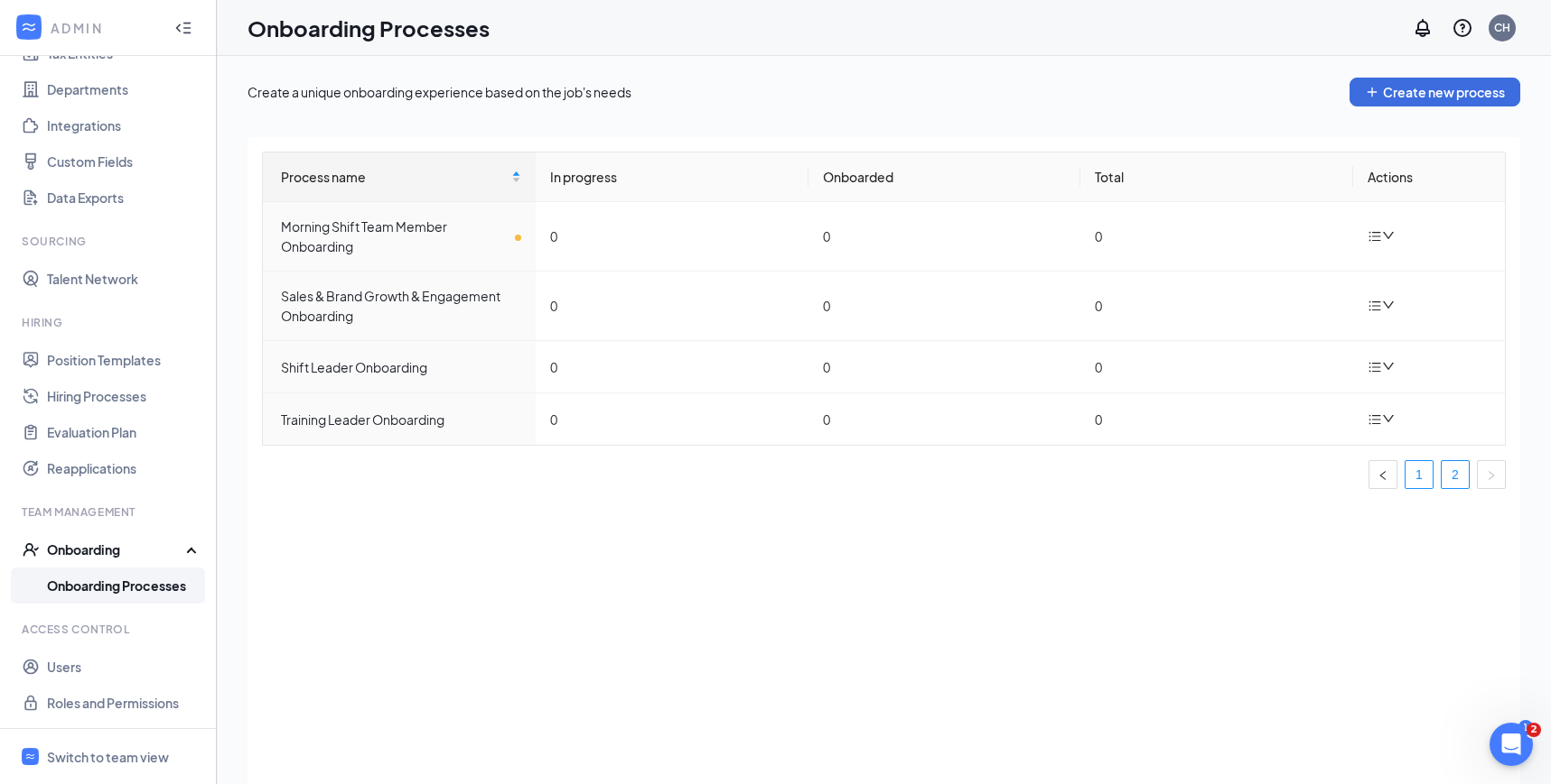
click at [1429, 467] on link "1" at bounding box center [1418, 474] width 27 height 27
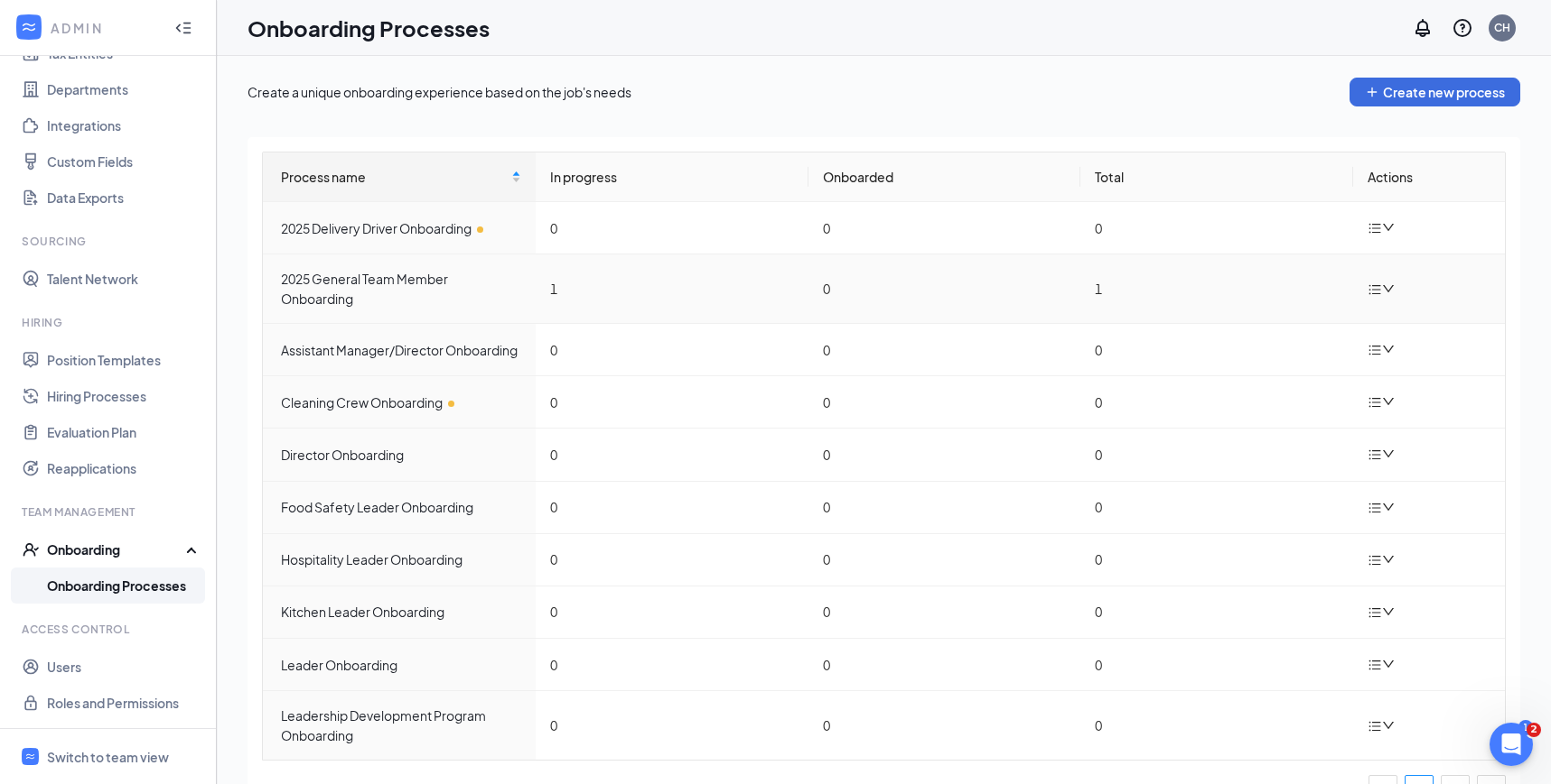
click at [1386, 280] on div at bounding box center [1383, 289] width 32 height 23
click at [1285, 405] on div "Duplicate process" at bounding box center [1290, 409] width 195 height 22
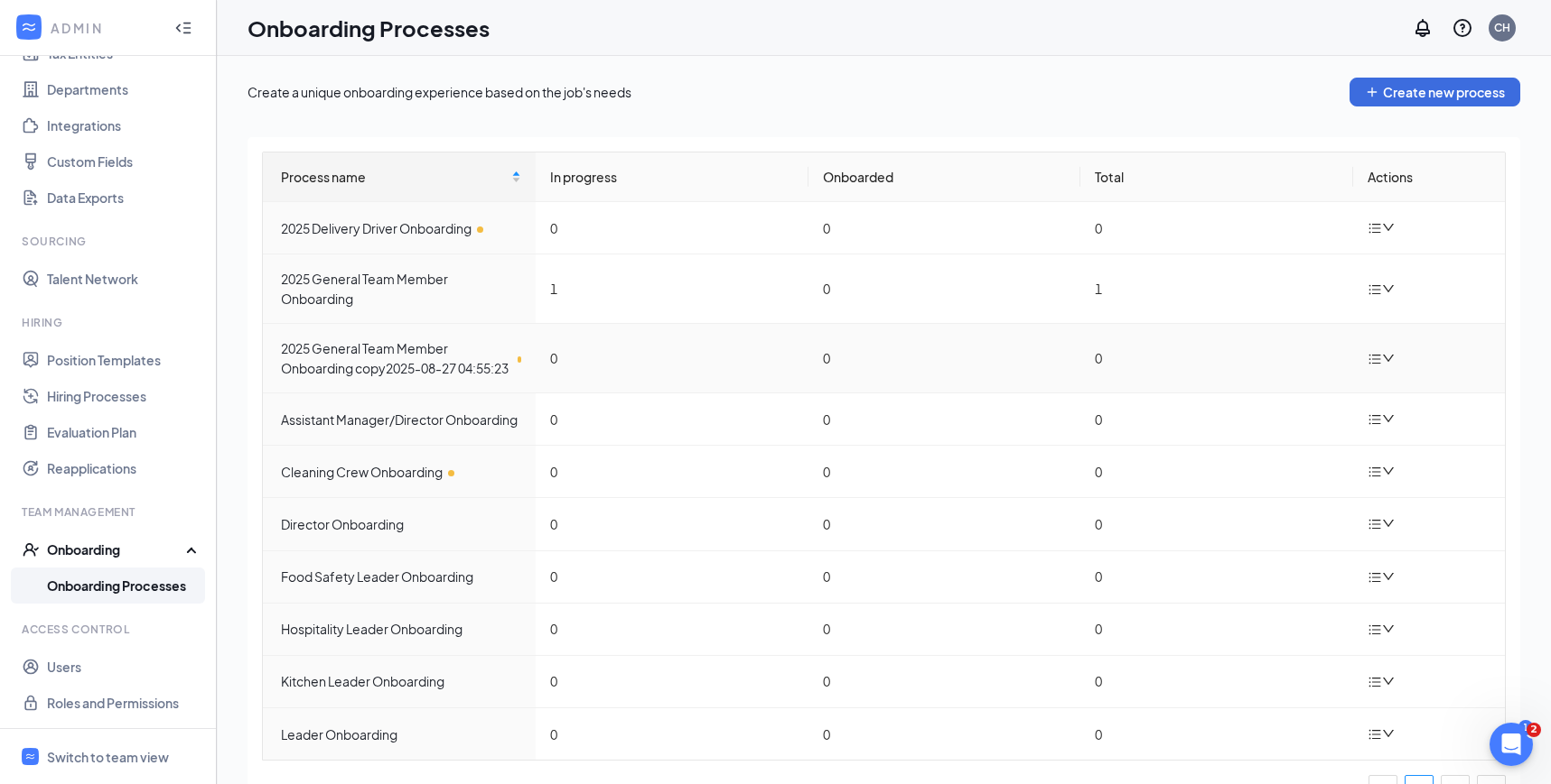
click at [1377, 364] on icon "bars" at bounding box center [1375, 359] width 12 height 10
click at [1269, 406] on div "Edit process" at bounding box center [1290, 409] width 195 height 22
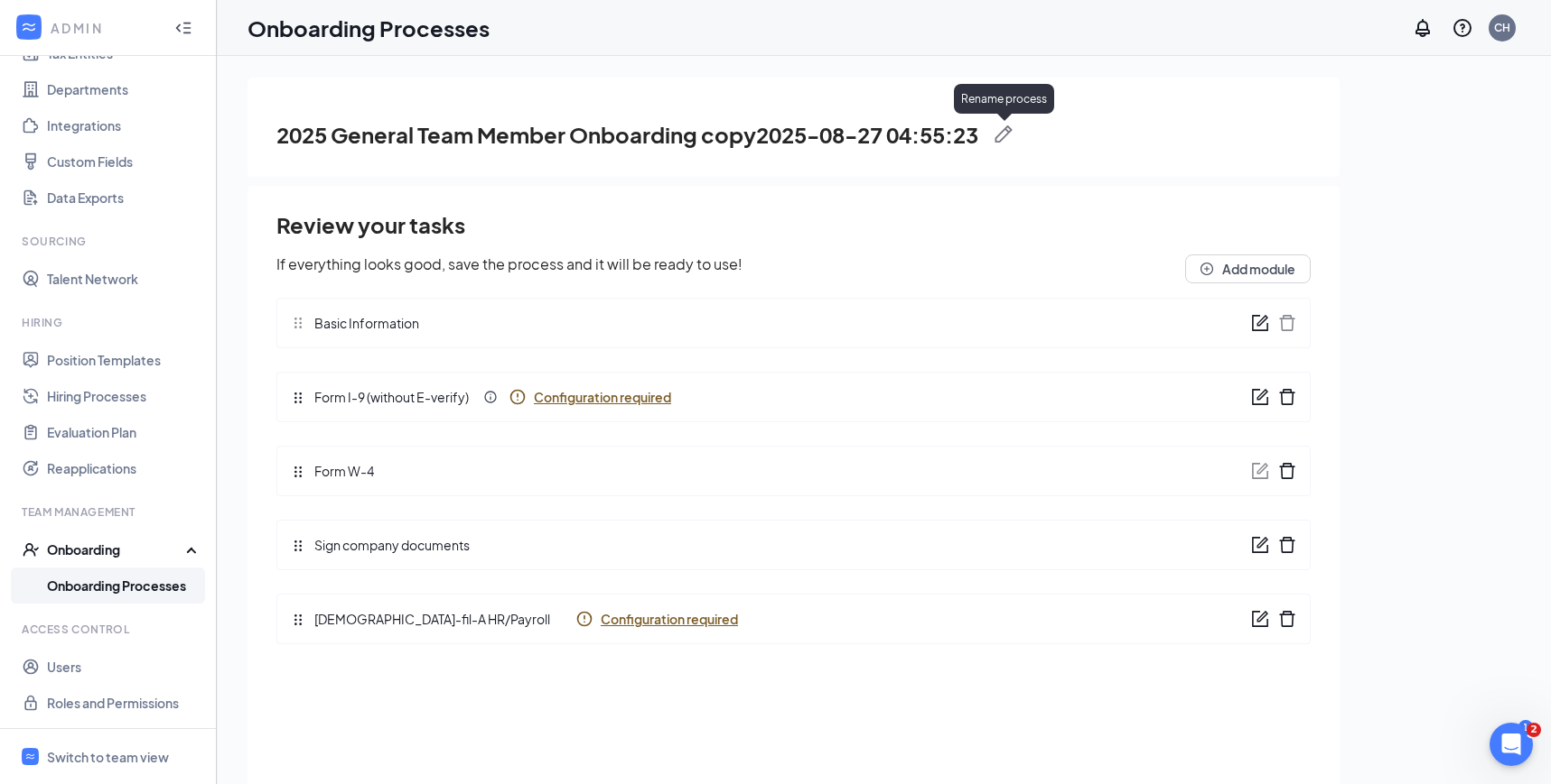
click at [1002, 131] on img at bounding box center [1003, 135] width 18 height 18
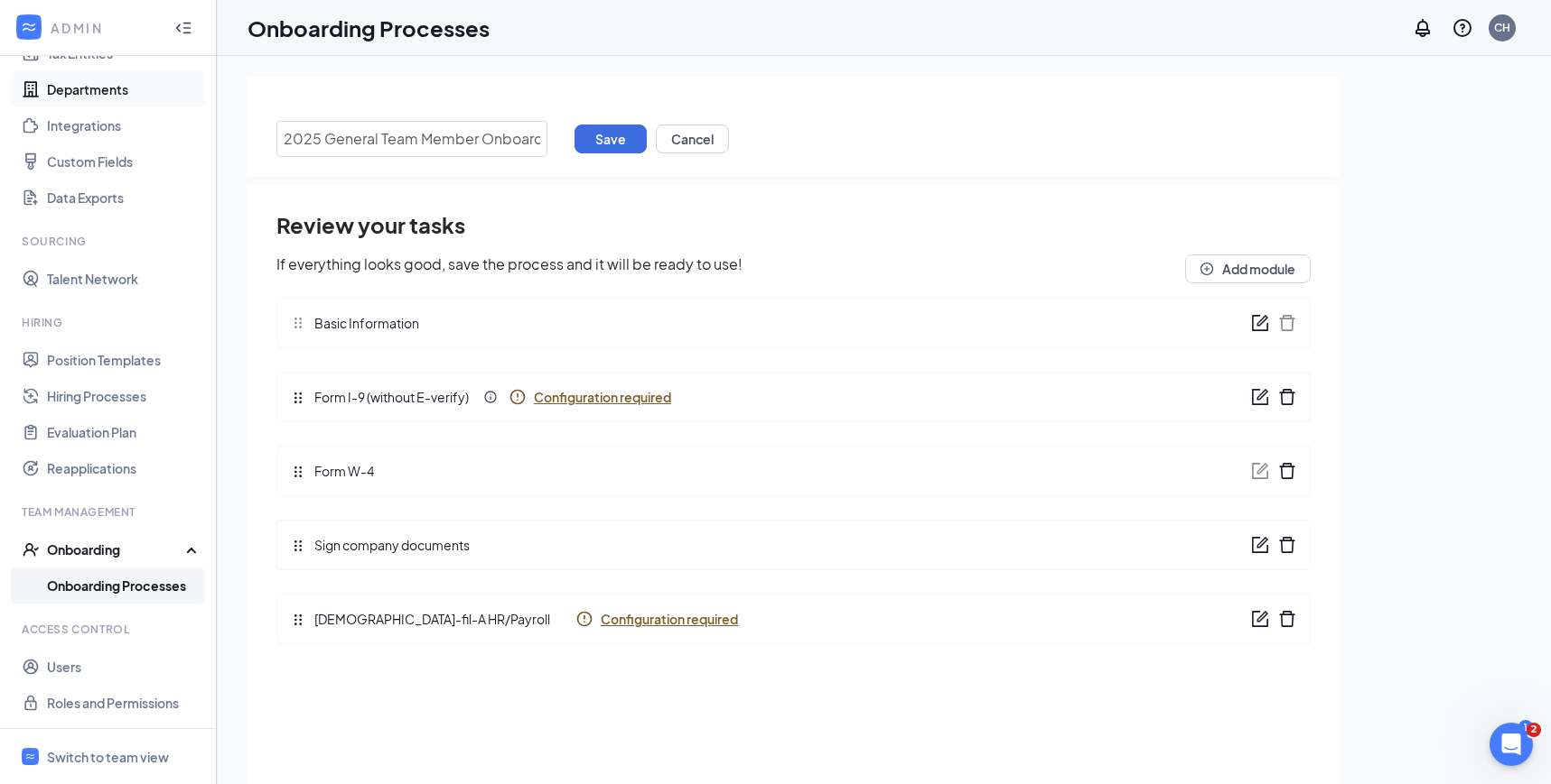
drag, startPoint x: 536, startPoint y: 136, endPoint x: 94, endPoint y: 107, distance: 443.0
click at [95, 107] on div "ADMIN Home Company Settings Locations Tax Entities Departments Integrations Cus…" at bounding box center [776, 432] width 1551 height 866
click at [403, 140] on input "Breakfast Team member" at bounding box center [412, 139] width 271 height 36
click at [473, 133] on input "Breakfast Team Member" at bounding box center [412, 139] width 271 height 36
type input "Breakfast Team Member Onboarding"
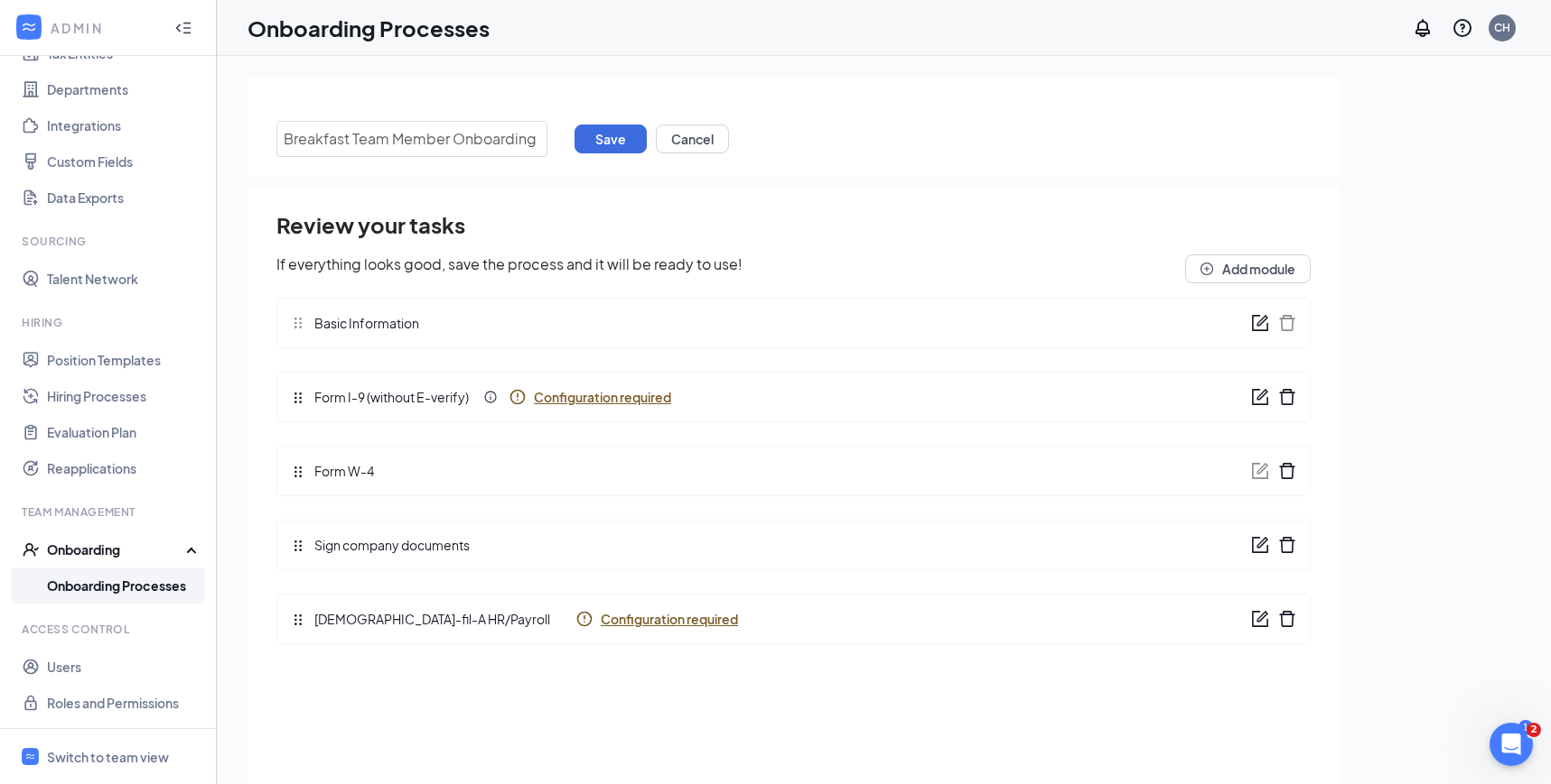
click at [562, 187] on div "Review your tasks If everything looks good, save the process and it will be rea…" at bounding box center [793, 507] width 1091 height 643
click at [603, 146] on button "Save" at bounding box center [611, 139] width 72 height 29
click at [135, 588] on link "Onboarding Processes" at bounding box center [124, 585] width 155 height 36
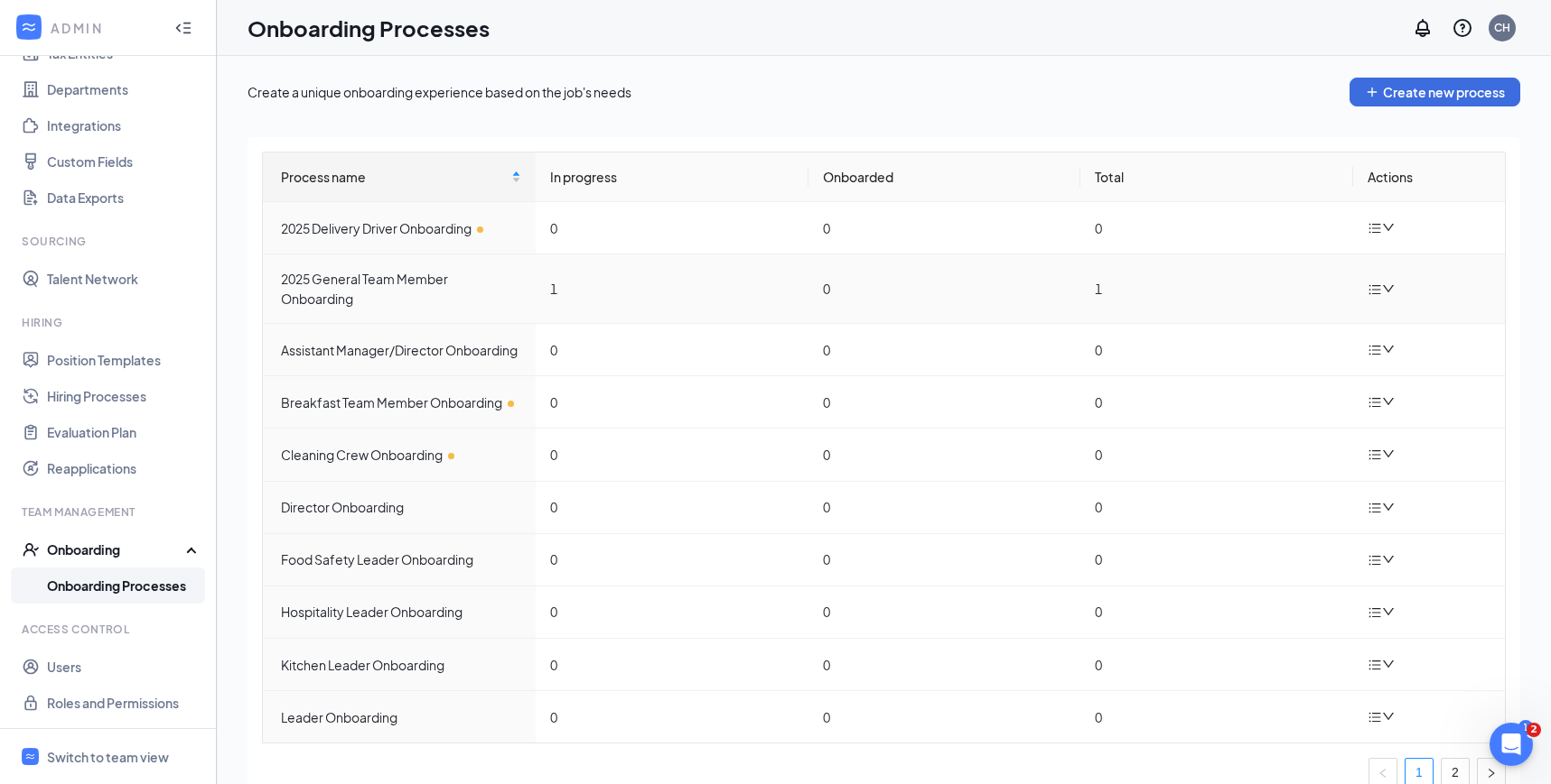
click at [1368, 284] on icon "bars" at bounding box center [1374, 290] width 14 height 14
click at [1279, 399] on div "Duplicate process" at bounding box center [1290, 409] width 195 height 22
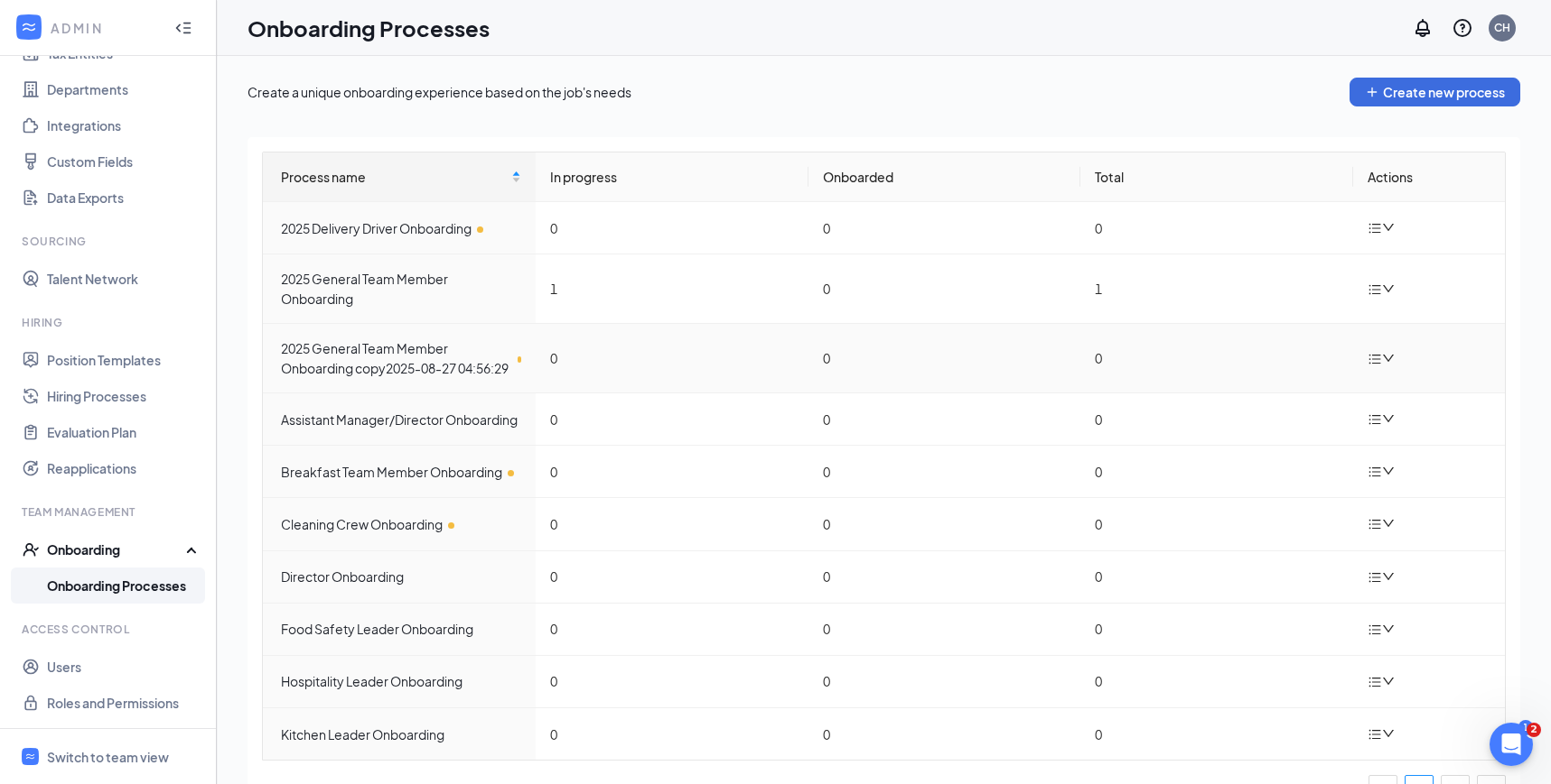
click at [1382, 364] on icon "down" at bounding box center [1388, 358] width 13 height 13
click at [1299, 411] on div "Edit process" at bounding box center [1290, 409] width 195 height 22
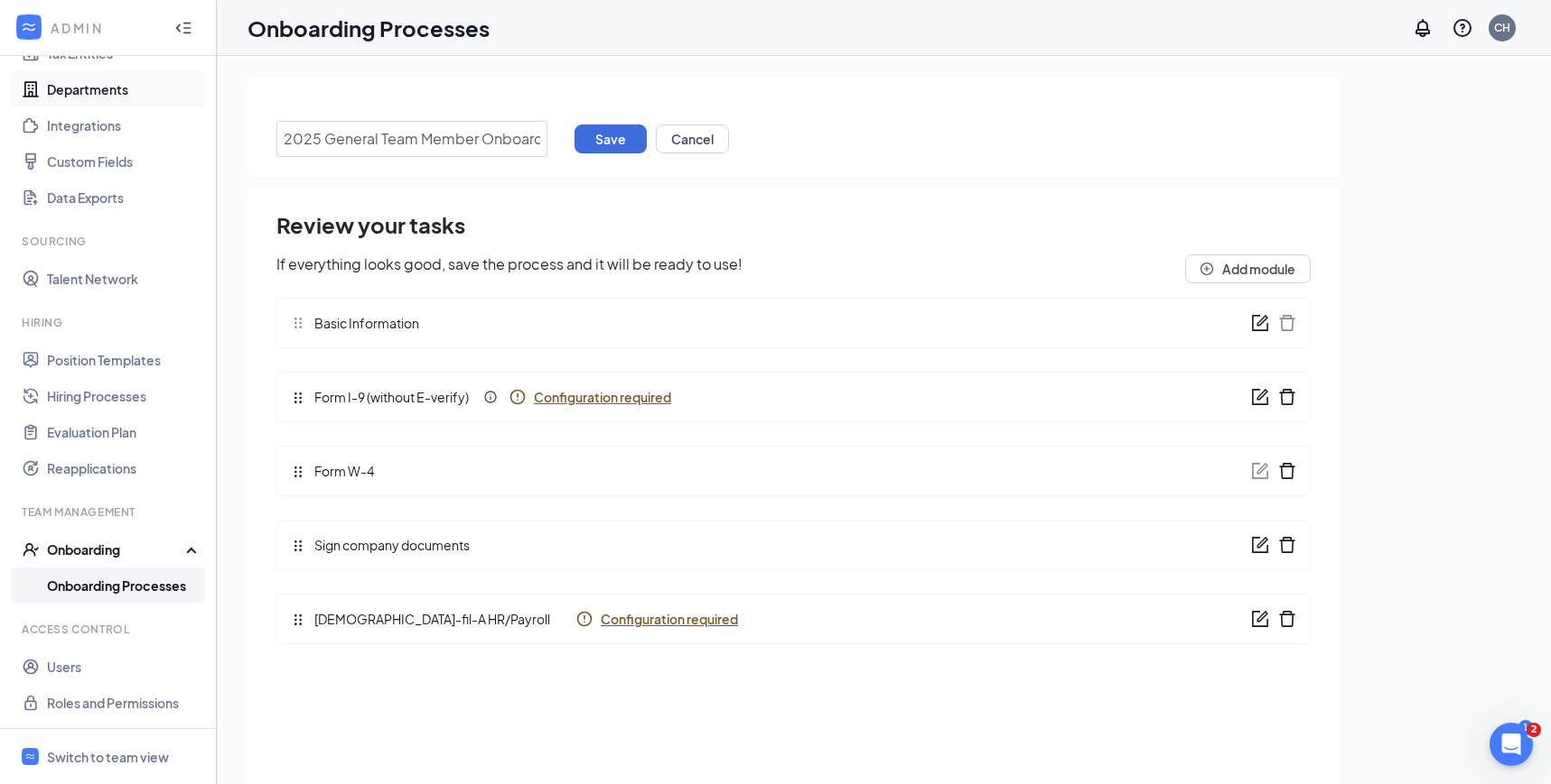
drag, startPoint x: 539, startPoint y: 132, endPoint x: 54, endPoint y: 102, distance: 485.9
click at [55, 104] on div "ADMIN Home Company Settings Locations Tax Entities Departments Integrations Cus…" at bounding box center [776, 432] width 1551 height 866
type input "Mid-Day Shift Team Member Onboarding"
click at [621, 139] on button "Save" at bounding box center [611, 139] width 72 height 29
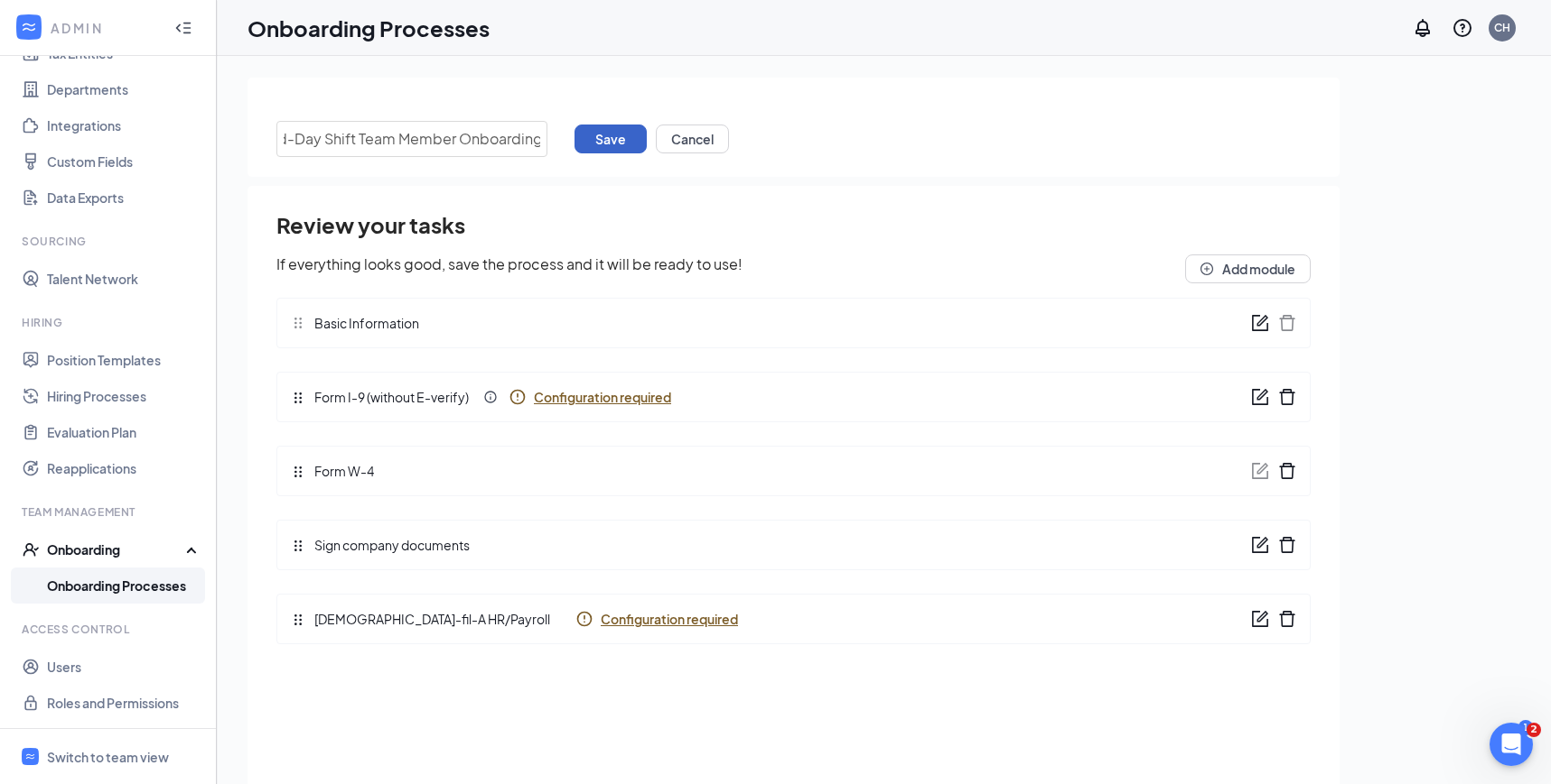
scroll to position [0, 0]
click at [117, 588] on link "Onboarding Processes" at bounding box center [124, 585] width 155 height 36
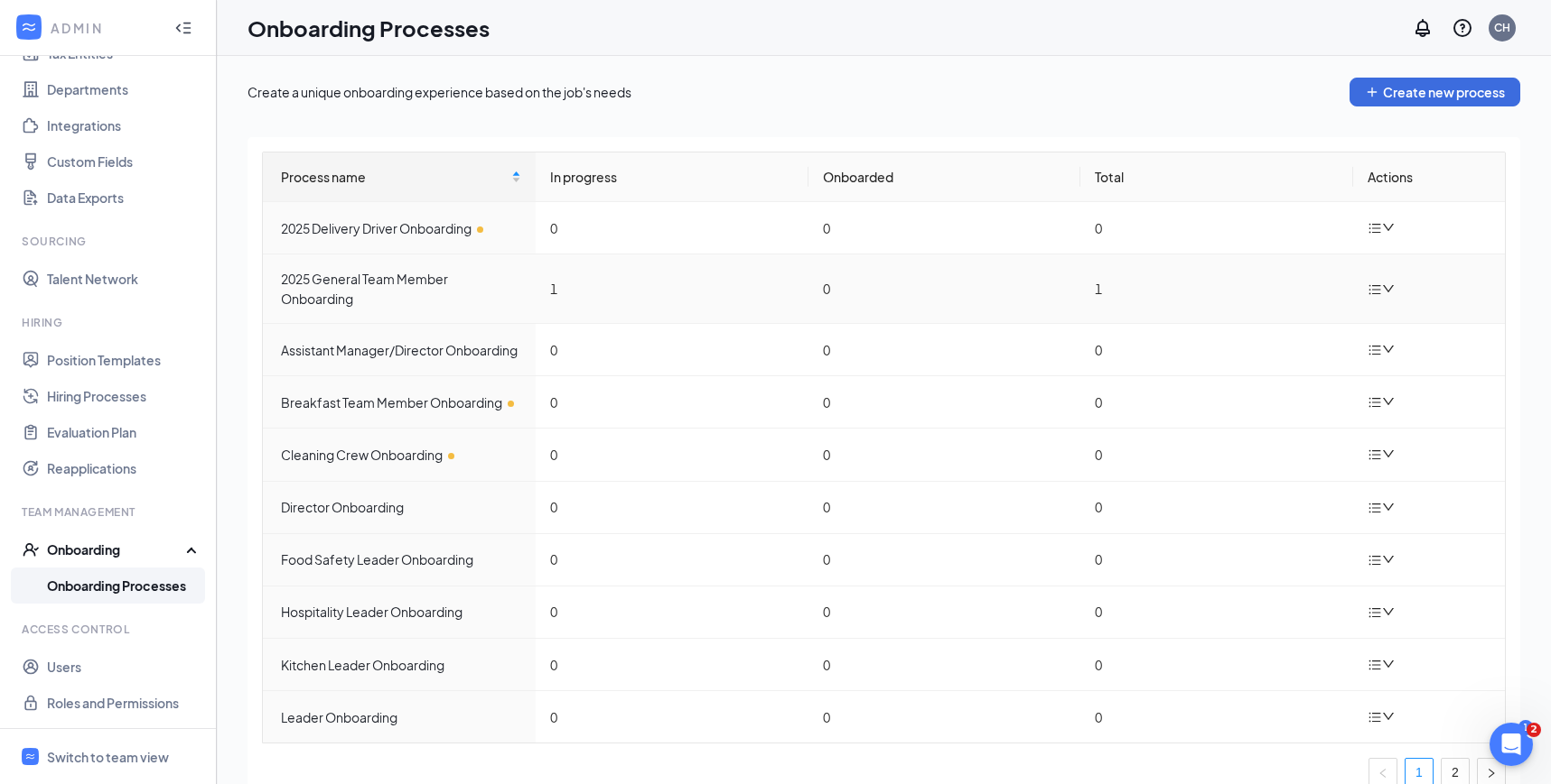
click at [1381, 280] on div at bounding box center [1383, 289] width 32 height 23
click at [1279, 416] on div "Duplicate process" at bounding box center [1290, 409] width 195 height 22
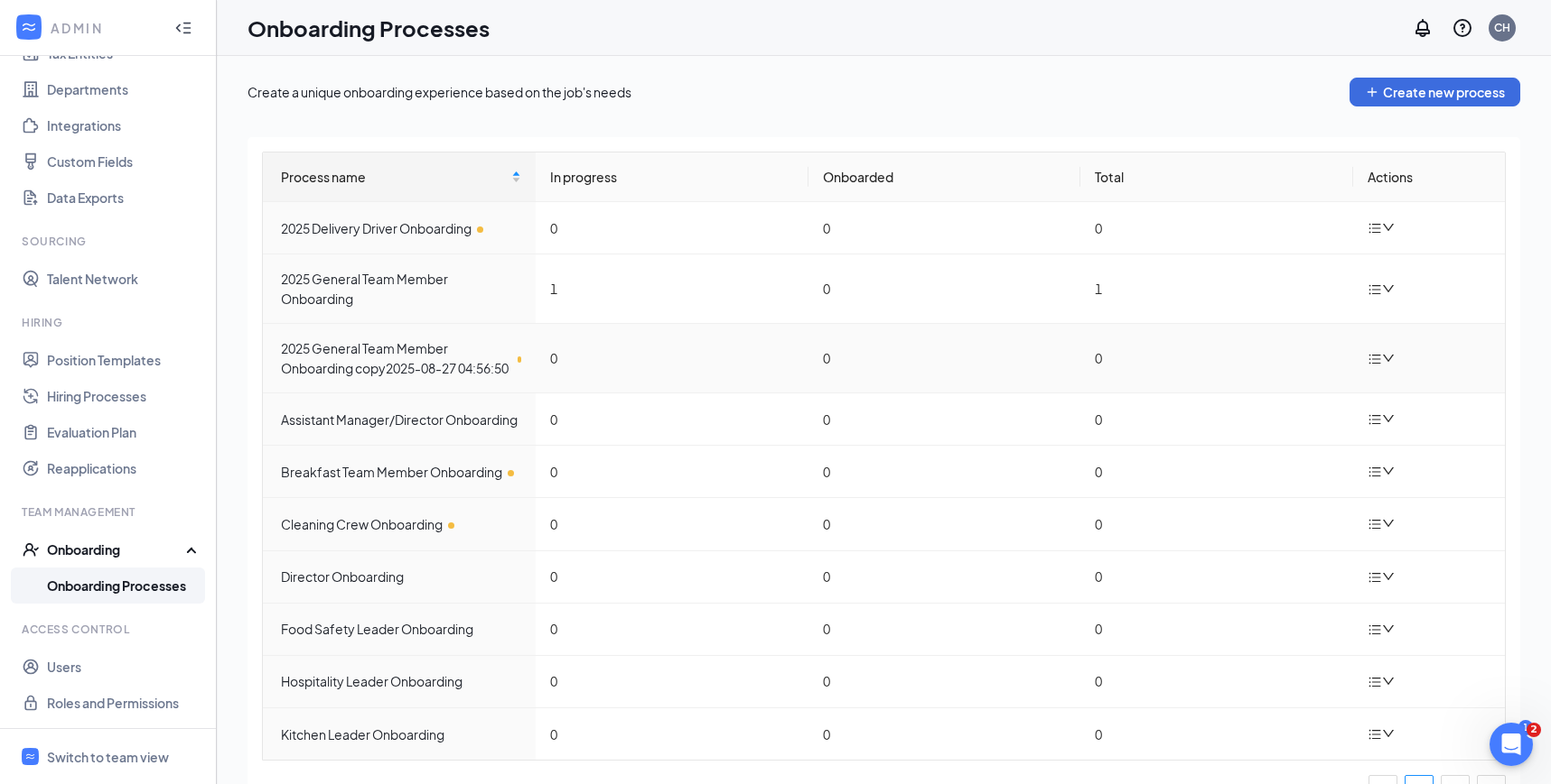
click at [1388, 365] on icon "down" at bounding box center [1388, 358] width 13 height 13
click at [1274, 404] on div "Edit process" at bounding box center [1290, 409] width 195 height 22
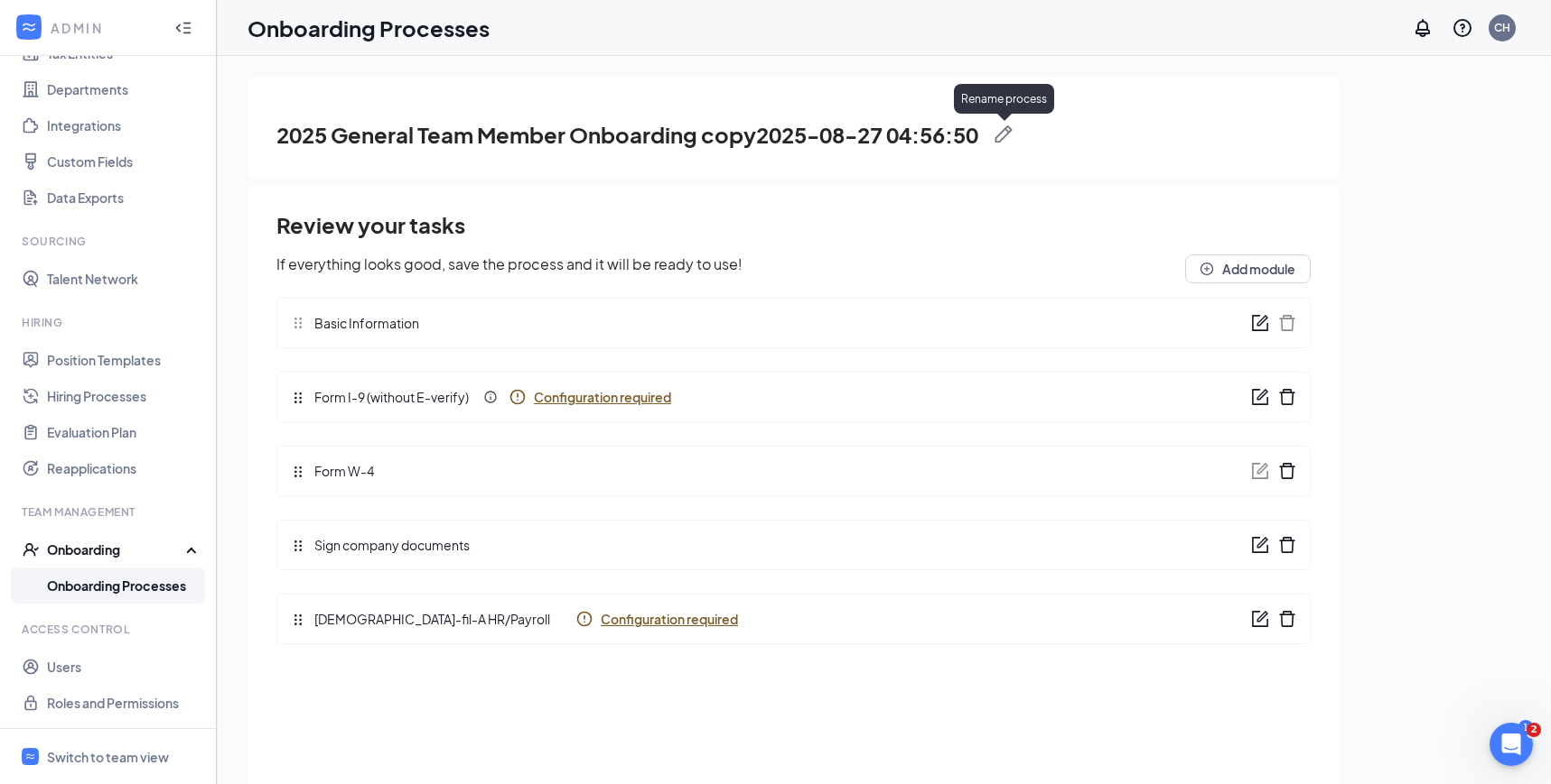
click at [1007, 129] on img at bounding box center [1003, 135] width 18 height 18
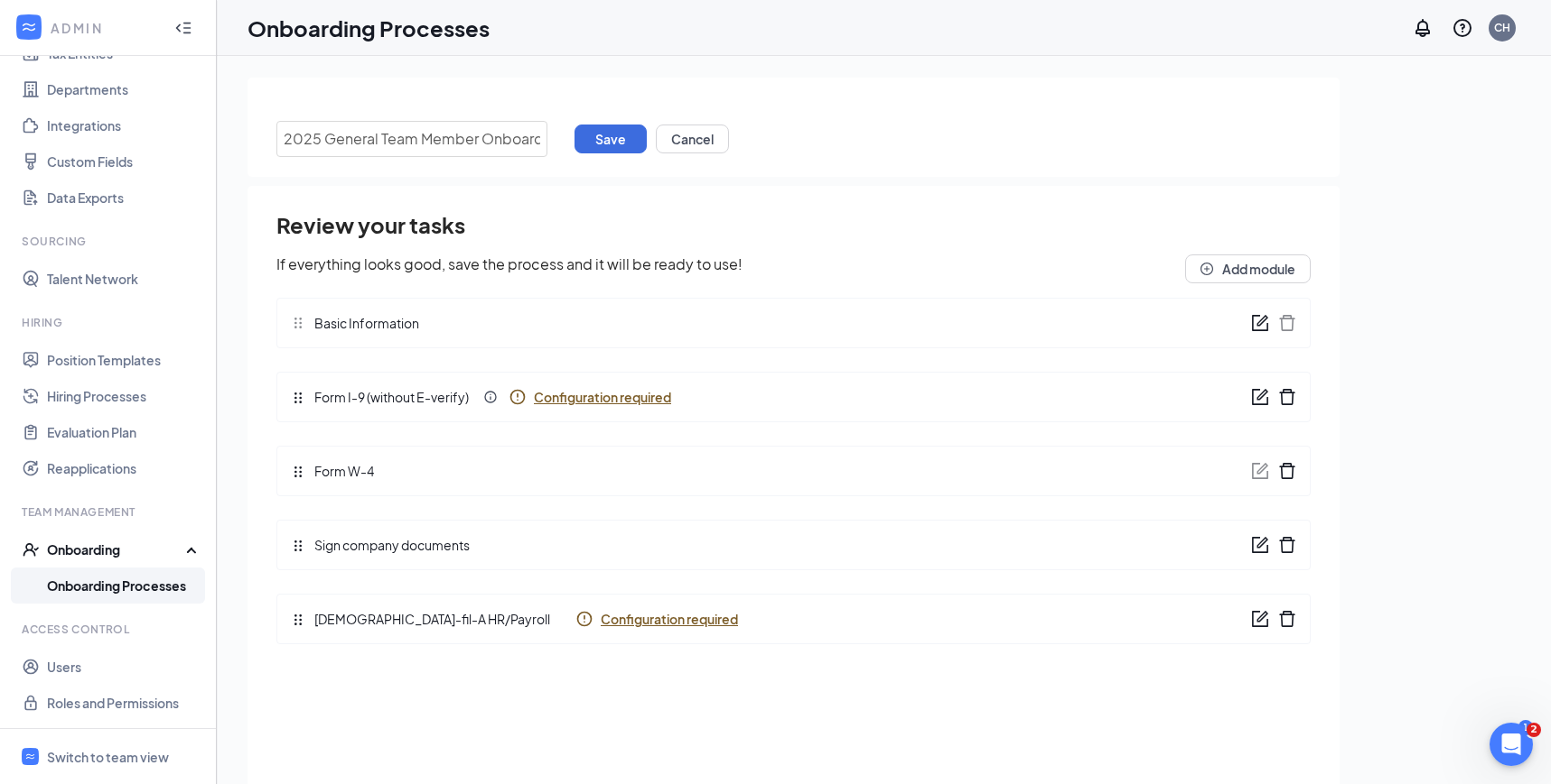
drag, startPoint x: 542, startPoint y: 142, endPoint x: 226, endPoint y: 129, distance: 316.3
click at [227, 129] on div "2025 General Team Member Onboarding copy2025-08-27 04:56:50 Save Cancel Review …" at bounding box center [883, 460] width 1334 height 810
paste input "Night Shift Team Member"
click at [498, 144] on input "Night Shift Team Member Onbording" at bounding box center [412, 139] width 271 height 36
type input "Night Shift Team Member Onboarding"
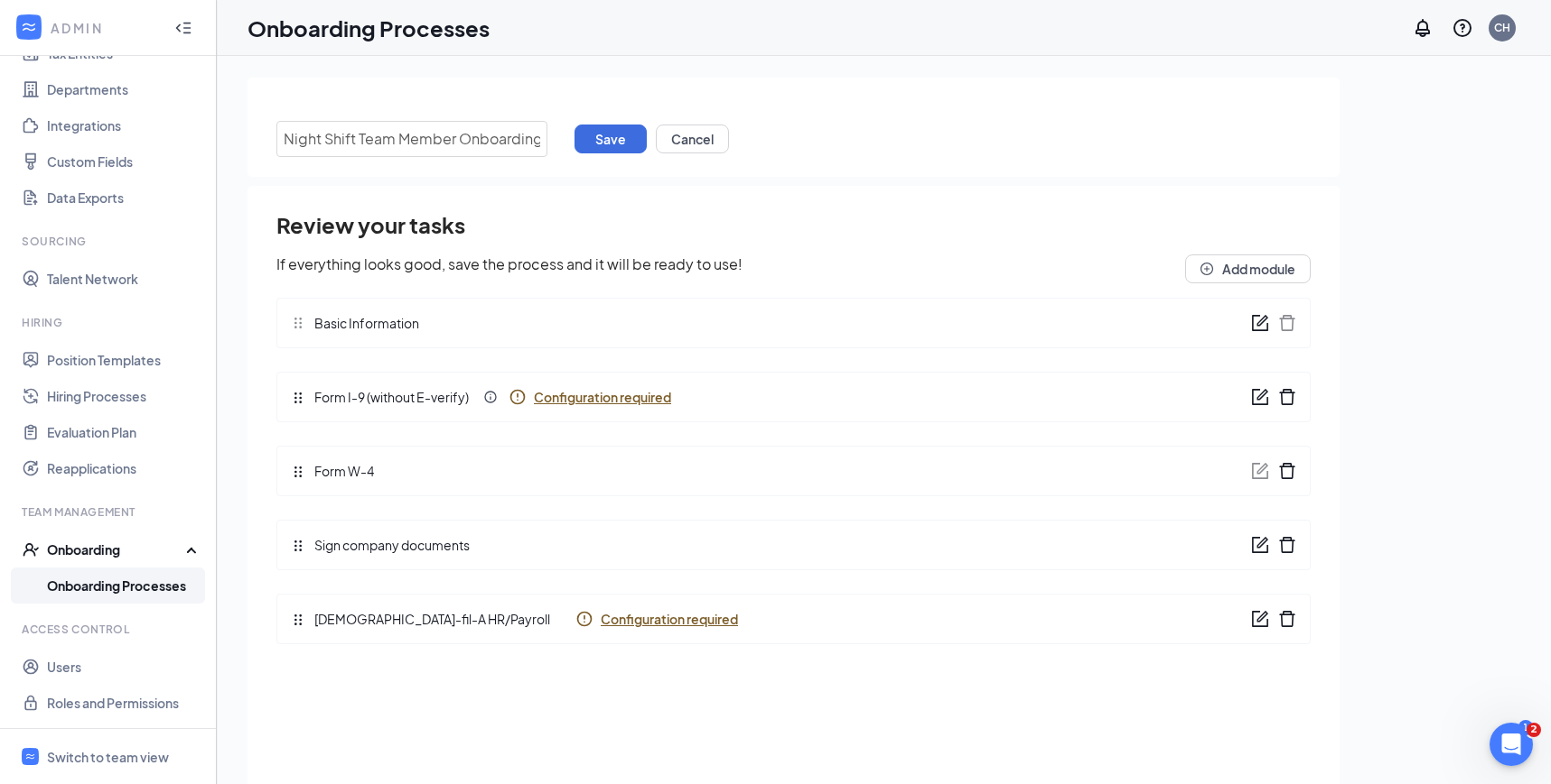
click at [579, 207] on div "Review your tasks If everything looks good, save the process and it will be rea…" at bounding box center [793, 515] width 1034 height 629
click at [613, 145] on button "Save" at bounding box center [611, 139] width 72 height 29
click at [139, 579] on link "Onboarding Processes" at bounding box center [124, 585] width 155 height 36
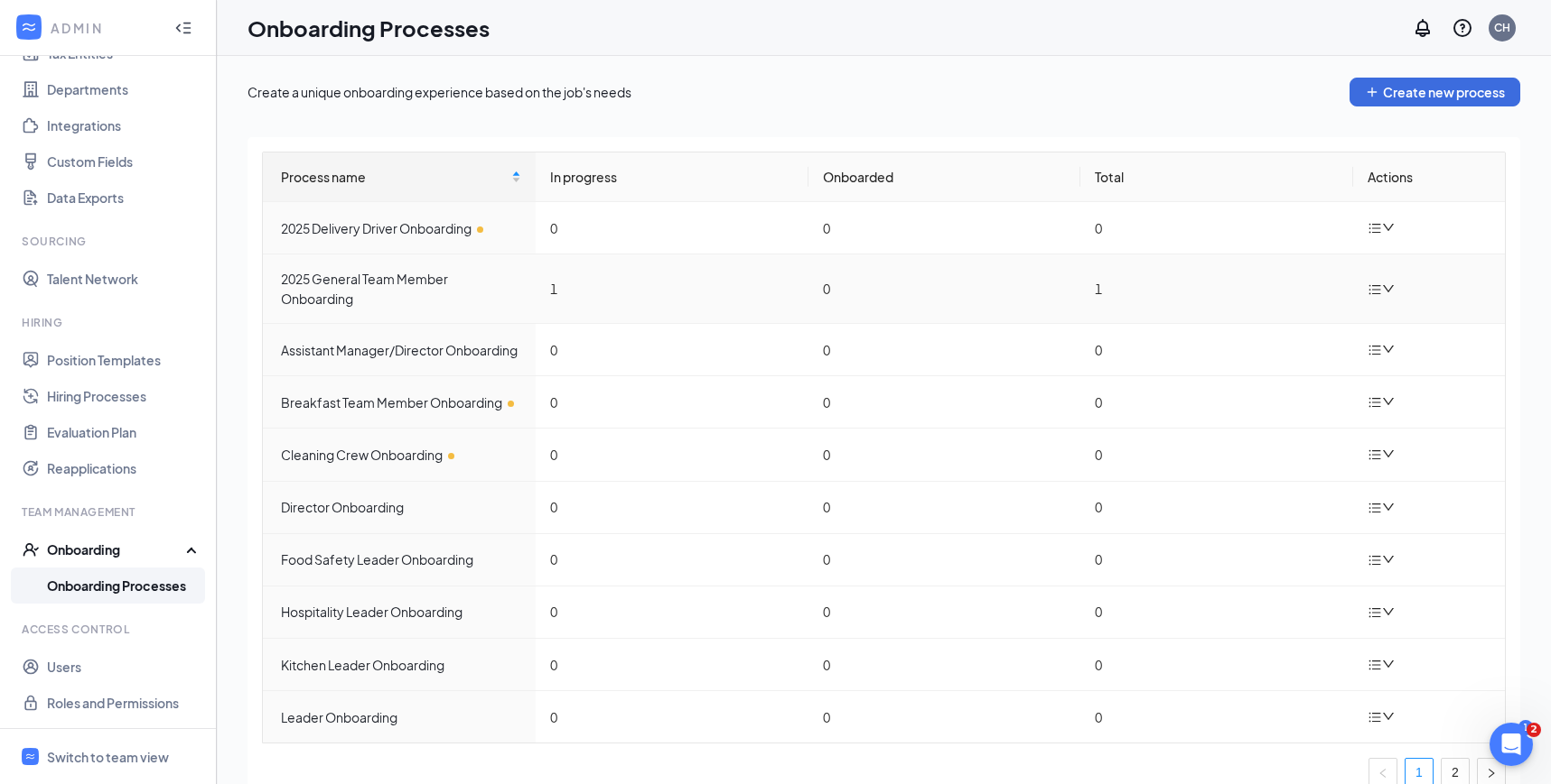
click at [1394, 282] on div at bounding box center [1383, 289] width 32 height 23
click at [1248, 416] on div "Duplicate process" at bounding box center [1290, 409] width 195 height 22
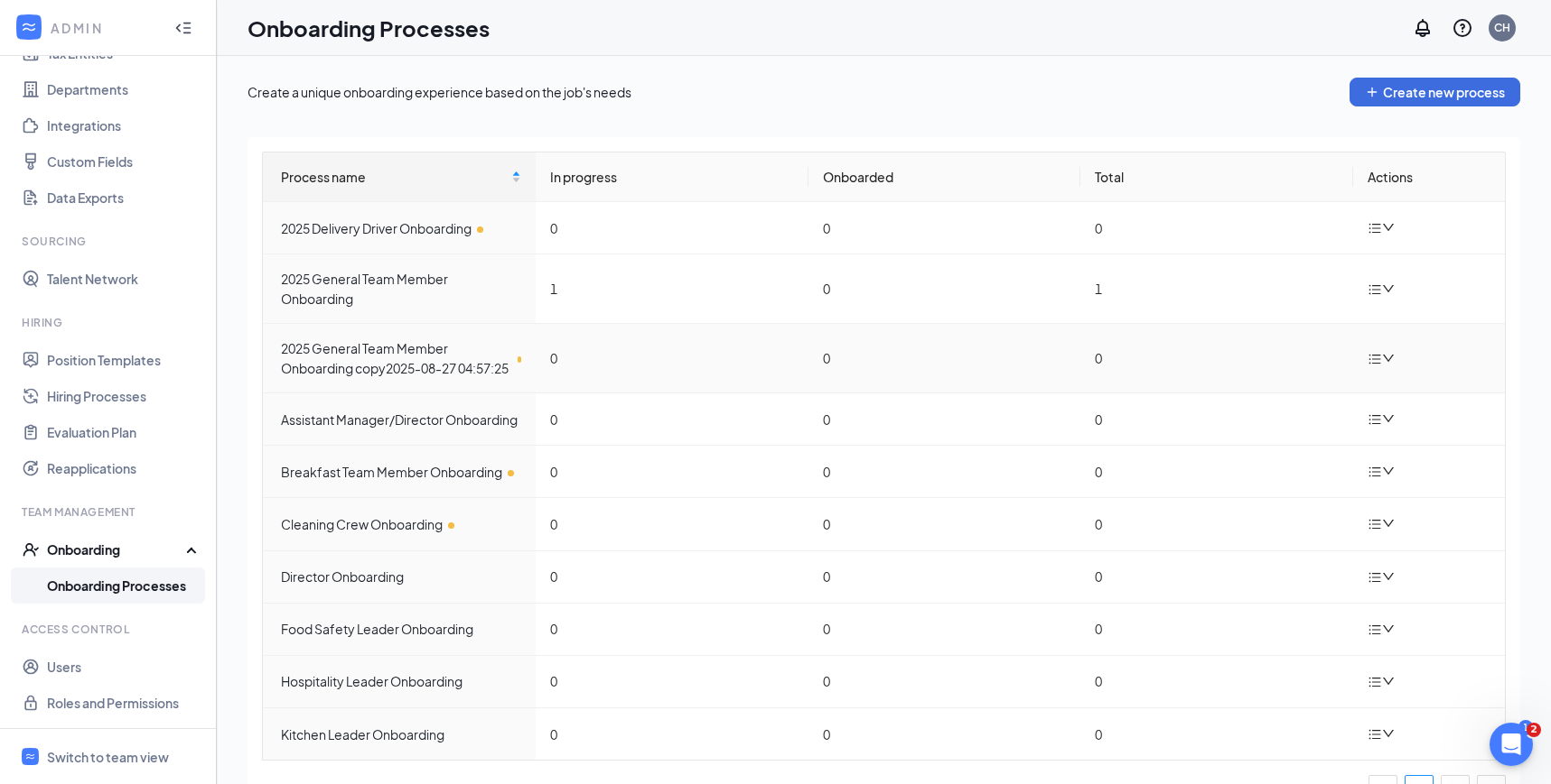
click at [1373, 367] on icon "bars" at bounding box center [1374, 359] width 14 height 14
click at [1283, 408] on div "Edit process" at bounding box center [1290, 409] width 195 height 22
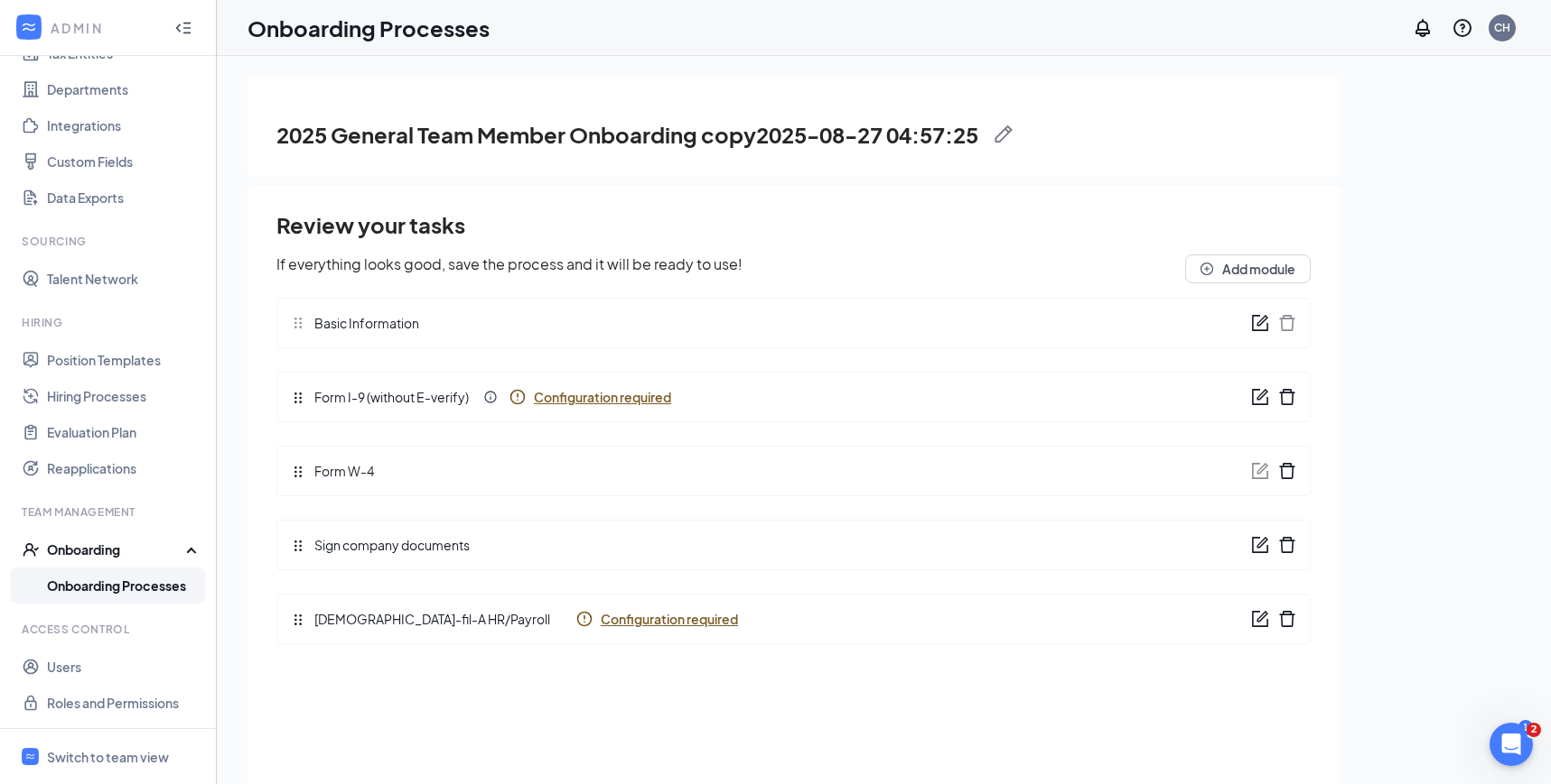
click at [1002, 129] on img at bounding box center [1003, 135] width 18 height 18
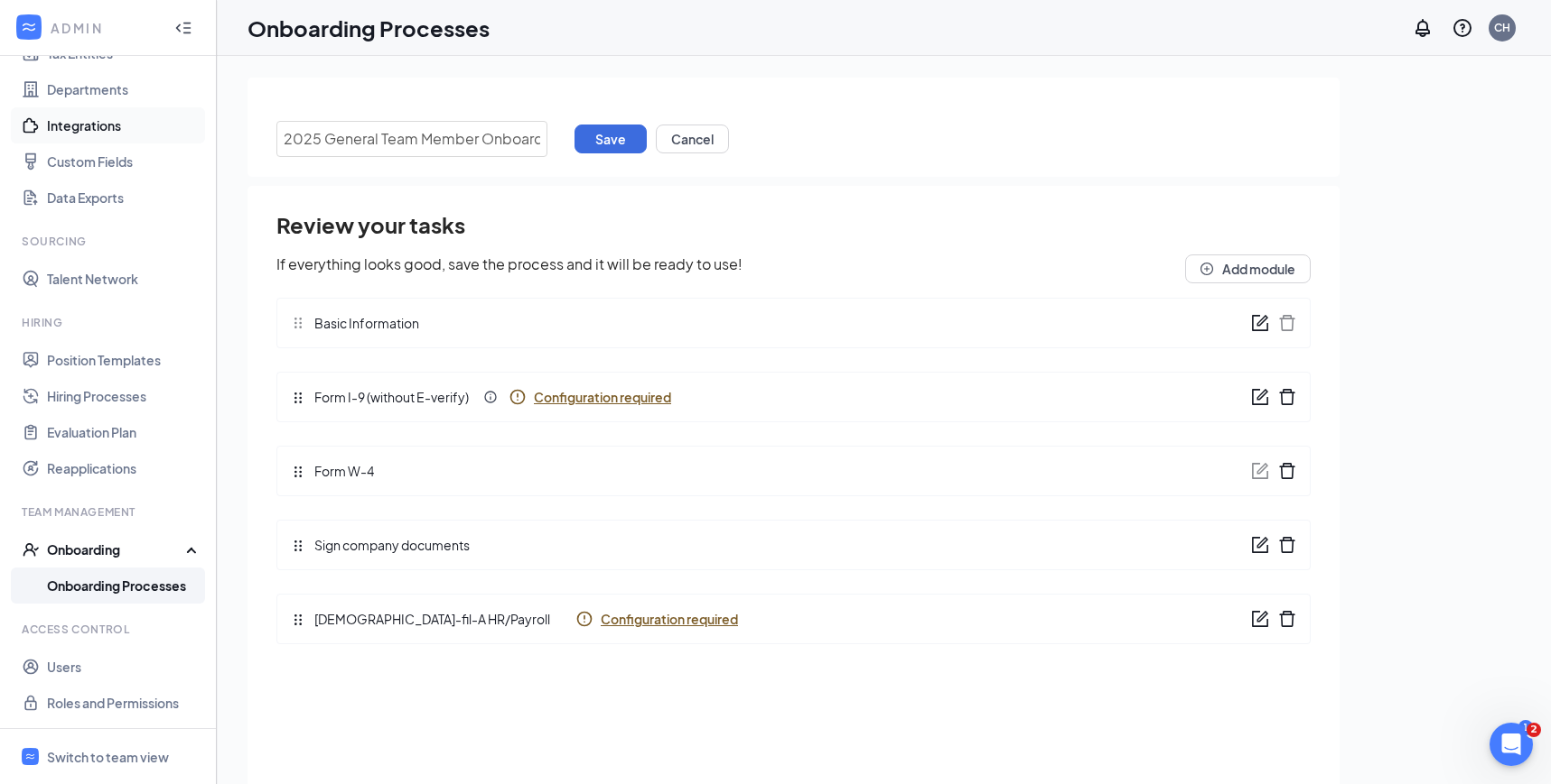
drag, startPoint x: 539, startPoint y: 132, endPoint x: 134, endPoint y: 125, distance: 405.1
click at [134, 125] on div "ADMIN Home Company Settings Locations Tax Entities Departments Integrations Cus…" at bounding box center [776, 432] width 1551 height 866
paste input "Dining Room Host"
type input "Dining Room Host Onboarding"
click at [607, 139] on button "Save" at bounding box center [611, 139] width 72 height 29
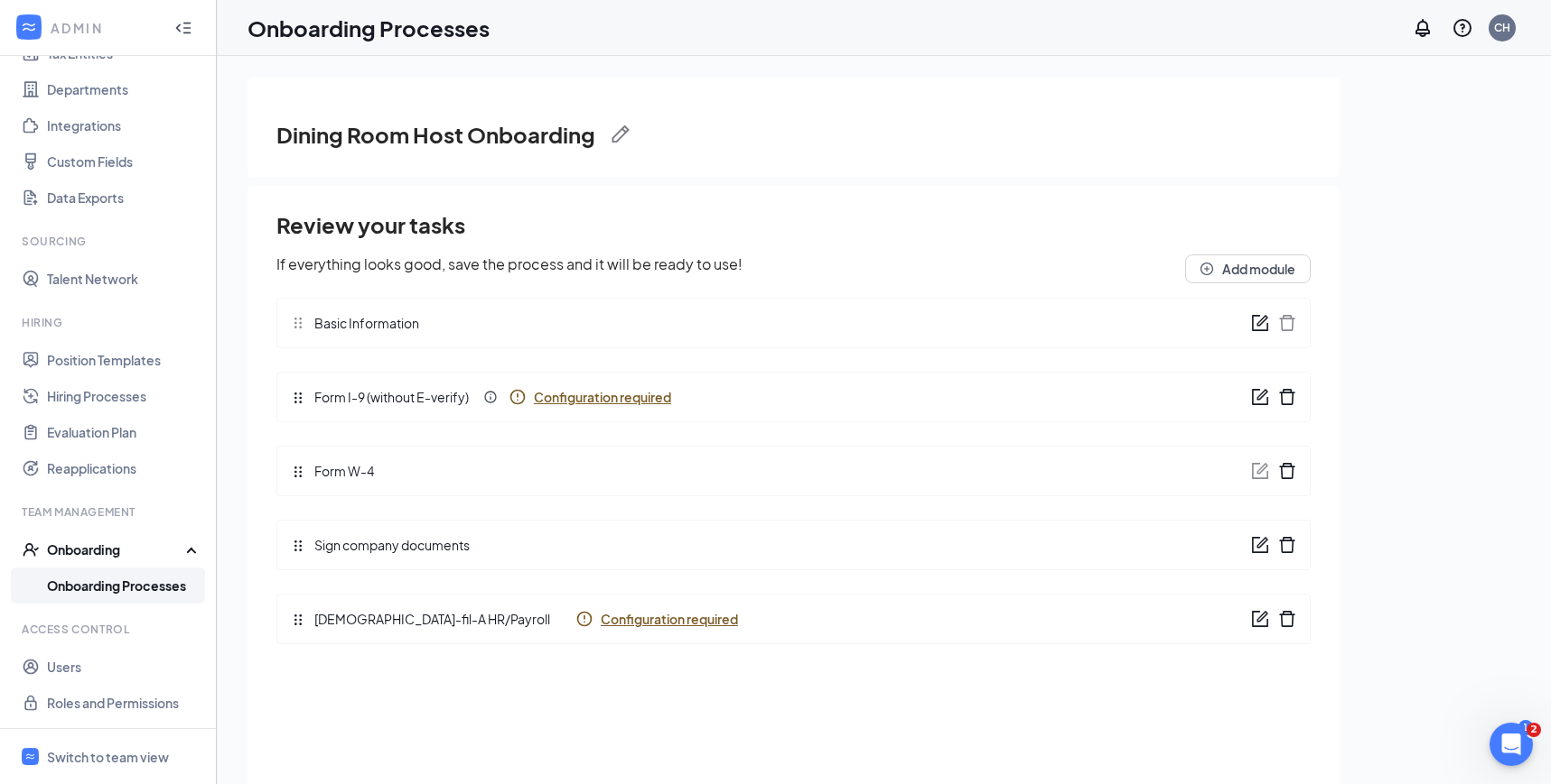
click at [143, 589] on link "Onboarding Processes" at bounding box center [124, 585] width 155 height 36
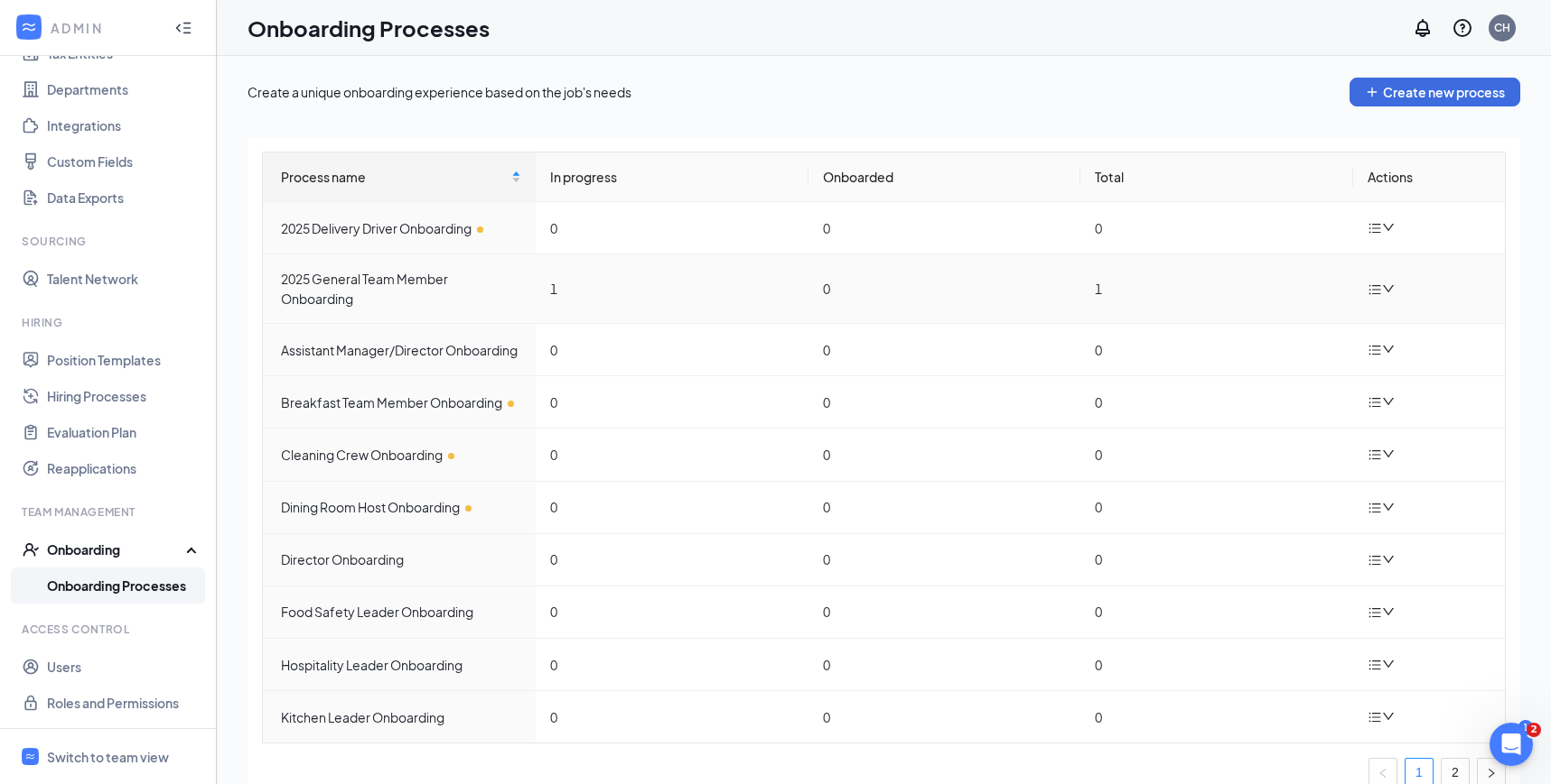
click at [1385, 285] on icon "down" at bounding box center [1388, 289] width 13 height 13
click at [1265, 413] on div "Duplicate process" at bounding box center [1290, 409] width 195 height 22
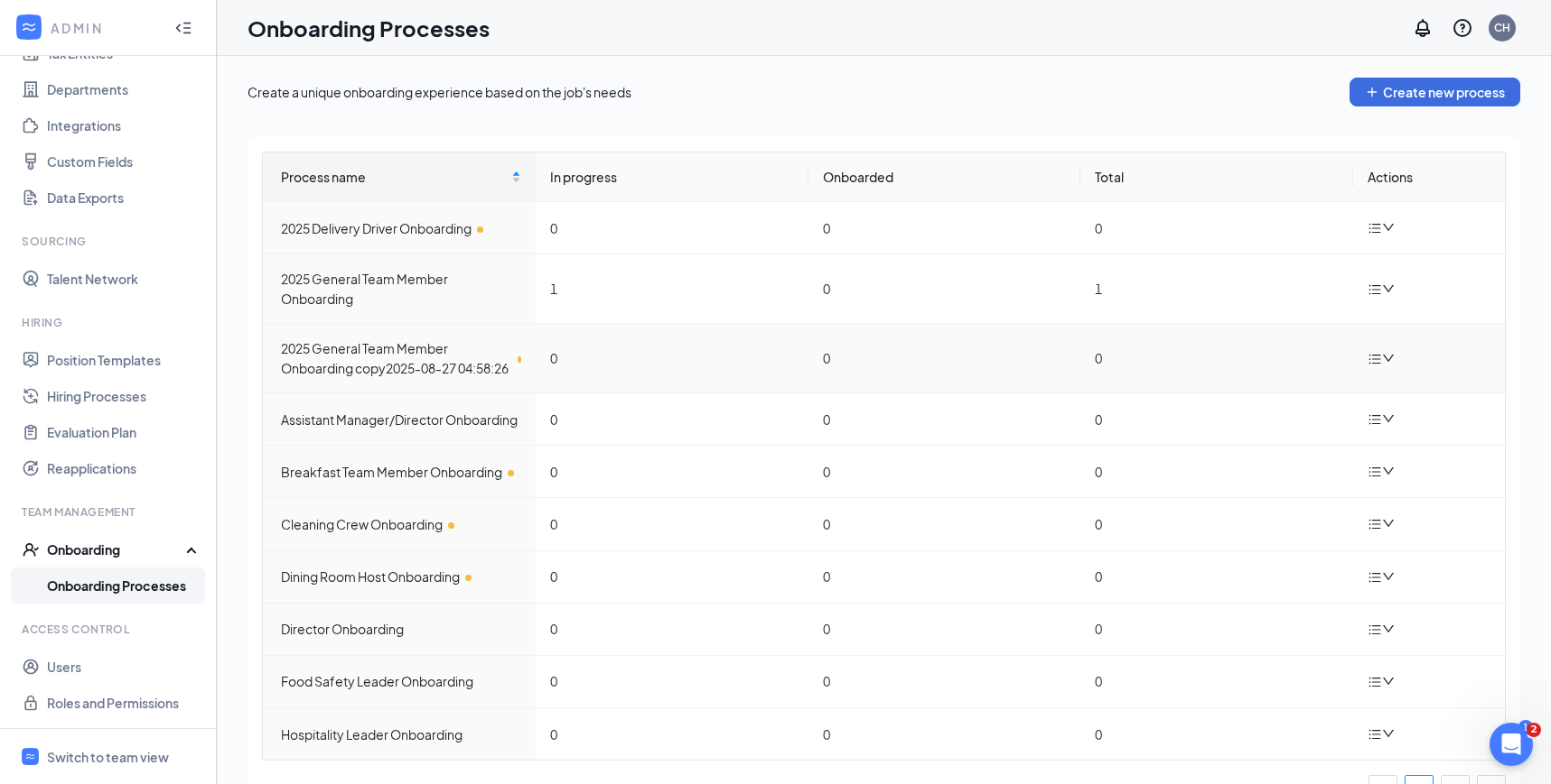
click at [1385, 365] on icon "down" at bounding box center [1388, 358] width 13 height 13
click at [1274, 408] on div "Edit process" at bounding box center [1290, 409] width 195 height 22
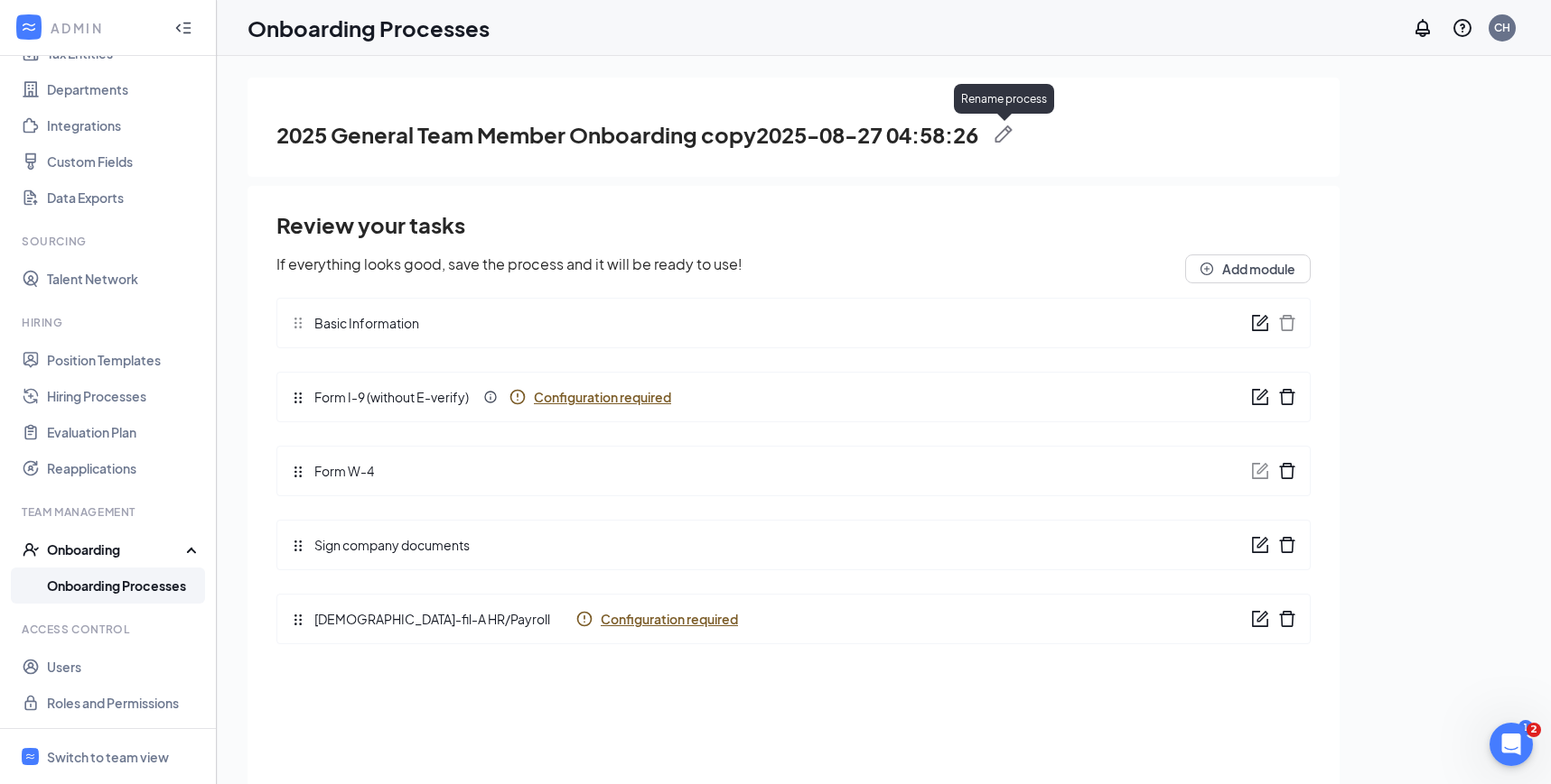
click at [998, 130] on span at bounding box center [995, 135] width 34 height 18
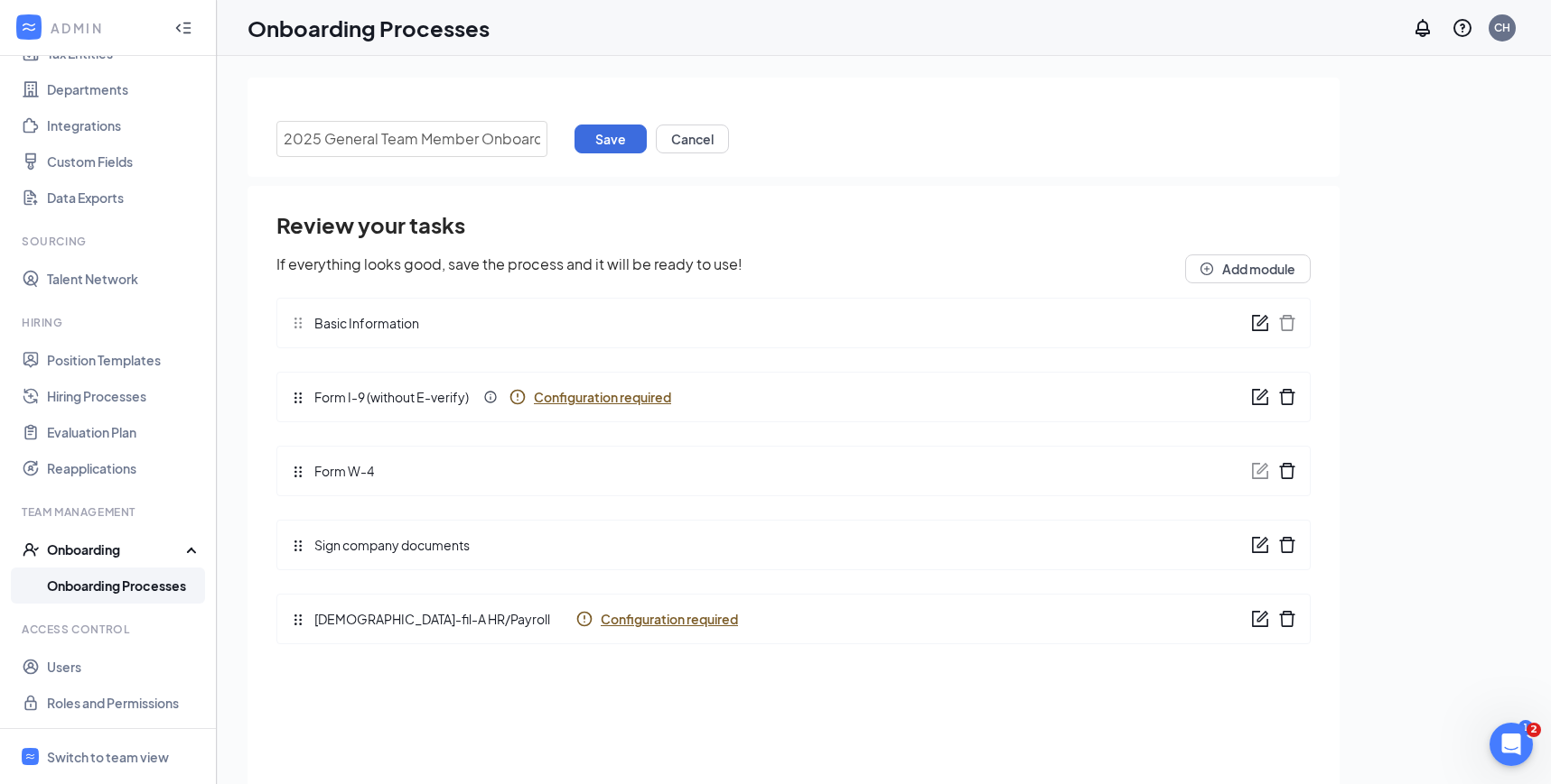
drag, startPoint x: 541, startPoint y: 143, endPoint x: 6, endPoint y: 147, distance: 535.0
click at [6, 147] on div "ADMIN Home Company Settings Locations Tax Entities Departments Integrations Cus…" at bounding box center [776, 432] width 1551 height 866
click at [407, 131] on input "2025 General Team Member Onboarding copy2025-08-27 04:58:26" at bounding box center [412, 139] width 271 height 36
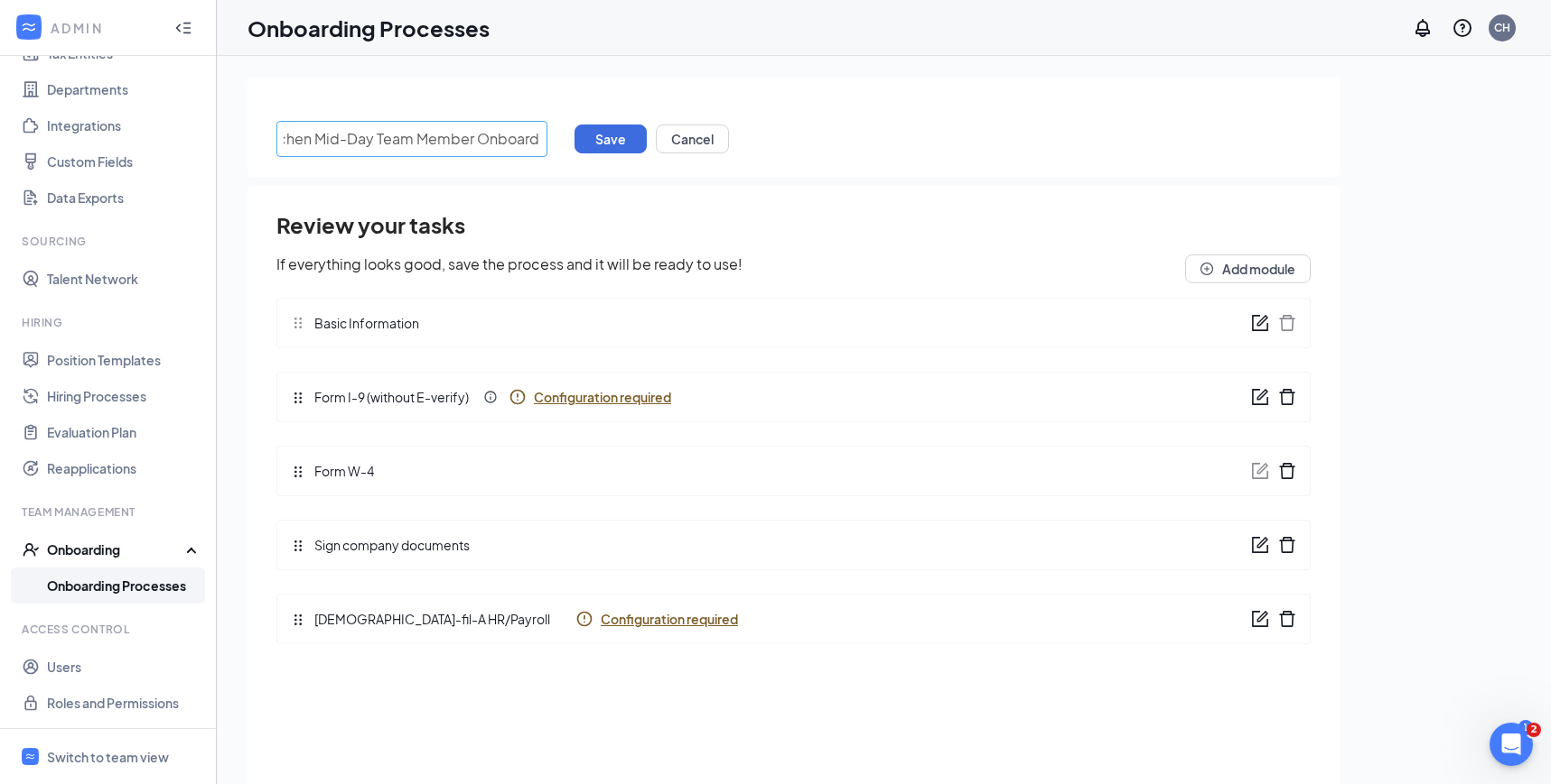
scroll to position [0, 42]
type input "Kitchen Mid-Day Team Member Onboarding"
click at [614, 134] on button "Save" at bounding box center [611, 139] width 72 height 29
click at [151, 585] on link "Onboarding Processes" at bounding box center [124, 585] width 155 height 36
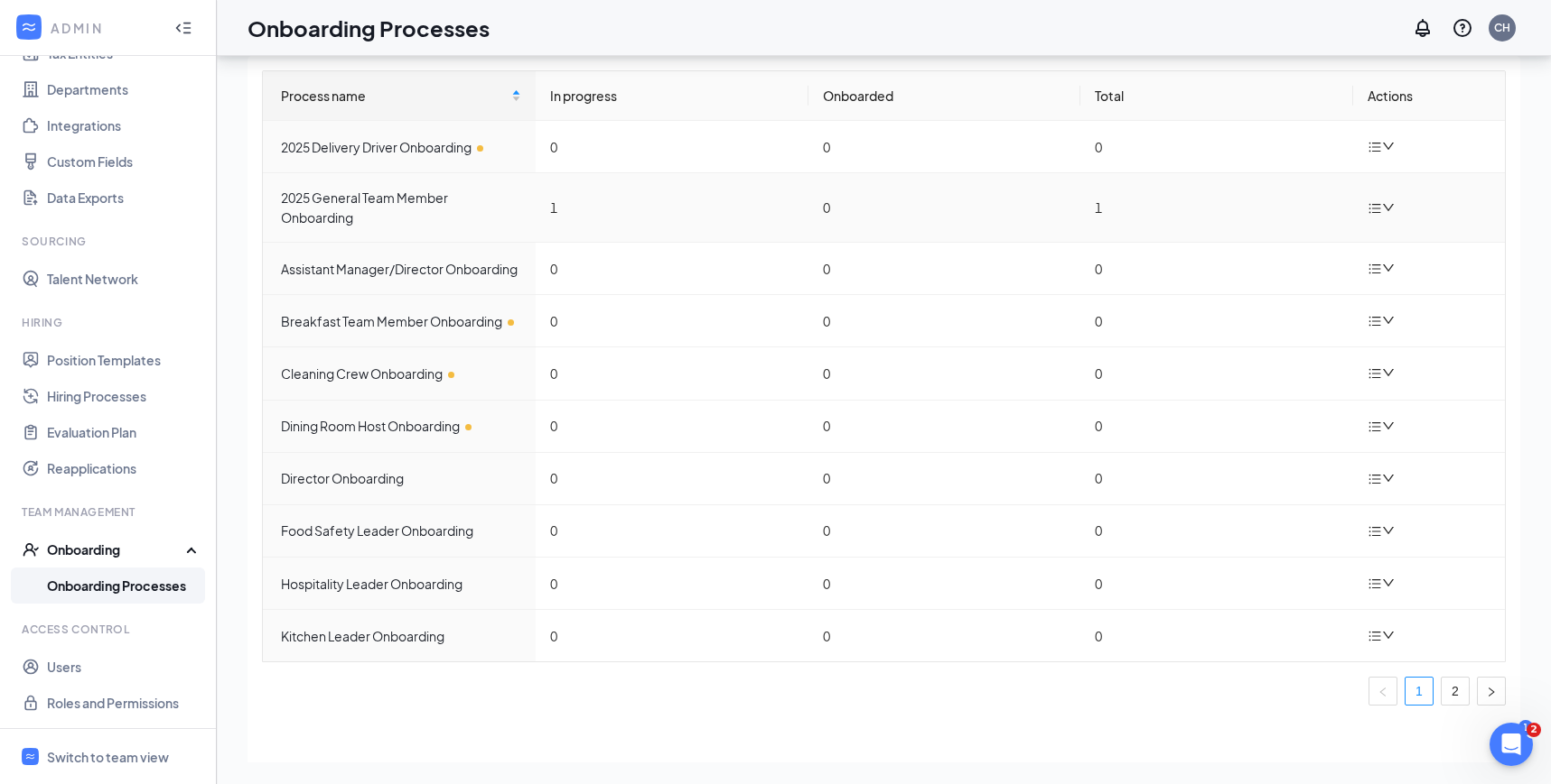
click at [1379, 202] on icon "bars" at bounding box center [1374, 209] width 14 height 14
click at [1266, 329] on div "Duplicate process" at bounding box center [1290, 329] width 195 height 22
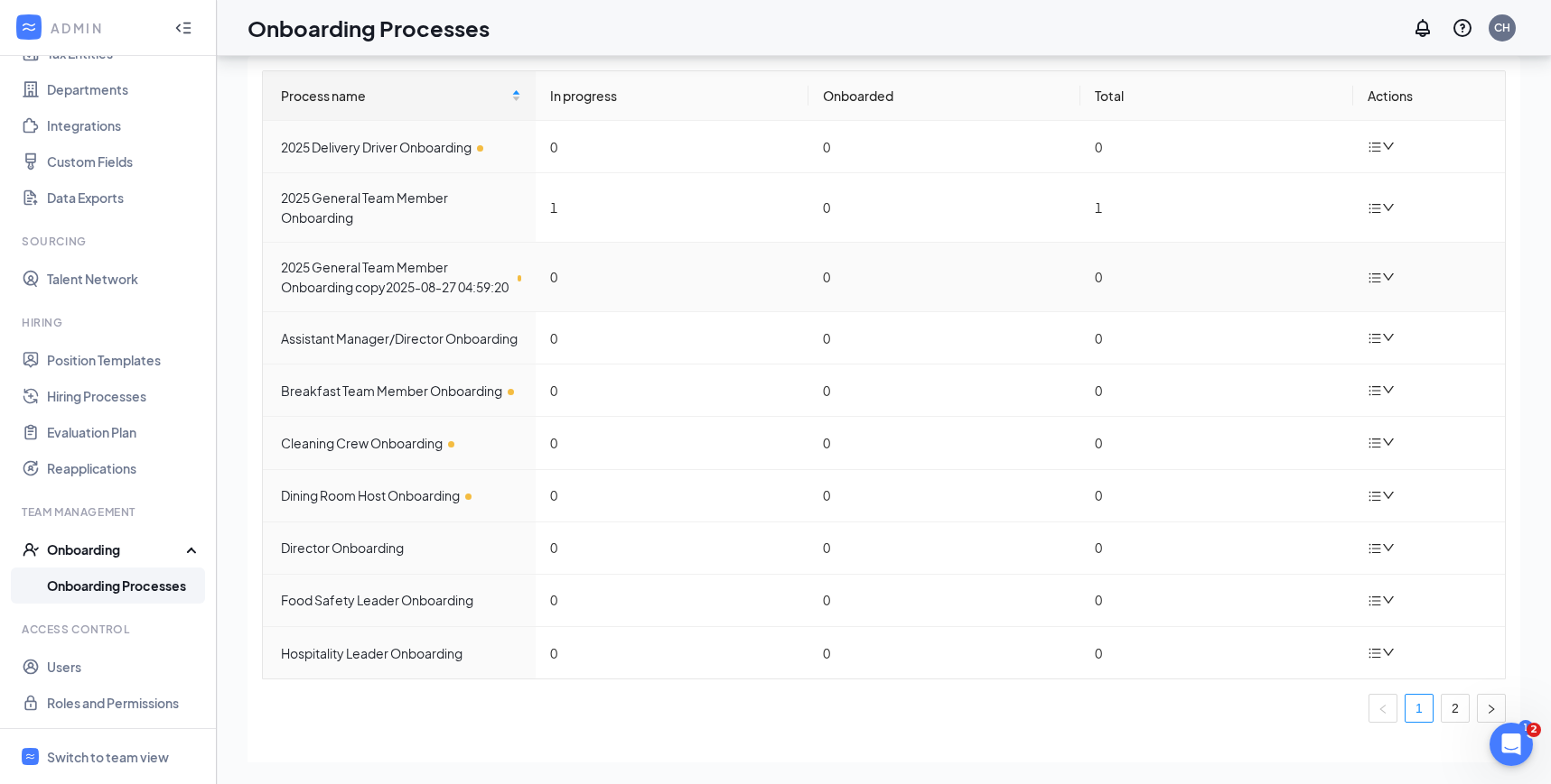
click at [1388, 283] on icon "down" at bounding box center [1388, 277] width 13 height 13
click at [1273, 327] on div "Edit process" at bounding box center [1290, 329] width 195 height 22
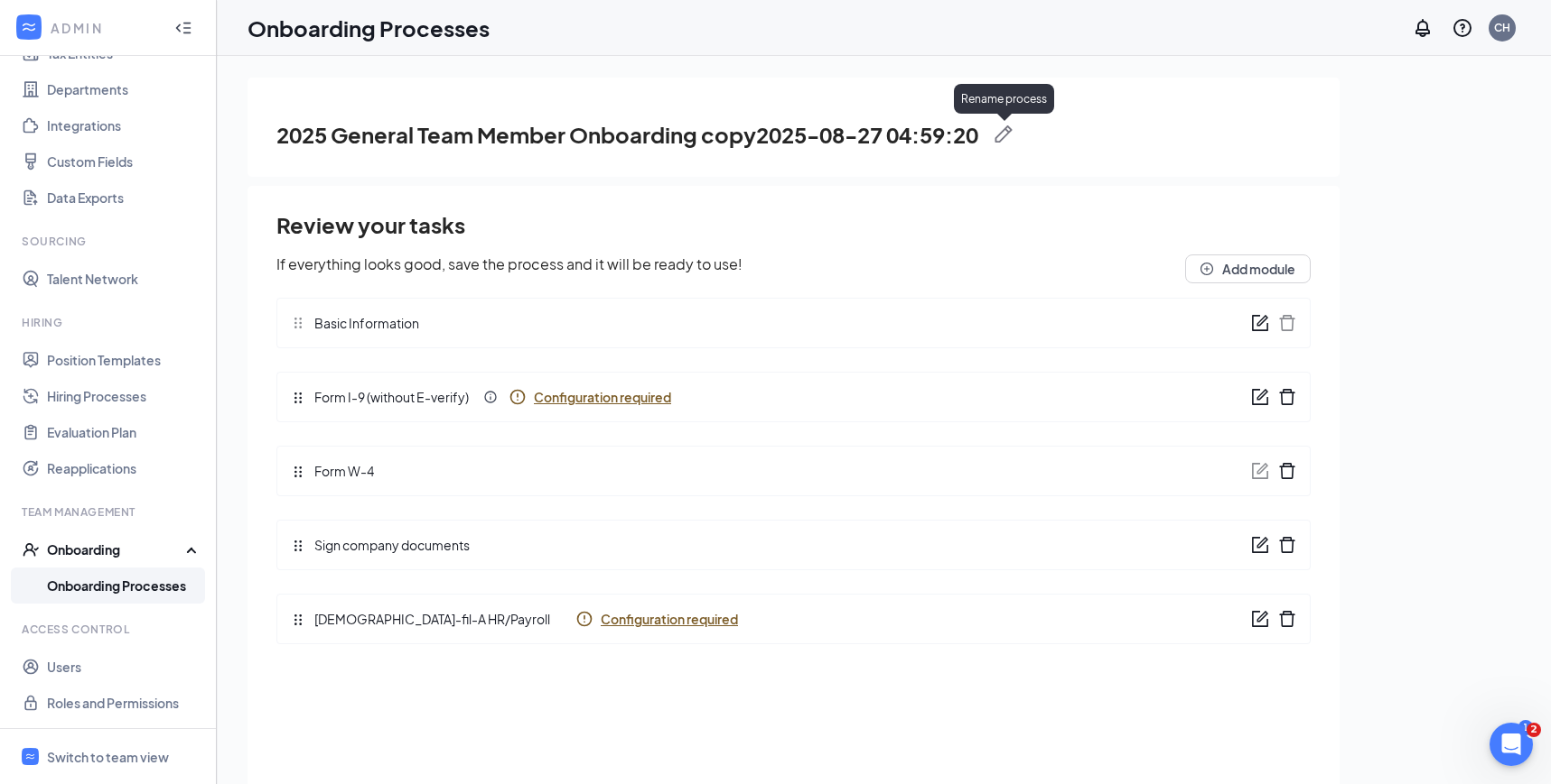
click at [1012, 134] on img at bounding box center [1003, 135] width 18 height 18
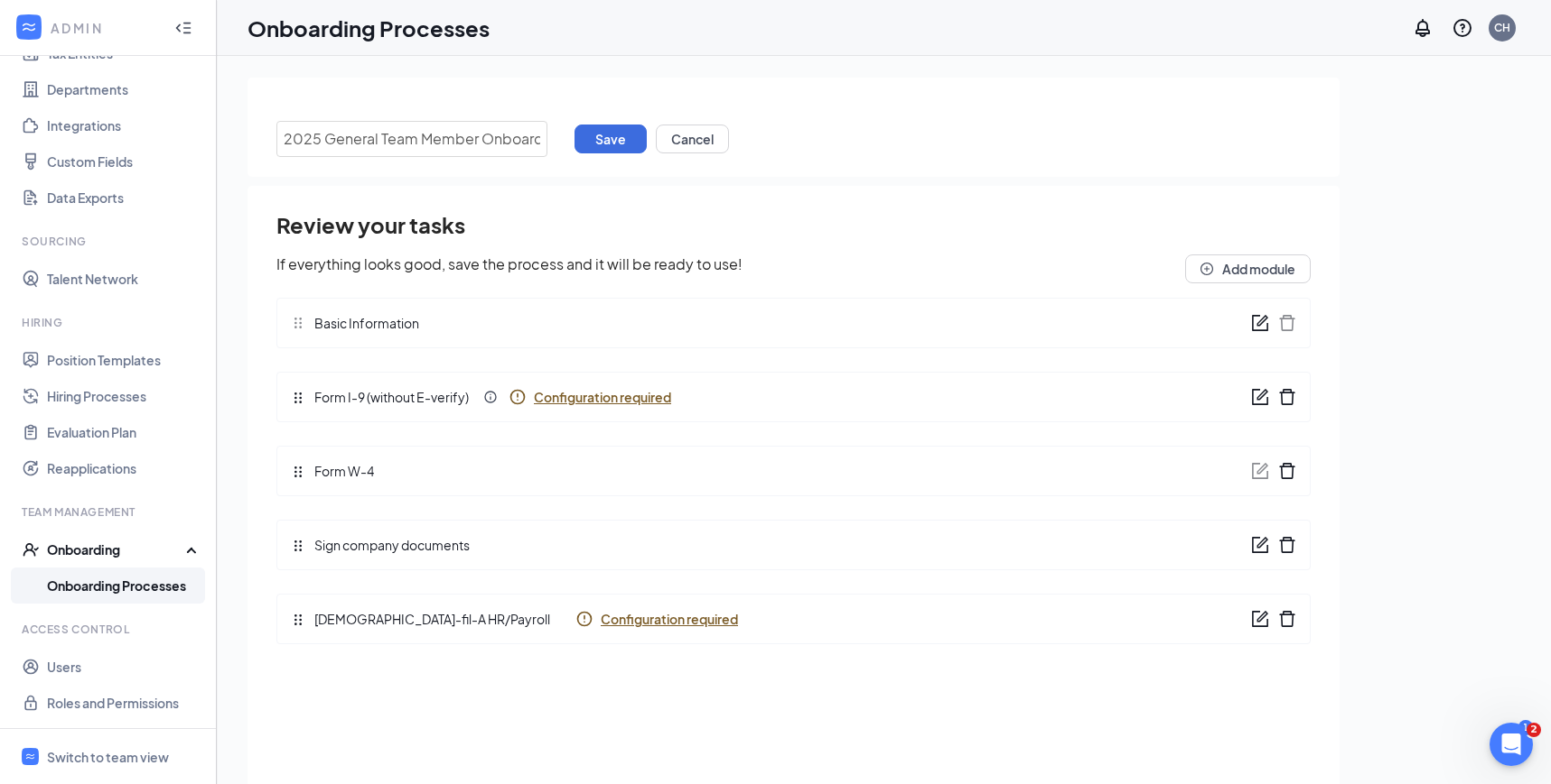
drag, startPoint x: 539, startPoint y: 142, endPoint x: 220, endPoint y: 111, distance: 320.5
click at [219, 113] on div "2025 General Team Member Onboarding copy2025-08-27 04:59:20 Save Cancel Review …" at bounding box center [883, 460] width 1334 height 810
type input "Chef/Kitchen Team Member Onbaording"
click at [609, 137] on button "Save" at bounding box center [611, 139] width 72 height 29
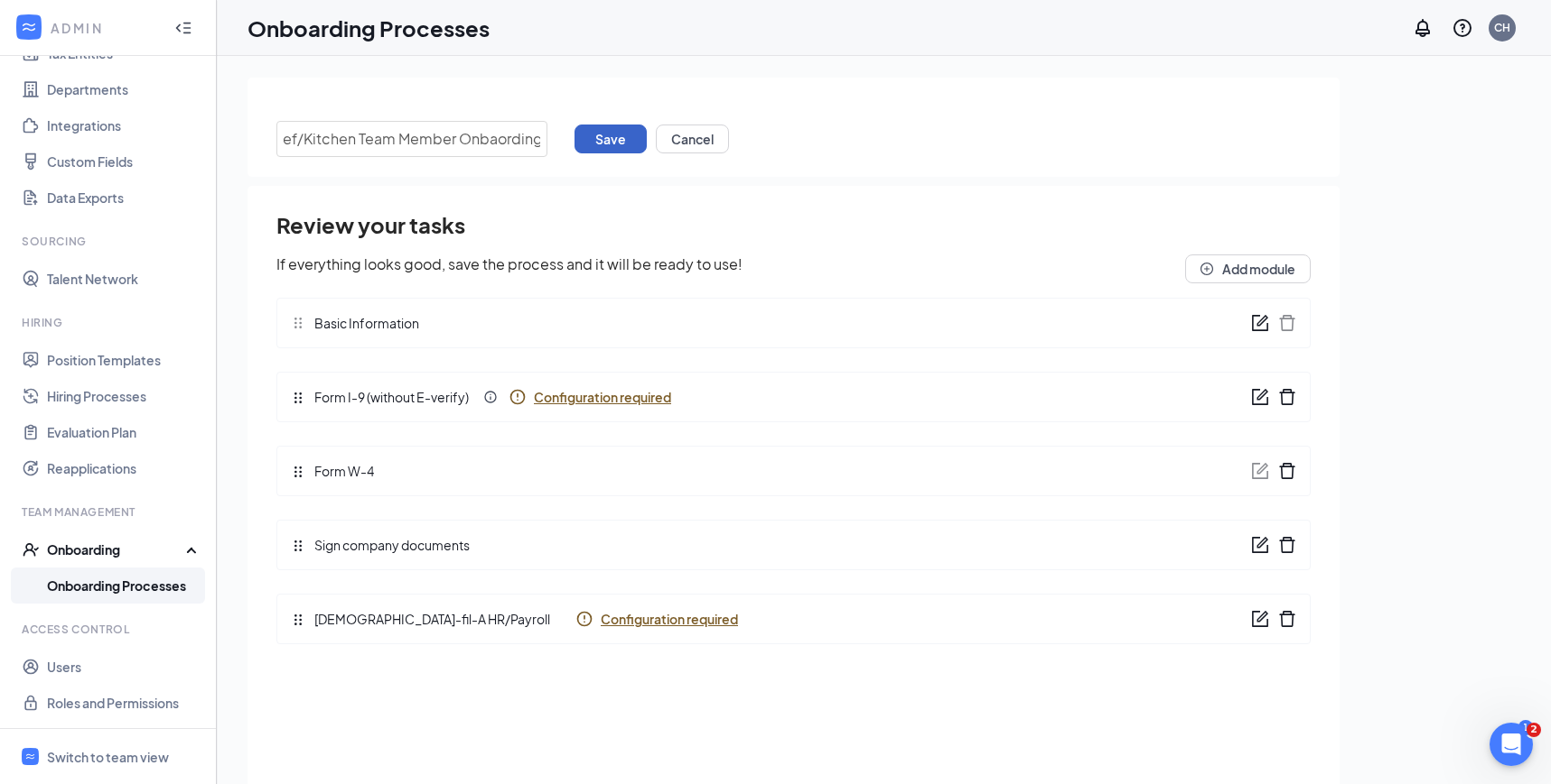
scroll to position [0, 0]
click at [730, 139] on img at bounding box center [730, 135] width 18 height 18
type input "Chef/Kitchen Team Member Onboarding"
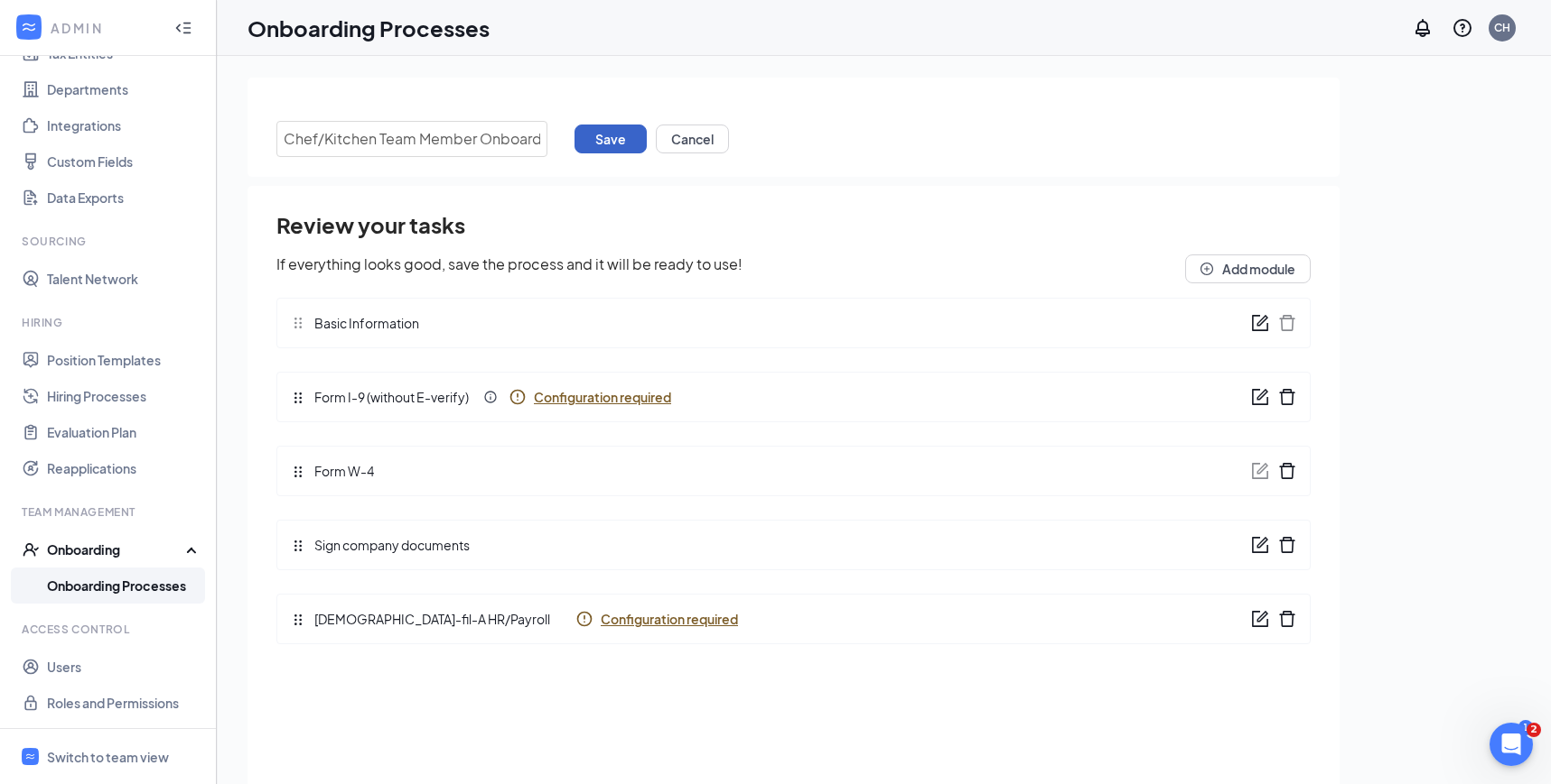
click at [614, 144] on button "Save" at bounding box center [611, 139] width 72 height 29
click at [146, 587] on link "Onboarding Processes" at bounding box center [124, 585] width 155 height 36
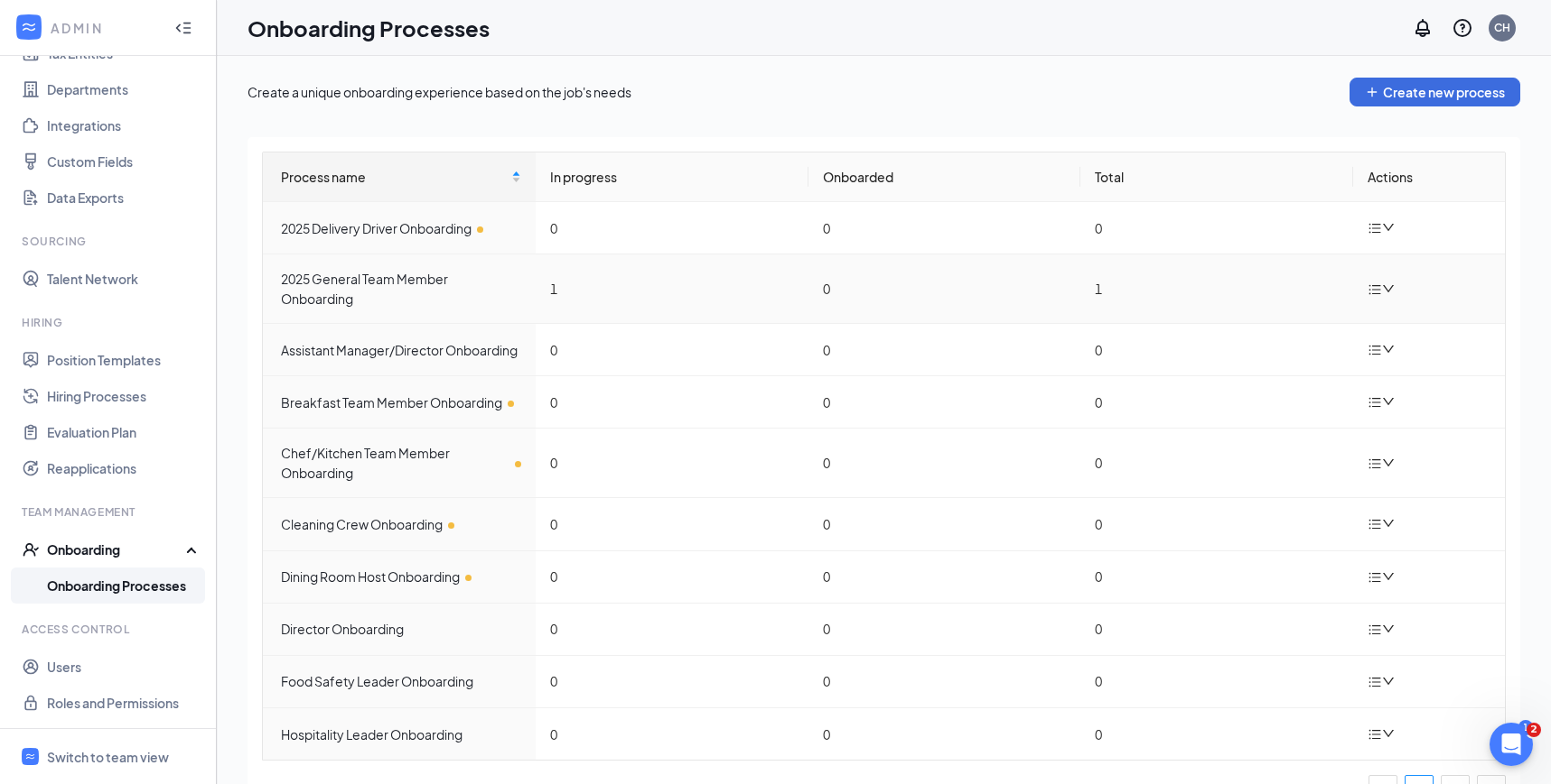
click at [1379, 291] on icon "bars" at bounding box center [1374, 290] width 14 height 14
click at [1231, 405] on div "Duplicate process" at bounding box center [1290, 409] width 195 height 22
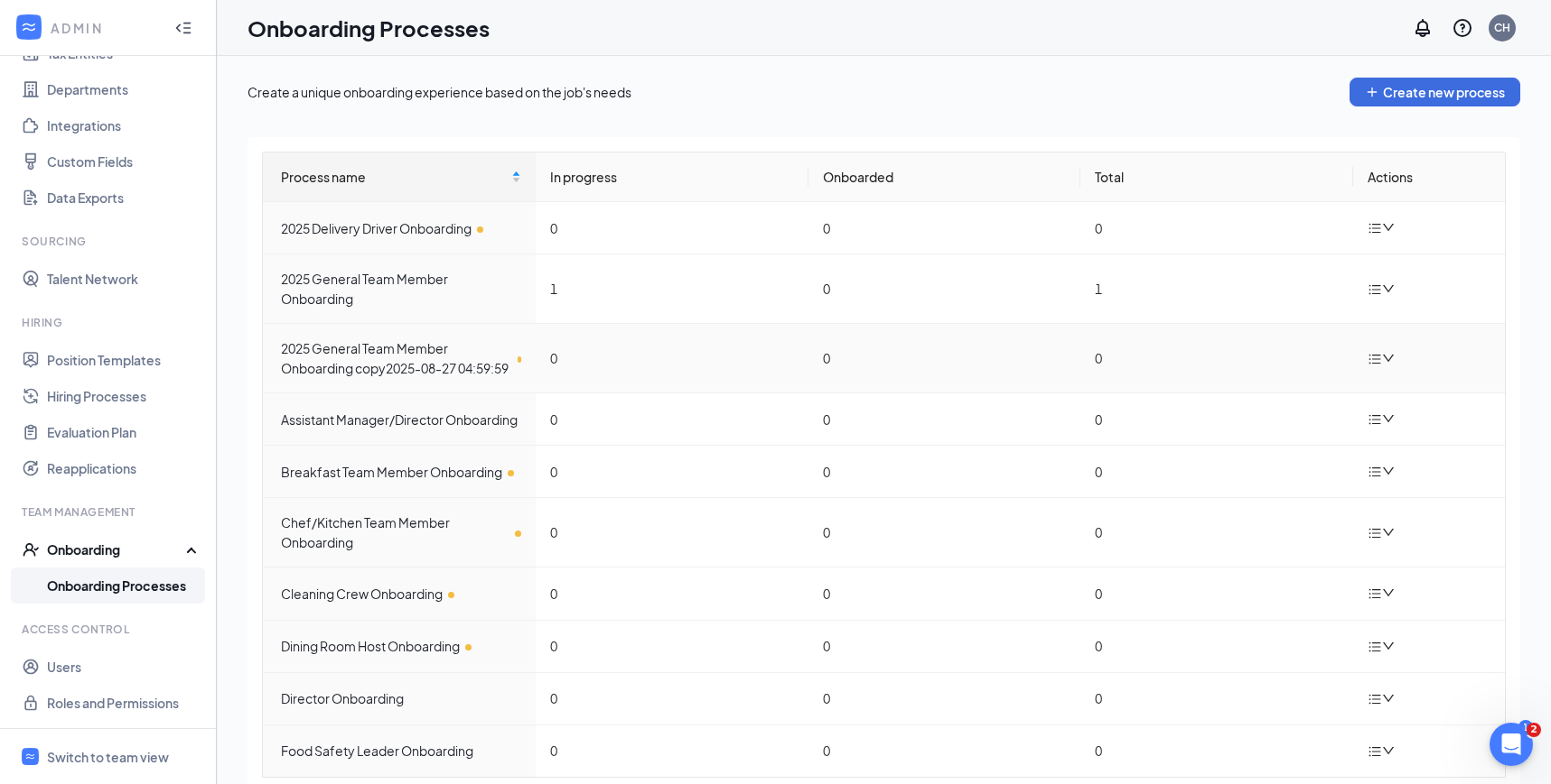
click at [1382, 365] on icon "down" at bounding box center [1388, 358] width 13 height 13
click at [1275, 405] on div "Edit process" at bounding box center [1290, 409] width 195 height 22
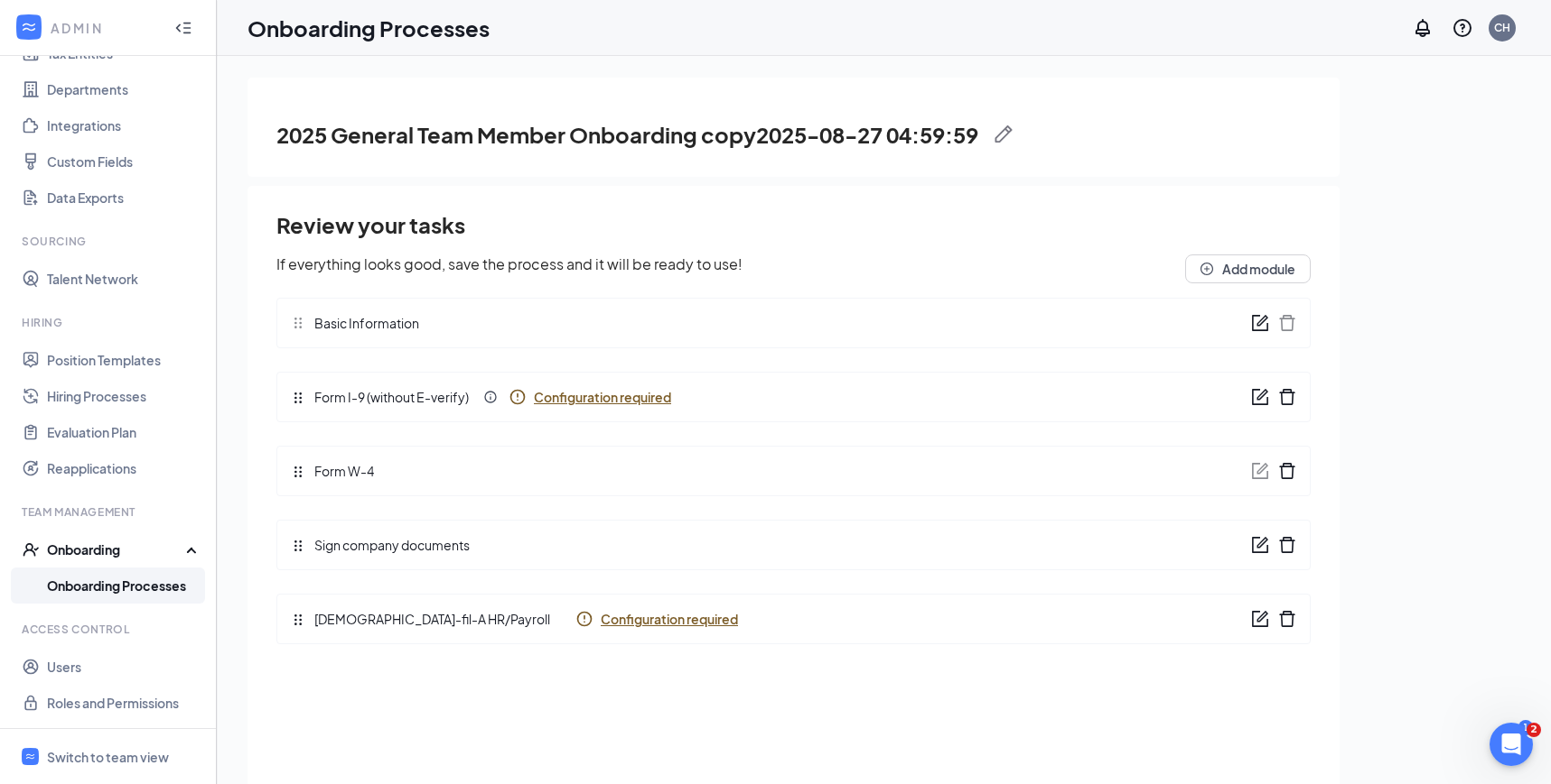
click at [1004, 130] on img at bounding box center [1003, 135] width 18 height 18
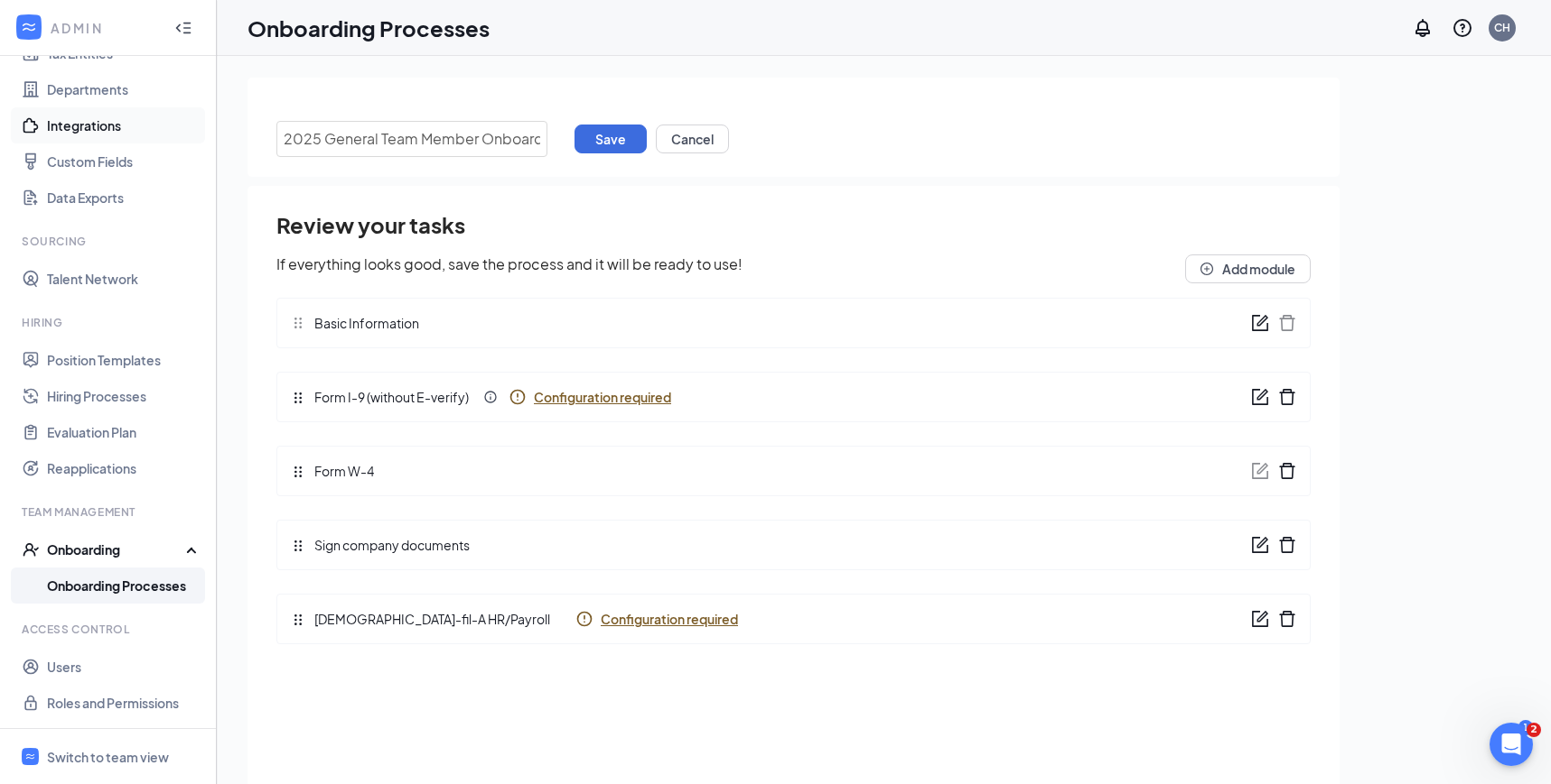
drag, startPoint x: 539, startPoint y: 139, endPoint x: 13, endPoint y: 128, distance: 526.1
click at [19, 128] on div "ADMIN Home Company Settings Locations Tax Entities Departments Integrations Cus…" at bounding box center [776, 432] width 1551 height 866
type input "Opening Shift Team Member Onboarding"
click at [624, 143] on button "Save" at bounding box center [611, 139] width 72 height 29
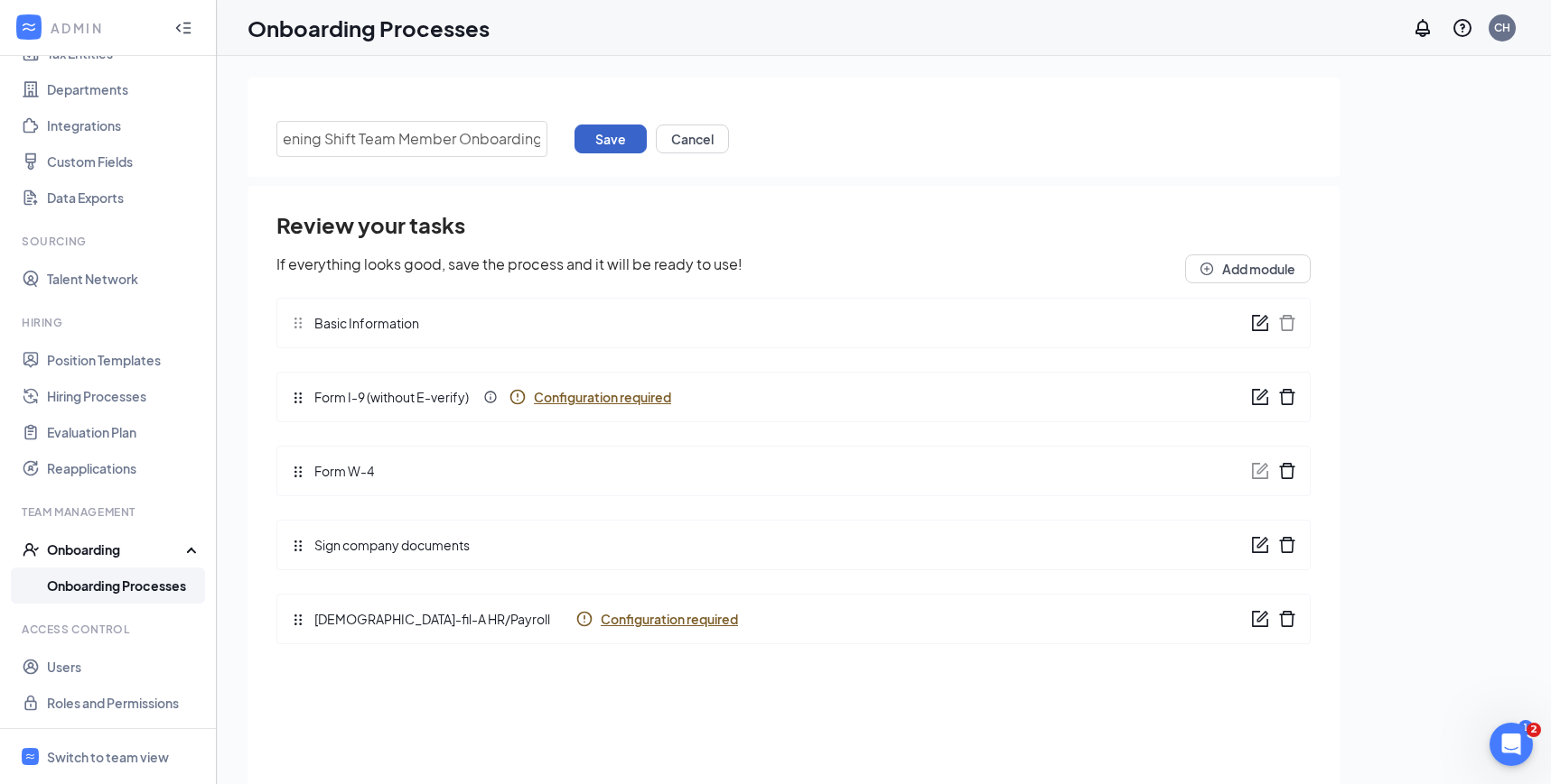
scroll to position [0, 0]
click at [148, 588] on link "Onboarding Processes" at bounding box center [124, 585] width 155 height 36
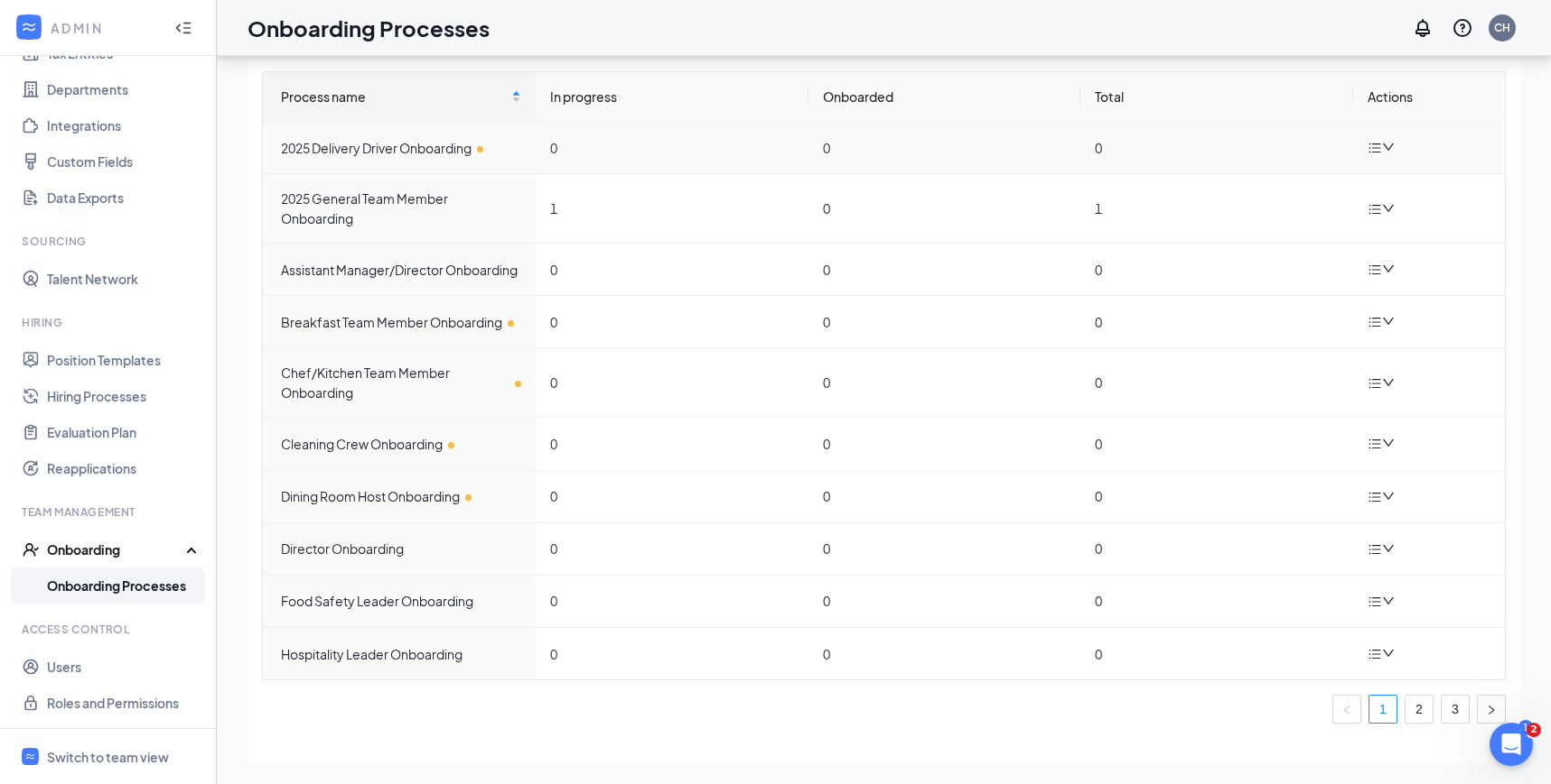
scroll to position [81, 0]
click at [1449, 703] on link "3" at bounding box center [1454, 708] width 27 height 27
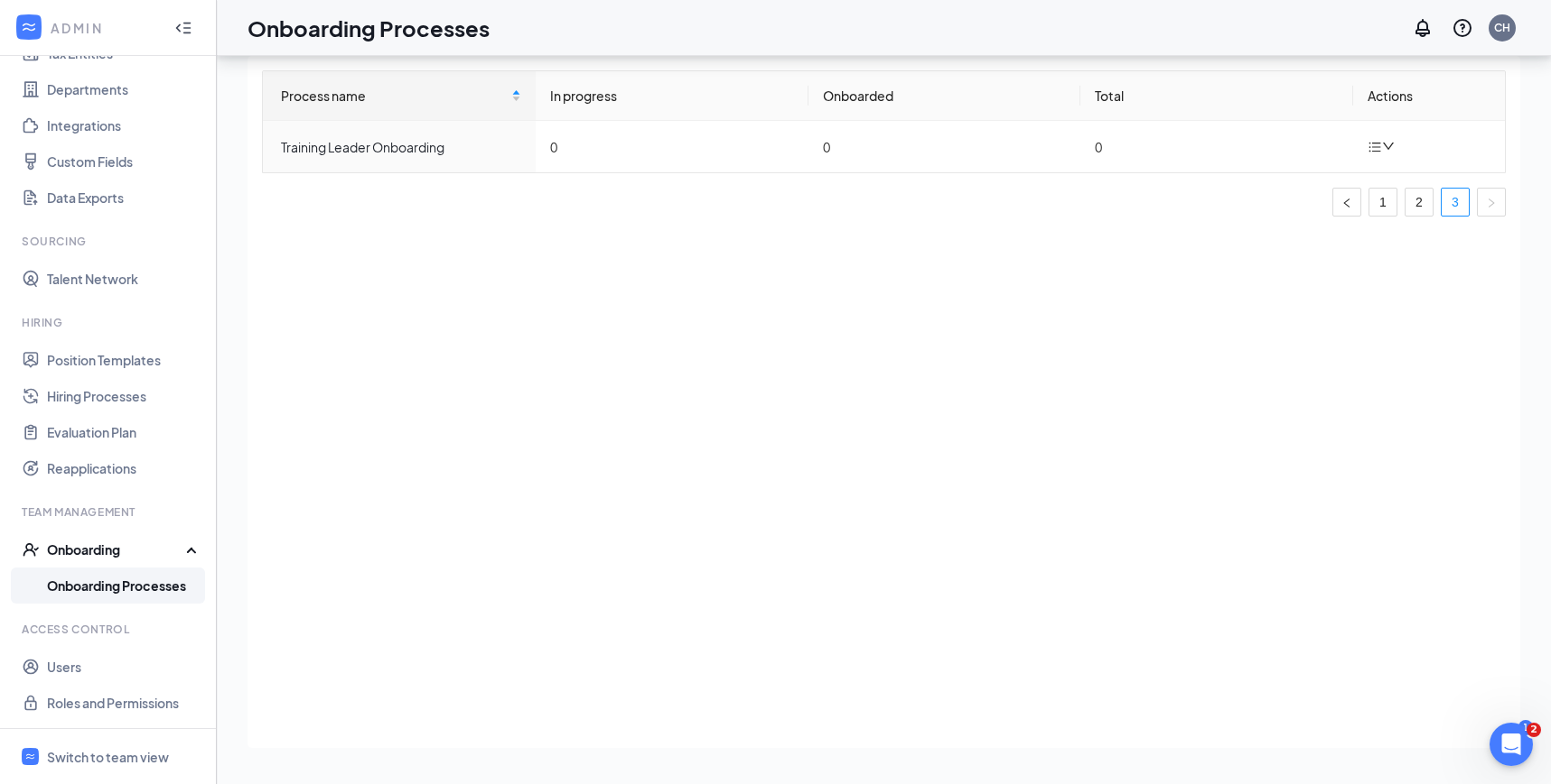
scroll to position [49, 0]
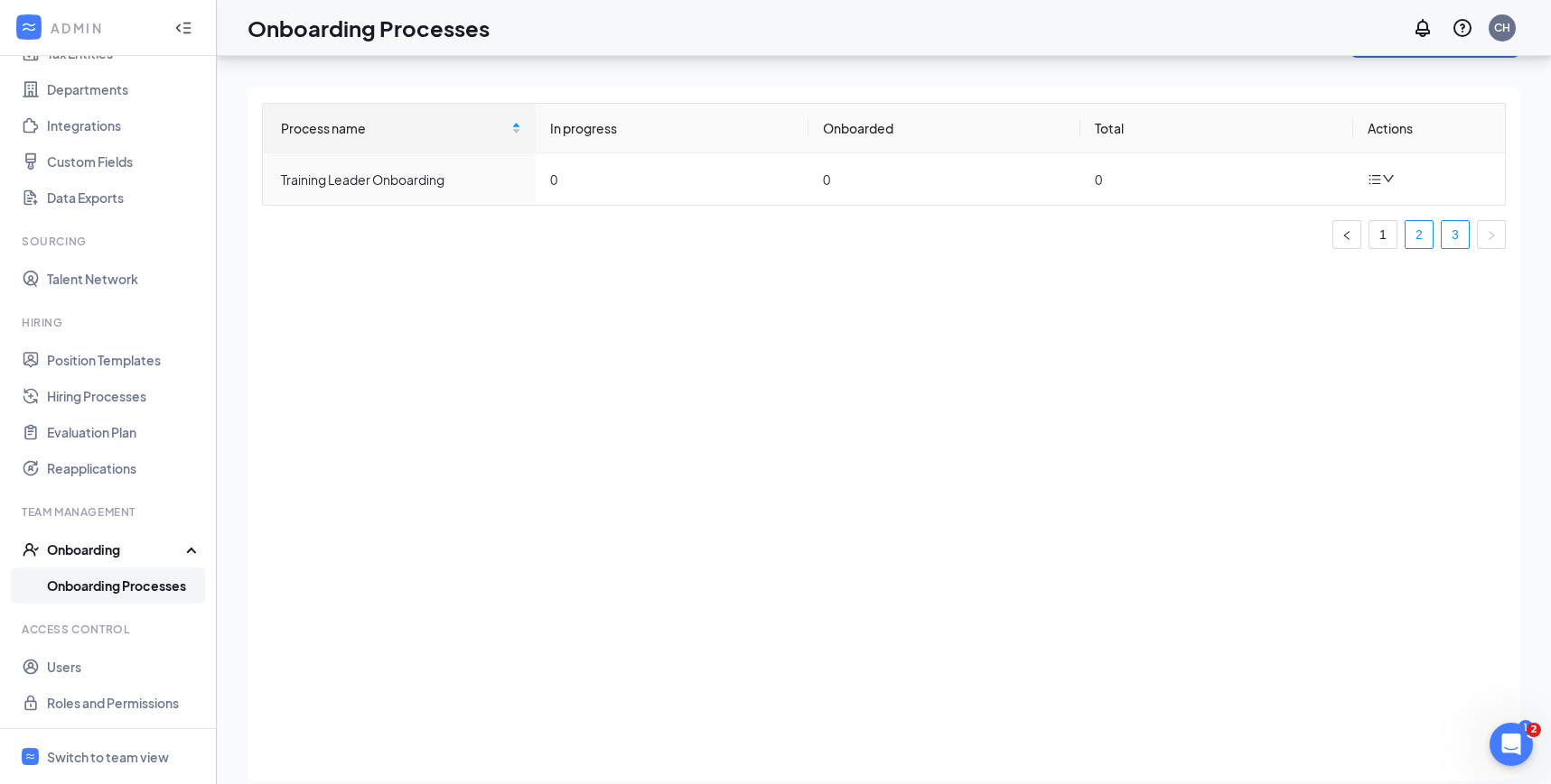
click at [1421, 232] on link "2" at bounding box center [1418, 234] width 27 height 27
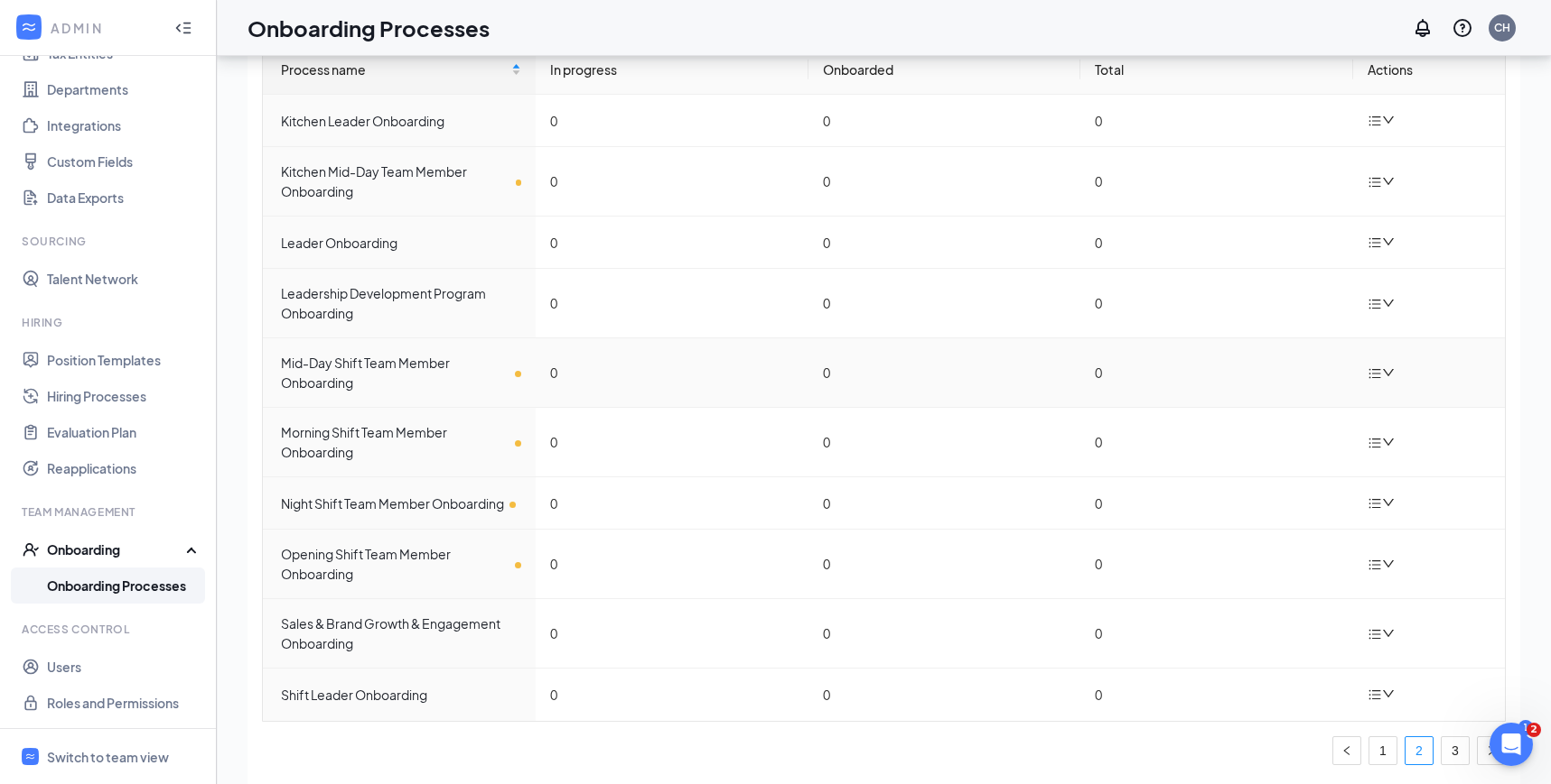
scroll to position [107, 0]
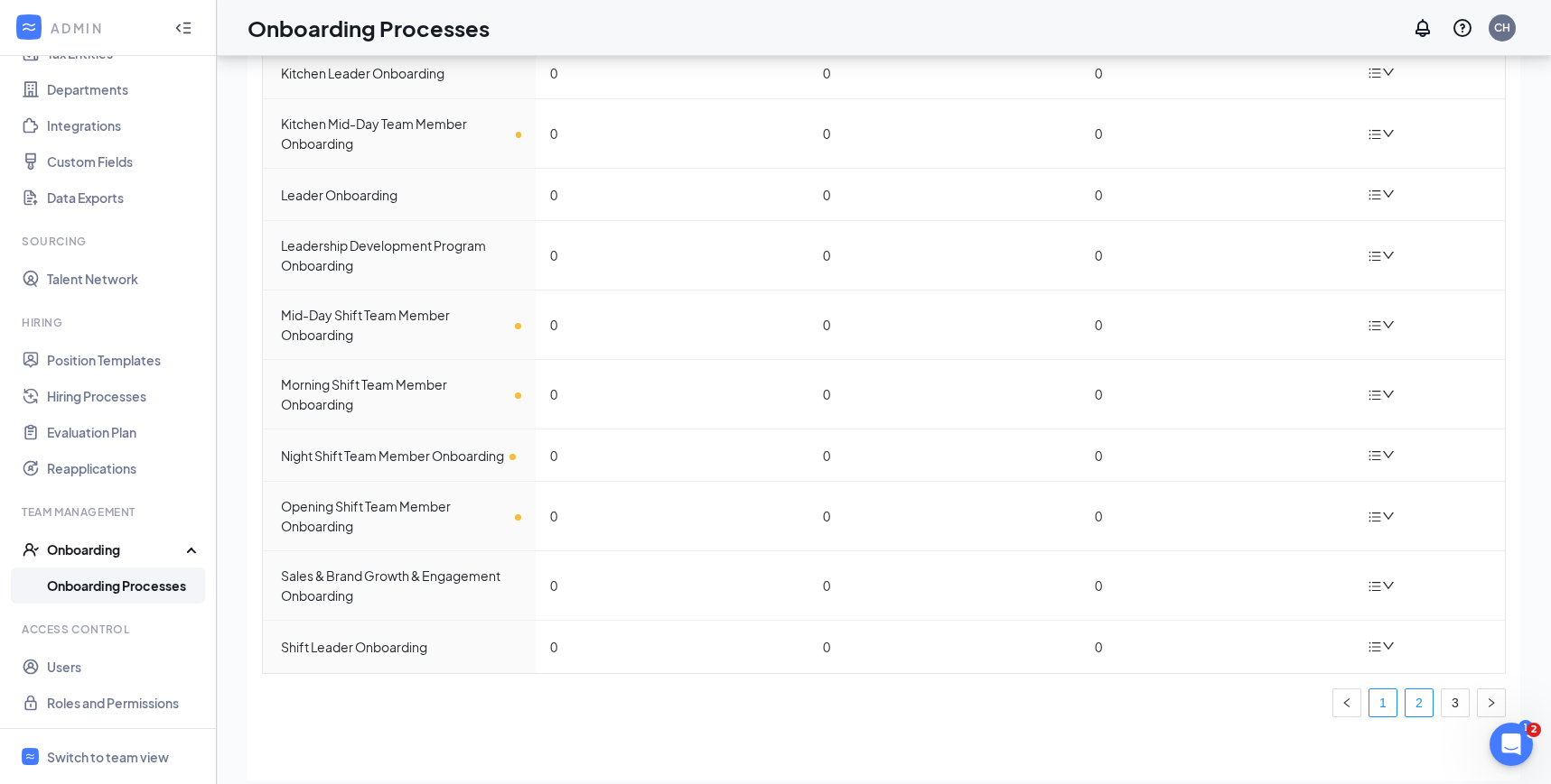
click at [1382, 706] on link "1" at bounding box center [1382, 702] width 27 height 27
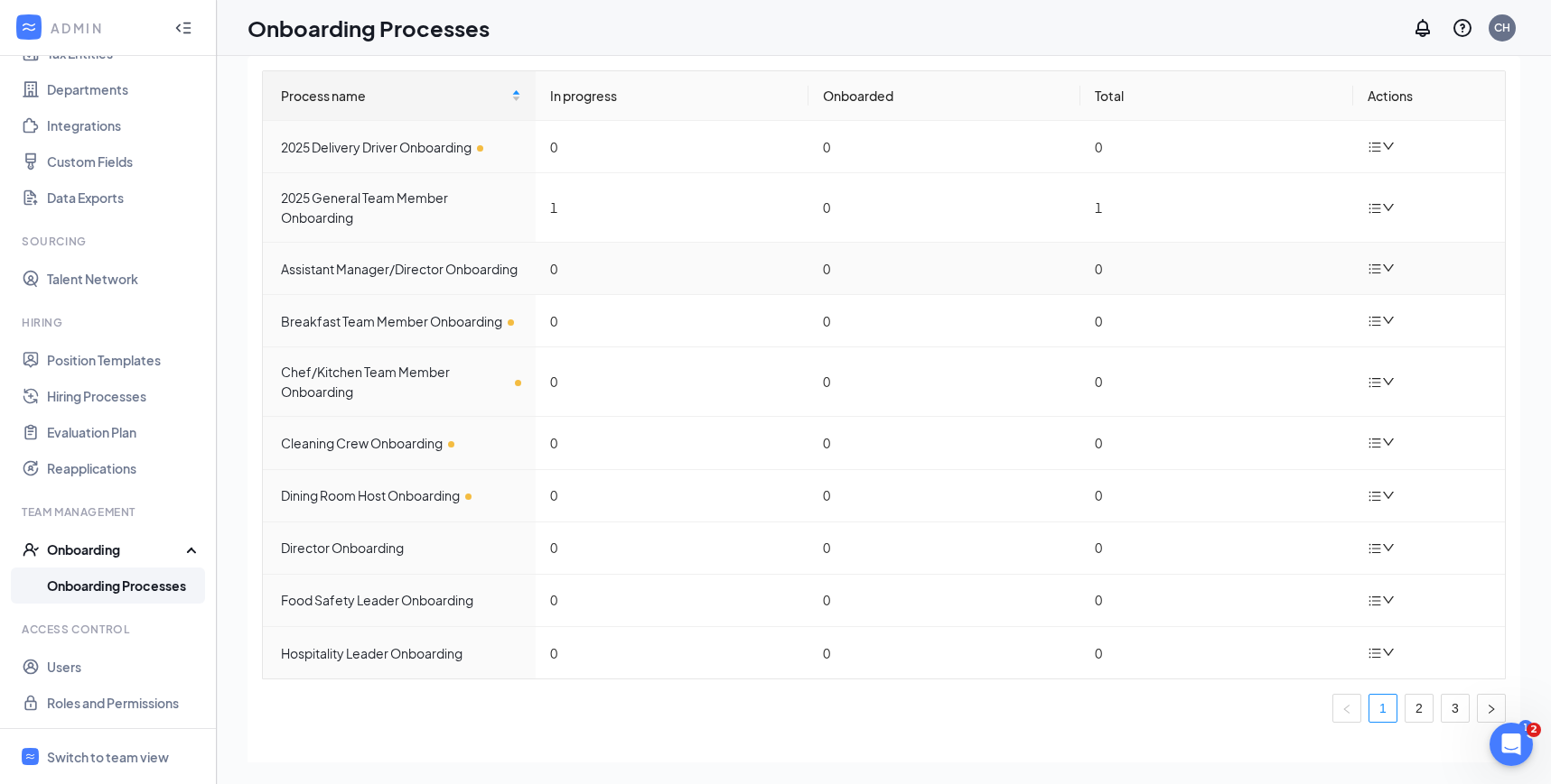
scroll to position [0, 0]
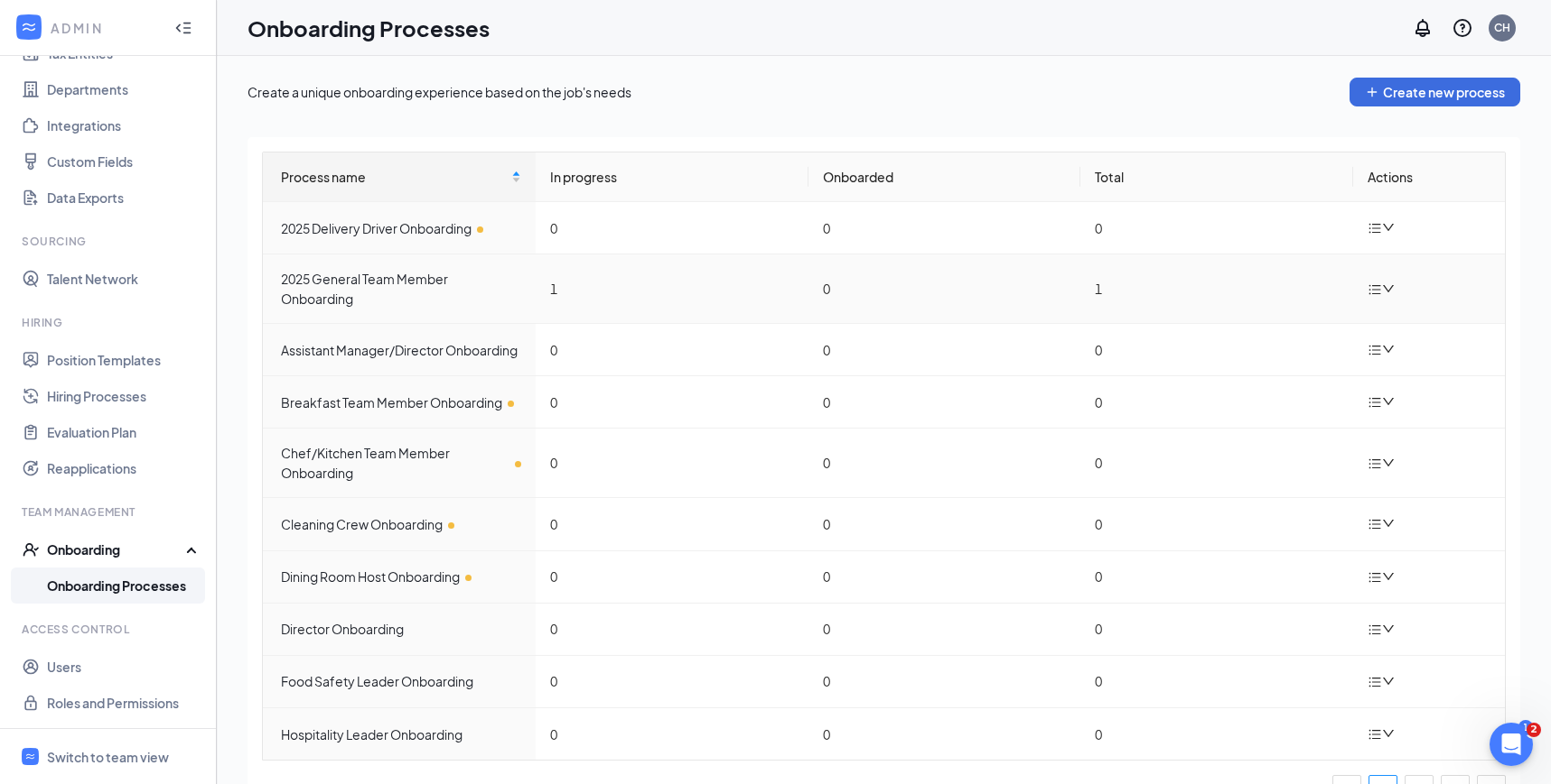
click at [1396, 284] on div at bounding box center [1383, 289] width 32 height 23
click at [1286, 417] on div "Duplicate process" at bounding box center [1290, 409] width 195 height 22
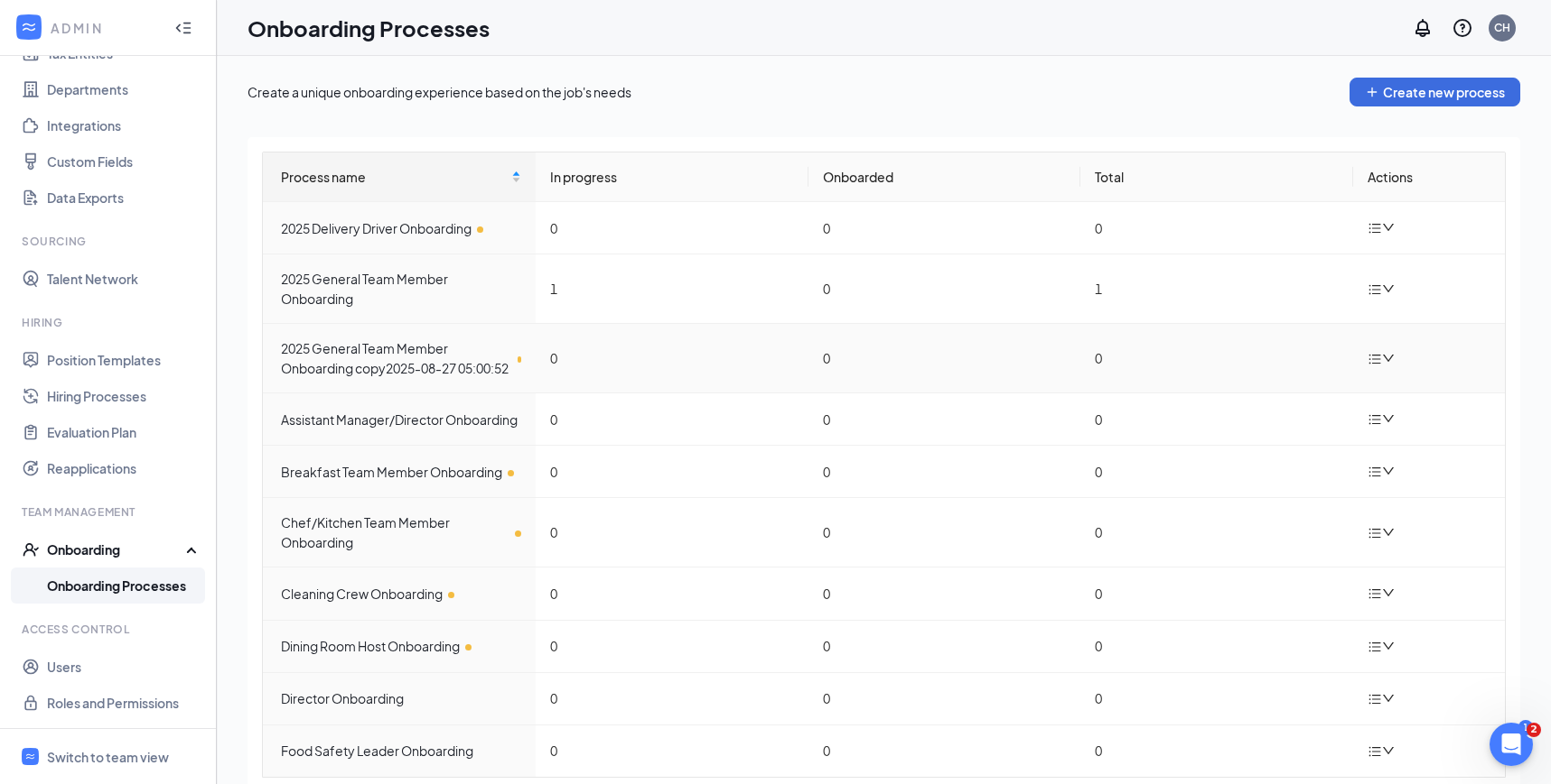
click at [1367, 361] on icon "bars" at bounding box center [1374, 359] width 14 height 14
click at [1380, 363] on icon "bars" at bounding box center [1374, 359] width 14 height 14
click at [1283, 403] on div "Edit process" at bounding box center [1290, 409] width 195 height 22
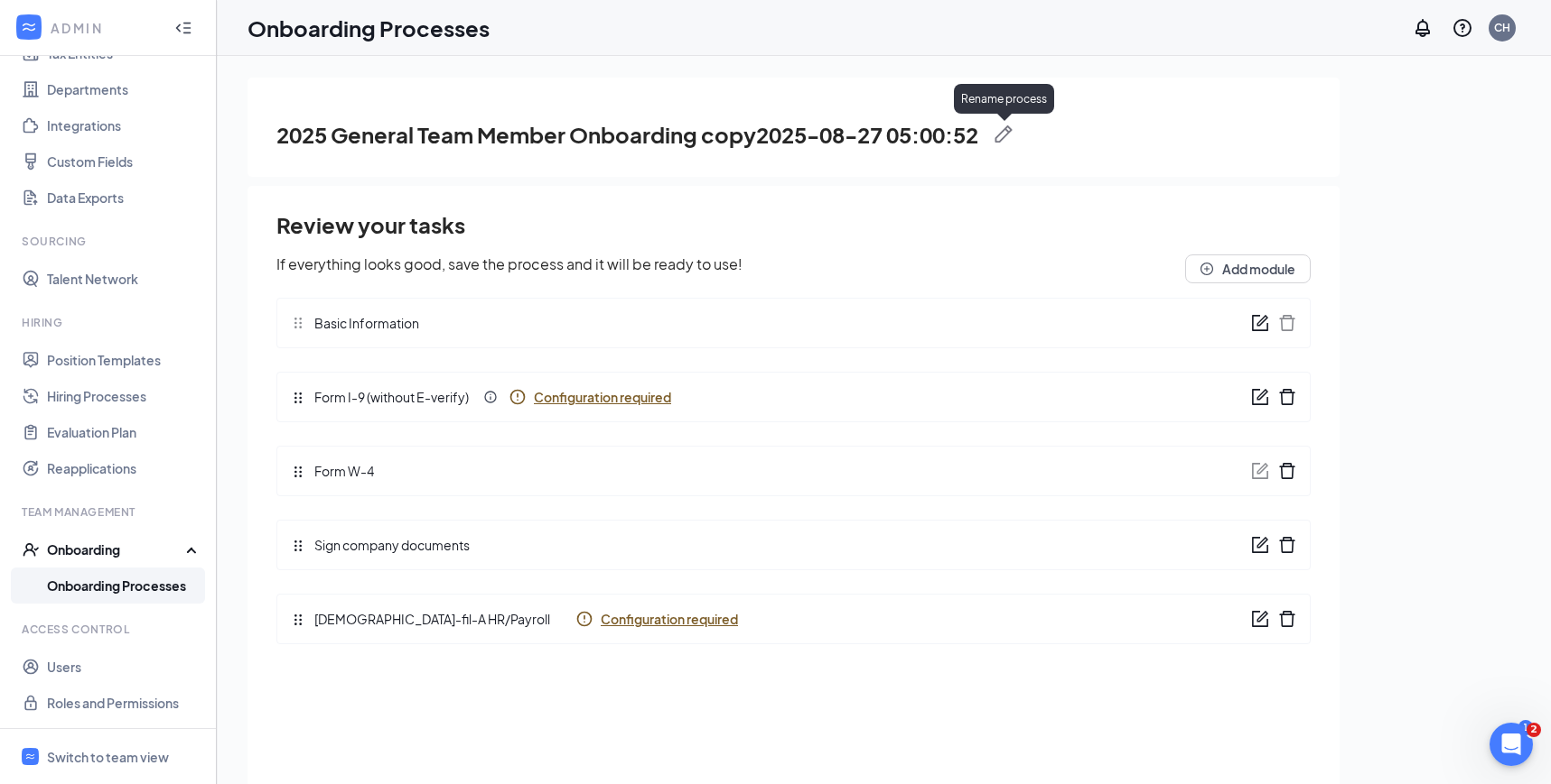
click at [1012, 120] on div "Rename process" at bounding box center [1003, 102] width 100 height 37
click at [1012, 127] on img at bounding box center [1003, 135] width 18 height 18
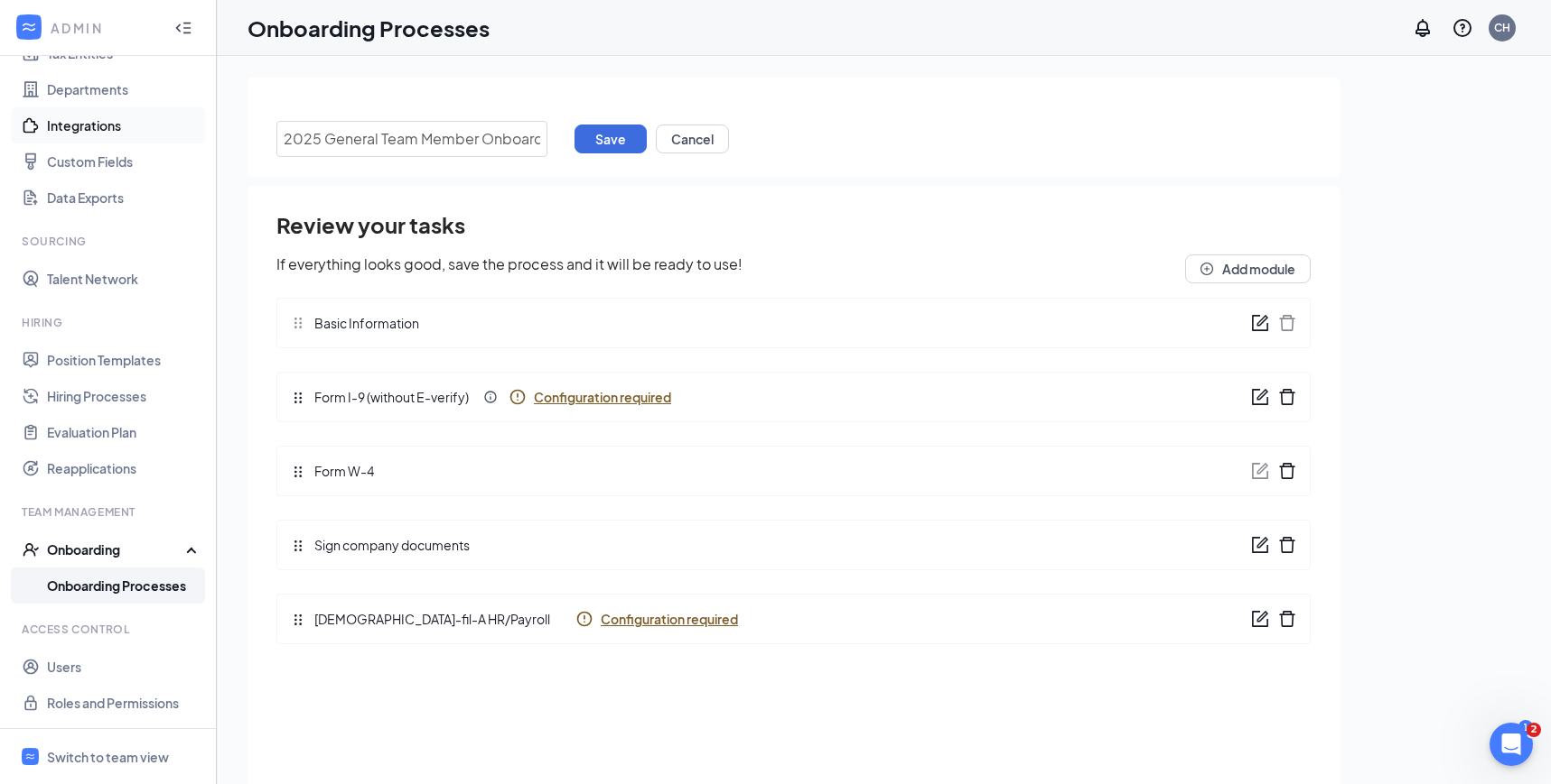
drag, startPoint x: 542, startPoint y: 139, endPoint x: 51, endPoint y: 131, distance: 491.1
click at [52, 132] on div "ADMIN Home Company Settings Locations Tax Entities Departments Integrations Cus…" at bounding box center [776, 432] width 1551 height 866
type input "Prep Team Member Onboarding"
click at [589, 143] on button "Save" at bounding box center [611, 139] width 72 height 29
click at [174, 582] on link "Onboarding Processes" at bounding box center [124, 585] width 155 height 36
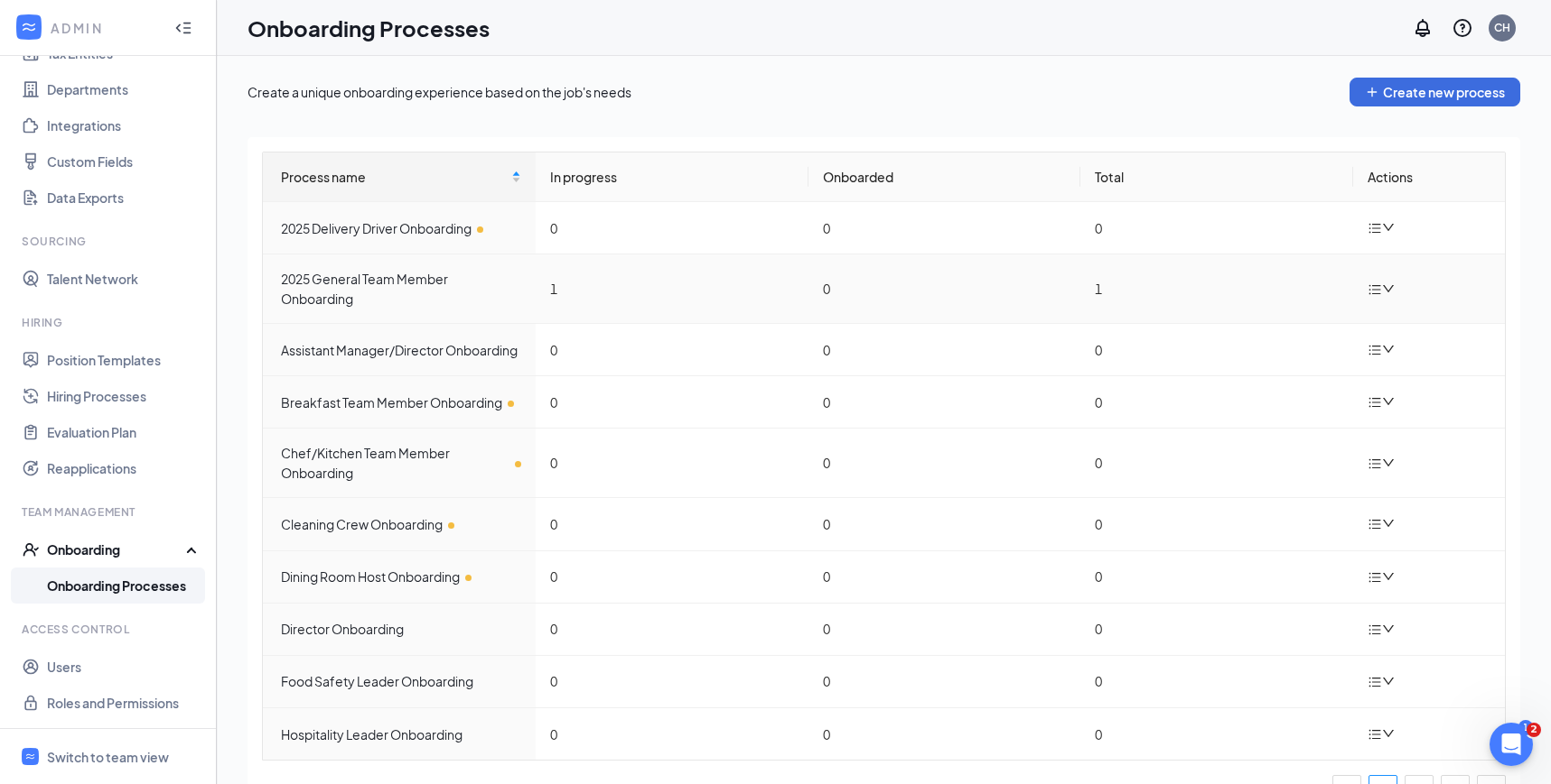
click at [1383, 286] on icon "down" at bounding box center [1387, 289] width 11 height 7
click at [1240, 416] on div "Duplicate process" at bounding box center [1290, 409] width 195 height 22
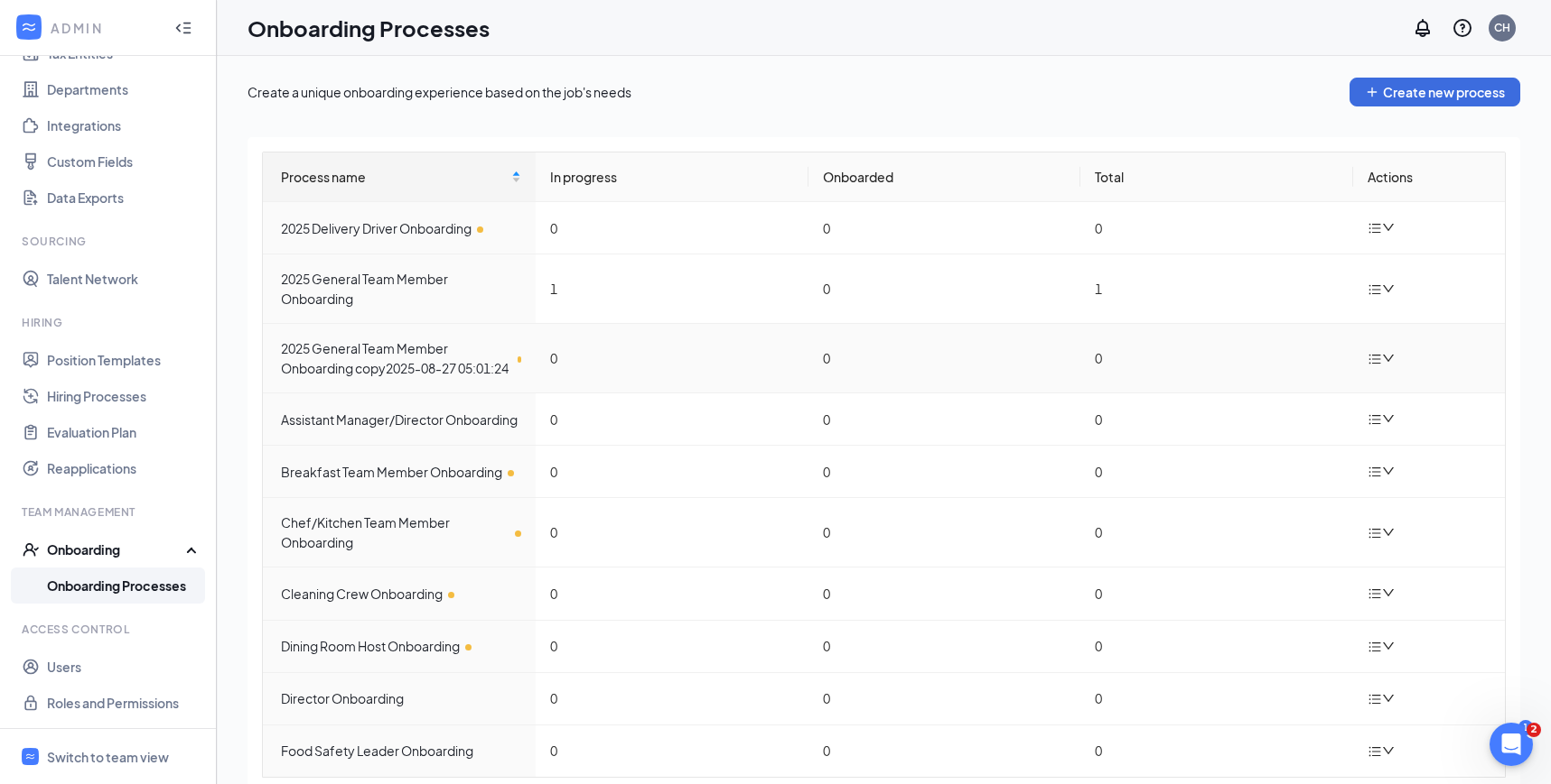
click at [1384, 365] on icon "down" at bounding box center [1388, 358] width 13 height 13
click at [1315, 392] on li "Edit process" at bounding box center [1290, 409] width 217 height 40
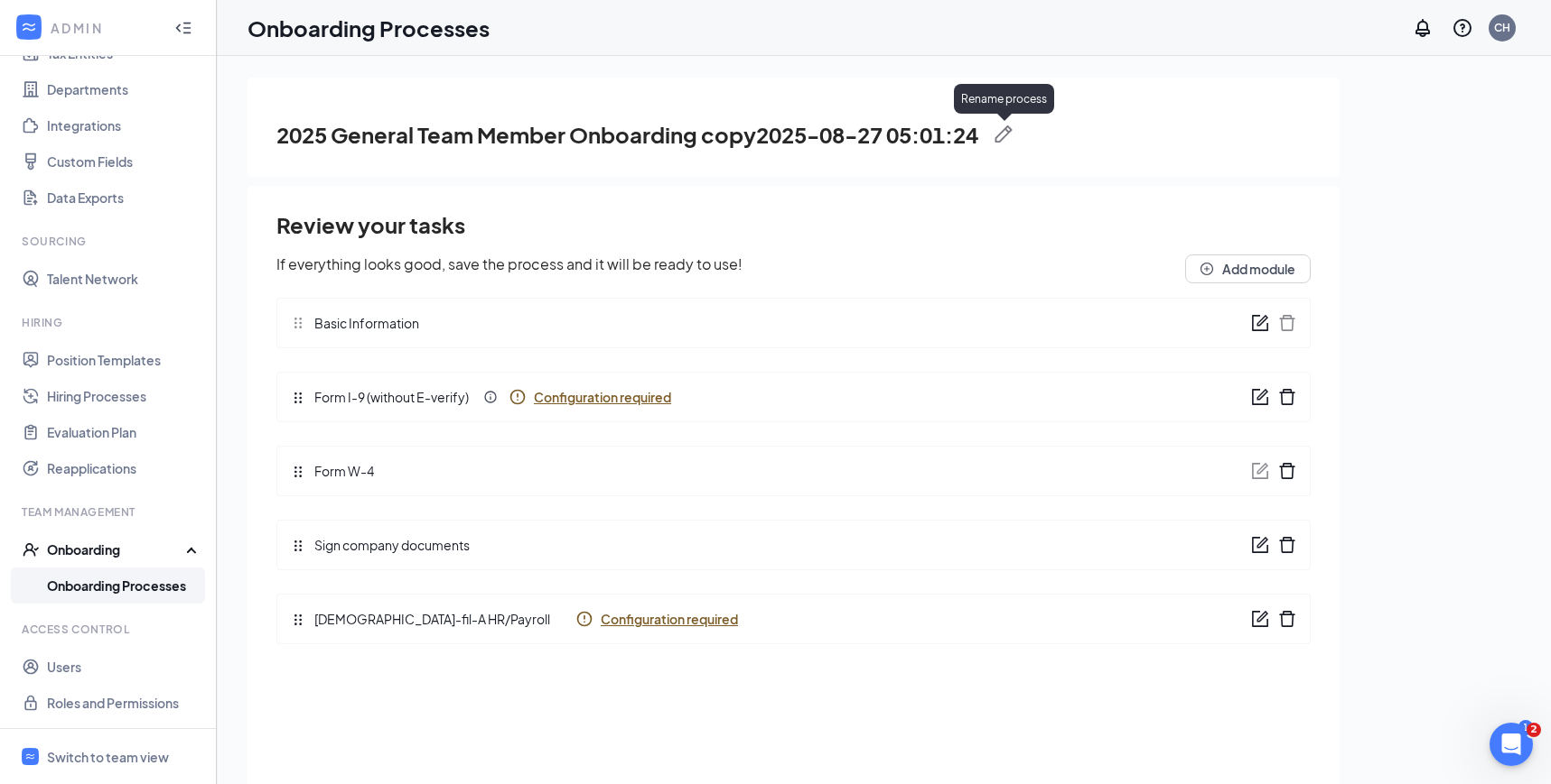
click at [1012, 127] on img at bounding box center [1003, 135] width 18 height 18
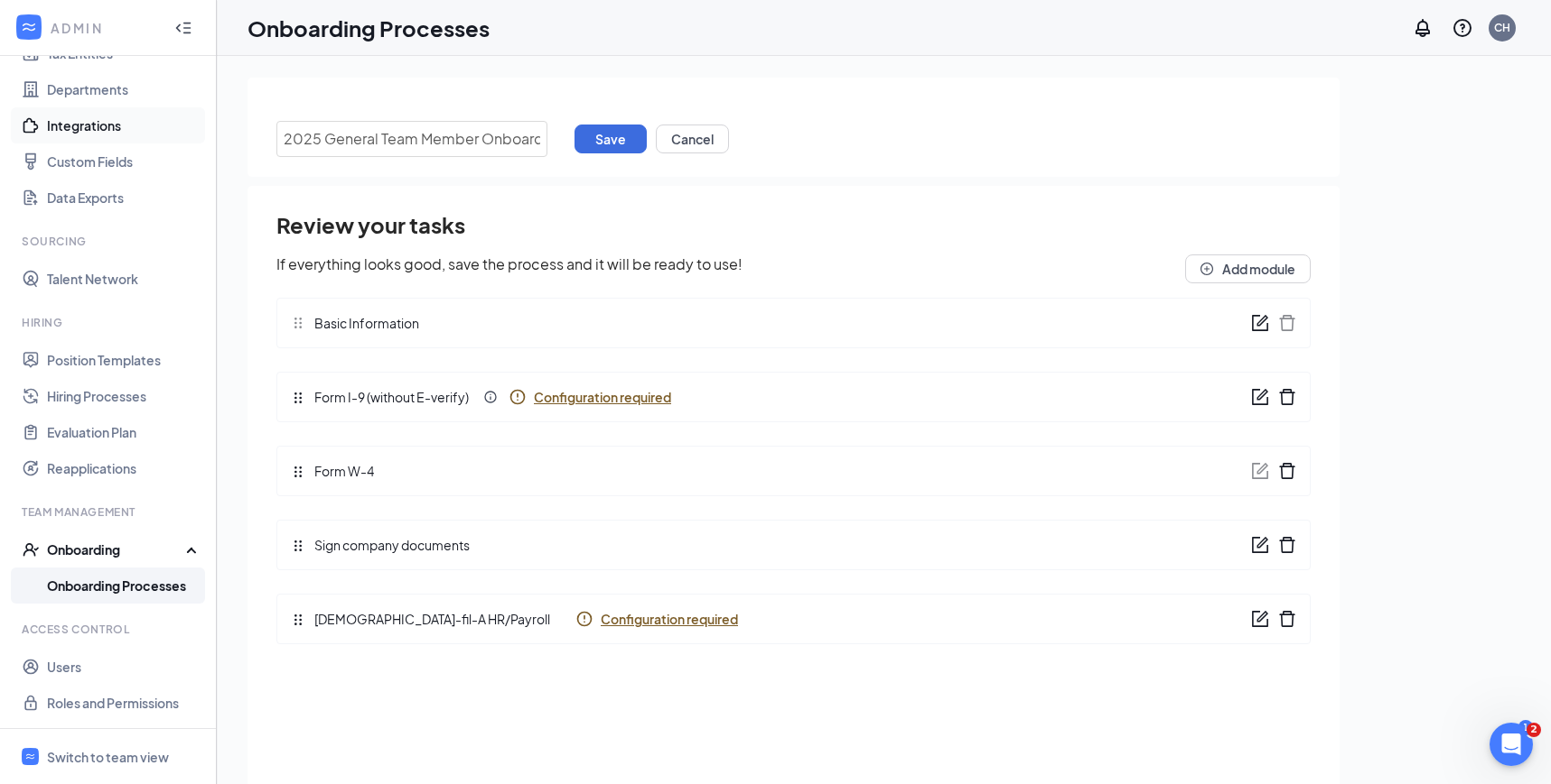
drag, startPoint x: 541, startPoint y: 136, endPoint x: 50, endPoint y: 124, distance: 491.1
click at [50, 127] on div "ADMIN Home Company Settings Locations Tax Entities Departments Integrations Cus…" at bounding box center [776, 432] width 1551 height 866
type input "Flexible College Schedule Team Member Onboarding"
click at [614, 129] on button "Save" at bounding box center [611, 139] width 72 height 29
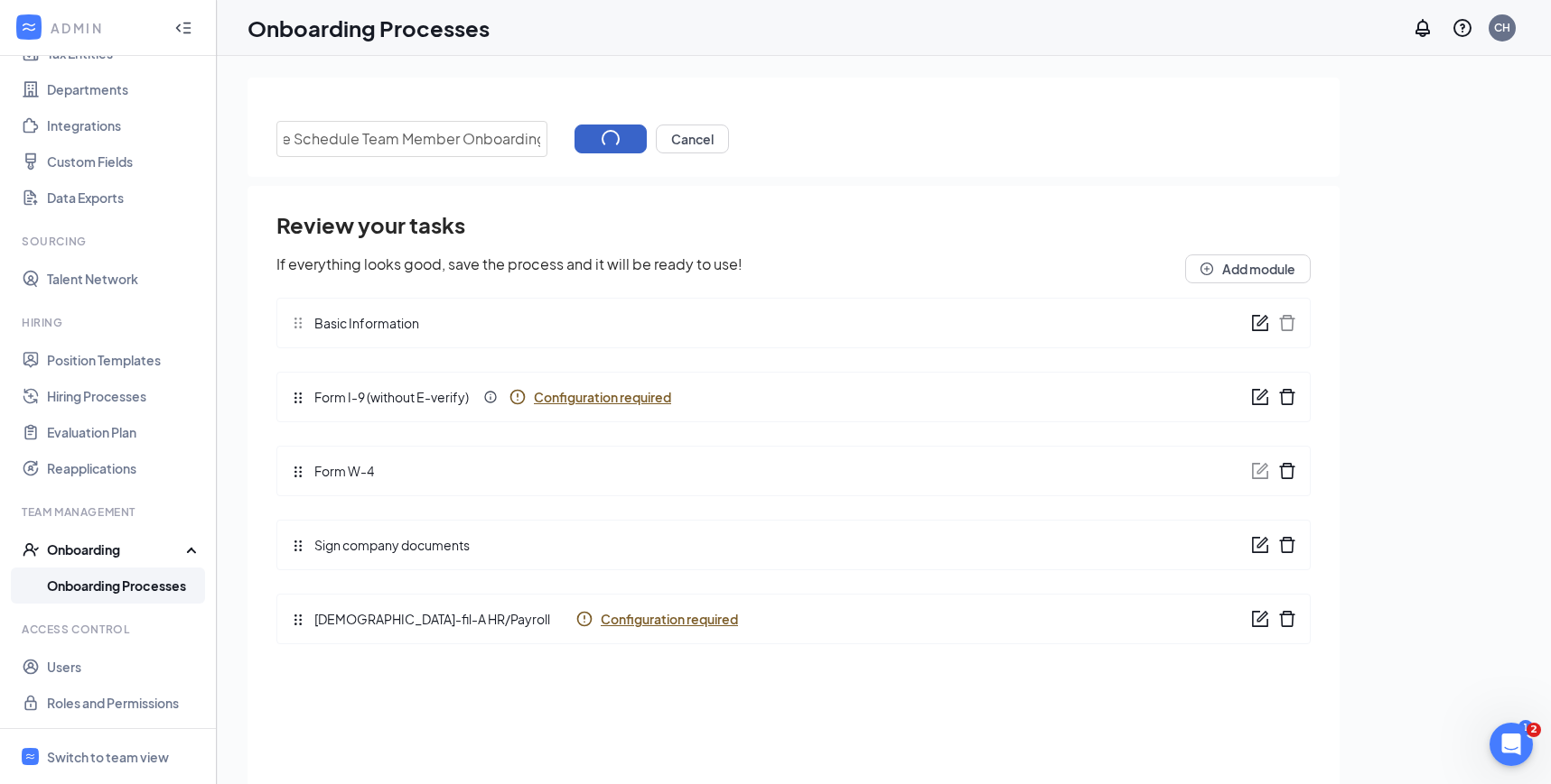
scroll to position [0, 0]
click at [130, 594] on link "Onboarding Processes" at bounding box center [124, 585] width 155 height 36
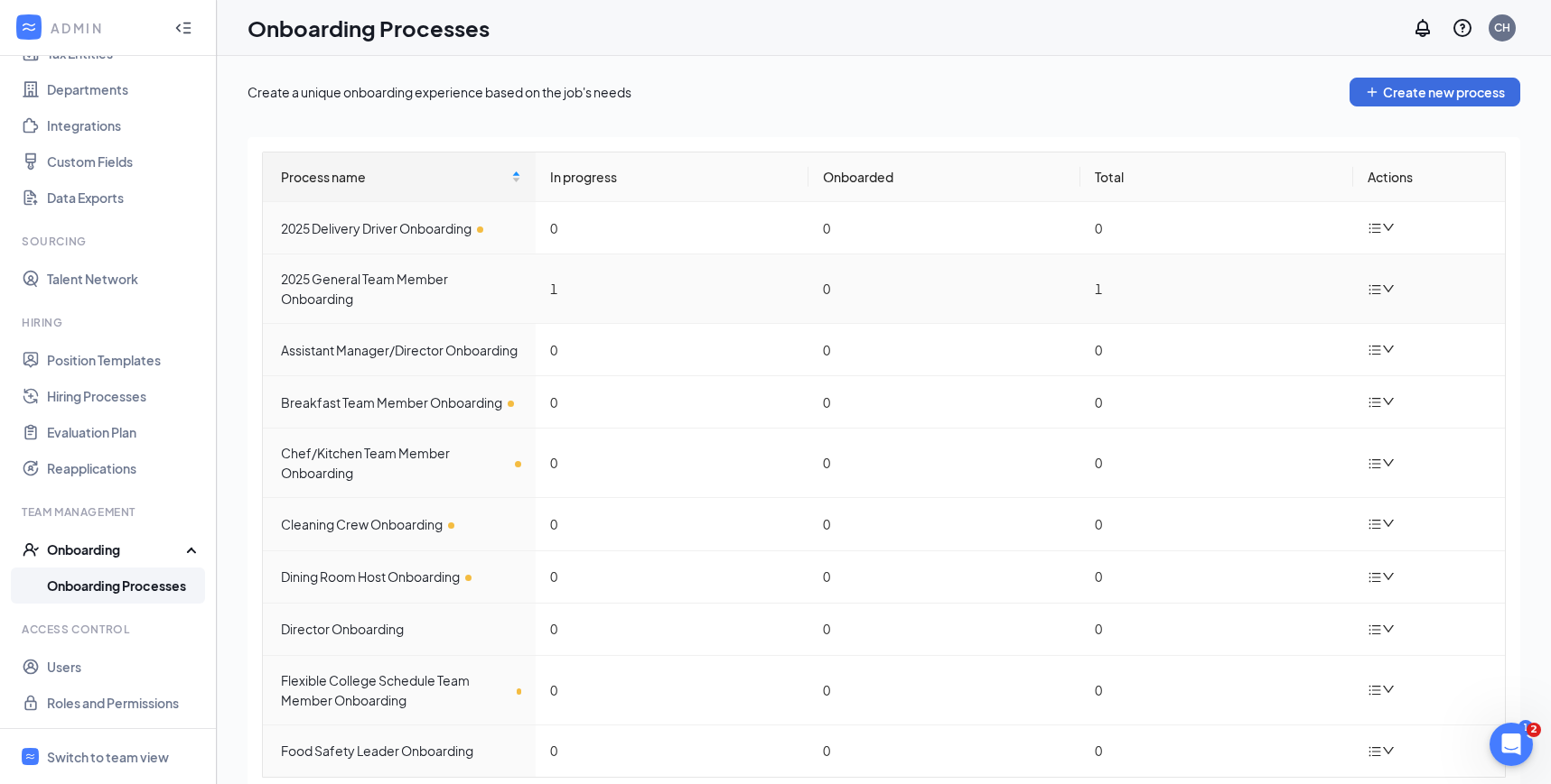
click at [1384, 286] on icon "down" at bounding box center [1387, 289] width 11 height 7
click at [1259, 333] on div "Edit process" at bounding box center [1290, 331] width 195 height 22
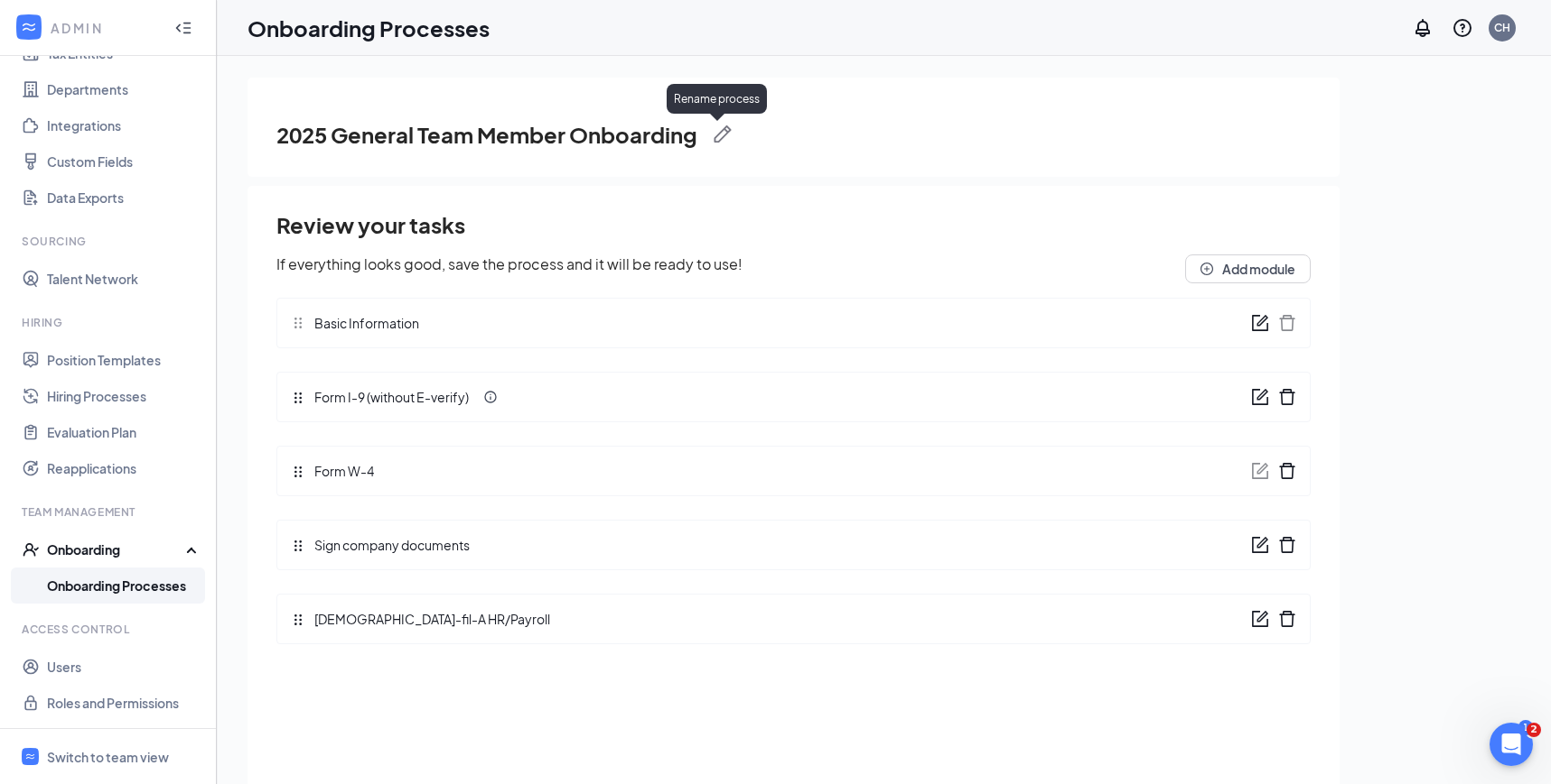
click at [728, 134] on img at bounding box center [723, 135] width 18 height 18
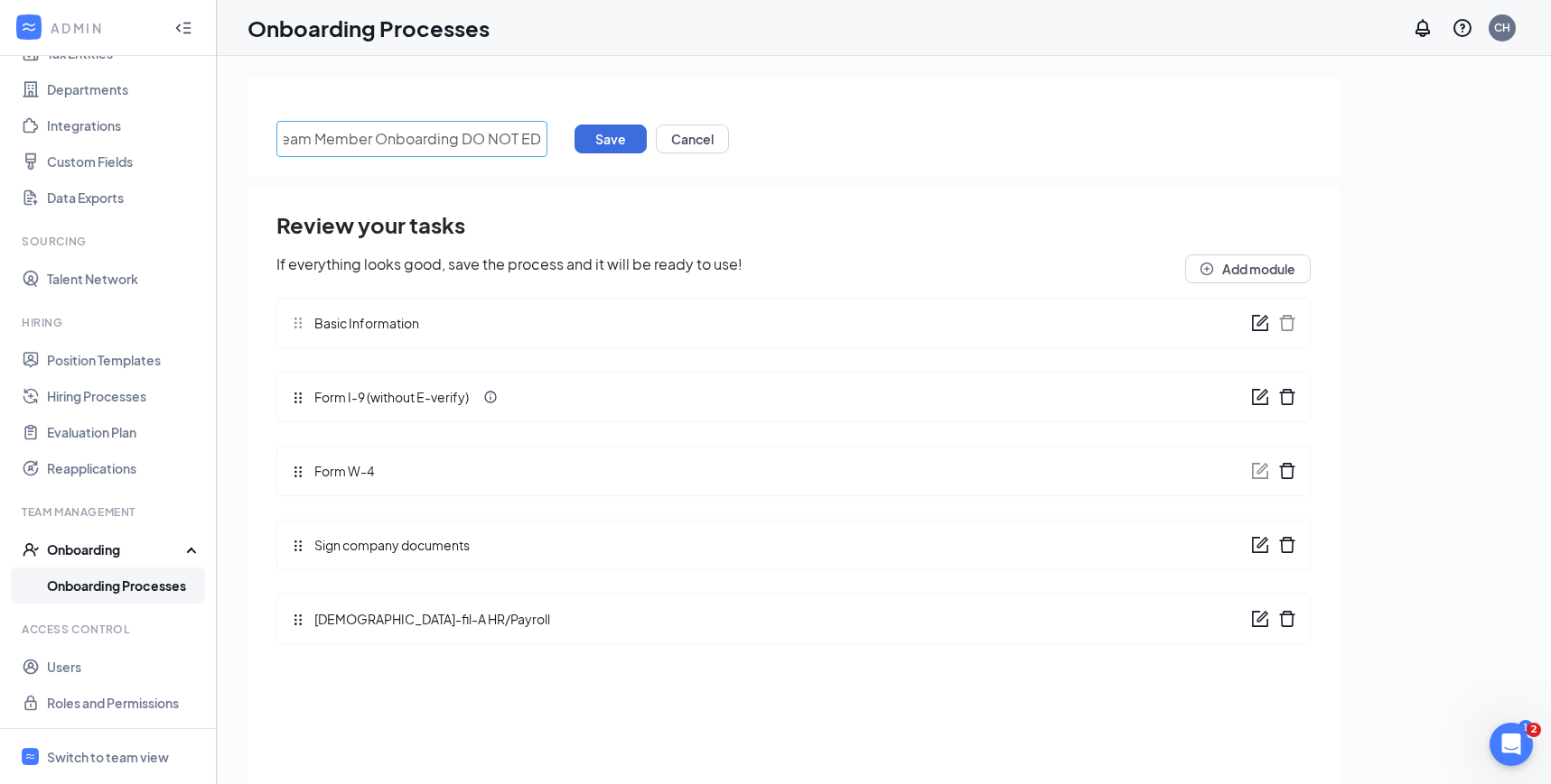
scroll to position [0, 114]
type input "2025 General Team Member Onboarding DO NOT EDIT"
click at [585, 144] on button "Save" at bounding box center [611, 139] width 72 height 29
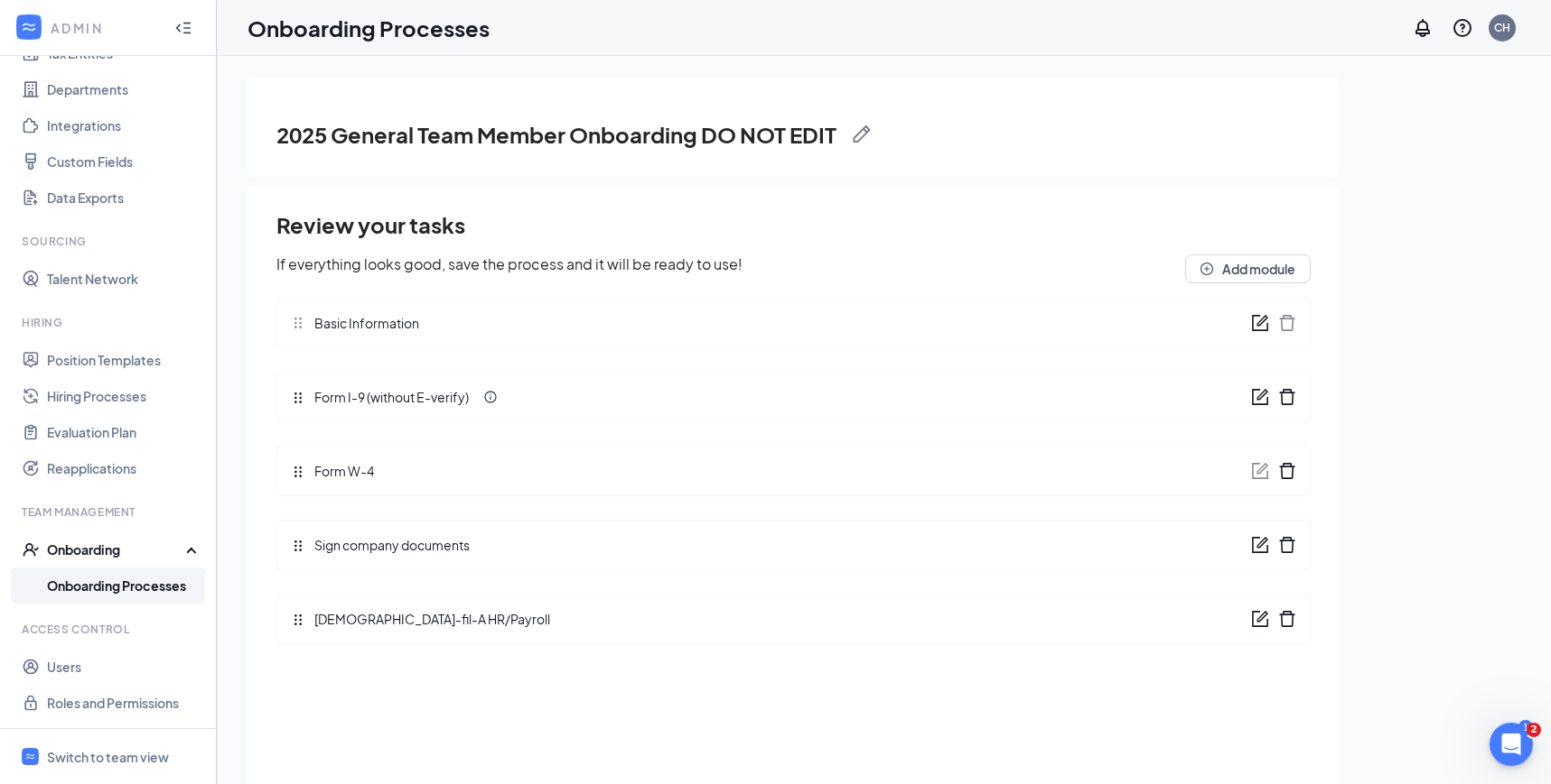
click at [164, 578] on link "Onboarding Processes" at bounding box center [124, 585] width 155 height 36
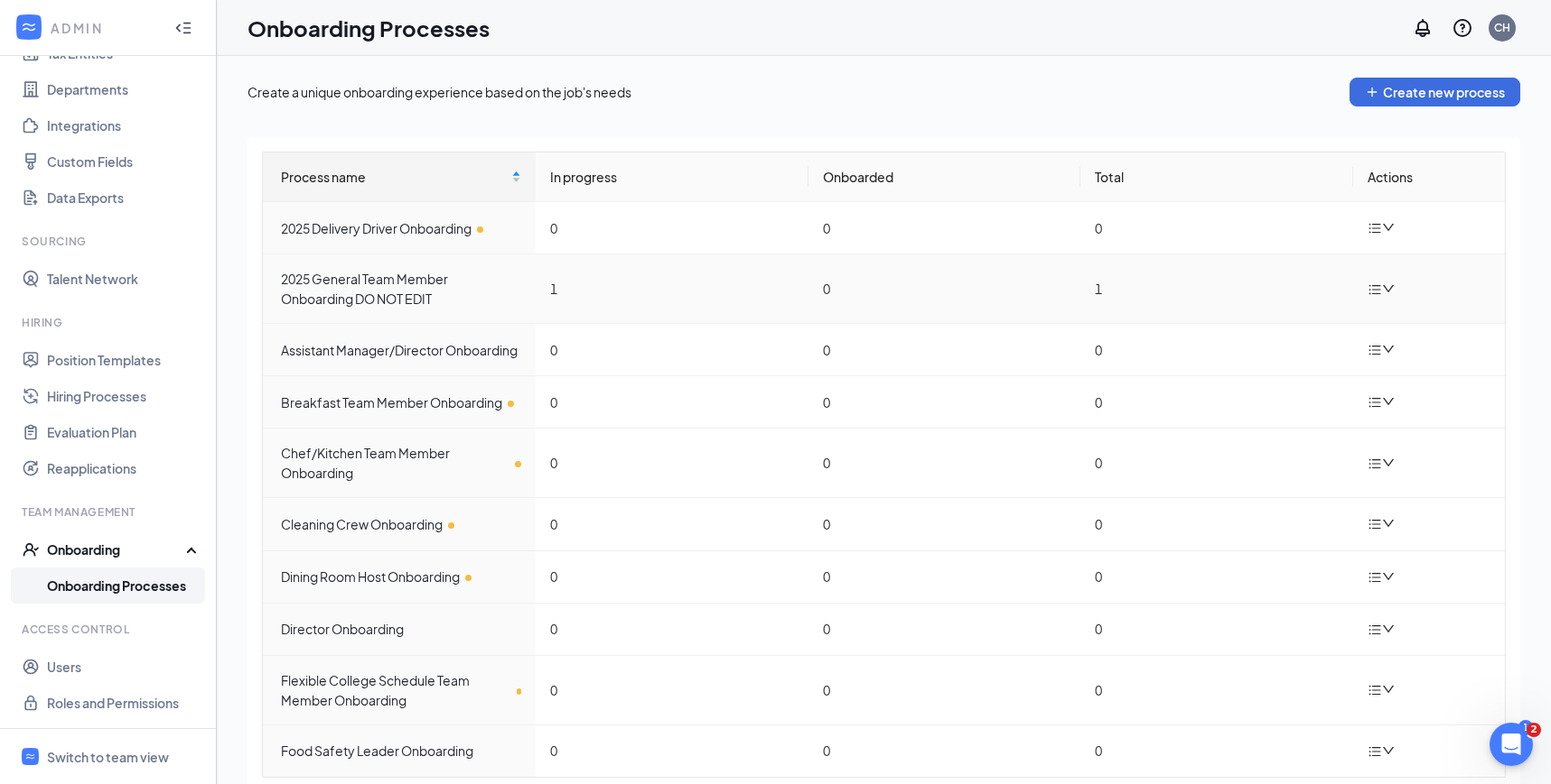
click at [1388, 283] on icon "down" at bounding box center [1388, 289] width 13 height 13
click at [1265, 403] on div "Duplicate process" at bounding box center [1290, 409] width 195 height 22
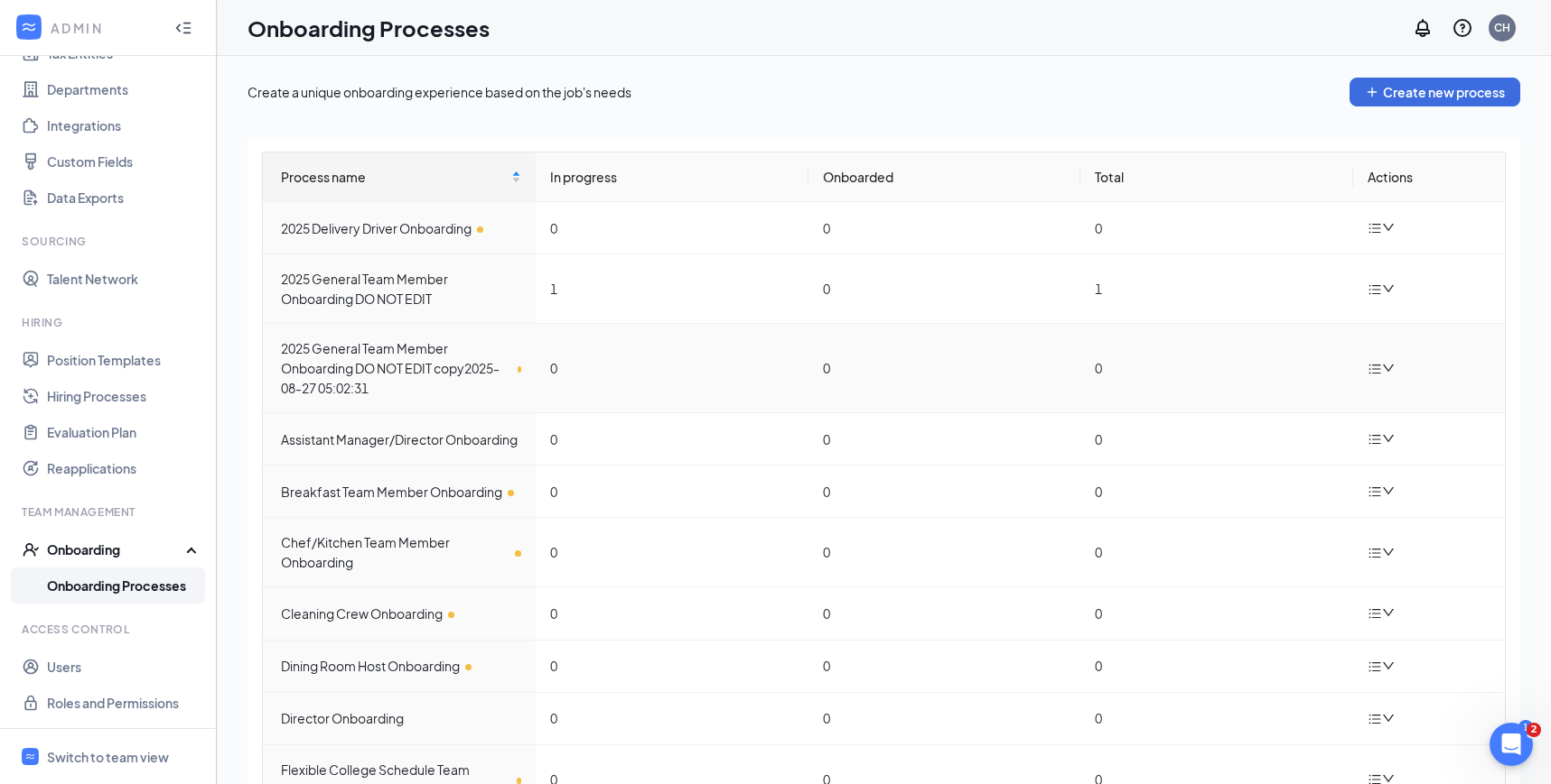
click at [1401, 363] on td at bounding box center [1429, 368] width 152 height 89
click at [1386, 365] on icon "down" at bounding box center [1388, 368] width 13 height 13
click at [1288, 407] on div "Edit process" at bounding box center [1290, 409] width 195 height 22
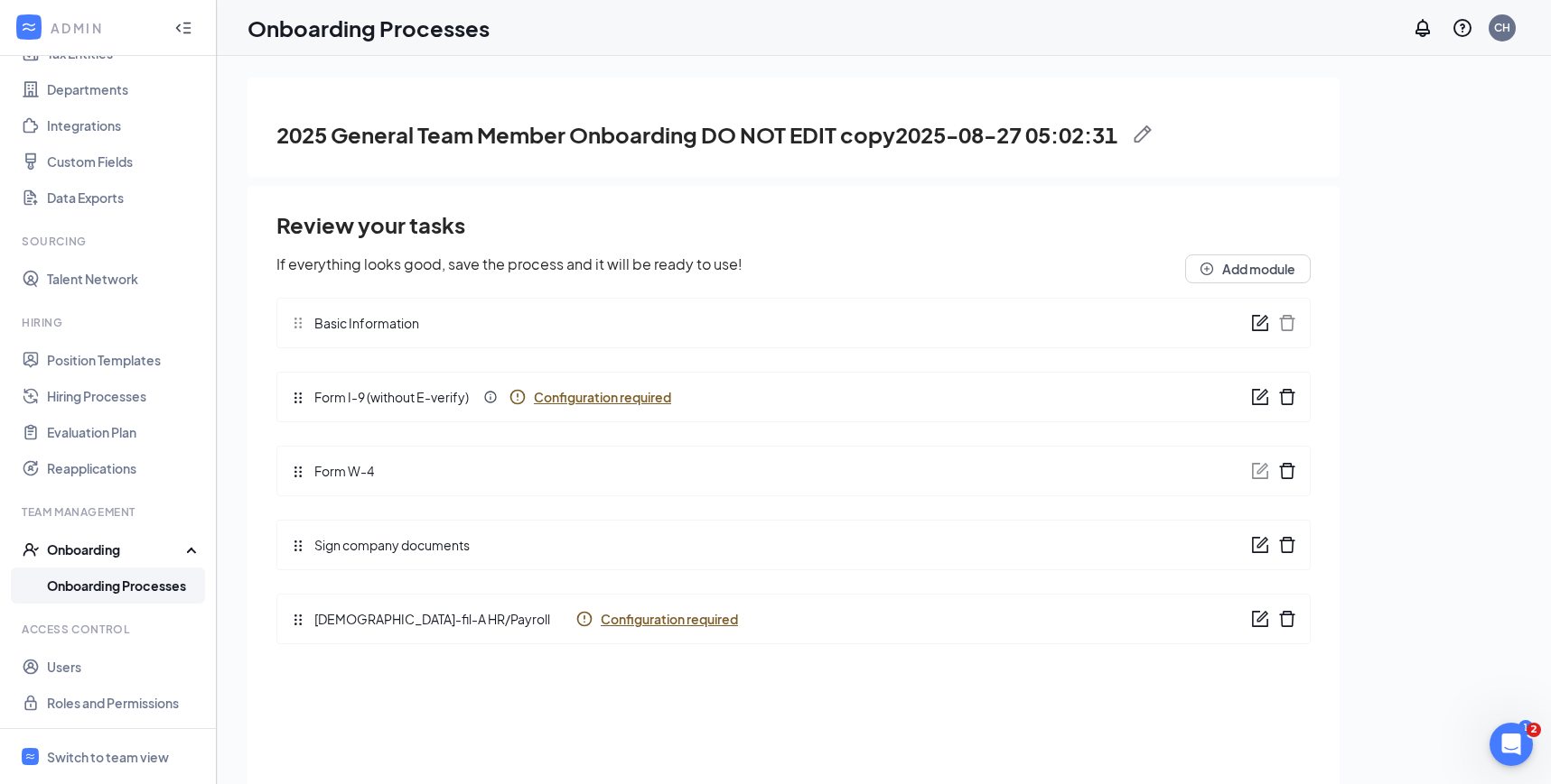
click at [1146, 126] on img at bounding box center [1142, 135] width 18 height 18
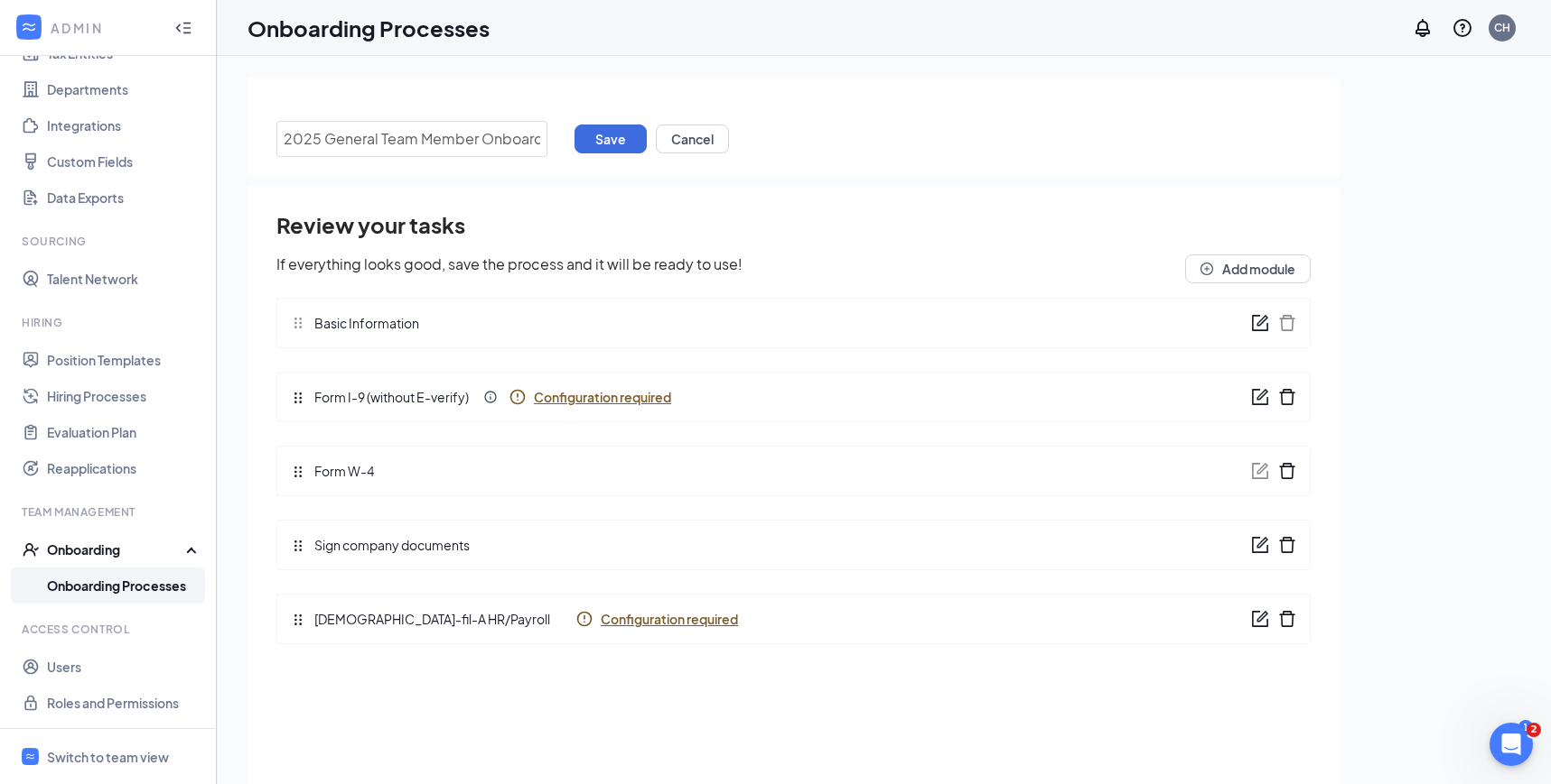
scroll to position [0, 306]
drag, startPoint x: 351, startPoint y: 140, endPoint x: 755, endPoint y: 129, distance: 404.1
click at [755, 129] on div "2025 General Team Member Onboarding DO NOT EDIT copy2025-08-27 05:02:31 Save Ca…" at bounding box center [793, 139] width 1034 height 36
drag, startPoint x: 352, startPoint y: 137, endPoint x: 839, endPoint y: 157, distance: 487.4
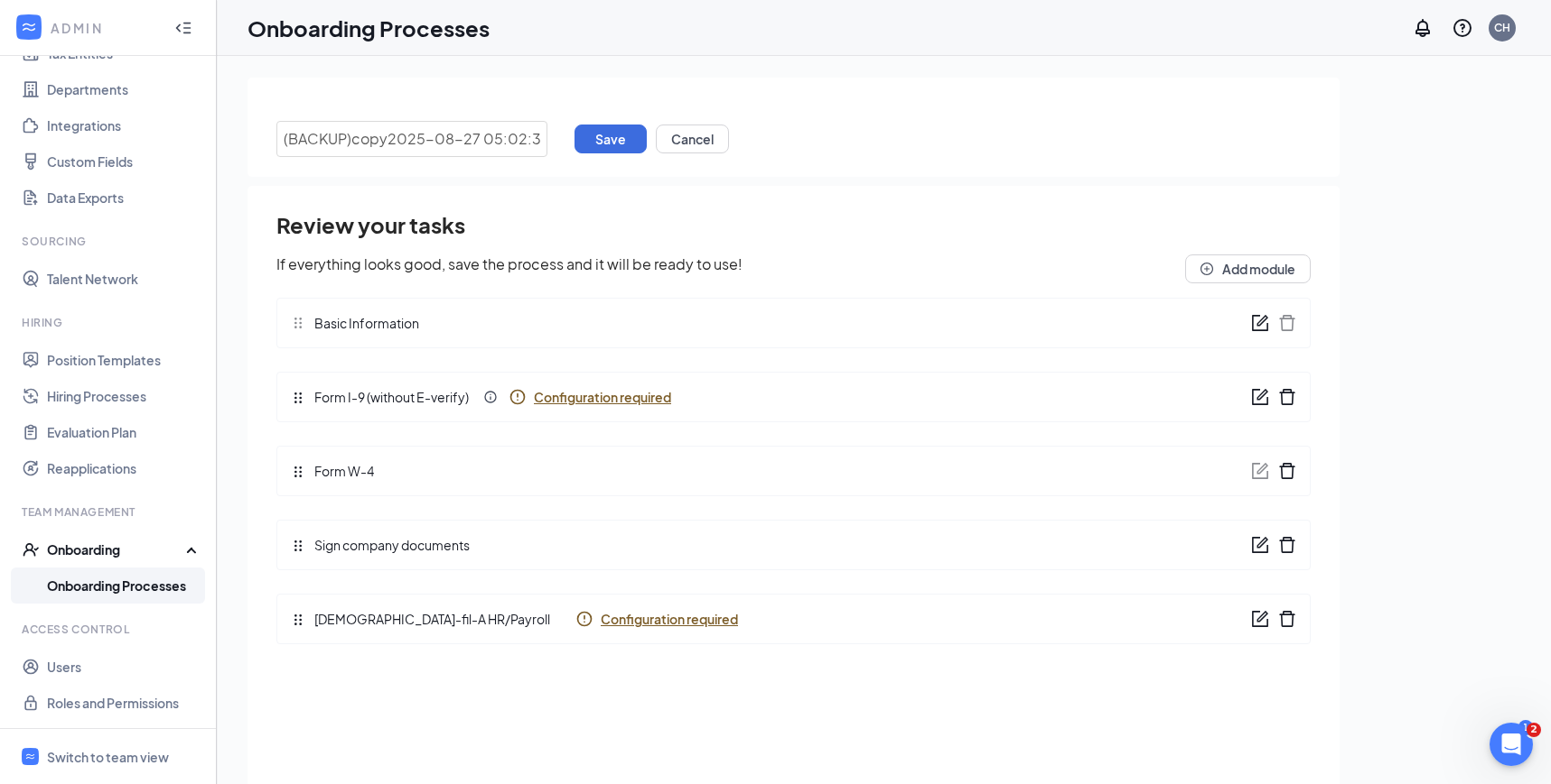
click at [839, 157] on div "(BACKUP)copy2025-08-27 05:02:31 Save Cancel" at bounding box center [793, 127] width 1091 height 99
type input "(BACKUP)"
drag, startPoint x: 383, startPoint y: 136, endPoint x: 155, endPoint y: 121, distance: 228.5
click at [155, 121] on div "ADMIN Home Company Settings Locations Tax Entities Departments Integrations Cus…" at bounding box center [776, 432] width 1551 height 866
click at [699, 144] on button "Cancel" at bounding box center [692, 139] width 73 height 29
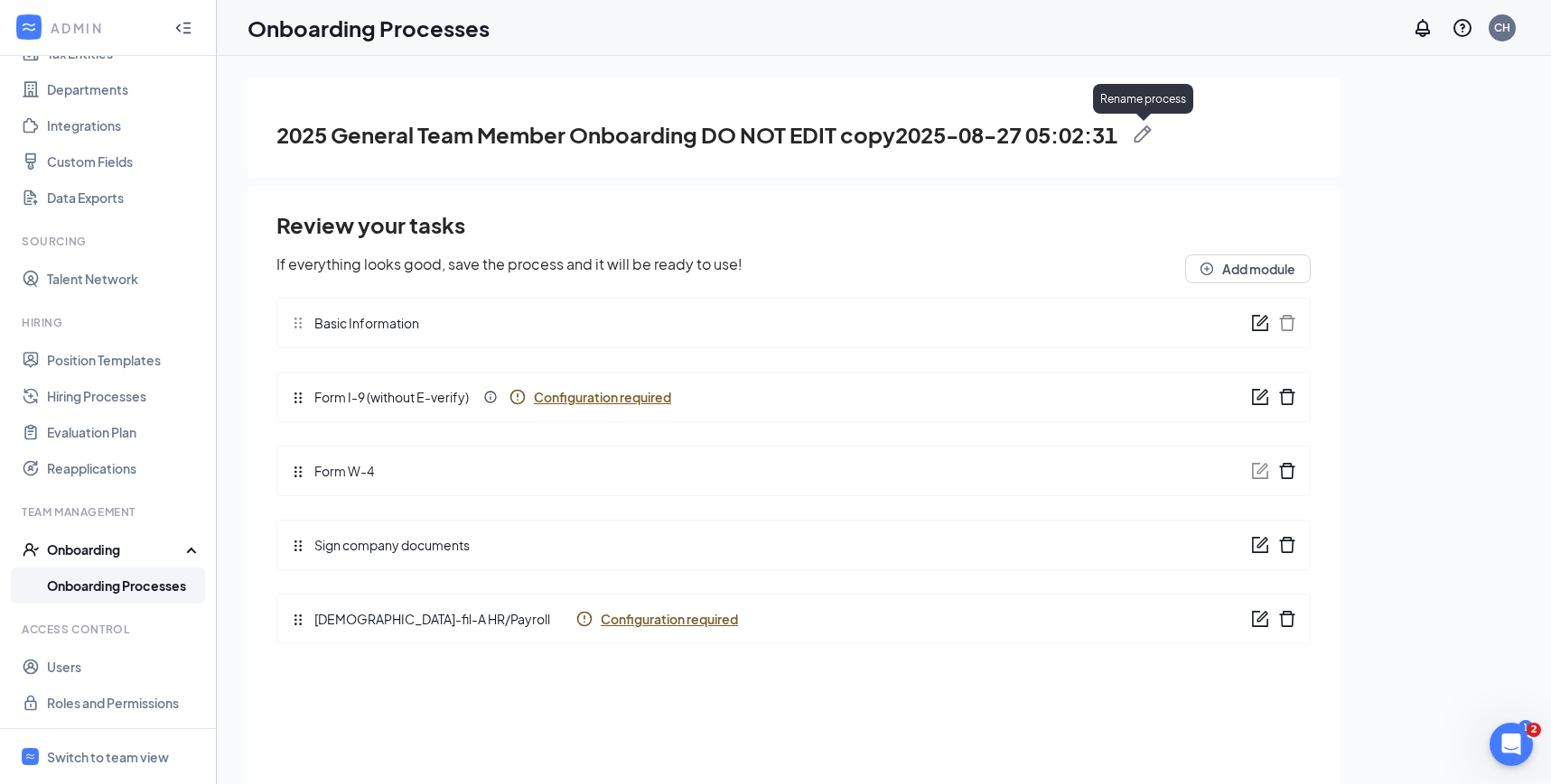
click at [1151, 132] on img at bounding box center [1142, 135] width 18 height 18
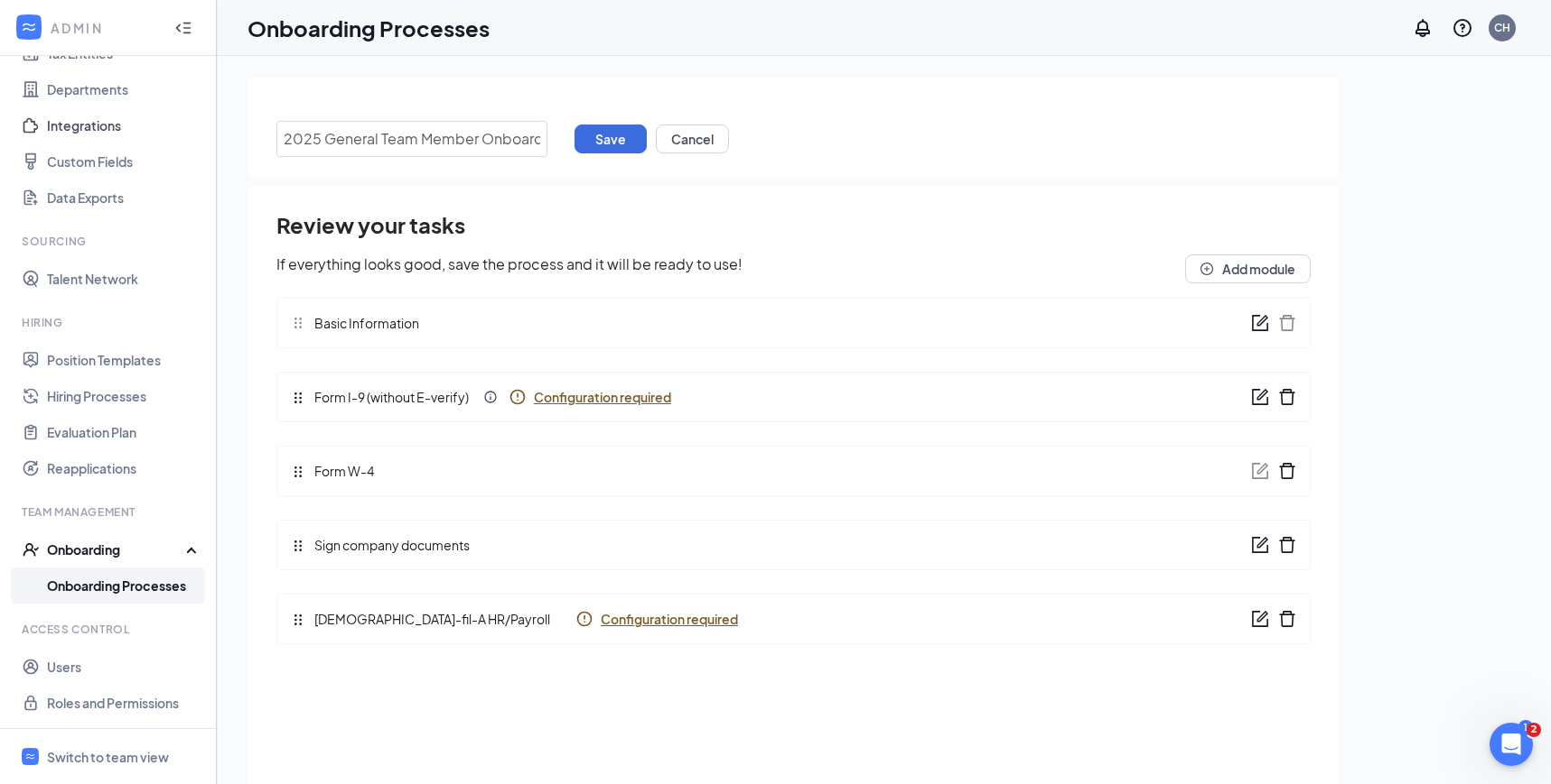
drag, startPoint x: 328, startPoint y: 136, endPoint x: 206, endPoint y: 114, distance: 124.0
click at [206, 116] on div "ADMIN Home Company Settings Locations Tax Entities Departments Integrations Cus…" at bounding box center [776, 432] width 1551 height 866
click at [410, 123] on input "2025 General Team Member Onboarding DO NOT EDIT copy2025-08-27 05:02:31" at bounding box center [412, 139] width 271 height 36
drag, startPoint x: 372, startPoint y: 140, endPoint x: 567, endPoint y: 139, distance: 195.0
click at [567, 139] on div "2025 General Team Member Onboarding DO NOT EDIT copy2025-08-27 05:02:31 Save Ca…" at bounding box center [793, 139] width 1034 height 36
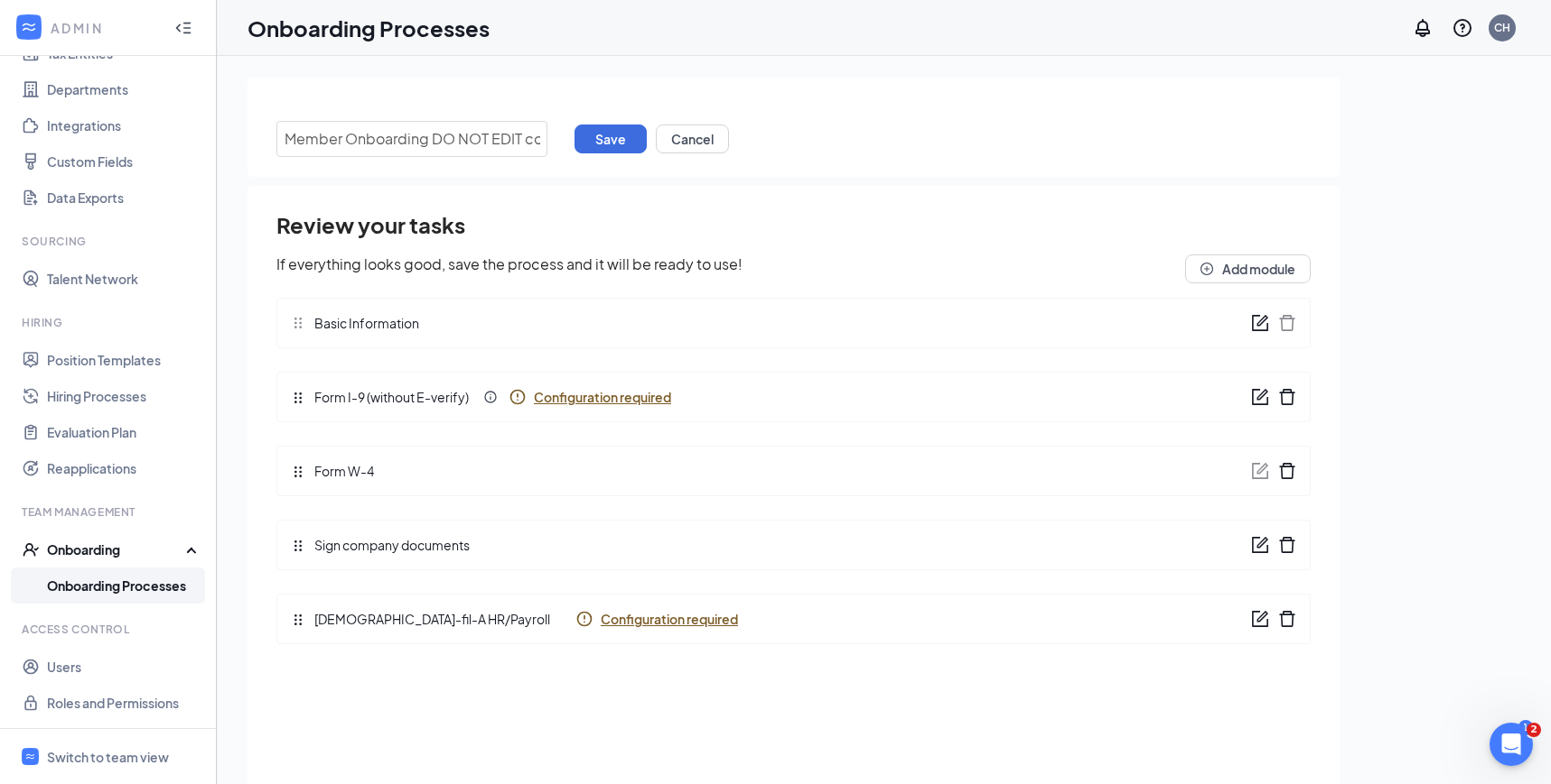
scroll to position [0, 213]
click at [377, 144] on input "2025 General Team Member Onboarding DO NOT EDIT copy2025-08-27 05:02:31" at bounding box center [412, 139] width 271 height 36
drag, startPoint x: 443, startPoint y: 139, endPoint x: 826, endPoint y: 148, distance: 383.1
click at [826, 148] on div "2025 General Team Member Onboarding DO NOT EDIT copy2025-08-27 05:02:31 Save Ca…" at bounding box center [793, 139] width 1034 height 36
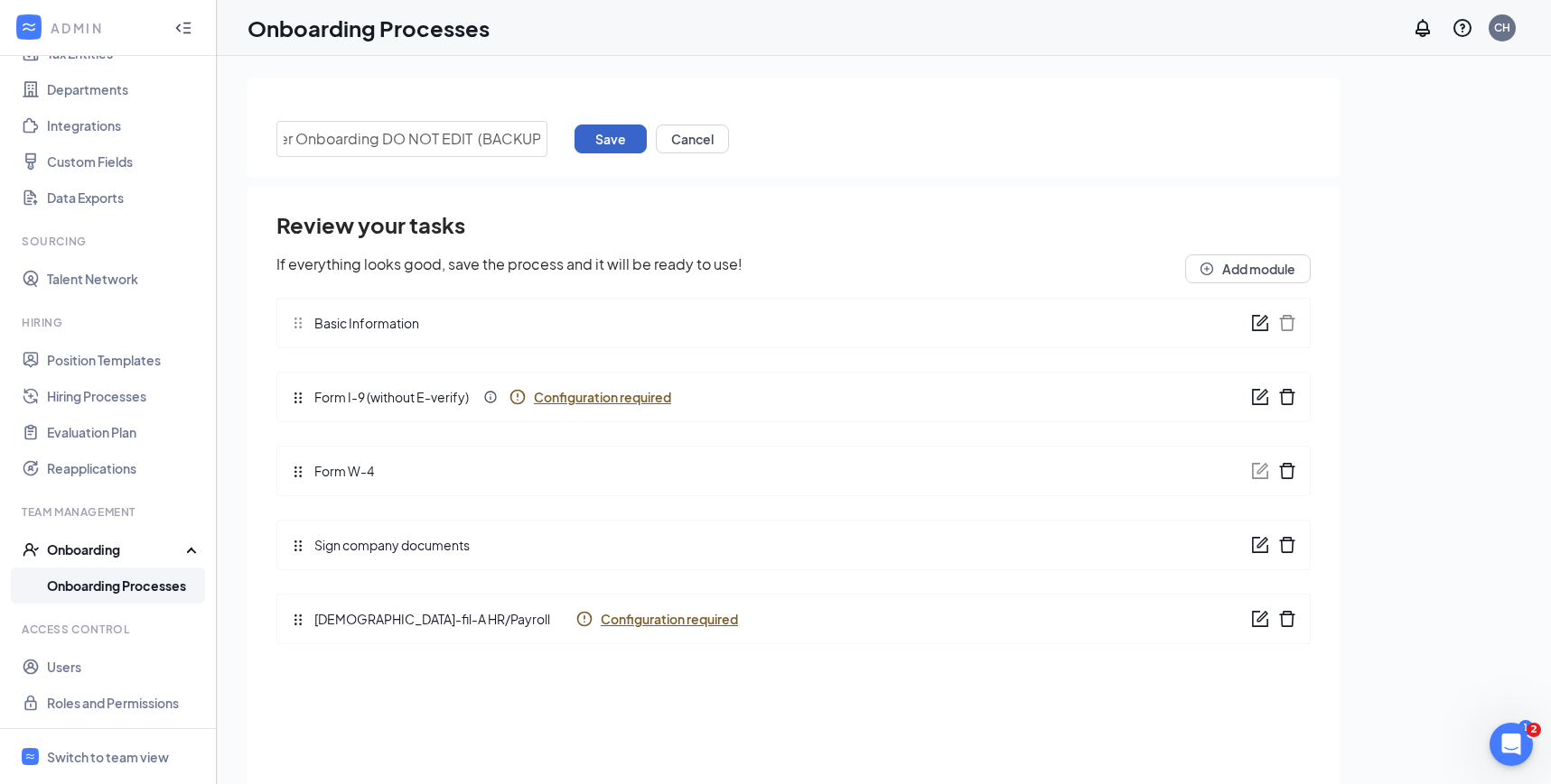
click at [614, 128] on button "Save" at bounding box center [611, 139] width 72 height 29
click at [469, 123] on input "2025 General Team Member Onboarding DO NOT EDIT (BACKUP)" at bounding box center [412, 131] width 271 height 36
drag, startPoint x: 421, startPoint y: 139, endPoint x: 241, endPoint y: 124, distance: 180.6
click at [241, 124] on div "2025 General Team Member Onboarding DO NOT EDIT (BACKUP) Title can not be more …" at bounding box center [883, 460] width 1334 height 810
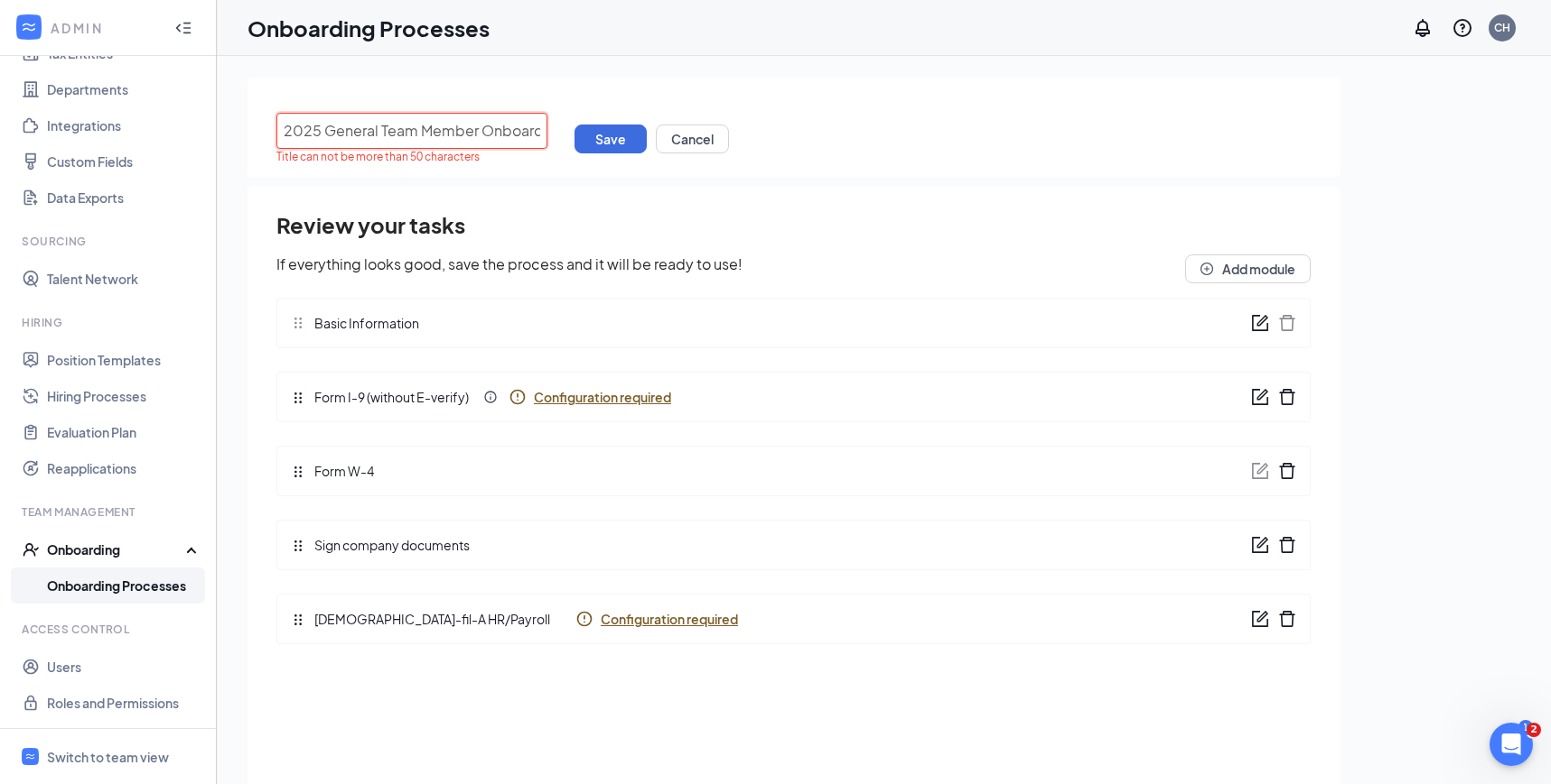
click at [451, 127] on input "2025 General Team Member Onboarding DO NOT EDIT (BACKUP)" at bounding box center [412, 131] width 271 height 36
drag, startPoint x: 464, startPoint y: 127, endPoint x: 570, endPoint y: 136, distance: 106.4
click at [570, 136] on div "2025 General Team Member Onboarding DO NOT EDIT (BACKUP) Title can not be more …" at bounding box center [793, 139] width 1034 height 52
click at [447, 114] on input "2025 General Team Member Onboarding DO NOT EDIT (BACKUP)" at bounding box center [412, 131] width 271 height 36
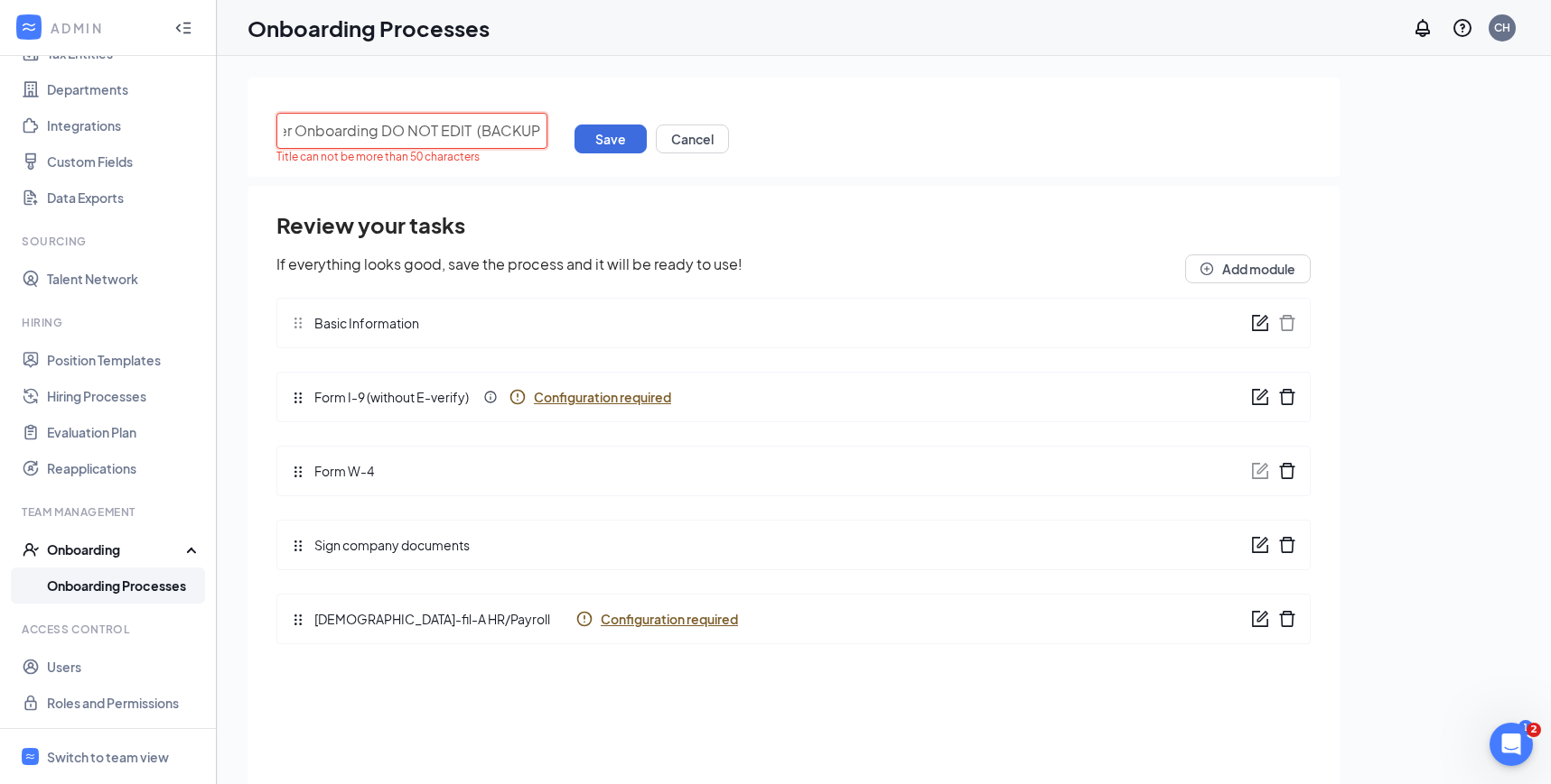
click at [481, 132] on input "2025 General Team Member Onboarding DO NOT EDIT (BACKUP)" at bounding box center [412, 131] width 271 height 36
click at [502, 136] on input "2025 General Team Member Onboarding DO NOT EDIT (BACKUP)" at bounding box center [412, 131] width 271 height 36
click at [614, 136] on button "Save" at bounding box center [611, 139] width 72 height 29
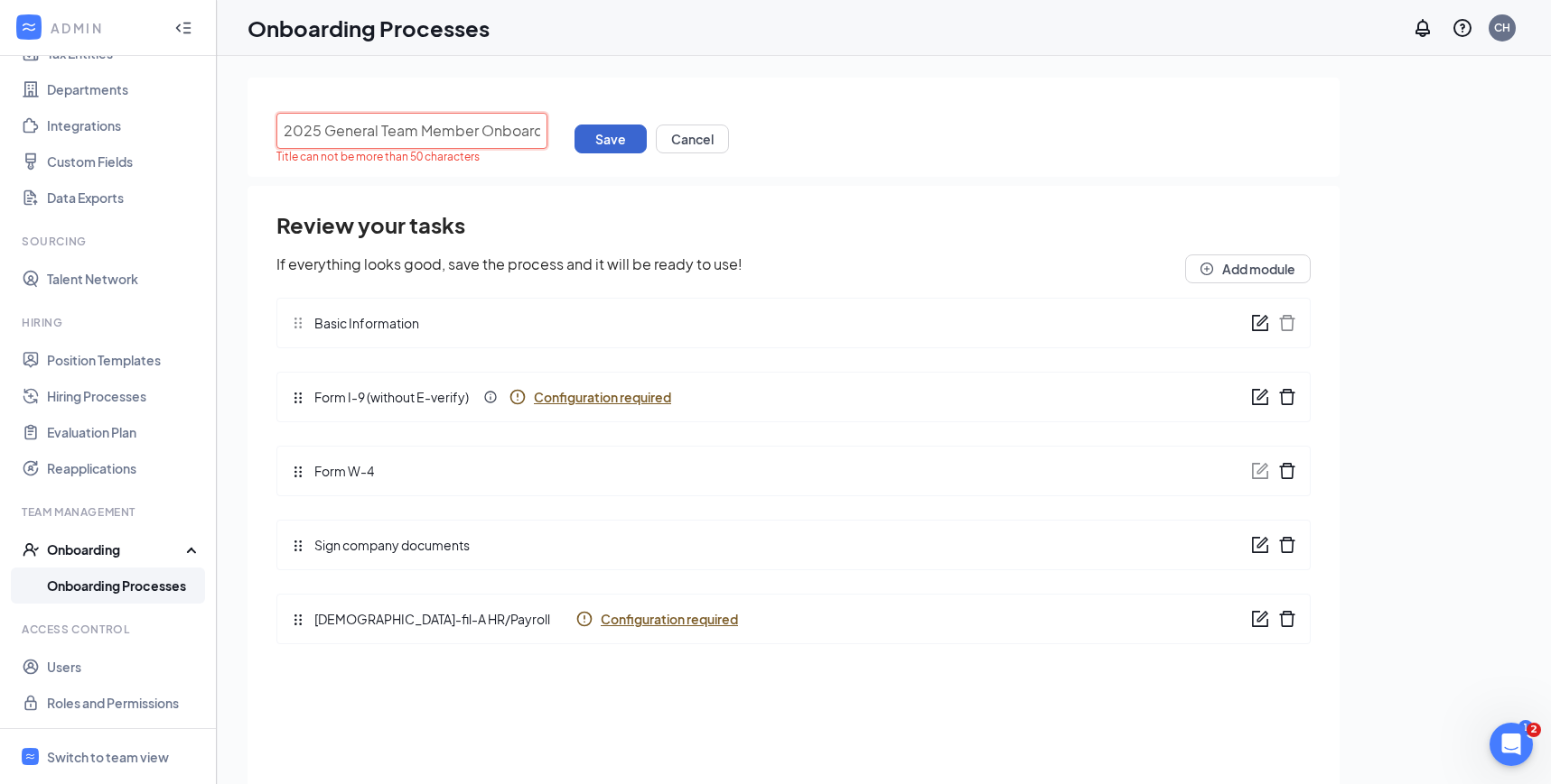
scroll to position [0, 173]
drag, startPoint x: 491, startPoint y: 130, endPoint x: 661, endPoint y: 128, distance: 170.0
click at [661, 128] on div "2025 General Team Member Onboarding DO NOT EDIT (COPY)) Title can not be more t…" at bounding box center [793, 139] width 1034 height 52
click at [542, 129] on input "2025 General Team Member Onboarding DO NOT EDIT (COPY))" at bounding box center [412, 131] width 271 height 36
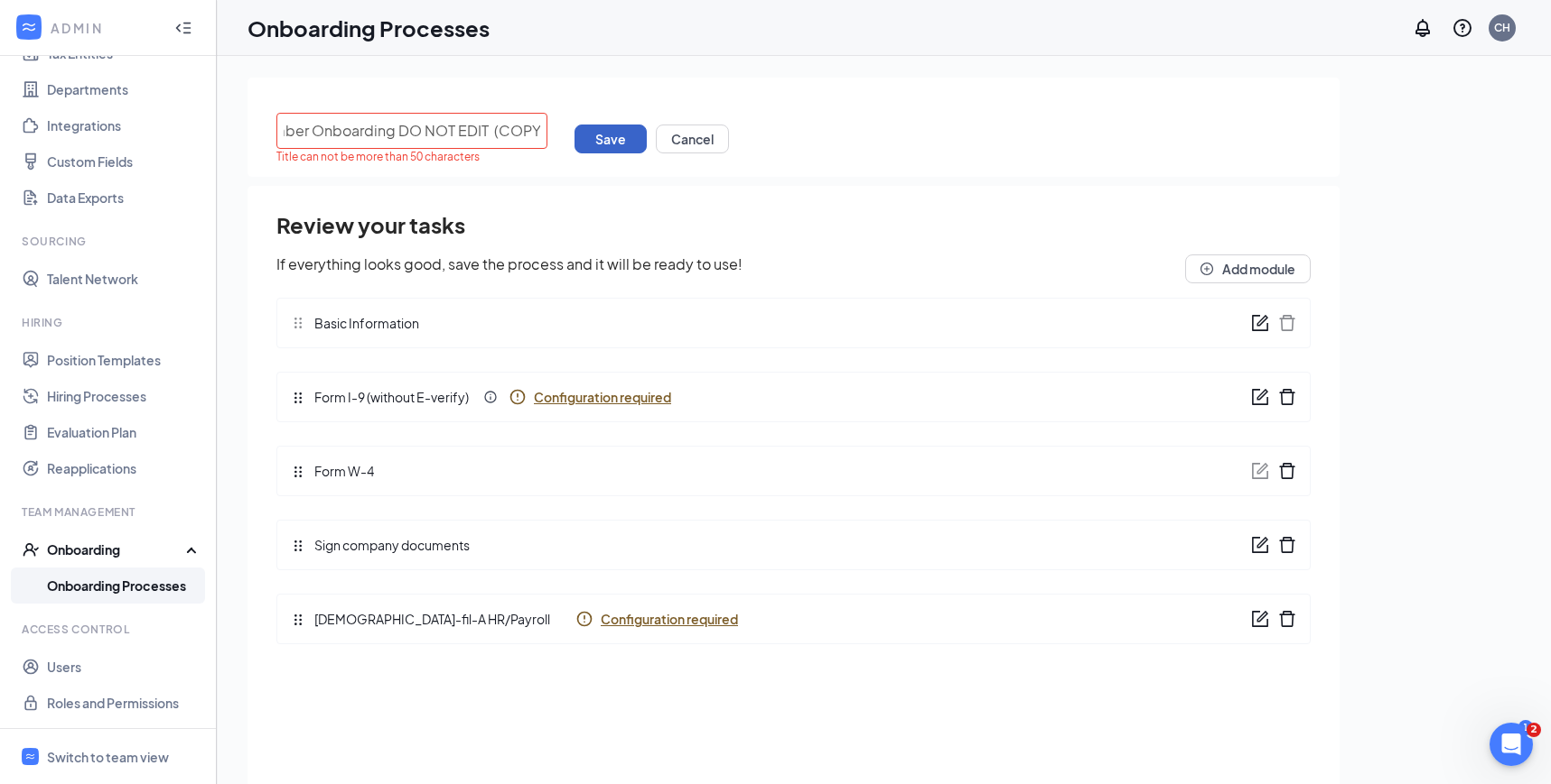
click at [630, 137] on button "Save" at bounding box center [611, 139] width 72 height 29
click at [502, 126] on input "2025 General Team Member Onboarding DO NOT EDIT (COPY)" at bounding box center [412, 131] width 271 height 36
drag, startPoint x: 502, startPoint y: 126, endPoint x: 222, endPoint y: 121, distance: 280.0
click at [222, 121] on div "2025 General Team Member Onboarding DO NOT EDIT (COPY) Title can not be more th…" at bounding box center [883, 460] width 1334 height 810
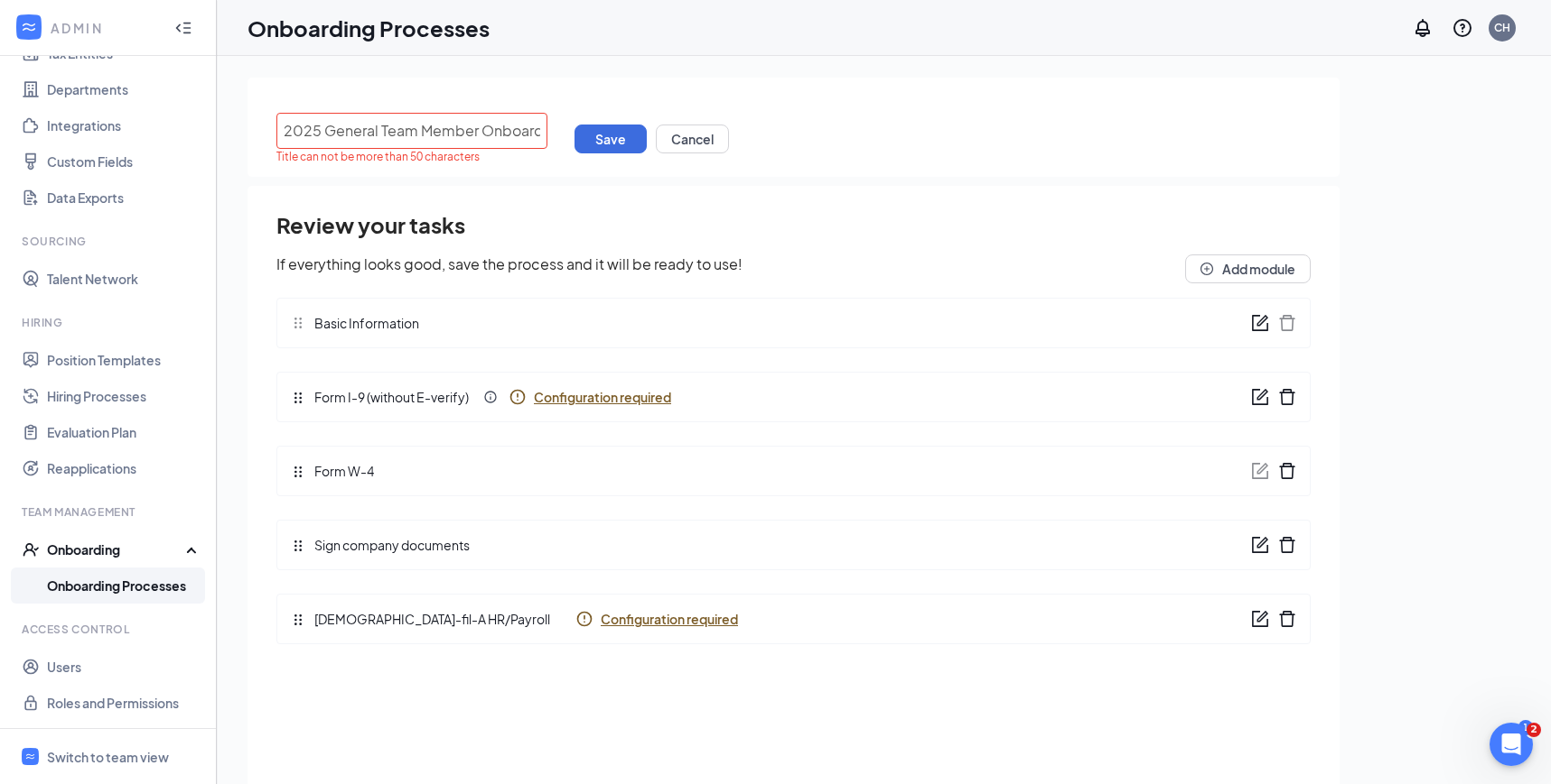
click at [483, 155] on div "Title can not be more than 50 characters" at bounding box center [412, 157] width 271 height 16
drag, startPoint x: 400, startPoint y: 126, endPoint x: 588, endPoint y: 129, distance: 188.0
click at [588, 129] on div "2025 General Team Member Onboarding DO NOT EDIT (COPY) Title can not be more th…" at bounding box center [793, 139] width 1034 height 52
click at [496, 133] on input "2025 General Team Member Onboarding DO NOT EDIT (COPY)" at bounding box center [412, 131] width 271 height 36
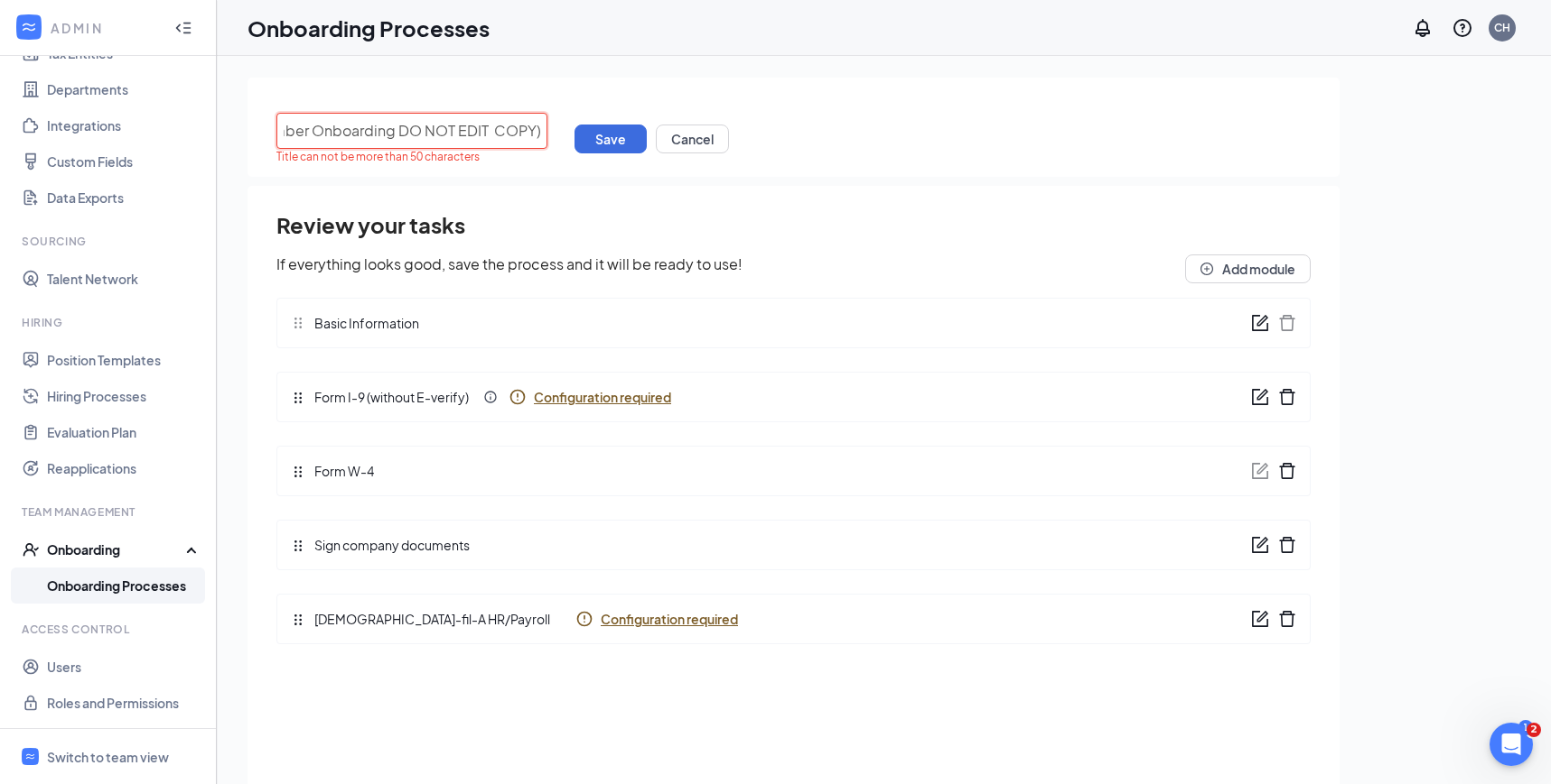
scroll to position [0, 165]
click at [539, 133] on input "2025 General Team Member Onboarding DO NOT EDIT COPY)" at bounding box center [412, 131] width 271 height 36
click at [588, 144] on button "Save" at bounding box center [611, 139] width 72 height 29
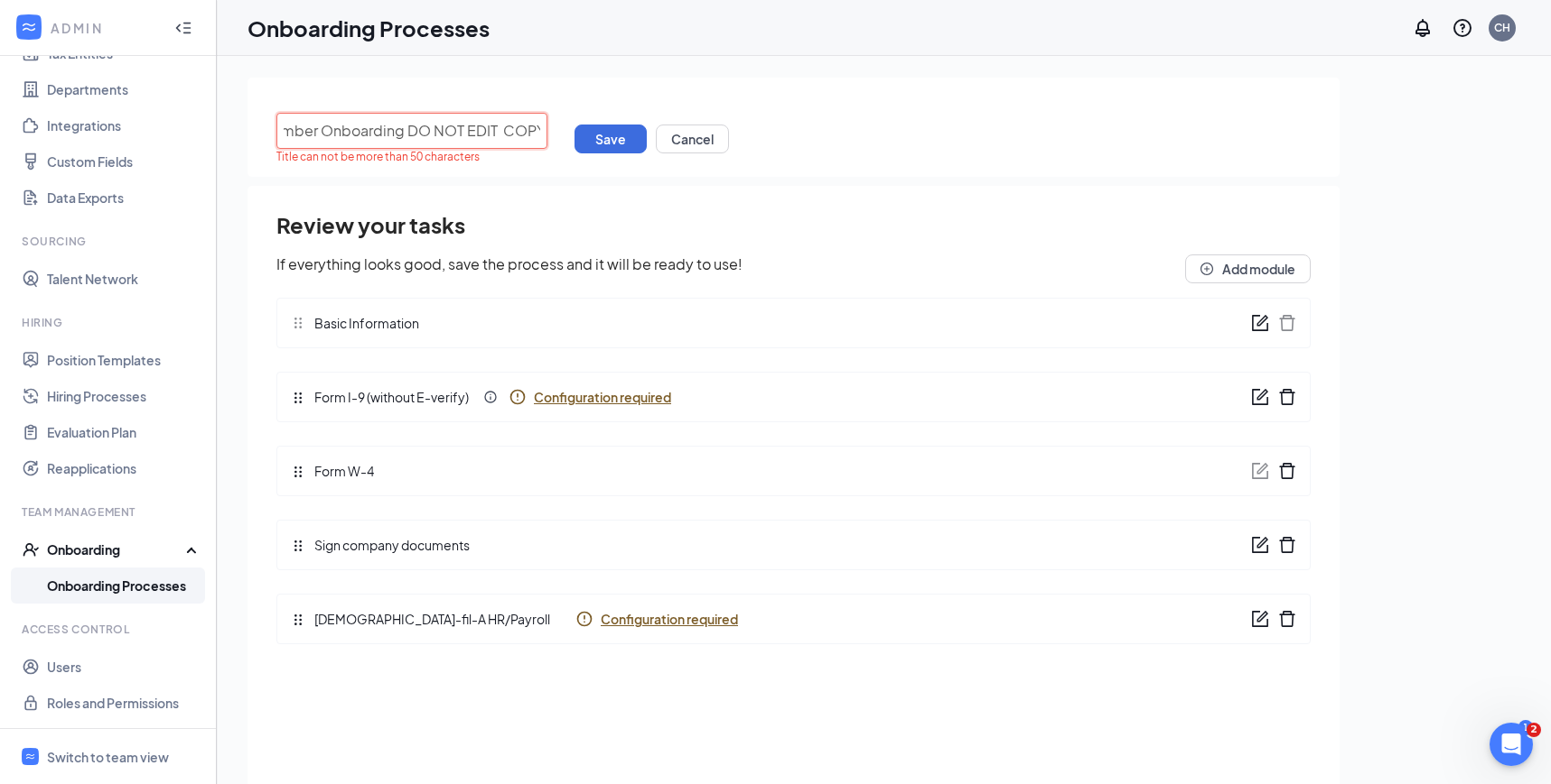
drag, startPoint x: 475, startPoint y: 122, endPoint x: 644, endPoint y: 117, distance: 169.1
click at [645, 118] on div "2025 General Team Member Onboarding DO NOT EDIT COPY Title can not be more than…" at bounding box center [793, 139] width 1034 height 52
click at [508, 124] on input "2025 General Team Member Onboarding DO NOT EDIT COPY" at bounding box center [412, 131] width 271 height 36
click at [499, 128] on input "2025 General Team Member Onboarding DO NOT EDIT COPY" at bounding box center [412, 131] width 271 height 36
click at [463, 128] on input "2025 General Team Member Onboarding DO NOT EDIT COPY" at bounding box center [412, 131] width 271 height 36
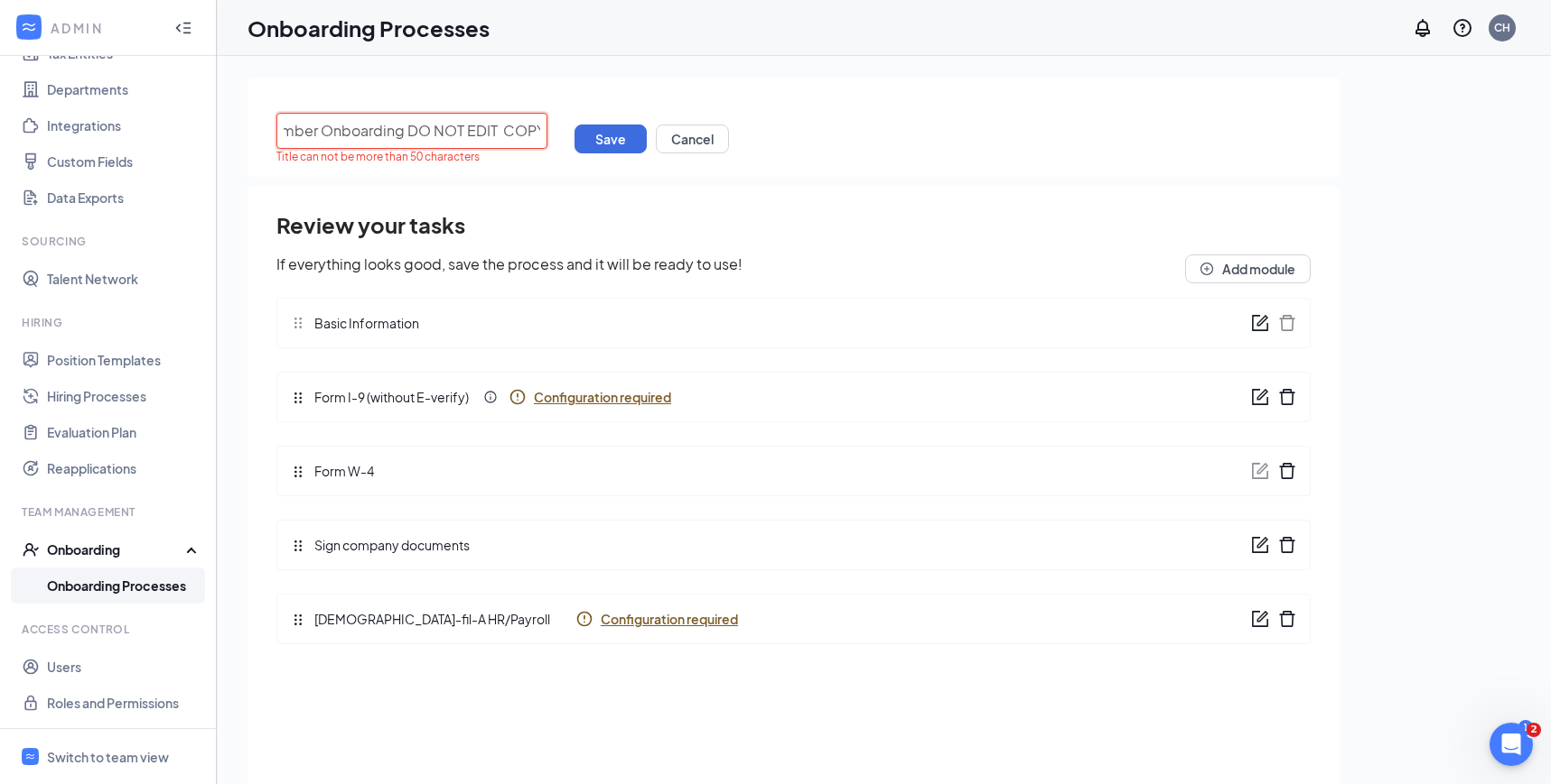
click at [429, 129] on input "2025 General Team Member Onboarding DO NOT EDIT COPY" at bounding box center [412, 131] width 271 height 36
click at [465, 132] on input "2025 General Team Member Onboarding DONOT EDIT COPY" at bounding box center [412, 131] width 271 height 36
click at [501, 131] on input "2025 General Team Member Onboarding DONOTEDIT COPY" at bounding box center [412, 131] width 271 height 36
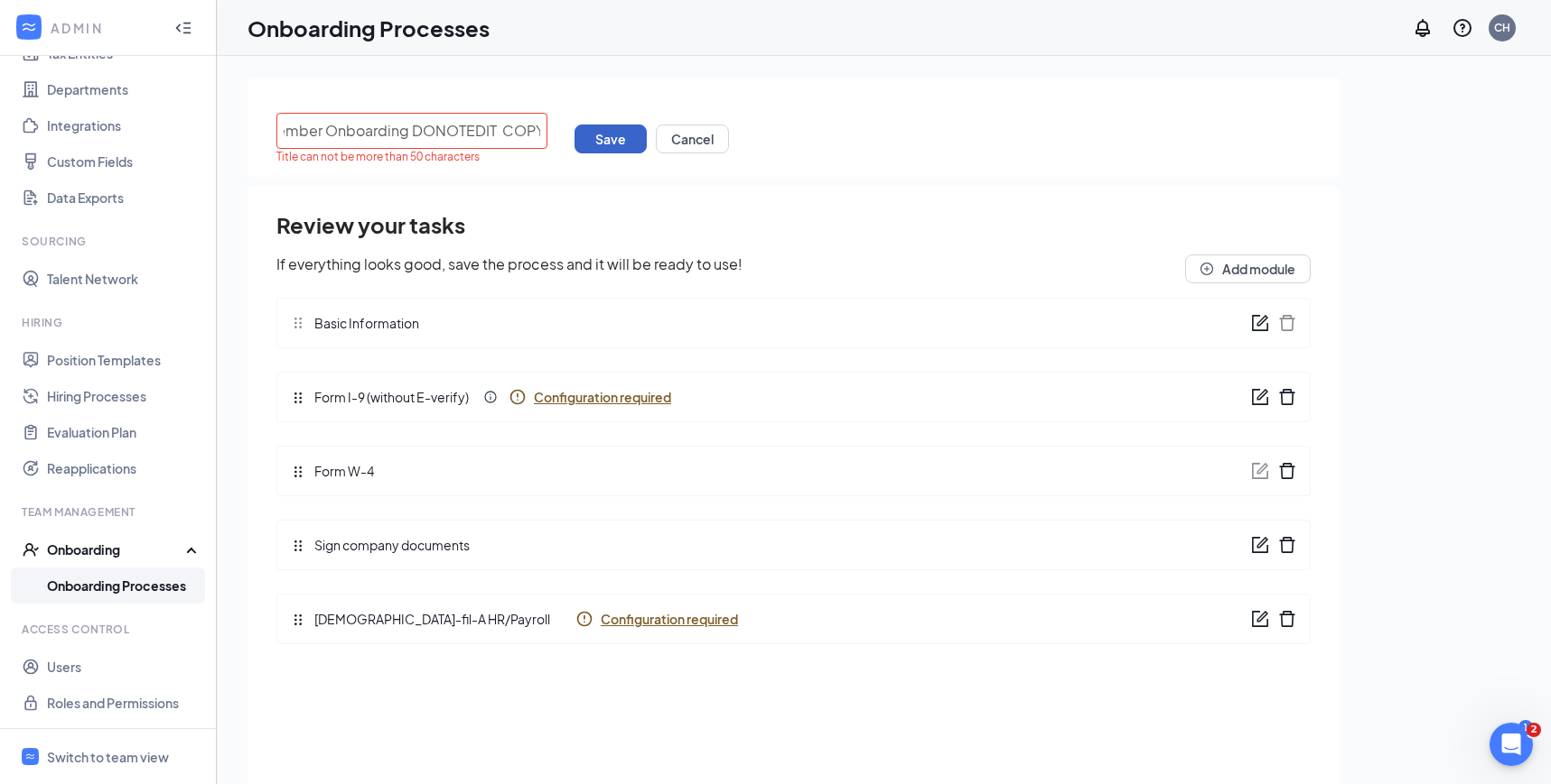
scroll to position [0, 0]
click at [586, 132] on button "Save" at bounding box center [611, 139] width 72 height 29
drag, startPoint x: 485, startPoint y: 134, endPoint x: 691, endPoint y: 117, distance: 206.7
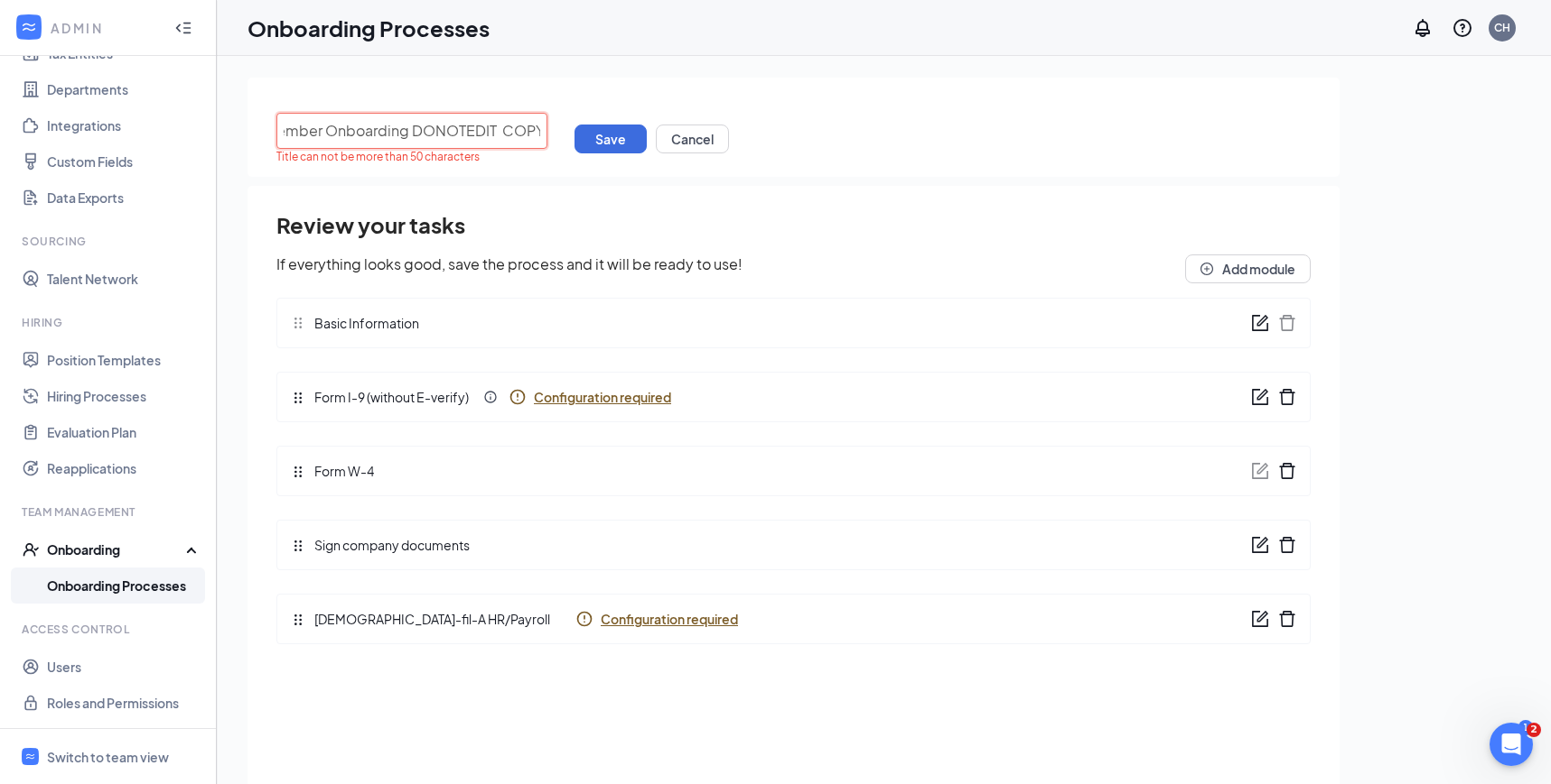
click at [691, 117] on div "2025 General Team Member Onboarding DONOTEDIT COPY Title can not be more than 5…" at bounding box center [793, 139] width 1034 height 52
click at [500, 134] on input "2025 General Team Member Onboarding DONOTEDIT COPY" at bounding box center [412, 131] width 271 height 36
type input "2025 General Team Member Onboarding DONOTEDIT COPY"
click at [598, 134] on button "Save" at bounding box center [611, 139] width 72 height 29
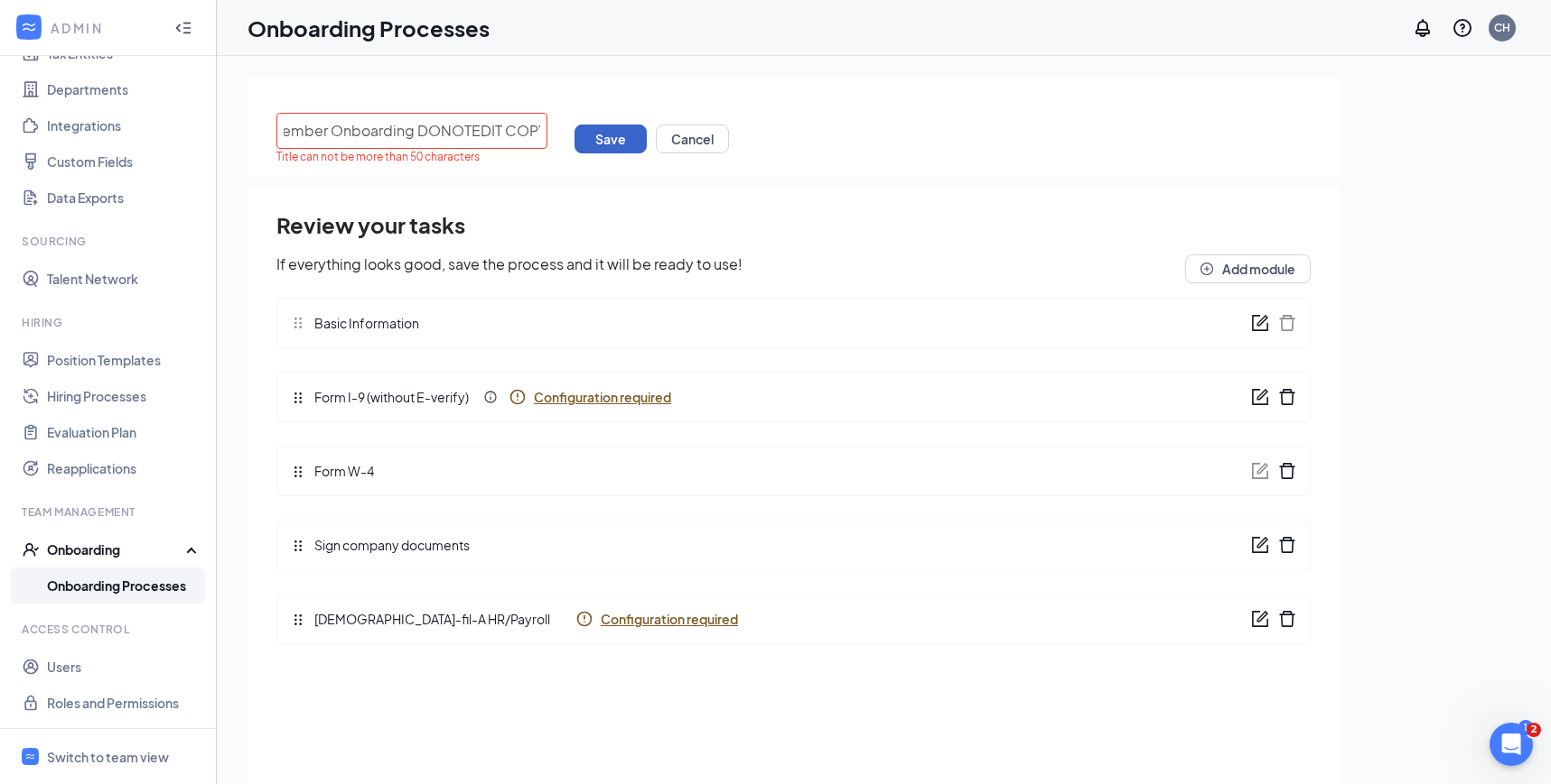
scroll to position [0, 0]
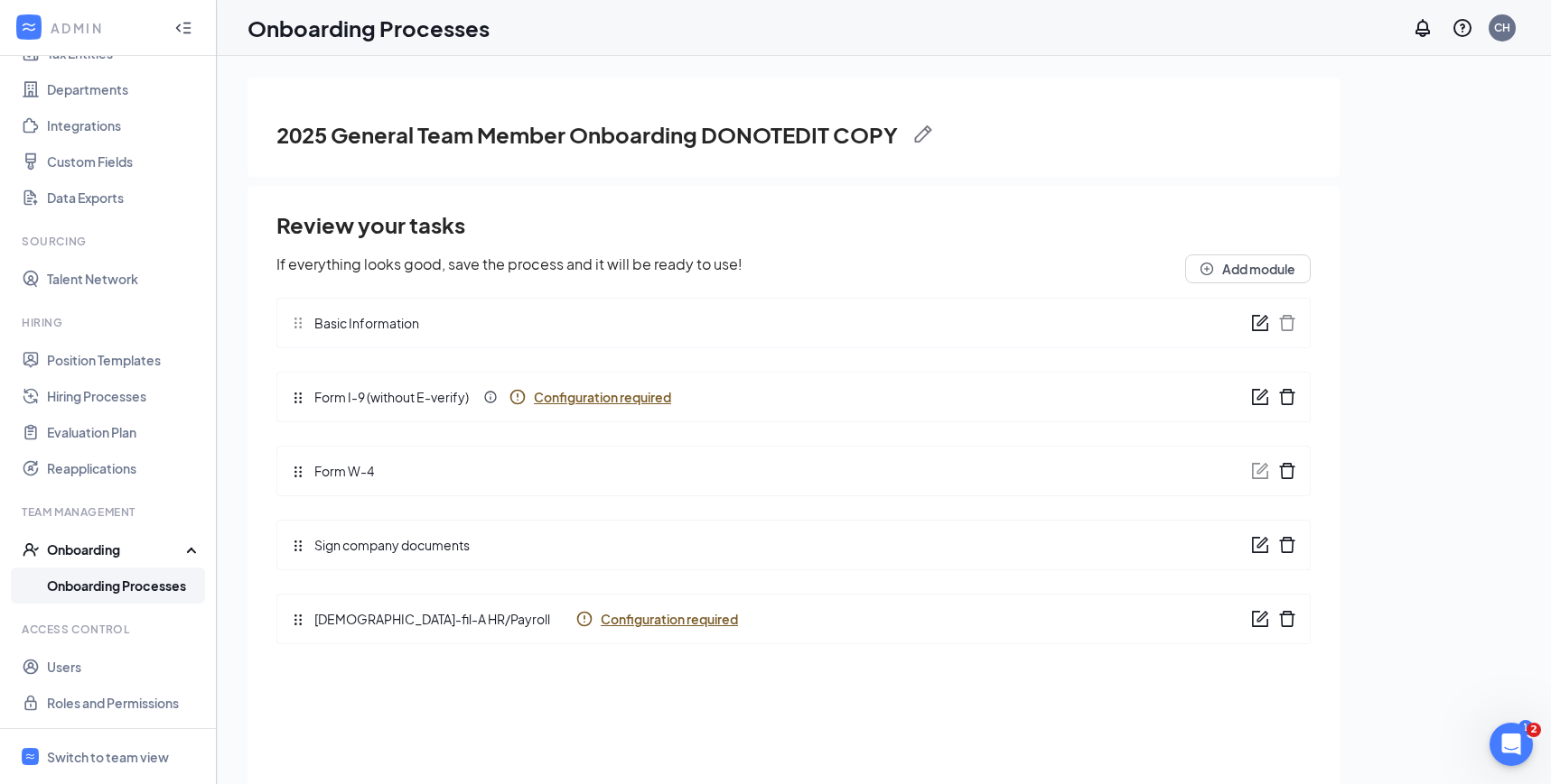
click at [119, 586] on link "Onboarding Processes" at bounding box center [124, 585] width 155 height 36
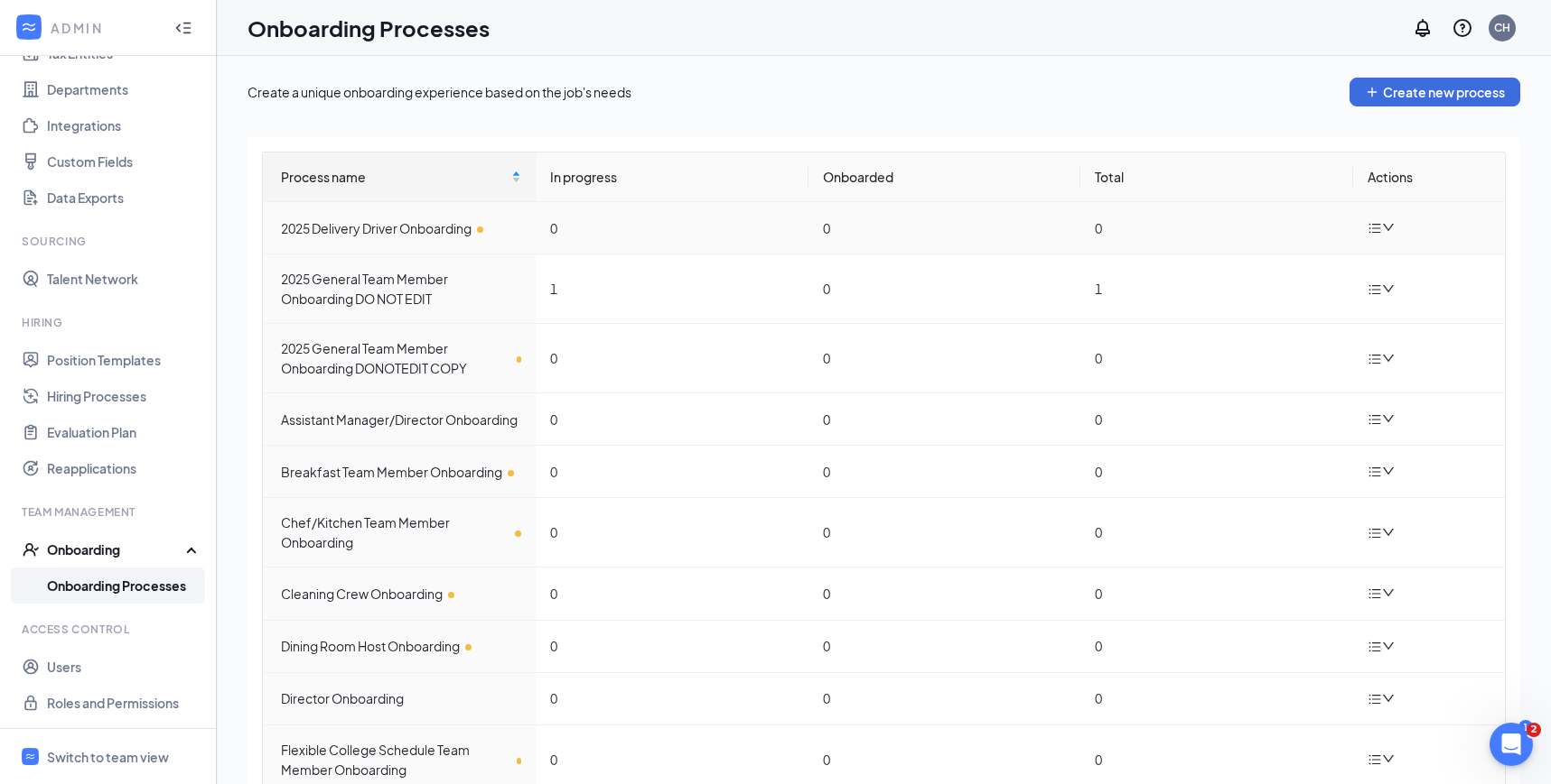
click at [1389, 226] on icon "down" at bounding box center [1388, 227] width 13 height 13
click at [1268, 267] on div "Edit process" at bounding box center [1290, 270] width 195 height 22
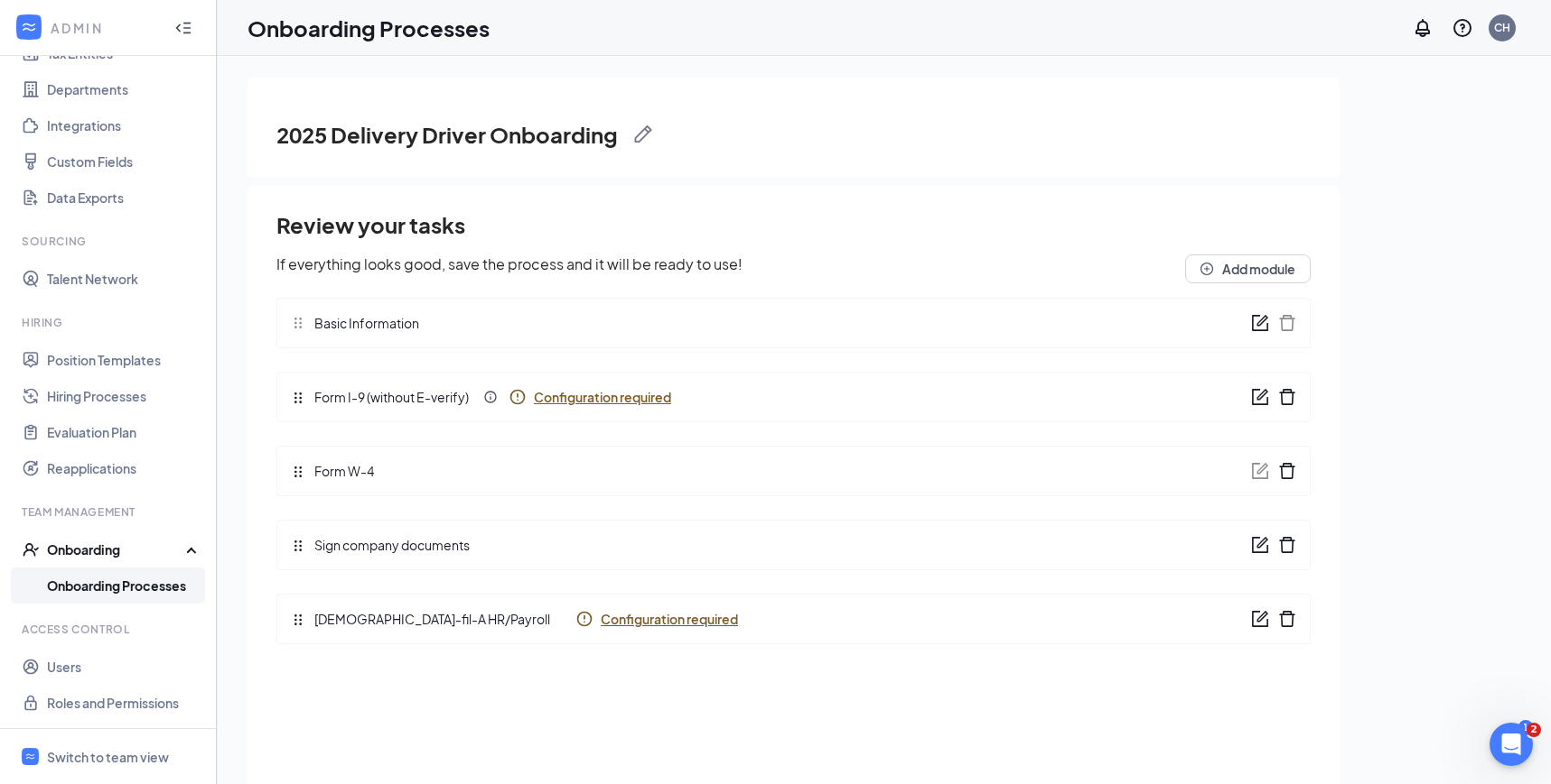
click at [82, 587] on link "Onboarding Processes" at bounding box center [124, 585] width 155 height 36
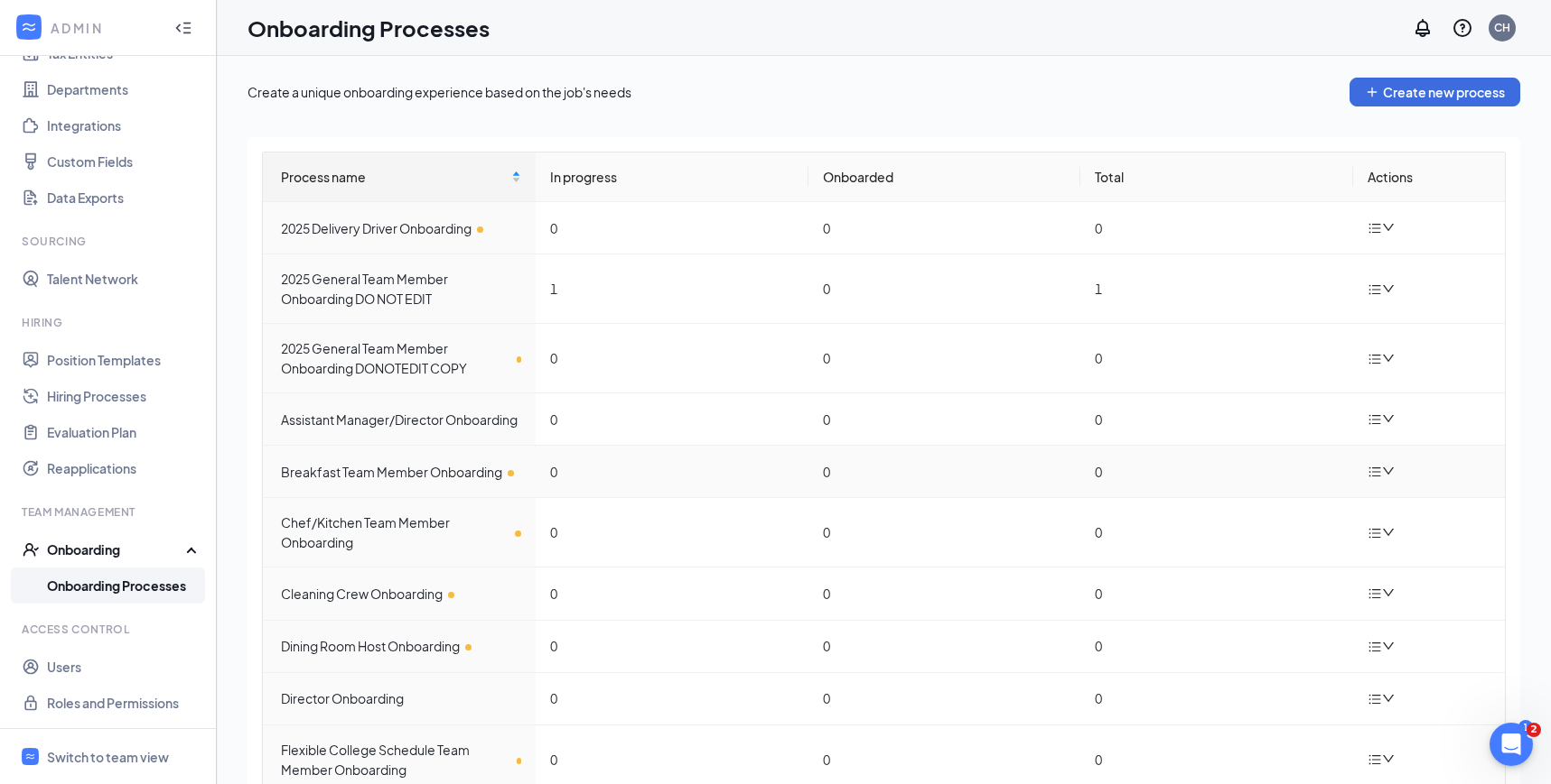
click at [1386, 476] on icon "down" at bounding box center [1388, 470] width 13 height 13
click at [1297, 502] on div "Edit process" at bounding box center [1290, 513] width 195 height 22
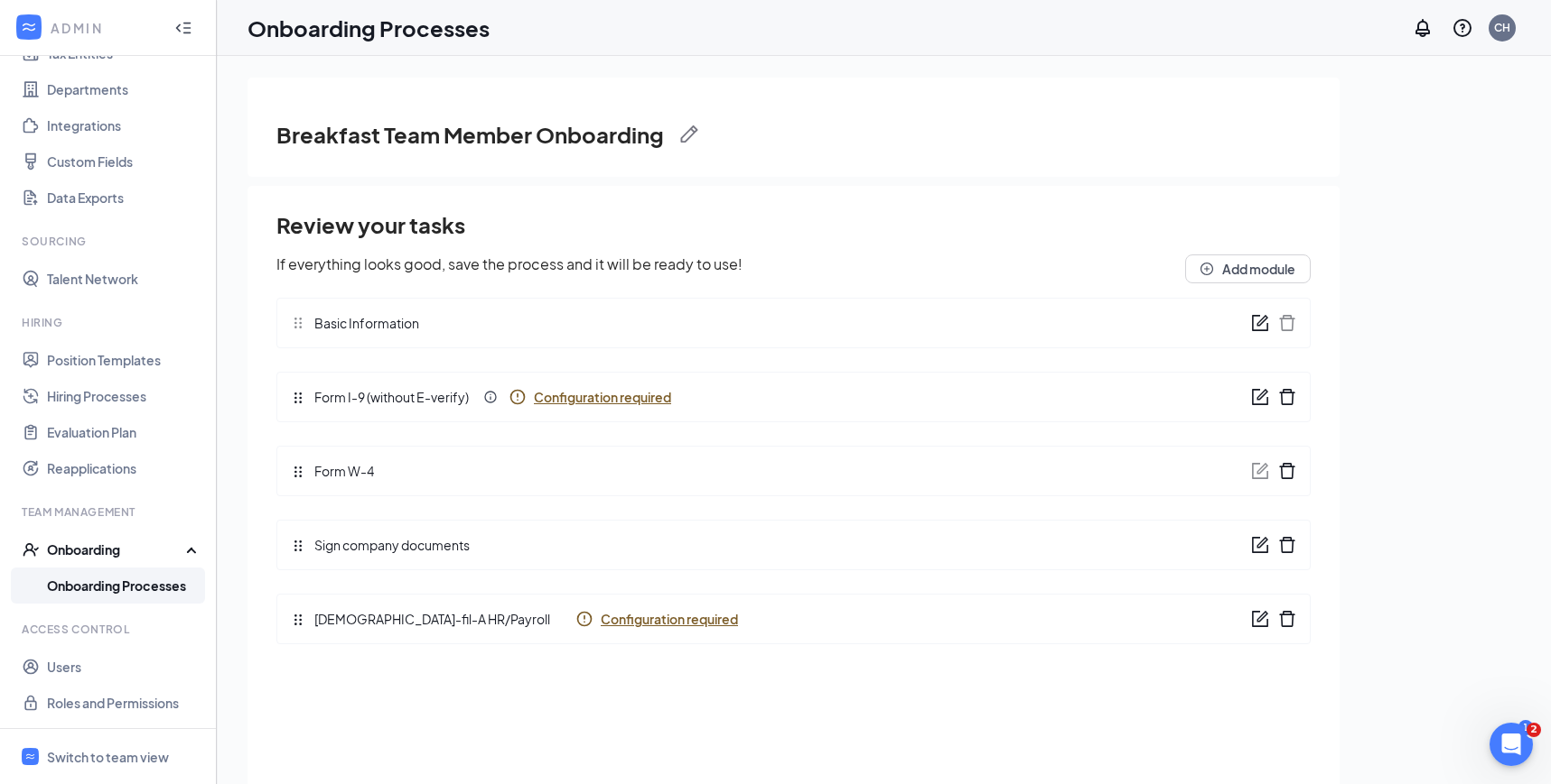
click at [611, 397] on span "Configuration required" at bounding box center [602, 397] width 137 height 18
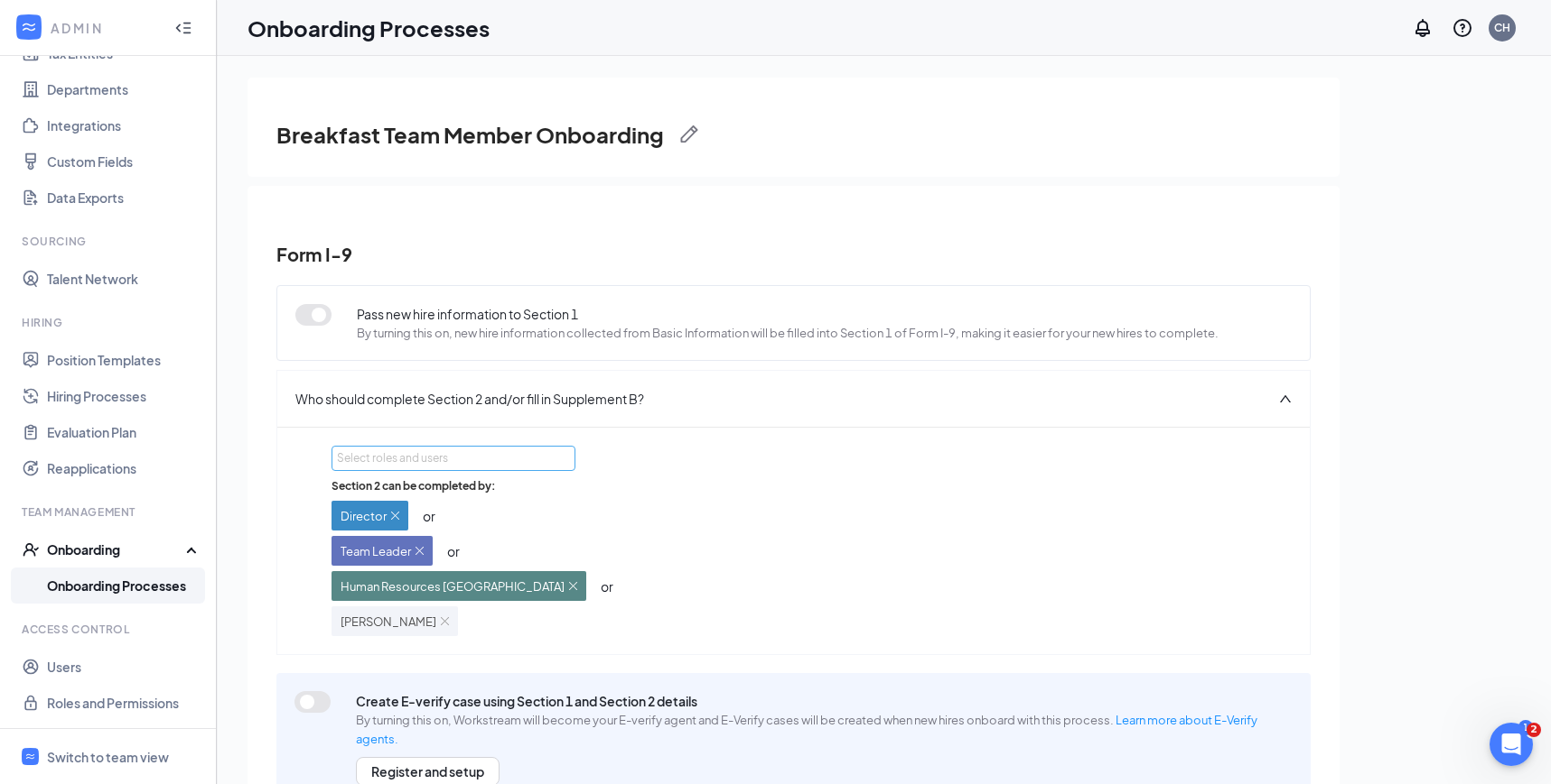
click at [485, 461] on div "Select roles and users" at bounding box center [448, 458] width 223 height 18
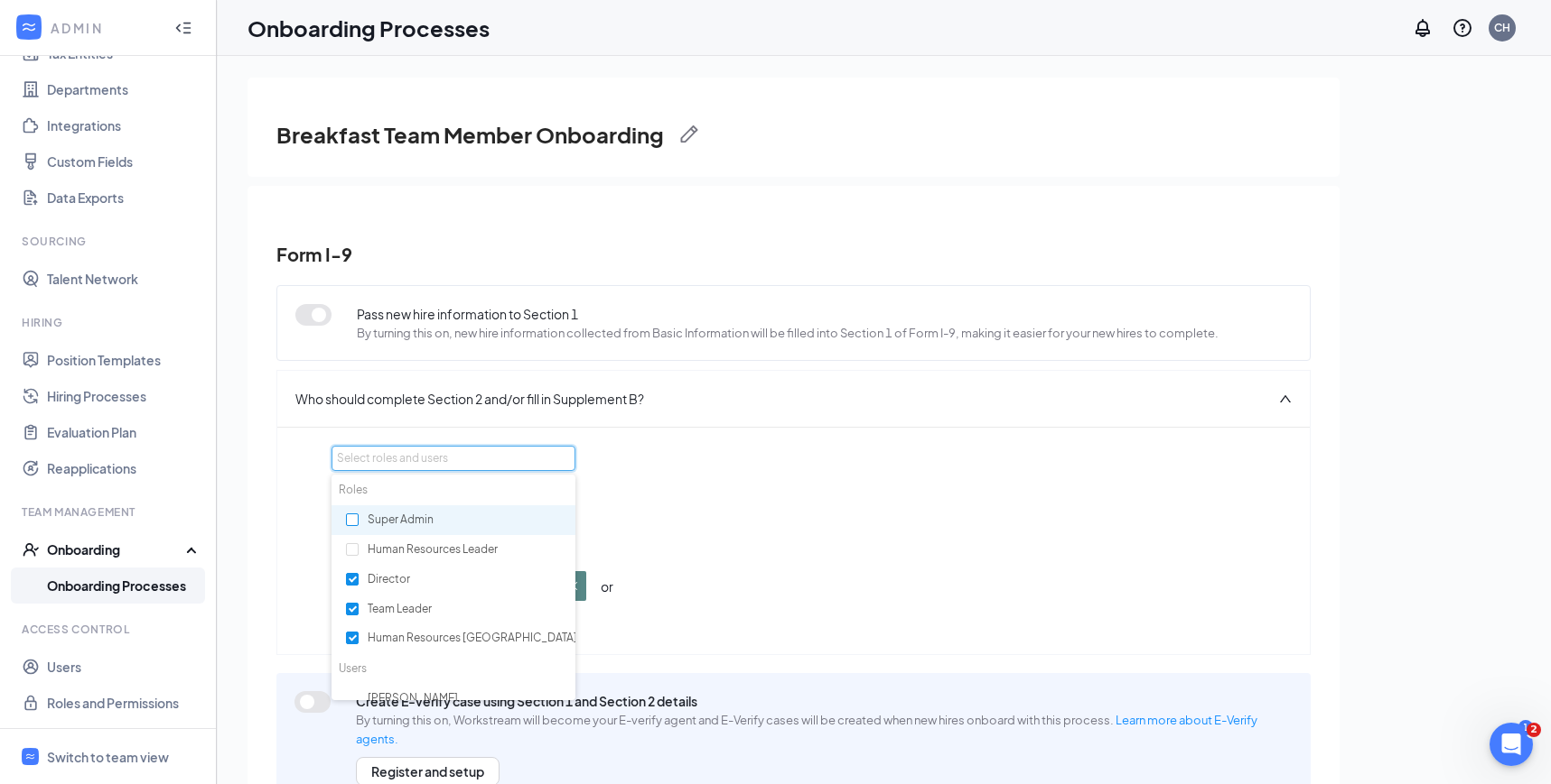
click at [349, 518] on input "checkbox" at bounding box center [352, 519] width 13 height 13
checkbox input "true"
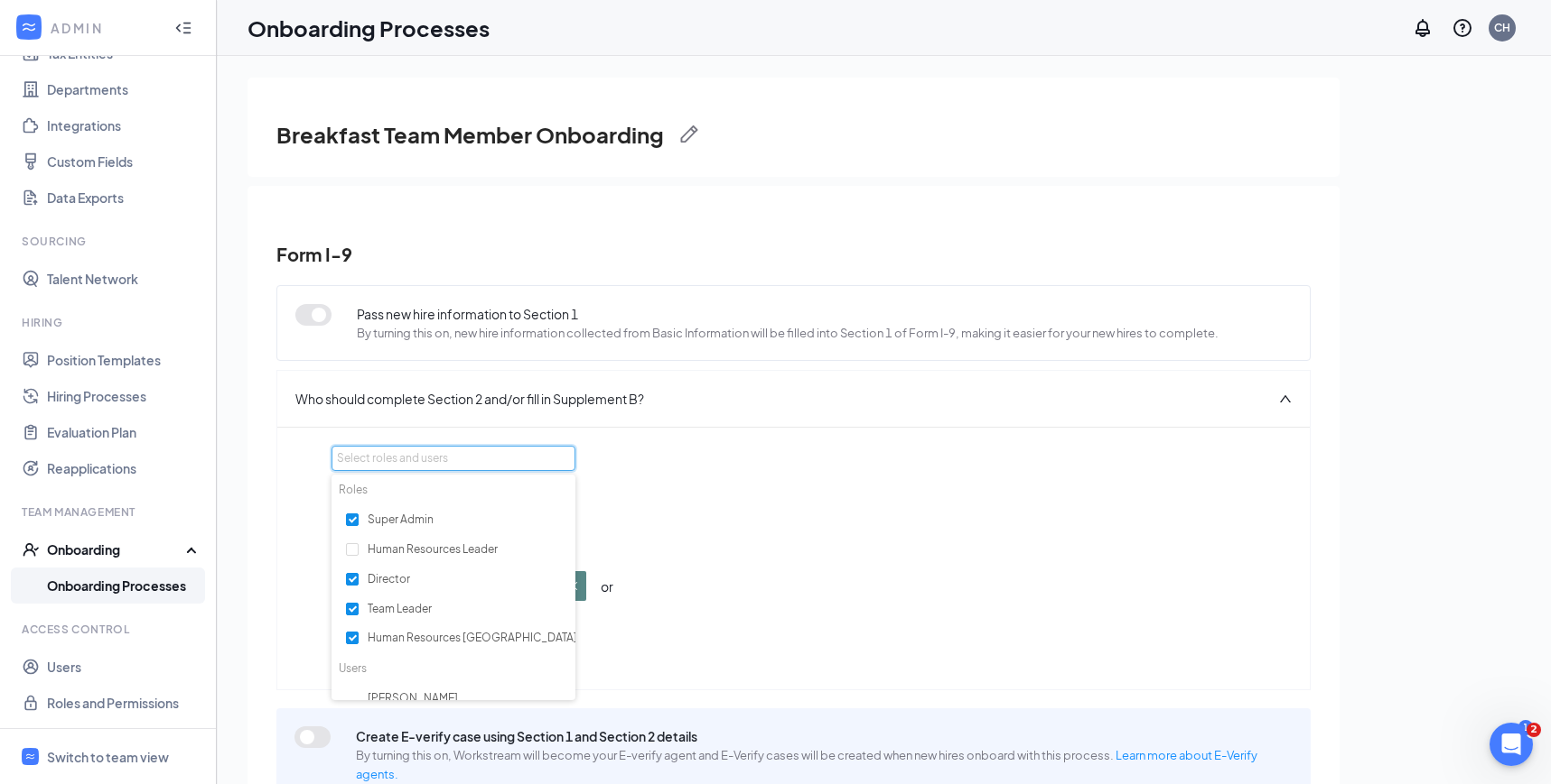
scroll to position [98, 0]
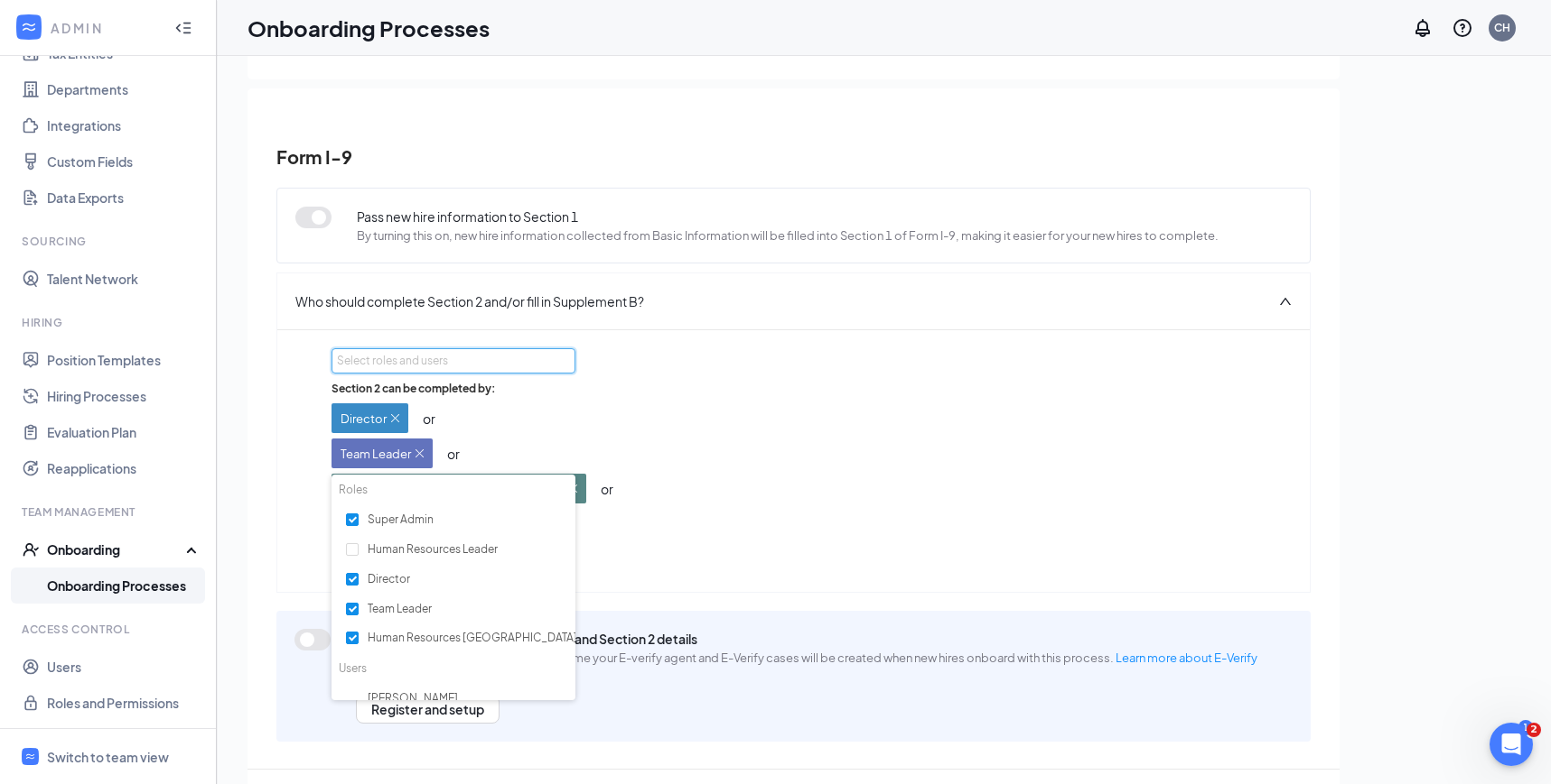
click at [1101, 565] on div "Section 2 can be completed by: Director or Team Leader or Human Resources Avond…" at bounding box center [793, 476] width 923 height 193
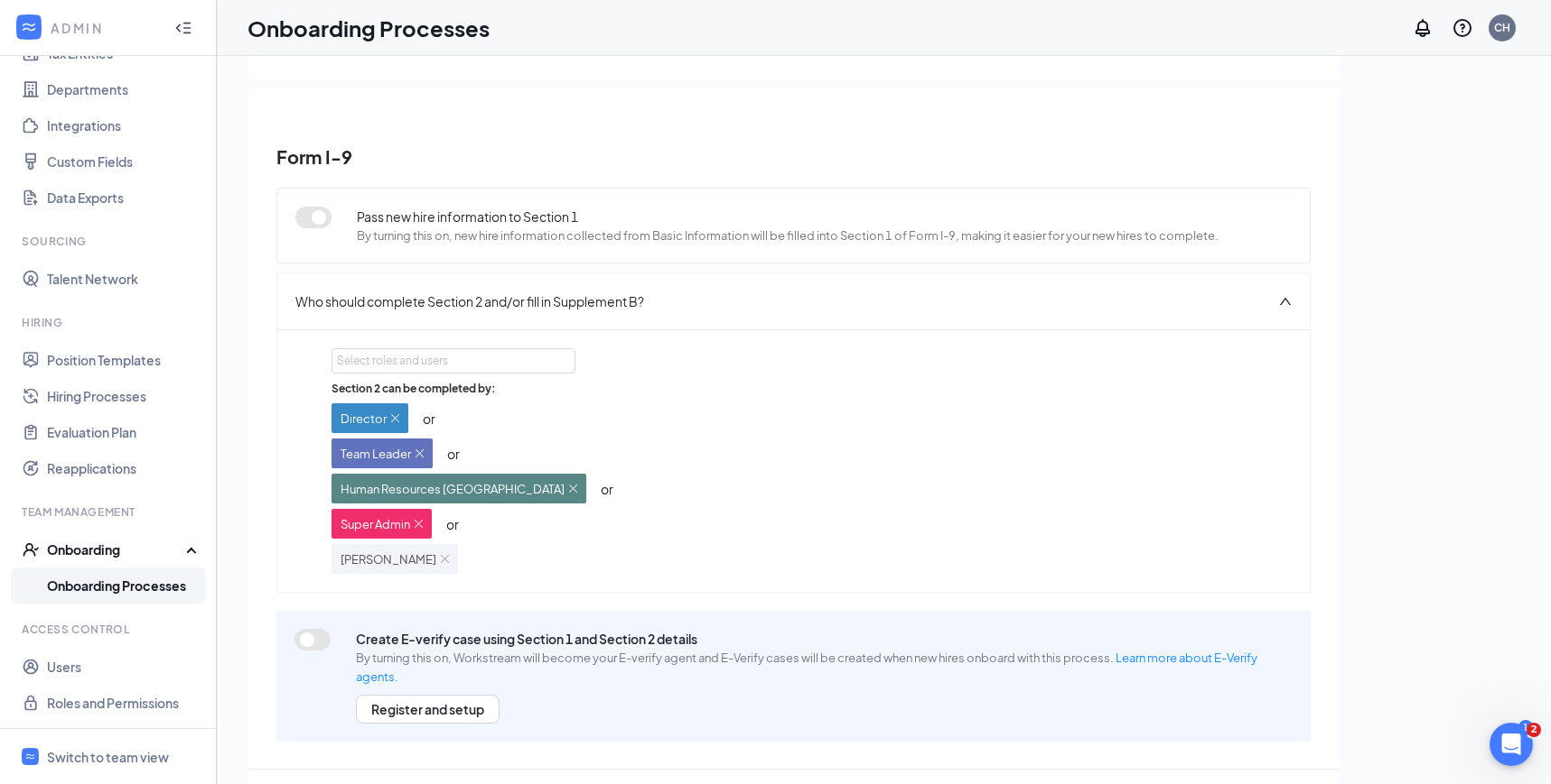
scroll to position [81, 0]
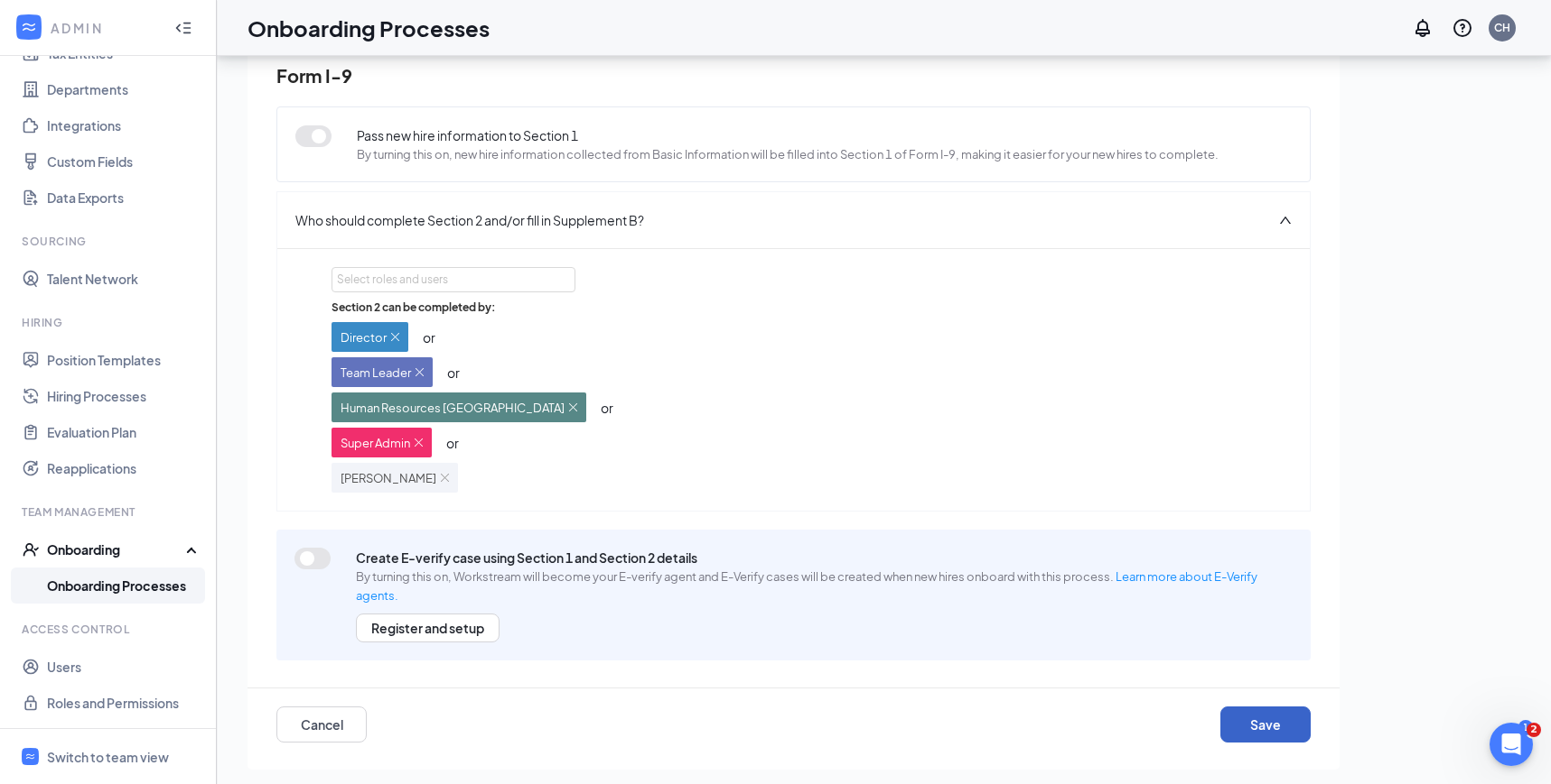
click at [1270, 716] on button "Save" at bounding box center [1265, 725] width 90 height 36
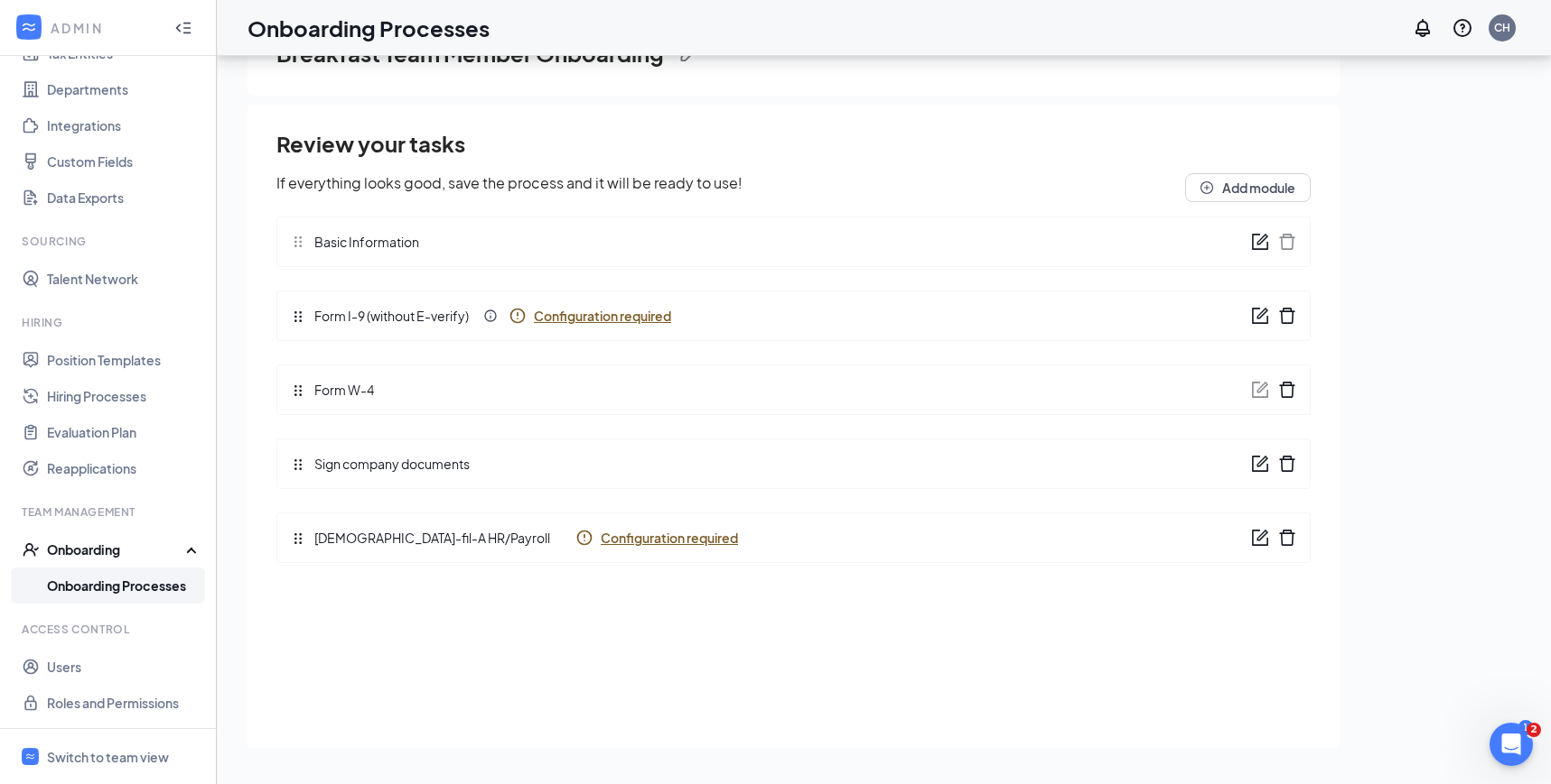
scroll to position [0, 0]
click at [615, 531] on span "Configuration required" at bounding box center [669, 538] width 137 height 18
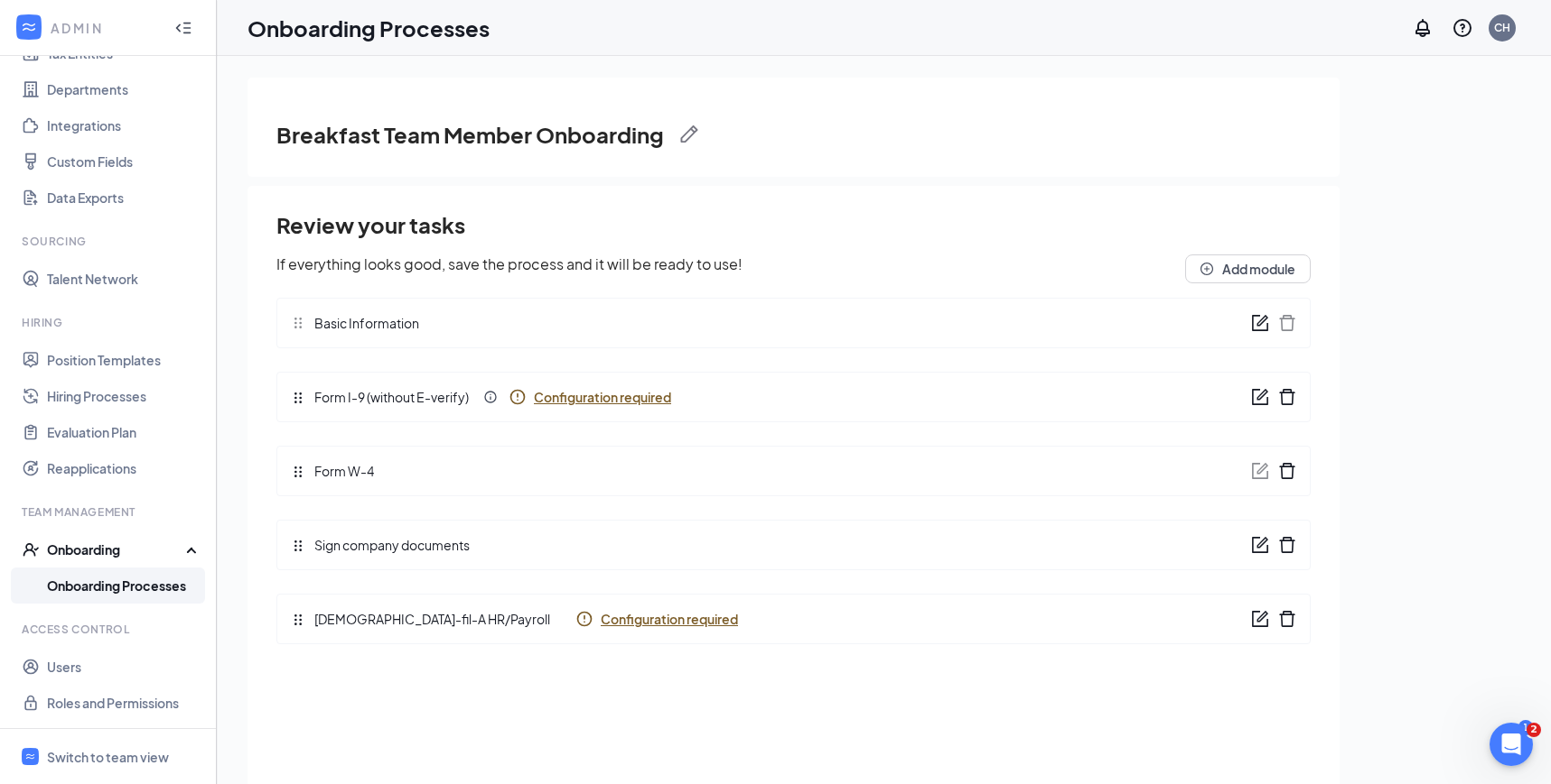
click at [153, 572] on link "Onboarding Processes" at bounding box center [124, 585] width 155 height 36
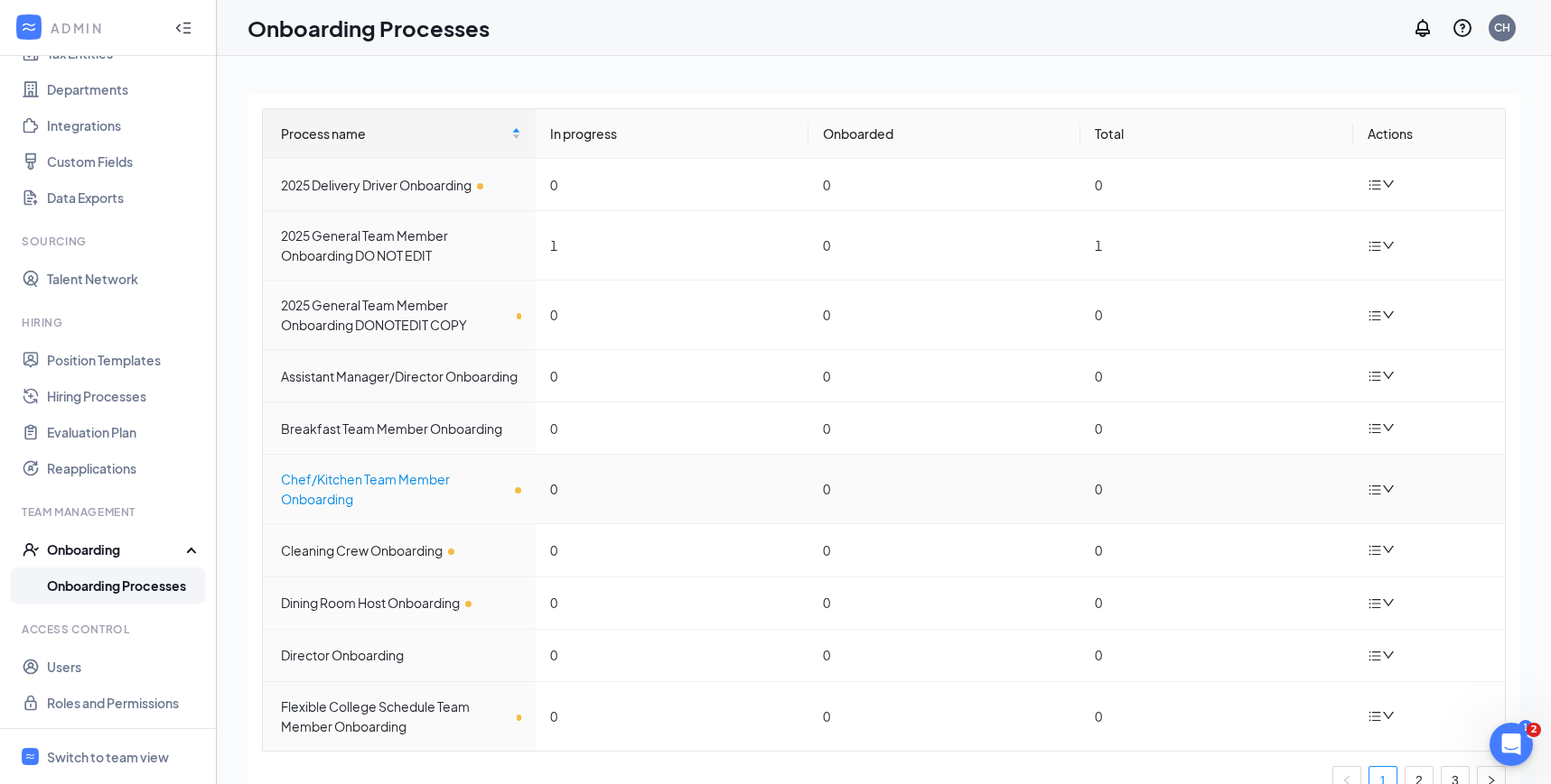
scroll to position [58, 0]
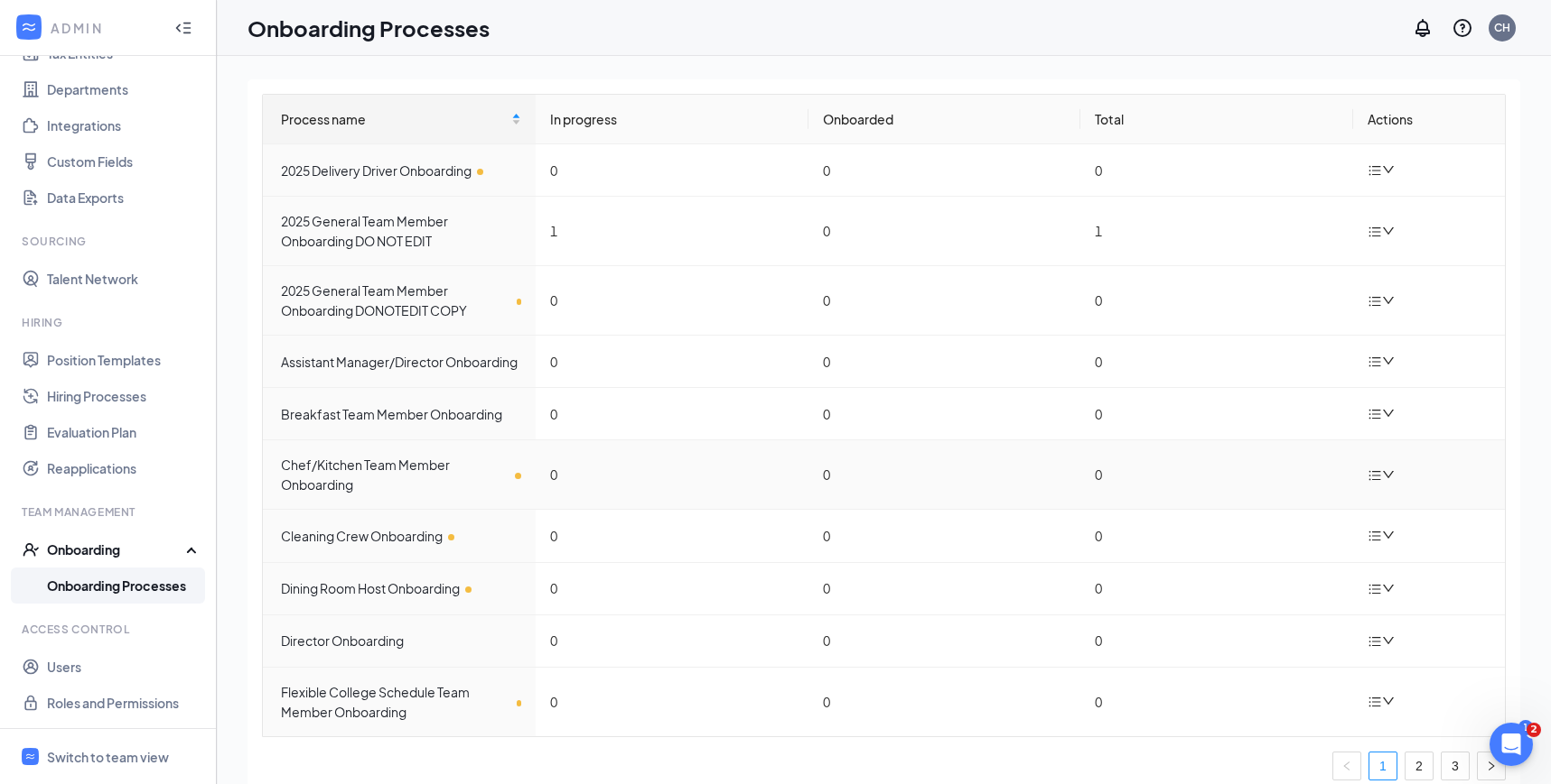
click at [1381, 473] on icon "bars" at bounding box center [1374, 475] width 14 height 14
click at [1290, 501] on li "Edit process" at bounding box center [1290, 516] width 217 height 40
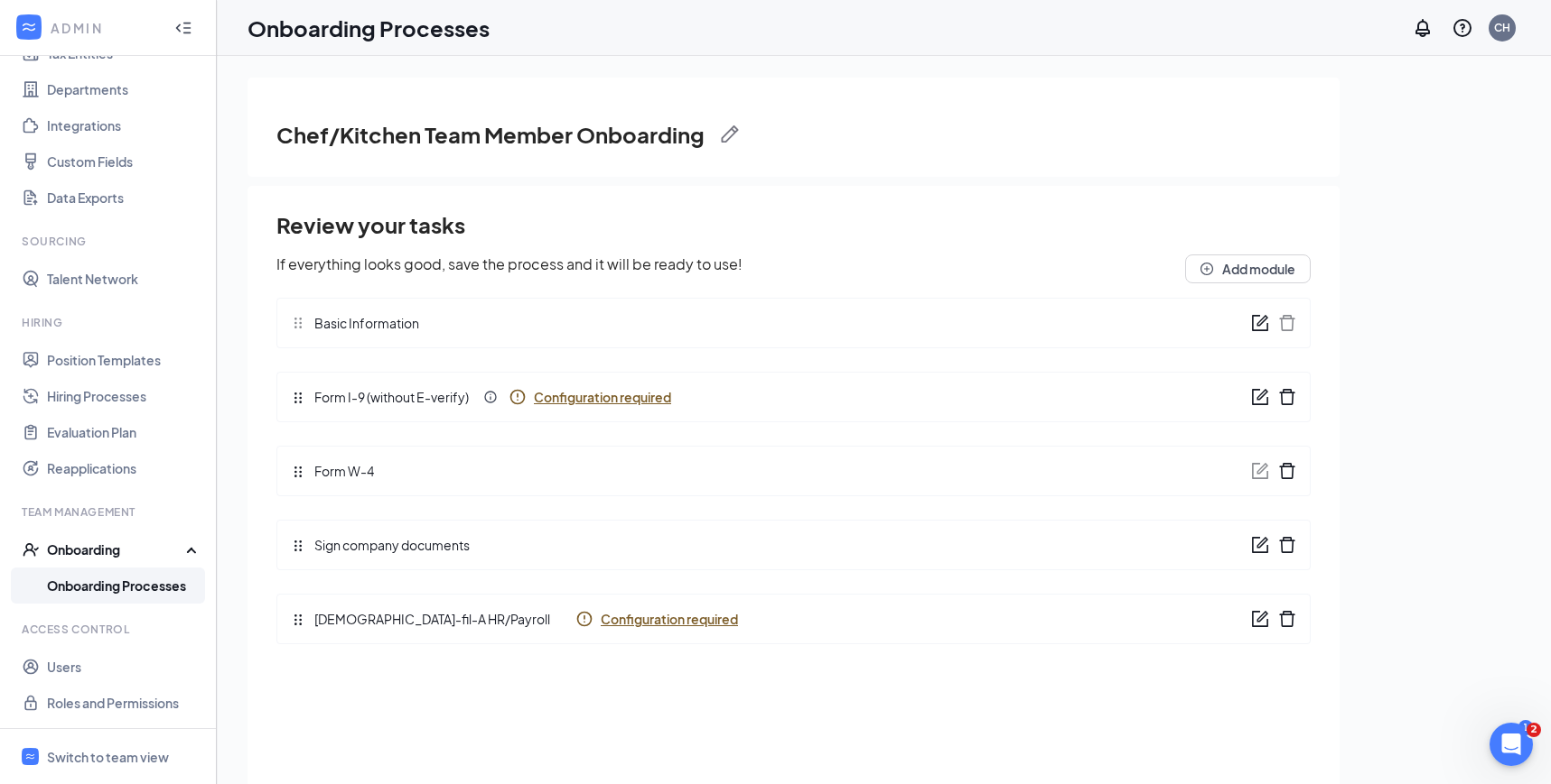
click at [630, 397] on span "Configuration required" at bounding box center [602, 397] width 137 height 18
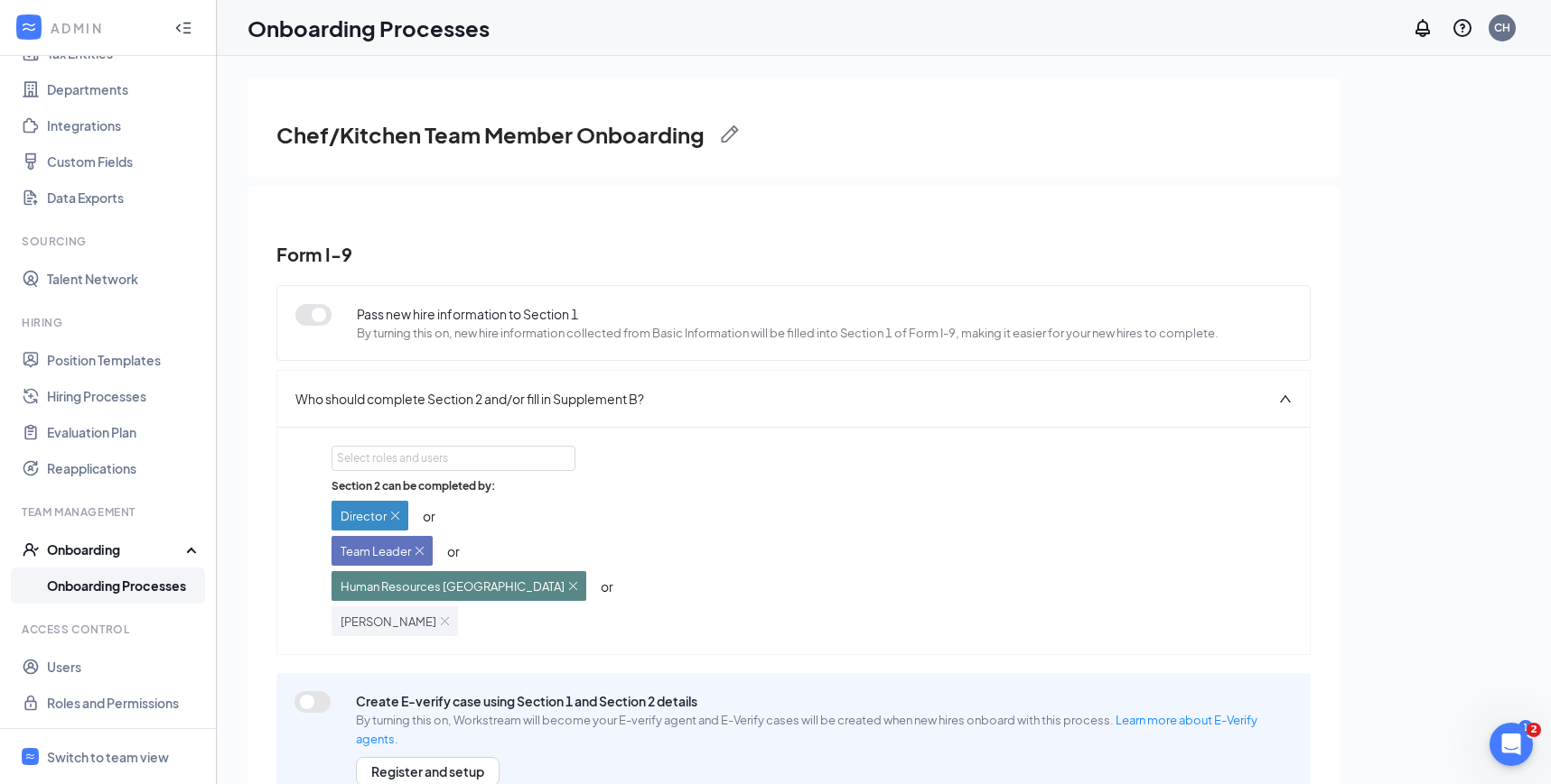
click at [502, 473] on div "Select roles and users Section 2 can be completed by: Director or Team Leader o…" at bounding box center [793, 540] width 923 height 191
click at [492, 465] on div "Select roles and users" at bounding box center [448, 458] width 223 height 18
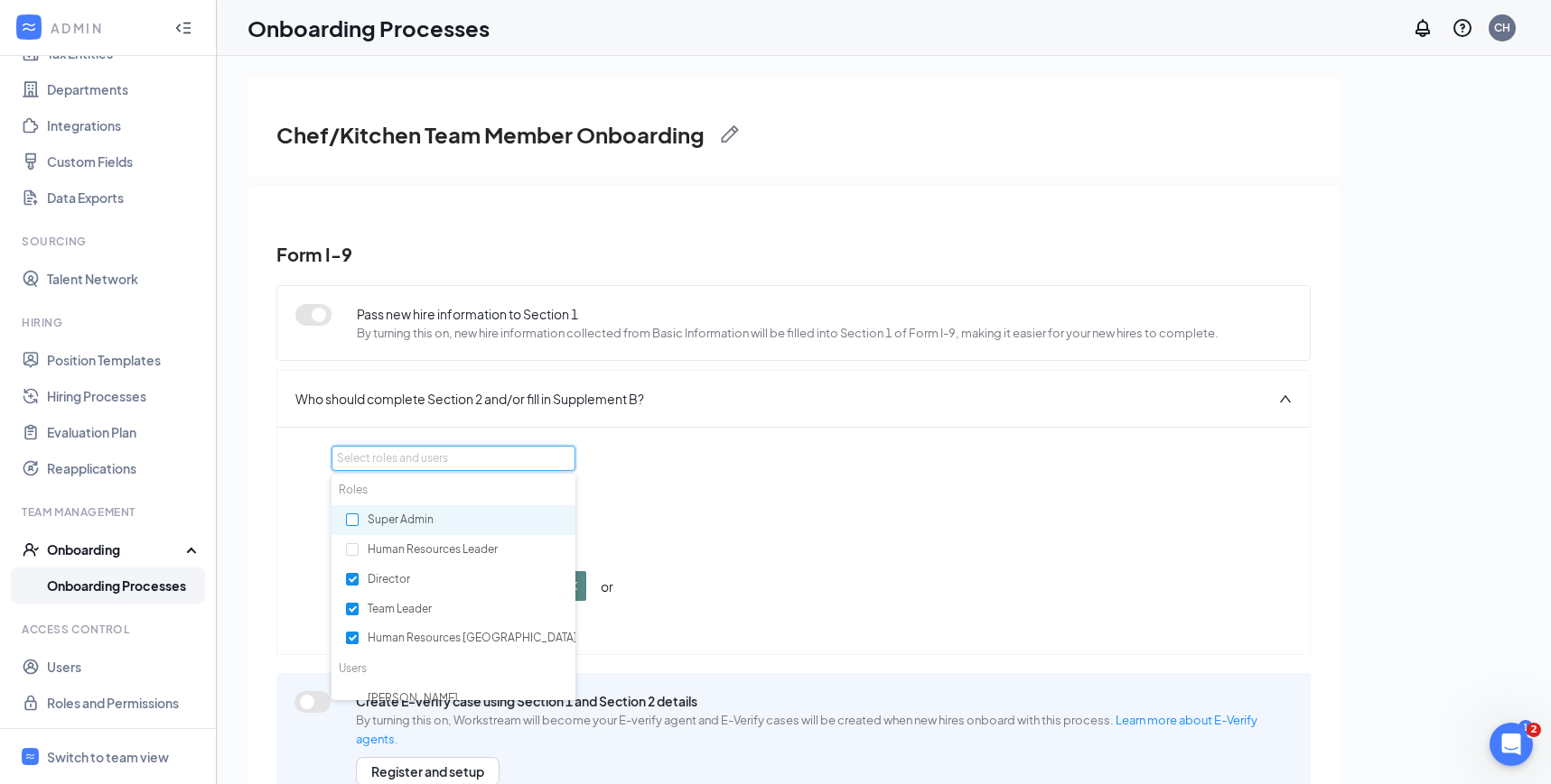
click at [350, 518] on input "checkbox" at bounding box center [352, 519] width 13 height 13
checkbox input "true"
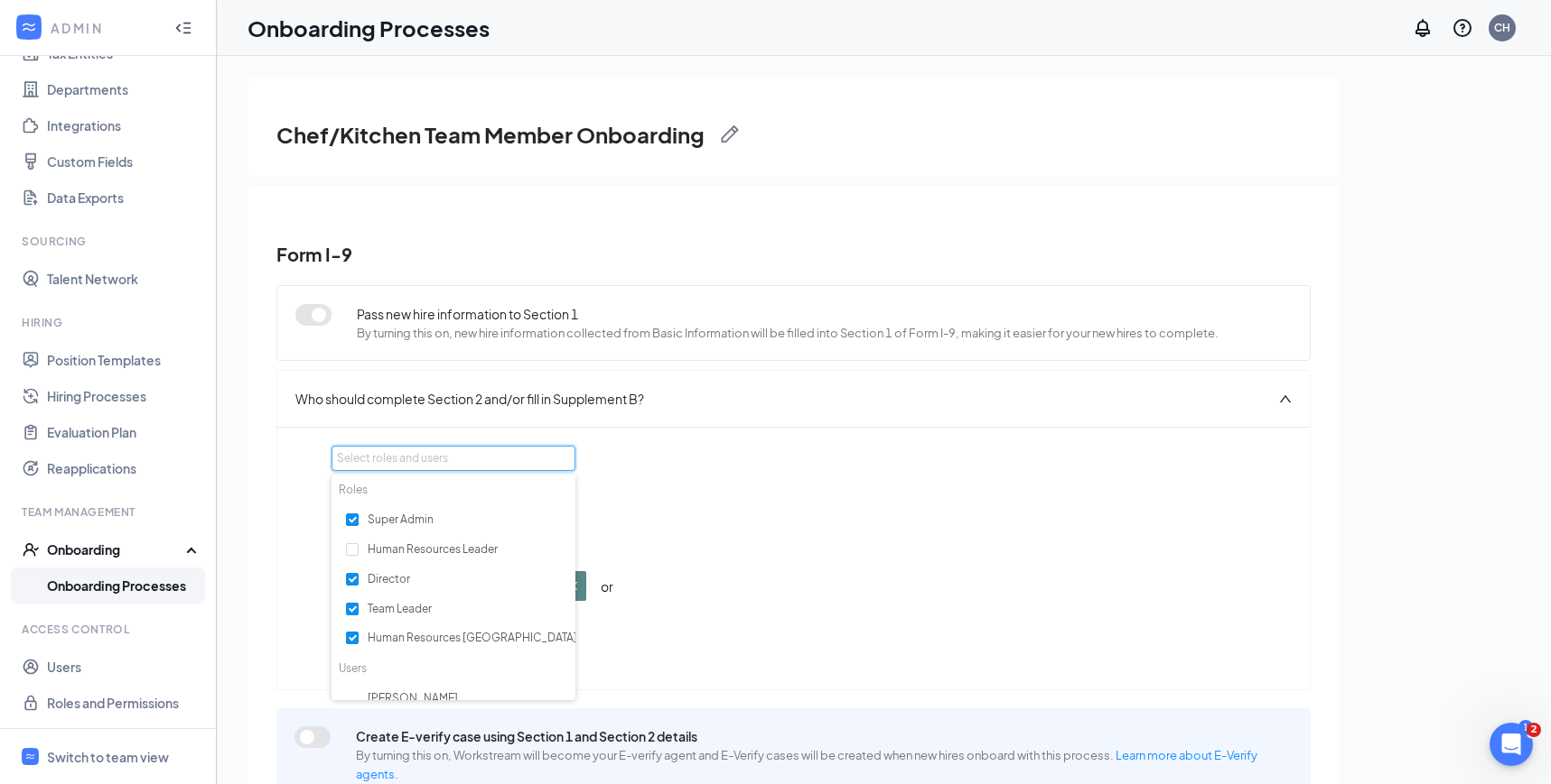
click at [906, 497] on div "Section 2 can be completed by: Director or Team Leader or Human Resources Avond…" at bounding box center [793, 574] width 923 height 193
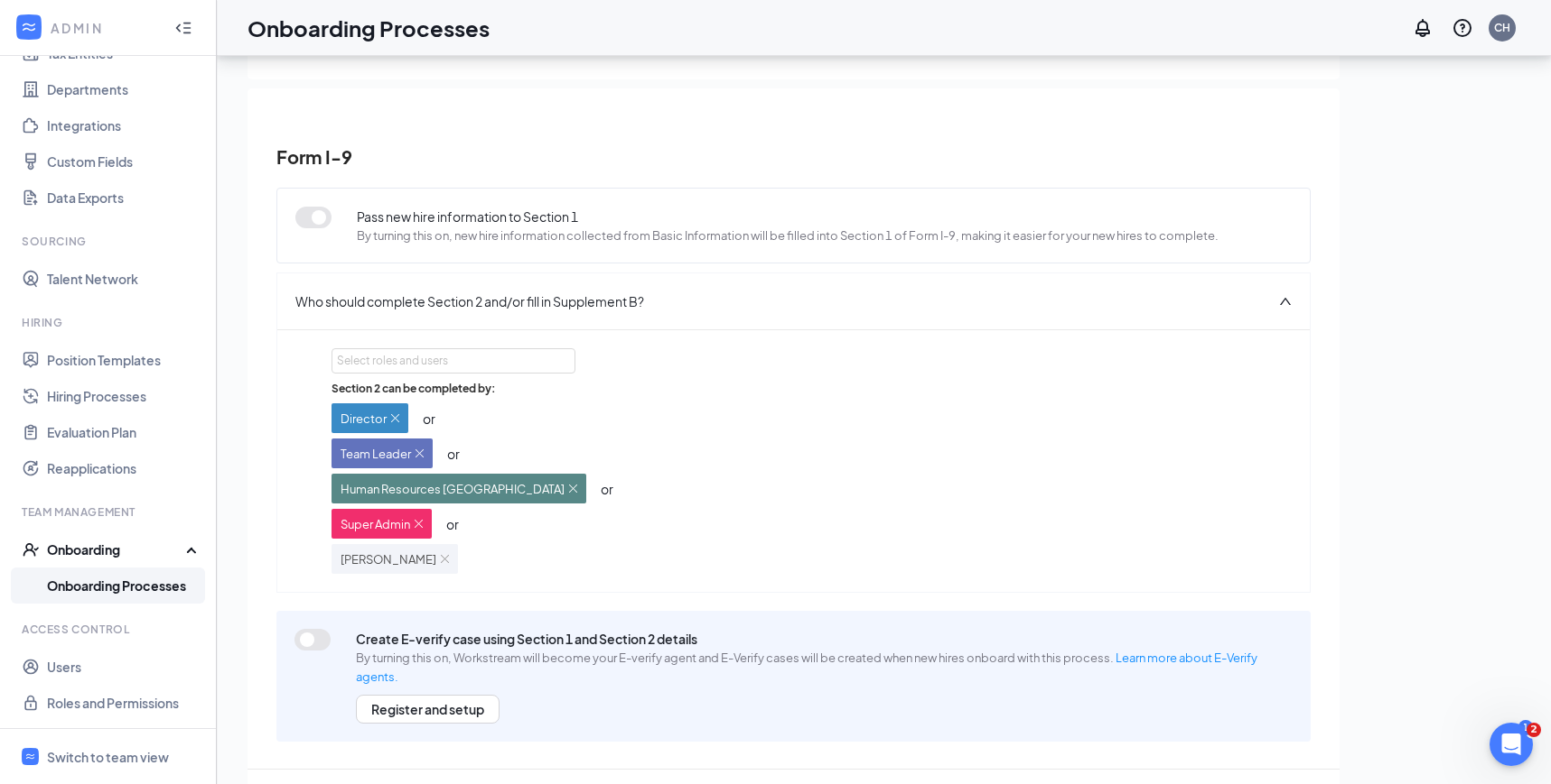
scroll to position [81, 0]
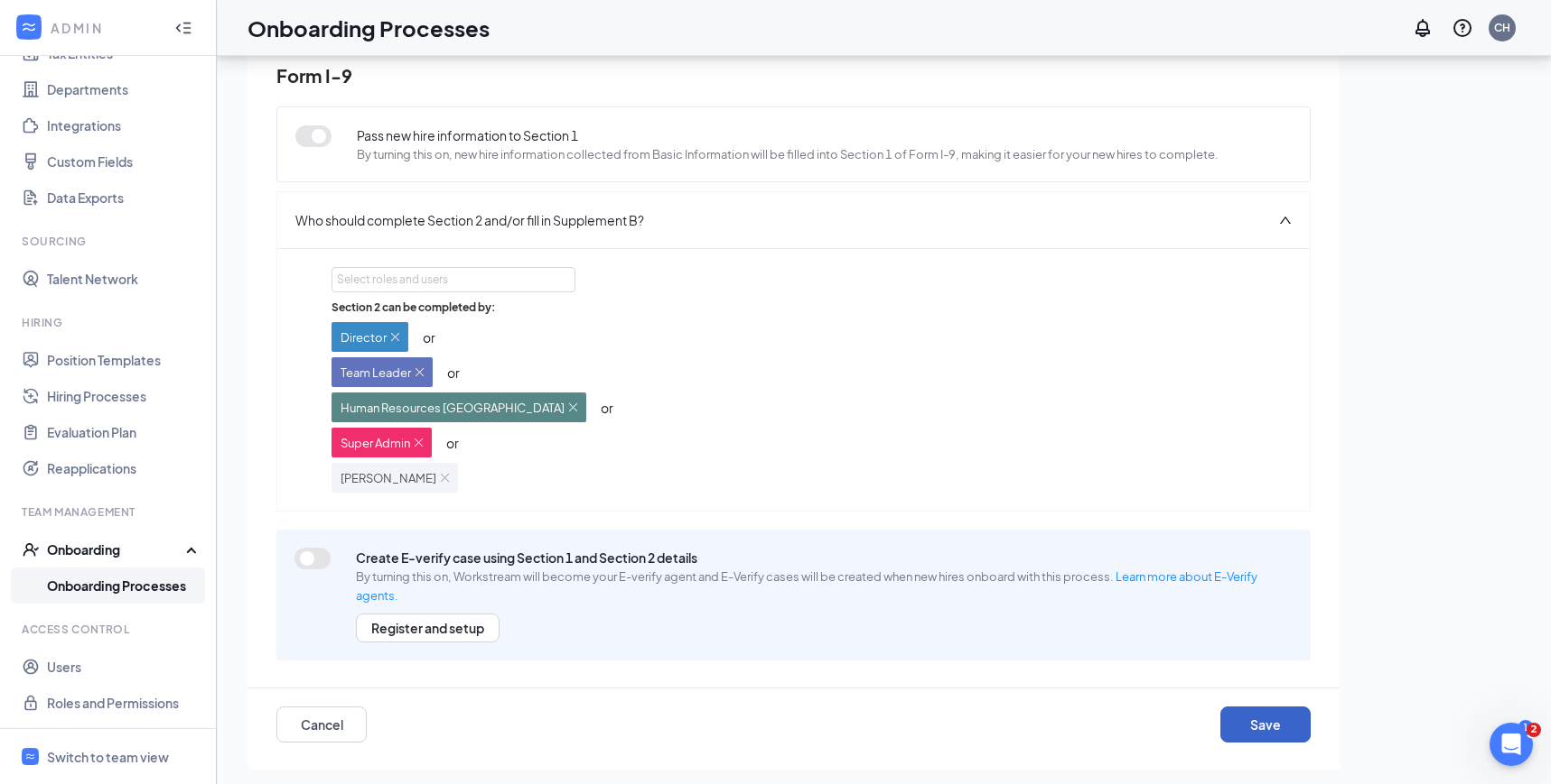
click at [1249, 724] on button "Save" at bounding box center [1265, 725] width 90 height 36
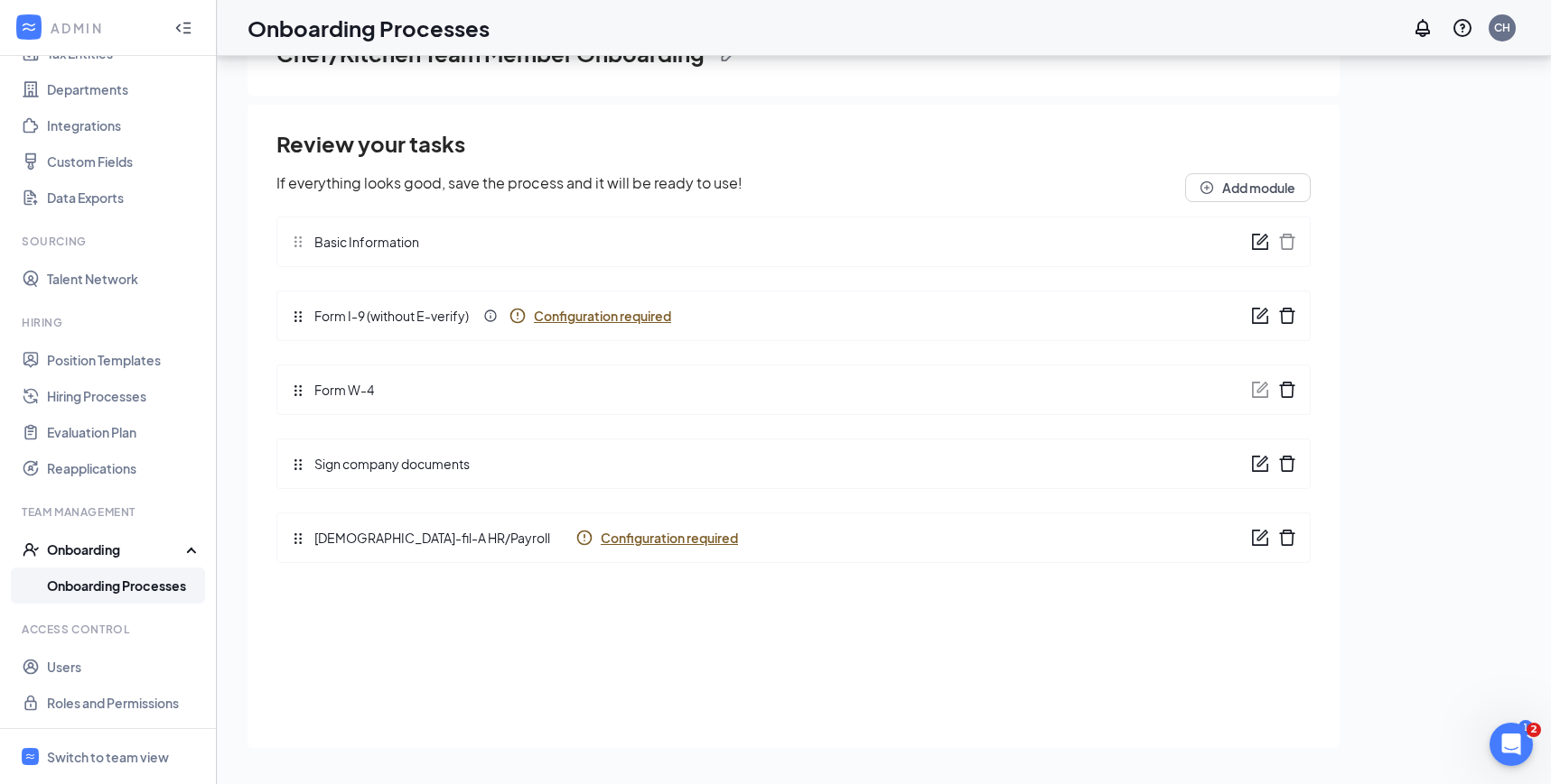
click at [602, 544] on span "Configuration required" at bounding box center [669, 538] width 137 height 18
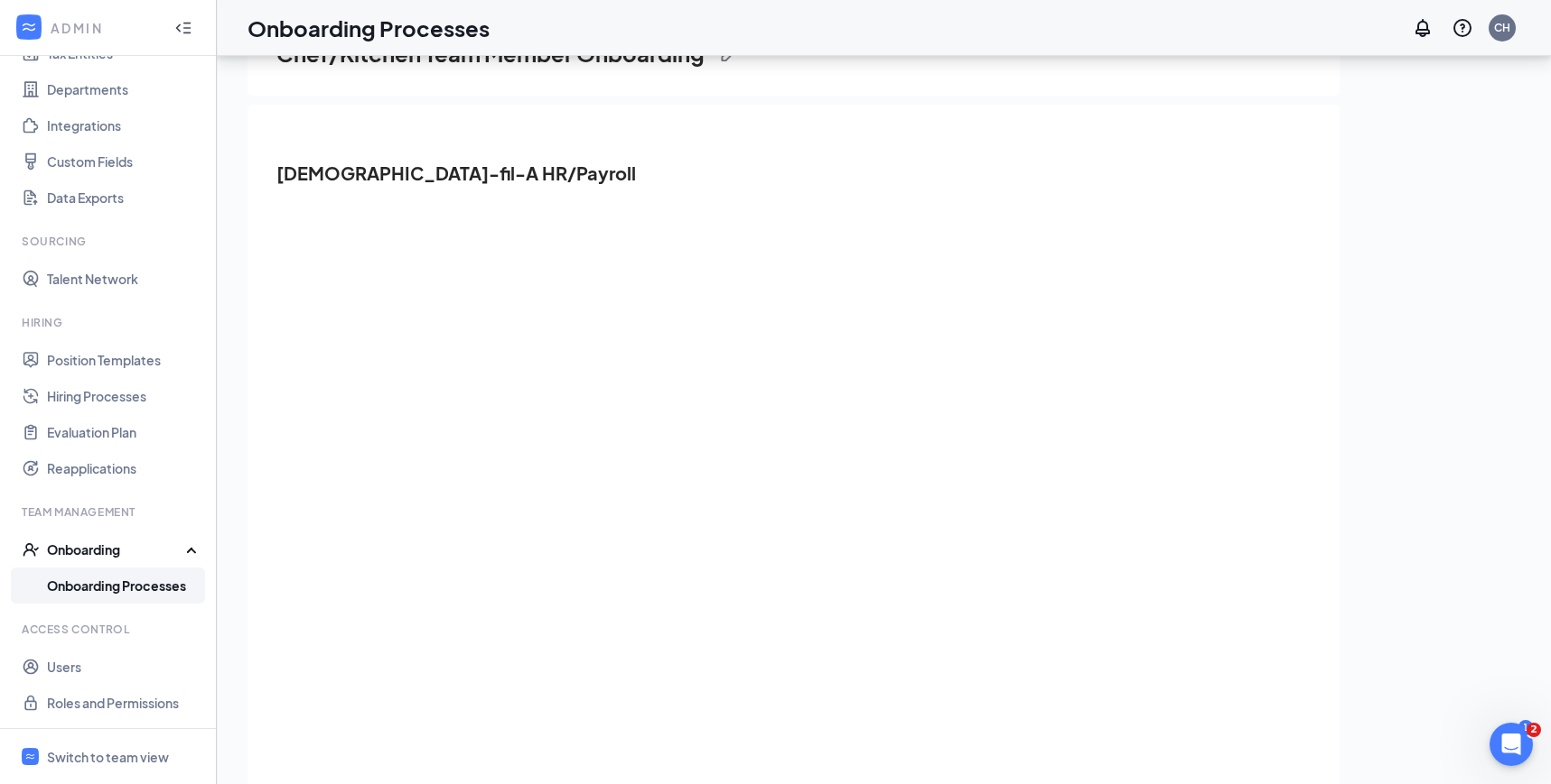
scroll to position [20, 0]
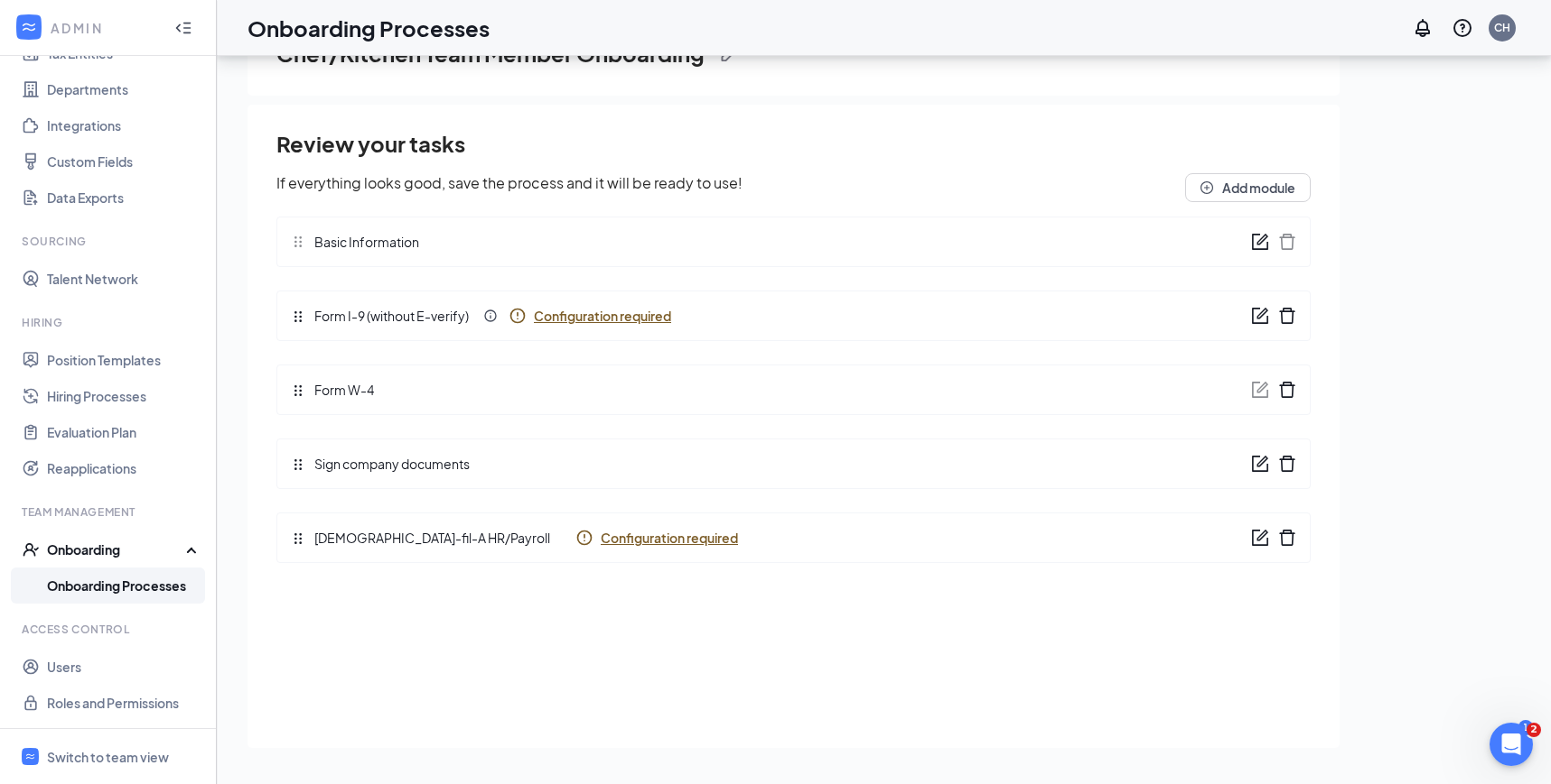
click at [1238, 713] on div "Review your tasks If everything looks good, save the process and it will be rea…" at bounding box center [793, 433] width 1034 height 629
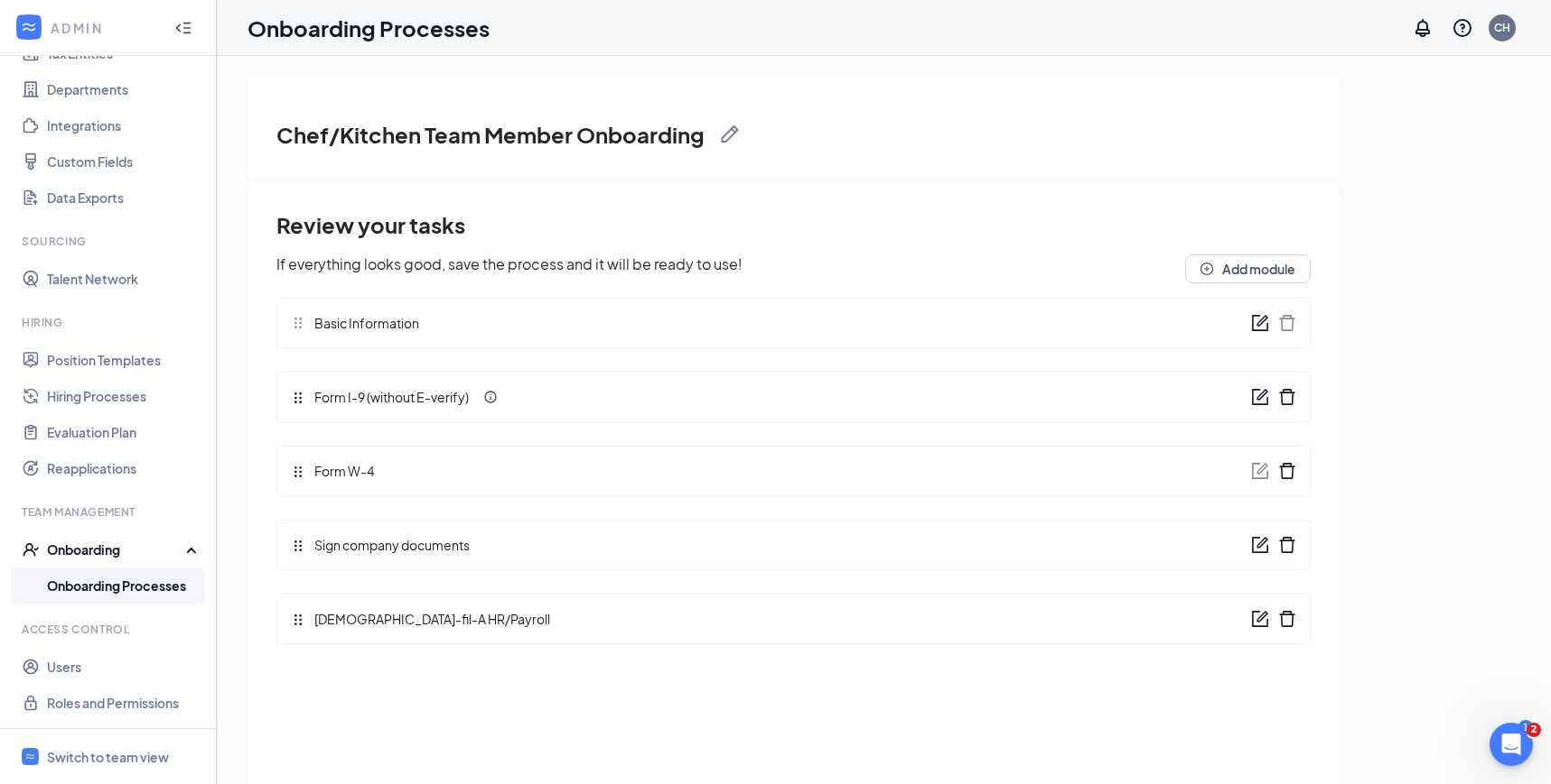
click at [133, 587] on link "Onboarding Processes" at bounding box center [124, 585] width 155 height 36
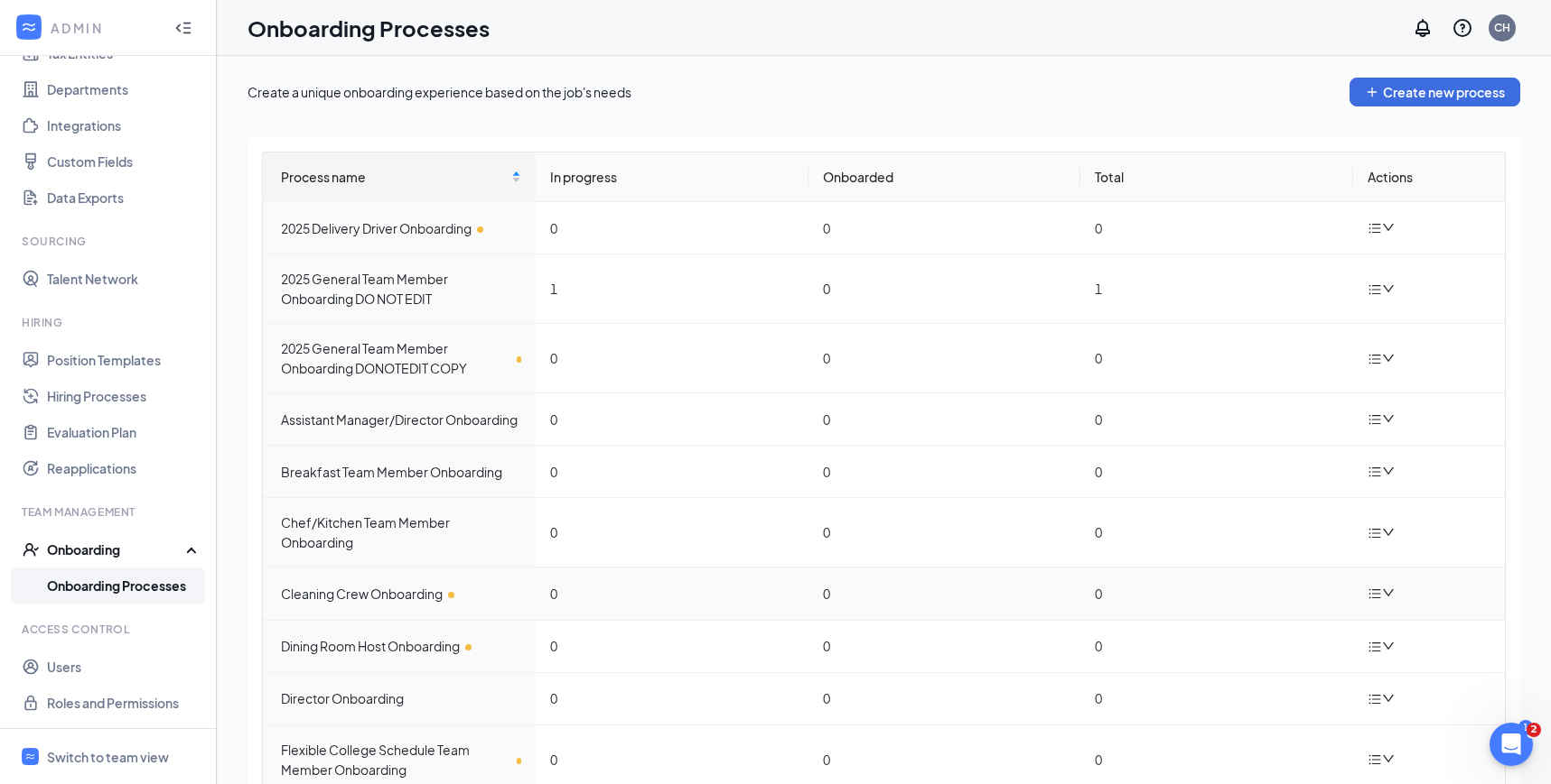
click at [1376, 585] on div at bounding box center [1383, 593] width 32 height 23
click at [1305, 625] on div "Edit process" at bounding box center [1290, 635] width 195 height 22
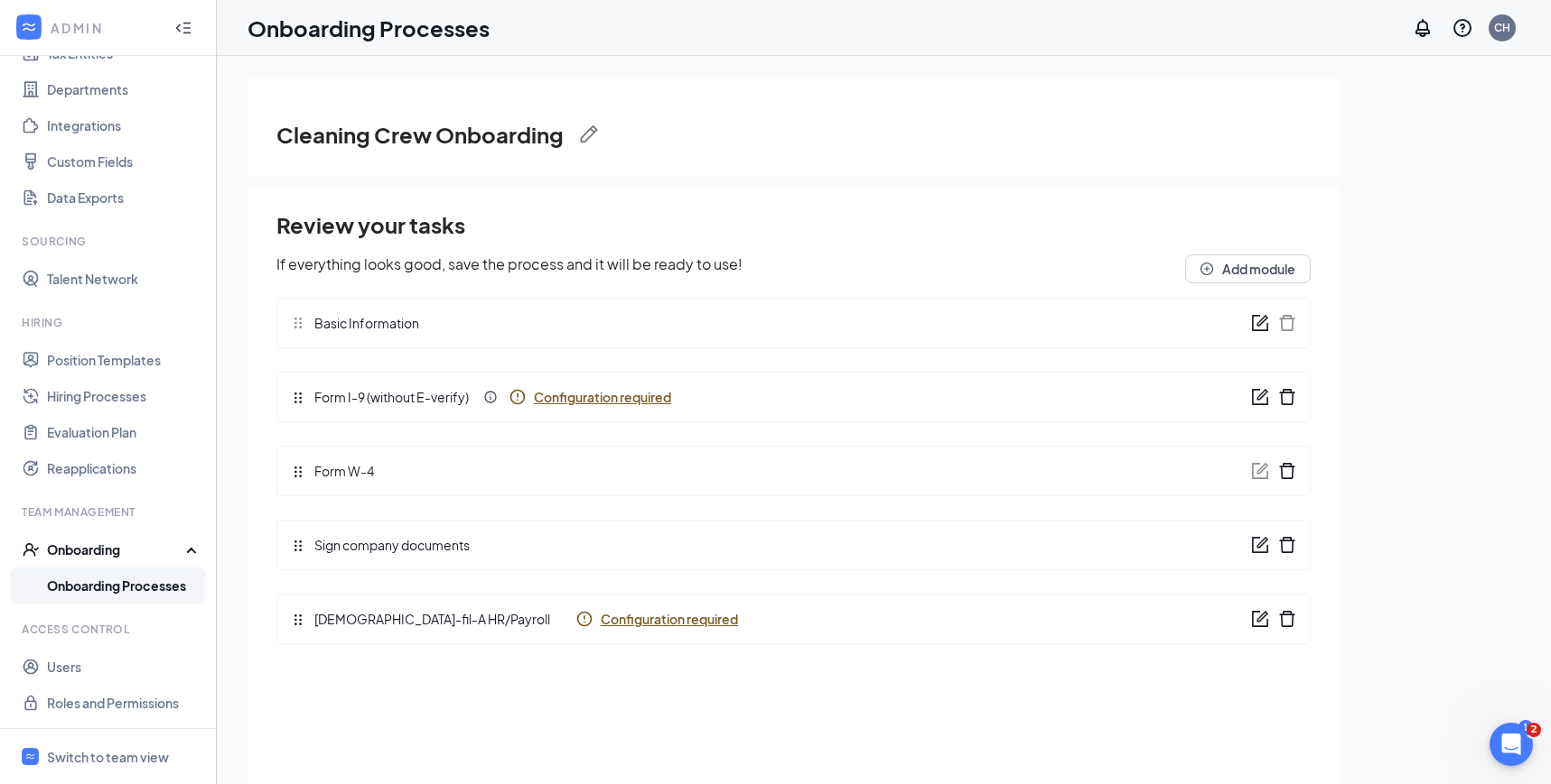
click at [634, 392] on span "Configuration required" at bounding box center [602, 397] width 137 height 18
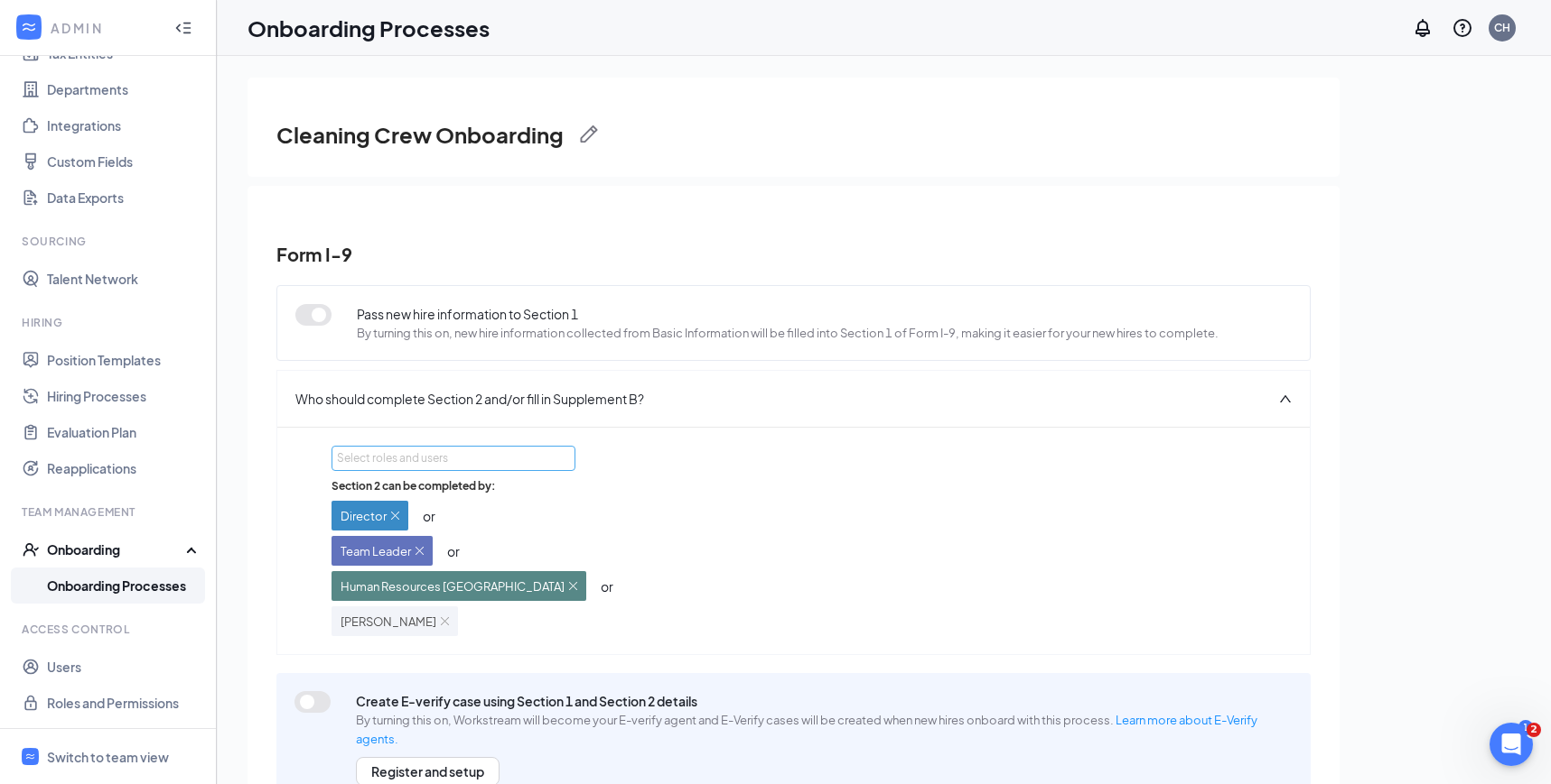
click at [493, 468] on div "Select roles and users" at bounding box center [452, 457] width 231 height 23
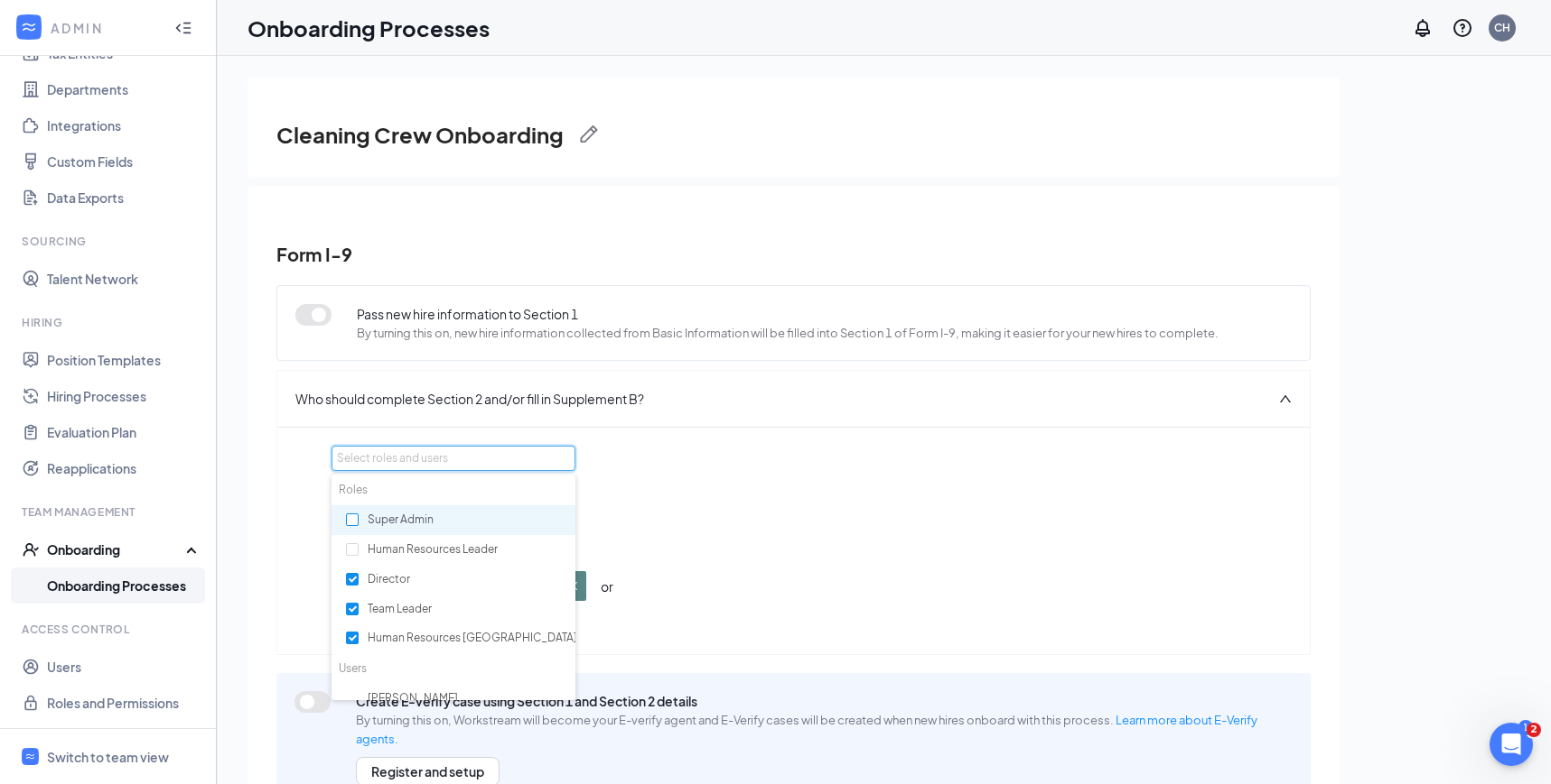
click at [349, 518] on input "checkbox" at bounding box center [352, 519] width 13 height 13
checkbox input "true"
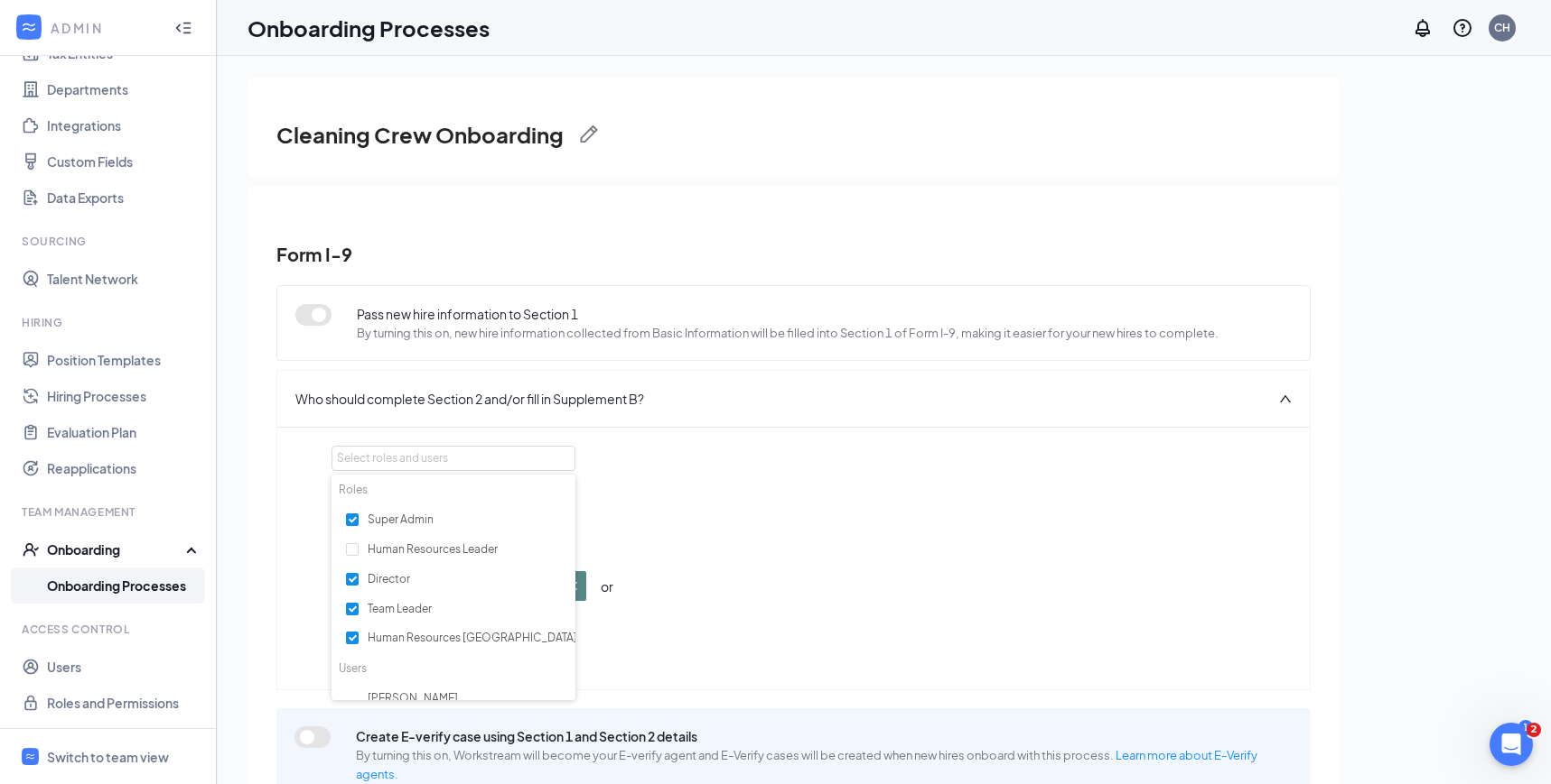
click at [849, 526] on div "Section 2 can be completed by: Director or Team Leader or Human Resources Avond…" at bounding box center [793, 574] width 923 height 193
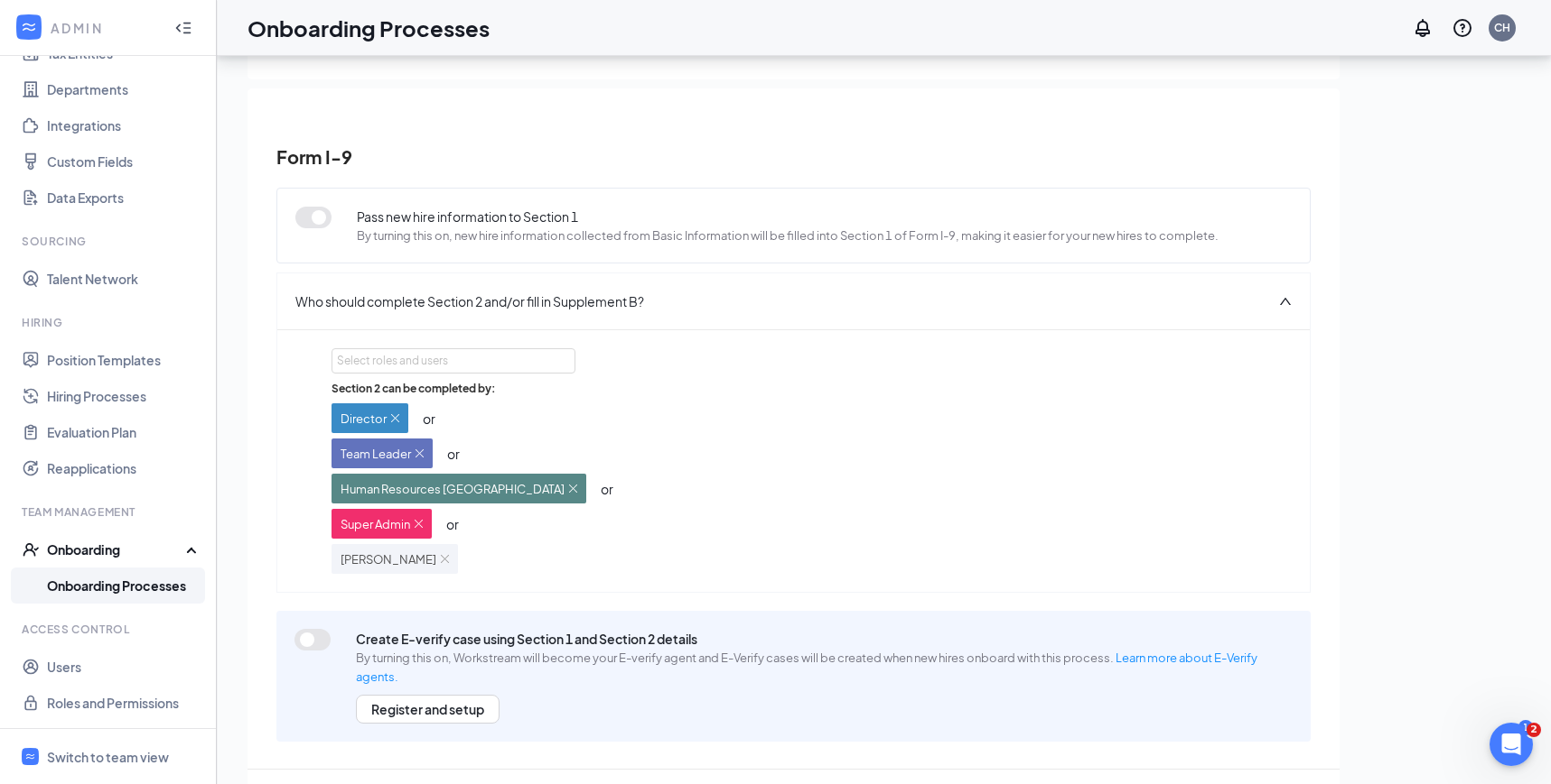
scroll to position [81, 0]
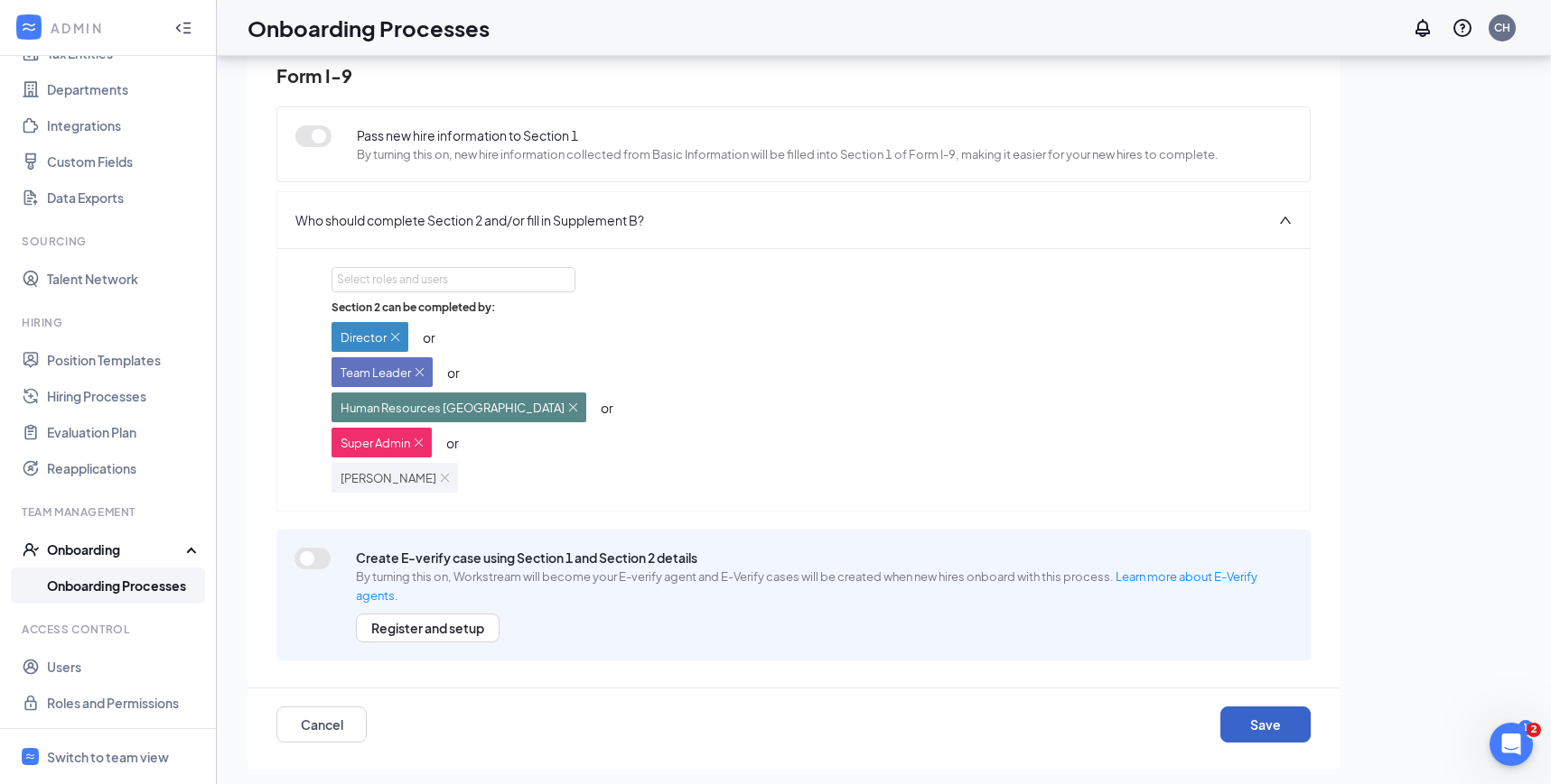
click at [1251, 716] on button "Save" at bounding box center [1265, 725] width 90 height 36
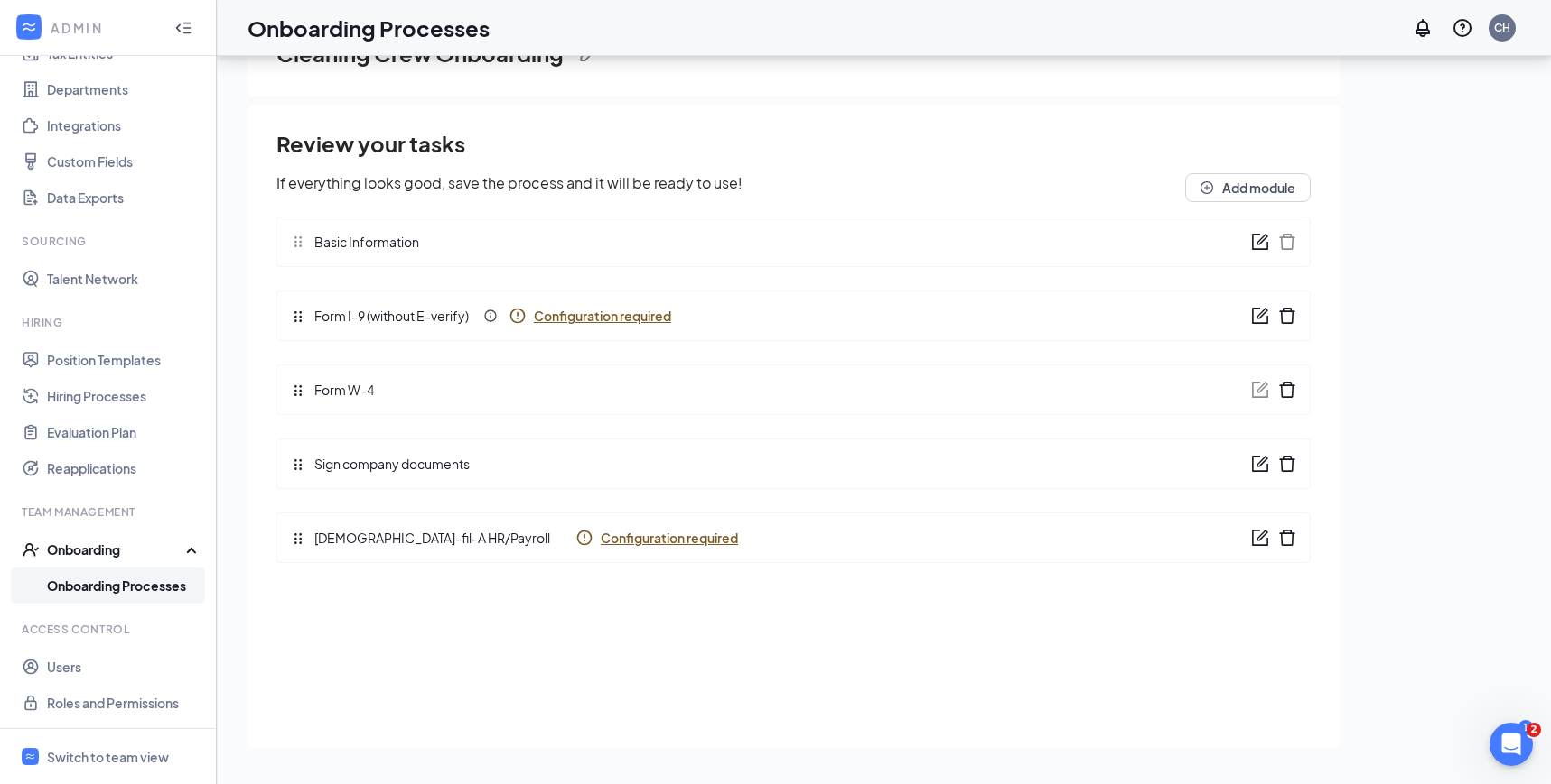
scroll to position [0, 0]
click at [535, 547] on div "Chick-fil-A HR/Payroll Configuration required" at bounding box center [793, 537] width 1034 height 51
click at [601, 529] on span "Configuration required" at bounding box center [669, 538] width 137 height 18
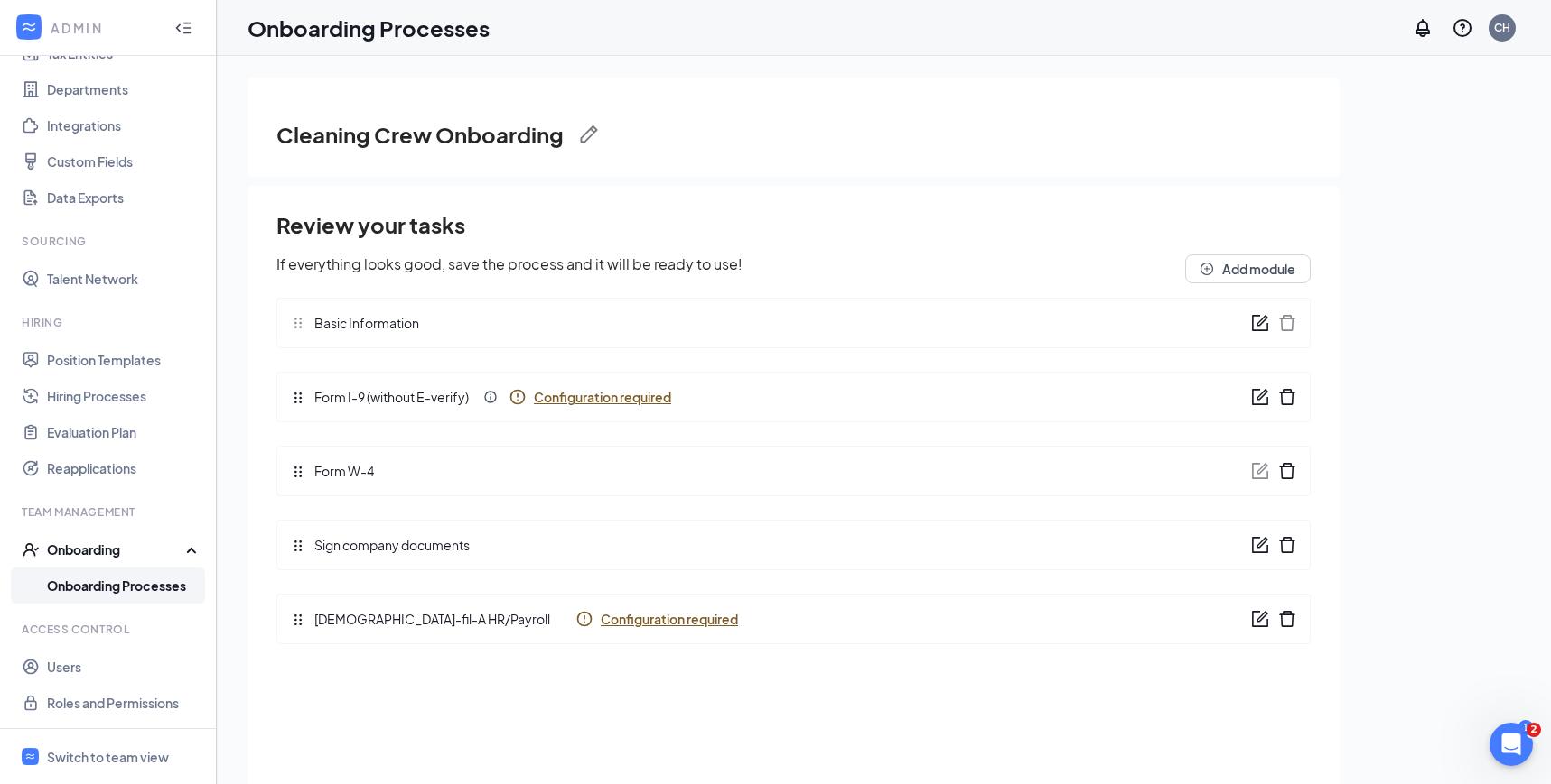
click at [154, 589] on link "Onboarding Processes" at bounding box center [124, 585] width 155 height 36
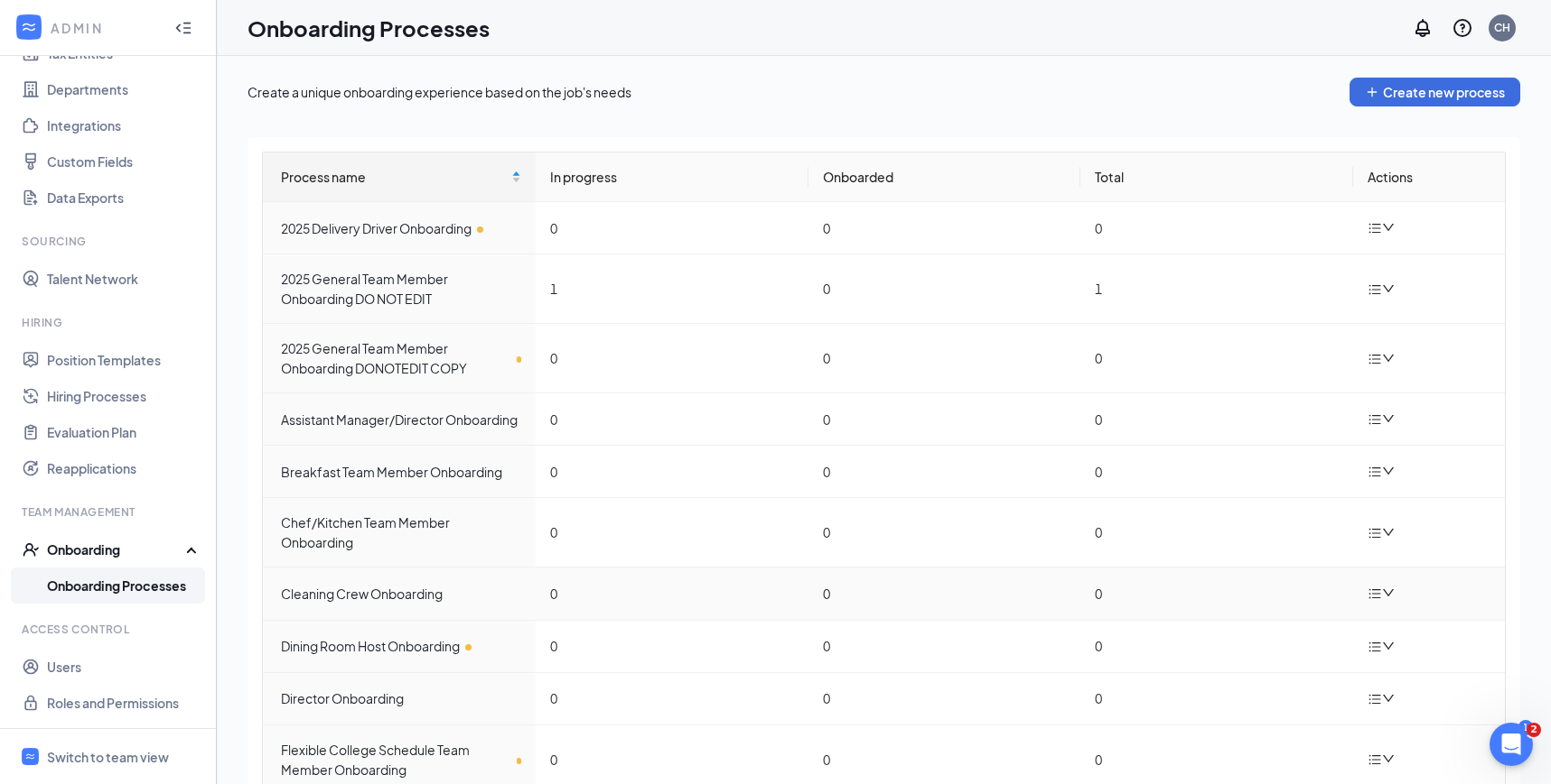
scroll to position [73, 0]
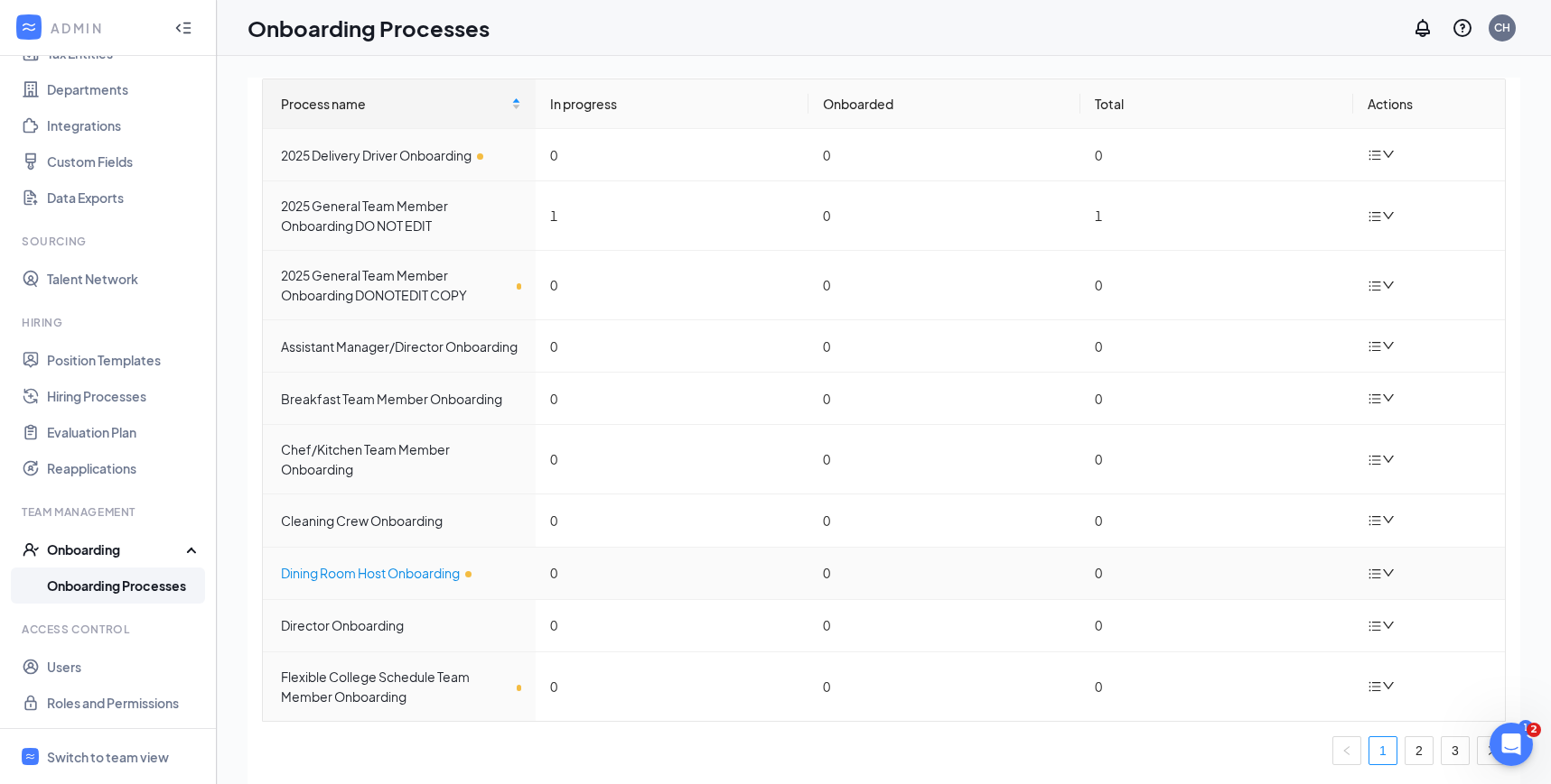
drag, startPoint x: 519, startPoint y: 581, endPoint x: 344, endPoint y: 569, distance: 175.4
click at [344, 569] on div "Dining Room Host Onboarding" at bounding box center [401, 573] width 240 height 20
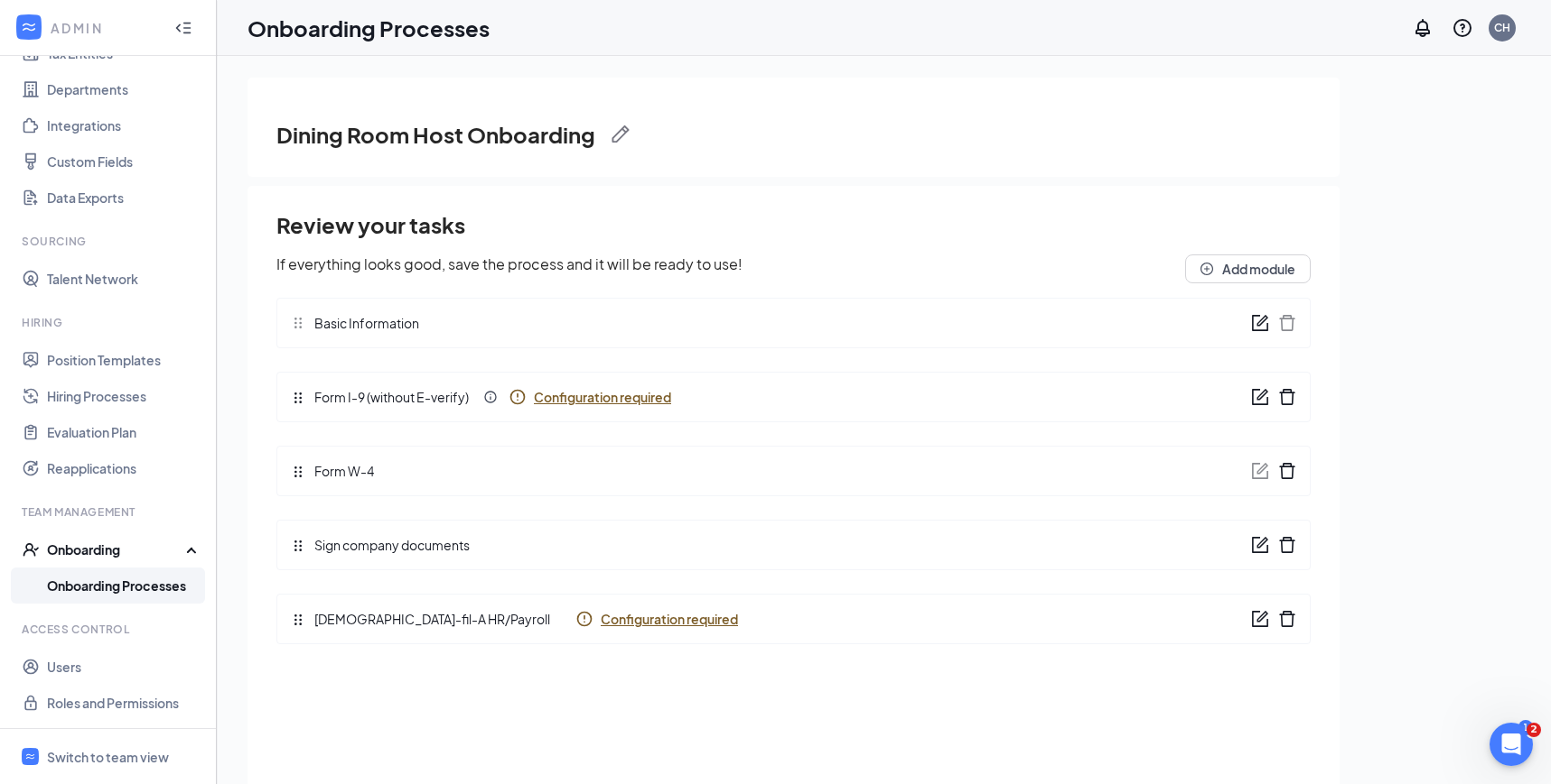
click at [154, 582] on link "Onboarding Processes" at bounding box center [124, 585] width 155 height 36
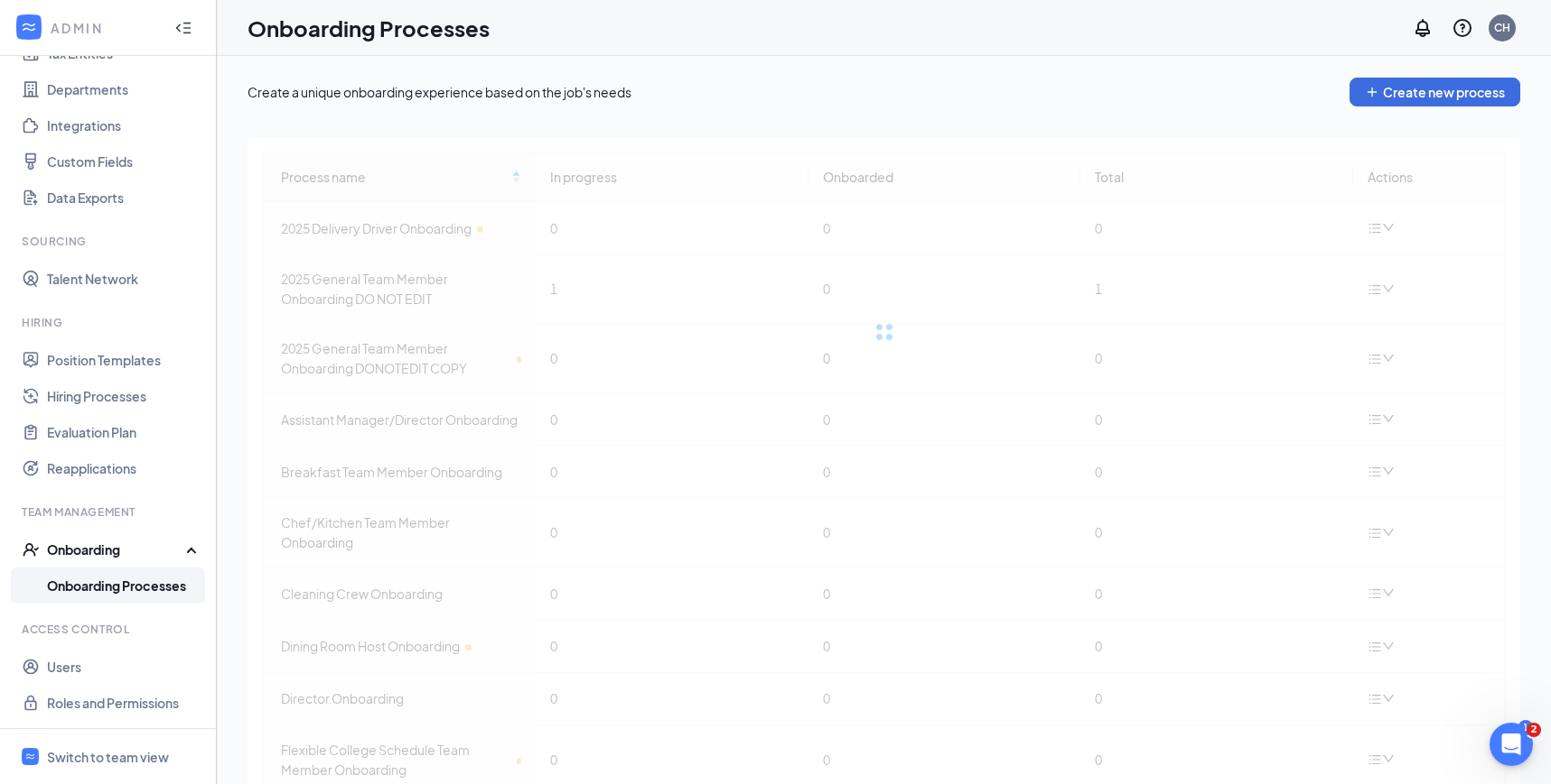
scroll to position [73, 0]
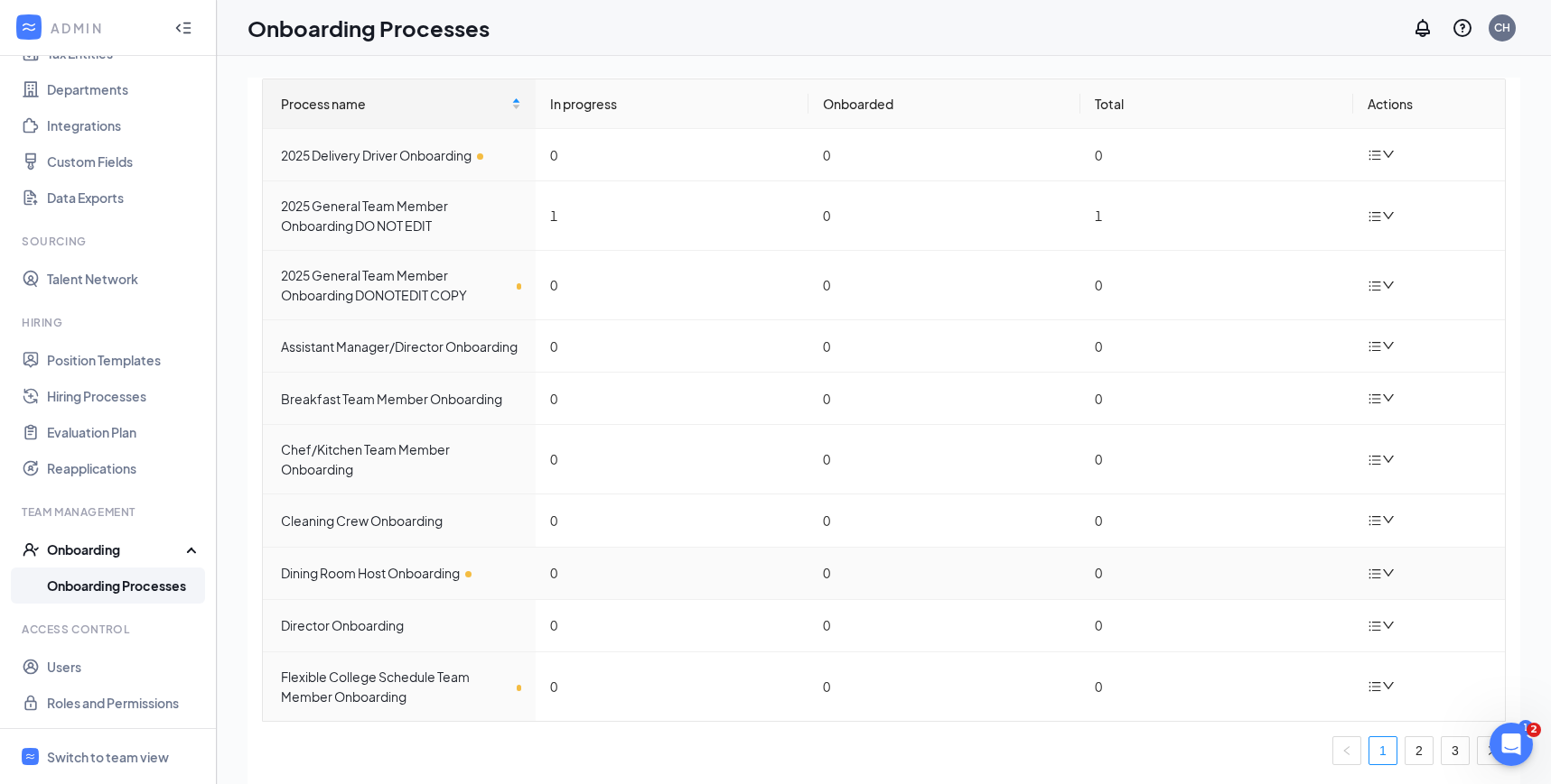
click at [1371, 572] on icon "bars" at bounding box center [1374, 573] width 14 height 14
click at [1260, 611] on div "Edit process" at bounding box center [1290, 615] width 195 height 22
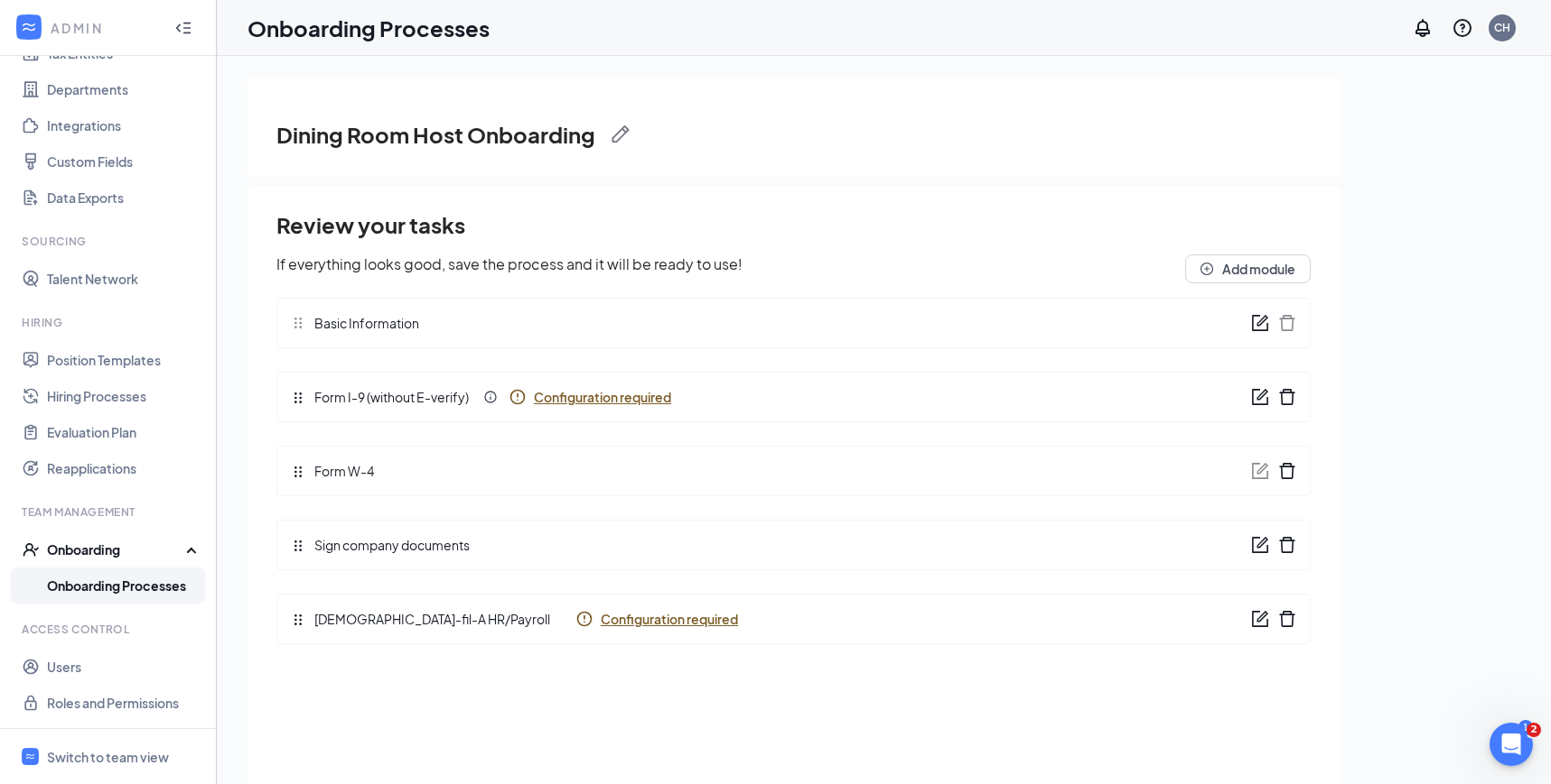
click at [594, 398] on span "Configuration required" at bounding box center [602, 397] width 137 height 18
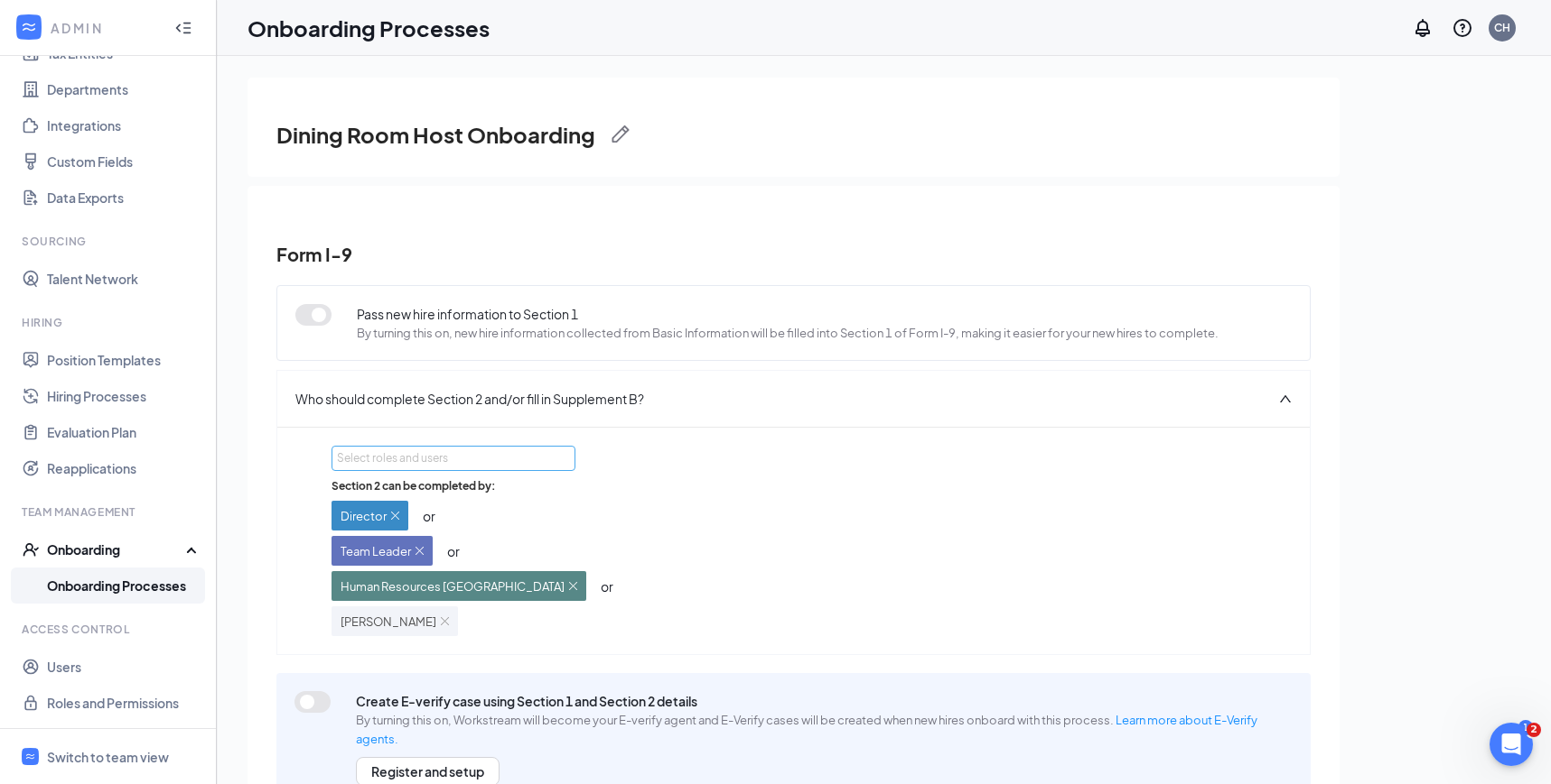
click at [440, 460] on div "Select roles and users" at bounding box center [448, 458] width 223 height 18
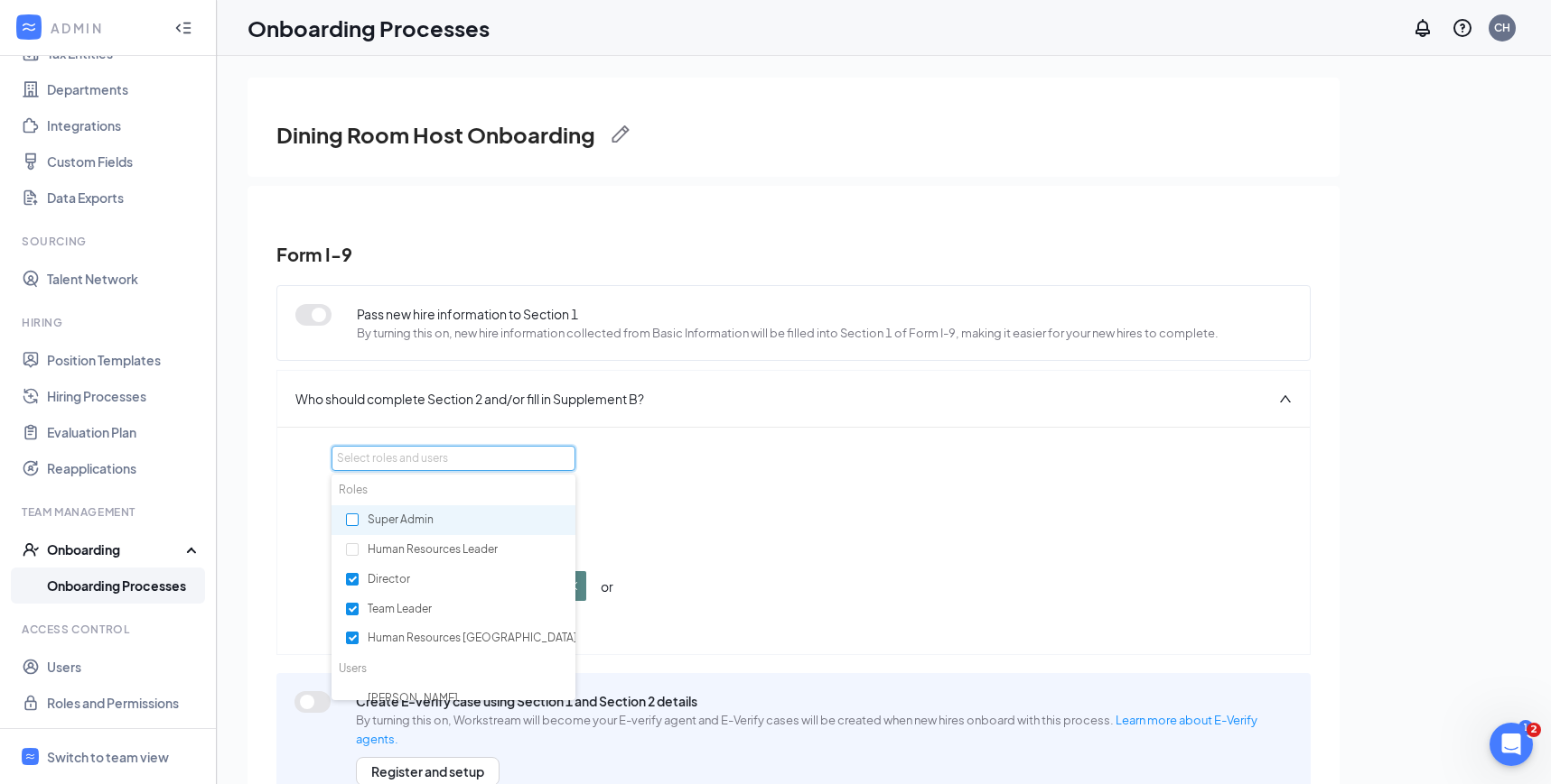
click at [349, 524] on input "checkbox" at bounding box center [352, 519] width 13 height 13
checkbox input "true"
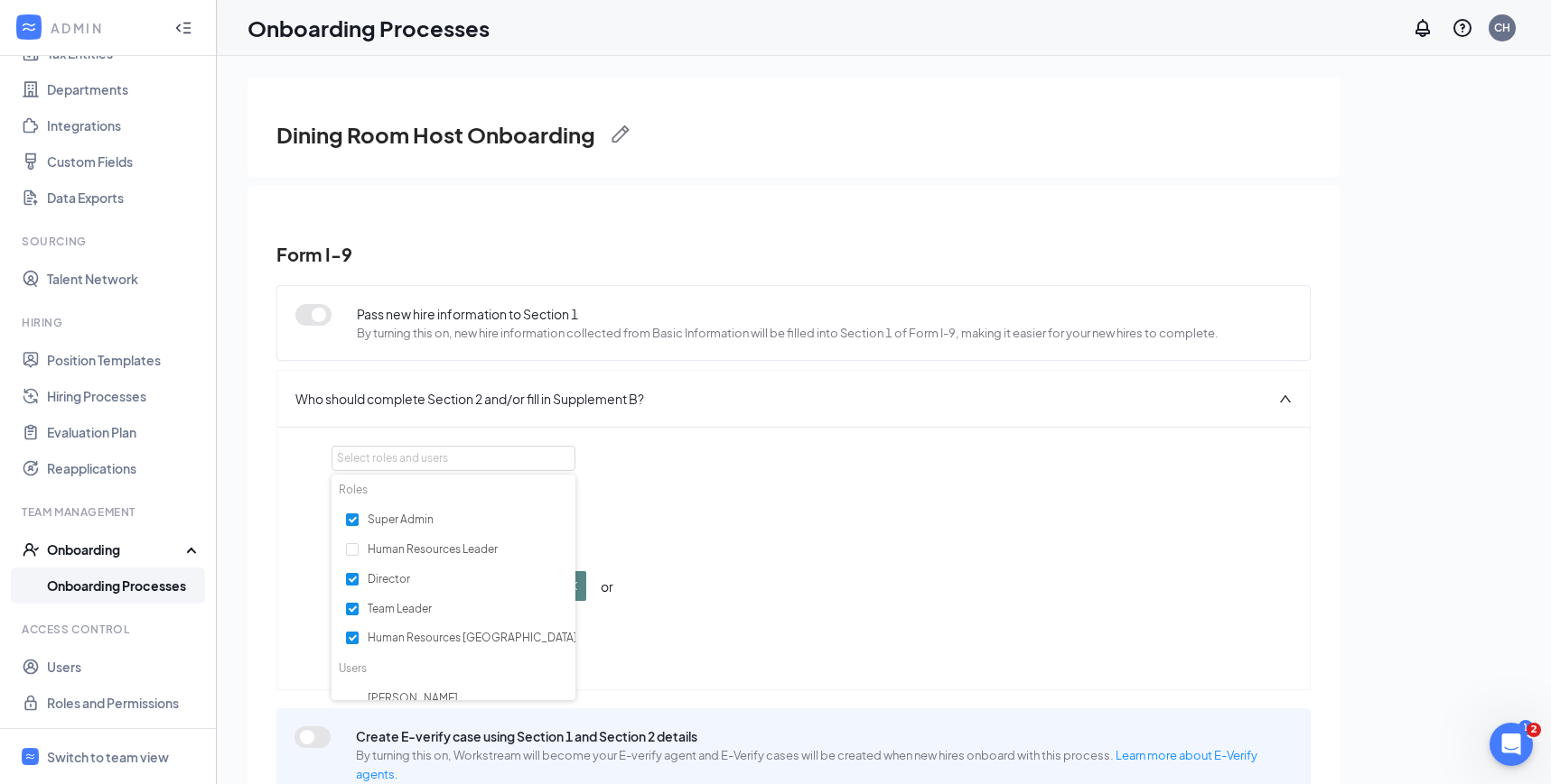
click at [729, 461] on div "Select roles and users Section 2 can be completed by: Director or Team Leader o…" at bounding box center [793, 558] width 923 height 226
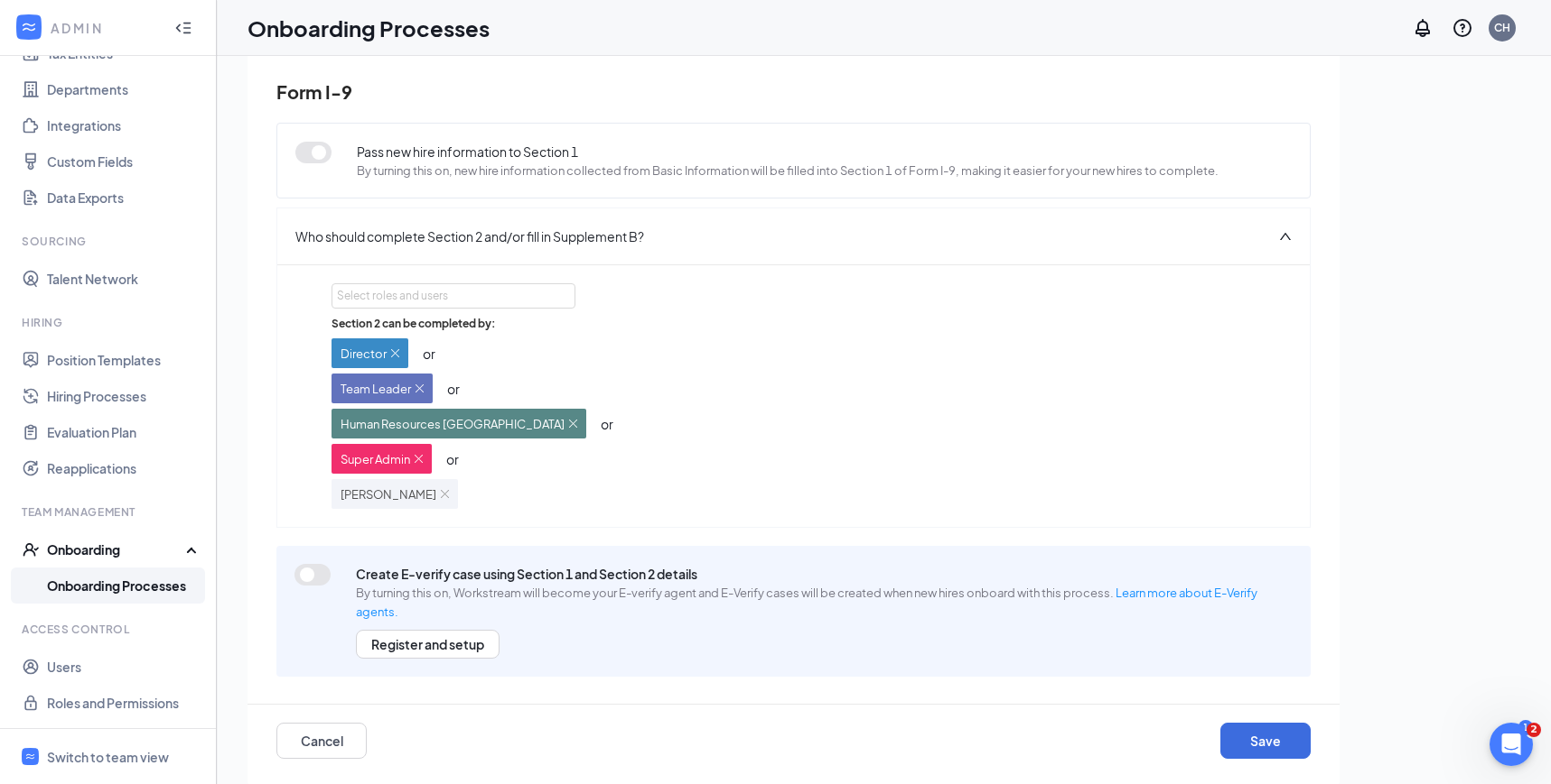
scroll to position [81, 0]
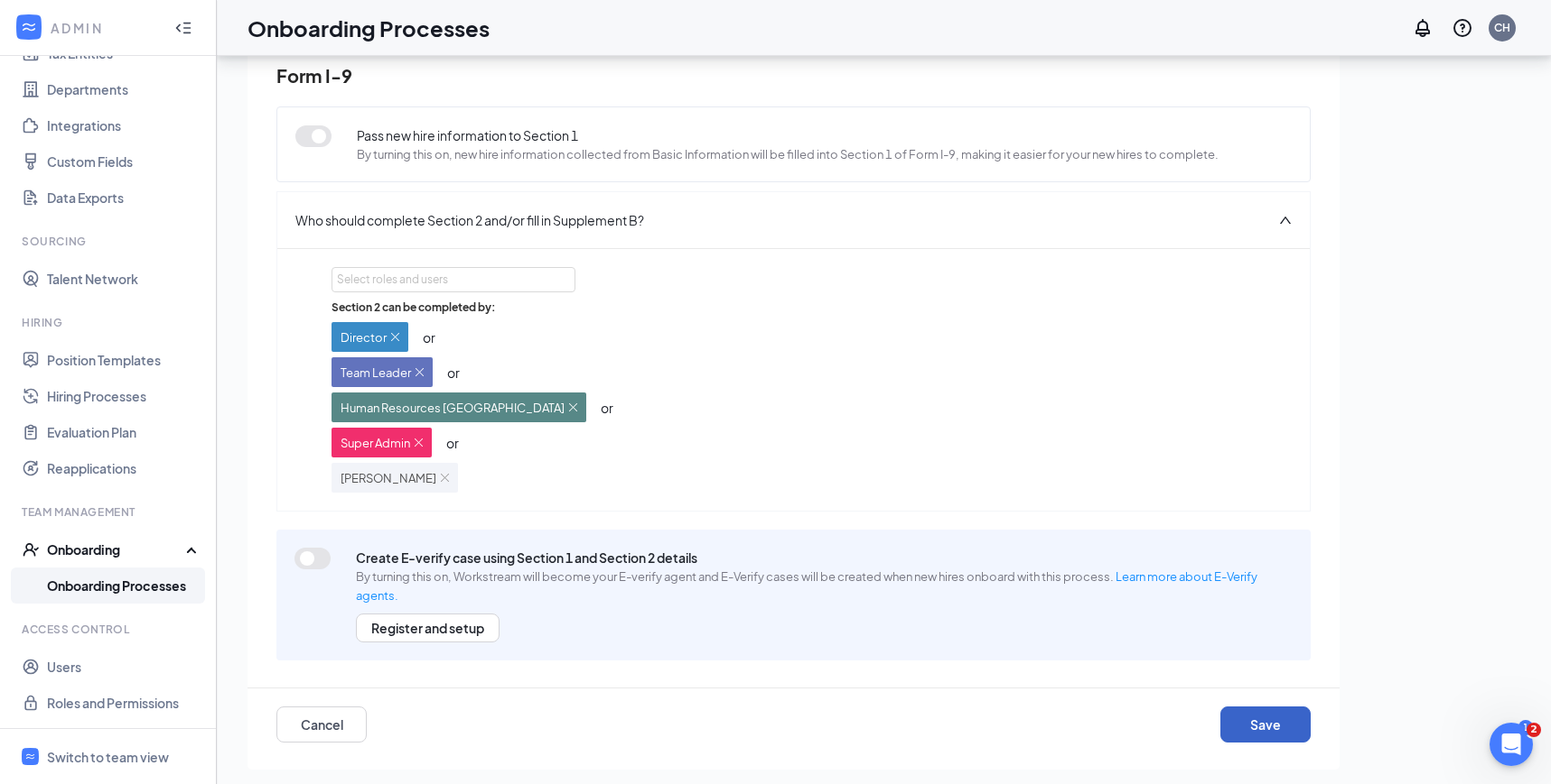
click at [1265, 720] on button "Save" at bounding box center [1265, 725] width 90 height 36
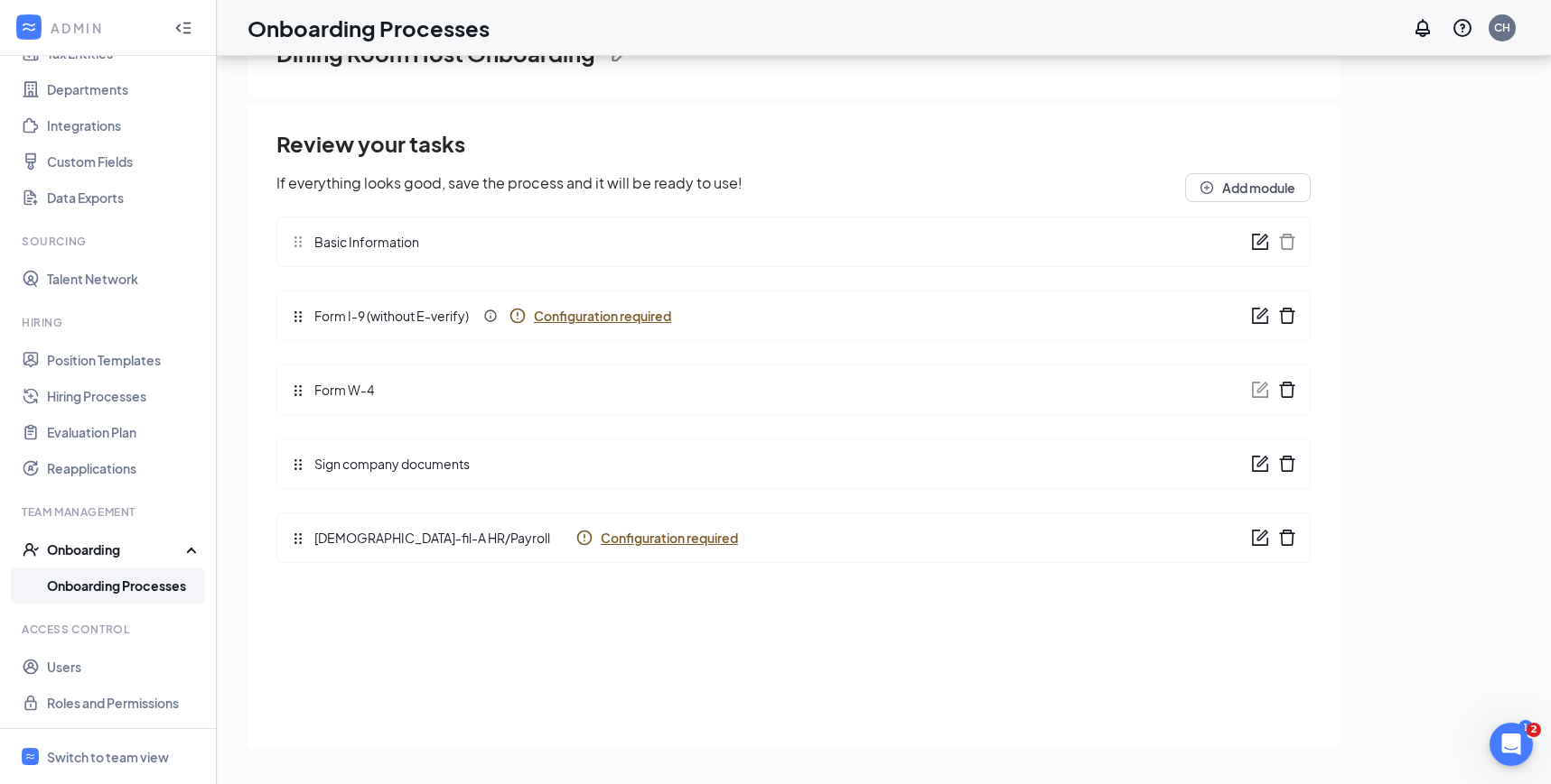
scroll to position [0, 0]
click at [601, 531] on span "Configuration required" at bounding box center [669, 538] width 137 height 18
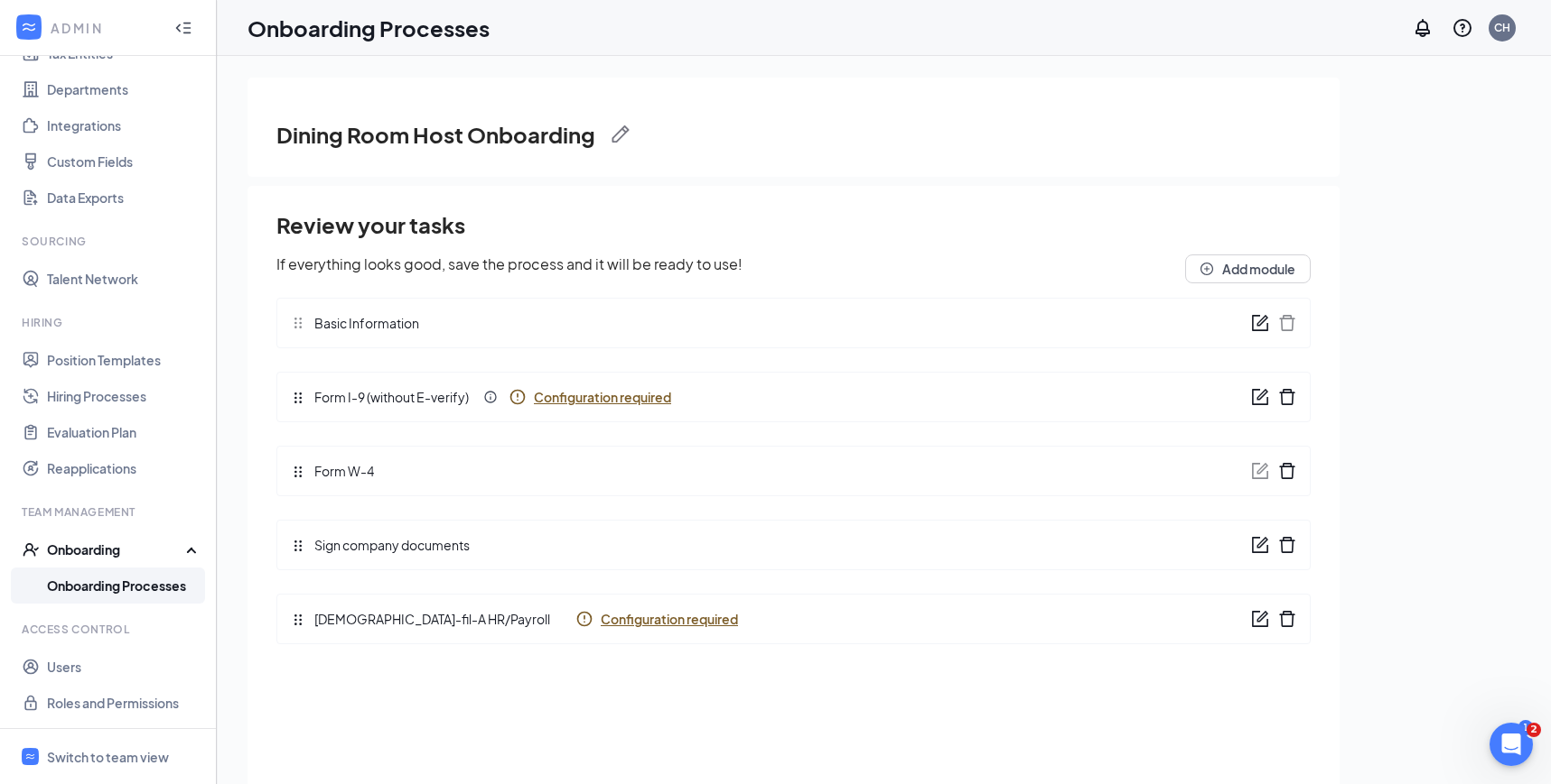
click at [105, 581] on link "Onboarding Processes" at bounding box center [124, 585] width 155 height 36
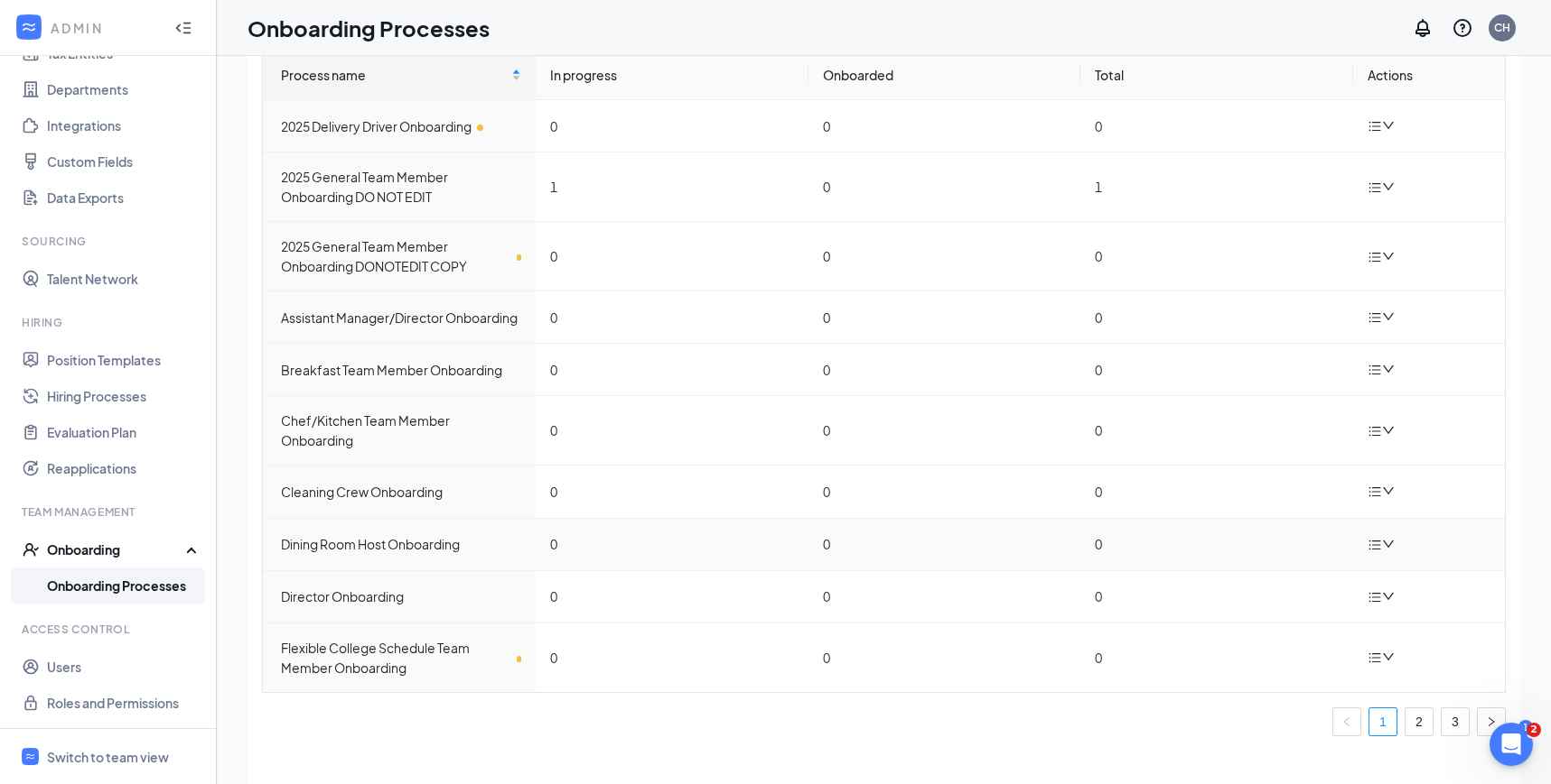
scroll to position [31, 0]
click at [1382, 660] on icon "down" at bounding box center [1388, 655] width 13 height 13
click at [1253, 698] on div "Edit process" at bounding box center [1290, 698] width 195 height 22
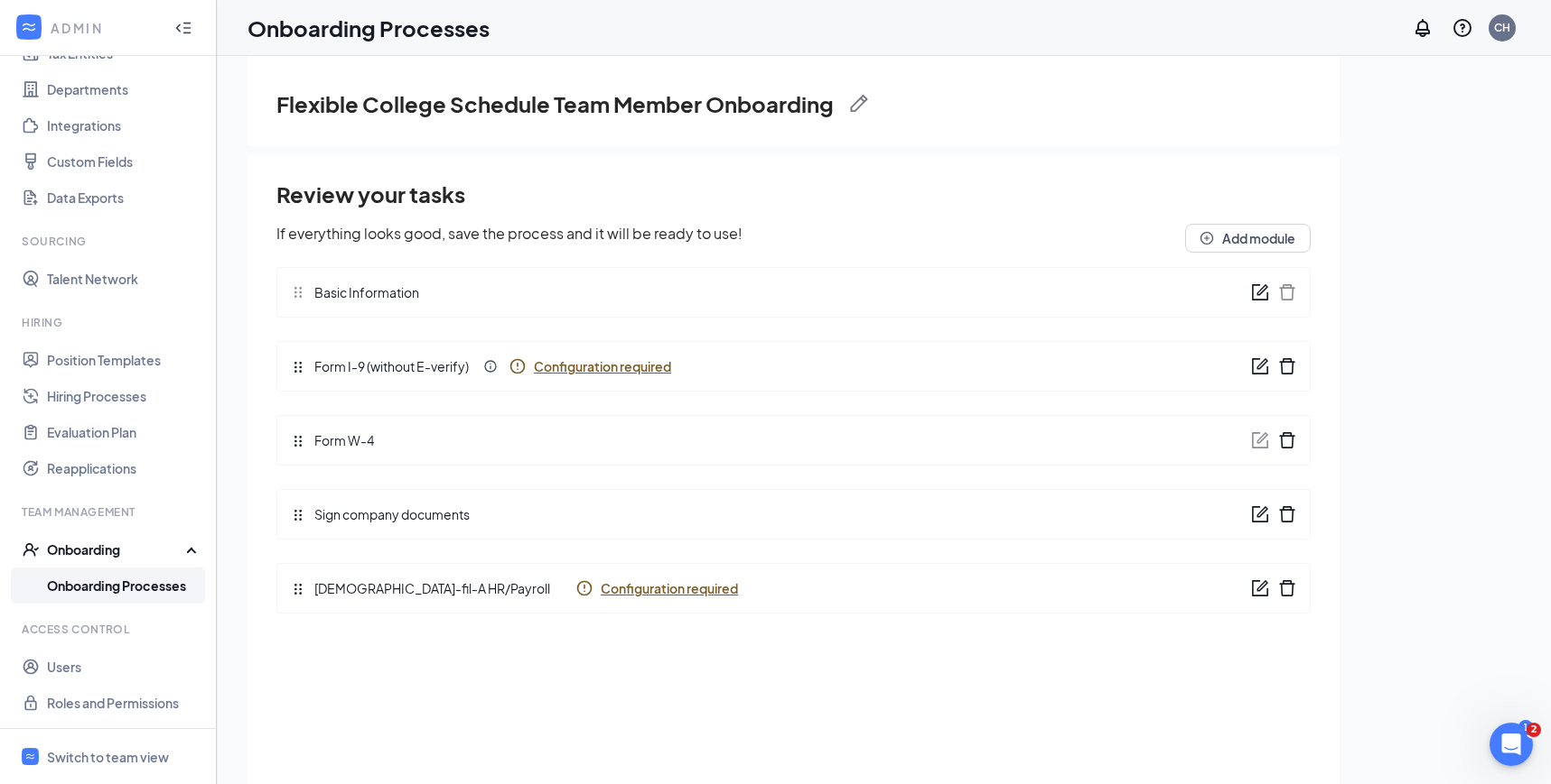
click at [622, 368] on span "Configuration required" at bounding box center [602, 367] width 137 height 18
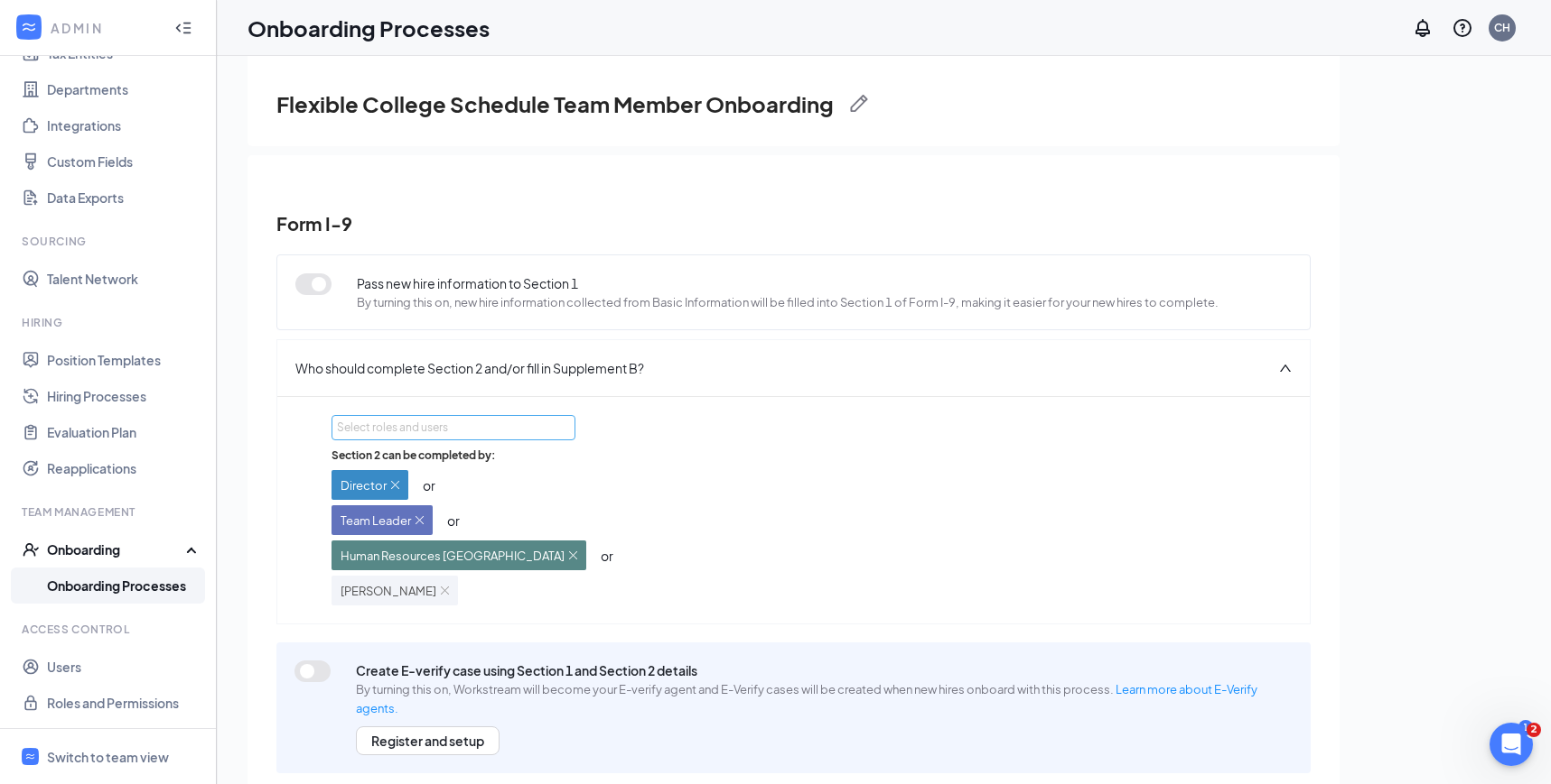
click at [487, 424] on div "Select roles and users" at bounding box center [448, 427] width 223 height 18
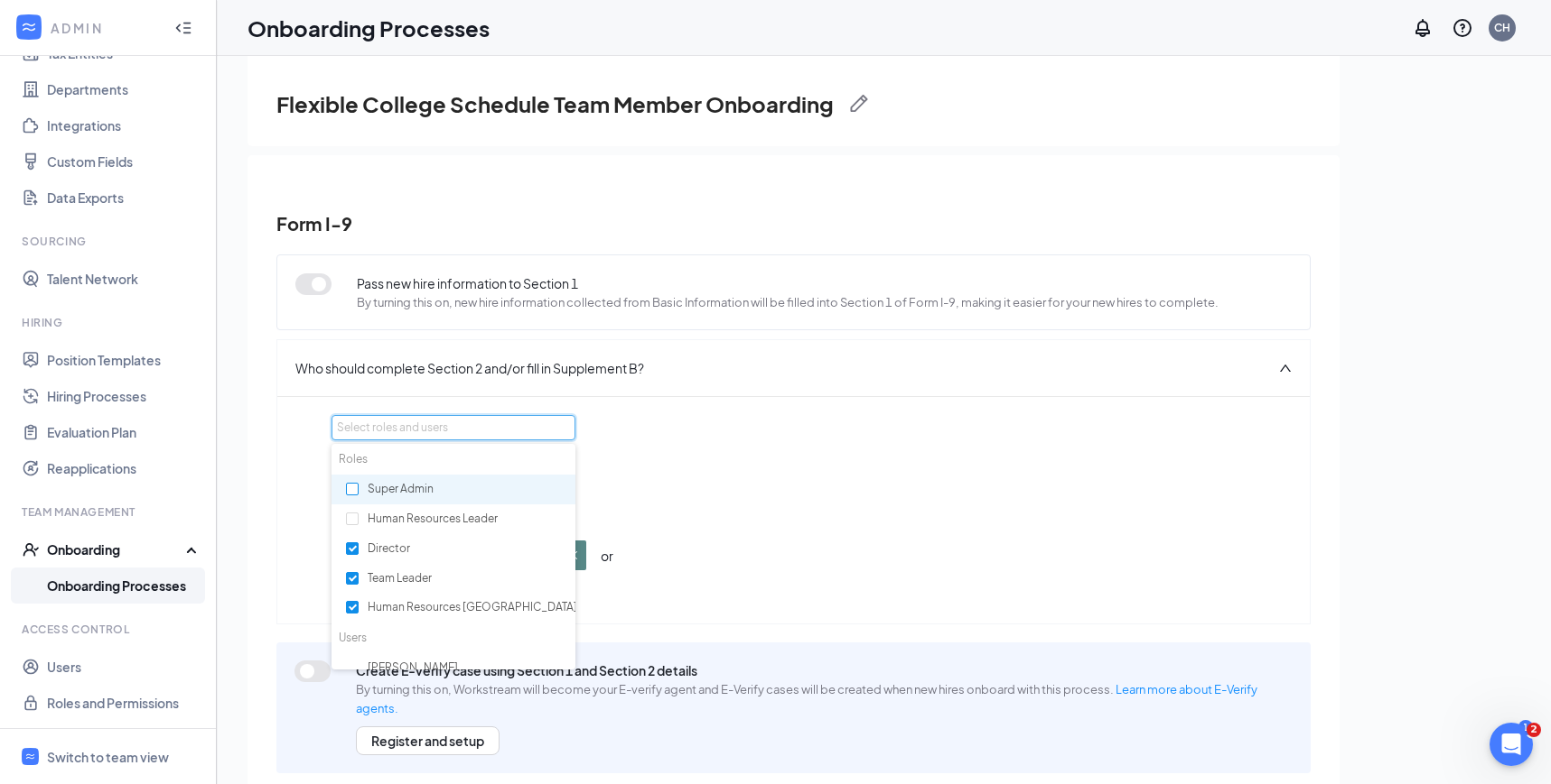
click at [350, 493] on input "checkbox" at bounding box center [352, 488] width 13 height 13
checkbox input "true"
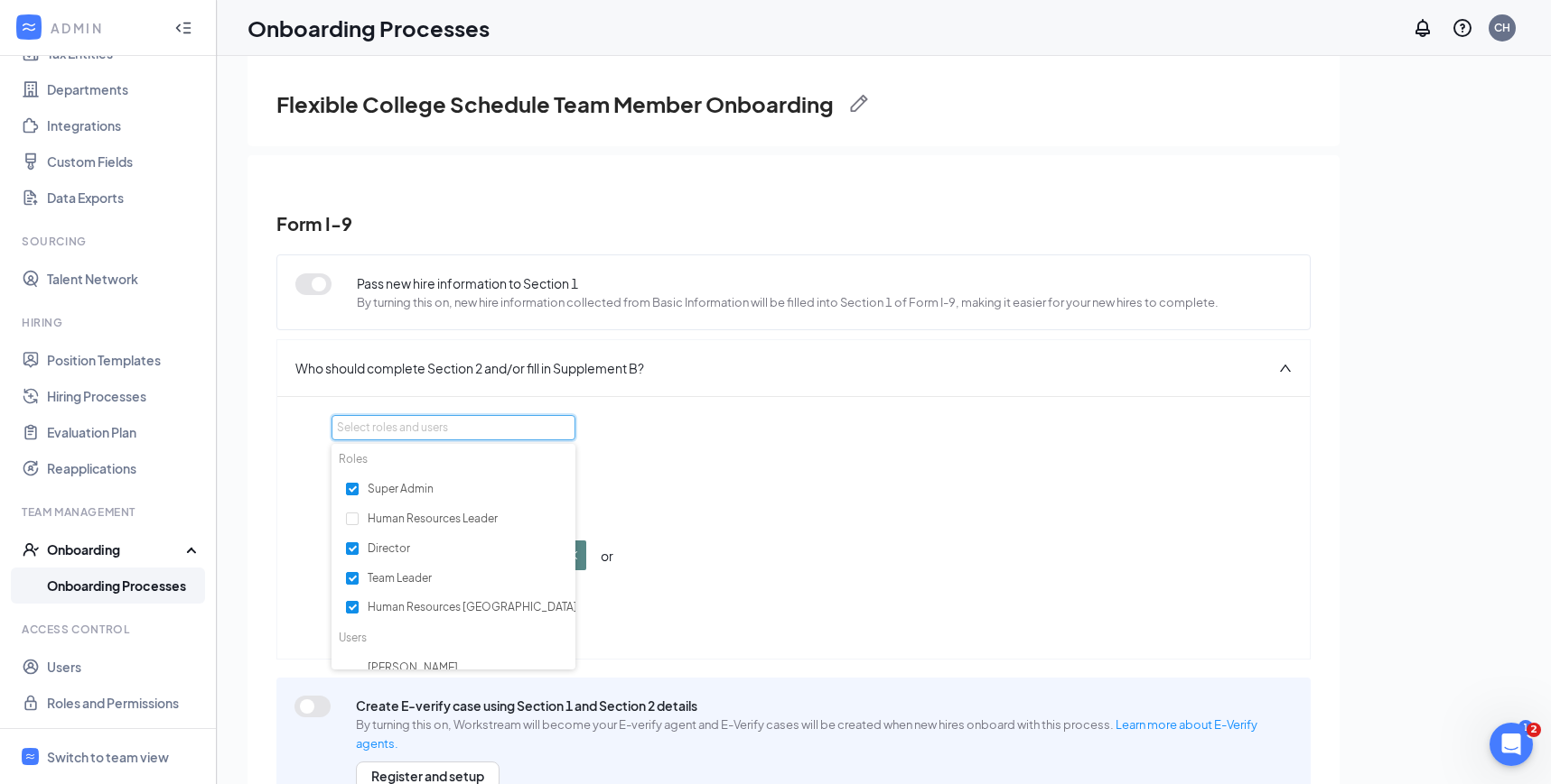
click at [930, 418] on div "Select roles and users Section 2 can be completed by: Director or Team Leader o…" at bounding box center [793, 528] width 923 height 226
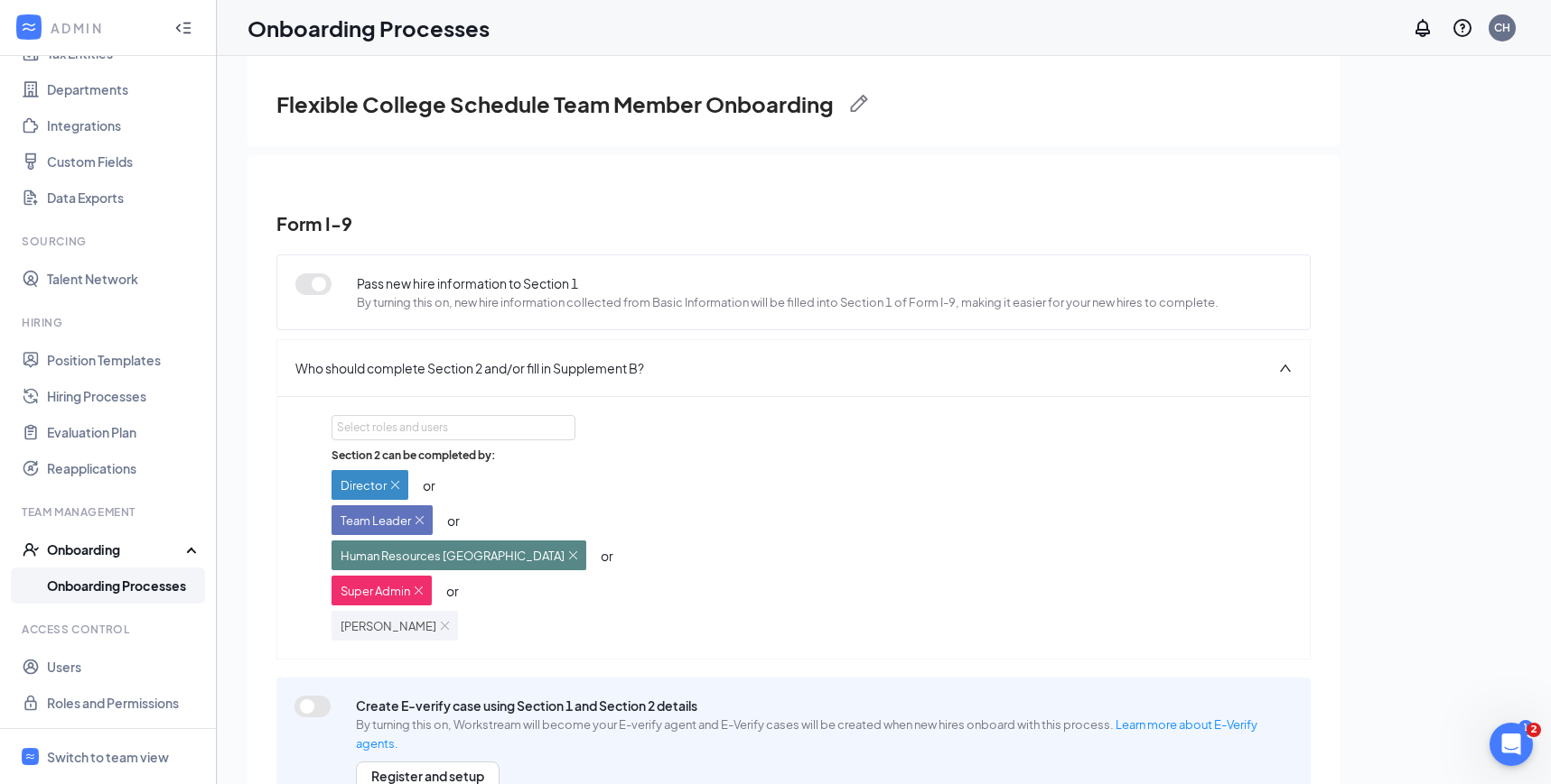
scroll to position [98, 0]
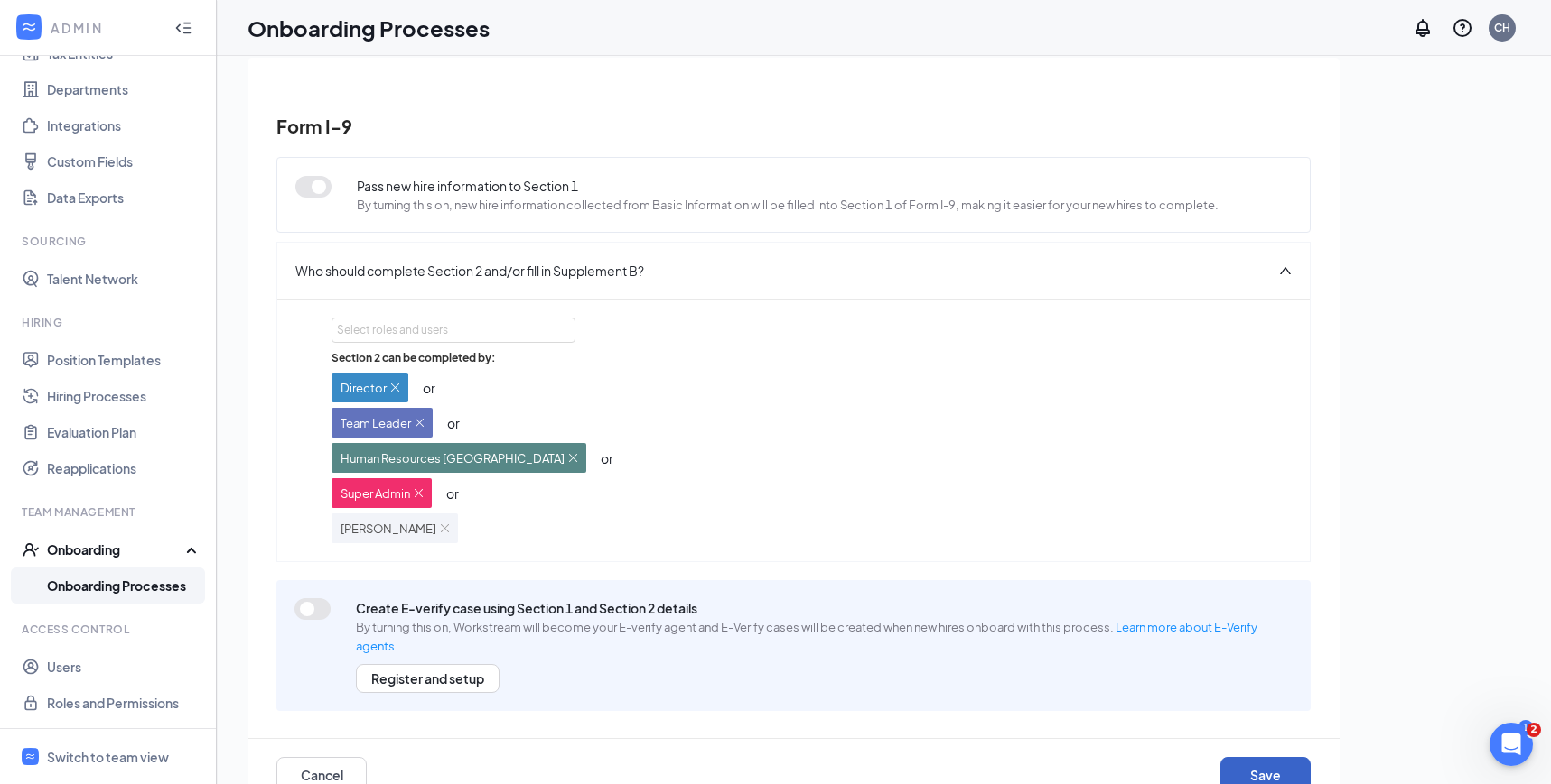
click at [1254, 757] on button "Save" at bounding box center [1265, 775] width 90 height 36
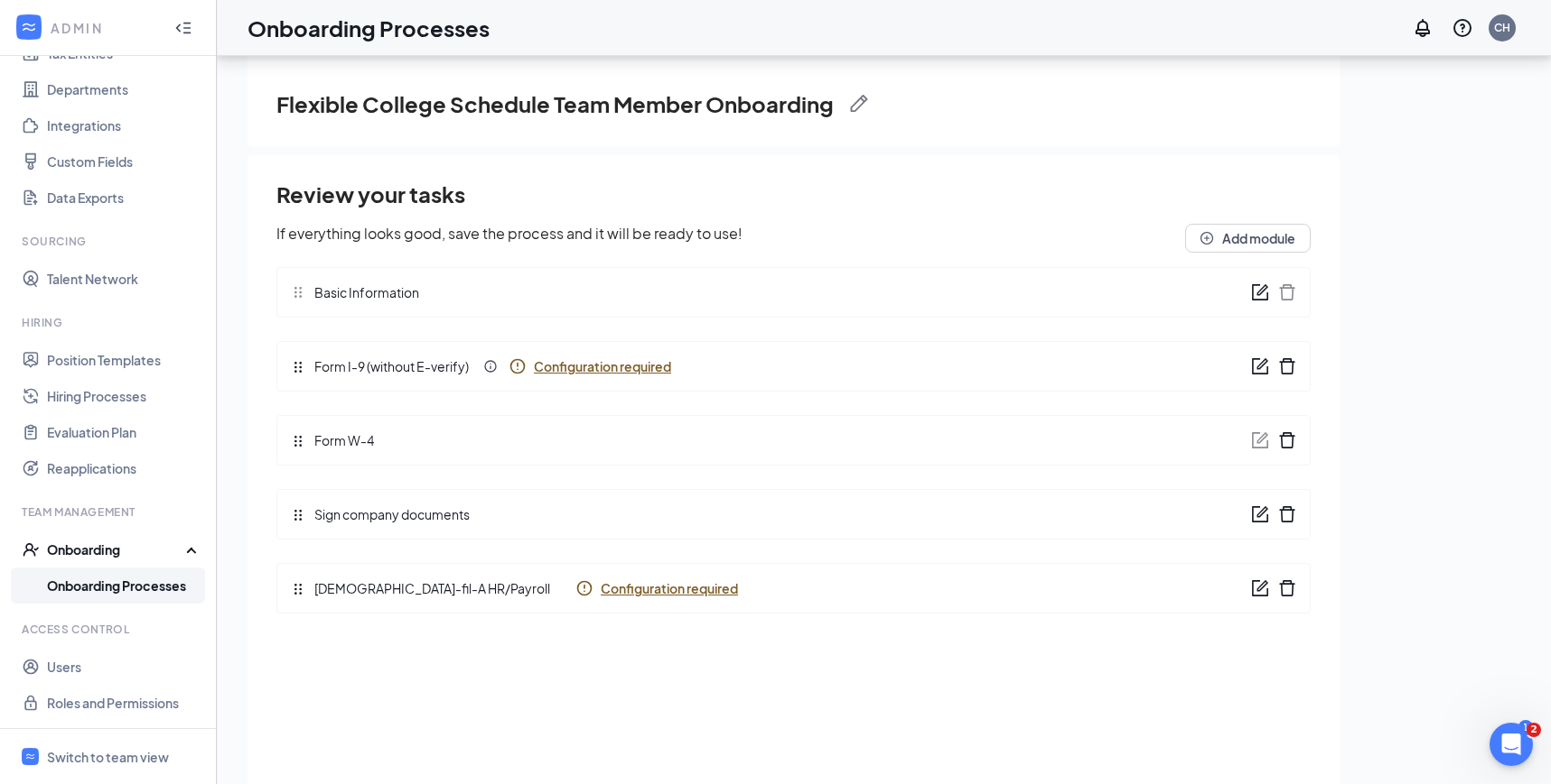
scroll to position [0, 0]
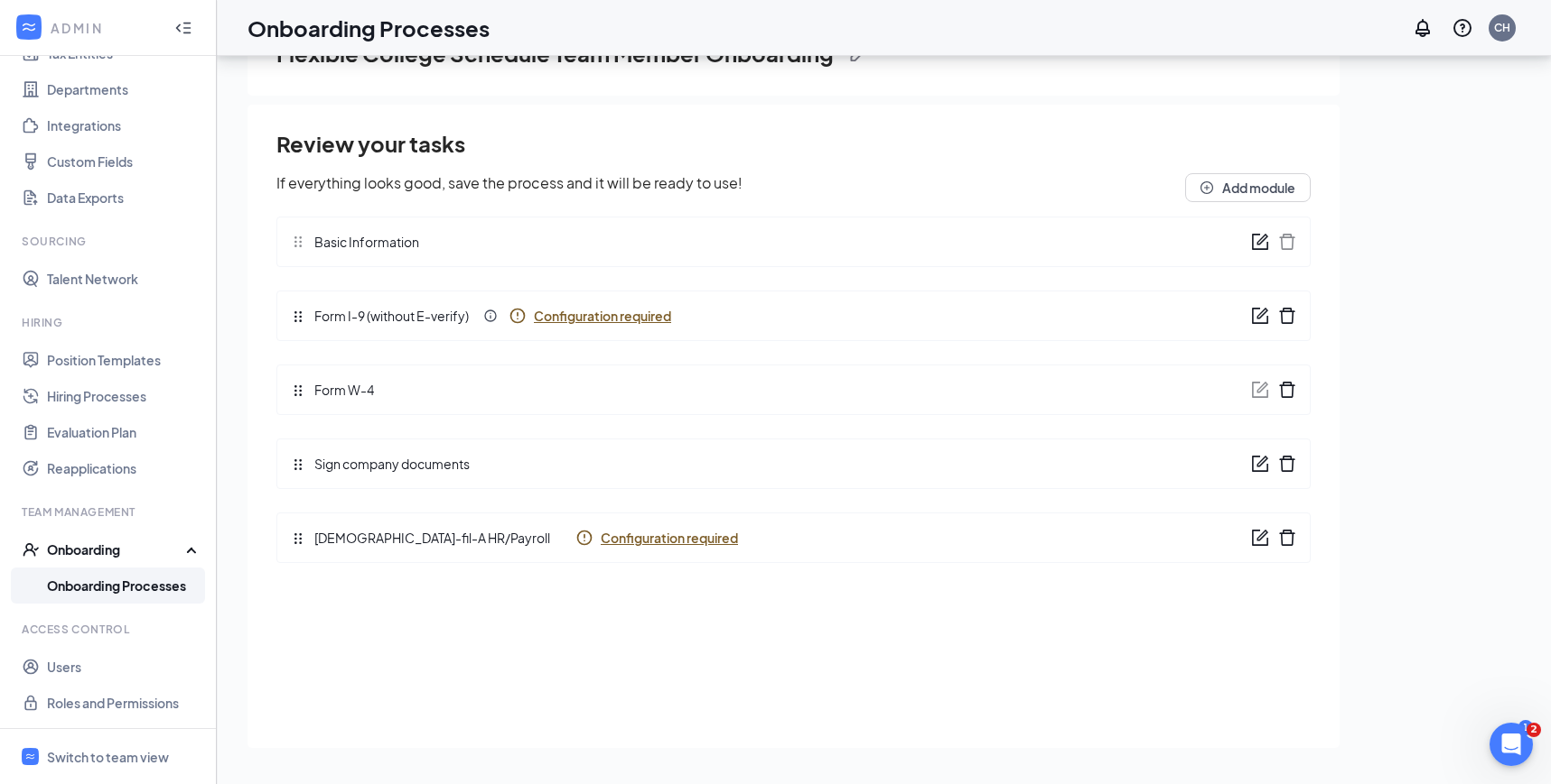
click at [601, 541] on span "Configuration required" at bounding box center [669, 538] width 137 height 18
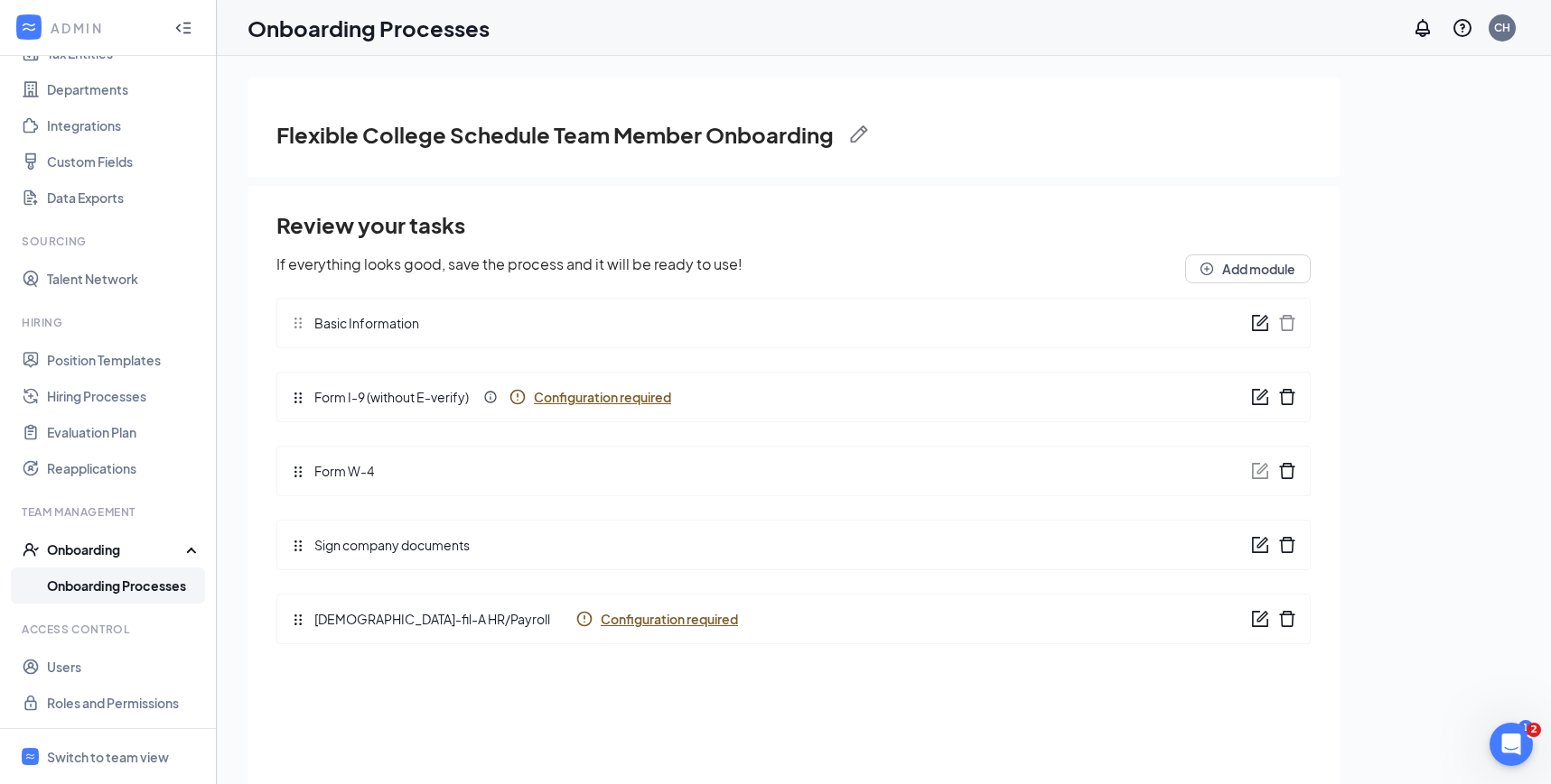
click at [155, 579] on link "Onboarding Processes" at bounding box center [124, 585] width 155 height 36
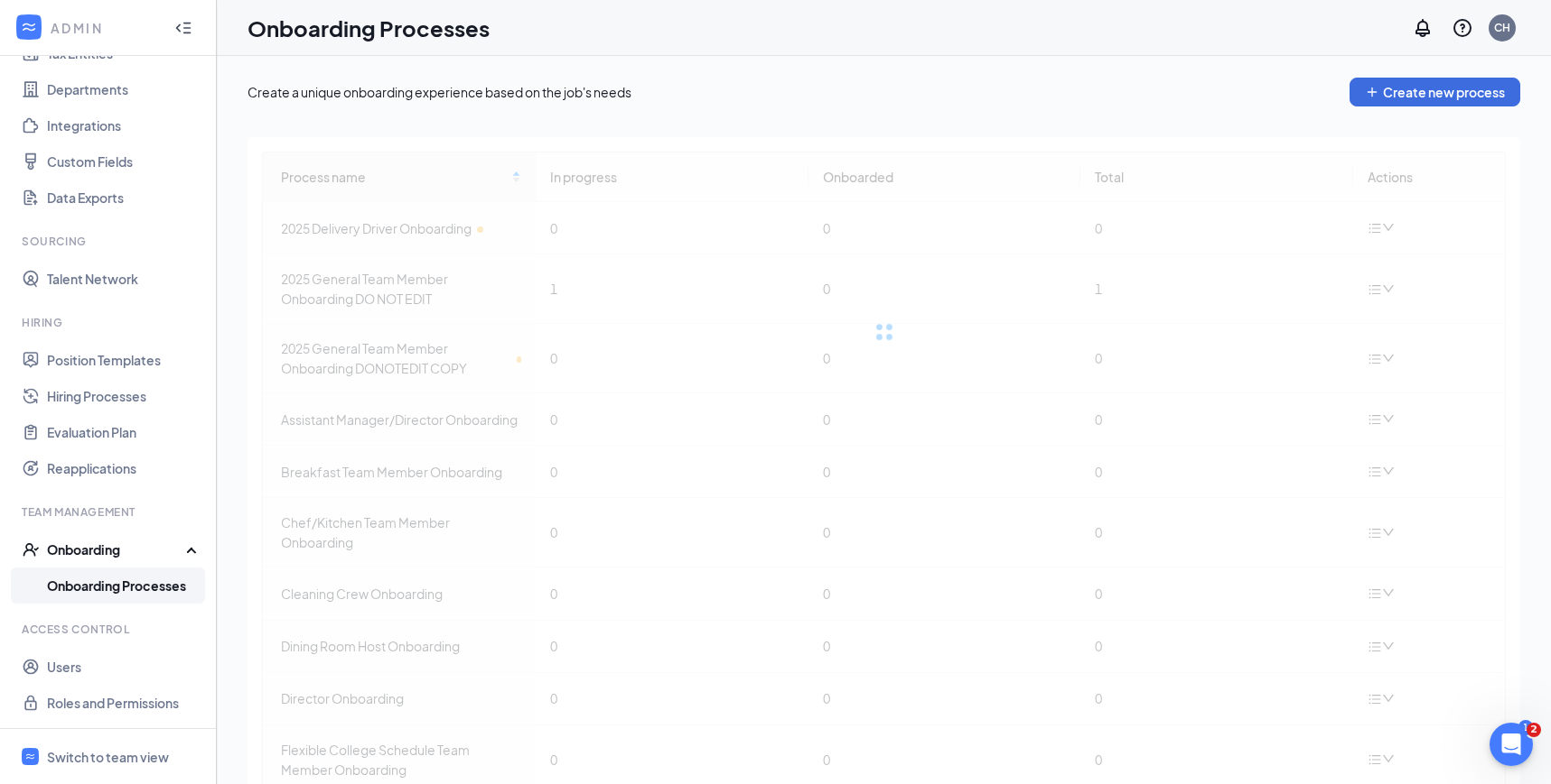
scroll to position [73, 0]
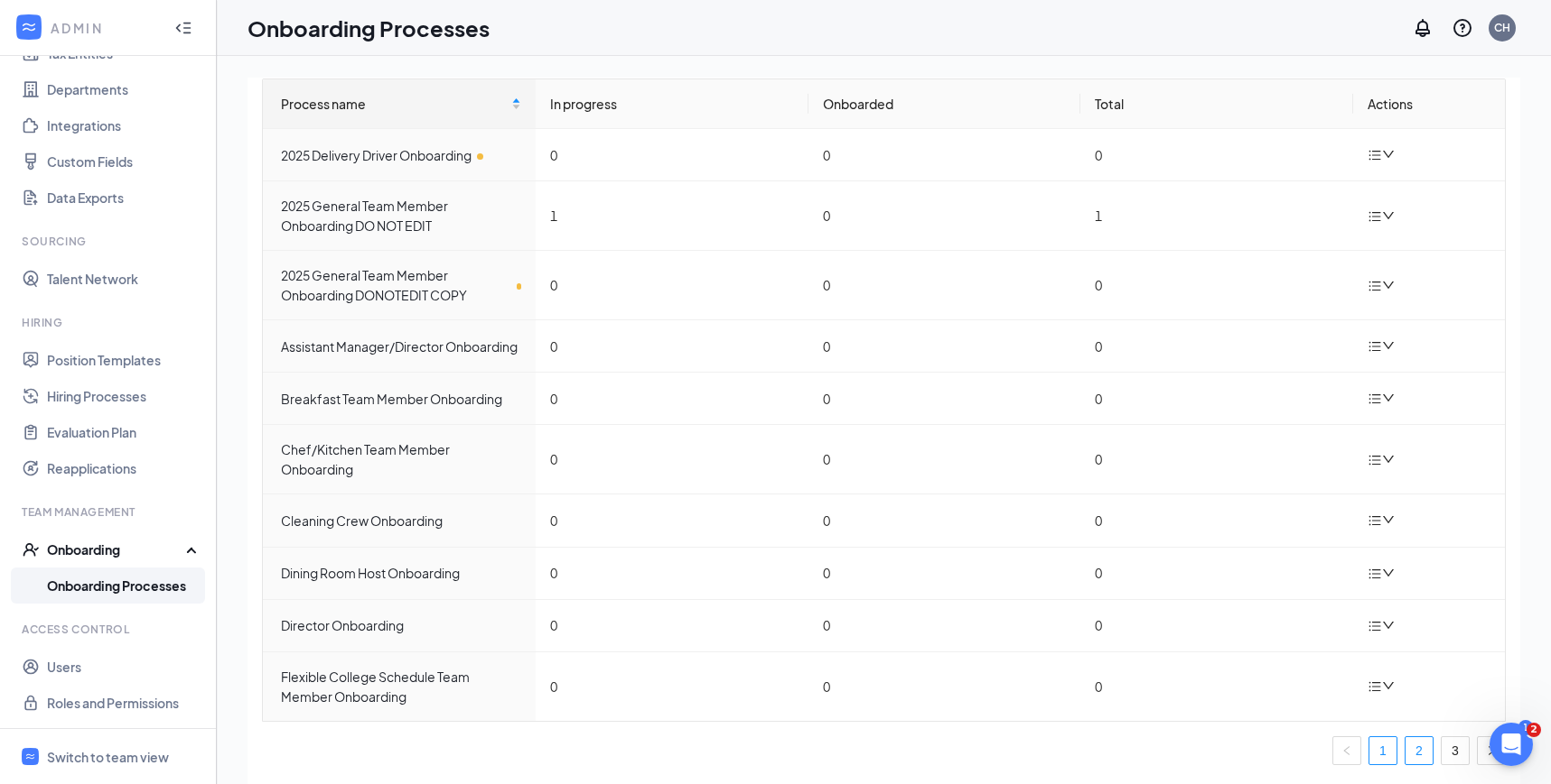
click at [1419, 738] on link "2" at bounding box center [1418, 750] width 27 height 27
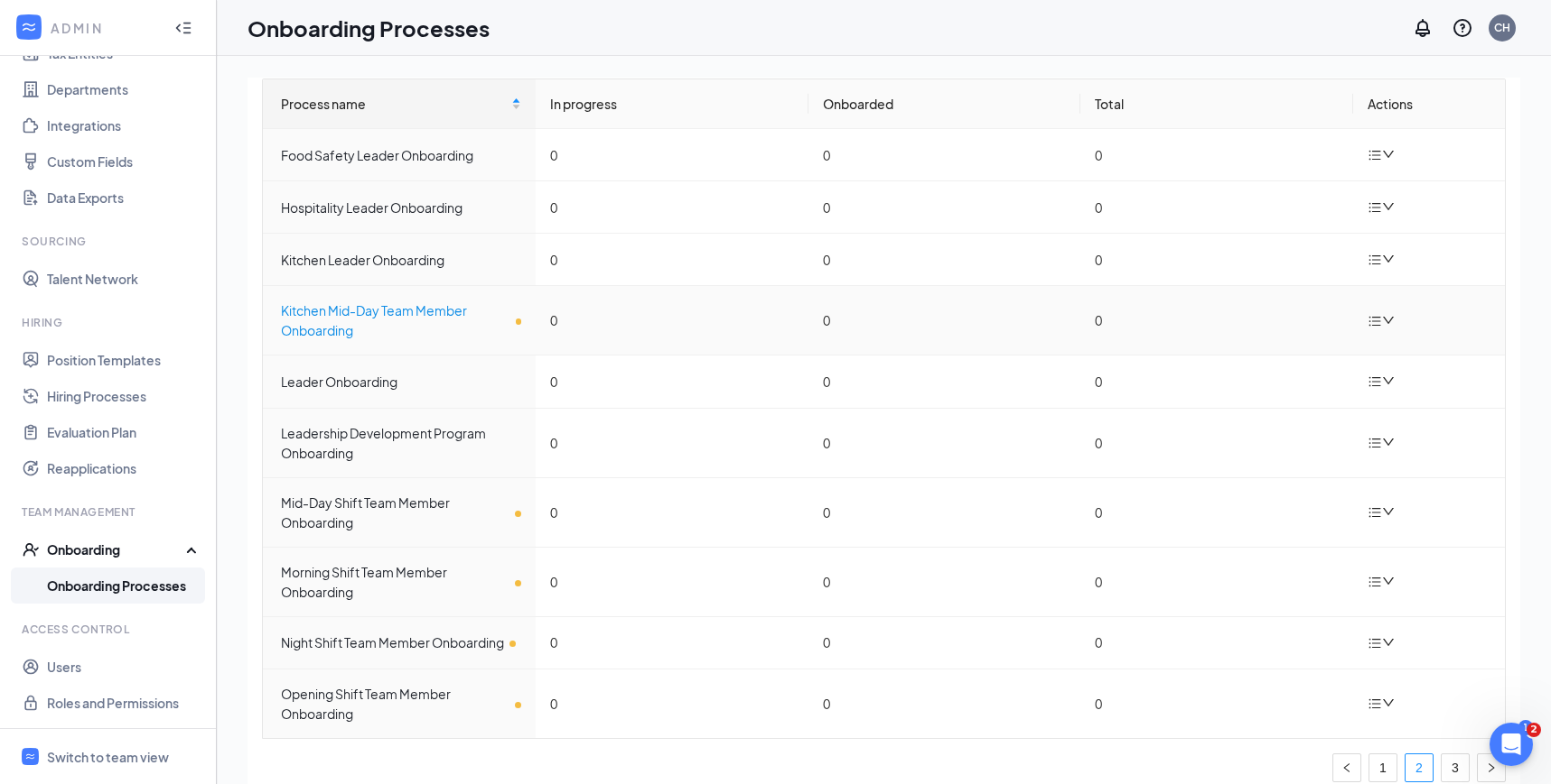
click at [439, 311] on div "Kitchen Mid-Day Team Member Onboarding" at bounding box center [401, 321] width 240 height 40
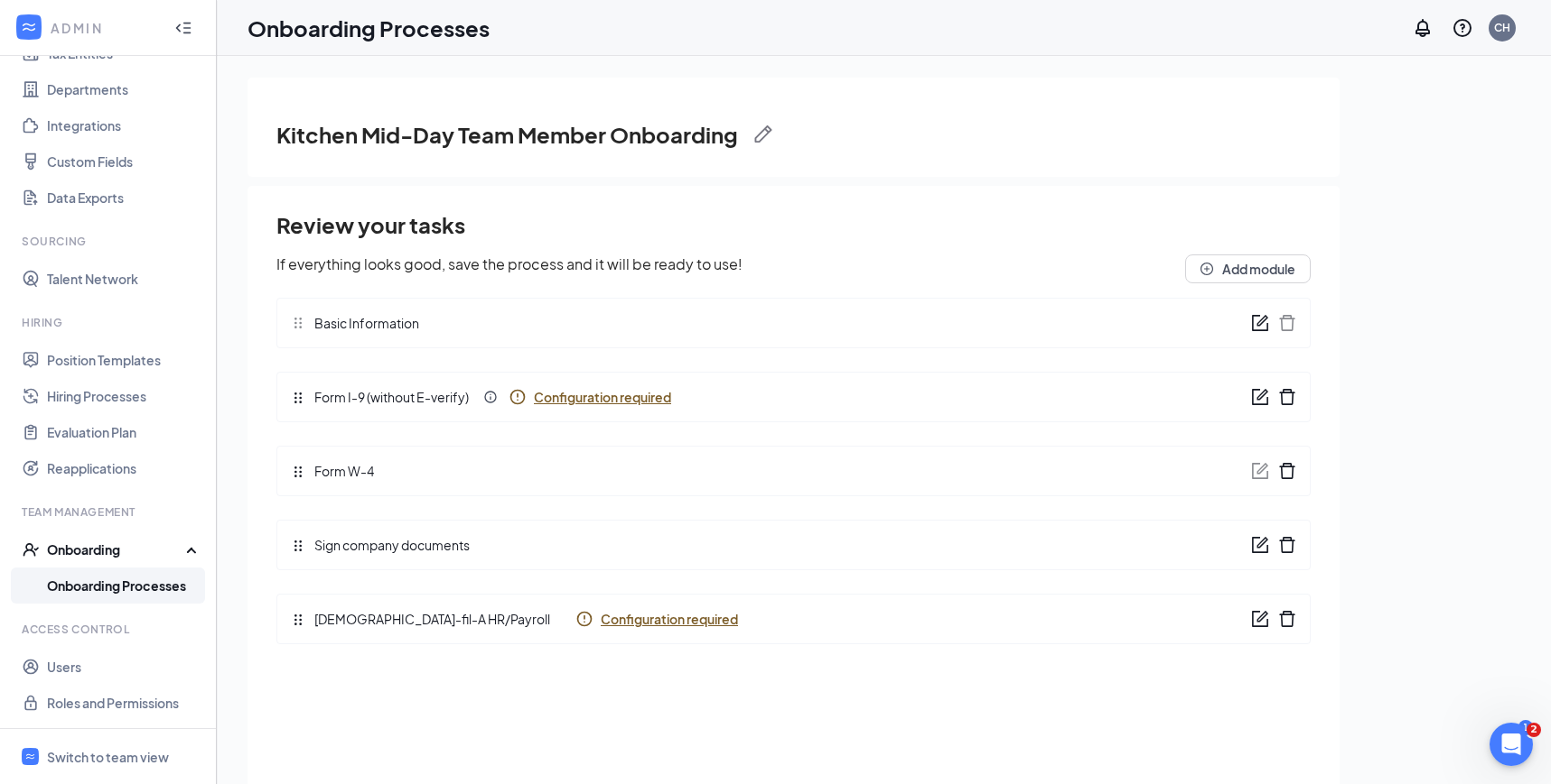
click at [617, 394] on span "Configuration required" at bounding box center [602, 397] width 137 height 18
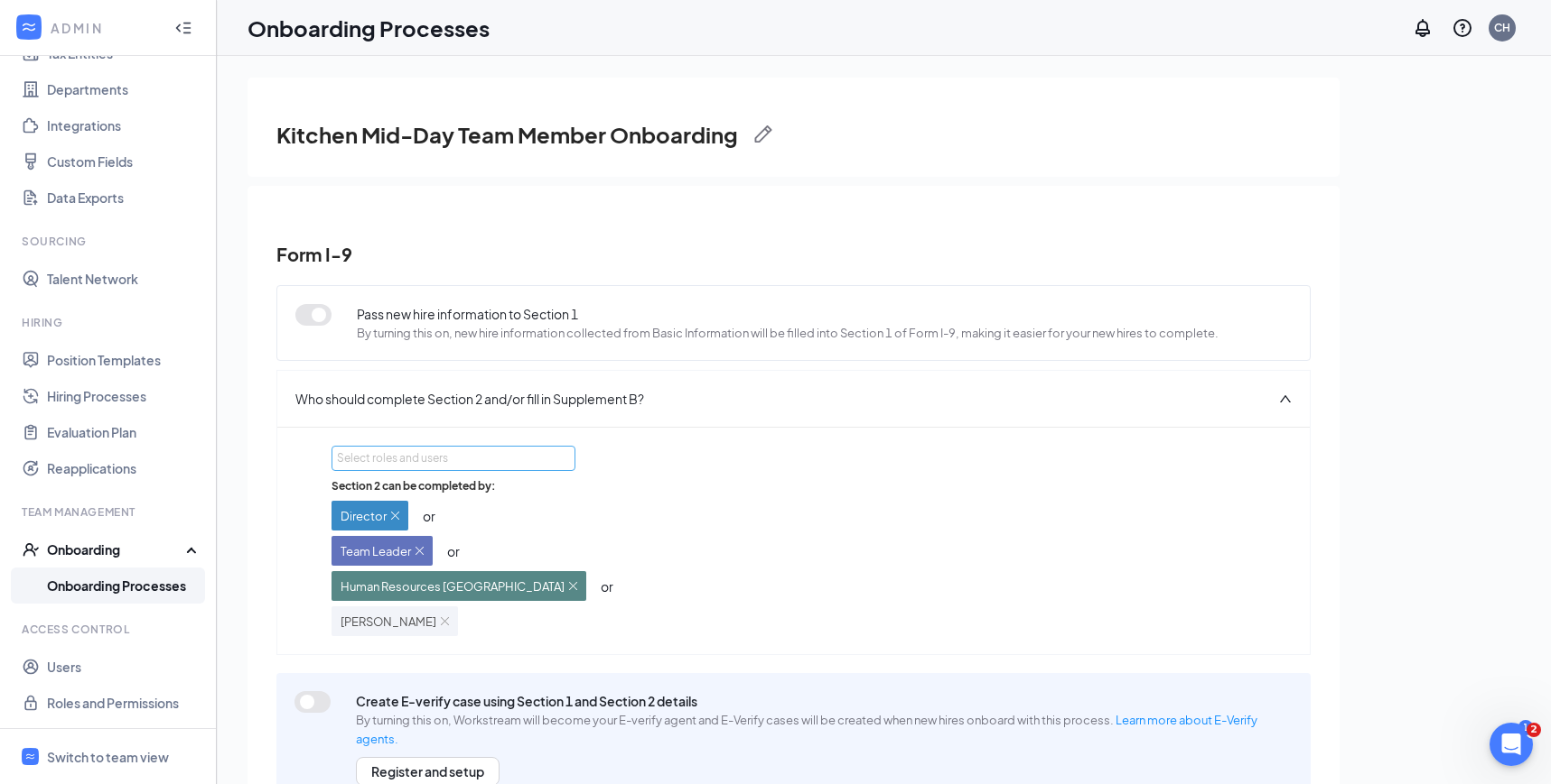
click at [509, 448] on div "Select roles and users" at bounding box center [452, 457] width 231 height 23
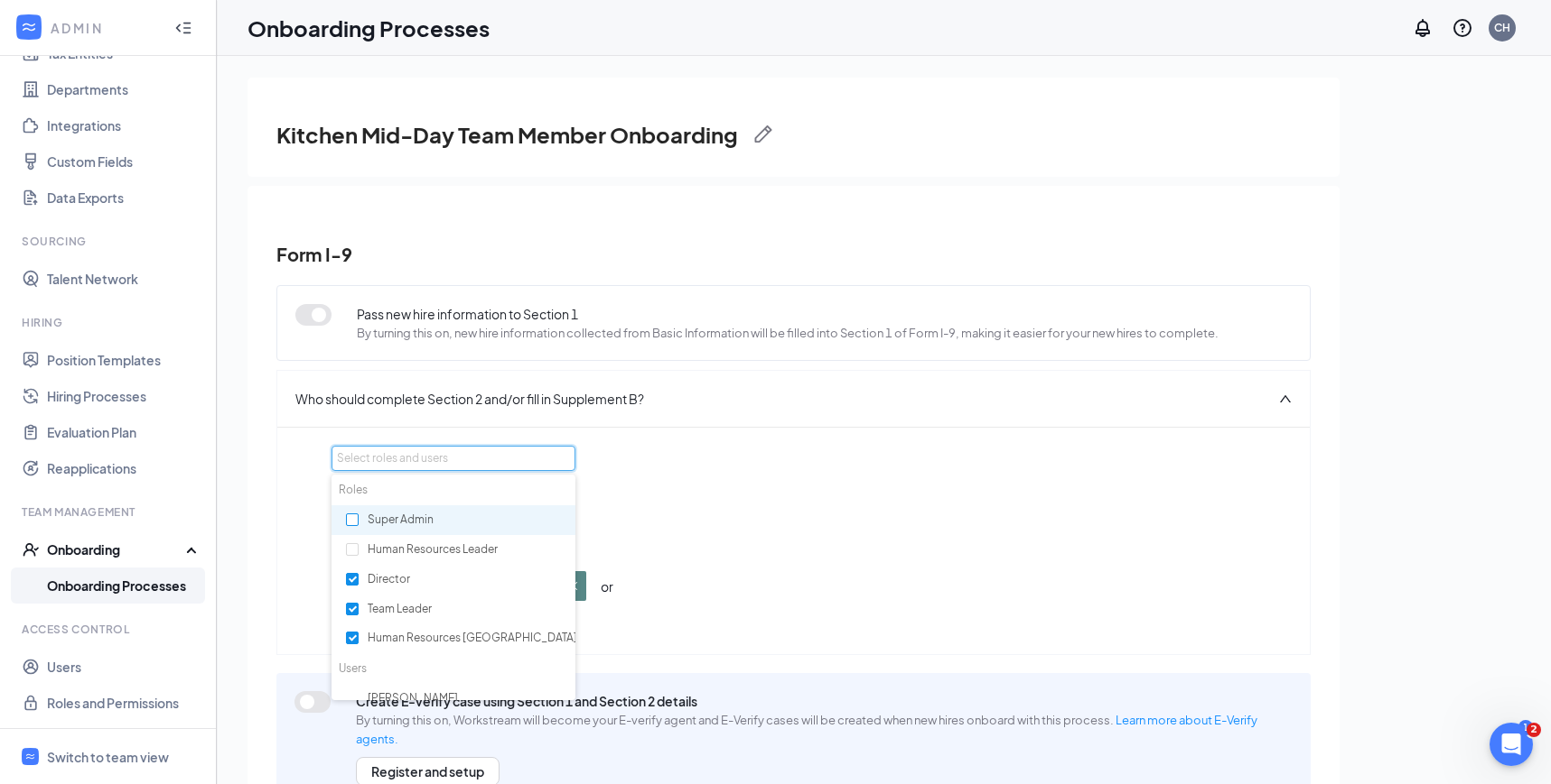
click at [355, 519] on input "checkbox" at bounding box center [352, 519] width 13 height 13
checkbox input "true"
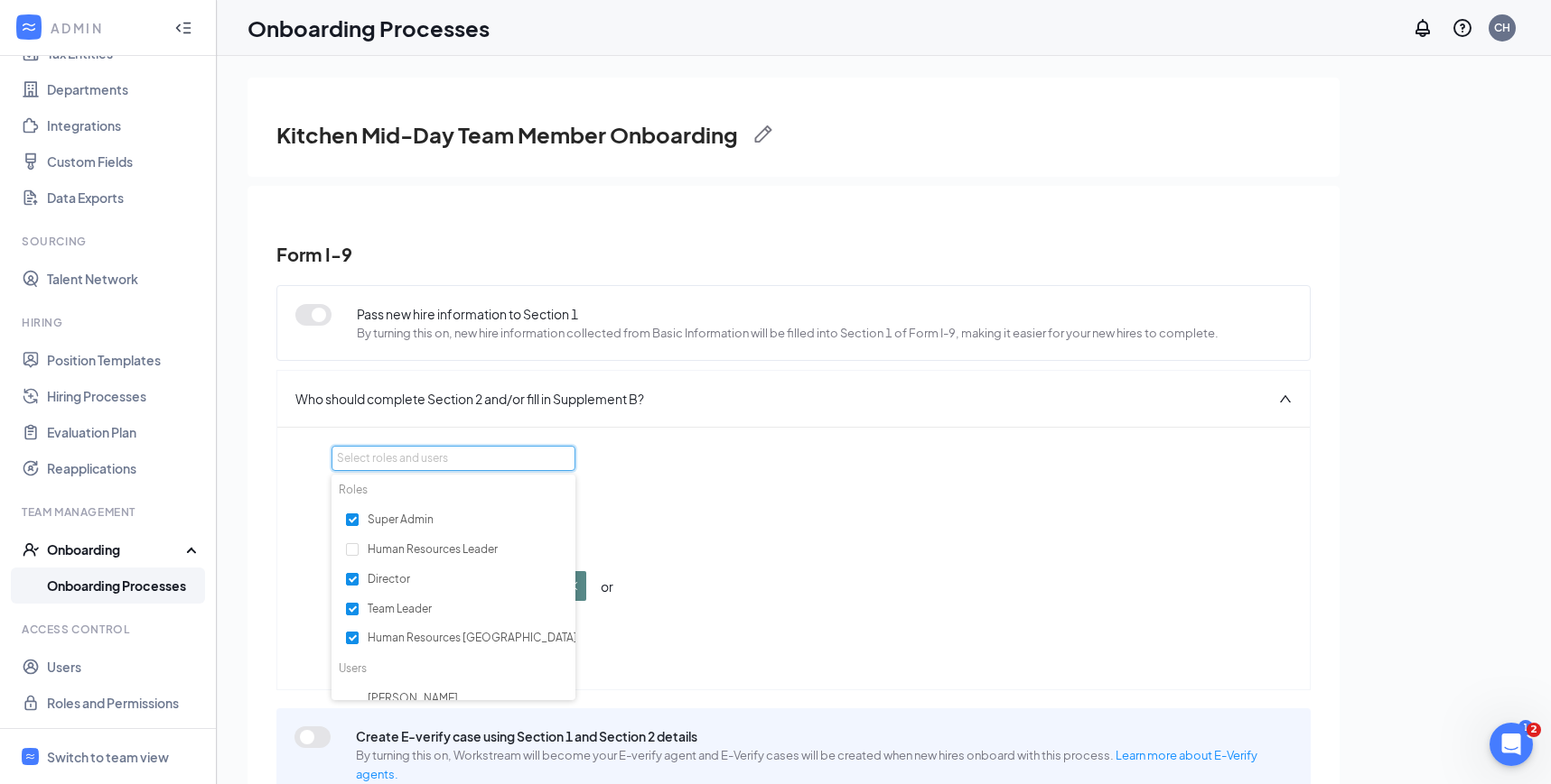
click at [838, 413] on div "Who should complete Section 2 and/or fill in Supplement B?" at bounding box center [792, 398] width 1032 height 56
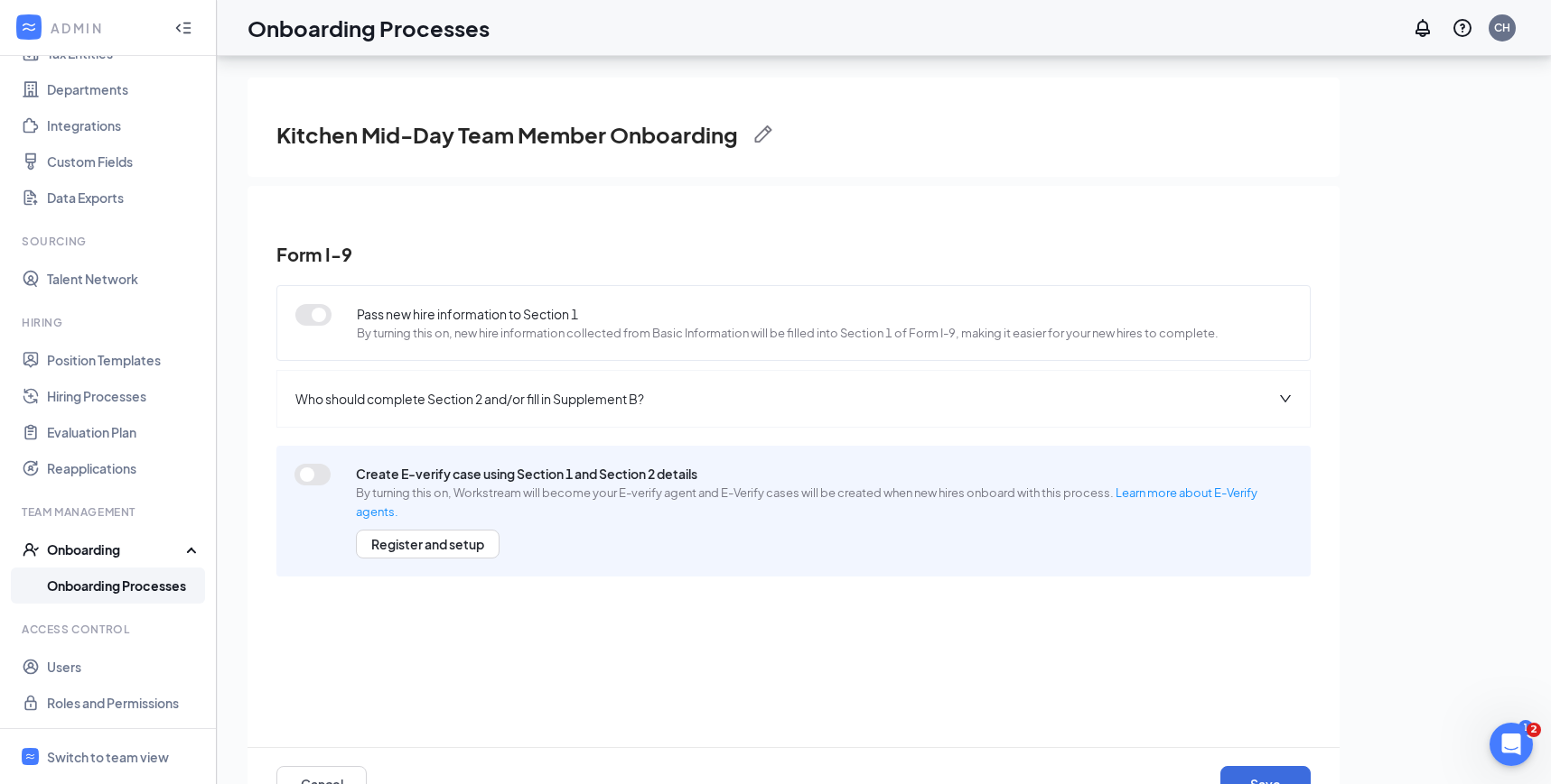
scroll to position [81, 0]
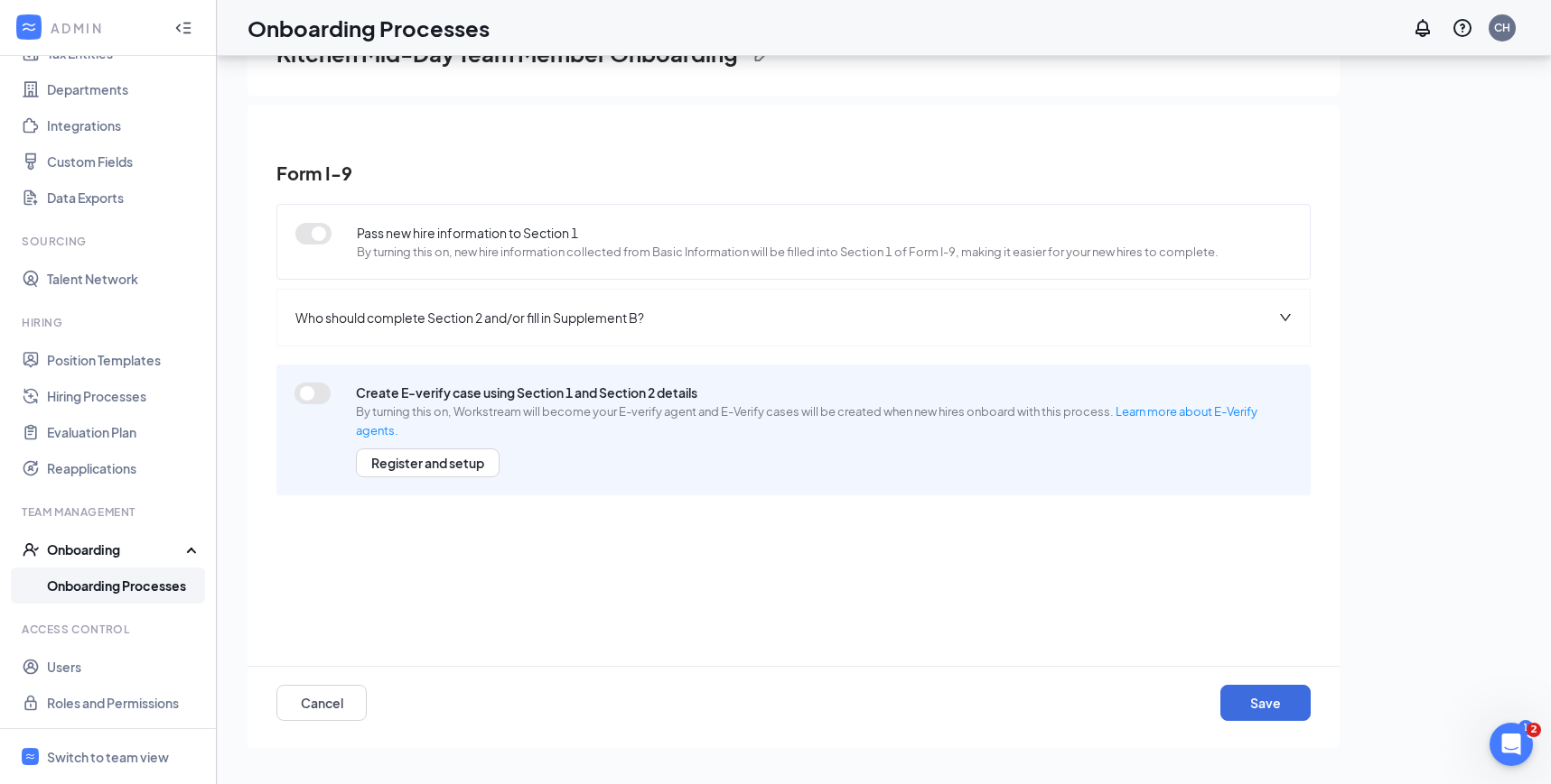
click at [642, 325] on span "Who should complete Section 2 and/or fill in Supplement B?" at bounding box center [469, 318] width 349 height 20
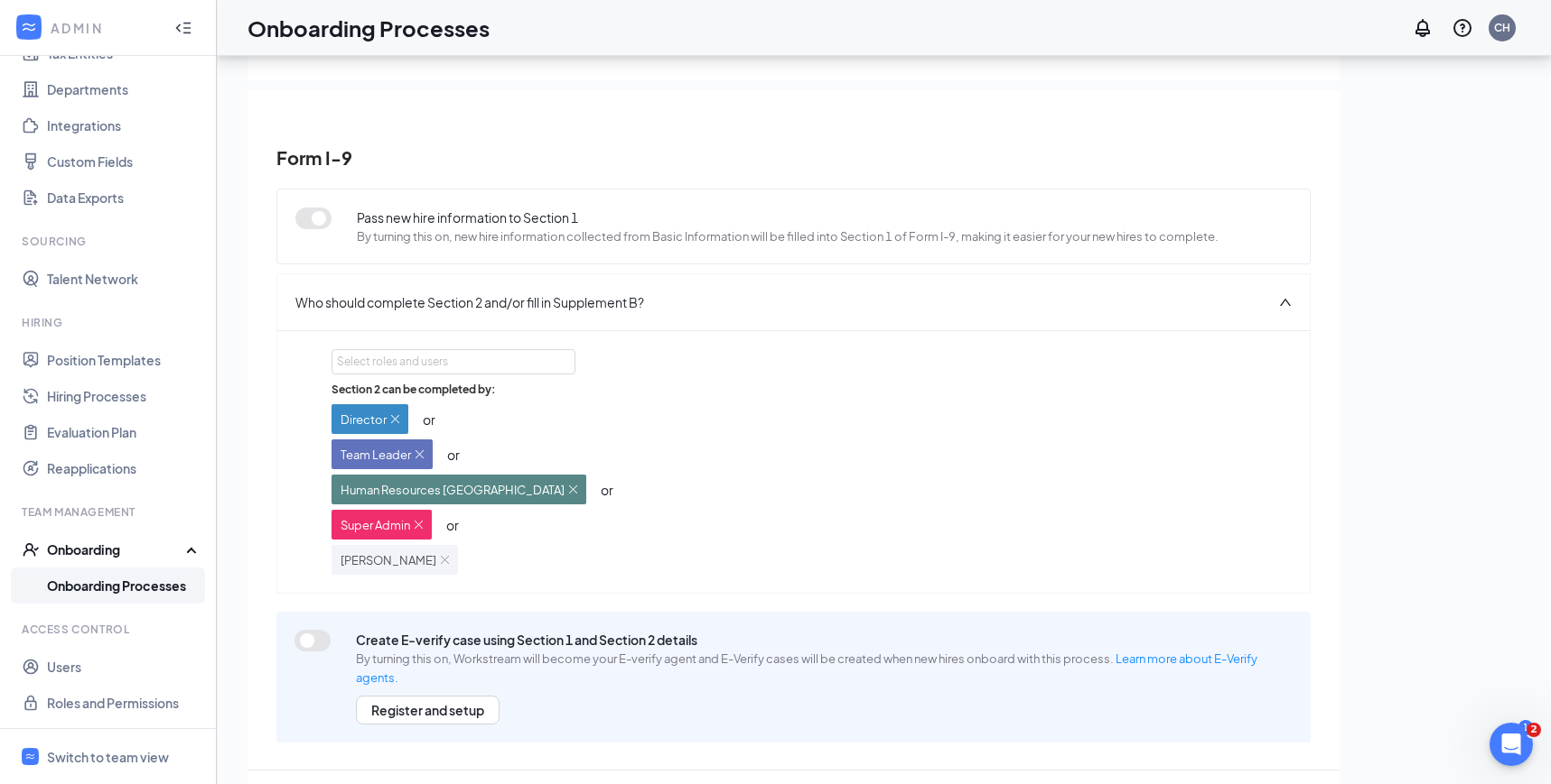
scroll to position [98, 0]
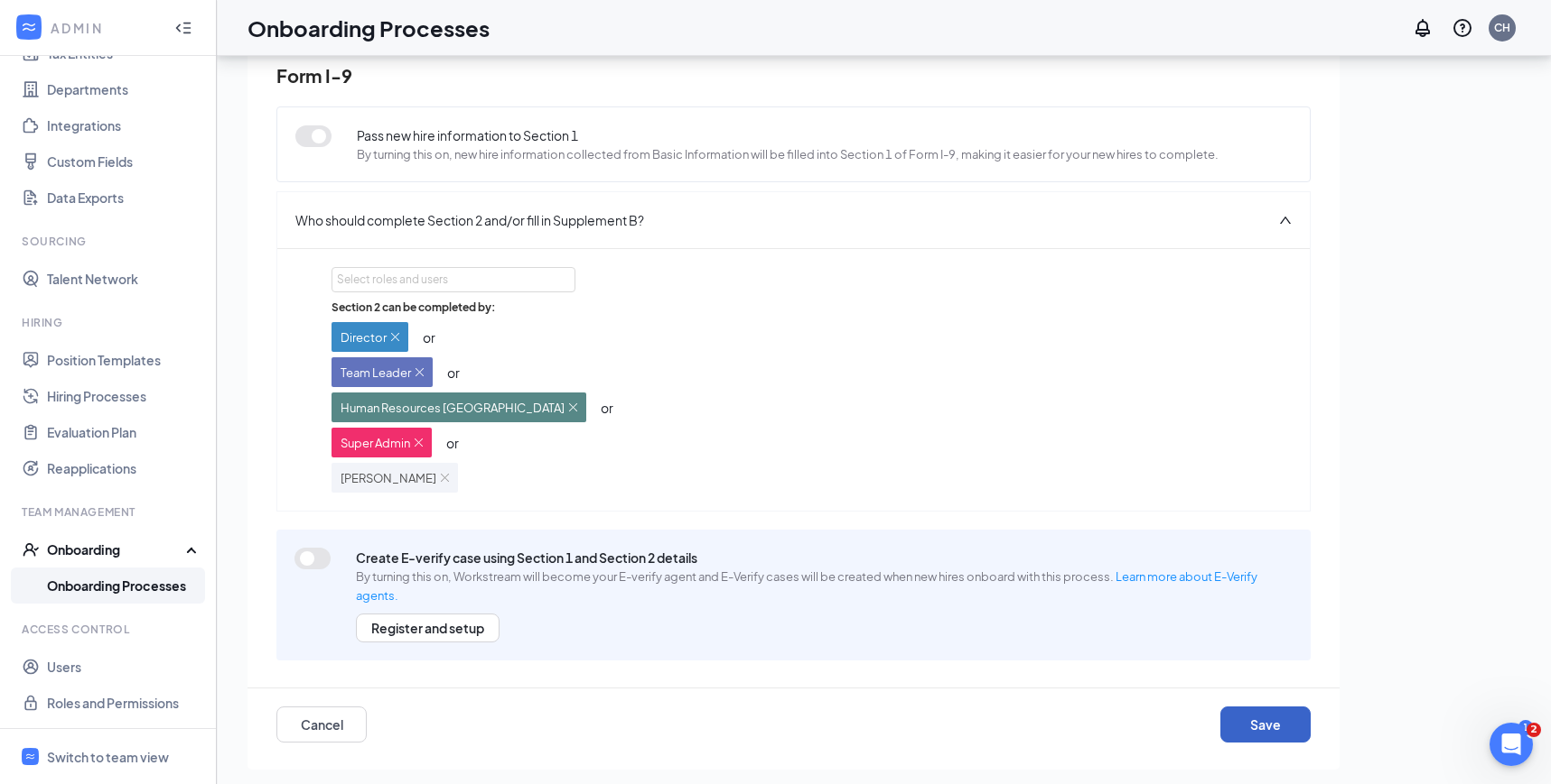
click at [1278, 722] on button "Save" at bounding box center [1265, 725] width 90 height 36
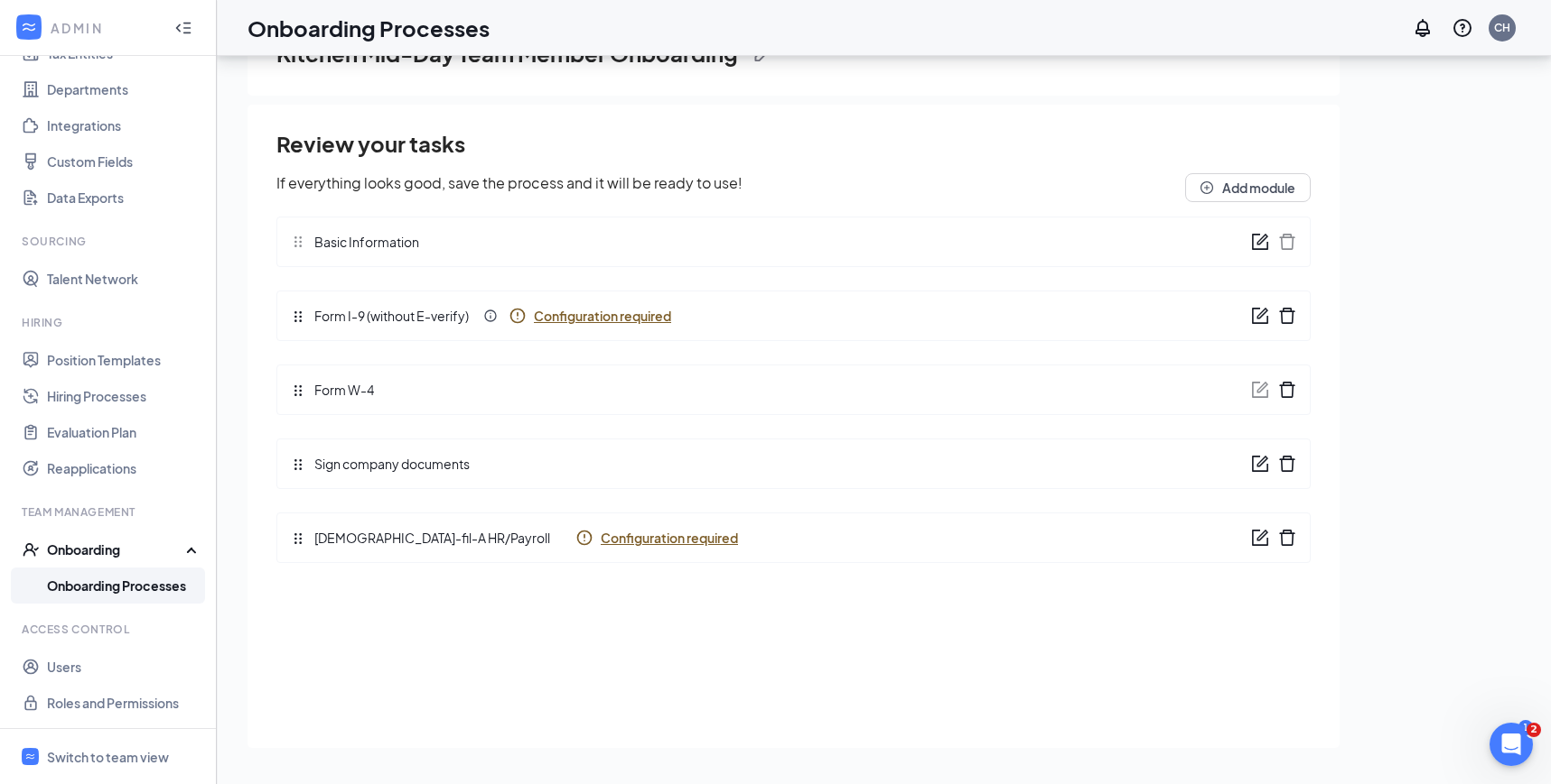
scroll to position [0, 0]
click at [601, 540] on span "Configuration required" at bounding box center [669, 538] width 137 height 18
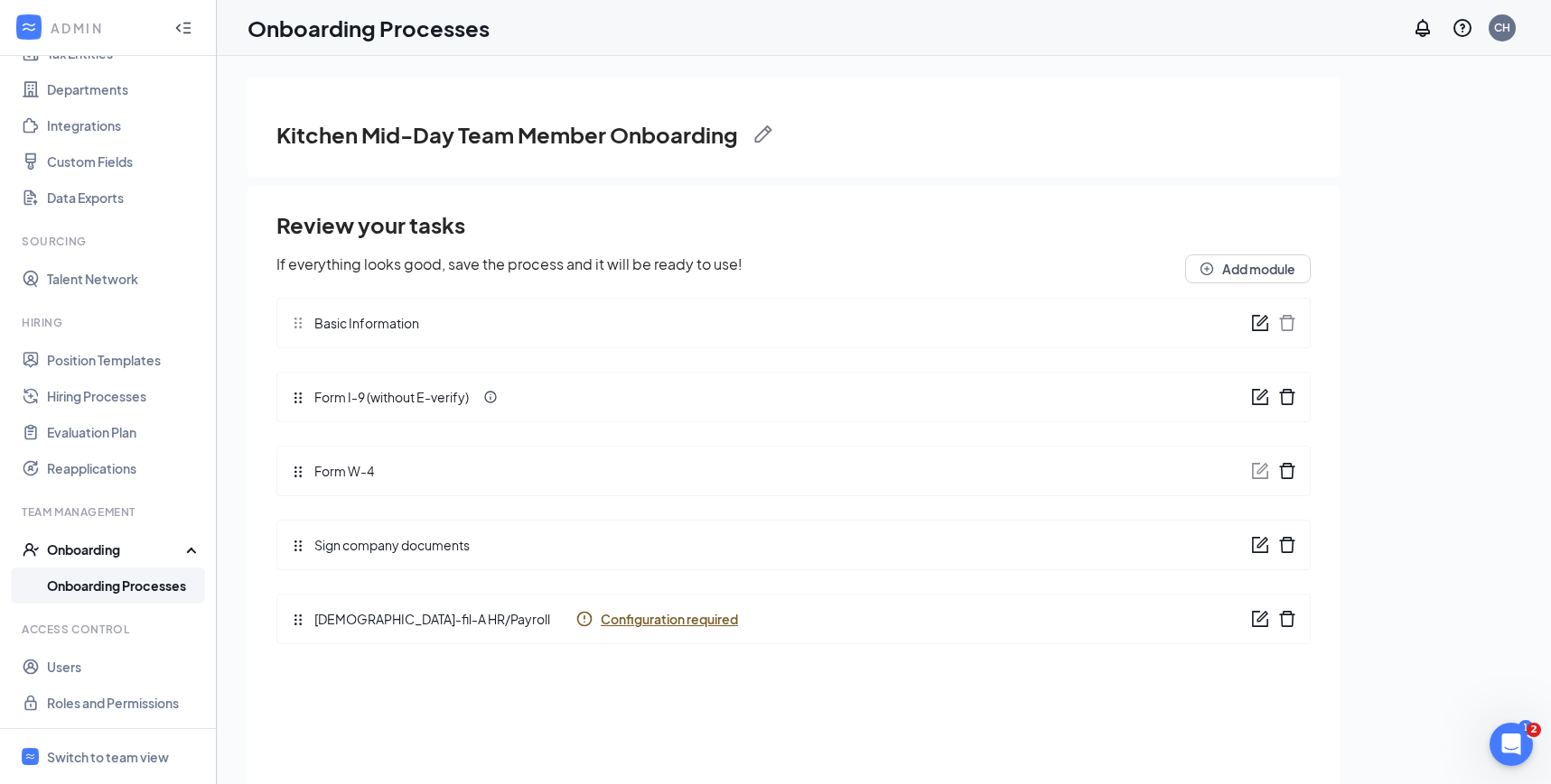
click at [151, 578] on link "Onboarding Processes" at bounding box center [124, 585] width 155 height 36
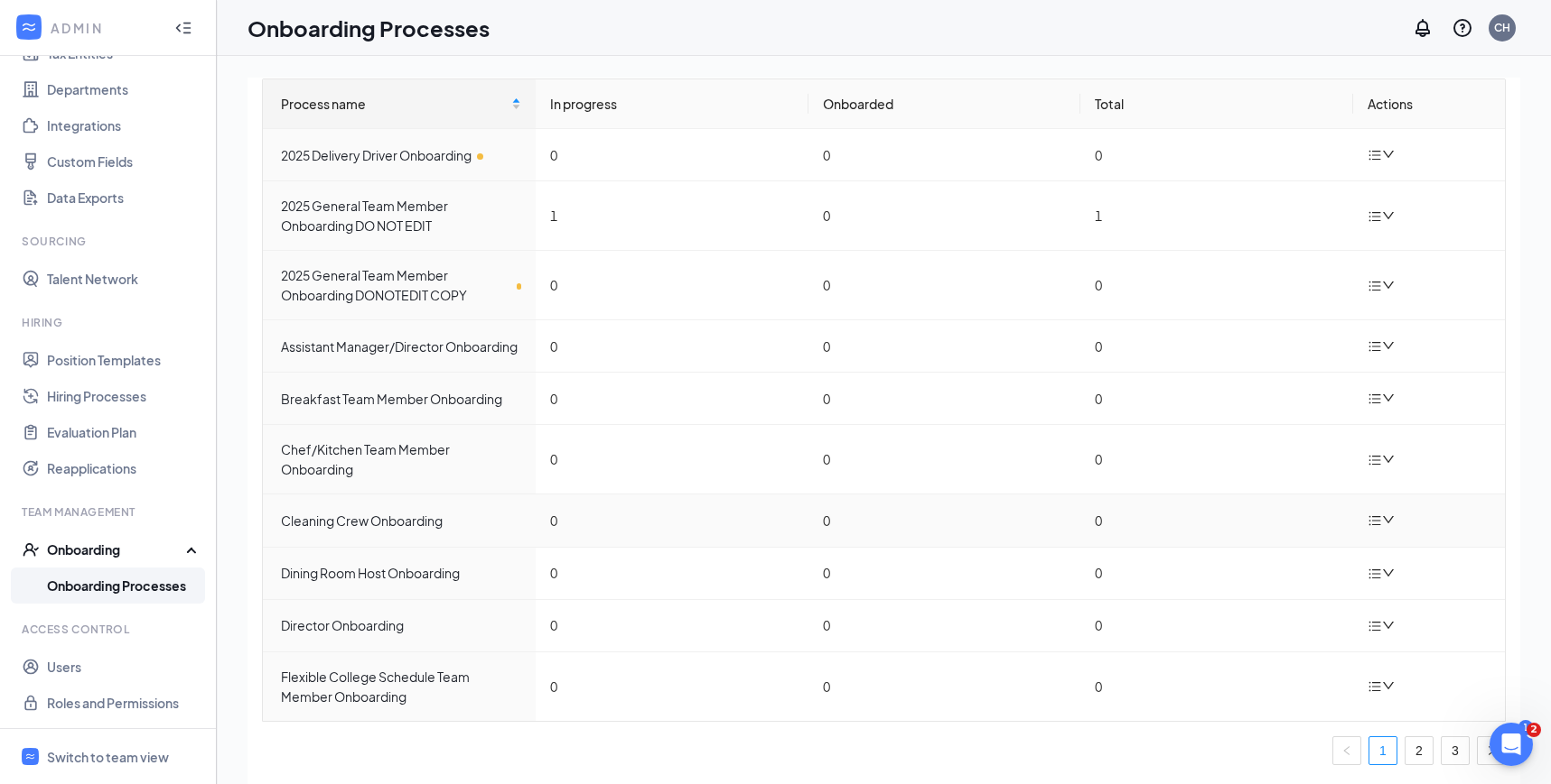
scroll to position [81, 0]
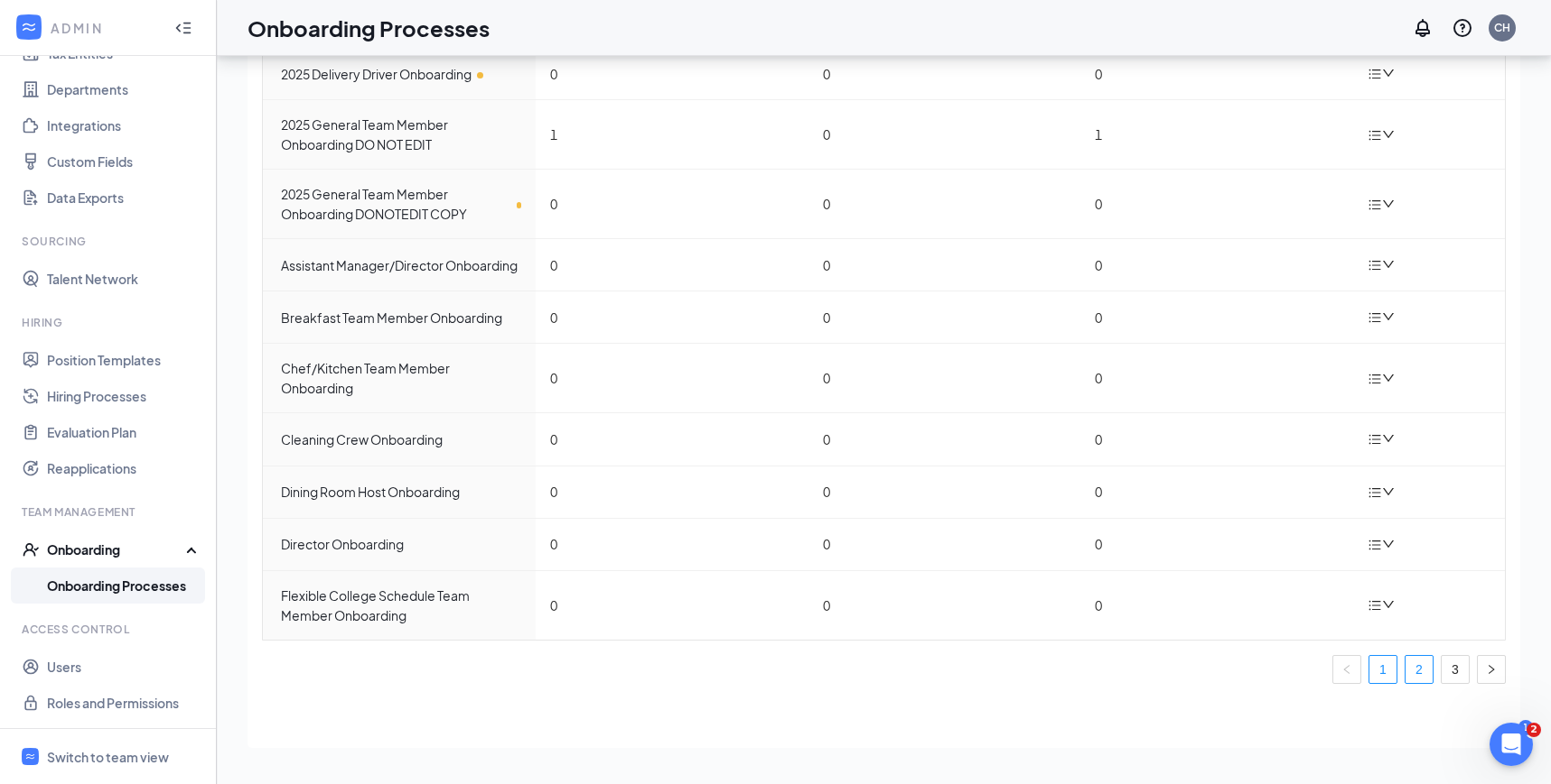
click at [1411, 669] on link "2" at bounding box center [1418, 669] width 27 height 27
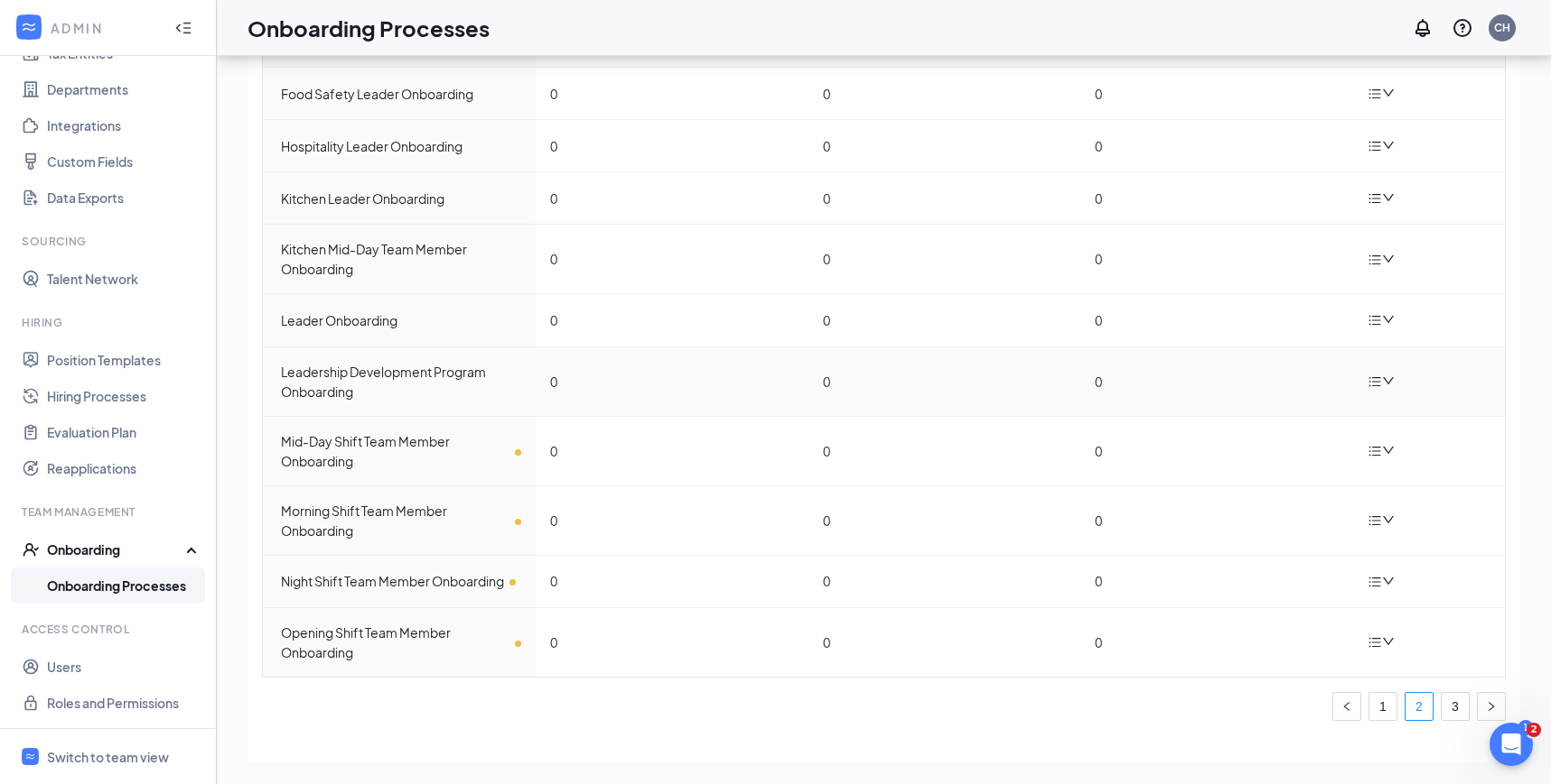
scroll to position [43, 0]
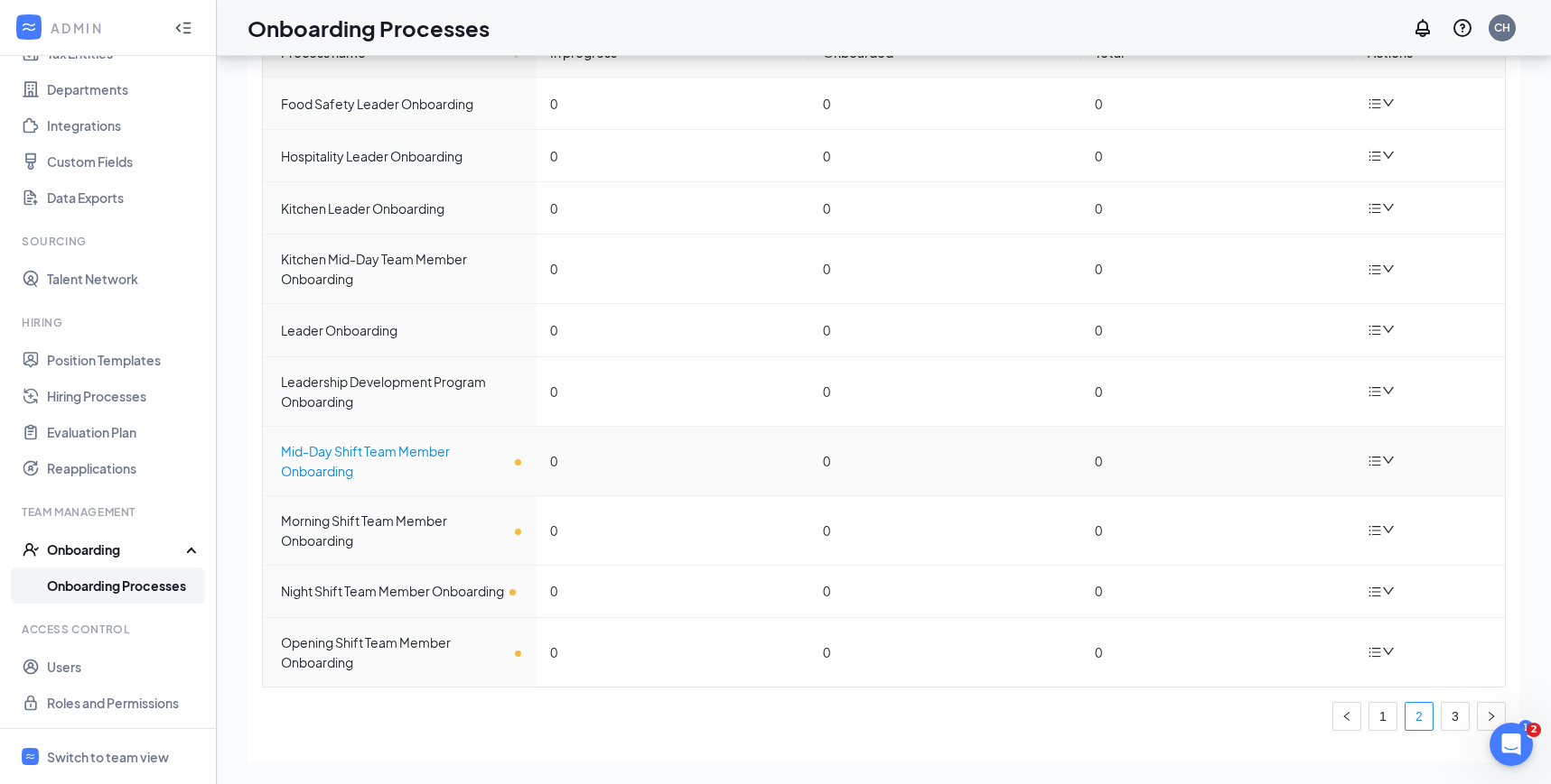
click at [337, 460] on div "Mid-Day Shift Team Member Onboarding" at bounding box center [401, 461] width 240 height 40
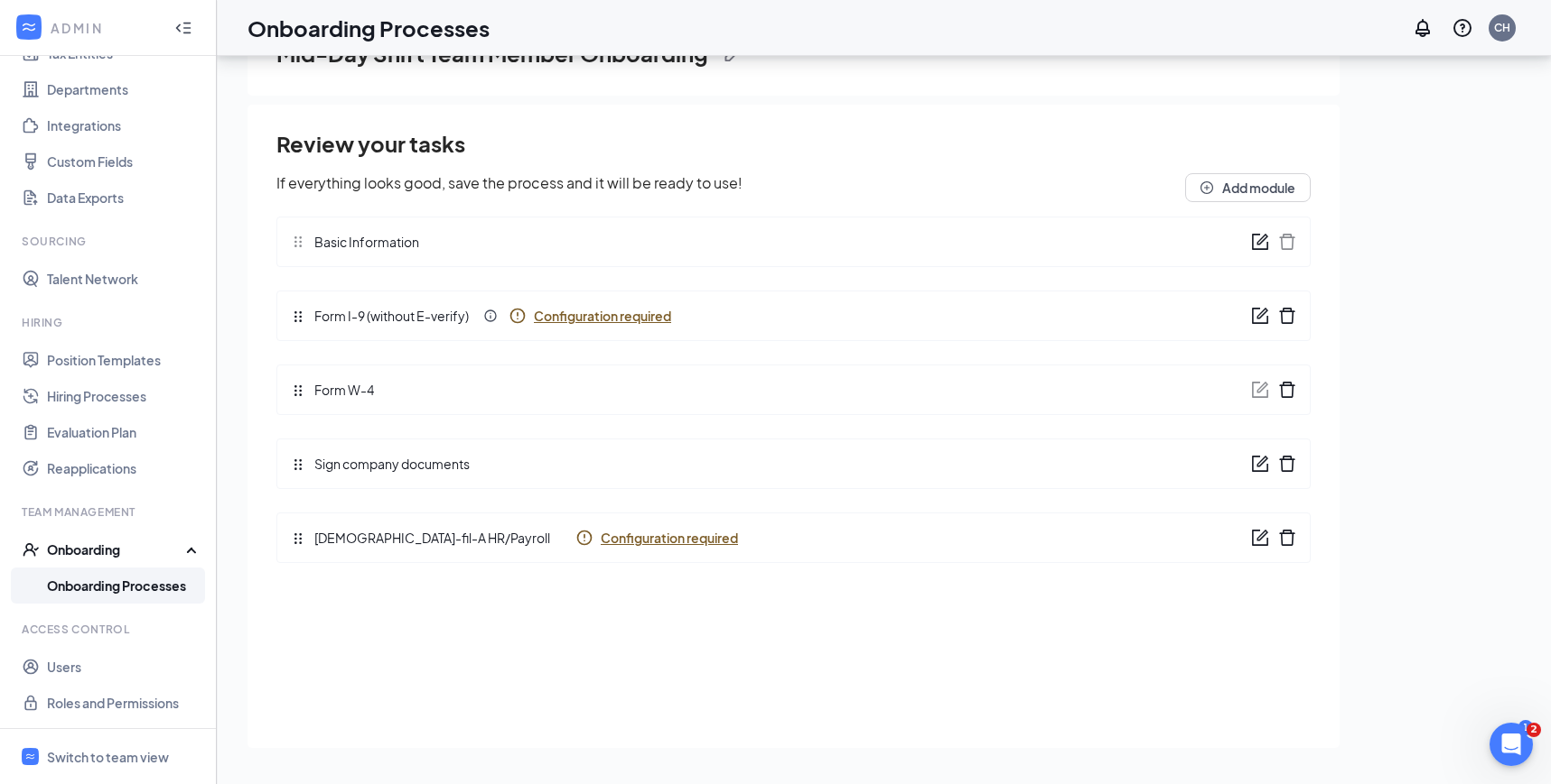
click at [605, 308] on span "Configuration required" at bounding box center [602, 316] width 137 height 18
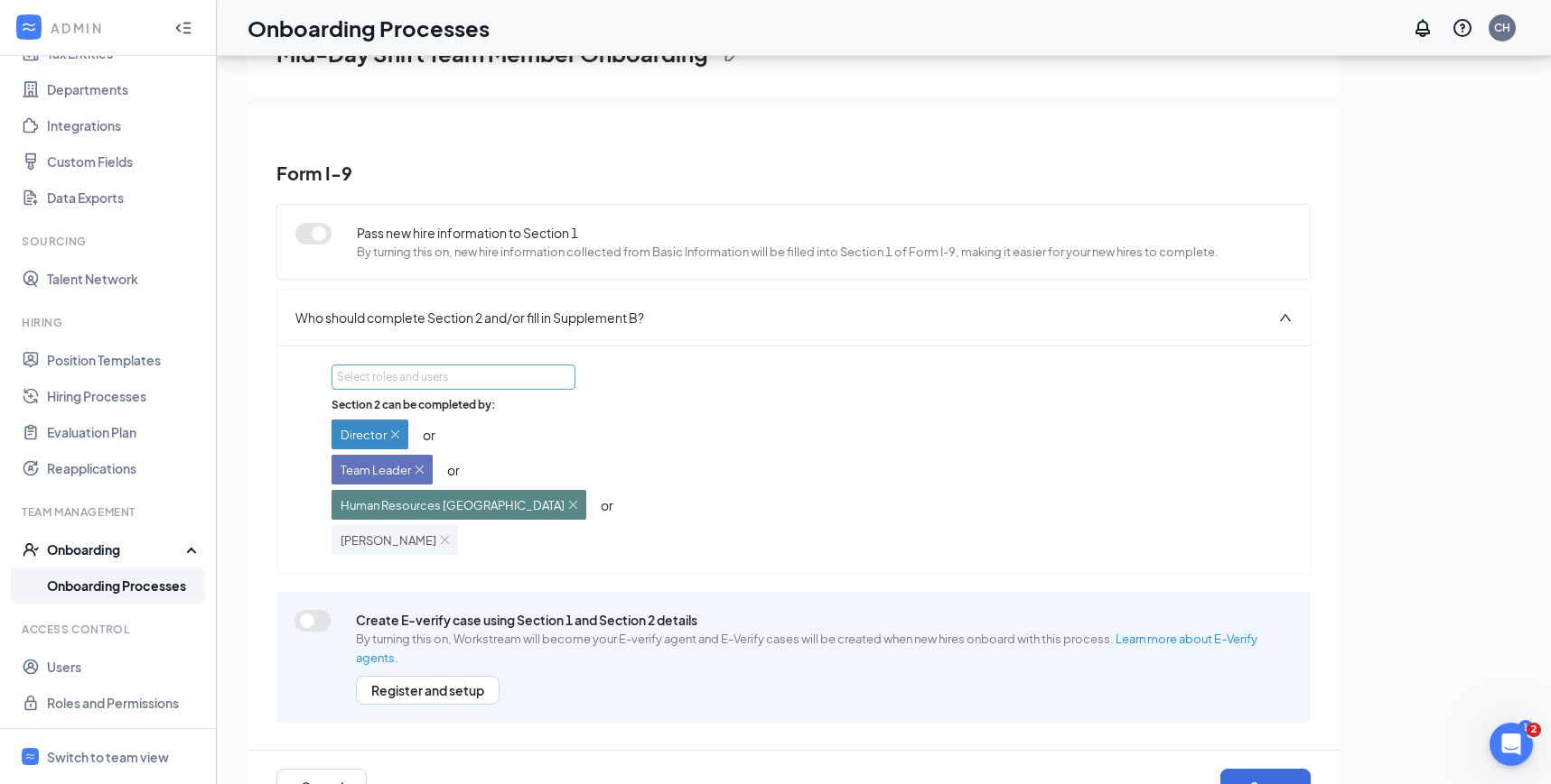
click at [459, 368] on div "Select roles and users" at bounding box center [452, 377] width 231 height 23
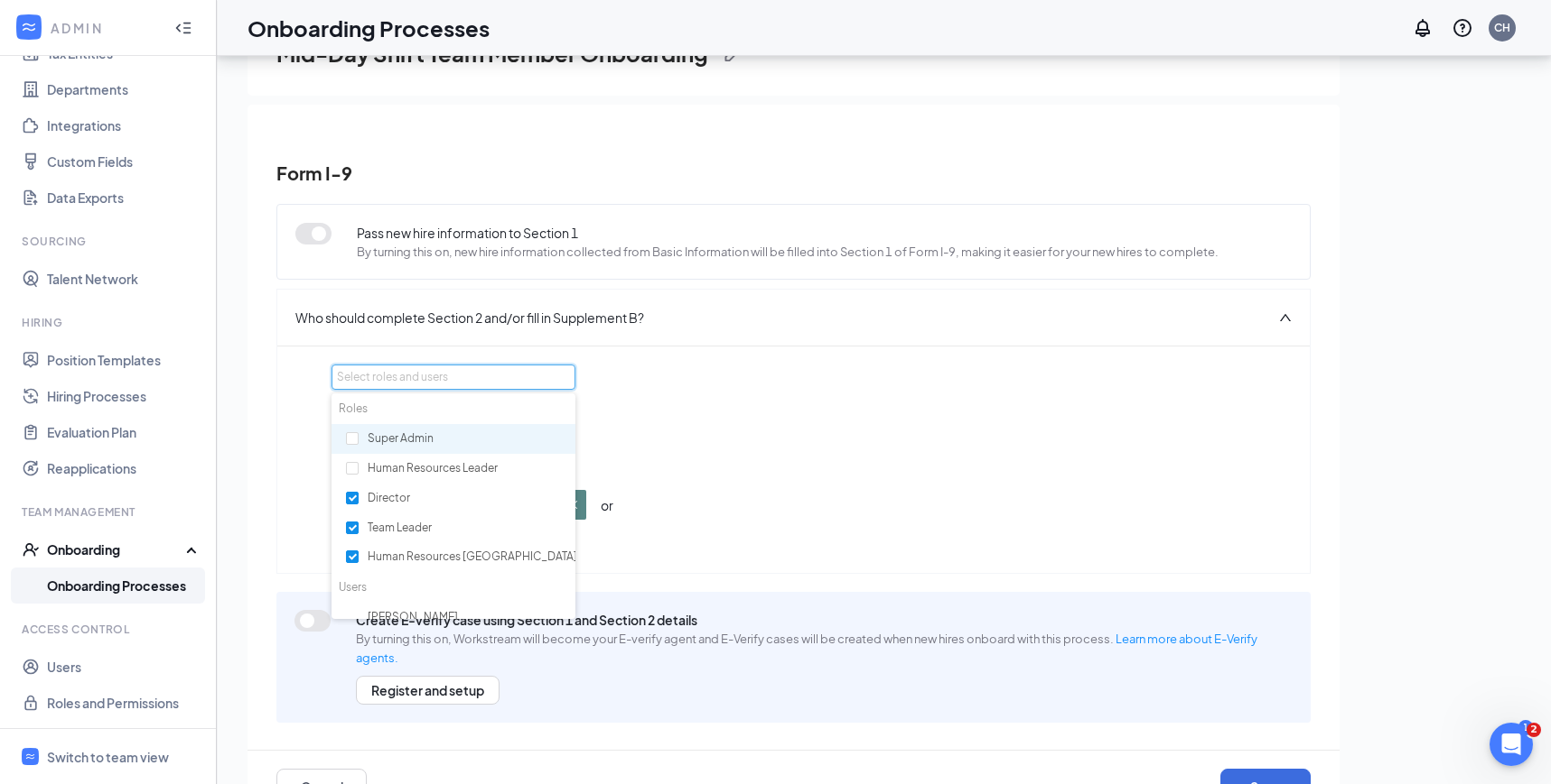
click at [345, 439] on div "Super Admin" at bounding box center [454, 439] width 244 height 31
checkbox input "true"
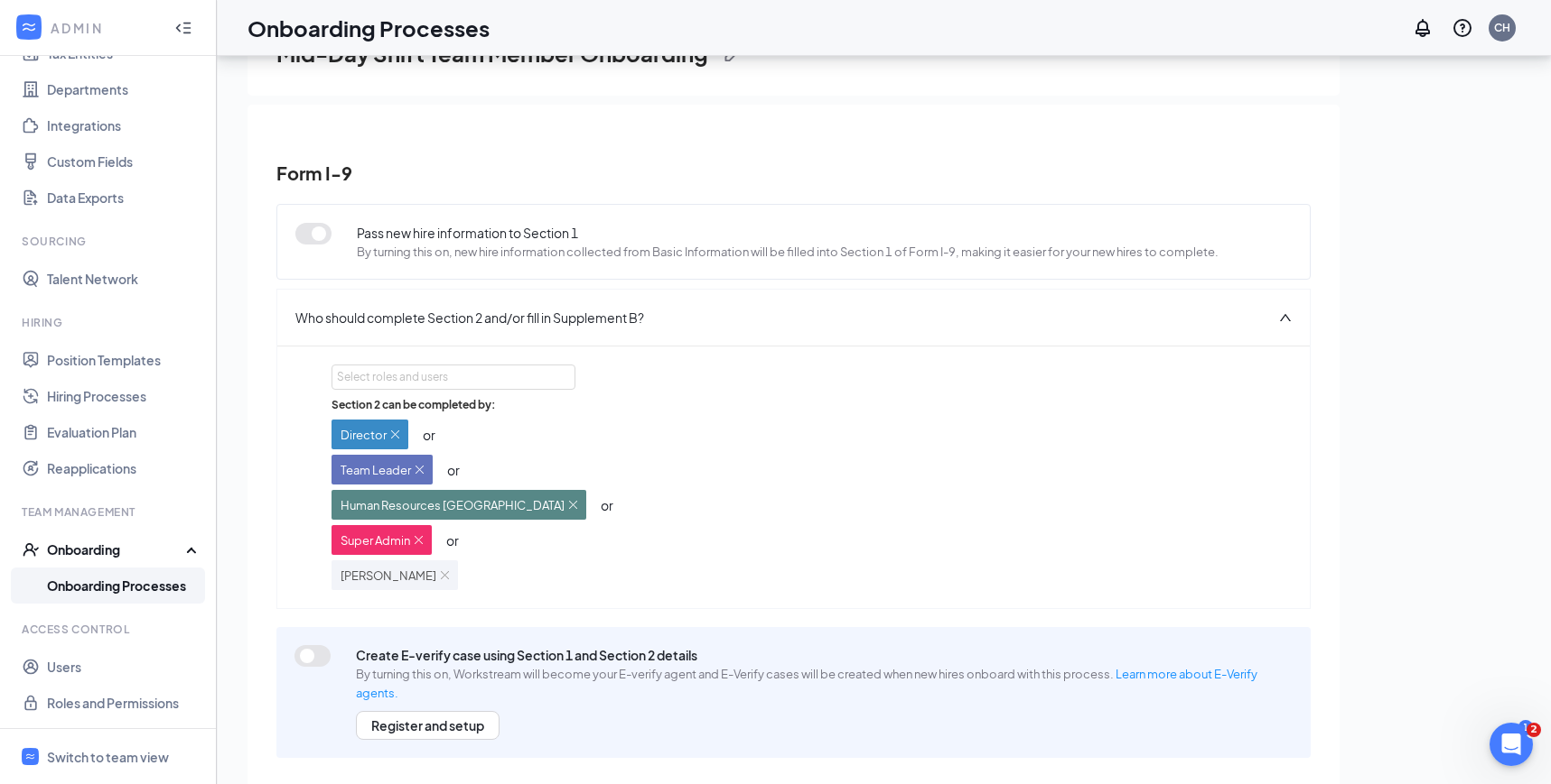
click at [856, 332] on div "Who should complete Section 2 and/or fill in Supplement B?" at bounding box center [792, 318] width 1032 height 56
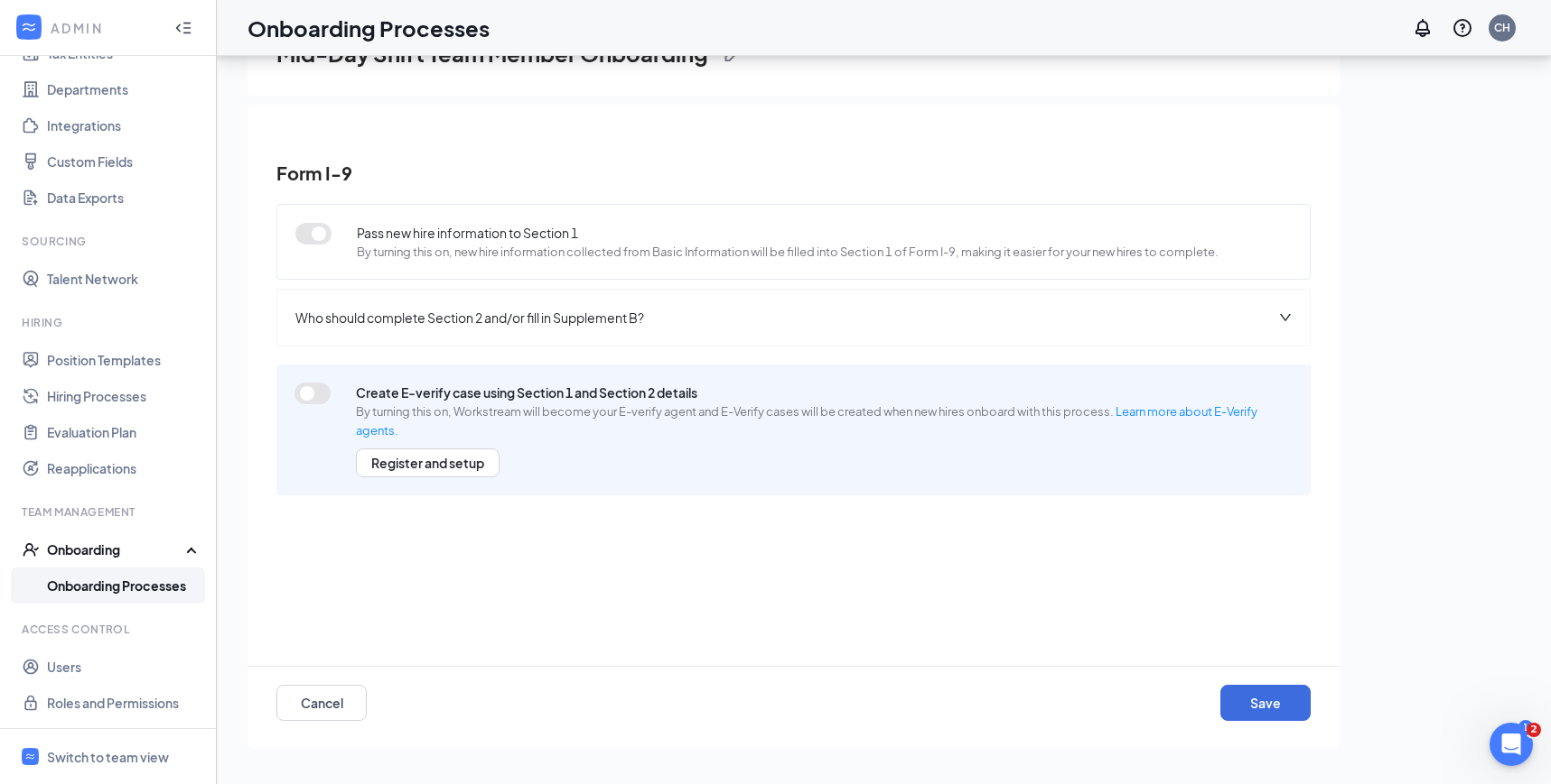
click at [877, 296] on div "Who should complete Section 2 and/or fill in Supplement B?" at bounding box center [792, 318] width 1032 height 56
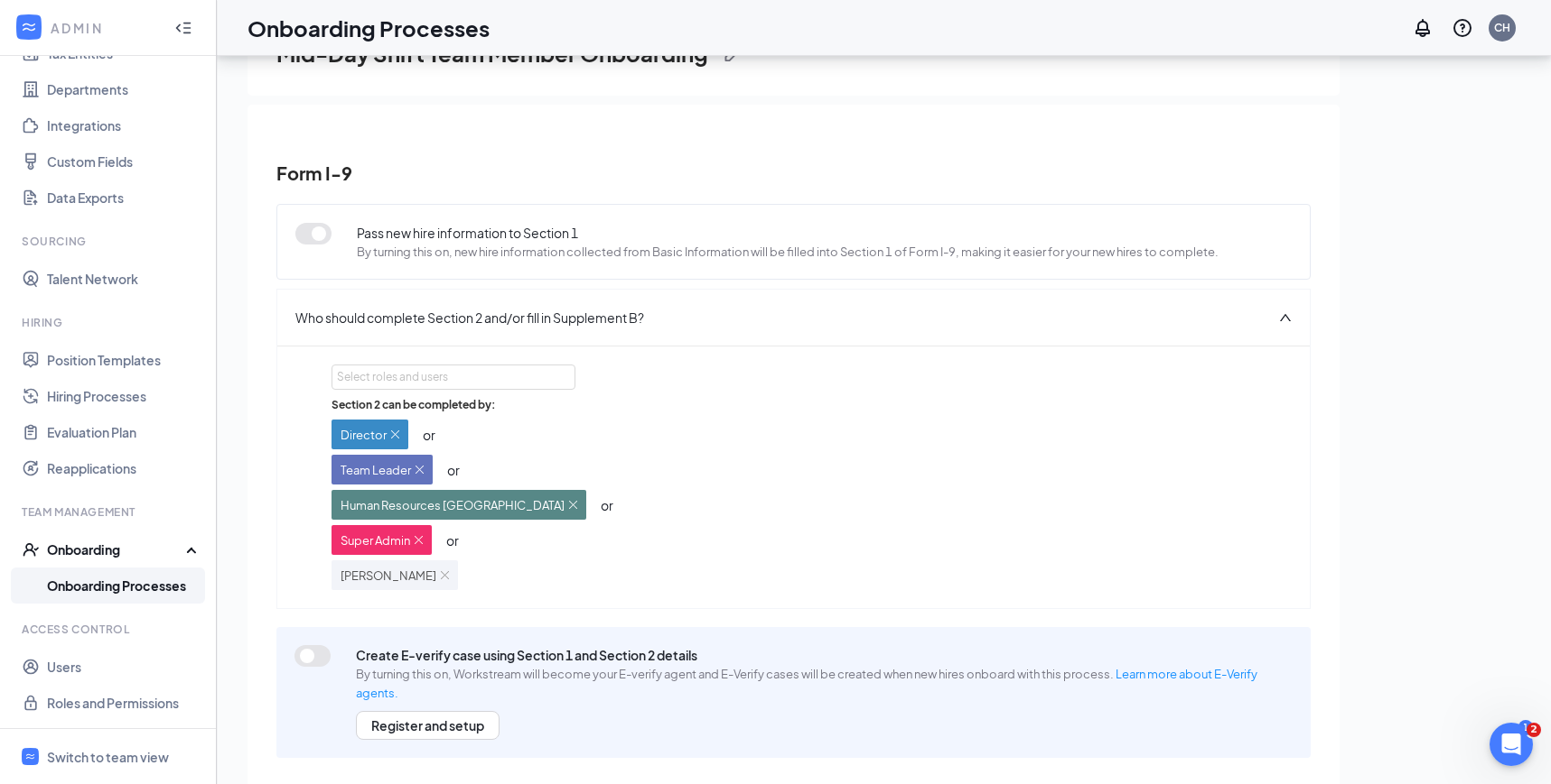
scroll to position [98, 0]
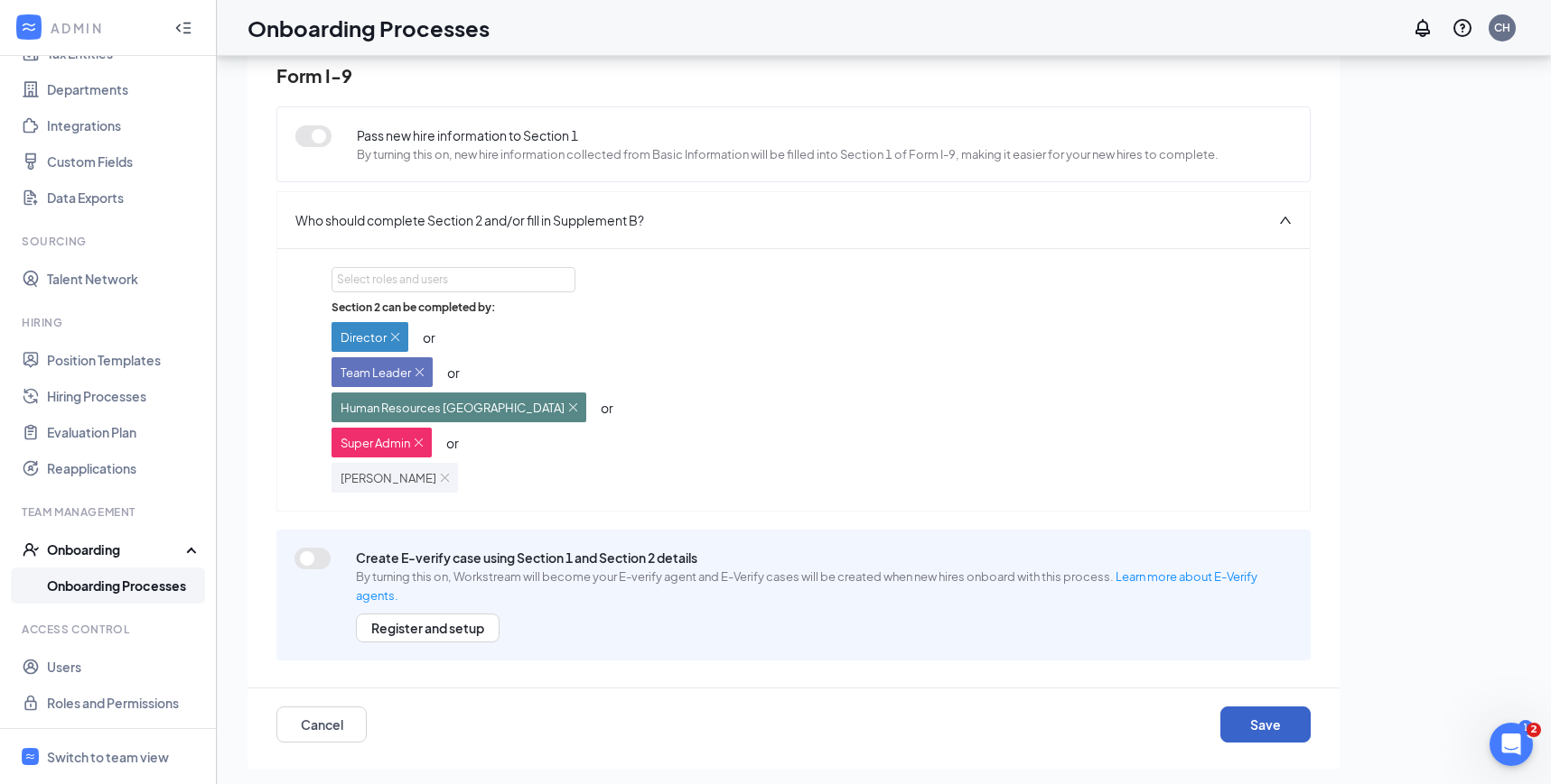
click at [1251, 726] on button "Save" at bounding box center [1265, 725] width 90 height 36
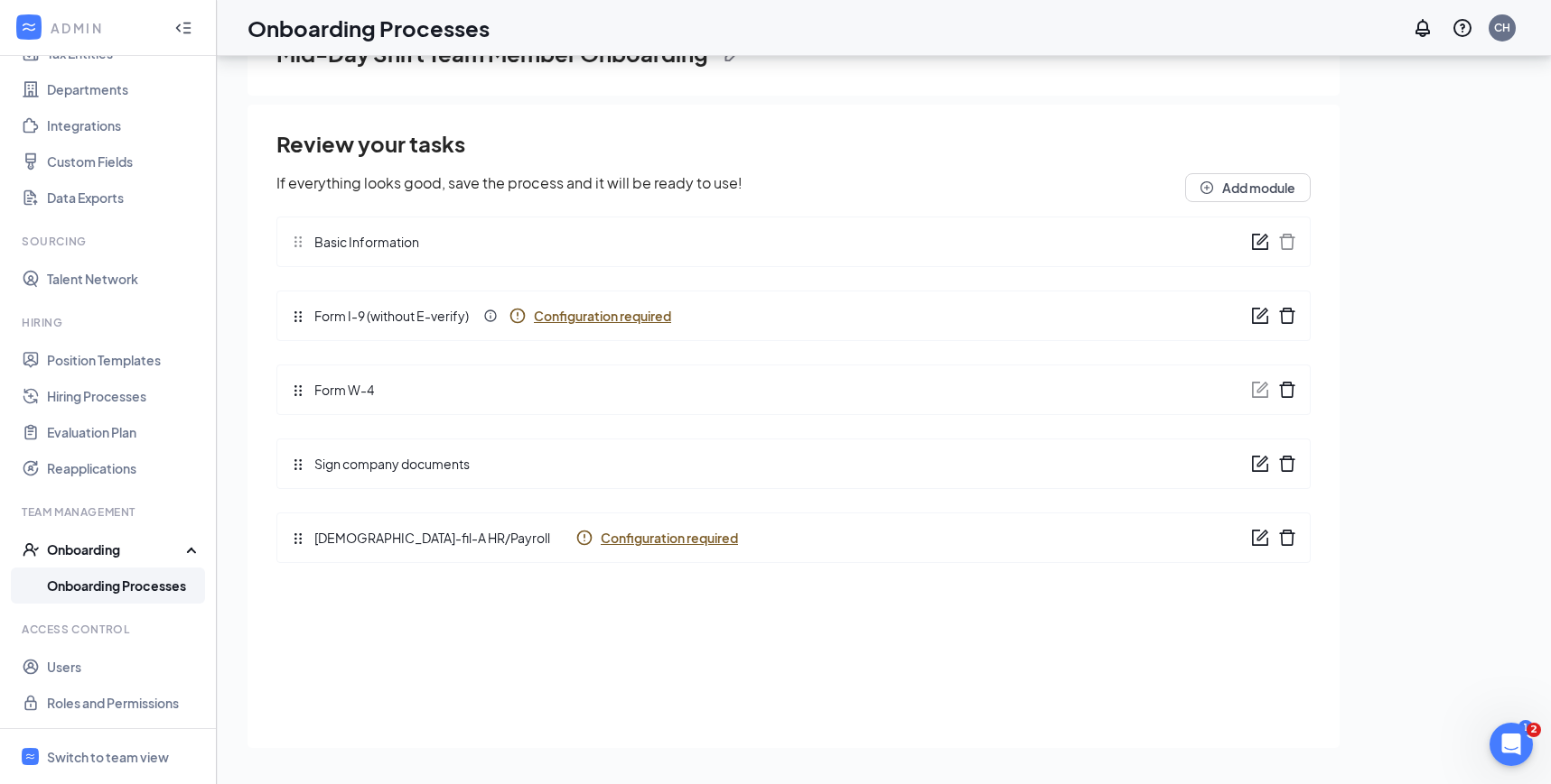
scroll to position [0, 0]
click at [601, 537] on span "Configuration required" at bounding box center [669, 538] width 137 height 18
click at [601, 543] on span "Configuration required" at bounding box center [669, 538] width 137 height 18
click at [159, 585] on link "Onboarding Processes" at bounding box center [124, 585] width 155 height 36
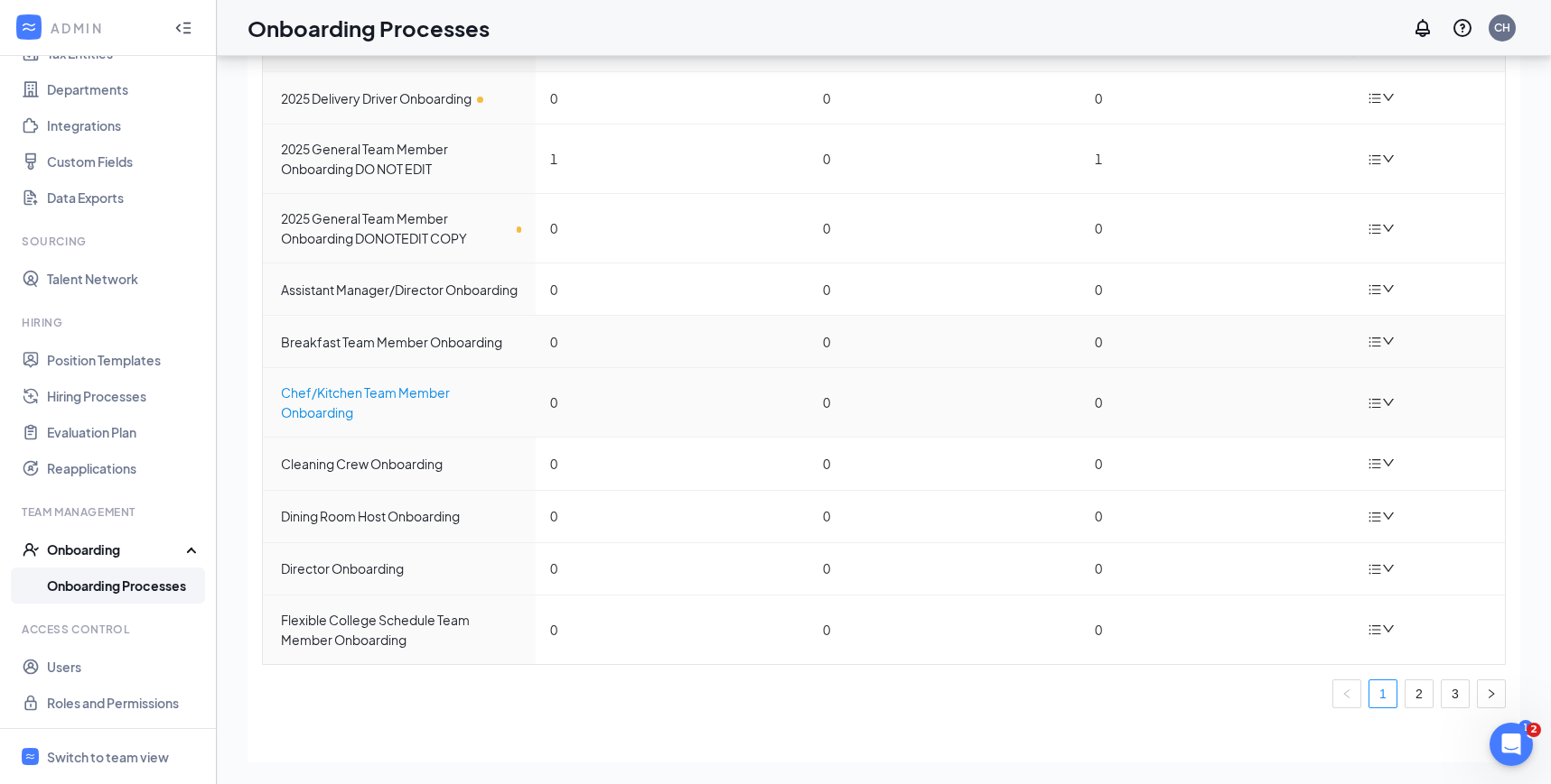
scroll to position [54, 0]
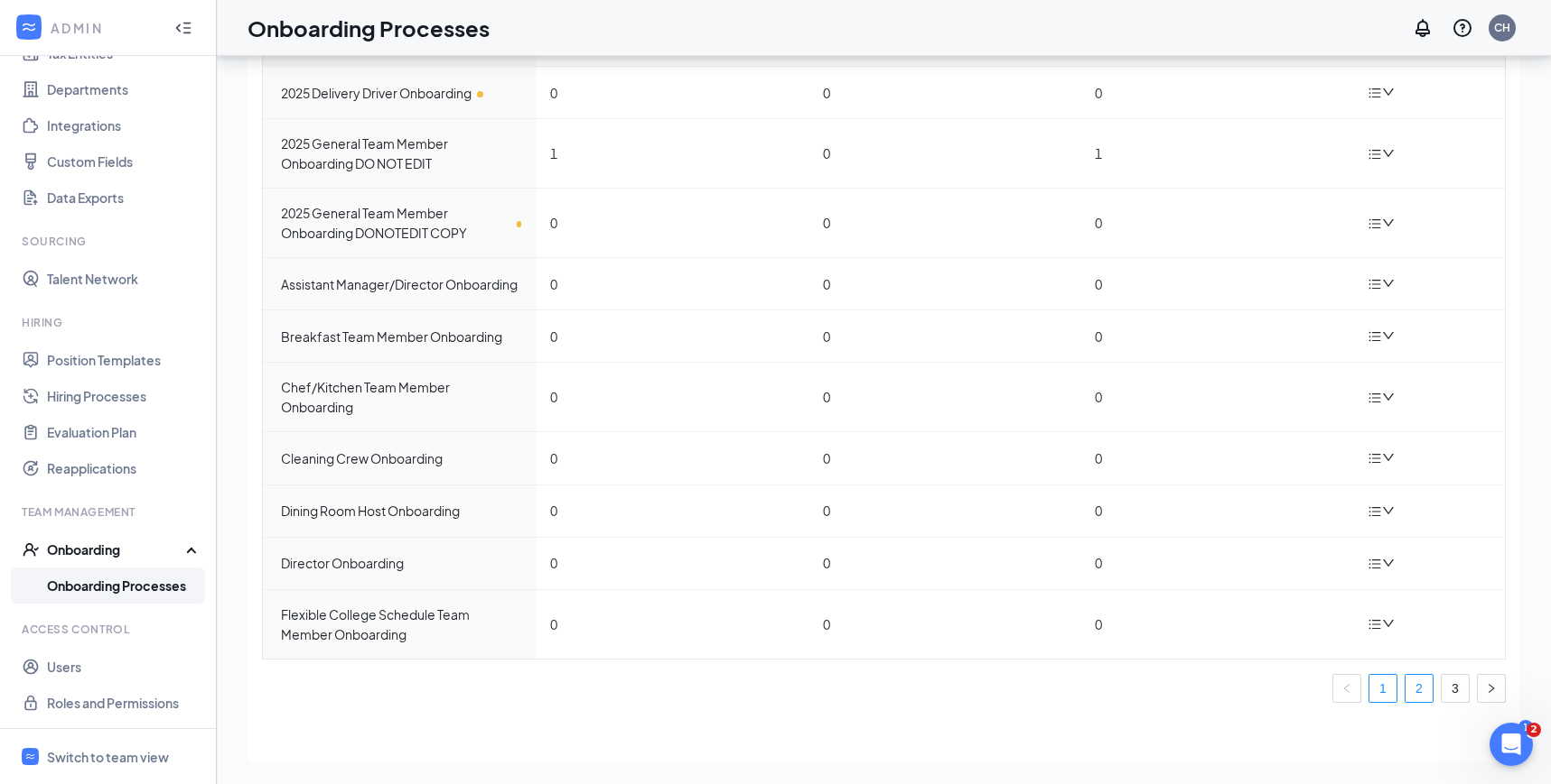
click at [1412, 680] on link "2" at bounding box center [1418, 688] width 27 height 27
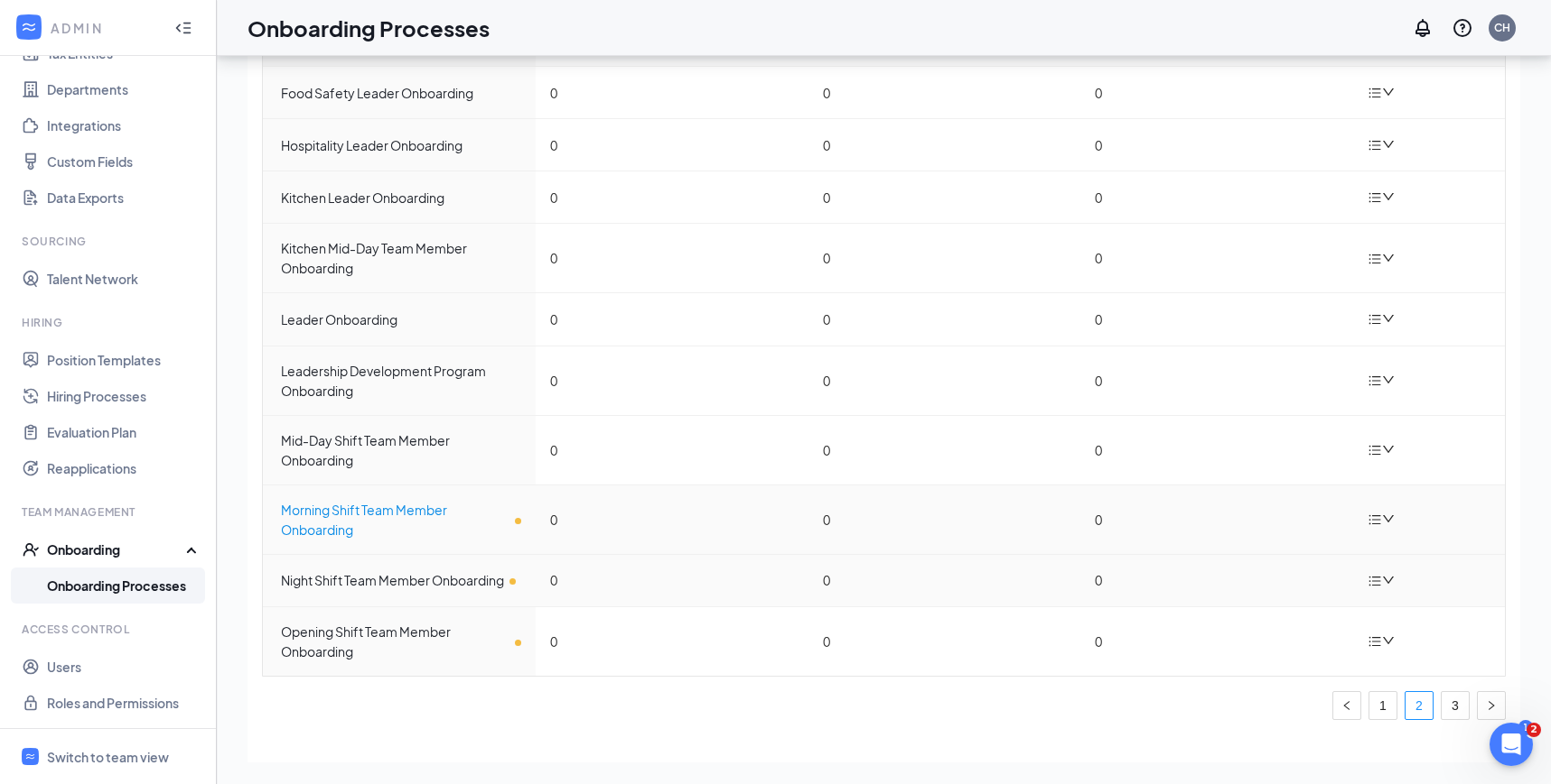
click at [377, 519] on div "Morning Shift Team Member Onboarding" at bounding box center [401, 520] width 240 height 40
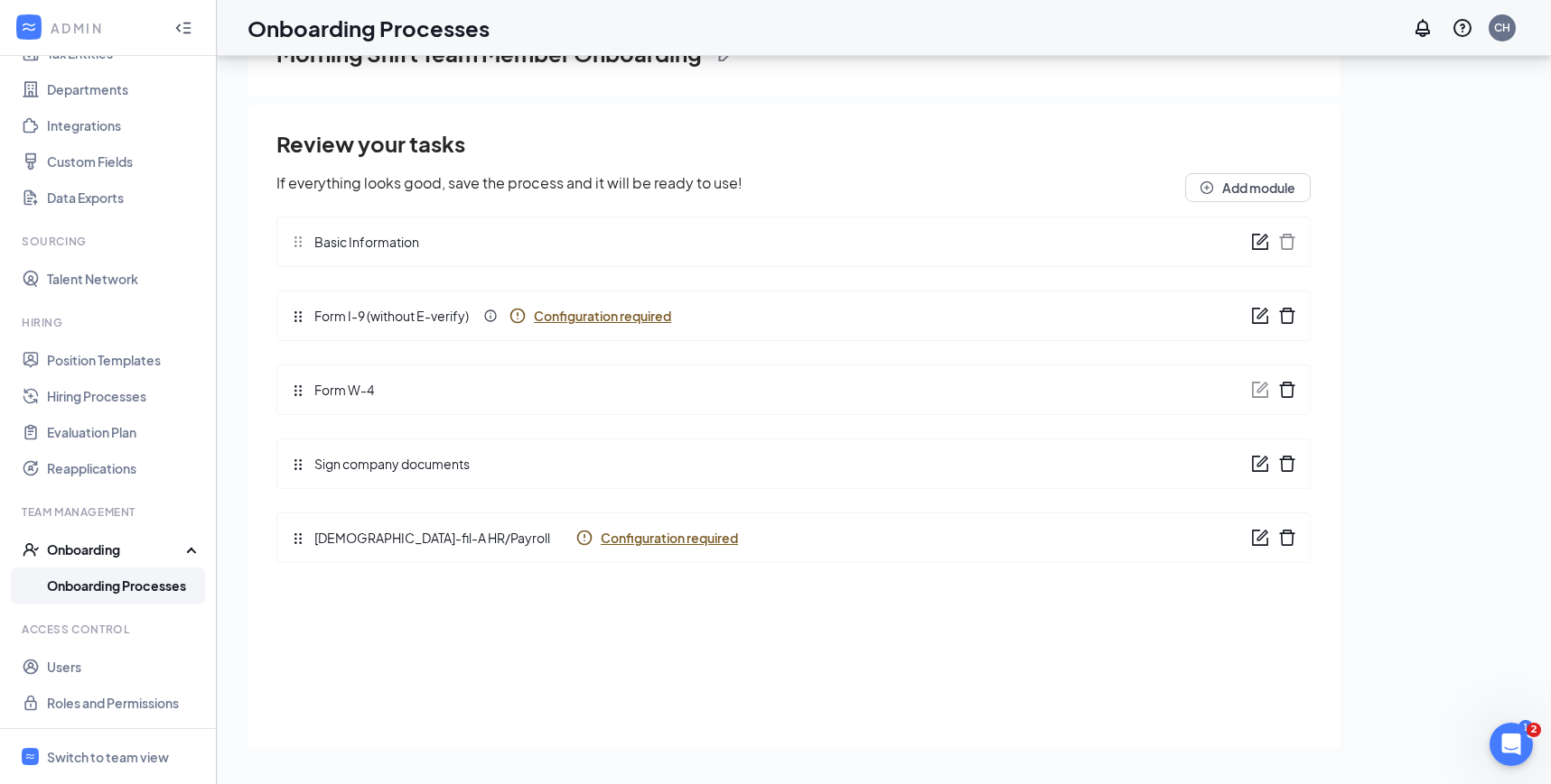
click at [613, 316] on span "Configuration required" at bounding box center [602, 316] width 137 height 18
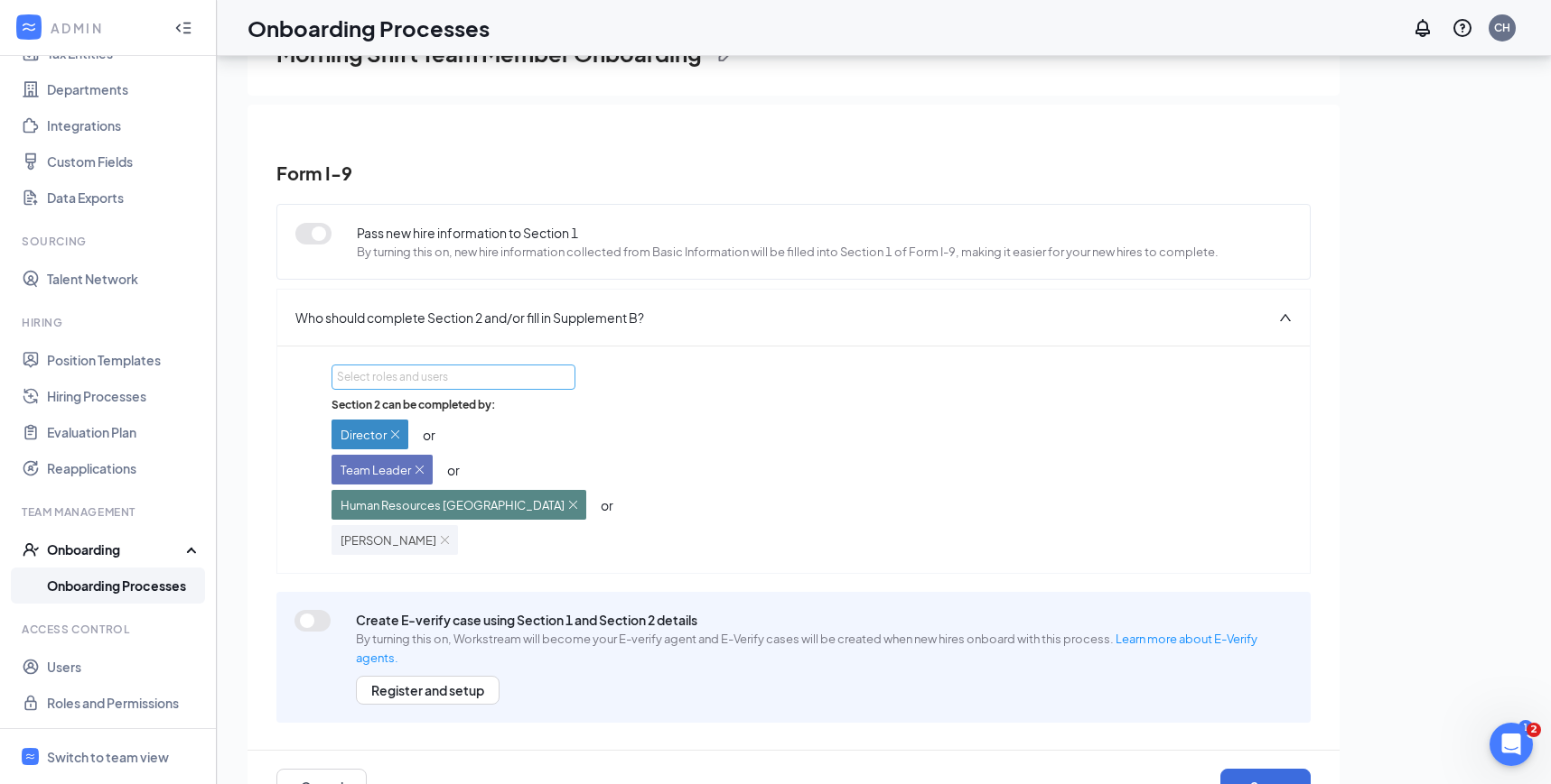
click at [408, 380] on div "Select roles and users" at bounding box center [448, 378] width 223 height 18
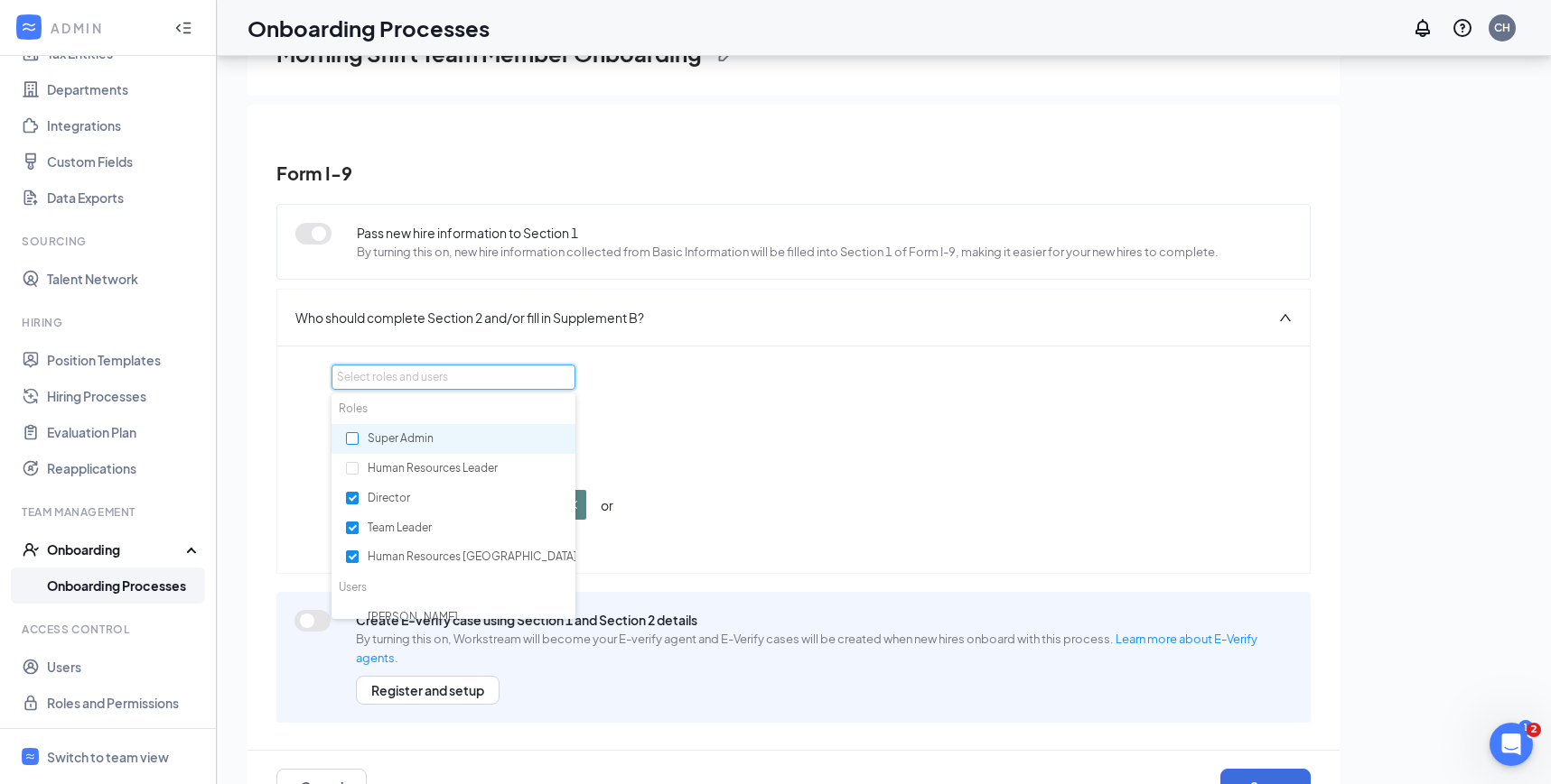
click at [353, 441] on input "checkbox" at bounding box center [352, 438] width 13 height 13
checkbox input "true"
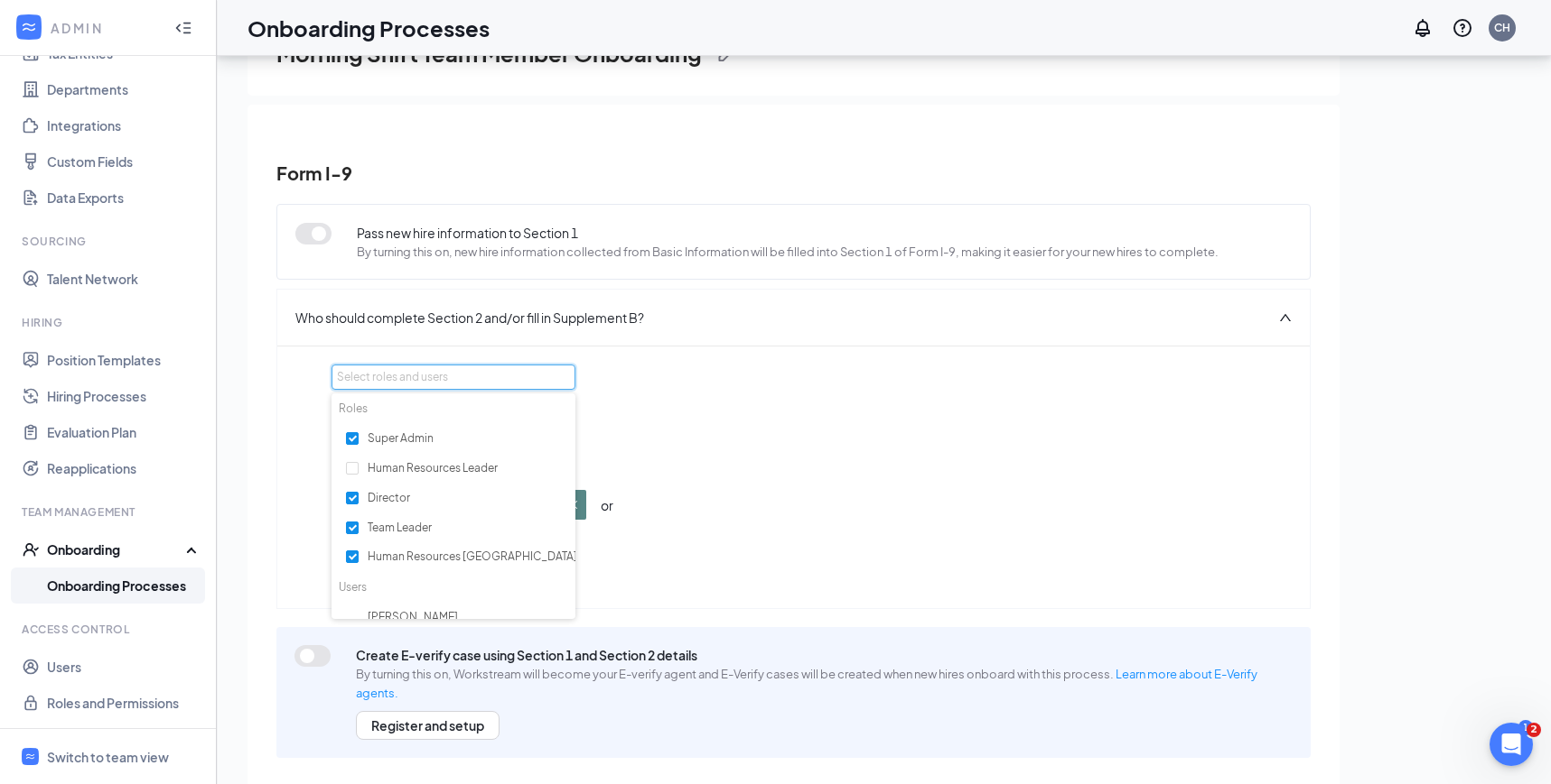
click at [1044, 341] on div "Who should complete Section 2 and/or fill in Supplement B?" at bounding box center [792, 318] width 1032 height 56
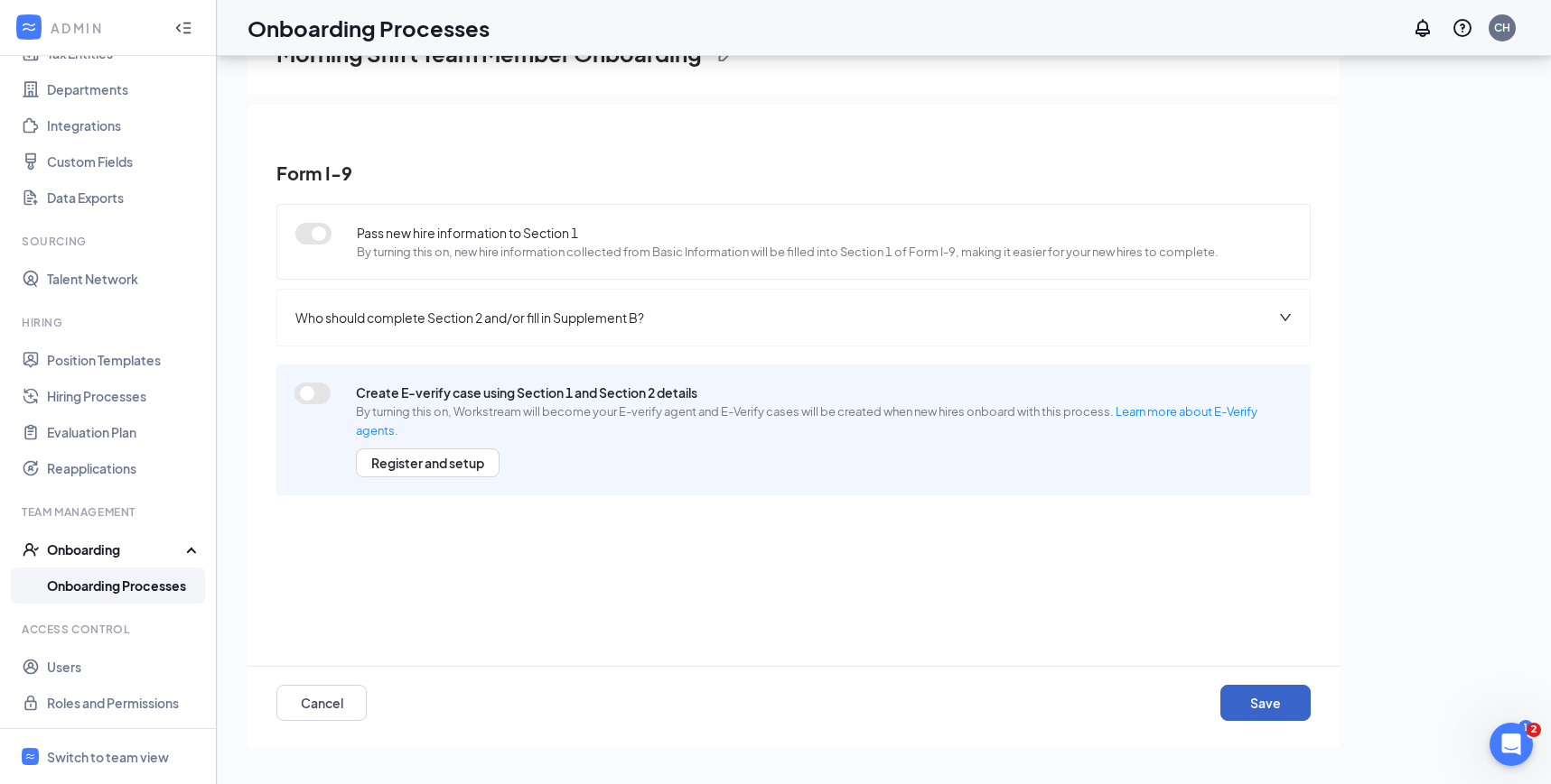
click at [1277, 702] on button "Save" at bounding box center [1265, 703] width 90 height 36
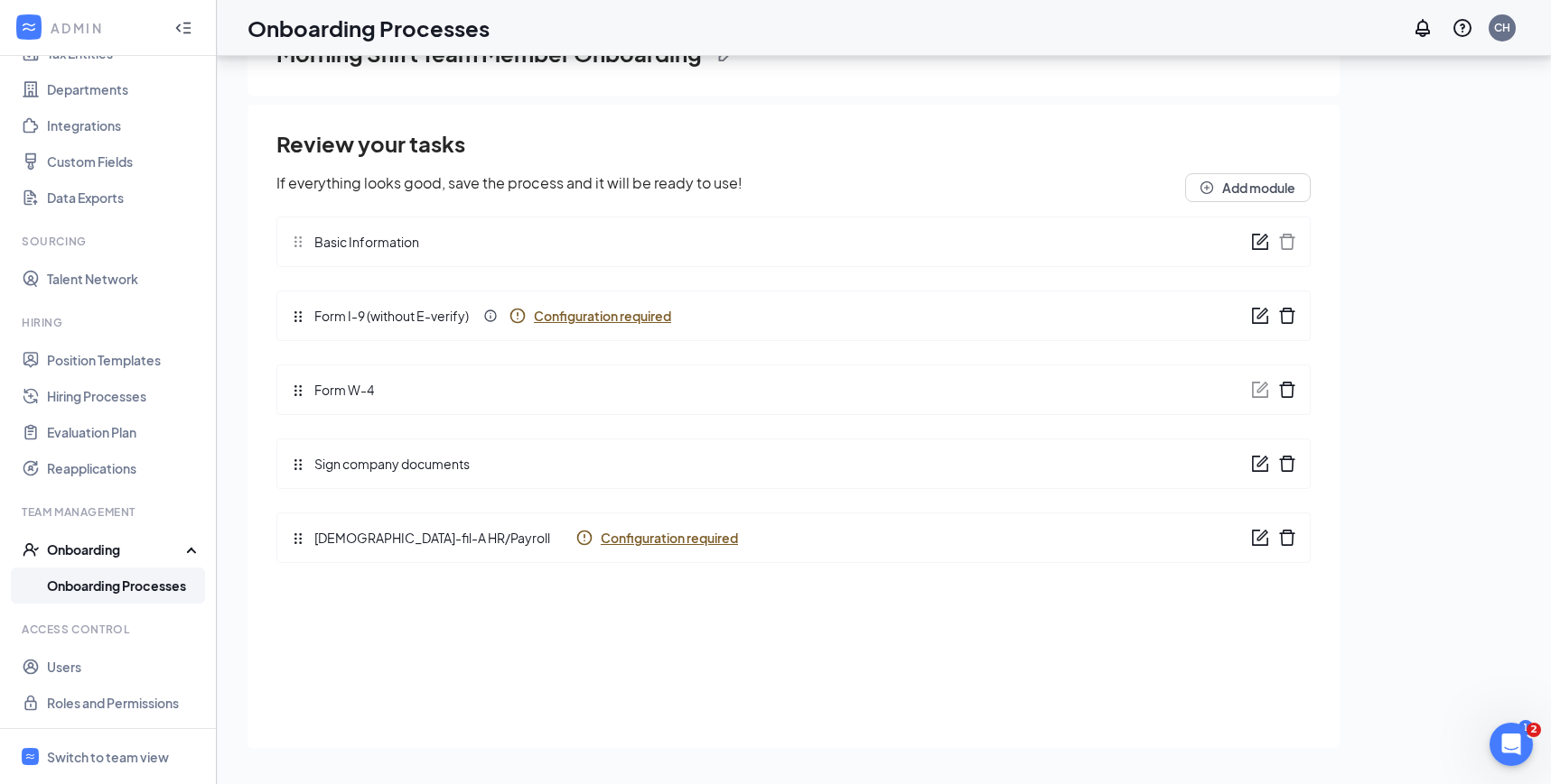
click at [623, 532] on span "Configuration required" at bounding box center [669, 538] width 137 height 18
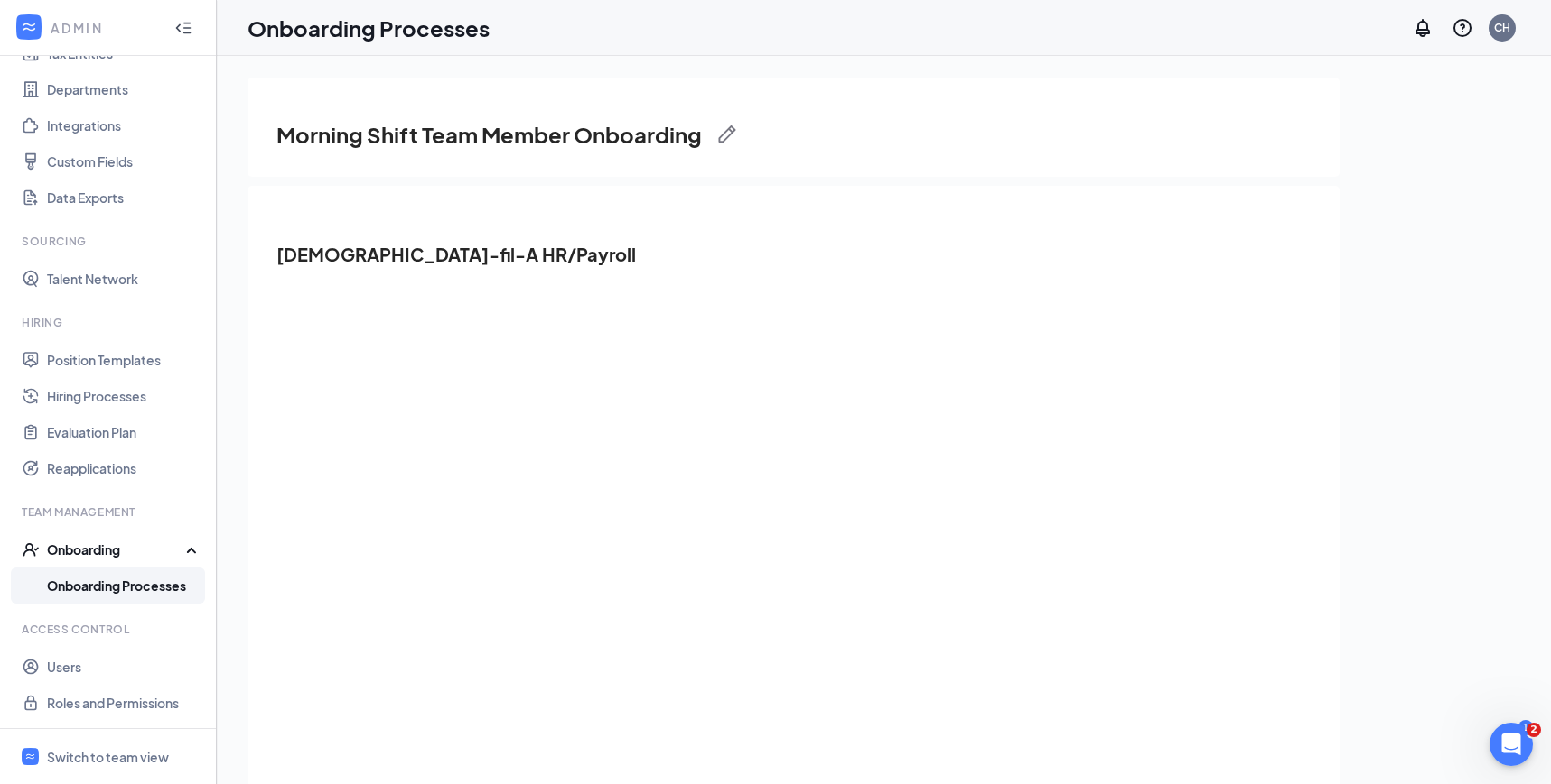
scroll to position [81, 0]
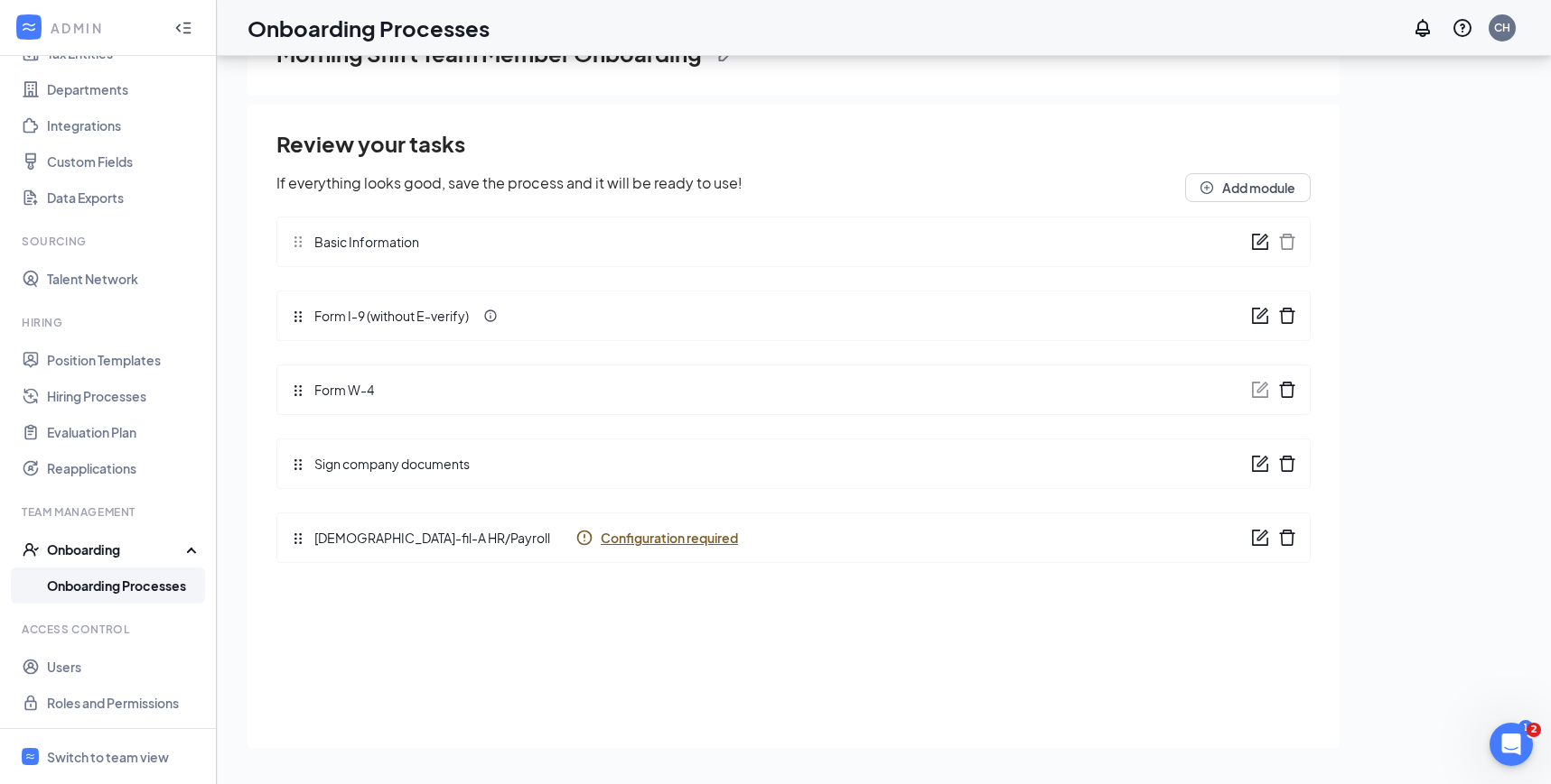
click at [601, 529] on span "Configuration required" at bounding box center [669, 538] width 137 height 18
click at [153, 584] on link "Onboarding Processes" at bounding box center [124, 585] width 155 height 36
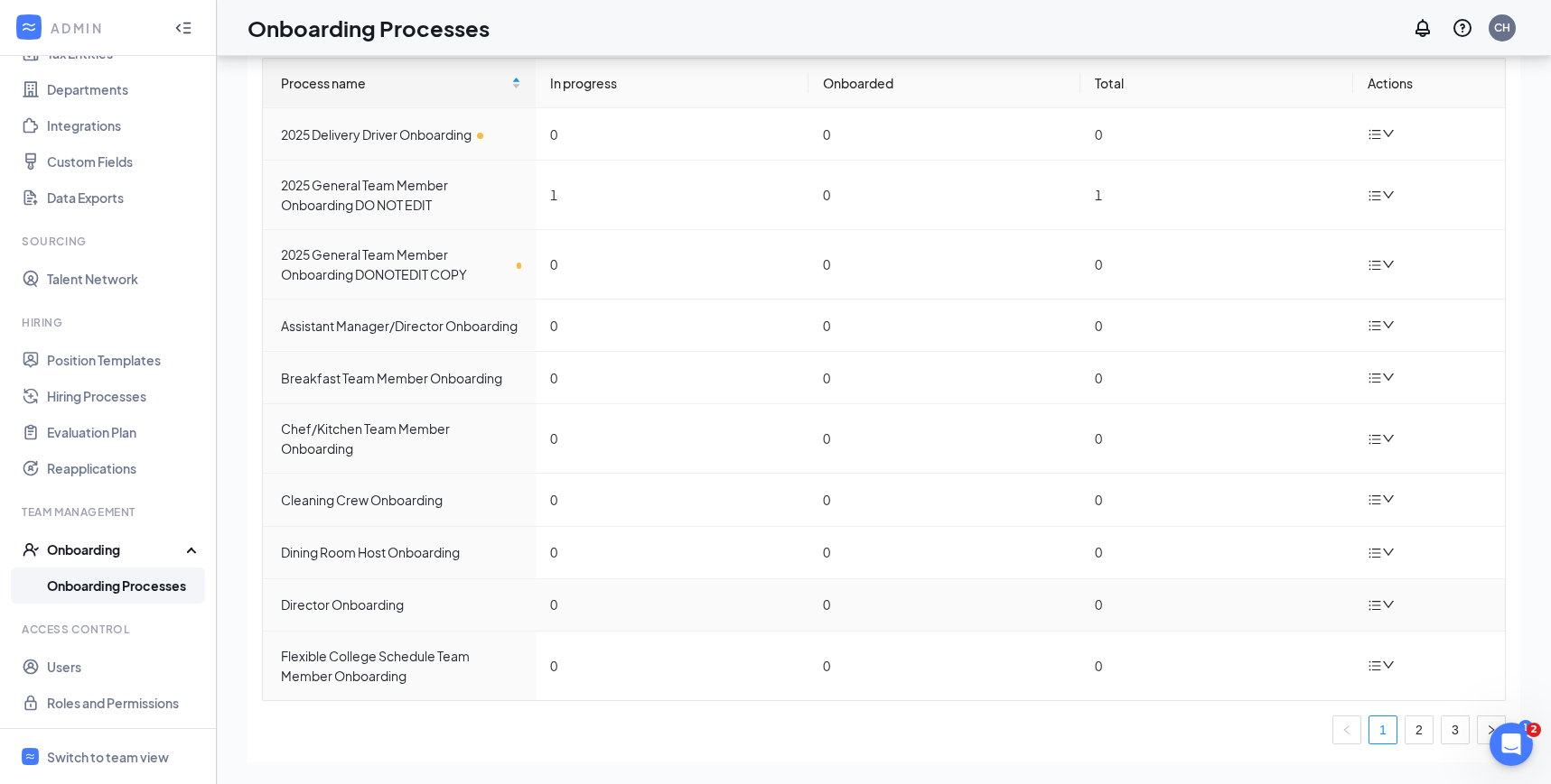
scroll to position [73, 0]
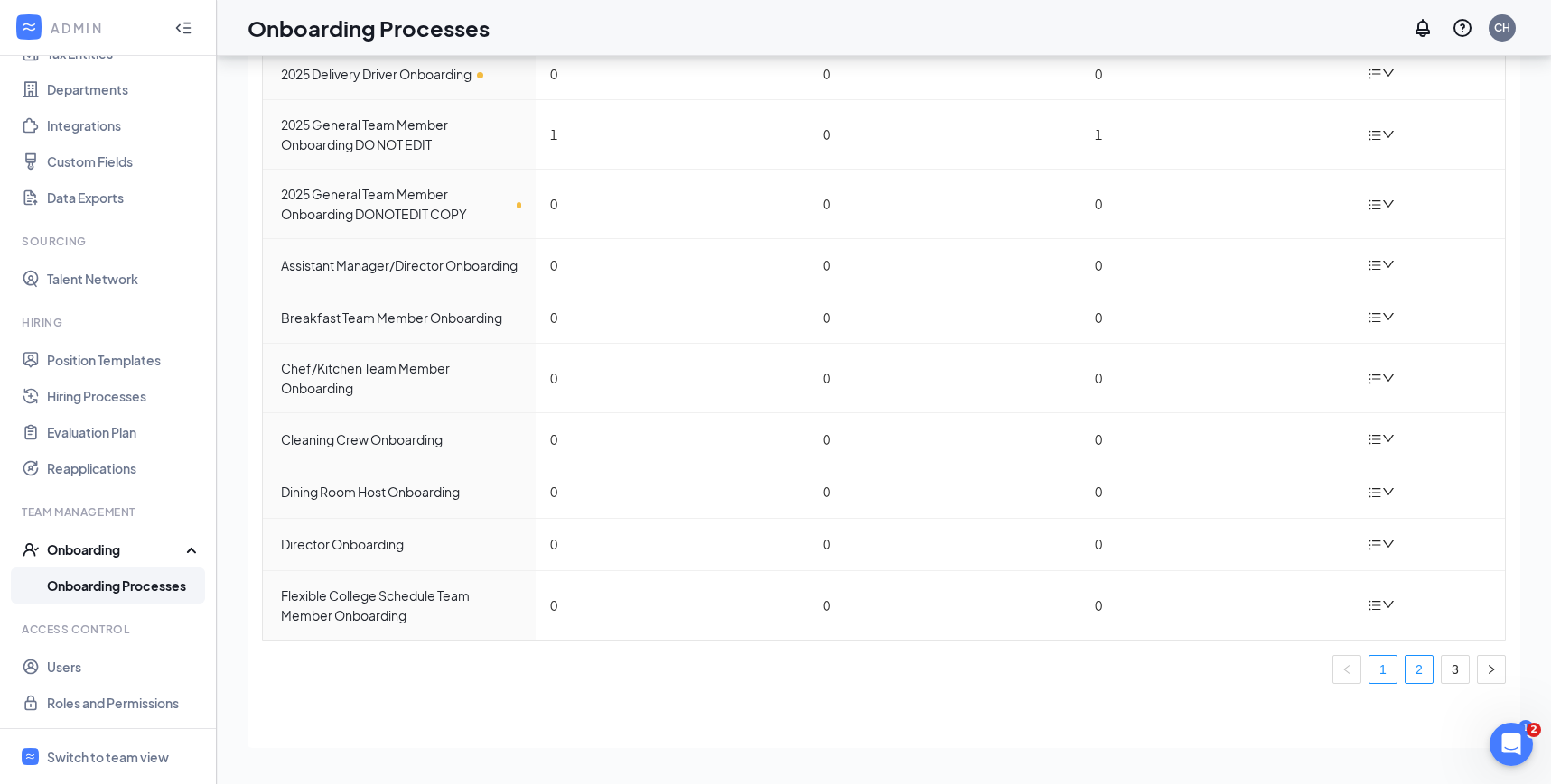
click at [1418, 657] on link "2" at bounding box center [1418, 669] width 27 height 27
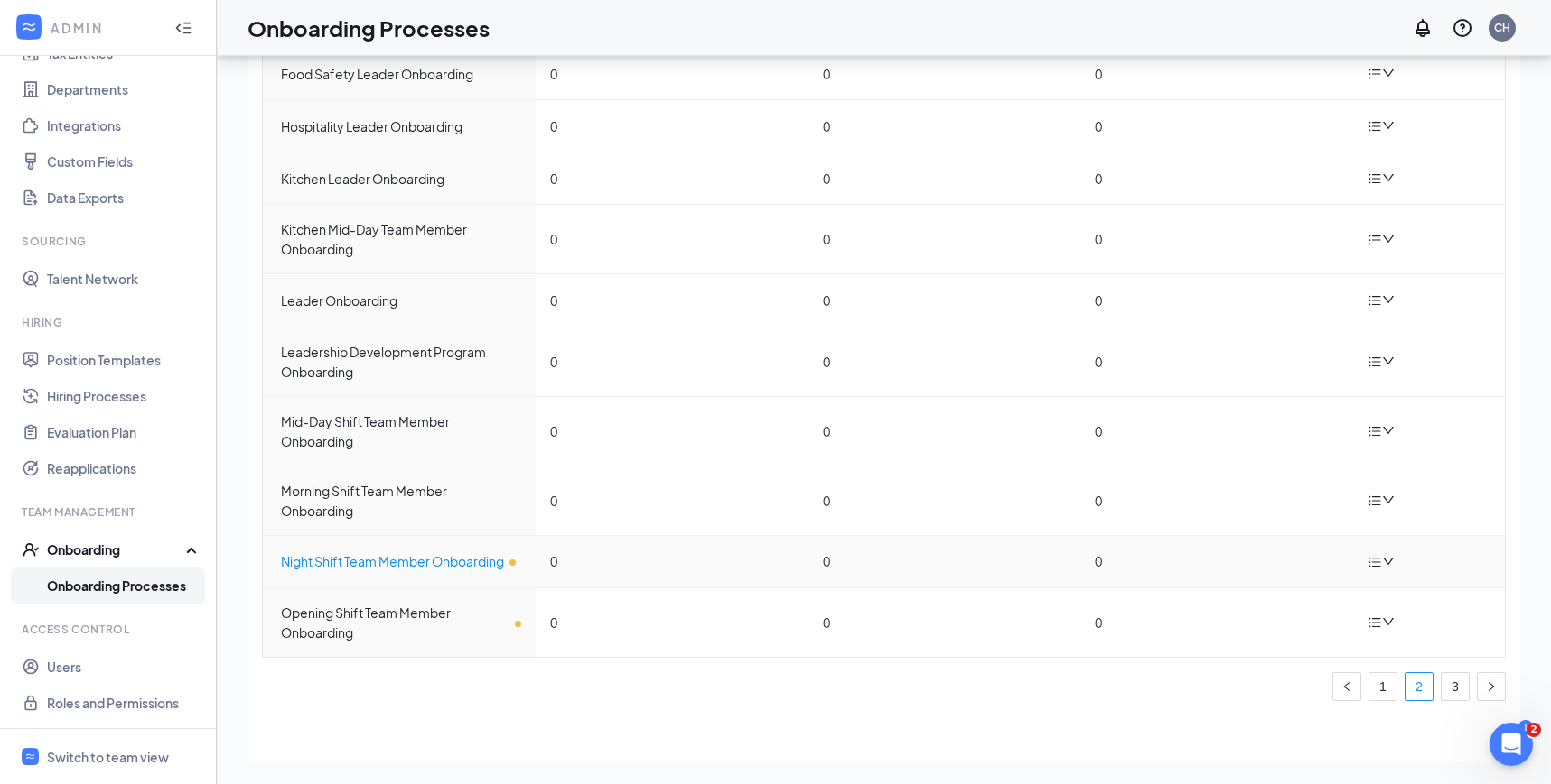
click at [436, 566] on div "Night Shift Team Member Onboarding" at bounding box center [401, 561] width 240 height 20
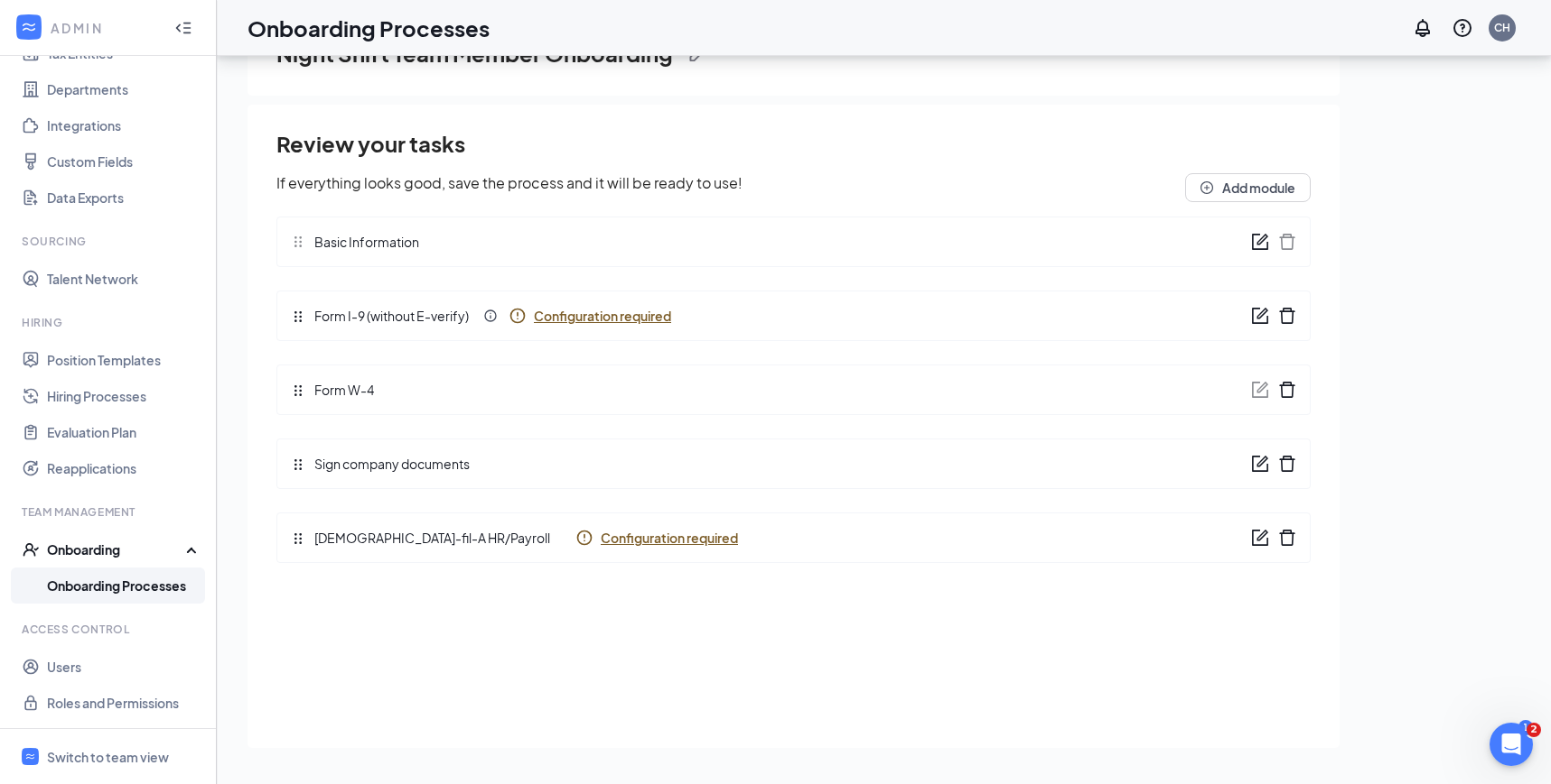
click at [635, 320] on span "Configuration required" at bounding box center [602, 316] width 137 height 18
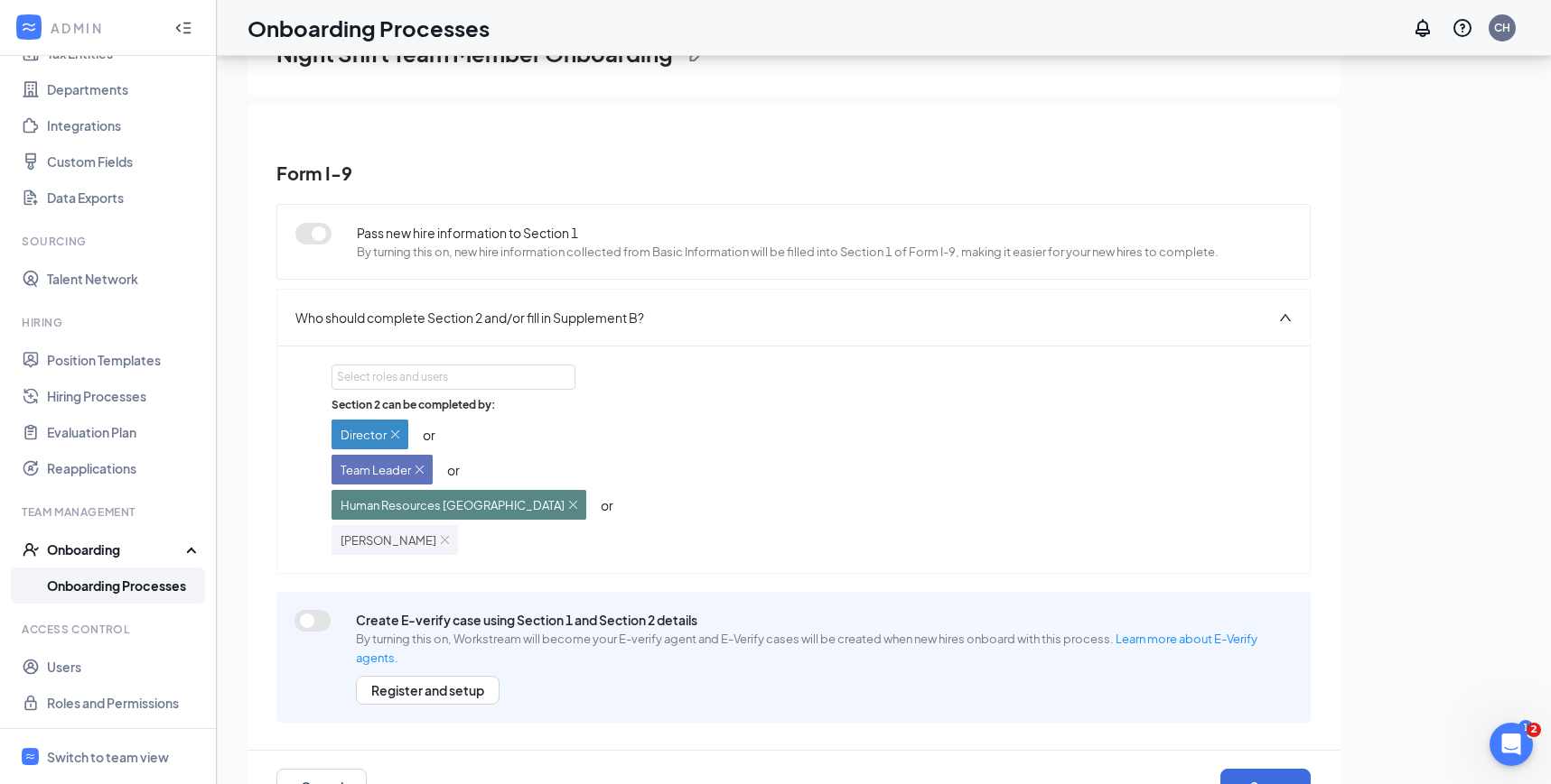
click at [452, 391] on div "Select roles and users Section 2 can be completed by: Director or Team Leader o…" at bounding box center [793, 459] width 923 height 191
click at [452, 378] on div "Select roles and users" at bounding box center [448, 378] width 223 height 18
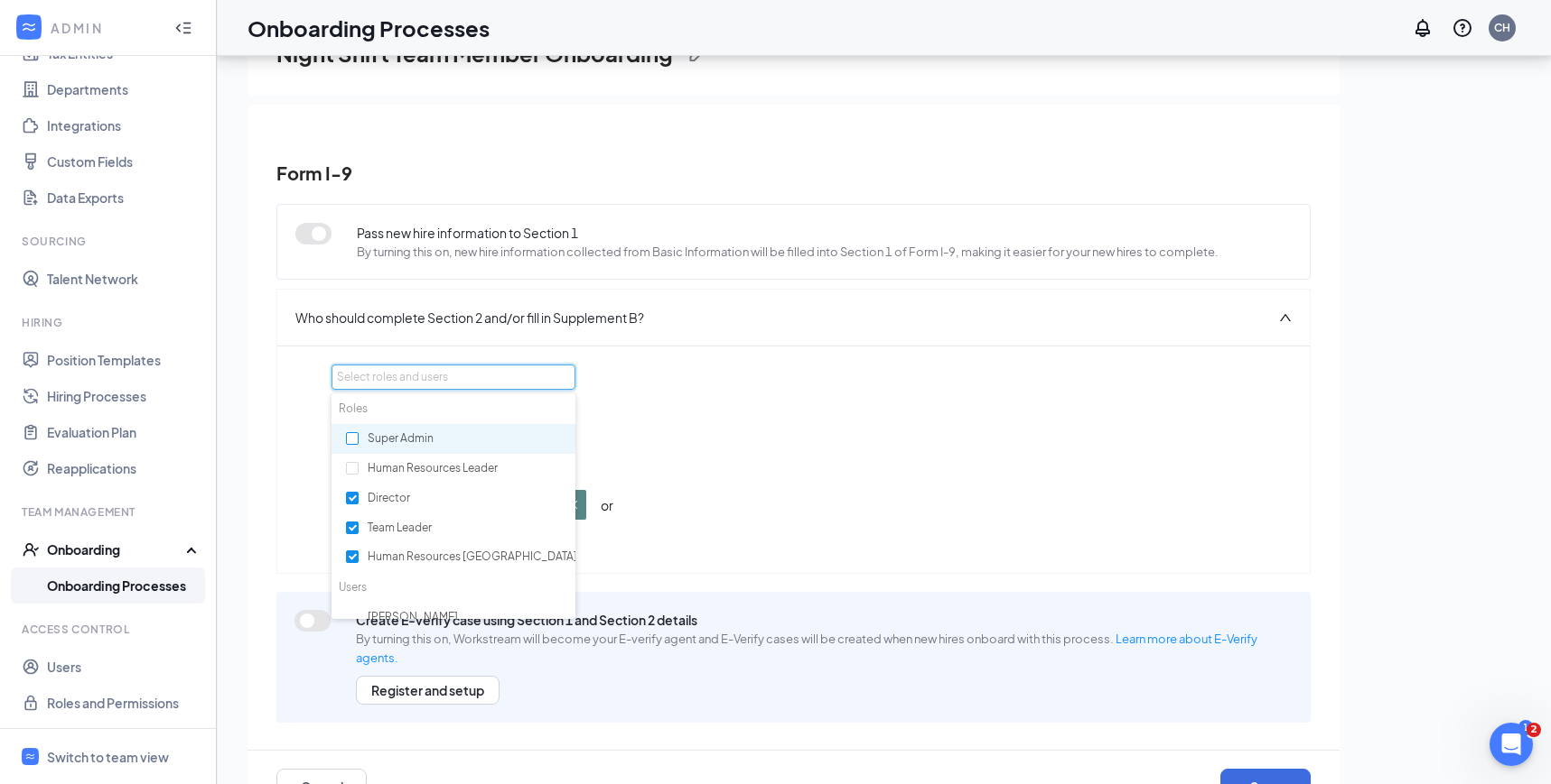
click at [354, 441] on input "checkbox" at bounding box center [352, 438] width 13 height 13
checkbox input "true"
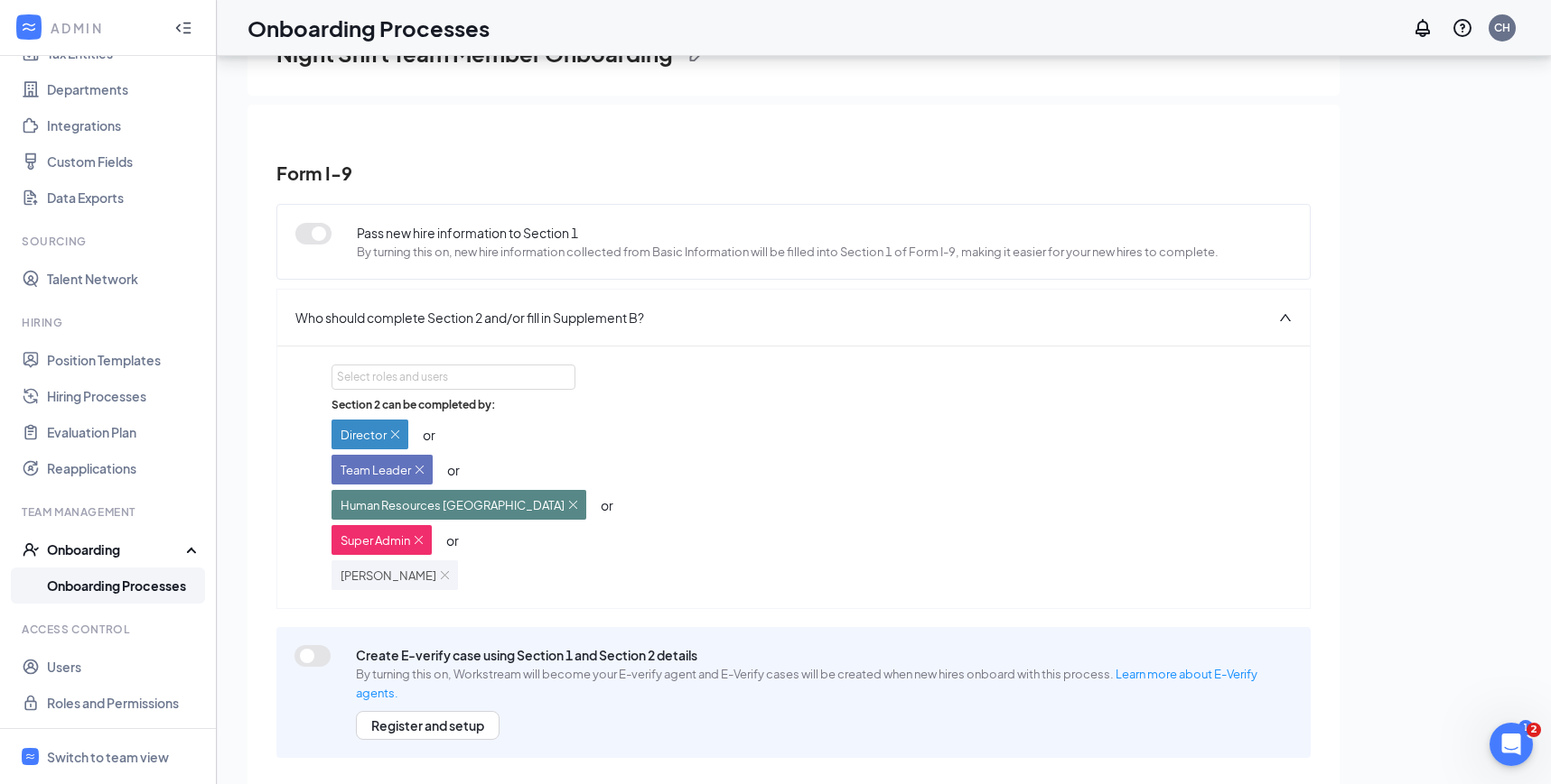
click at [736, 456] on div "Section 2 can be completed by: Director or Team Leader or Human Resources Avond…" at bounding box center [793, 493] width 923 height 193
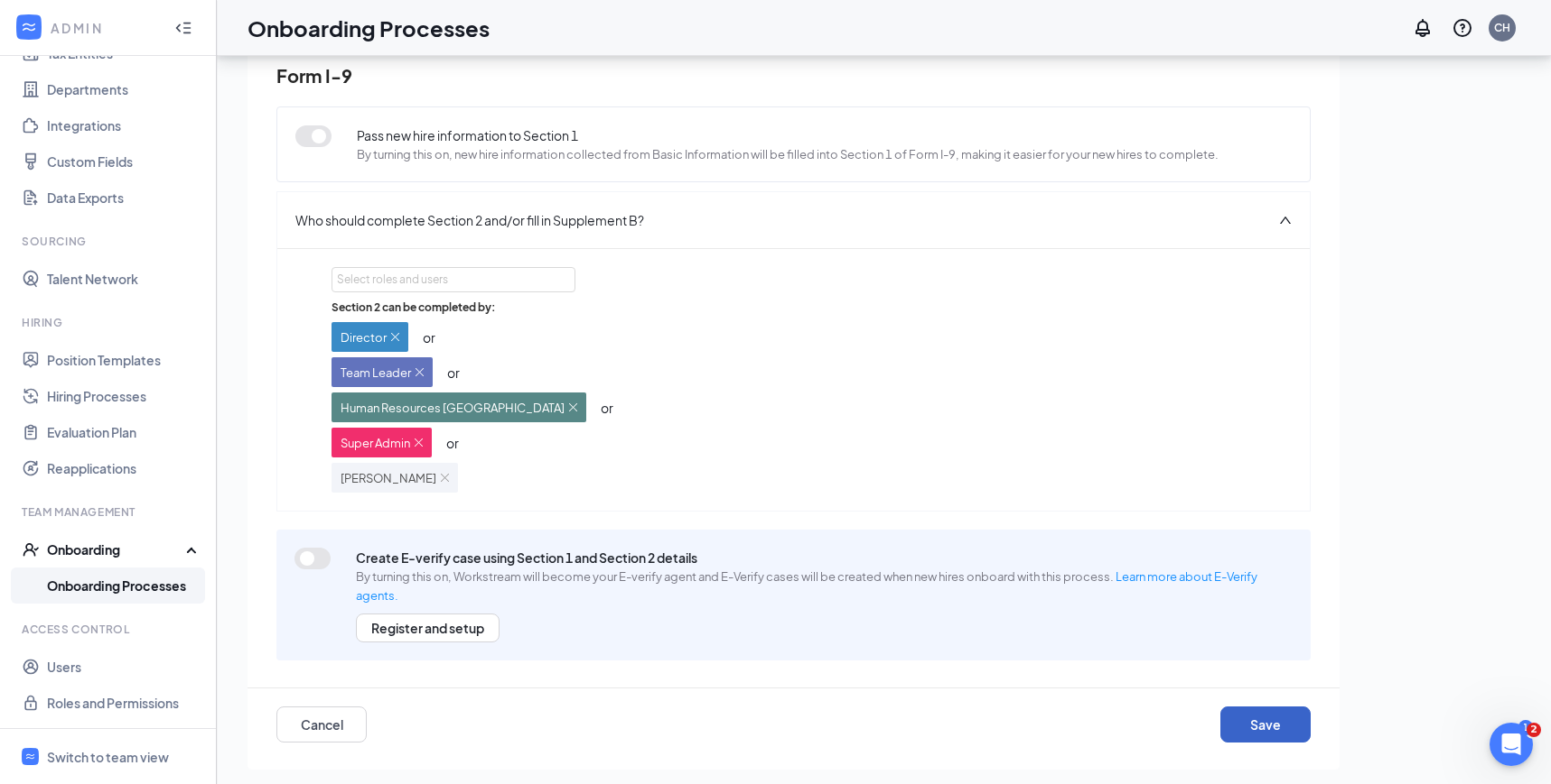
click at [1275, 732] on button "Save" at bounding box center [1265, 725] width 90 height 36
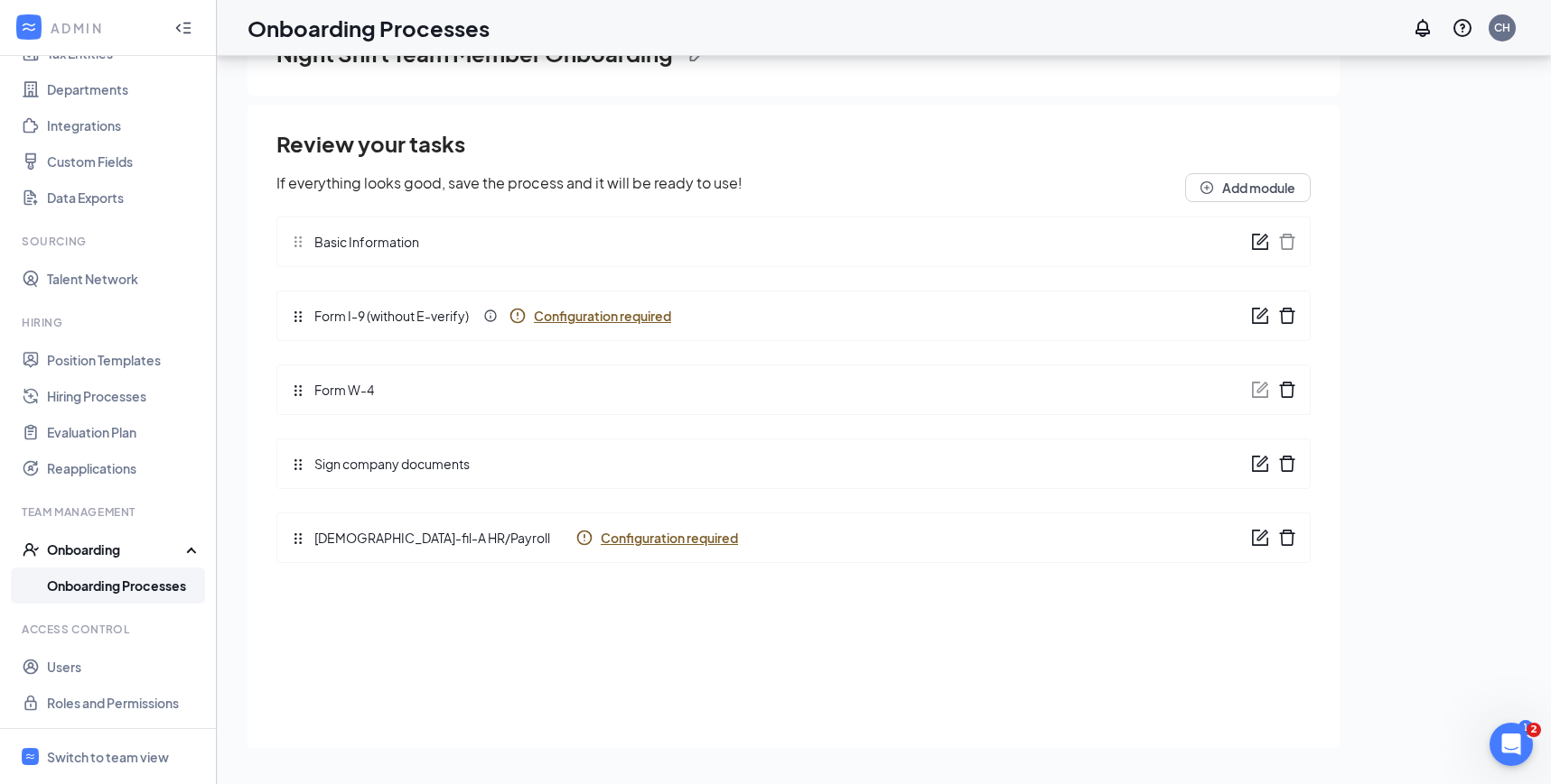
scroll to position [0, 0]
click at [612, 534] on span "Configuration required" at bounding box center [669, 538] width 137 height 18
click at [612, 541] on span "Configuration required" at bounding box center [669, 538] width 137 height 18
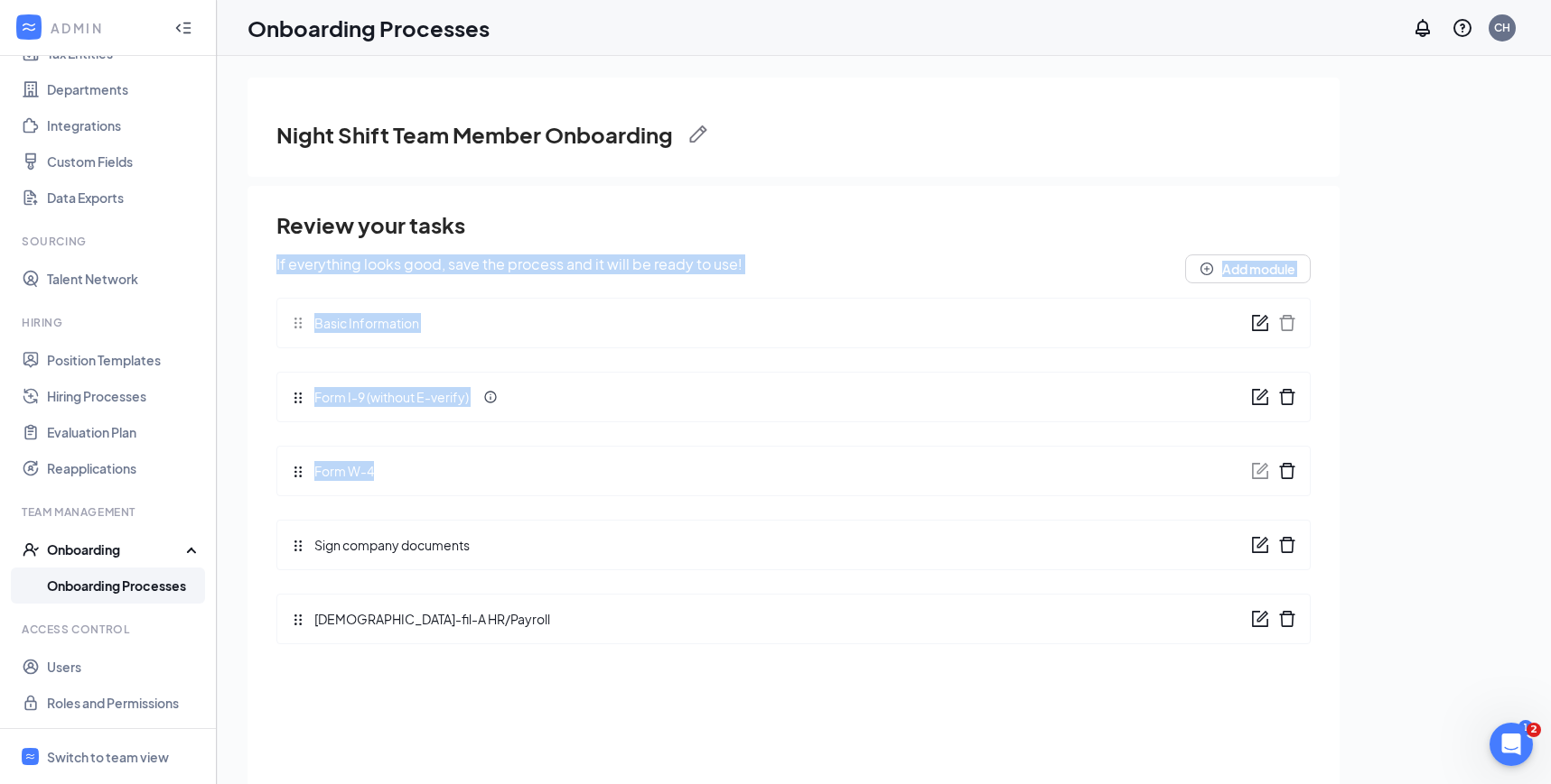
drag, startPoint x: 1036, startPoint y: 224, endPoint x: 1110, endPoint y: 492, distance: 278.0
click at [1110, 492] on div "Review your tasks If everything looks good, save the process and it will be rea…" at bounding box center [793, 433] width 1034 height 447
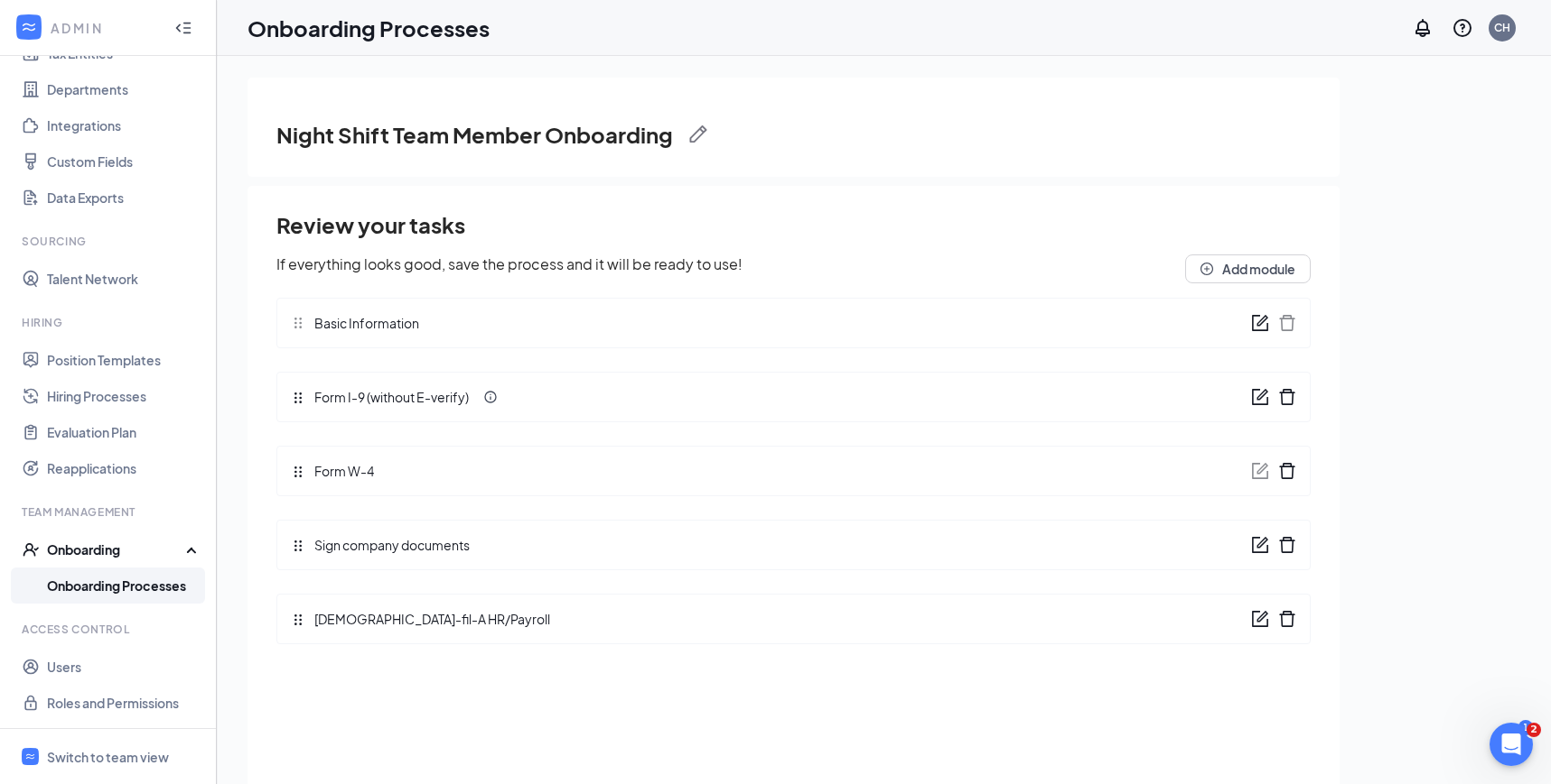
click at [958, 623] on div "[DEMOGRAPHIC_DATA]-fil-A HR/Payroll" at bounding box center [793, 619] width 1034 height 51
click at [67, 591] on link "Onboarding Processes" at bounding box center [124, 585] width 155 height 36
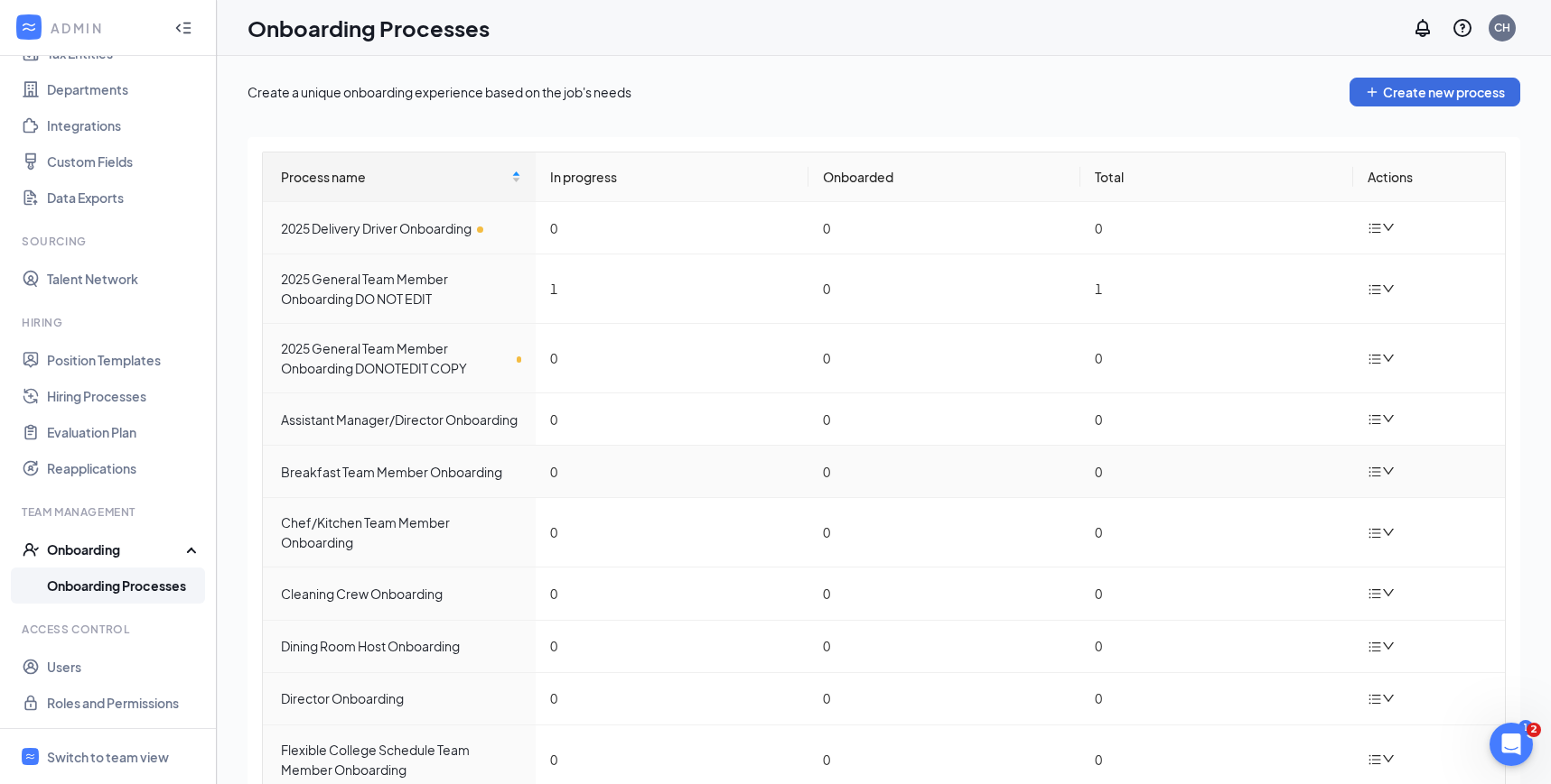
scroll to position [73, 0]
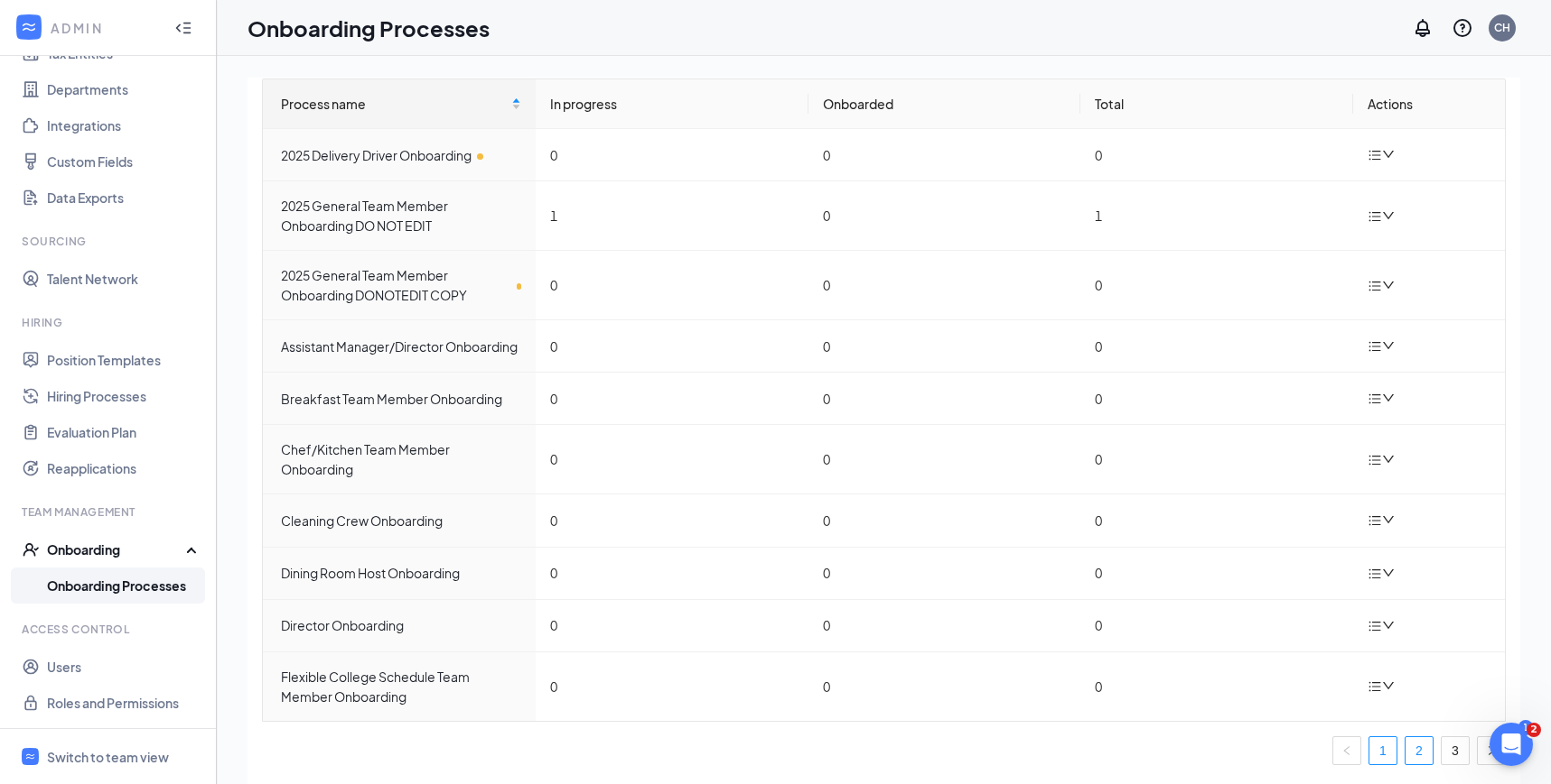
click at [1423, 750] on link "2" at bounding box center [1418, 750] width 27 height 27
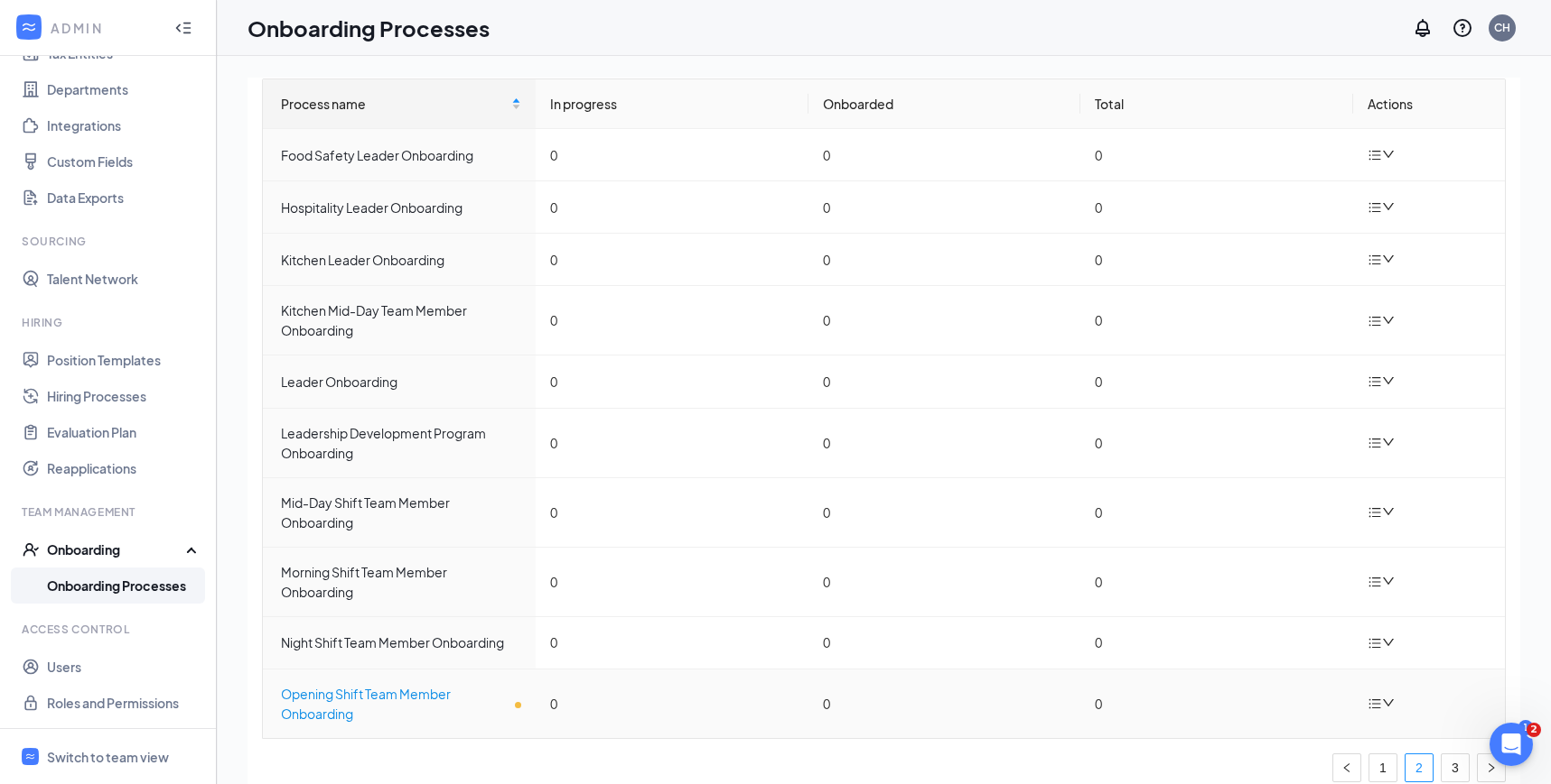
click at [402, 690] on div "Opening Shift Team Member Onboarding" at bounding box center [401, 704] width 240 height 40
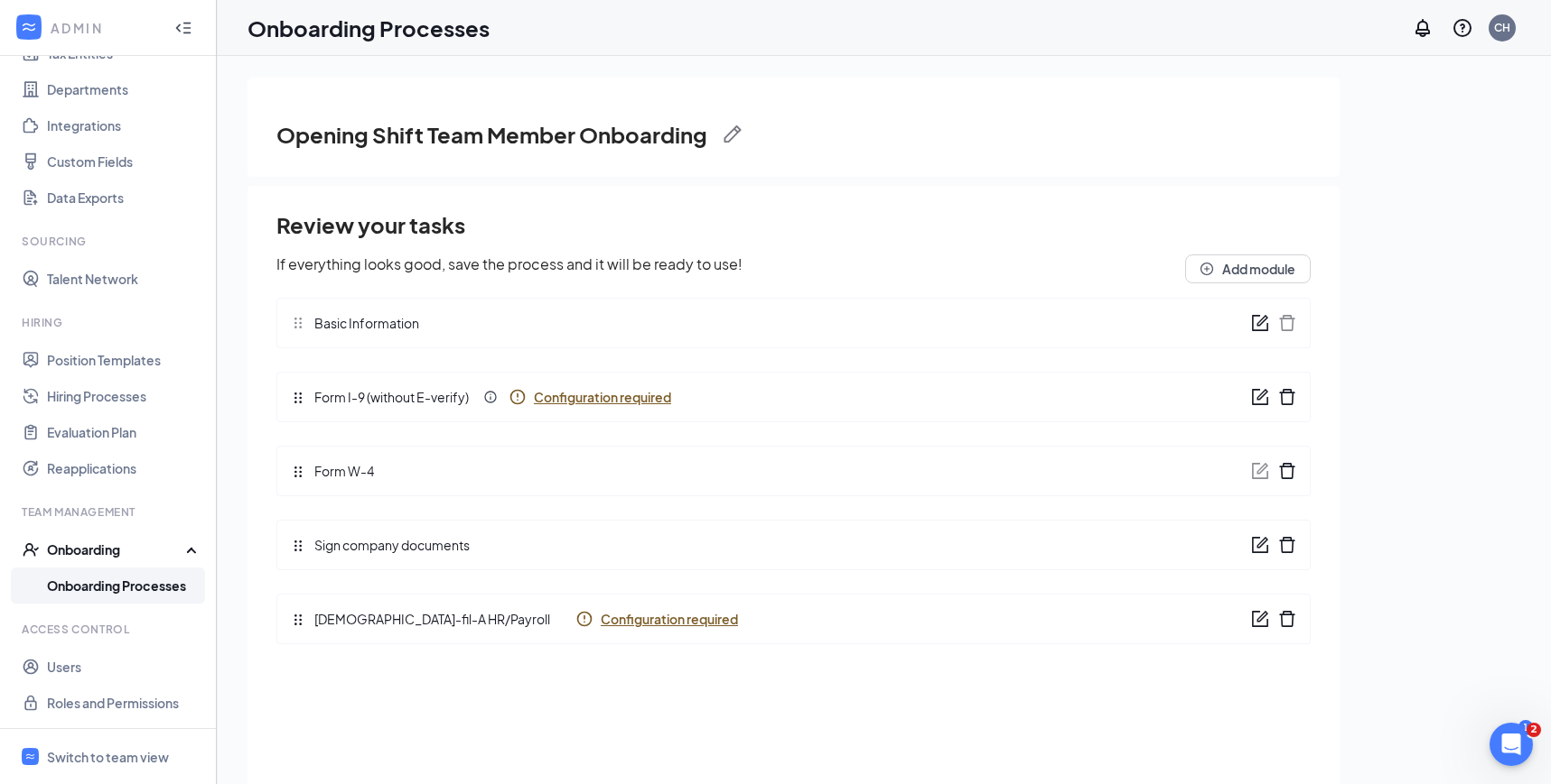
click at [563, 402] on span "Configuration required" at bounding box center [602, 397] width 137 height 18
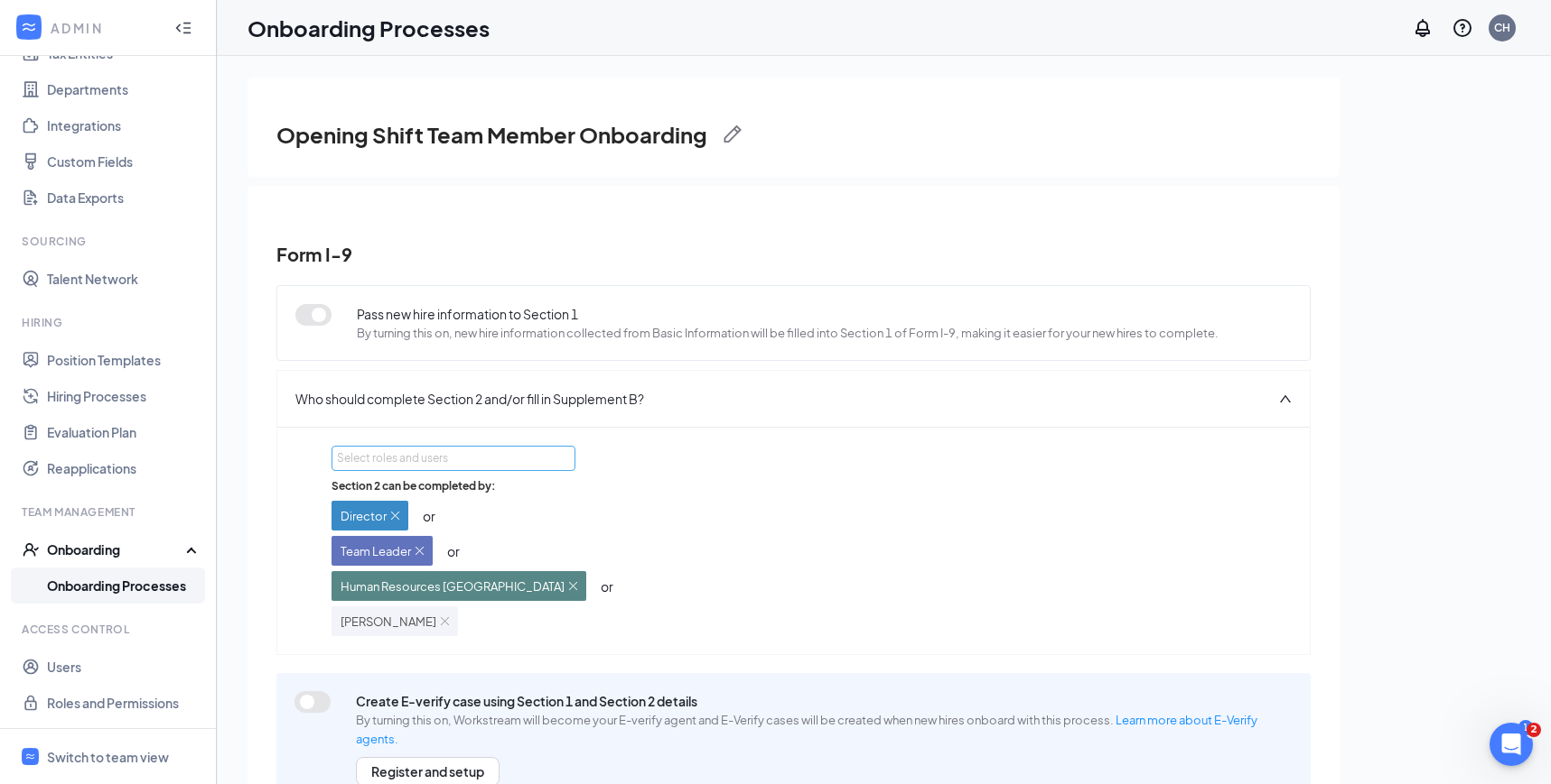
click at [485, 463] on div "Select roles and users" at bounding box center [448, 458] width 223 height 18
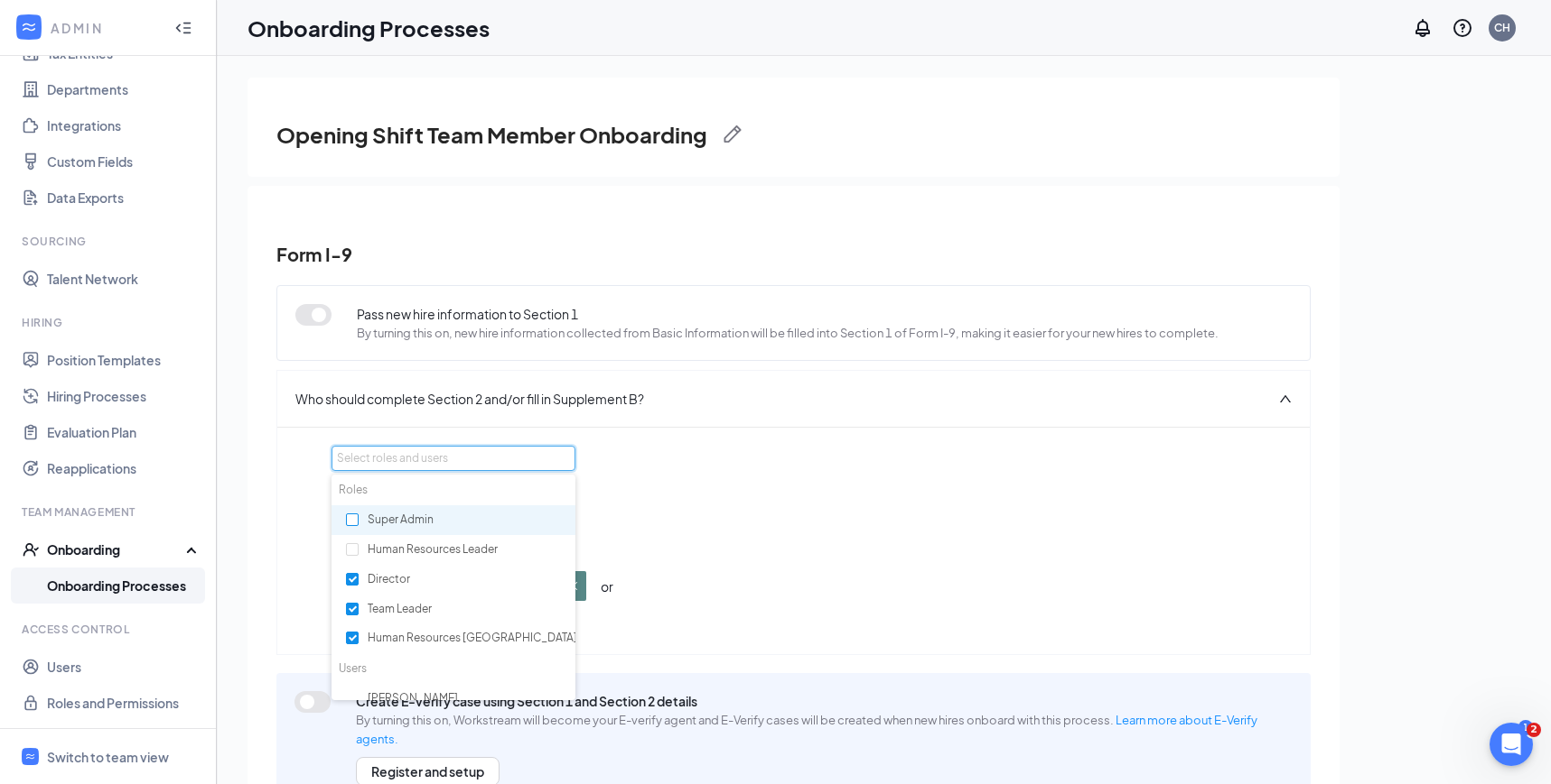
click at [350, 513] on label at bounding box center [352, 519] width 13 height 17
click at [350, 513] on input "checkbox" at bounding box center [352, 519] width 13 height 13
click at [754, 481] on div "Section 2 can be completed by: Director or Team Leader or Human Resources Avond…" at bounding box center [793, 557] width 923 height 158
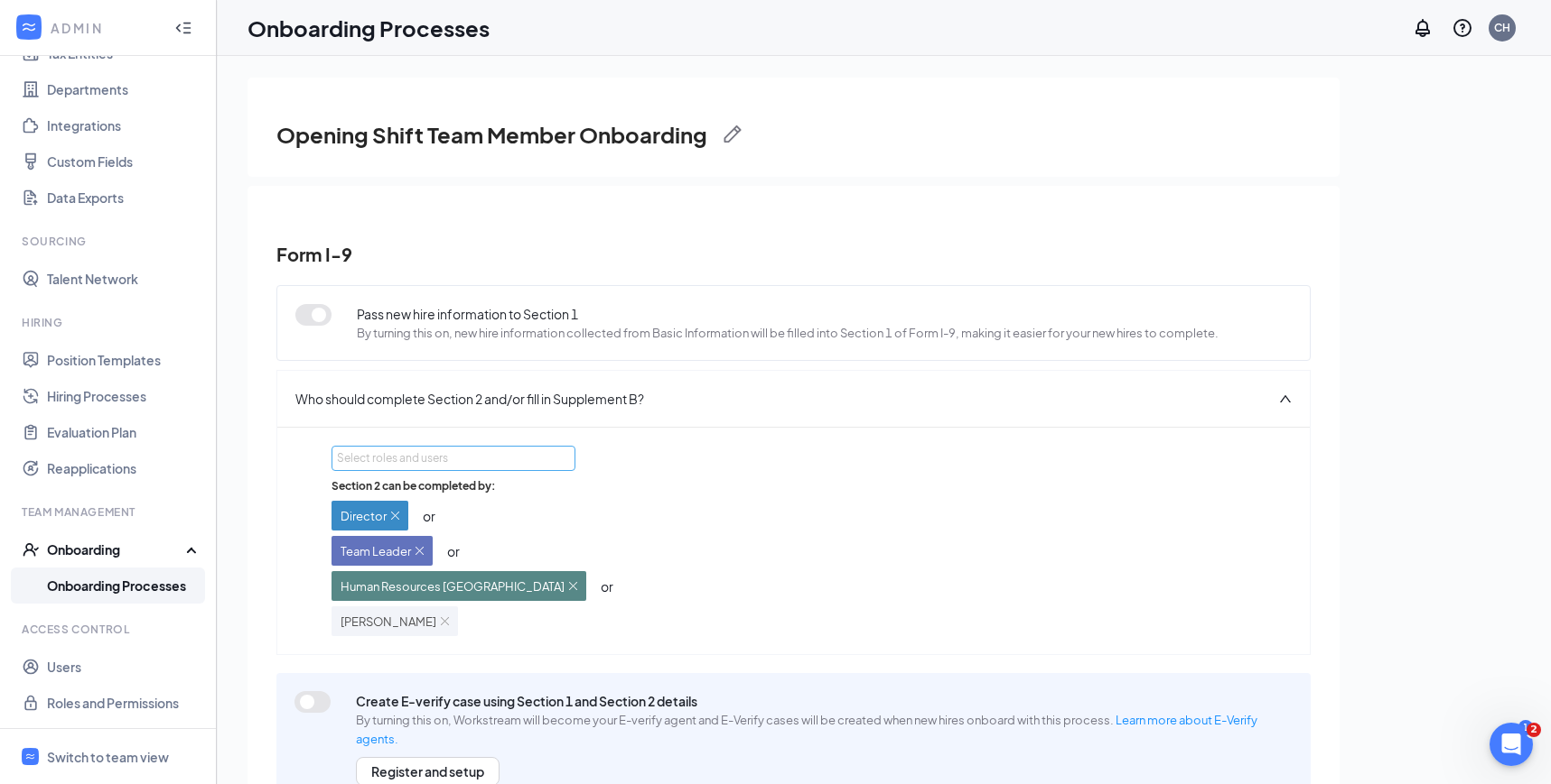
click at [513, 452] on div "Select roles and users" at bounding box center [448, 458] width 223 height 18
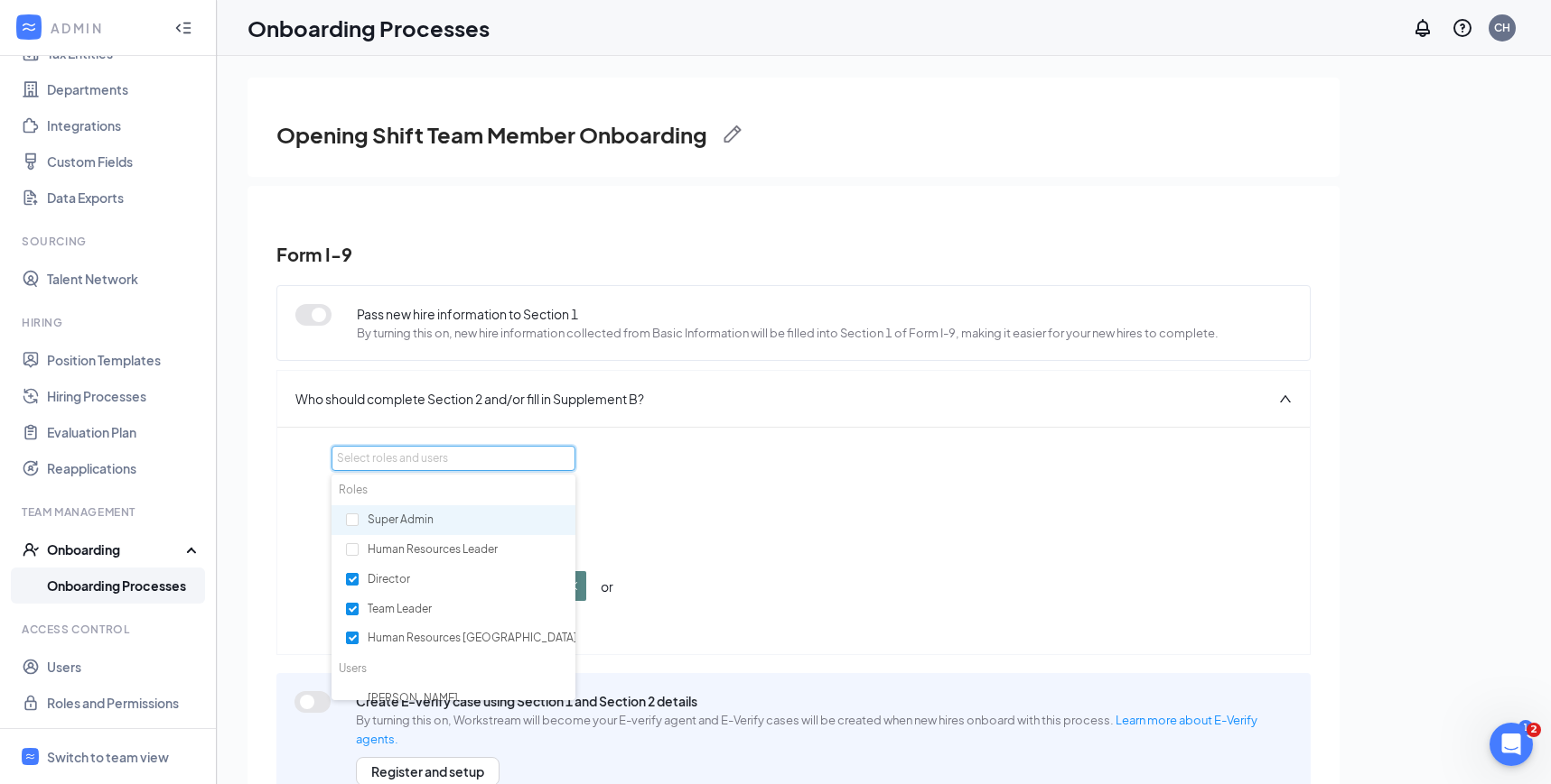
click at [363, 517] on div "Super Admin" at bounding box center [454, 520] width 244 height 31
checkbox input "true"
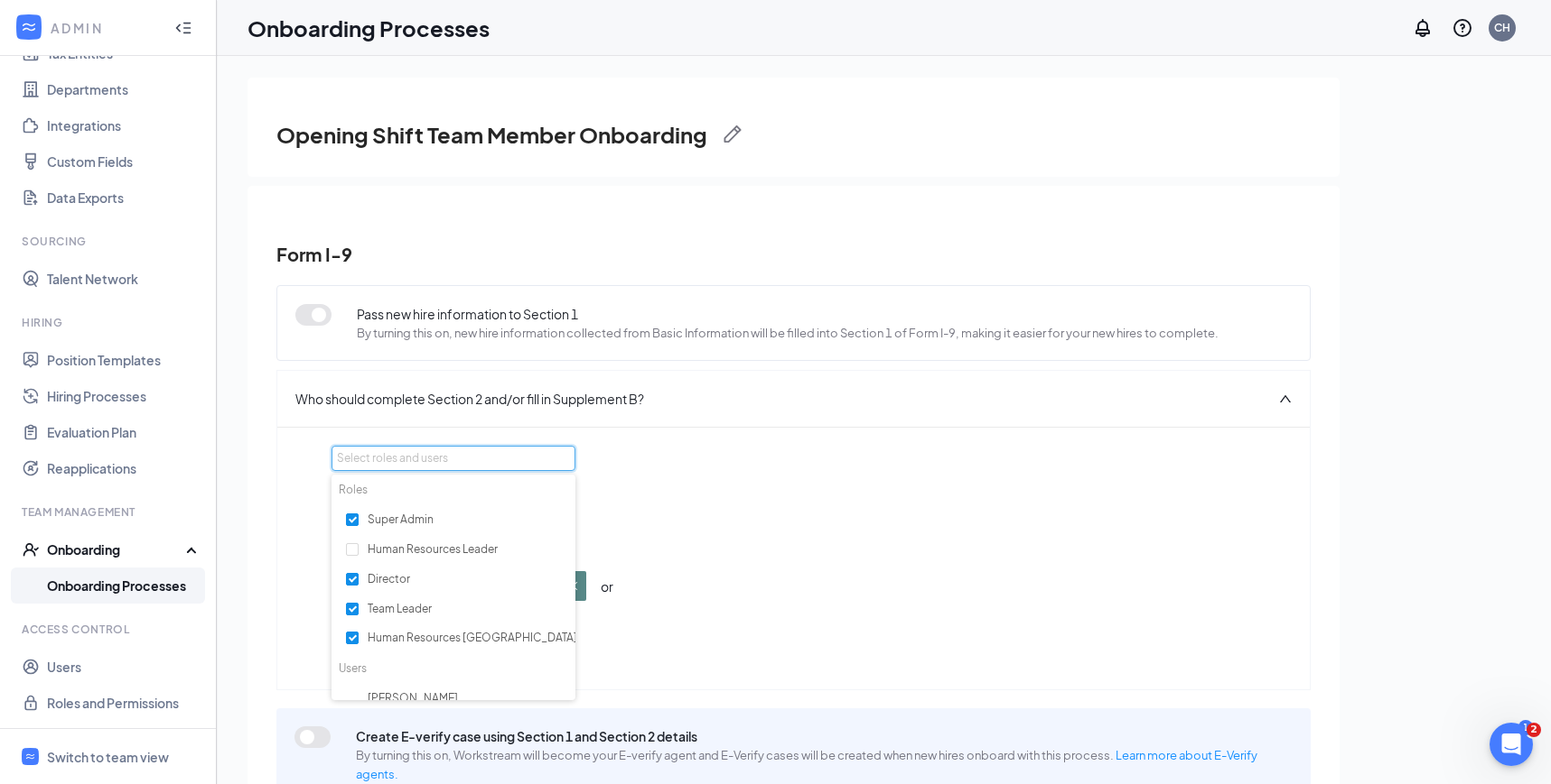
click at [730, 513] on div "Section 2 can be completed by: Director or Team Leader or Human Resources Avond…" at bounding box center [793, 574] width 923 height 193
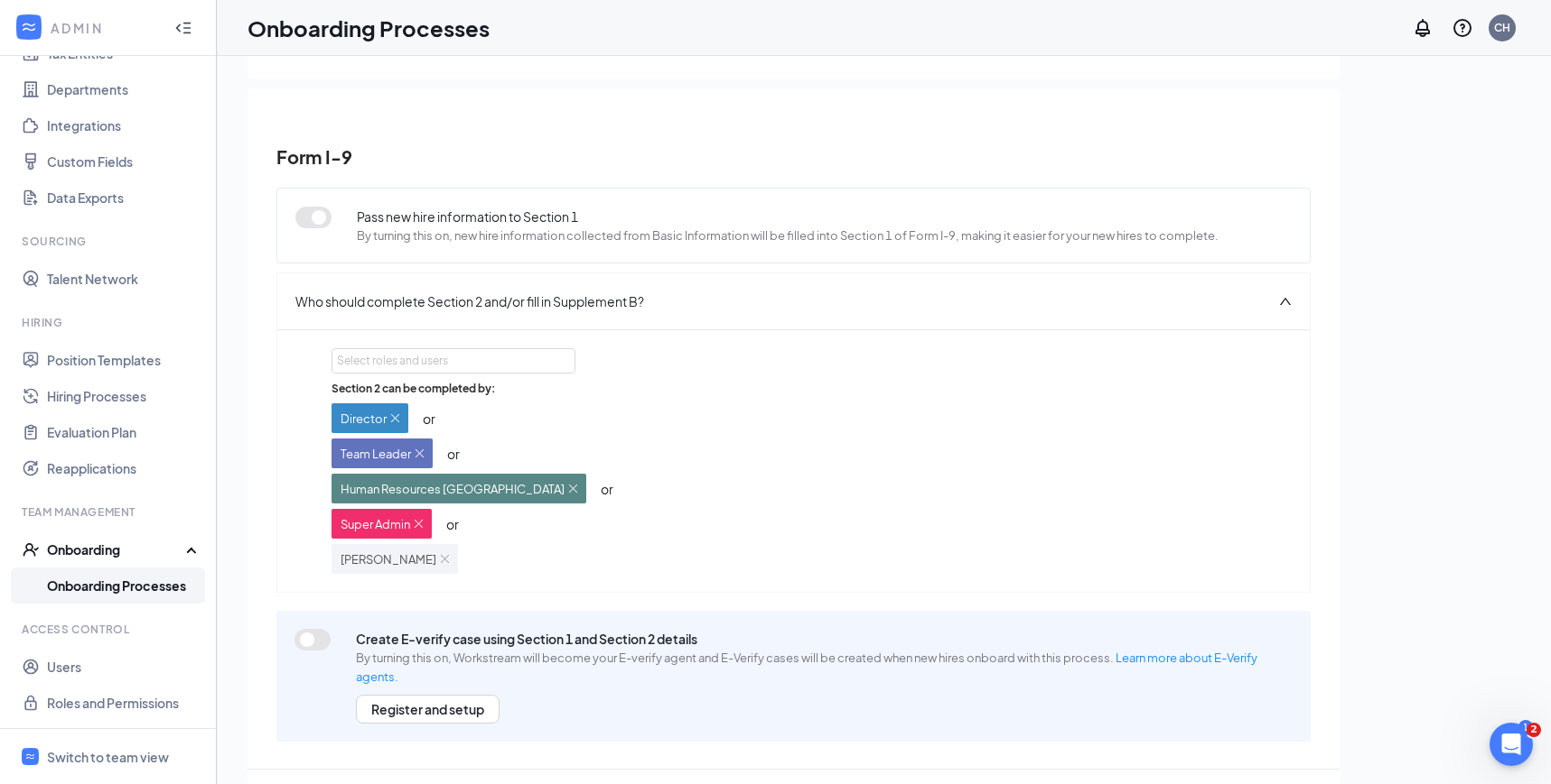
scroll to position [81, 0]
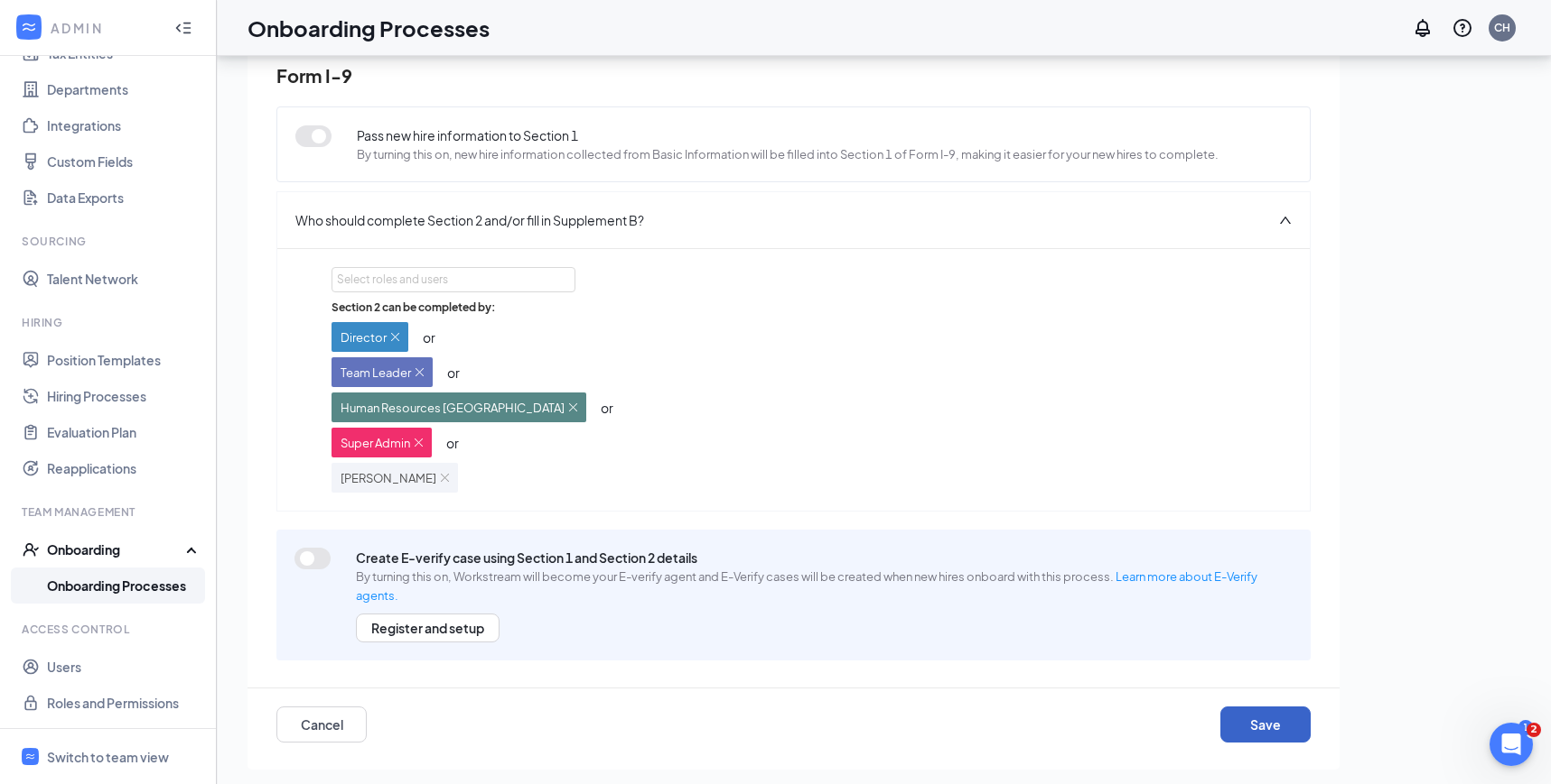
click at [1264, 716] on button "Save" at bounding box center [1265, 725] width 90 height 36
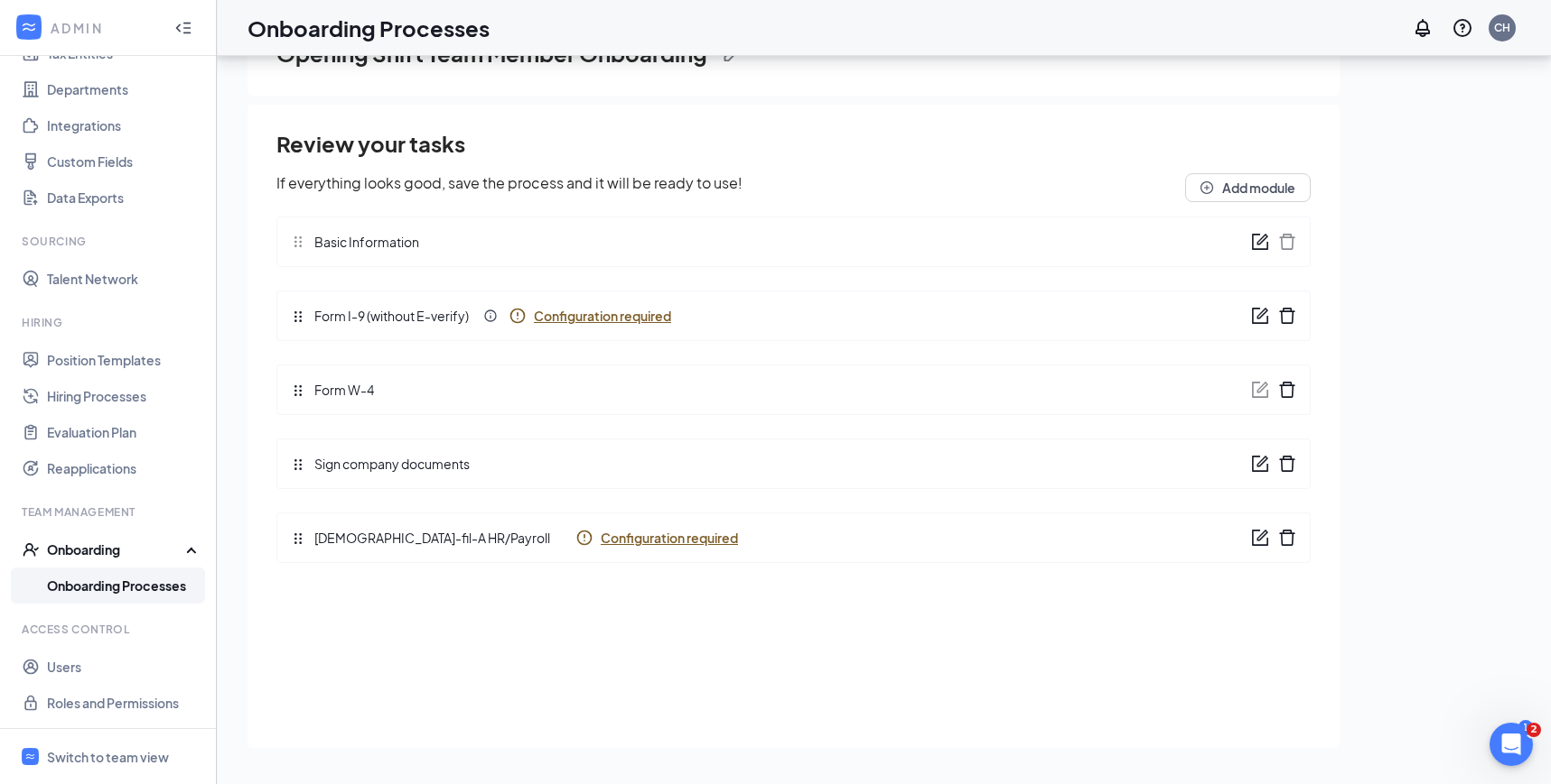
click at [607, 527] on div "Chick-fil-A HR/Payroll Configuration required" at bounding box center [793, 537] width 1034 height 51
click at [607, 534] on span "Configuration required" at bounding box center [669, 538] width 137 height 18
click at [601, 542] on span "Configuration required" at bounding box center [669, 538] width 137 height 18
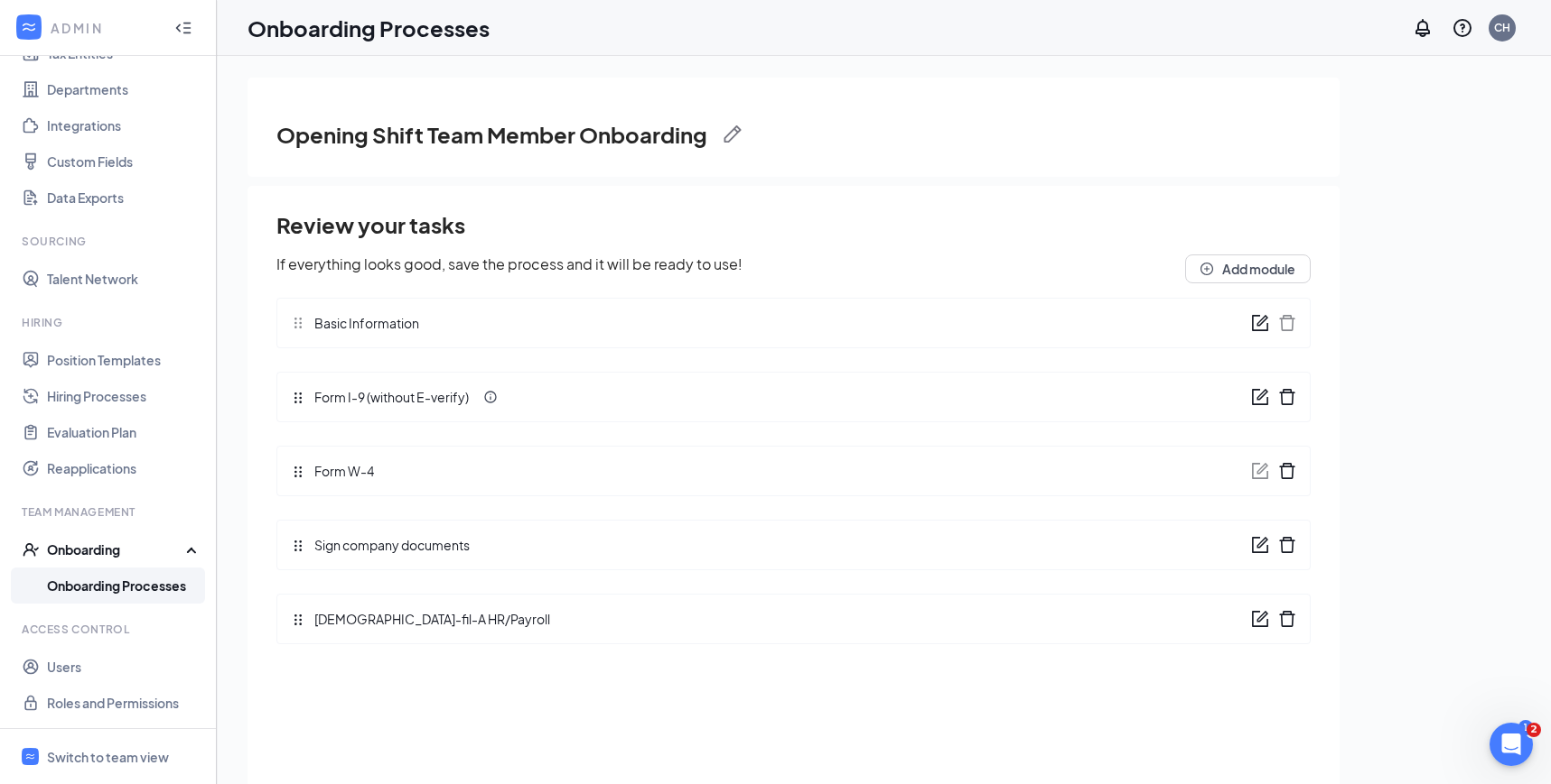
click at [91, 594] on link "Onboarding Processes" at bounding box center [124, 585] width 155 height 36
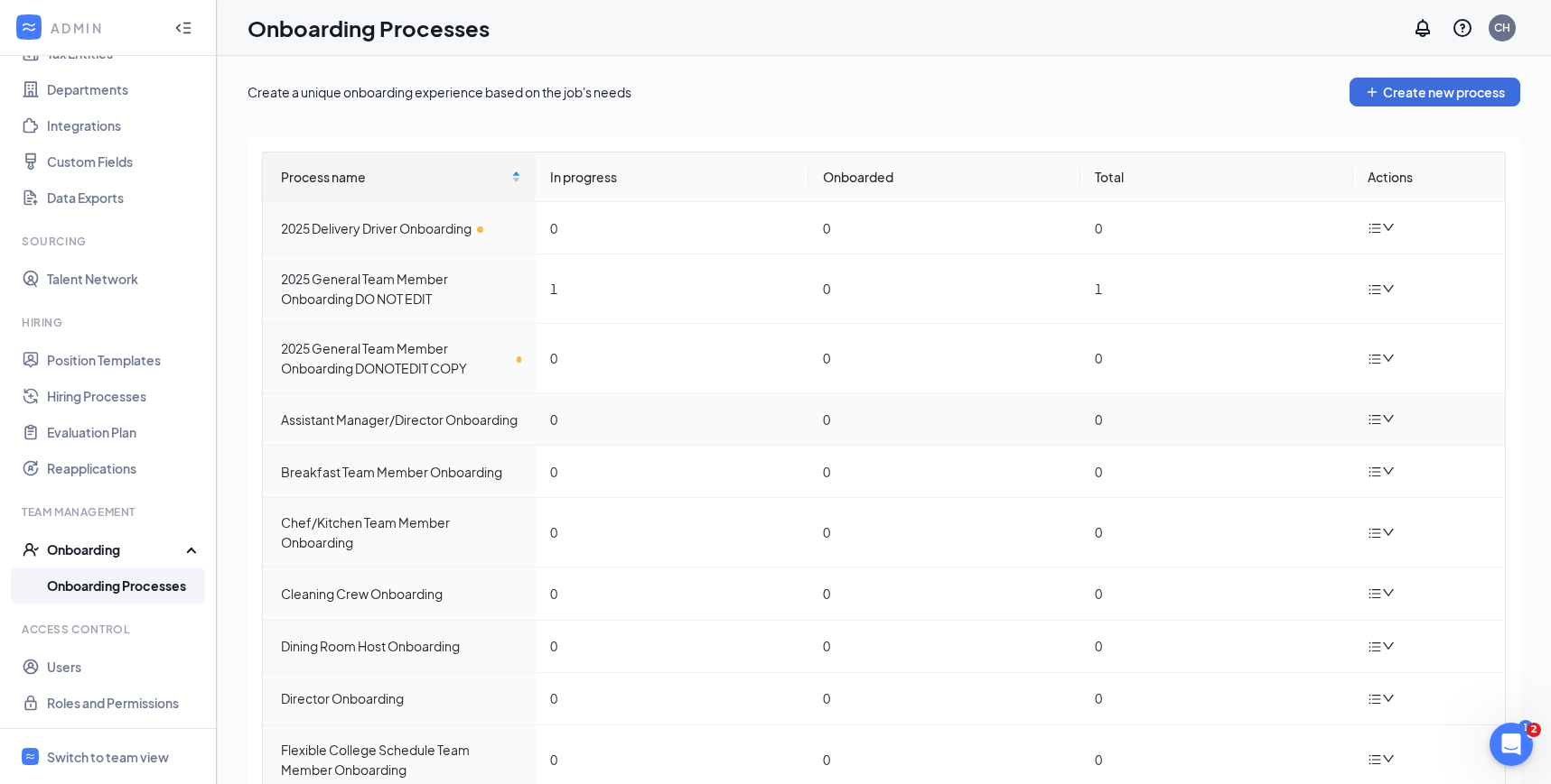
scroll to position [73, 0]
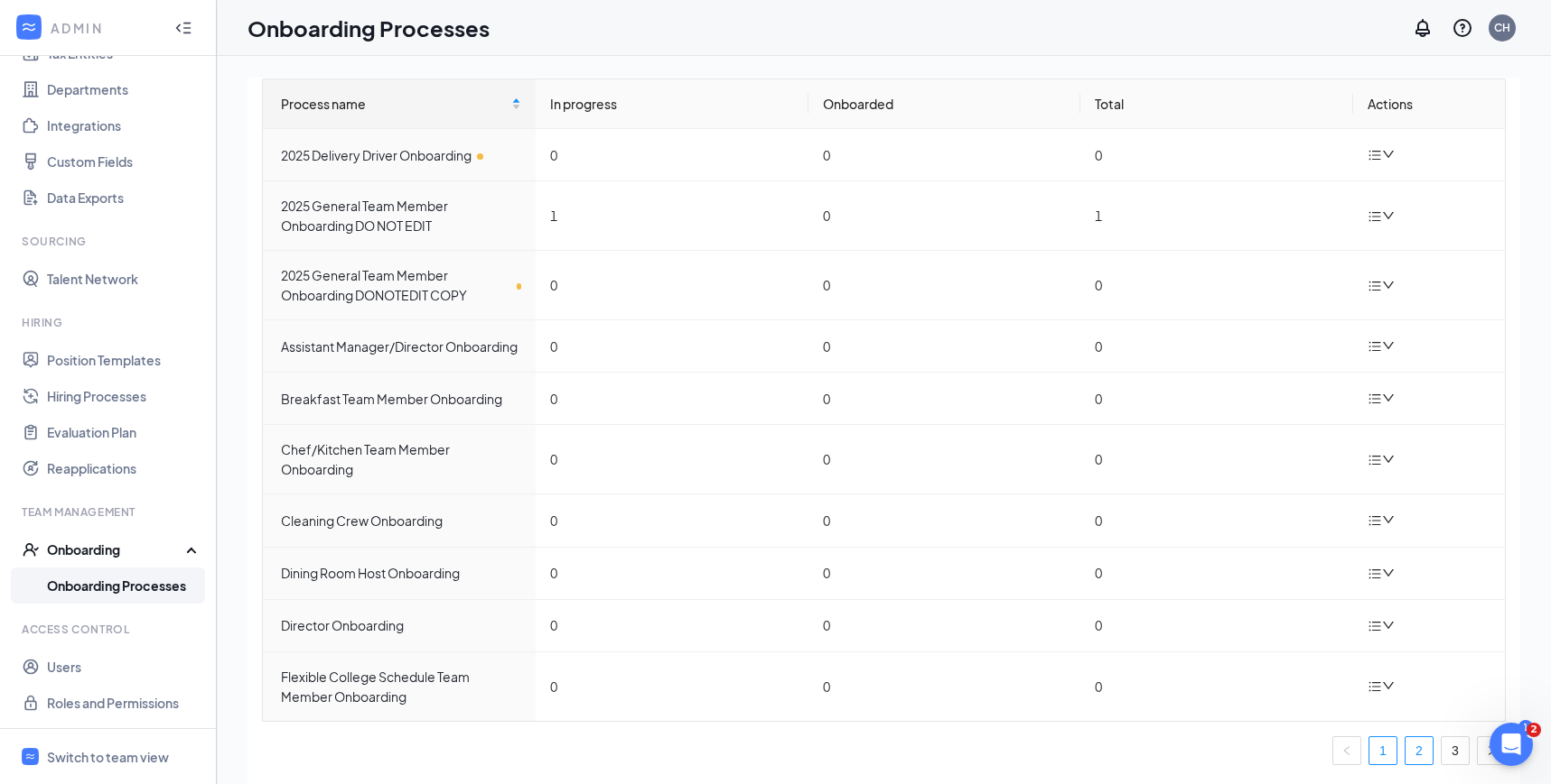
click at [1428, 748] on link "2" at bounding box center [1418, 750] width 27 height 27
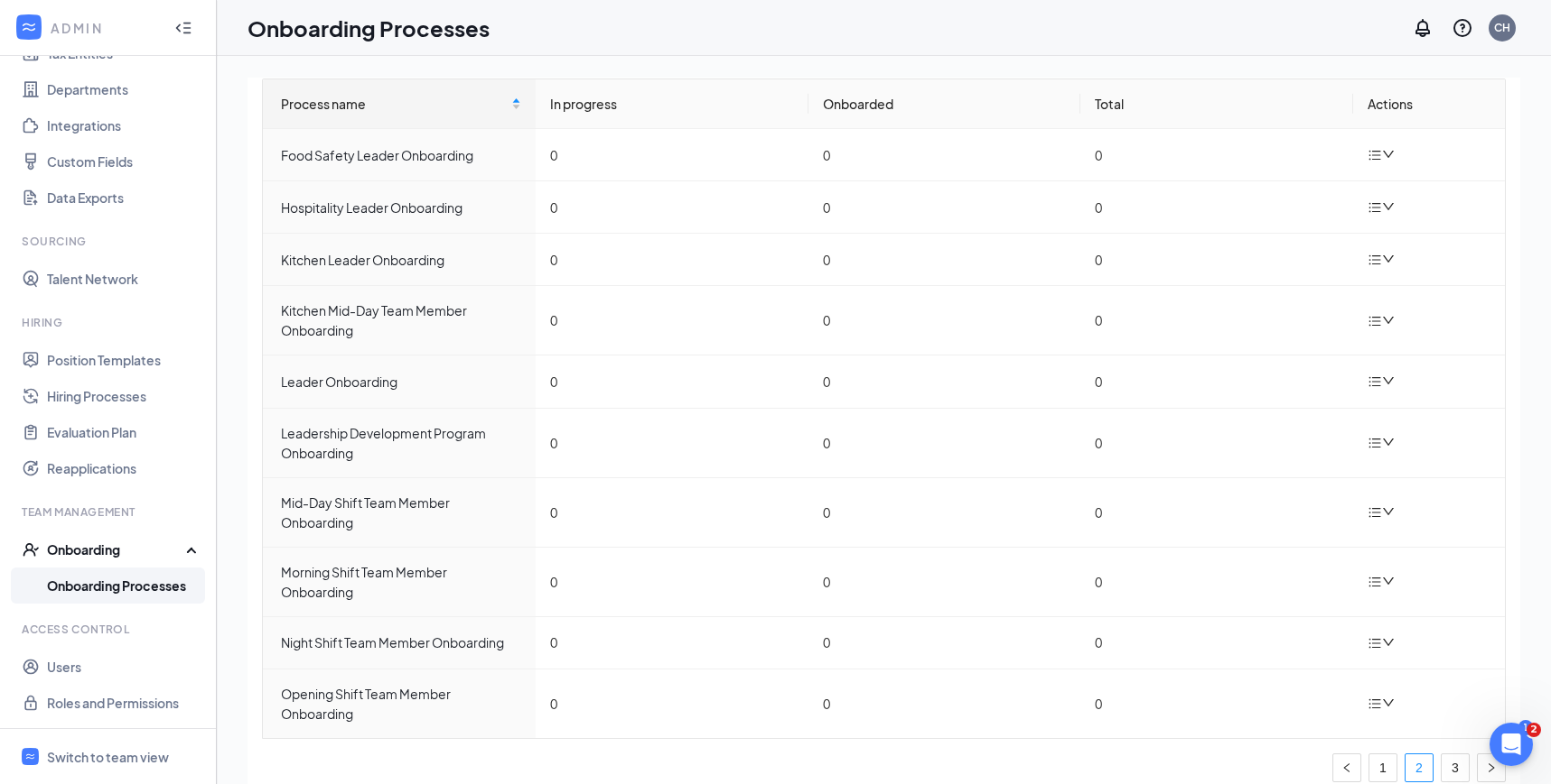
click at [1446, 749] on div "Process name In progress Onboarded Total Actions Food Safety Leader Onboarding …" at bounding box center [883, 430] width 1243 height 704
click at [1457, 766] on link "3" at bounding box center [1454, 767] width 27 height 27
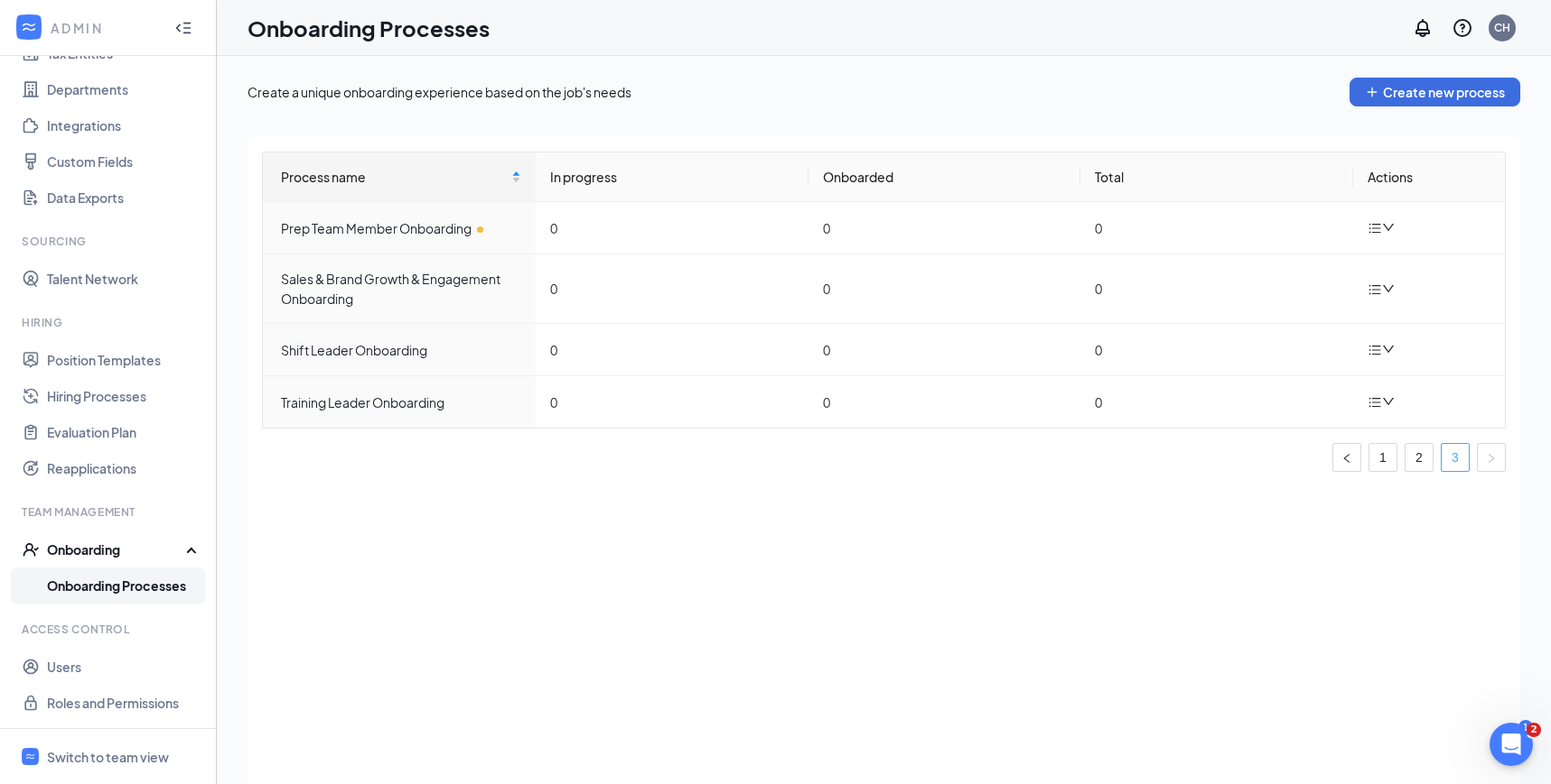
scroll to position [0, 0]
click at [418, 223] on div "Prep Team Member Onboarding" at bounding box center [401, 229] width 240 height 20
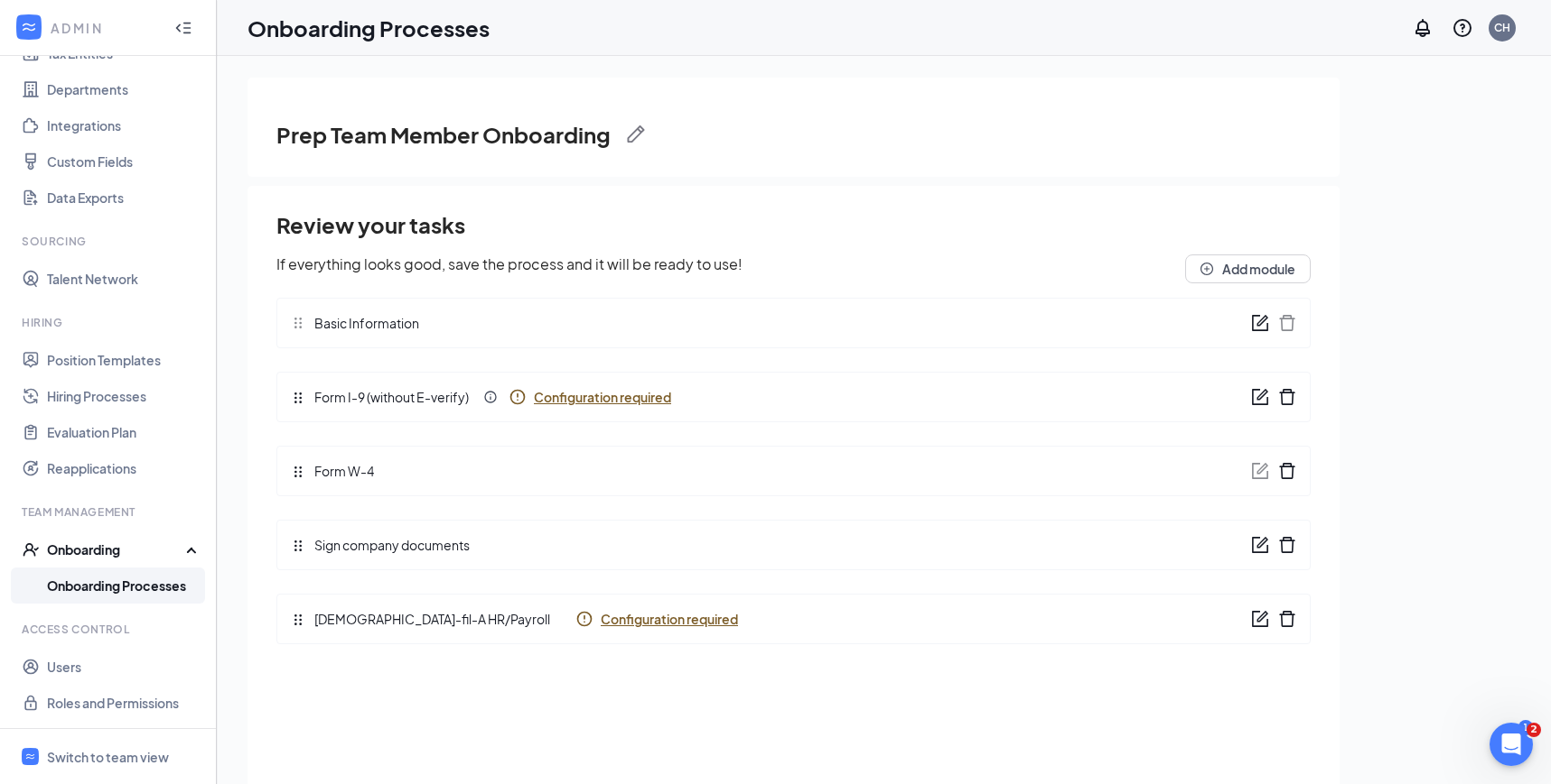
click at [596, 394] on span "Configuration required" at bounding box center [602, 397] width 137 height 18
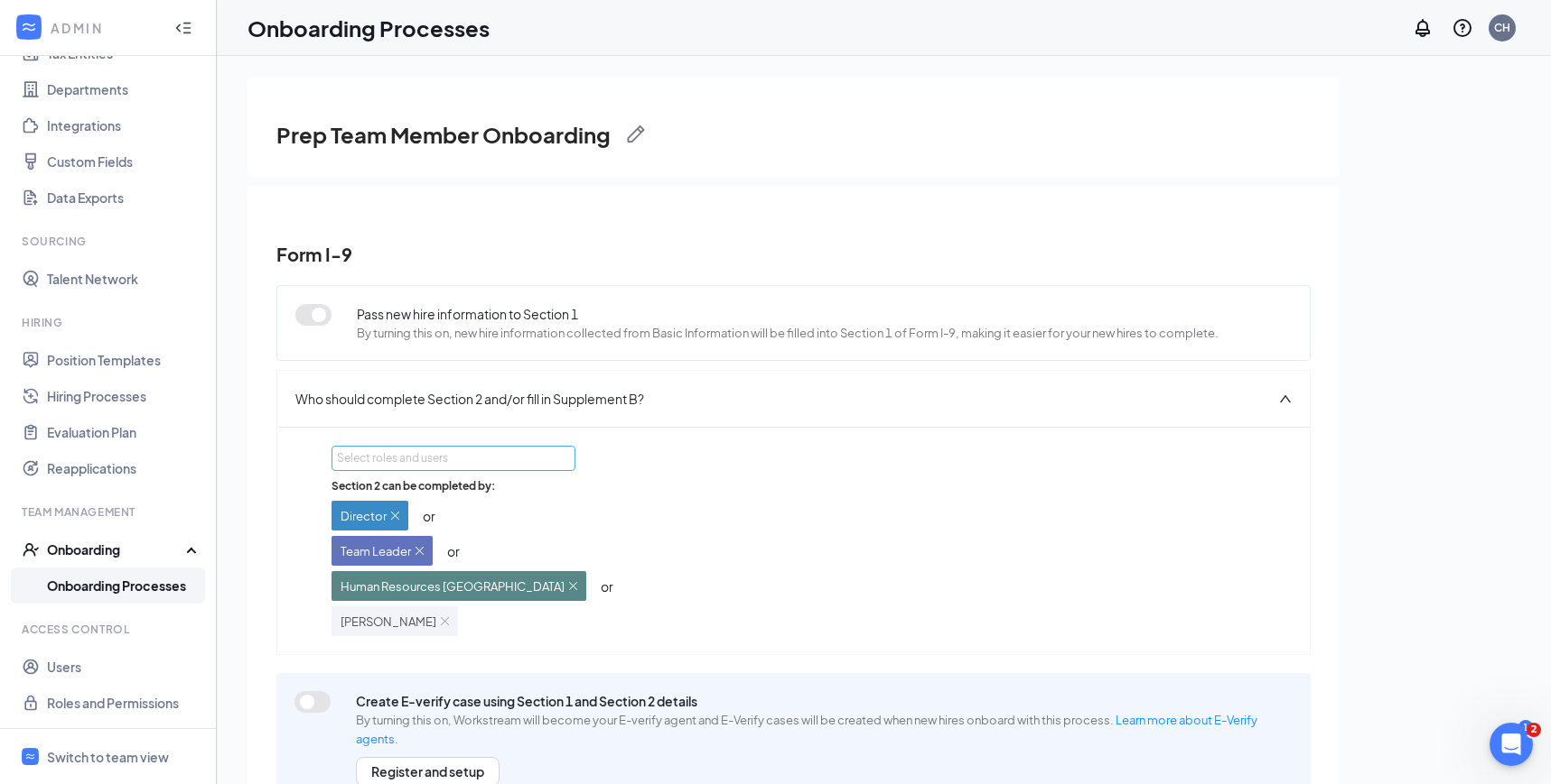
click at [481, 467] on div "Select roles and users" at bounding box center [452, 457] width 231 height 23
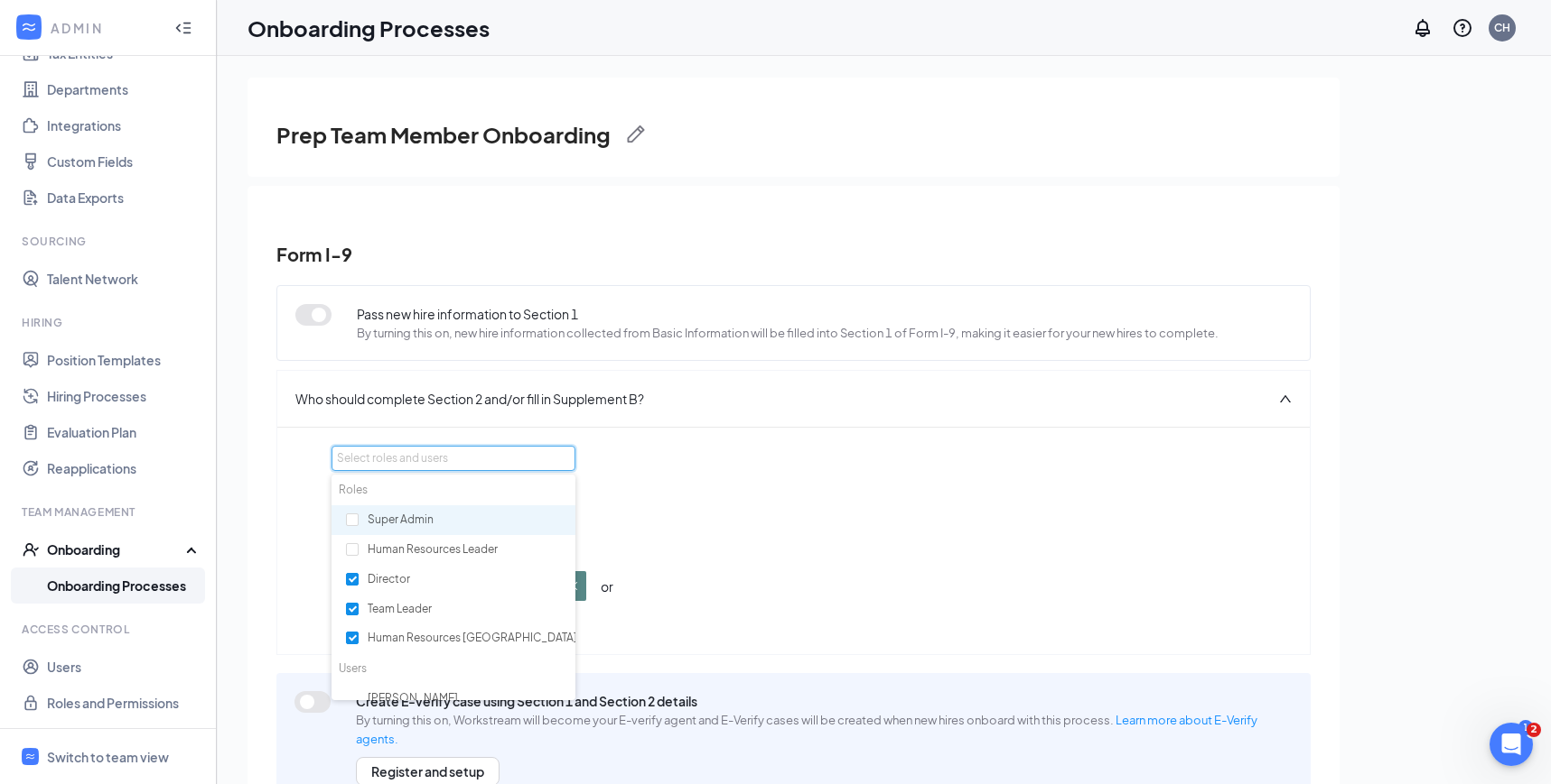
click at [360, 518] on div "Super Admin" at bounding box center [454, 520] width 244 height 31
checkbox input "true"
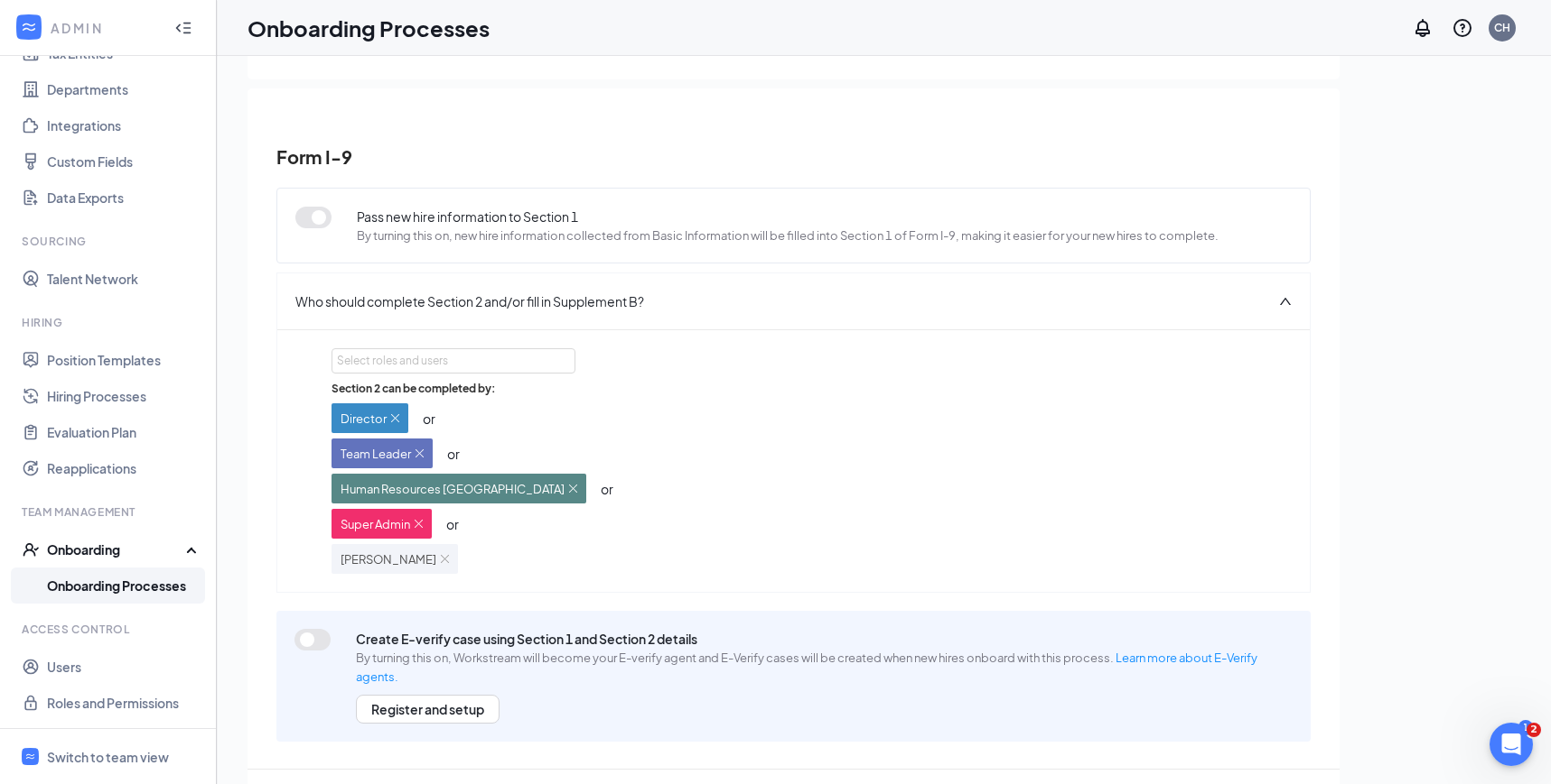
scroll to position [81, 0]
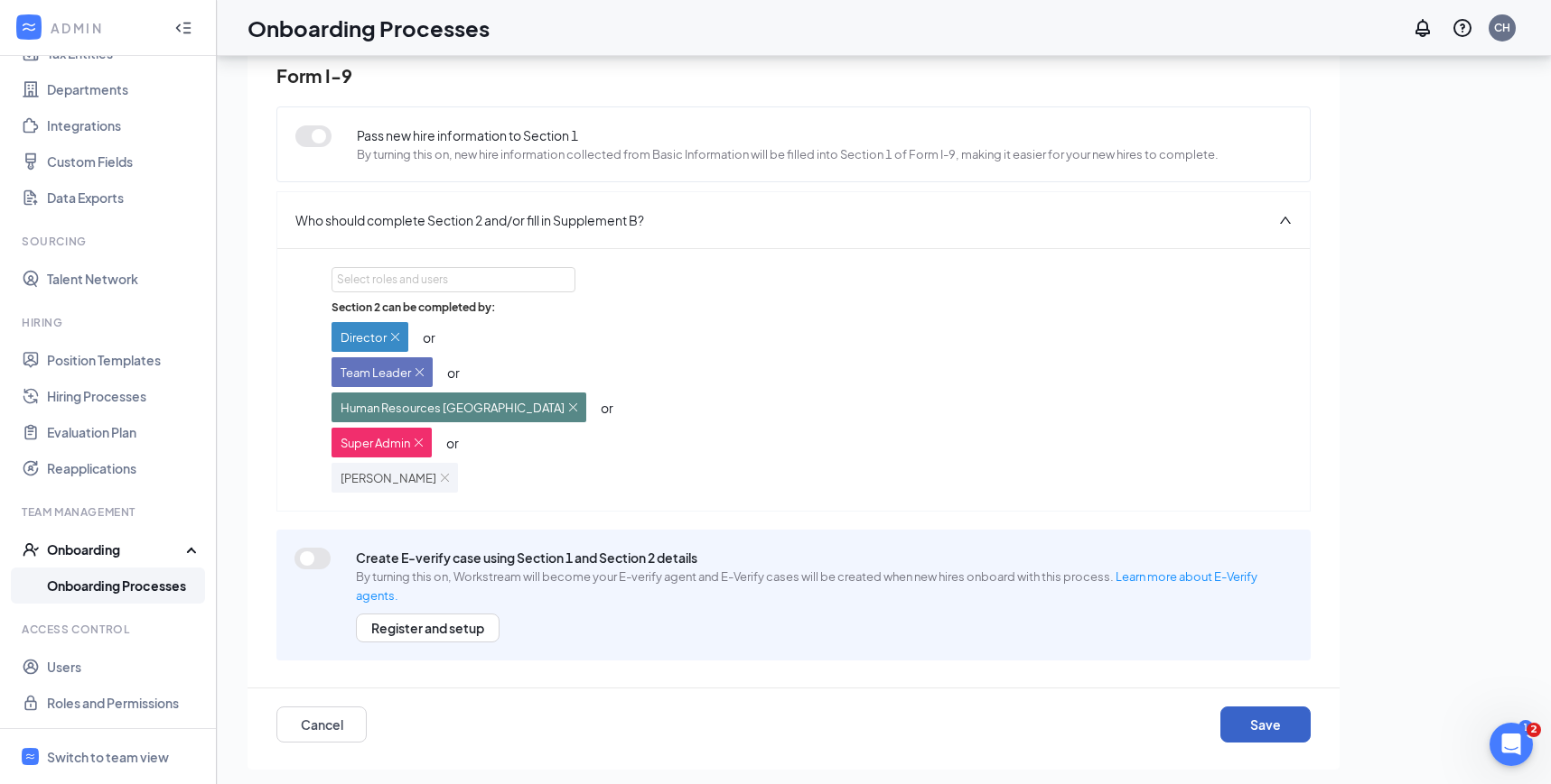
click at [1259, 719] on button "Save" at bounding box center [1265, 725] width 90 height 36
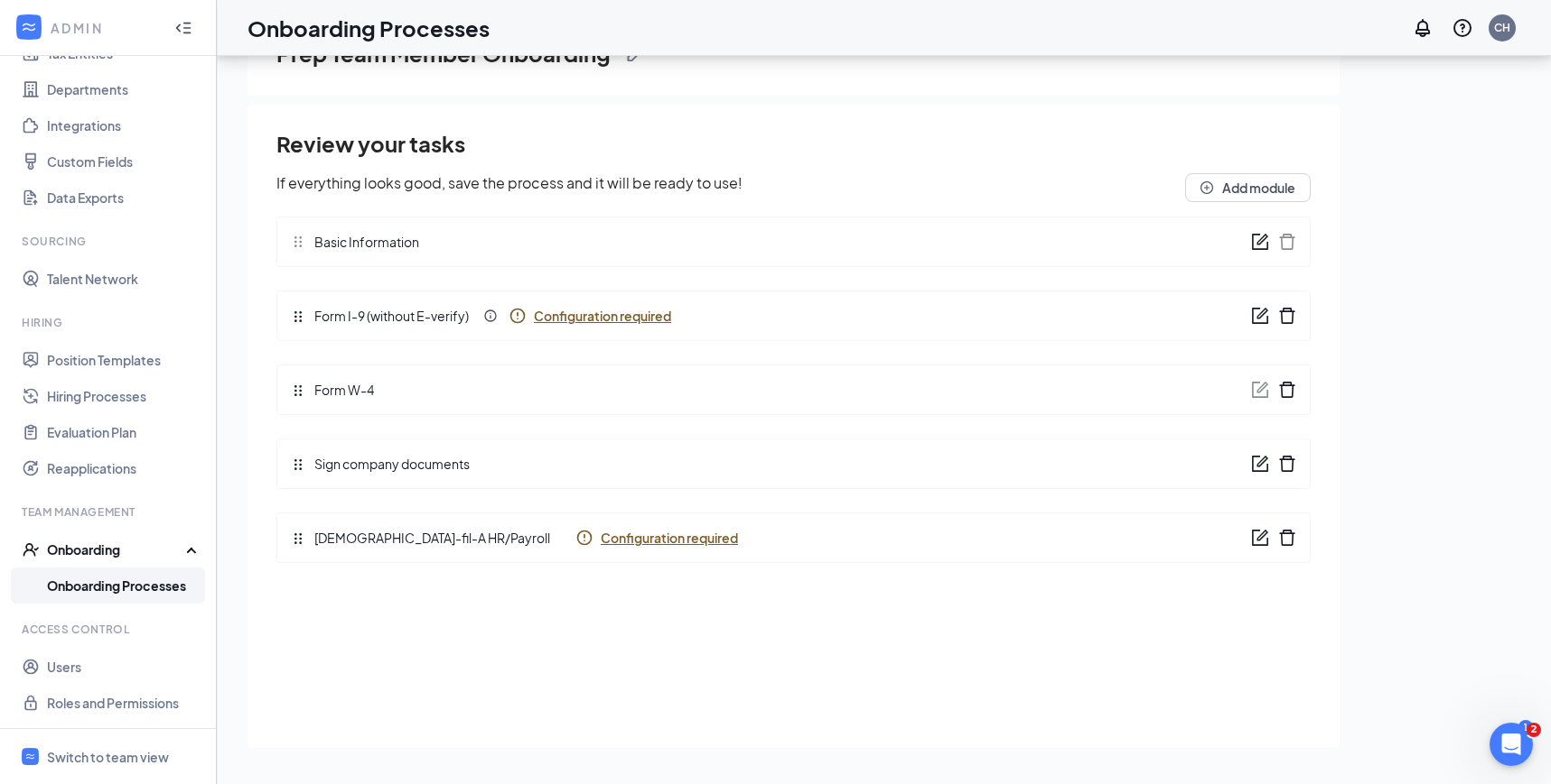
scroll to position [0, 0]
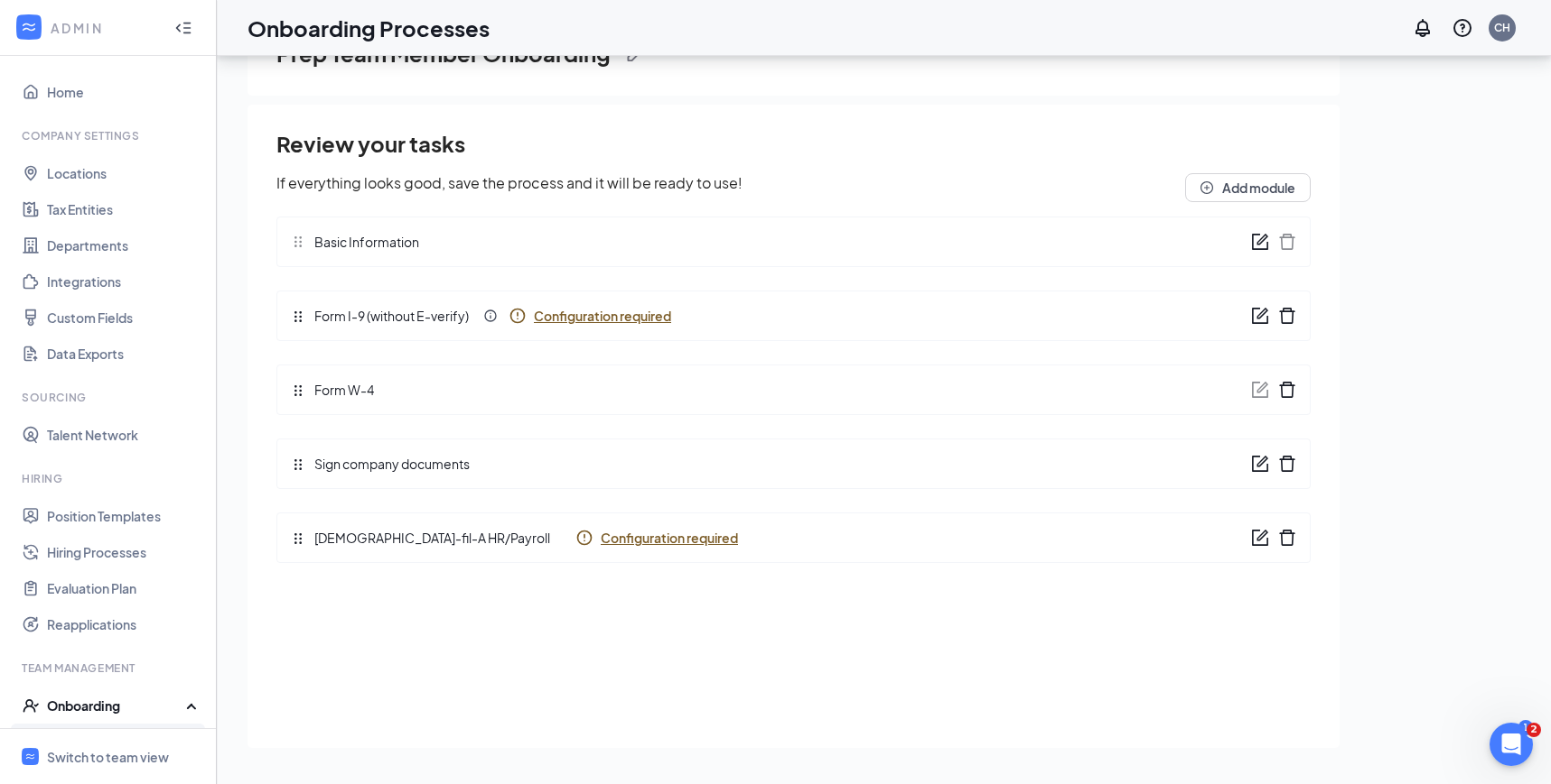
scroll to position [156, 0]
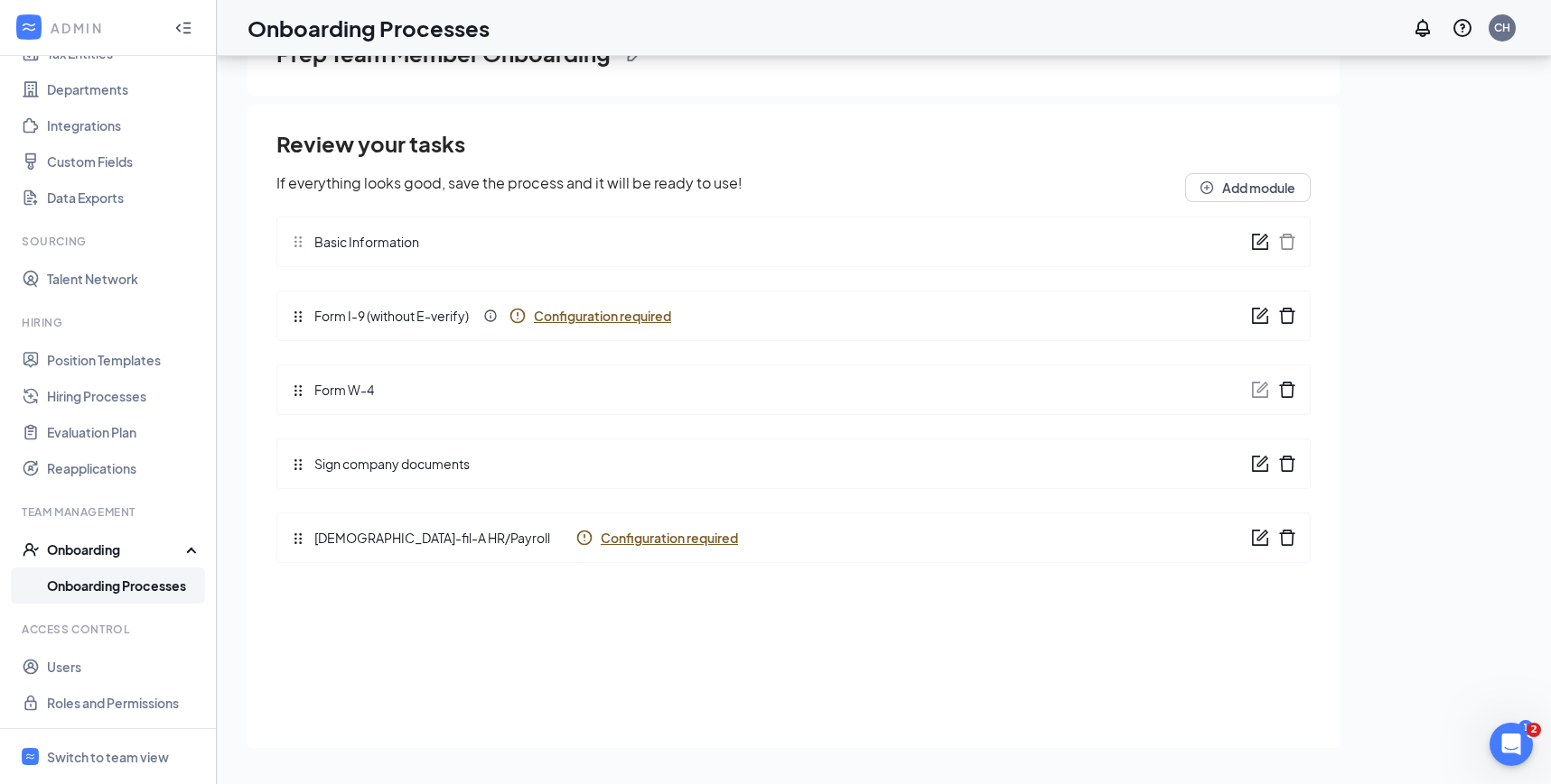
click at [601, 540] on span "Configuration required" at bounding box center [669, 538] width 137 height 18
click at [127, 583] on link "Onboarding Processes" at bounding box center [124, 585] width 155 height 36
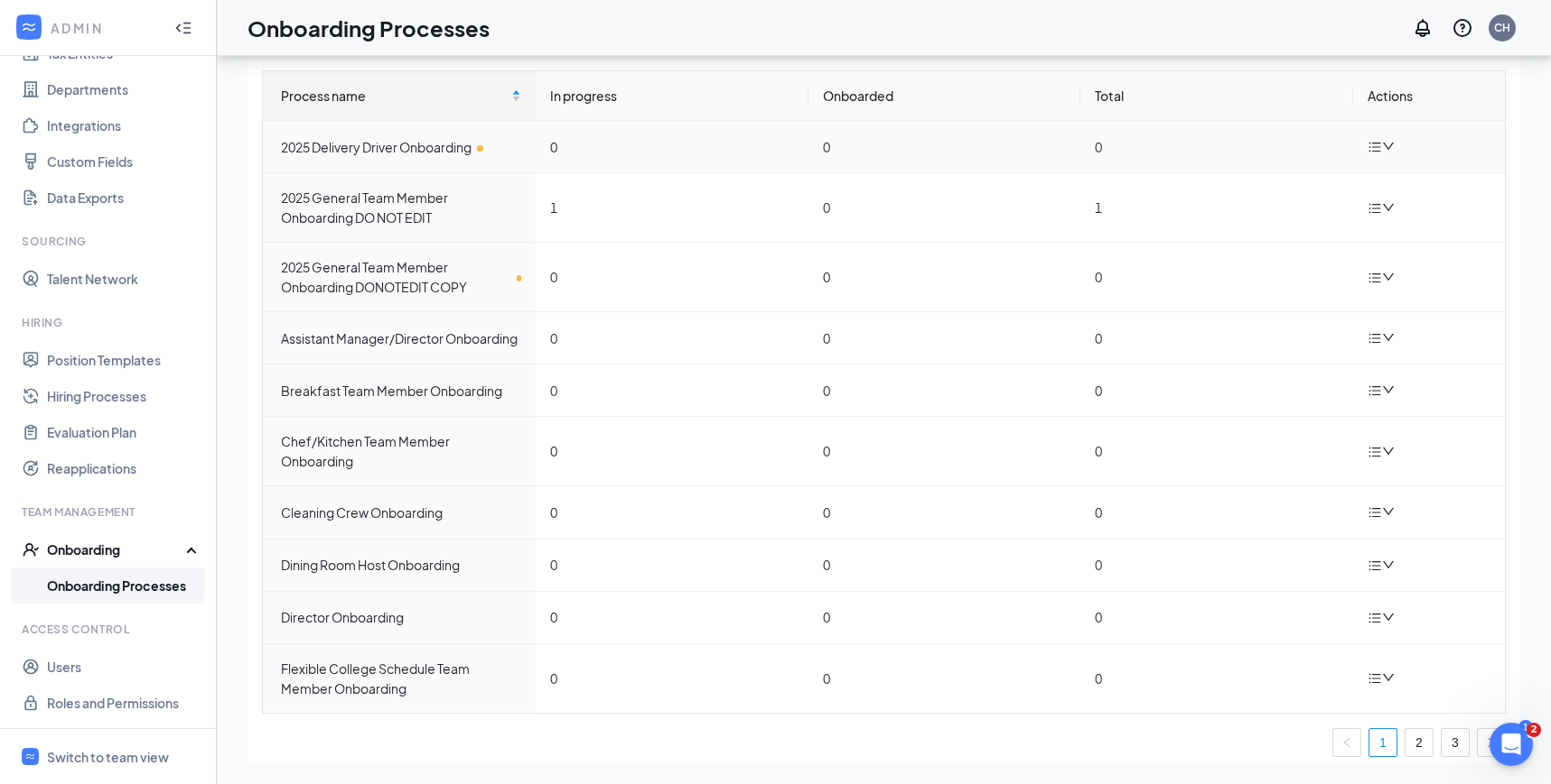
click at [451, 157] on td "2025 Delivery Driver Onboarding" at bounding box center [399, 147] width 273 height 52
click at [448, 145] on div "2025 Delivery Driver Onboarding" at bounding box center [401, 147] width 240 height 20
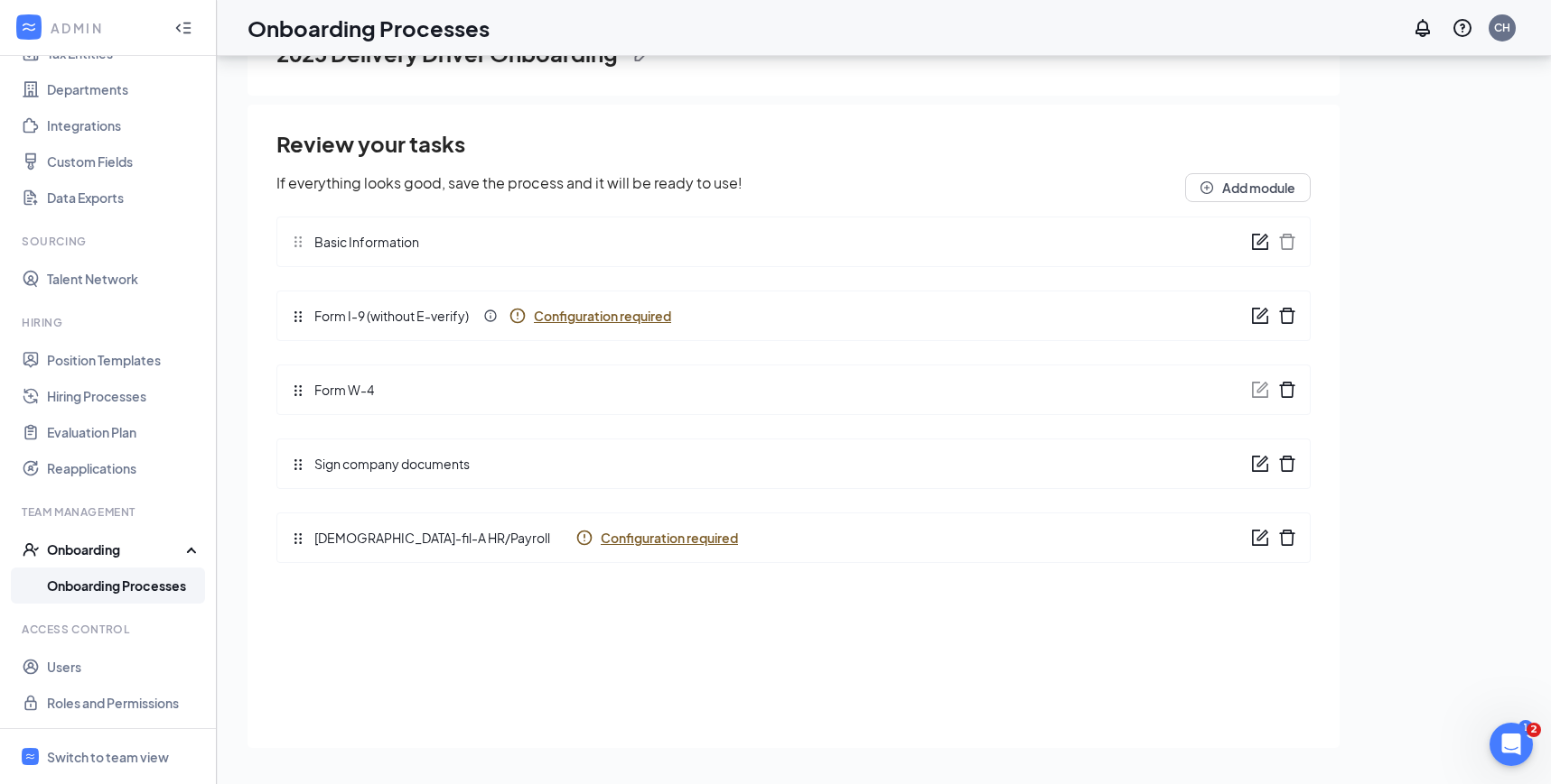
click at [588, 318] on span "Configuration required" at bounding box center [602, 316] width 137 height 18
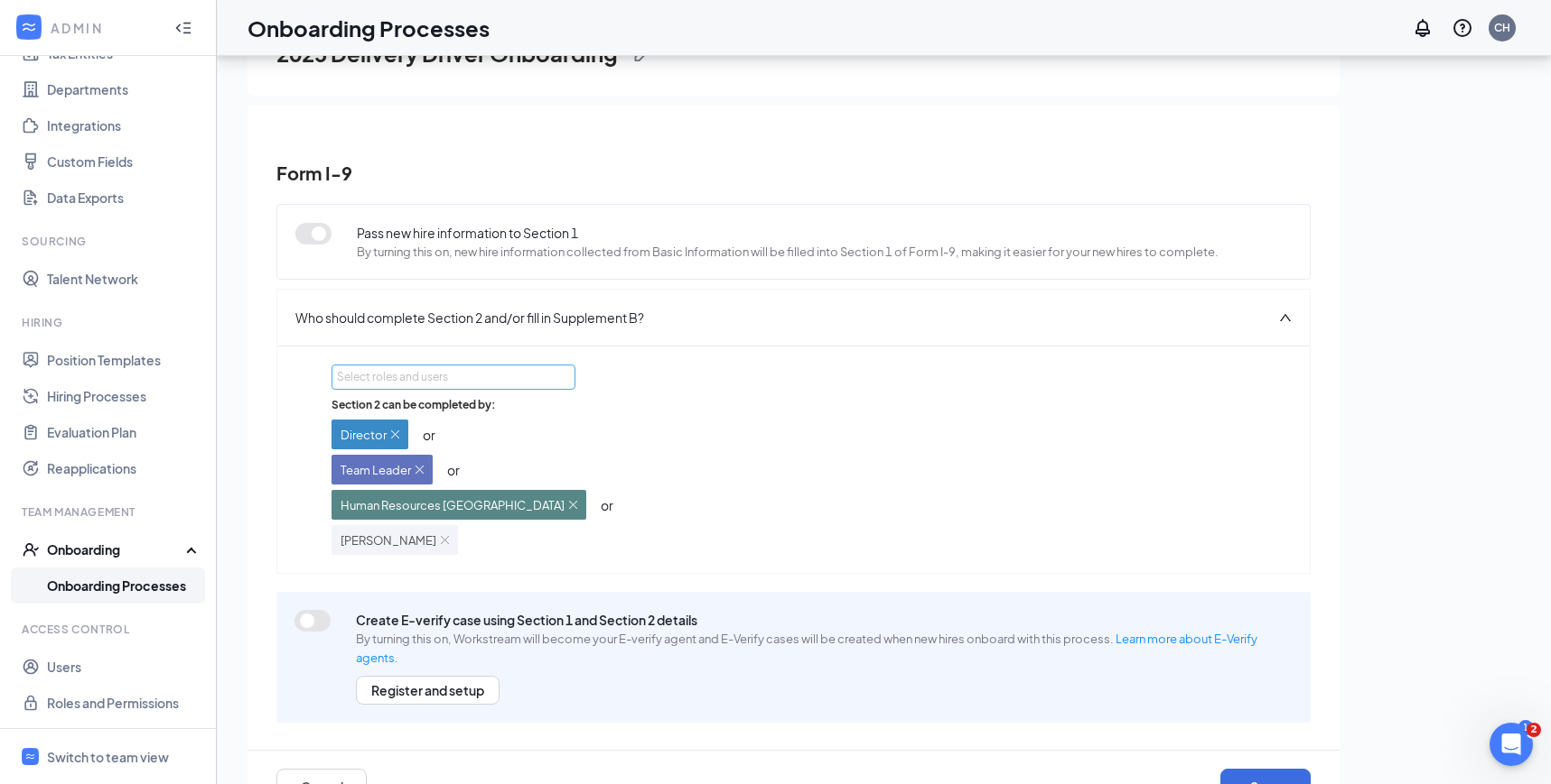
click at [435, 376] on div "Select roles and users" at bounding box center [448, 378] width 223 height 18
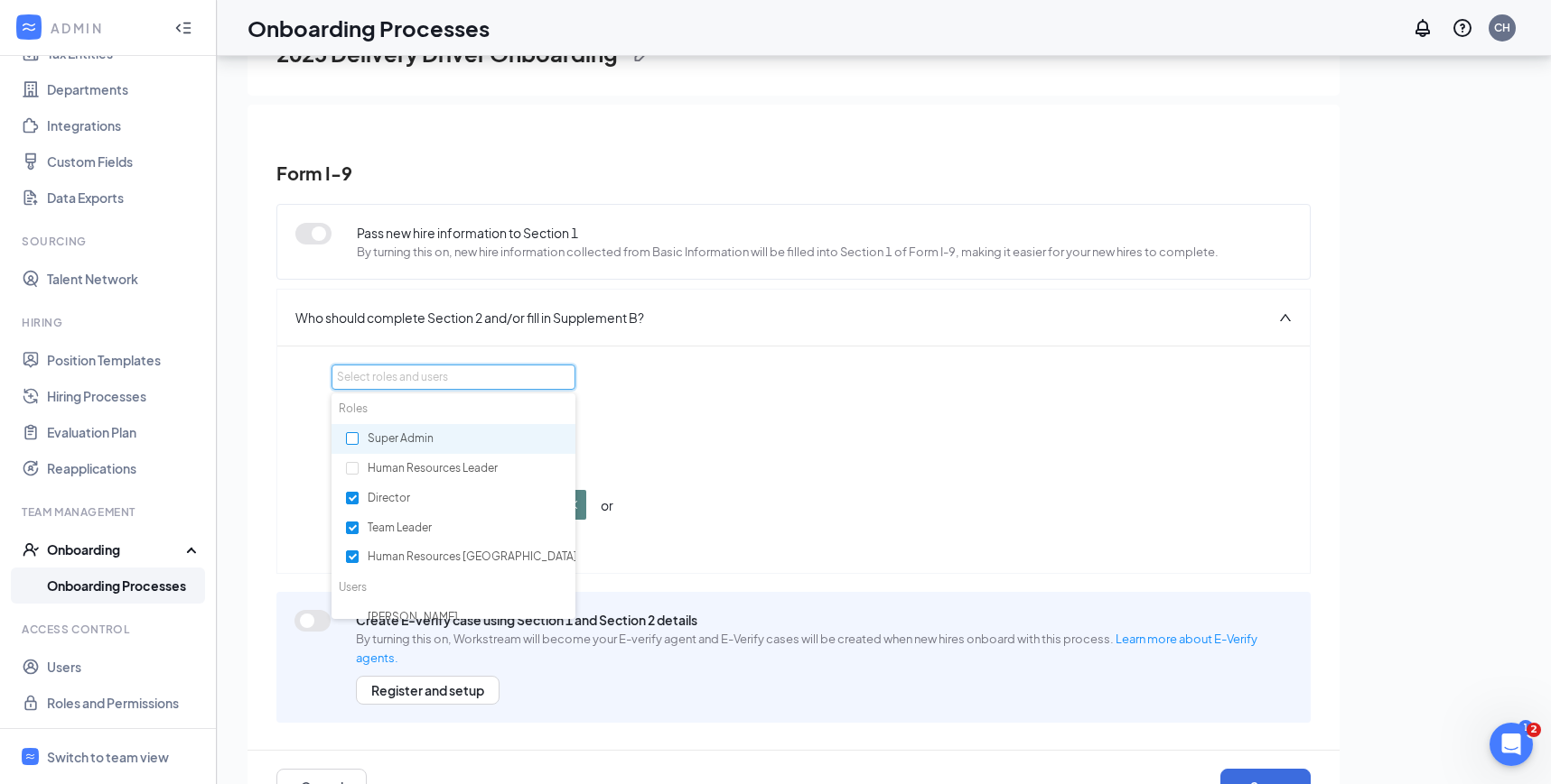
click at [357, 430] on label at bounding box center [352, 438] width 13 height 17
click at [357, 432] on input "checkbox" at bounding box center [352, 438] width 13 height 13
click at [812, 388] on div "Select roles and users Section 2 can be completed by: Director or Team Leader o…" at bounding box center [793, 459] width 923 height 191
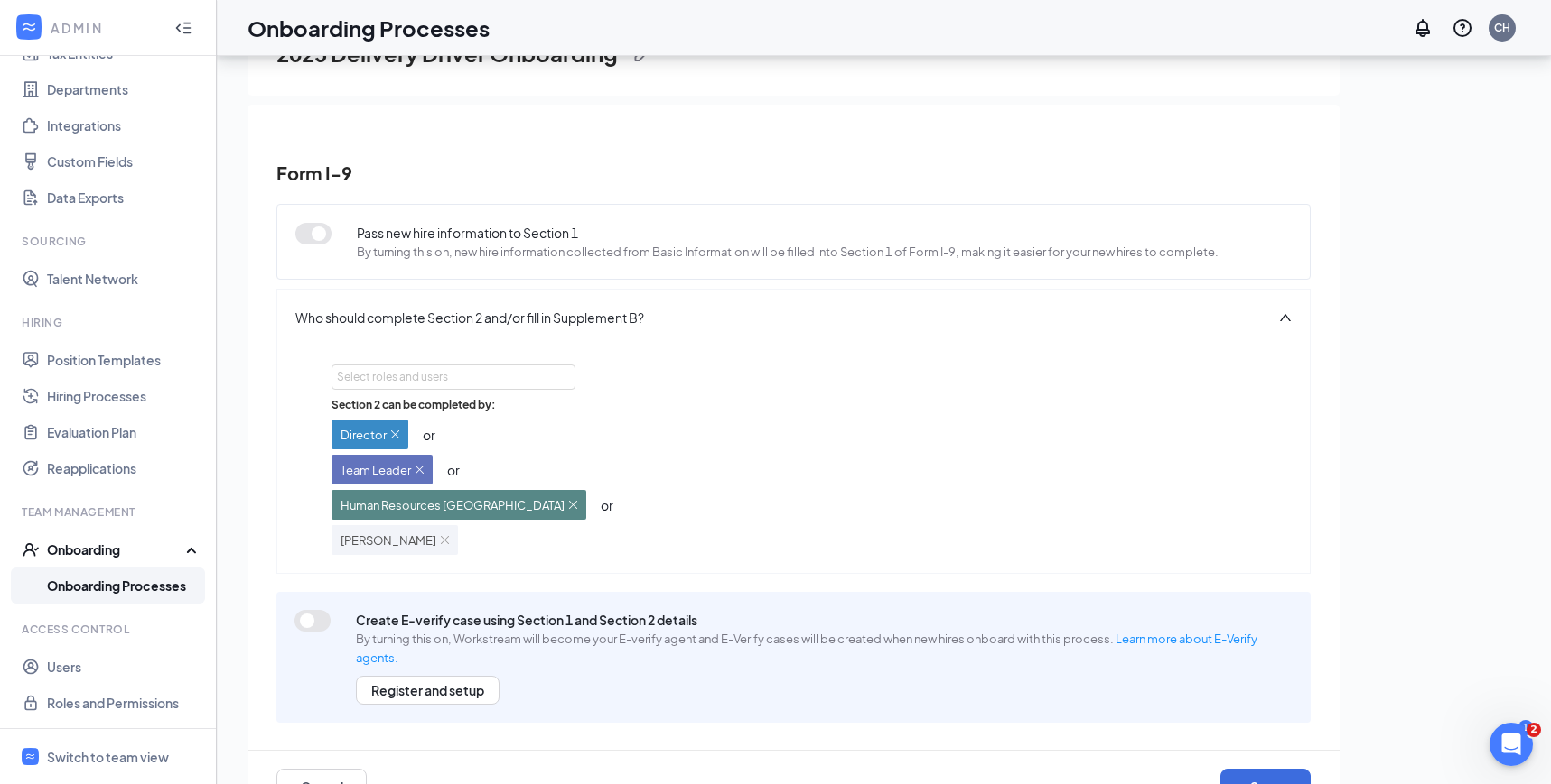
click at [464, 350] on div "Select roles and users Section 2 can be completed by: Director or Team Leader o…" at bounding box center [792, 459] width 1032 height 228
click at [463, 362] on div "Select roles and users Section 2 can be completed by: Director or Team Leader o…" at bounding box center [792, 459] width 1032 height 228
click at [464, 371] on div "Select roles and users" at bounding box center [448, 378] width 223 height 18
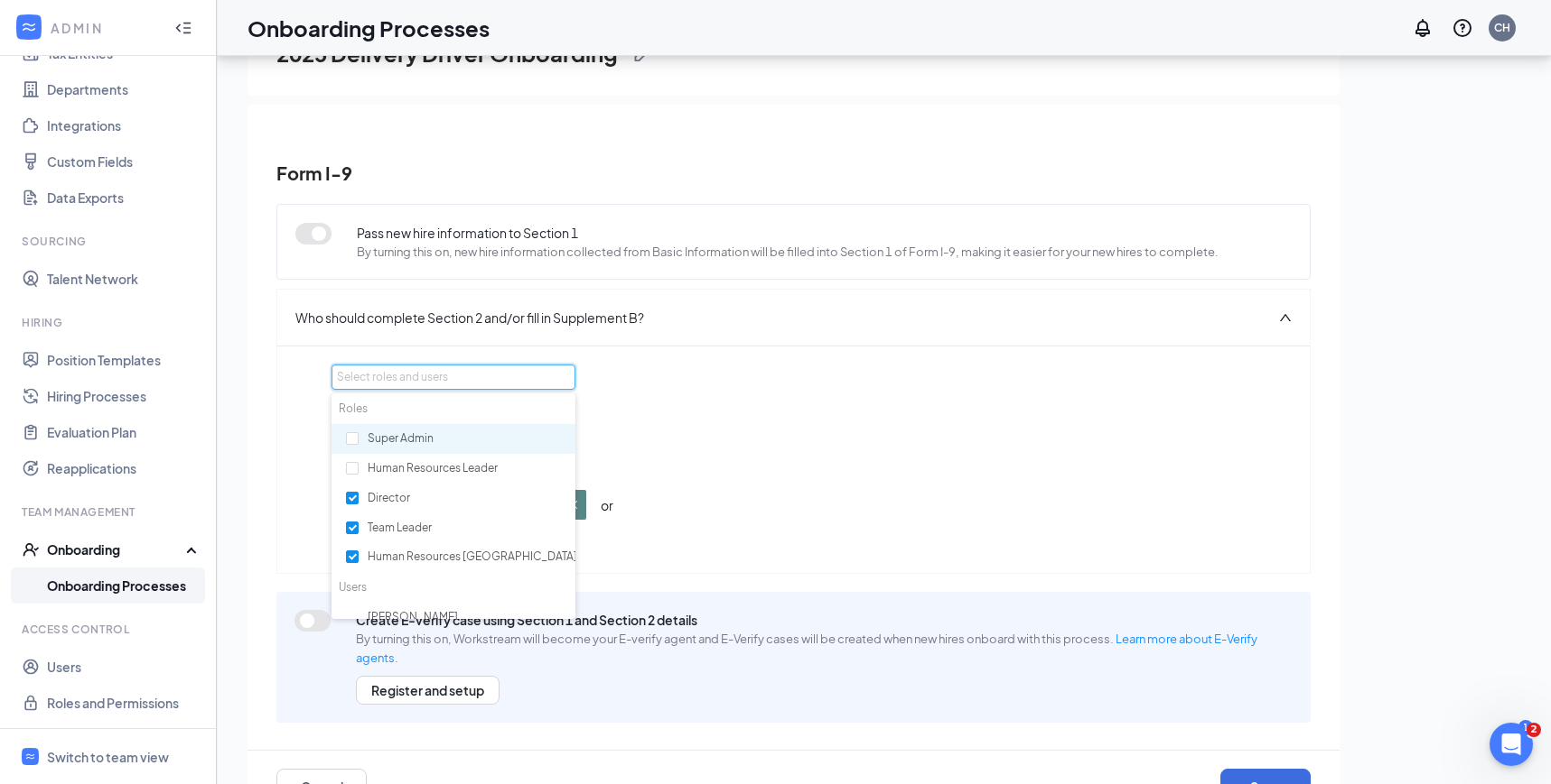
click at [360, 439] on div "Super Admin" at bounding box center [454, 439] width 244 height 31
checkbox input "true"
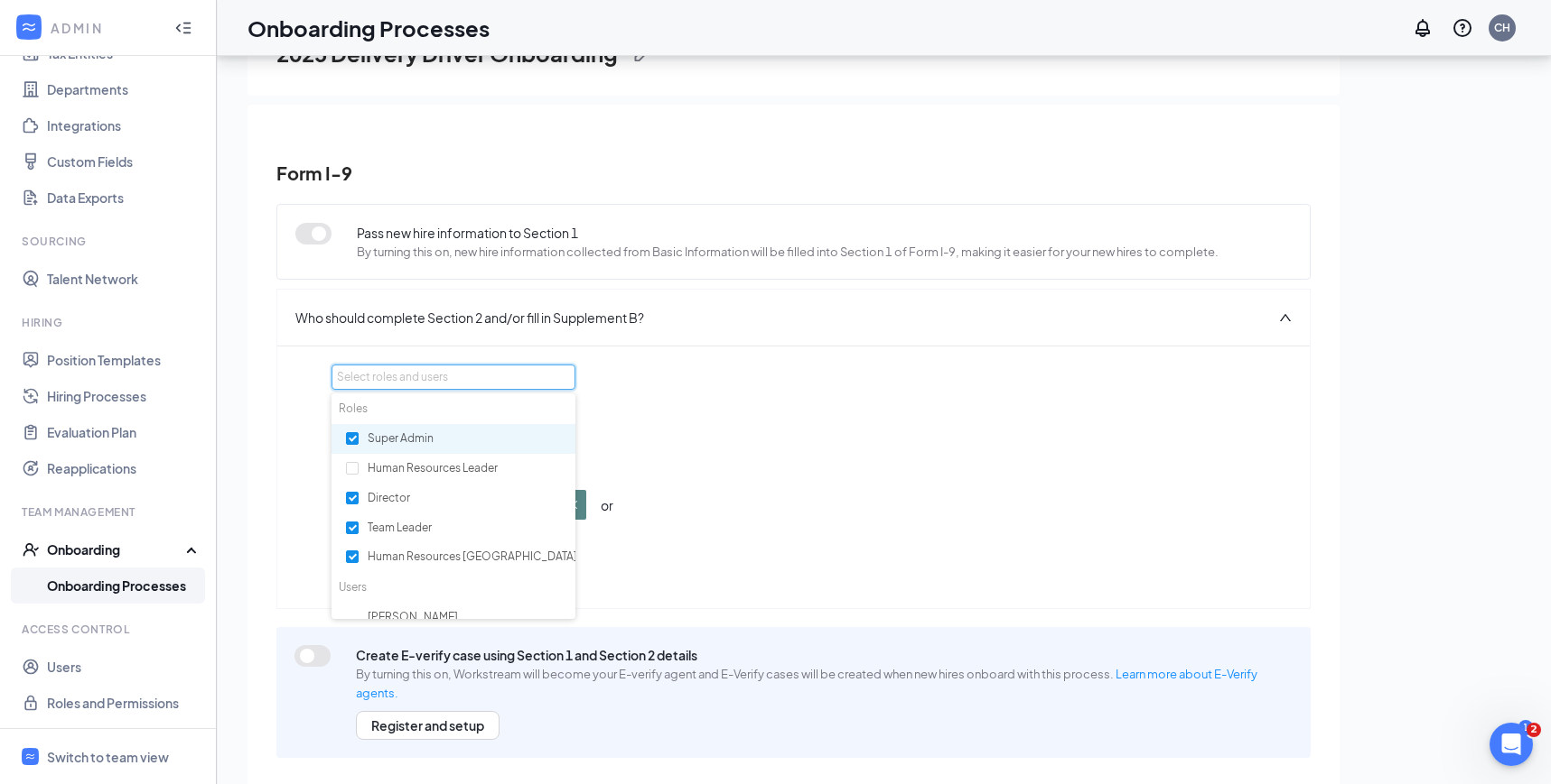
click at [754, 454] on div "Section 2 can be completed by: Director or Team Leader or Human Resources Avond…" at bounding box center [793, 493] width 923 height 193
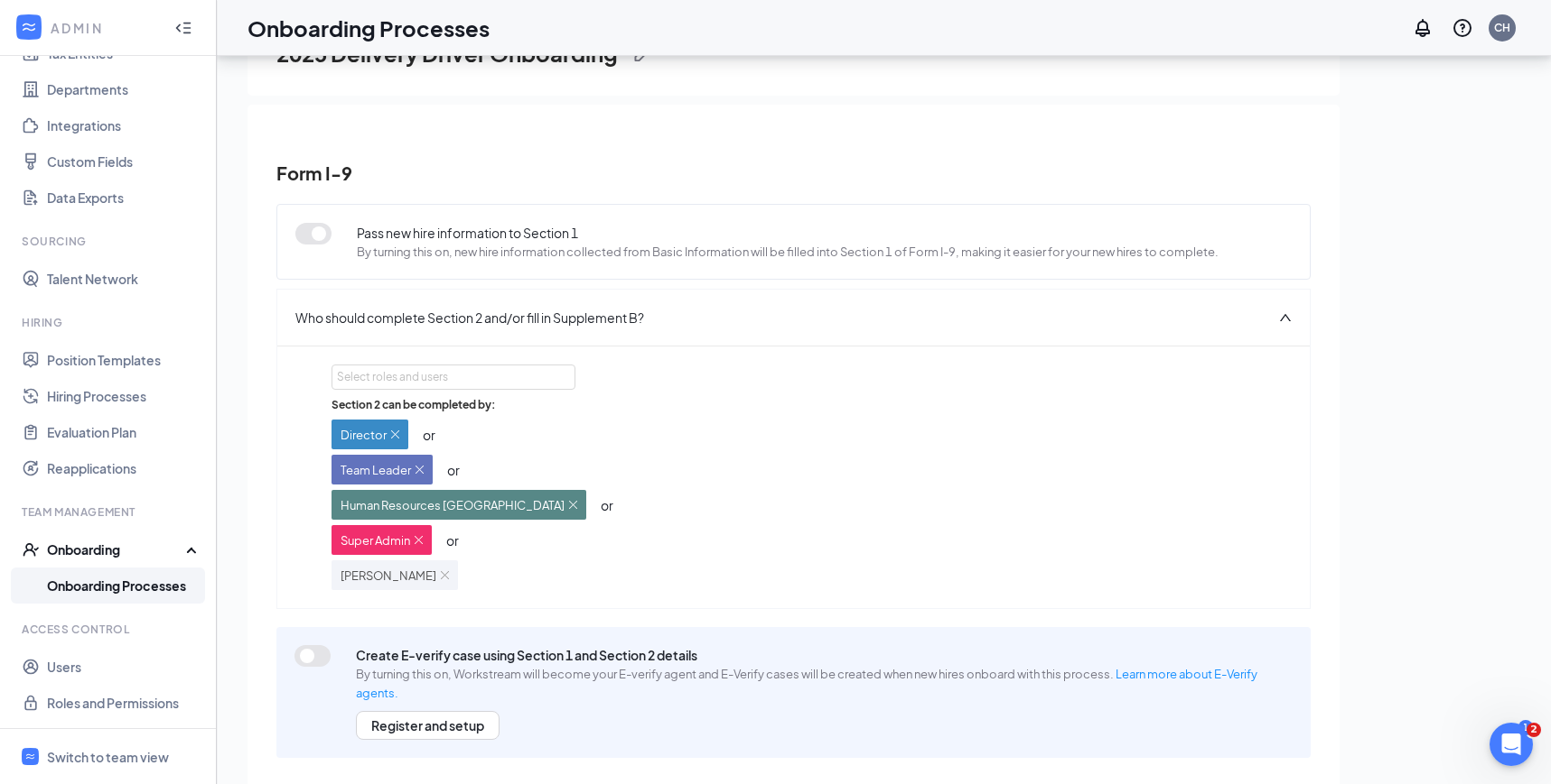
scroll to position [98, 0]
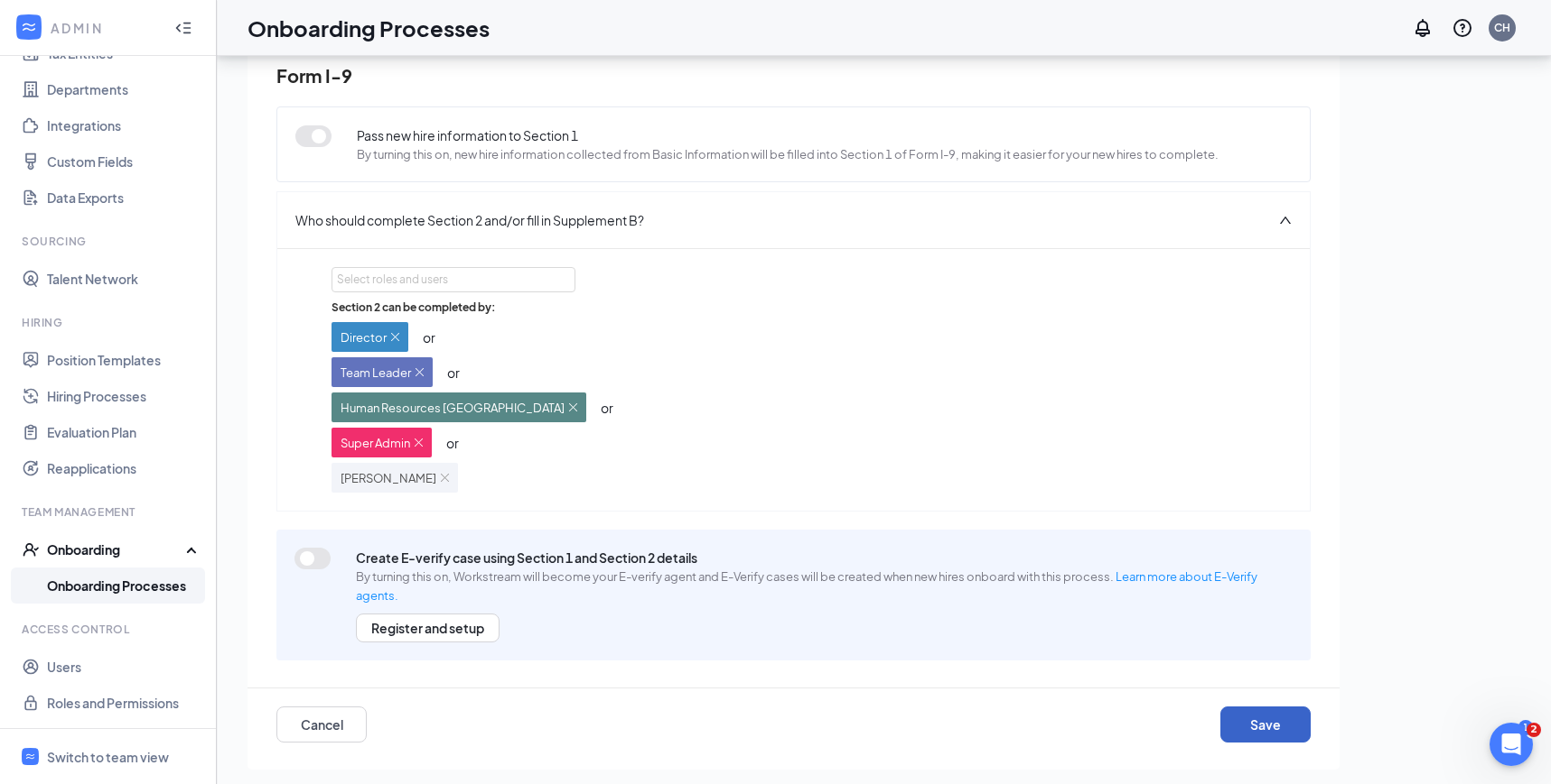
click at [1270, 728] on button "Save" at bounding box center [1265, 725] width 90 height 36
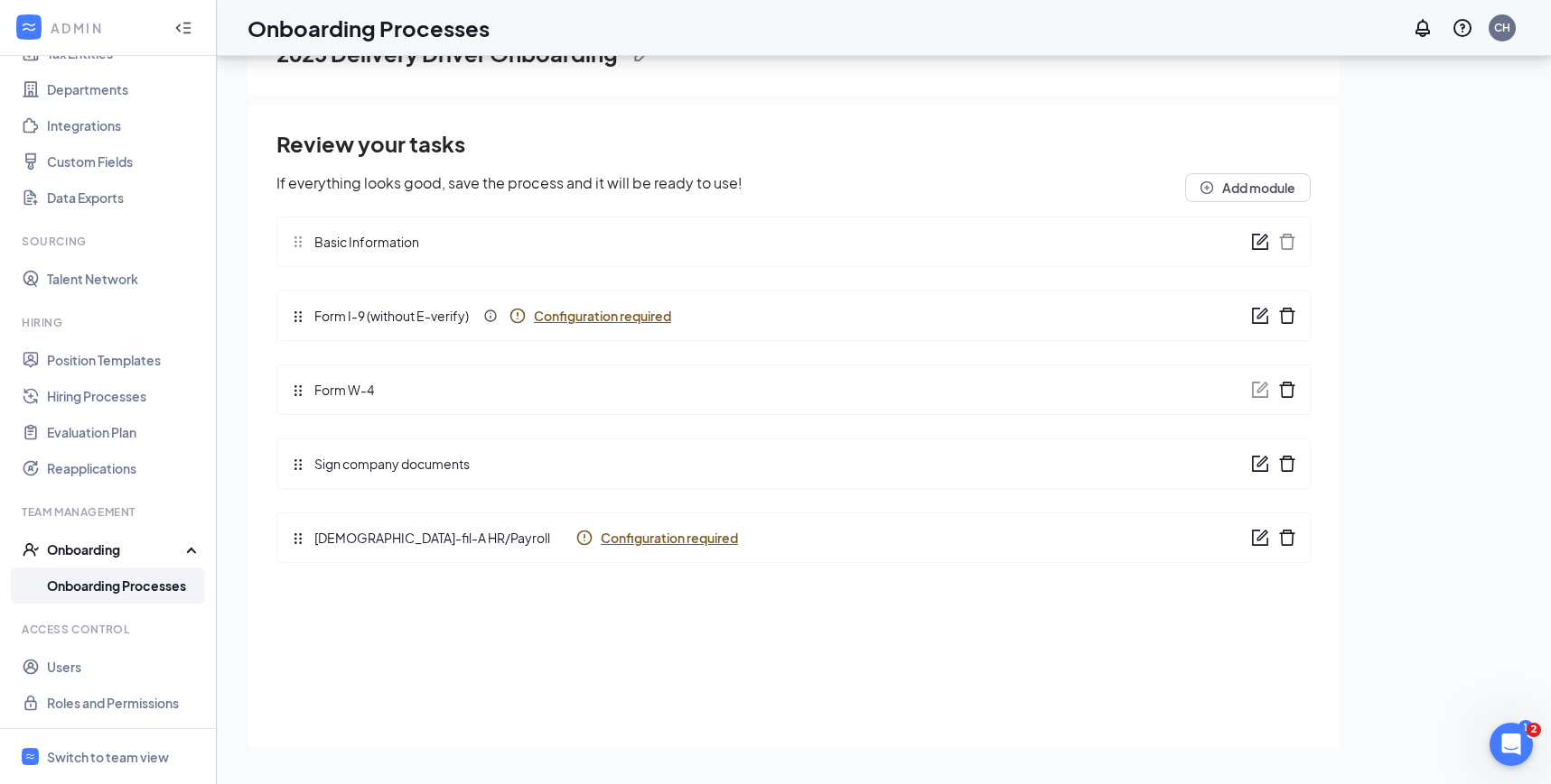
scroll to position [0, 0]
click at [606, 543] on span "Configuration required" at bounding box center [669, 538] width 137 height 18
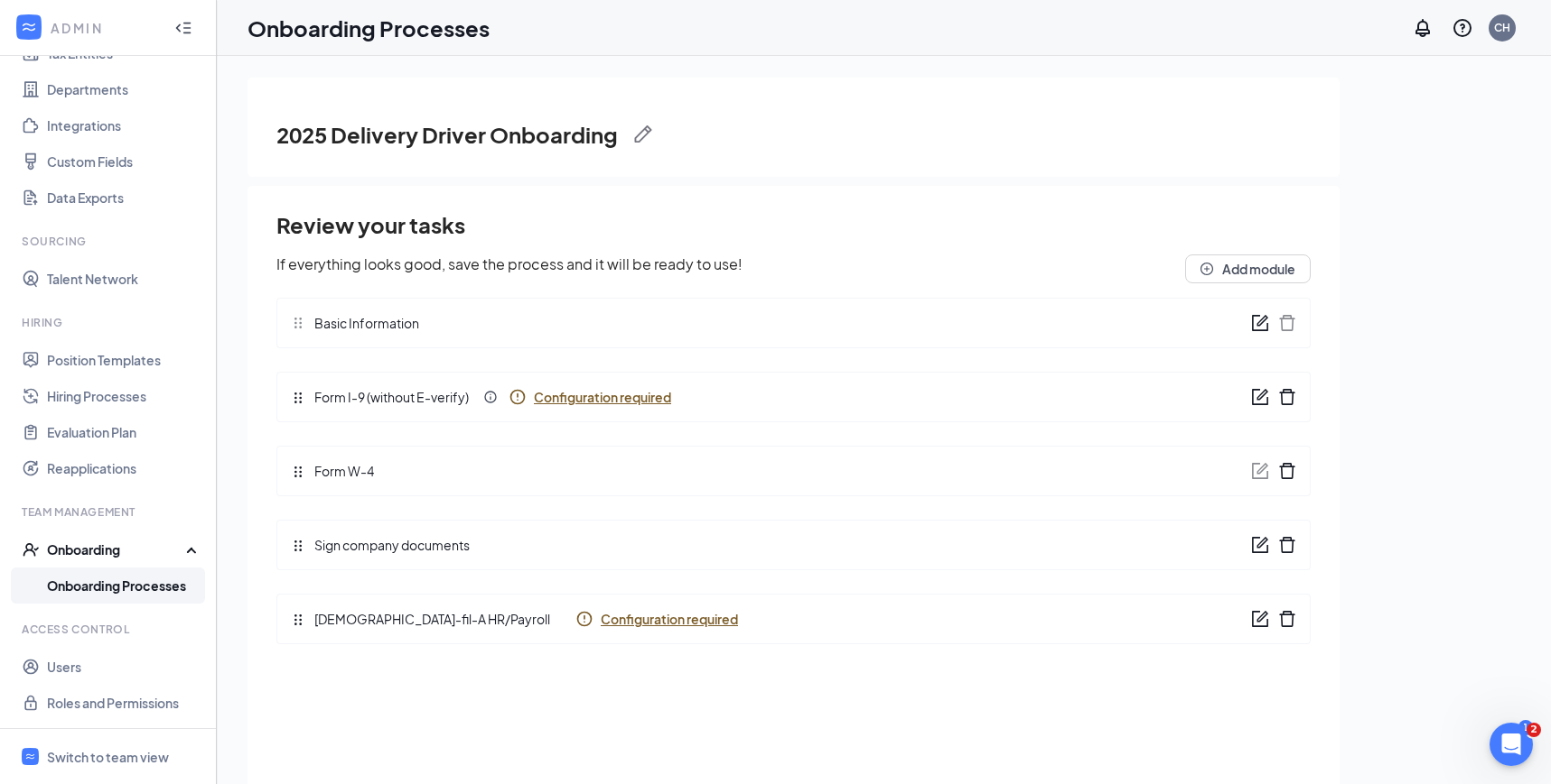
click at [602, 392] on span "Configuration required" at bounding box center [602, 397] width 137 height 18
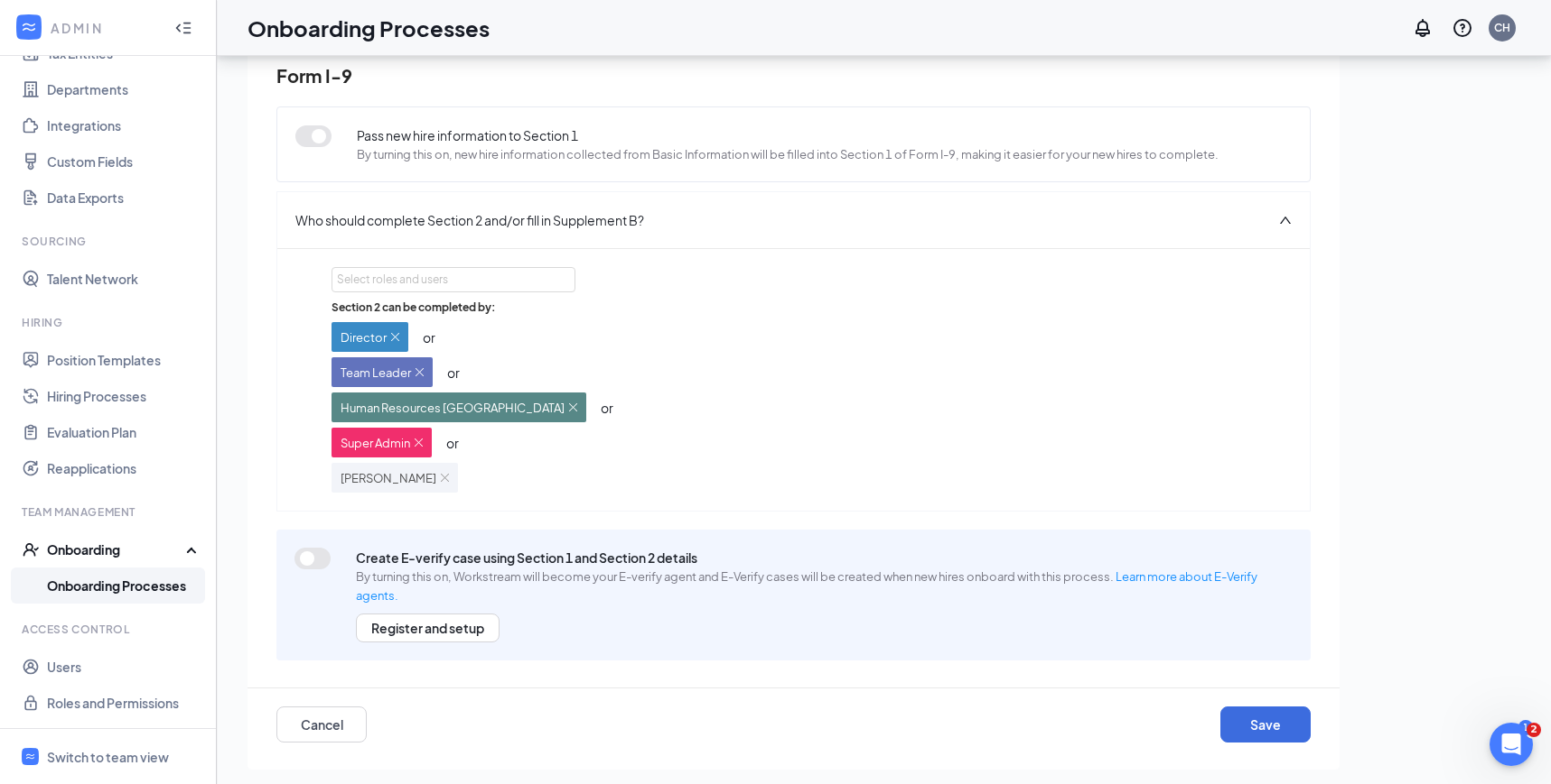
scroll to position [77, 0]
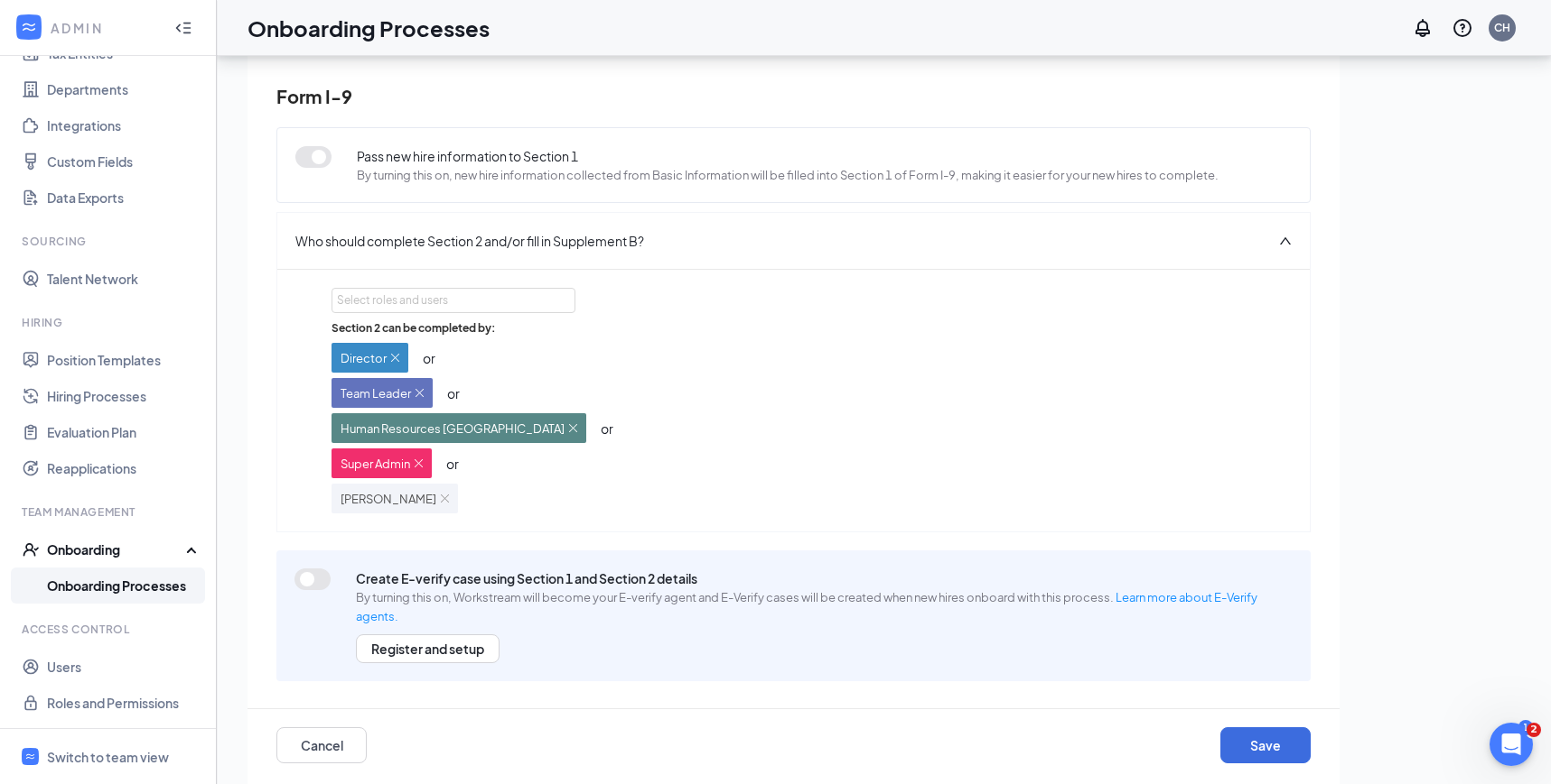
click at [161, 591] on link "Onboarding Processes" at bounding box center [124, 585] width 155 height 36
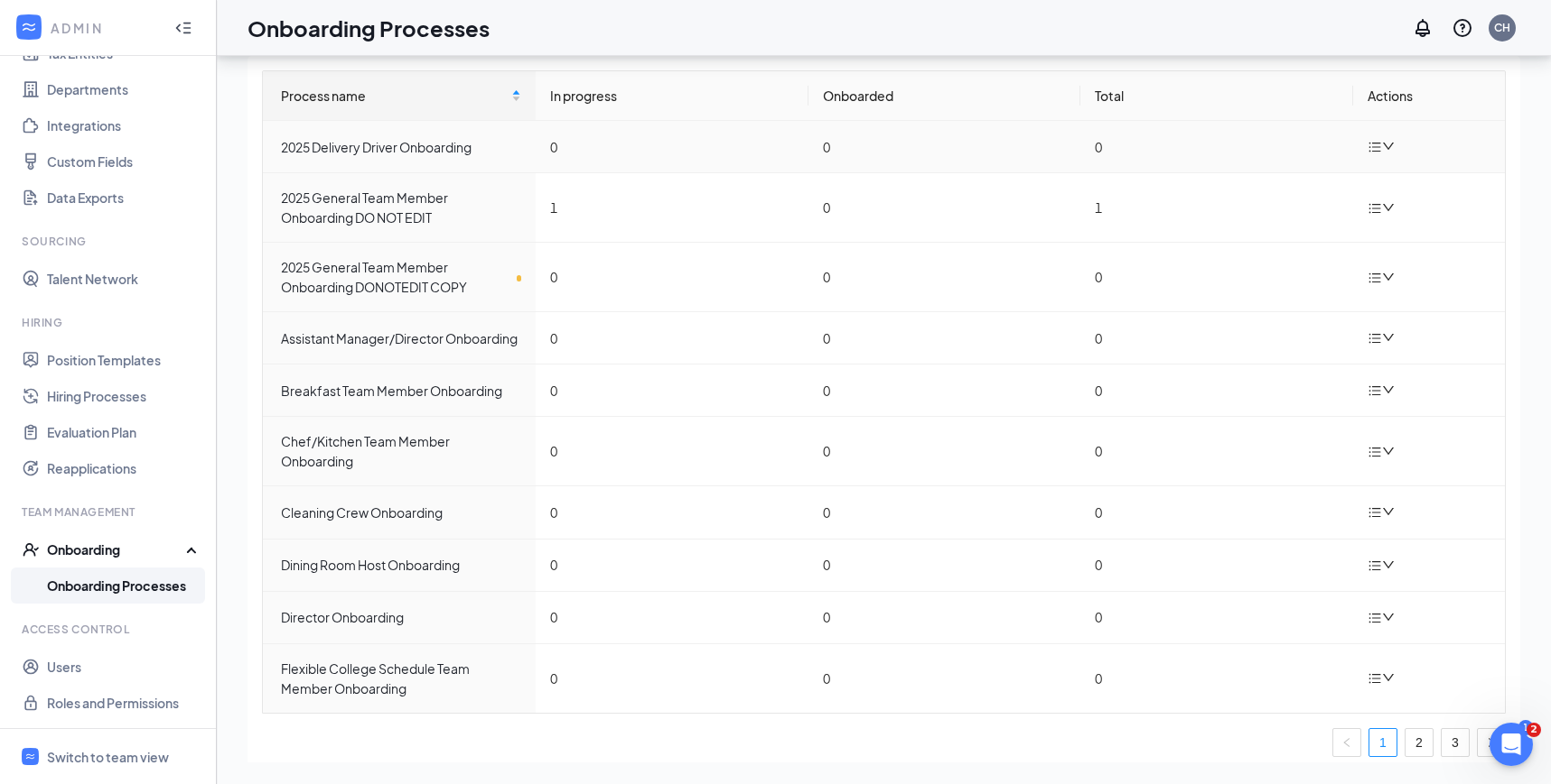
click at [1372, 145] on icon "bars" at bounding box center [1374, 147] width 14 height 14
click at [1280, 170] on li "Edit process" at bounding box center [1290, 189] width 217 height 40
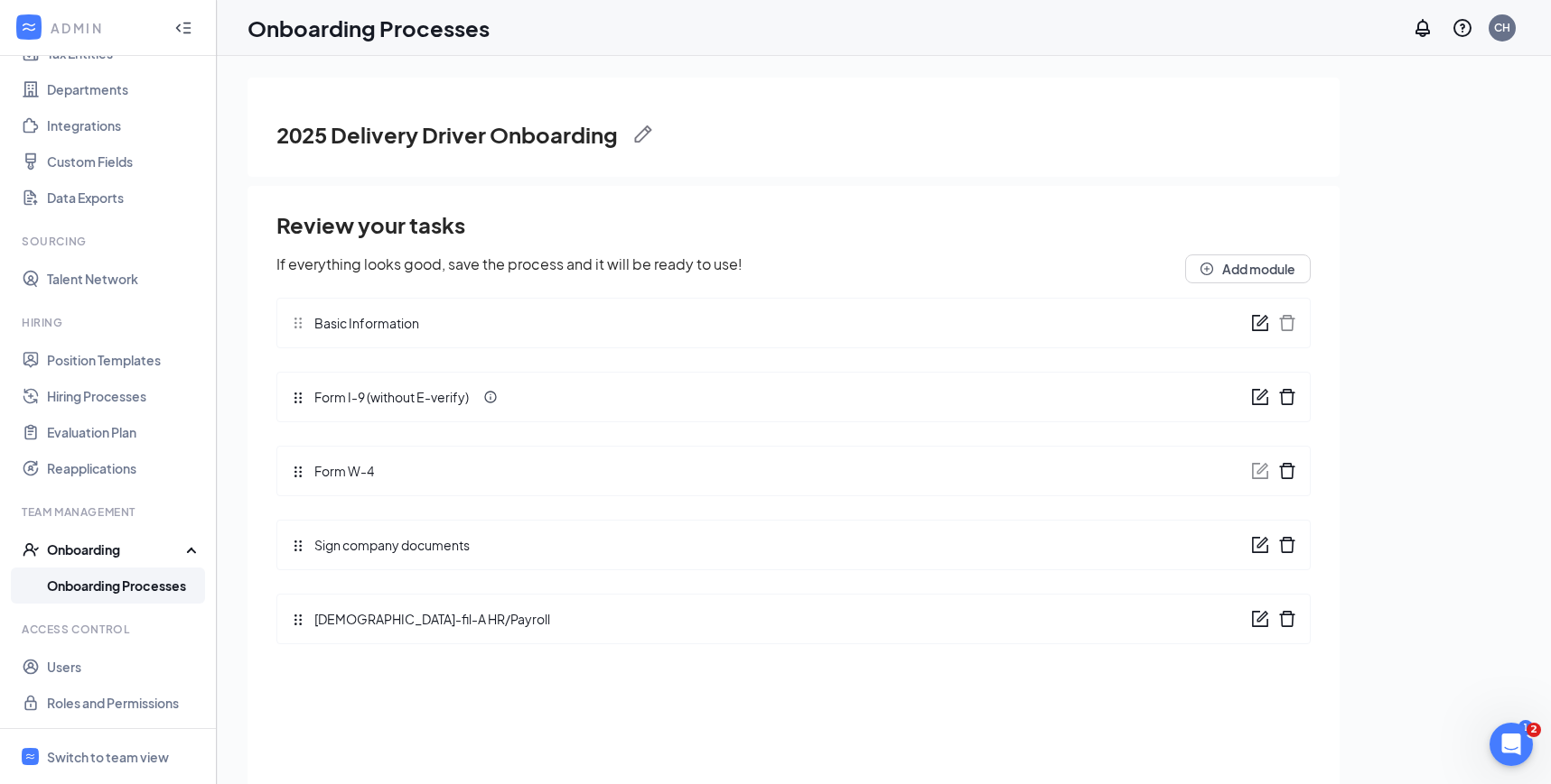
click at [652, 132] on div "2025 Delivery Driver Onboarding" at bounding box center [793, 134] width 1034 height 31
click at [650, 129] on img at bounding box center [643, 135] width 18 height 18
drag, startPoint x: 324, startPoint y: 135, endPoint x: 132, endPoint y: 113, distance: 193.3
click at [132, 113] on div "ADMIN Home Company Settings Locations Tax Entities Departments Integrations Cus…" at bounding box center [776, 432] width 1551 height 866
type input "Delivery Driver Onboarding"
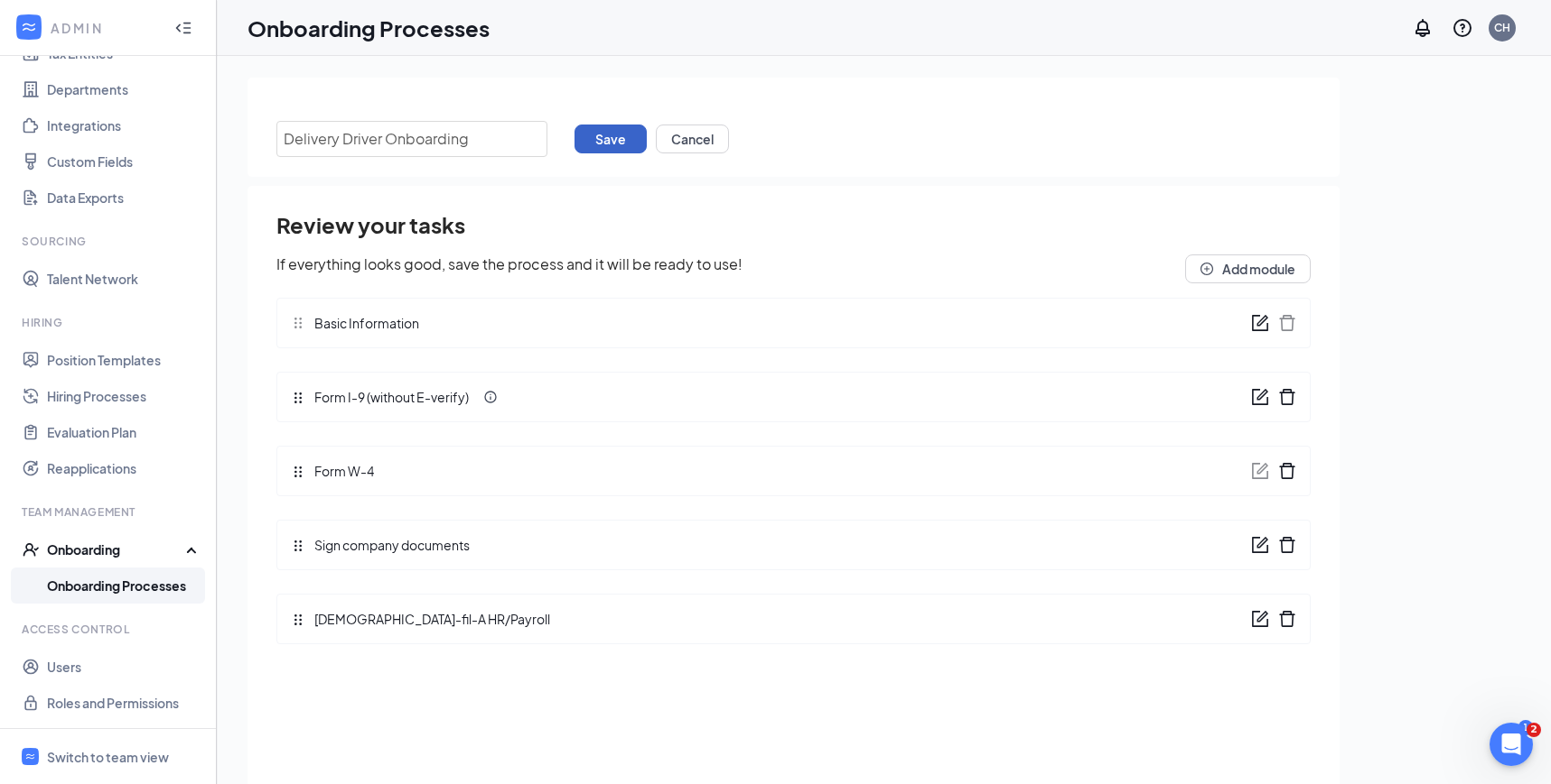
click at [609, 144] on button "Save" at bounding box center [611, 139] width 72 height 29
click at [144, 584] on link "Onboarding Processes" at bounding box center [124, 585] width 155 height 36
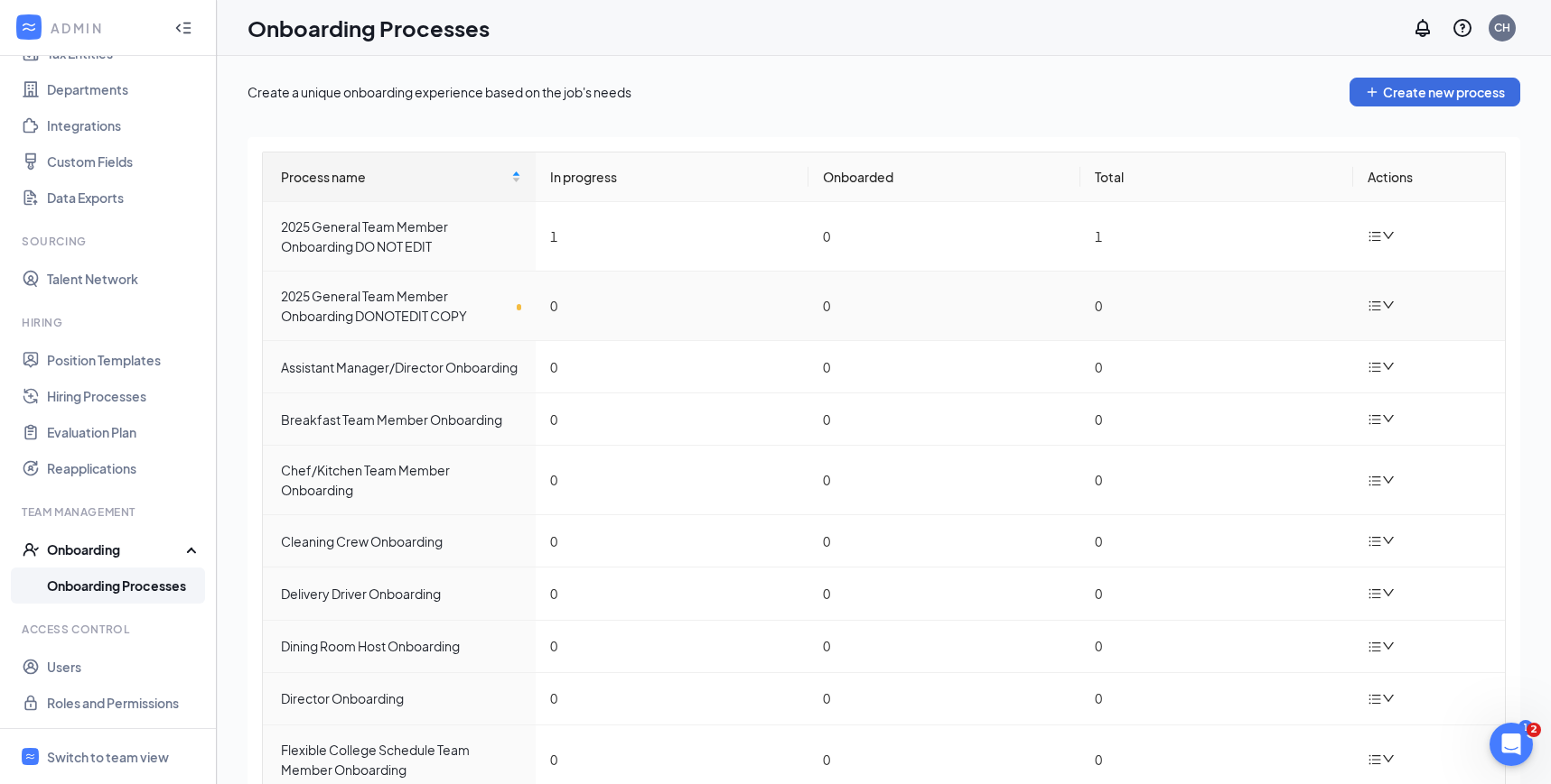
click at [1381, 294] on td at bounding box center [1429, 307] width 152 height 70
click at [1379, 308] on icon "bars" at bounding box center [1374, 306] width 14 height 14
click at [1293, 342] on div "Edit process" at bounding box center [1290, 348] width 195 height 22
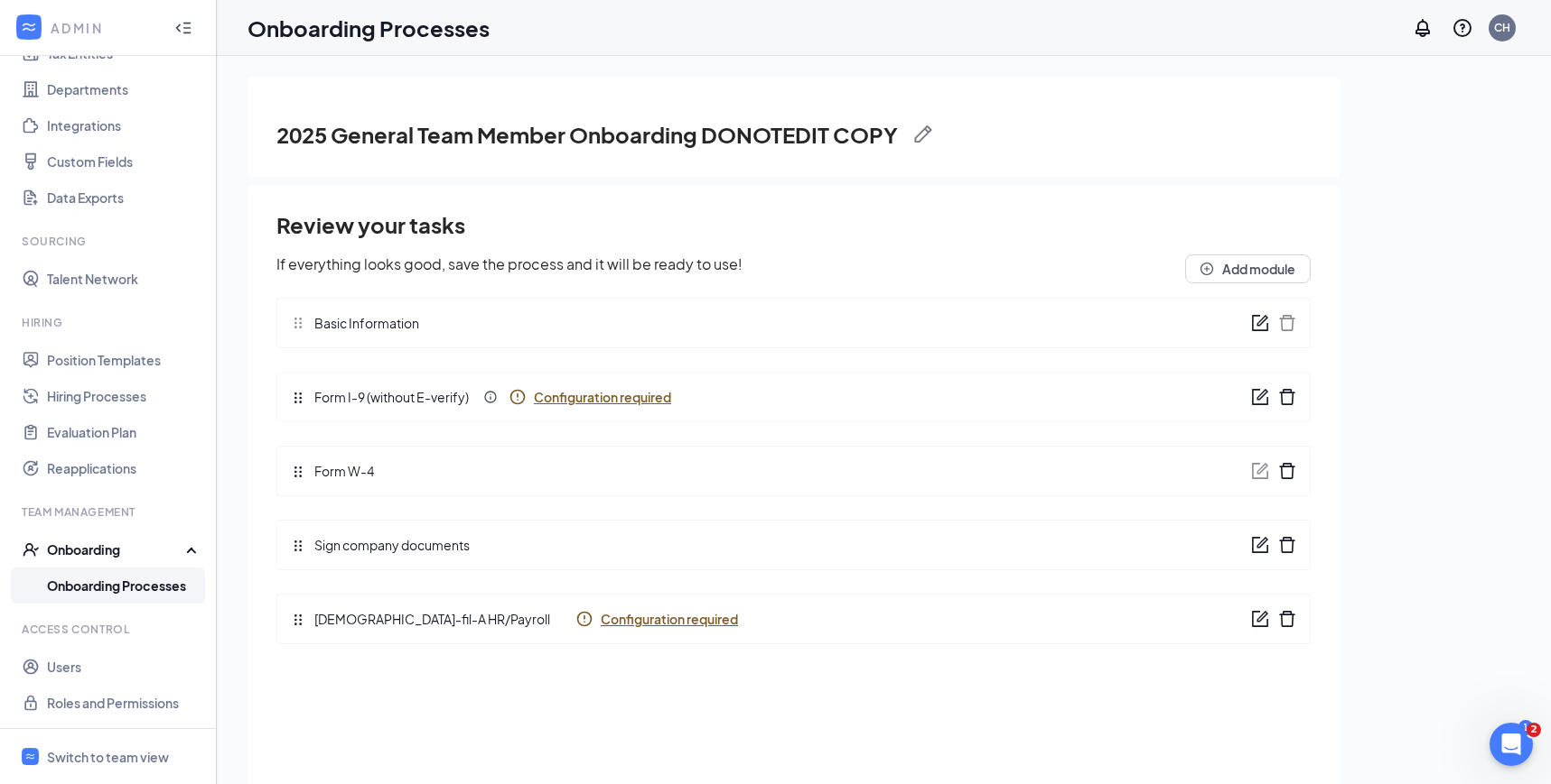
click at [607, 396] on span "Configuration required" at bounding box center [602, 397] width 137 height 18
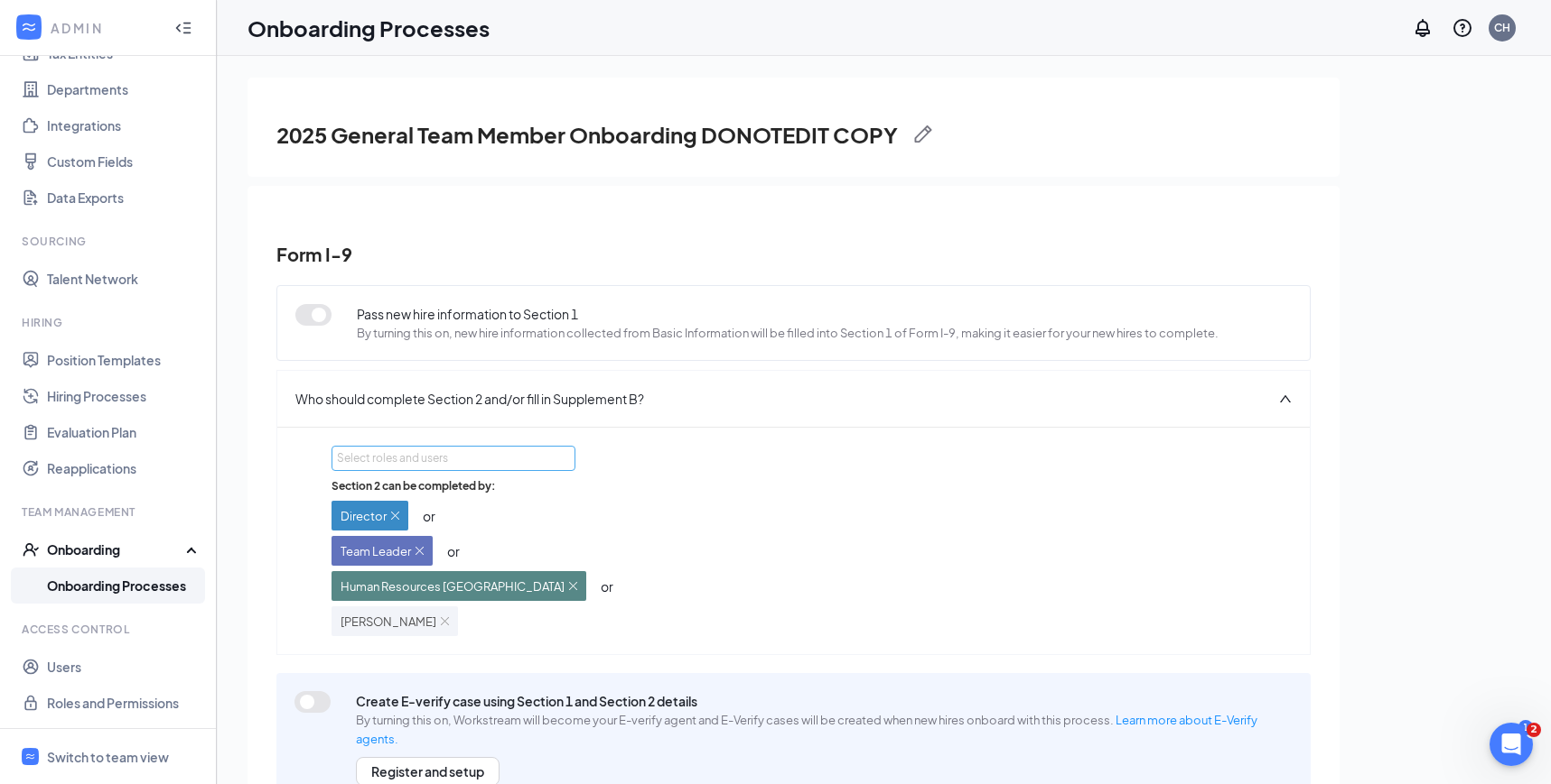
click at [480, 459] on div "Select roles and users" at bounding box center [448, 458] width 223 height 18
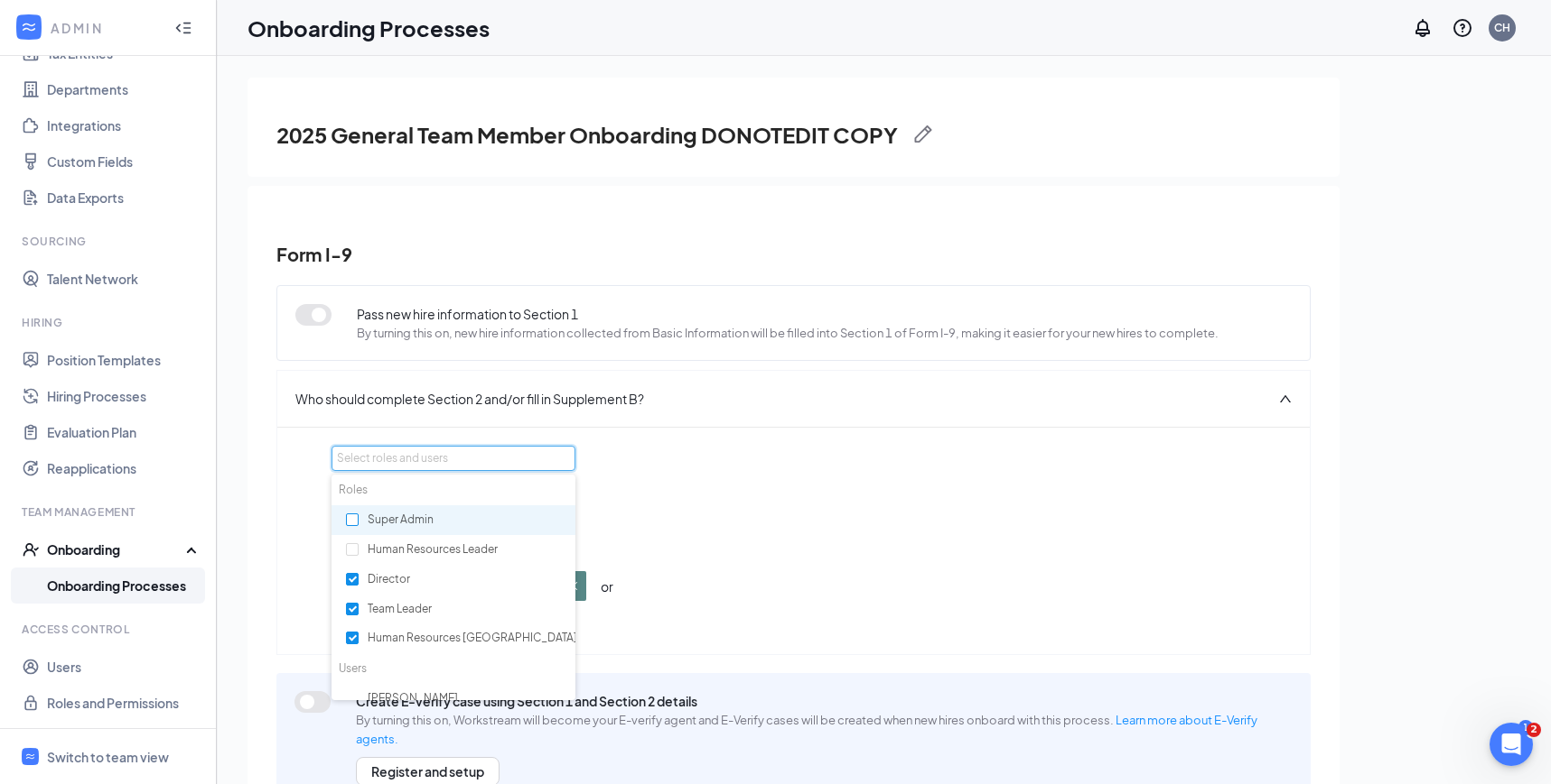
click at [346, 519] on input "checkbox" at bounding box center [352, 519] width 13 height 13
checkbox input "true"
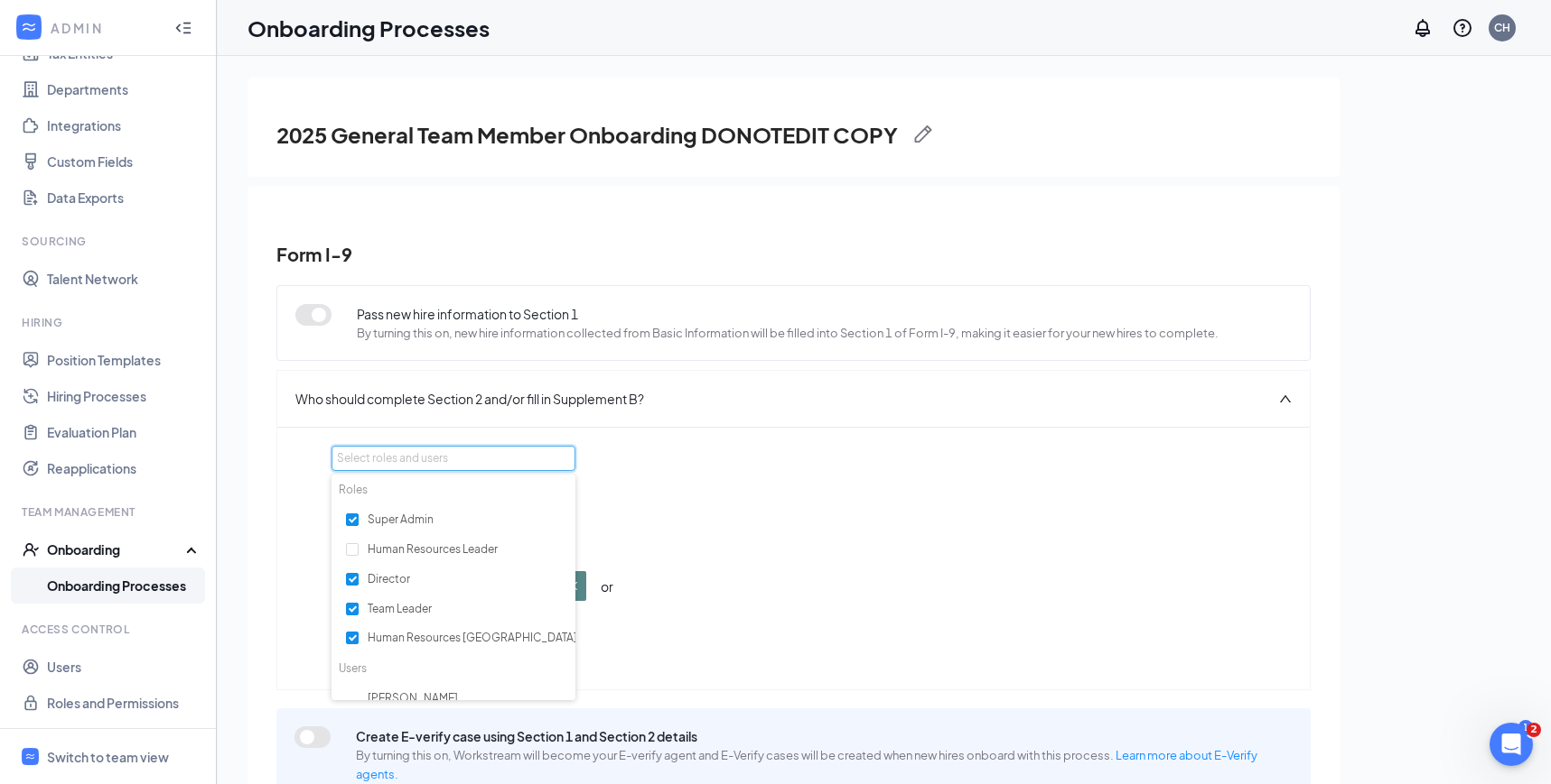
click at [768, 476] on div "Select roles and users Section 2 can be completed by: Director or Team Leader o…" at bounding box center [793, 558] width 923 height 226
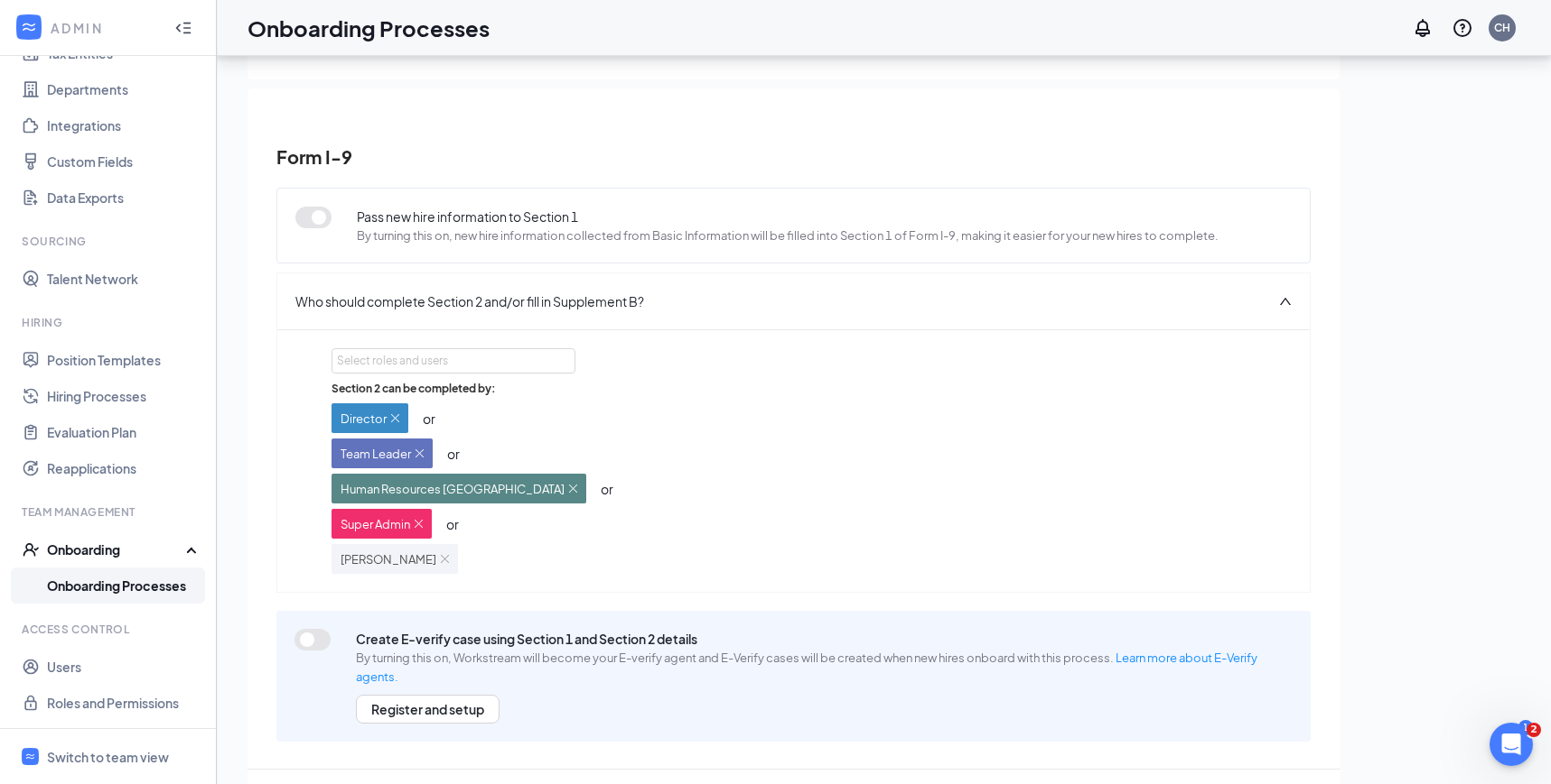
scroll to position [81, 0]
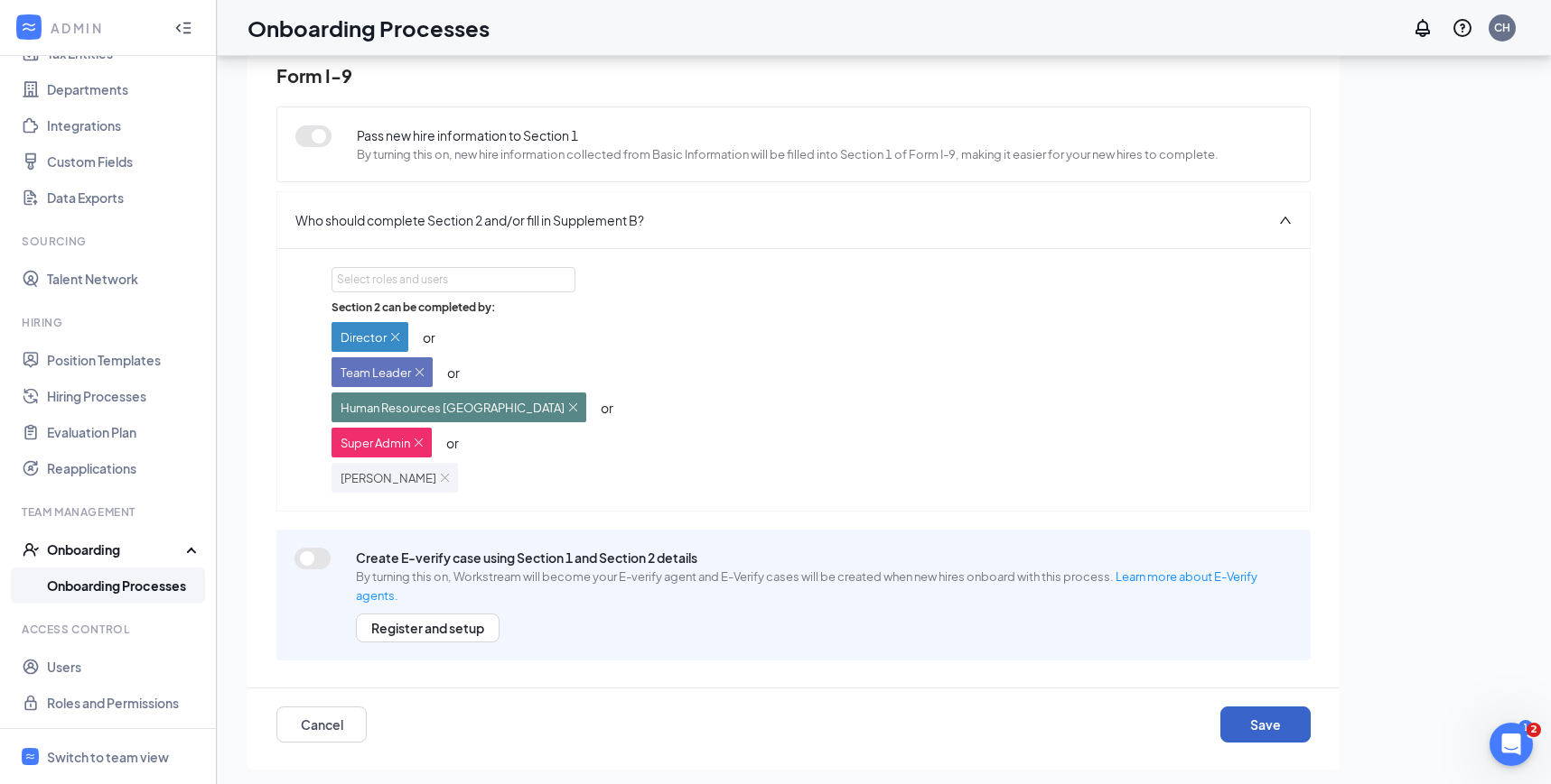
click at [1257, 708] on button "Save" at bounding box center [1265, 725] width 90 height 36
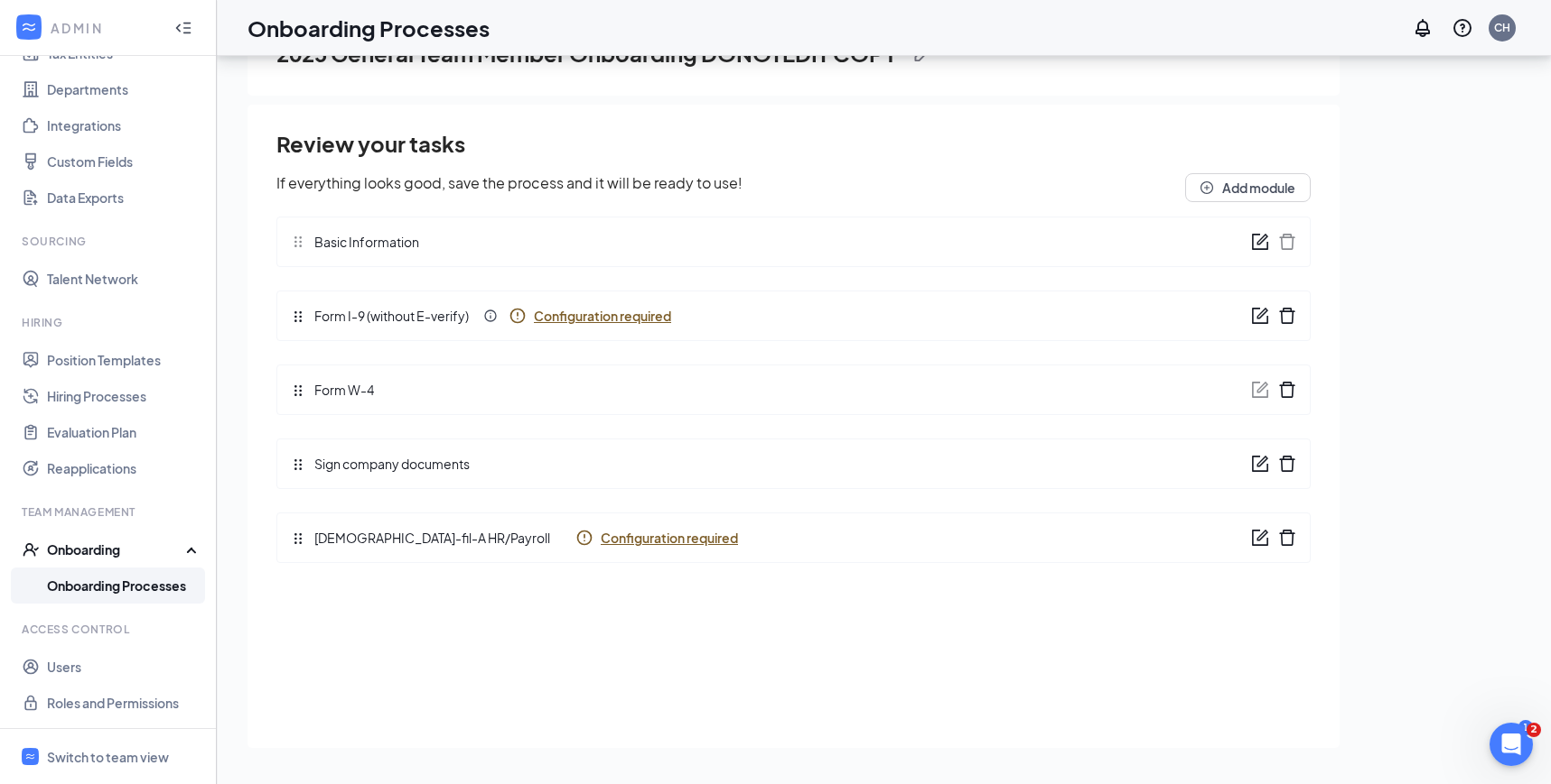
click at [601, 539] on span "Configuration required" at bounding box center [669, 538] width 137 height 18
click at [144, 576] on link "Onboarding Processes" at bounding box center [124, 585] width 155 height 36
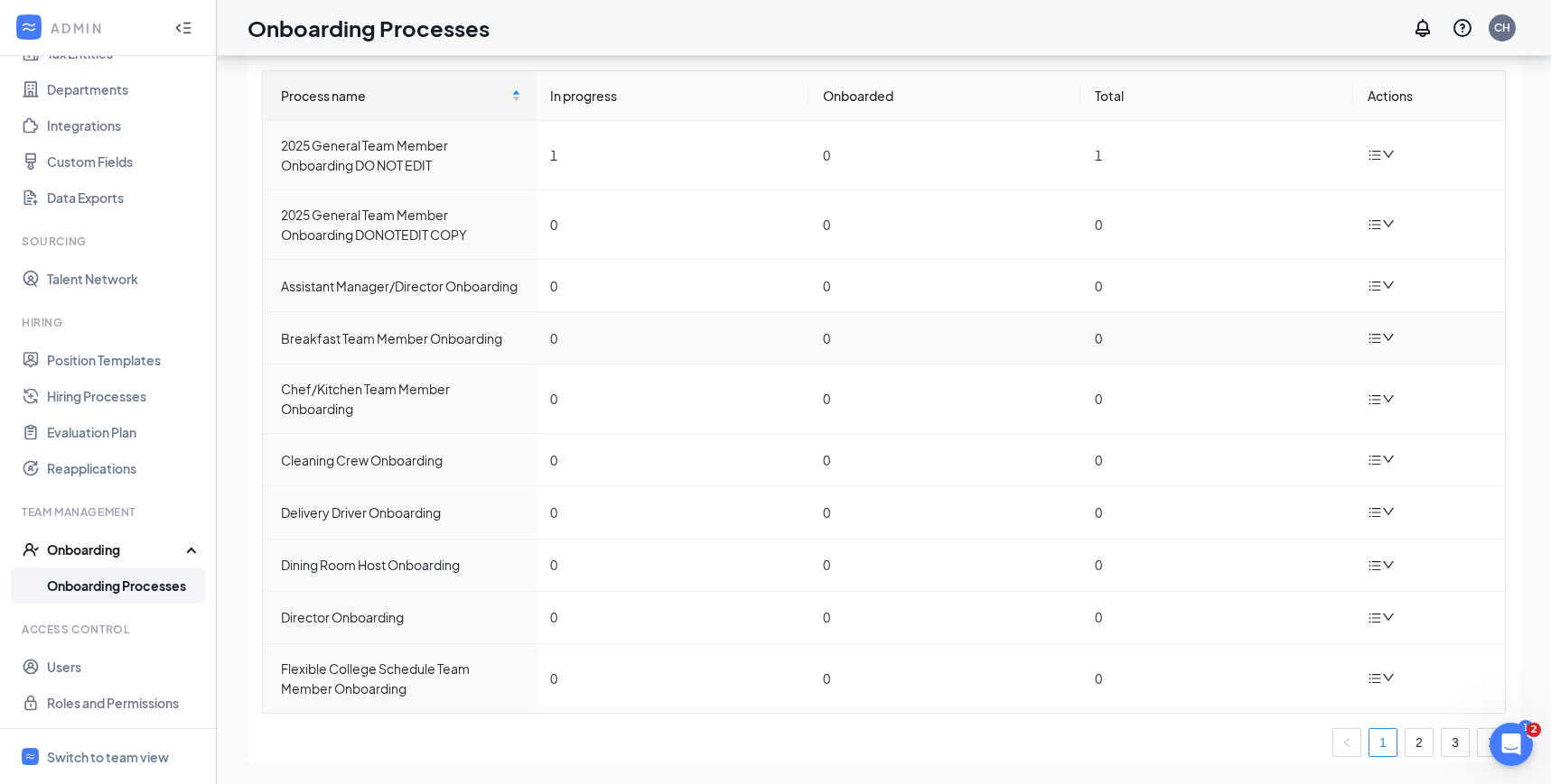
scroll to position [73, 0]
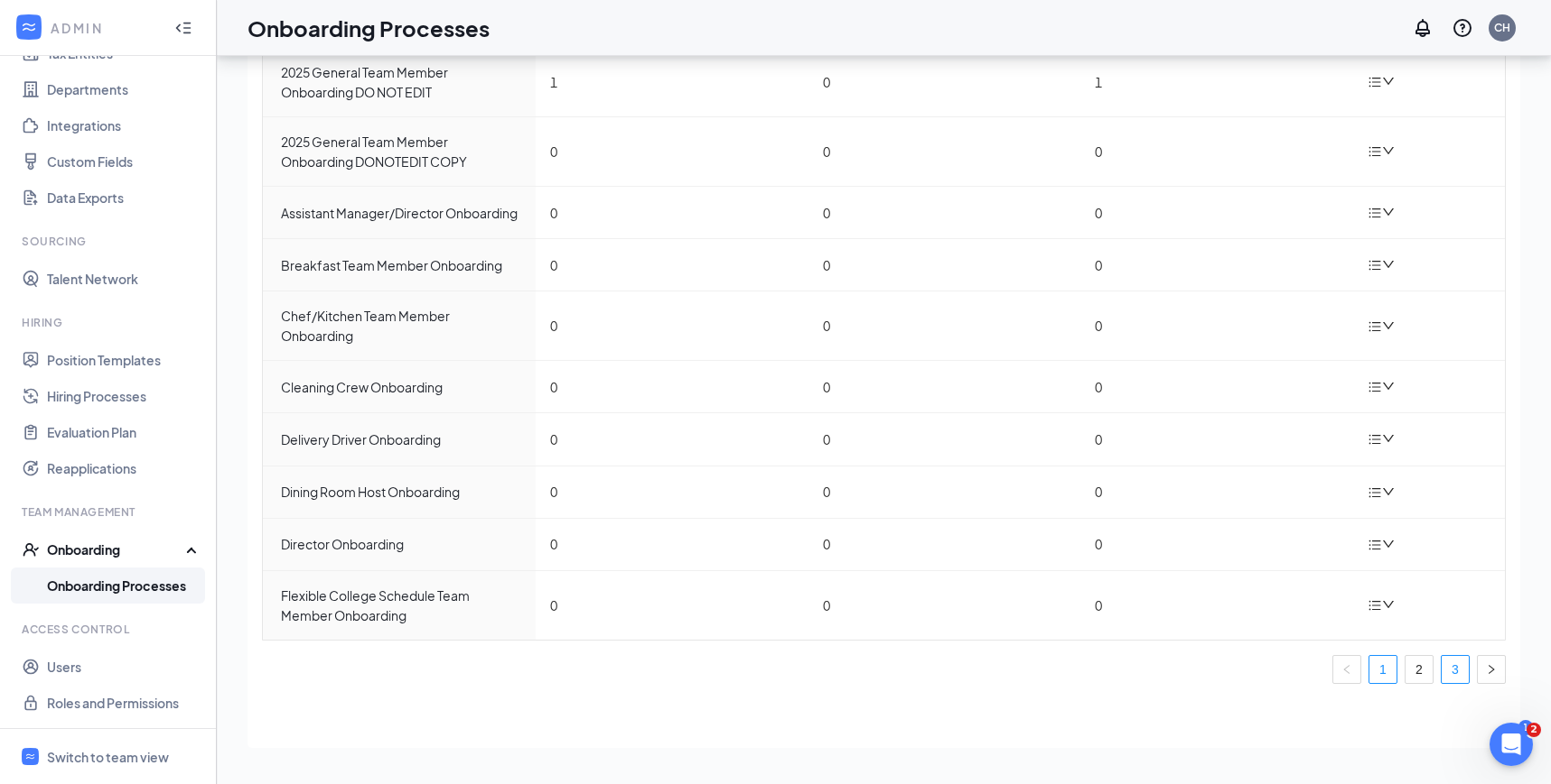
click at [1442, 667] on link "3" at bounding box center [1454, 669] width 27 height 27
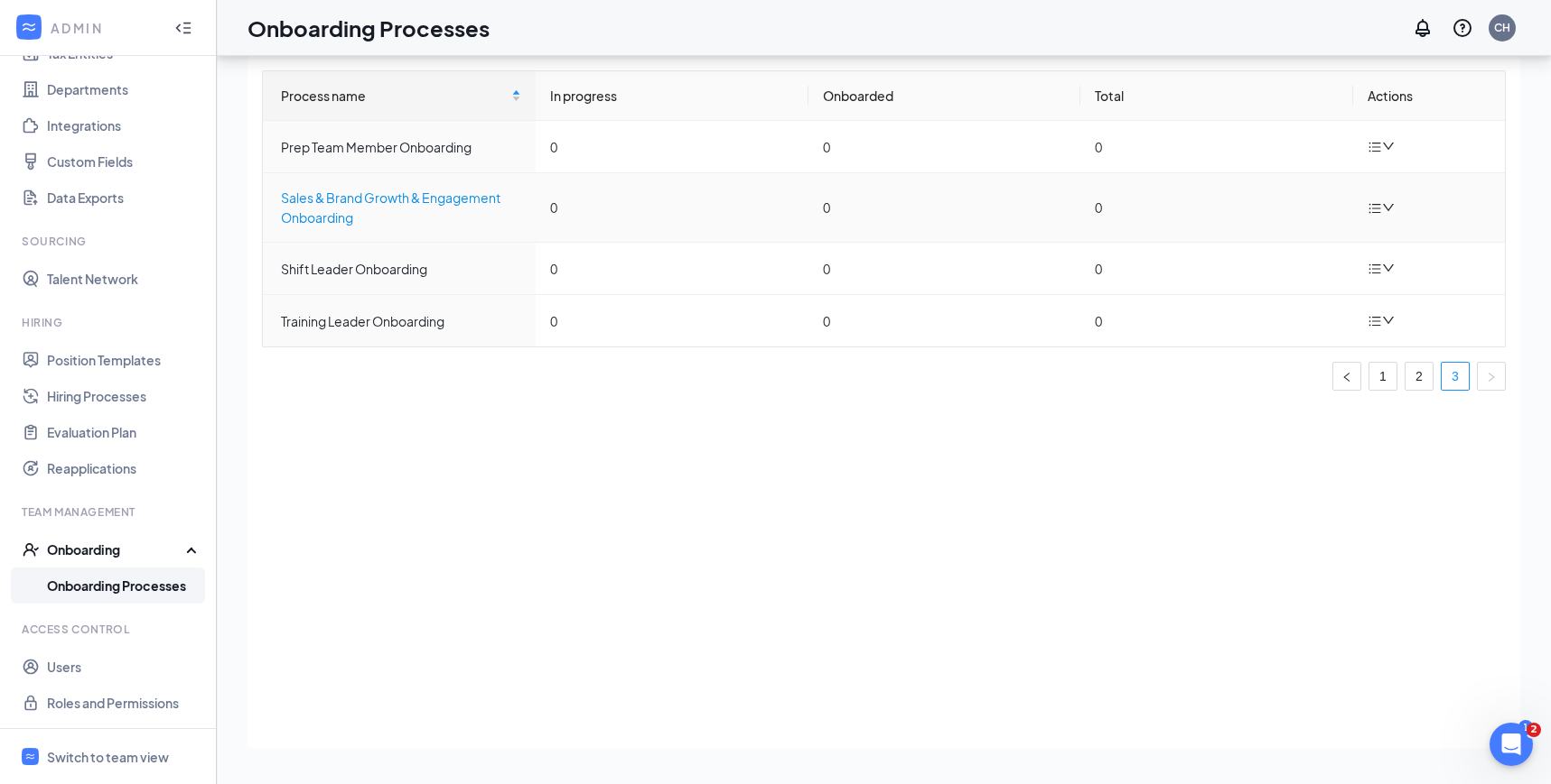
scroll to position [0, 0]
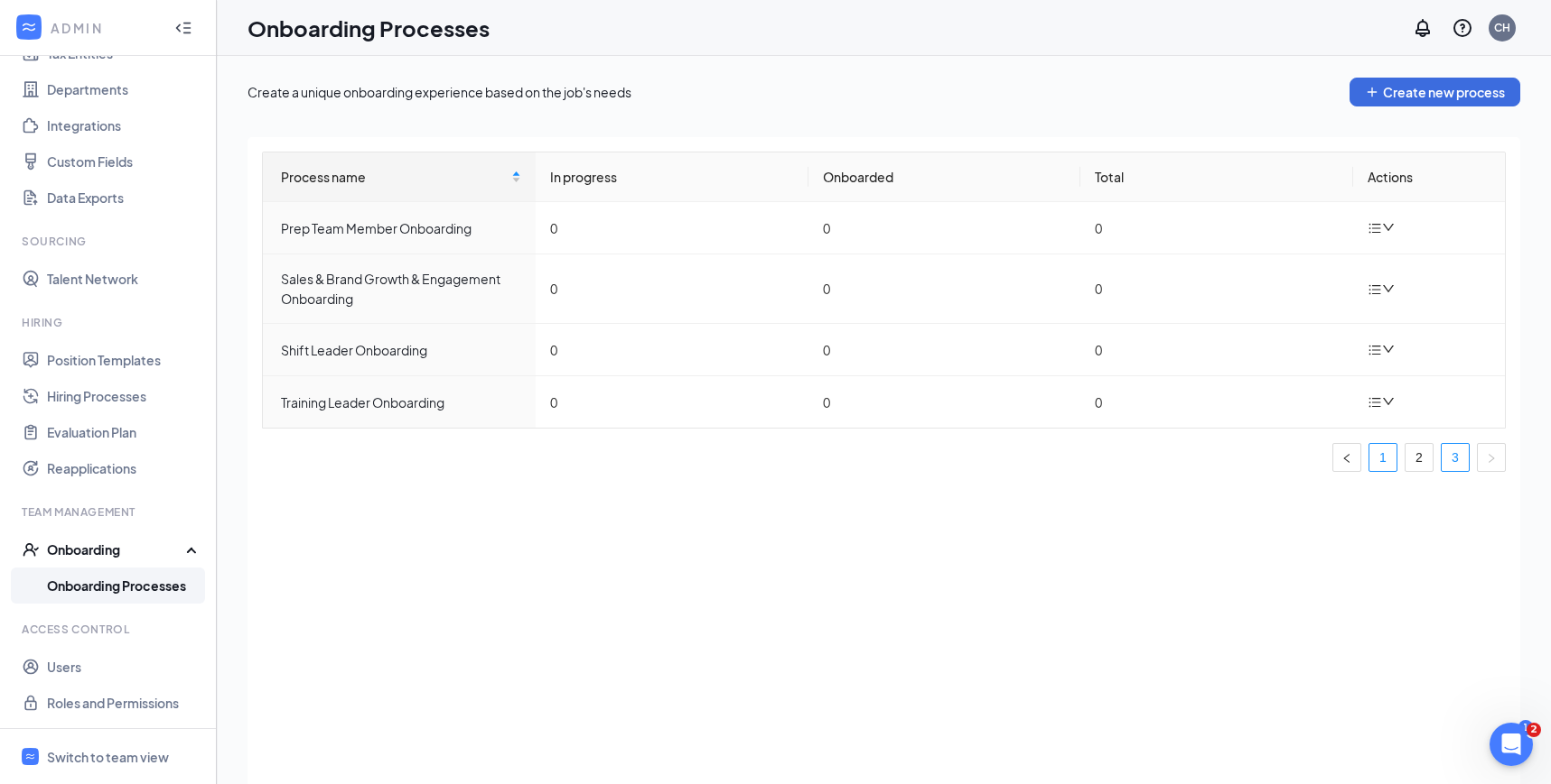
click at [1389, 456] on link "1" at bounding box center [1382, 457] width 27 height 27
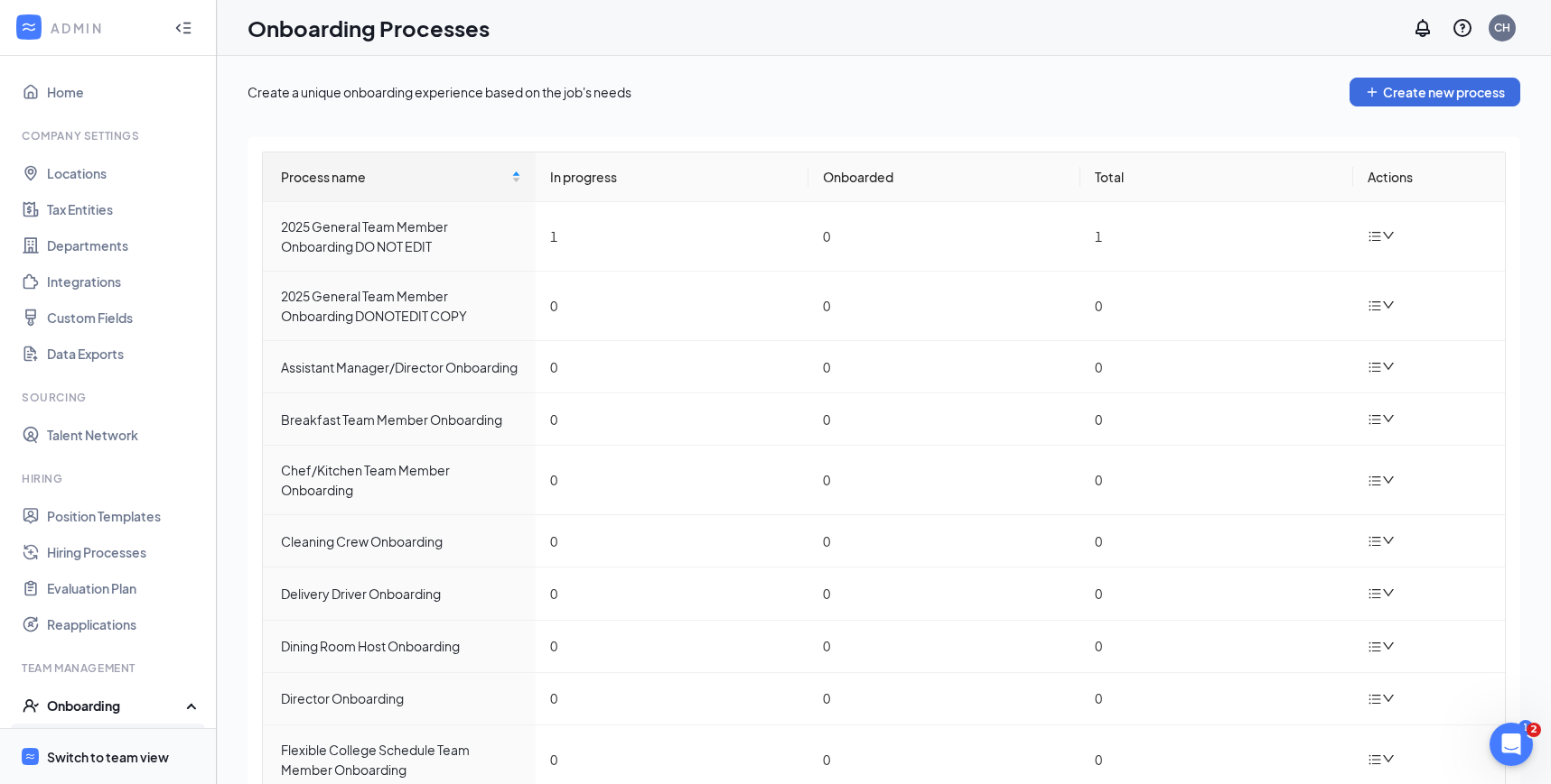
click at [127, 749] on div "Switch to team view" at bounding box center [108, 757] width 122 height 18
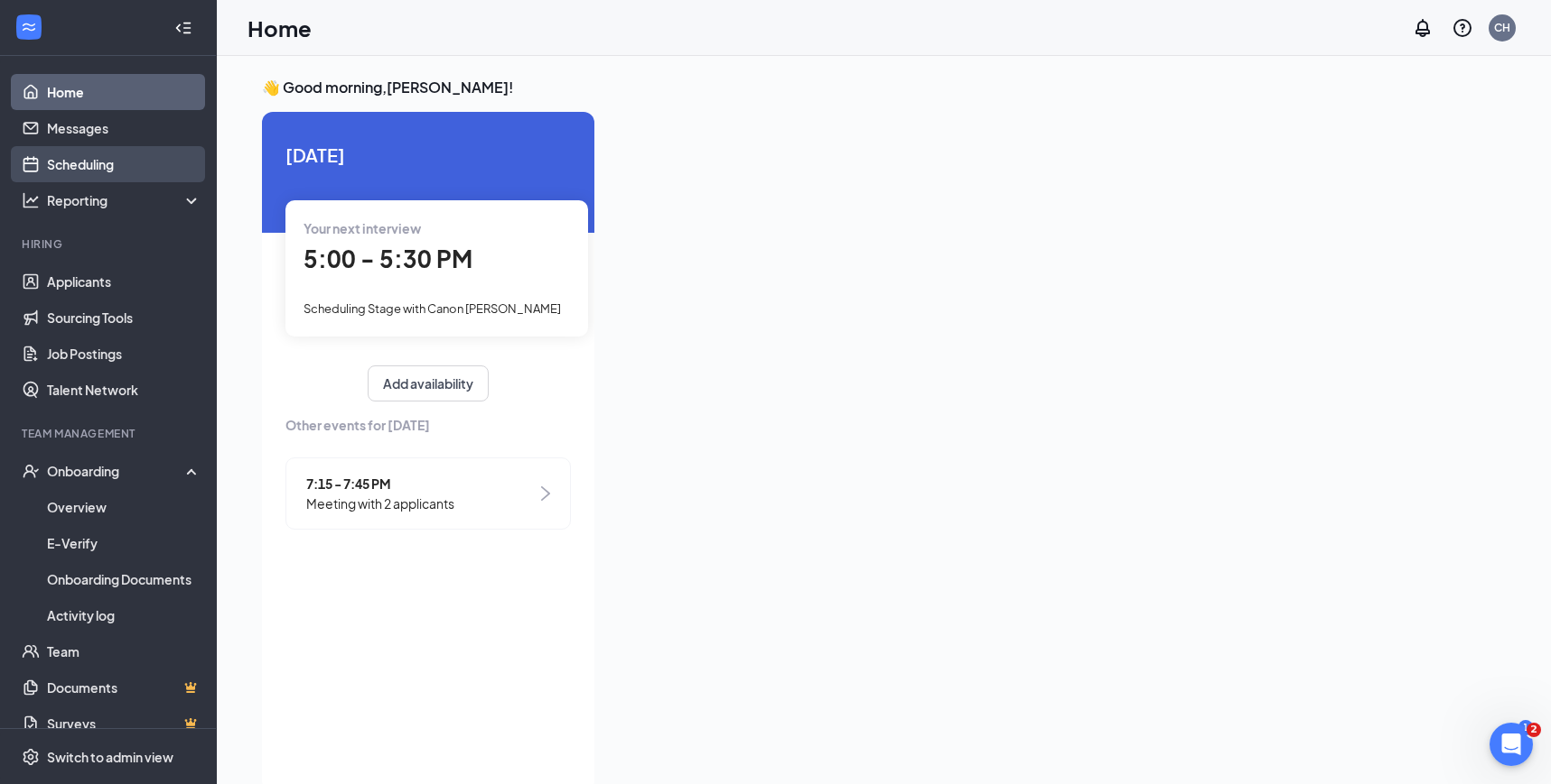
click at [114, 165] on link "Scheduling" at bounding box center [124, 164] width 155 height 36
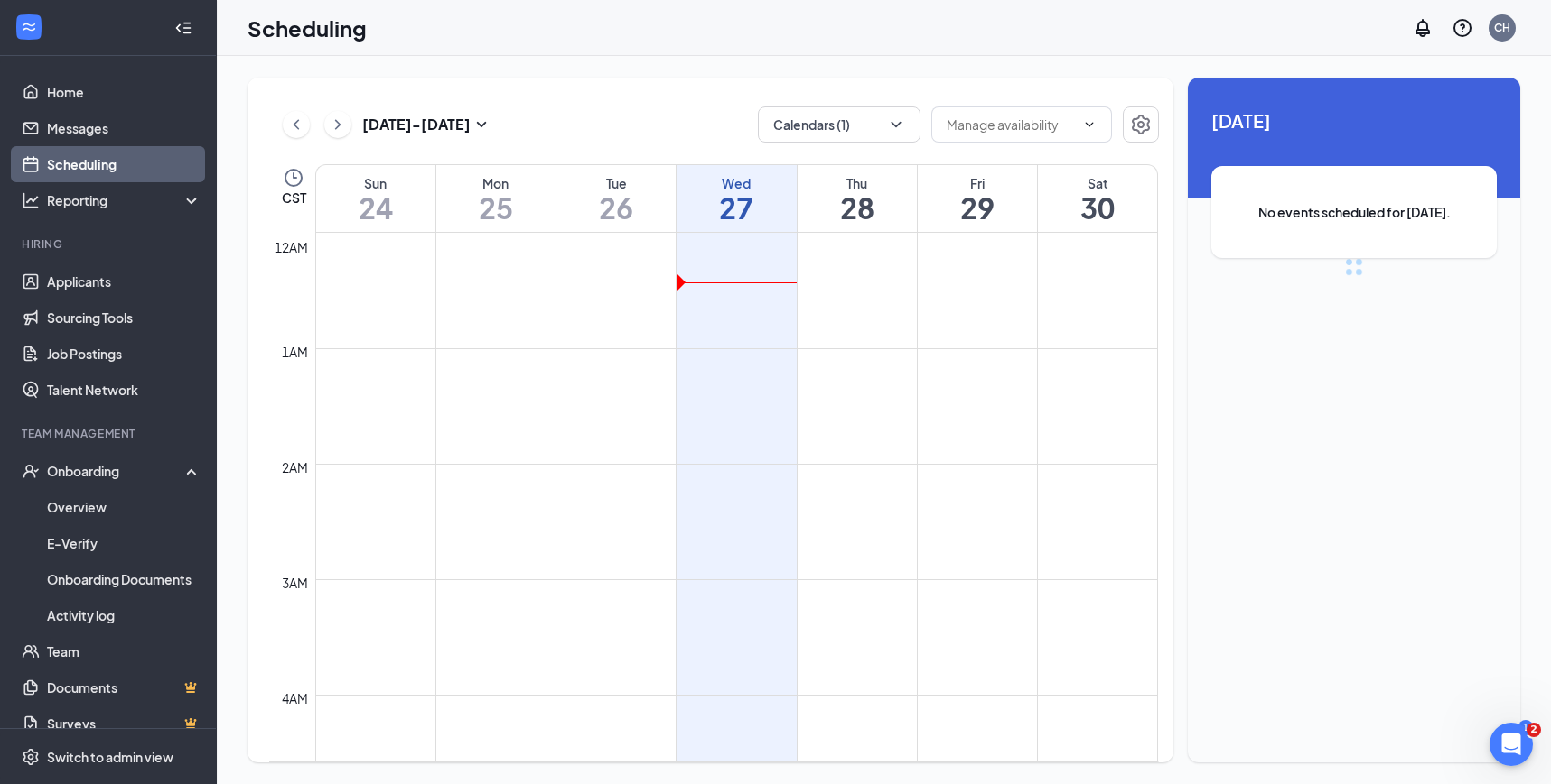
scroll to position [887, 0]
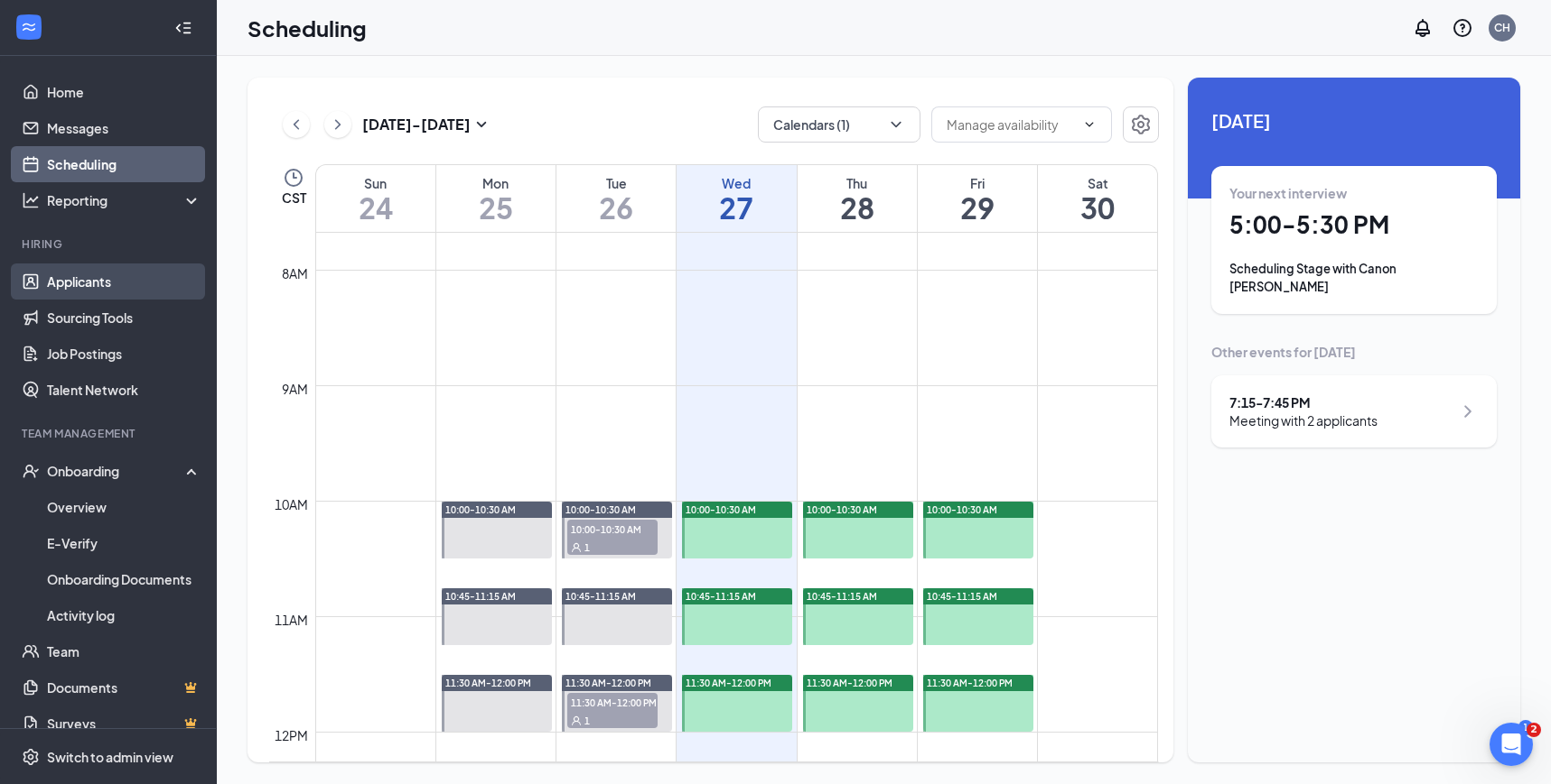
click at [80, 284] on link "Applicants" at bounding box center [124, 282] width 155 height 36
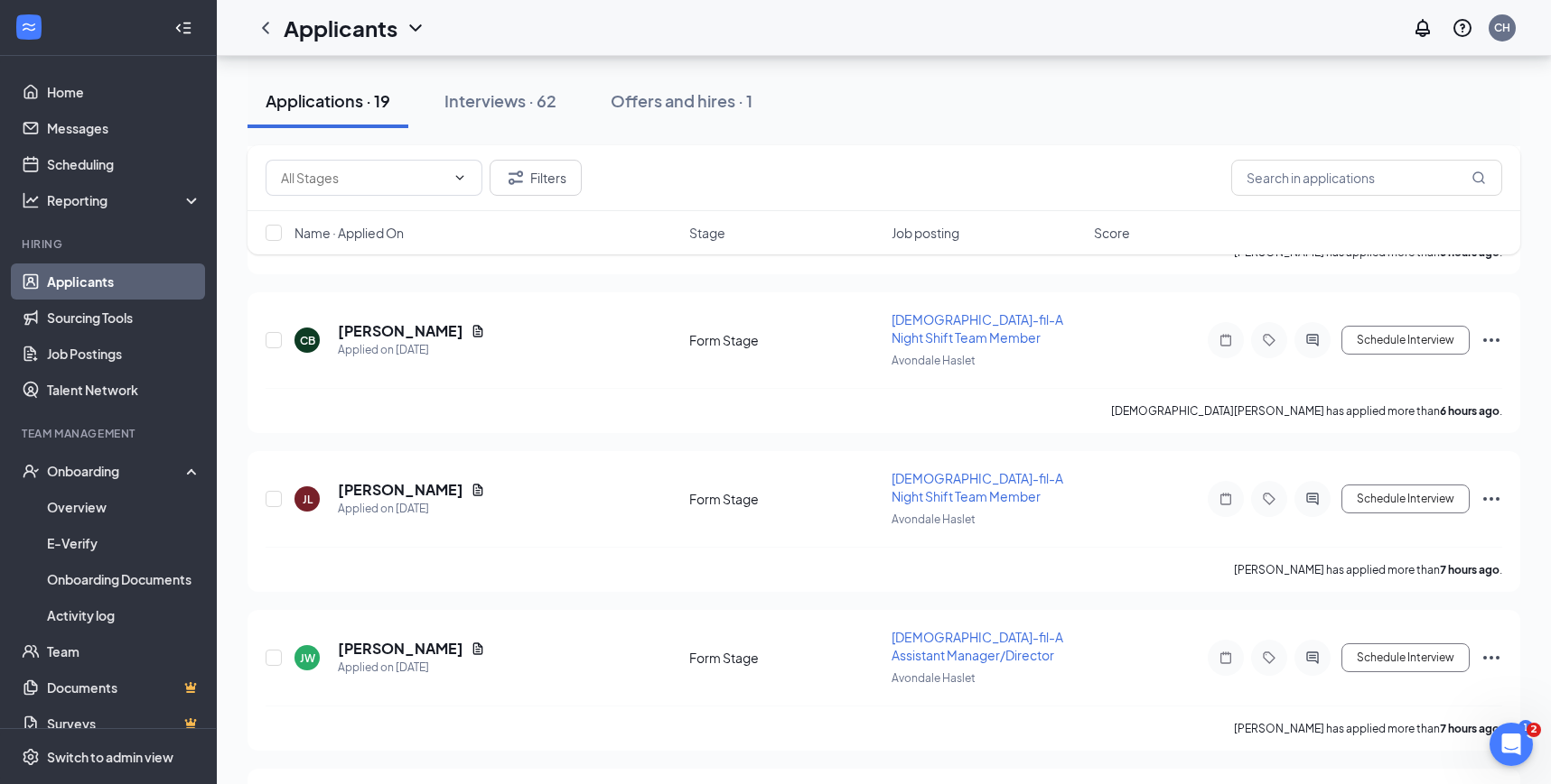
scroll to position [1505, 0]
